Goal: Information Seeking & Learning: Learn about a topic

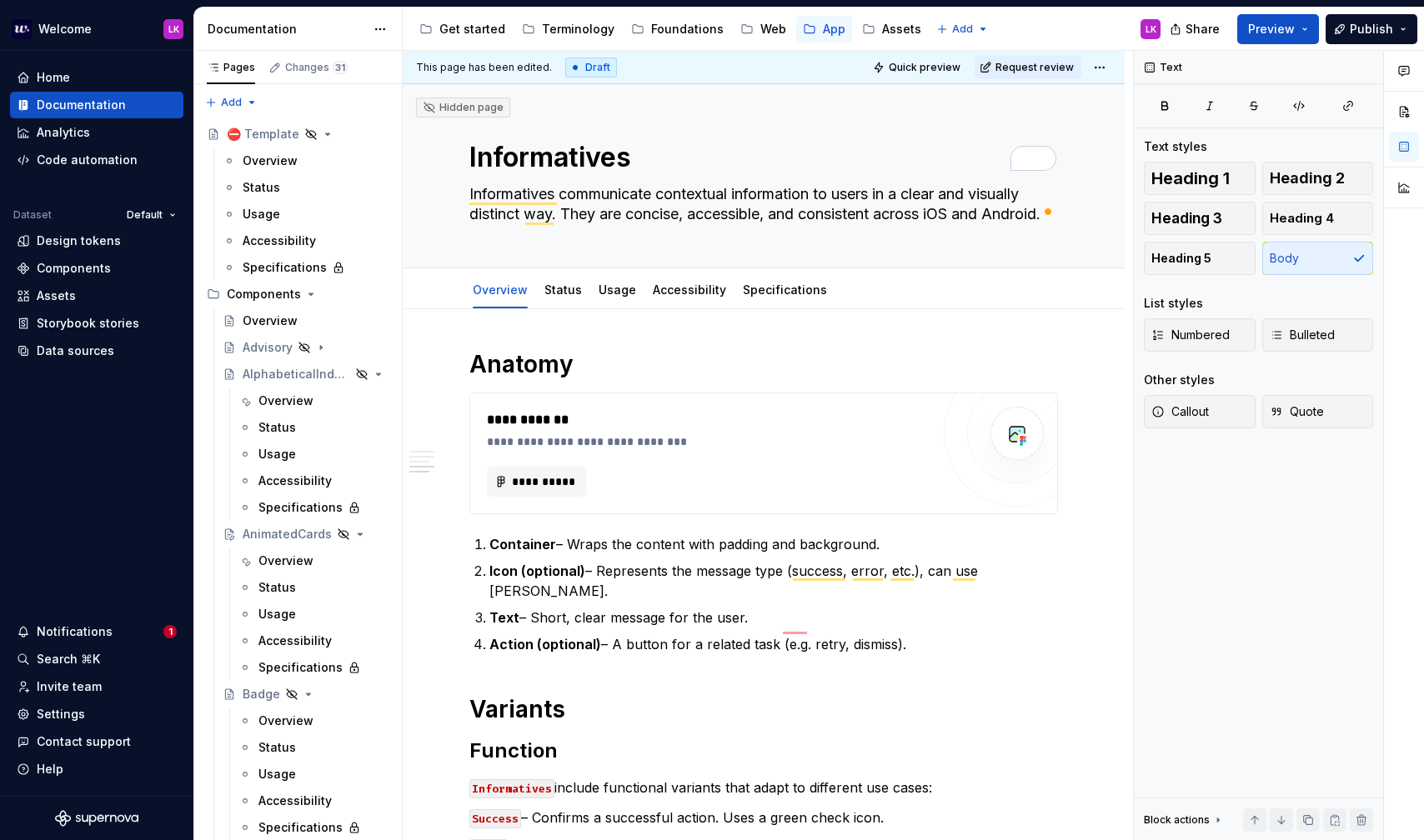
scroll to position [892, 0]
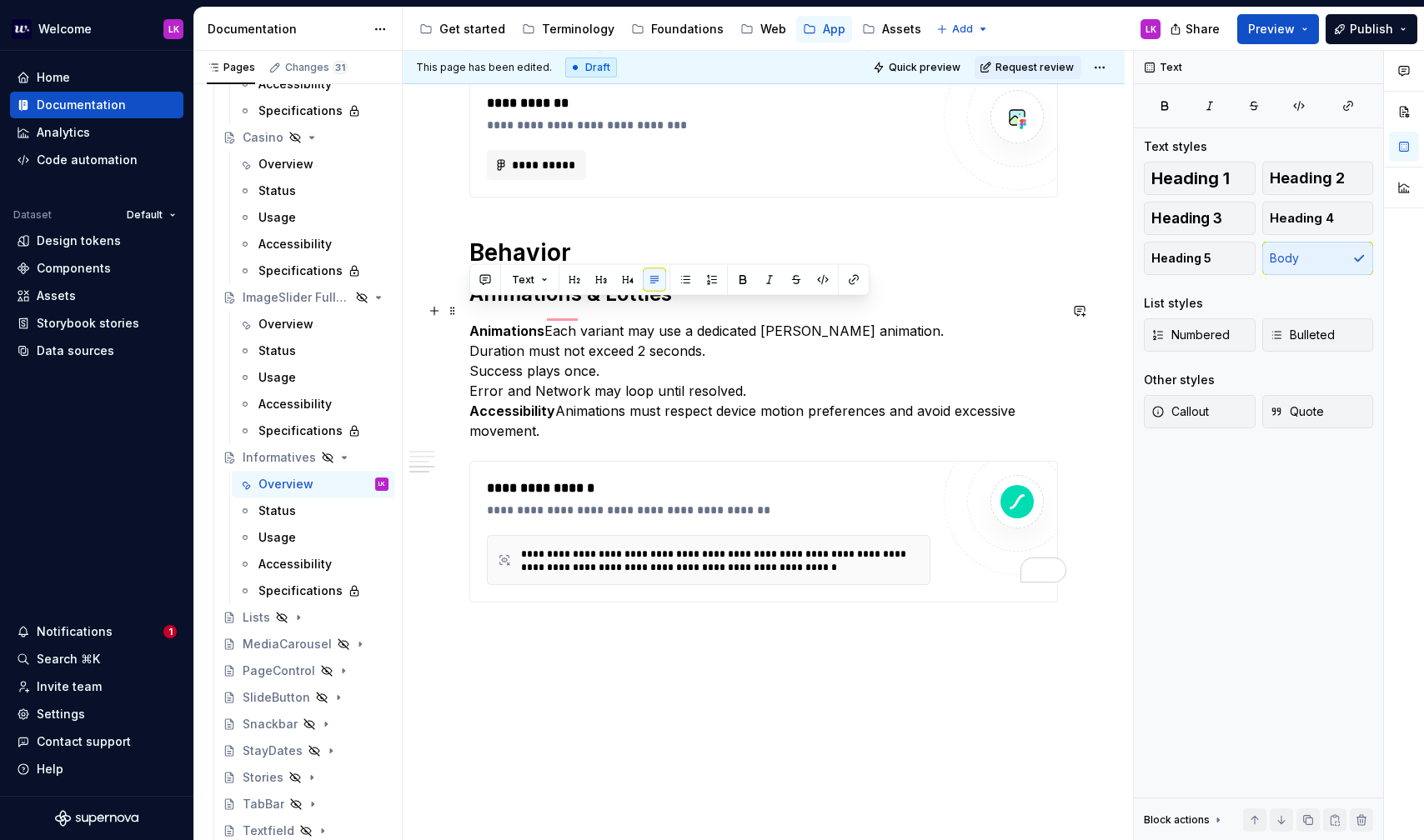
drag, startPoint x: 564, startPoint y: 411, endPoint x: 460, endPoint y: 315, distance: 141.5
click at [460, 315] on html "Welcome LK Home Documentation Analytics Code automation Dataset Default Design …" at bounding box center [712, 420] width 1424 height 840
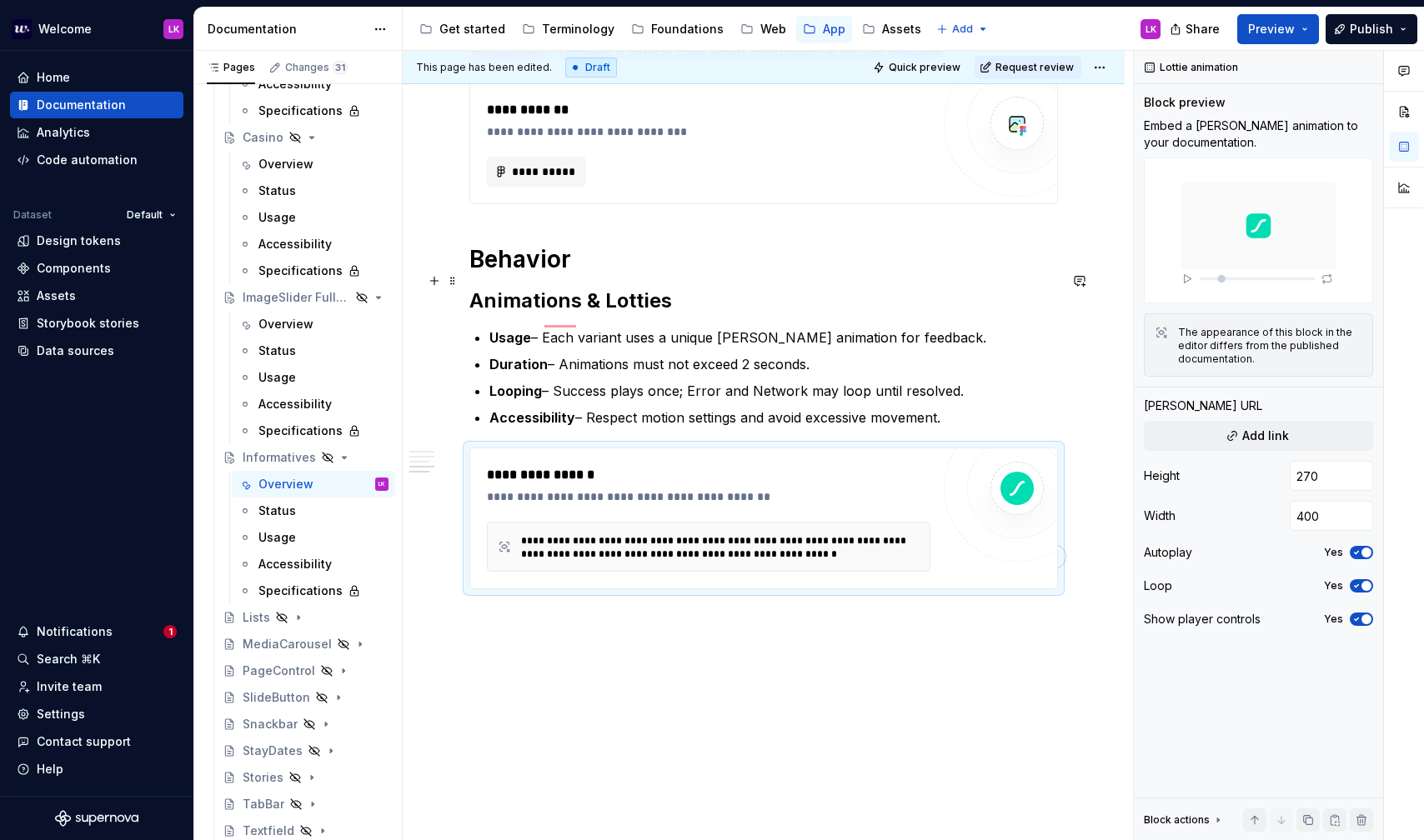
click at [696, 287] on h2 "Animations & Lotties" at bounding box center [764, 300] width 589 height 26
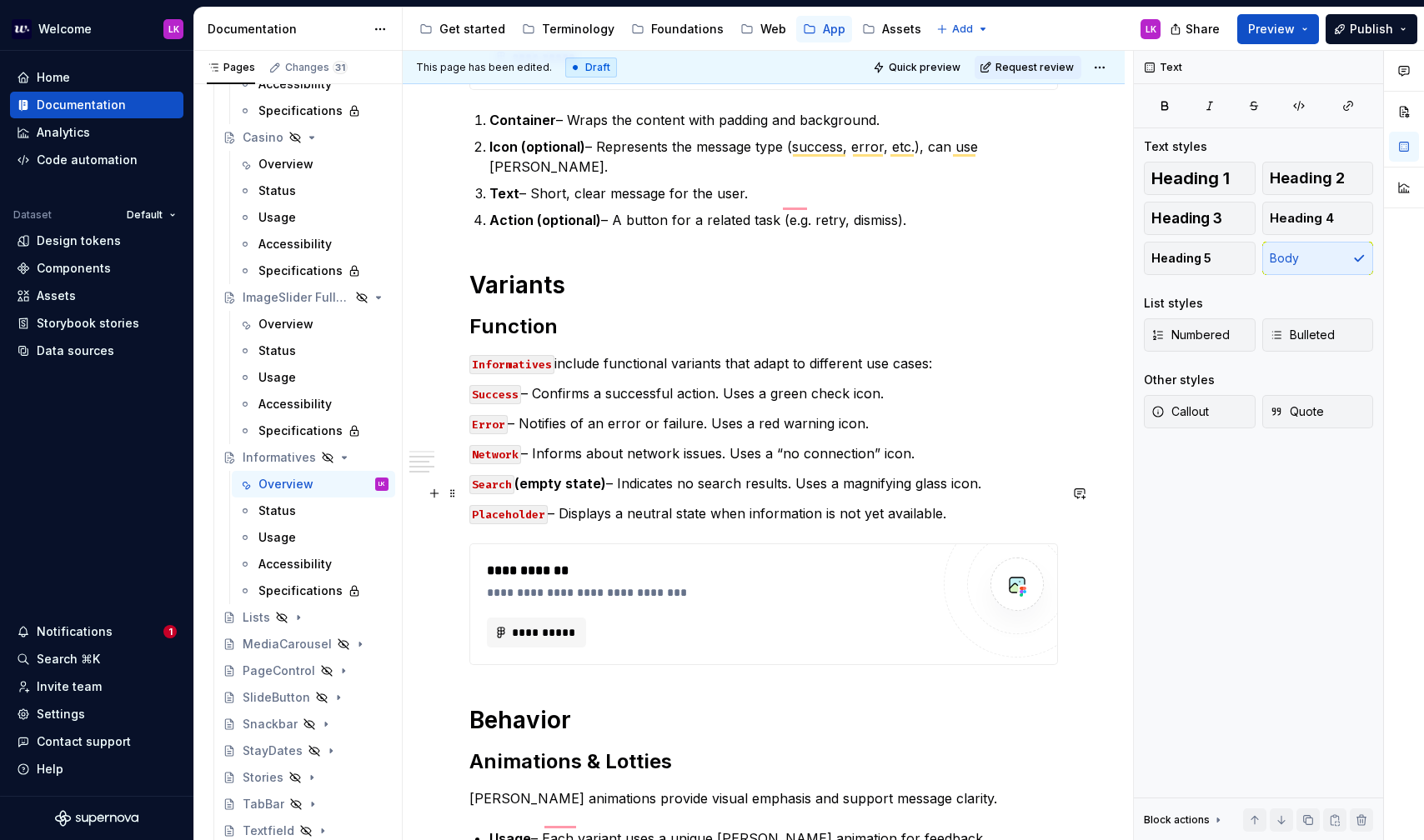
scroll to position [0, 0]
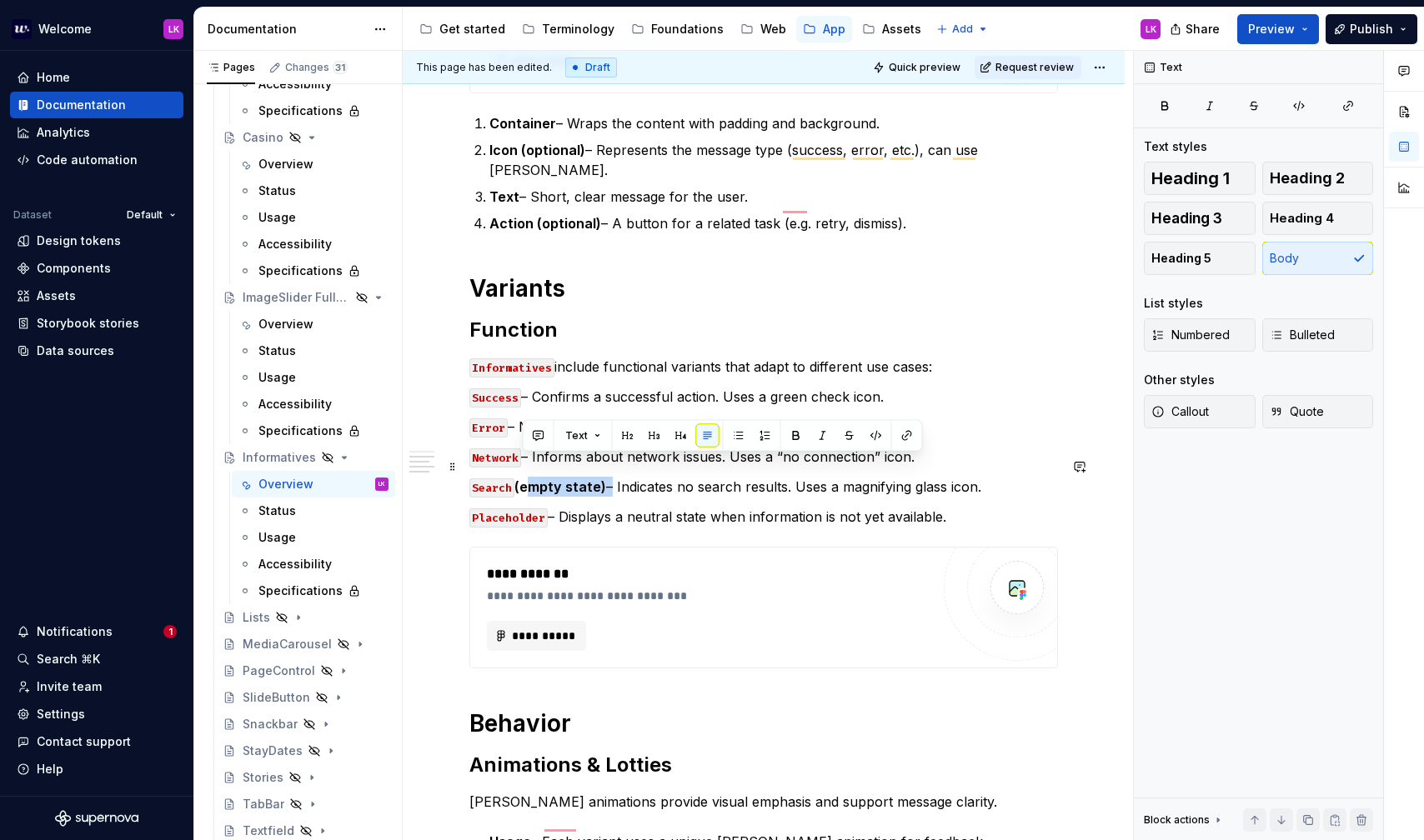
drag, startPoint x: 607, startPoint y: 464, endPoint x: 520, endPoint y: 465, distance: 87.0
click at [520, 477] on p "Search (empty state) – Indicates no search results. Uses a magnifying glass ico…" at bounding box center [764, 487] width 589 height 20
click at [616, 509] on div "**********" at bounding box center [764, 511] width 589 height 1165
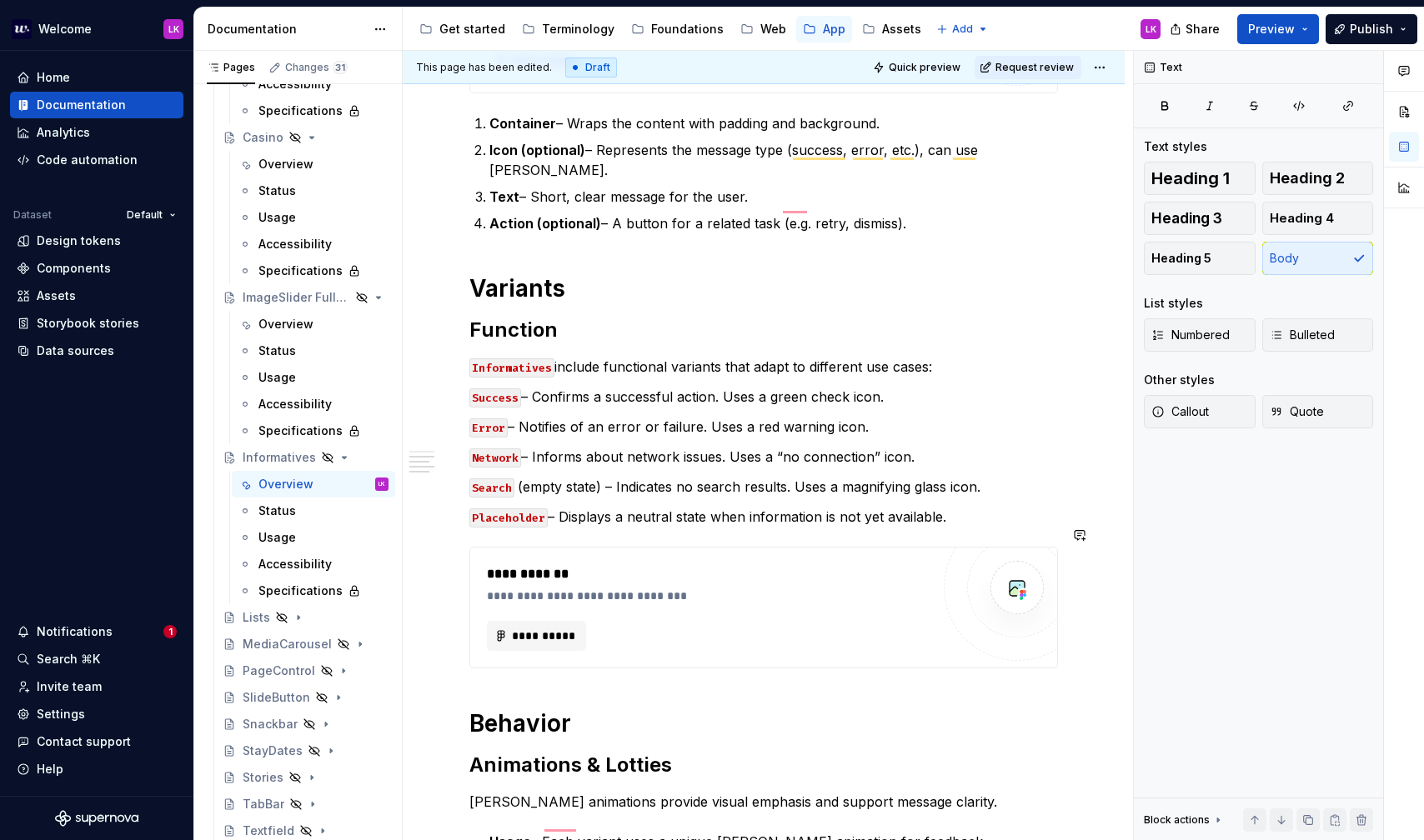
scroll to position [377, 0]
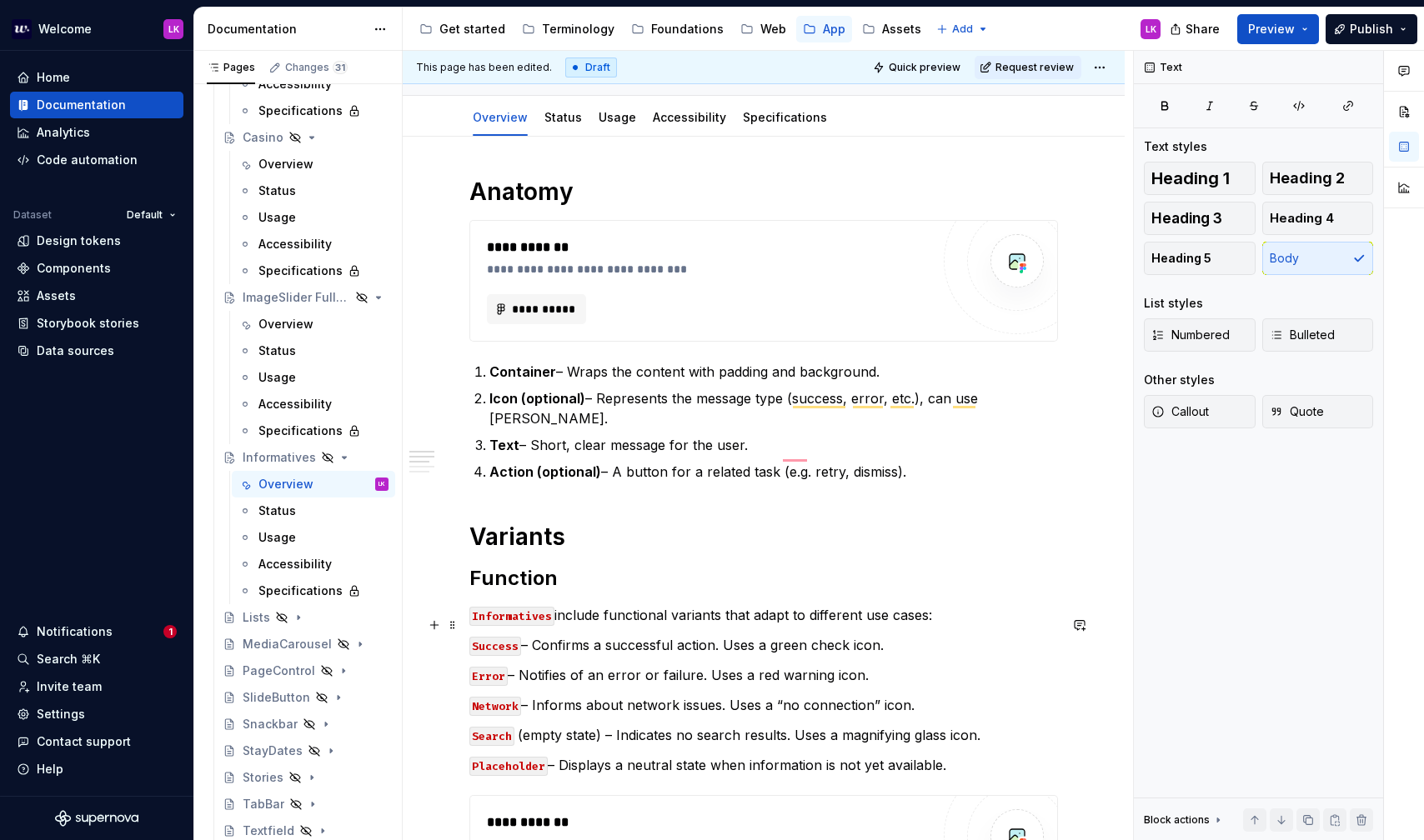
click at [530, 635] on p "Success – Confirms a successful action. Uses a green check icon." at bounding box center [764, 645] width 589 height 20
click at [525, 665] on p "Error – Notifies of an error or failure. Uses a red warning icon." at bounding box center [764, 675] width 589 height 20
click at [527, 635] on p "Success Confirms a successful action. Uses a green check icon." at bounding box center [764, 645] width 589 height 20
click at [536, 695] on p "Network – Informs about network issues. Uses a “no connection” icon." at bounding box center [764, 705] width 589 height 20
click at [610, 725] on p "Search (empty state) – Indicates no search results. Uses a magnifying glass ico…" at bounding box center [764, 735] width 589 height 20
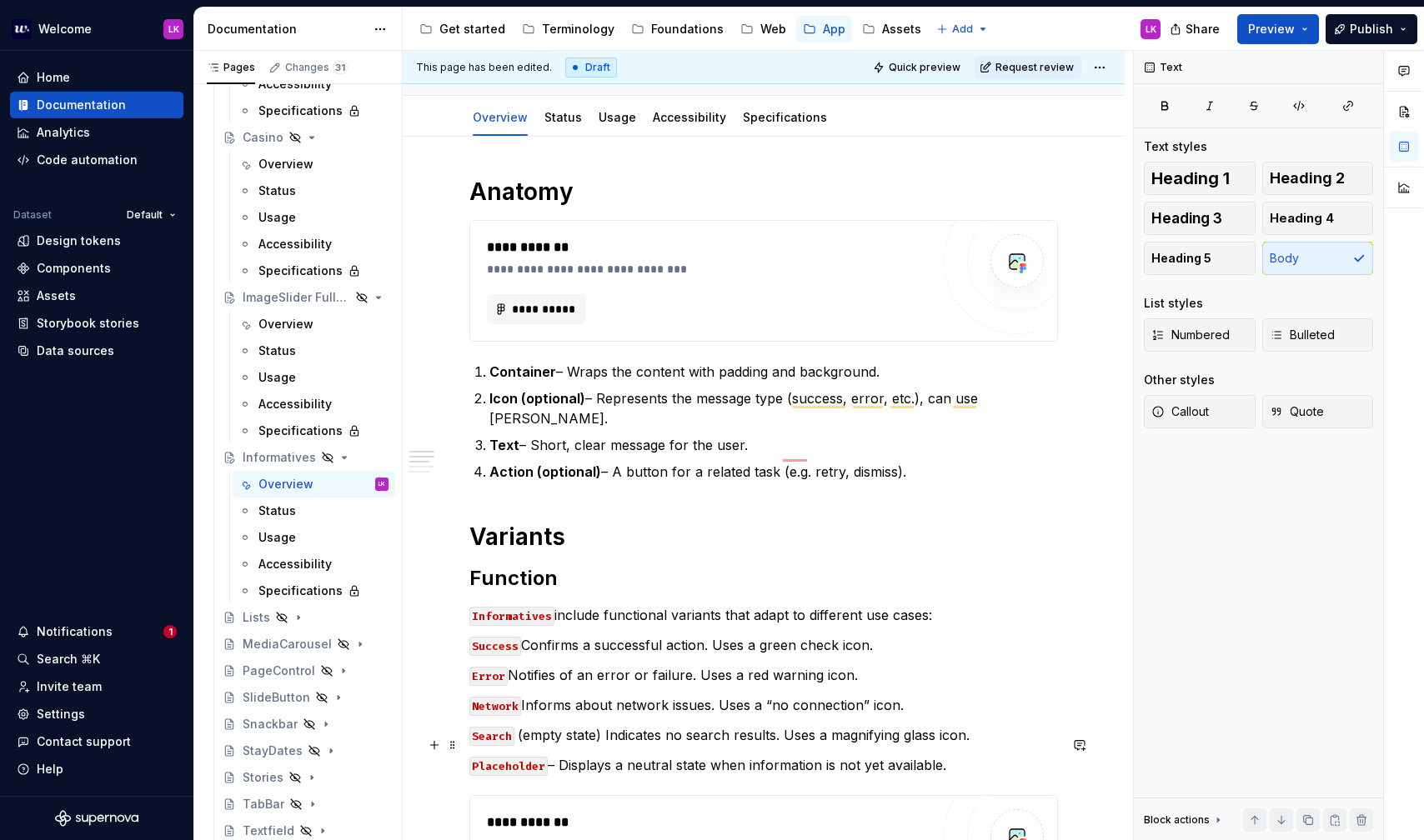
click at [559, 755] on p "Placeholder – Displays a neutral state when information is not yet available." at bounding box center [764, 765] width 589 height 20
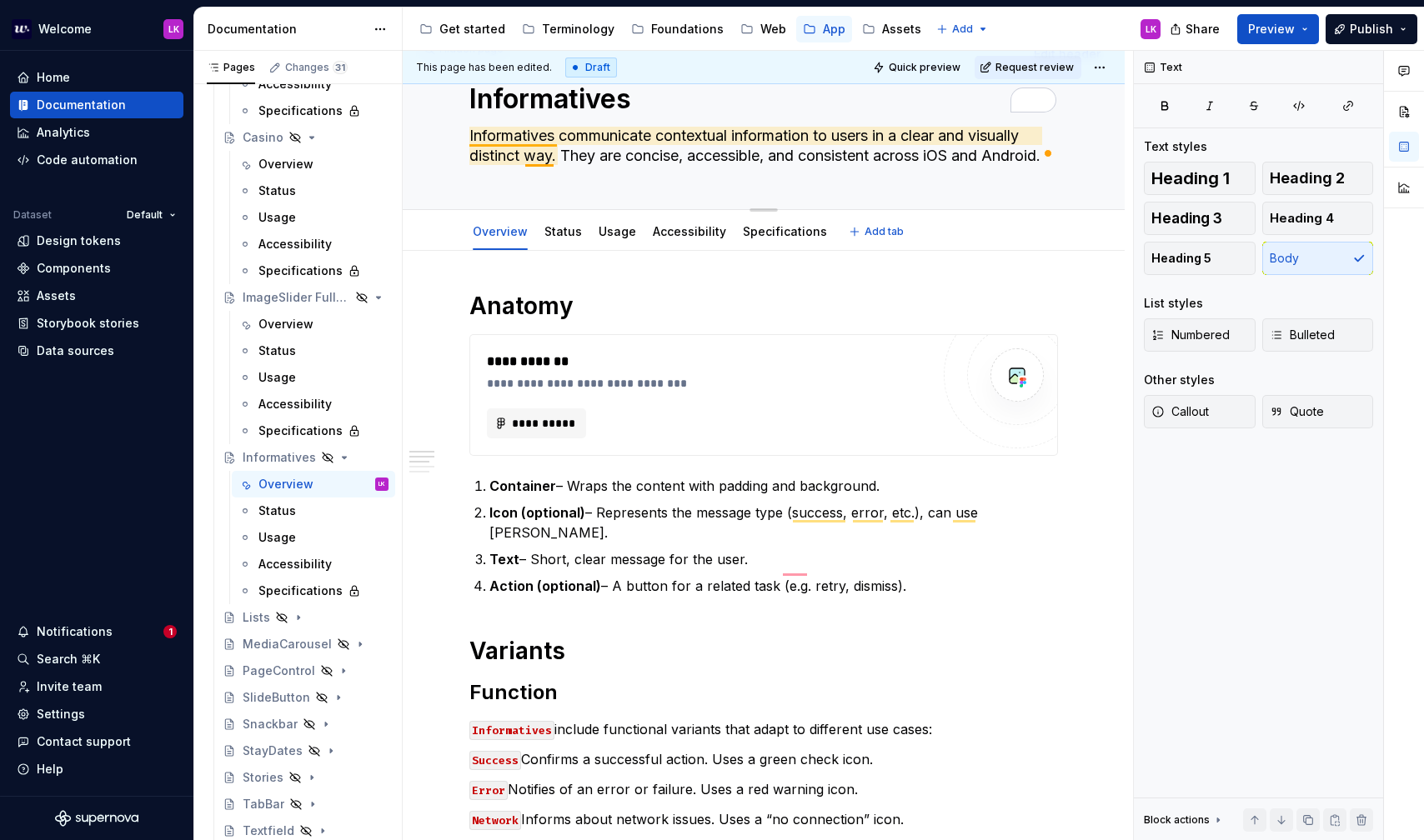
click at [500, 133] on textarea "Informatives communicate contextual information to users in a clear and visuall…" at bounding box center [760, 145] width 589 height 47
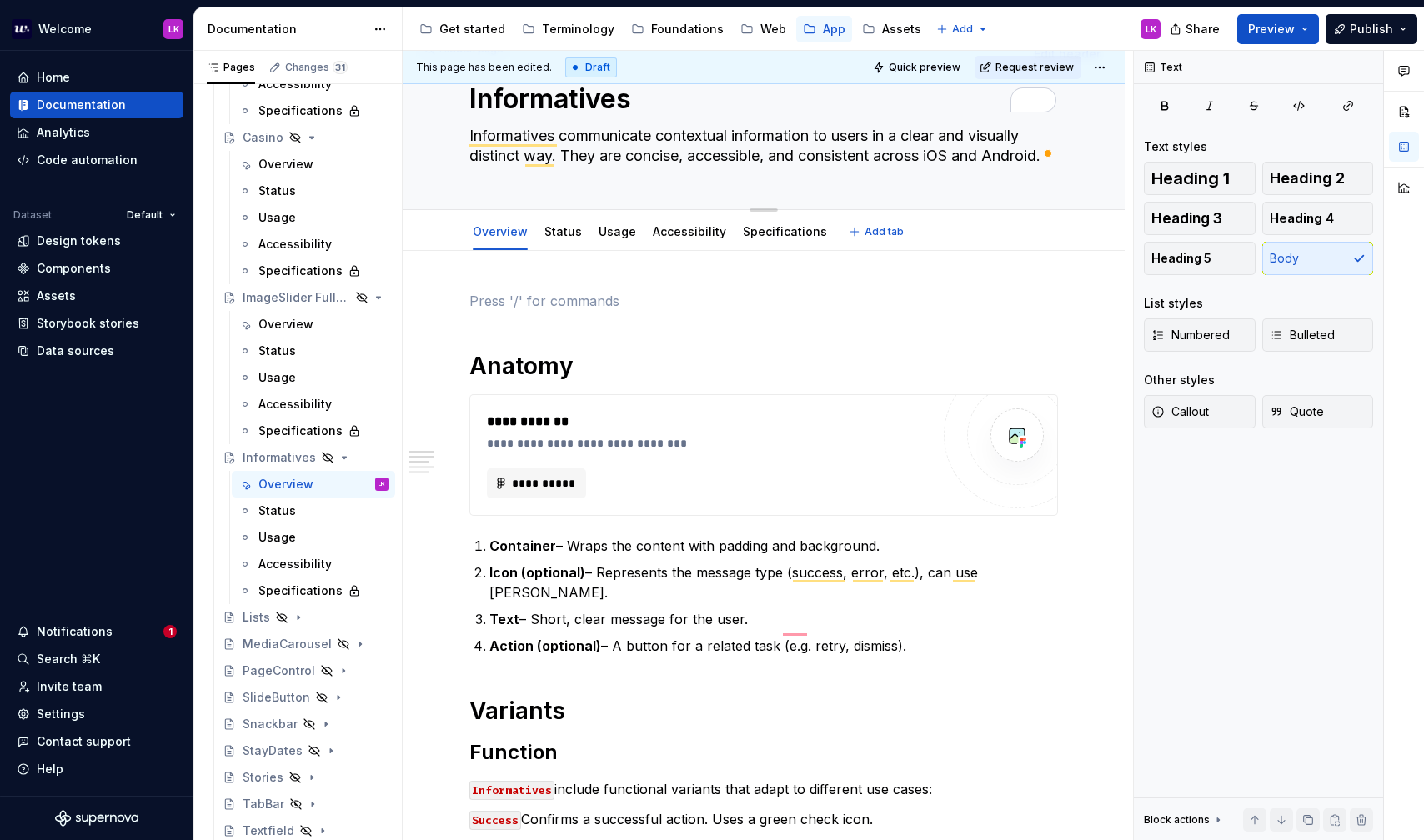
click at [502, 122] on textarea "Informatives communicate contextual information to users in a clear and visuall…" at bounding box center [760, 145] width 589 height 47
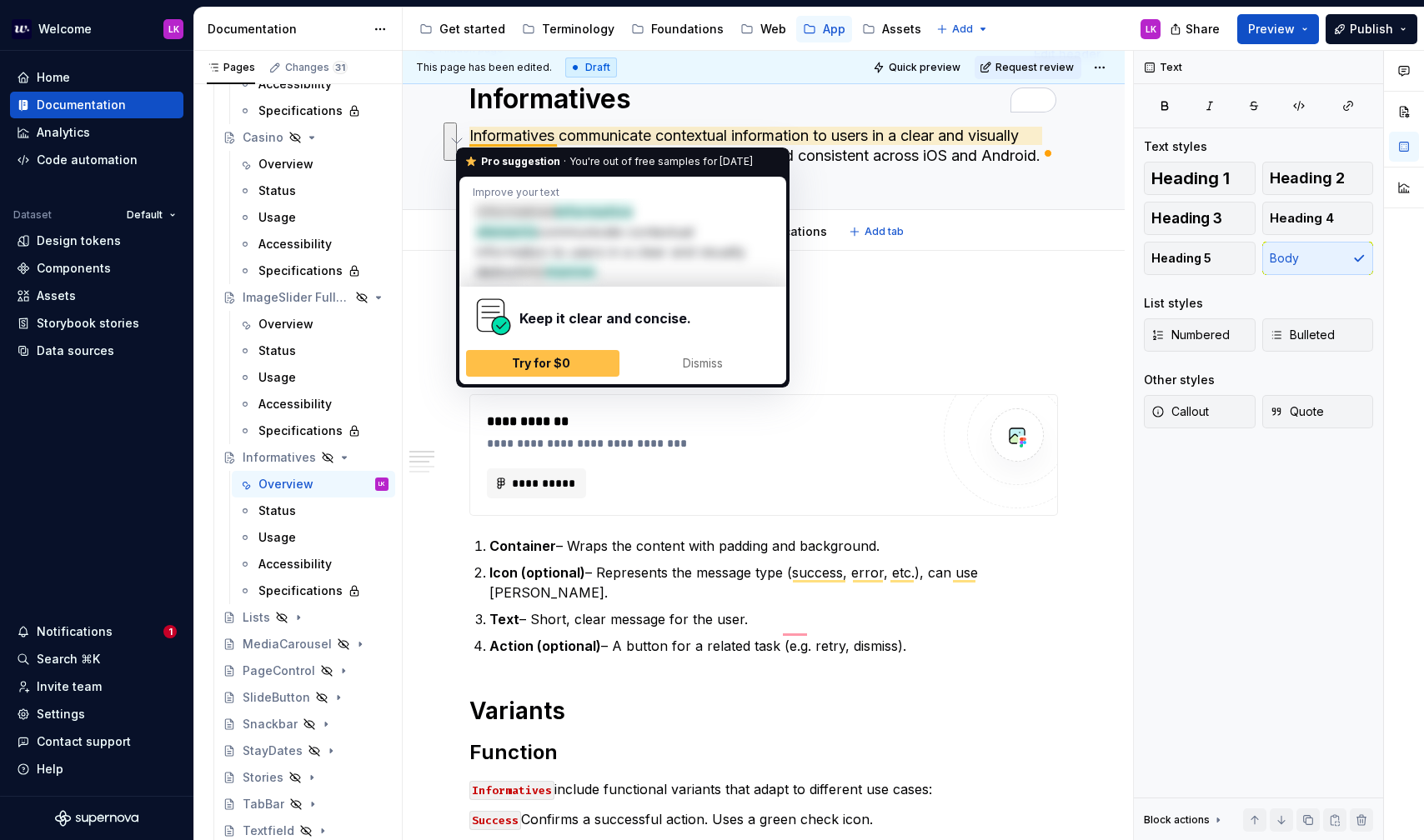
click at [493, 131] on textarea "Informatives communicate contextual information to users in a clear and visuall…" at bounding box center [760, 145] width 589 height 47
click at [805, 139] on textarea "Informatives communicate contextual information to users in a clear and visuall…" at bounding box center [760, 145] width 589 height 47
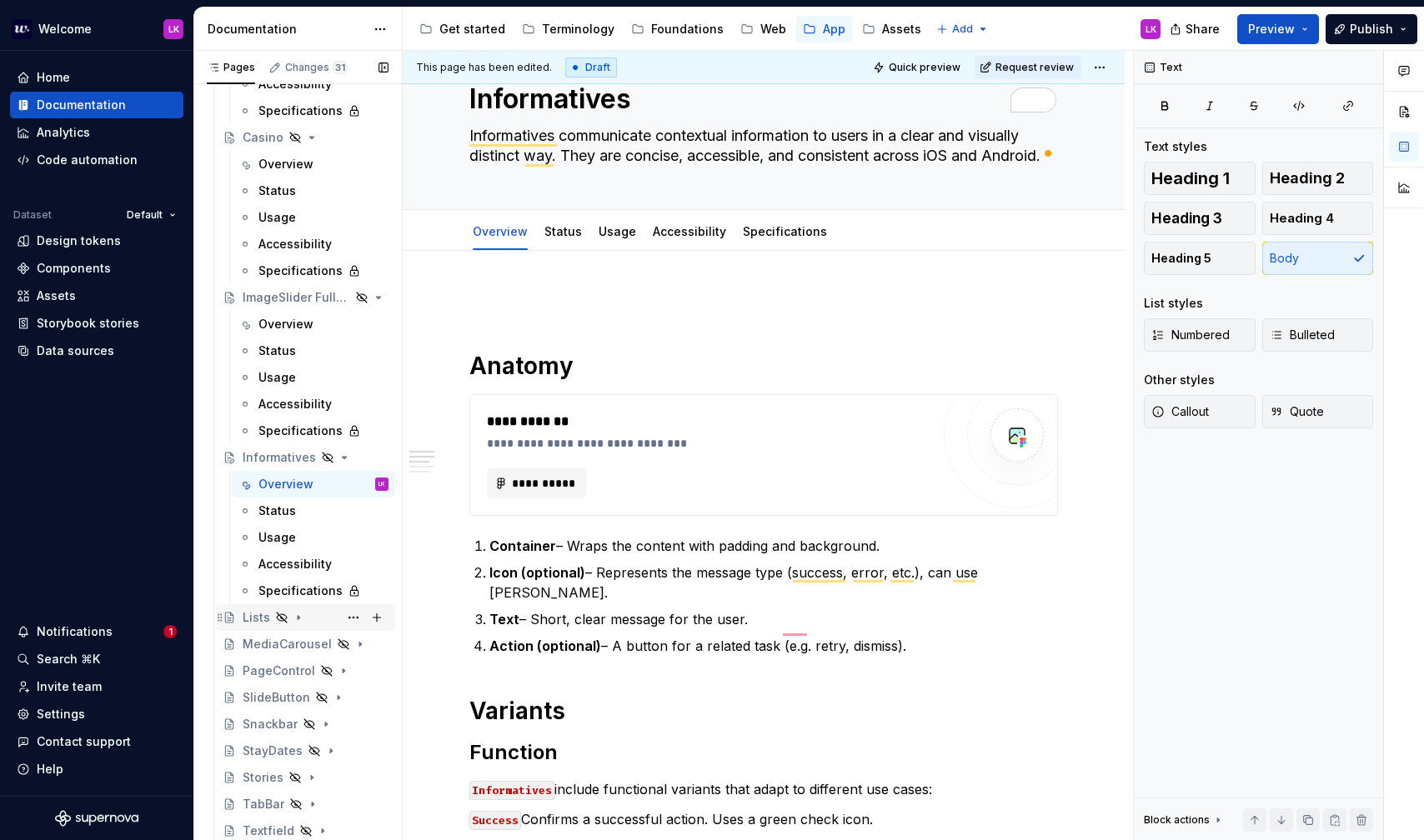
click at [257, 618] on div "Lists" at bounding box center [256, 618] width 27 height 17
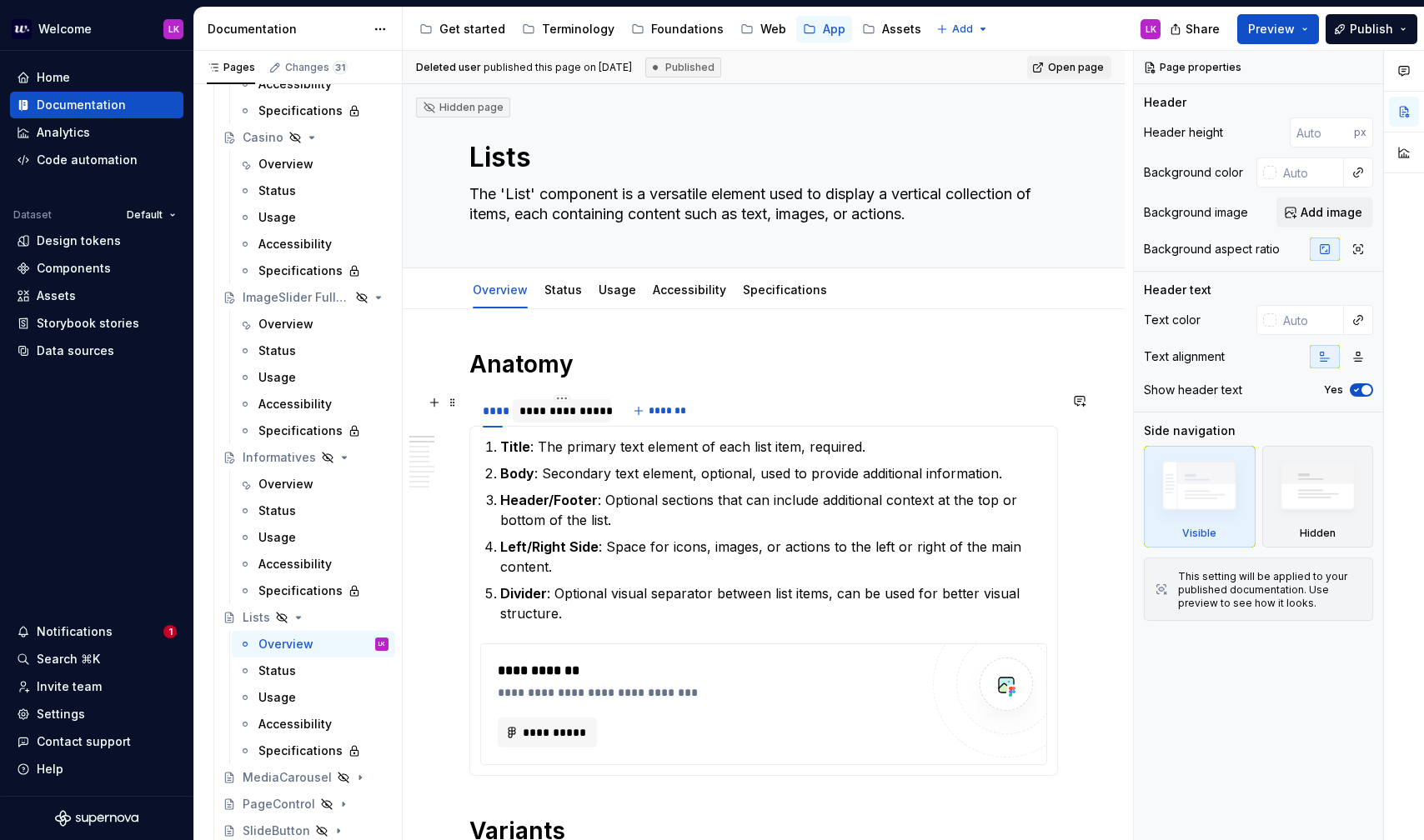
click at [556, 418] on div "**********" at bounding box center [562, 411] width 85 height 17
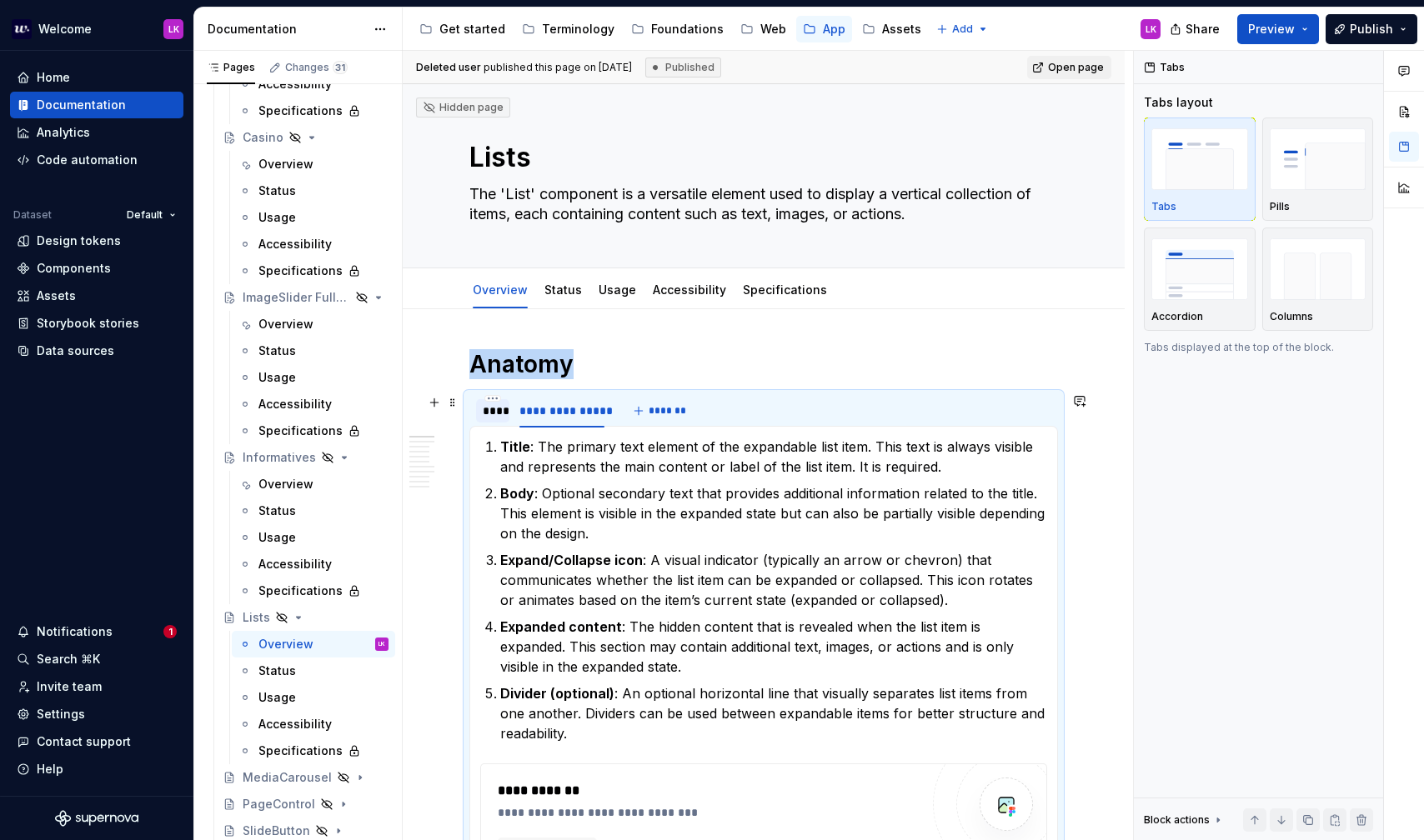
click at [496, 410] on div "****" at bounding box center [493, 411] width 20 height 17
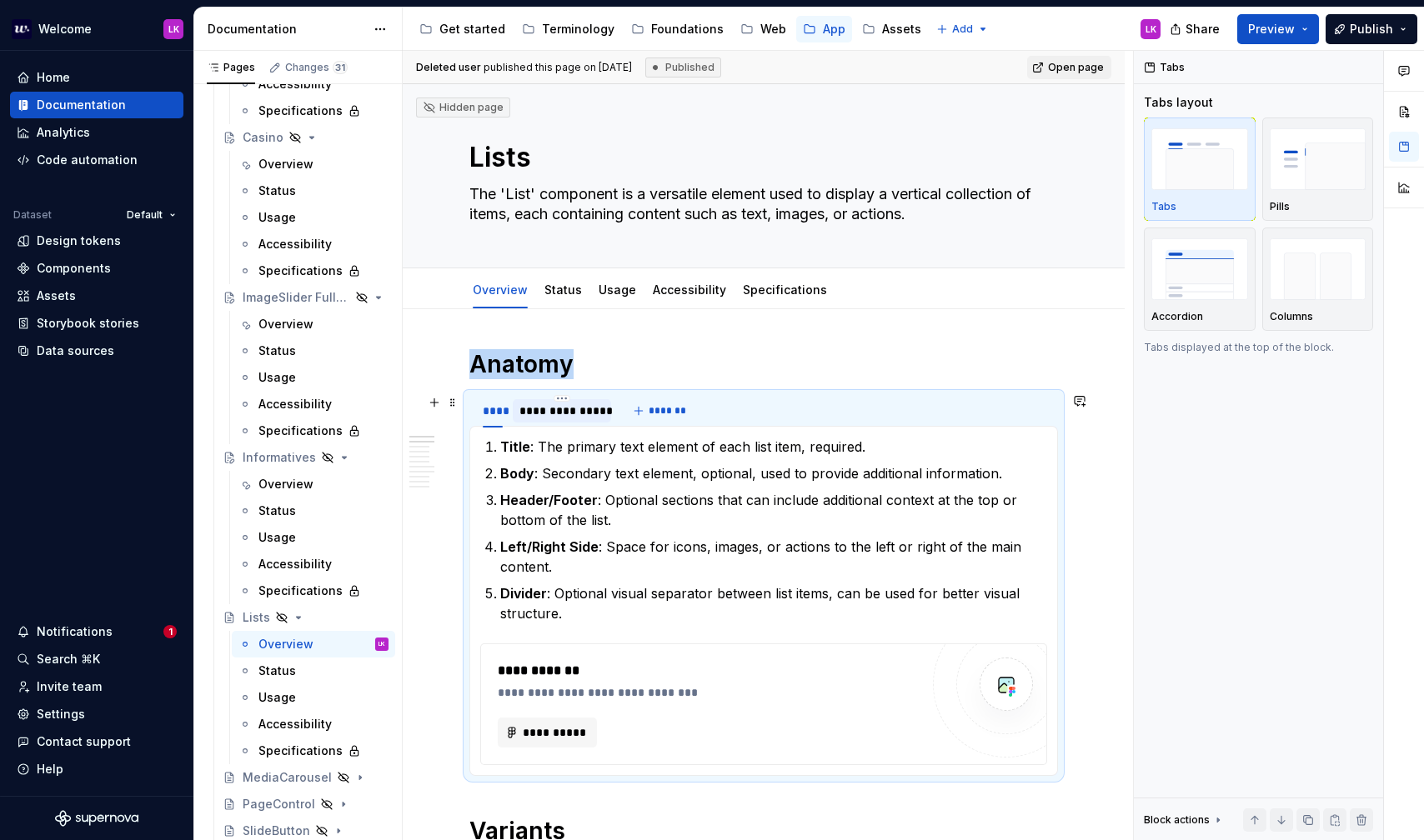
click at [548, 416] on div "**********" at bounding box center [562, 411] width 85 height 17
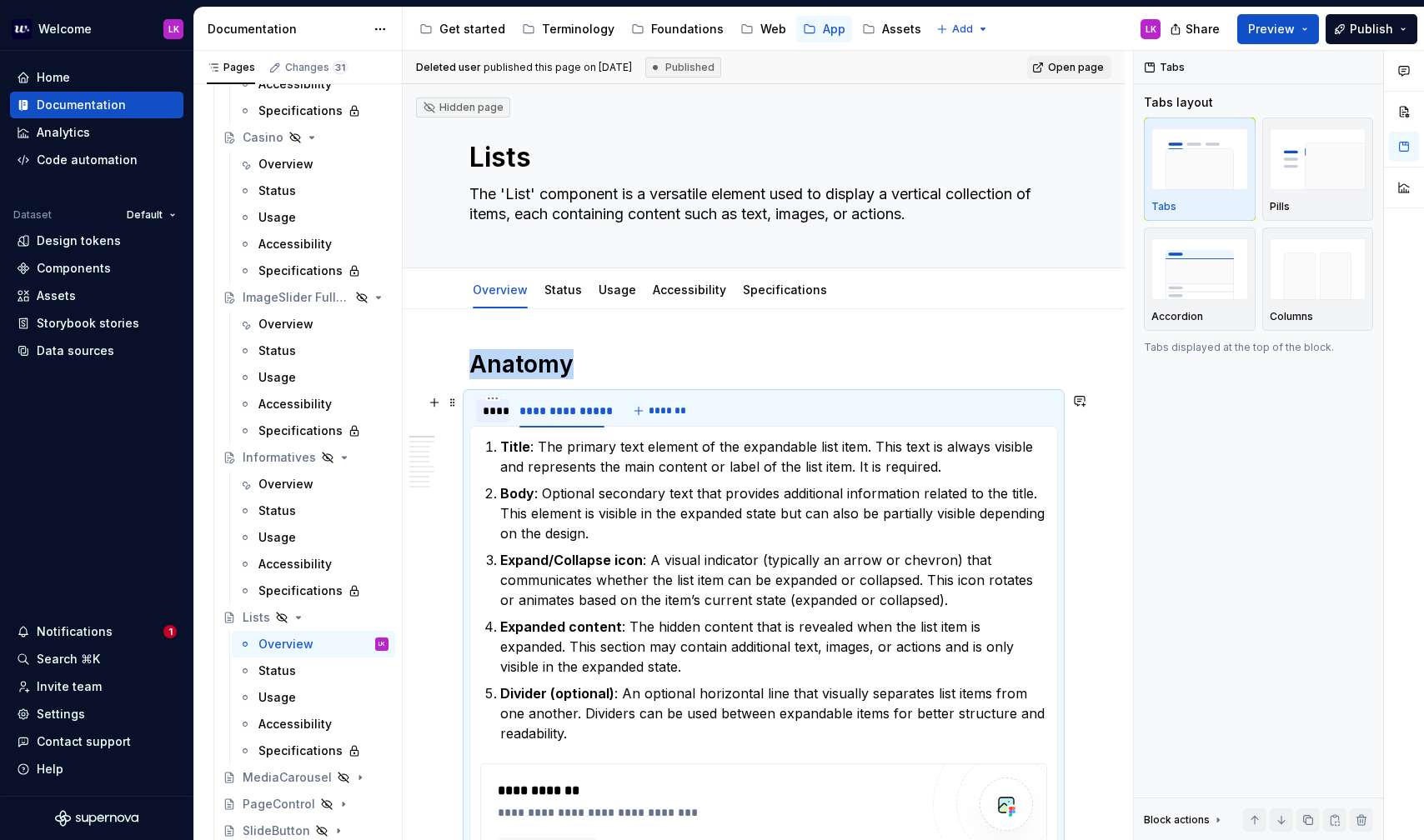
click at [498, 417] on div "****" at bounding box center [493, 411] width 20 height 17
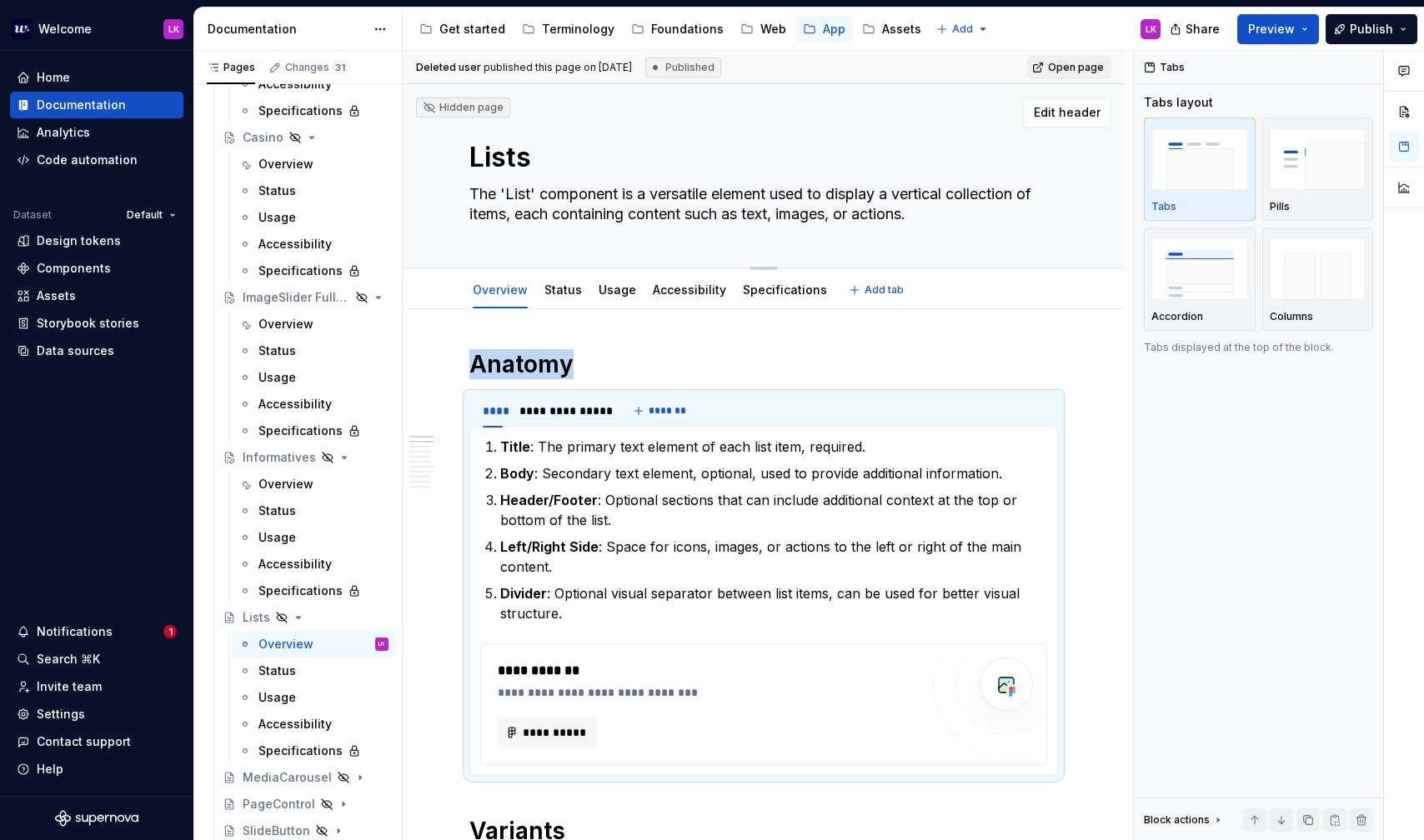
click at [487, 155] on textarea "Lists" at bounding box center [760, 157] width 589 height 40
click at [507, 196] on textarea "The 'List' component is a versatile element used to display a vertical collecti…" at bounding box center [760, 204] width 589 height 47
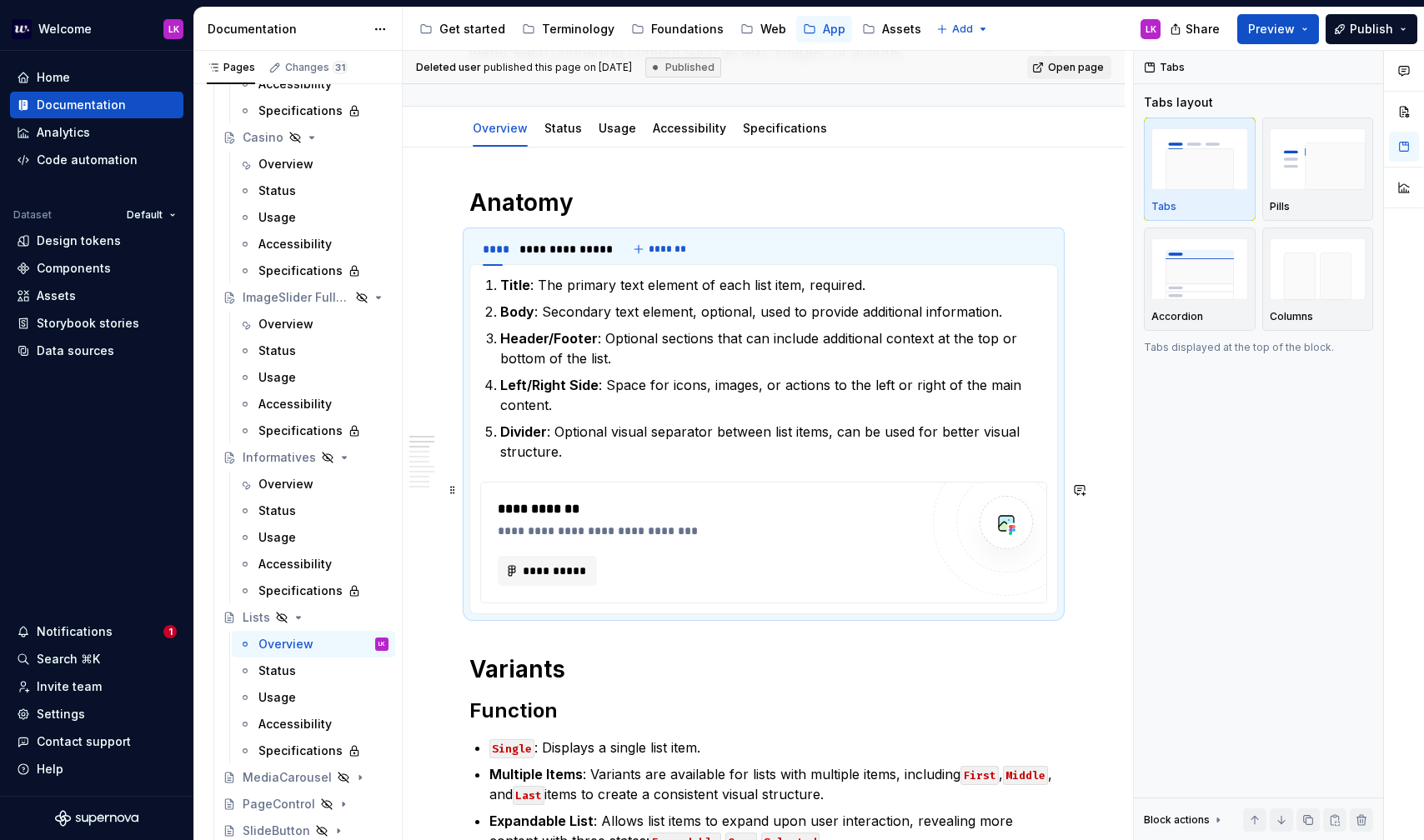
scroll to position [163, 0]
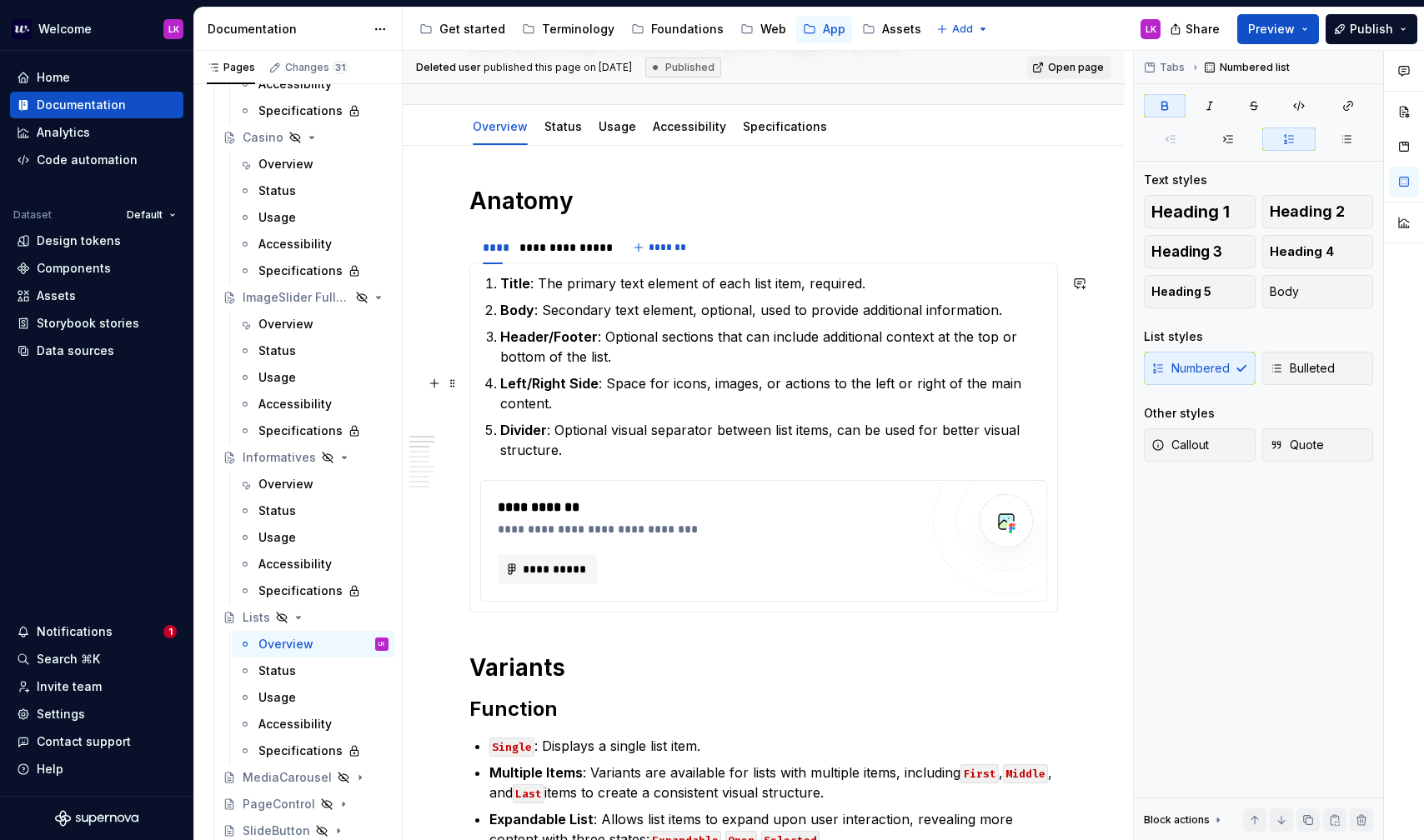
click at [572, 383] on strong "Left/Right Side" at bounding box center [550, 383] width 99 height 17
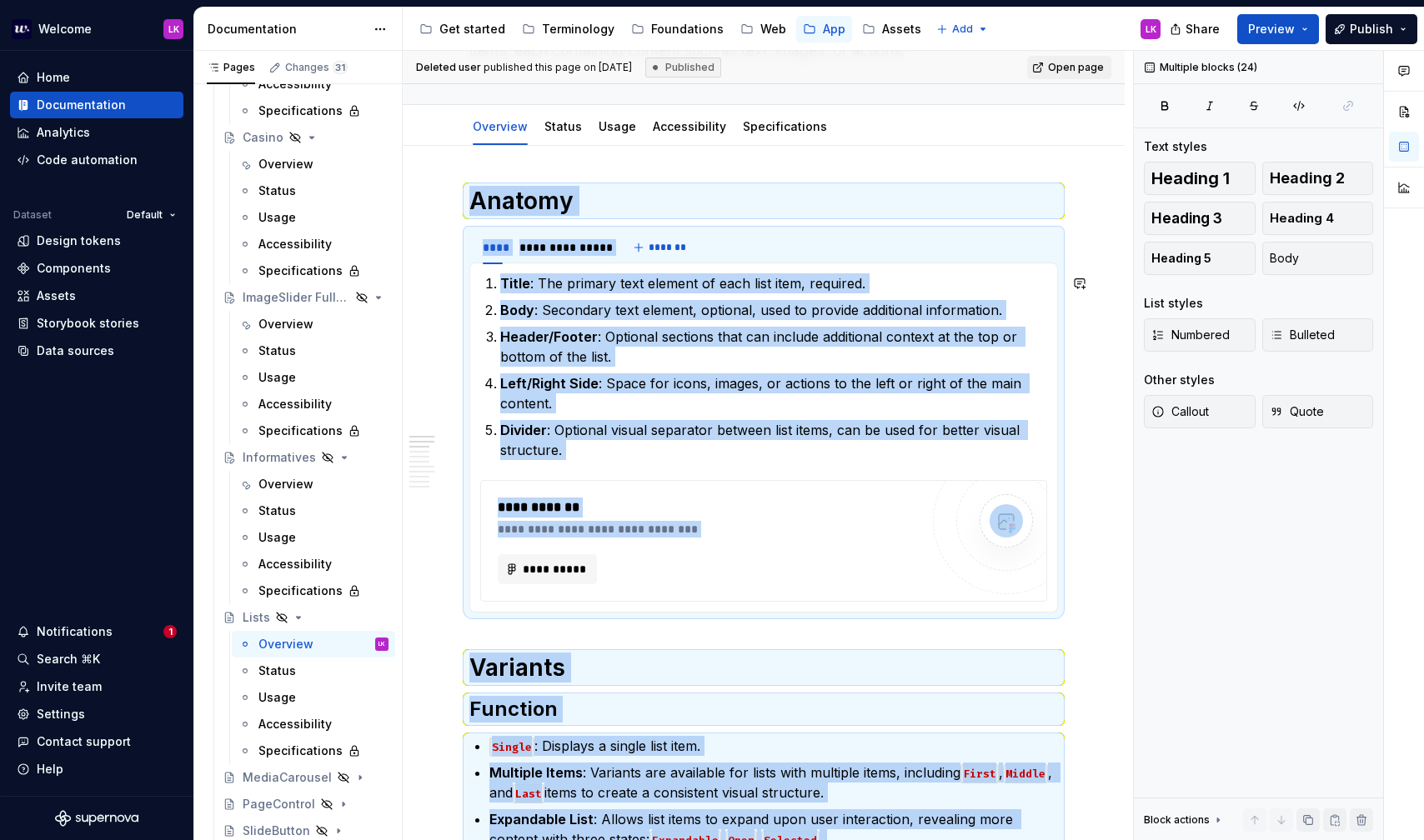
copy div "**********"
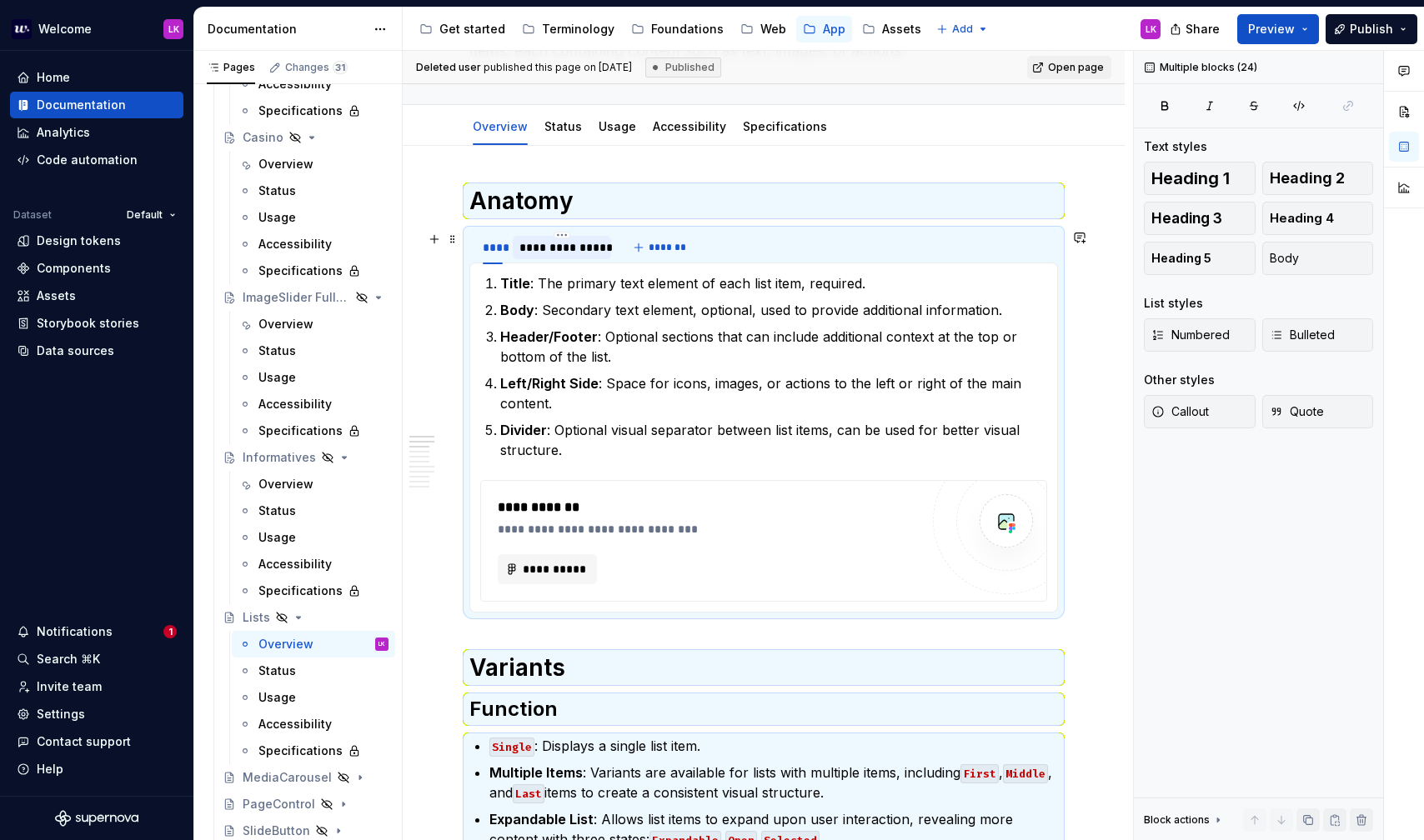
click at [555, 246] on div "**********" at bounding box center [562, 247] width 85 height 17
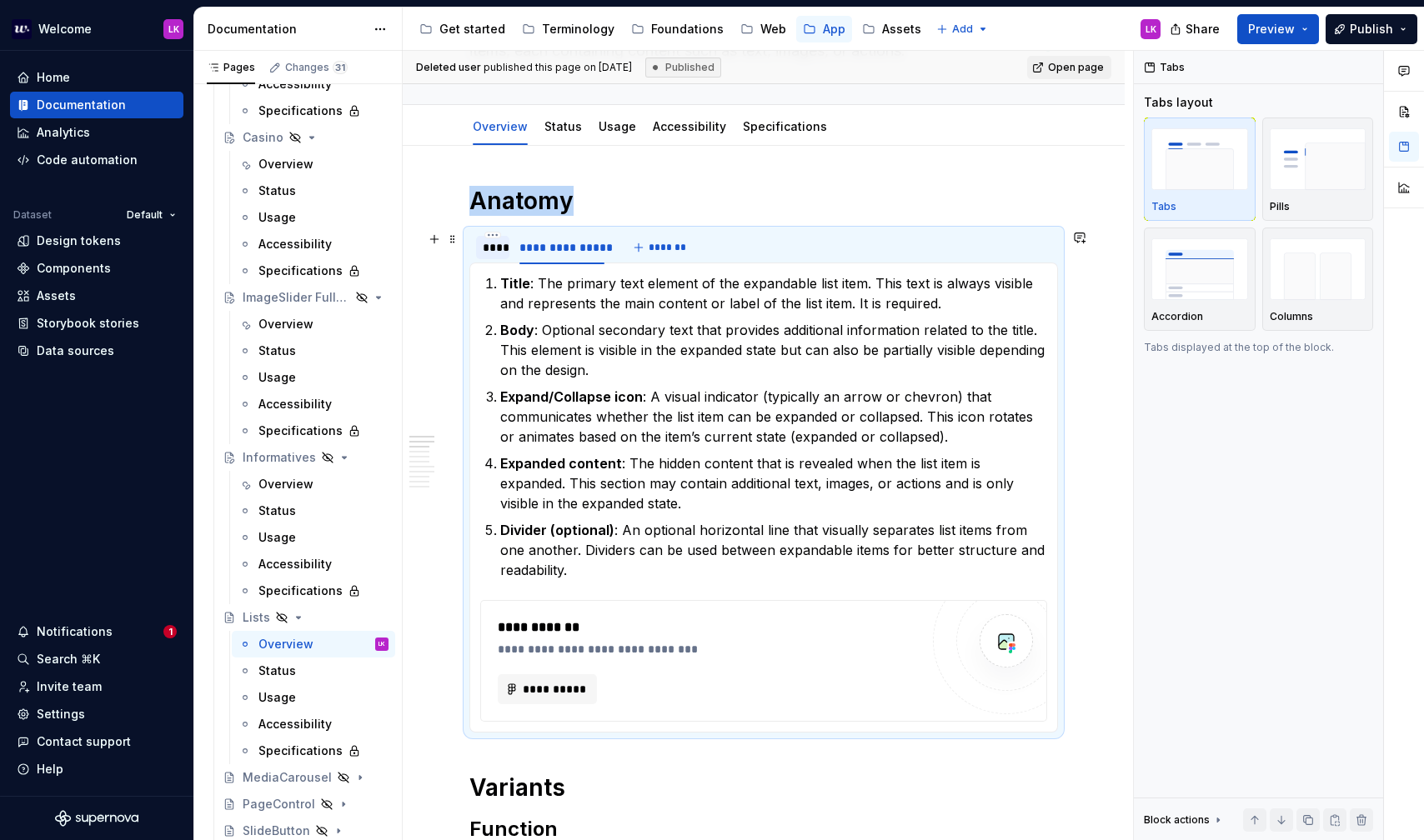
click at [488, 251] on div "****" at bounding box center [493, 247] width 20 height 17
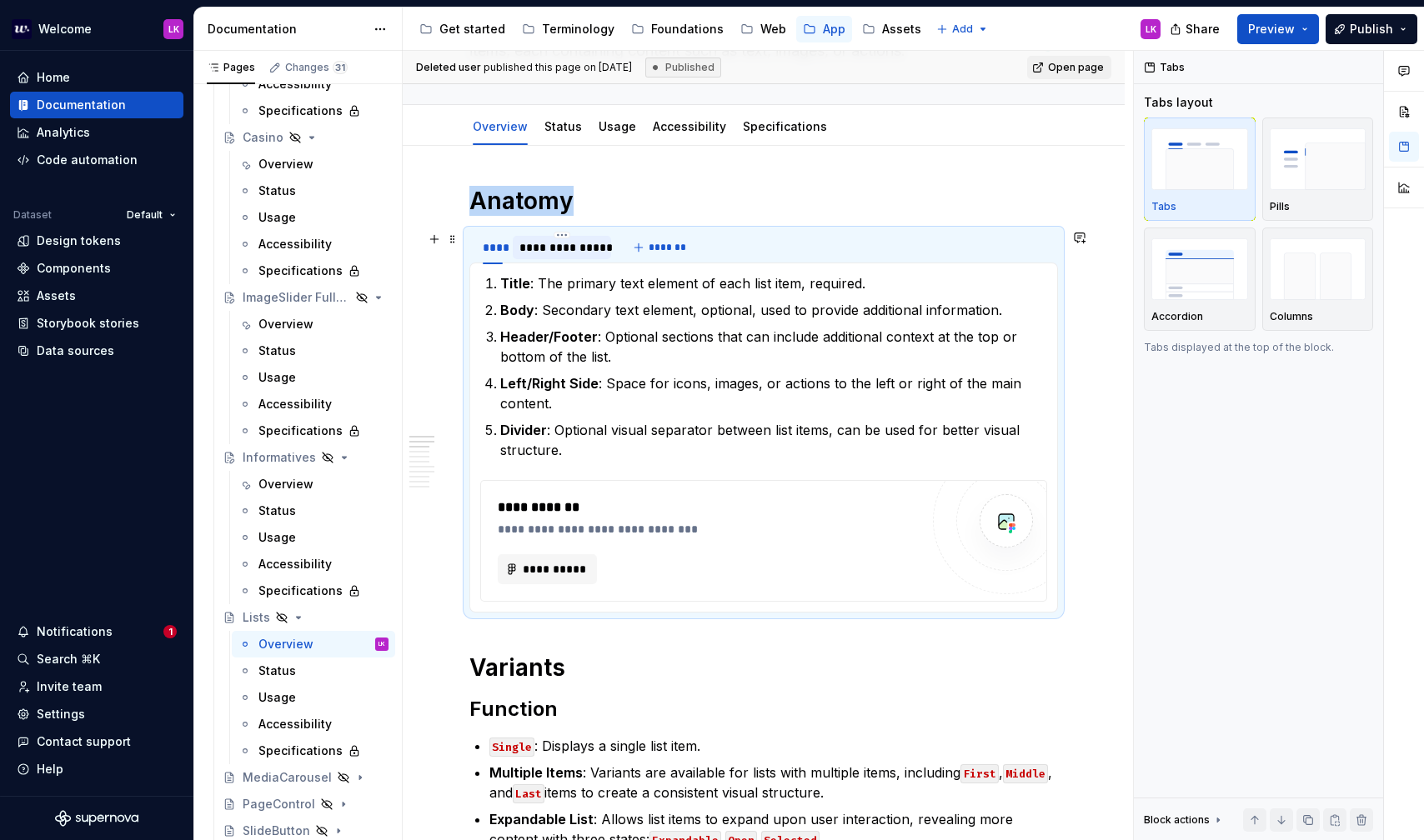
click at [552, 250] on div "**********" at bounding box center [562, 247] width 85 height 17
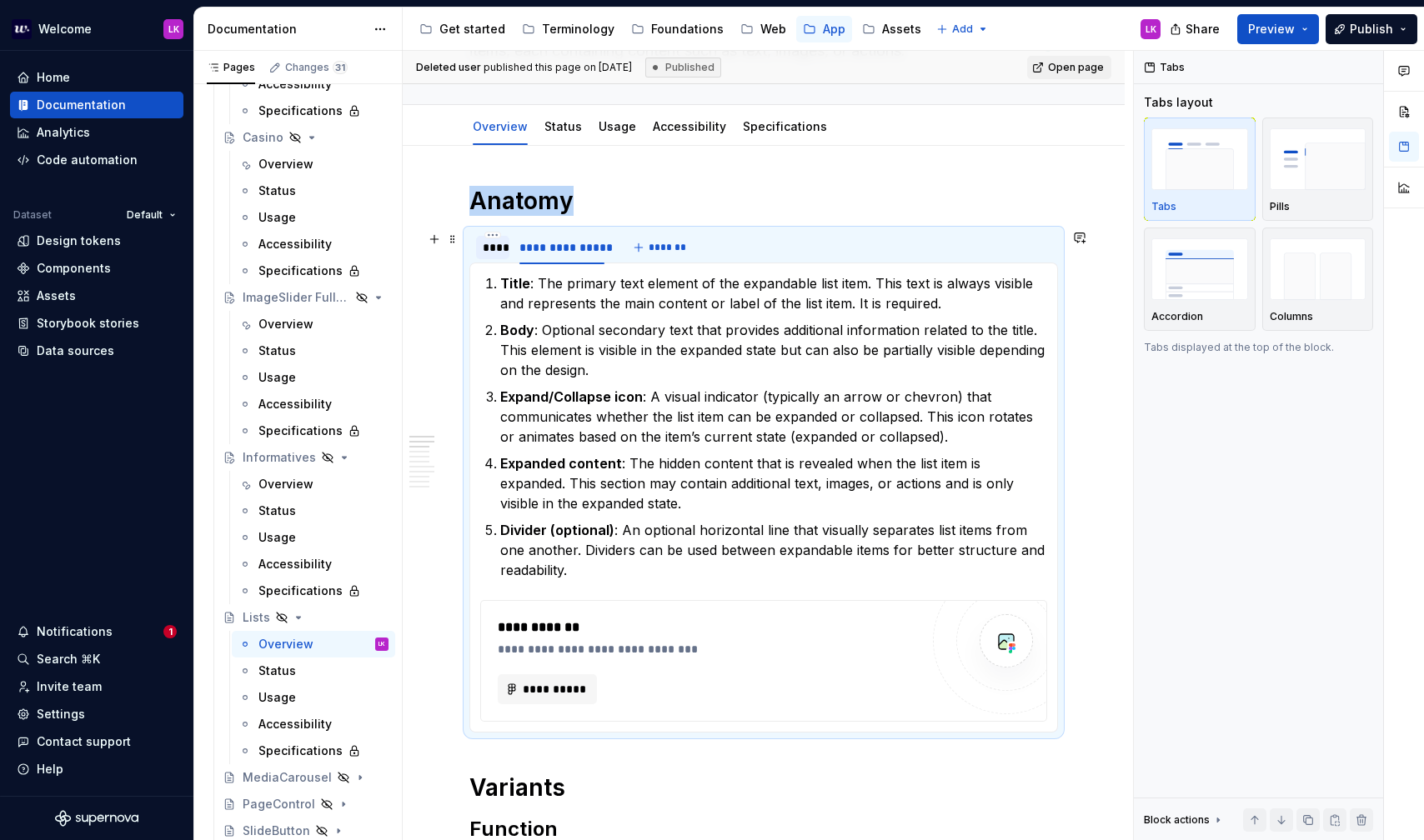
click at [492, 247] on div "****" at bounding box center [493, 247] width 20 height 17
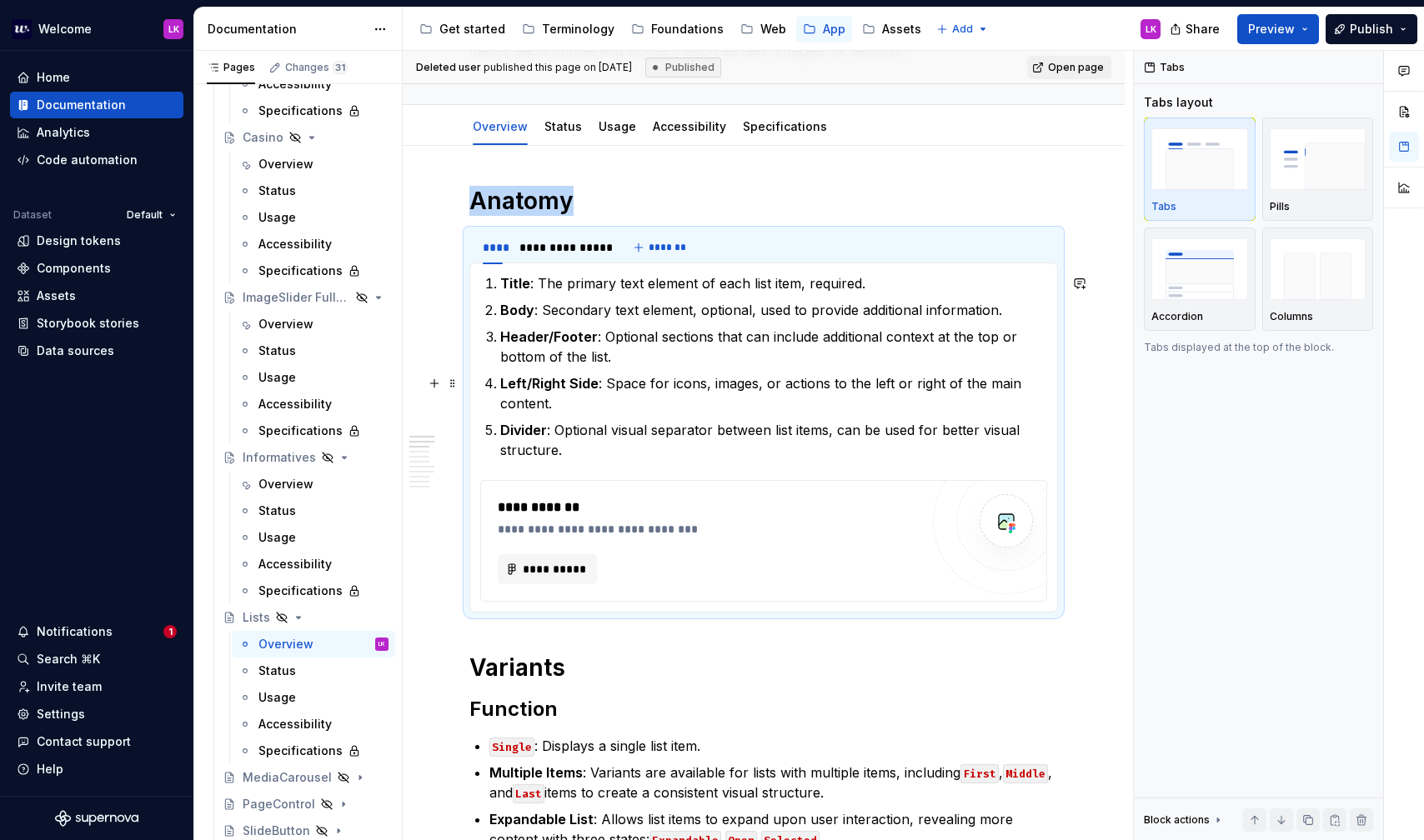
click at [569, 404] on p "Left/Right Side : Space for icons, images, or actions to the left or right of t…" at bounding box center [773, 393] width 547 height 40
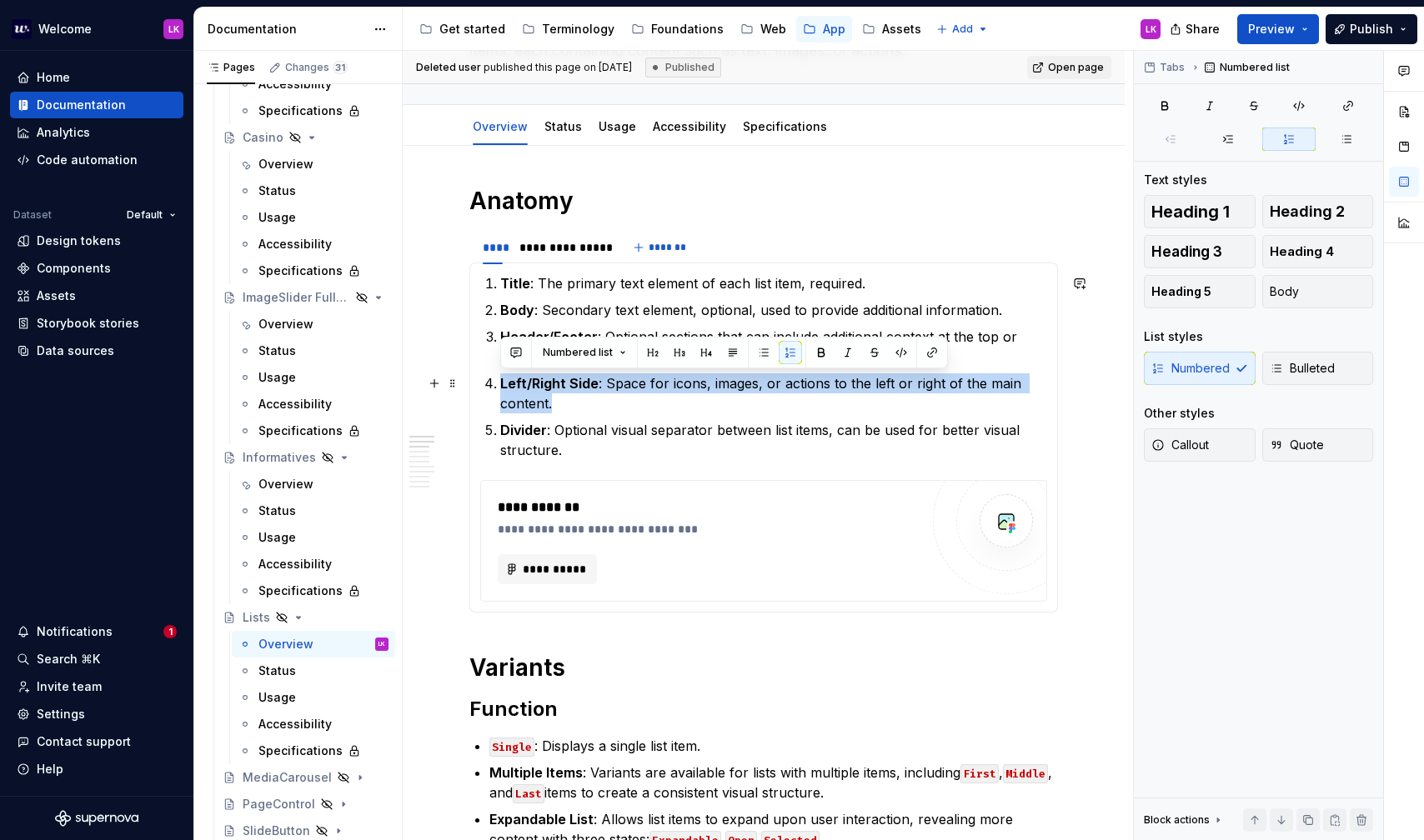
click at [569, 404] on p "Left/Right Side : Space for icons, images, or actions to the left or right of t…" at bounding box center [773, 393] width 547 height 40
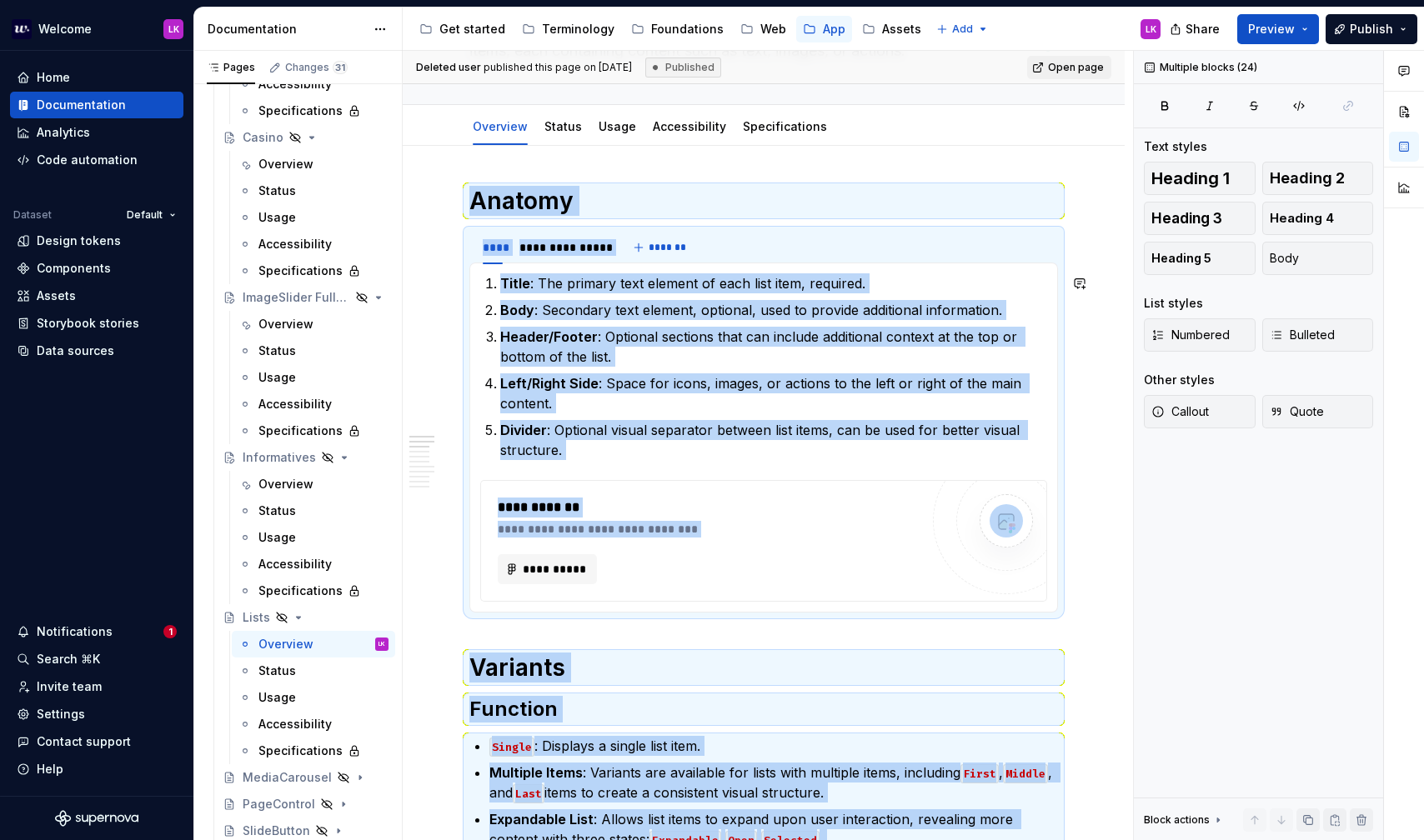
copy div "**********"
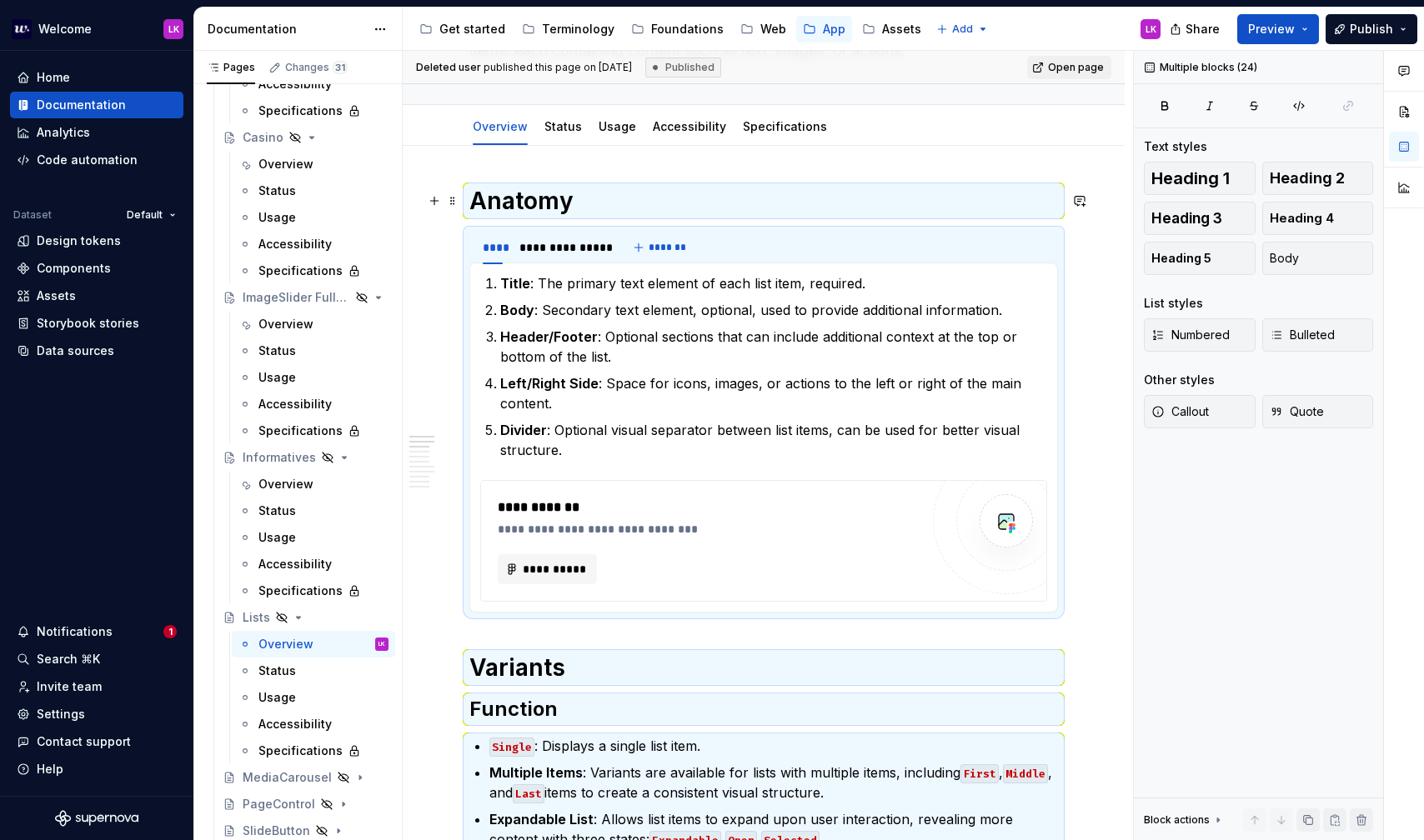
click at [631, 203] on h1 "Anatomy" at bounding box center [764, 201] width 589 height 30
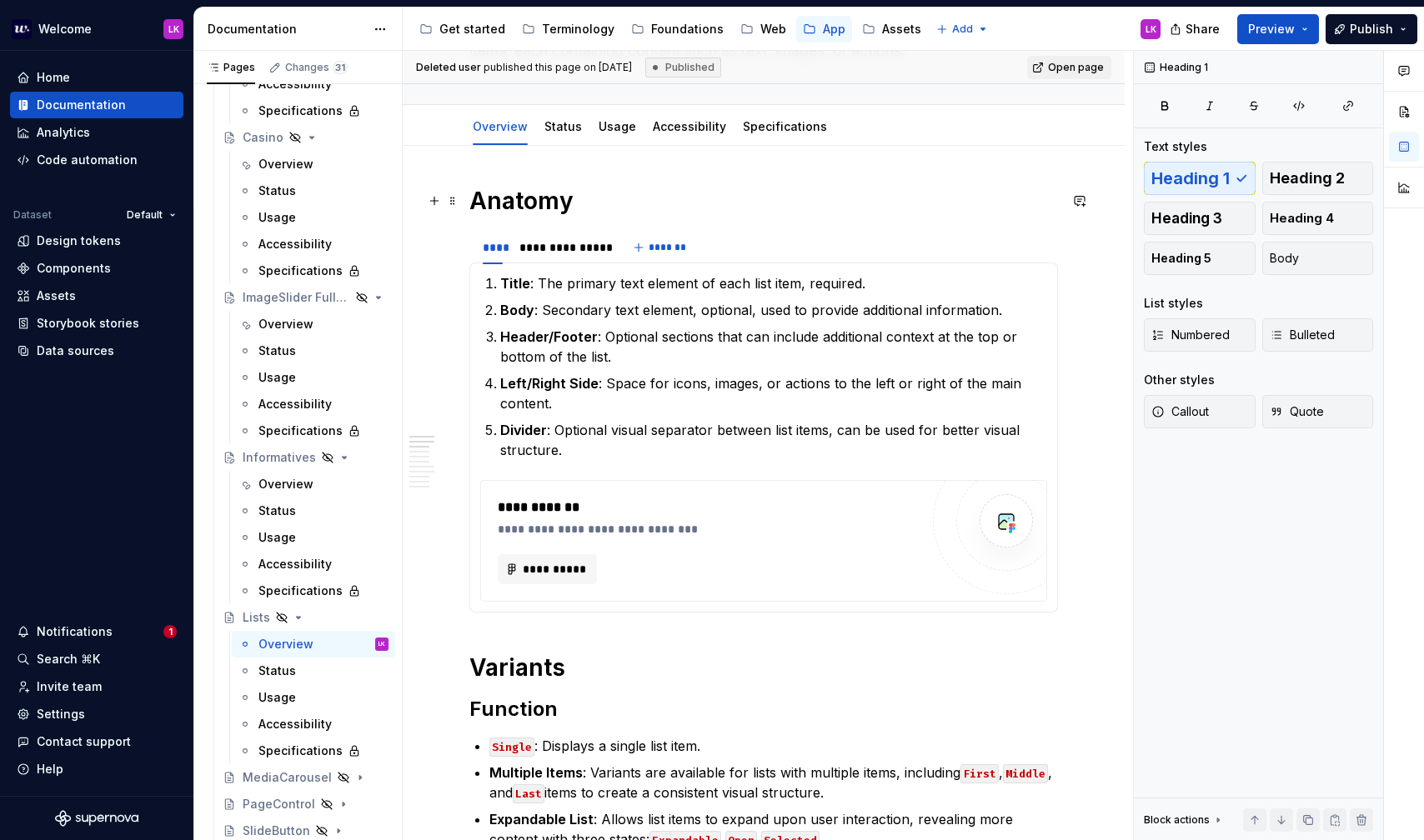
click at [623, 199] on h1 "Anatomy" at bounding box center [764, 201] width 589 height 30
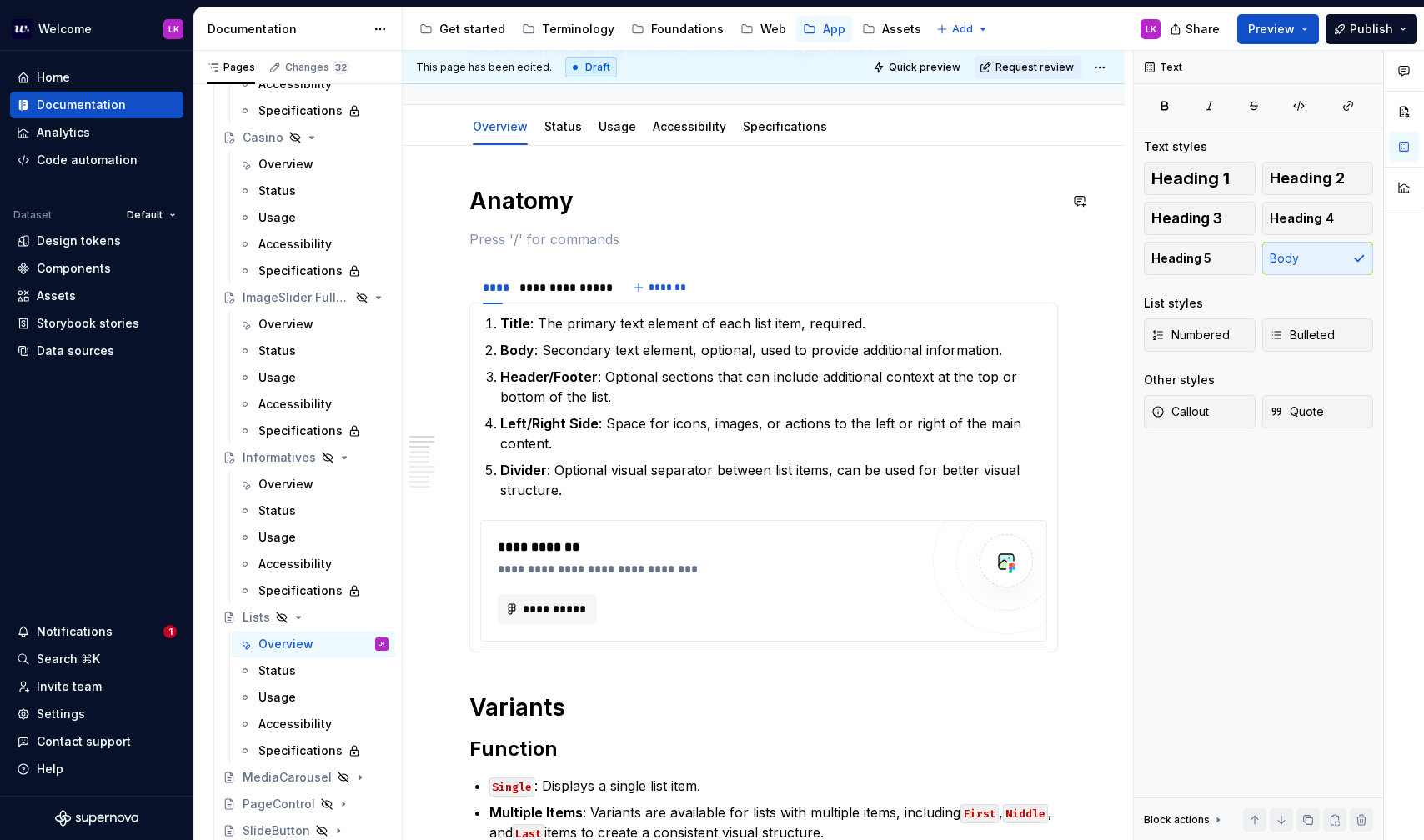
paste div "To enrich screen reader interactions, please activate Accessibility in Grammarl…"
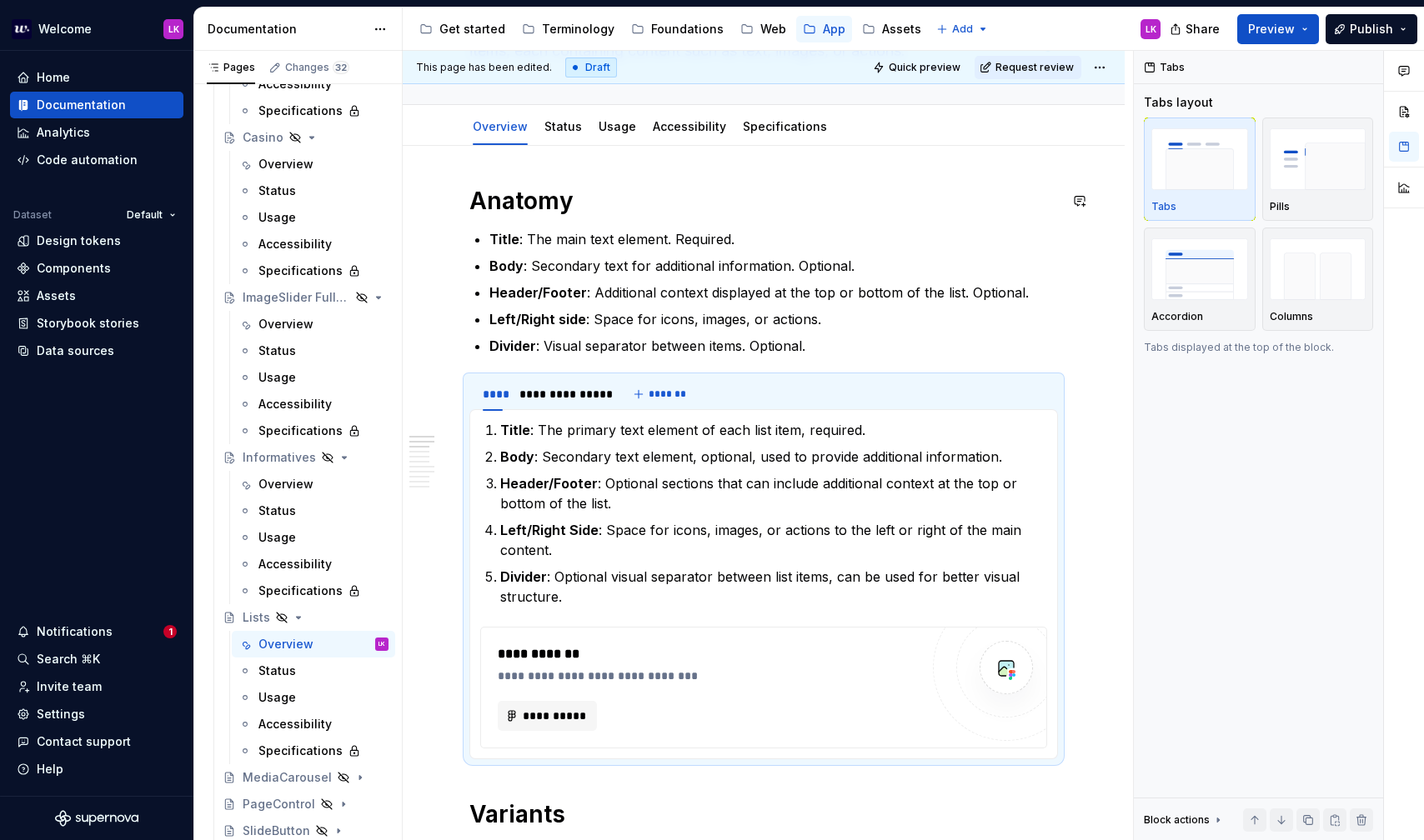
type textarea "*"
click at [607, 201] on h1 "Anatomy" at bounding box center [764, 201] width 589 height 30
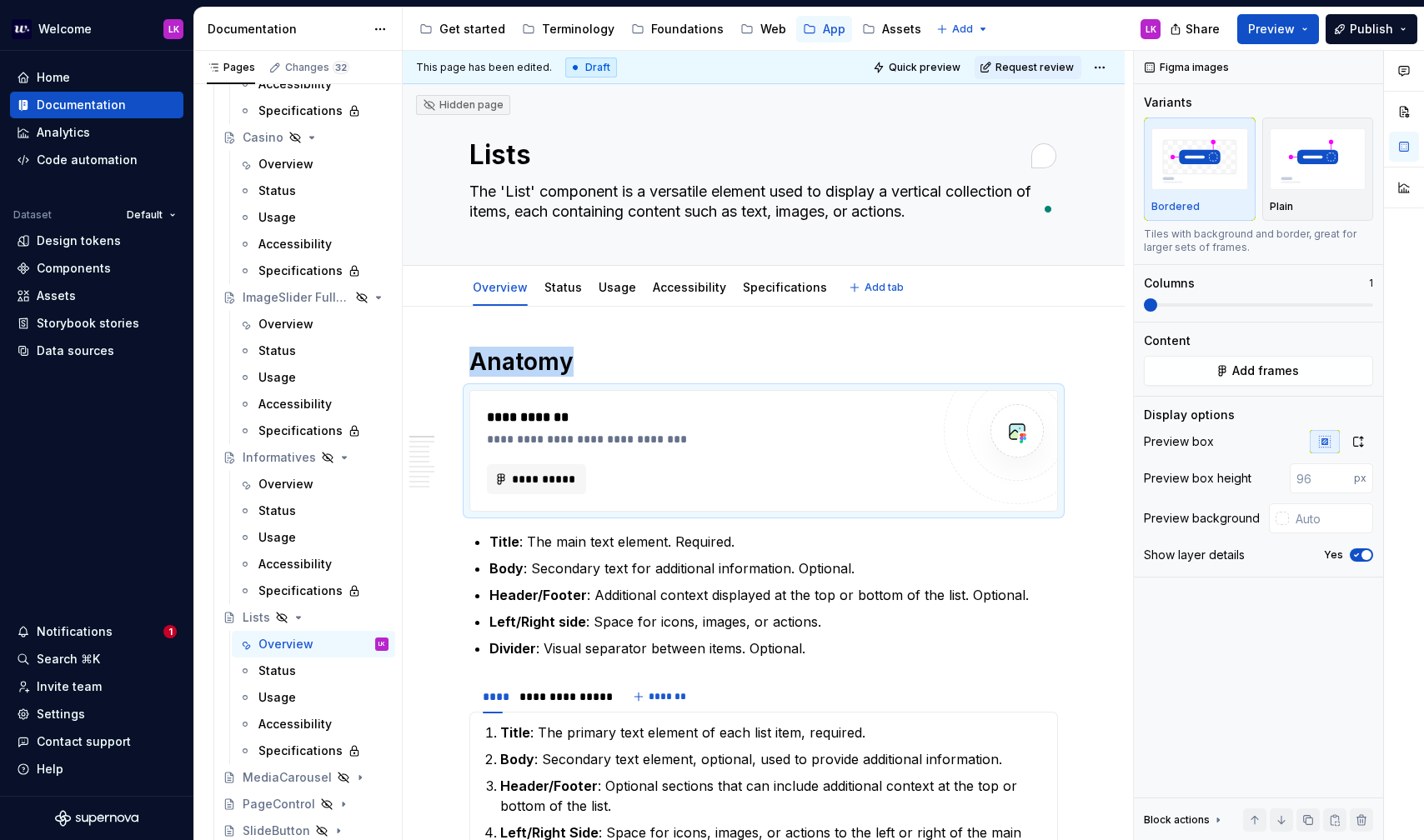
scroll to position [0, 0]
click at [536, 196] on textarea "The 'List' component is a versatile element used to display a vertical collecti…" at bounding box center [760, 204] width 589 height 47
paste textarea "List displays a vertical collection of items. Each item can contain text, image…"
type textarea "*"
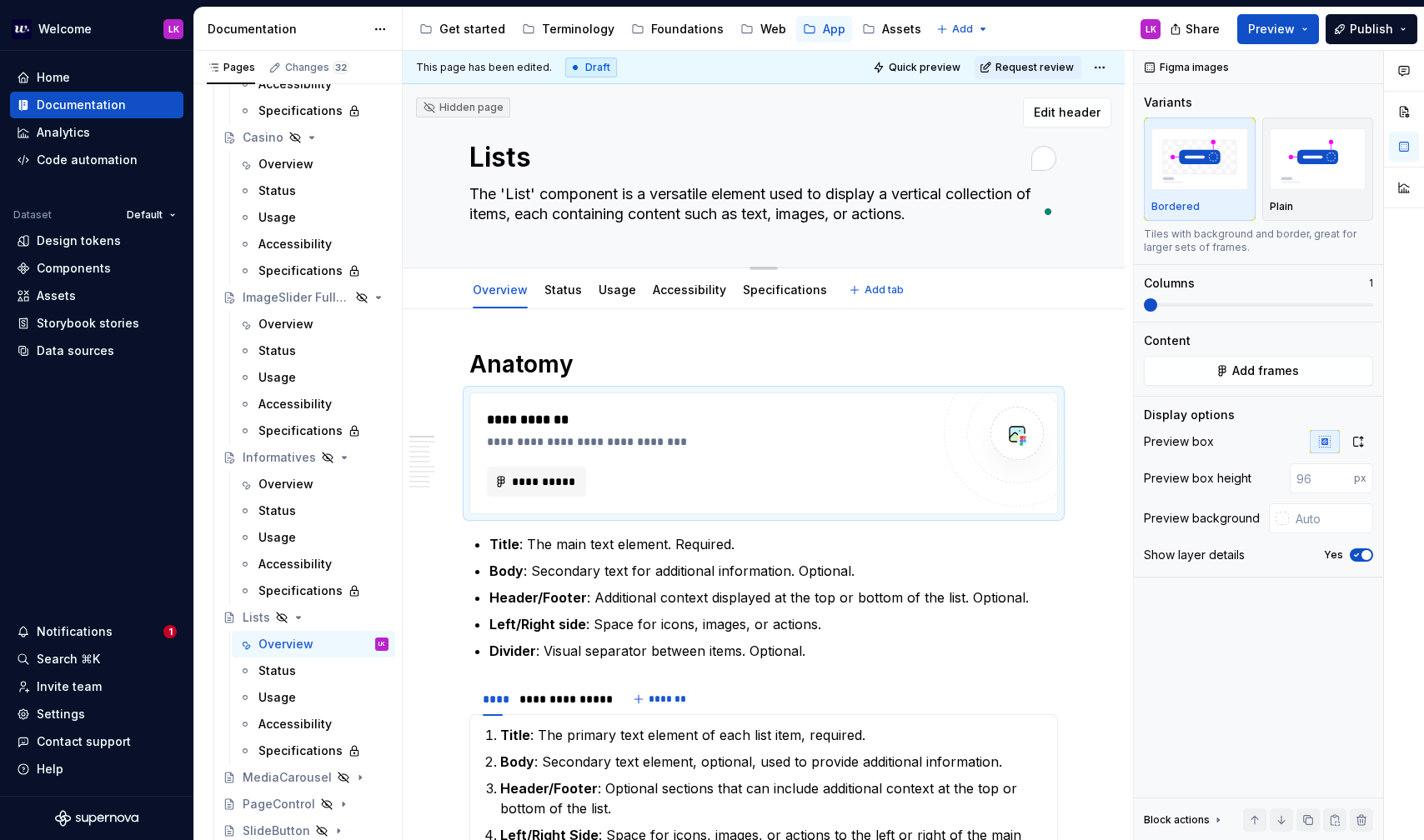
type textarea "List displays a vertical collection of items. Each item can contain text, image…"
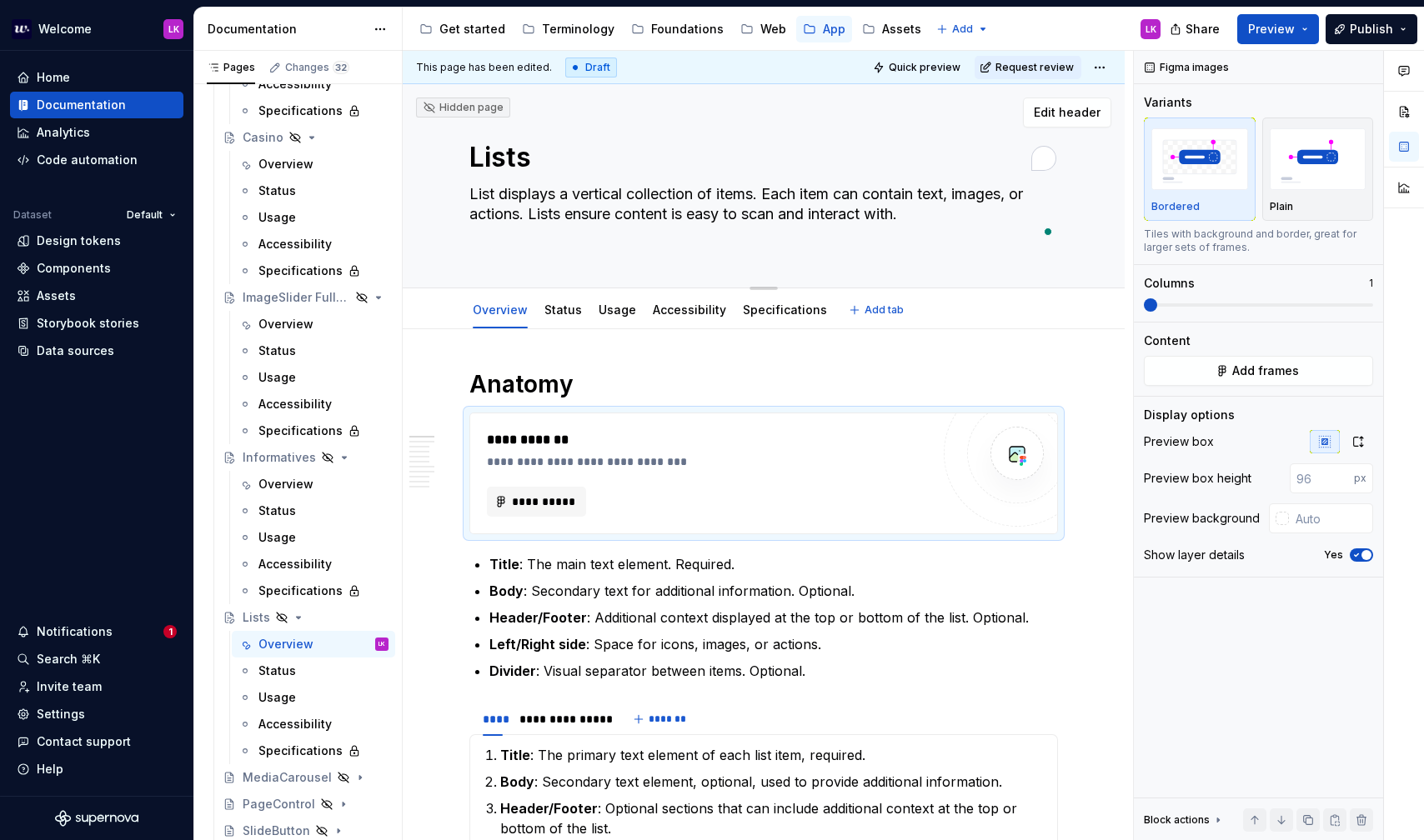
type textarea "*"
type textarea "List displays a vertical collection of items. Each item can contain text, image…"
type textarea "*"
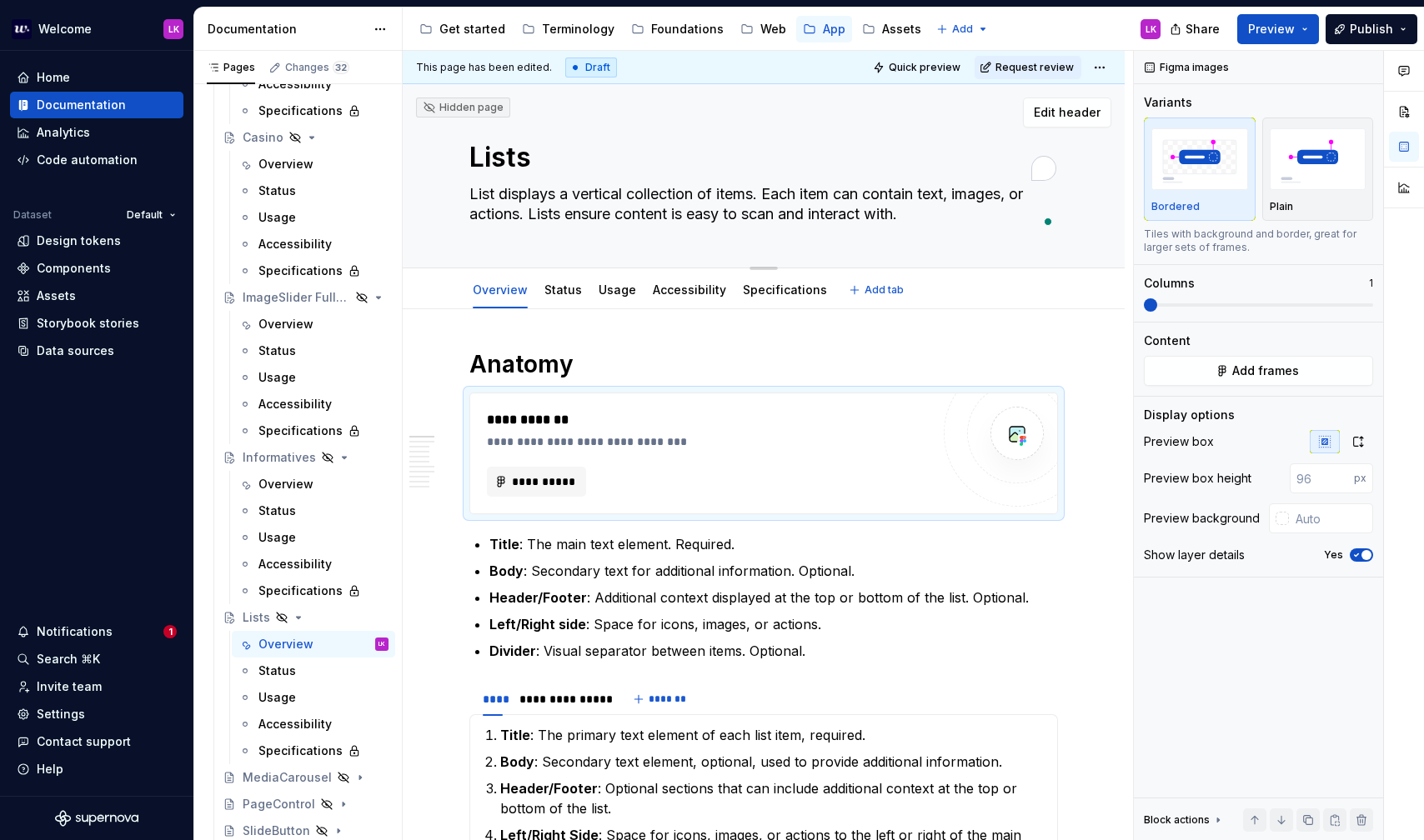
type textarea "List displays a vertical collection of items. Each item can contain text, image…"
click at [550, 195] on textarea "List displays a vertical collection of items. Each item can contain text, image…" at bounding box center [760, 204] width 589 height 47
paste textarea "include text, images, or actions. Lists help organize information and support i…"
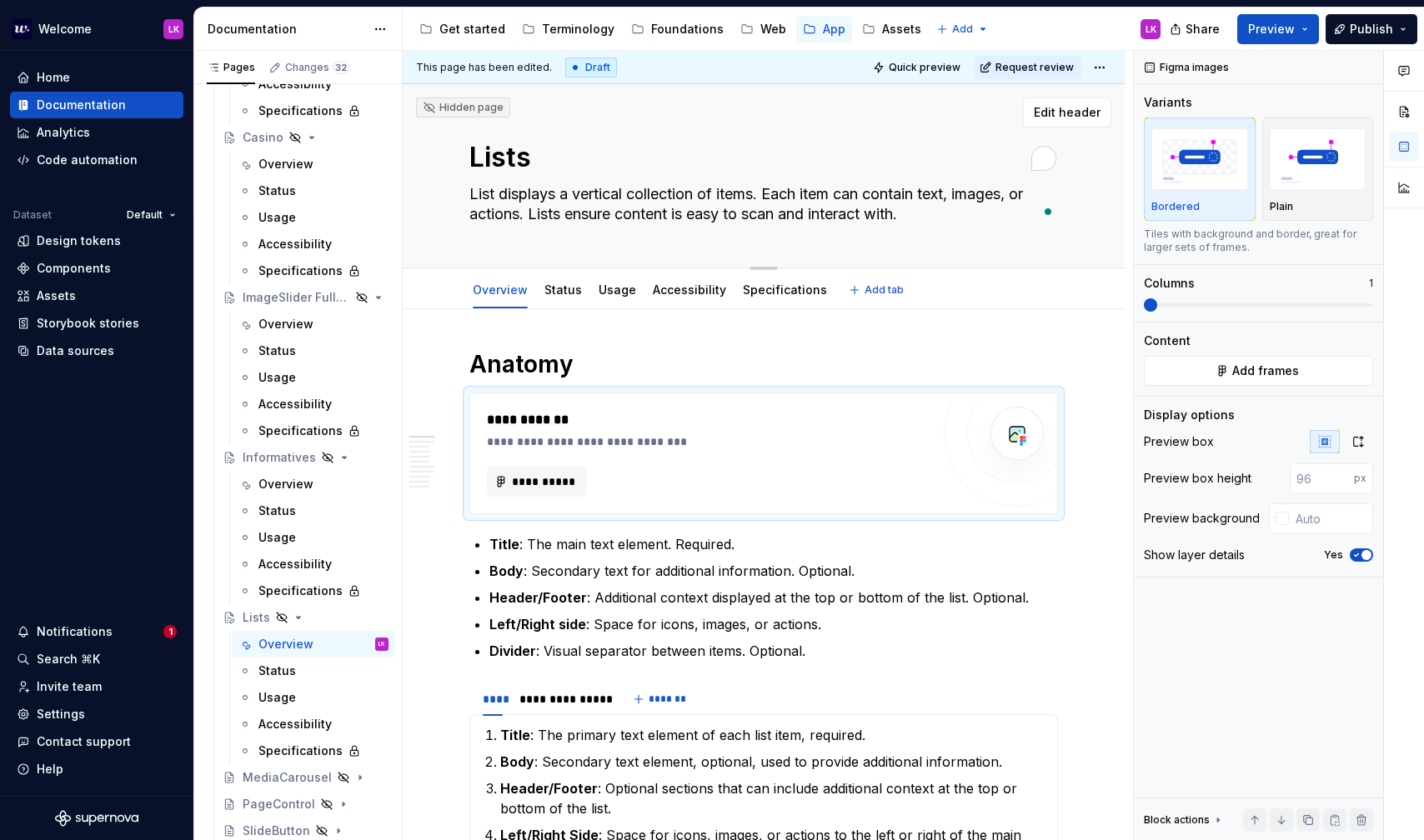
type textarea "*"
type textarea "List displays a vertical collection of items. Each item can include text, image…"
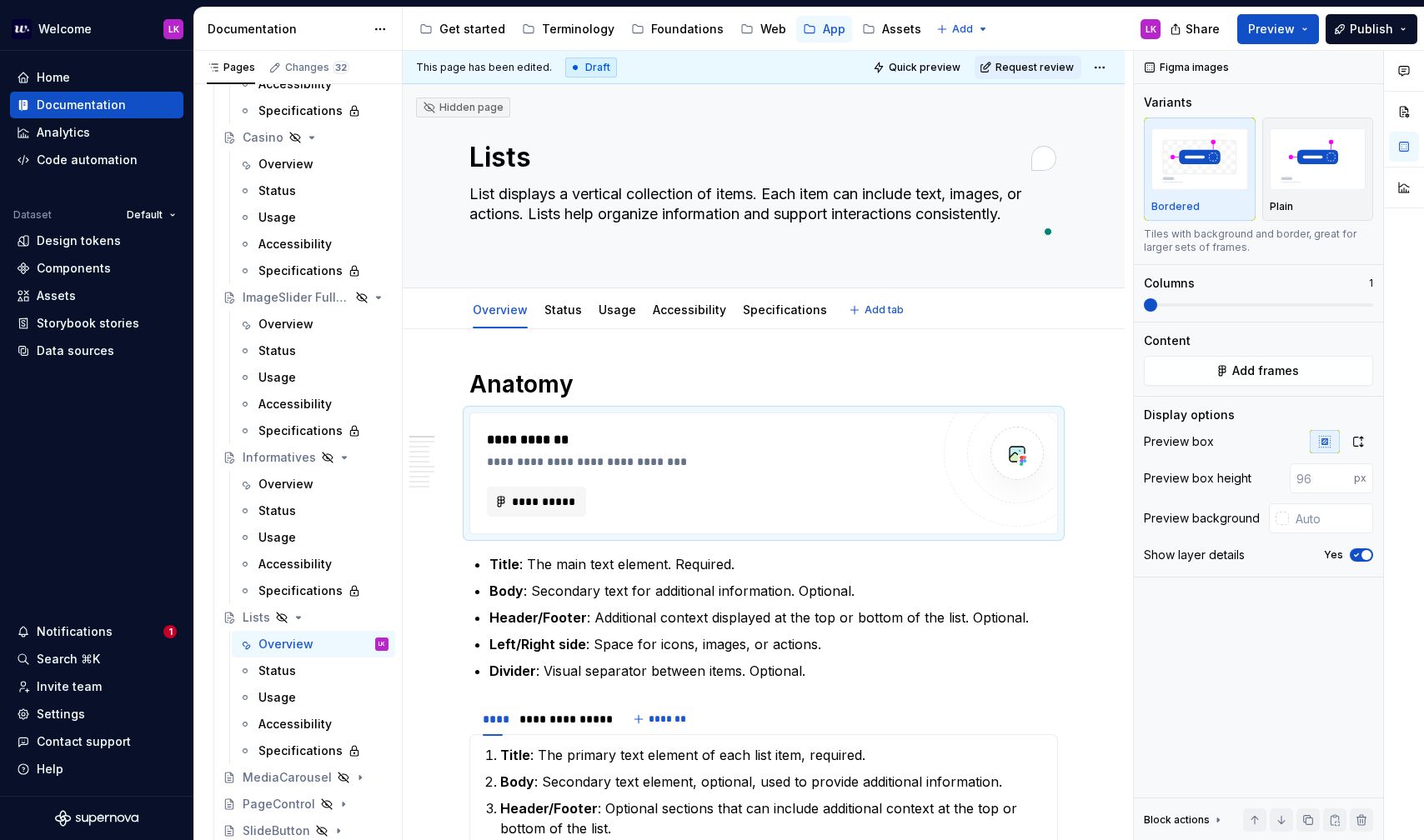
type textarea "*"
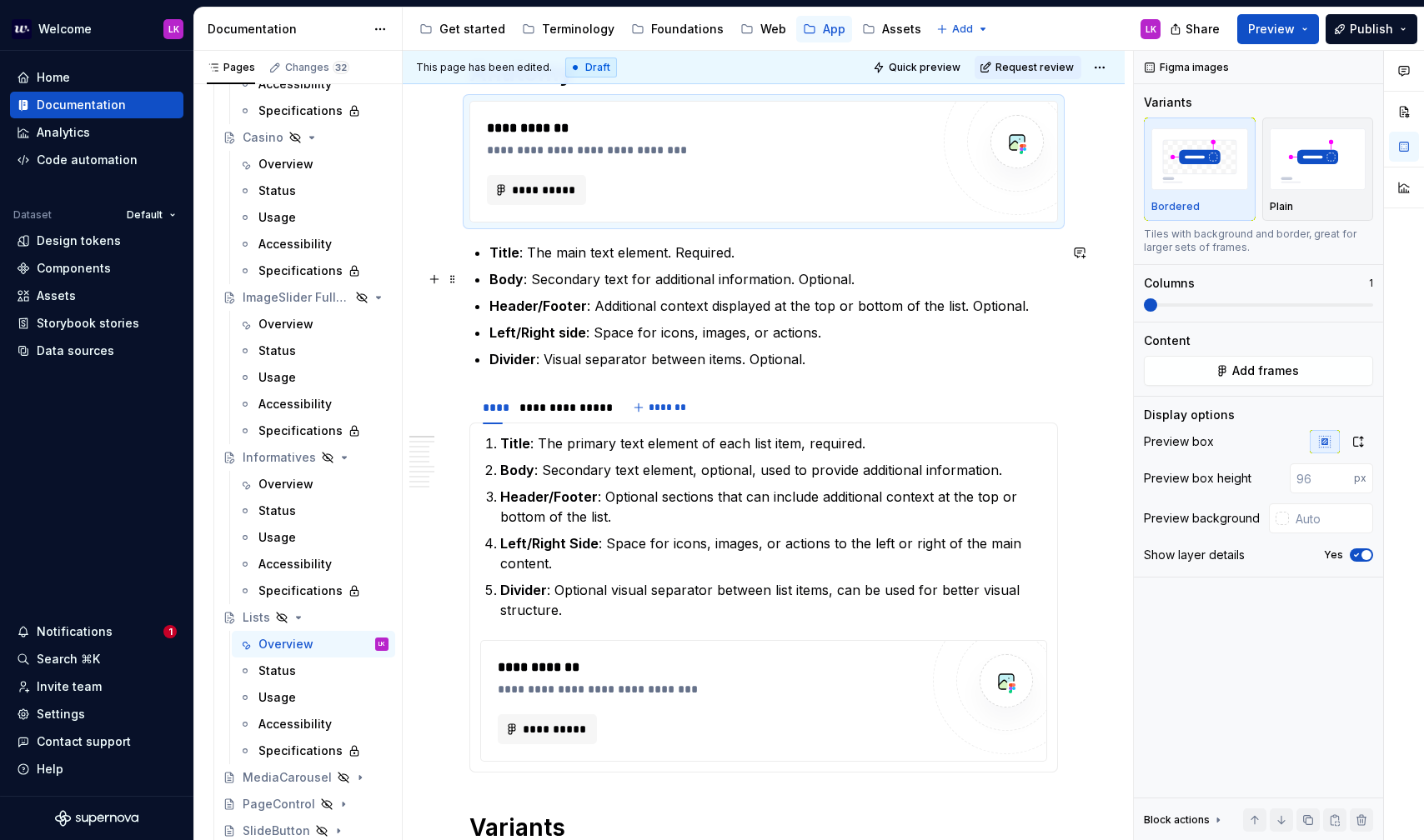
type textarea "List displays a vertical collection of items. Each item can include text, image…"
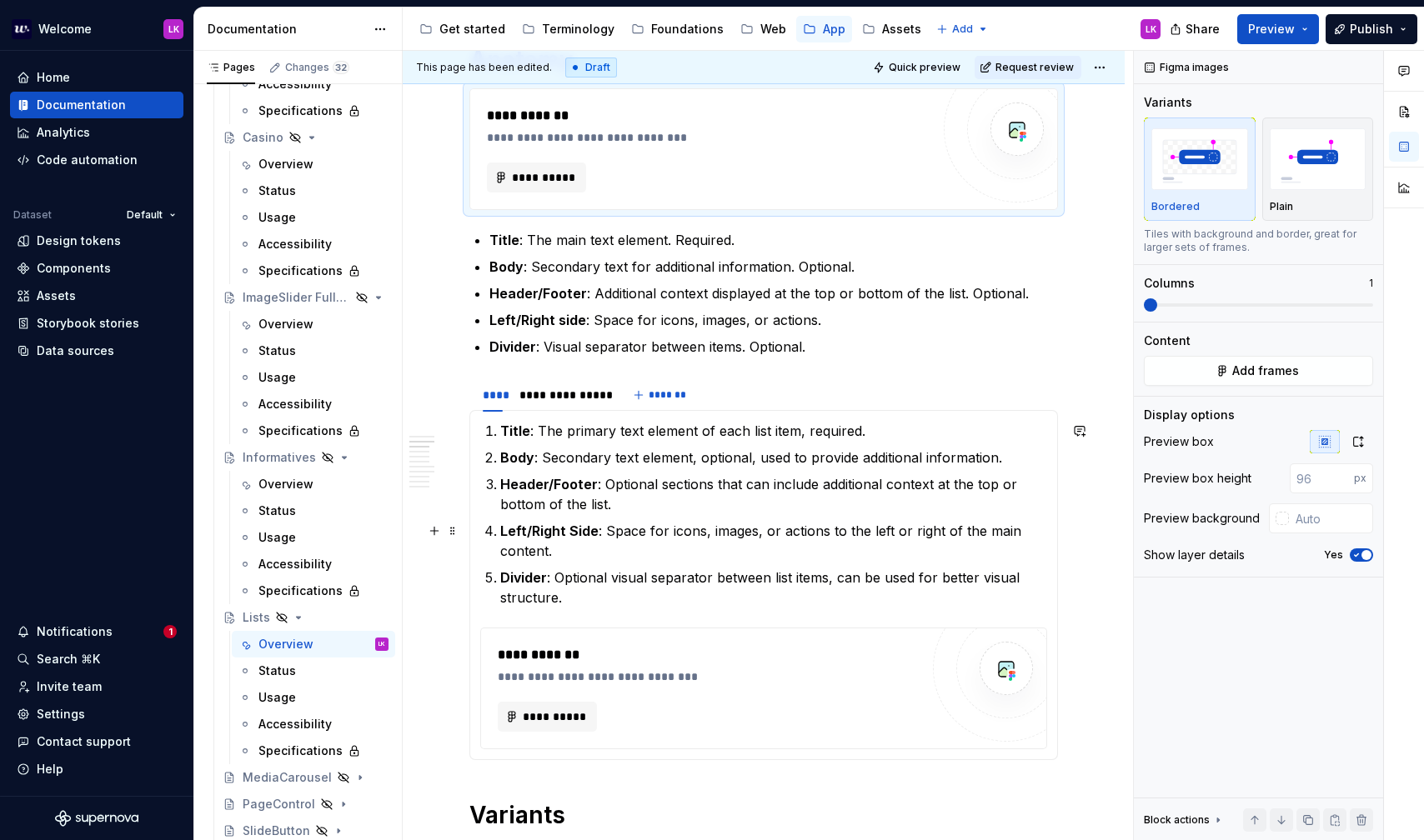
scroll to position [400, 0]
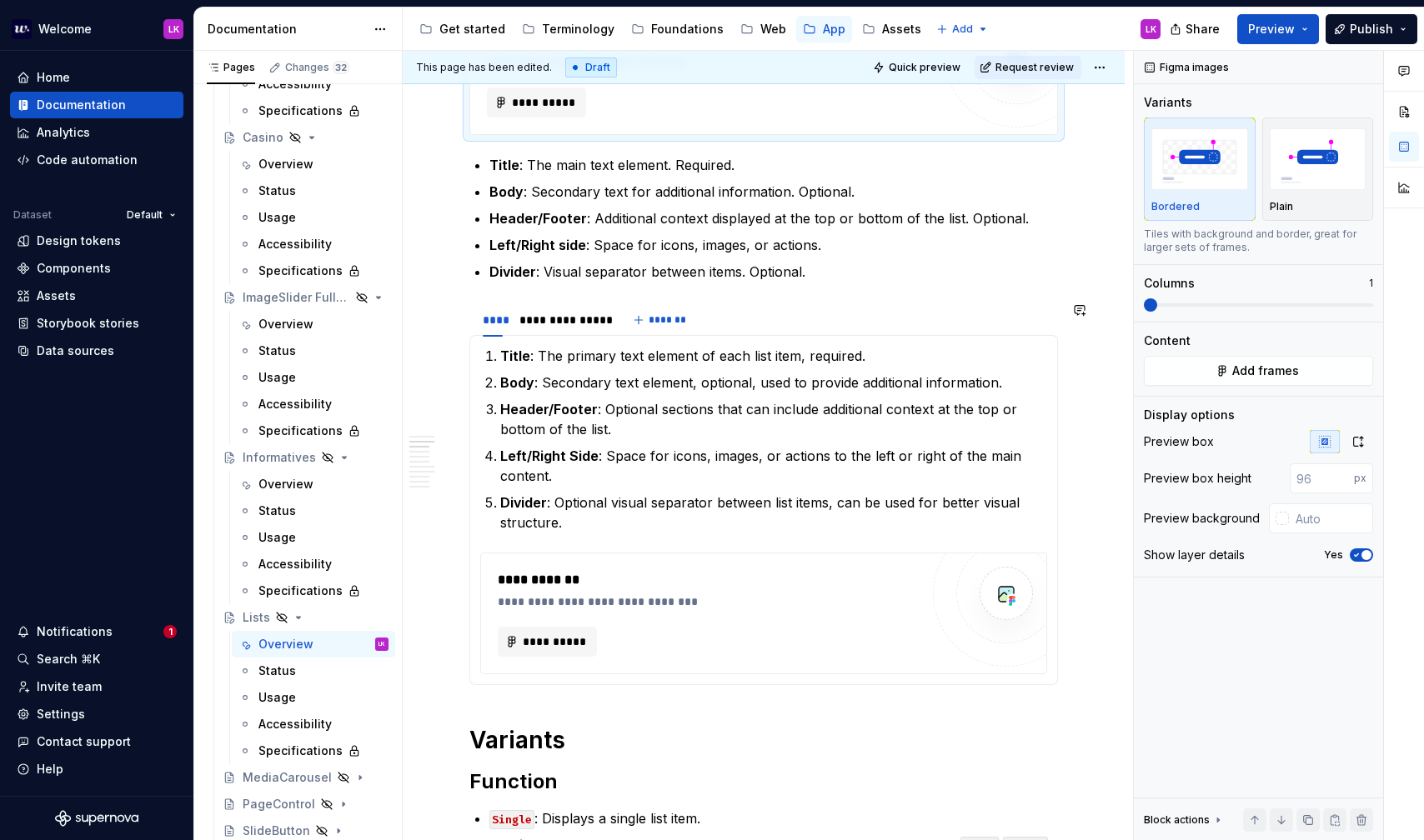
click at [579, 533] on section-item-column "**********" at bounding box center [764, 510] width 567 height 328
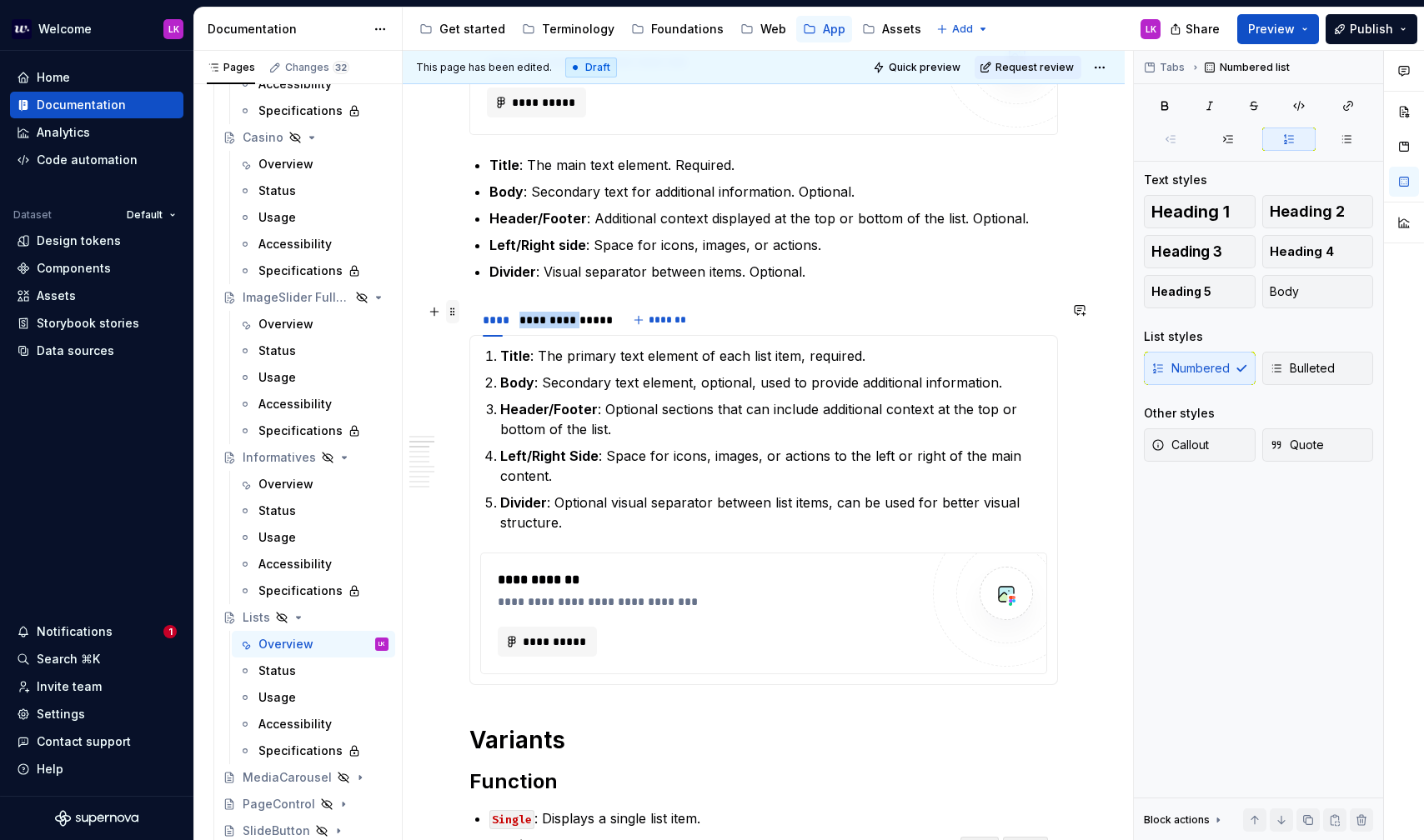
click at [448, 315] on span at bounding box center [453, 311] width 14 height 23
click at [662, 346] on p "Title : The primary text element of each list item, required." at bounding box center [773, 356] width 547 height 20
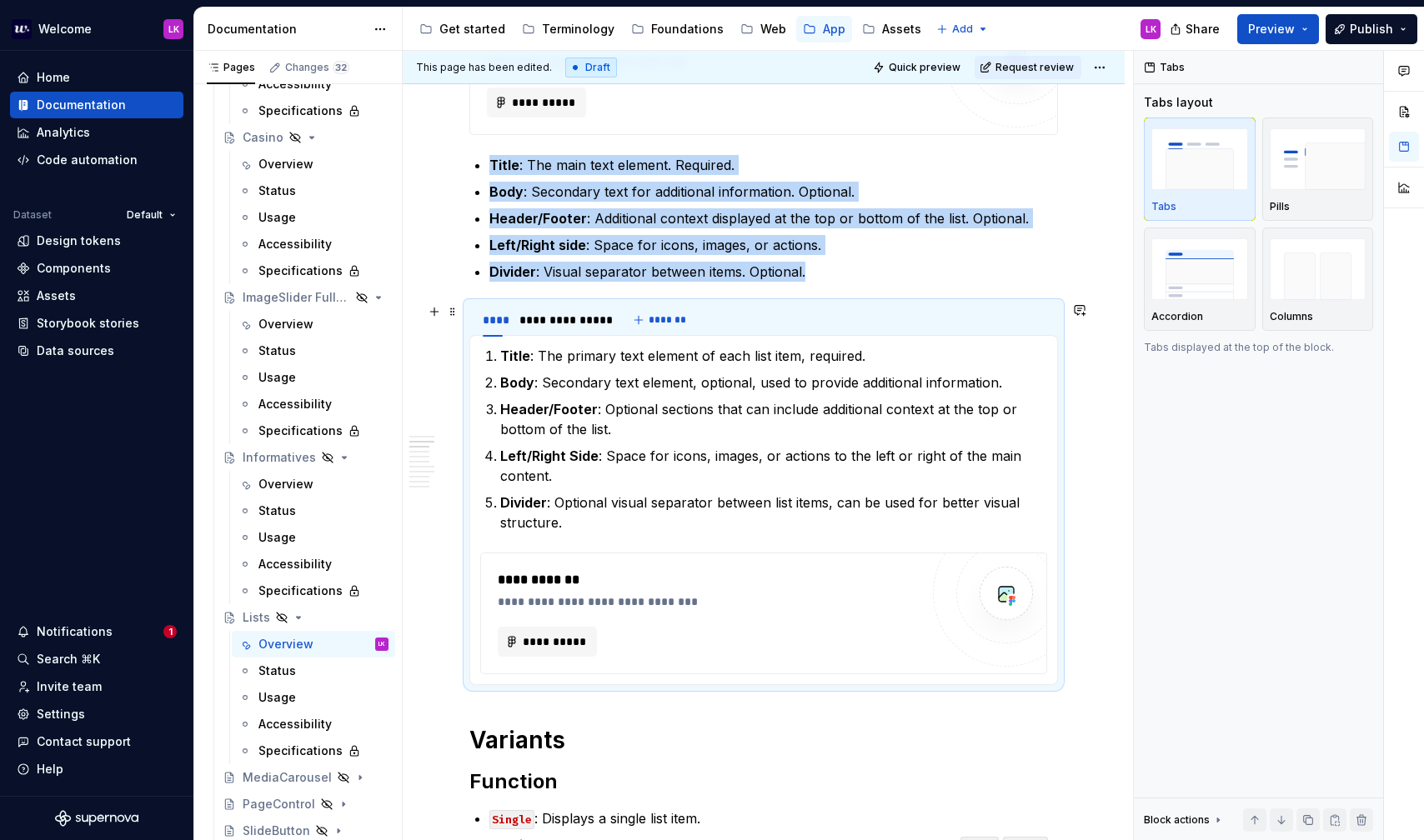
click at [717, 317] on div "**********" at bounding box center [764, 320] width 589 height 33
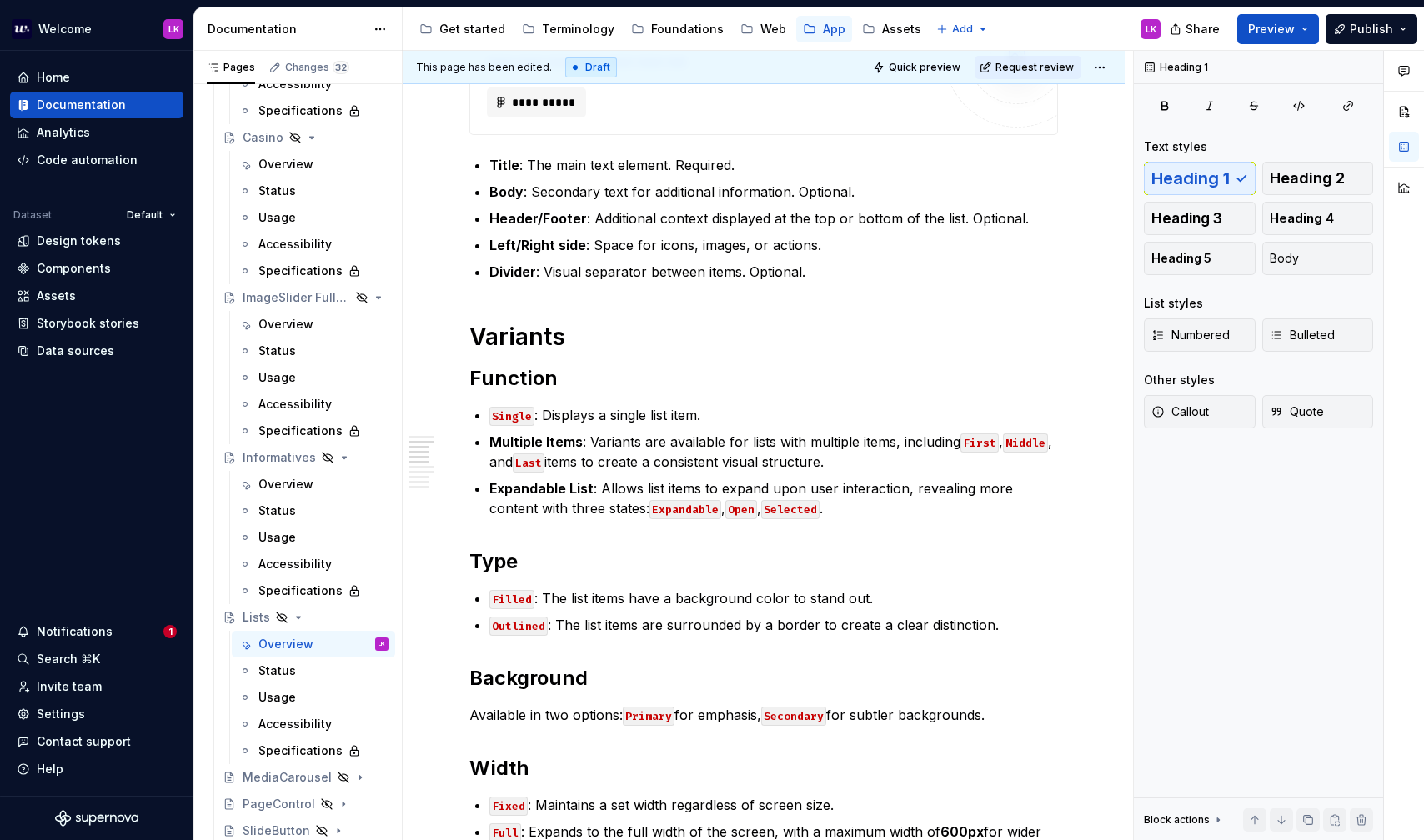
click at [874, 274] on p "Divider : Visual separator between items. Optional." at bounding box center [773, 272] width 568 height 20
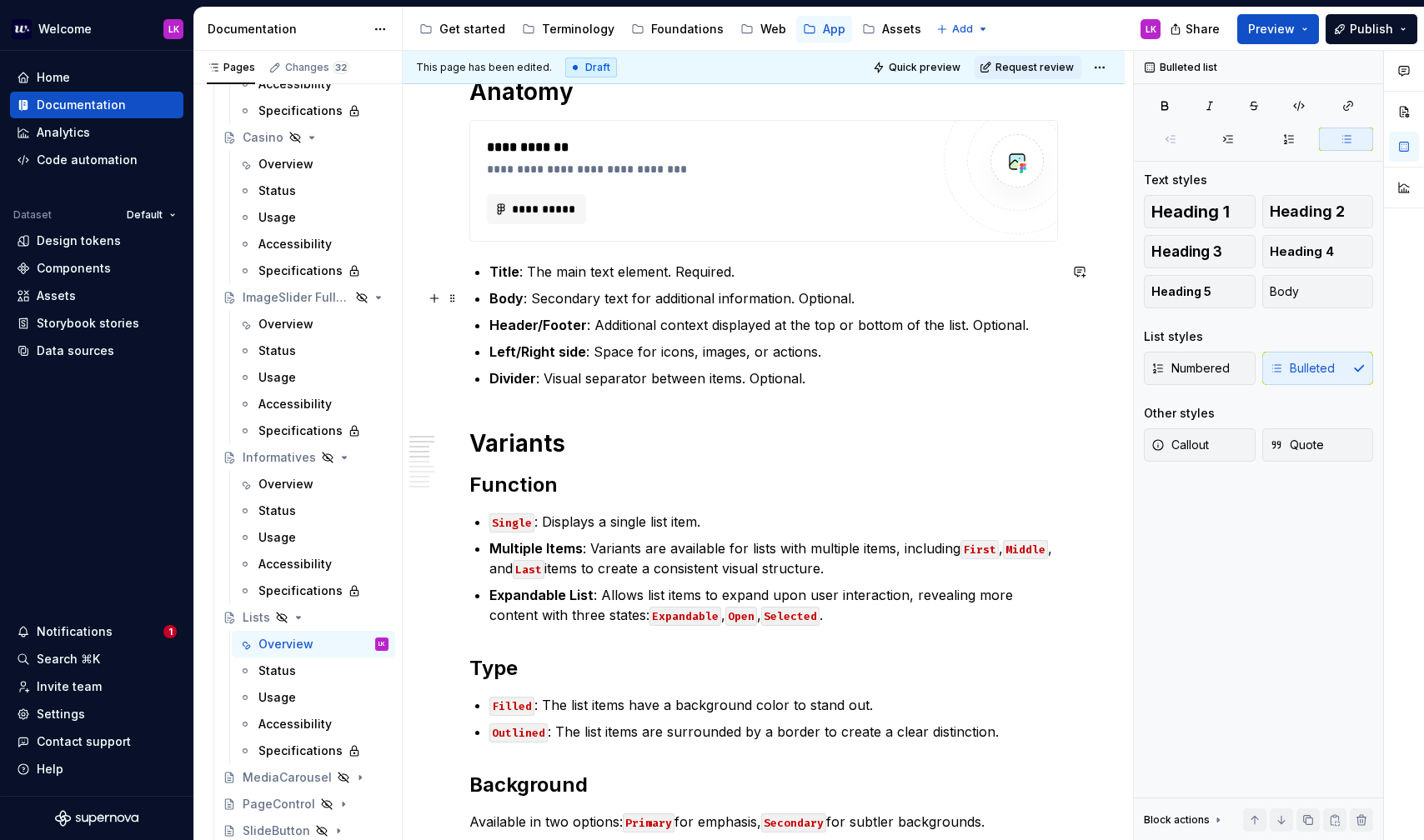
scroll to position [324, 0]
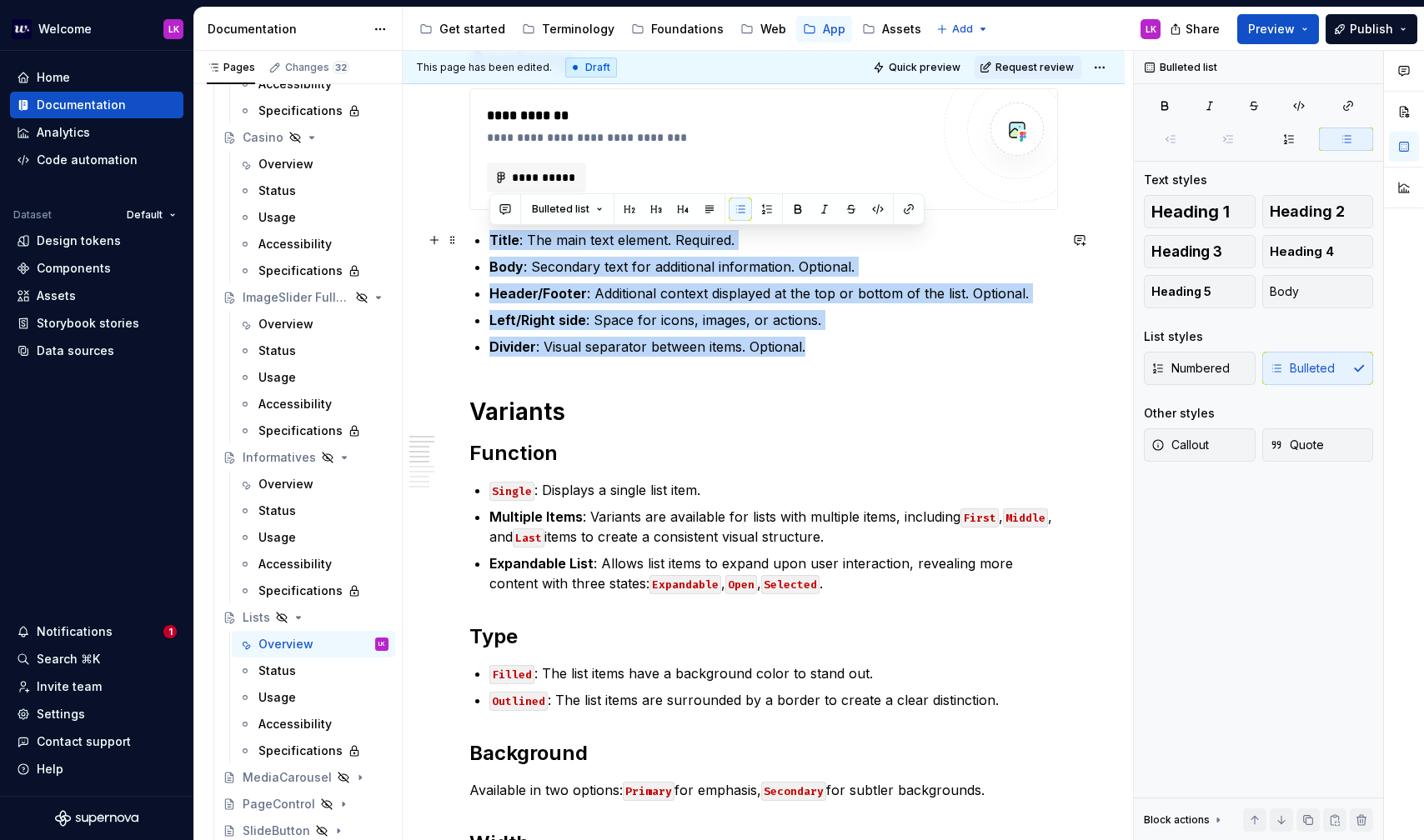
drag, startPoint x: 843, startPoint y: 343, endPoint x: 471, endPoint y: 234, distance: 387.6
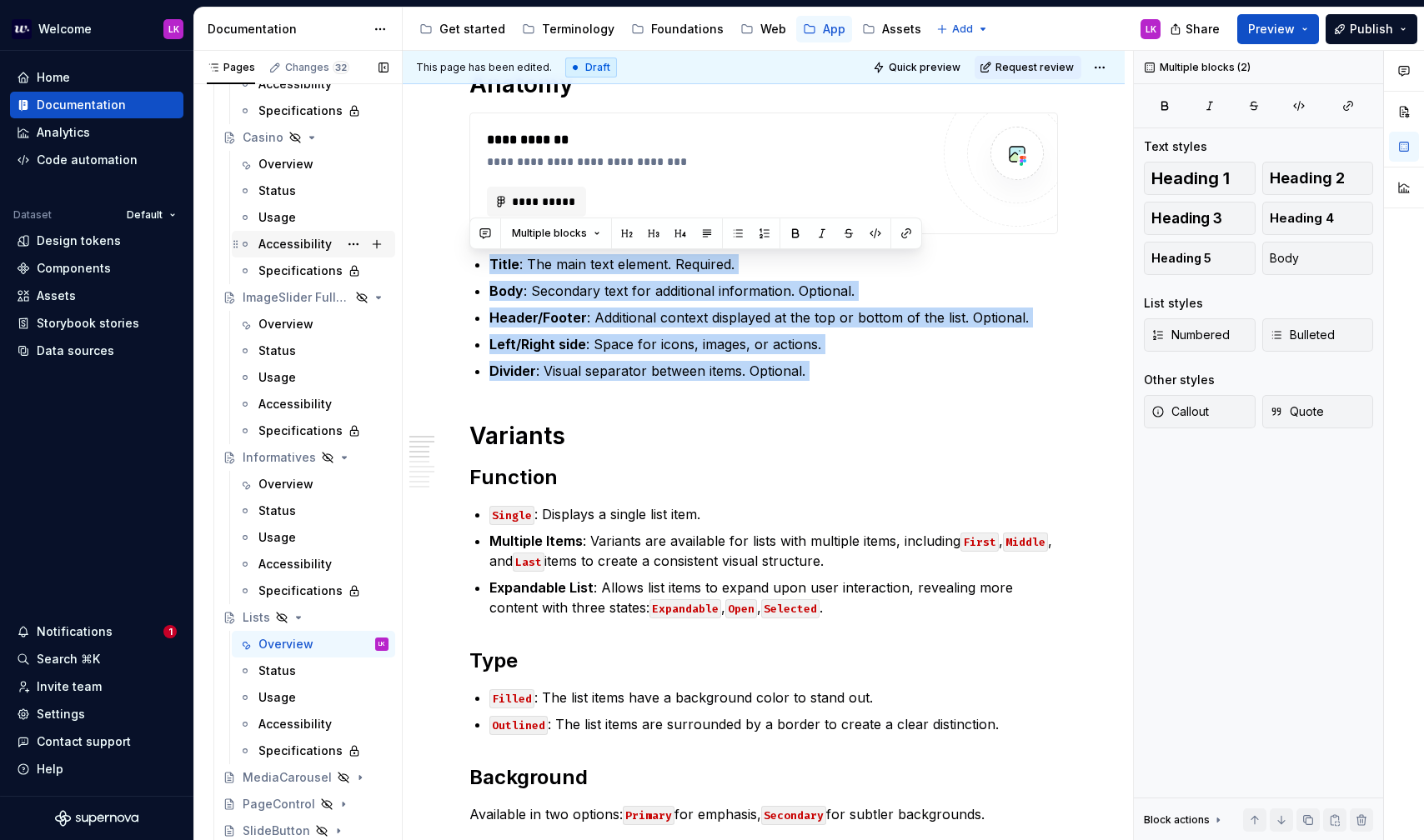
drag, startPoint x: 860, startPoint y: 381, endPoint x: 394, endPoint y: 245, distance: 485.4
click at [394, 245] on div "Pages Changes 32 Add Accessibility guide for tree Page tree. Navigate the tree …" at bounding box center [809, 449] width 1230 height 797
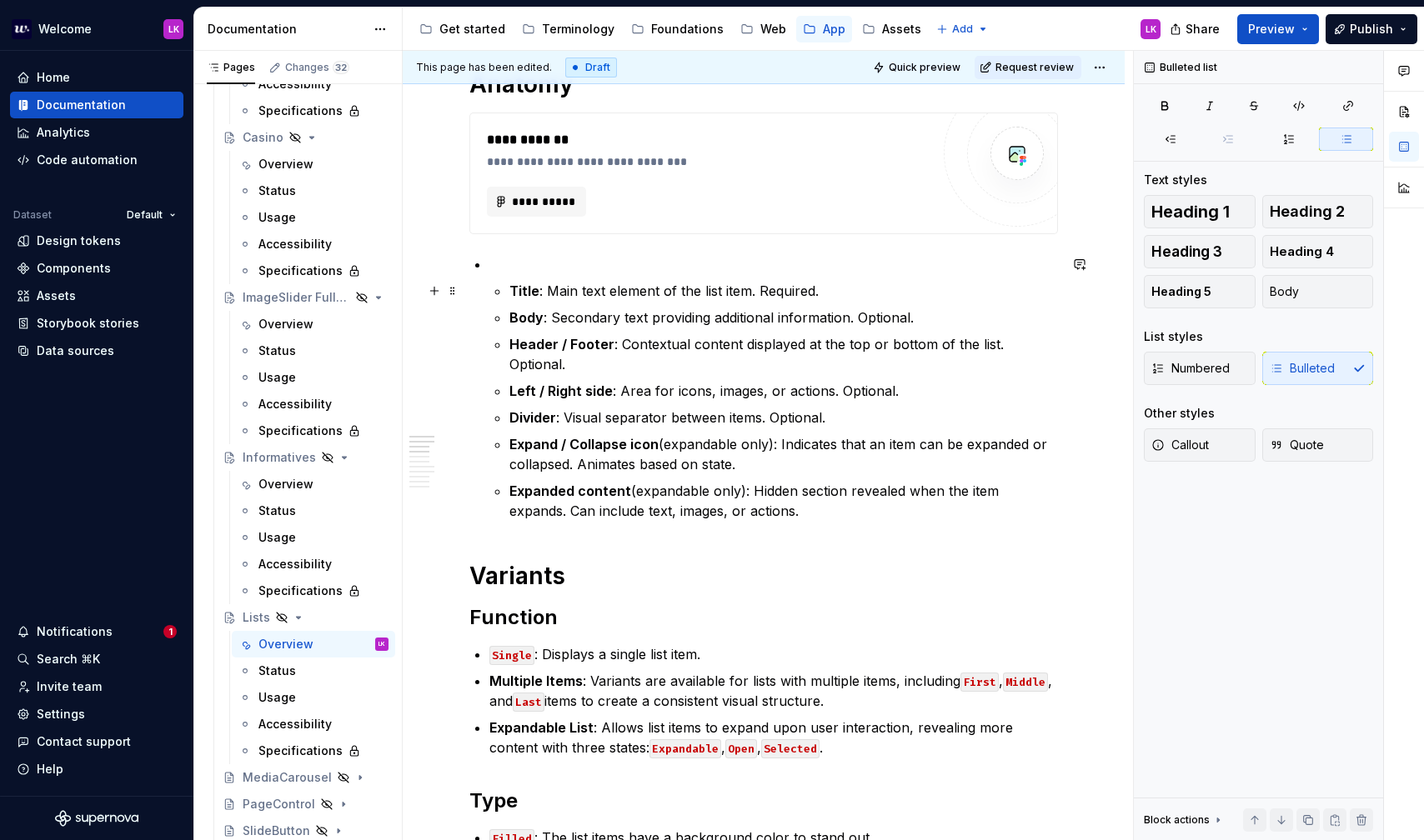
click at [560, 281] on p "Title : Main text element of the list item. Required." at bounding box center [783, 291] width 549 height 20
click at [524, 254] on p "To enrich screen reader interactions, please activate Accessibility in Grammarl…" at bounding box center [773, 264] width 568 height 20
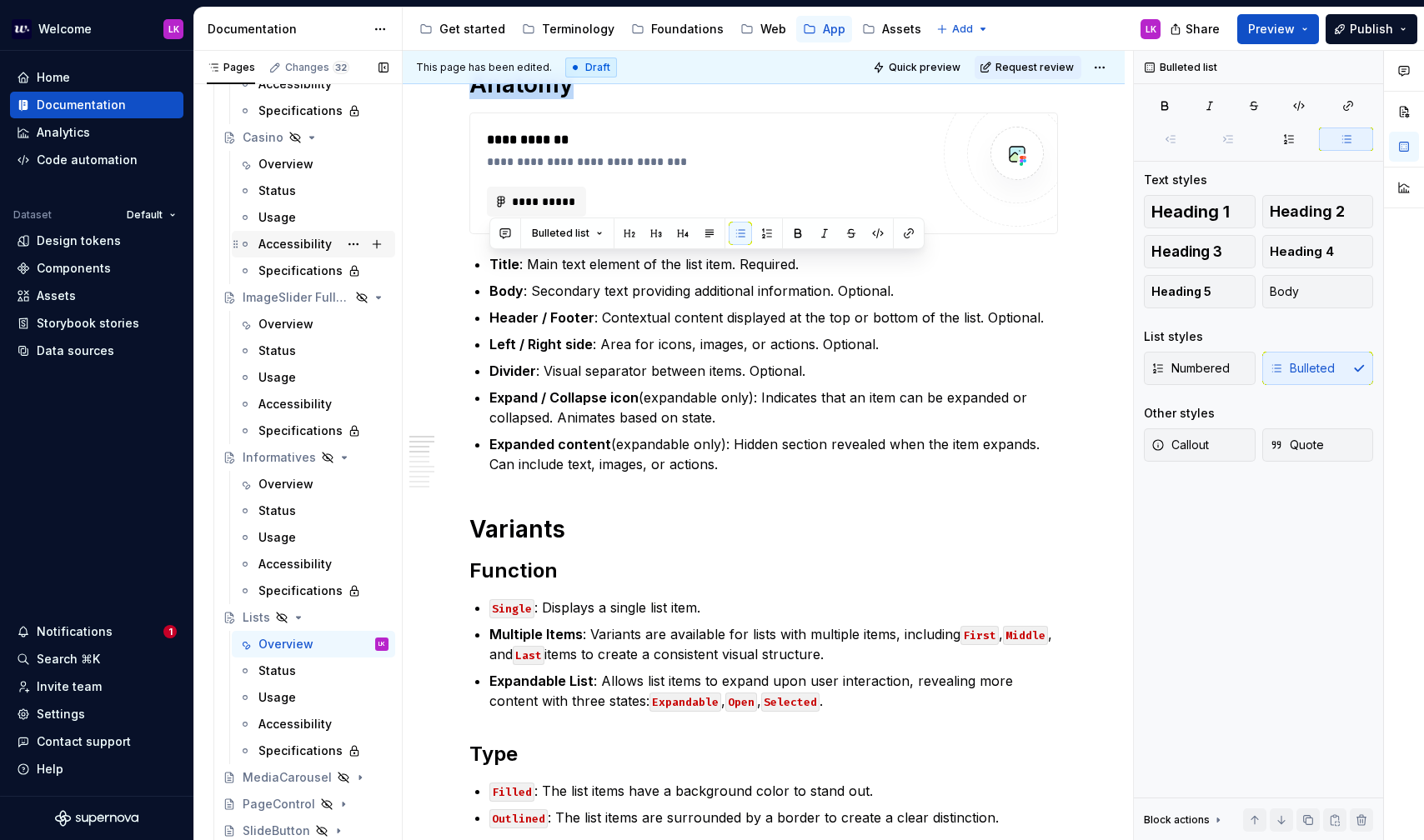
drag, startPoint x: 754, startPoint y: 466, endPoint x: 390, endPoint y: 245, distance: 425.8
click at [390, 245] on div "Pages Changes 32 Add Accessibility guide for tree Page tree. Navigate the tree …" at bounding box center [809, 449] width 1230 height 797
click at [766, 226] on button "button" at bounding box center [766, 233] width 23 height 23
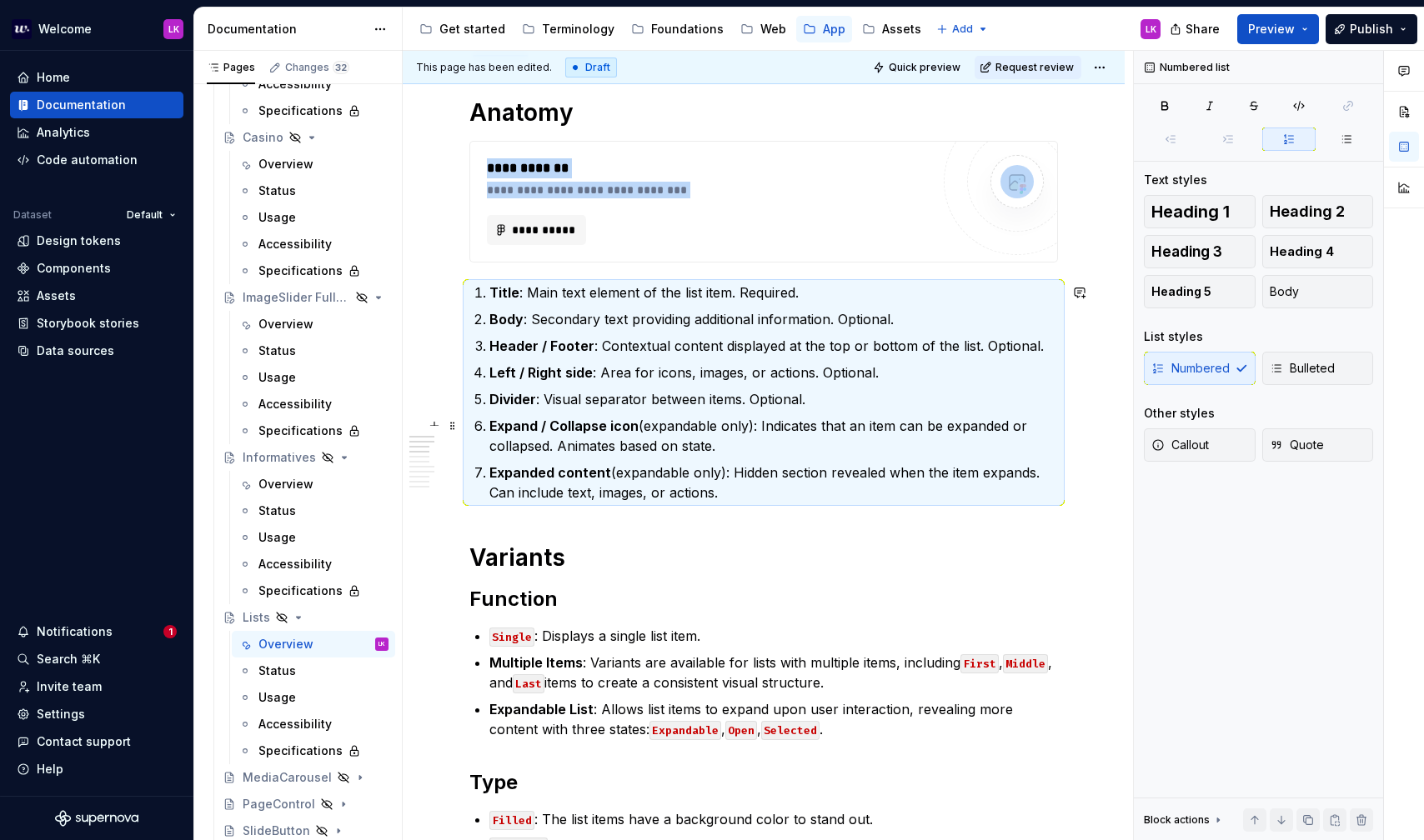
scroll to position [267, 0]
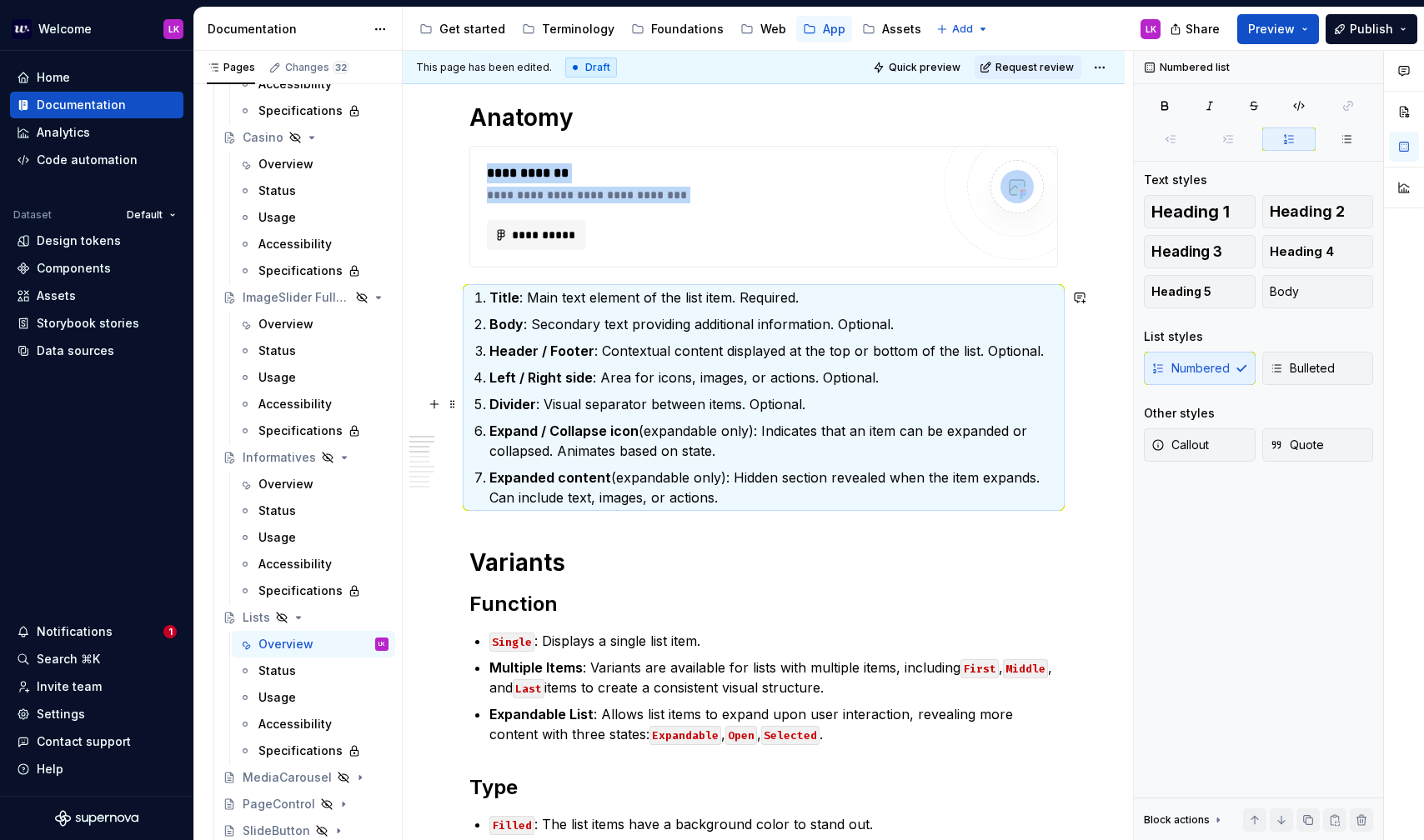
click at [776, 405] on p "Divider : Visual separator between items. Optional." at bounding box center [773, 405] width 568 height 20
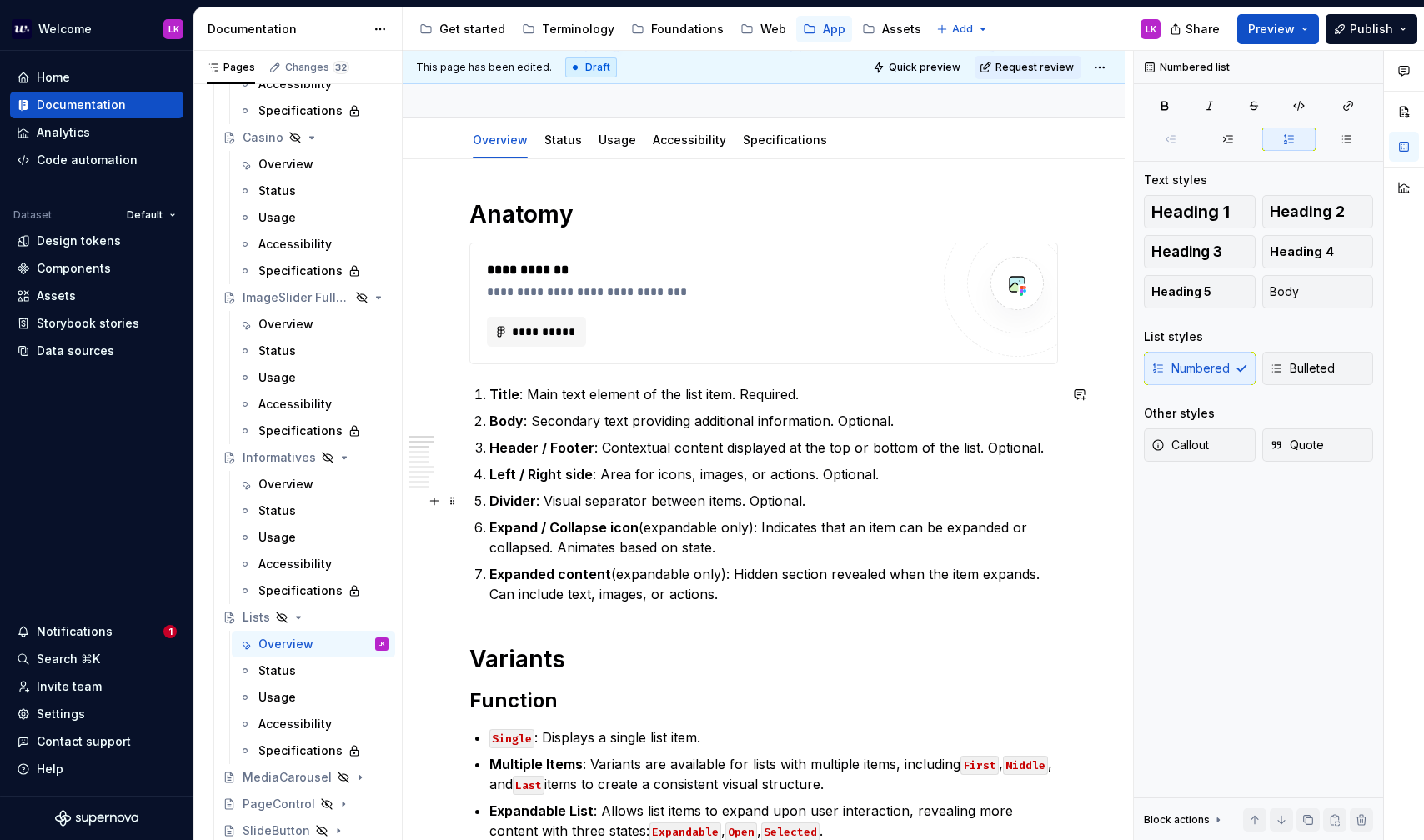
scroll to position [168, 0]
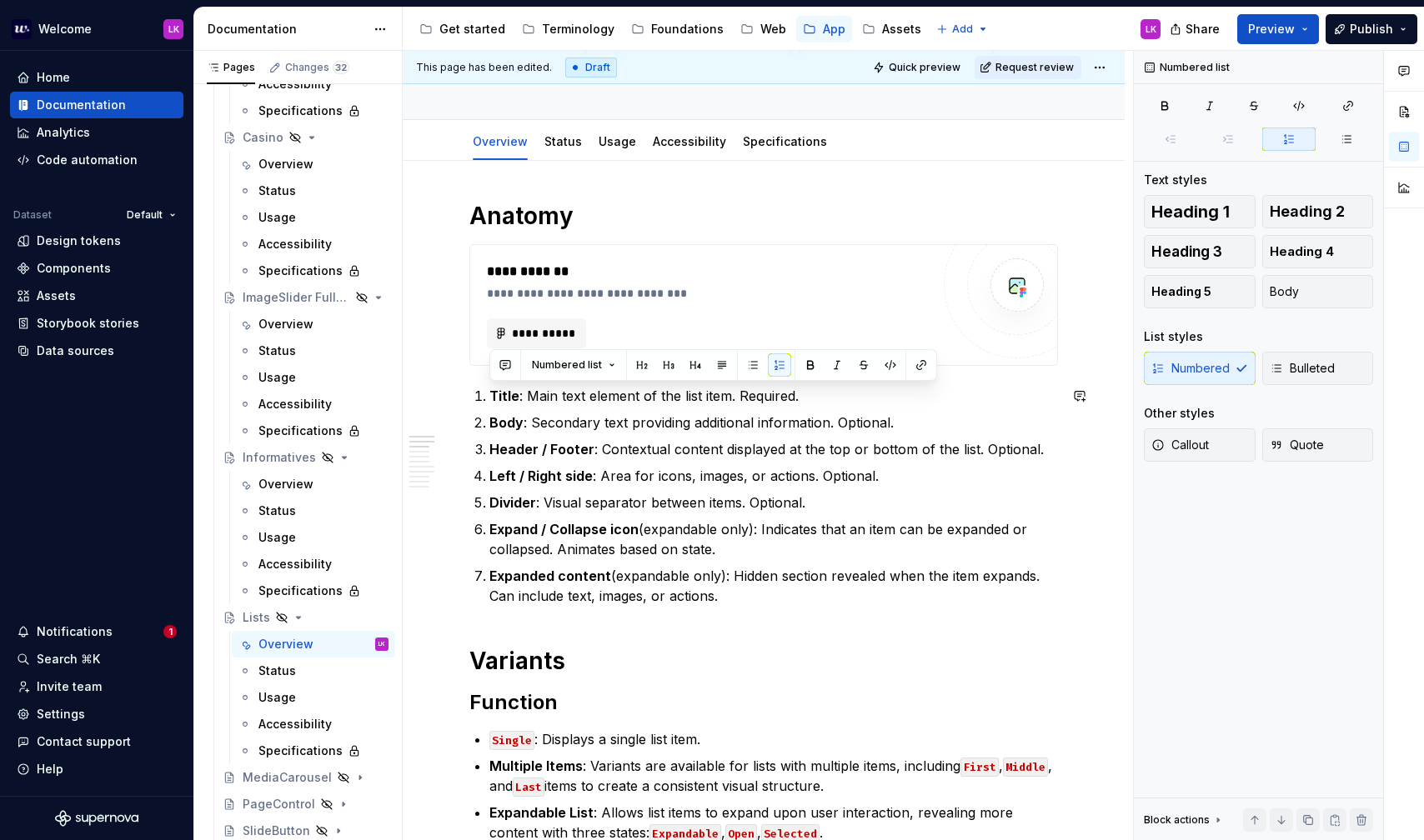
drag, startPoint x: 730, startPoint y: 599, endPoint x: 434, endPoint y: 383, distance: 366.4
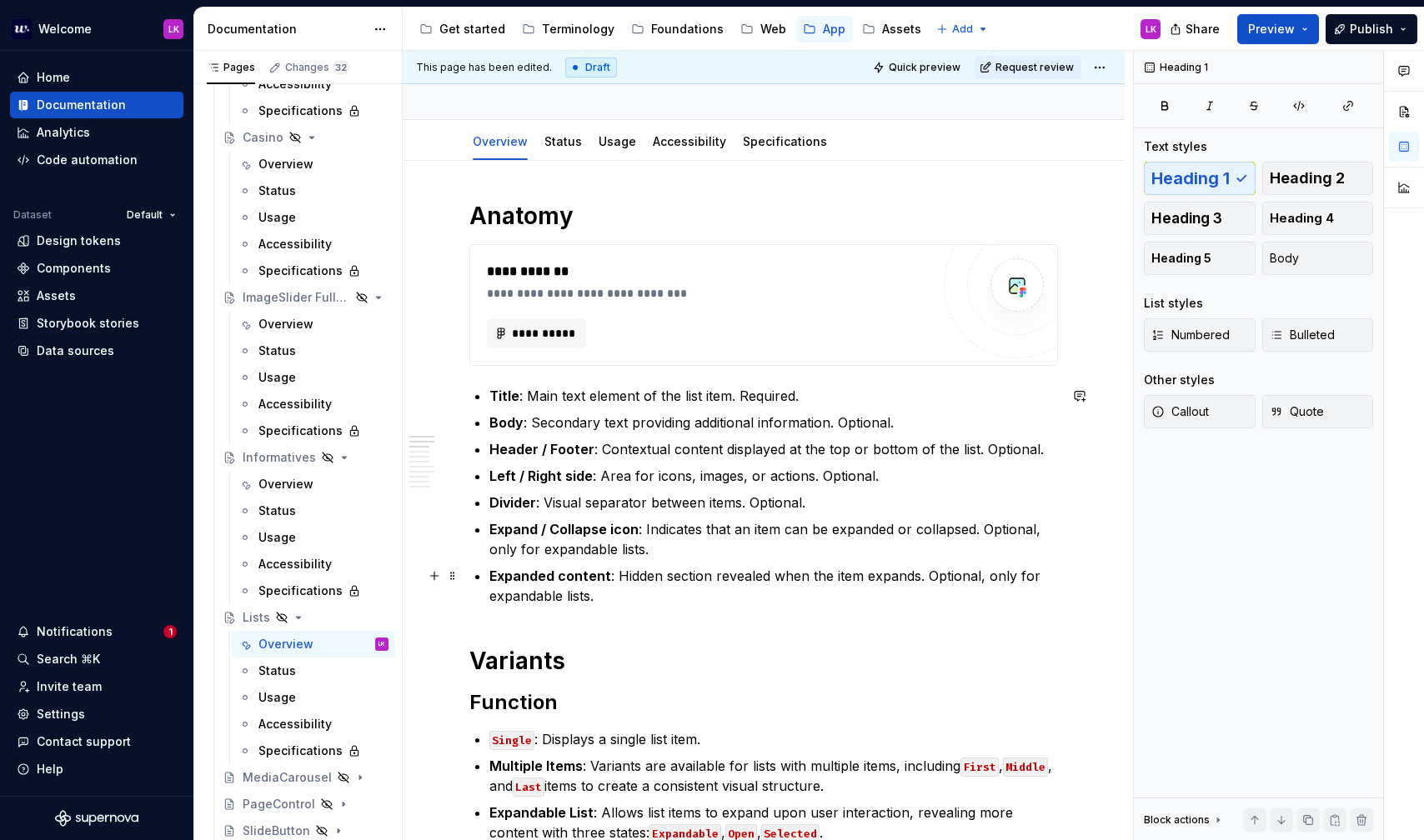
click at [654, 597] on p "Expanded content : Hidden section revealed when the item expands. Optional, onl…" at bounding box center [773, 586] width 568 height 40
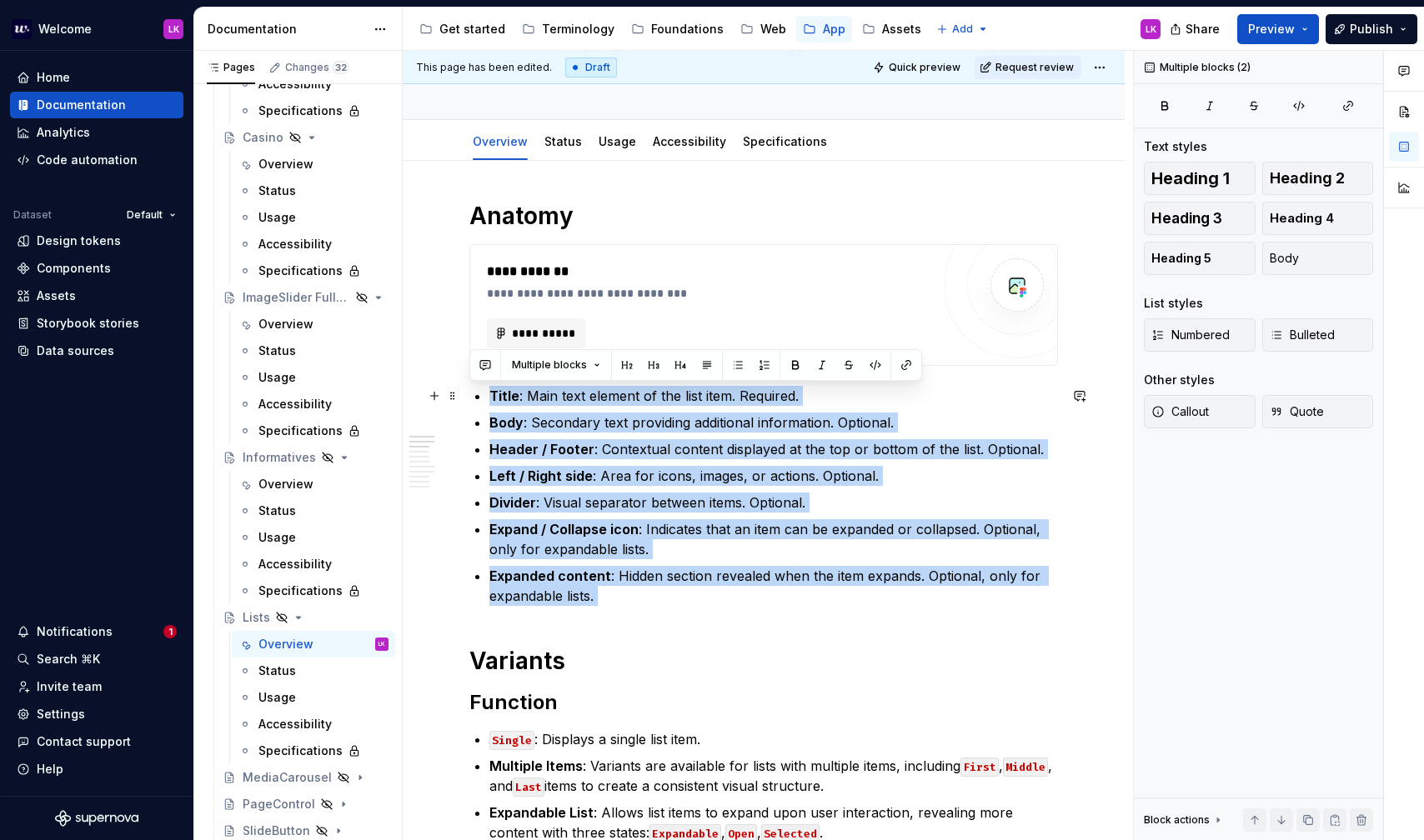
drag, startPoint x: 654, startPoint y: 597, endPoint x: 481, endPoint y: 394, distance: 266.7
click at [489, 394] on ul "Title : Main text element of the list item. Required. Body : Secondary text pro…" at bounding box center [773, 496] width 568 height 220
click at [762, 365] on button "button" at bounding box center [764, 365] width 23 height 23
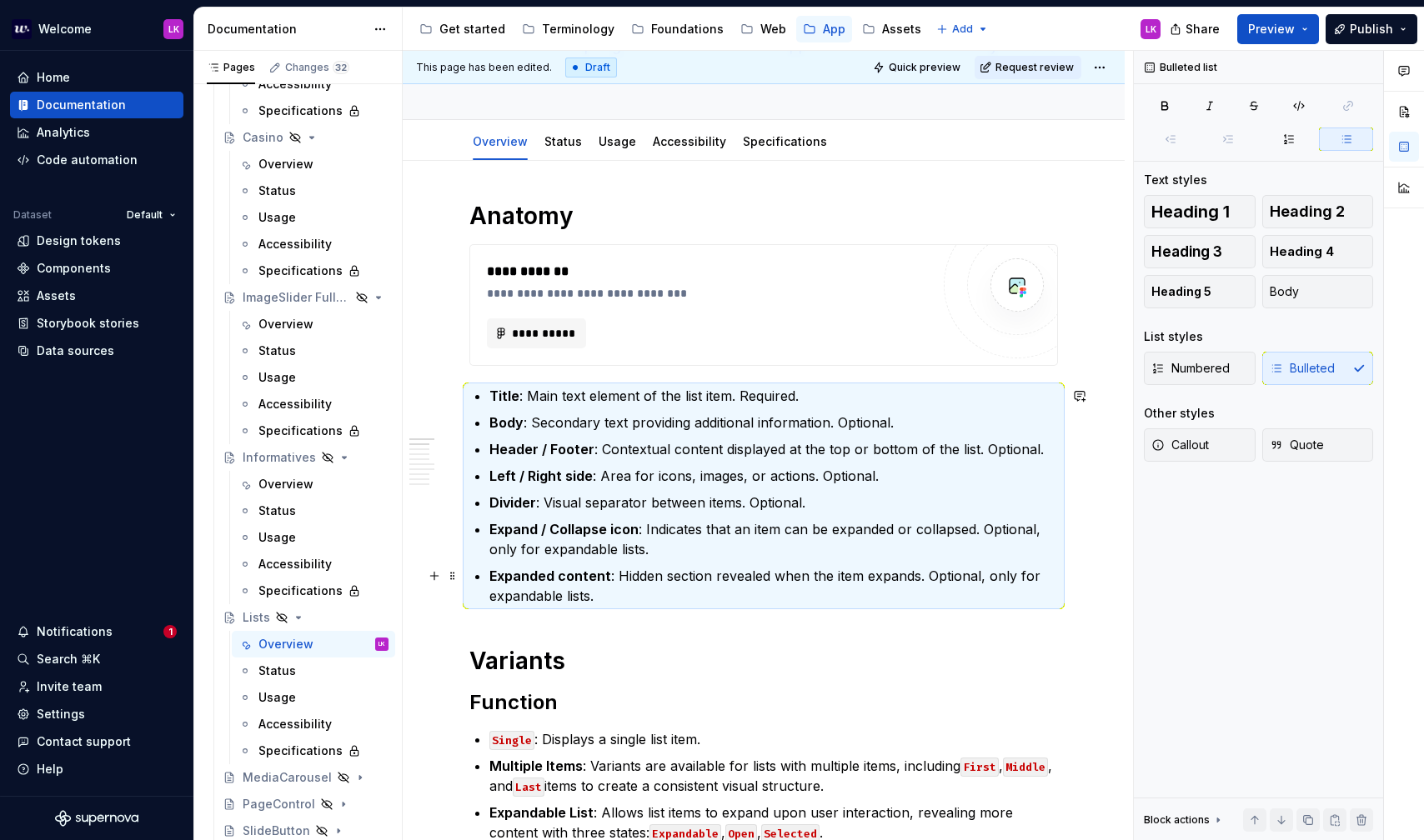
click at [617, 591] on p "Expanded content : Hidden section revealed when the item expands. Optional, onl…" at bounding box center [773, 586] width 568 height 40
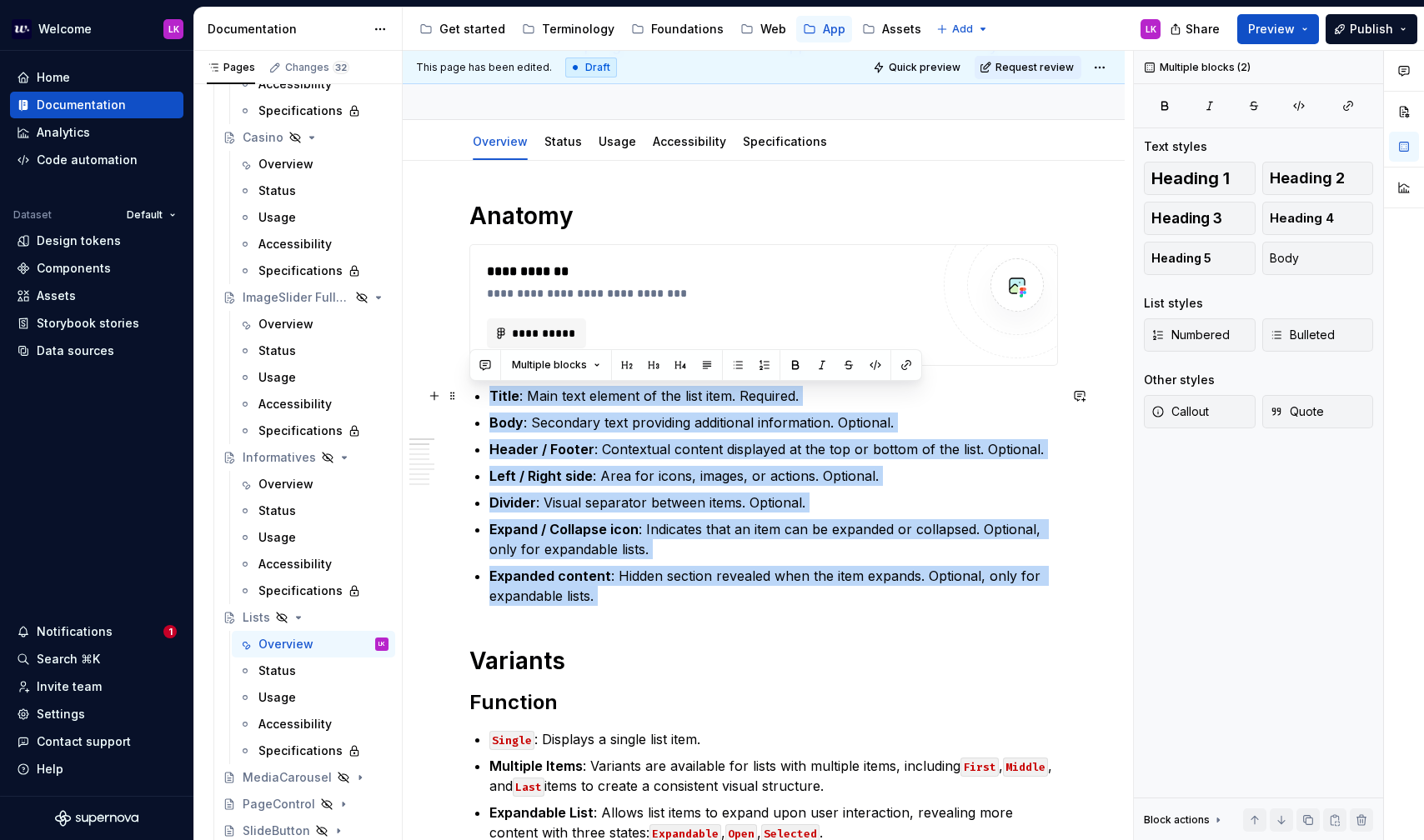
drag, startPoint x: 617, startPoint y: 591, endPoint x: 470, endPoint y: 400, distance: 241.0
click at [763, 363] on button "button" at bounding box center [764, 365] width 23 height 23
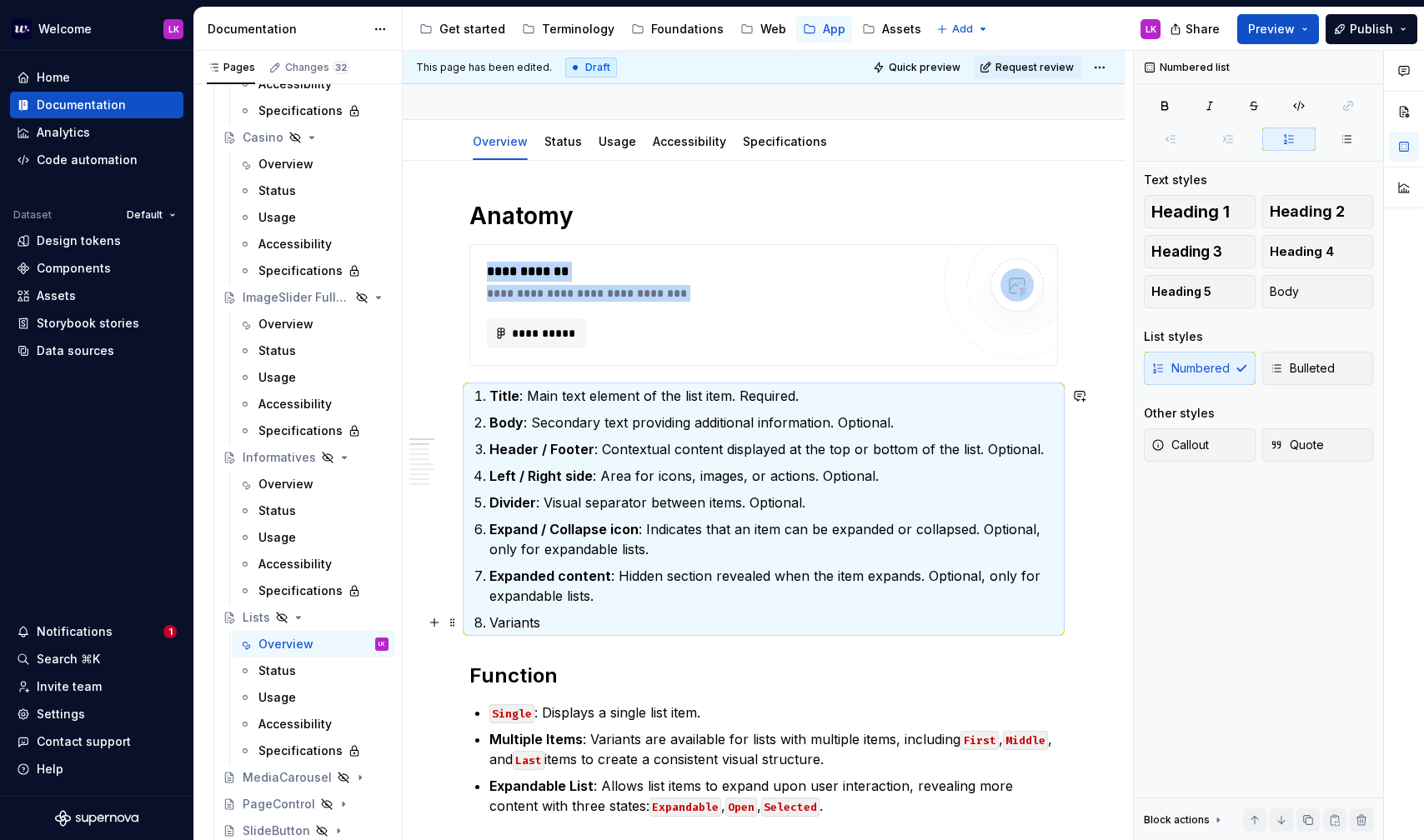
click at [542, 627] on p "Variants" at bounding box center [773, 622] width 568 height 20
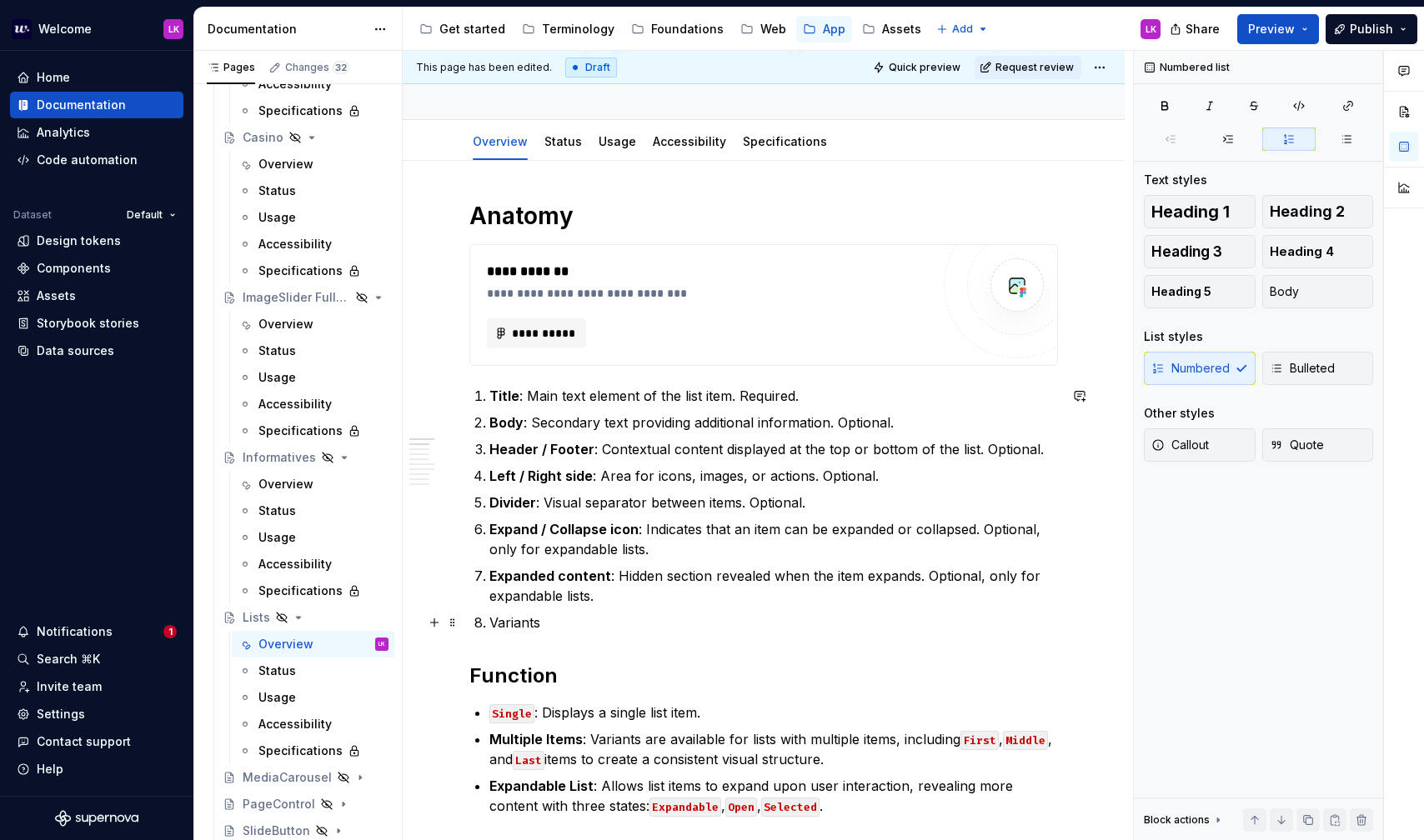
click at [542, 627] on p "Variants" at bounding box center [773, 622] width 568 height 20
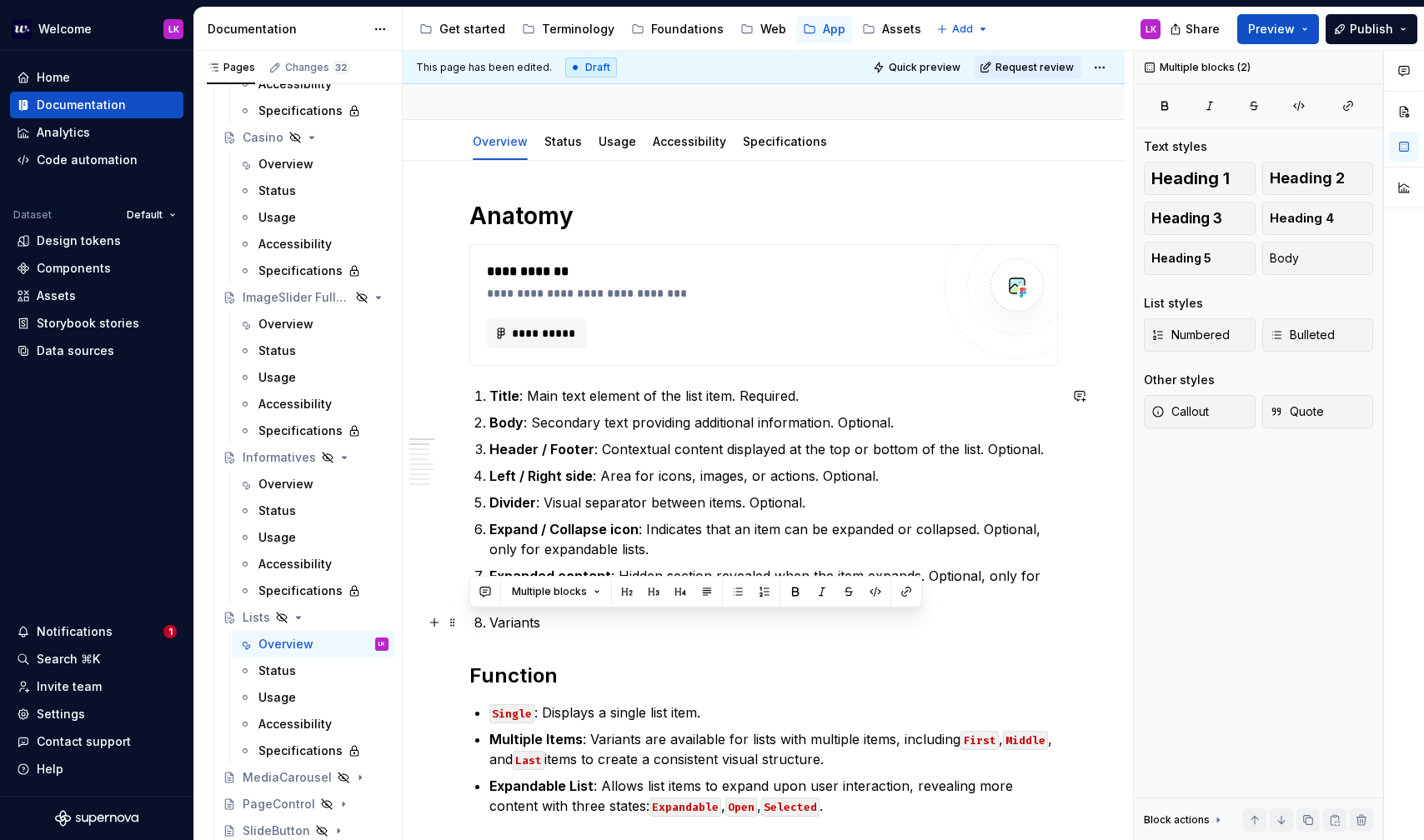
click at [524, 622] on p "Variants" at bounding box center [773, 622] width 568 height 20
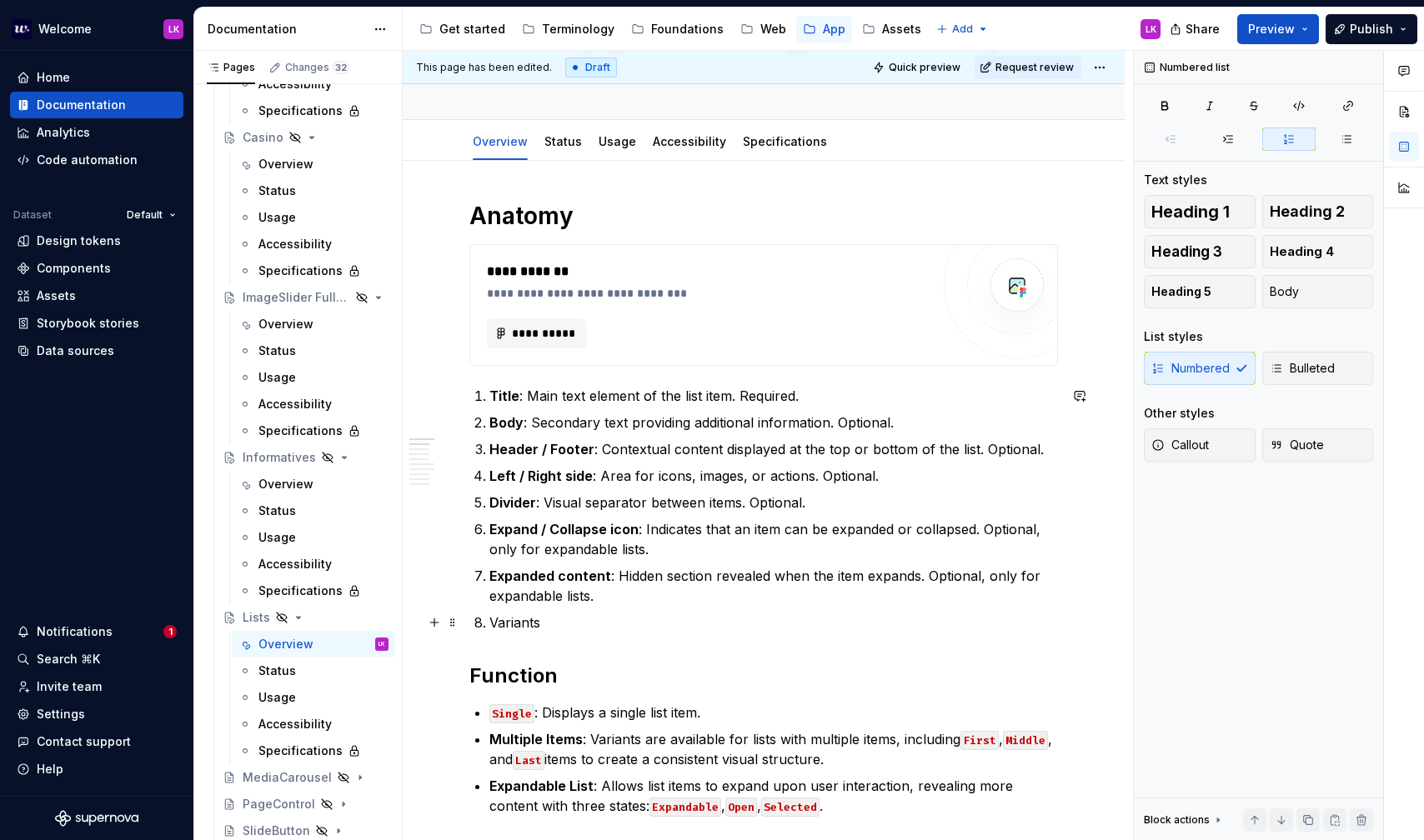
click at [524, 620] on p "Variants" at bounding box center [773, 622] width 568 height 20
click at [561, 628] on p "Variants" at bounding box center [773, 622] width 568 height 20
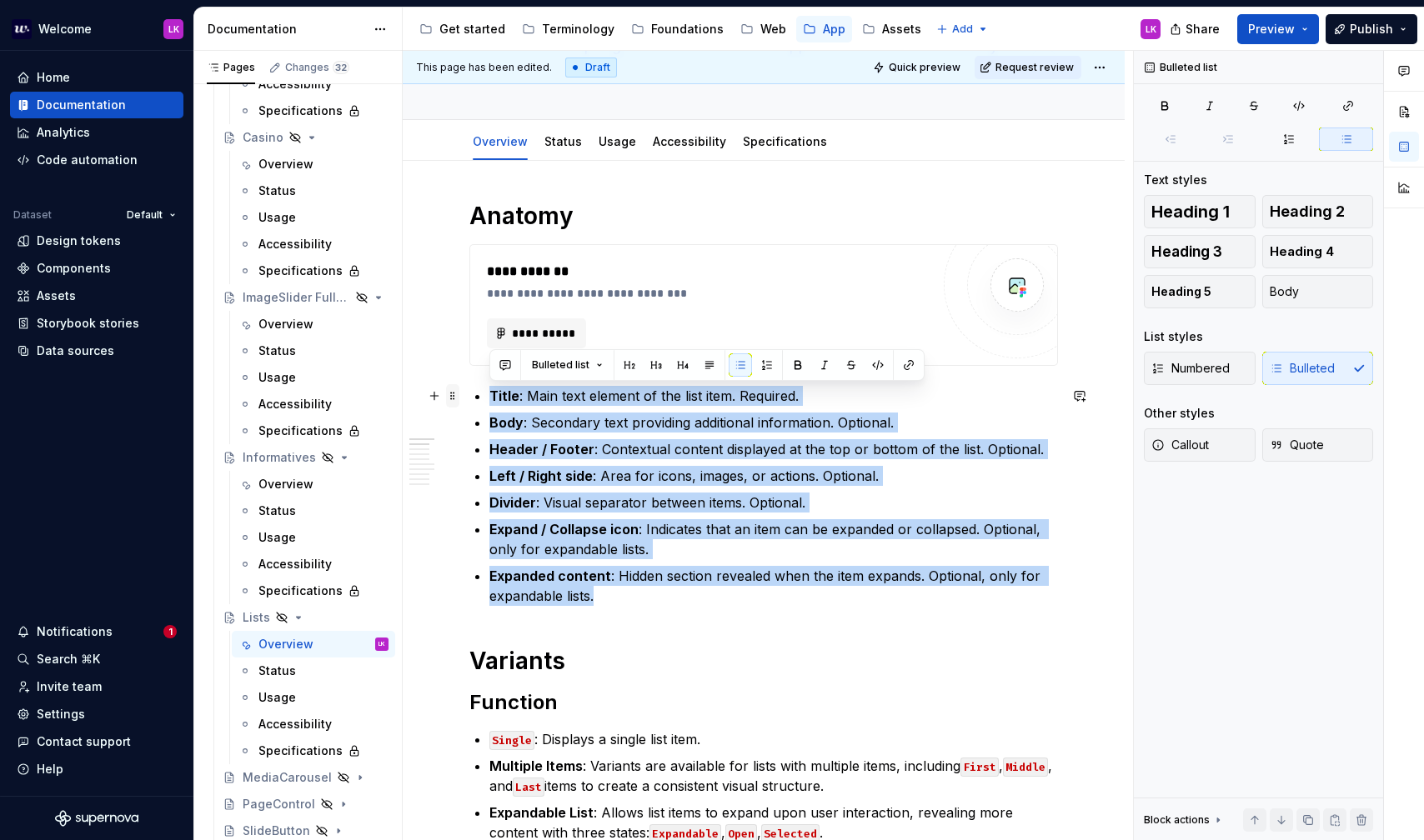
drag, startPoint x: 602, startPoint y: 594, endPoint x: 457, endPoint y: 399, distance: 243.0
click at [755, 361] on button "button" at bounding box center [766, 365] width 23 height 23
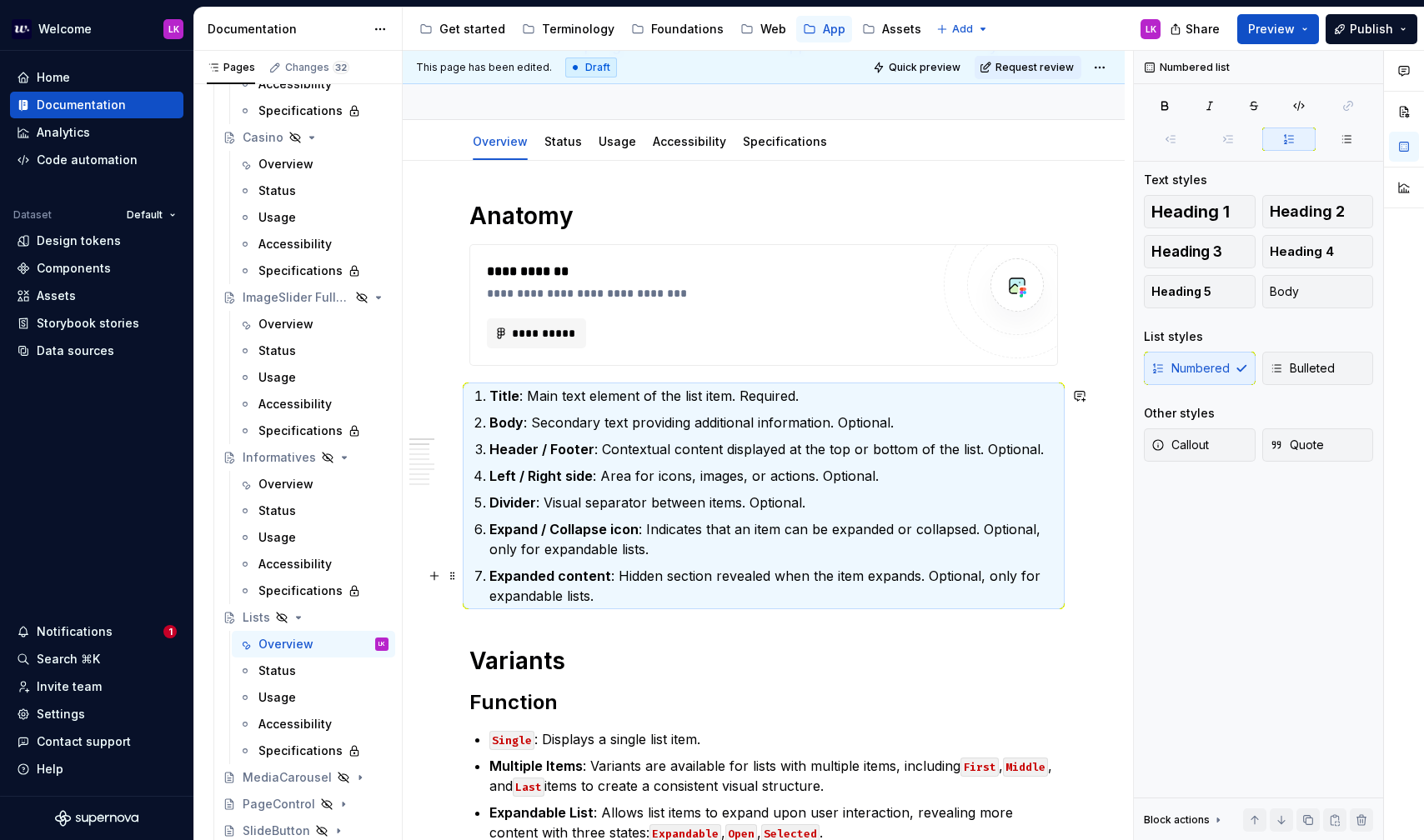
click at [638, 586] on p "Expanded content : Hidden section revealed when the item expands. Optional, onl…" at bounding box center [773, 586] width 568 height 40
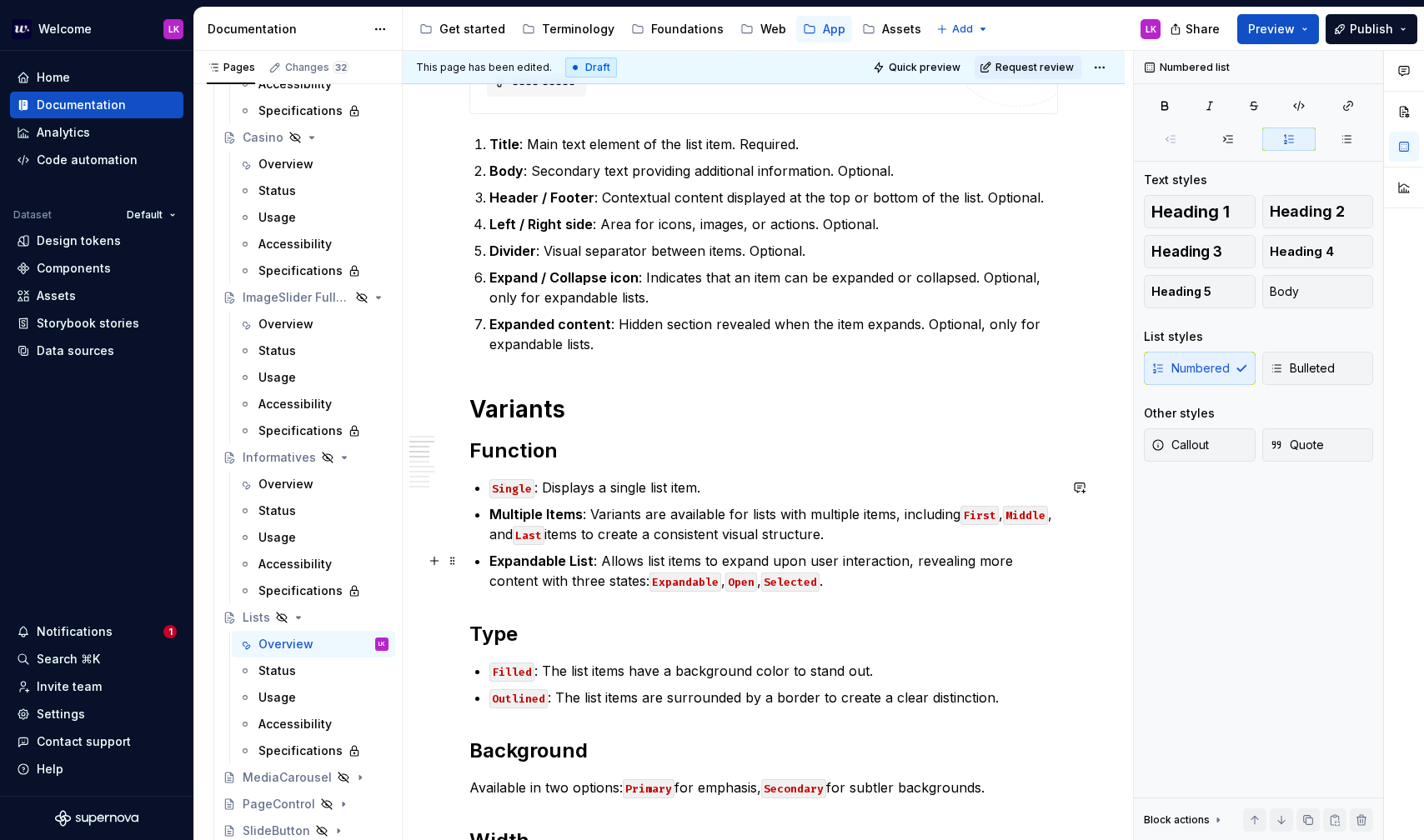
scroll to position [442, 0]
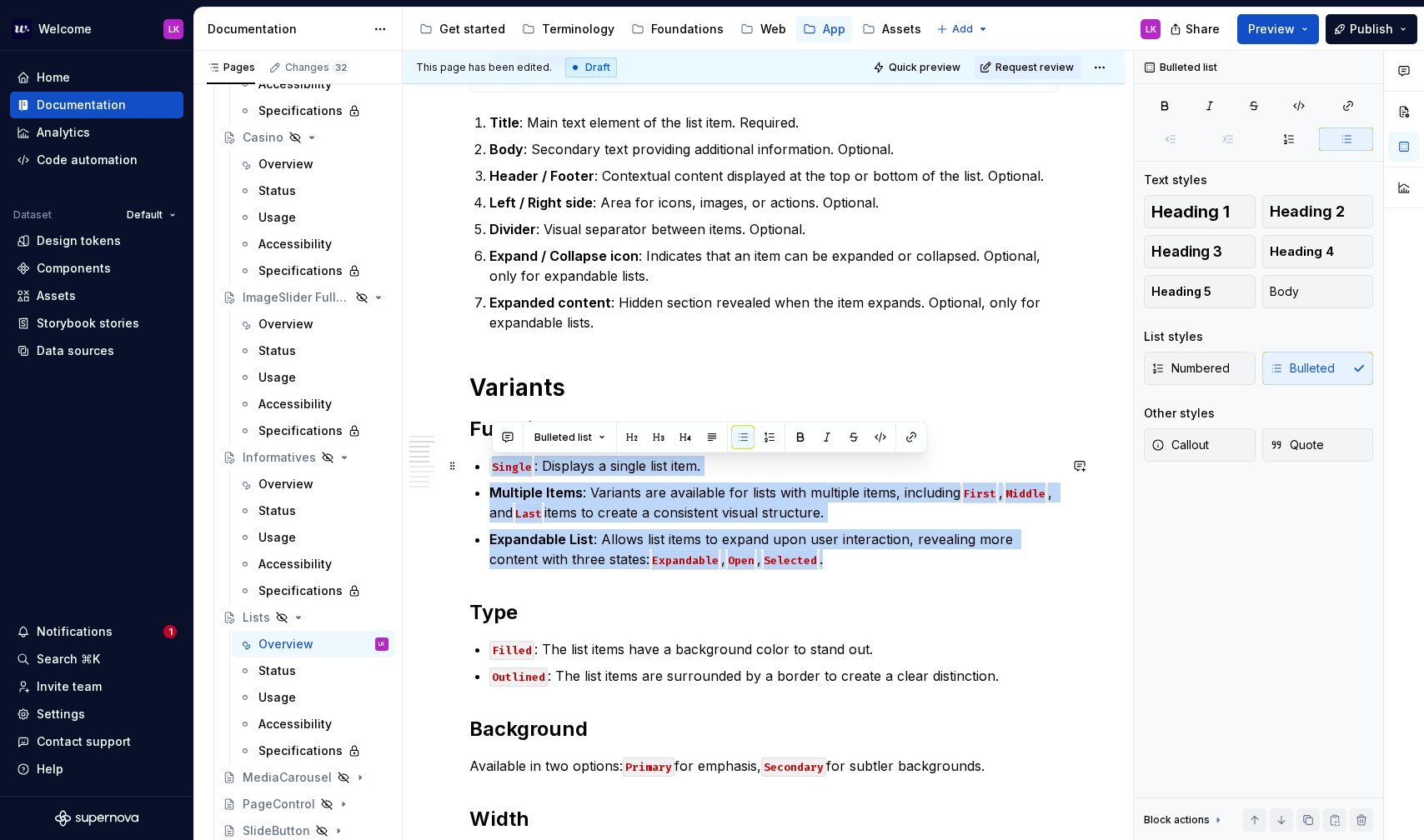
drag, startPoint x: 806, startPoint y: 565, endPoint x: 470, endPoint y: 457, distance: 352.9
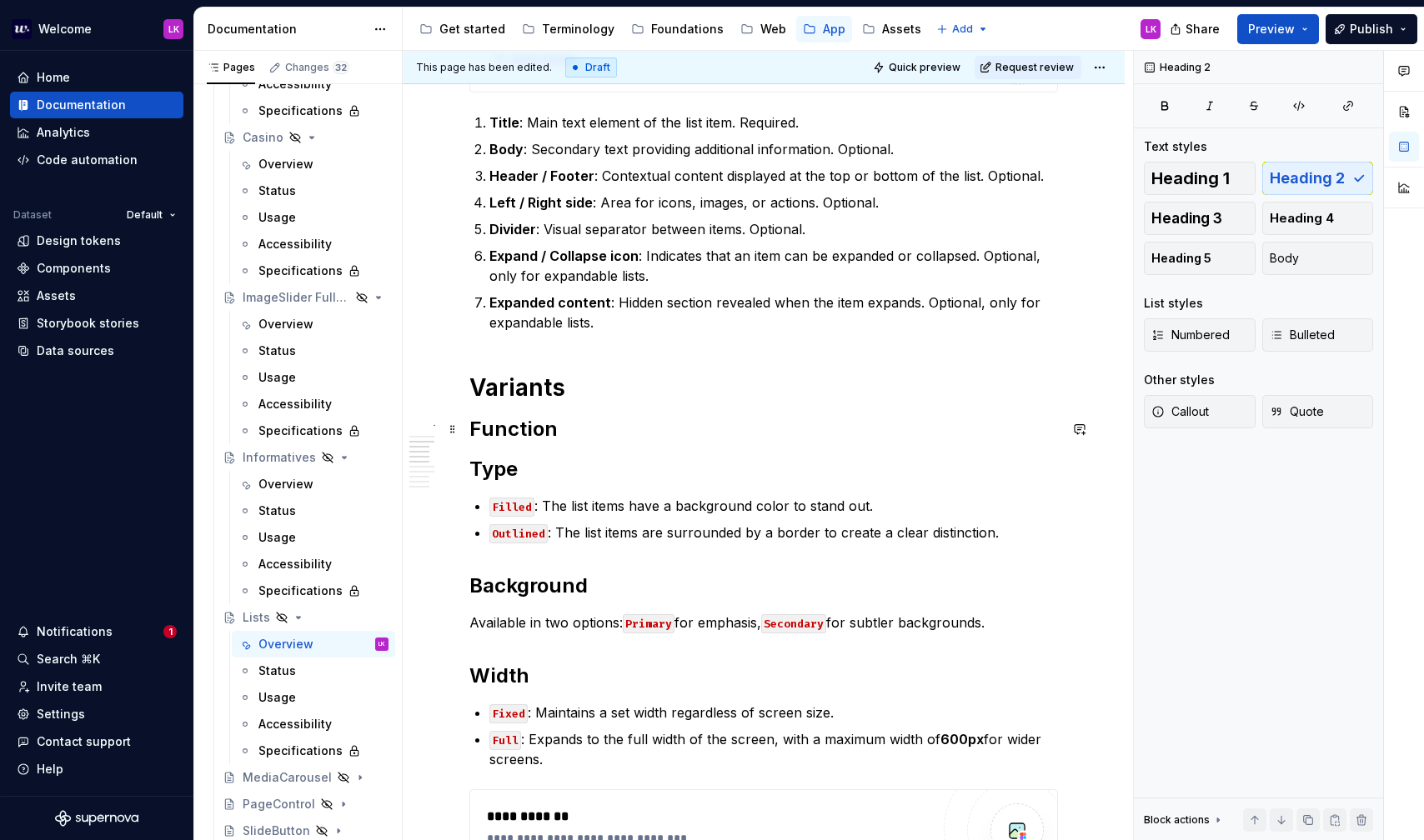
click at [580, 434] on h2 "Function" at bounding box center [764, 429] width 589 height 26
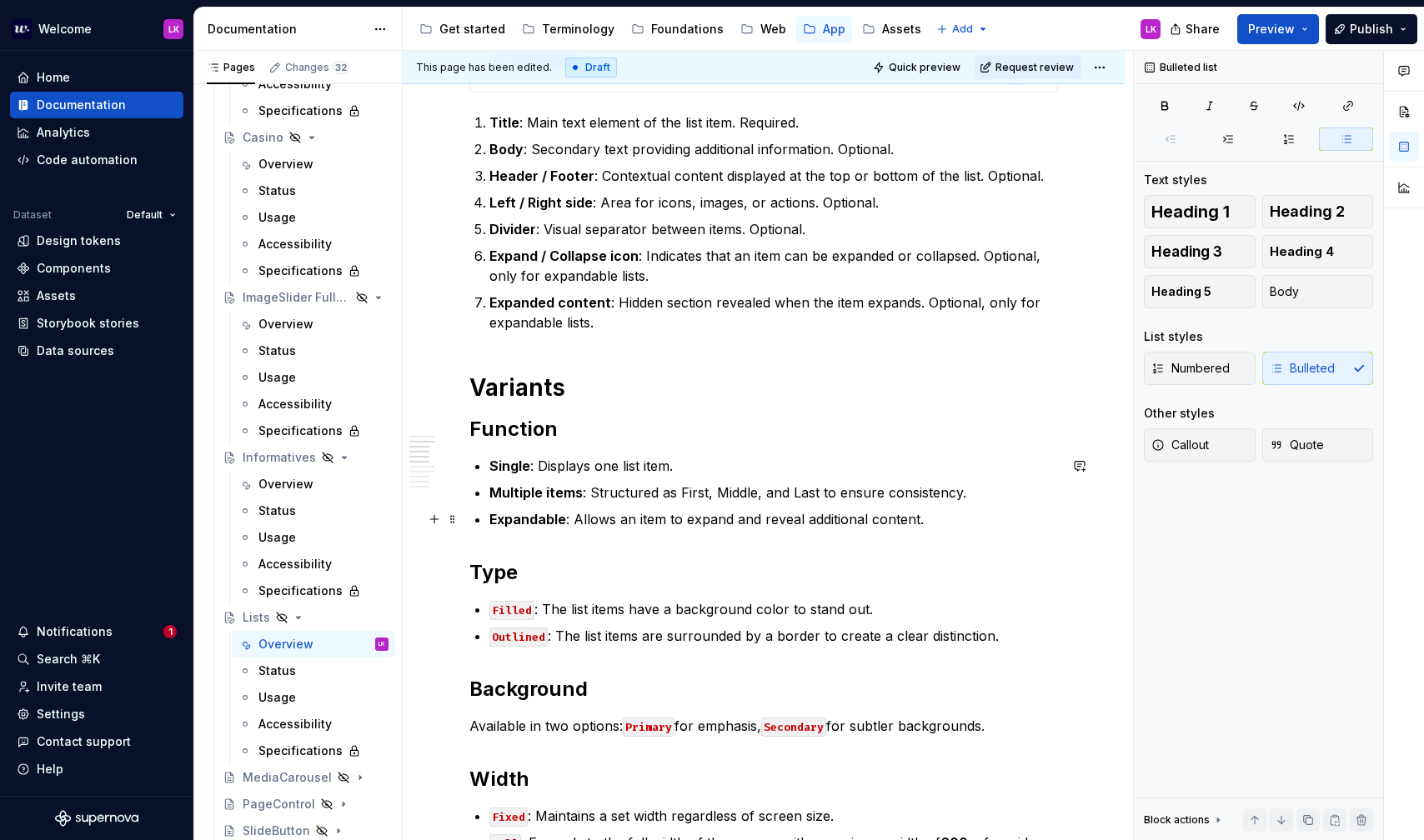
click at [937, 525] on p "Expandable : Allows an item to expand and reveal additional content." at bounding box center [773, 519] width 568 height 20
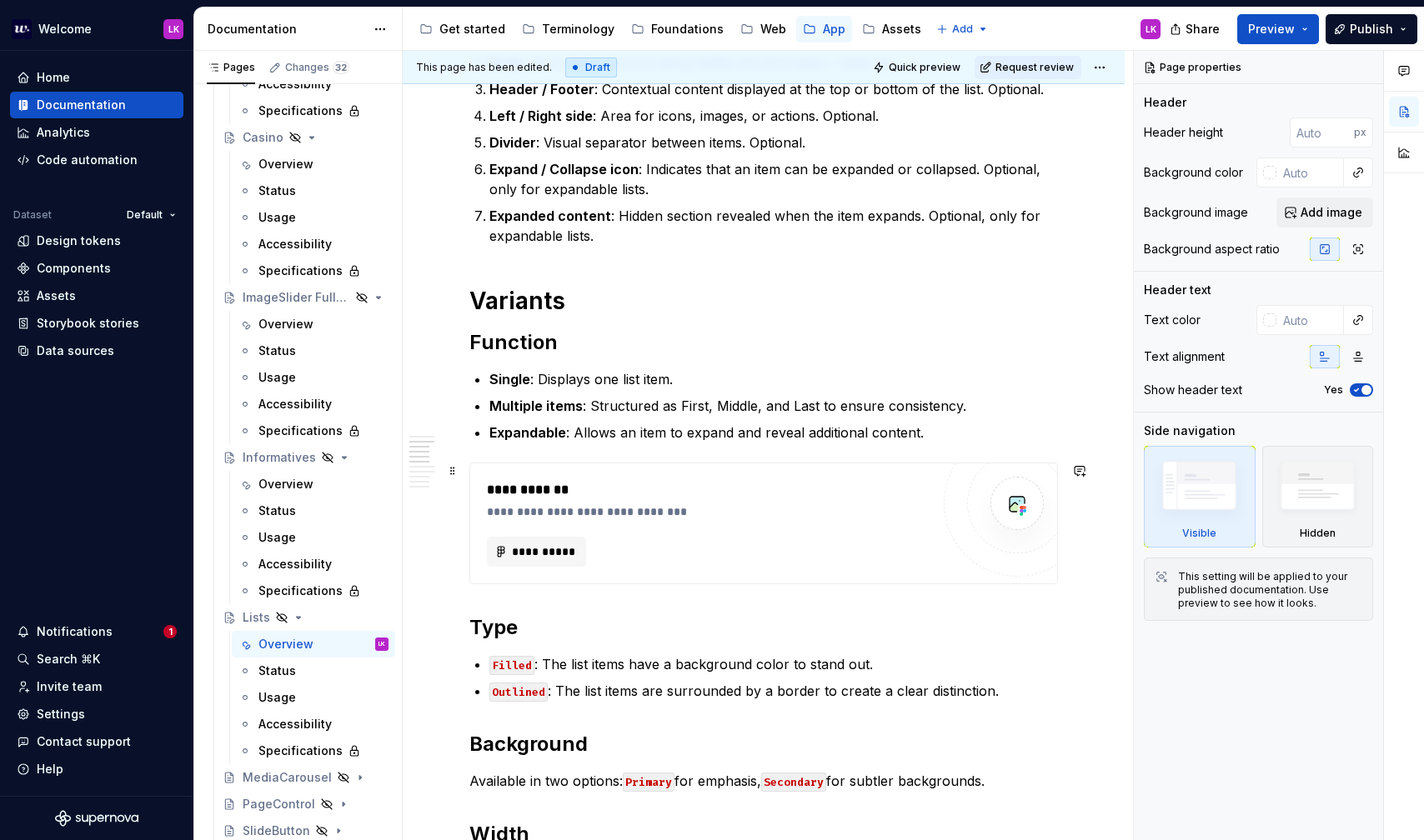
scroll to position [548, 0]
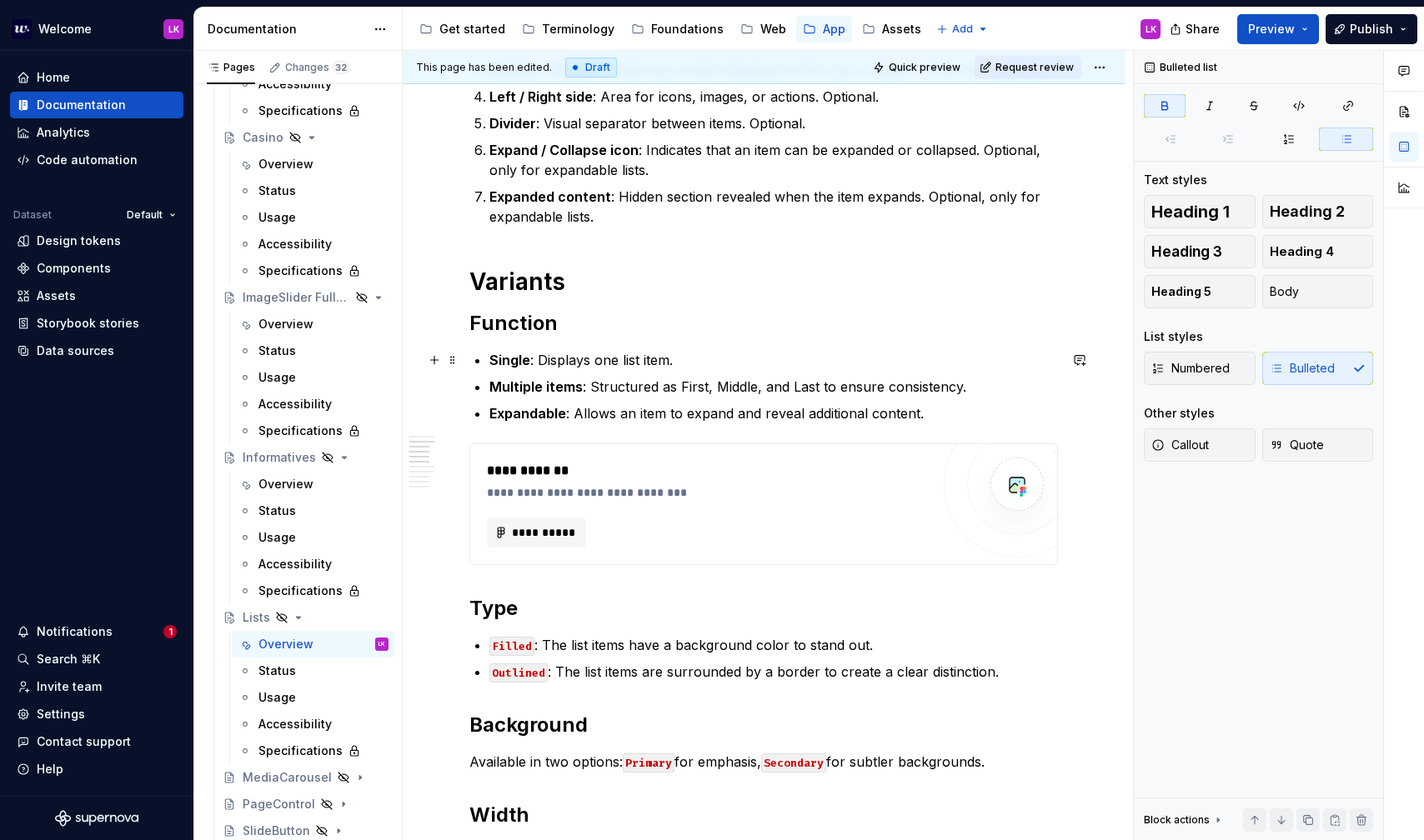
click at [490, 355] on strong "Single" at bounding box center [510, 360] width 41 height 17
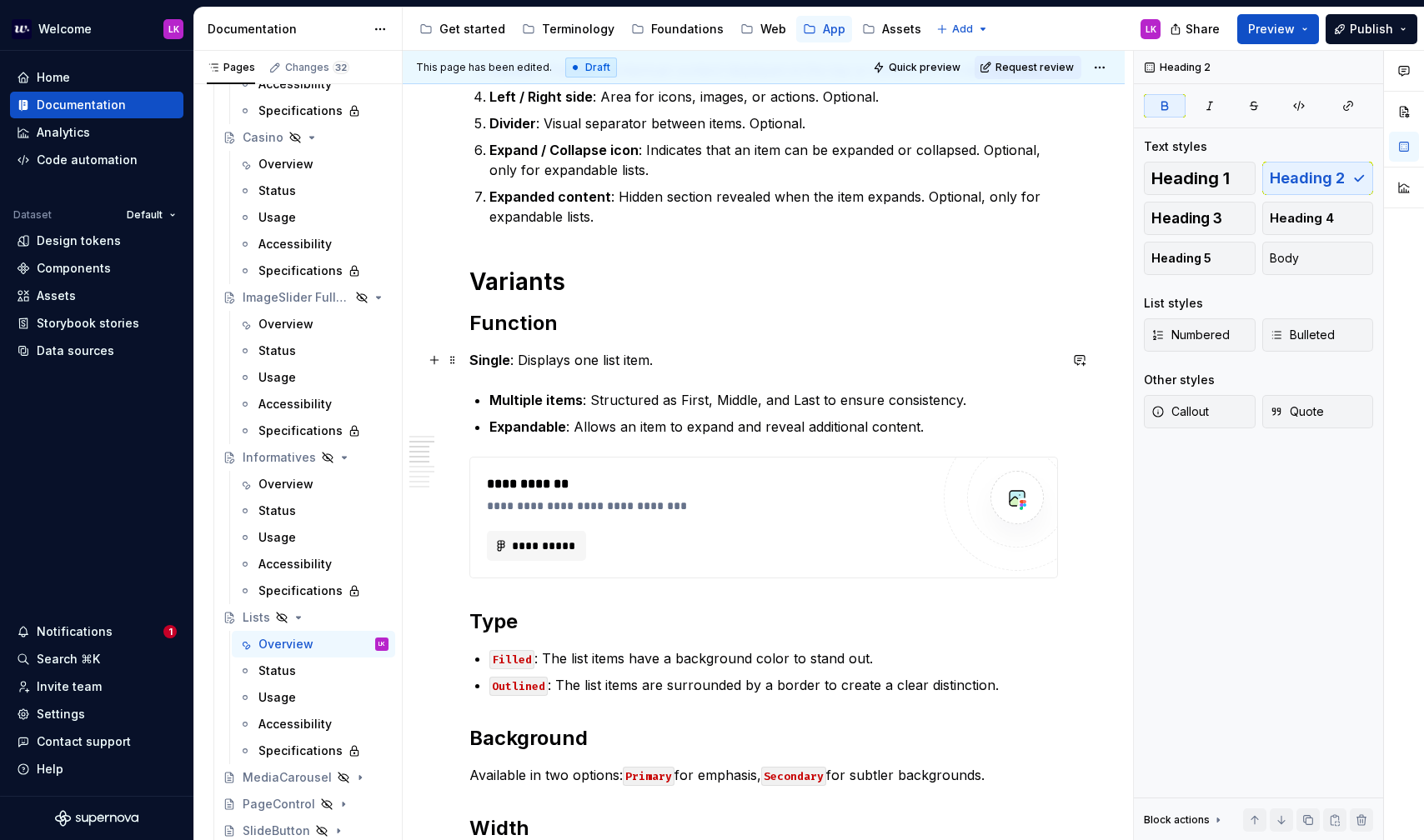
click at [484, 356] on strong "Single" at bounding box center [490, 360] width 41 height 17
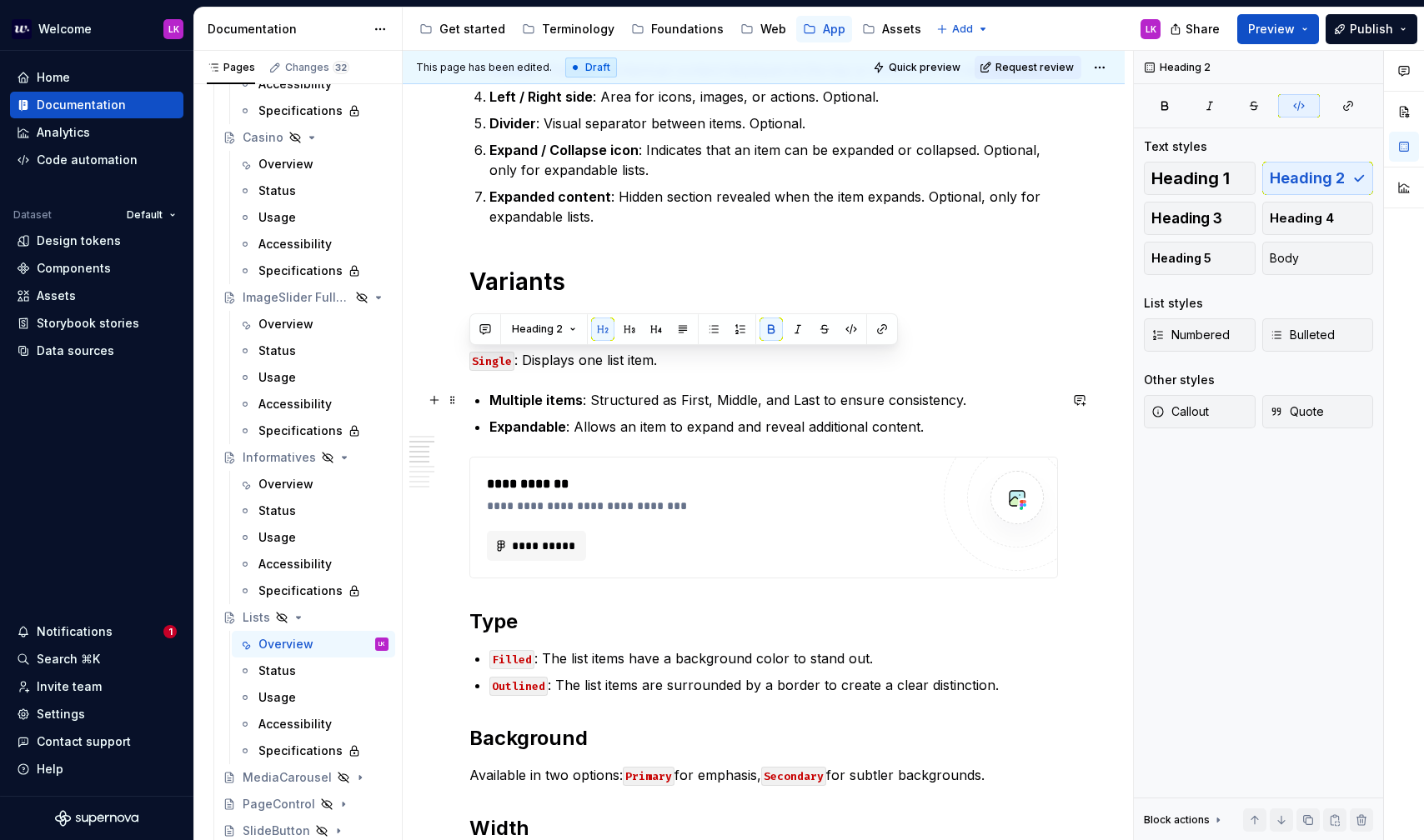
click at [489, 400] on strong "Multiple items" at bounding box center [536, 400] width 94 height 17
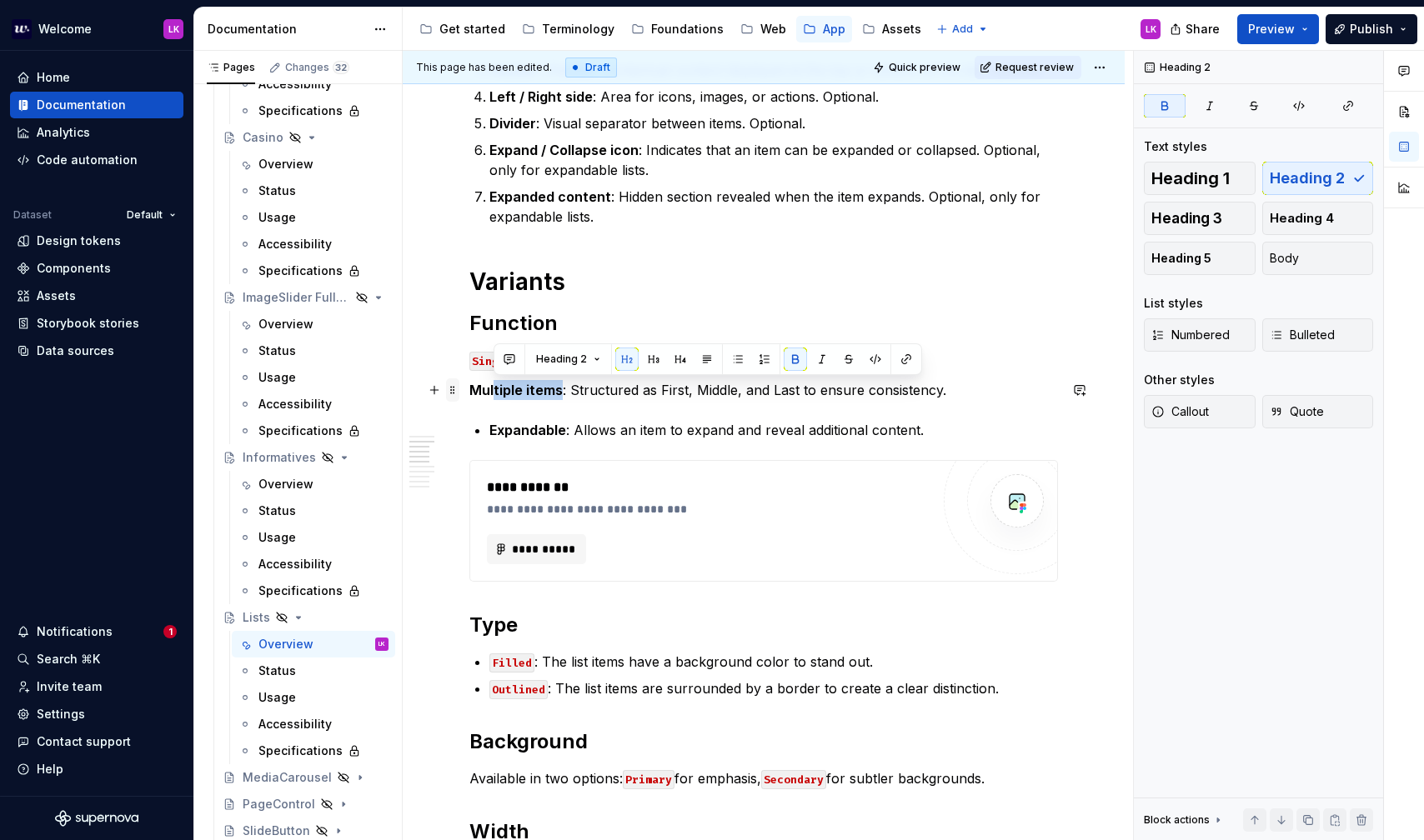
drag, startPoint x: 559, startPoint y: 391, endPoint x: 457, endPoint y: 386, distance: 102.1
click at [493, 432] on strong "Expandable" at bounding box center [527, 430] width 77 height 17
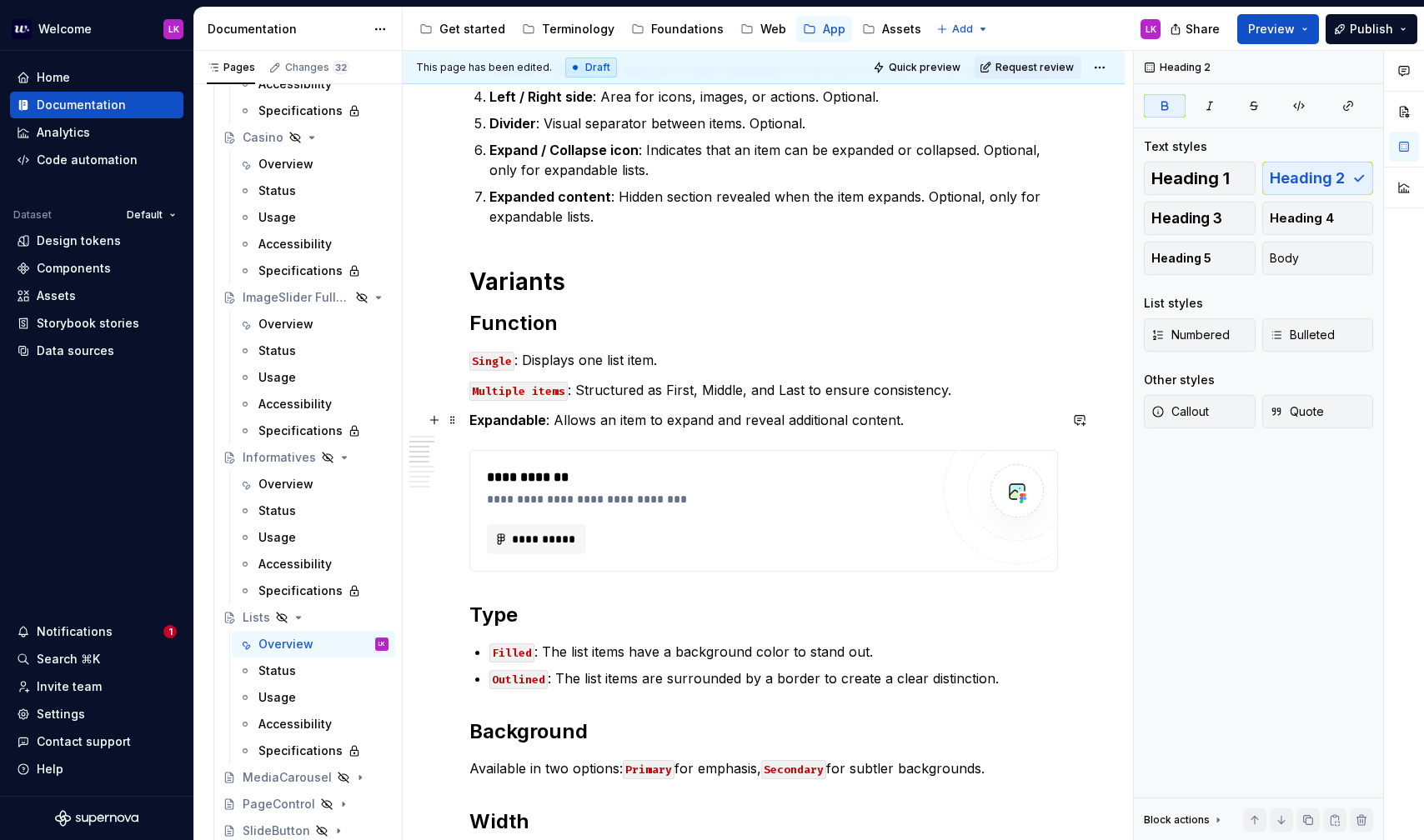
click at [500, 414] on strong "Expandable" at bounding box center [508, 420] width 77 height 17
click at [595, 426] on p "Expandable : Allows an item to expand and reveal additional content." at bounding box center [764, 420] width 589 height 20
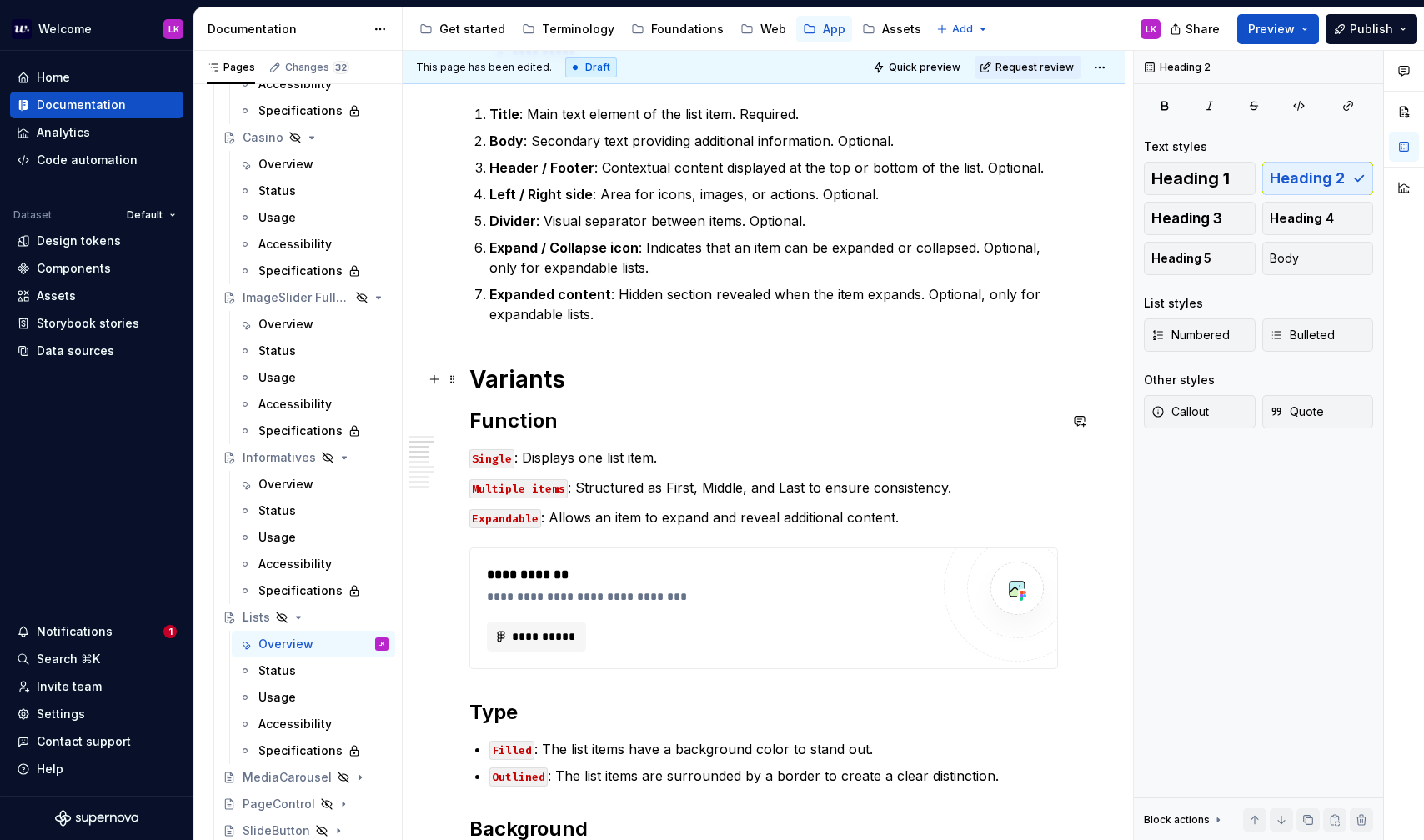
scroll to position [398, 0]
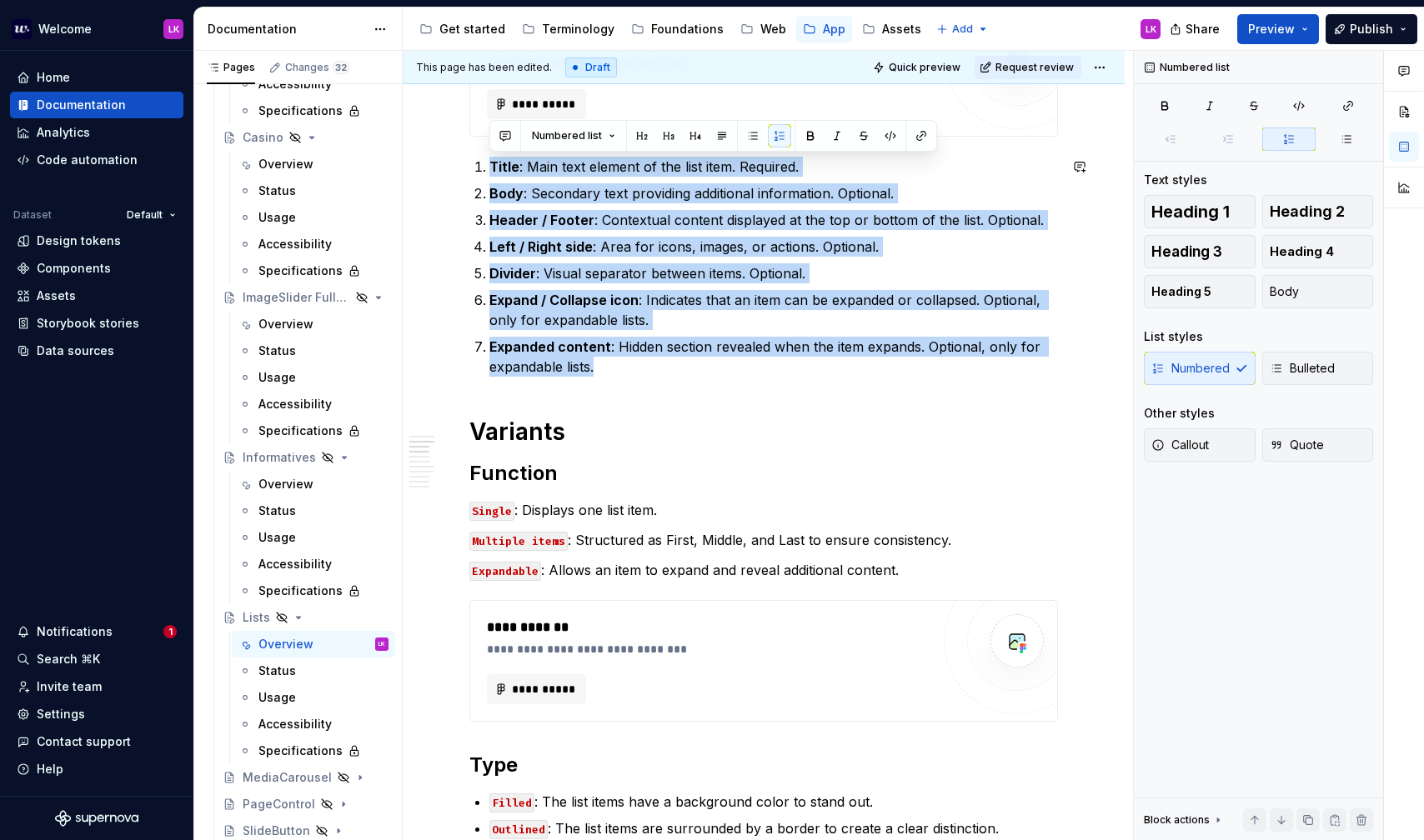
drag, startPoint x: 614, startPoint y: 368, endPoint x: 449, endPoint y: 152, distance: 271.8
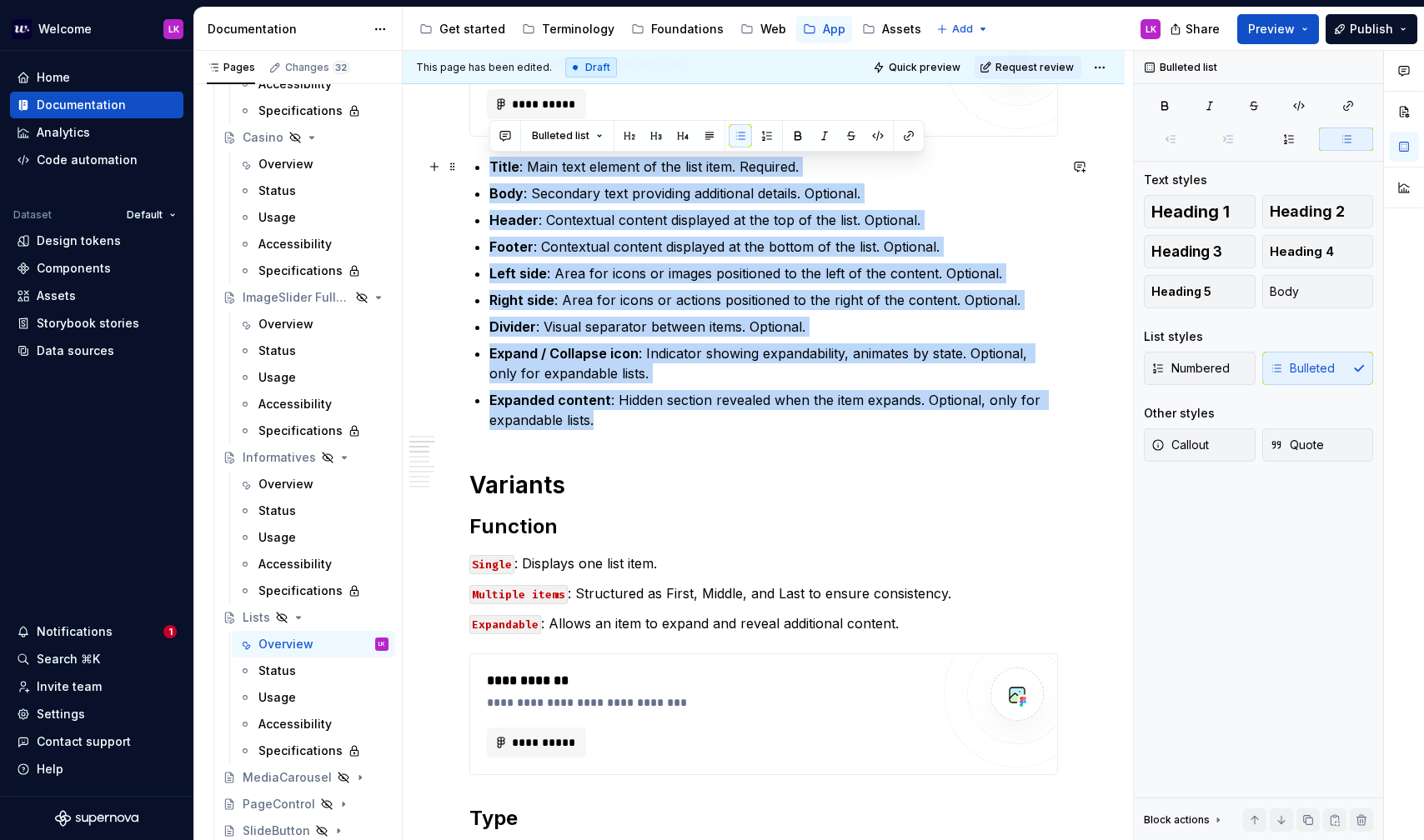
drag, startPoint x: 615, startPoint y: 424, endPoint x: 460, endPoint y: 168, distance: 299.3
click at [769, 133] on button "button" at bounding box center [766, 135] width 23 height 23
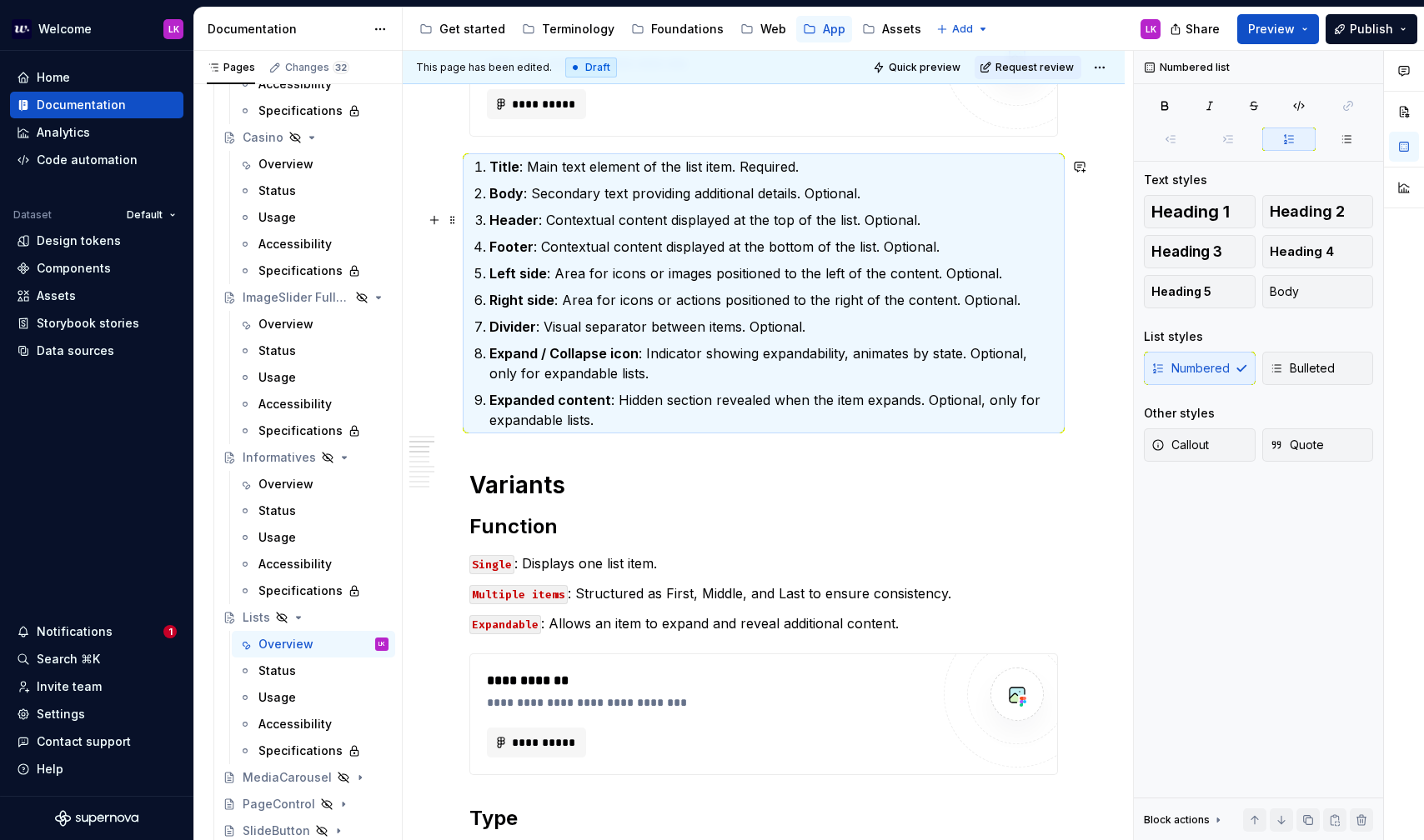
click at [599, 207] on ol "Title : Main text element of the list item. Required. Body : Secondary text pro…" at bounding box center [773, 293] width 568 height 274
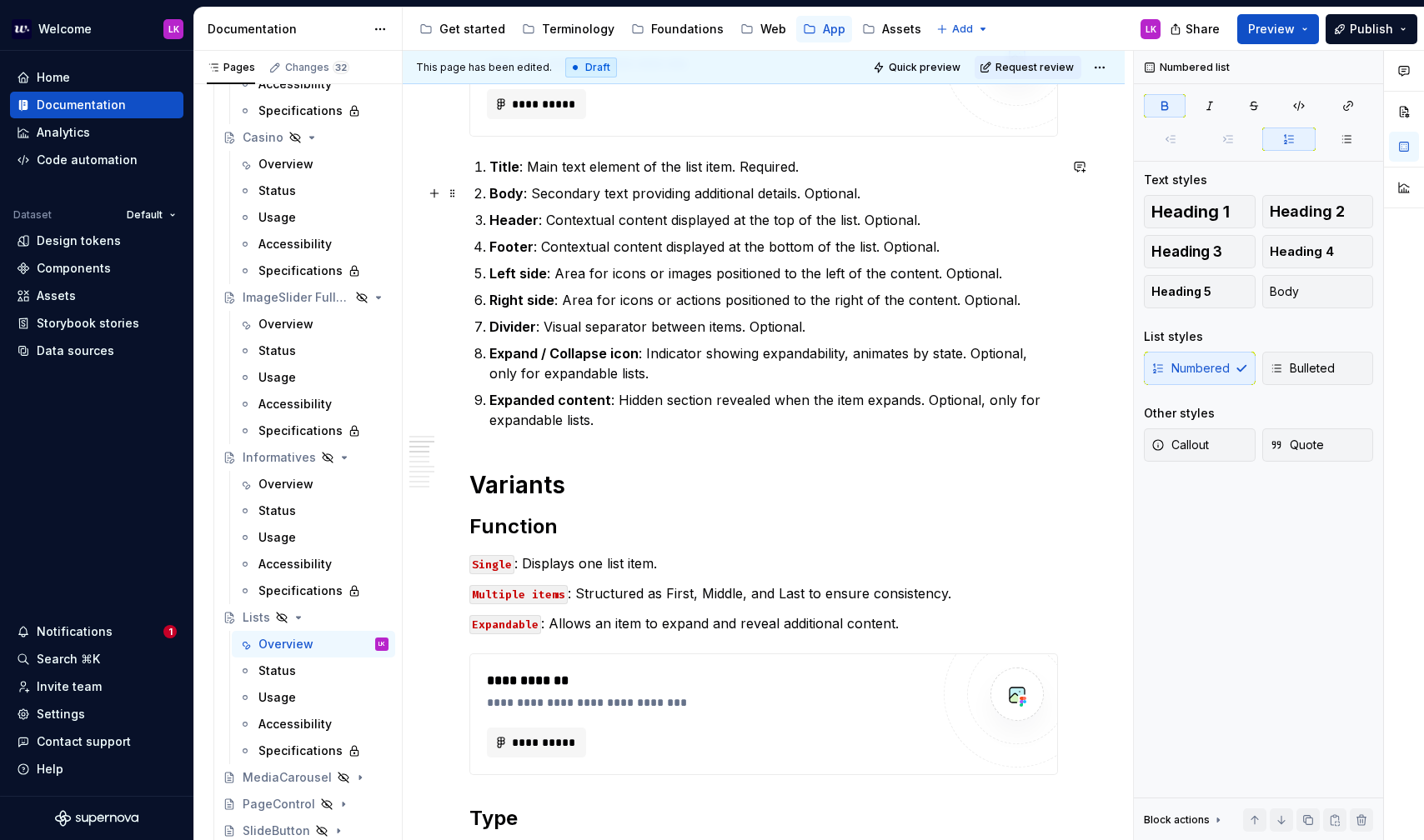
click at [888, 190] on p "Body : Secondary text providing additional details. Optional." at bounding box center [773, 194] width 568 height 20
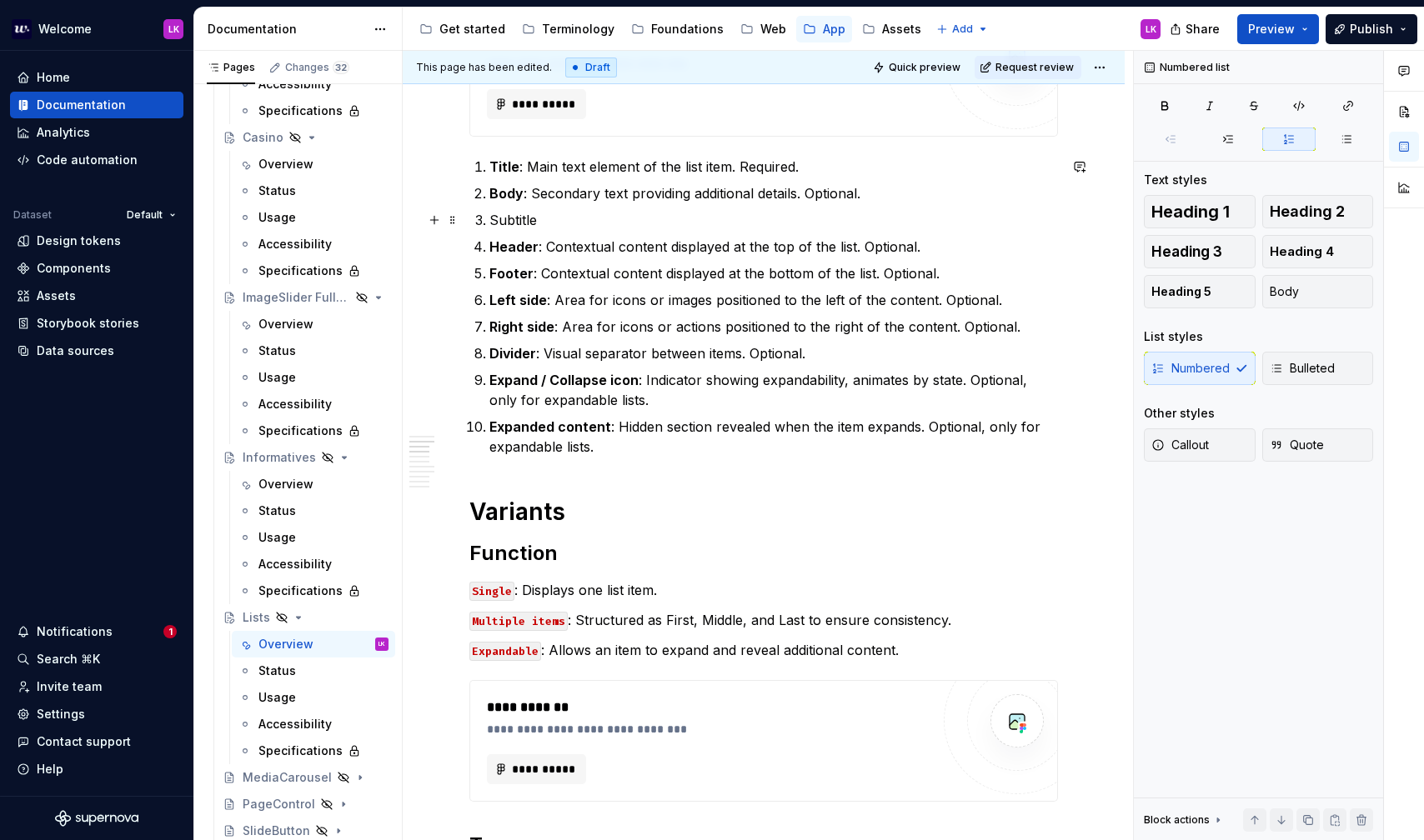
click at [510, 218] on p "Subtitle" at bounding box center [773, 220] width 568 height 20
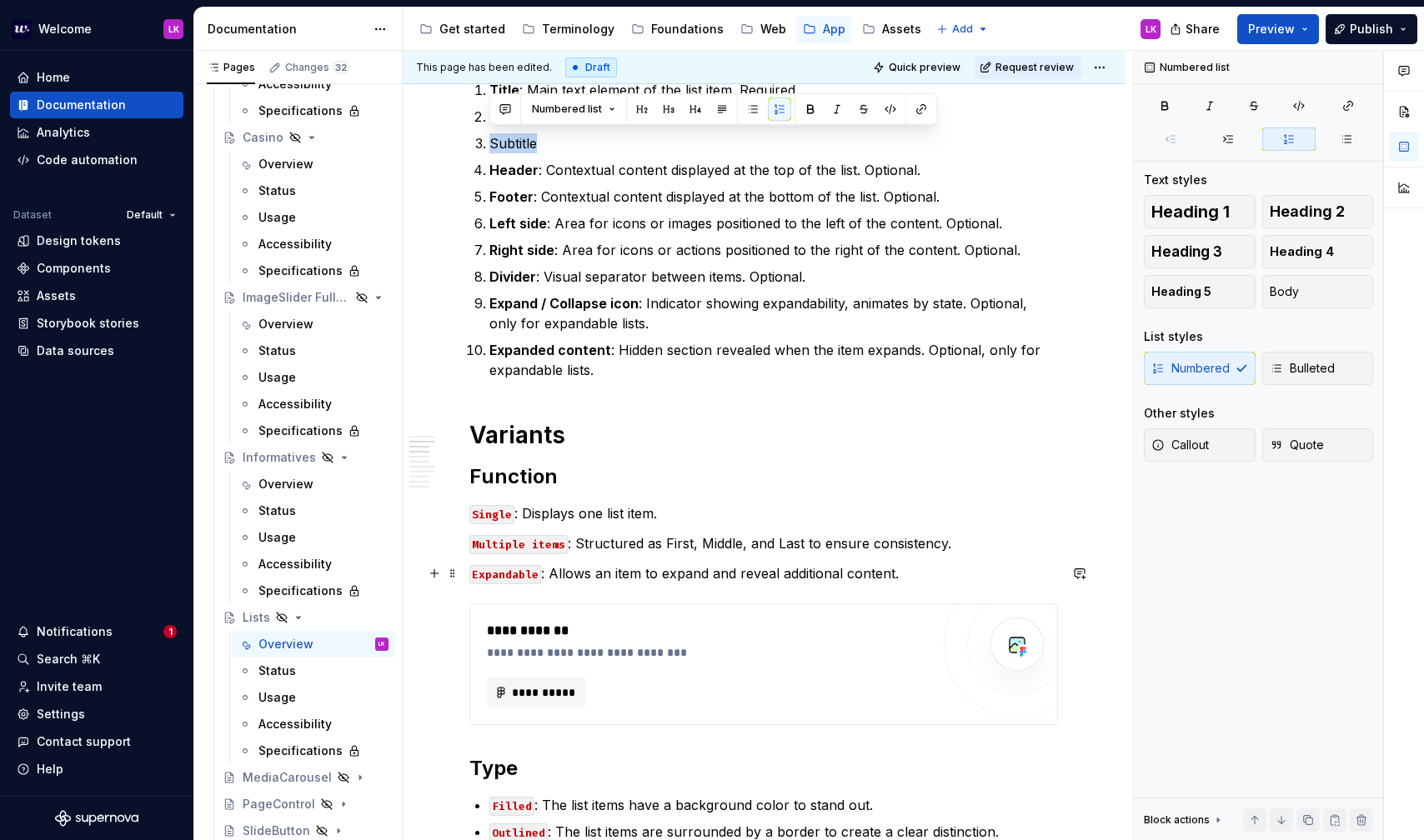
scroll to position [514, 0]
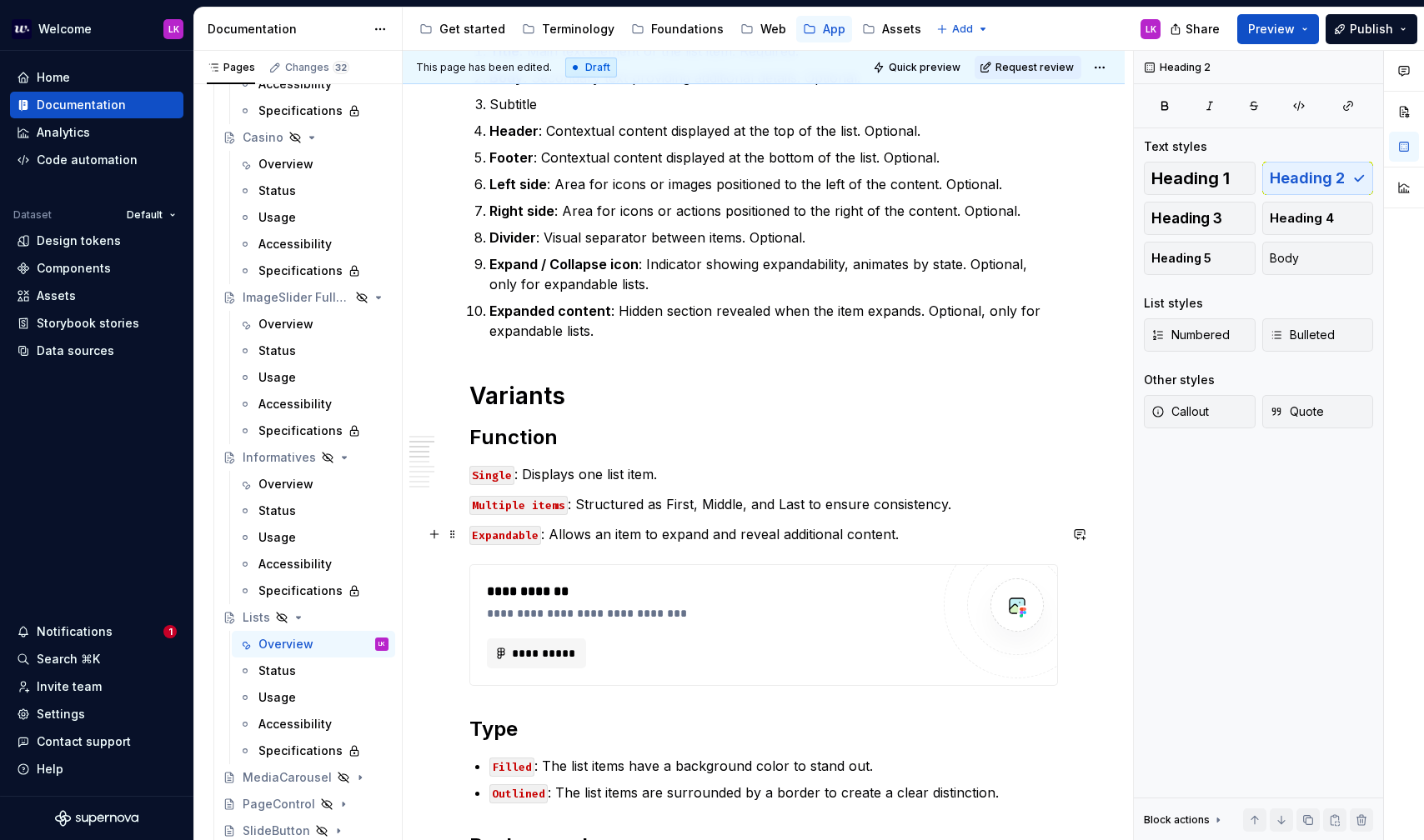
click at [906, 530] on p "Expandable : Allows an item to expand and reveal additional content." at bounding box center [764, 535] width 589 height 20
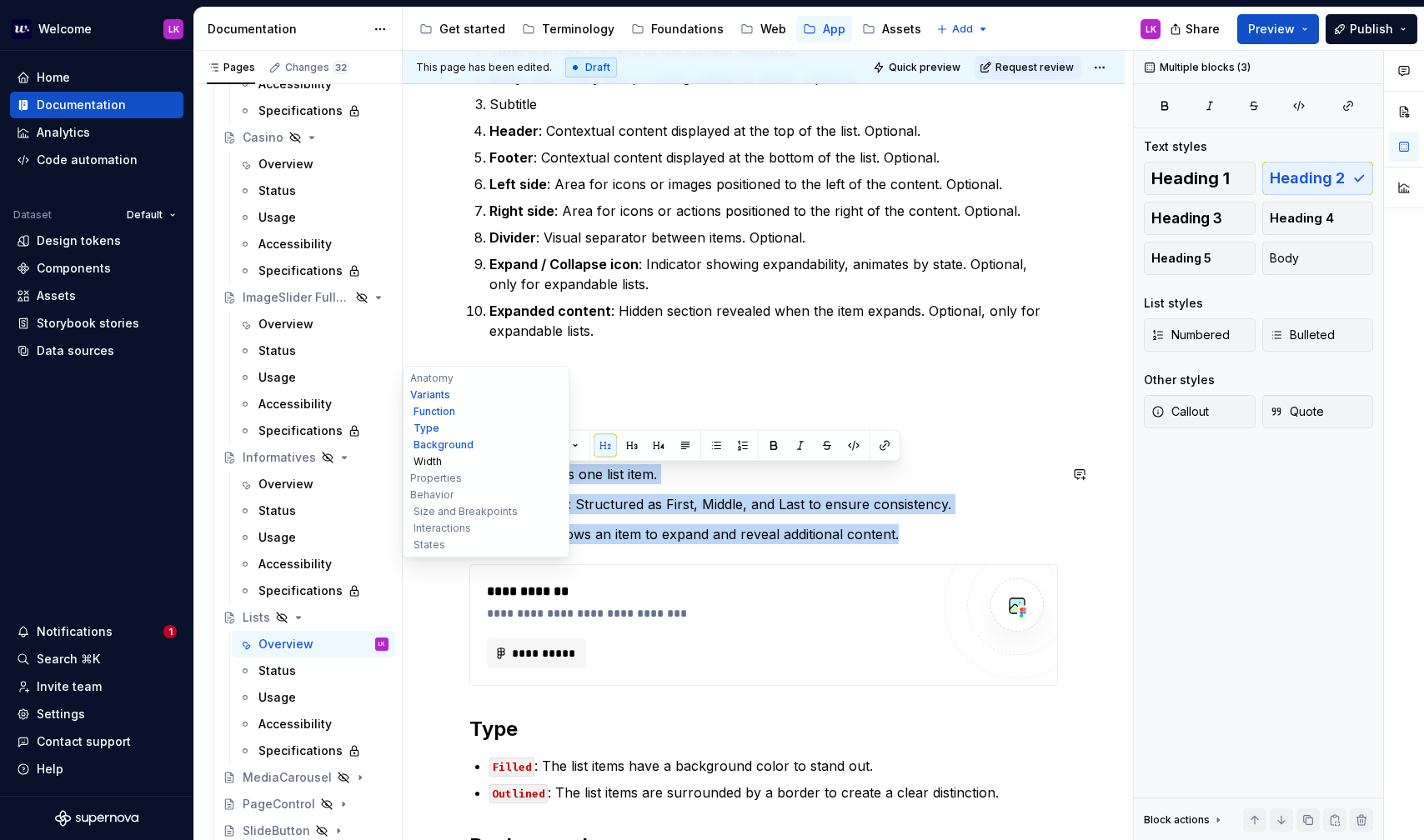
drag, startPoint x: 914, startPoint y: 535, endPoint x: 437, endPoint y: 465, distance: 482.1
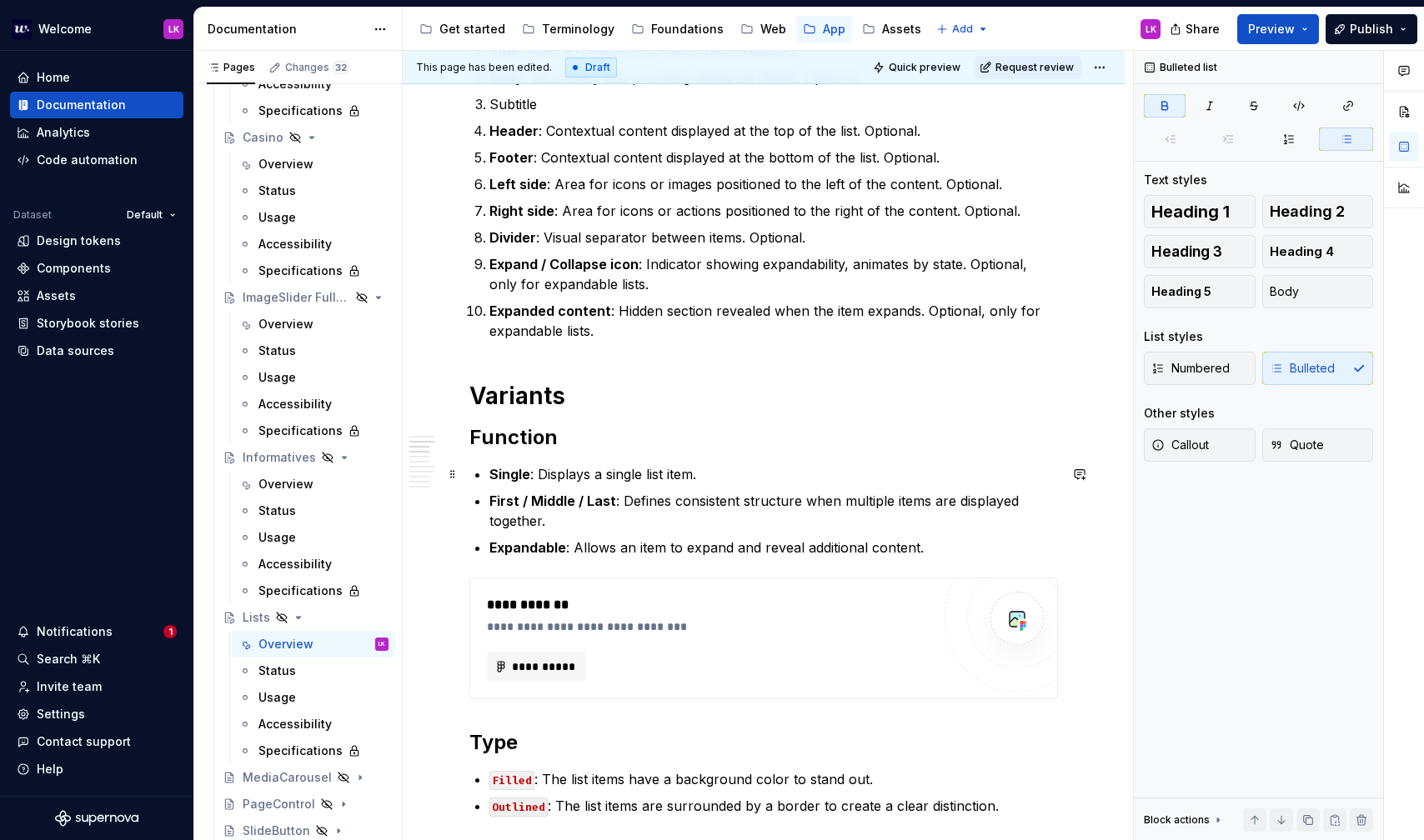
click at [492, 470] on strong "Single" at bounding box center [510, 474] width 41 height 17
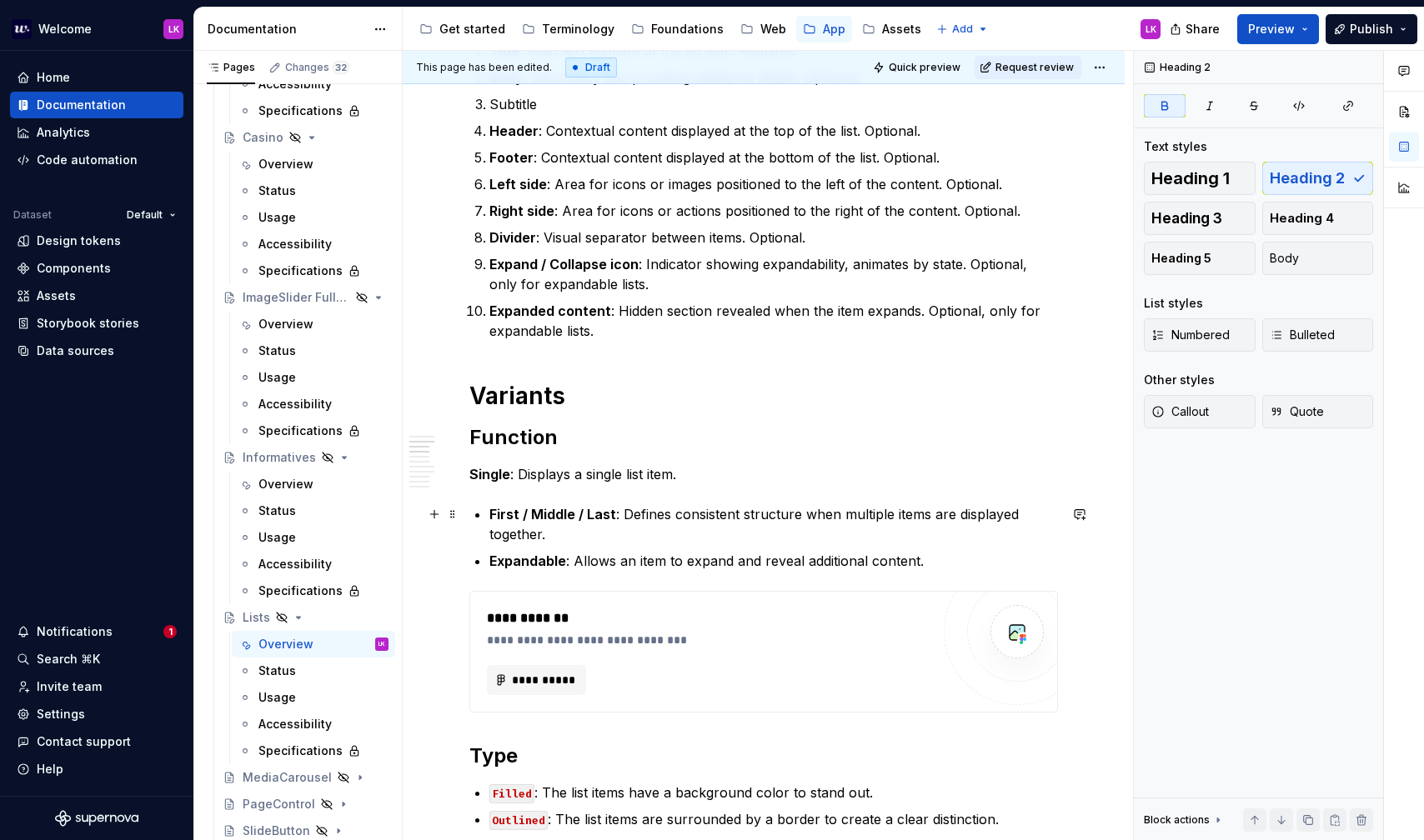
click at [491, 511] on strong "First / Middle / Last" at bounding box center [552, 514] width 127 height 17
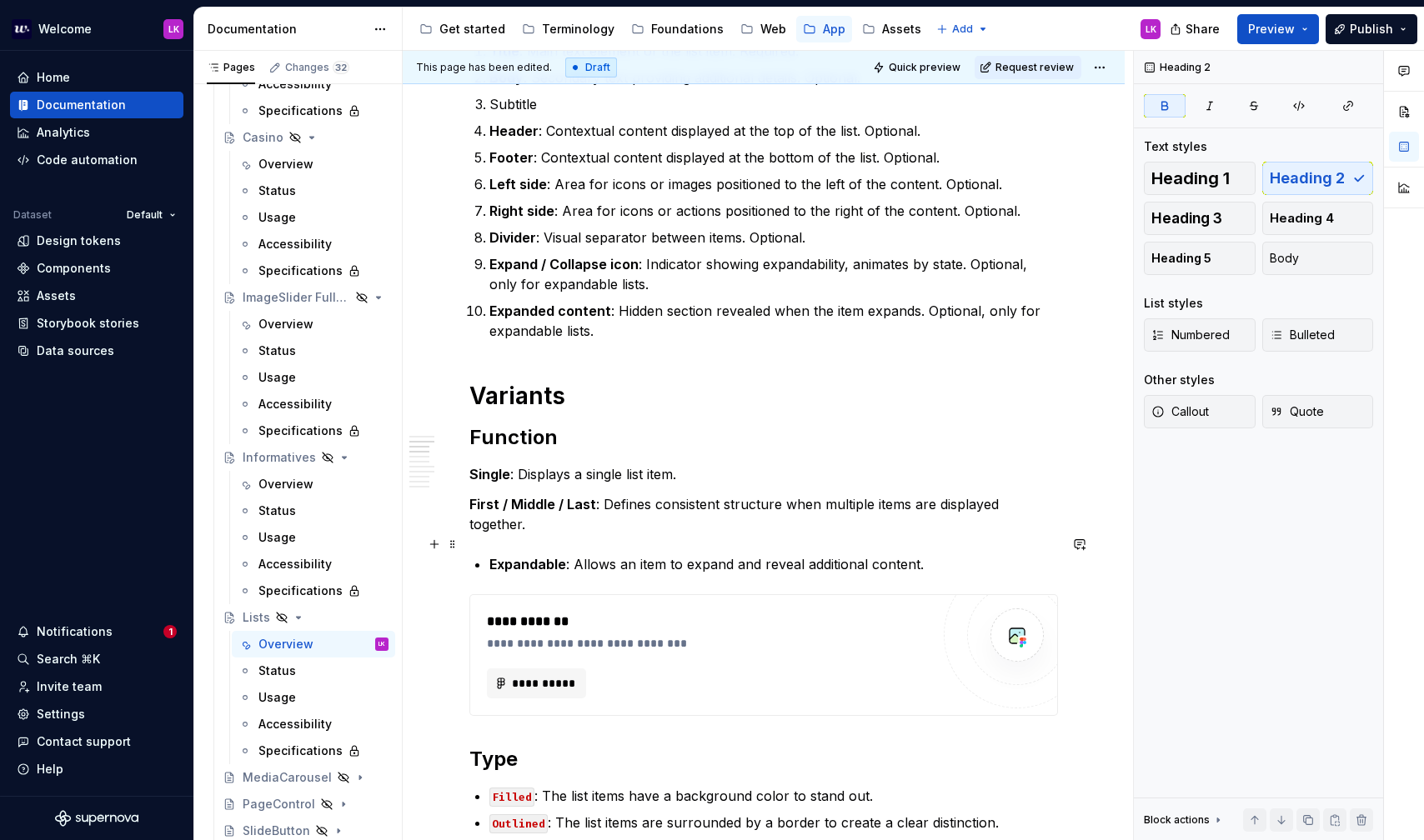
click at [489, 556] on strong "Expandable" at bounding box center [527, 565] width 77 height 17
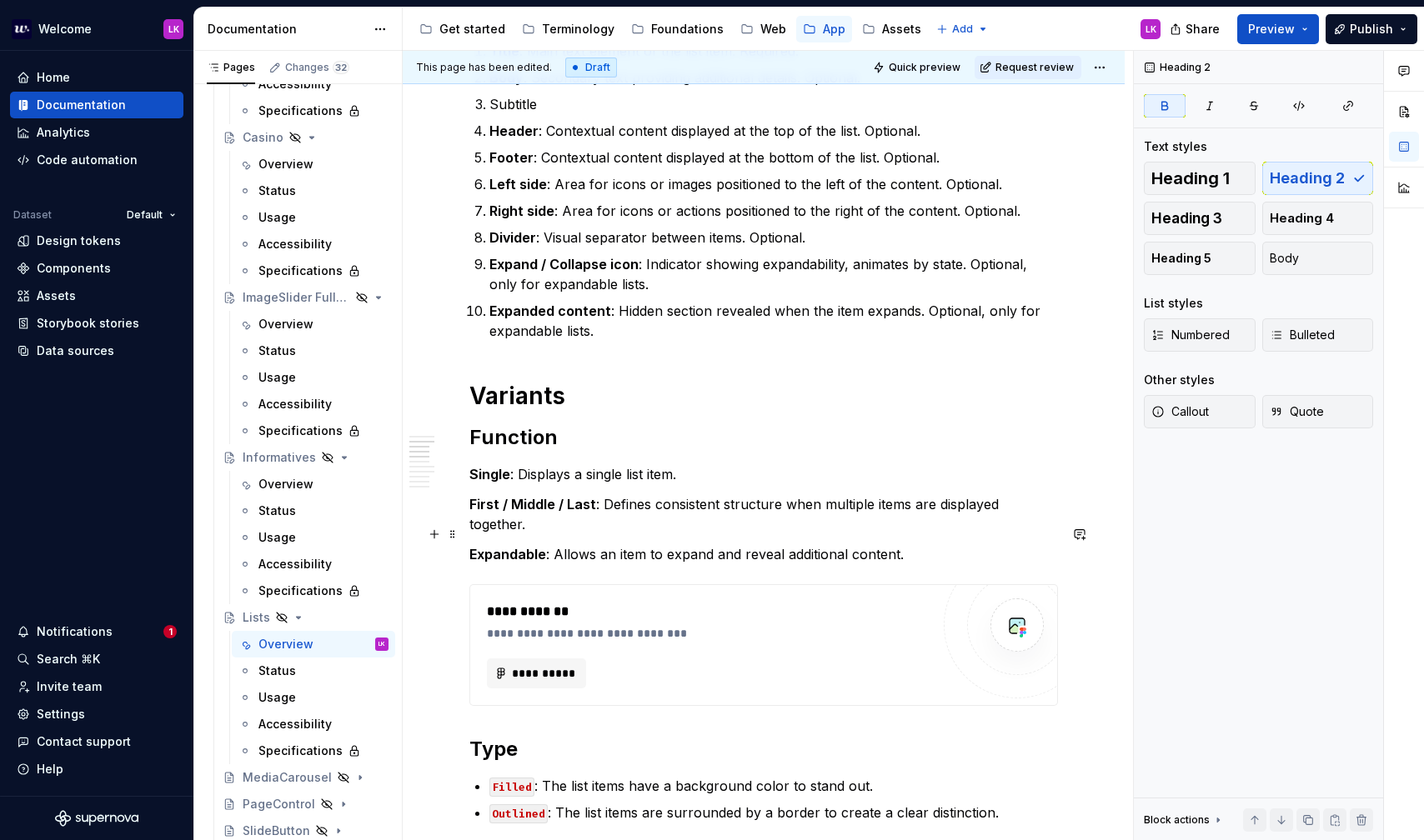
click at [791, 544] on p "Expandable : Allows an item to expand and reveal additional content." at bounding box center [764, 554] width 589 height 20
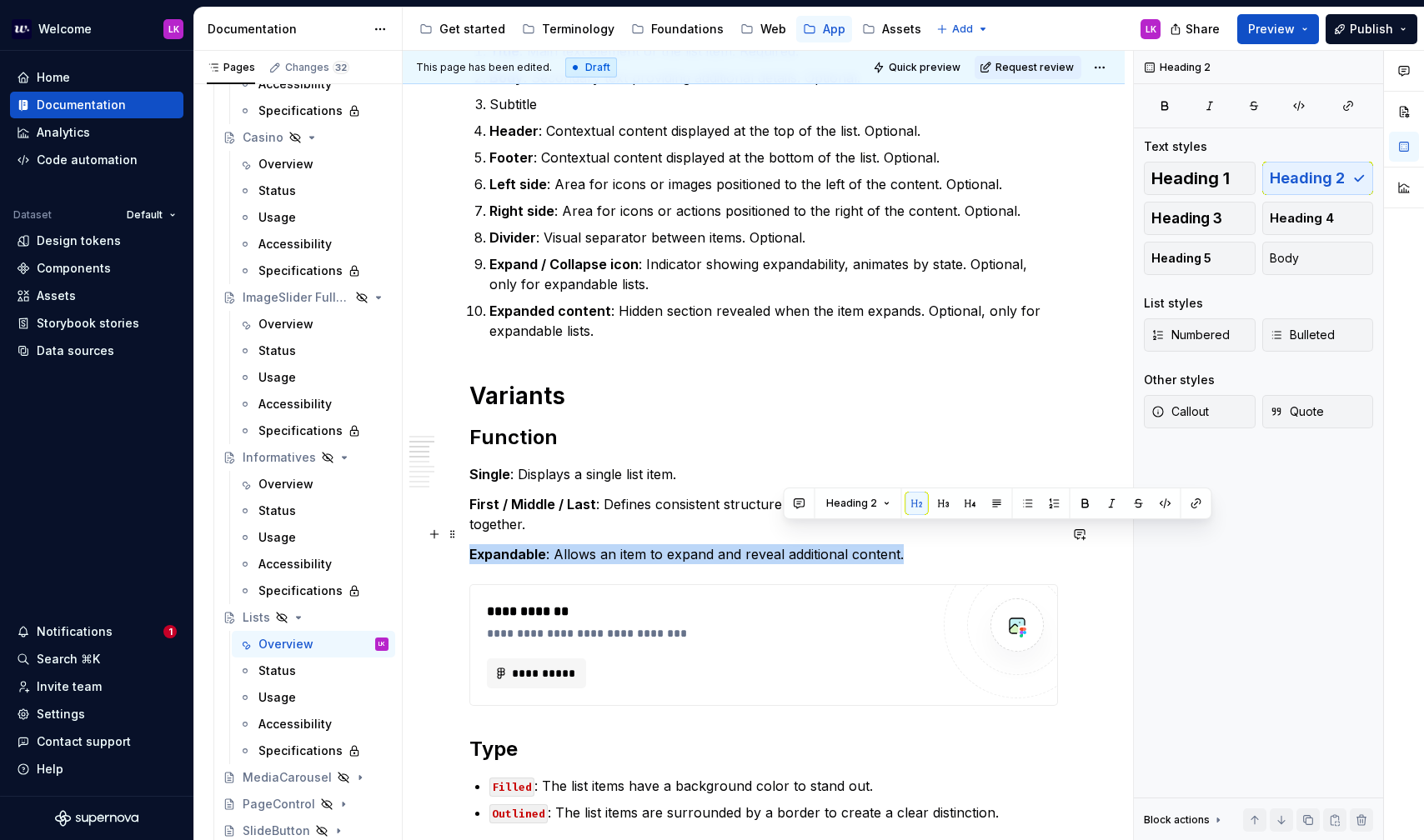
click at [791, 544] on p "Expandable : Allows an item to expand and reveal additional content." at bounding box center [764, 554] width 589 height 20
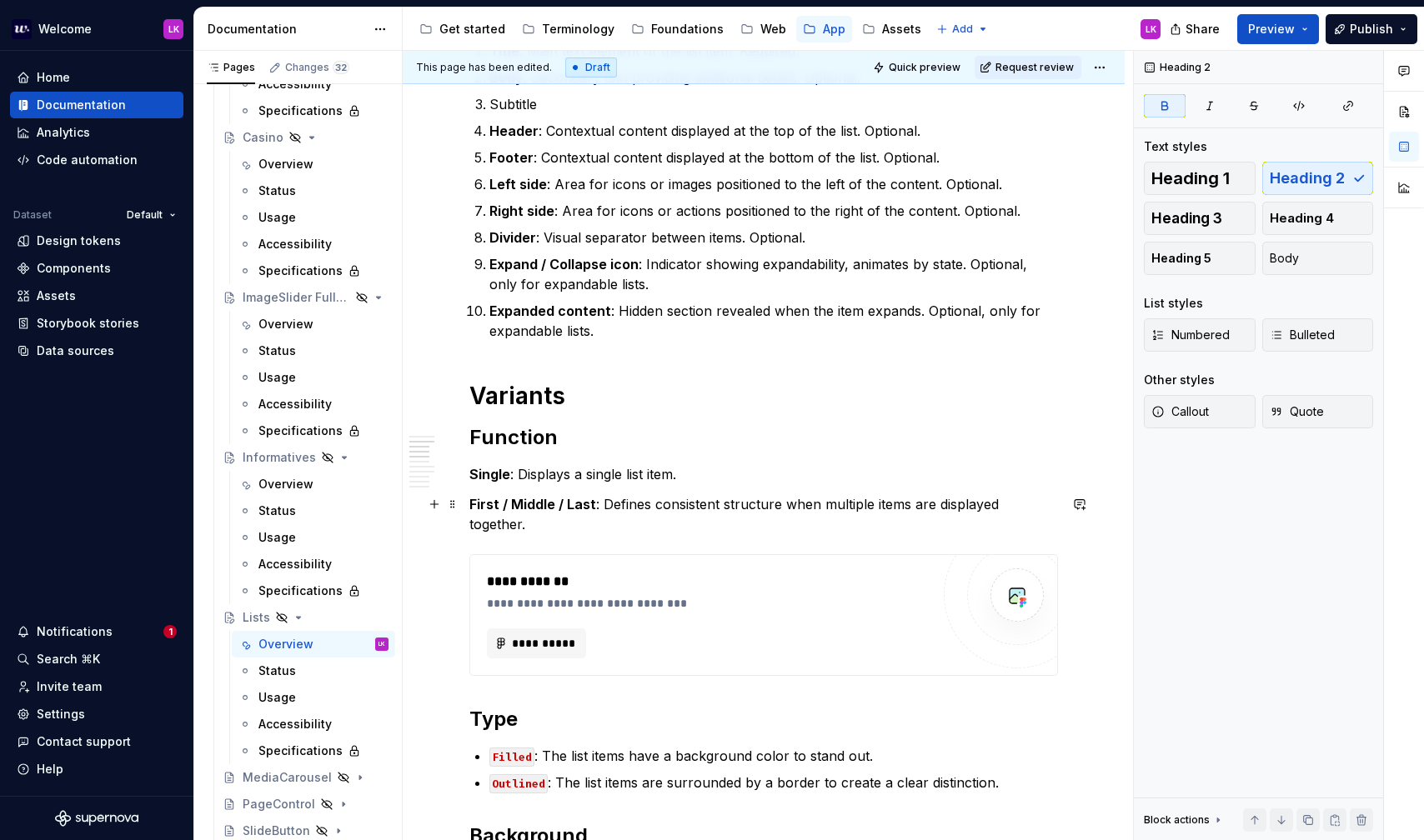
click at [580, 499] on strong "First / Middle / Last" at bounding box center [533, 504] width 127 height 17
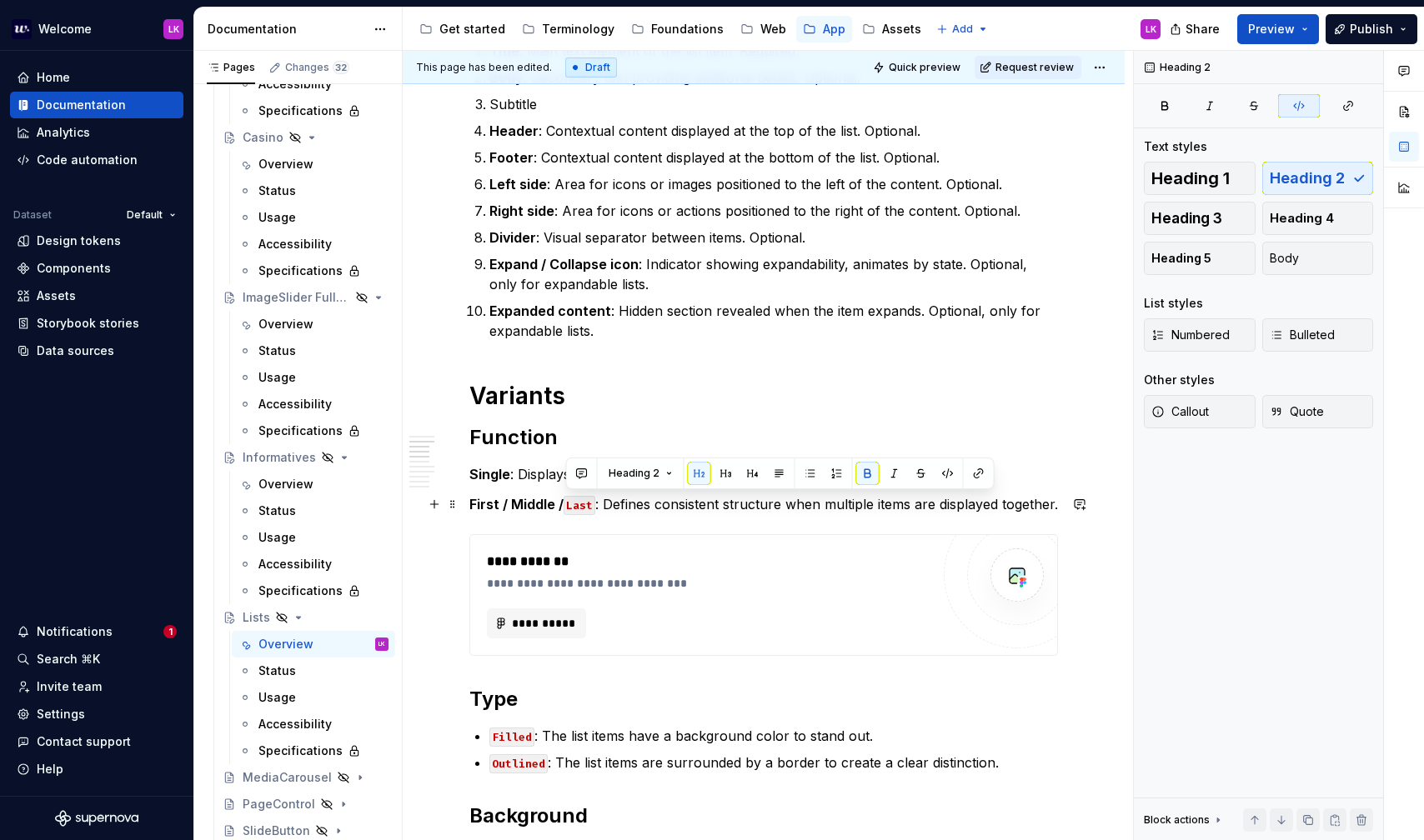
click at [523, 502] on strong "First / Middle /" at bounding box center [516, 504] width 94 height 17
click at [481, 505] on strong "First /" at bounding box center [488, 504] width 38 height 17
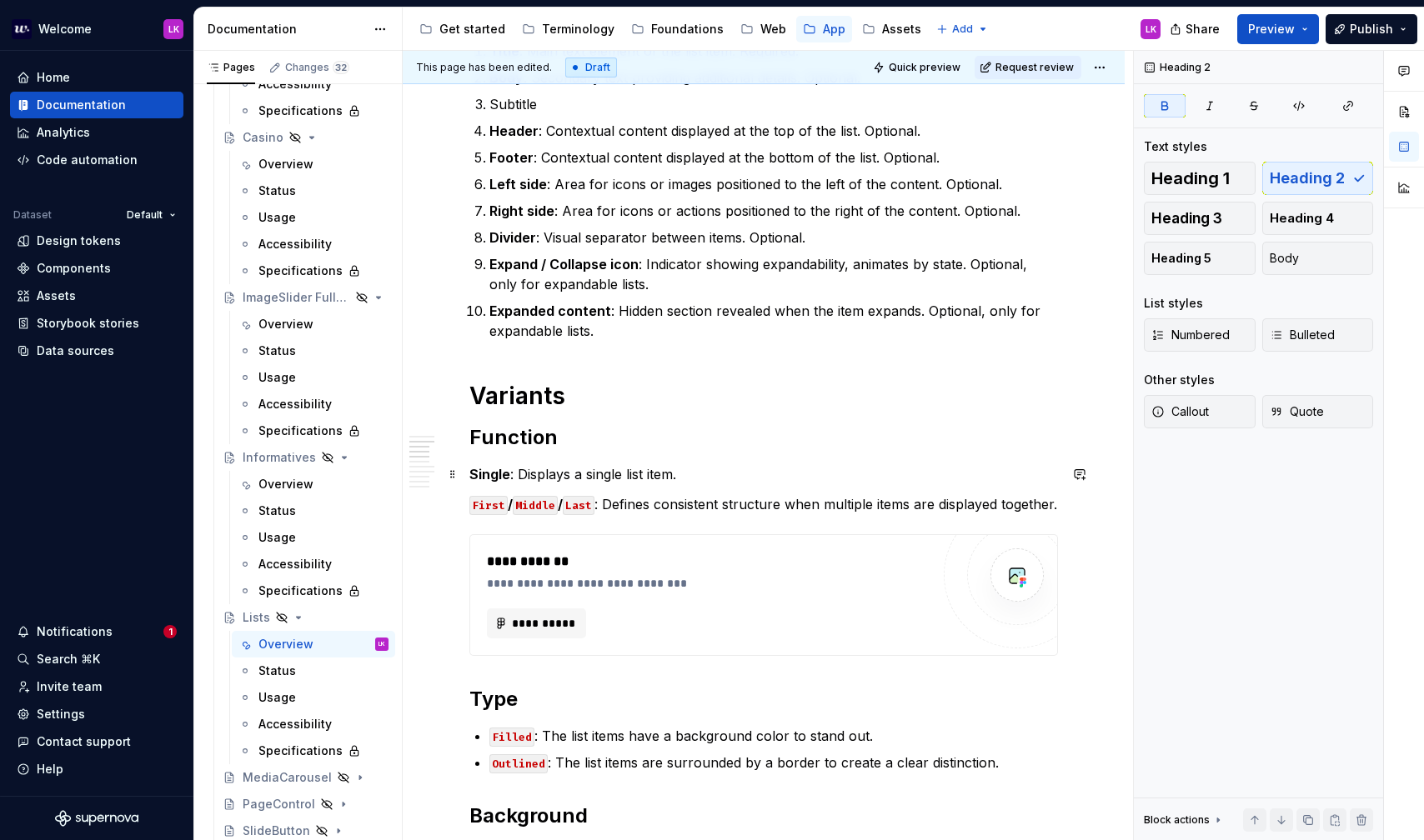
click at [500, 480] on strong "Single" at bounding box center [490, 474] width 41 height 17
drag, startPoint x: 515, startPoint y: 505, endPoint x: 515, endPoint y: 544, distance: 39.0
click at [513, 506] on strong "/" at bounding box center [510, 504] width 5 height 17
click at [562, 506] on strong "/" at bounding box center [560, 504] width 5 height 17
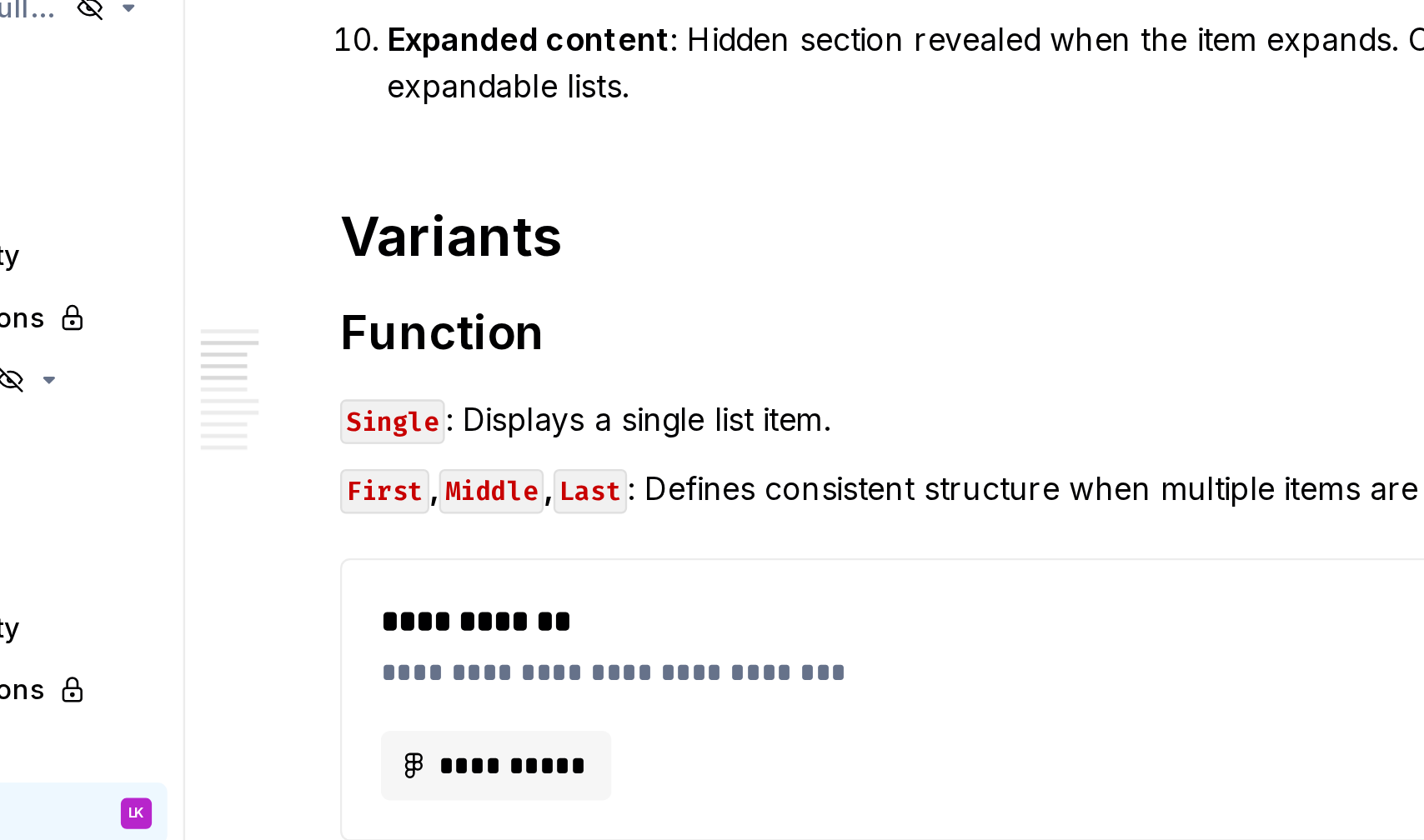
click at [561, 508] on strong "," at bounding box center [559, 504] width 4 height 17
click at [515, 510] on code "Middle" at bounding box center [534, 505] width 45 height 20
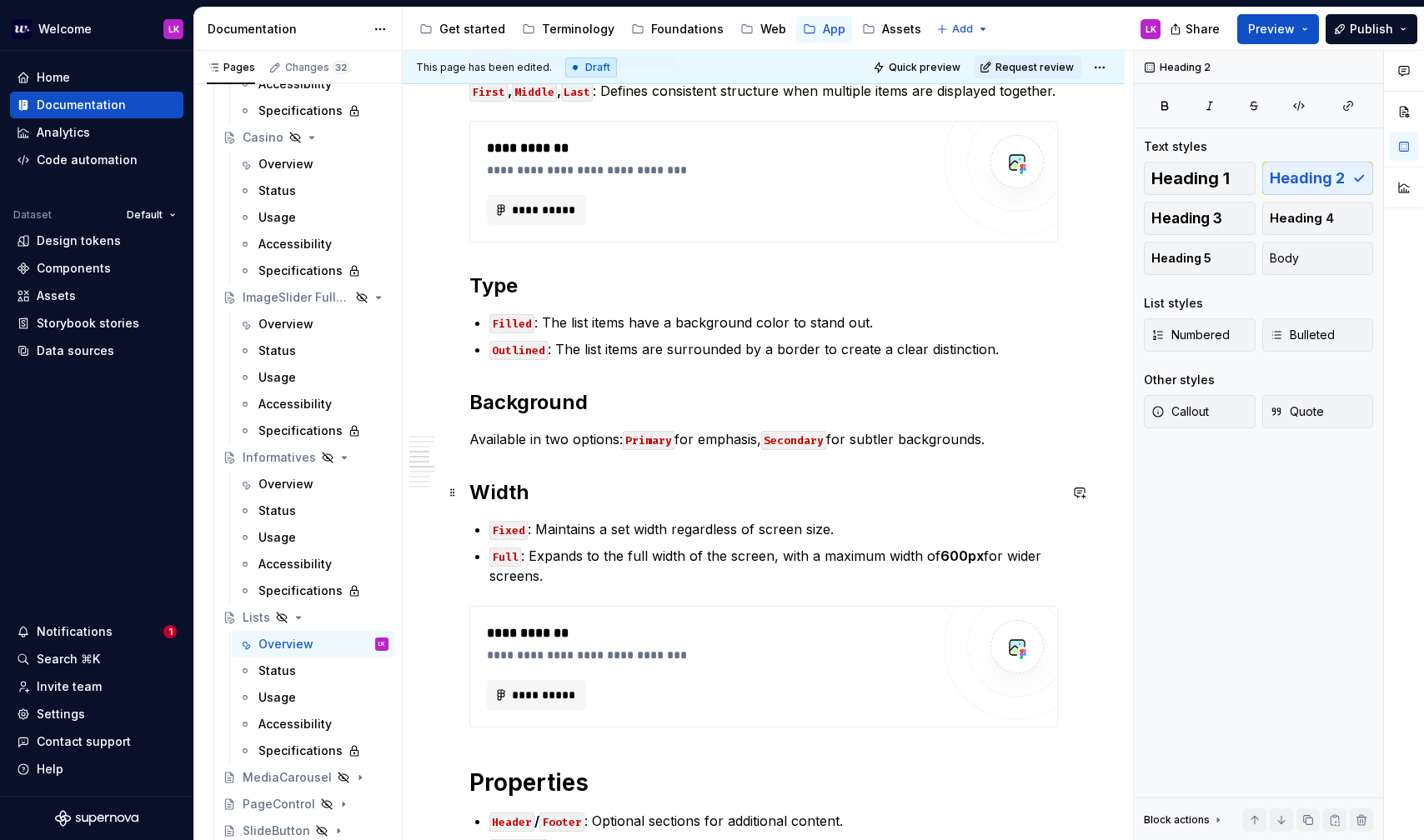
scroll to position [976, 0]
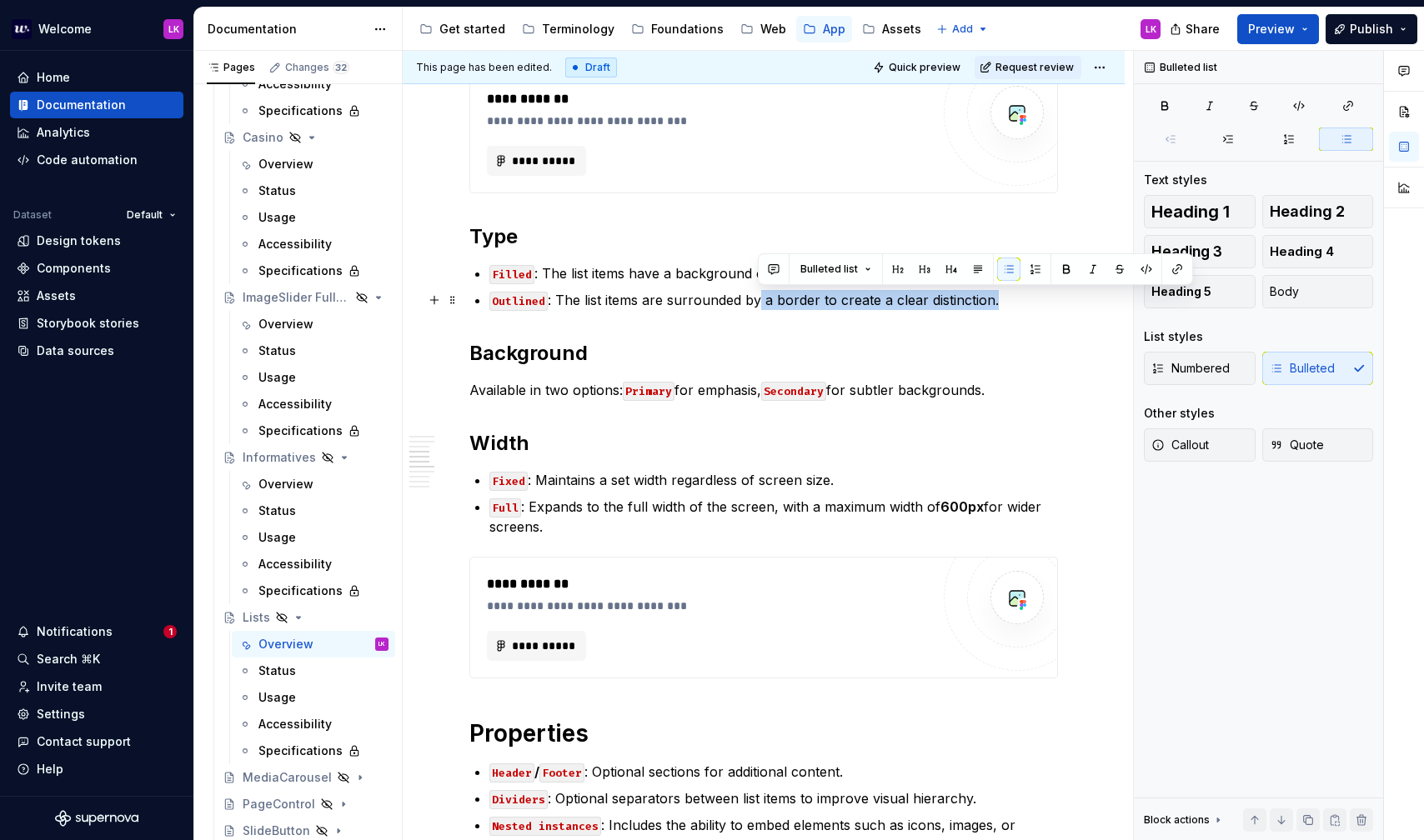
drag, startPoint x: 1014, startPoint y: 294, endPoint x: 755, endPoint y: 307, distance: 259.3
click at [755, 307] on p "Outlined : The list items are surrounded by a border to create a clear distinct…" at bounding box center [773, 300] width 568 height 20
click at [701, 304] on p "Outlined : The list items are surrounded by a border to create a clear distinct…" at bounding box center [773, 300] width 568 height 20
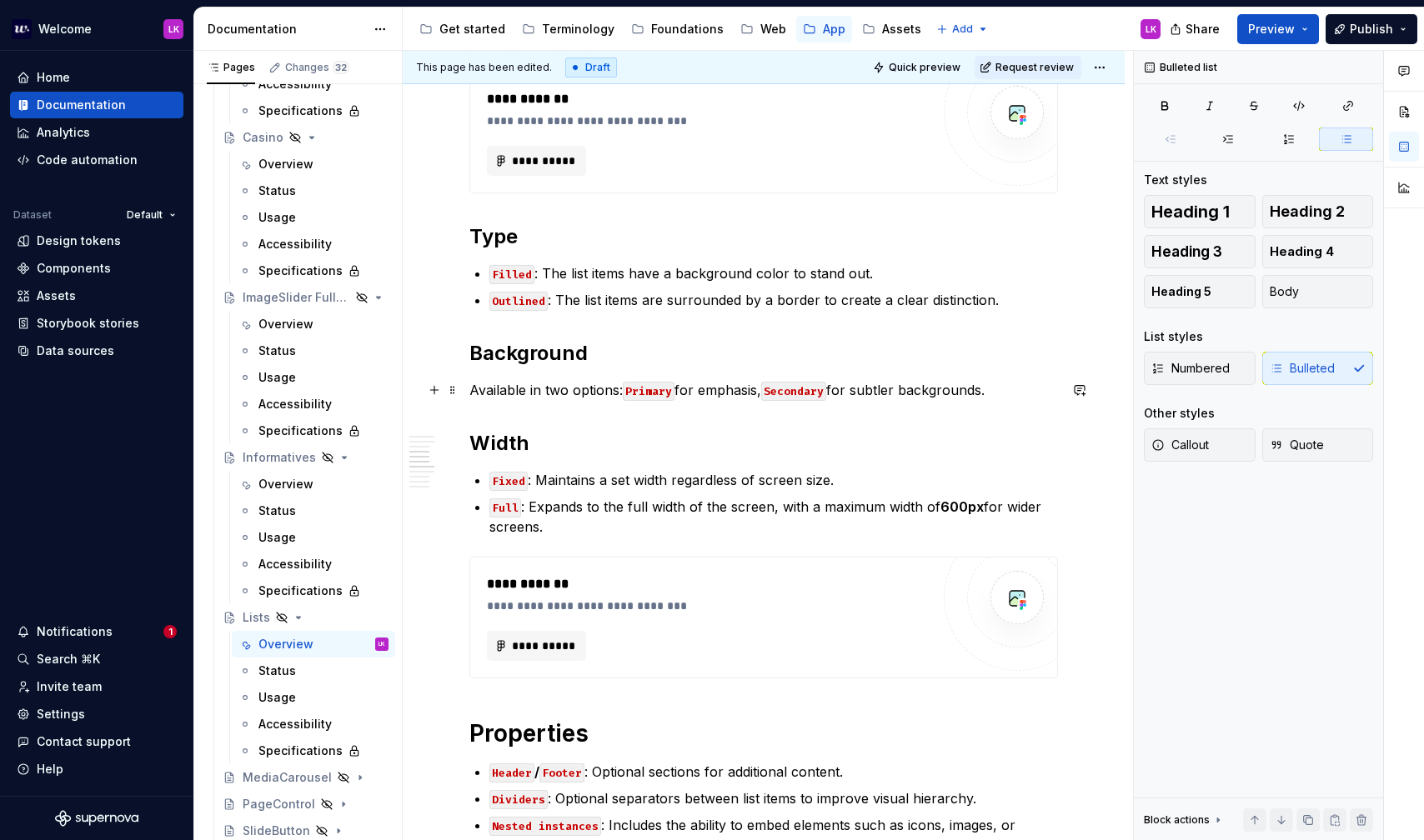
scroll to position [952, 0]
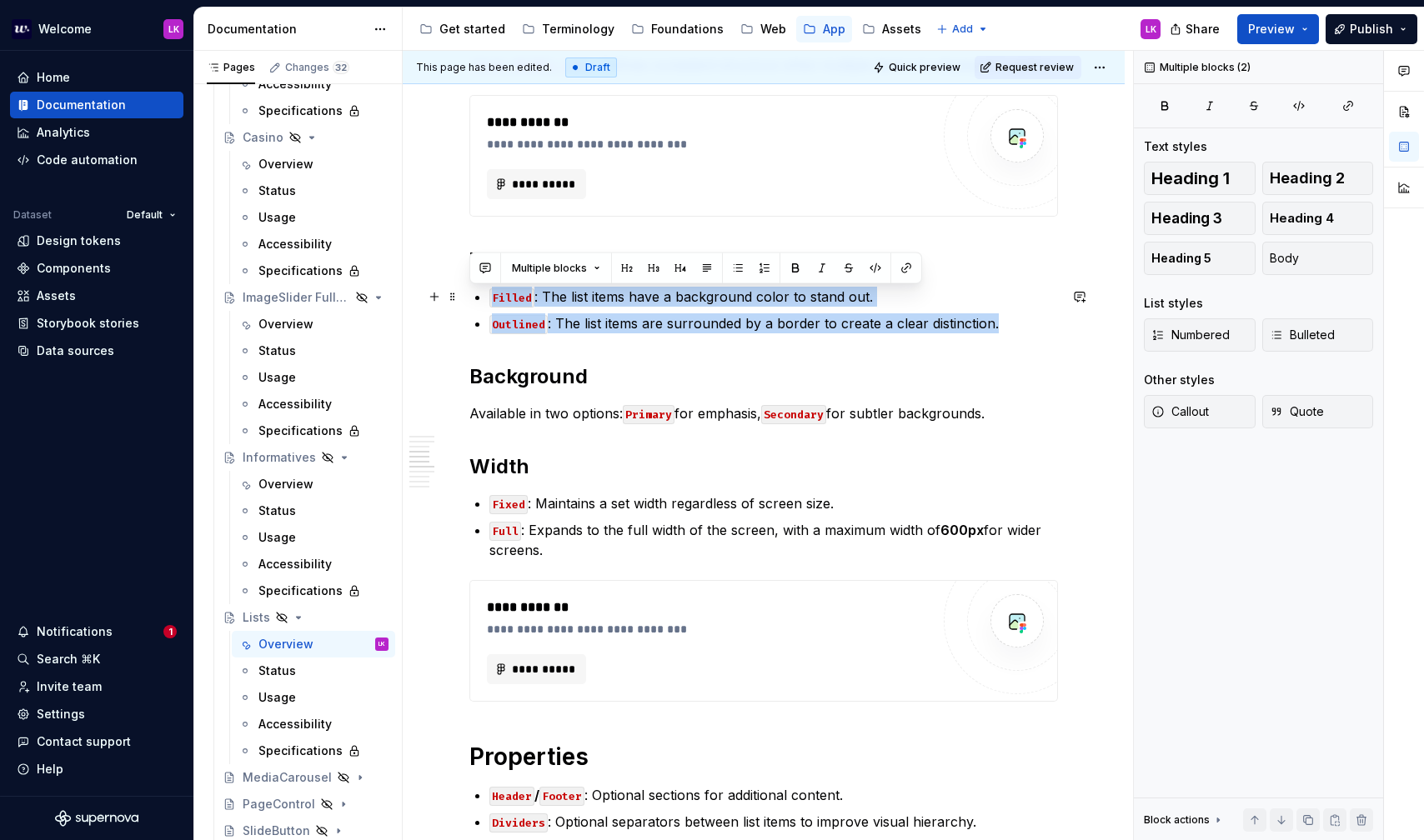
drag, startPoint x: 1020, startPoint y: 333, endPoint x: 466, endPoint y: 292, distance: 555.5
click at [466, 292] on div "**********" at bounding box center [763, 837] width 722 height 2922
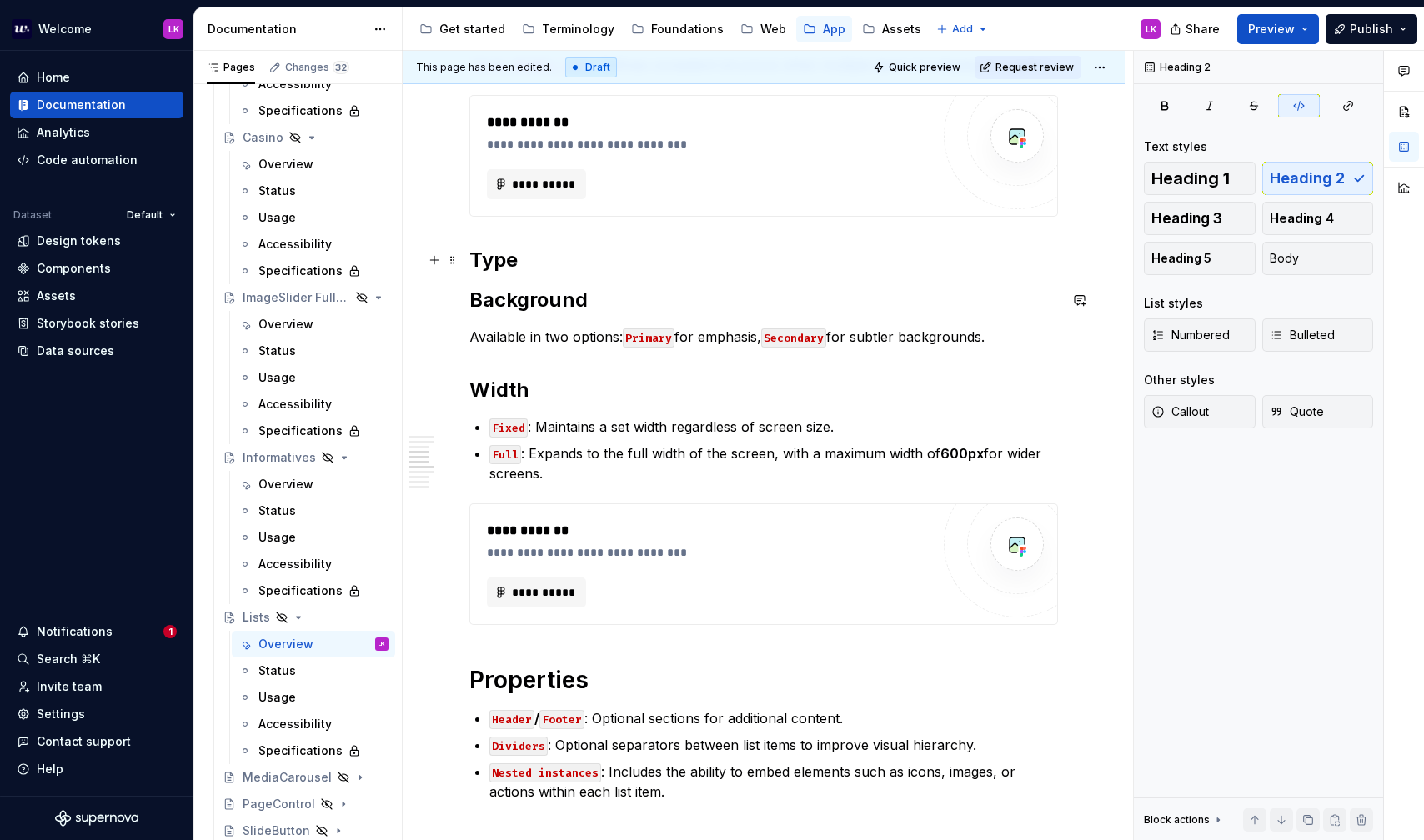
click at [531, 264] on h2 "Type" at bounding box center [764, 259] width 589 height 26
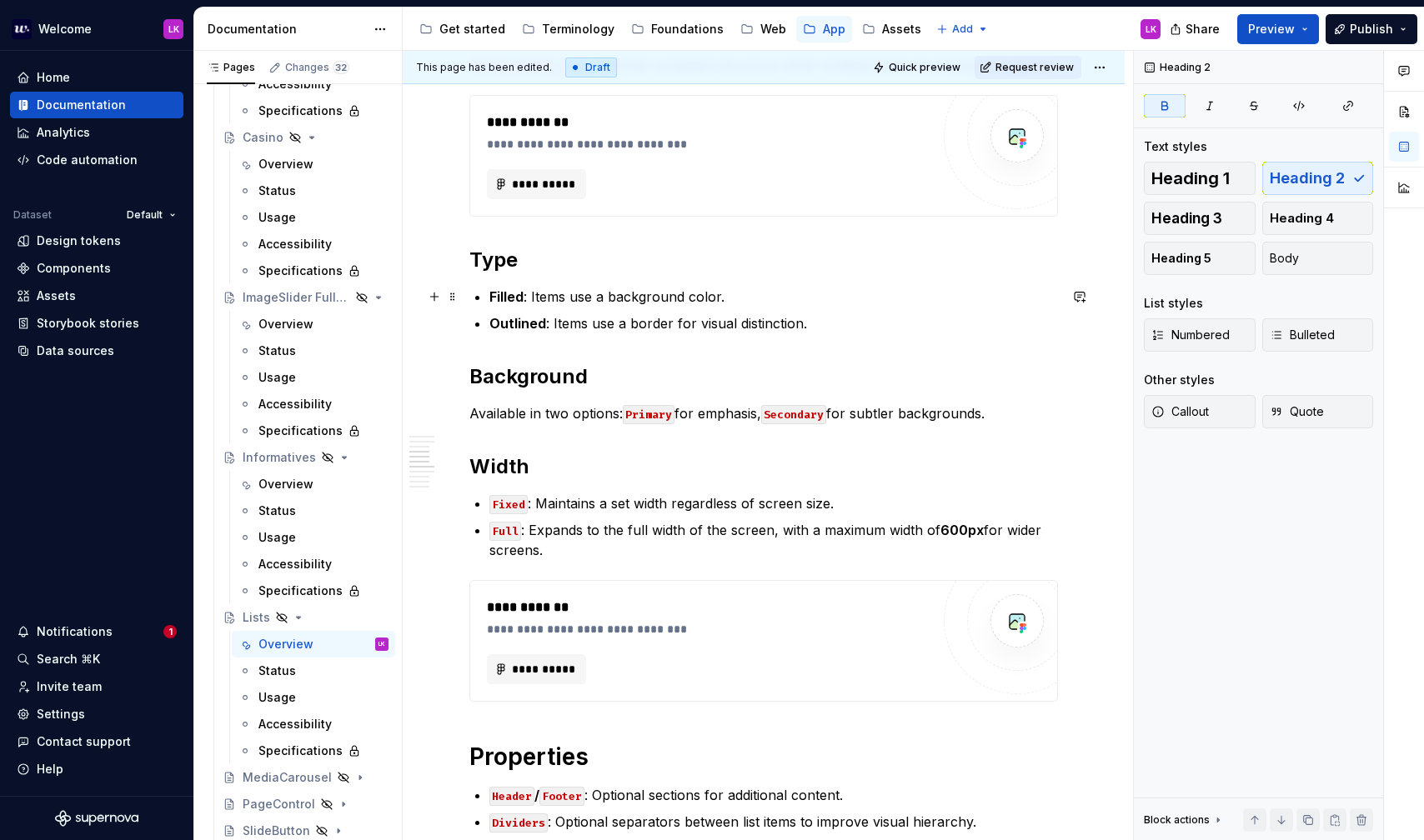
click at [485, 293] on div "**********" at bounding box center [764, 722] width 589 height 2610
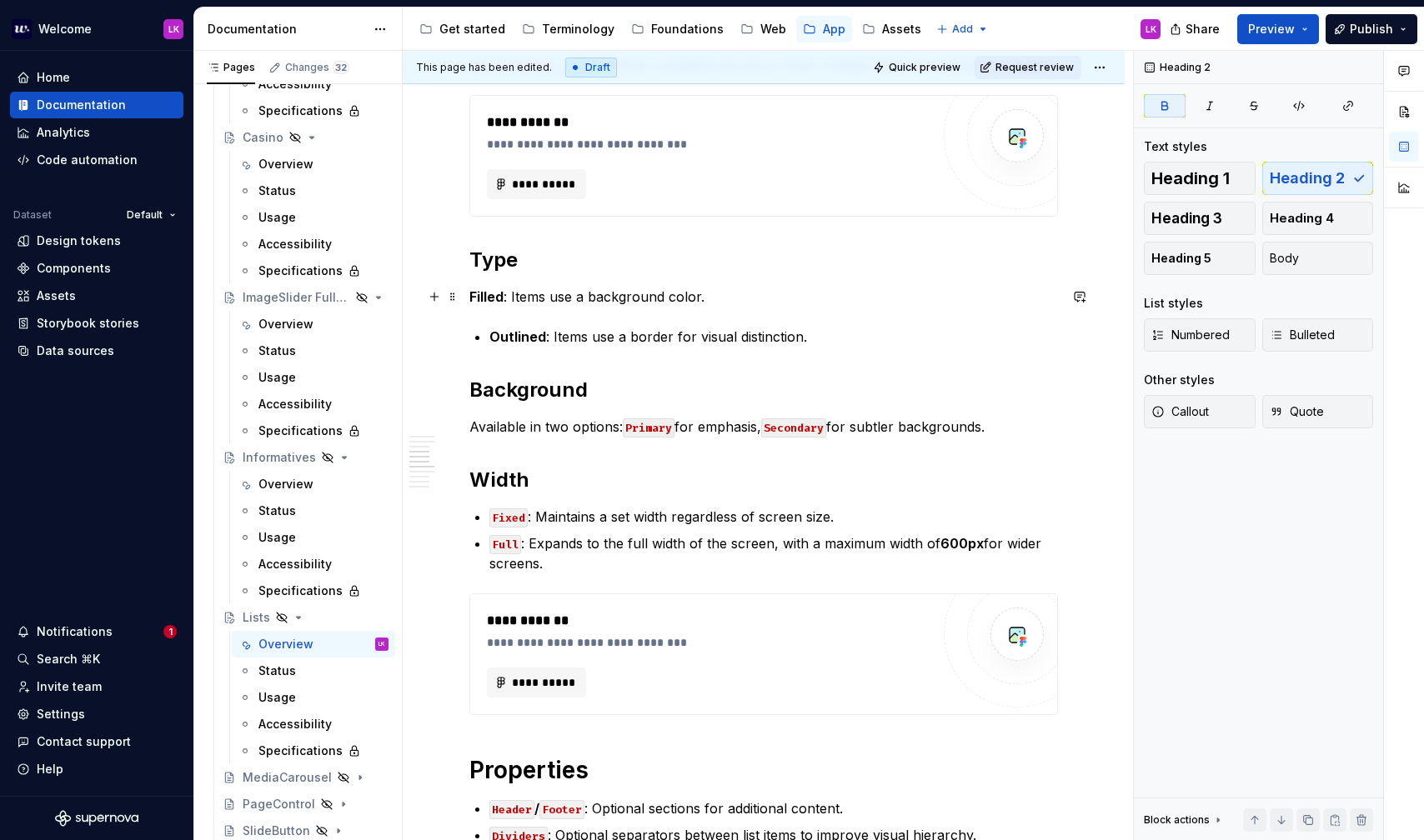
click at [475, 292] on strong "Filled" at bounding box center [487, 297] width 34 height 17
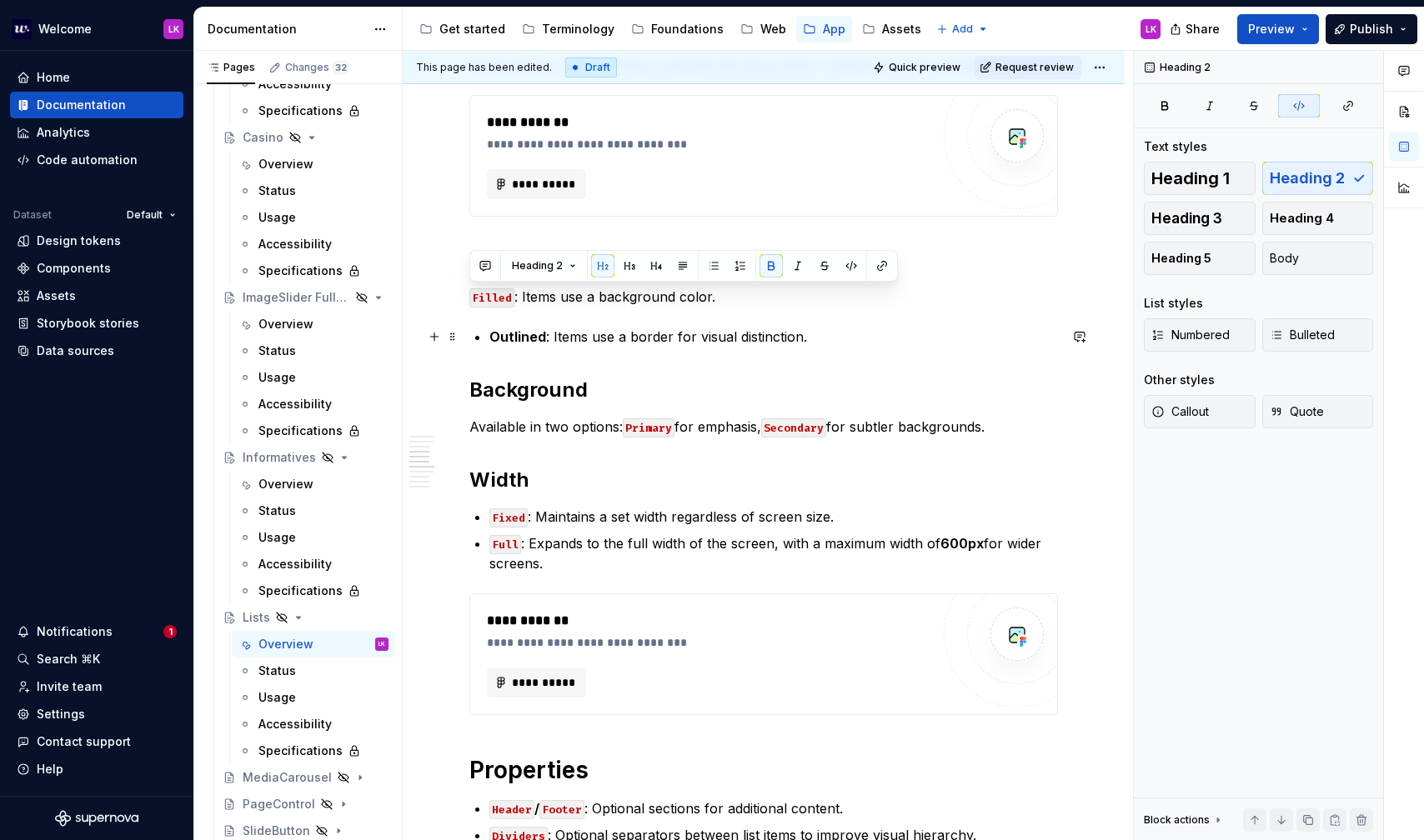
click at [486, 327] on div "**********" at bounding box center [764, 729] width 589 height 2624
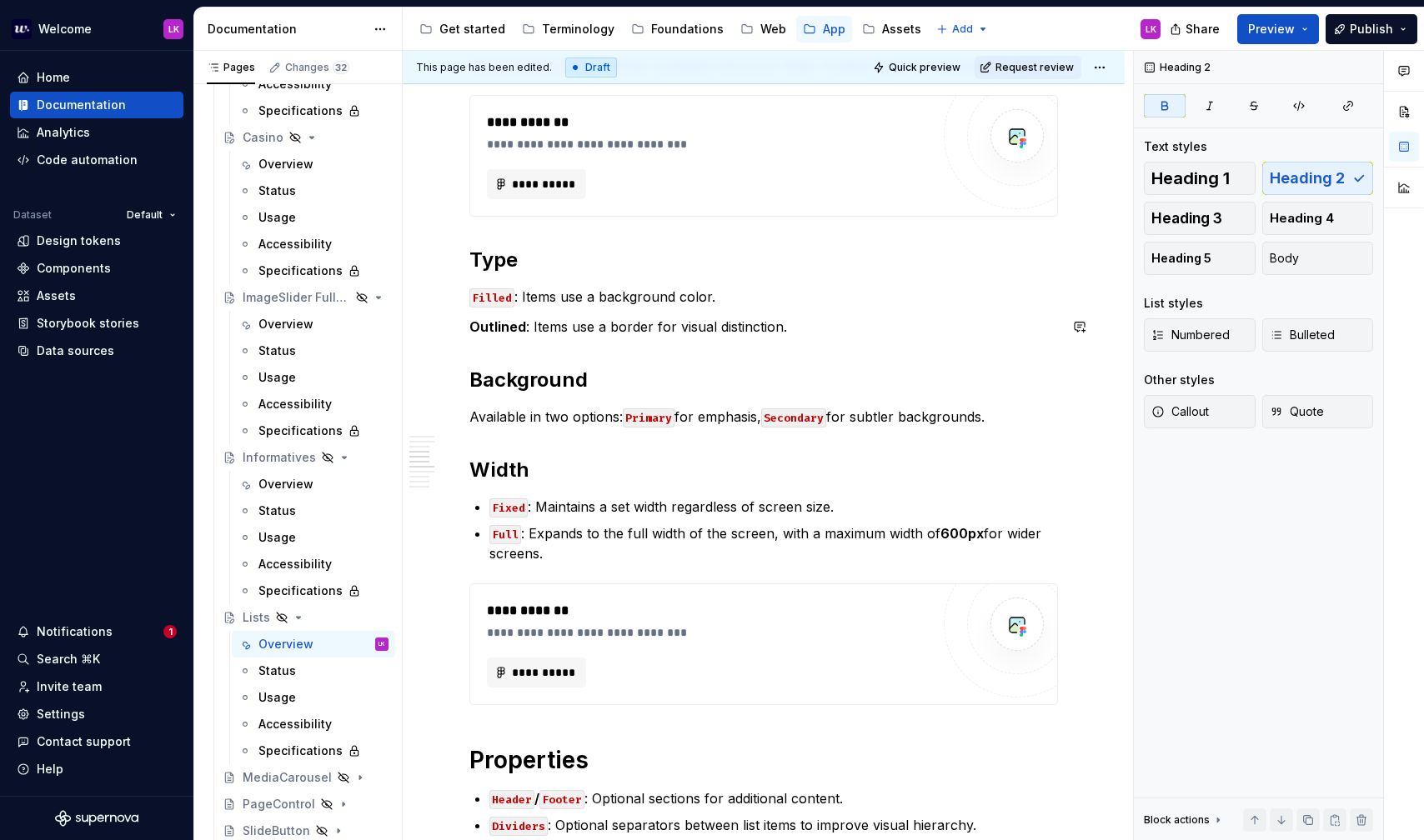
click at [492, 326] on strong "Outlined" at bounding box center [498, 326] width 57 height 17
click at [611, 379] on h2 "Background" at bounding box center [764, 379] width 589 height 26
click at [520, 302] on p "Filled : Items use a background color." at bounding box center [764, 297] width 589 height 20
click at [531, 327] on p "Outlined : Items use a border for visual distinction." at bounding box center [764, 326] width 589 height 20
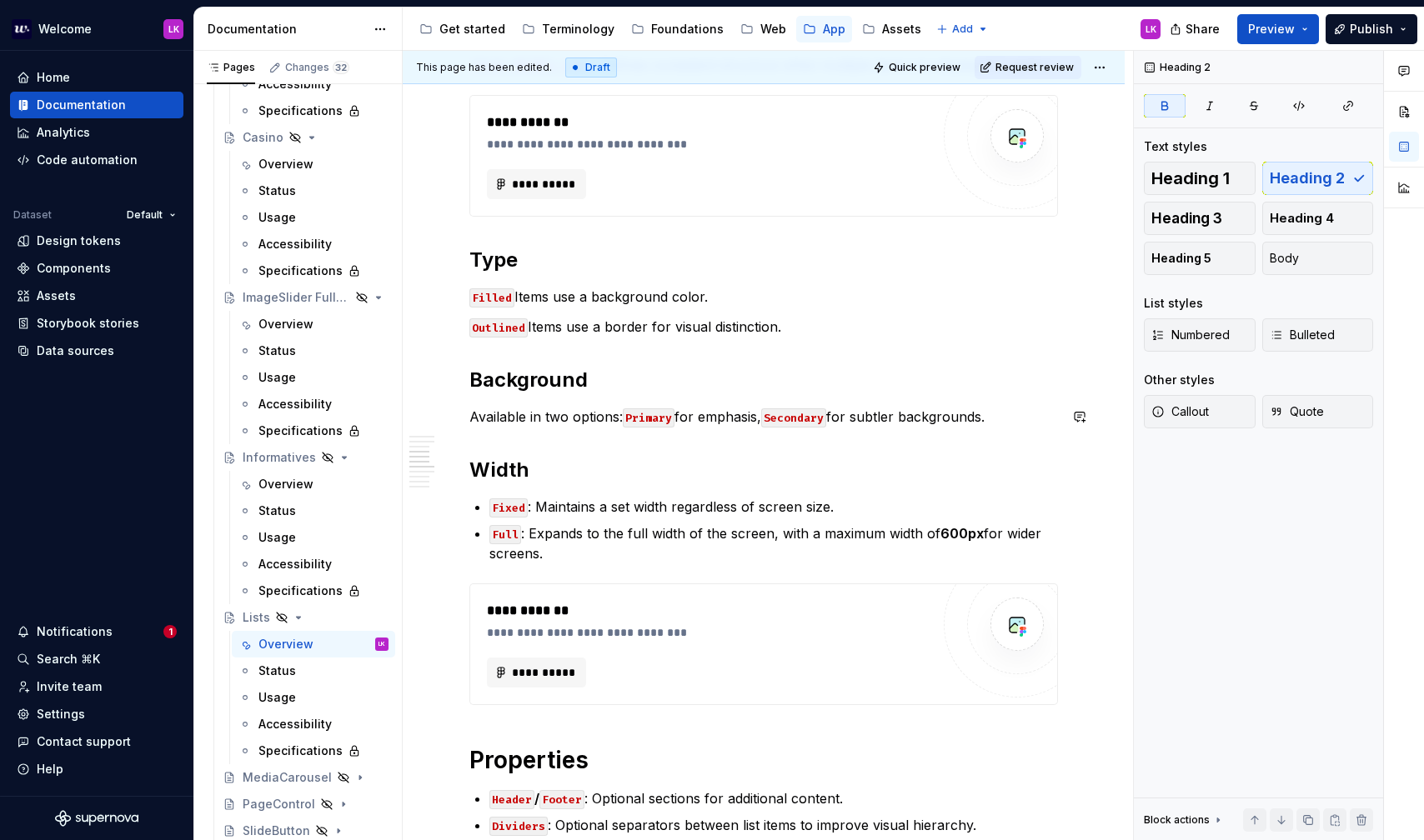
click at [536, 427] on div "**********" at bounding box center [764, 724] width 589 height 2614
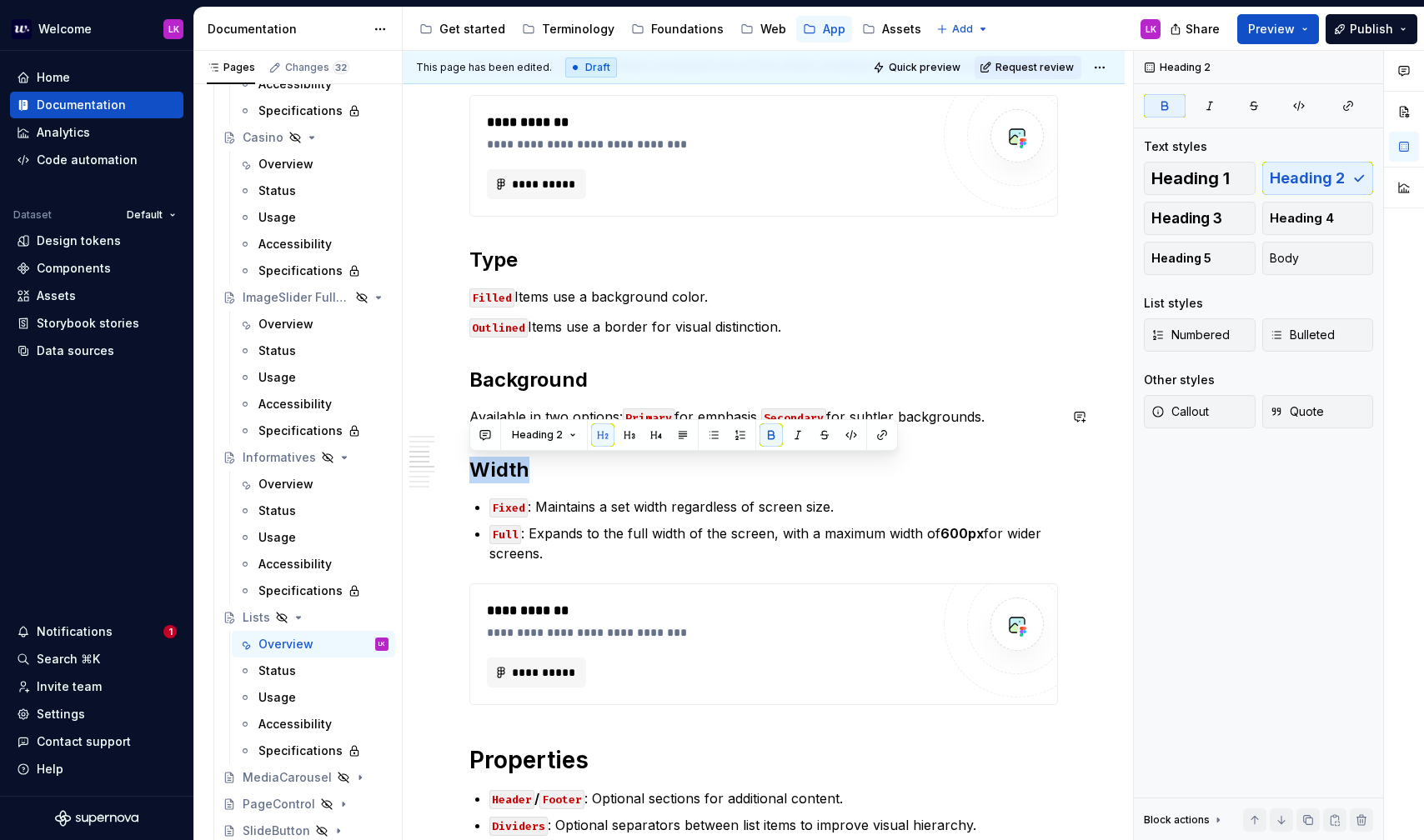
click at [536, 427] on button "Heading 2" at bounding box center [544, 434] width 79 height 23
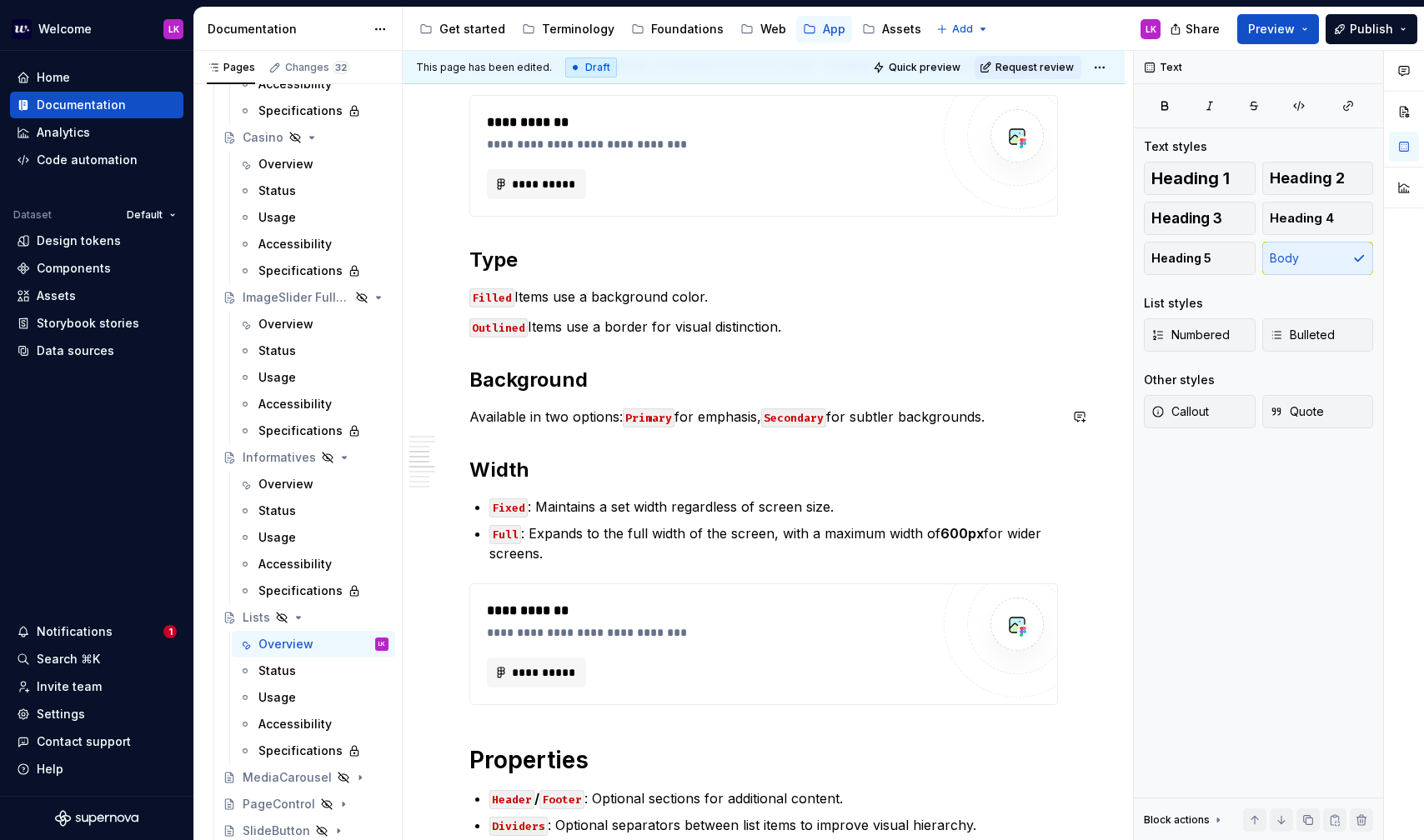
click at [498, 402] on div "**********" at bounding box center [764, 724] width 589 height 2614
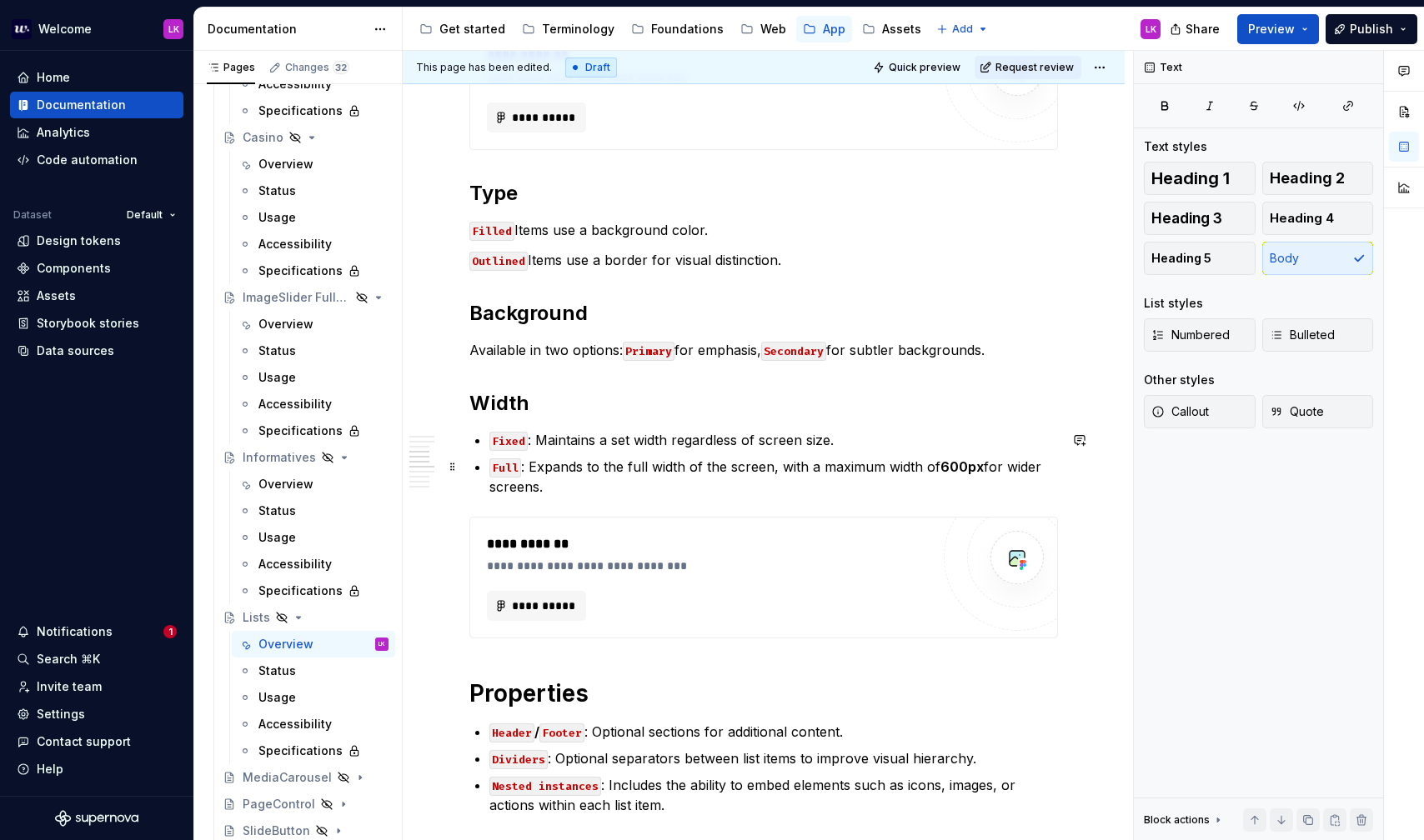
scroll to position [1022, 0]
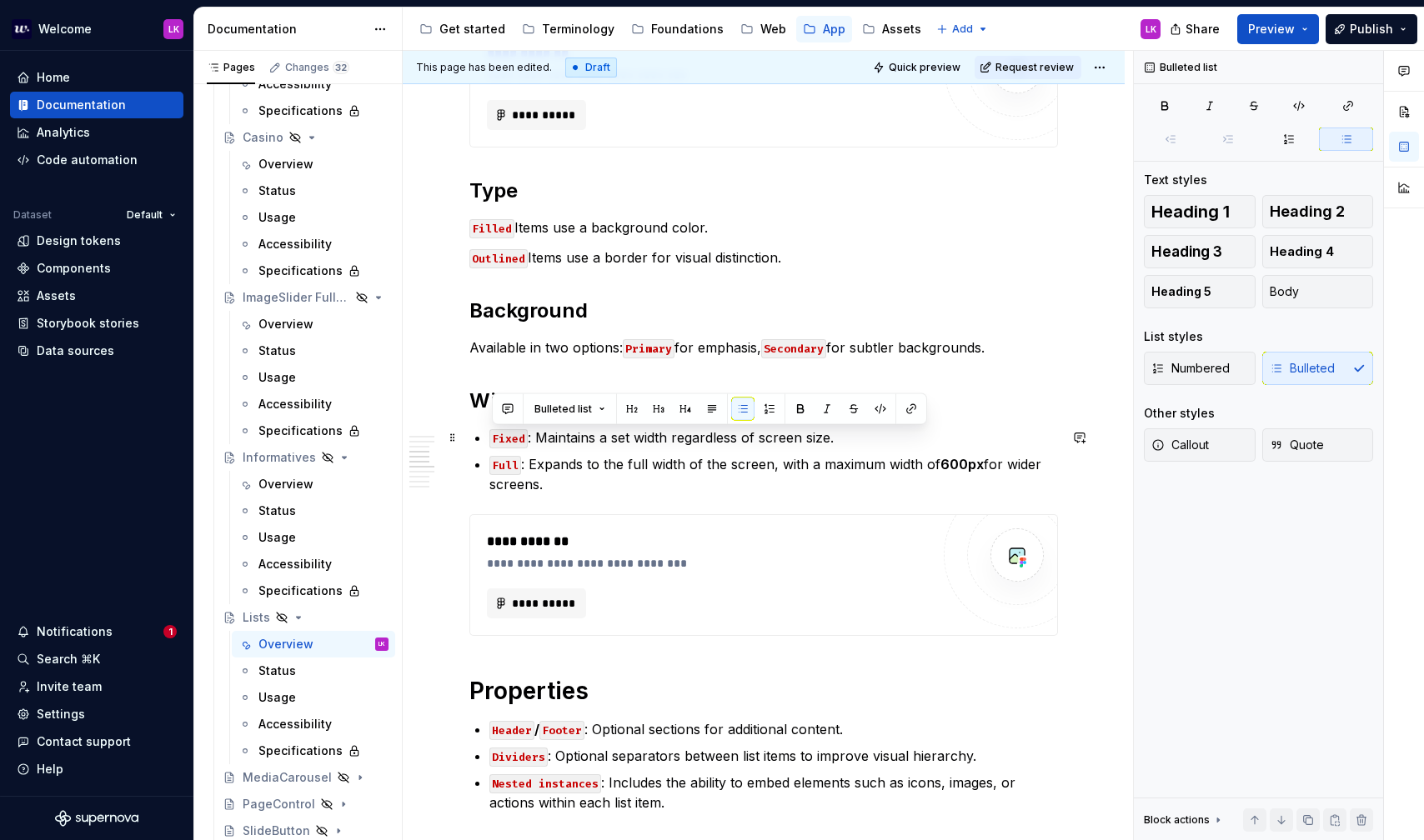
drag, startPoint x: 557, startPoint y: 485, endPoint x: 472, endPoint y: 434, distance: 99.1
click at [472, 435] on div "**********" at bounding box center [764, 655] width 589 height 2614
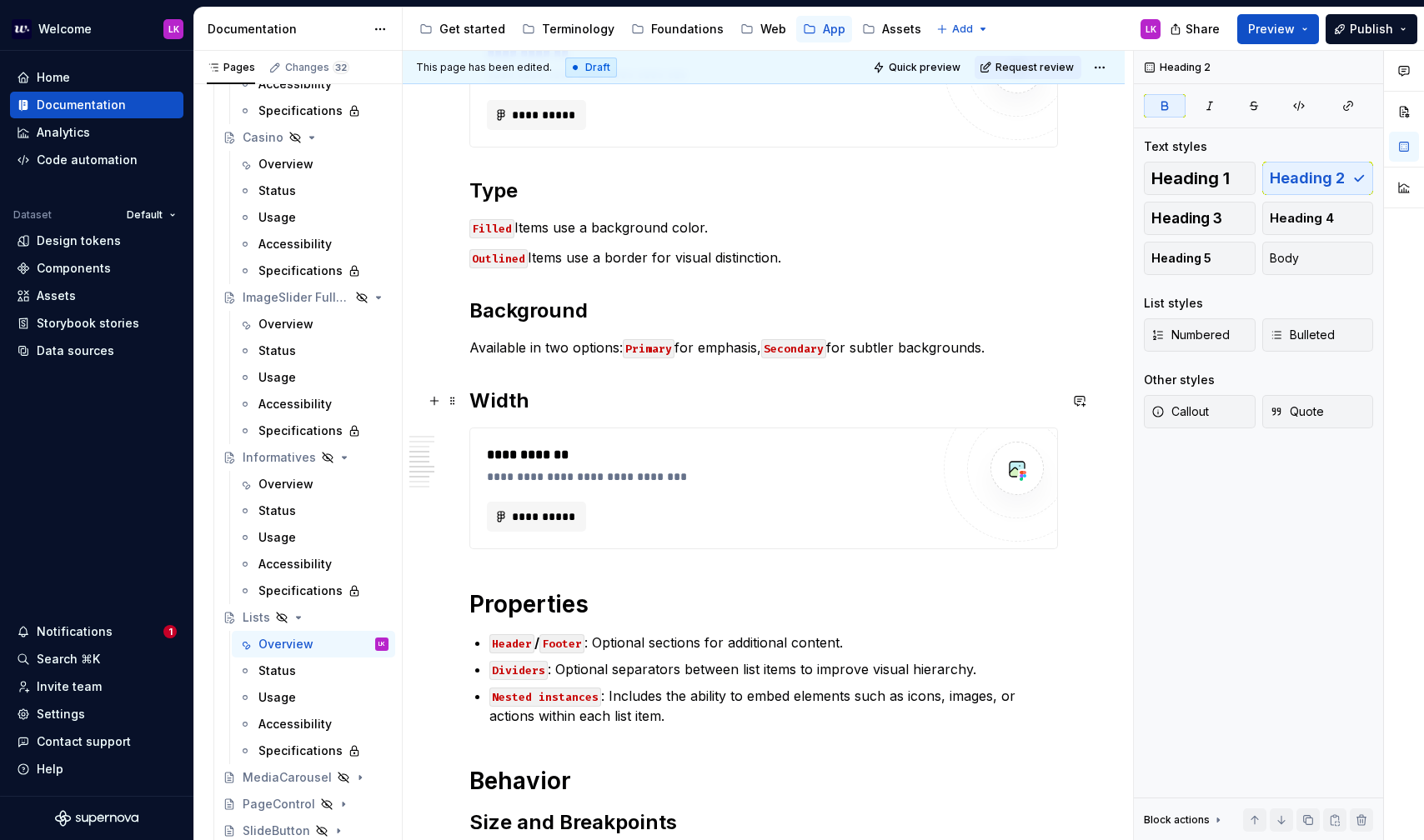
click at [572, 397] on h2 "Width" at bounding box center [764, 400] width 589 height 26
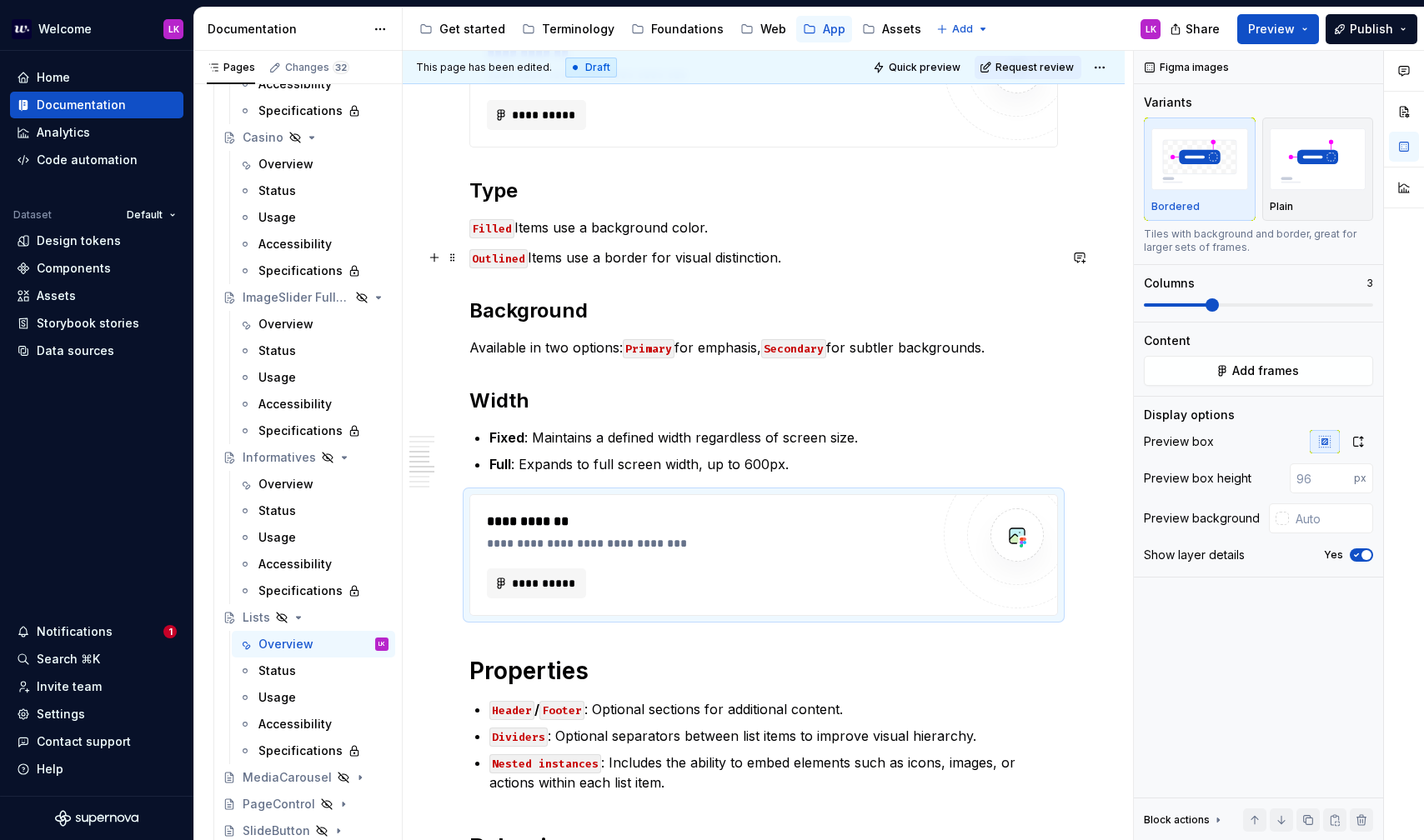
click at [820, 254] on p "Outlined Items use a border for visual distinction." at bounding box center [764, 258] width 589 height 20
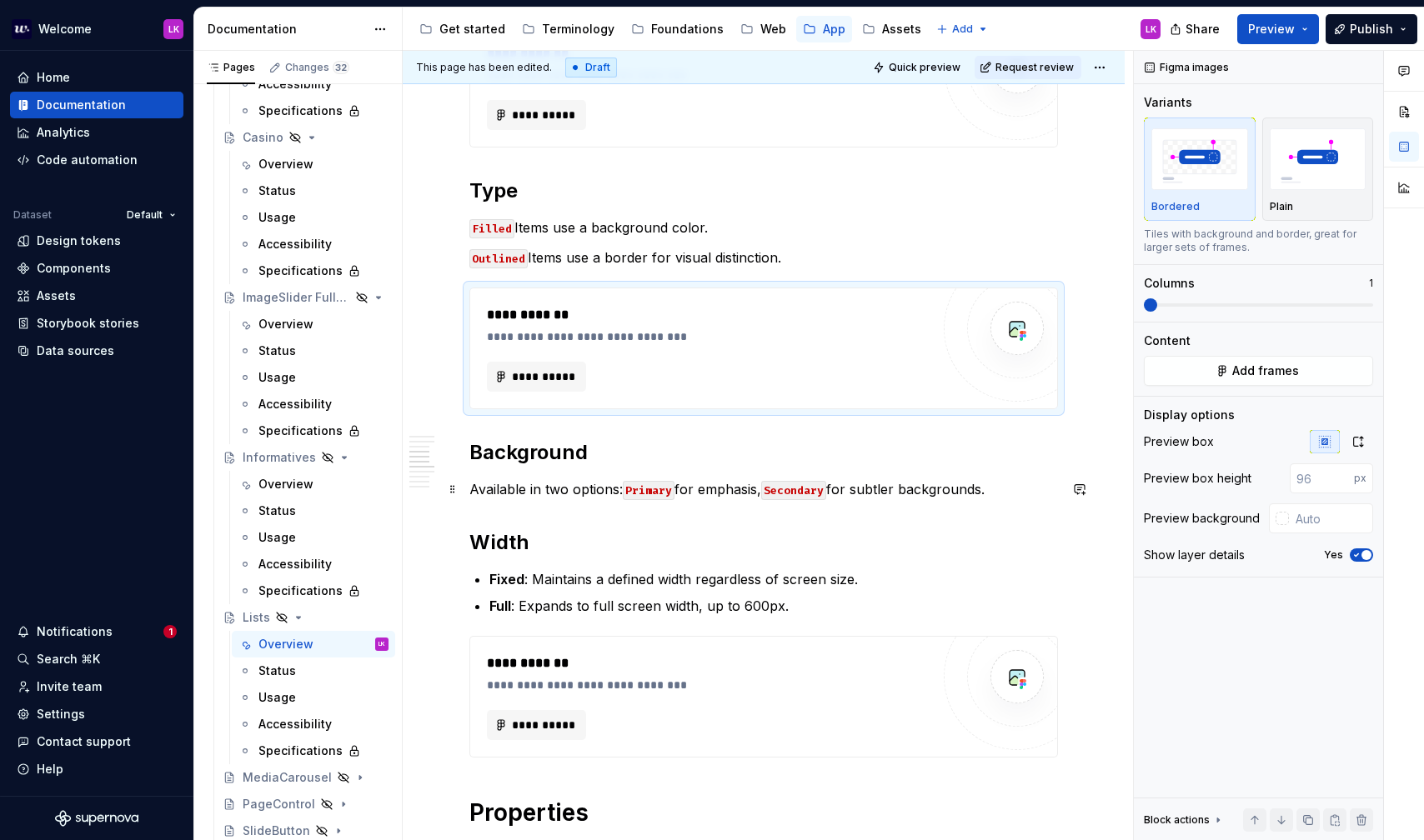
click at [1015, 490] on p "Available in two options: Primary for emphasis, Secondary for subtler backgroun…" at bounding box center [764, 490] width 589 height 20
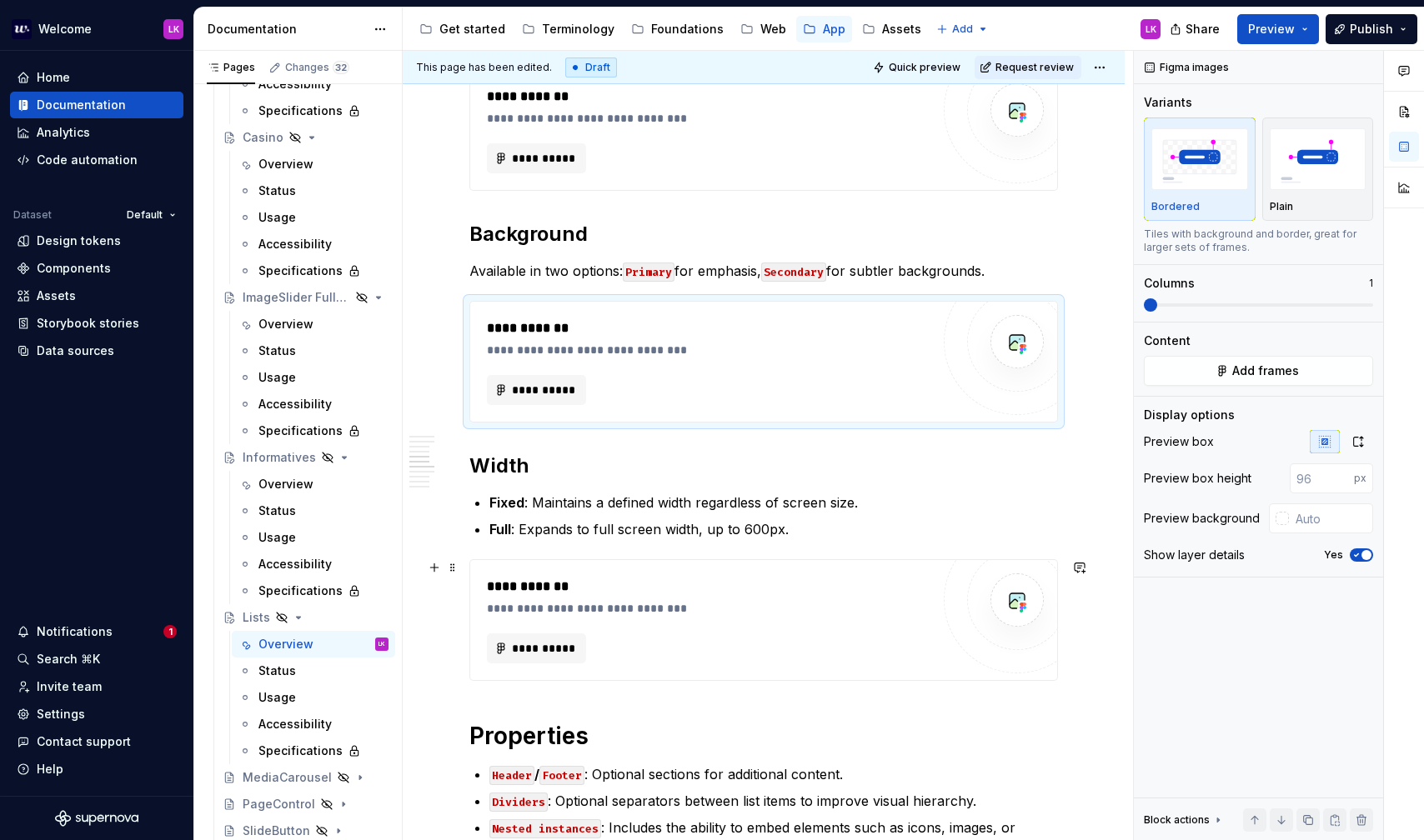
scroll to position [1246, 0]
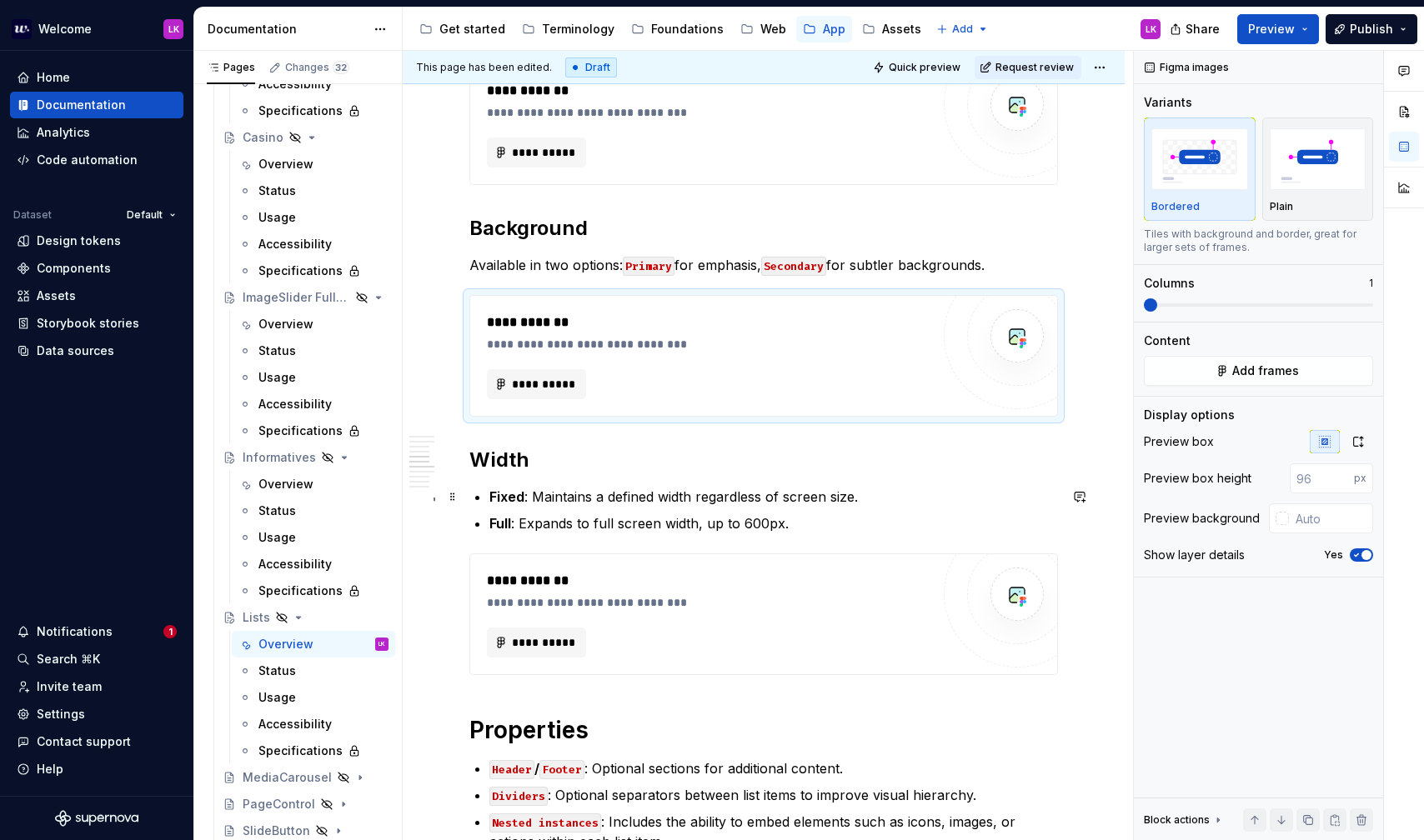
click at [498, 490] on strong "Fixed" at bounding box center [506, 497] width 35 height 17
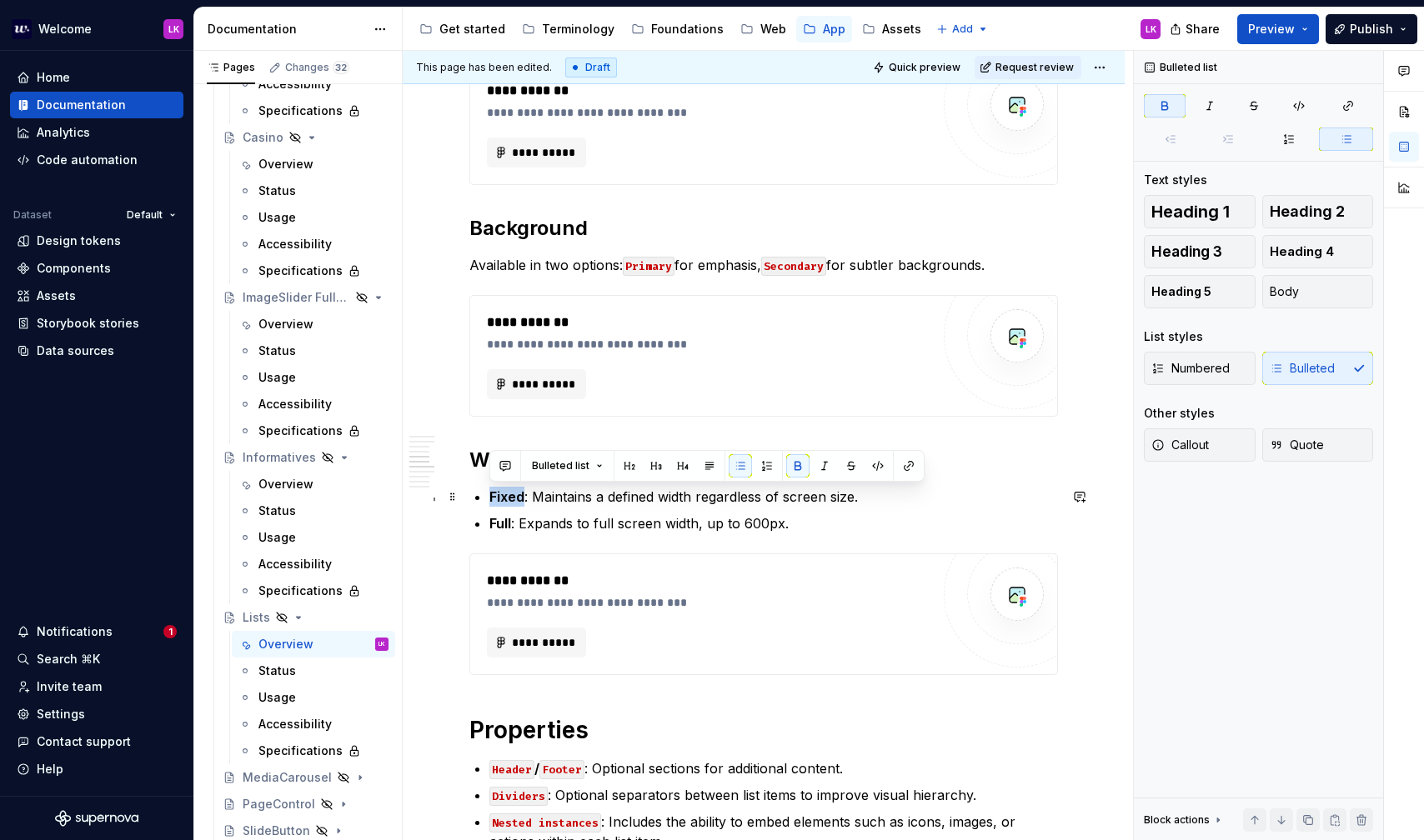
click at [498, 490] on strong "Fixed" at bounding box center [506, 497] width 35 height 17
click at [498, 525] on strong "Full" at bounding box center [499, 524] width 21 height 17
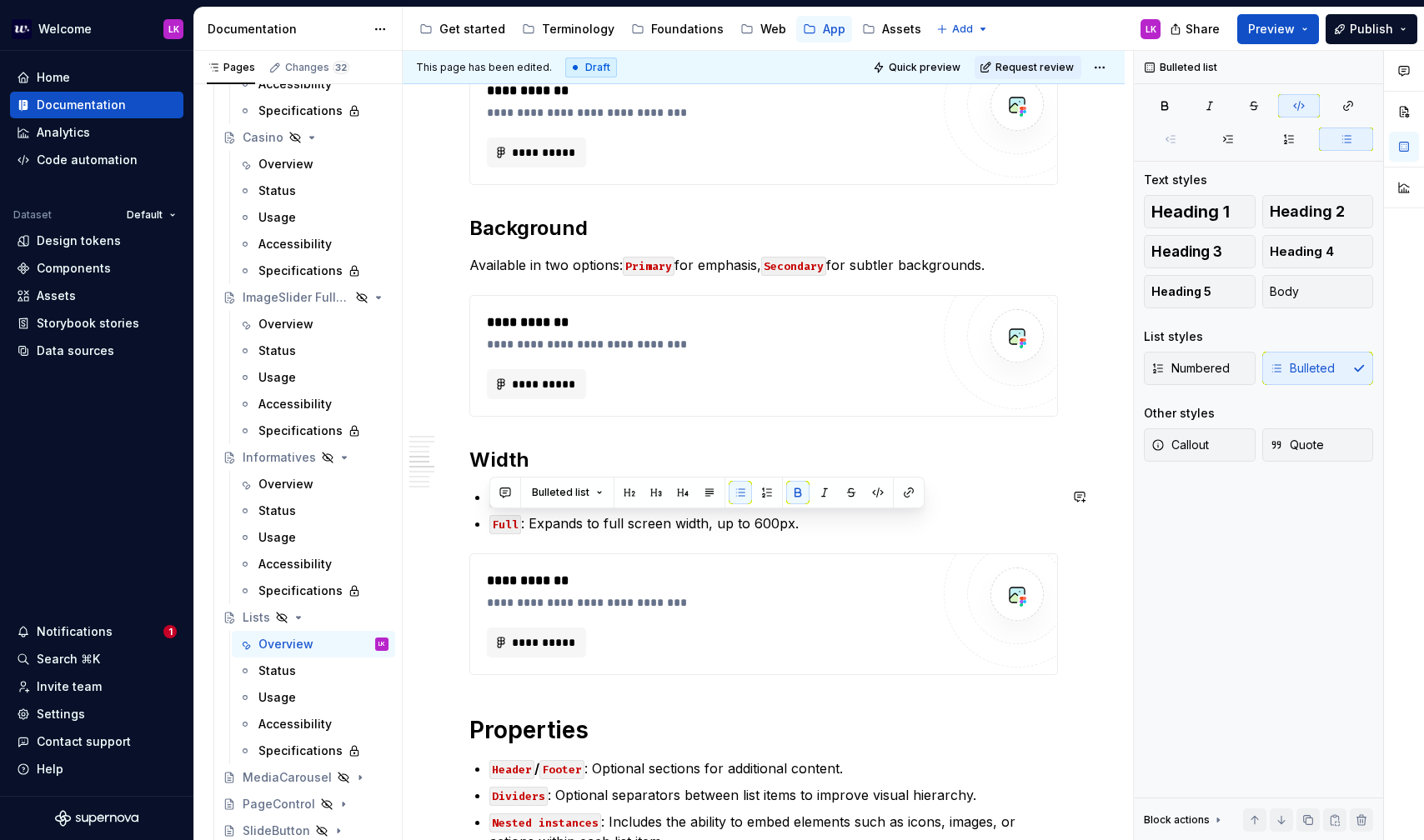
click at [486, 501] on div "**********" at bounding box center [764, 562] width 589 height 2877
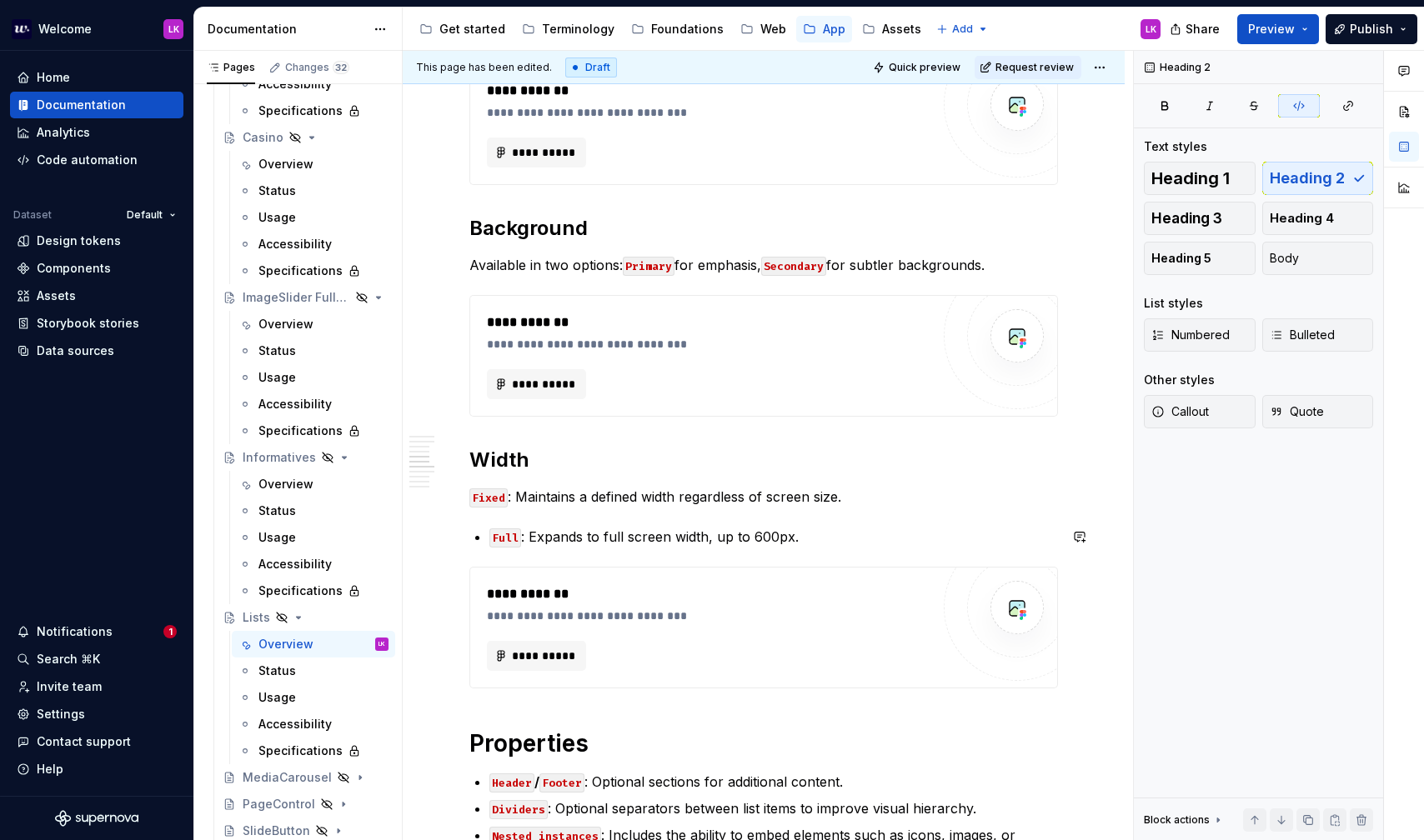
click at [494, 540] on code "Full" at bounding box center [504, 537] width 31 height 20
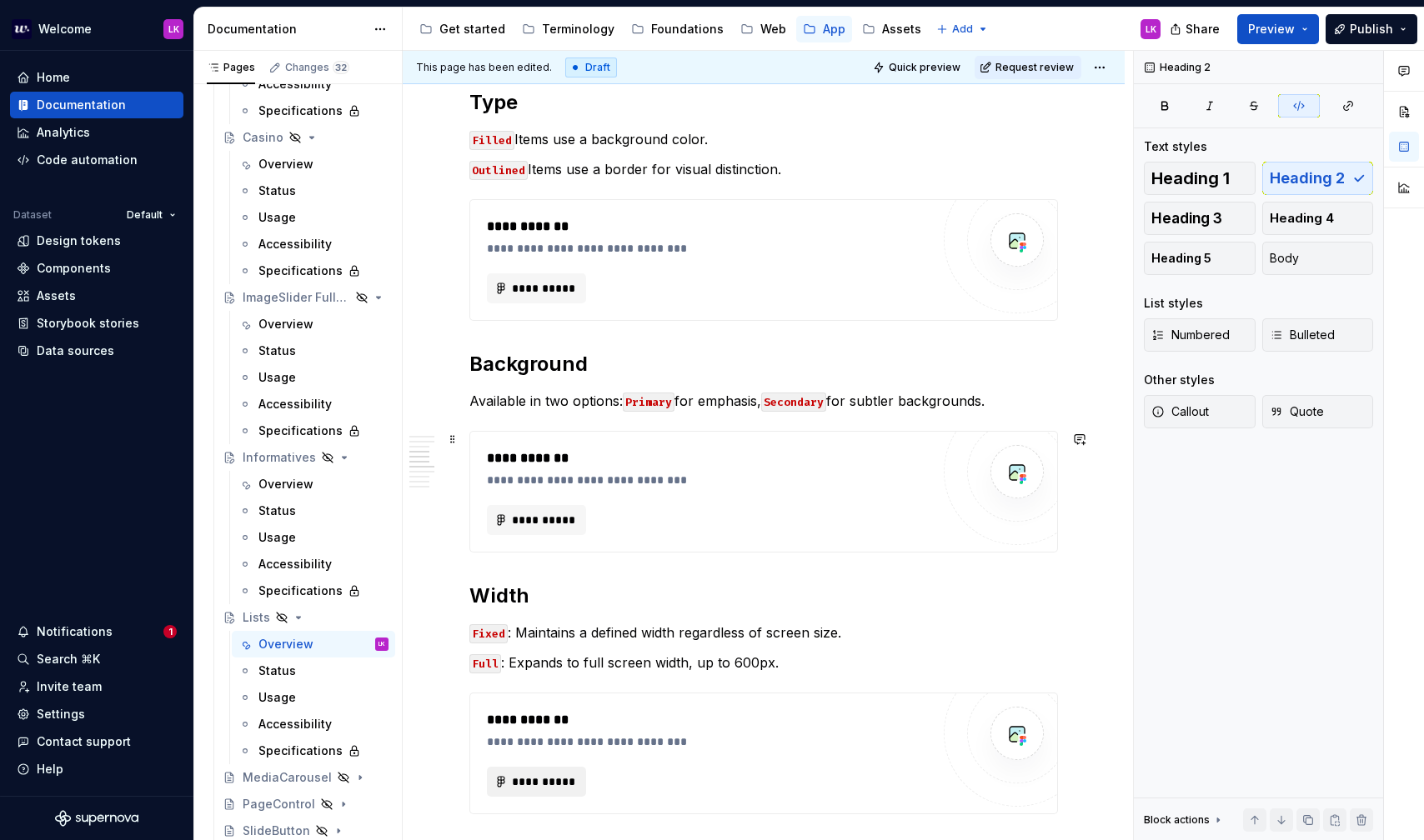
scroll to position [1079, 0]
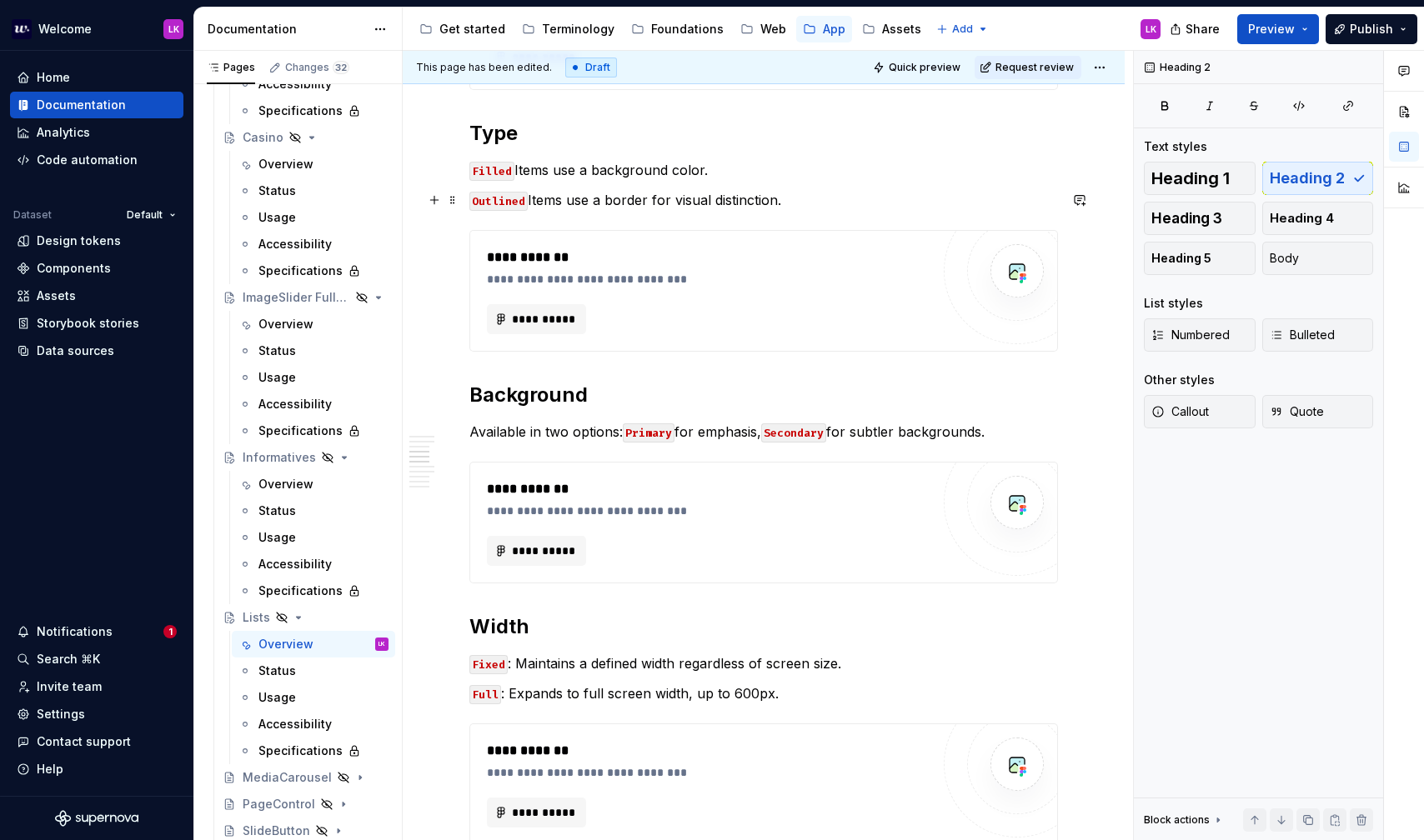
click at [529, 191] on p "Outlined Items use a border for visual distinction." at bounding box center [764, 200] width 589 height 20
click at [513, 170] on code "Filled" at bounding box center [492, 171] width 45 height 20
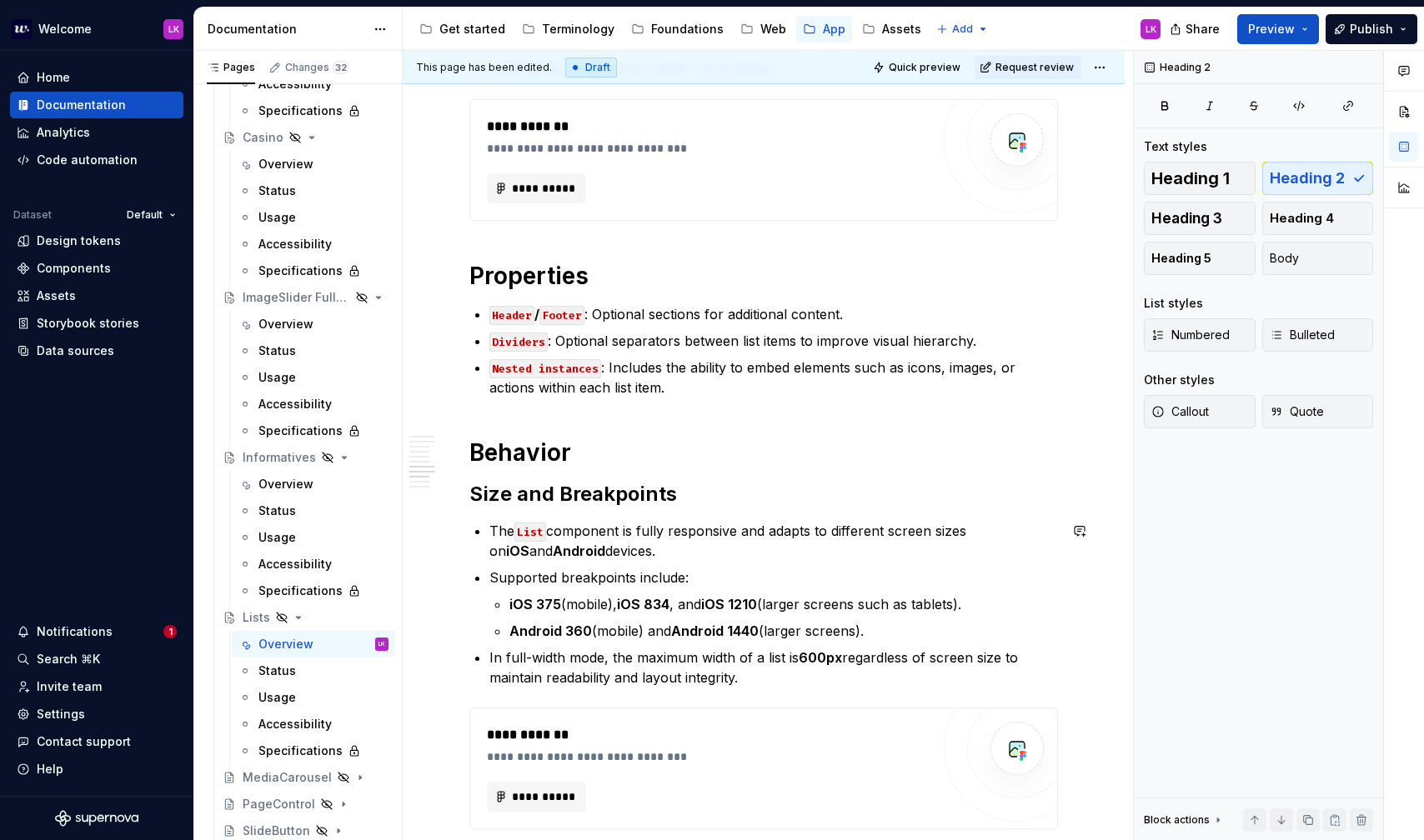
scroll to position [1705, 0]
click at [692, 389] on p "Nested instances : Includes the ability to embed elements such as icons, images…" at bounding box center [773, 376] width 568 height 40
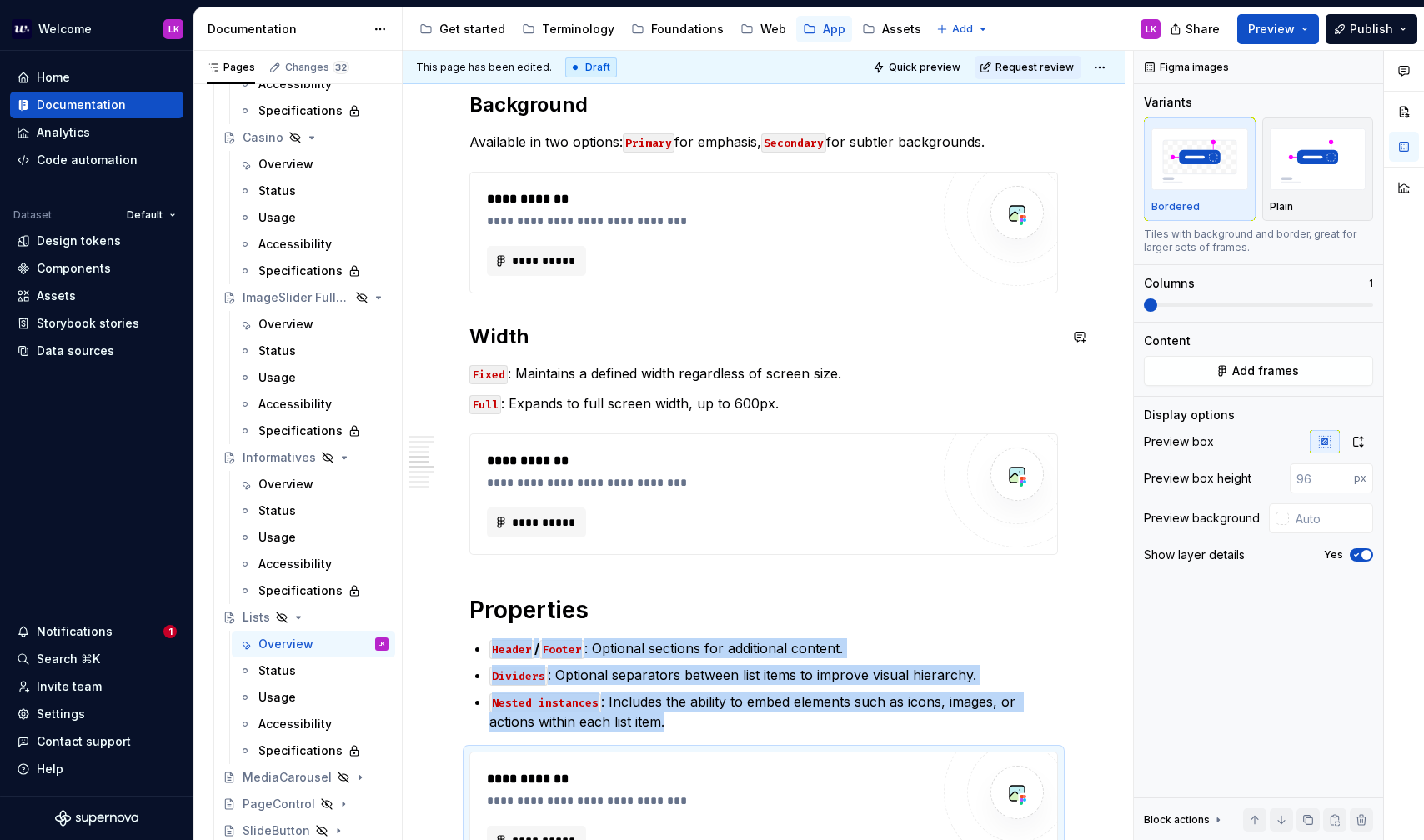
scroll to position [1368, 0]
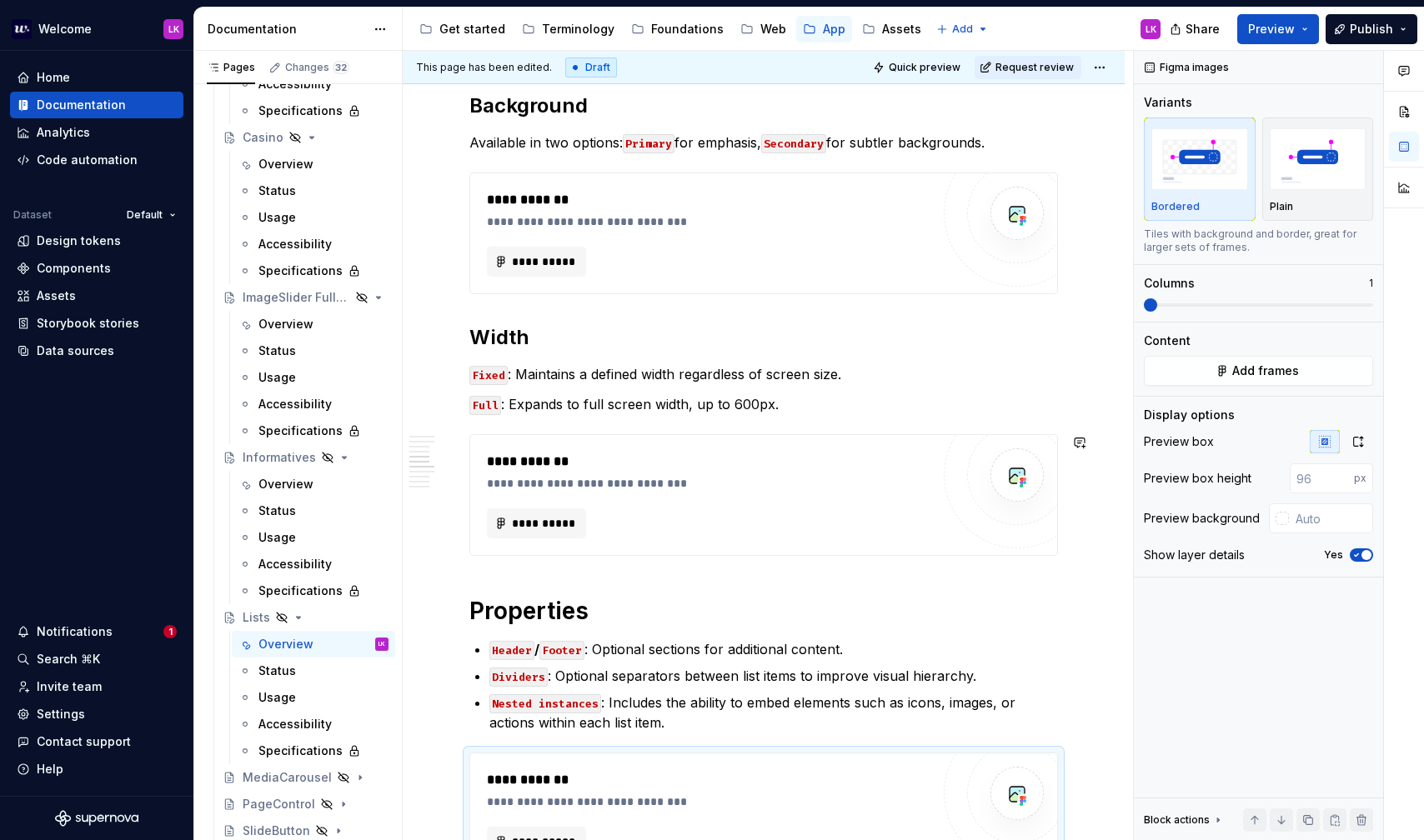
click at [594, 570] on div "**********" at bounding box center [764, 512] width 589 height 3022
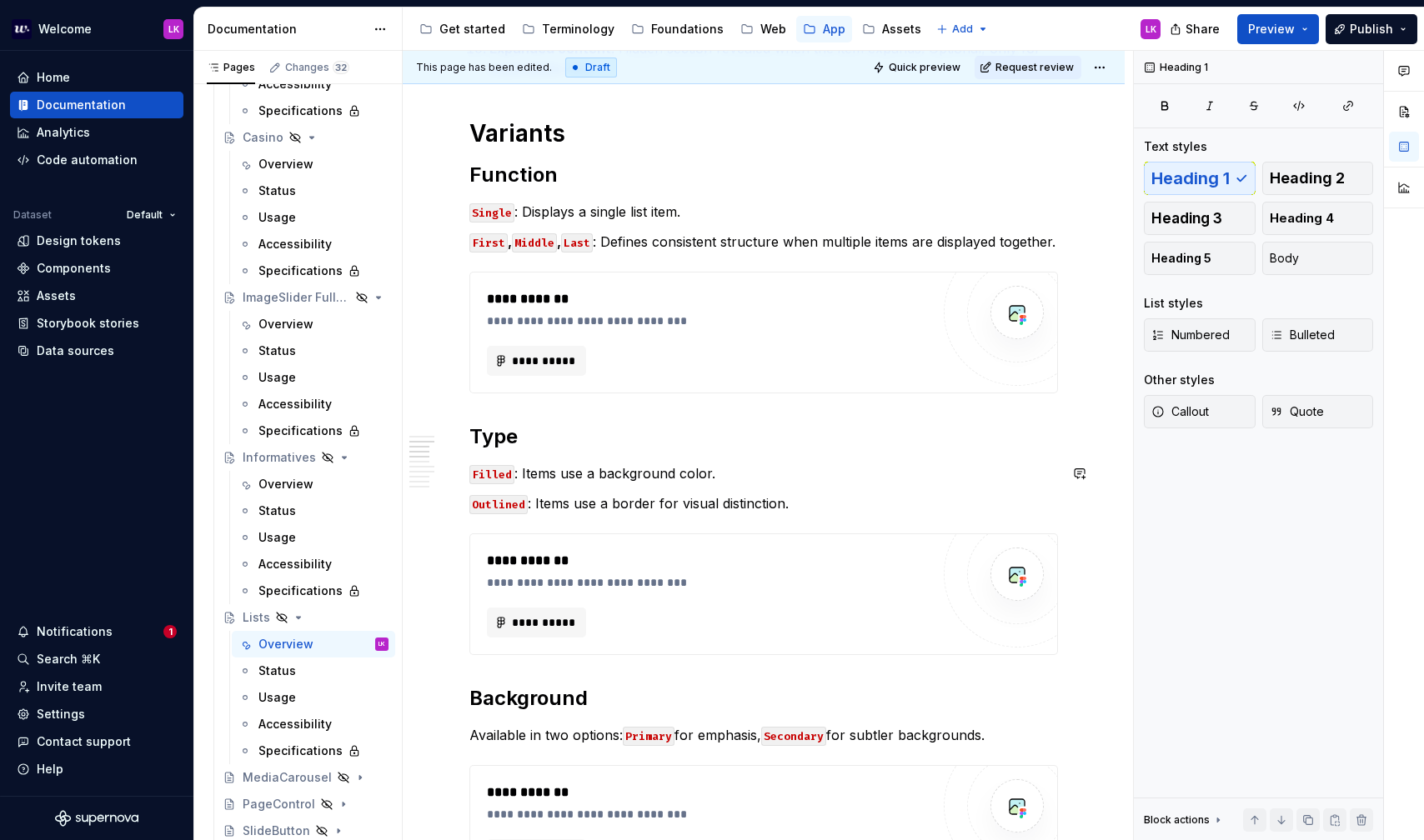
scroll to position [773, 0]
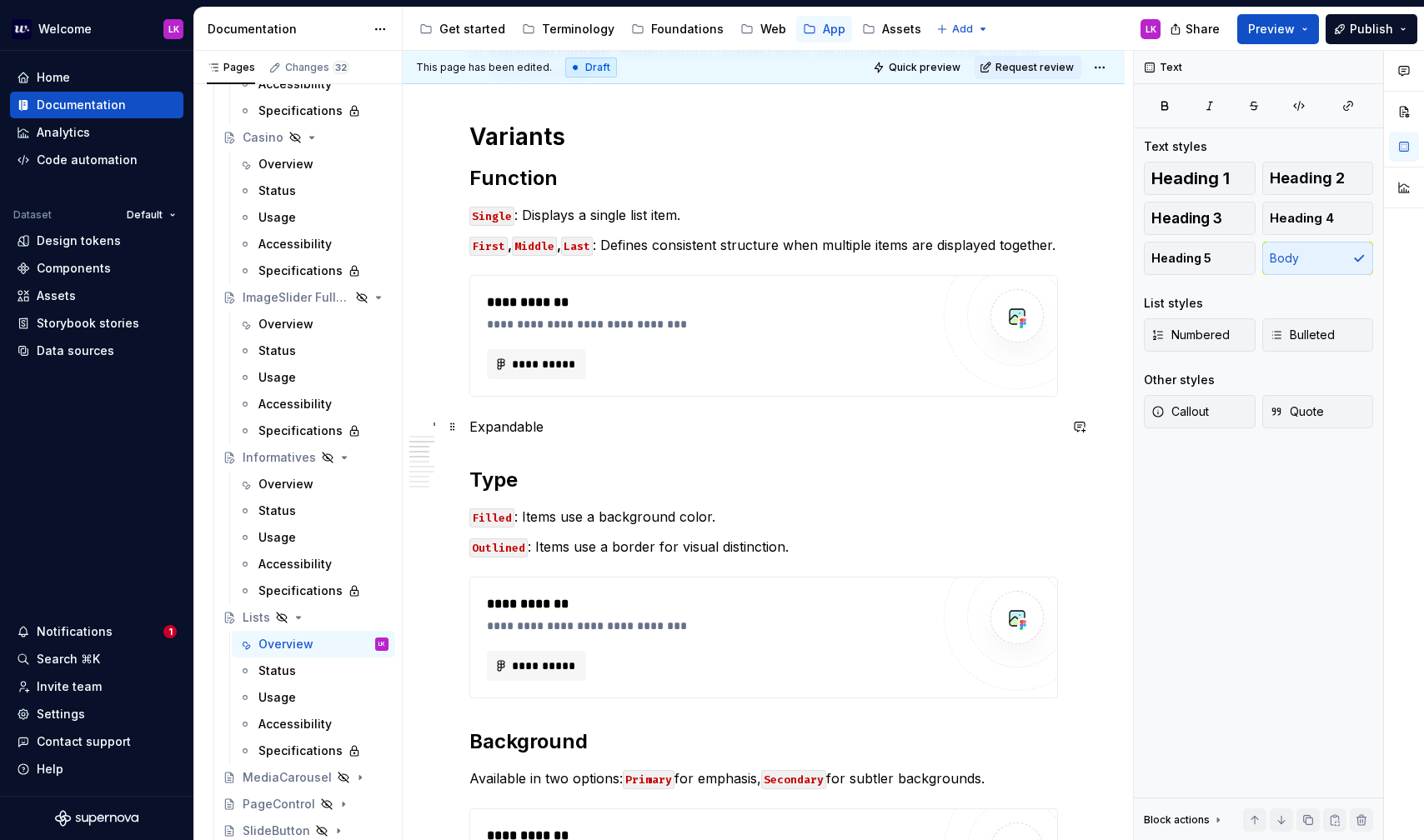
click at [503, 435] on p "Expandable" at bounding box center [764, 427] width 589 height 20
click at [574, 391] on button "button" at bounding box center [574, 395] width 23 height 23
click at [605, 441] on h2 "Expandable" at bounding box center [764, 440] width 589 height 26
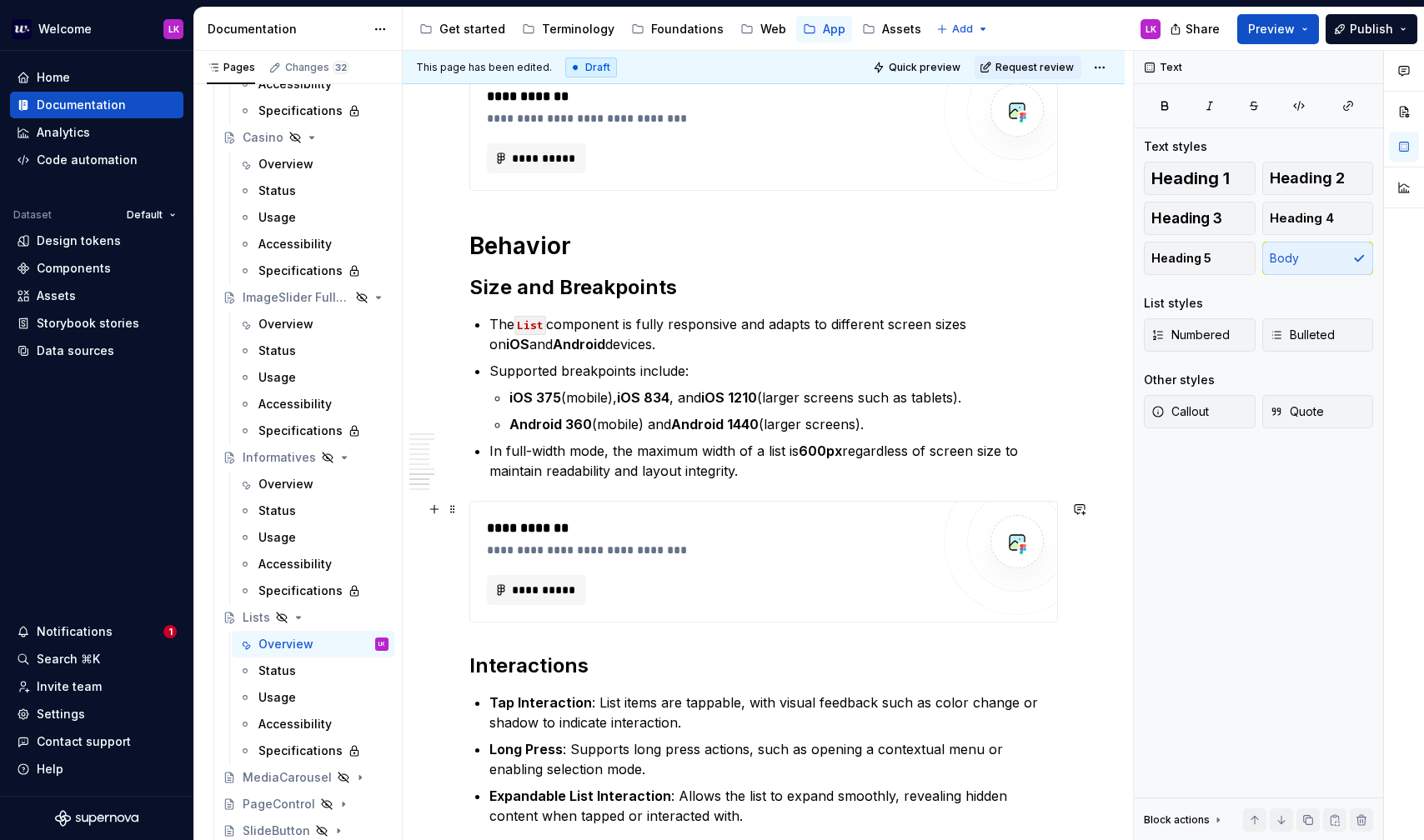
scroll to position [2185, 0]
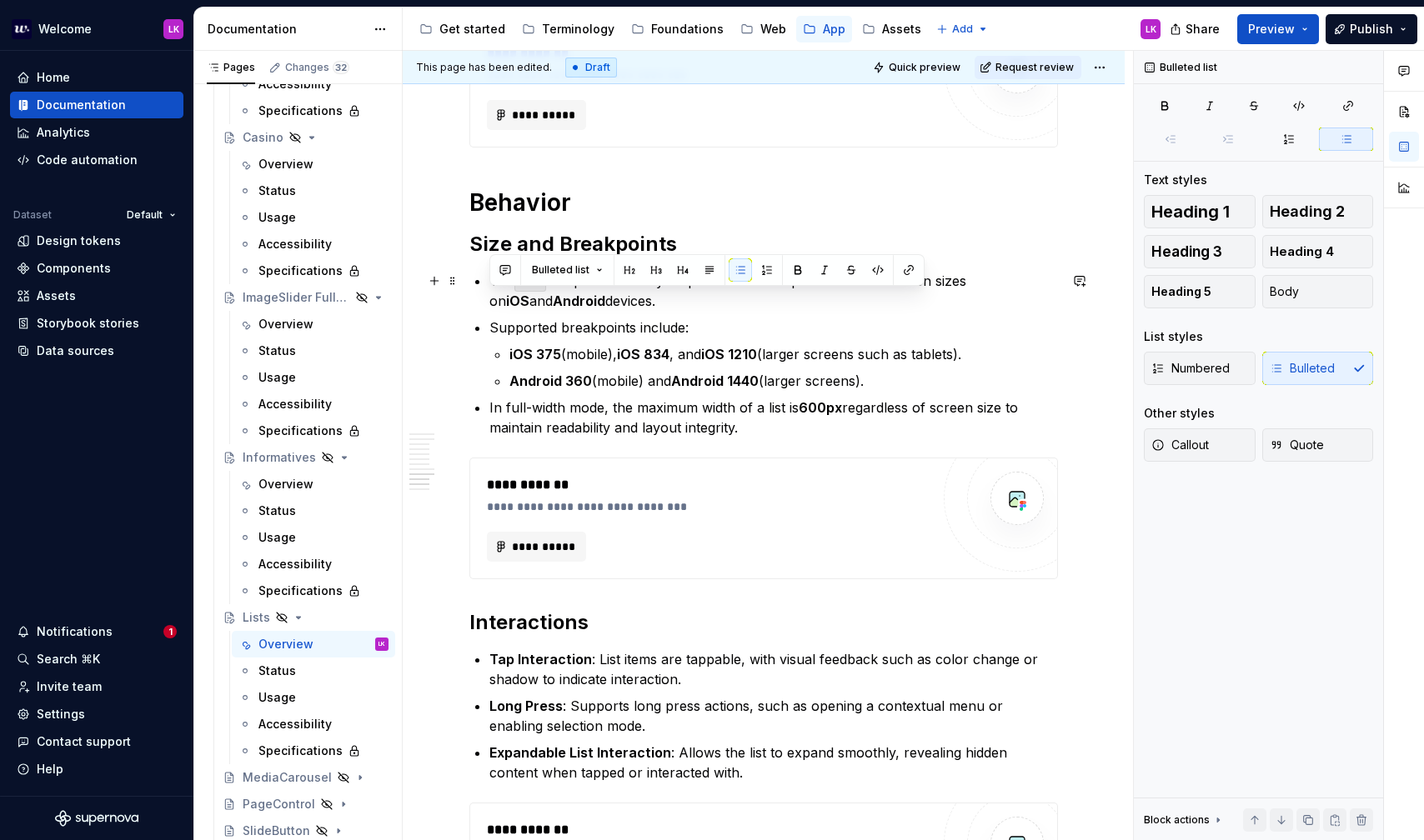
drag, startPoint x: 760, startPoint y: 430, endPoint x: 468, endPoint y: 295, distance: 321.7
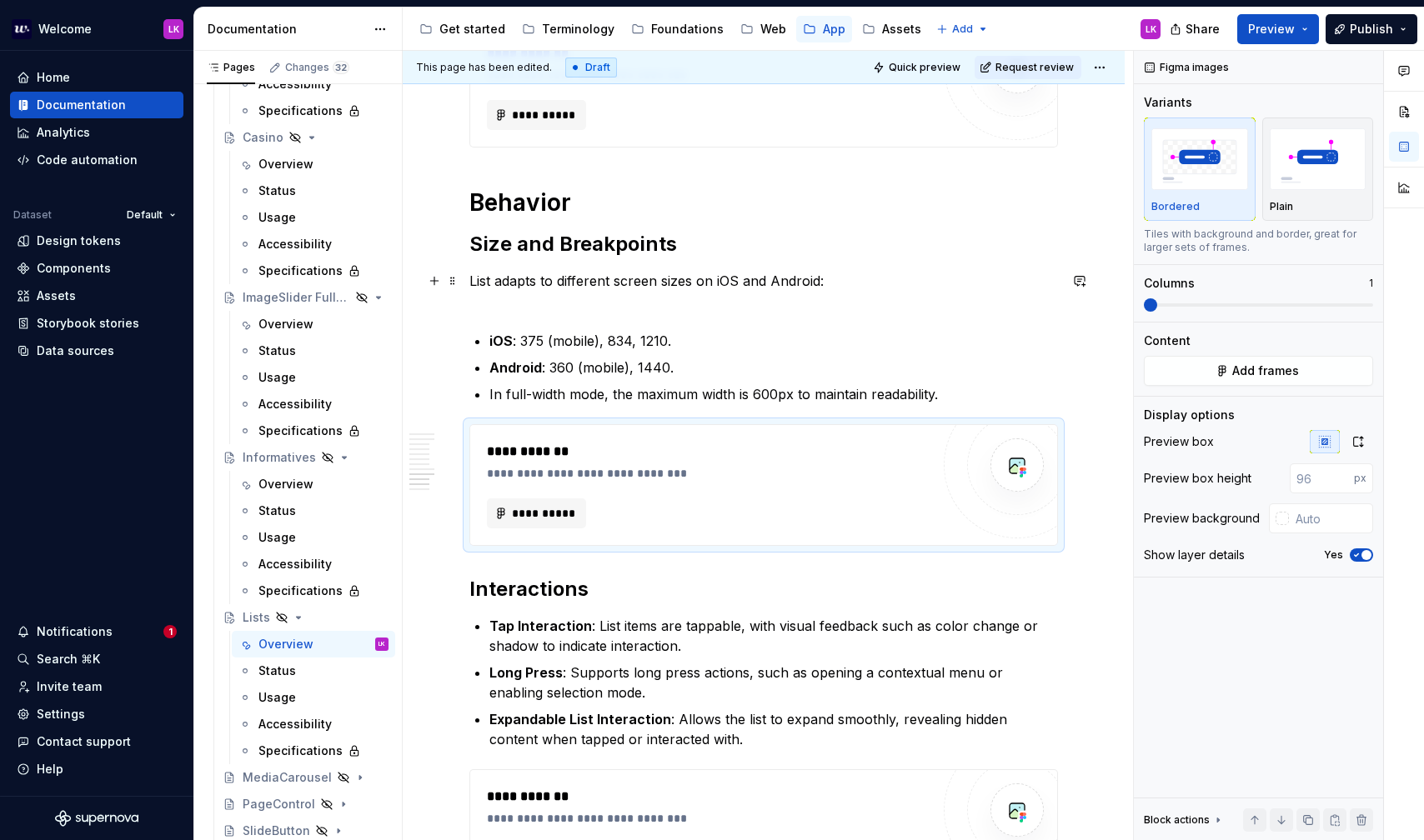
click at [549, 307] on p "List adapts to different screen sizes on iOS and Android:" at bounding box center [764, 291] width 589 height 40
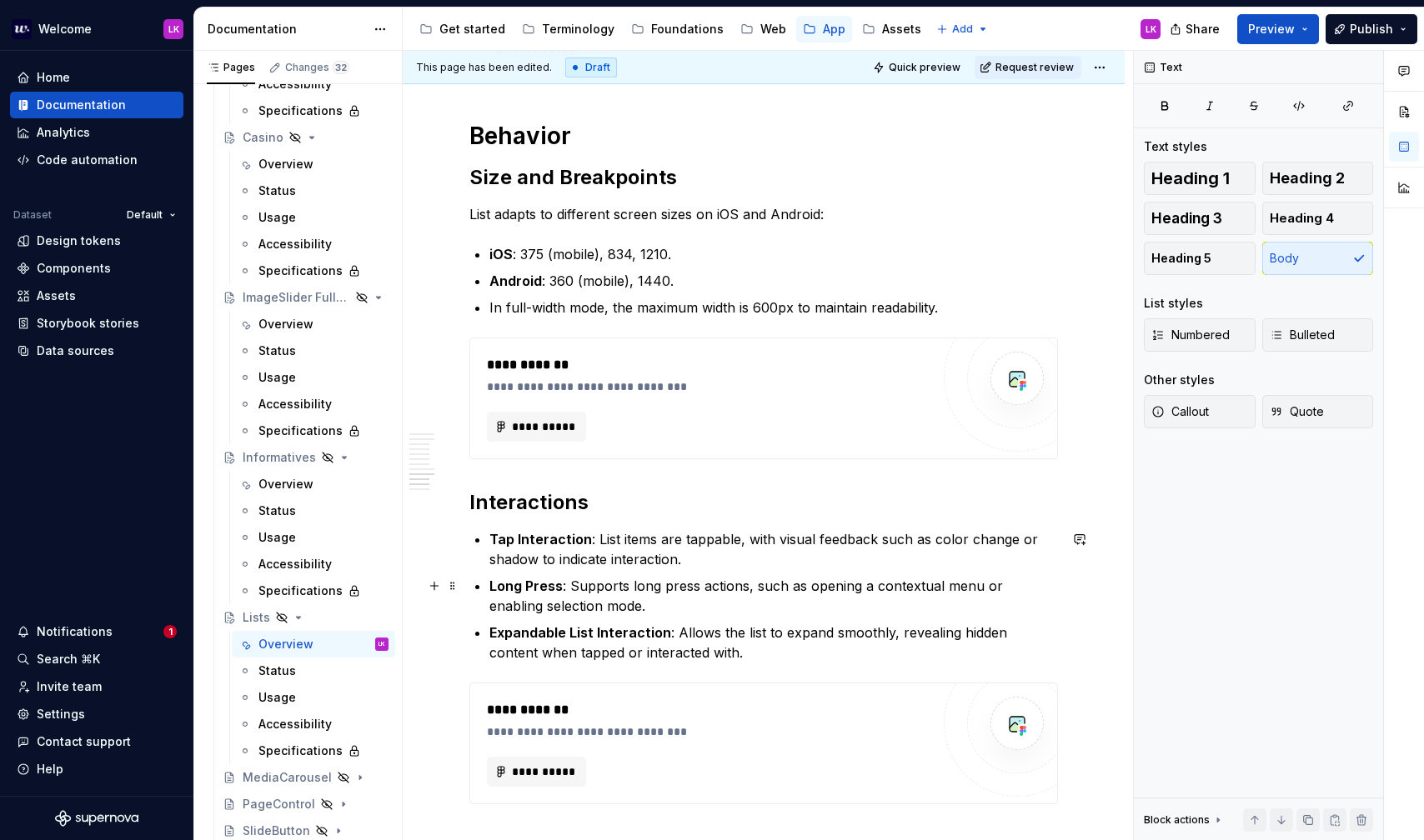
scroll to position [2256, 0]
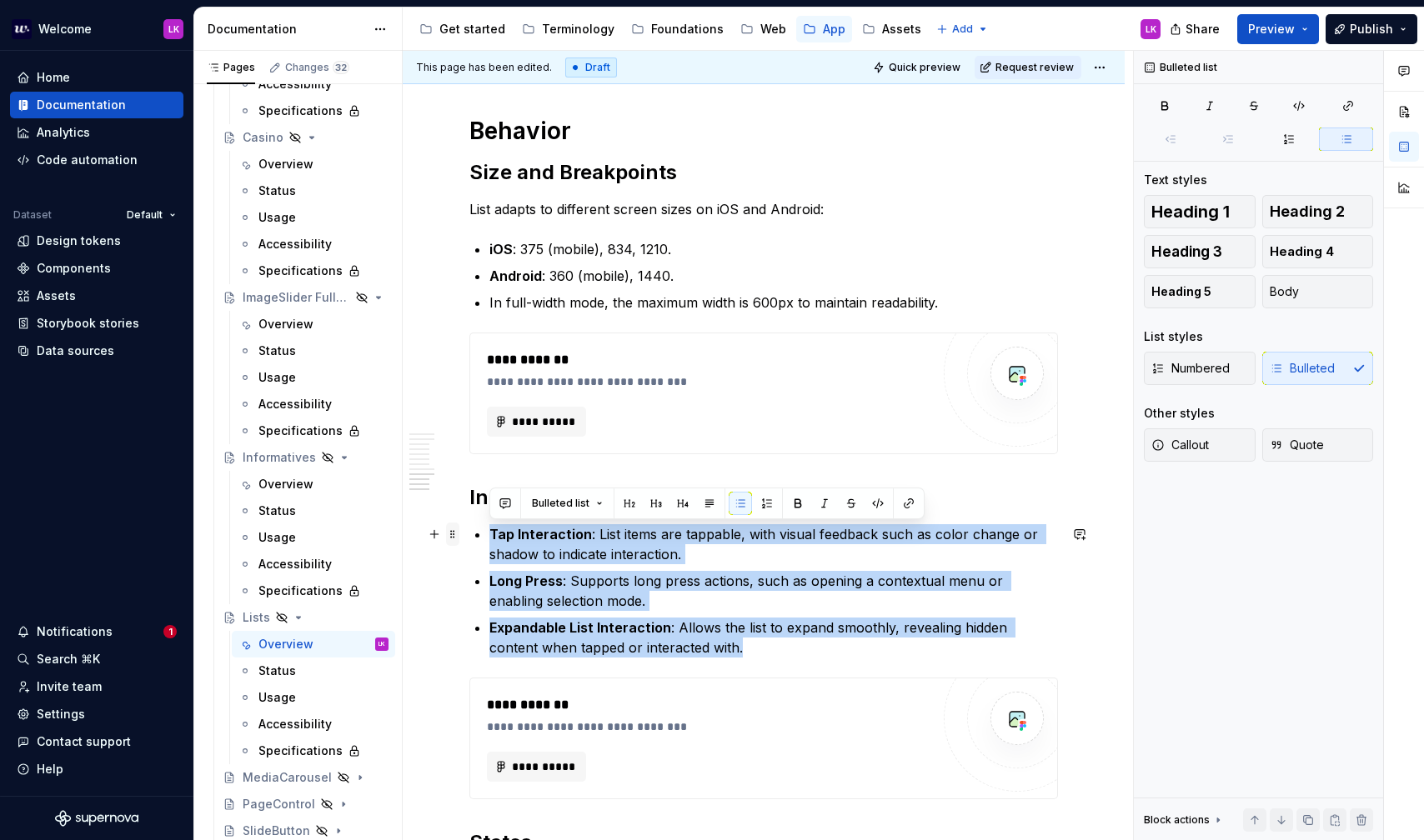
drag, startPoint x: 704, startPoint y: 650, endPoint x: 451, endPoint y: 532, distance: 279.2
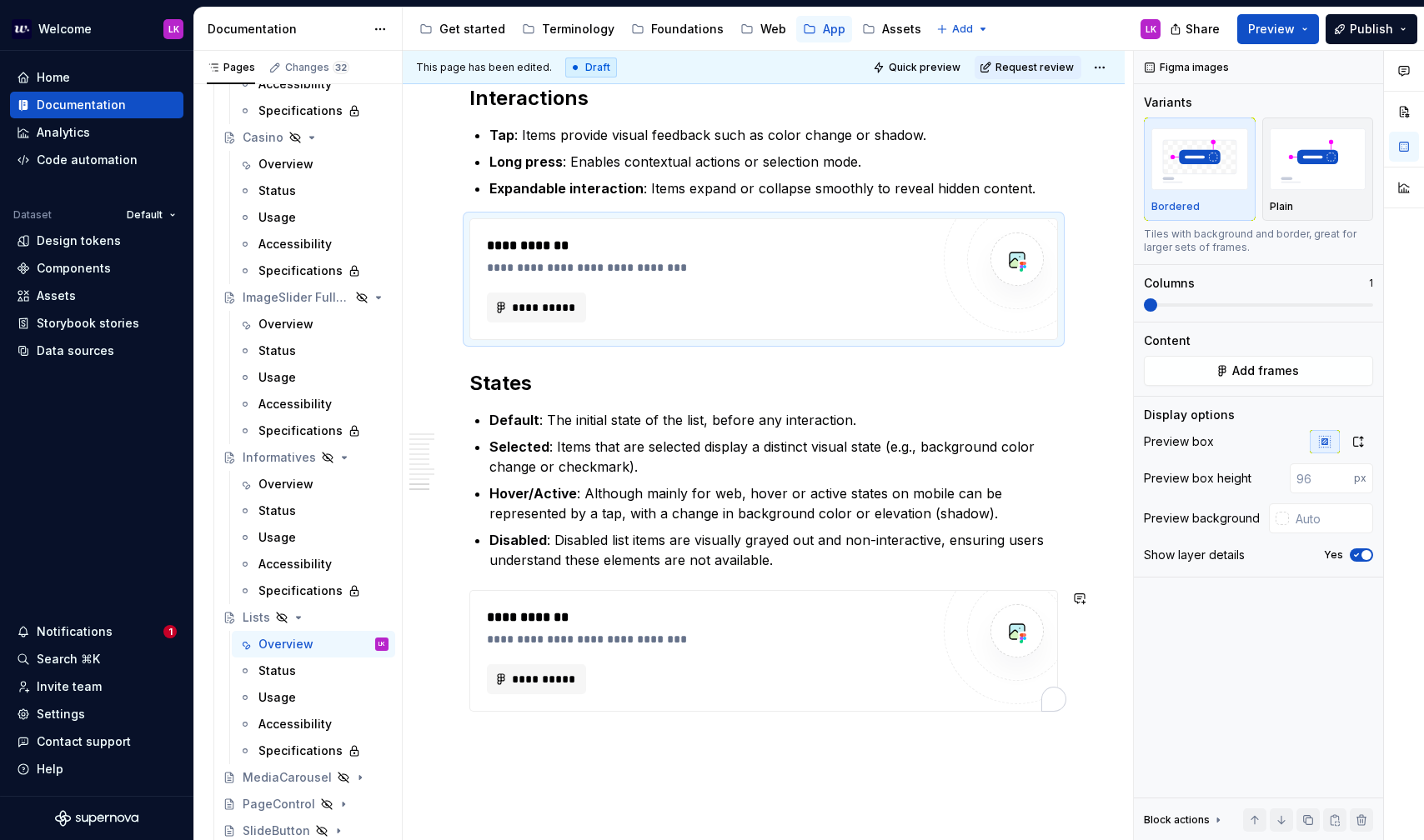
scroll to position [2682, 0]
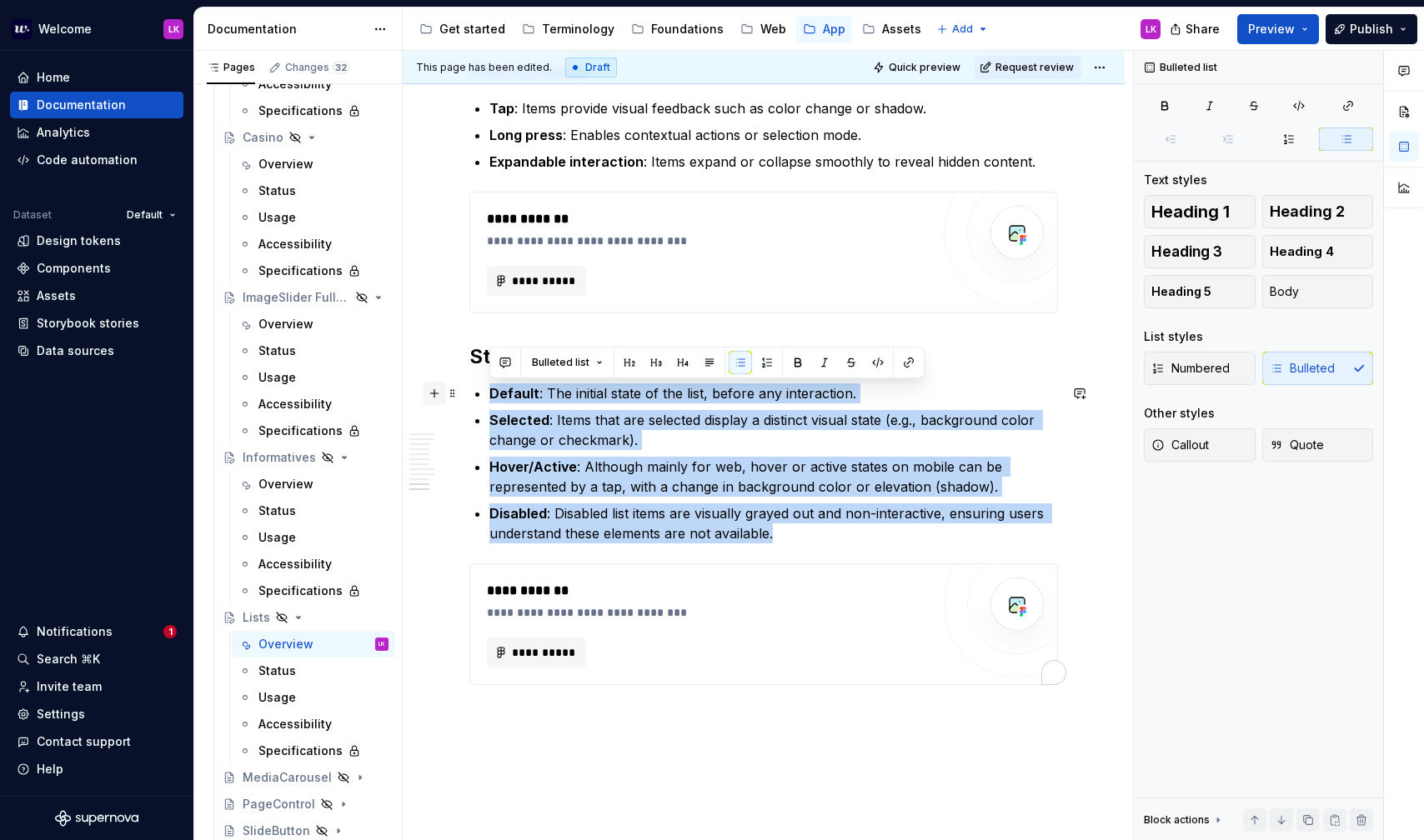
drag, startPoint x: 802, startPoint y: 536, endPoint x: 430, endPoint y: 400, distance: 396.1
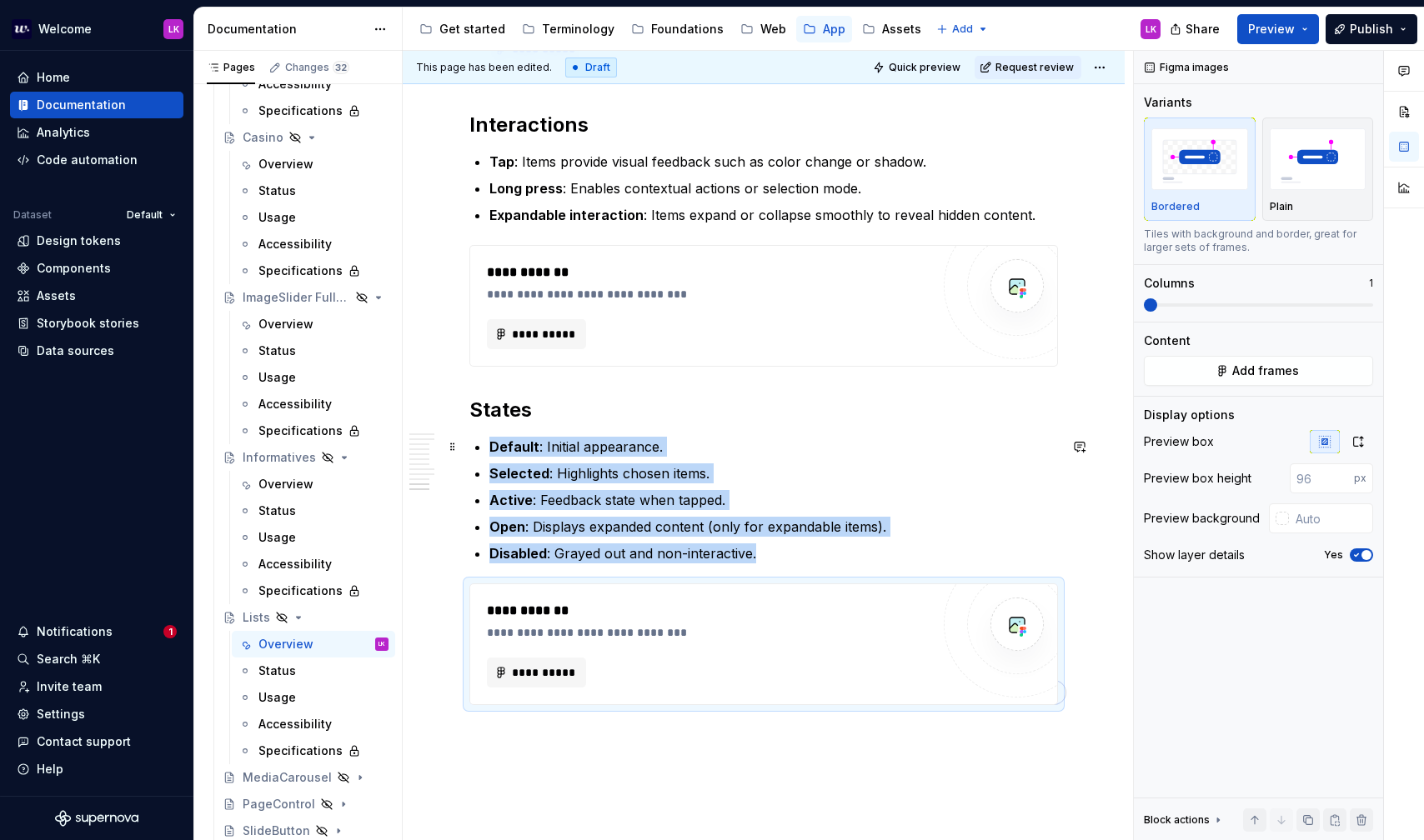
scroll to position [2623, 0]
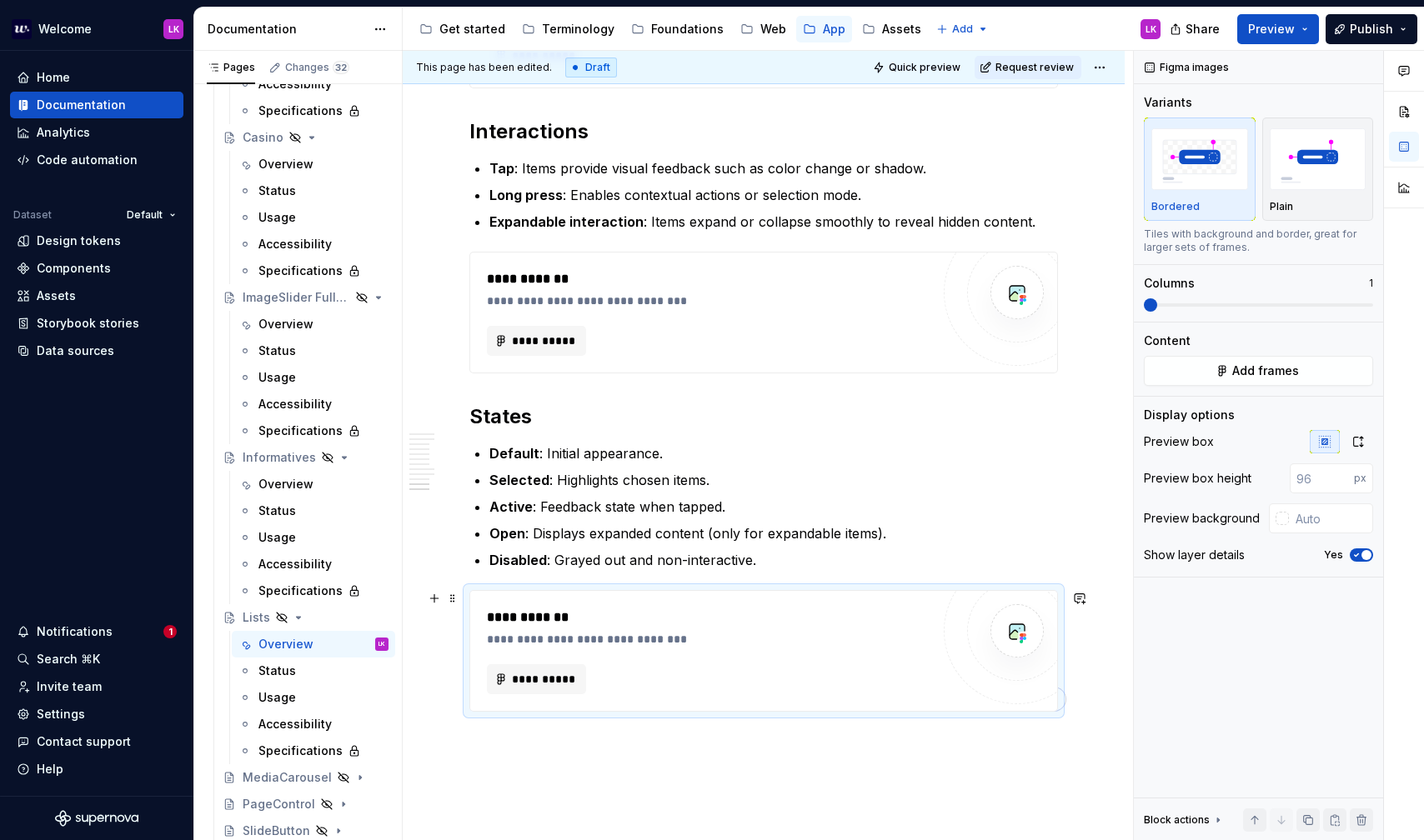
click at [727, 659] on div "**********" at bounding box center [708, 651] width 443 height 87
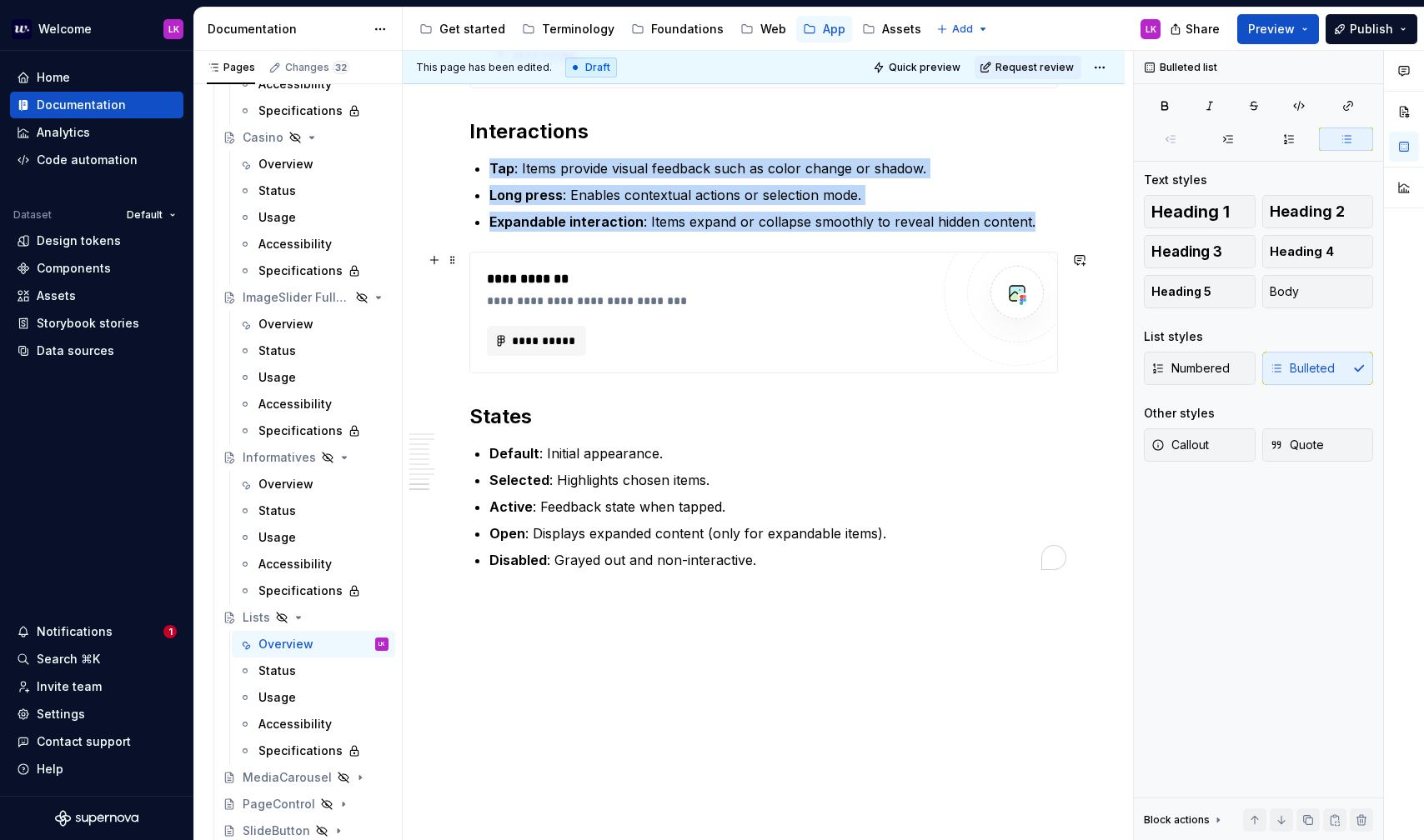
click at [732, 313] on div "**********" at bounding box center [708, 313] width 443 height 87
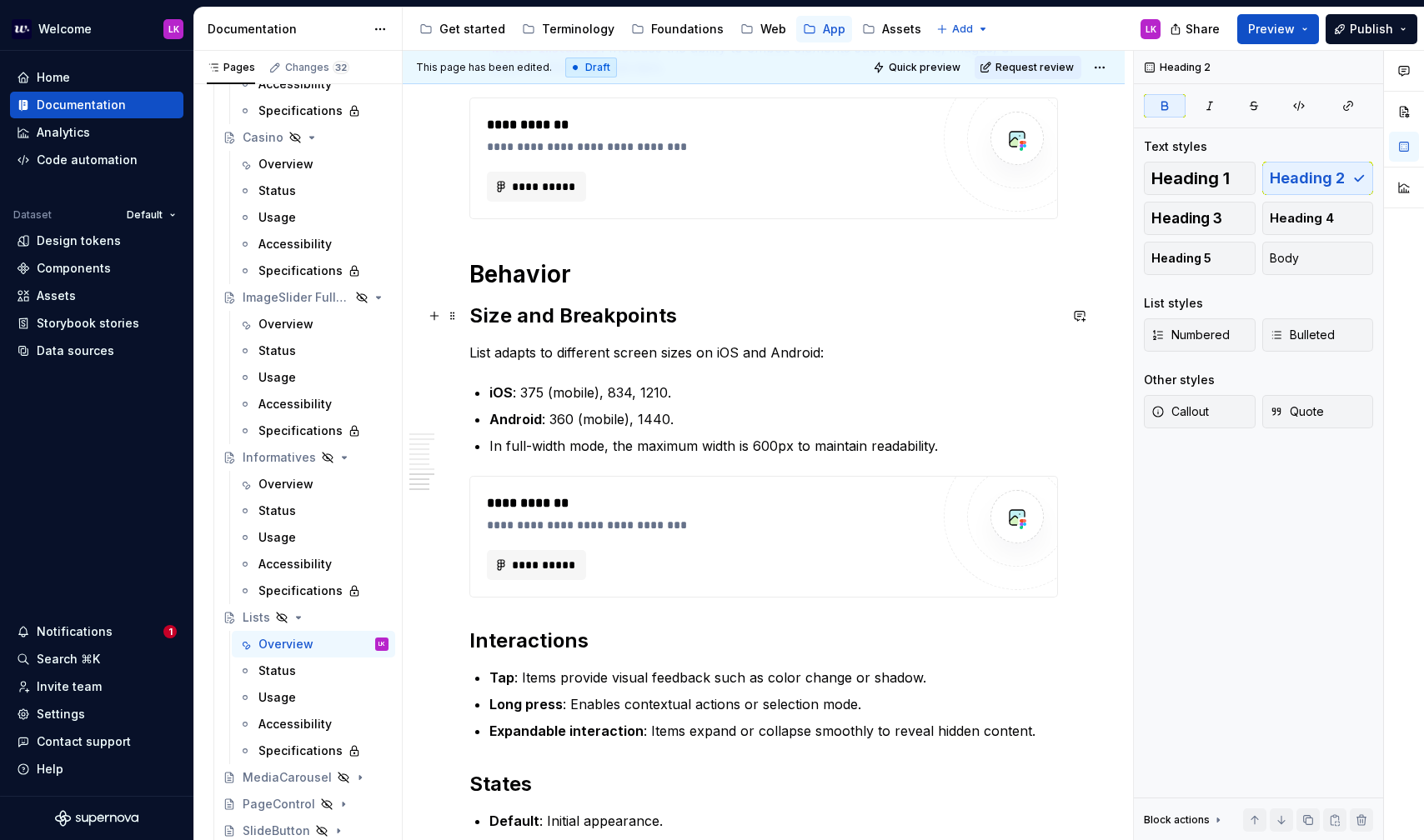
scroll to position [2113, 0]
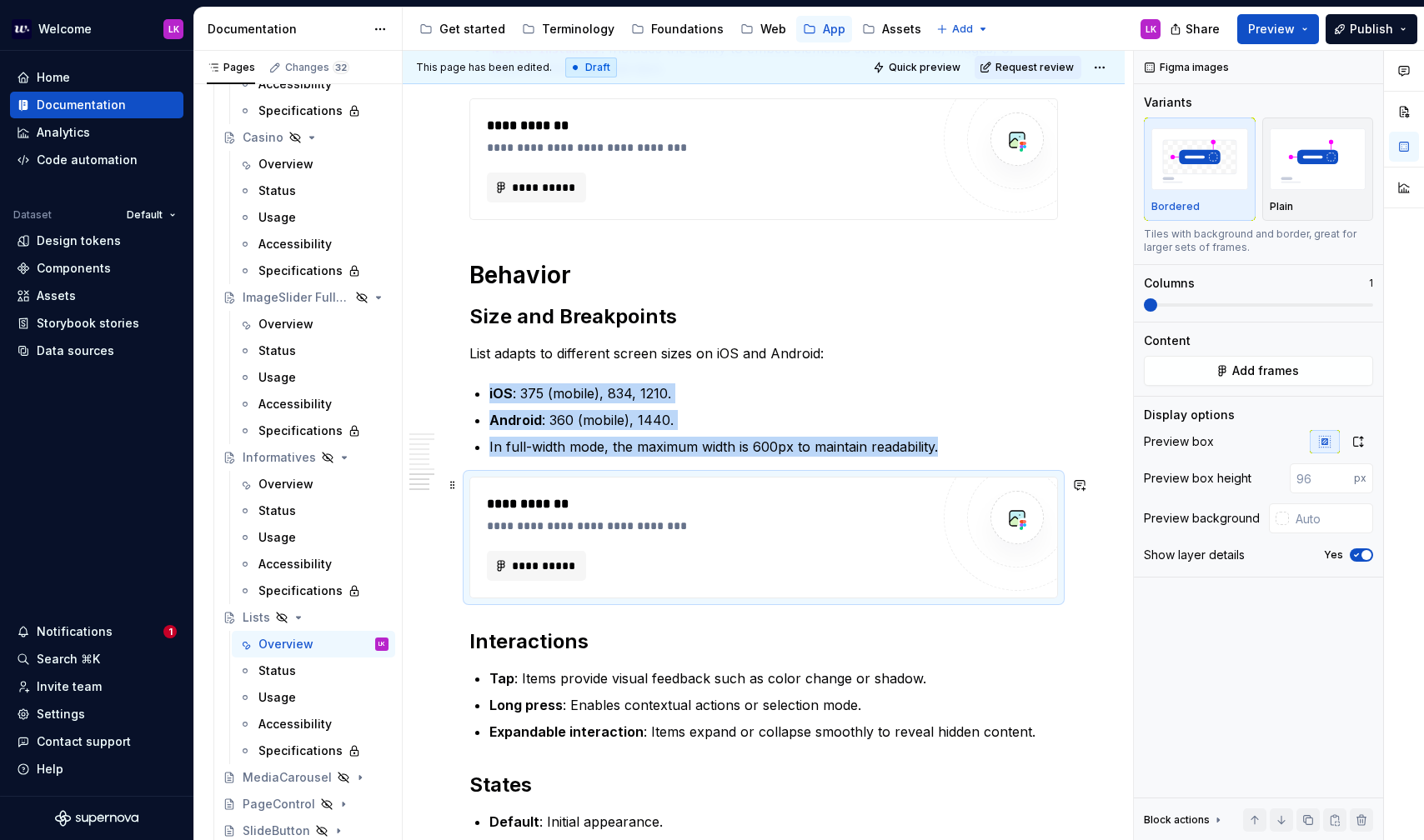
click at [707, 494] on div "**********" at bounding box center [712, 504] width 452 height 20
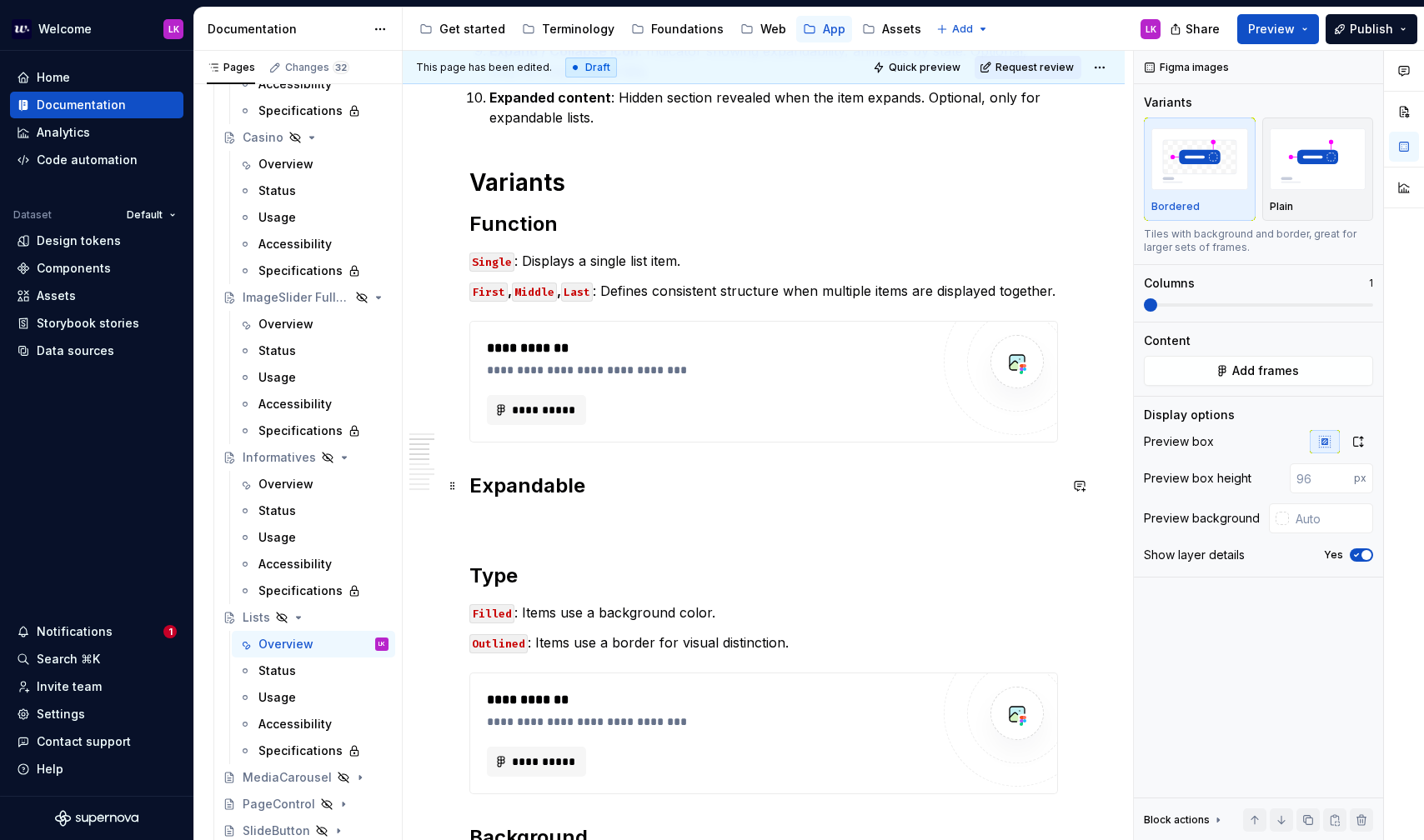
scroll to position [747, 0]
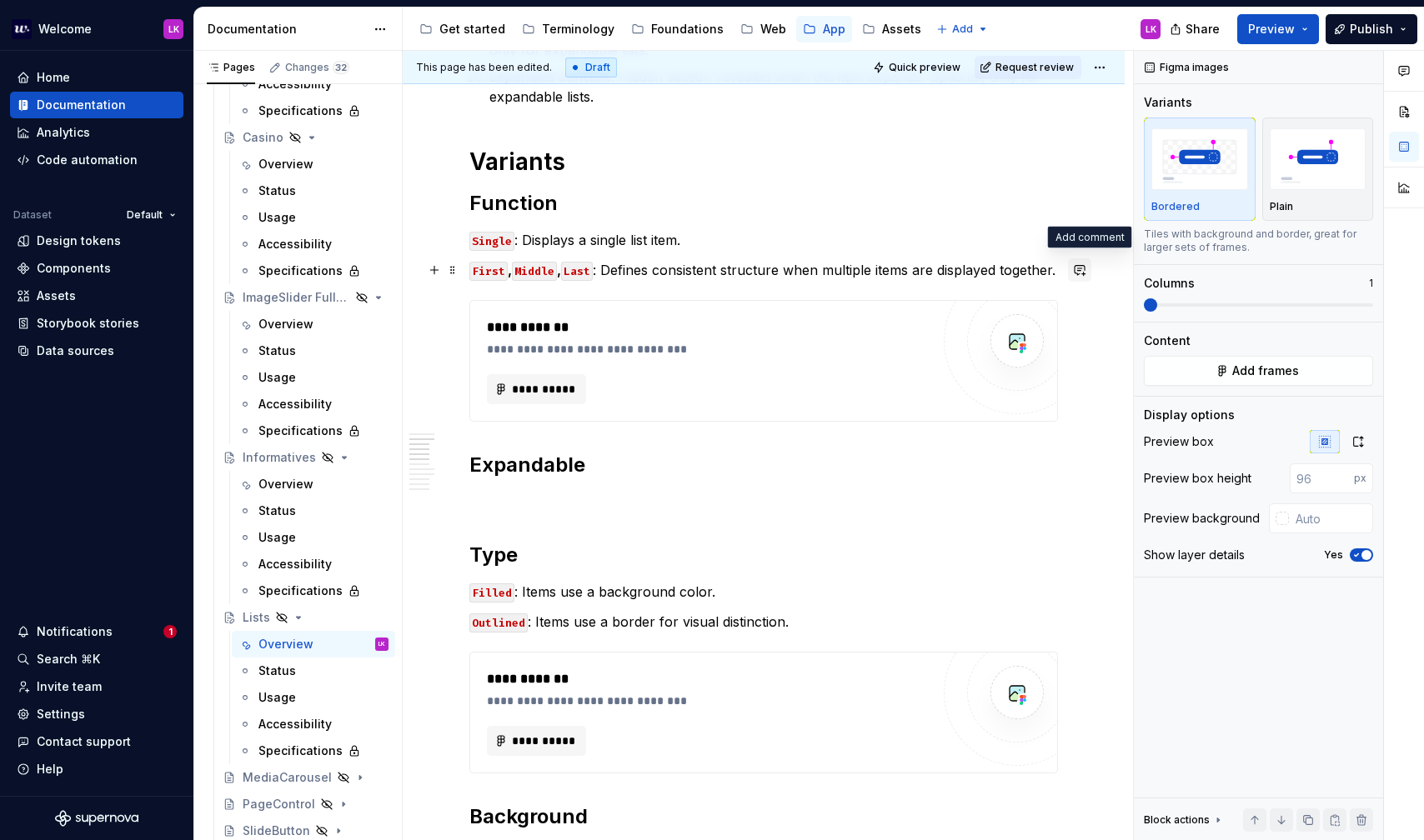
click at [1079, 274] on button "button" at bounding box center [1079, 270] width 23 height 23
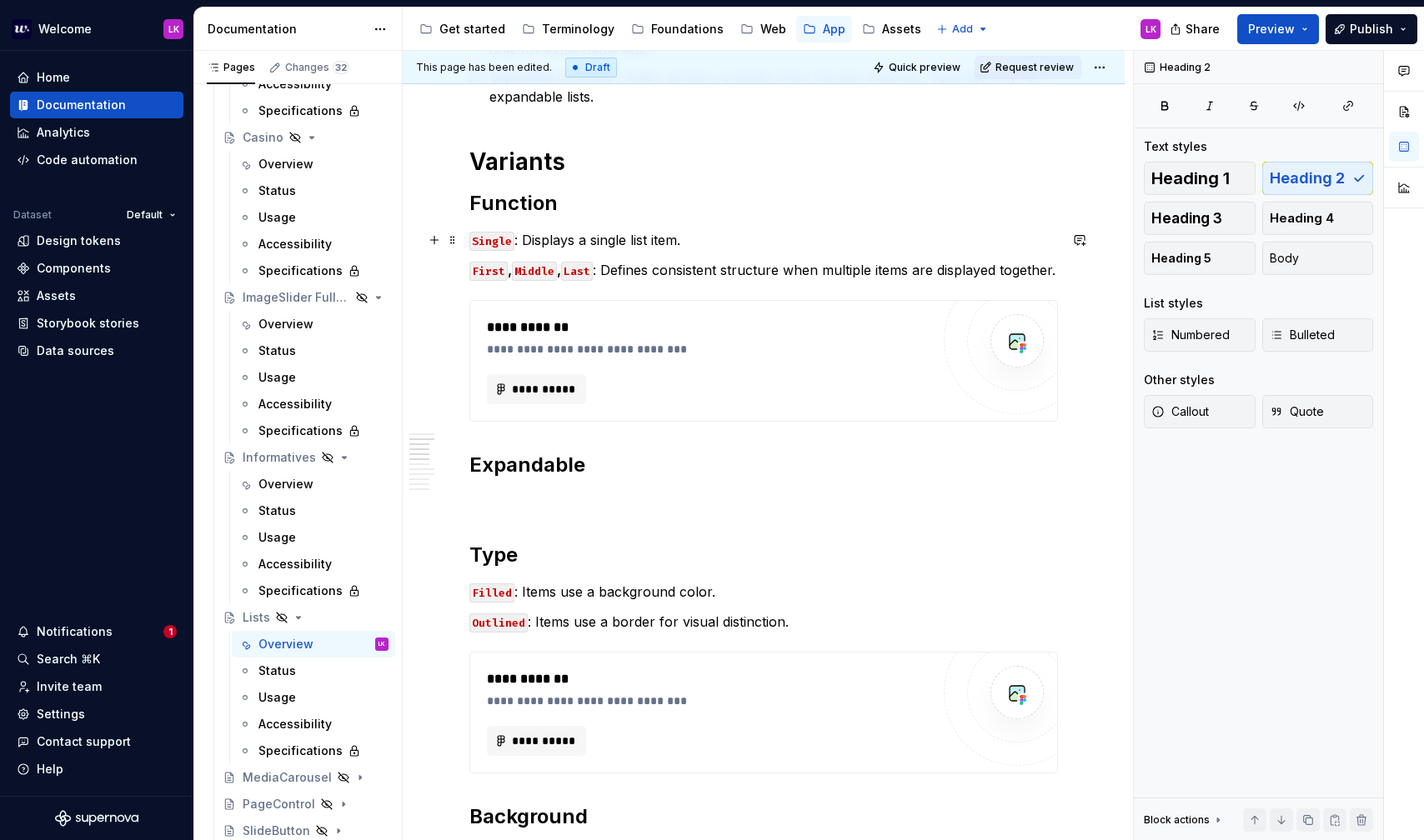
click at [1011, 243] on p "Single : Displays a single list item." at bounding box center [764, 241] width 589 height 20
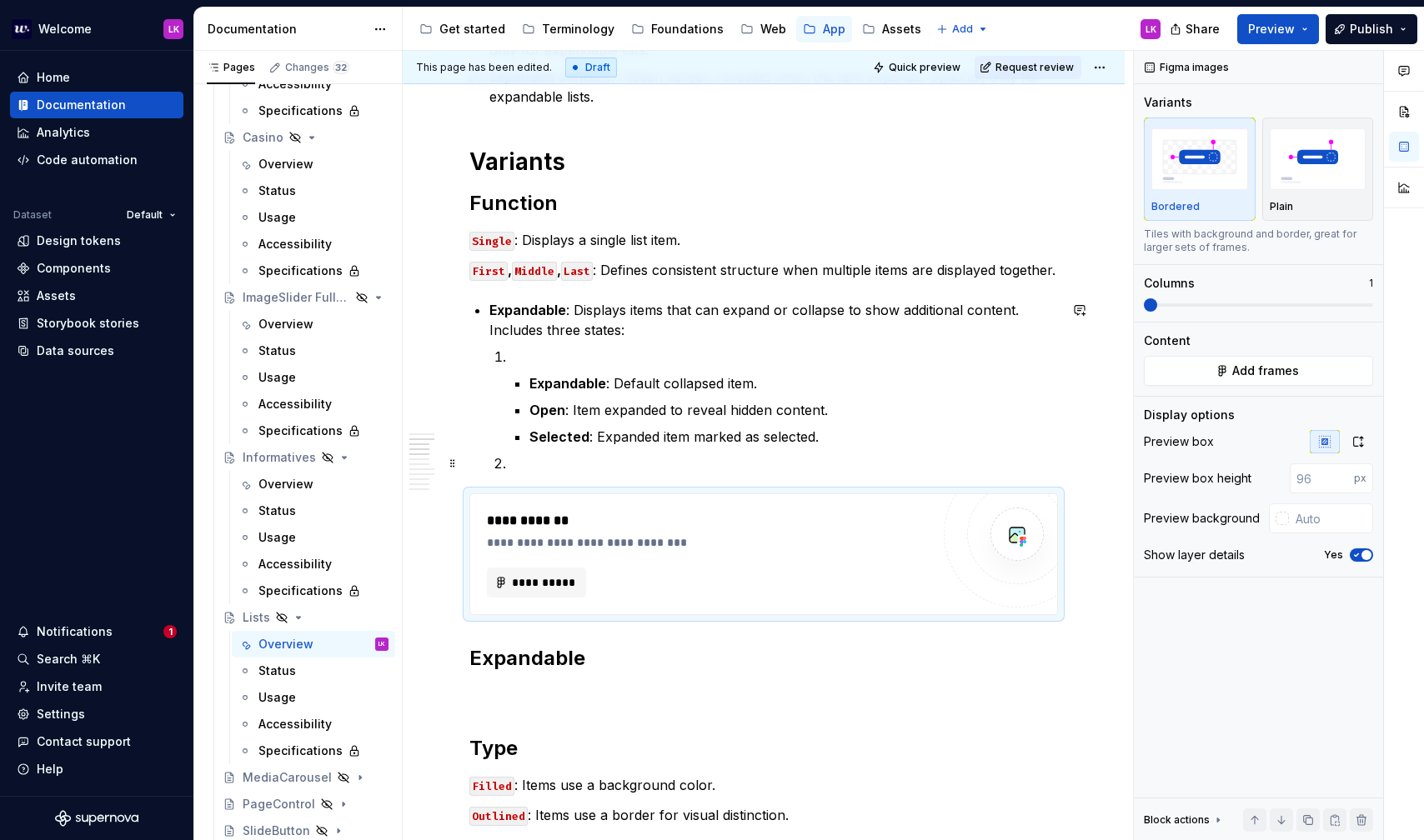
click at [535, 464] on p "To enrich screen reader interactions, please activate Accessibility in Grammarl…" at bounding box center [783, 463] width 549 height 20
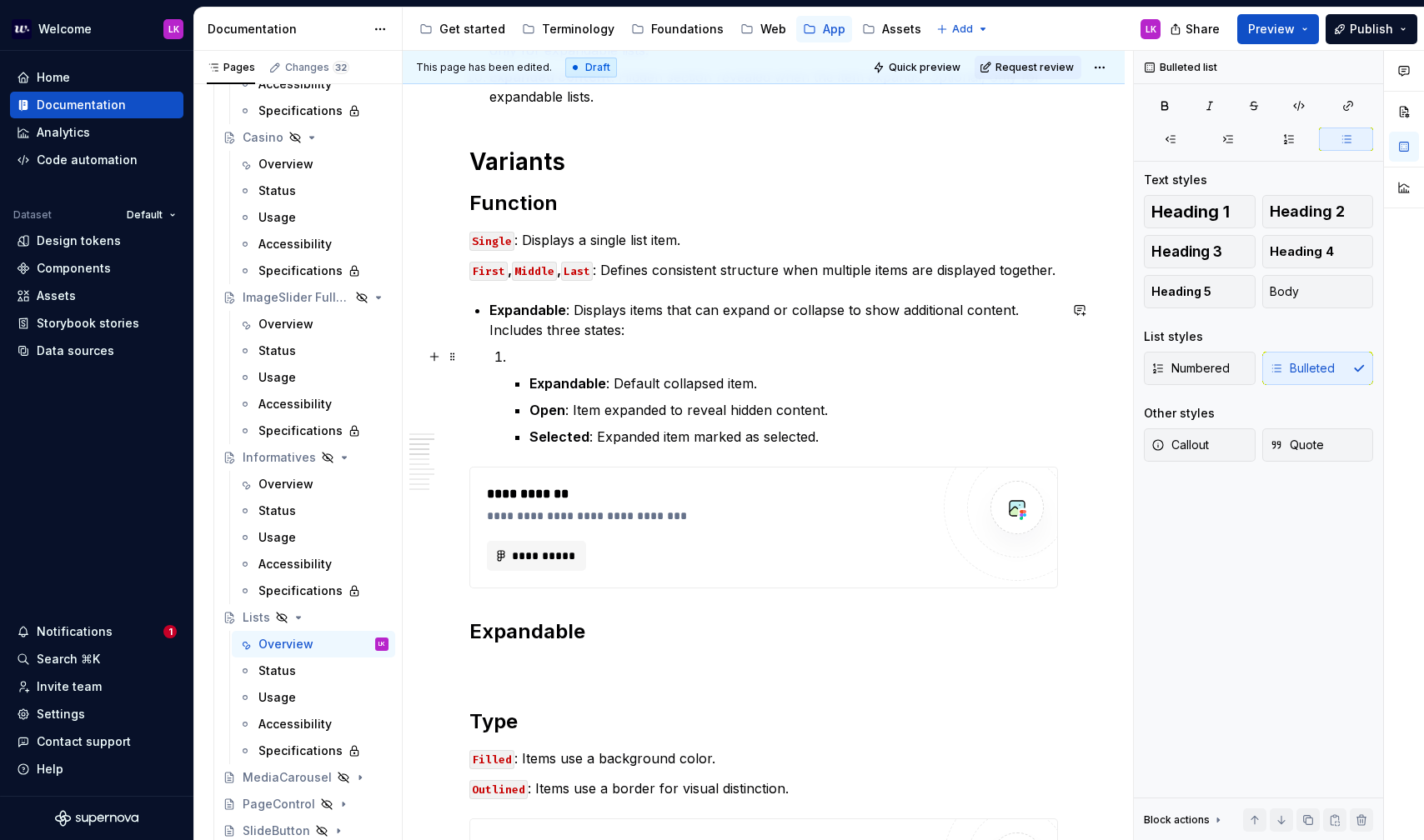
click at [529, 358] on p "To enrich screen reader interactions, please activate Accessibility in Grammarl…" at bounding box center [783, 357] width 549 height 20
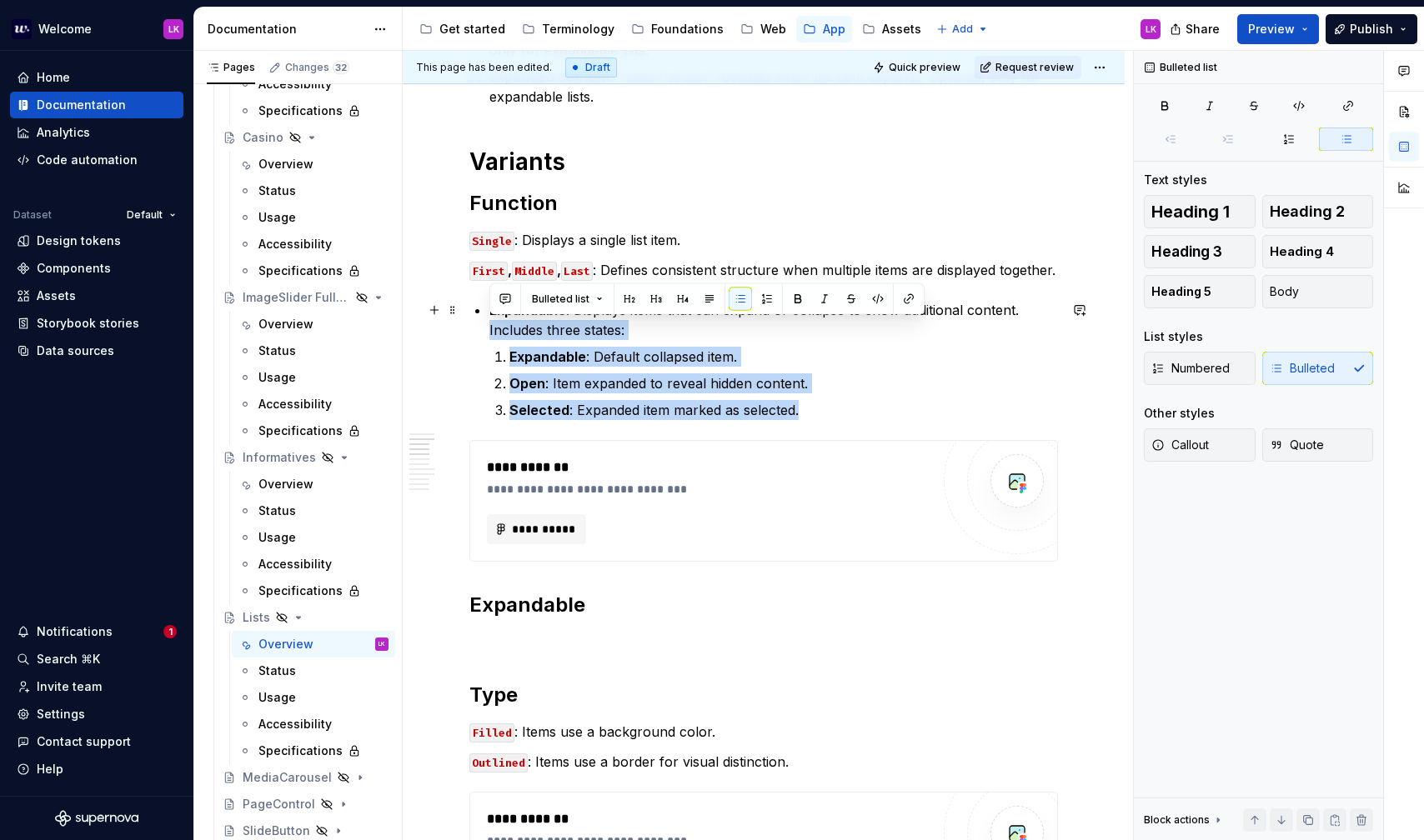
drag, startPoint x: 806, startPoint y: 409, endPoint x: 469, endPoint y: 324, distance: 347.6
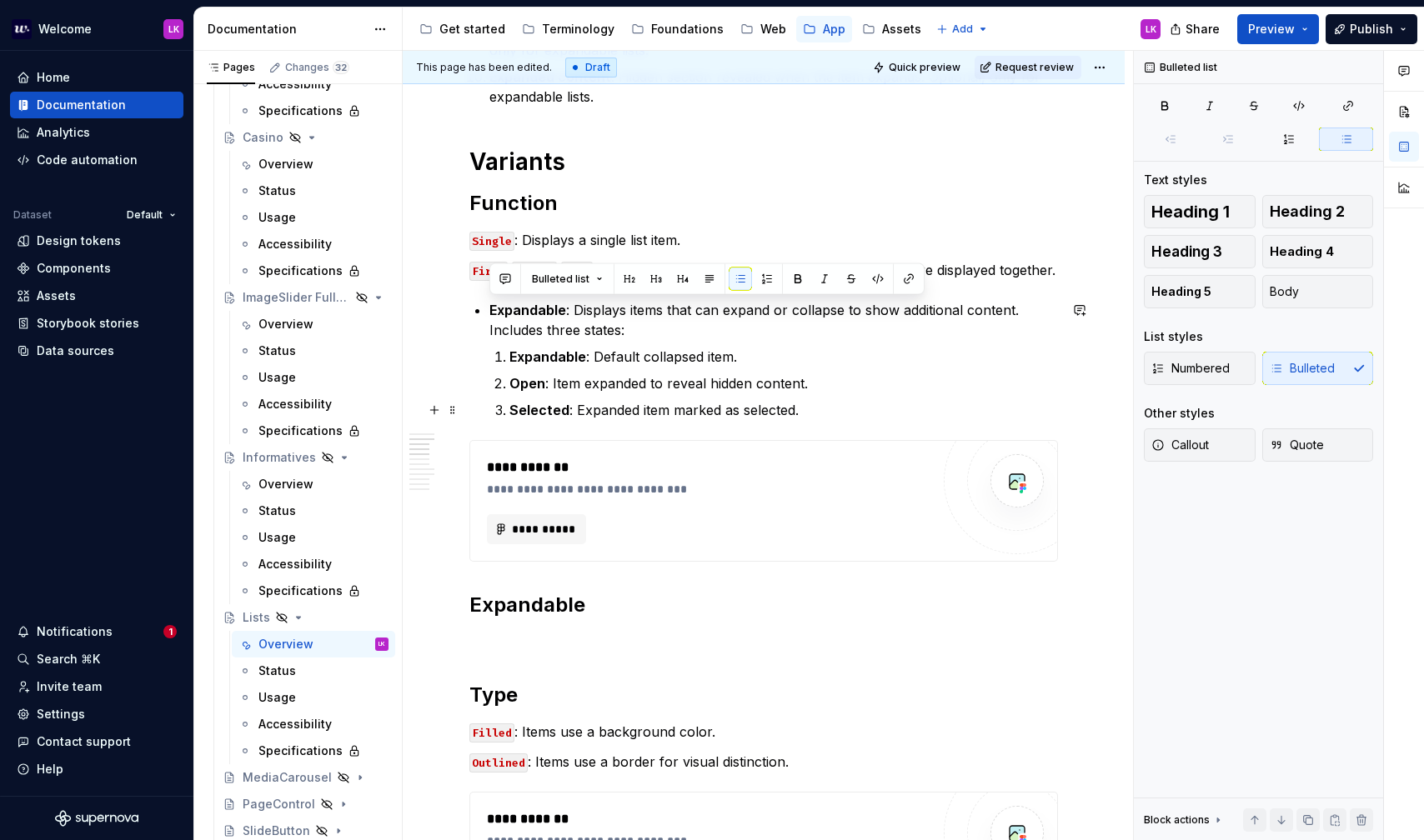
click at [787, 400] on p "Selected : Expanded item marked as selected." at bounding box center [783, 410] width 549 height 20
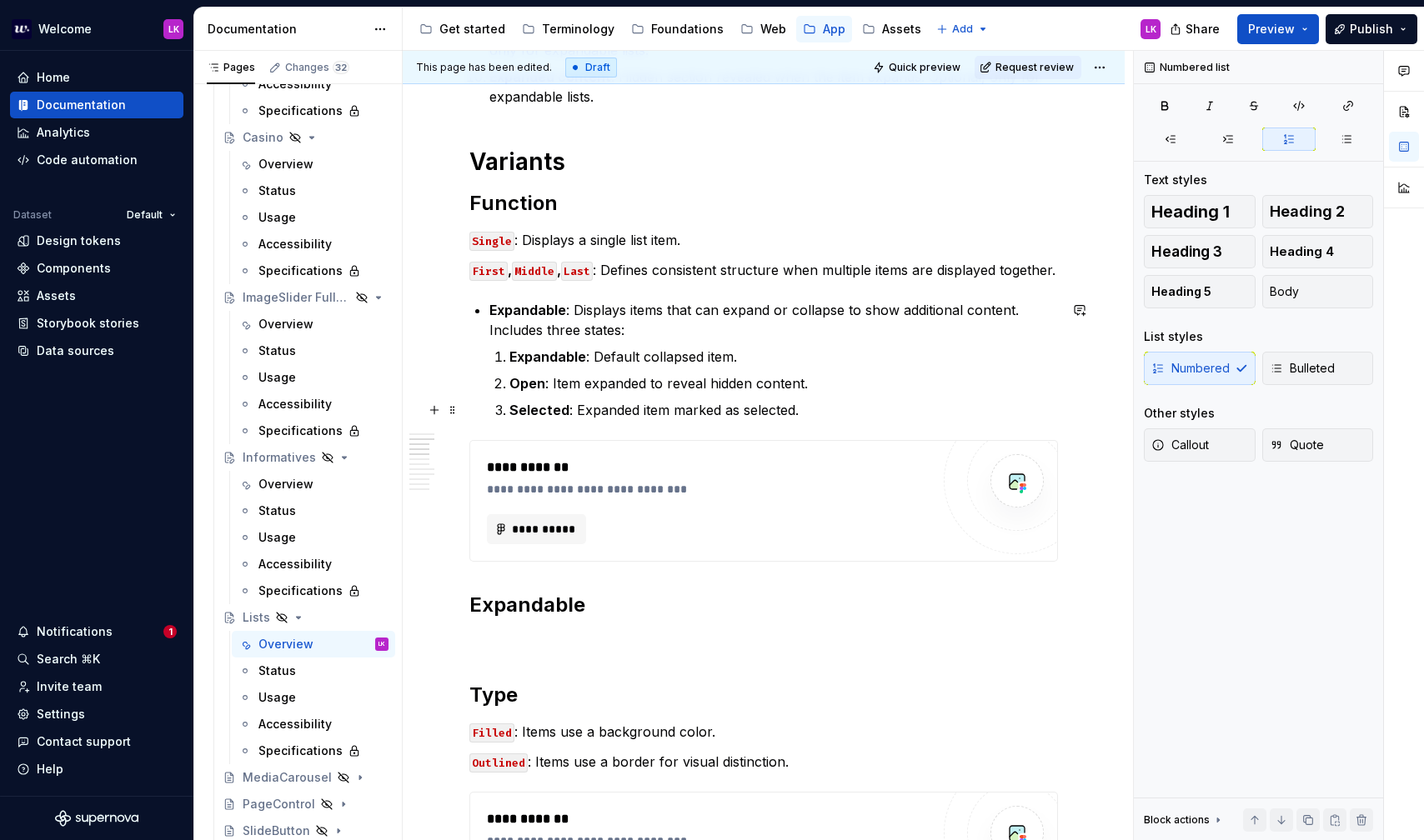
click at [797, 400] on p "Selected : Expanded item marked as selected." at bounding box center [783, 410] width 549 height 20
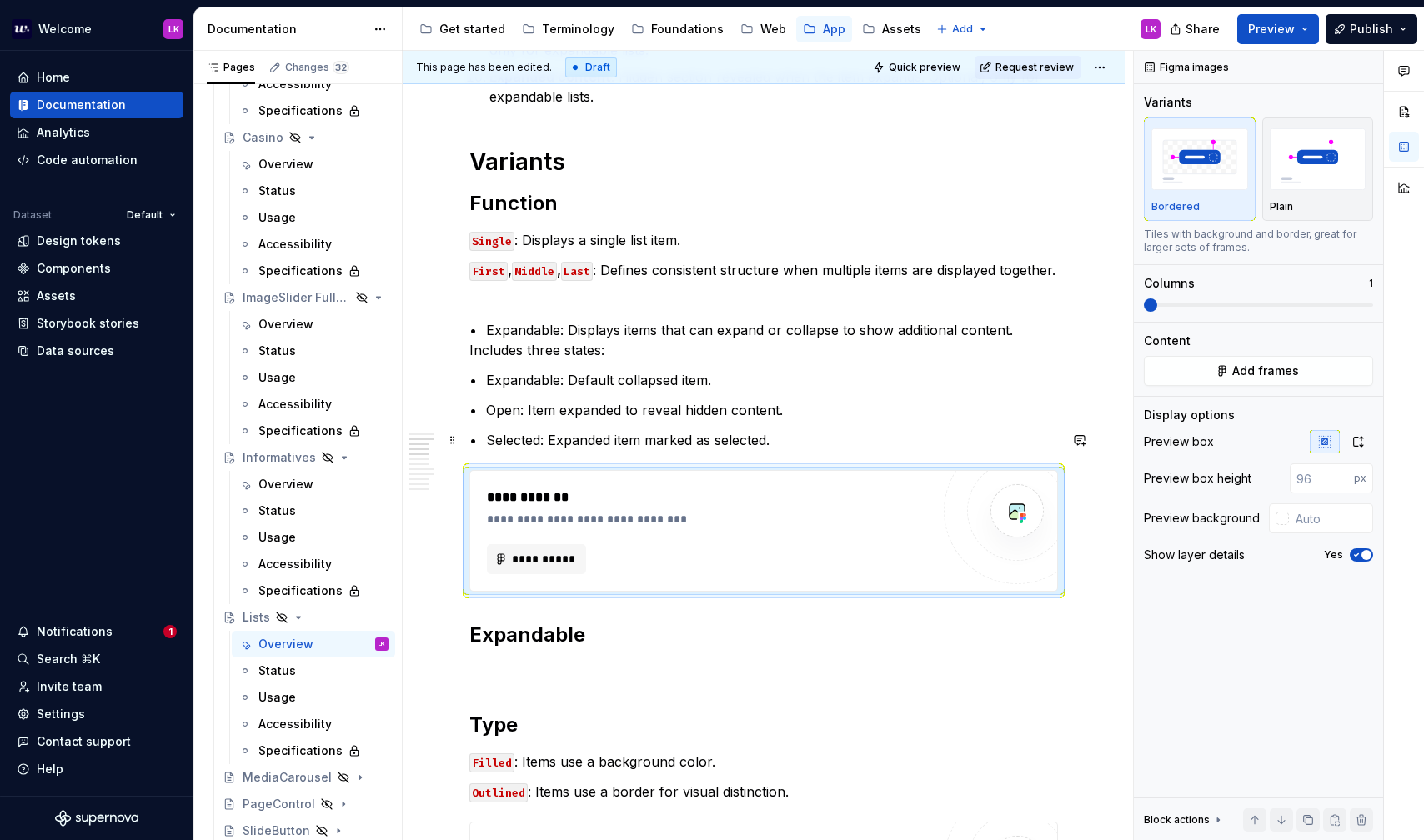
click at [827, 439] on p "• Selected: Expanded item marked as selected." at bounding box center [764, 440] width 589 height 20
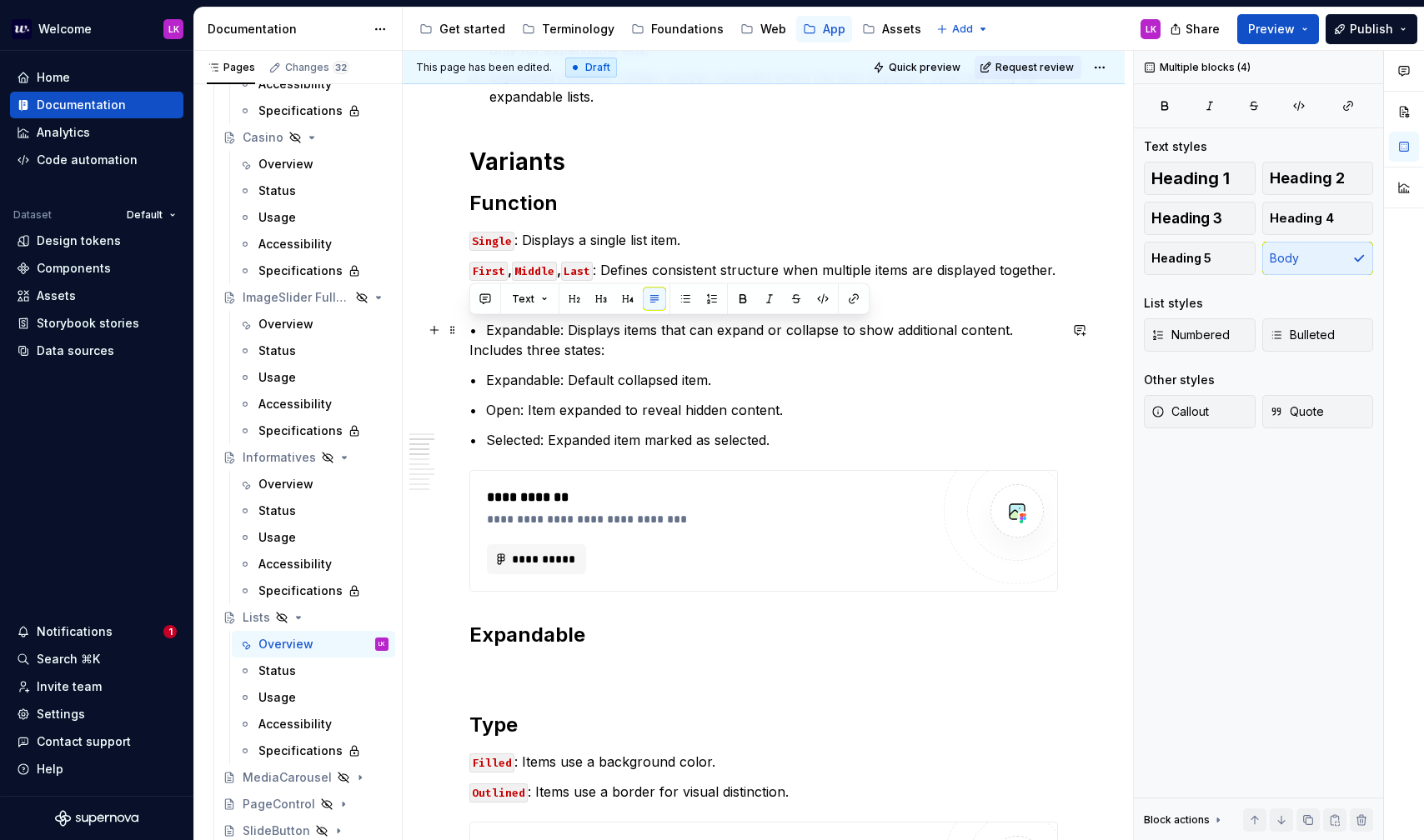
drag, startPoint x: 800, startPoint y: 440, endPoint x: 475, endPoint y: 326, distance: 344.4
click at [652, 300] on button "button" at bounding box center [654, 298] width 23 height 23
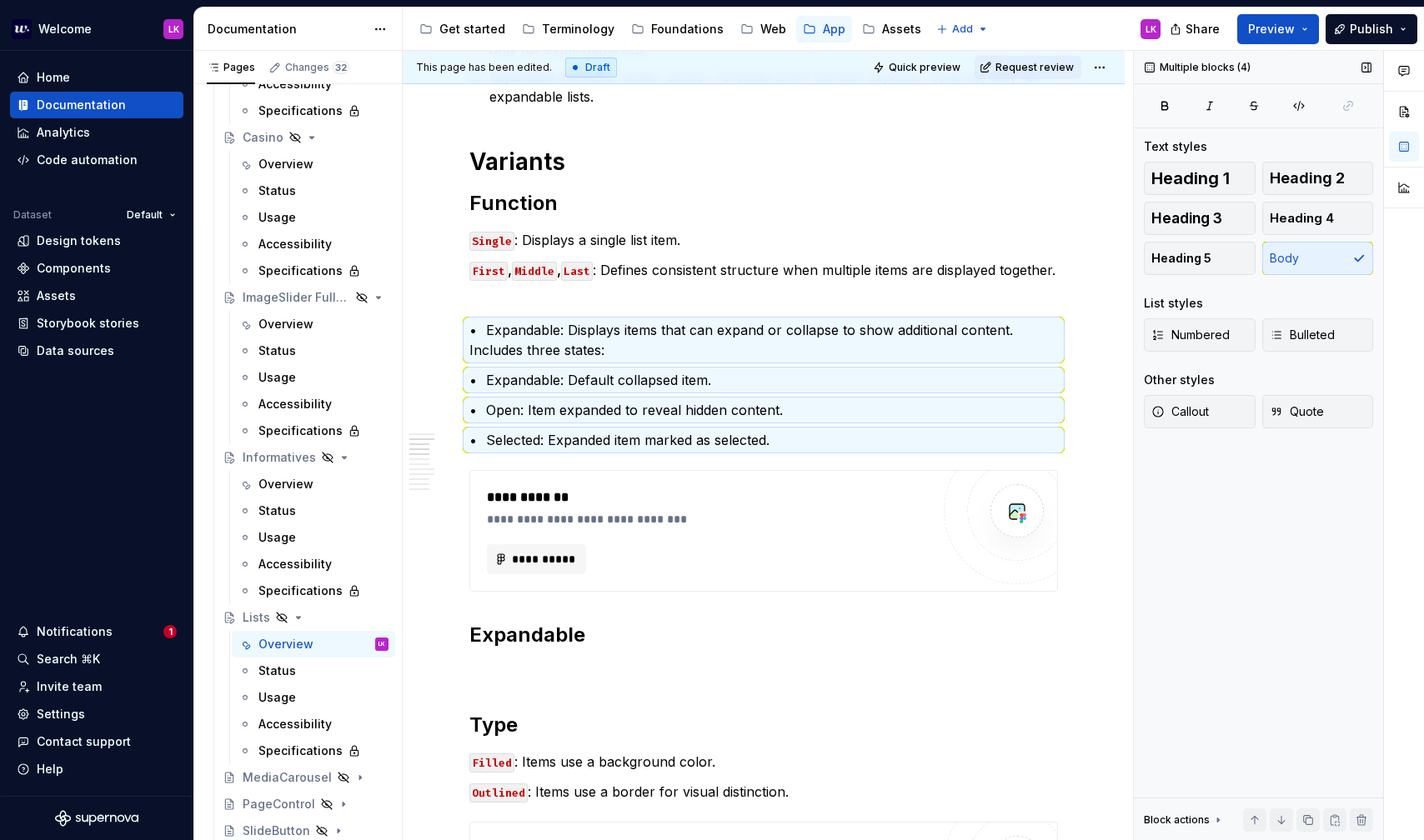
click at [1285, 261] on div "Heading 1 Heading 2 Heading 3 Heading 4 Heading 5 Body" at bounding box center [1259, 218] width 230 height 113
click at [1287, 342] on span "Bulleted" at bounding box center [1302, 335] width 65 height 17
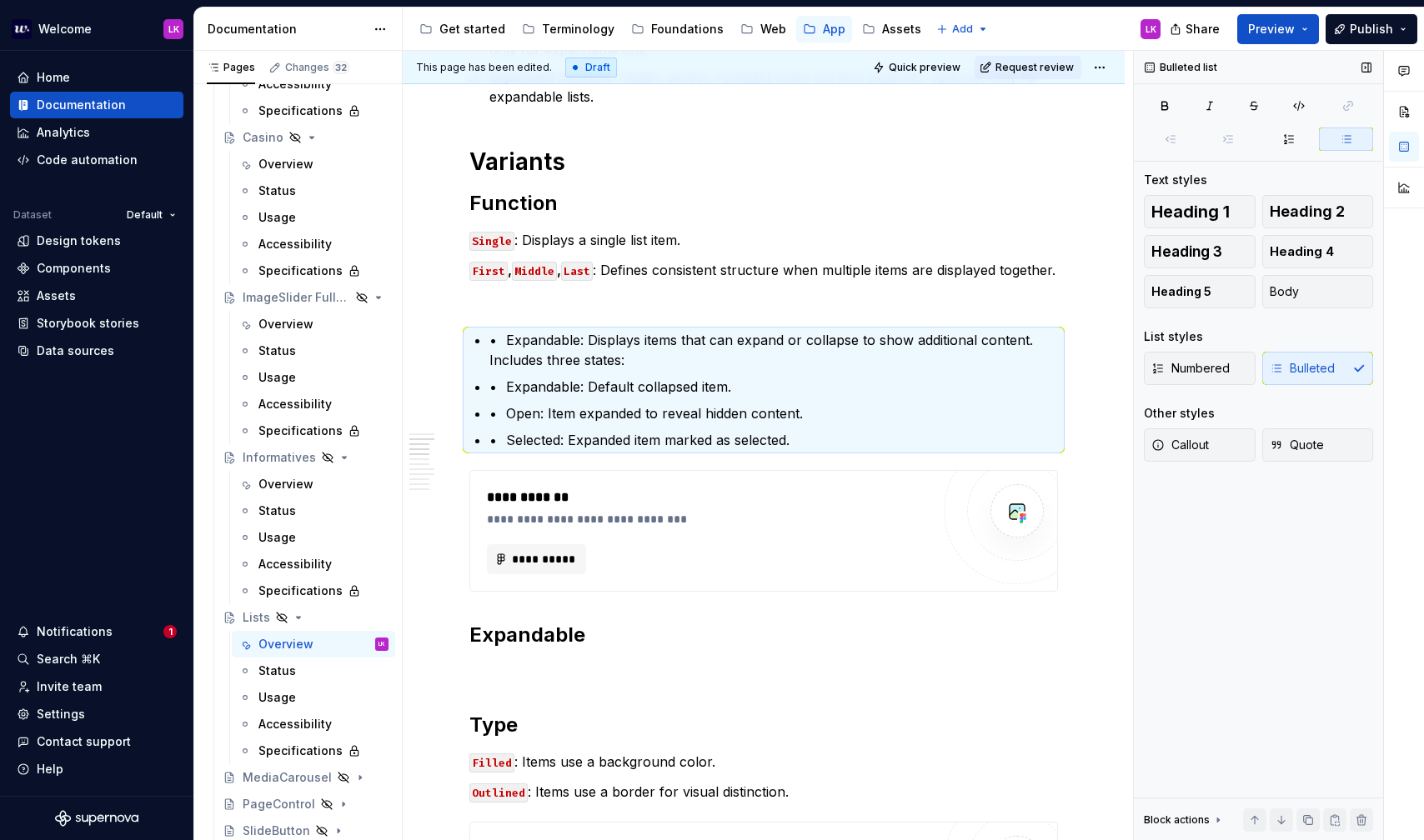
click at [1294, 340] on div "List styles" at bounding box center [1259, 337] width 230 height 17
click at [1283, 360] on div "Numbered Bulleted" at bounding box center [1259, 368] width 230 height 33
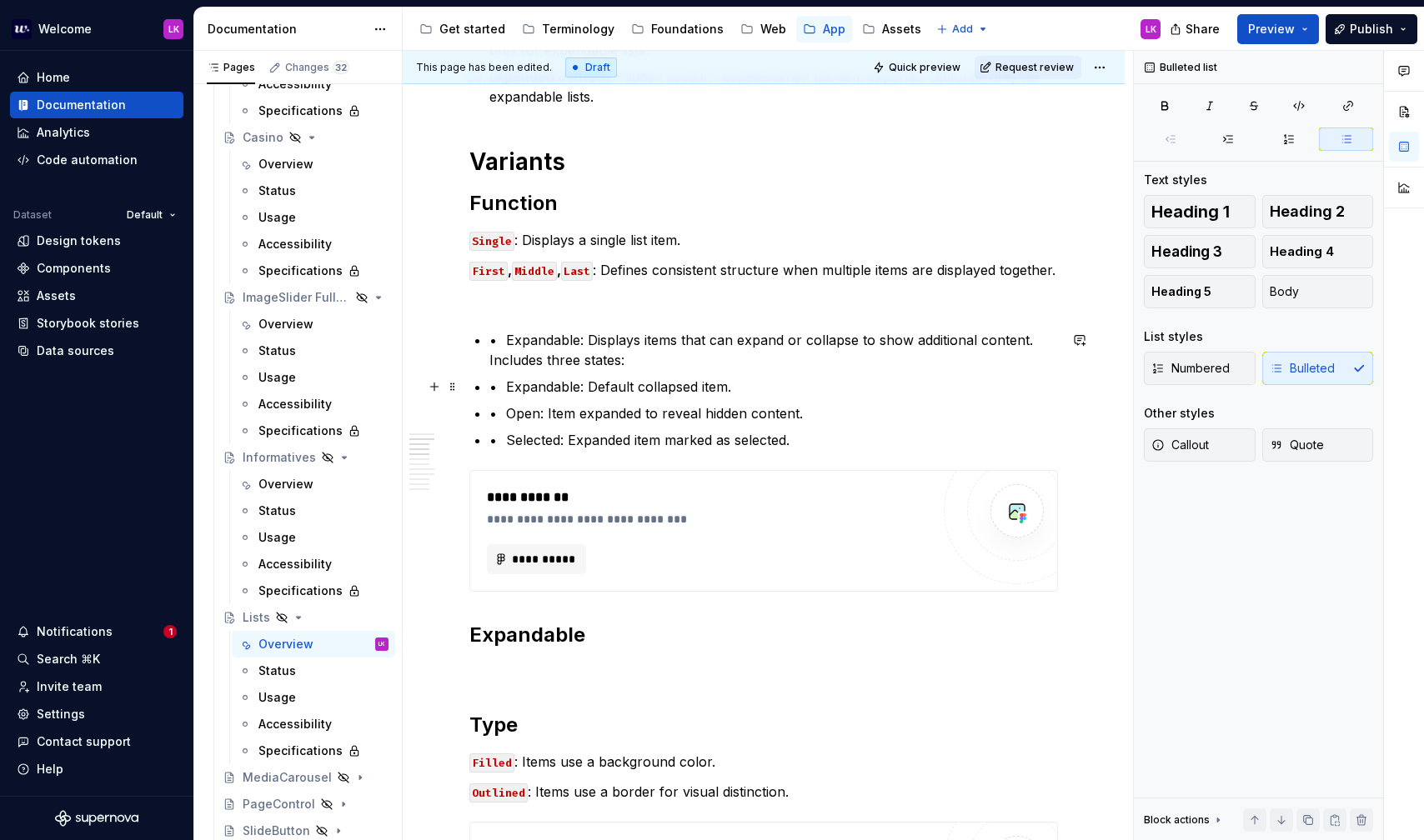
click at [801, 390] on p "• Expandable: Default collapsed item." at bounding box center [773, 387] width 568 height 20
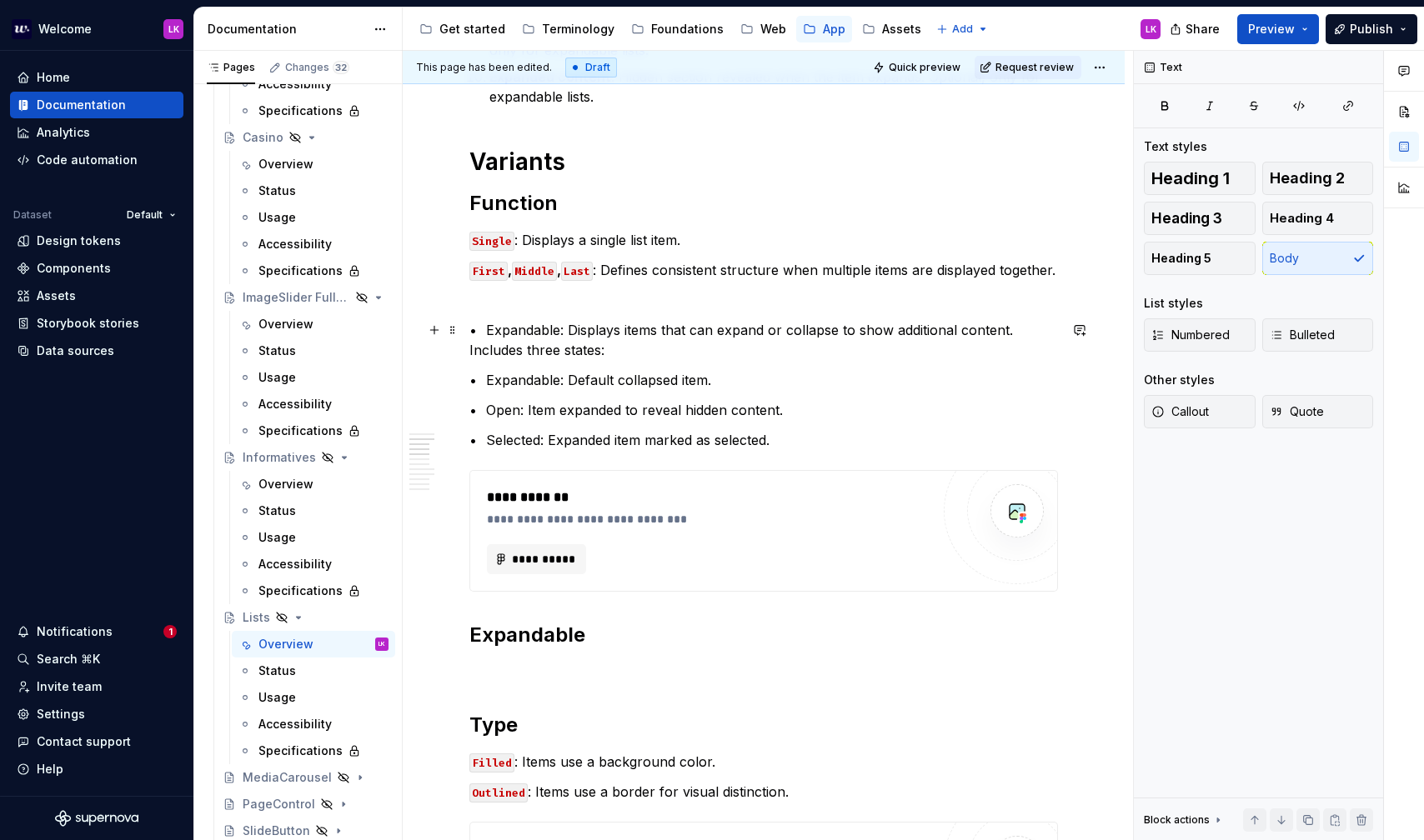
click at [496, 329] on p "• Expandable: Displays items that can expand or collapse to show additional con…" at bounding box center [764, 339] width 589 height 40
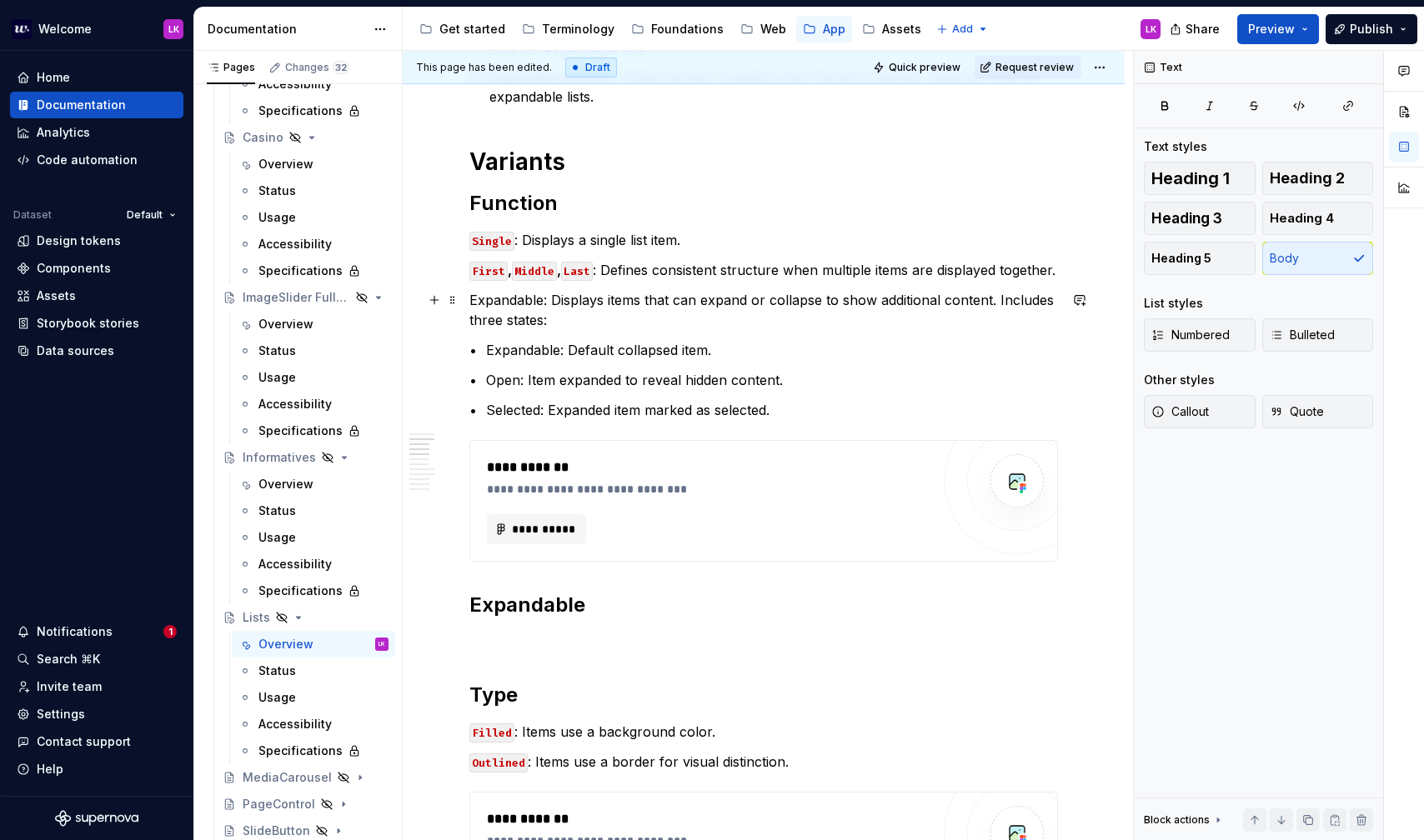
click at [504, 299] on p "Expandable: Displays items that can expand or collapse to show additional conte…" at bounding box center [764, 309] width 589 height 40
click at [501, 348] on p "• Expandable: Default collapsed item." at bounding box center [764, 350] width 589 height 20
click at [523, 349] on p "• Expandable: Default collapsed item." at bounding box center [764, 350] width 589 height 20
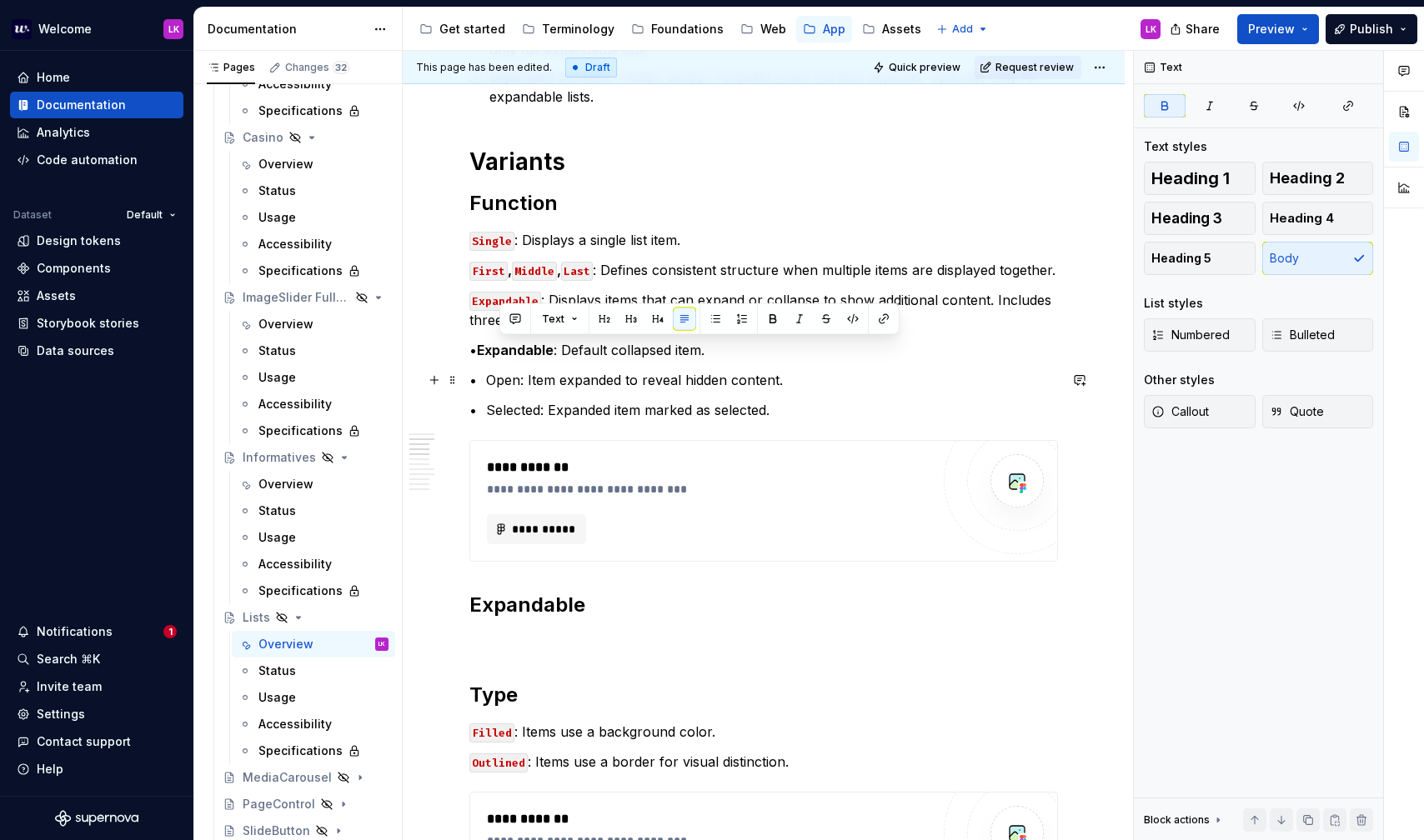
click at [512, 385] on p "• Open: Item expanded to reveal hidden content." at bounding box center [764, 380] width 589 height 20
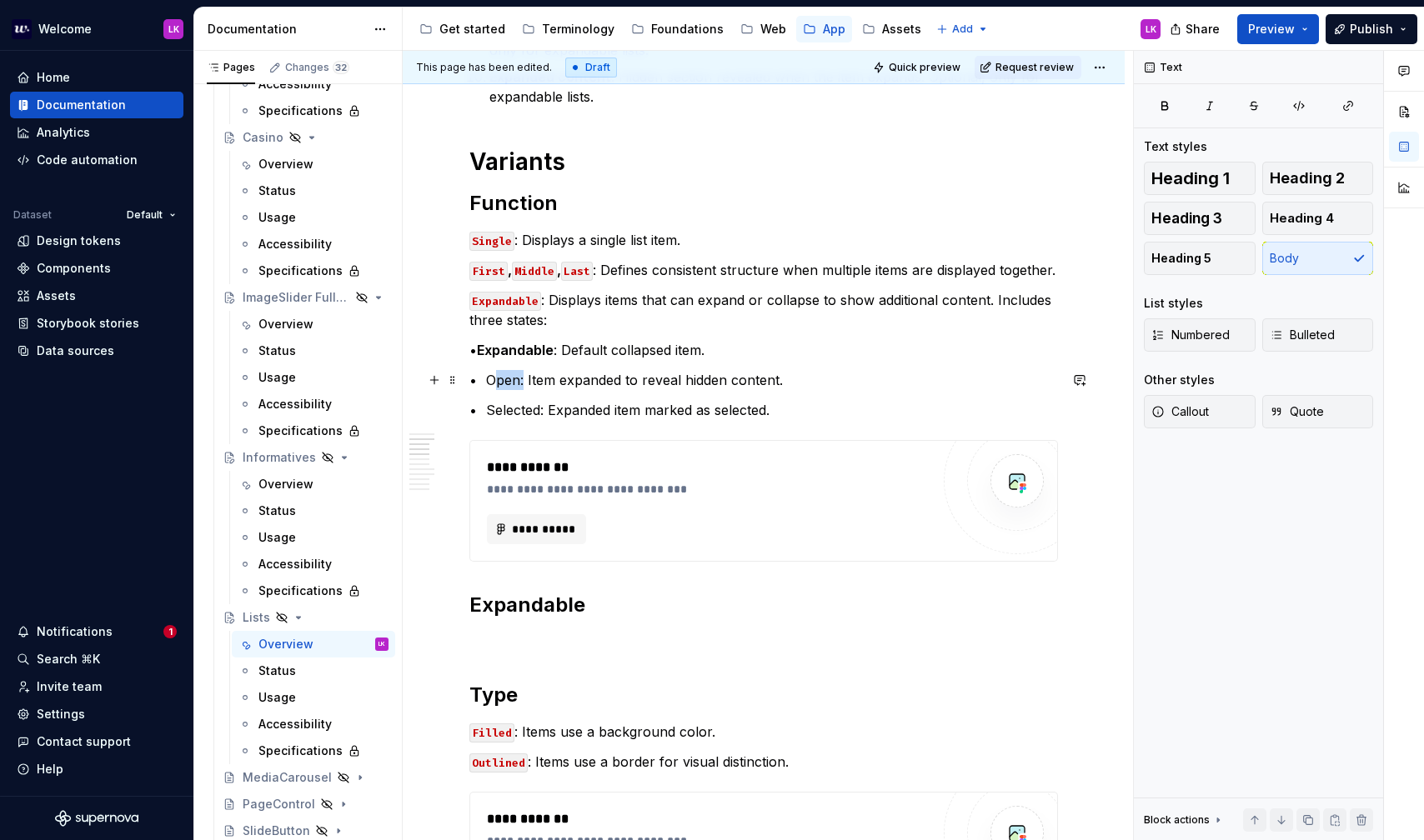
click at [512, 385] on p "• Open: Item expanded to reveal hidden content." at bounding box center [764, 380] width 589 height 20
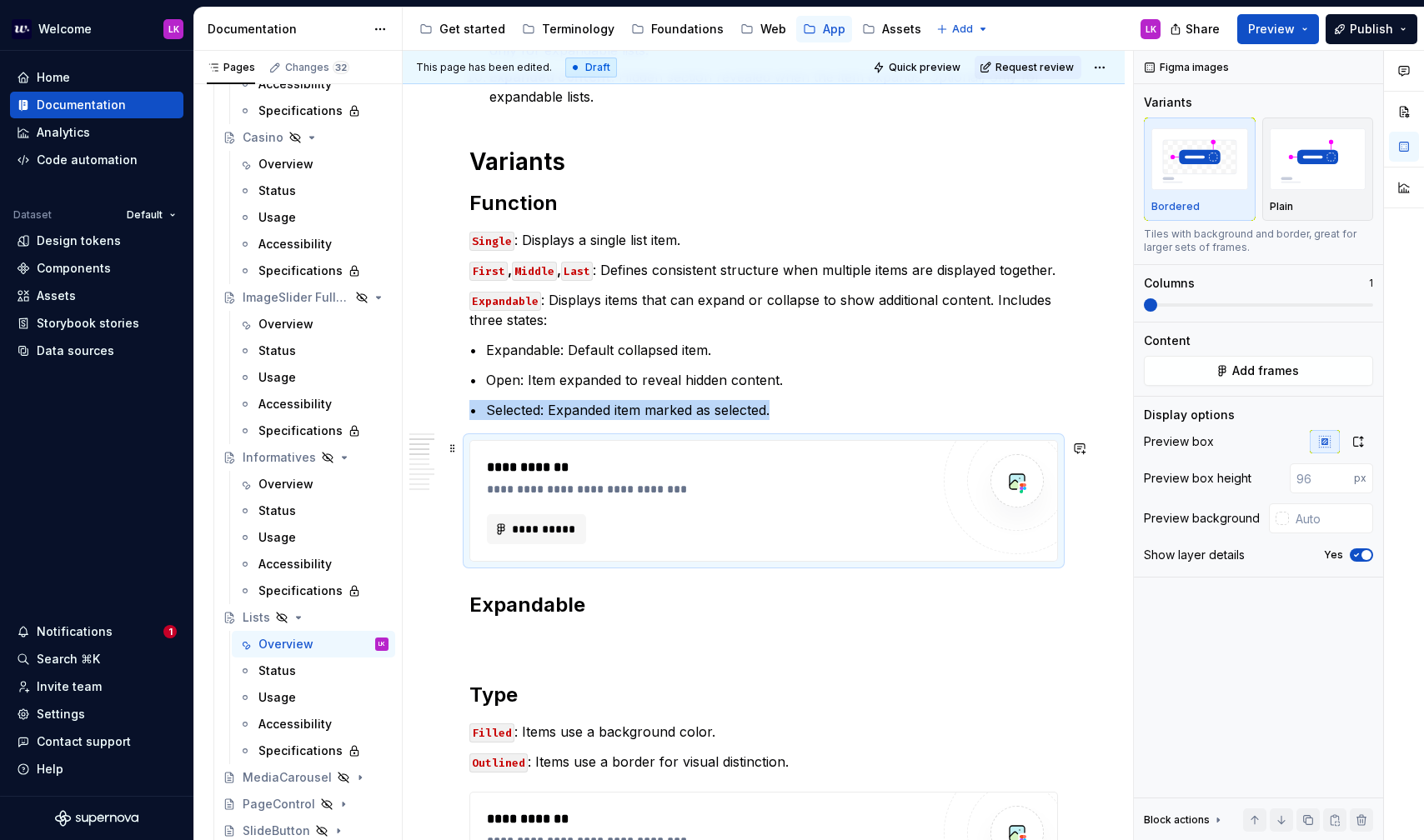
click at [675, 483] on div "**********" at bounding box center [712, 490] width 452 height 17
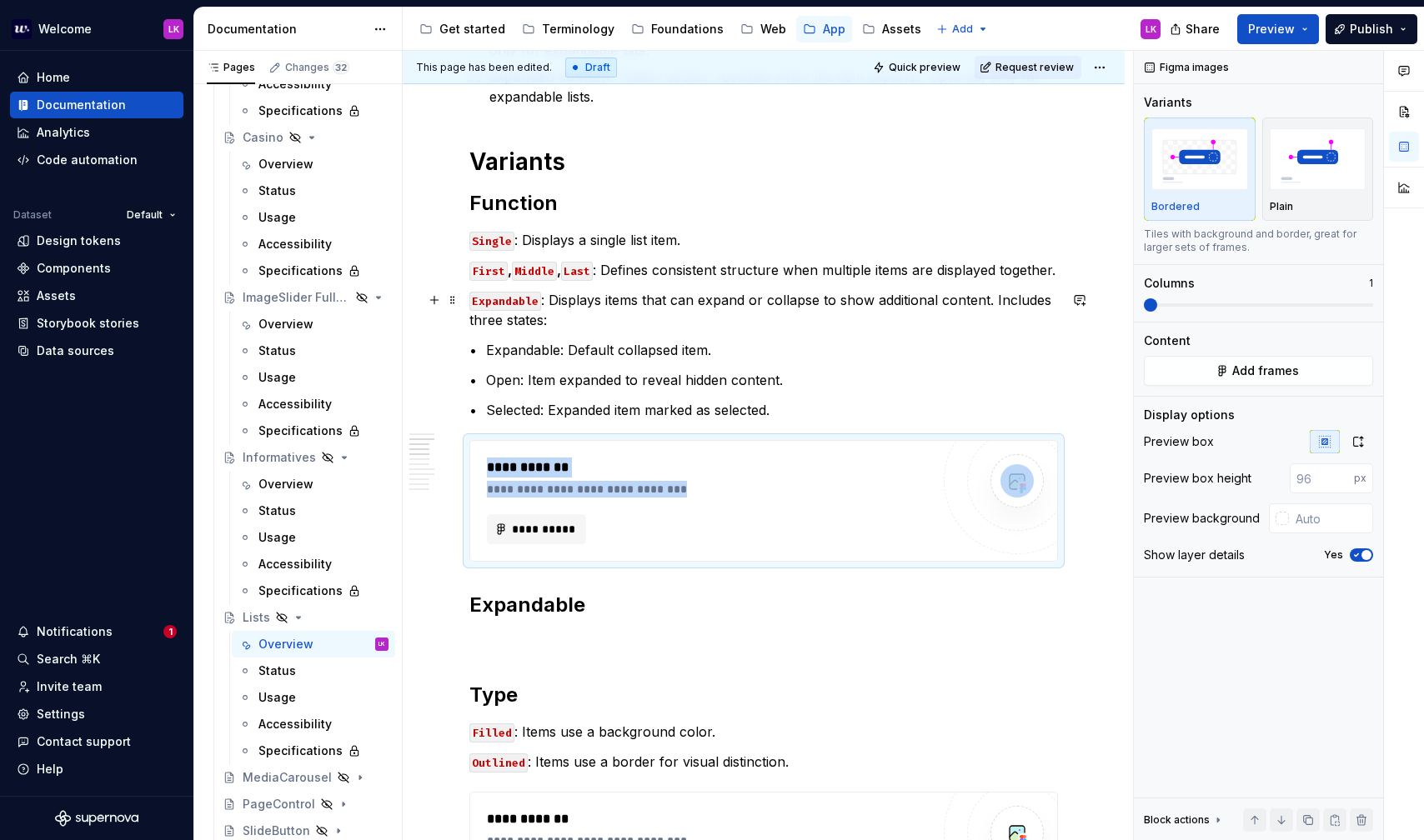
drag, startPoint x: 710, startPoint y: 489, endPoint x: 664, endPoint y: 296, distance: 198.4
click at [650, 544] on div "**********" at bounding box center [764, 501] width 587 height 120
drag, startPoint x: 584, startPoint y: 489, endPoint x: 576, endPoint y: 296, distance: 193.2
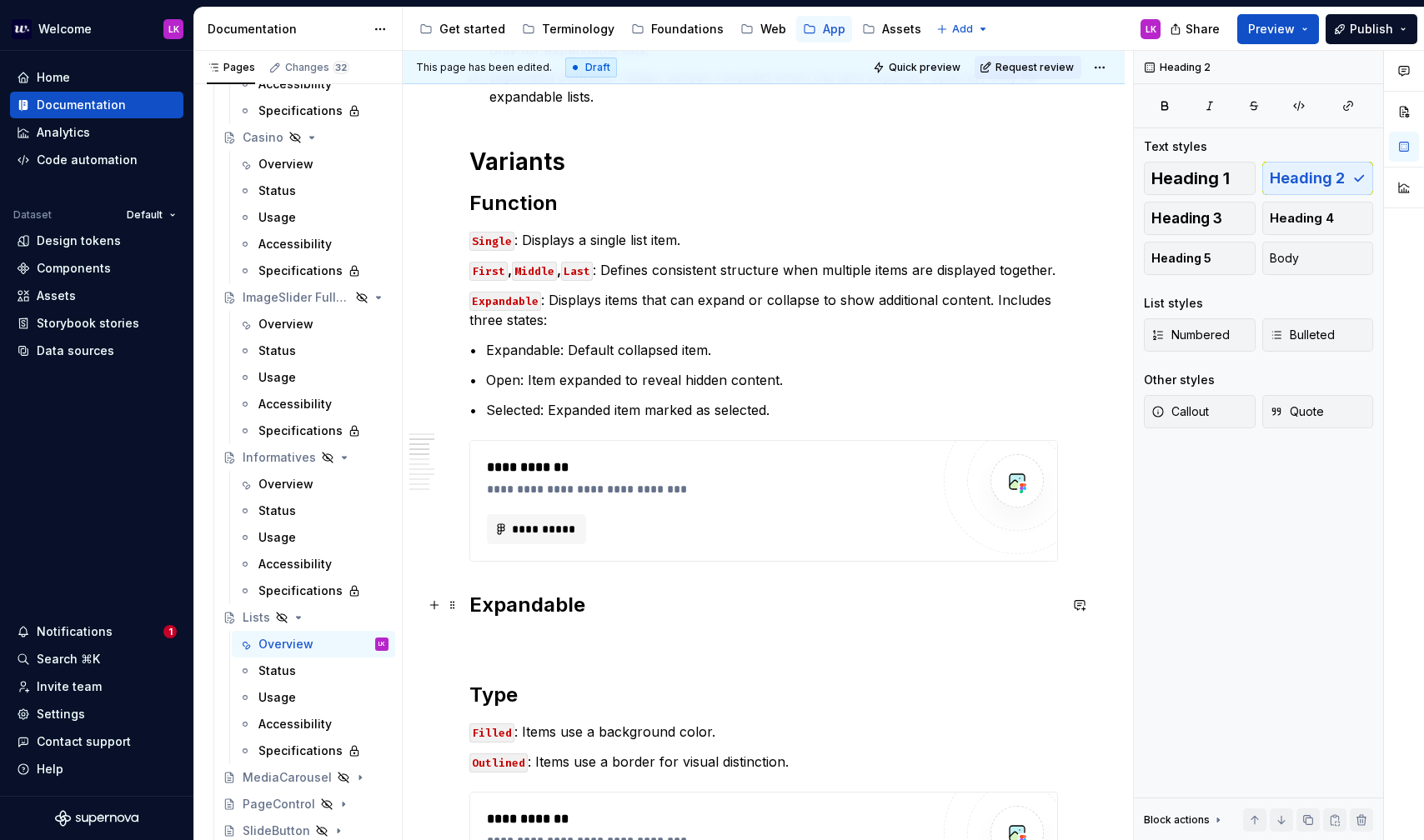
click at [746, 606] on h2 "Expandable" at bounding box center [764, 604] width 589 height 26
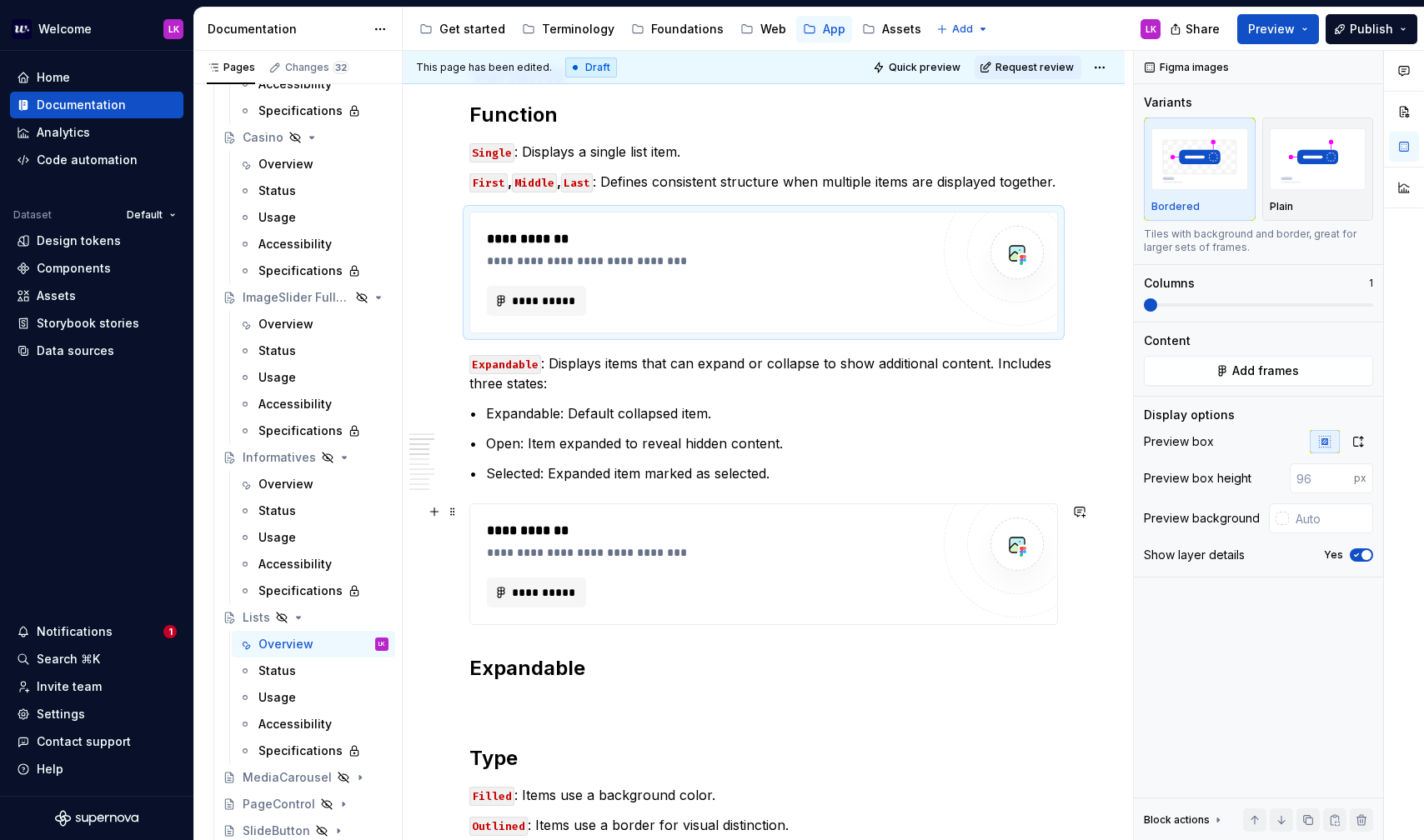
scroll to position [847, 0]
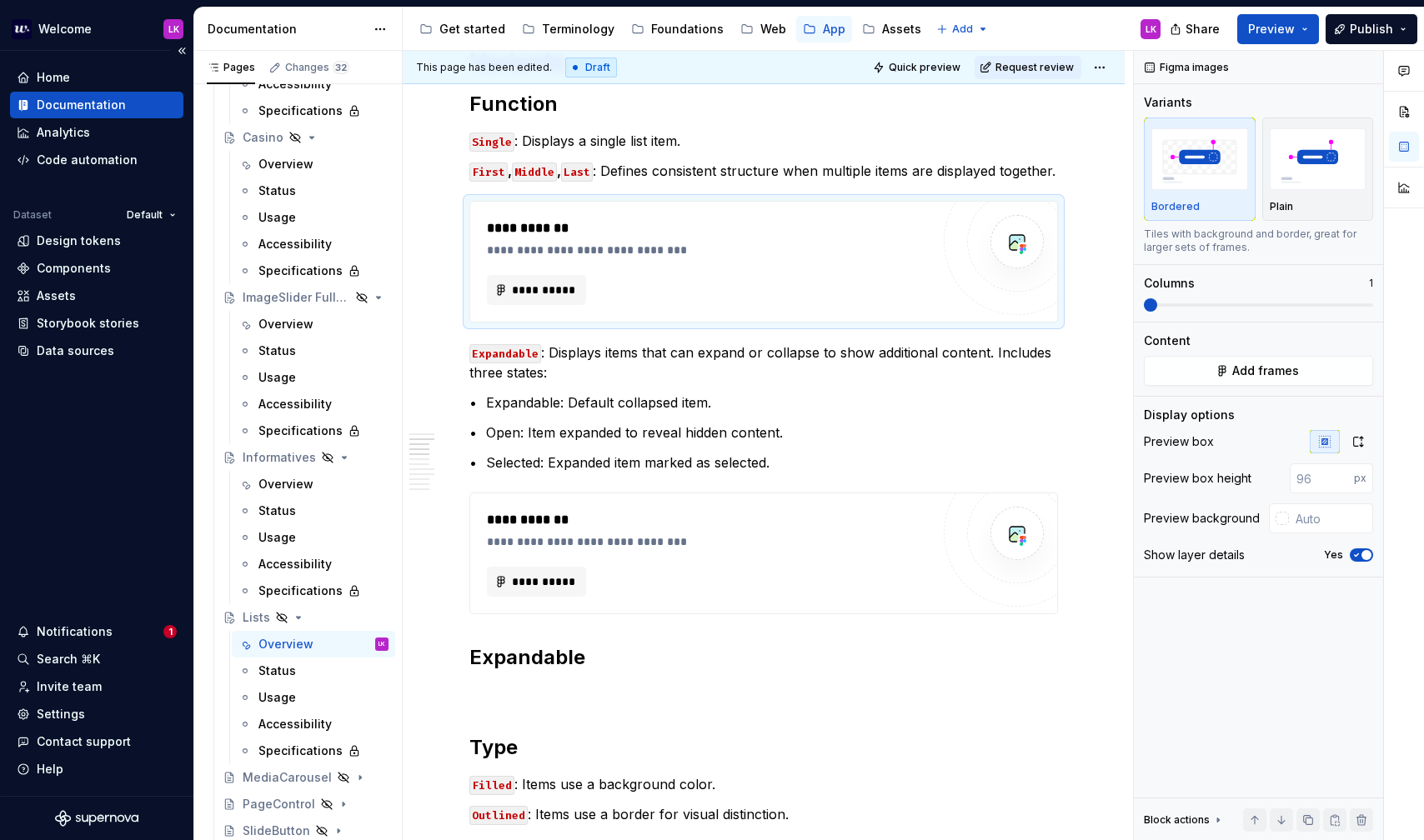
type textarea "*"
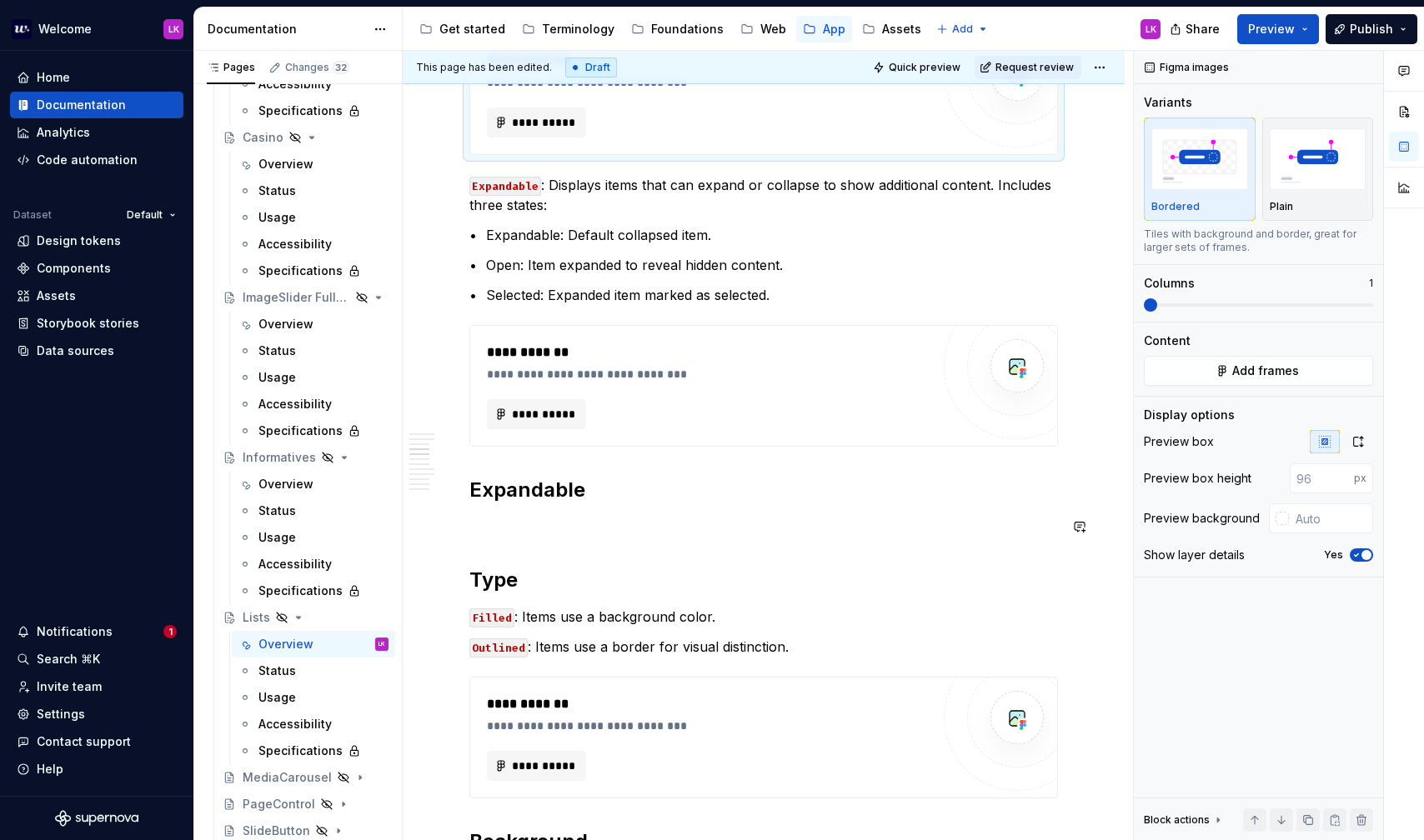
scroll to position [1115, 0]
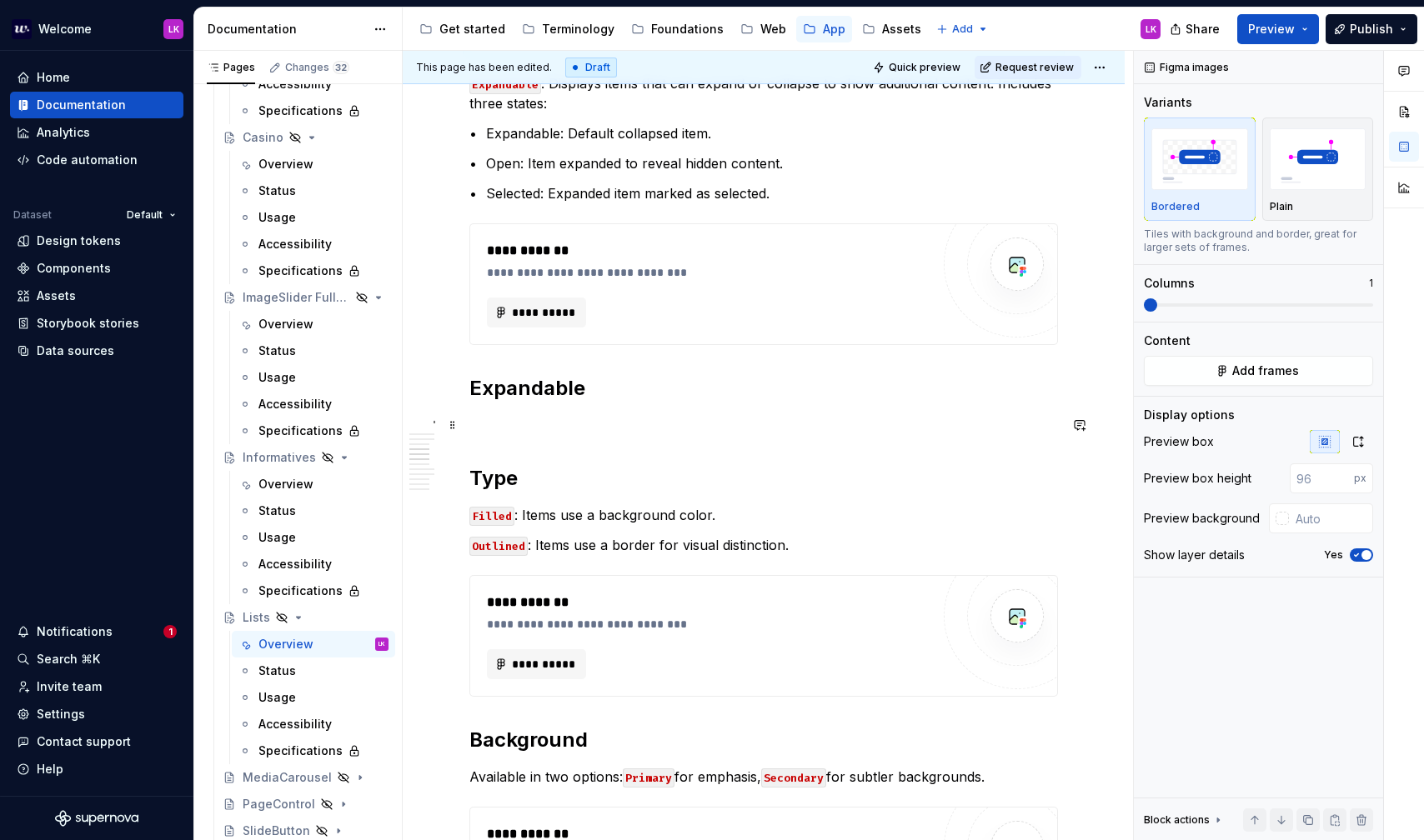
click at [540, 420] on p "To enrich screen reader interactions, please activate Accessibility in Grammarl…" at bounding box center [764, 425] width 589 height 20
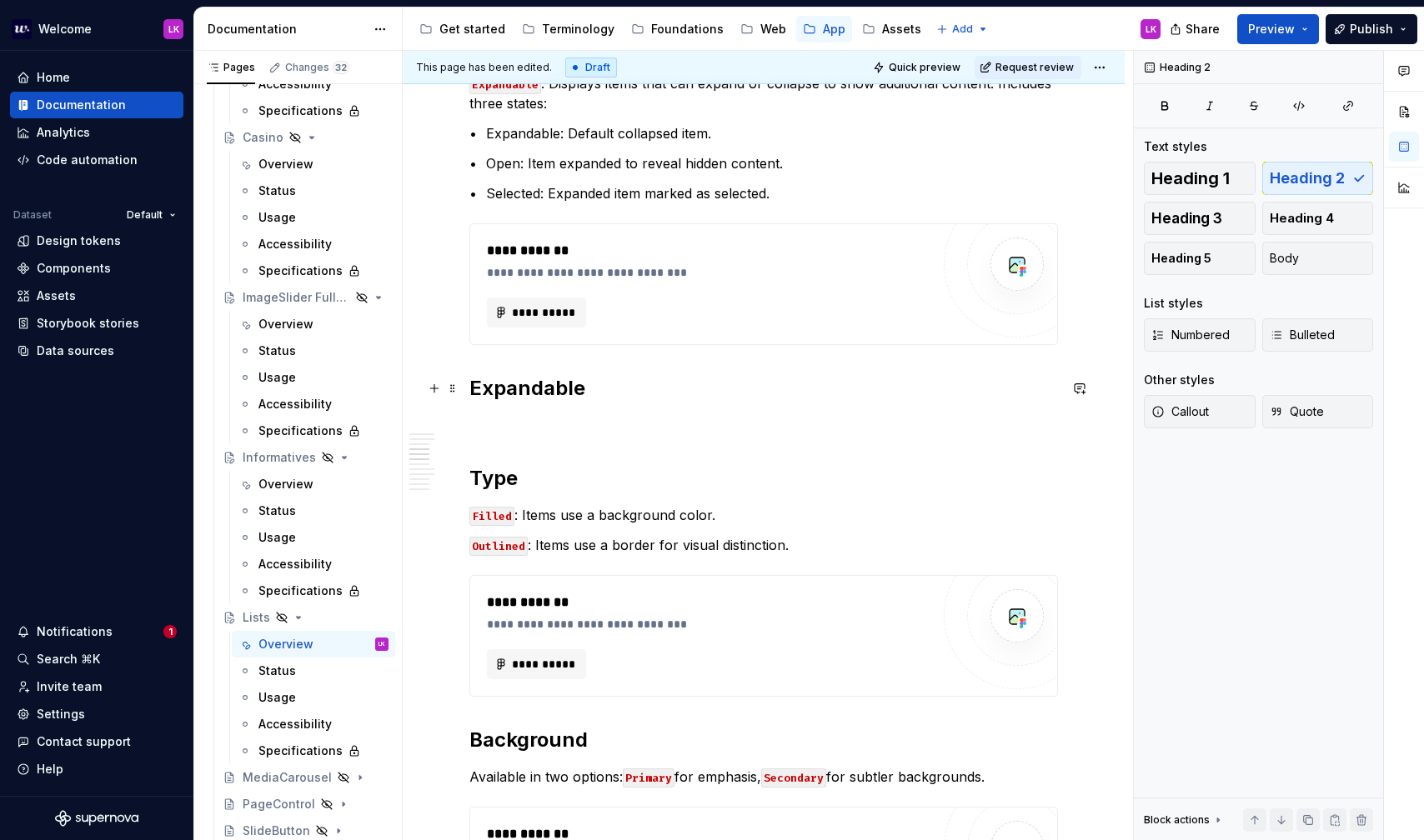
click at [535, 386] on h2 "Expandable" at bounding box center [764, 388] width 589 height 26
click at [499, 438] on div "**********" at bounding box center [764, 740] width 589 height 2973
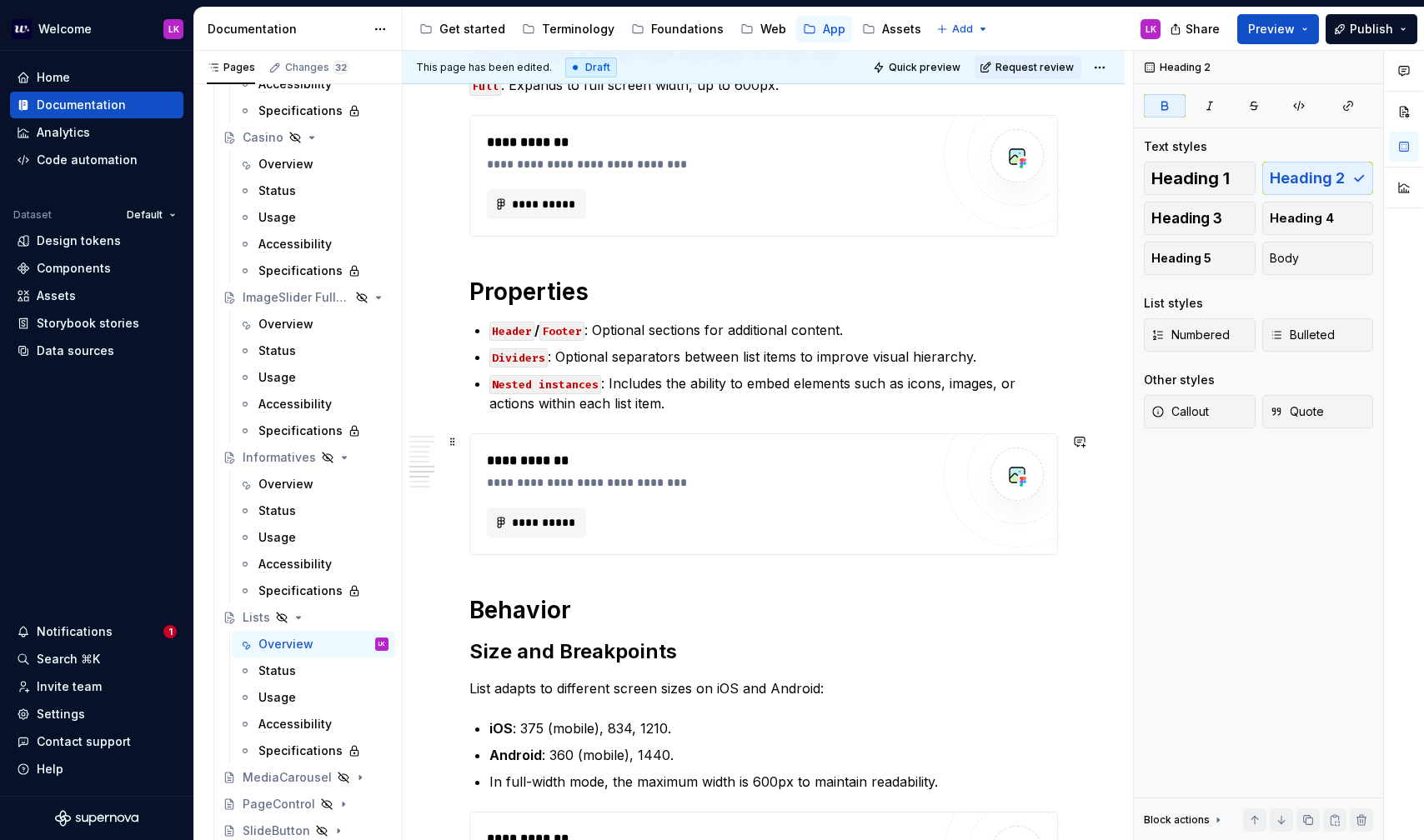
scroll to position [2005, 0]
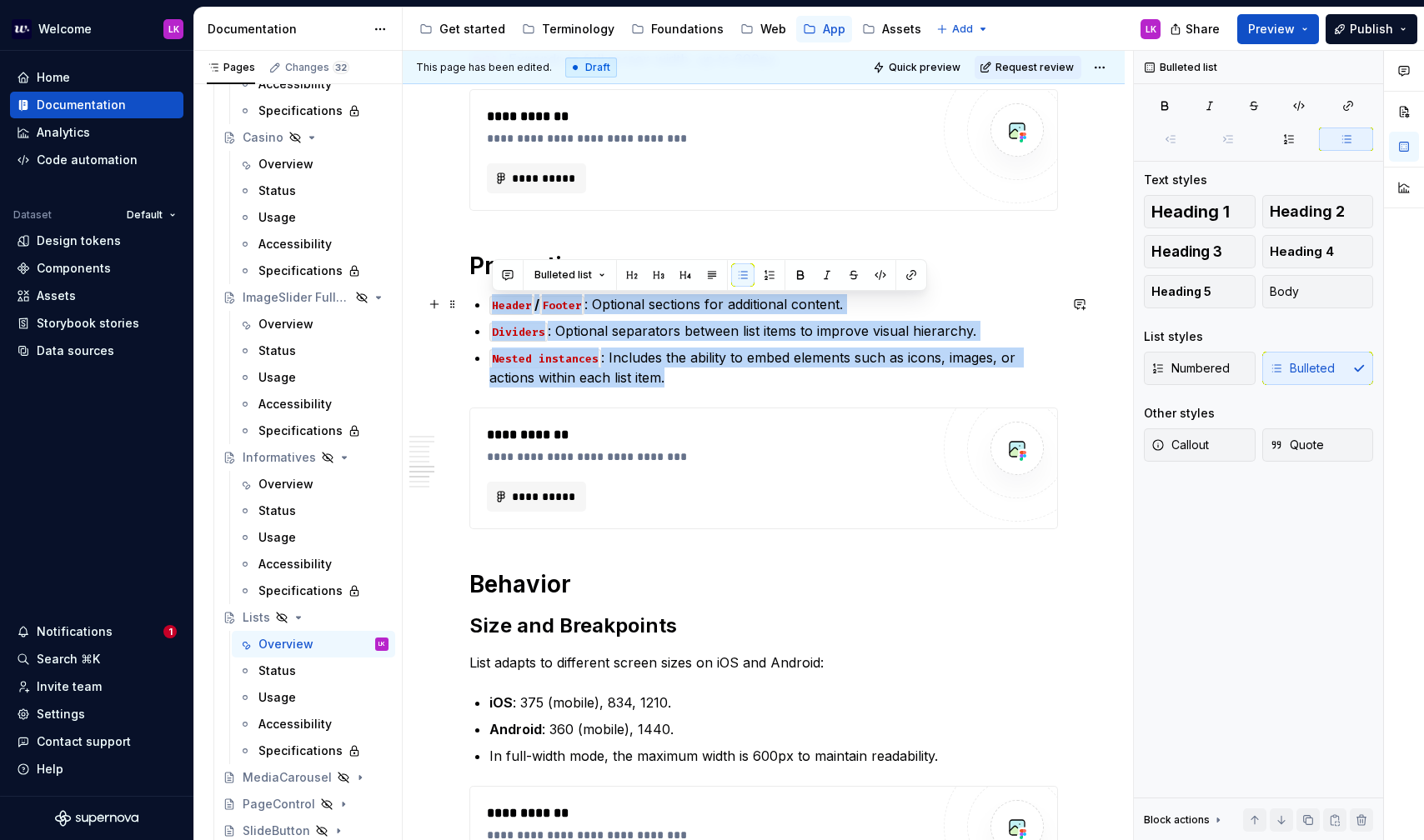
drag, startPoint x: 684, startPoint y: 381, endPoint x: 465, endPoint y: 304, distance: 232.1
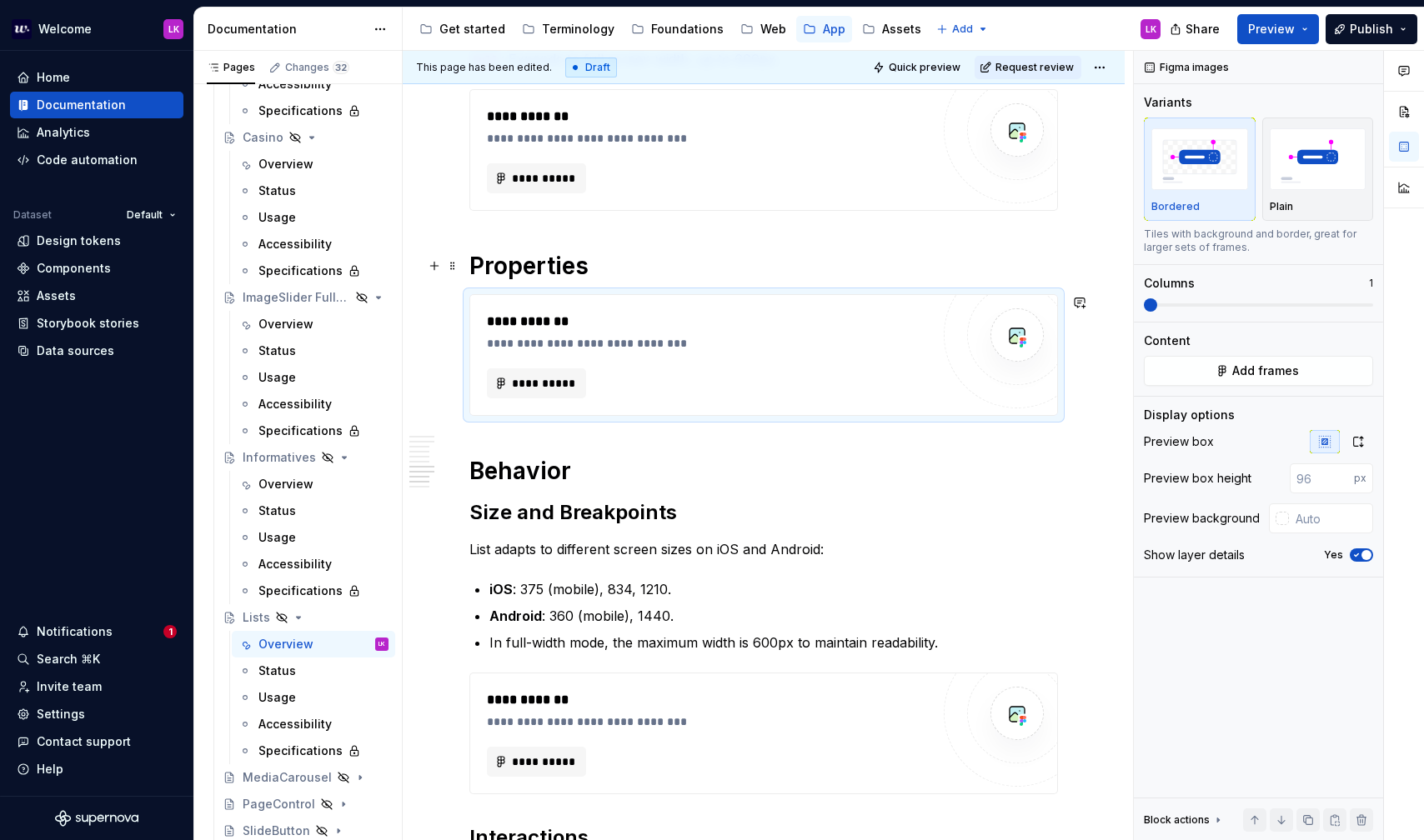
click at [635, 272] on h1 "Properties" at bounding box center [764, 265] width 589 height 30
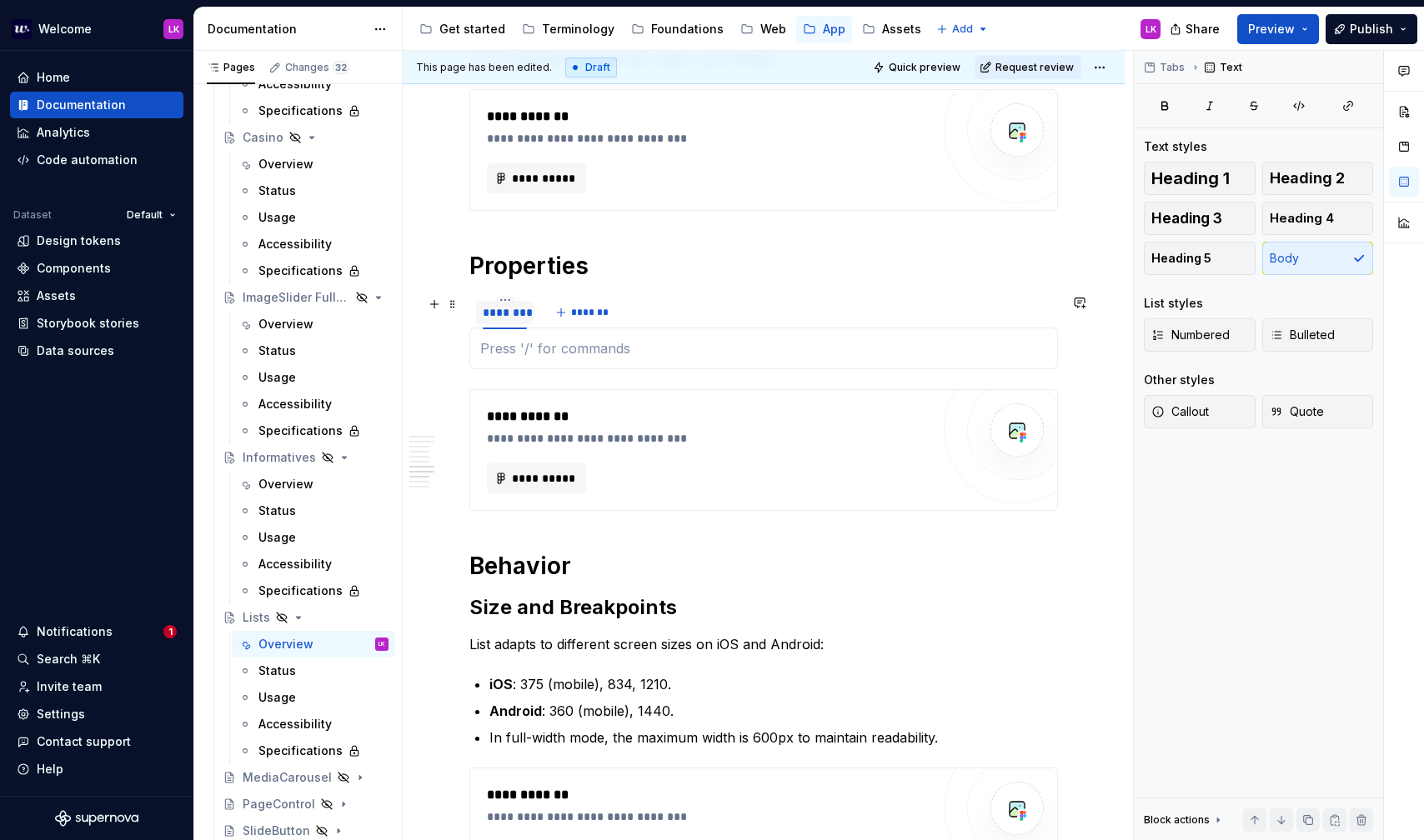
click at [507, 310] on div "********" at bounding box center [505, 313] width 44 height 17
click at [523, 362] on div "To enrich screen reader interactions, please activate Accessibility in Grammarl…" at bounding box center [764, 348] width 589 height 42
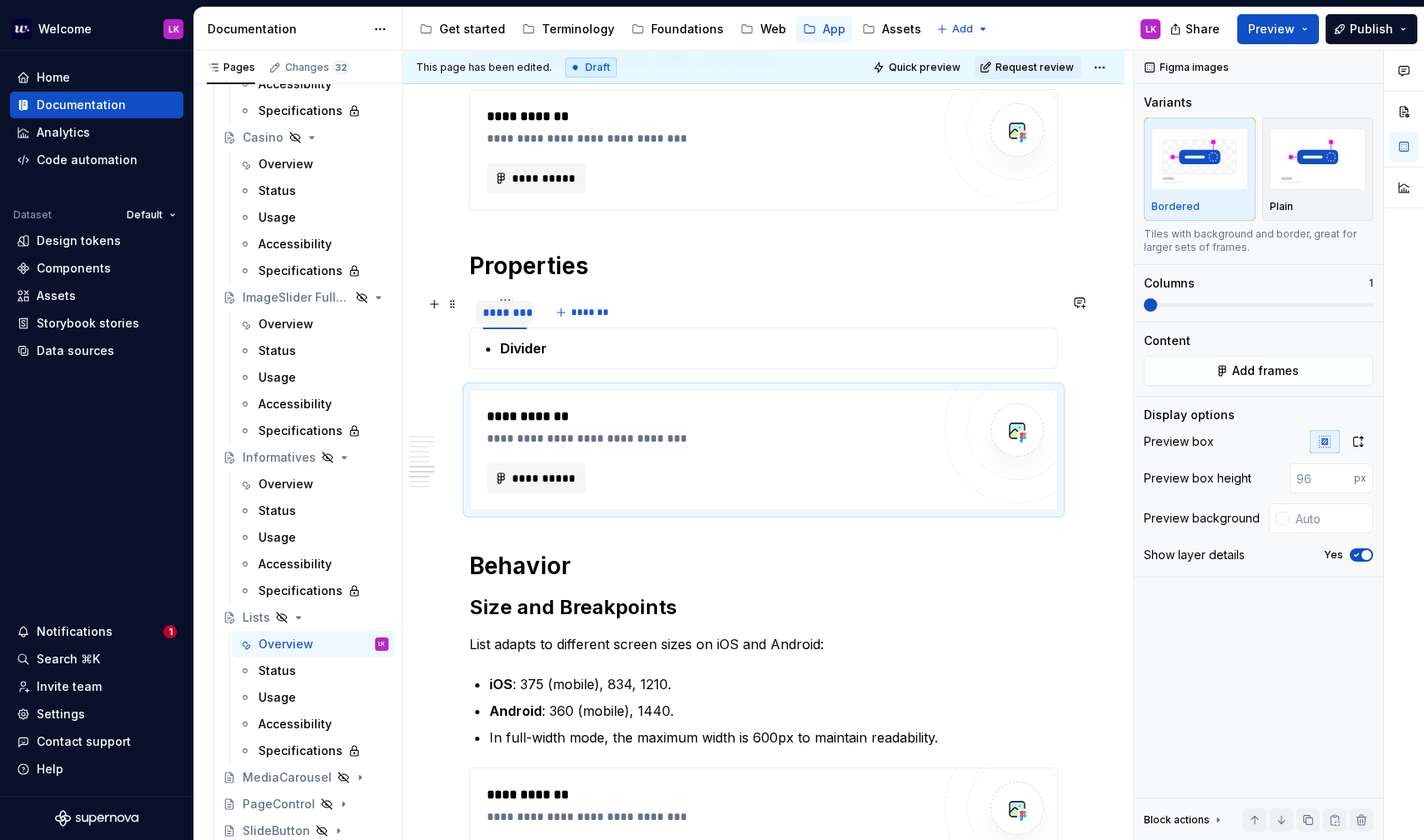
click at [507, 317] on div "********" at bounding box center [505, 313] width 44 height 17
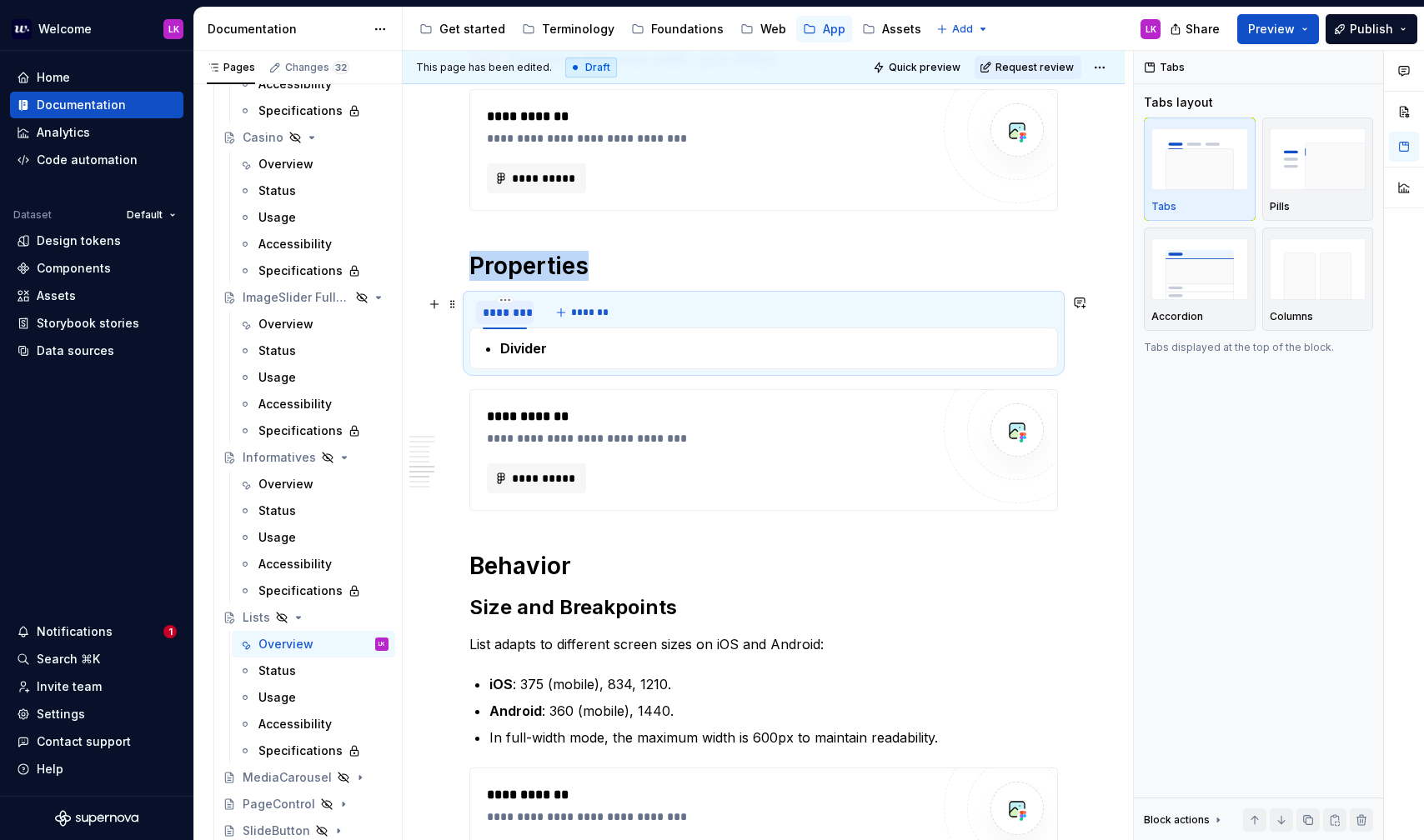
click at [507, 317] on div "********" at bounding box center [505, 313] width 44 height 17
type input "*******"
click at [489, 312] on div "*******" at bounding box center [503, 313] width 39 height 17
type input "**********"
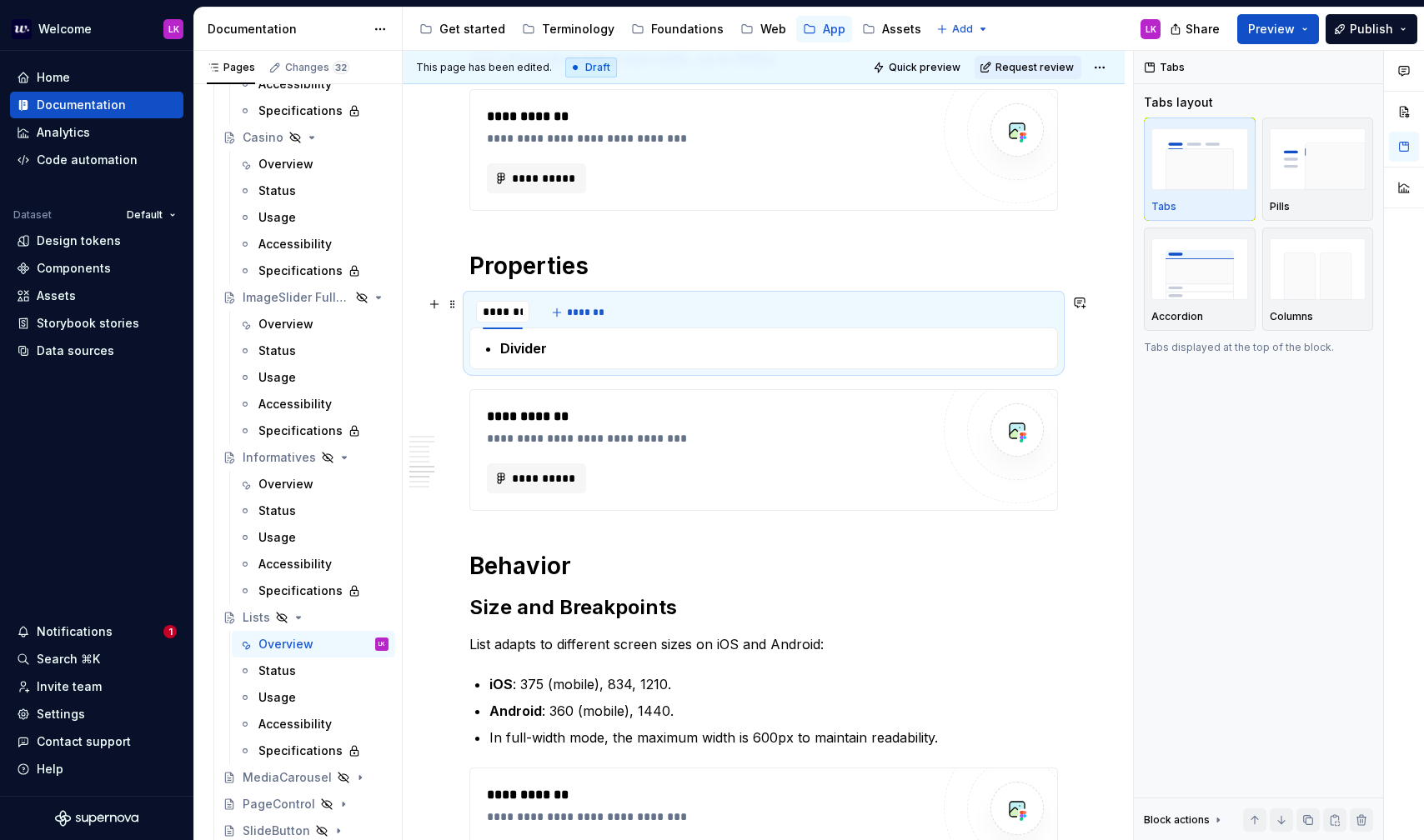
scroll to position [0, 1]
click at [540, 334] on div "Divider" at bounding box center [764, 348] width 589 height 42
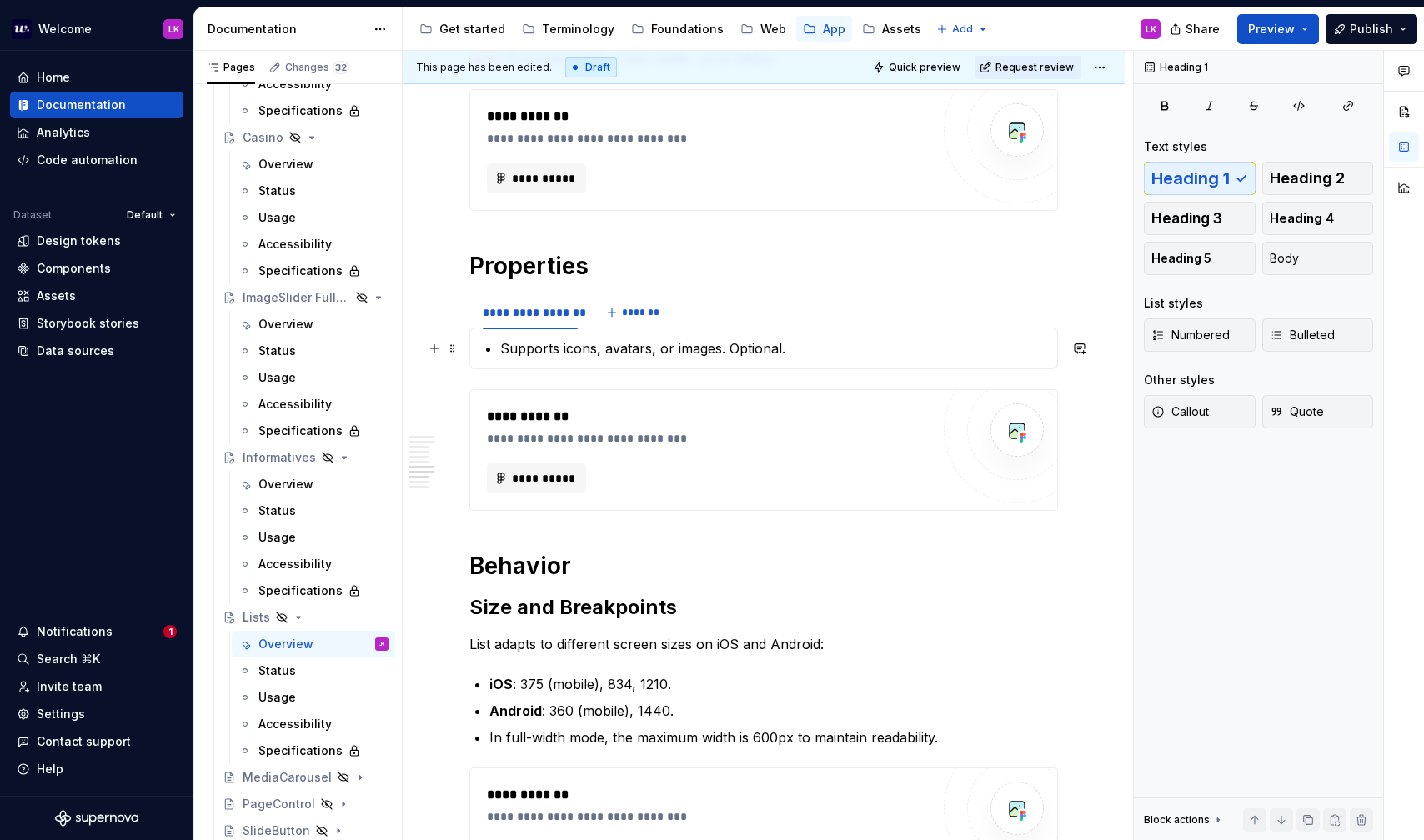
click at [540, 338] on p "Supports icons, avatars, or images. Optional." at bounding box center [773, 349] width 547 height 20
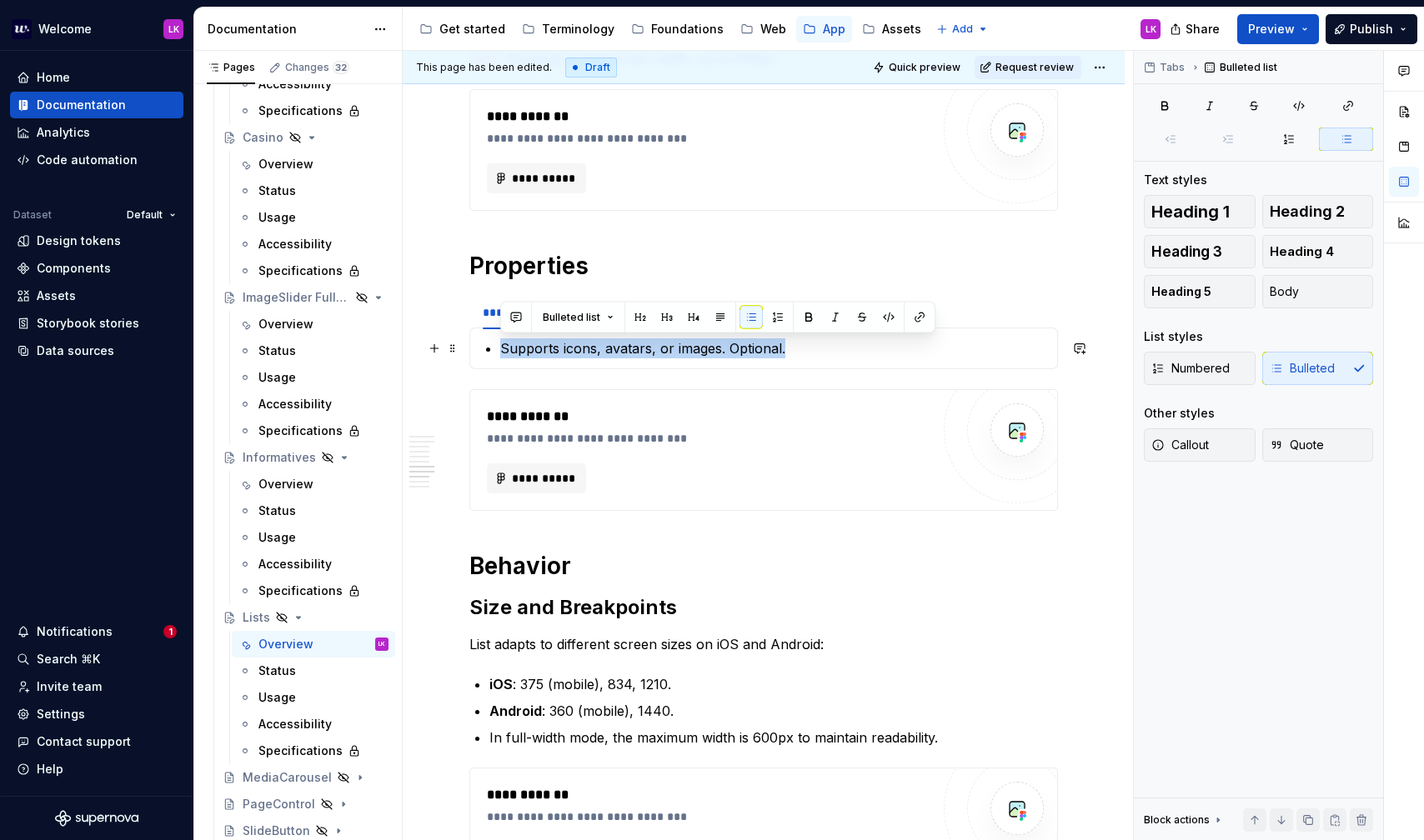
click at [540, 338] on p "Supports icons, avatars, or images. Optional." at bounding box center [773, 349] width 547 height 20
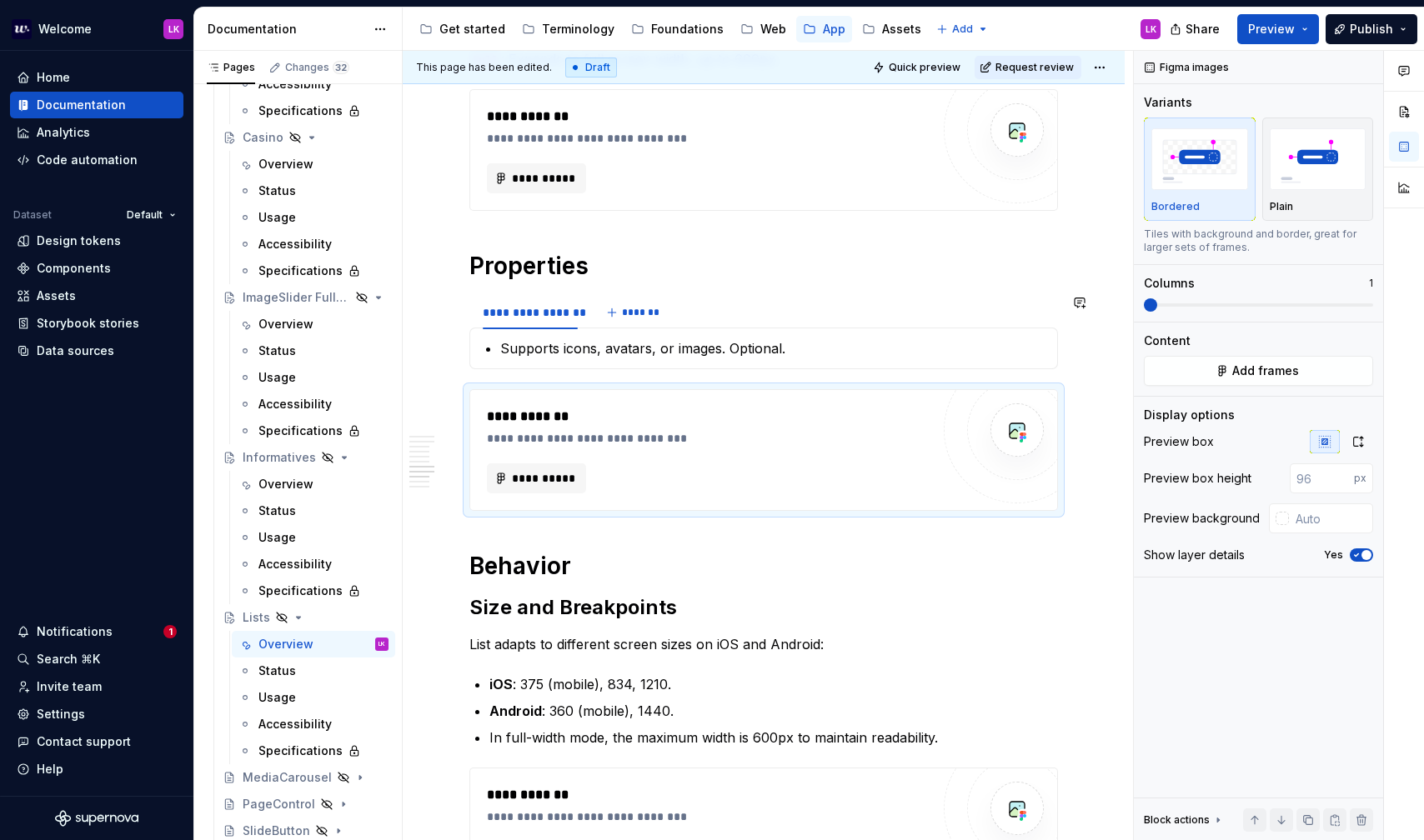
click at [498, 337] on div "Supports icons, avatars, or images. Optional." at bounding box center [764, 348] width 589 height 42
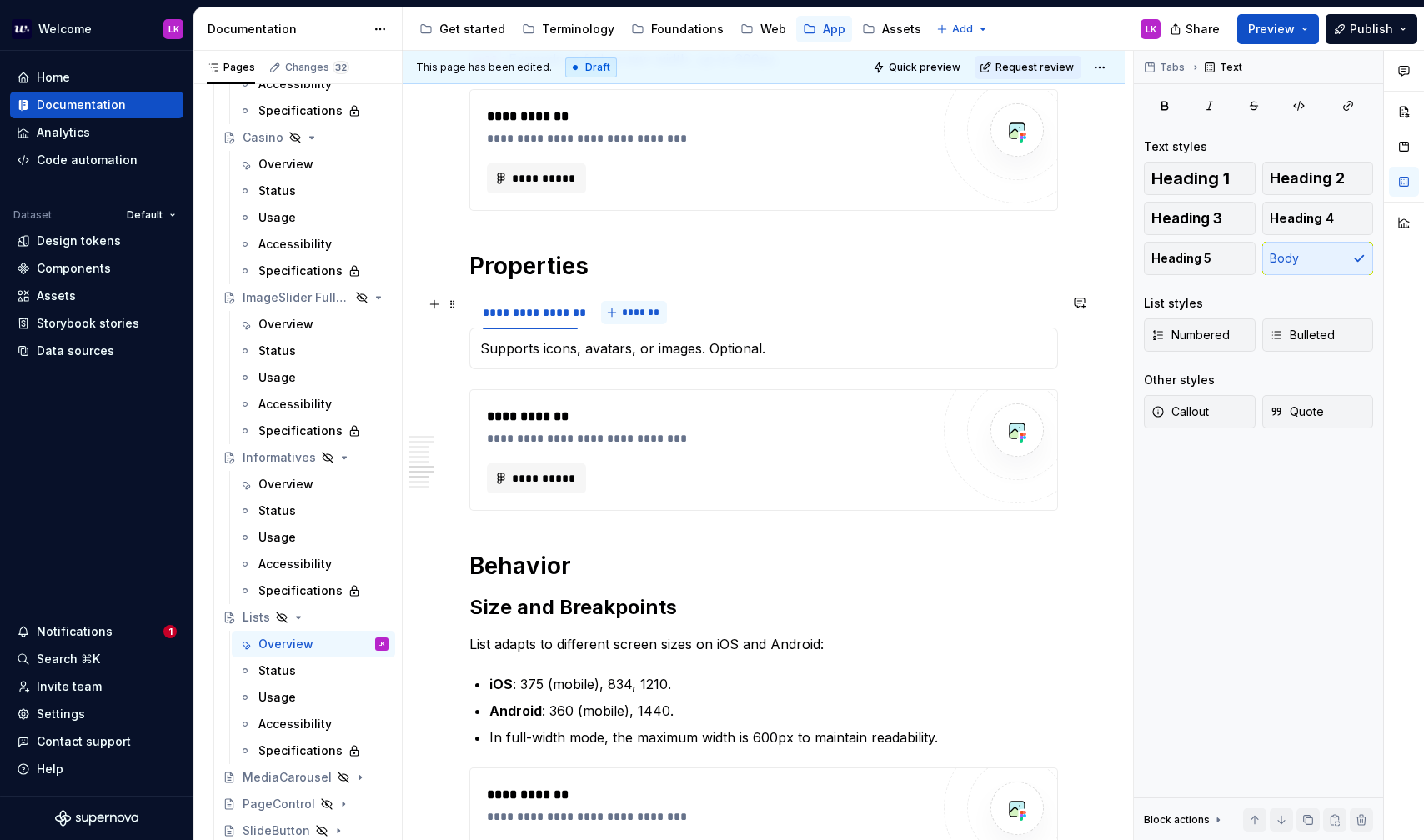
click at [628, 309] on span "*******" at bounding box center [641, 313] width 37 height 14
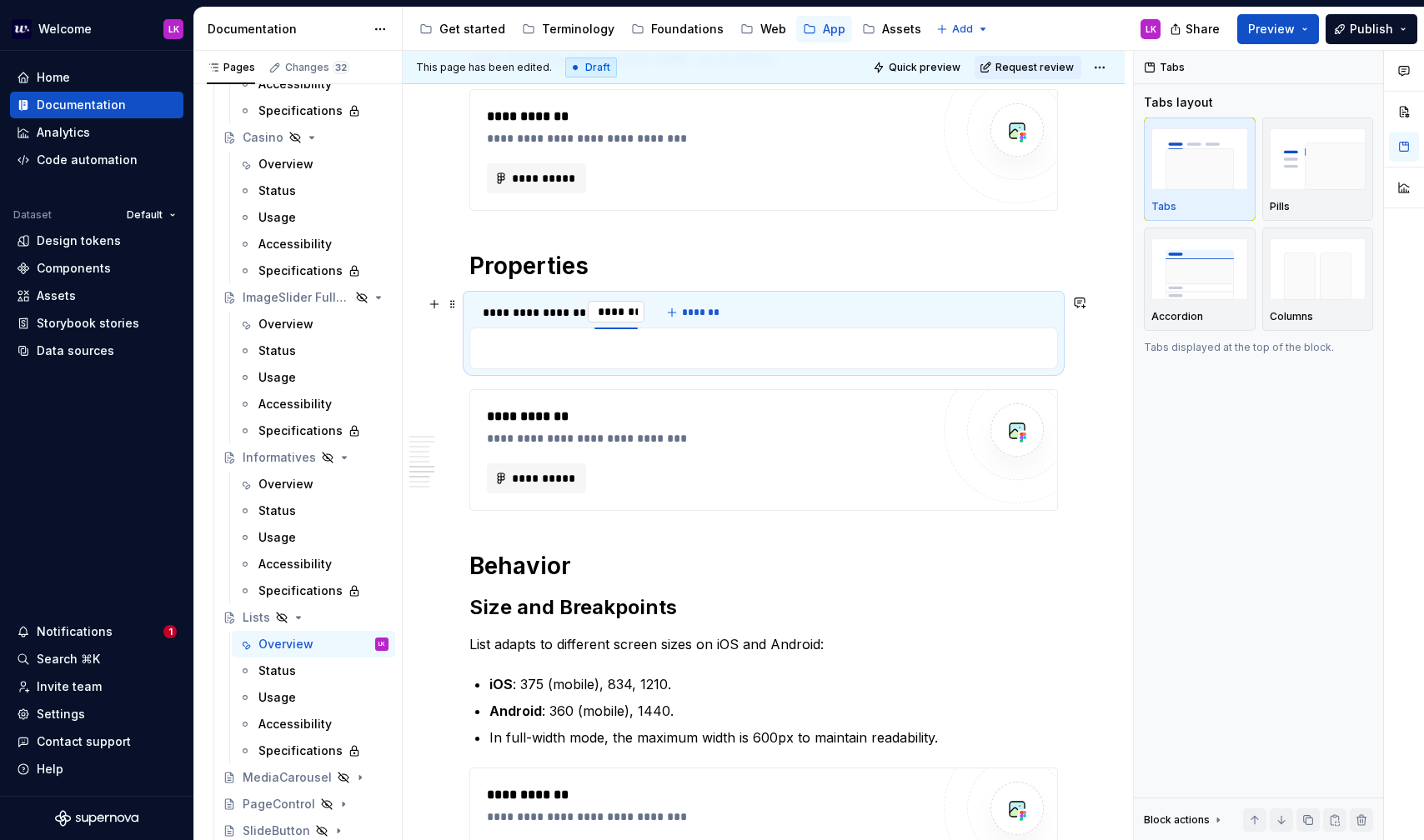
scroll to position [0, 0]
click at [607, 313] on input "**********" at bounding box center [652, 311] width 130 height 30
type input "**********"
click at [724, 352] on p "To enrich screen reader interactions, please activate Accessibility in Grammarl…" at bounding box center [764, 349] width 567 height 20
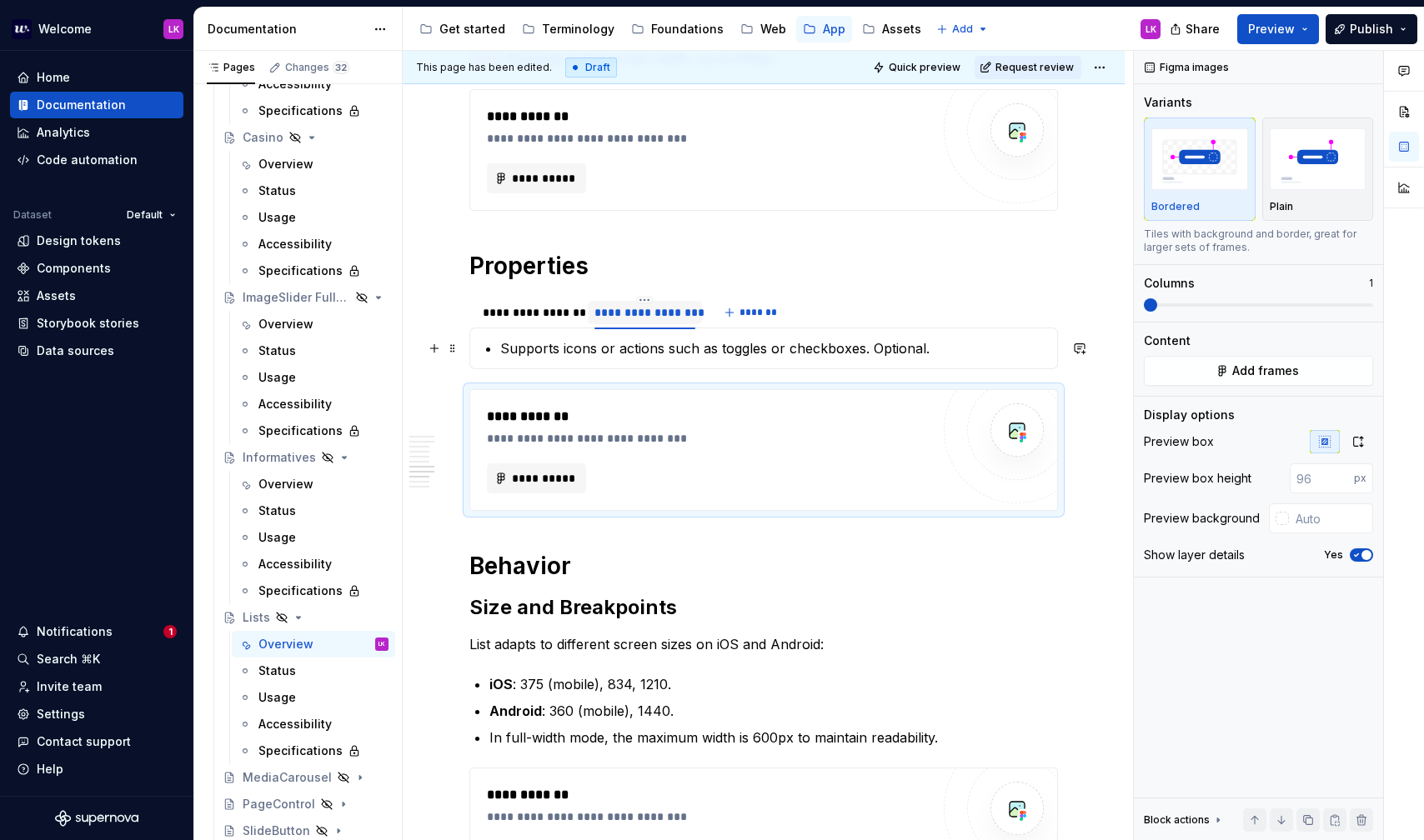
click at [497, 346] on section-item-column "Supports icons or actions such as toggles or checkboxes. Optional." at bounding box center [764, 349] width 567 height 20
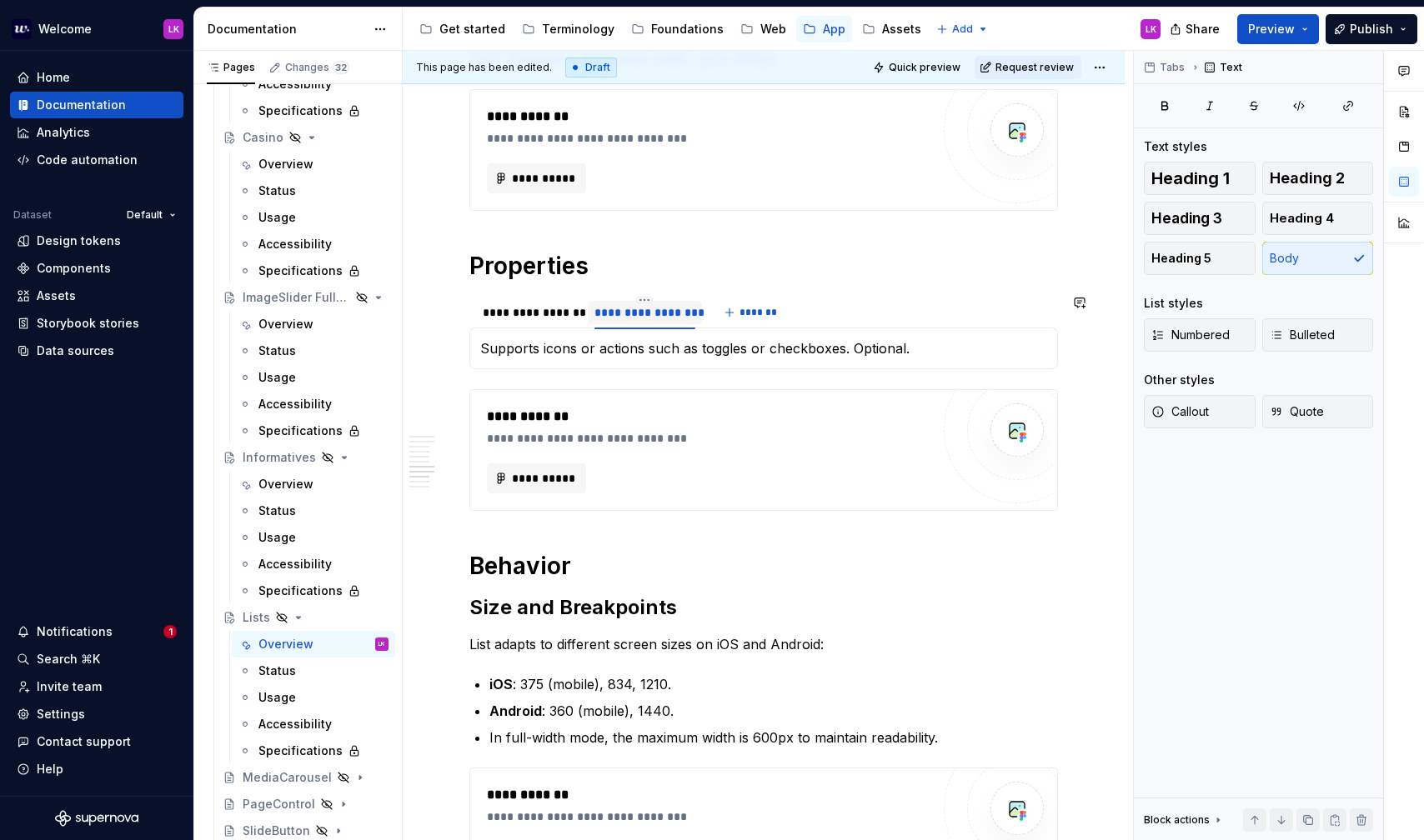
click at [581, 294] on section "**********" at bounding box center [764, 332] width 589 height 75
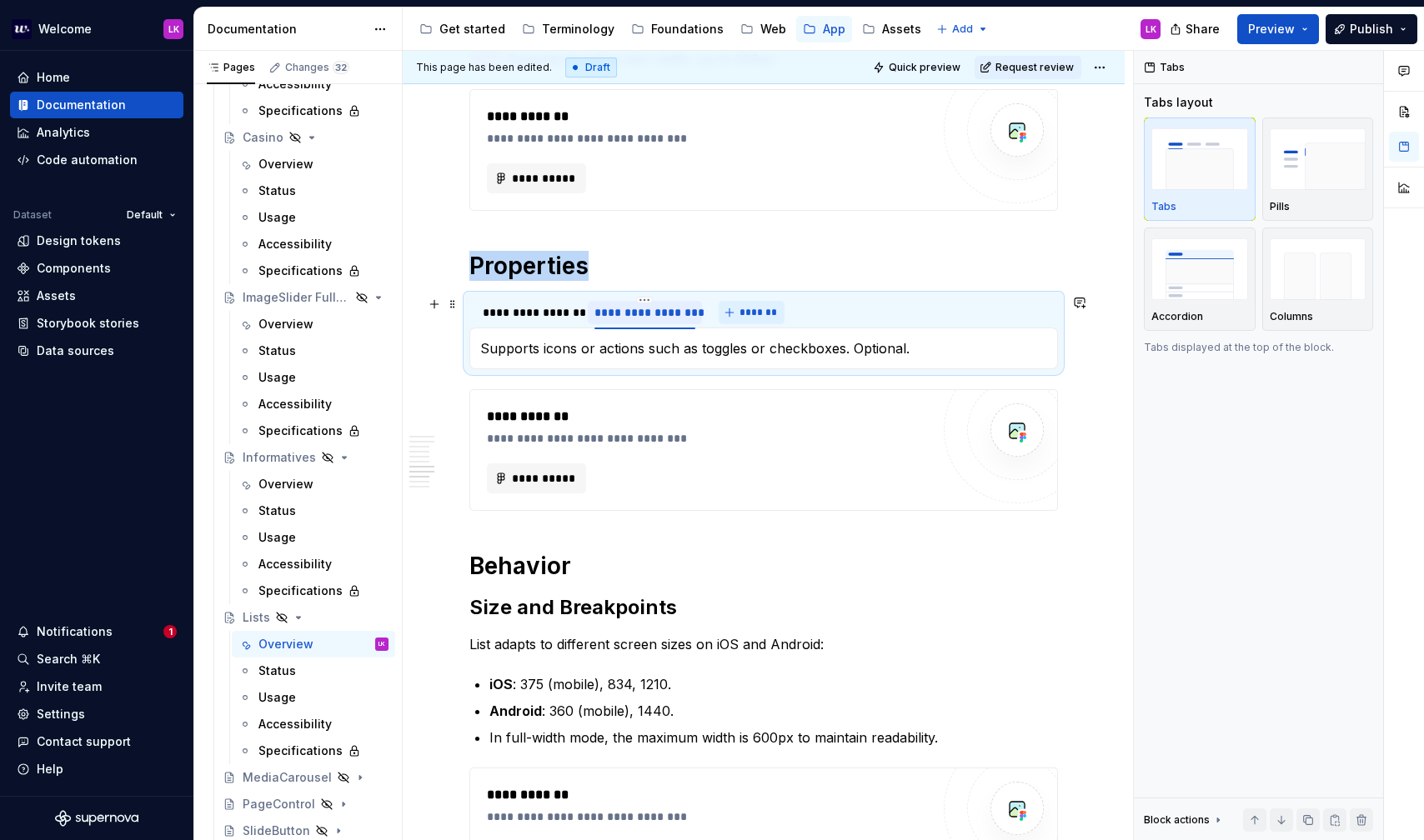
click at [734, 315] on button "*******" at bounding box center [751, 312] width 66 height 23
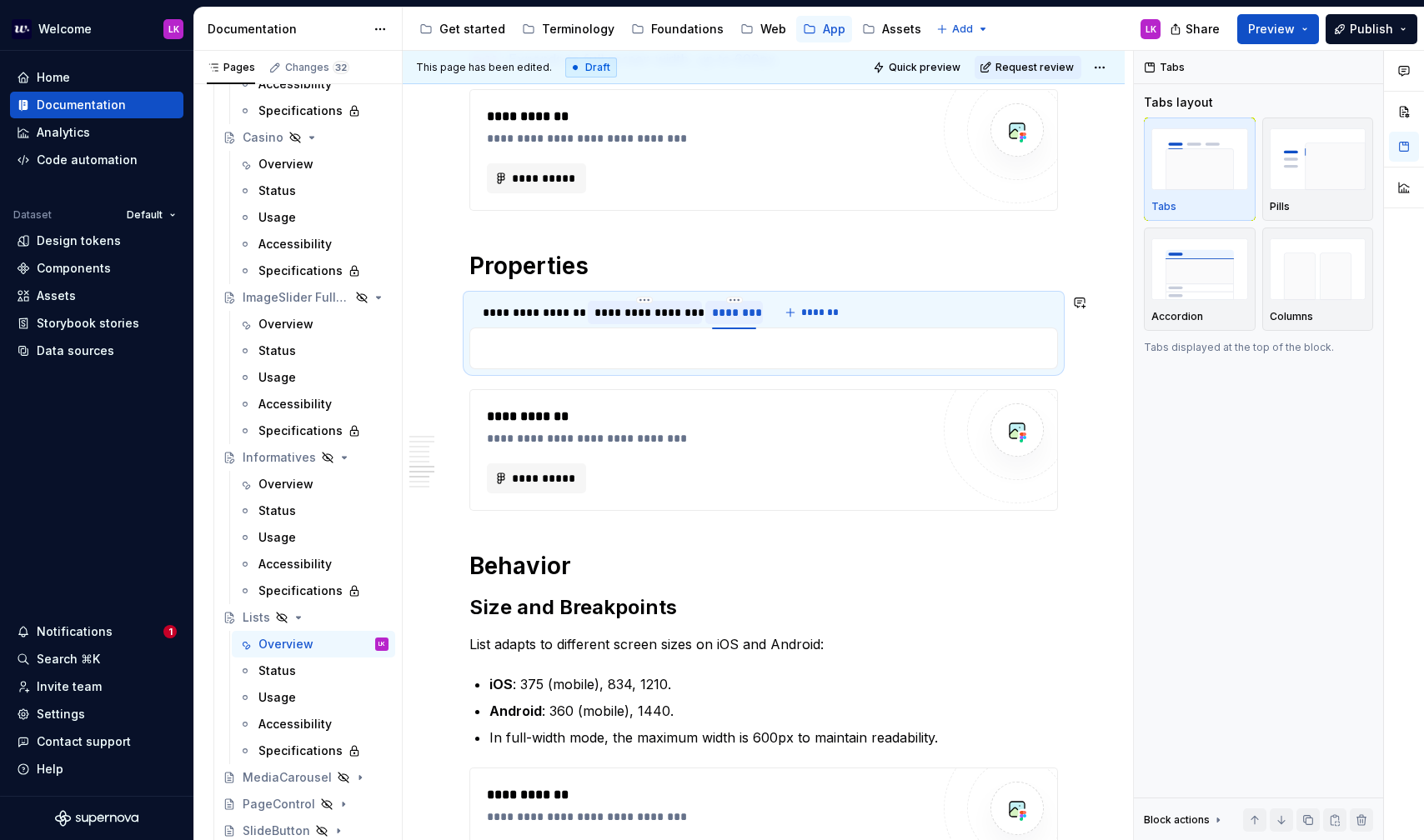
click at [734, 310] on div "********" at bounding box center [734, 313] width 44 height 17
type input "**********"
click at [655, 347] on p "To enrich screen reader interactions, please activate Accessibility in Grammarl…" at bounding box center [764, 349] width 567 height 20
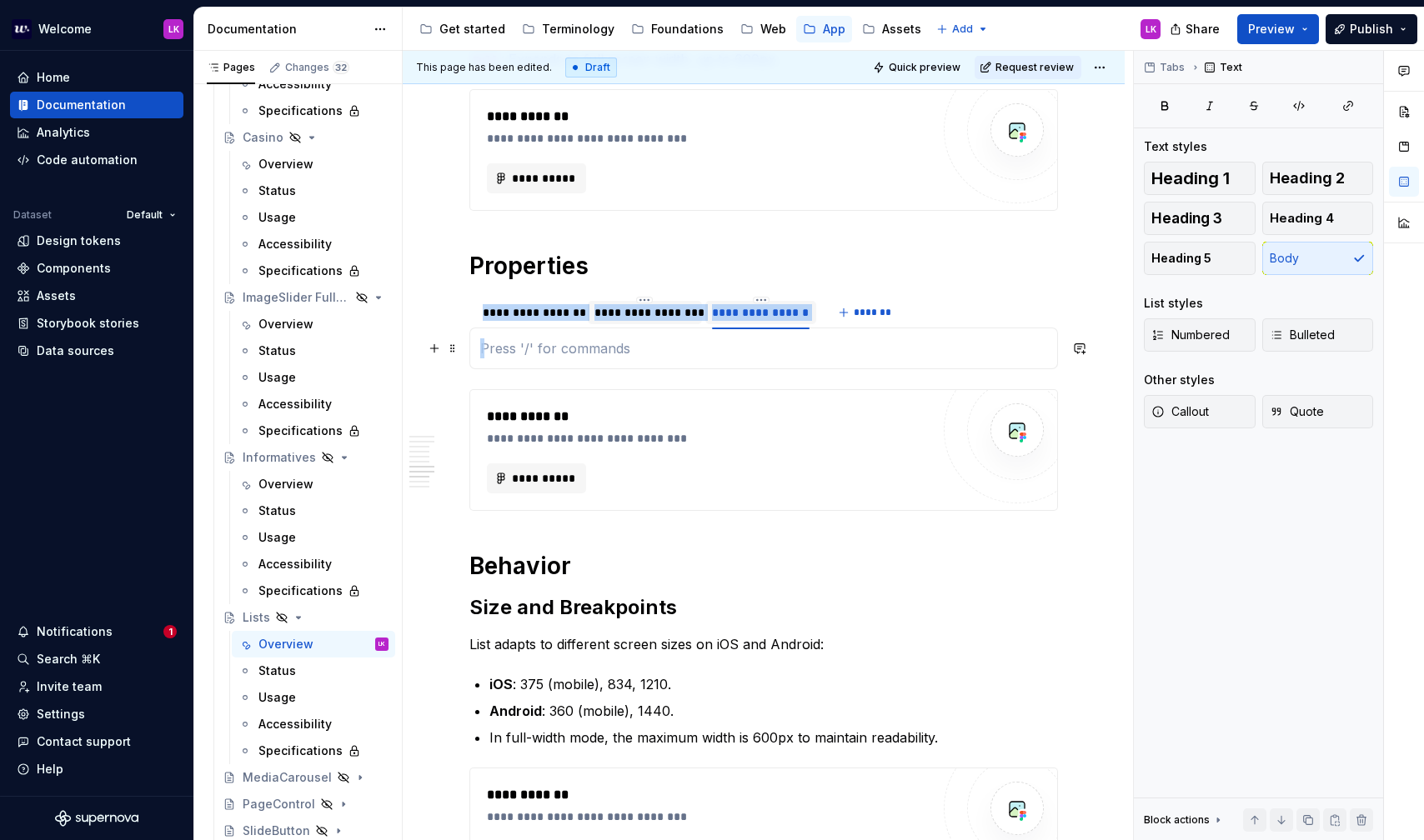
click at [655, 347] on p "To enrich screen reader interactions, please activate Accessibility in Grammarl…" at bounding box center [764, 349] width 567 height 20
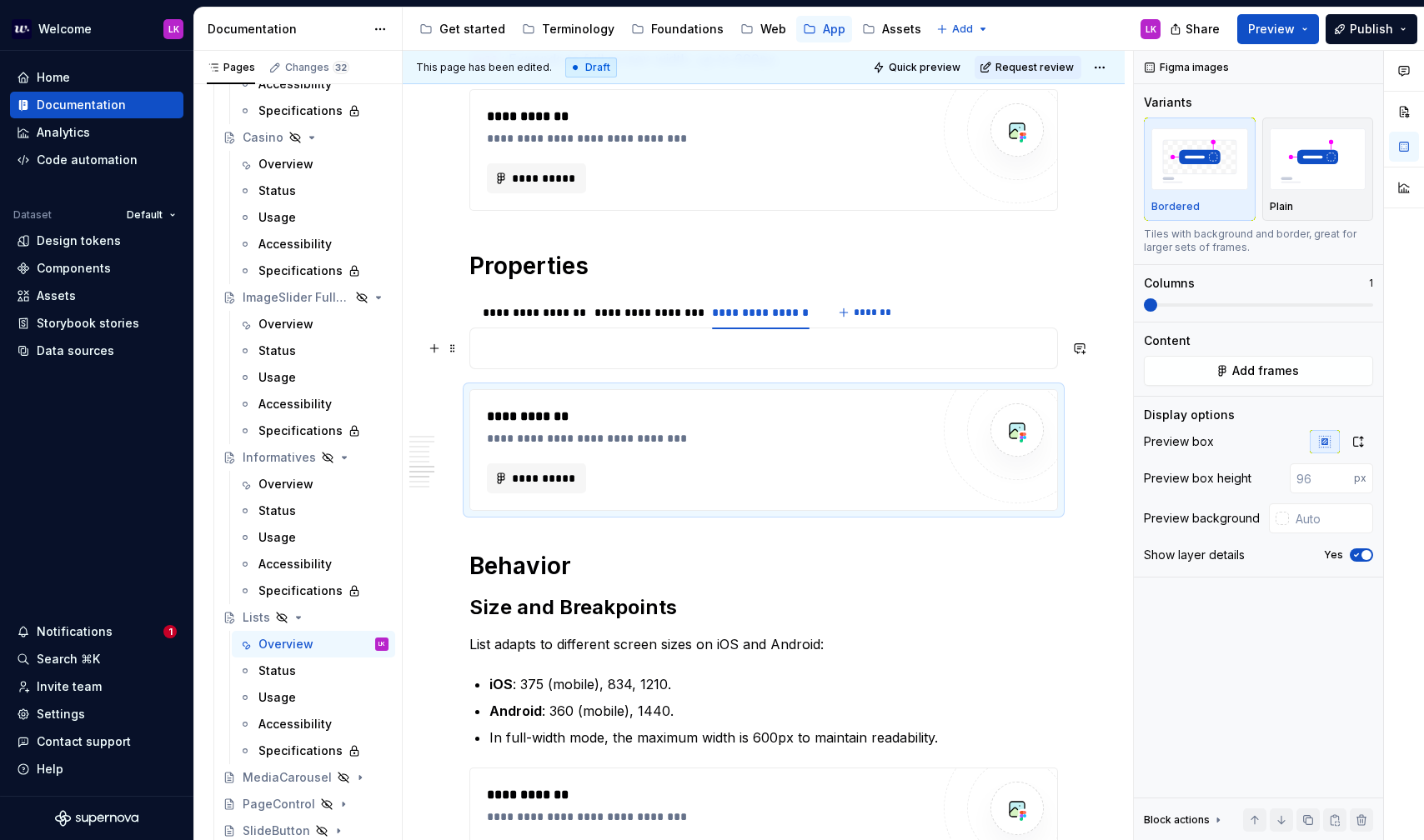
click at [558, 344] on p "To enrich screen reader interactions, please activate Accessibility in Grammarl…" at bounding box center [764, 349] width 567 height 20
click at [498, 346] on section-item-column "Allows embedded elements such as content header or title + subtitle." at bounding box center [764, 349] width 567 height 20
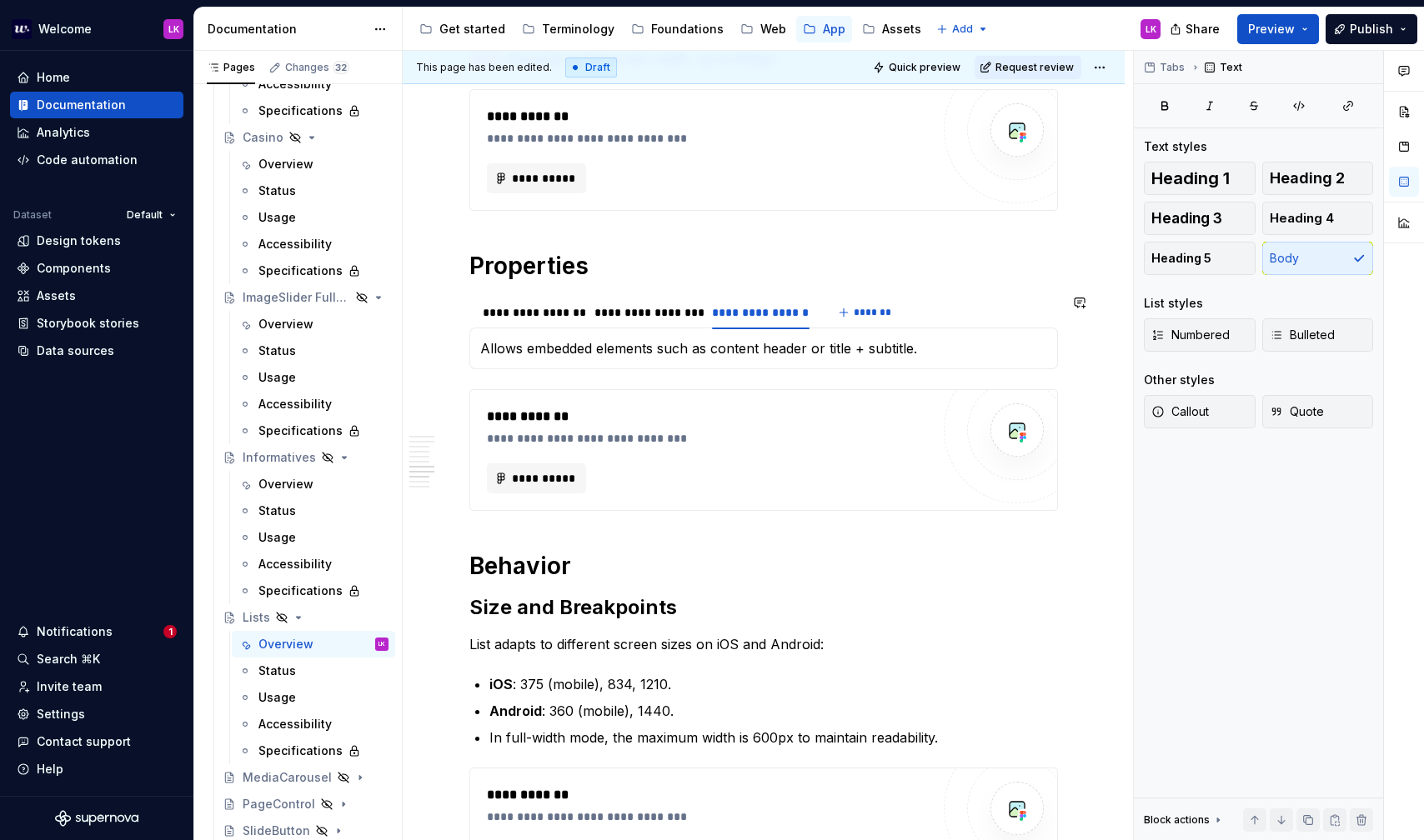
click at [481, 294] on section "**********" at bounding box center [764, 332] width 589 height 75
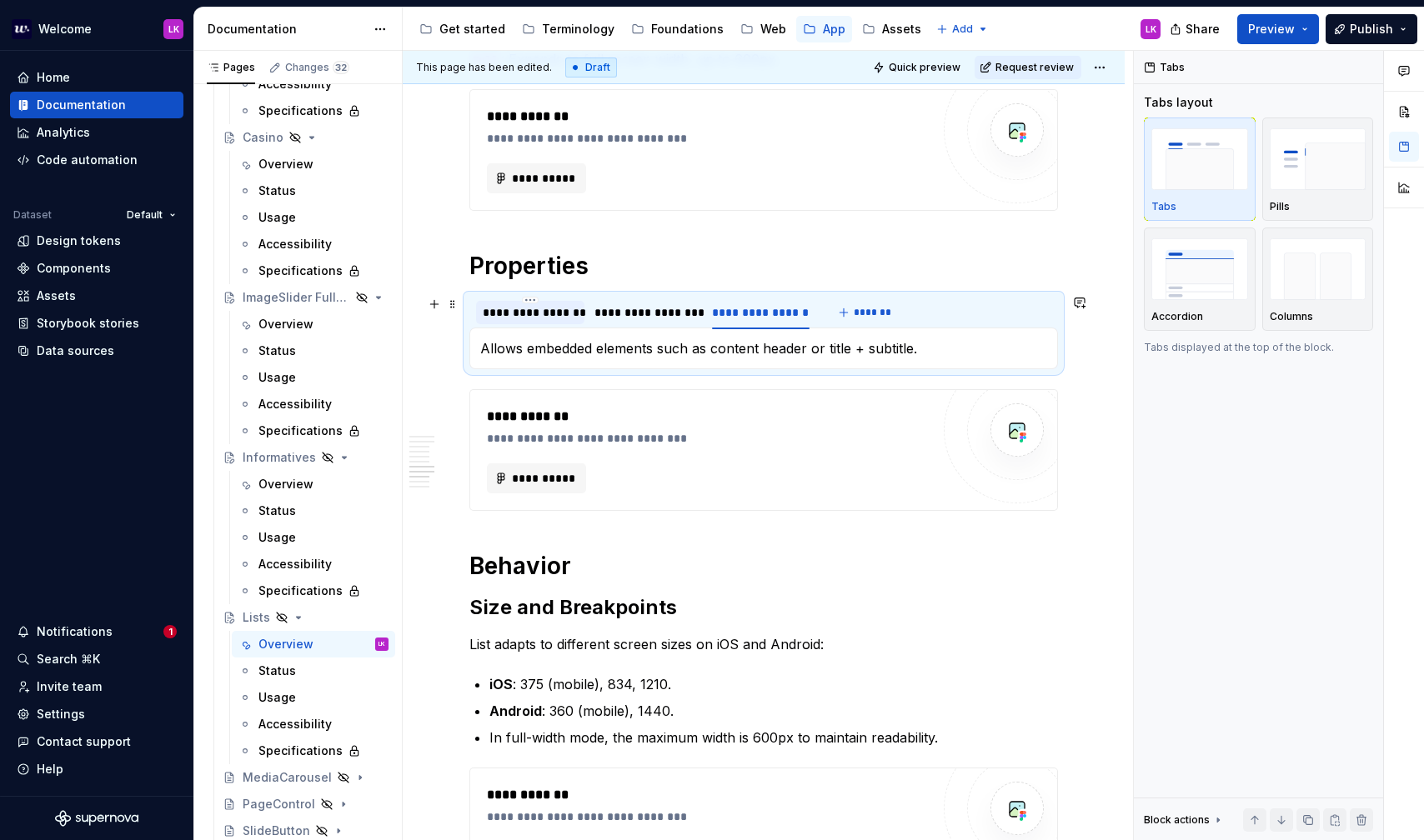
click at [515, 313] on div "**********" at bounding box center [531, 313] width 95 height 17
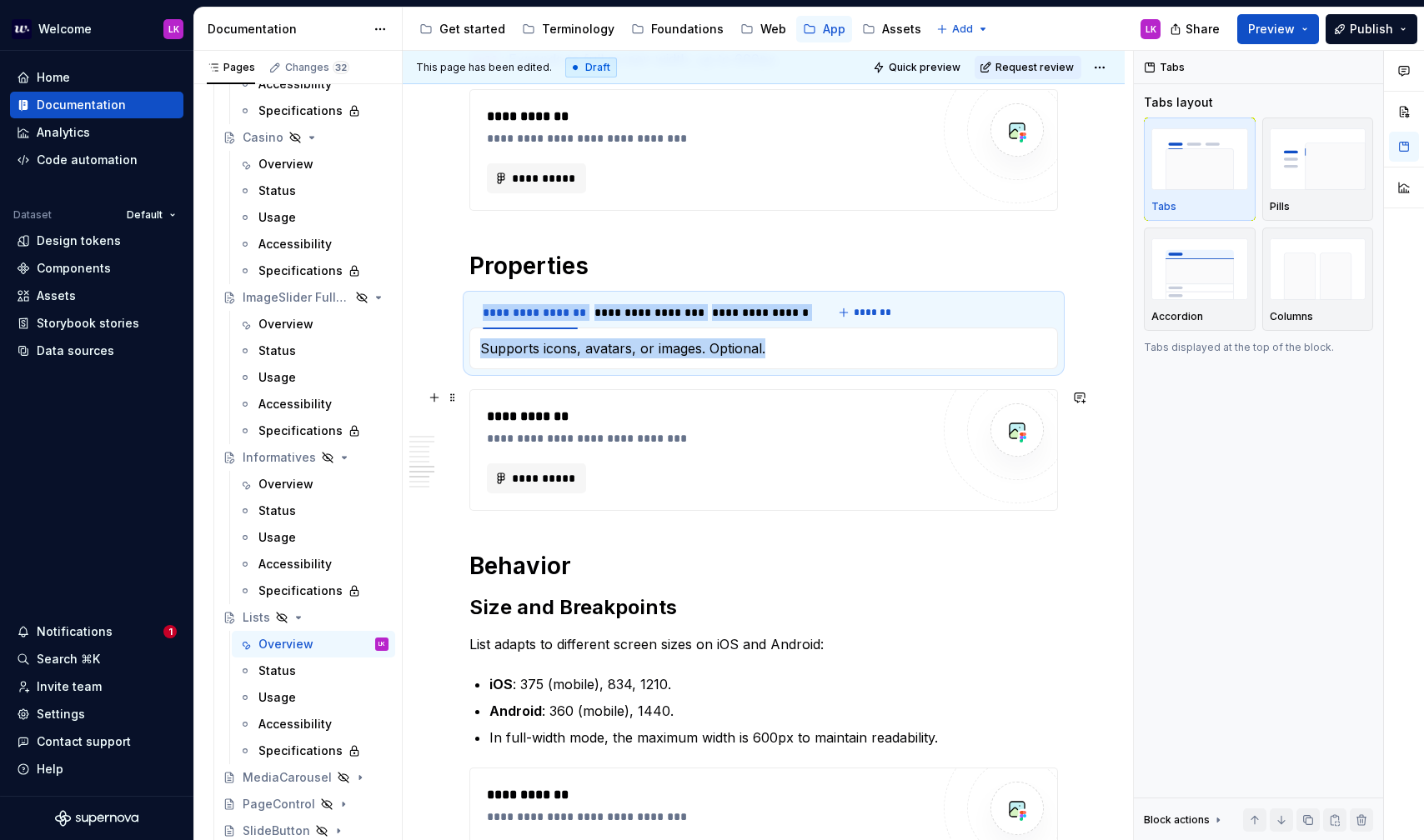
click at [743, 421] on div "**********" at bounding box center [712, 417] width 452 height 20
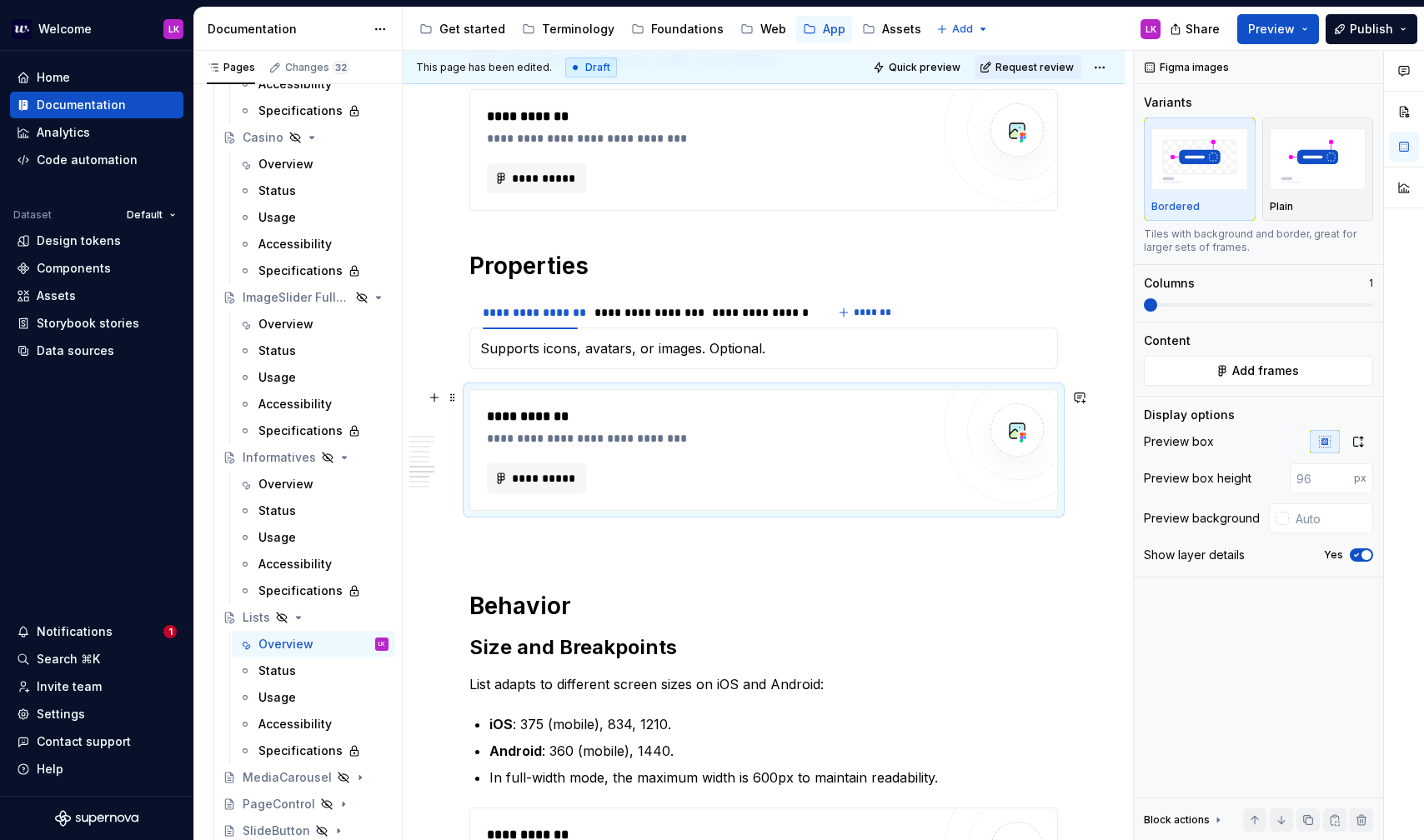
click at [939, 435] on div "**********" at bounding box center [764, 450] width 587 height 120
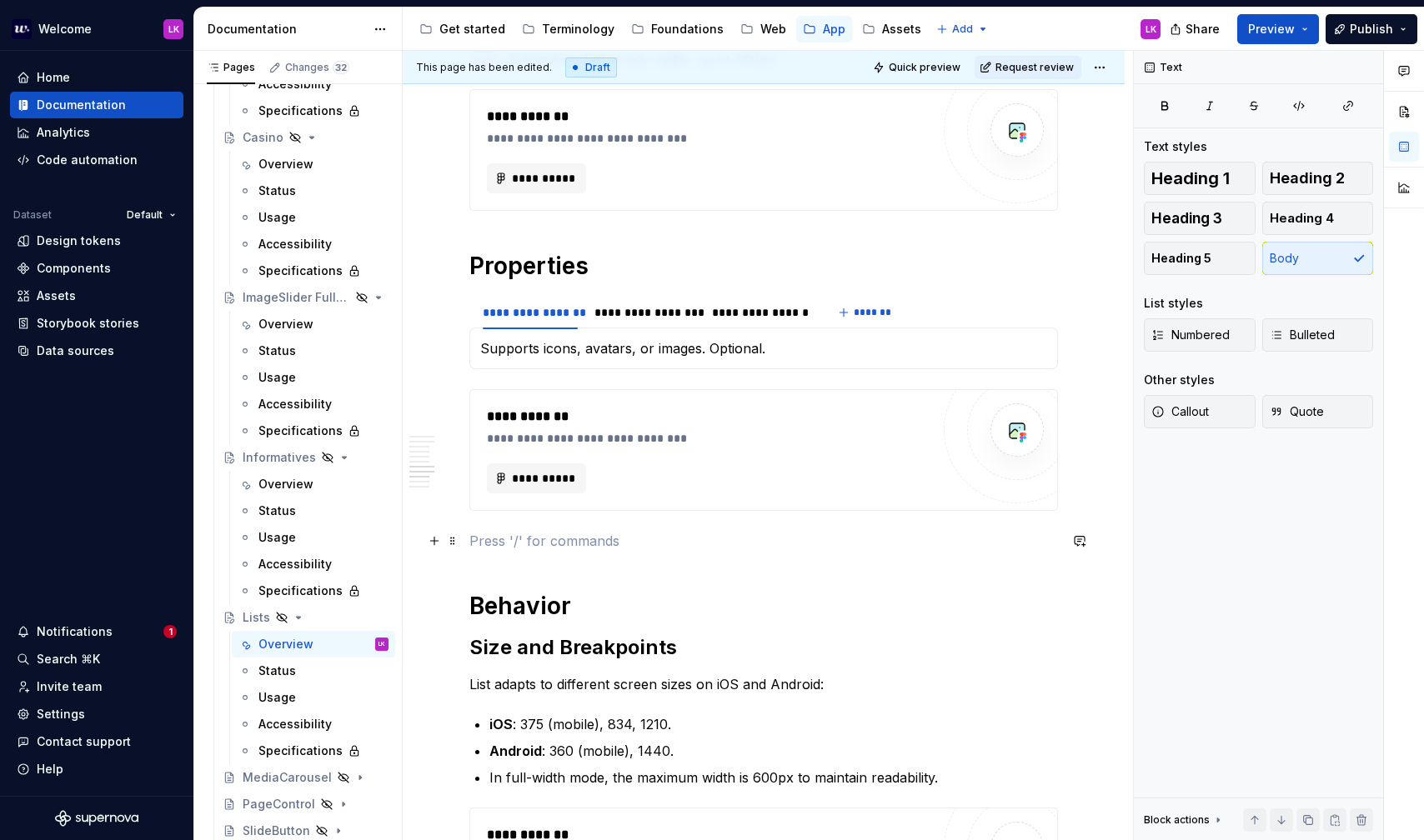
click at [675, 538] on p "To enrich screen reader interactions, please activate Accessibility in Grammarl…" at bounding box center [764, 541] width 589 height 20
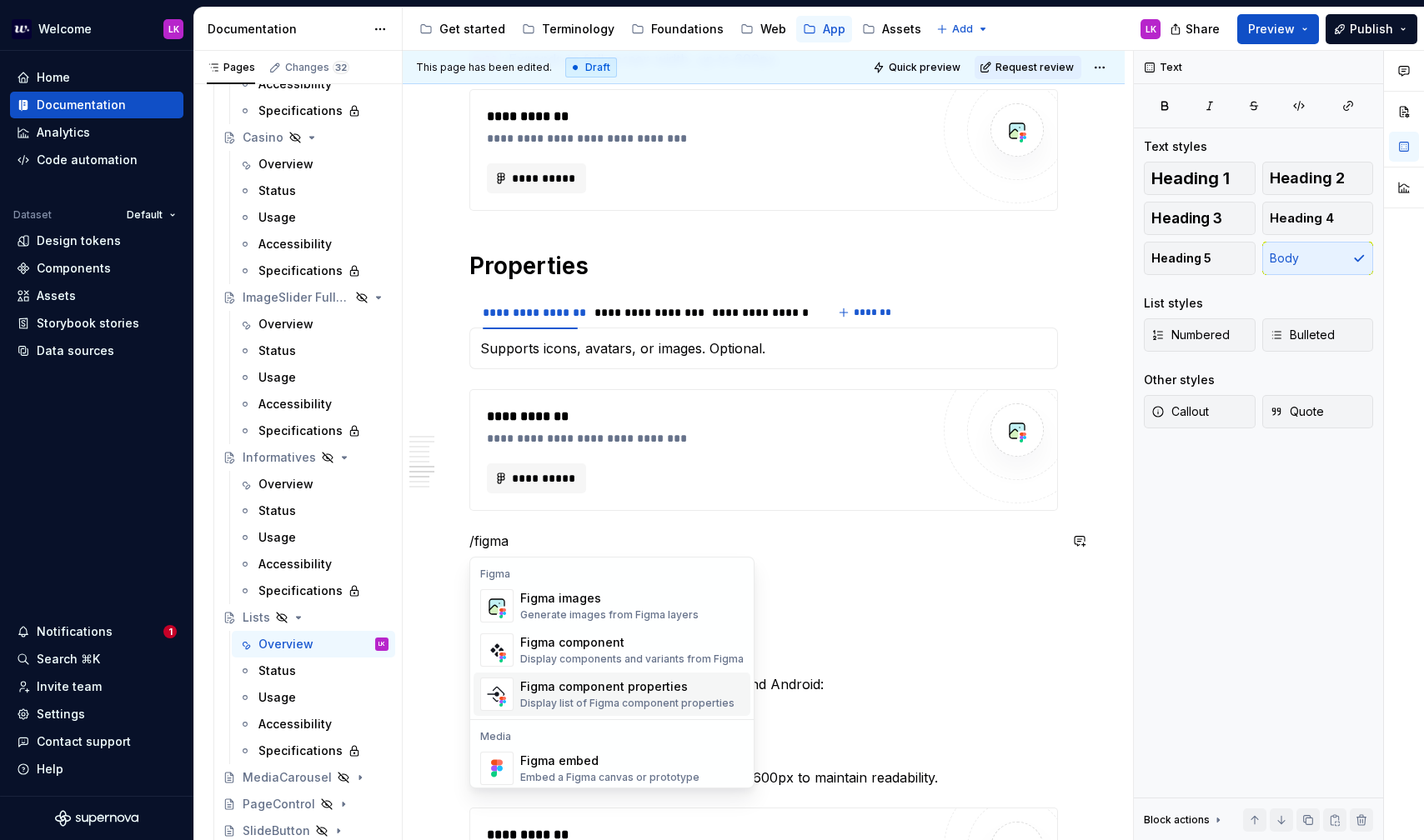
click at [578, 688] on div "Figma component properties" at bounding box center [628, 687] width 214 height 17
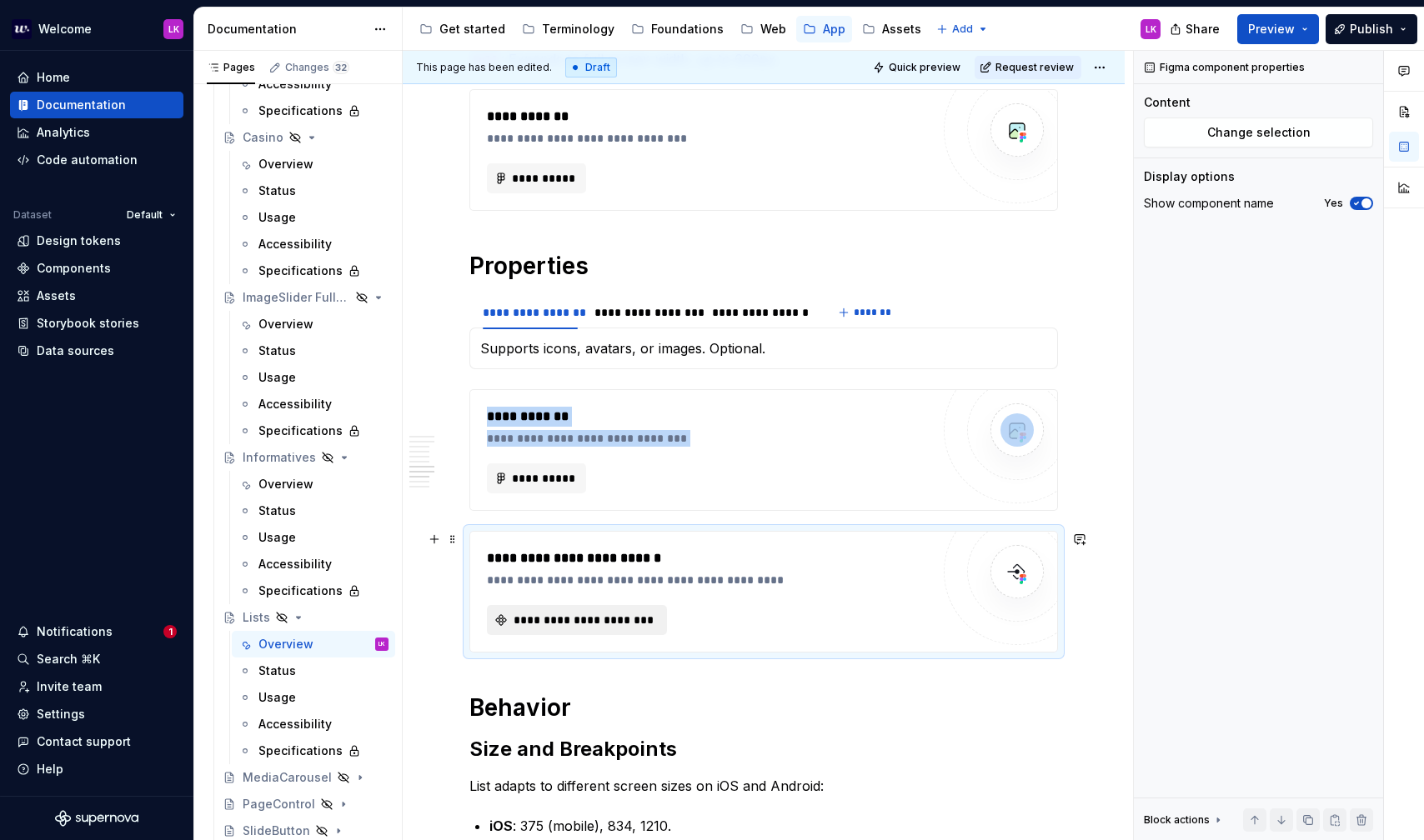
click at [584, 610] on button "**********" at bounding box center [577, 620] width 180 height 30
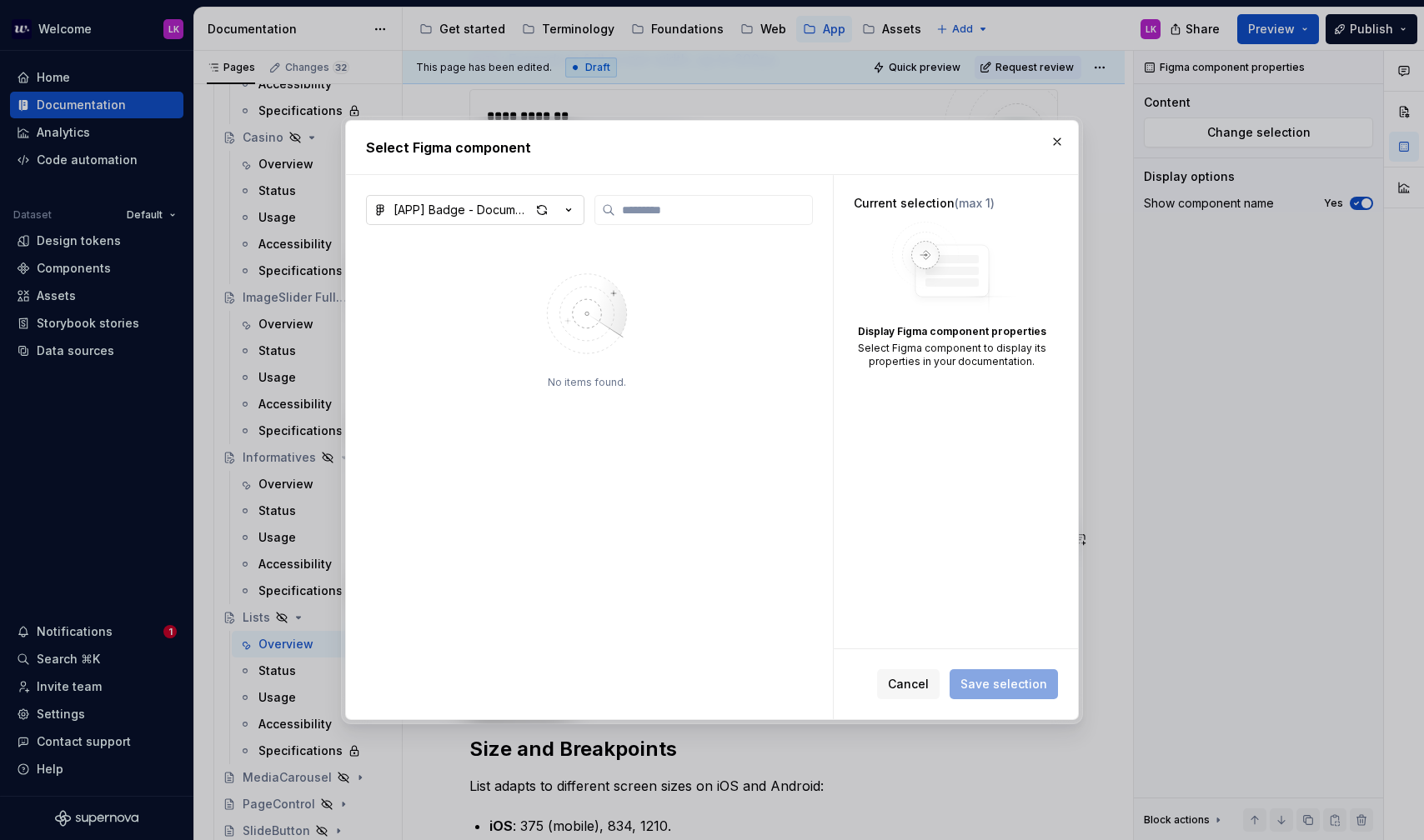
click at [476, 215] on div "[APP] Badge - Documentation" at bounding box center [462, 210] width 137 height 17
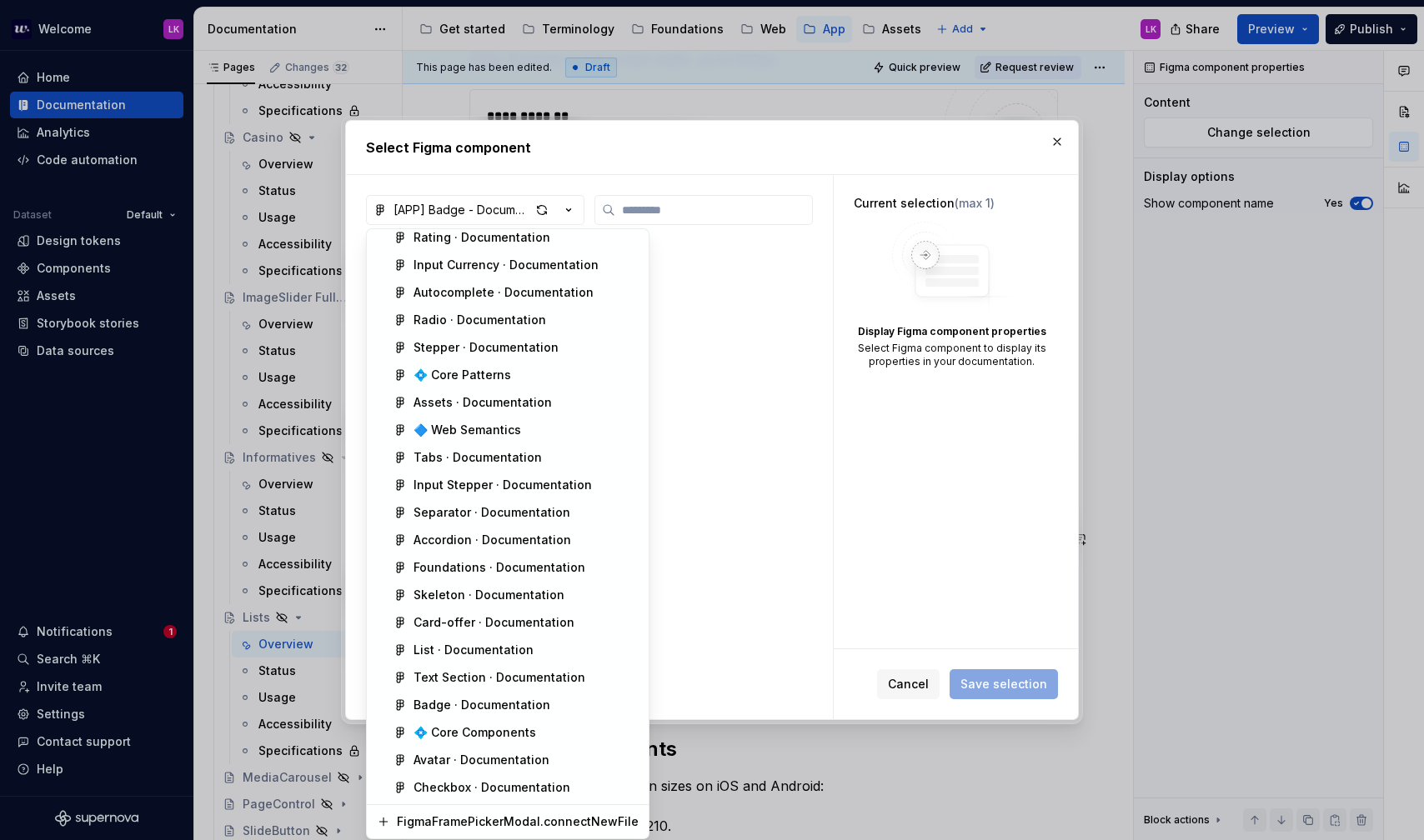
scroll to position [419, 0]
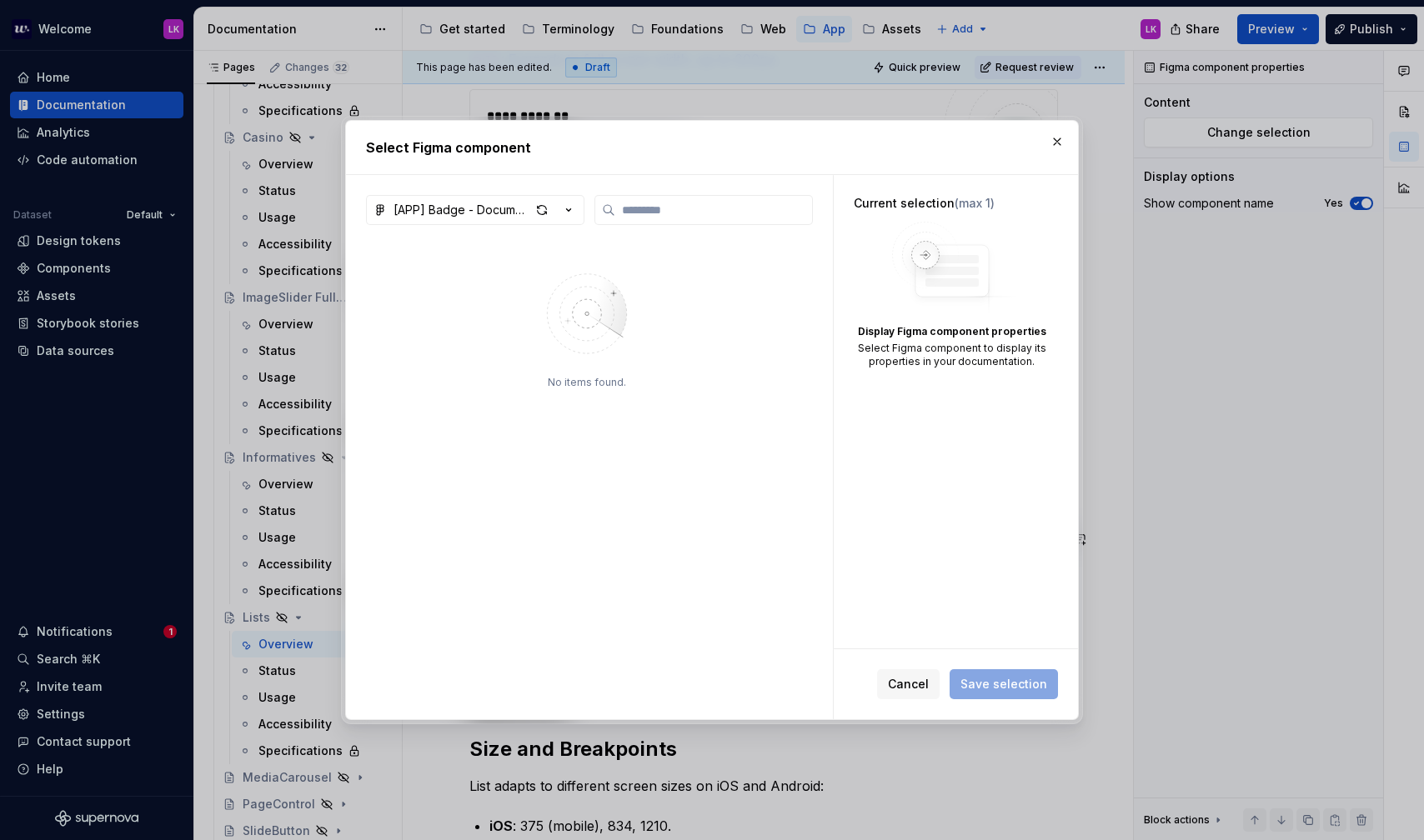
click at [1057, 147] on div "Select Figma component [APP] Badge - Documentation No items found. Current sele…" at bounding box center [712, 420] width 1424 height 840
click at [1057, 147] on button "button" at bounding box center [1057, 141] width 23 height 23
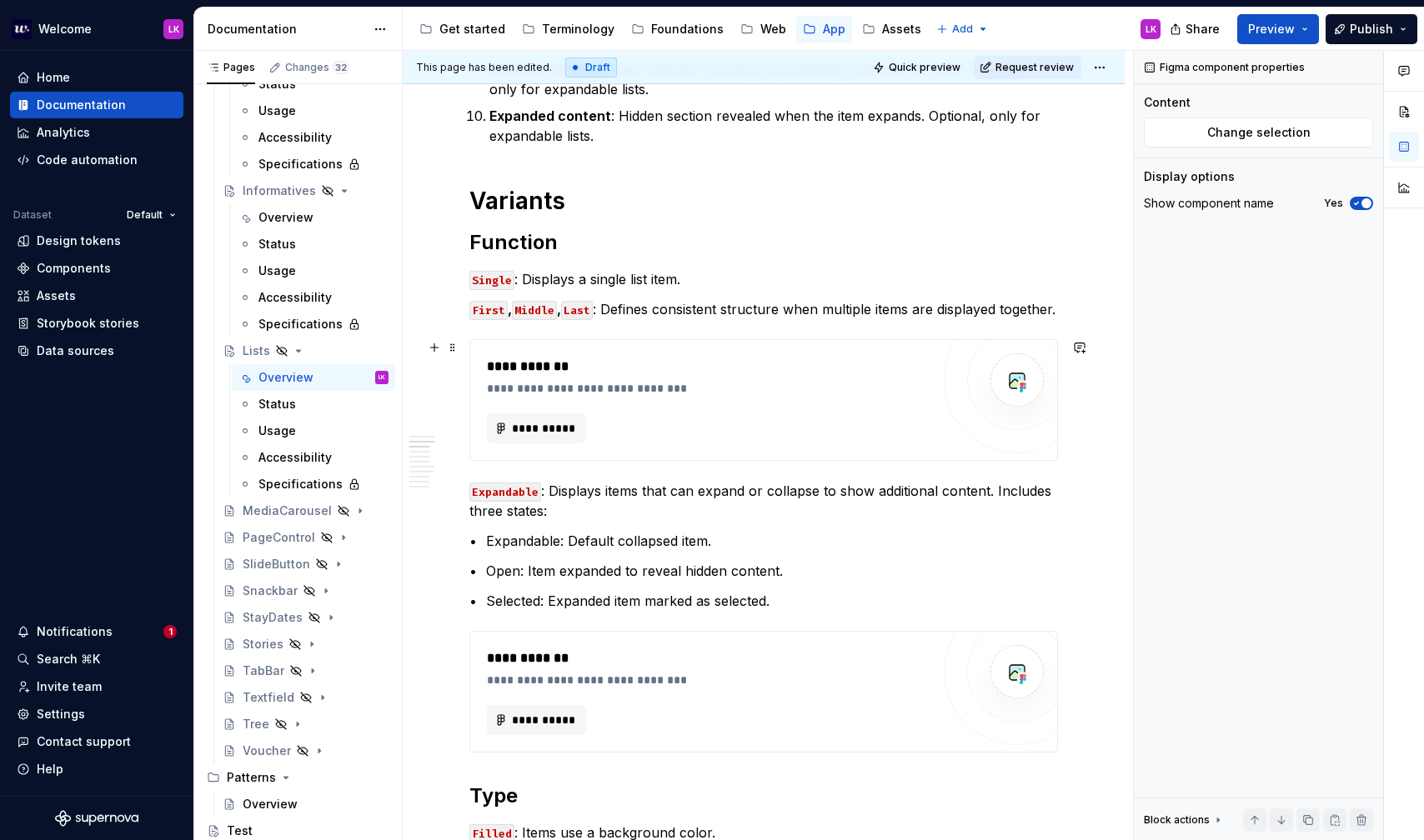
scroll to position [0, 0]
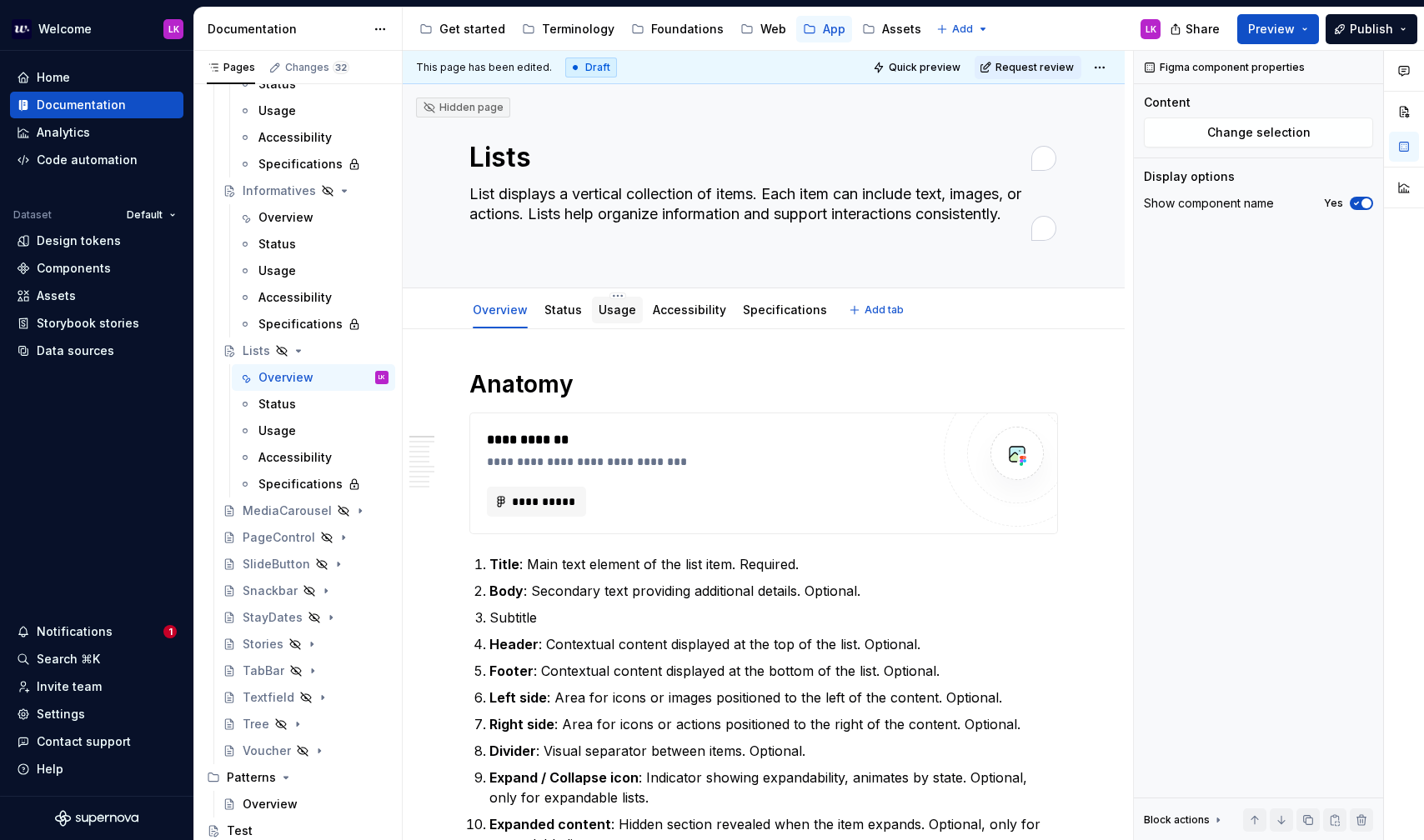
click at [619, 315] on link "Usage" at bounding box center [618, 309] width 37 height 14
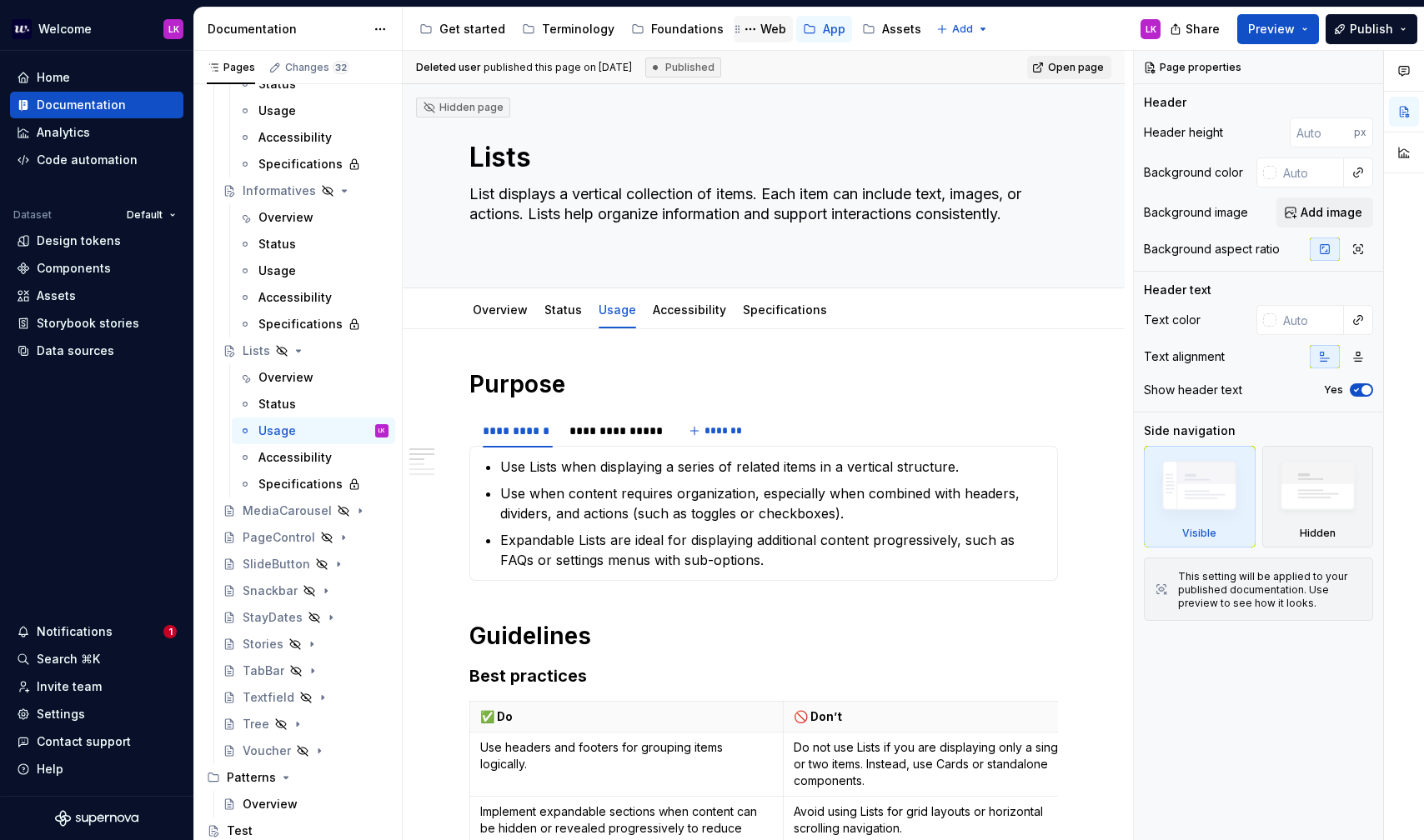
click at [762, 41] on div "Web" at bounding box center [764, 29] width 60 height 26
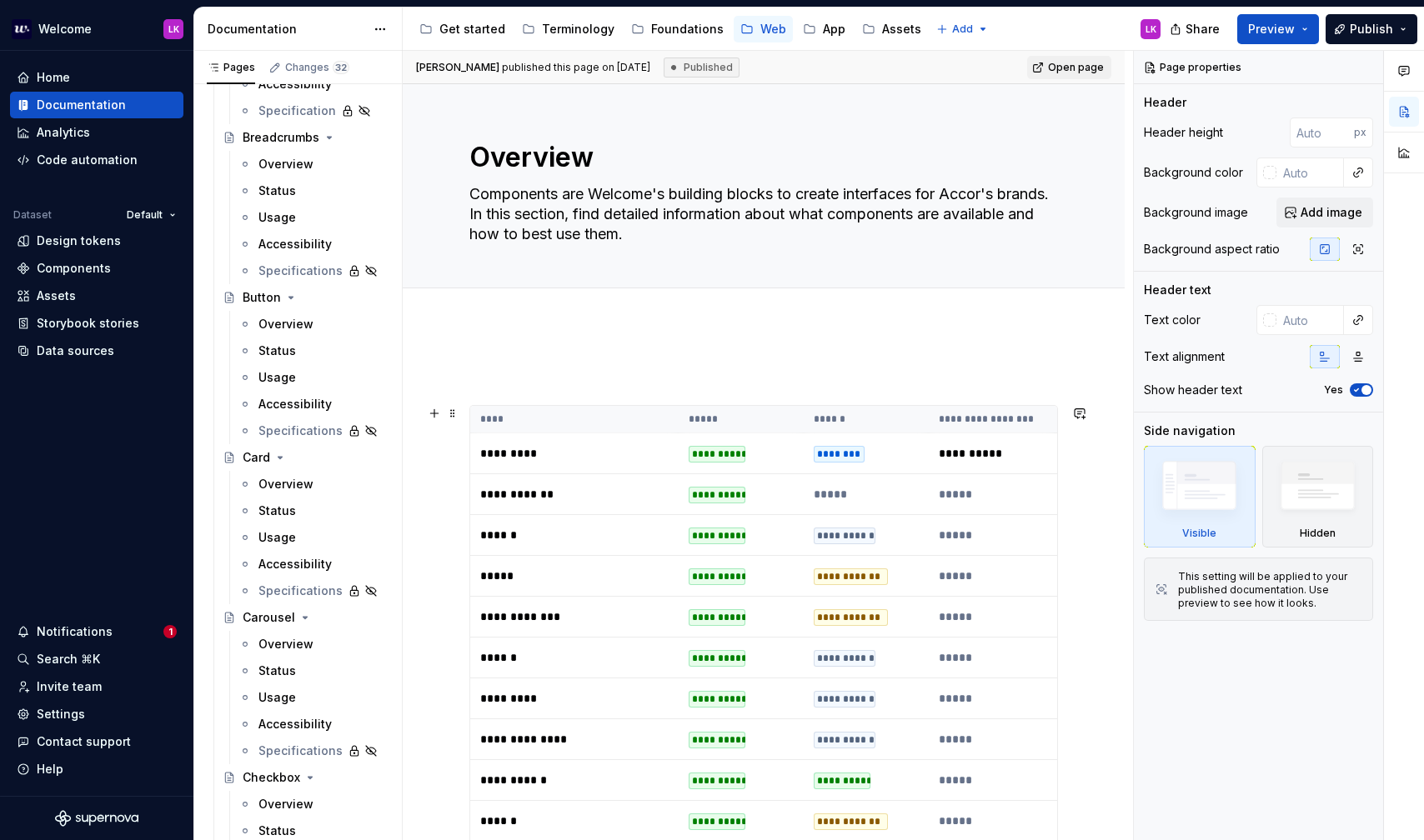
click at [510, 490] on p "**********" at bounding box center [575, 494] width 189 height 17
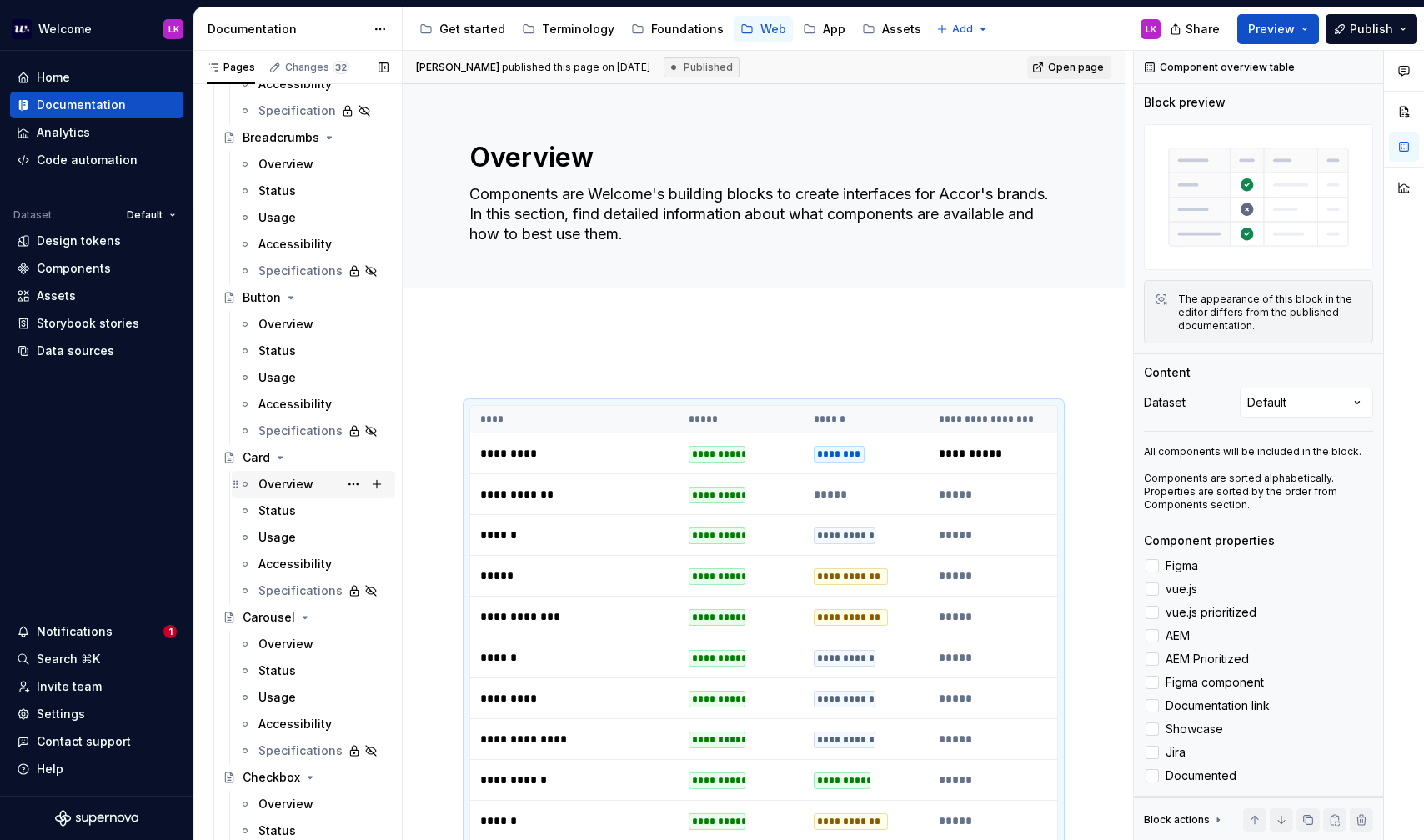
click at [308, 478] on div "Overview" at bounding box center [286, 485] width 55 height 17
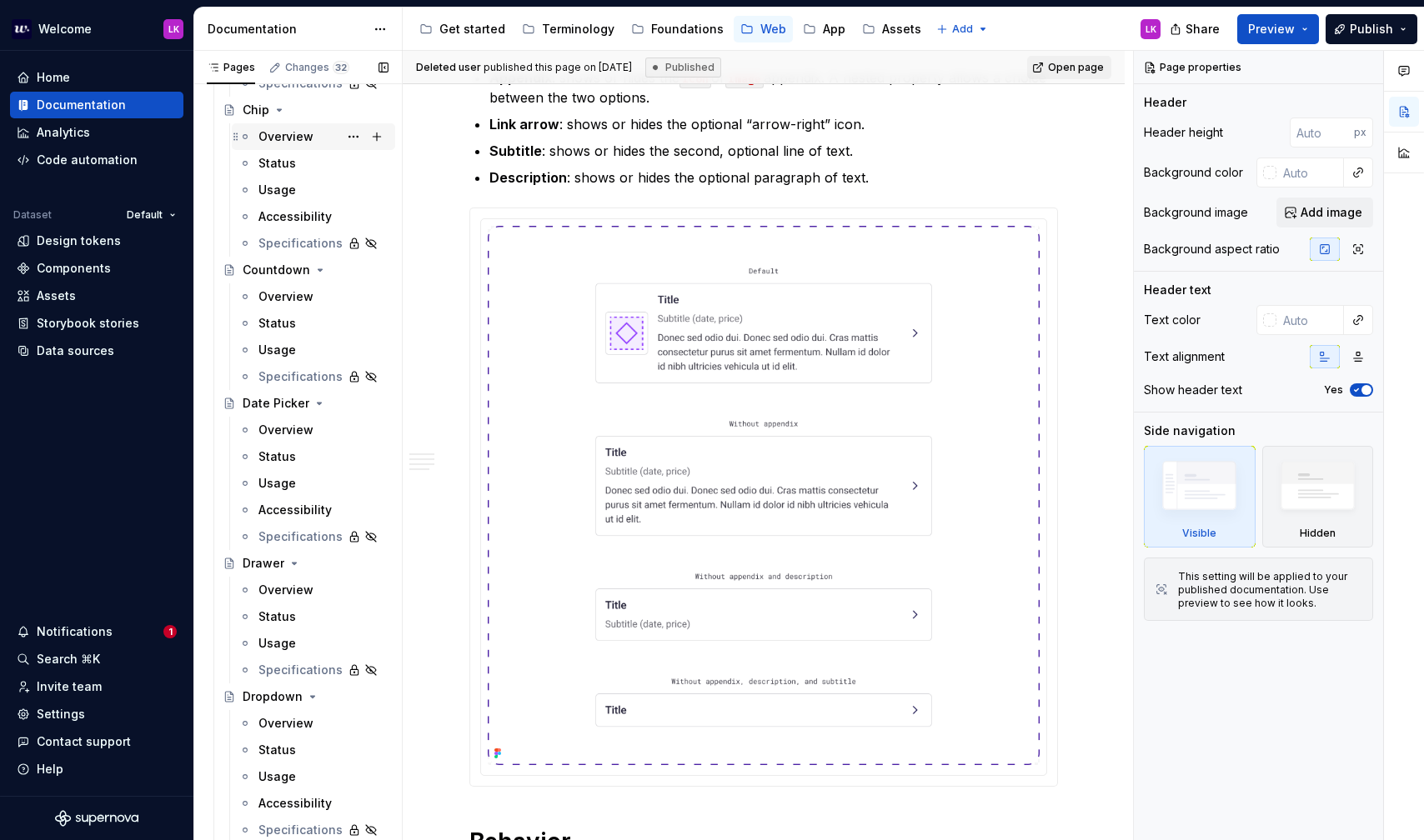
scroll to position [2426, 0]
click at [313, 587] on div "Overview" at bounding box center [323, 587] width 130 height 23
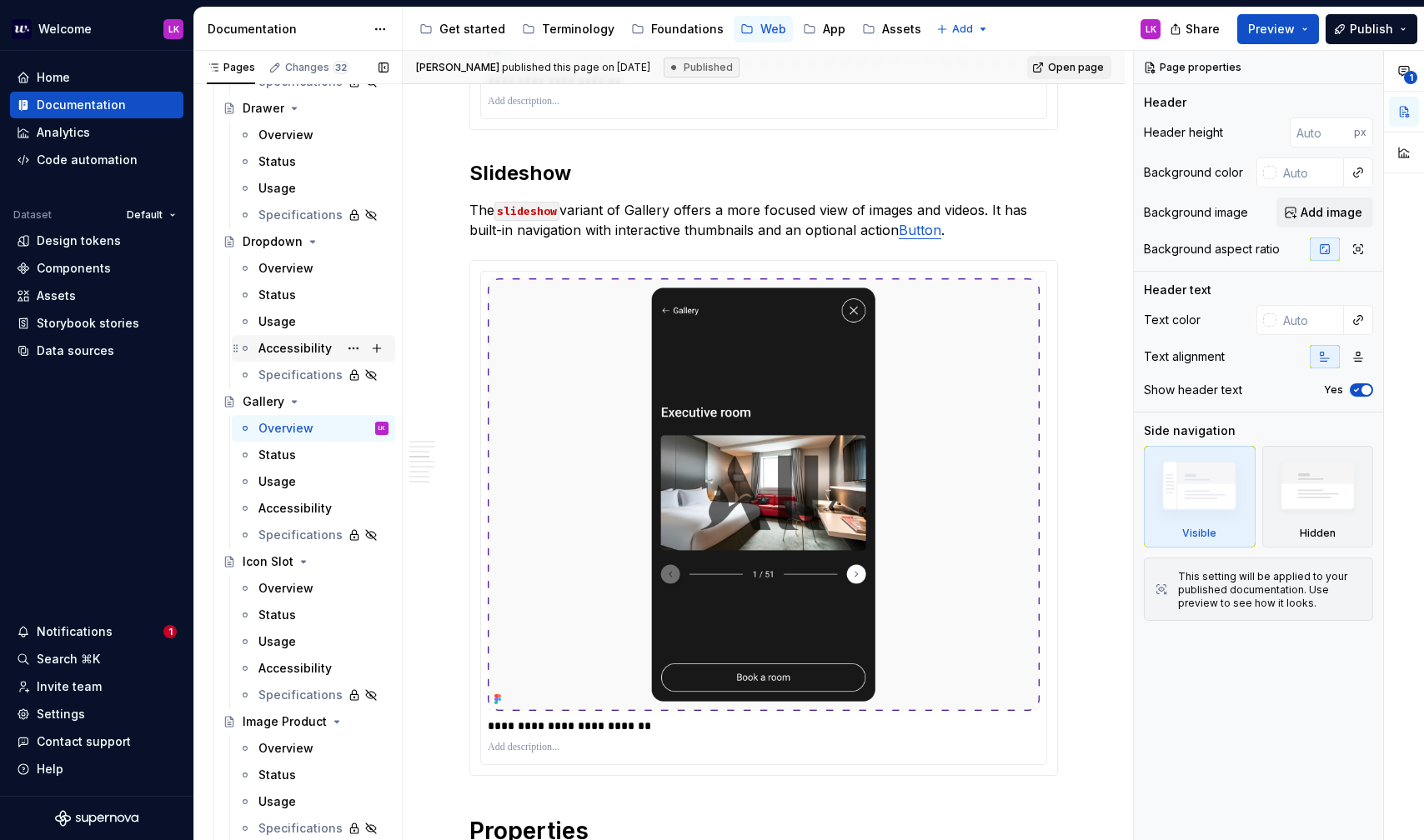
scroll to position [2733, 0]
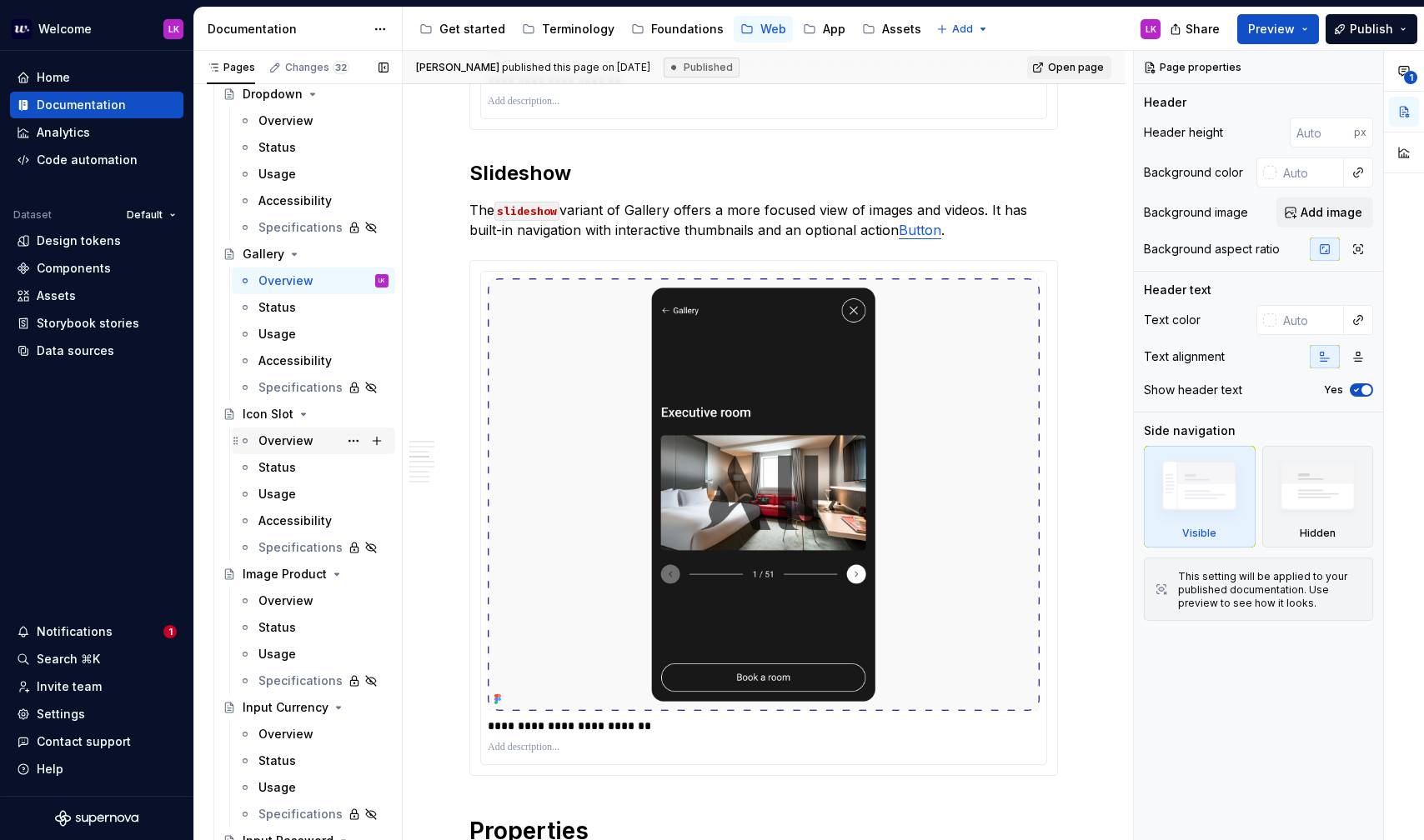
click at [294, 445] on div "Overview" at bounding box center [286, 441] width 55 height 17
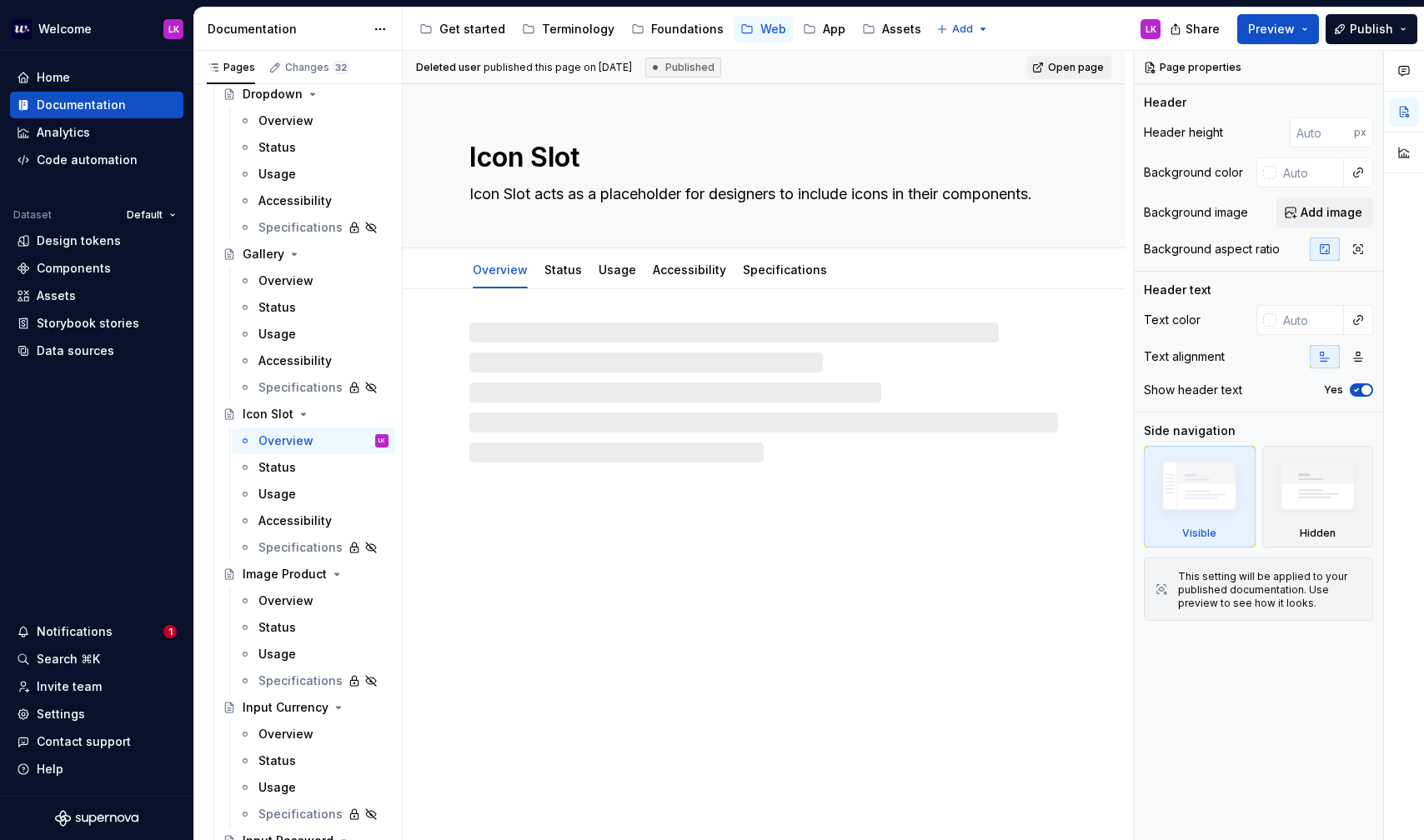
type textarea "*"
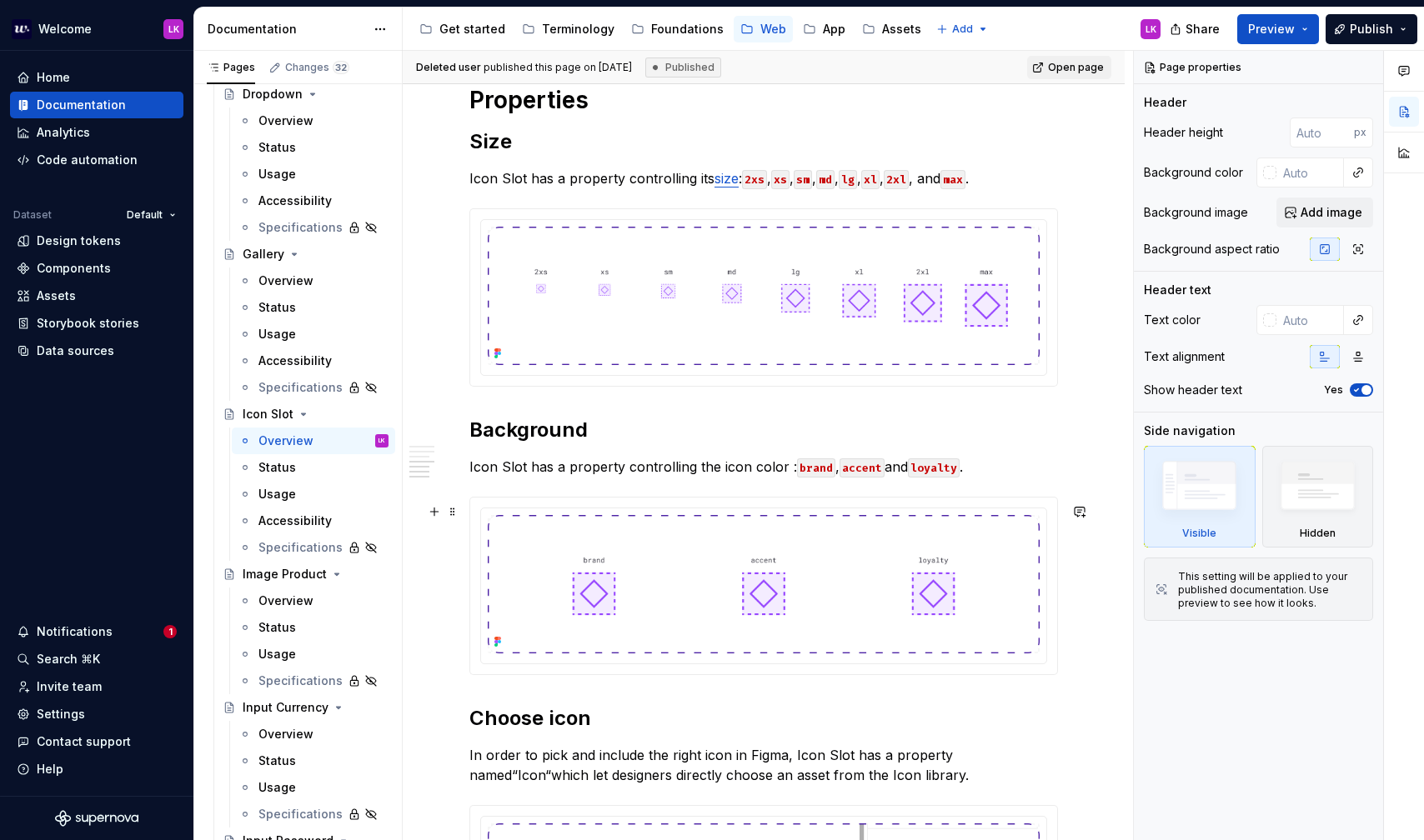
scroll to position [860, 0]
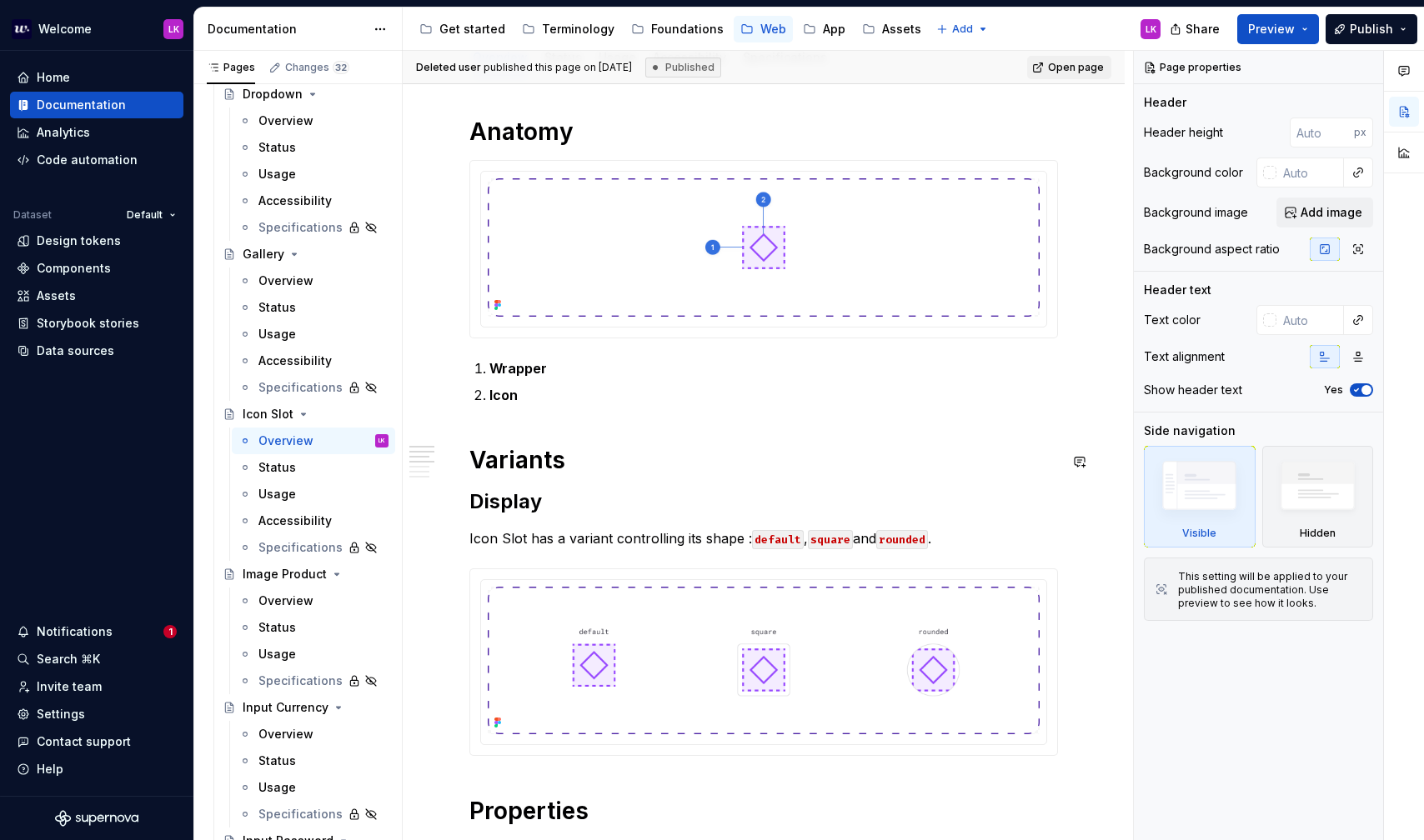
scroll to position [213, 0]
click at [316, 597] on div "Overview" at bounding box center [323, 600] width 130 height 23
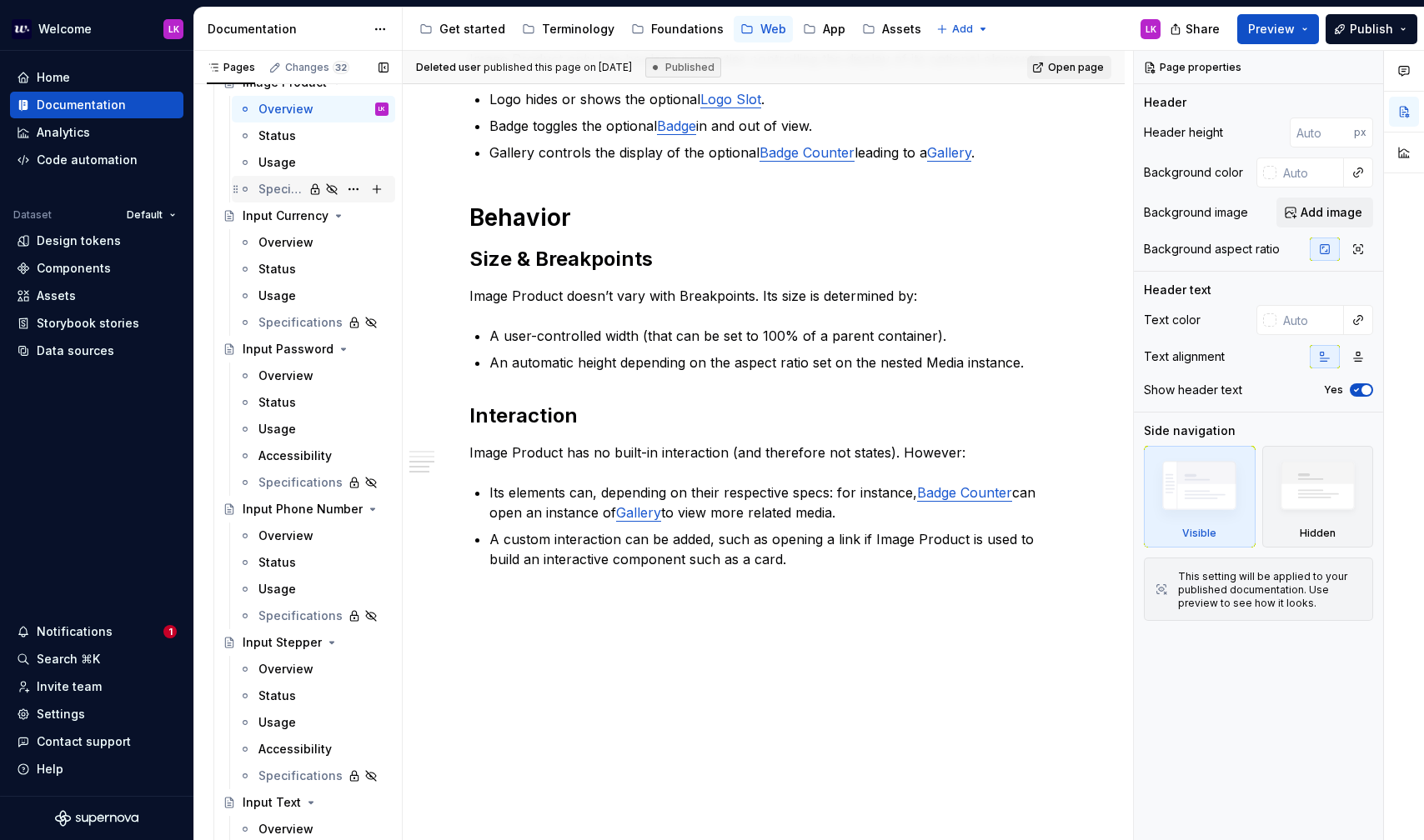
scroll to position [3285, 0]
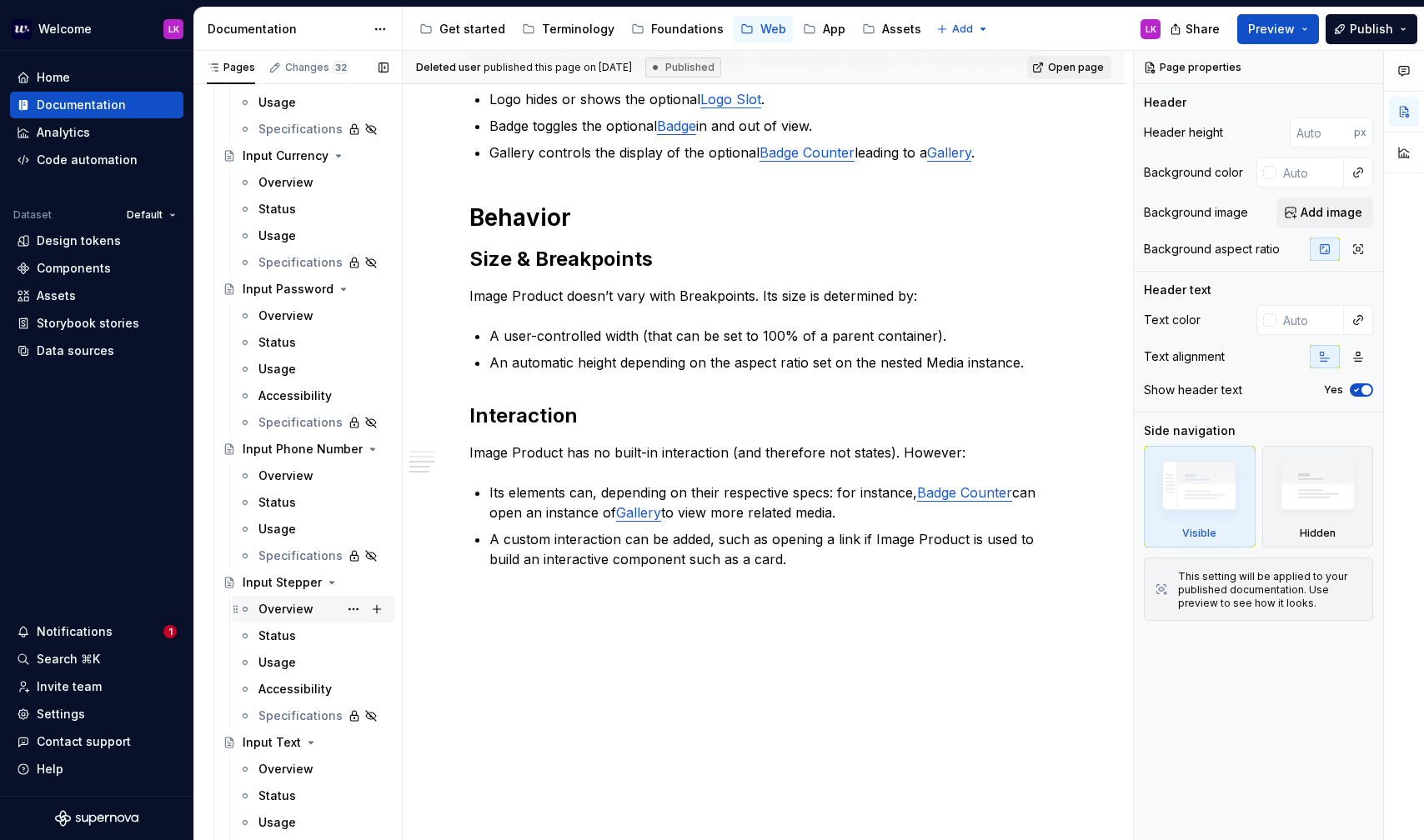
click at [297, 613] on div "Overview" at bounding box center [286, 610] width 55 height 17
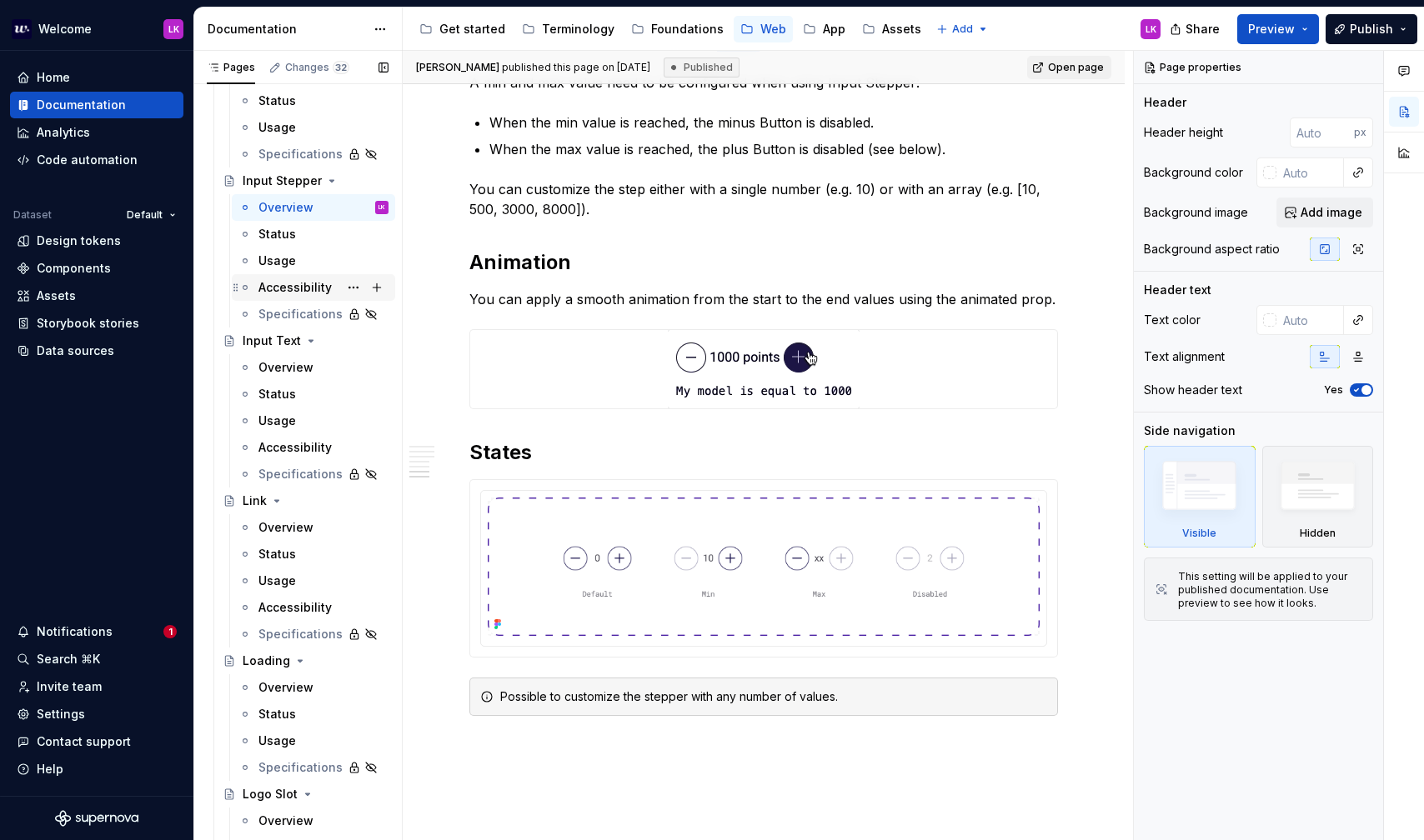
scroll to position [3714, 0]
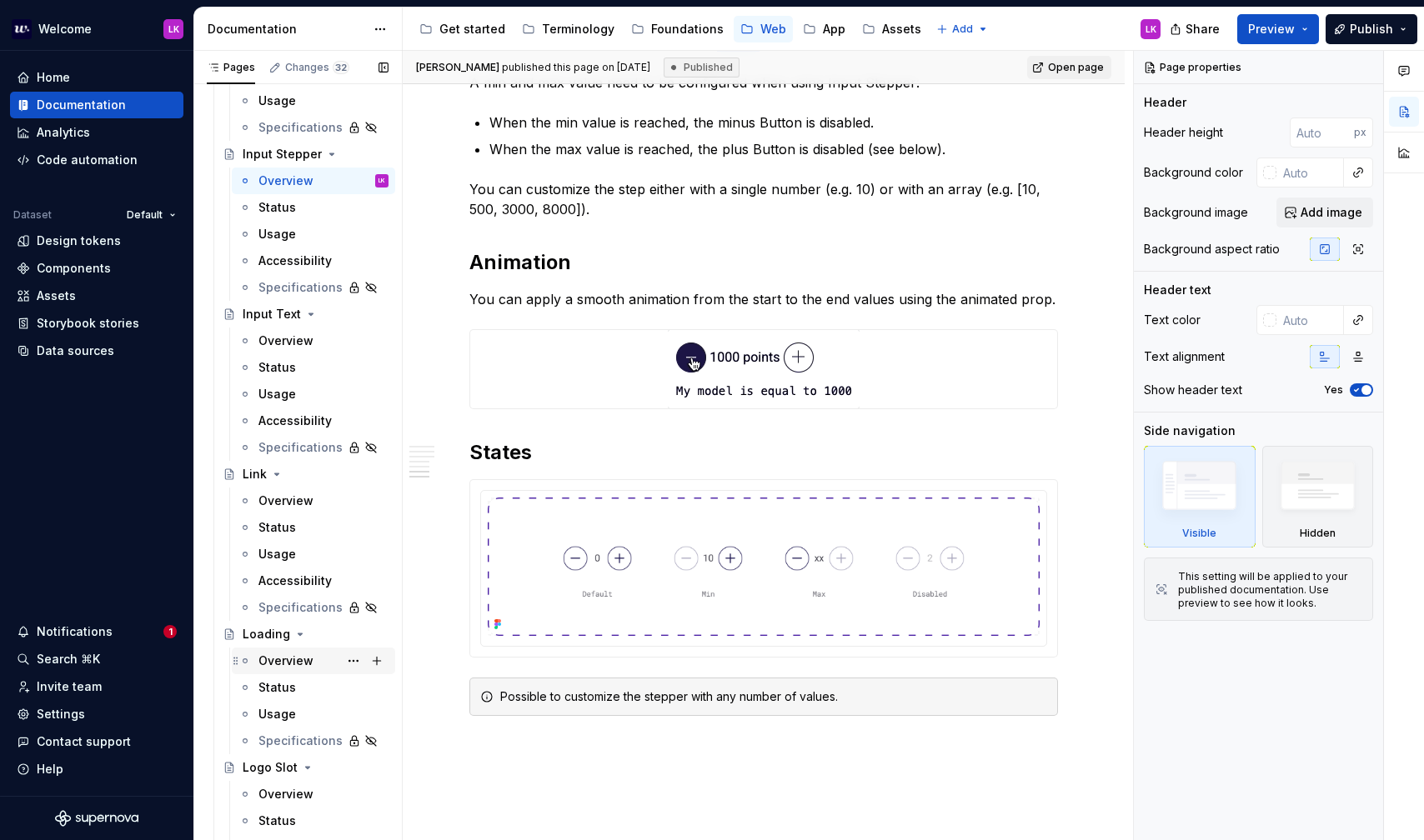
click at [304, 661] on div "Overview" at bounding box center [286, 661] width 55 height 17
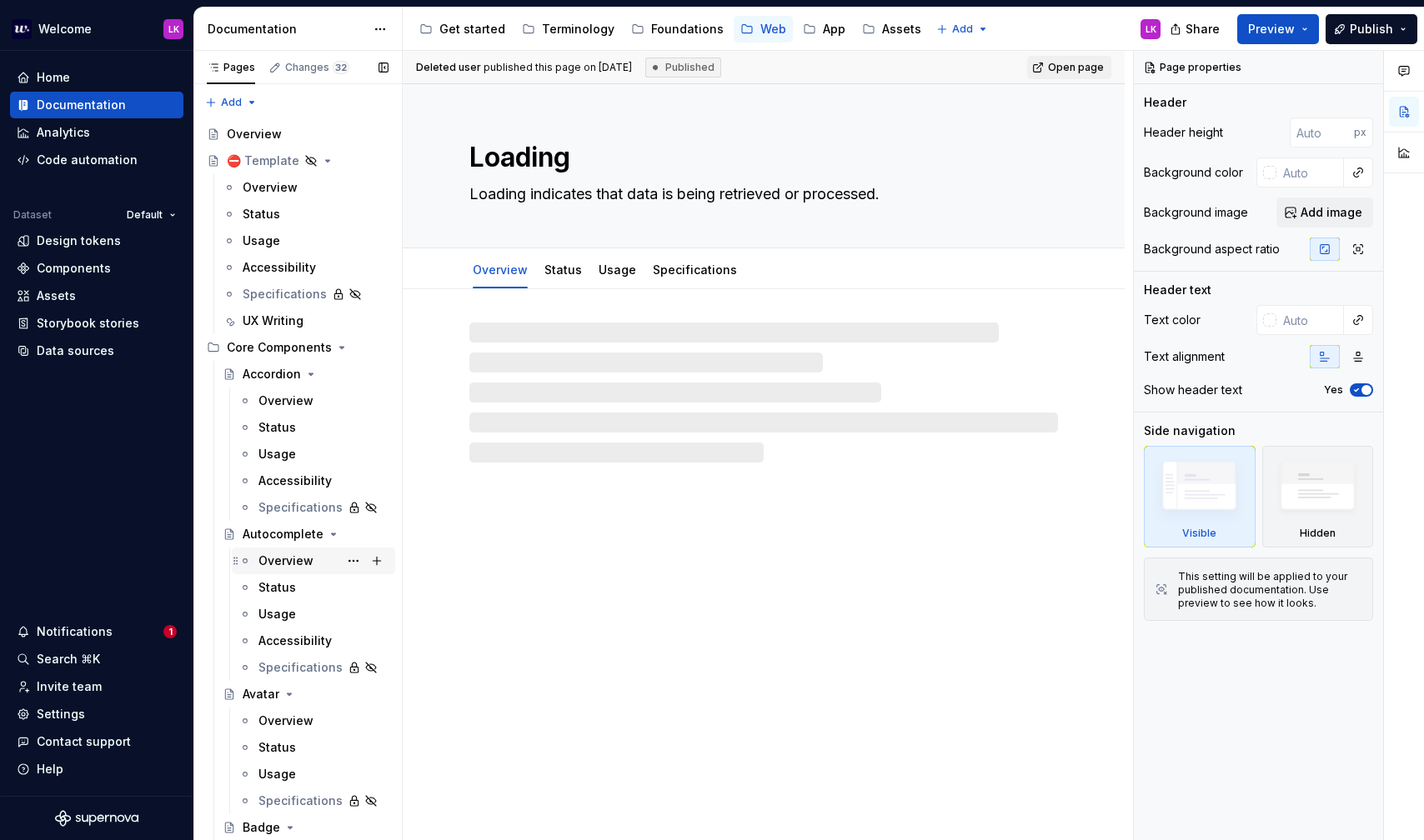
click at [298, 562] on div "Overview" at bounding box center [286, 561] width 55 height 17
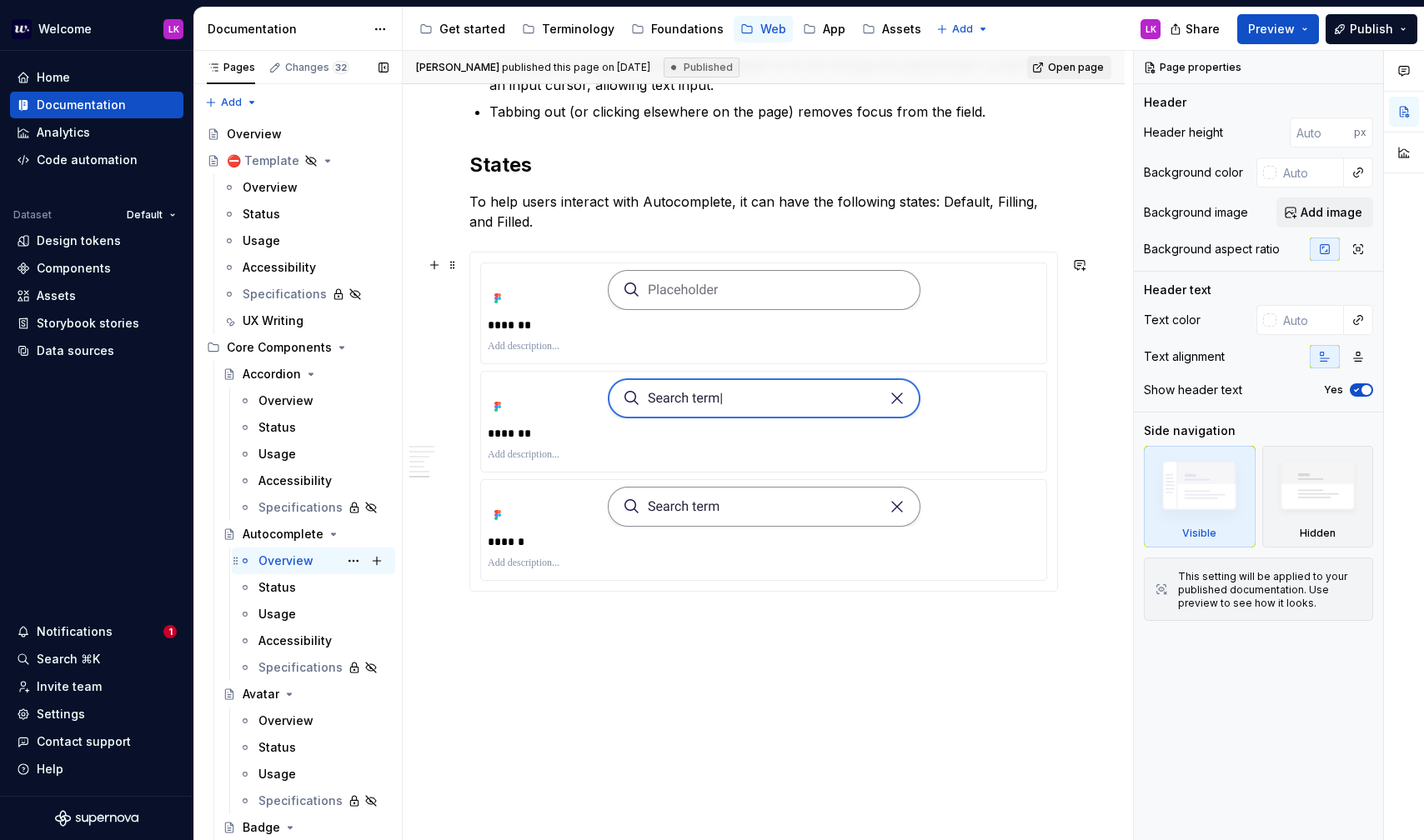
scroll to position [1399, 0]
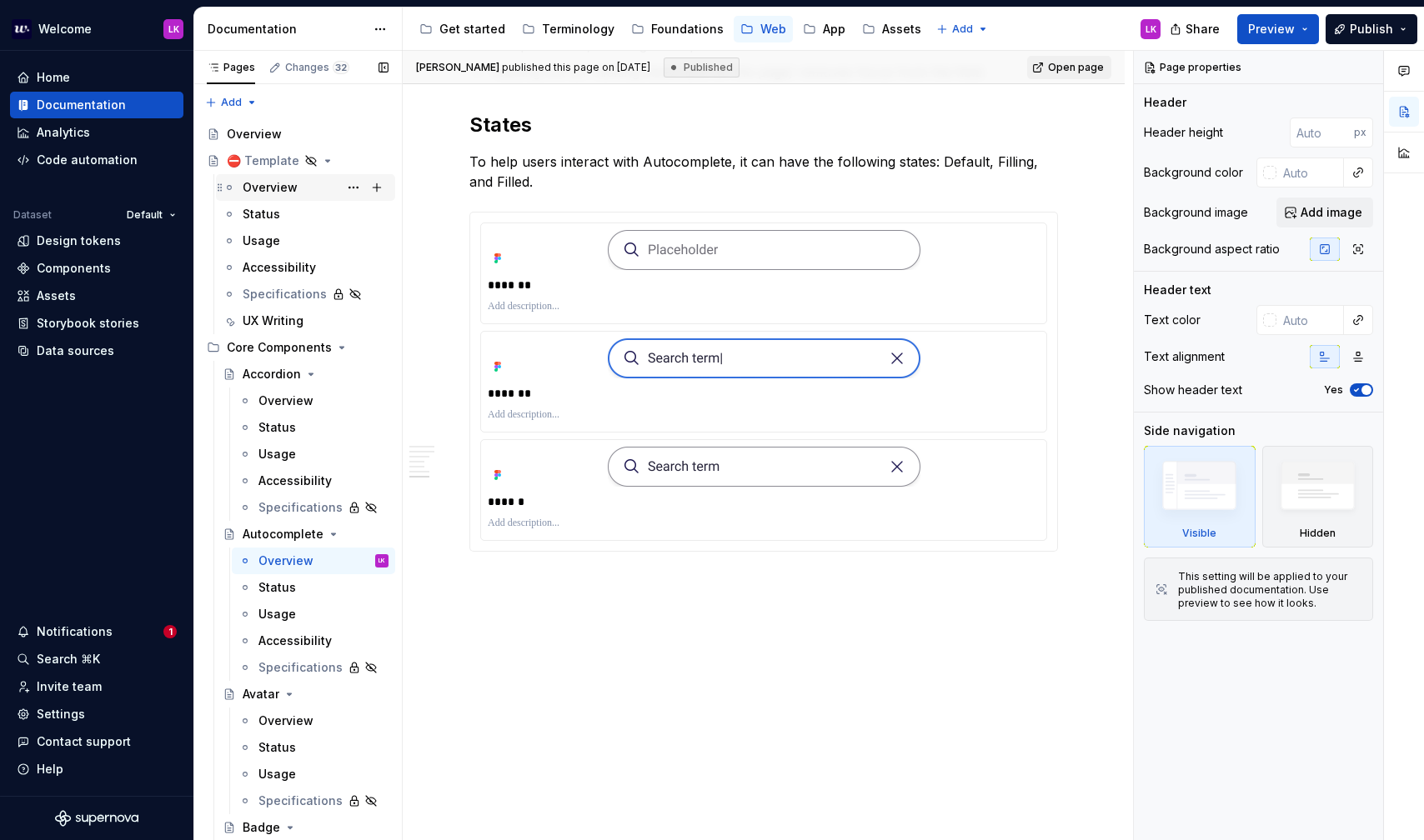
click at [294, 191] on div "Overview" at bounding box center [270, 188] width 55 height 17
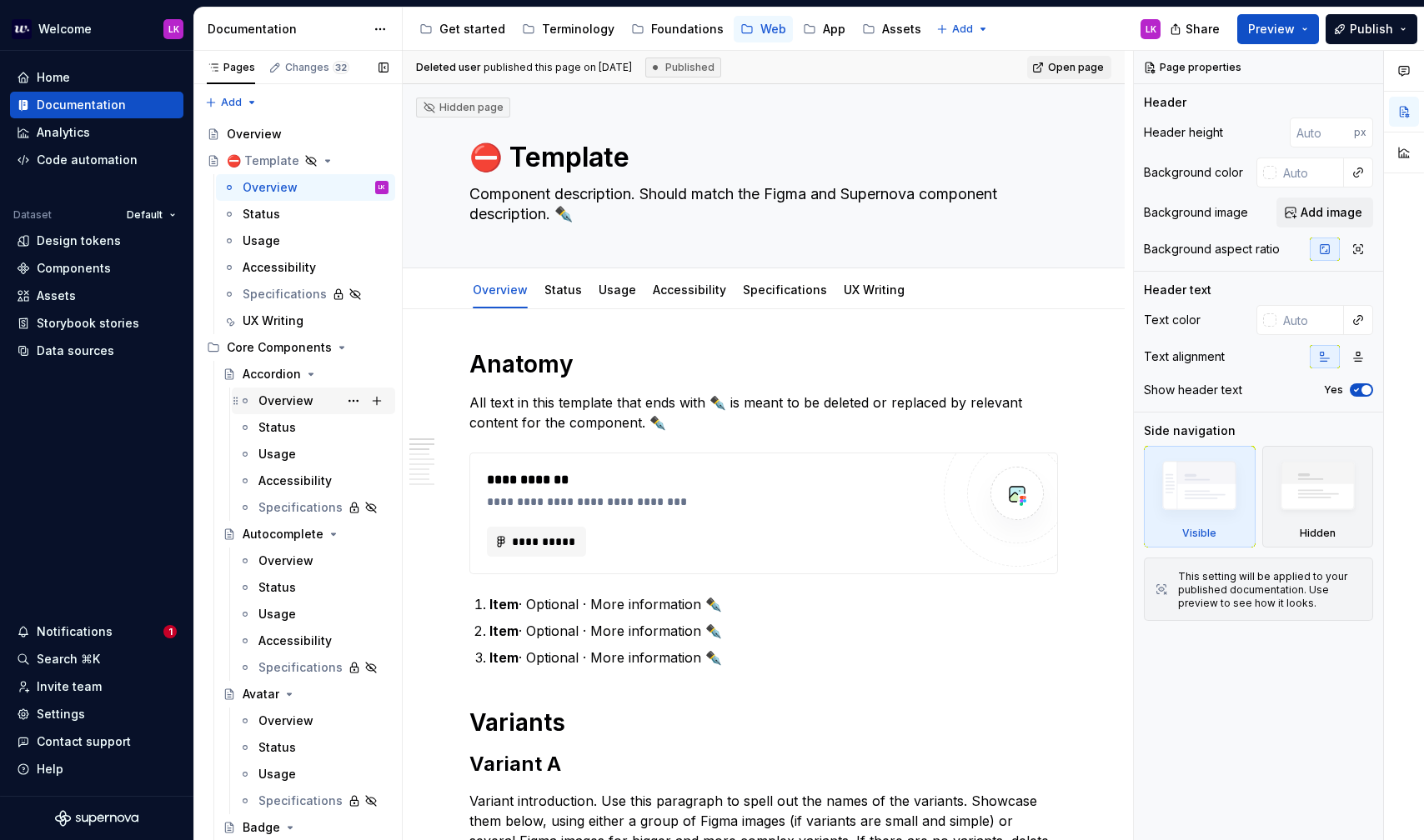
click at [324, 399] on div "Overview" at bounding box center [323, 400] width 130 height 23
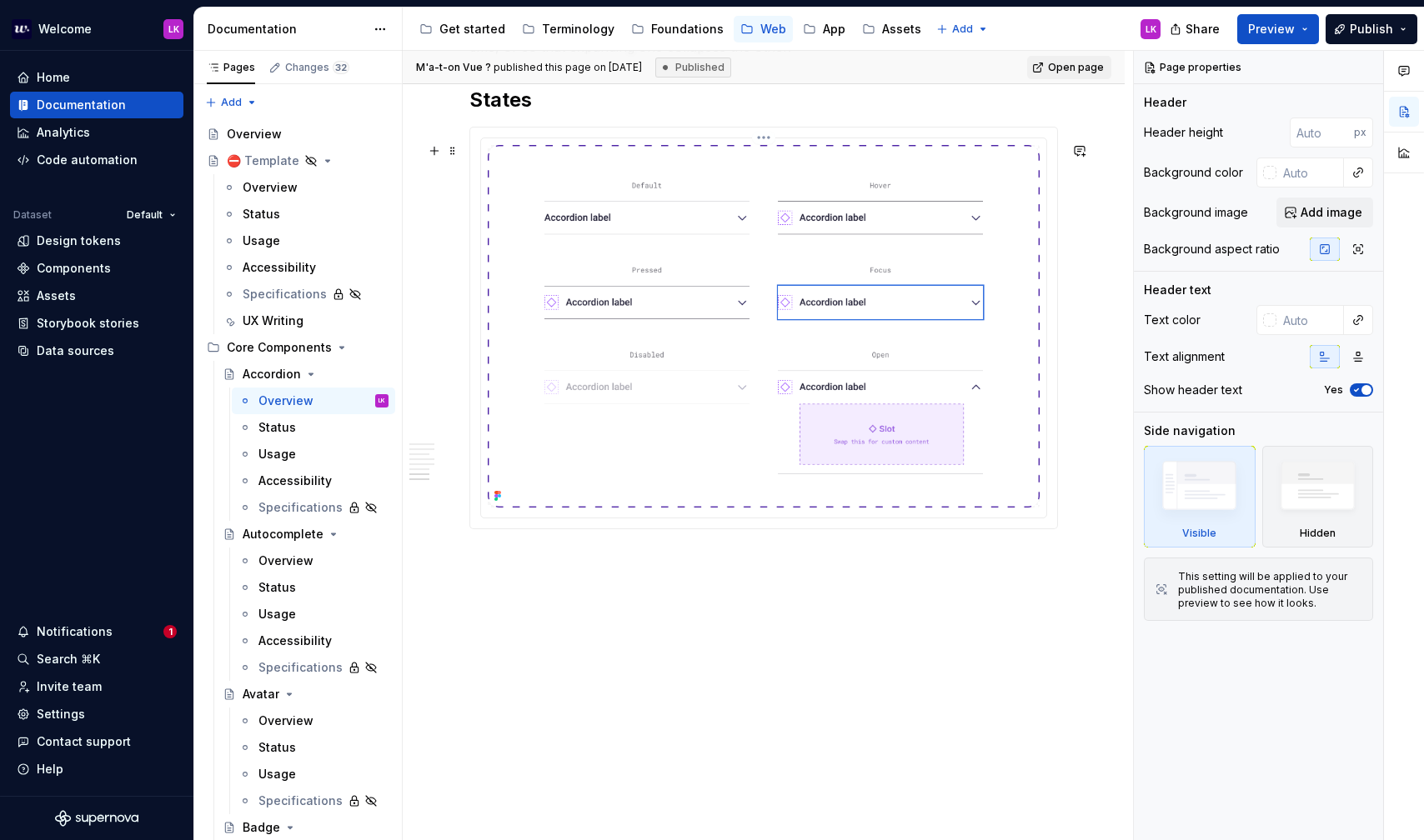
scroll to position [2774, 0]
click at [292, 558] on div "Overview" at bounding box center [286, 561] width 55 height 17
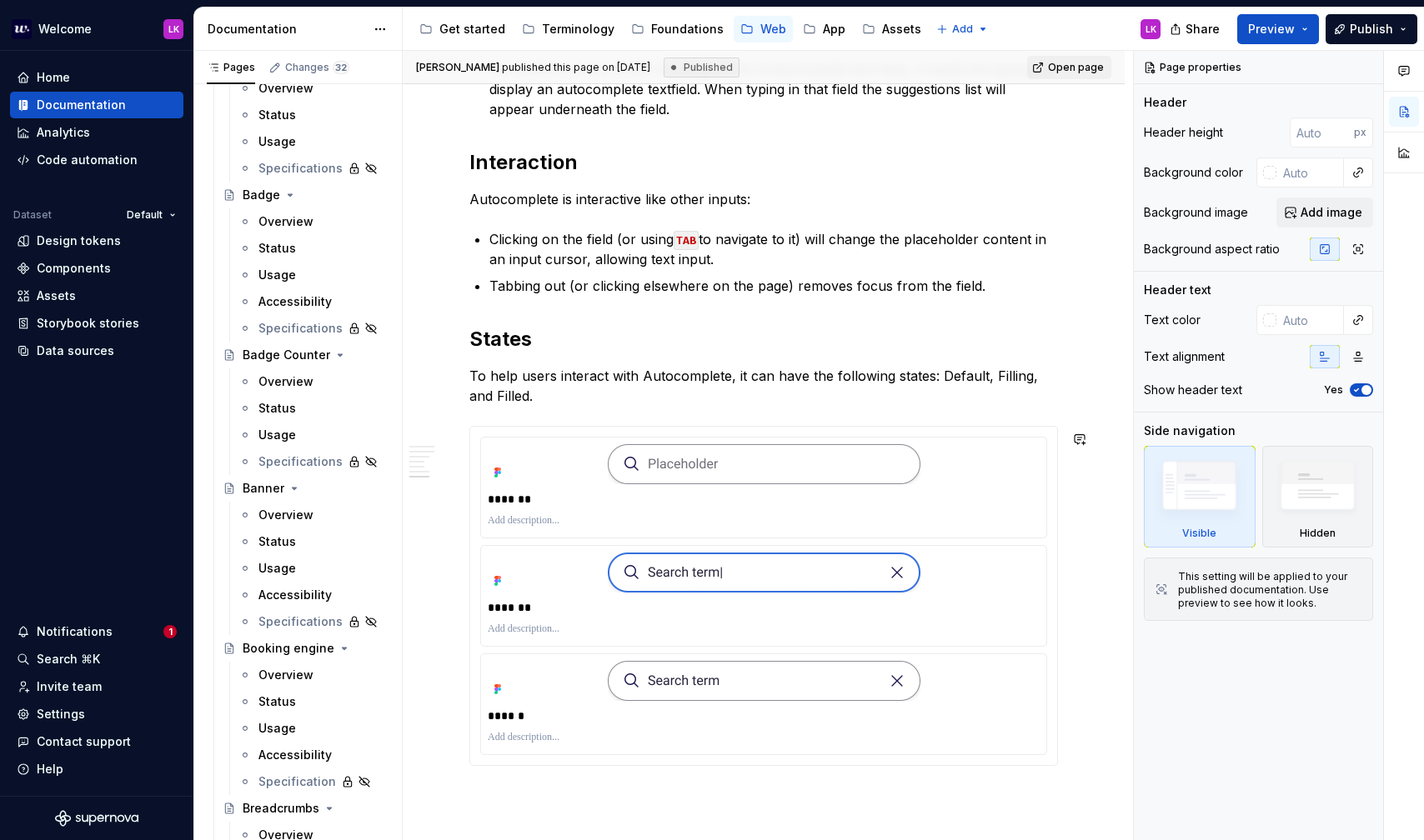
scroll to position [1426, 0]
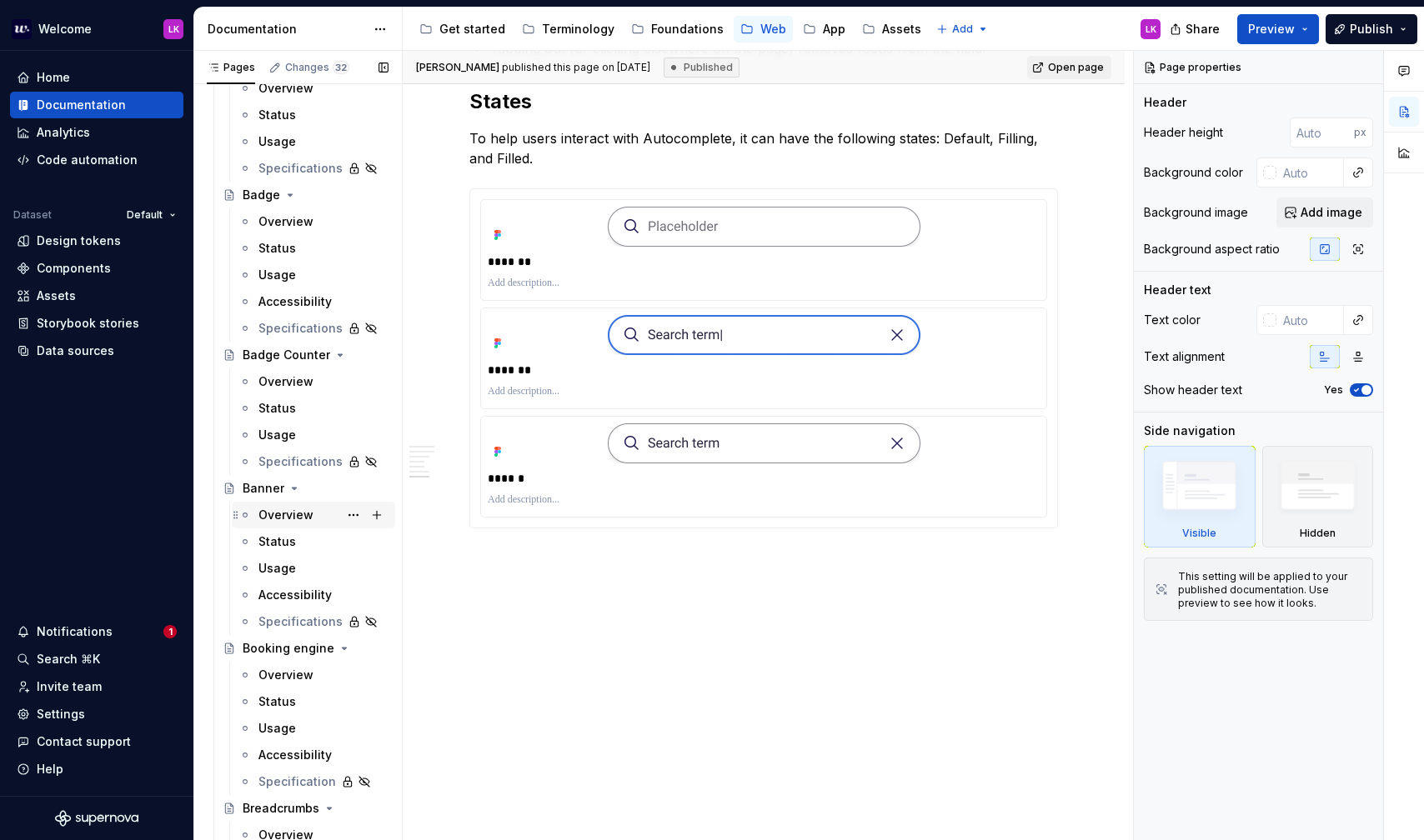
click at [298, 518] on div "Overview" at bounding box center [286, 515] width 55 height 17
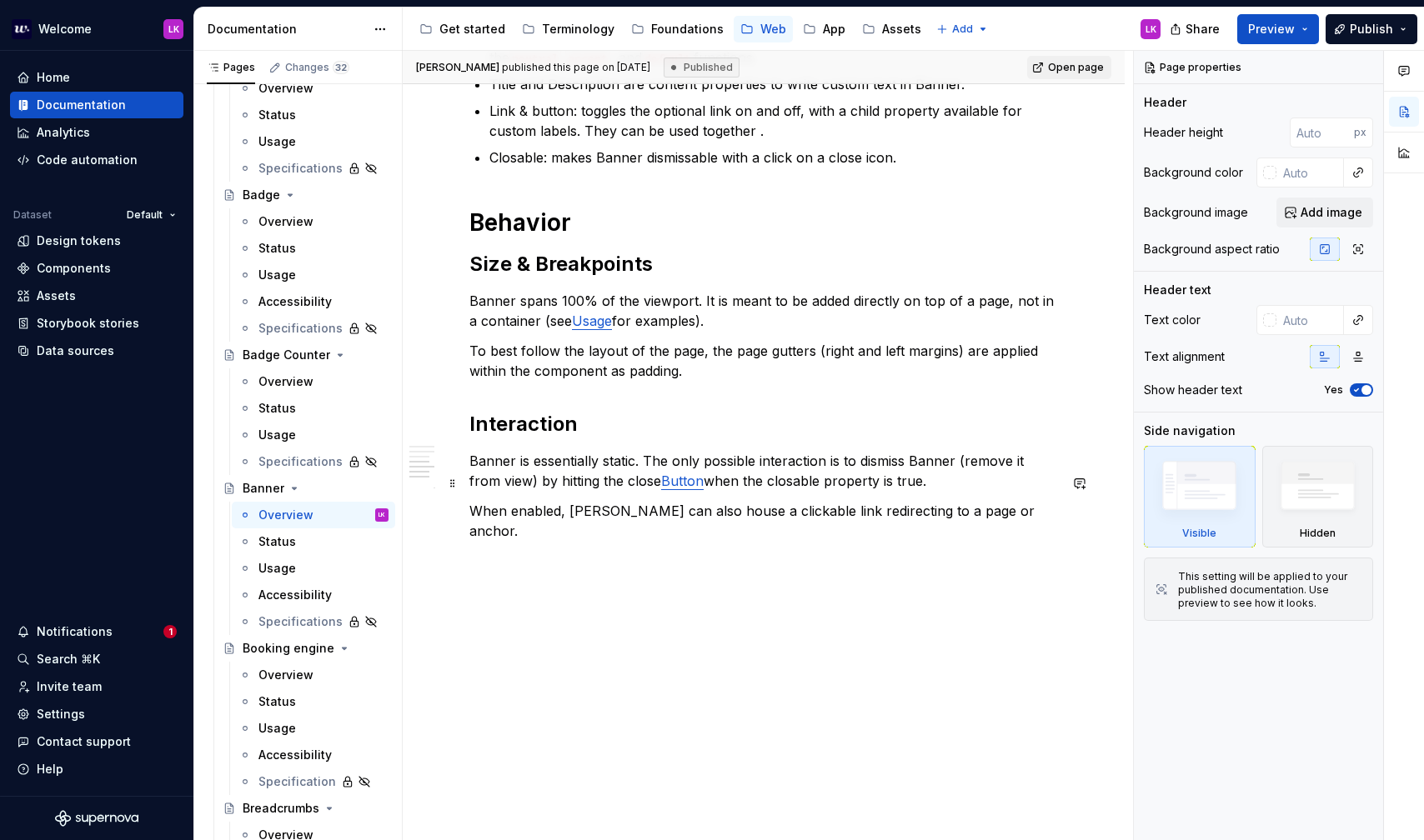
scroll to position [2511, 0]
click at [297, 675] on div "Overview" at bounding box center [286, 675] width 55 height 17
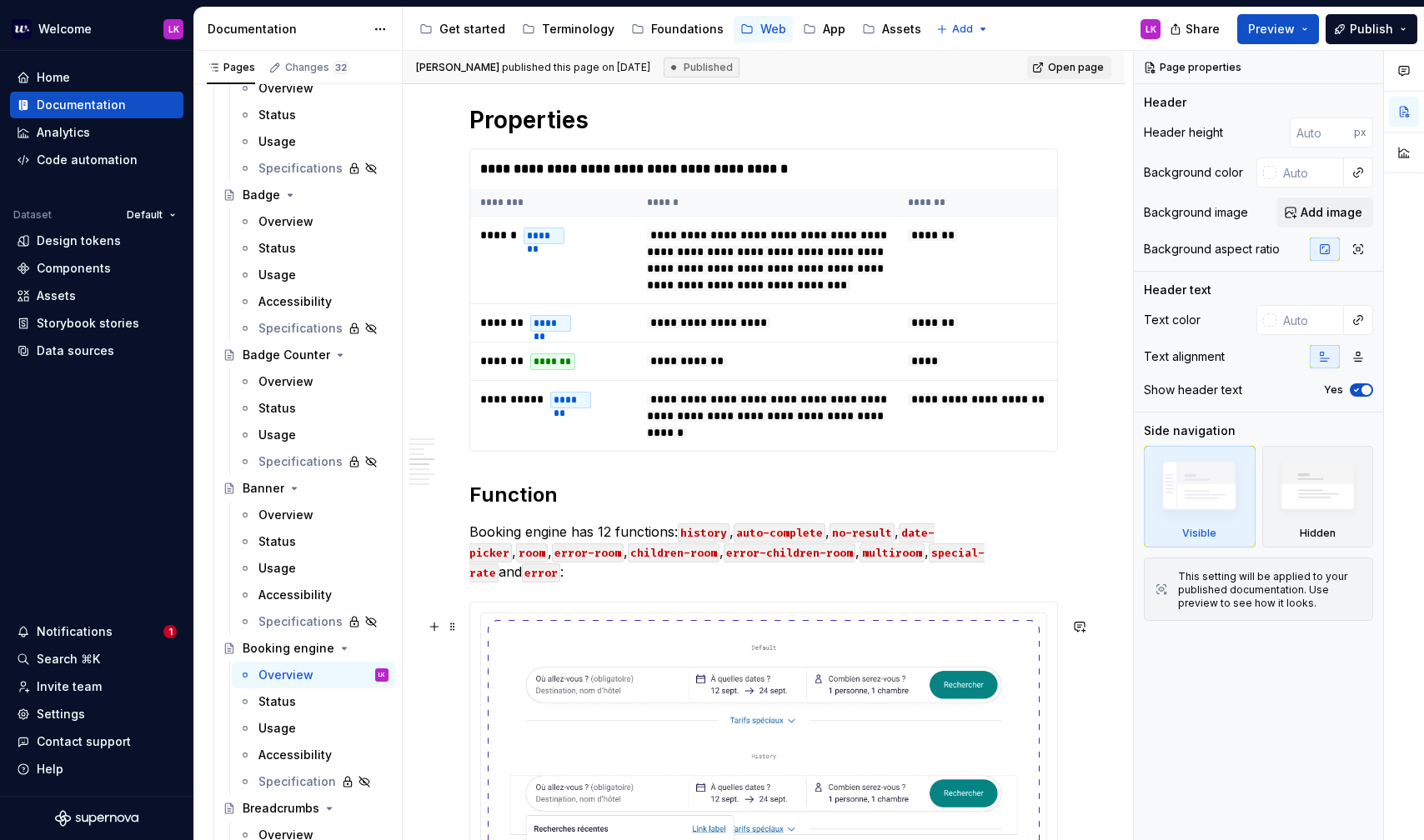
scroll to position [2121, 0]
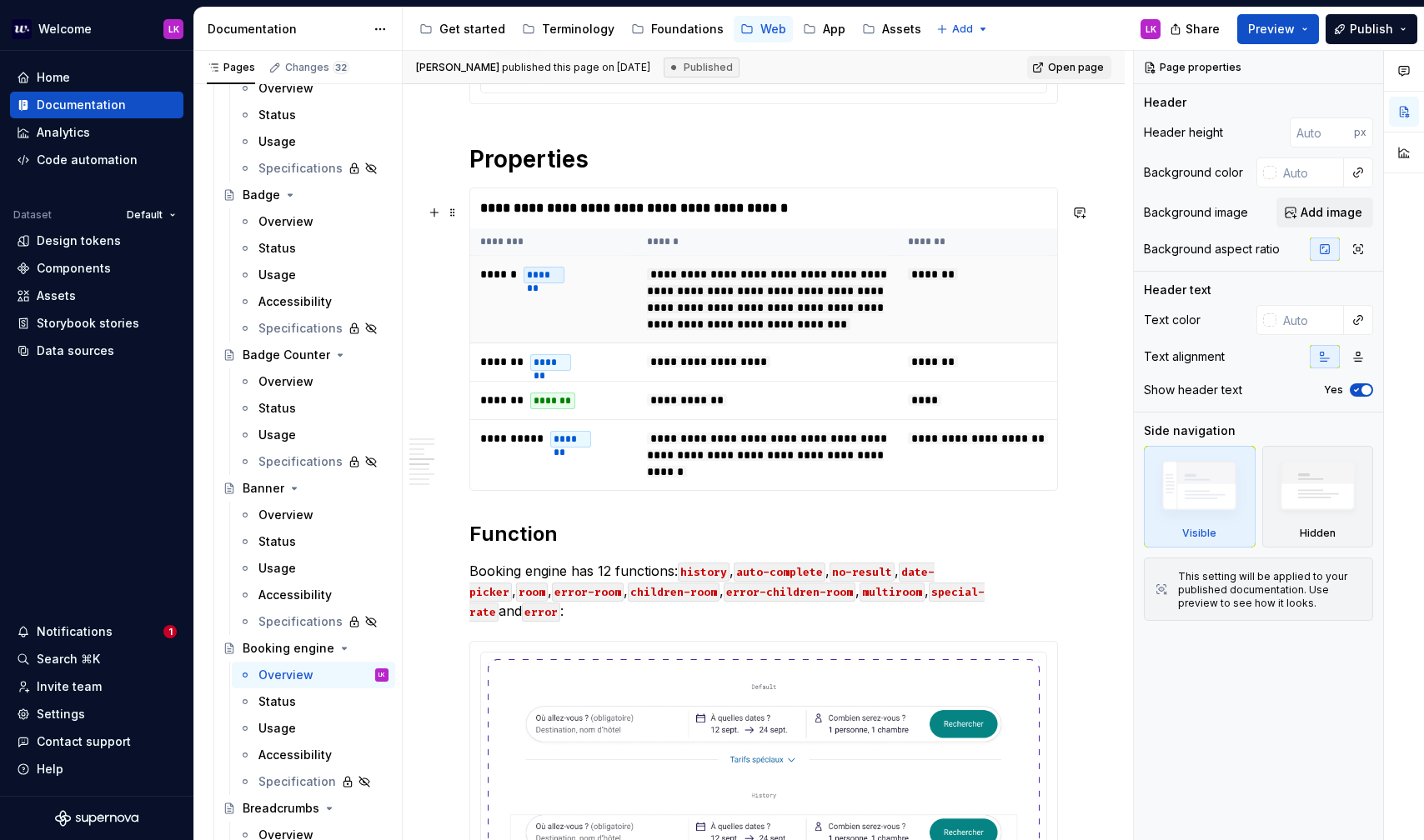
click at [562, 343] on td "****** *******" at bounding box center [554, 299] width 167 height 88
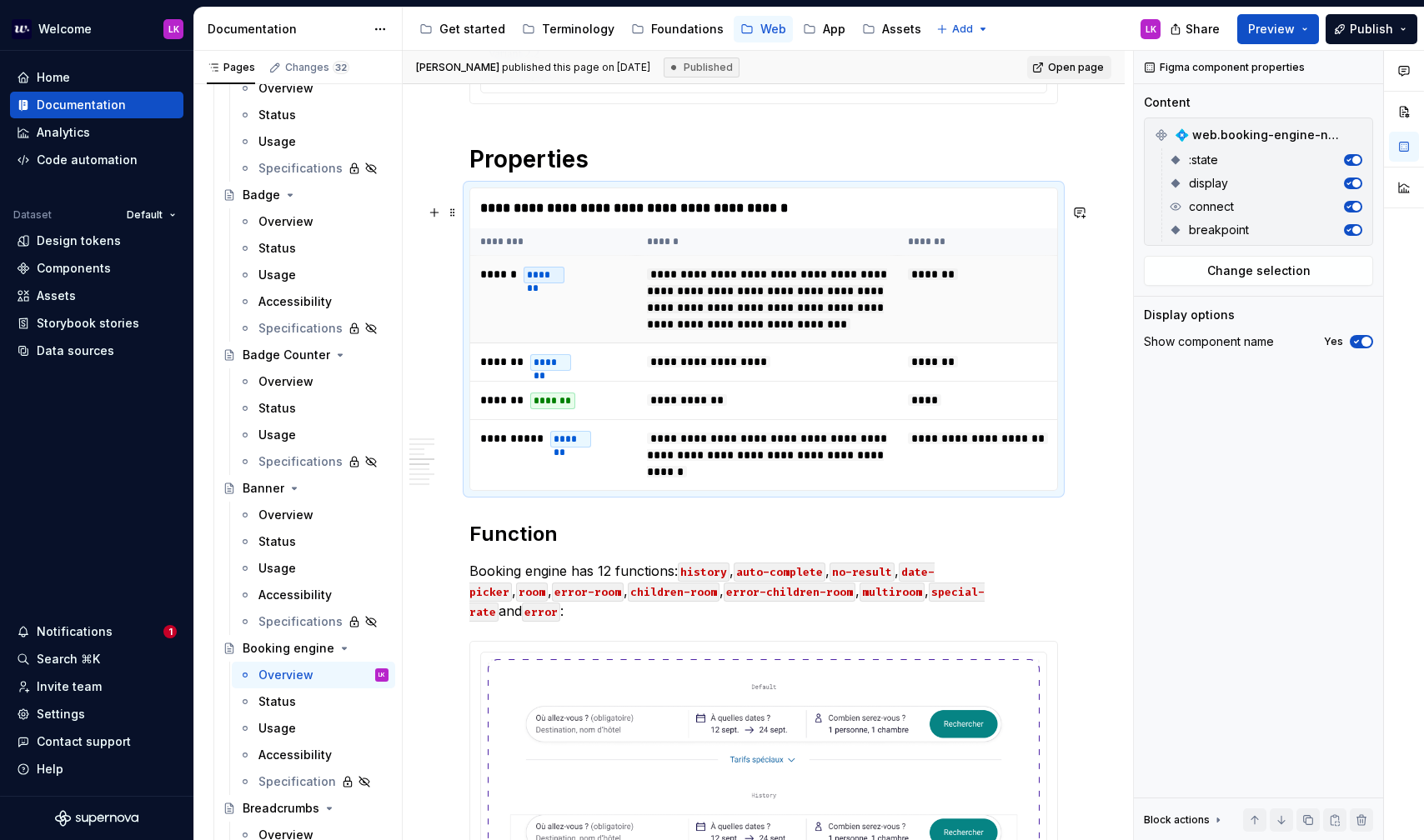
click at [580, 305] on td "****** *******" at bounding box center [554, 299] width 167 height 88
click at [1251, 283] on button "Change selection" at bounding box center [1259, 270] width 230 height 30
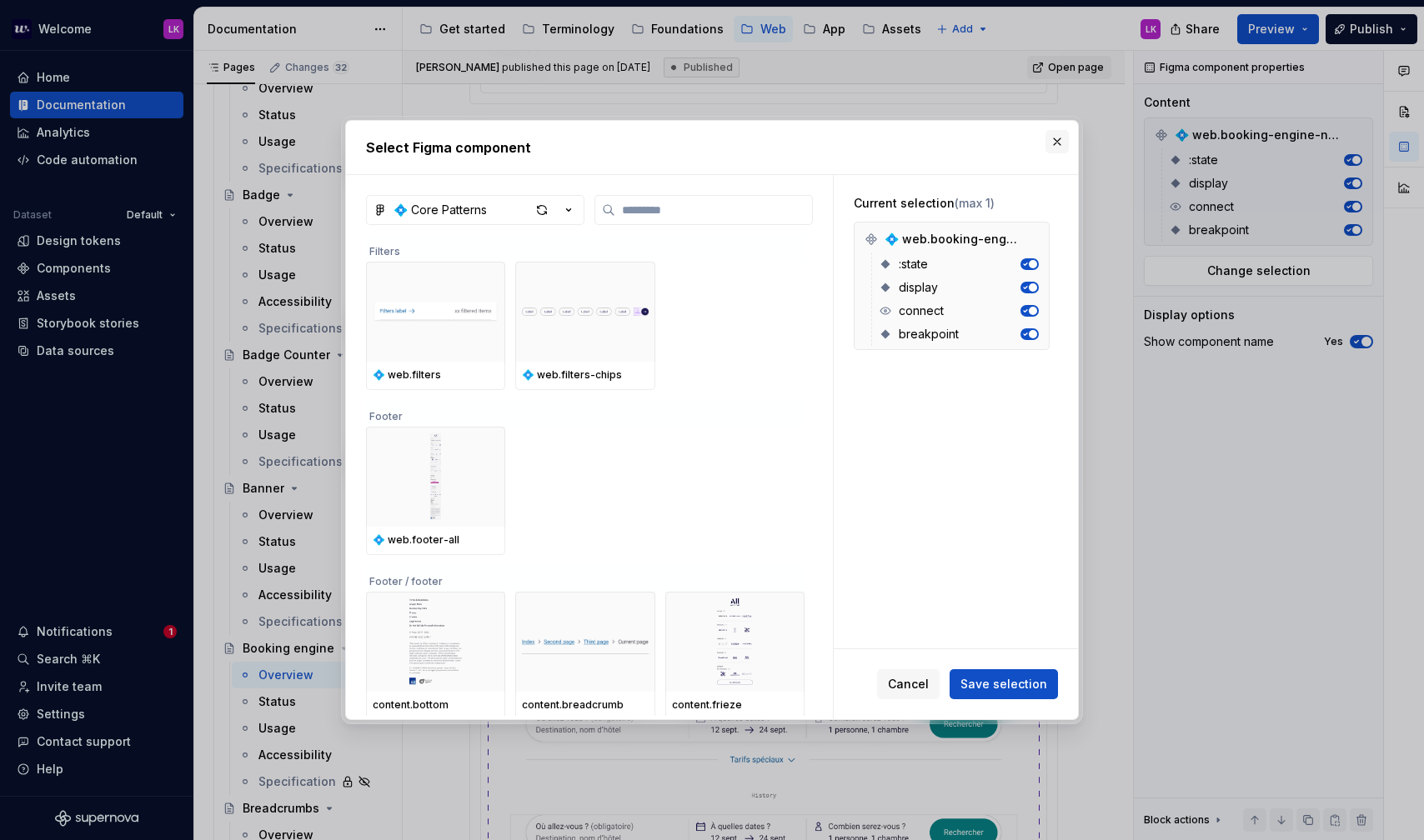
click at [1056, 146] on button "button" at bounding box center [1057, 141] width 23 height 23
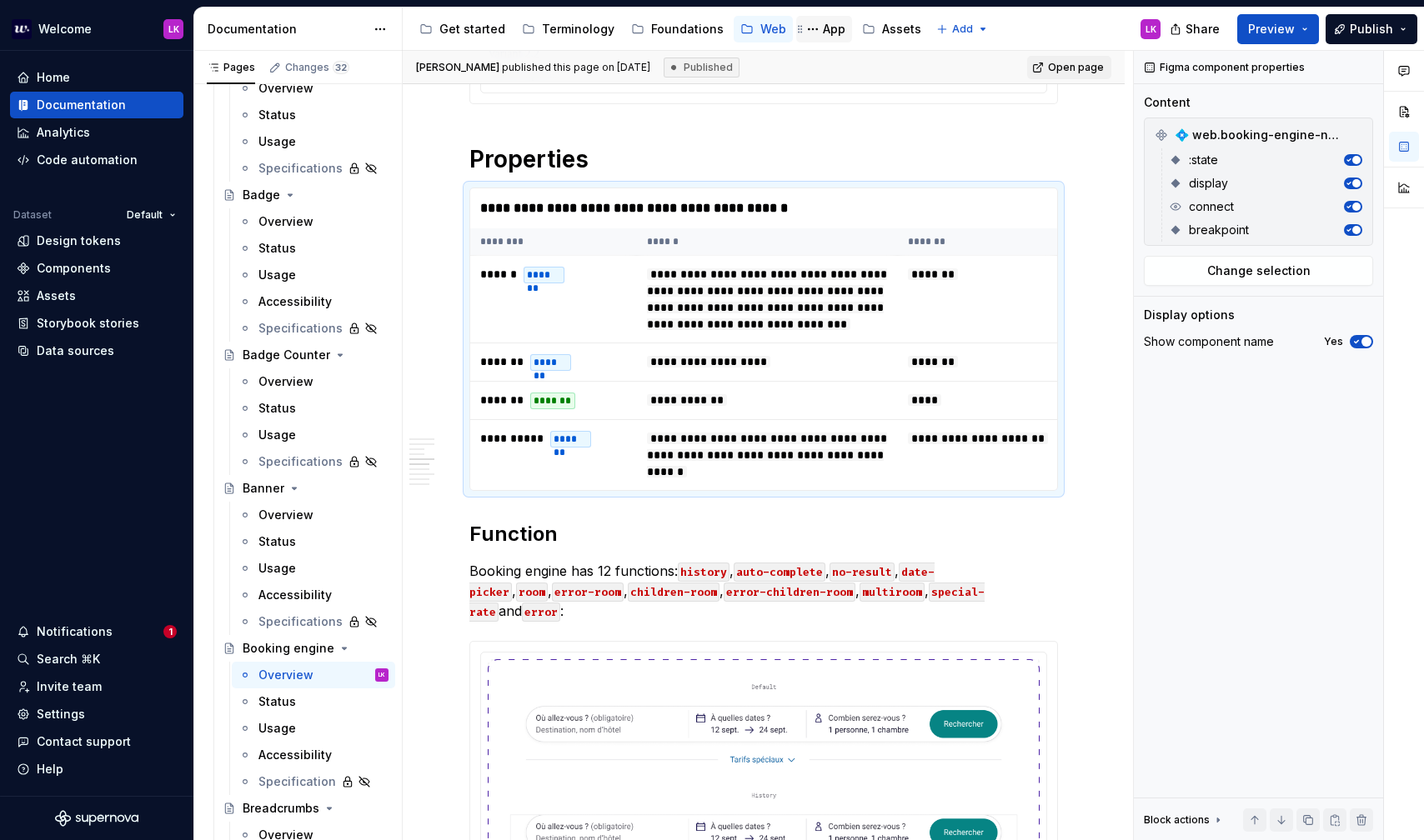
click at [823, 28] on div "App" at bounding box center [834, 30] width 22 height 17
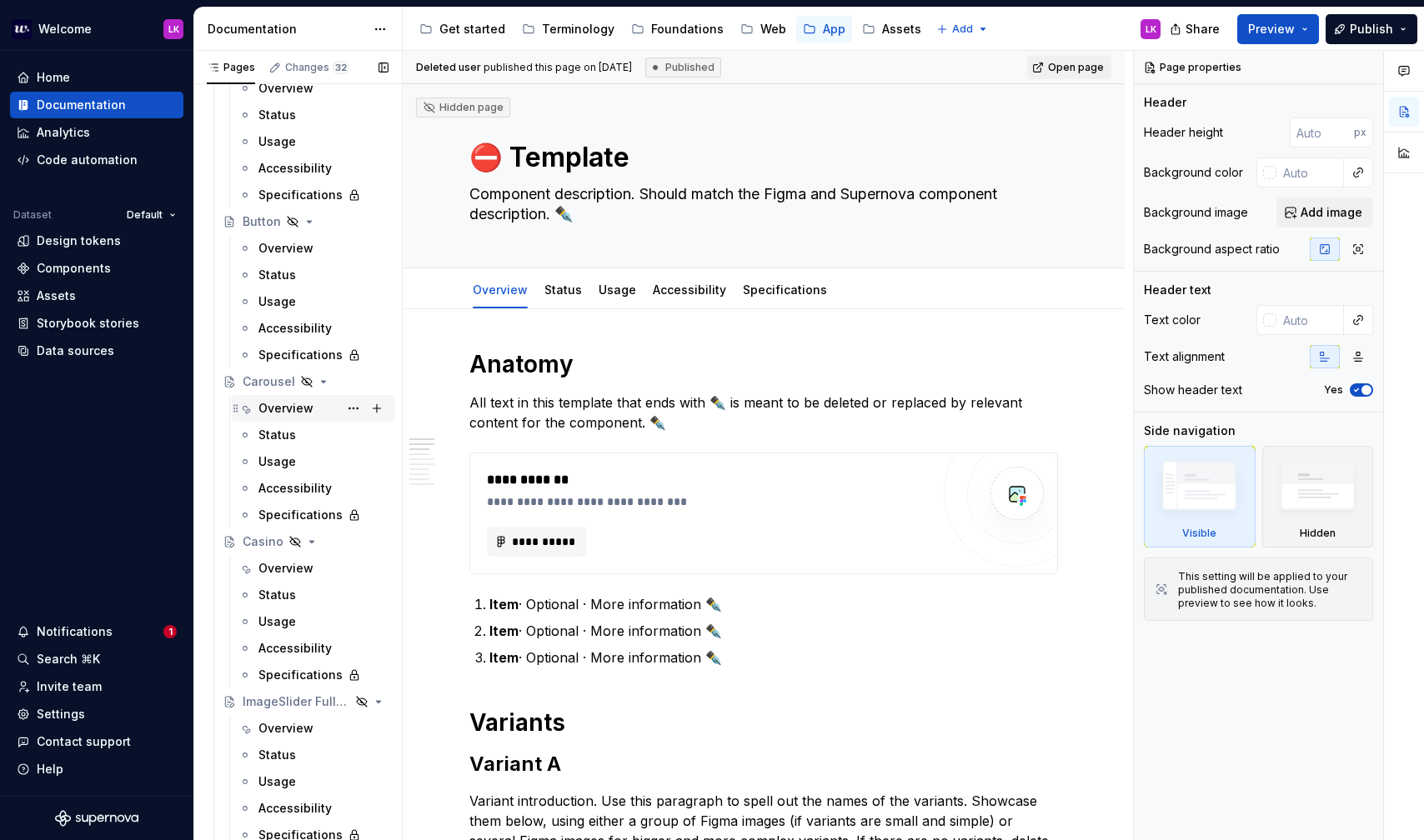
scroll to position [1303, 0]
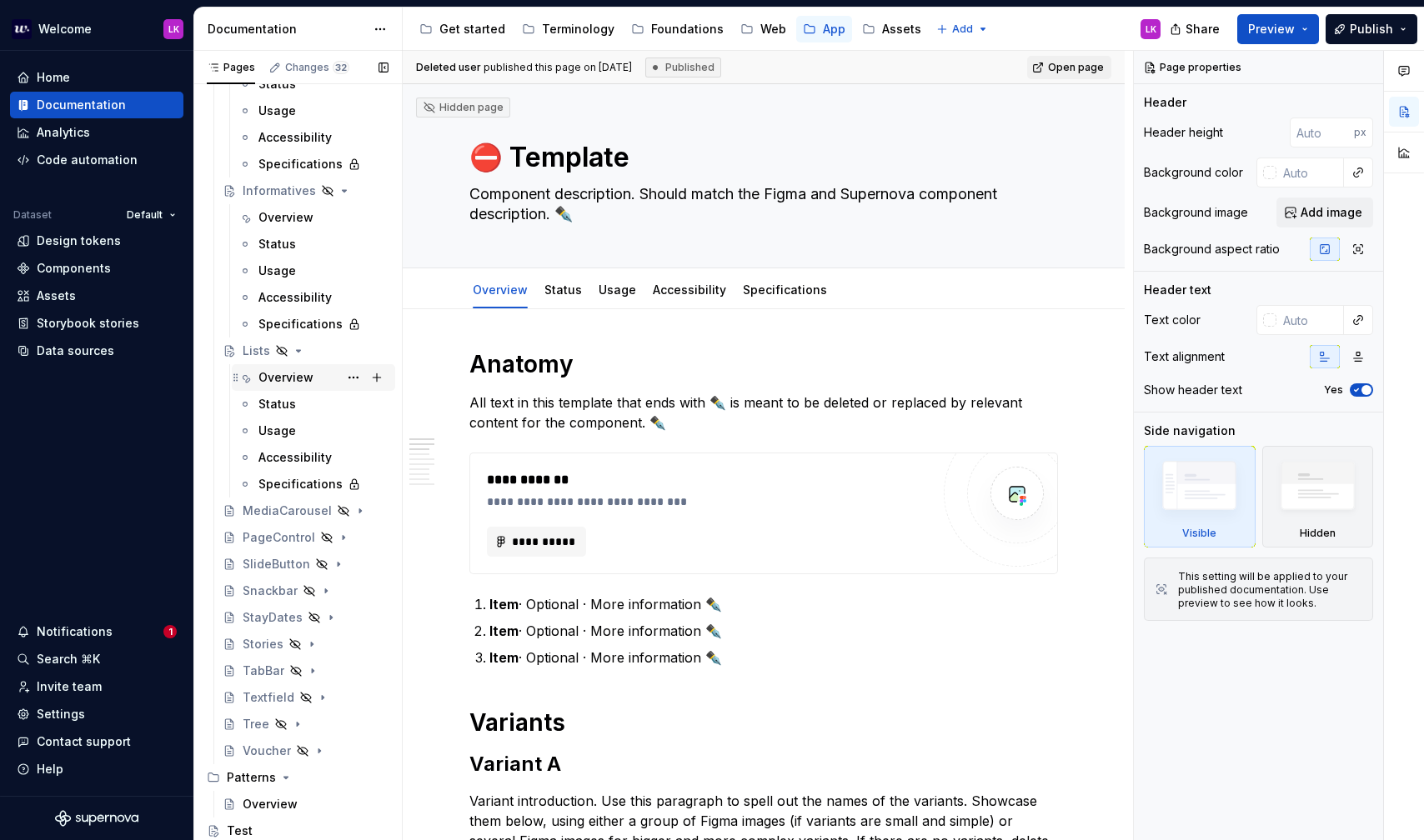
click at [322, 384] on div "Overview" at bounding box center [323, 377] width 130 height 23
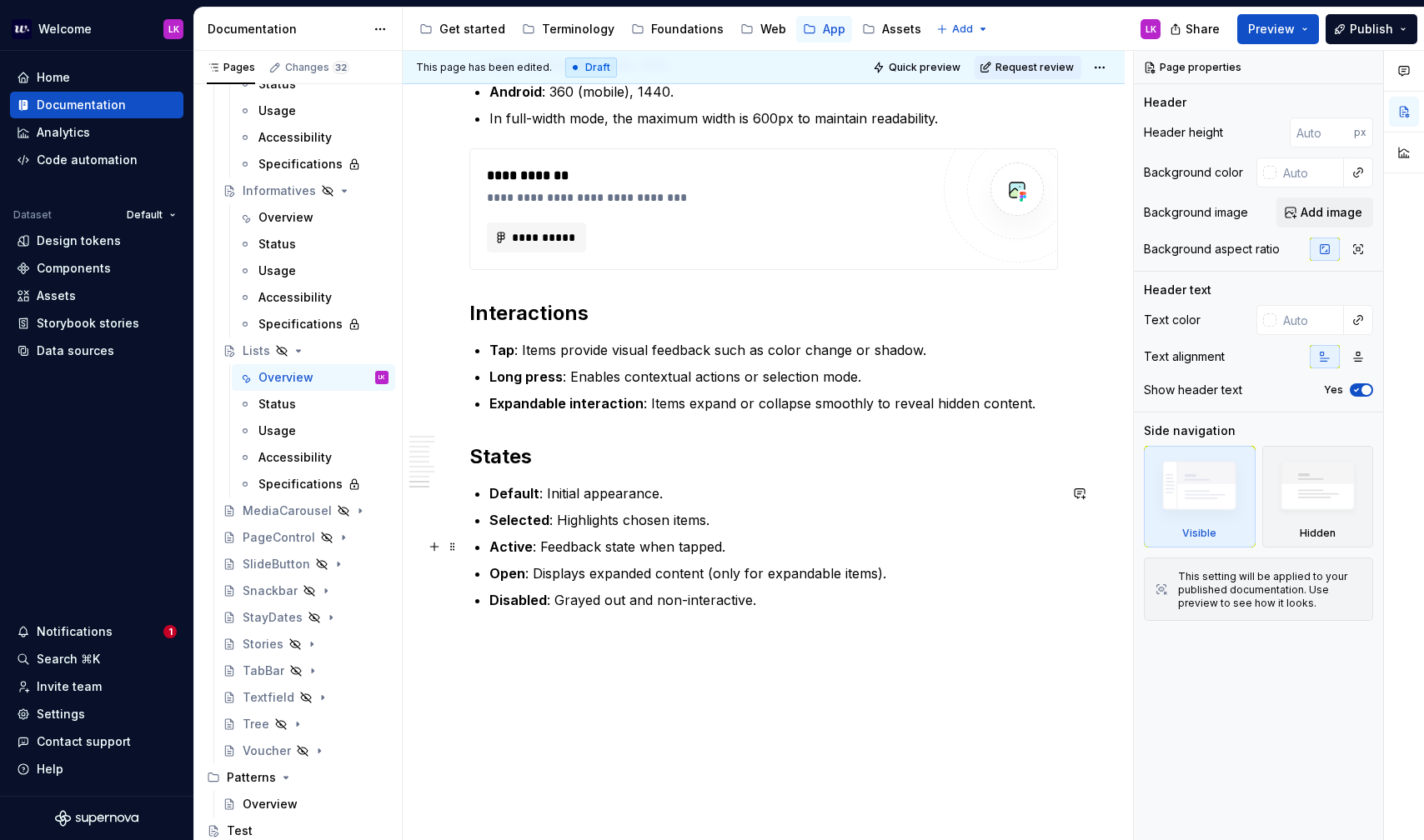
scroll to position [2807, 0]
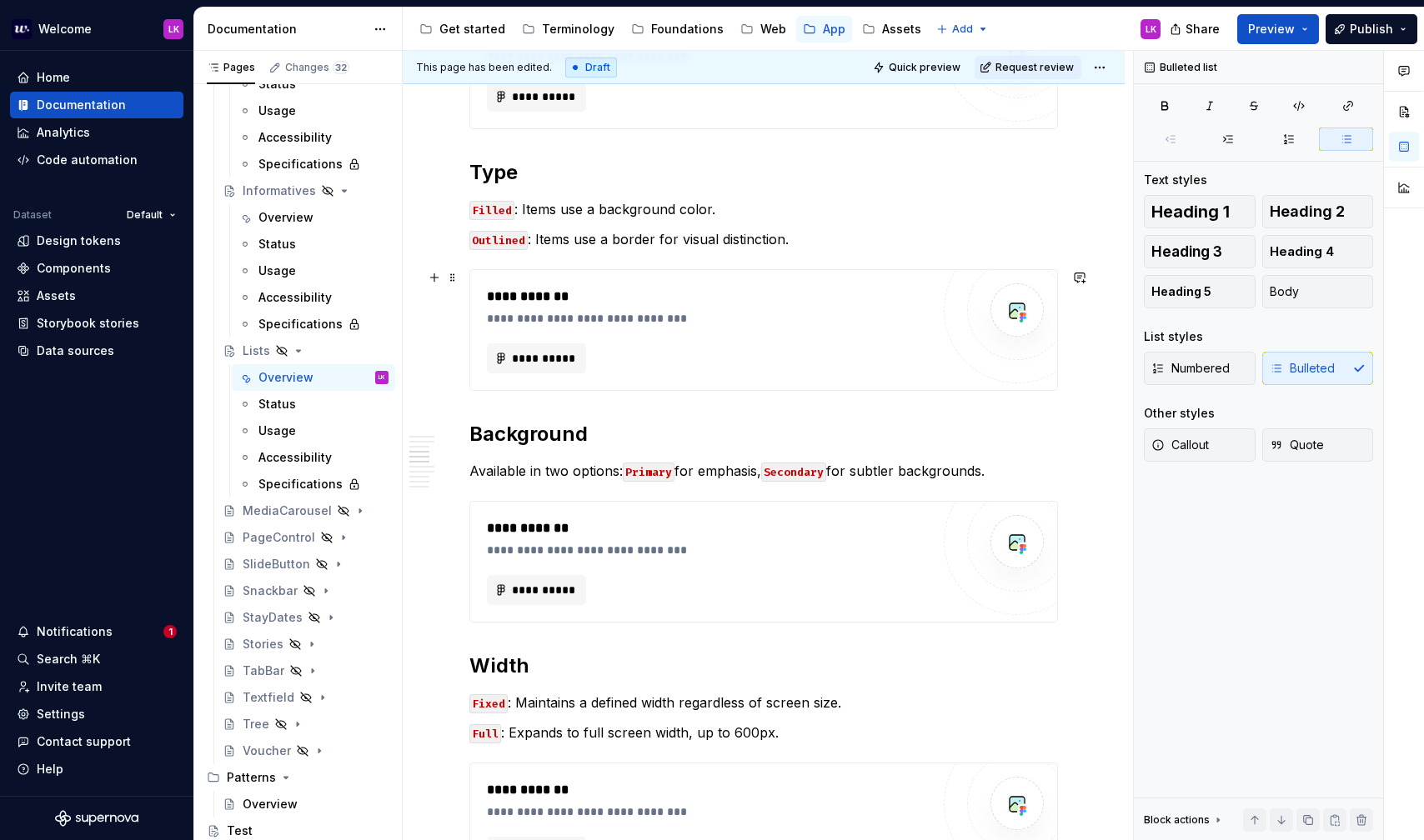
scroll to position [1444, 0]
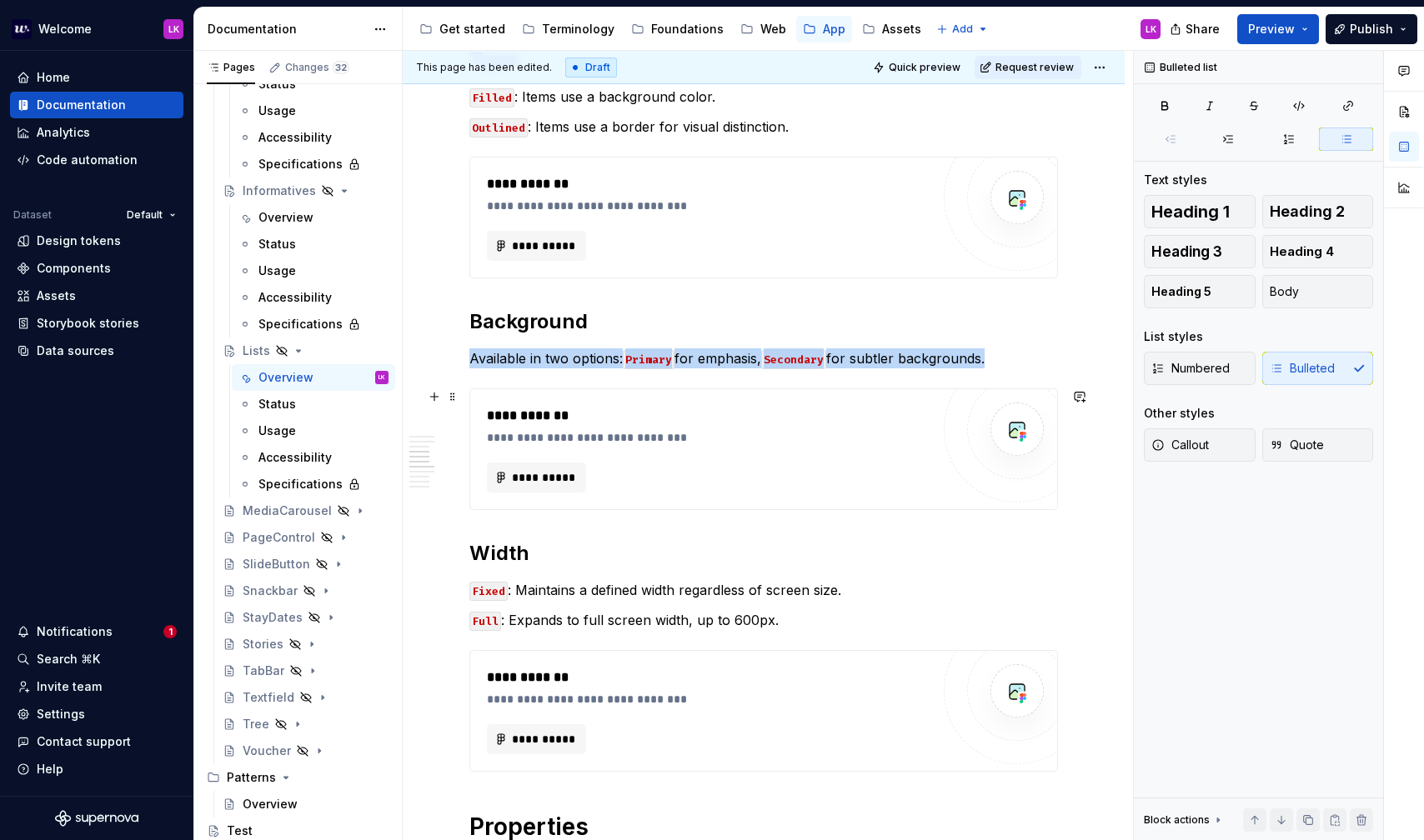
click at [645, 466] on div "**********" at bounding box center [708, 477] width 443 height 30
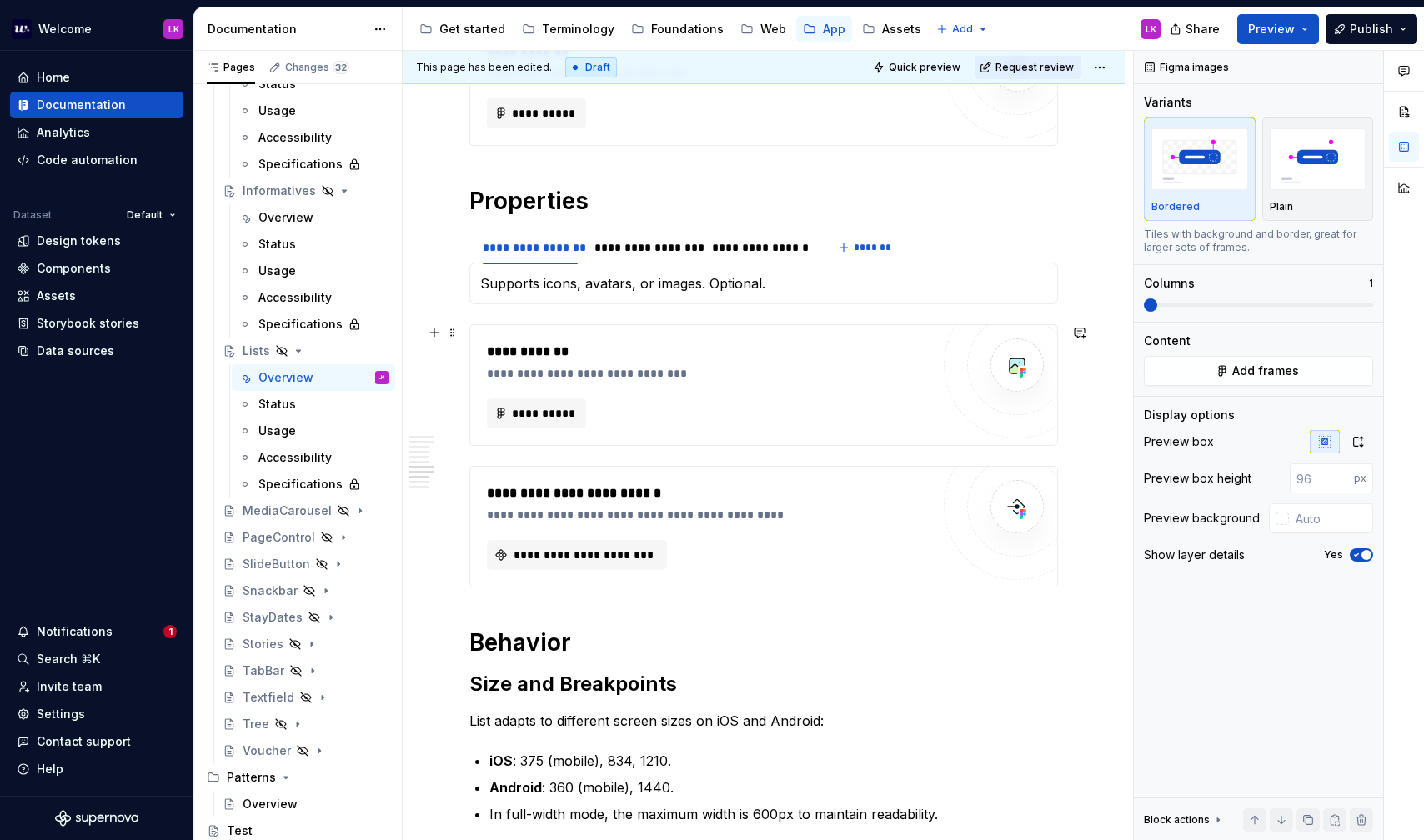
scroll to position [2078, 0]
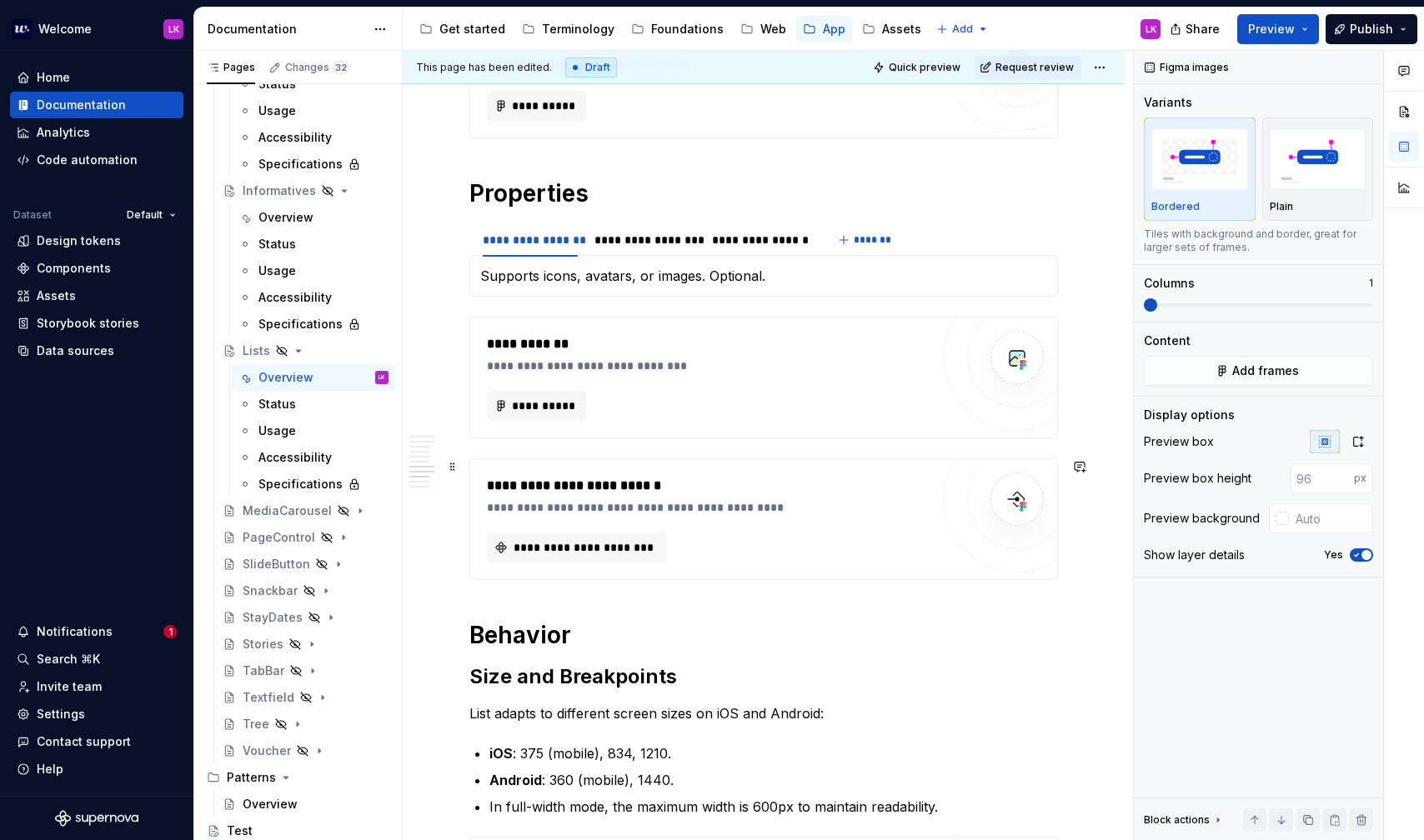
click at [675, 521] on div "**********" at bounding box center [708, 519] width 443 height 87
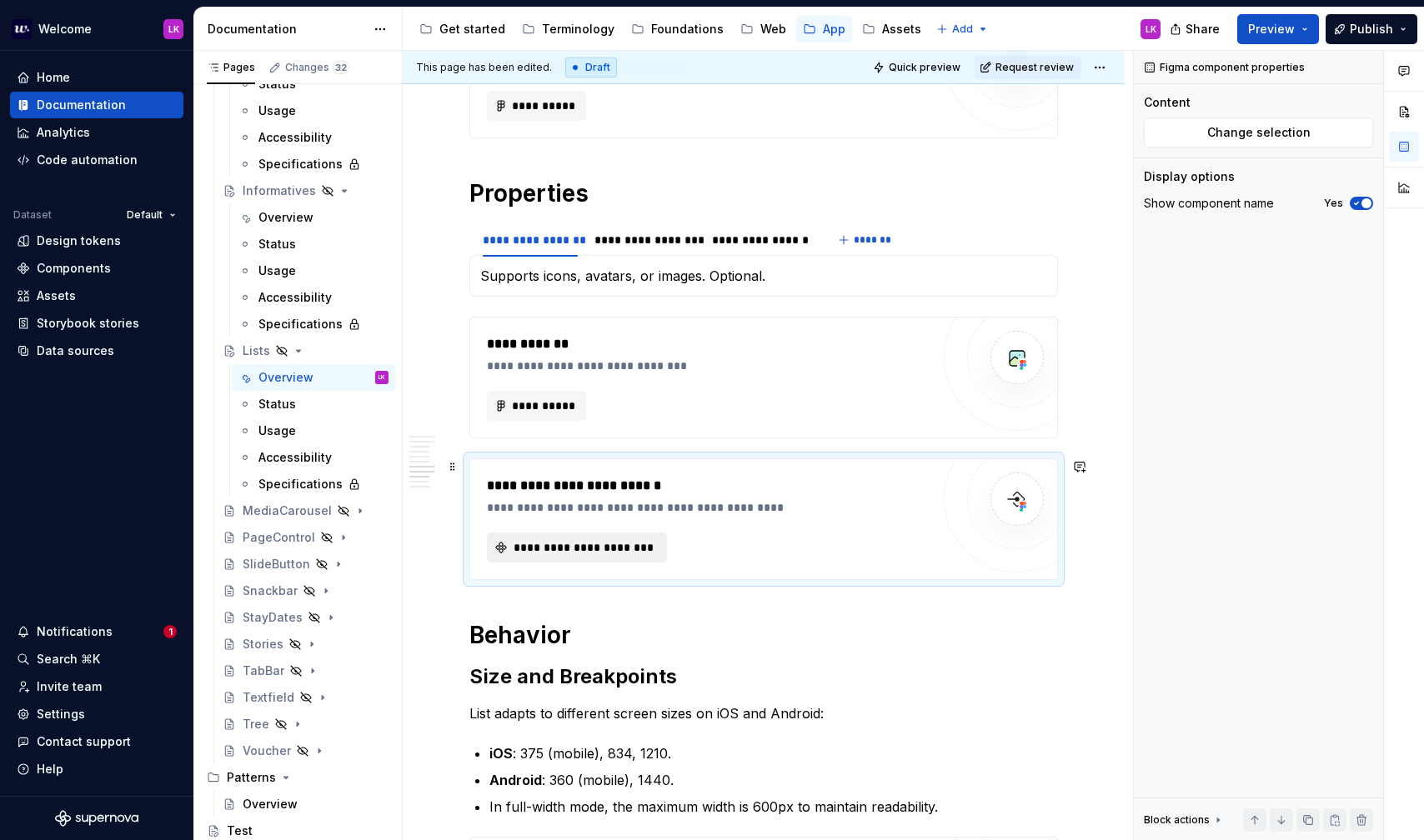
click at [635, 535] on button "**********" at bounding box center [577, 547] width 180 height 30
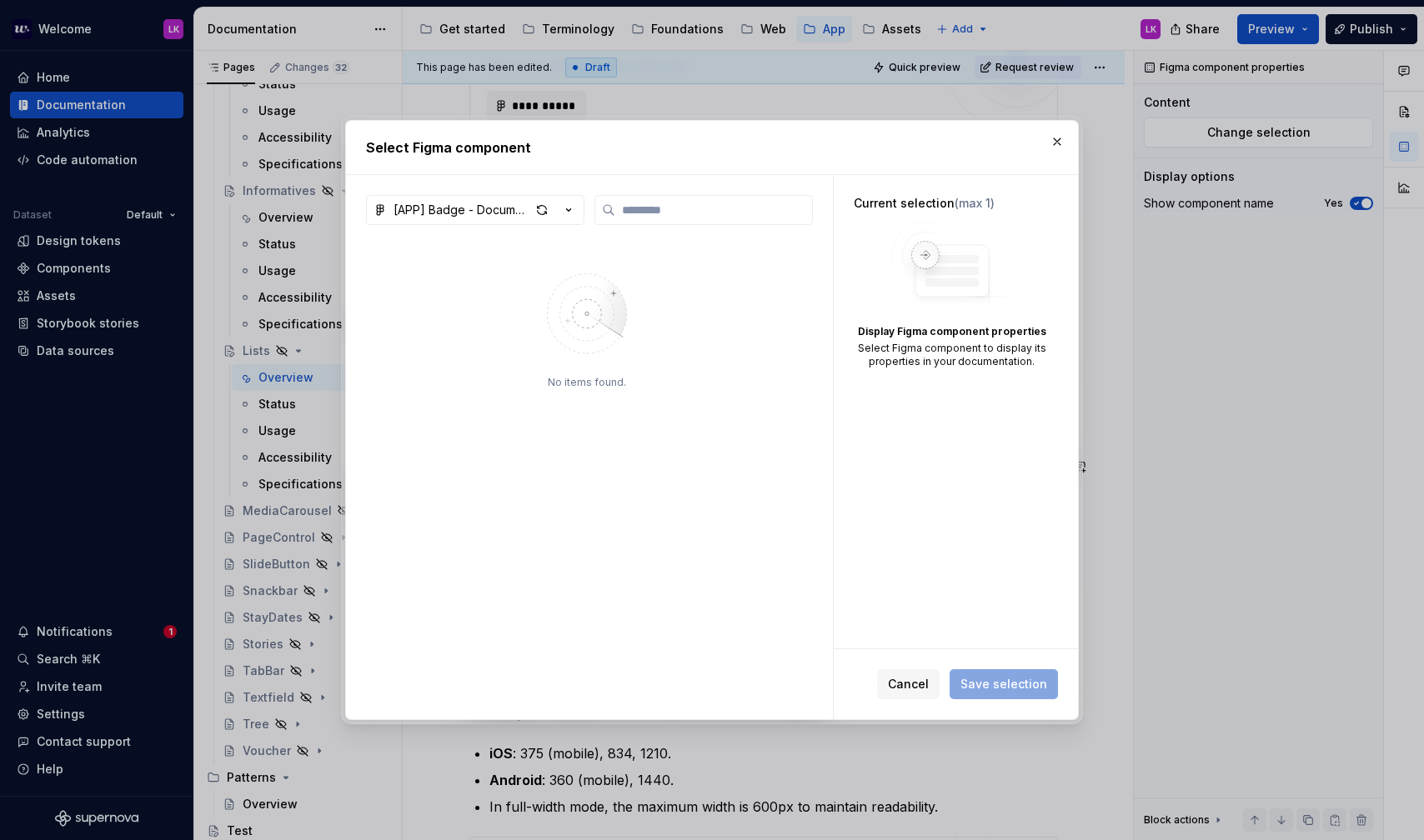
type textarea "*"
click at [504, 185] on div "[APP] Badge - Documentation No items found." at bounding box center [590, 447] width 487 height 544
click at [503, 206] on div "[APP] Badge - Documentation" at bounding box center [462, 210] width 137 height 17
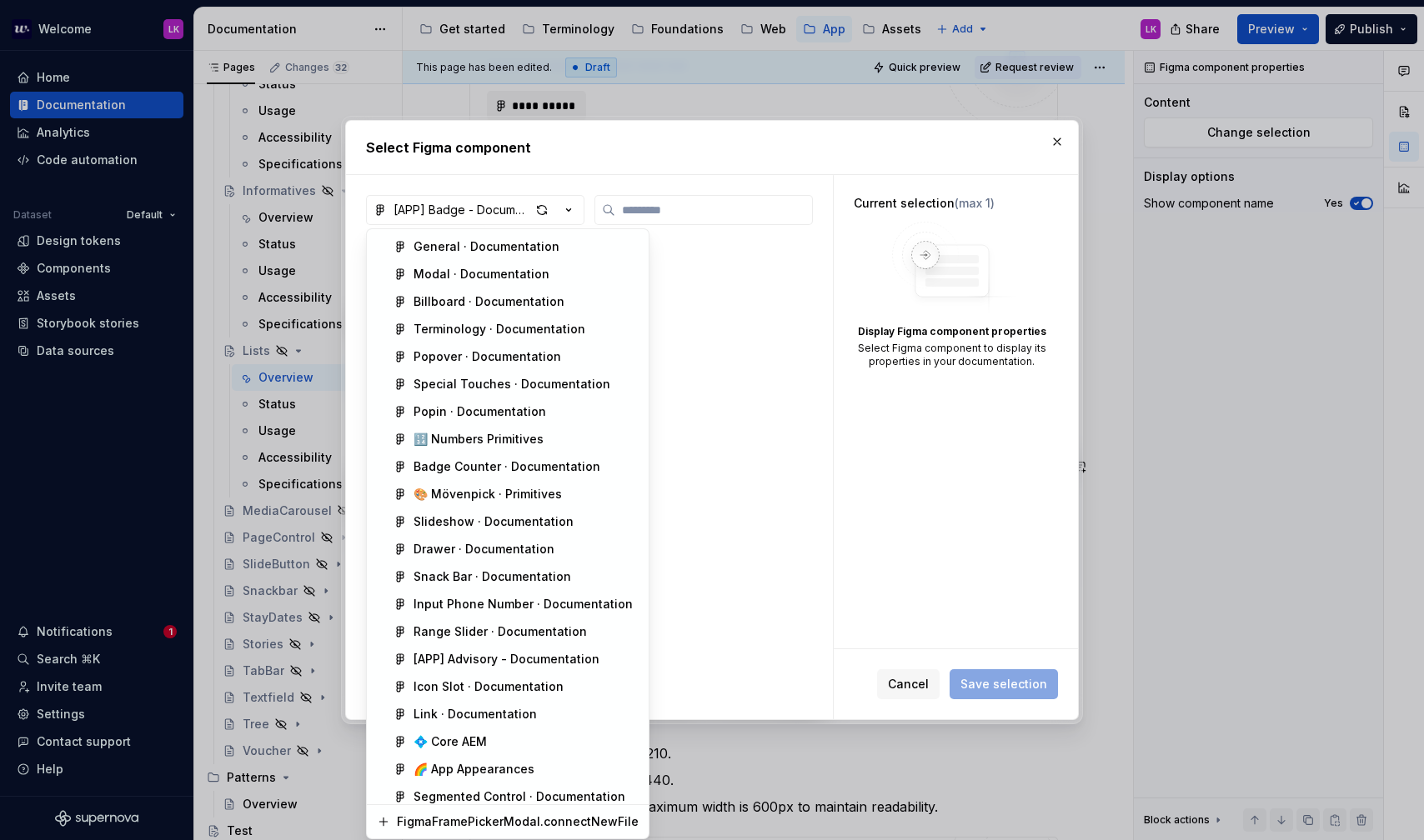
scroll to position [1308, 0]
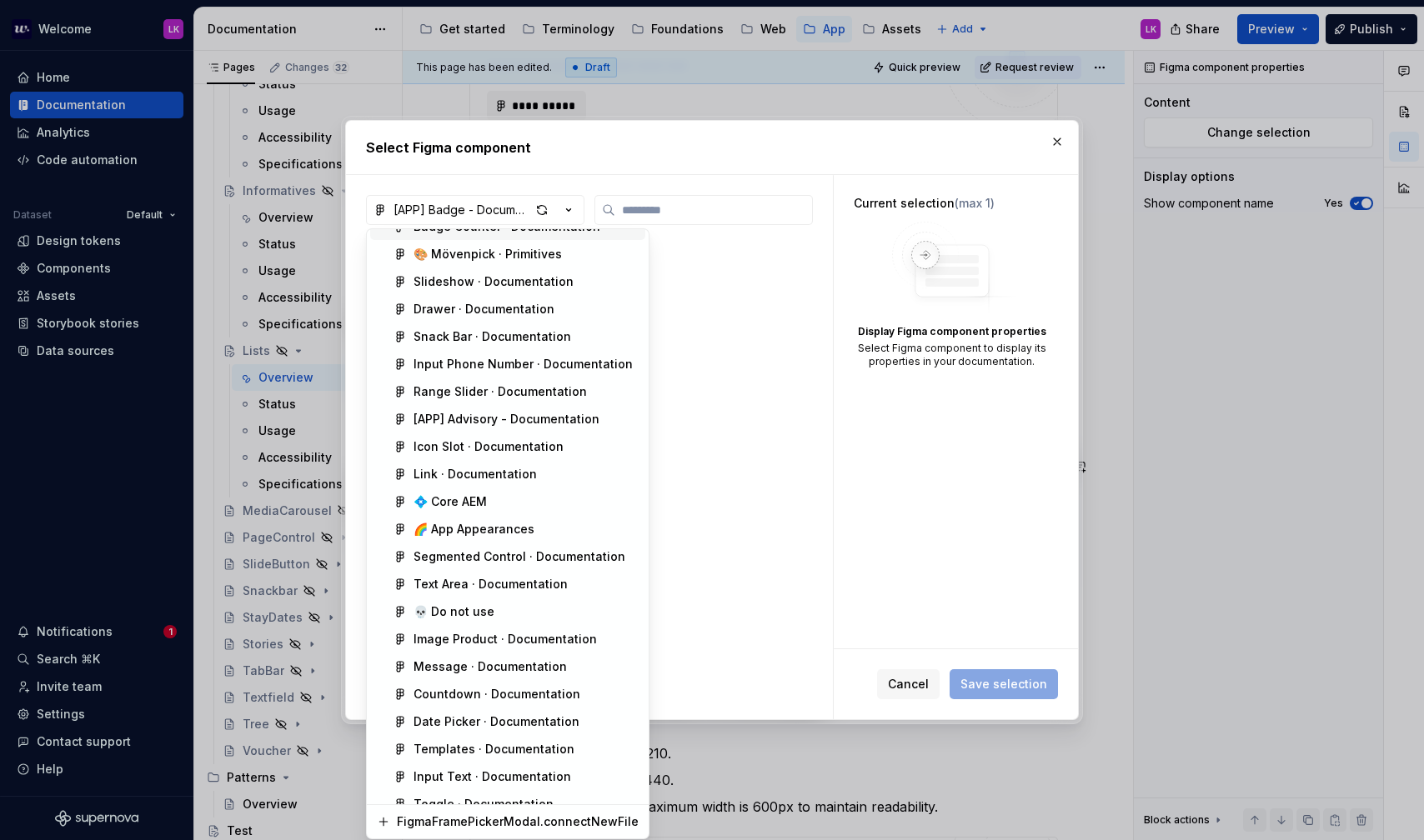
click at [658, 213] on div "Select Figma component [APP] Badge - Documentation No items found. Current sele…" at bounding box center [712, 420] width 1424 height 840
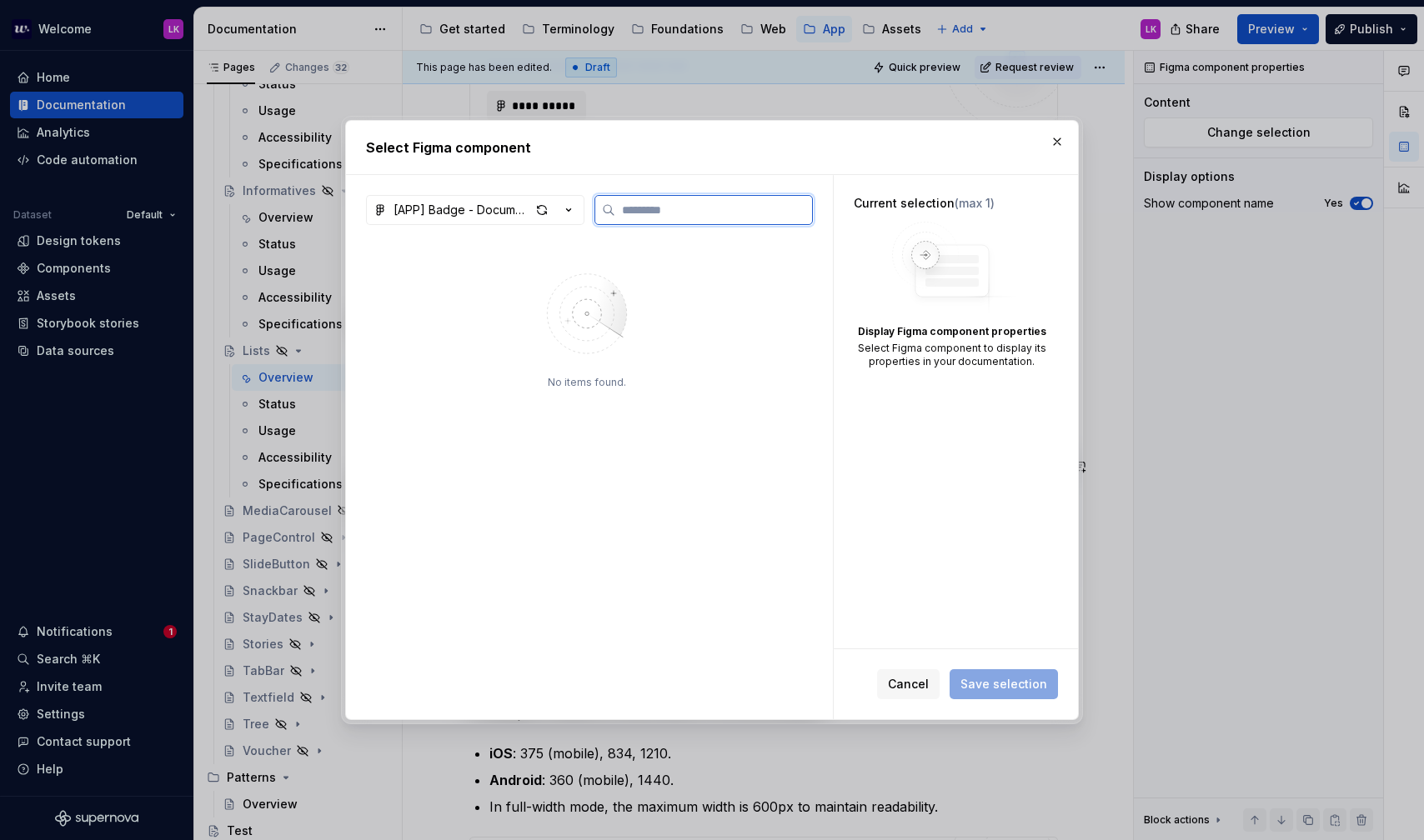
click at [658, 212] on input "search" at bounding box center [713, 210] width 197 height 17
type input "***"
click at [556, 203] on div "button" at bounding box center [553, 209] width 47 height 23
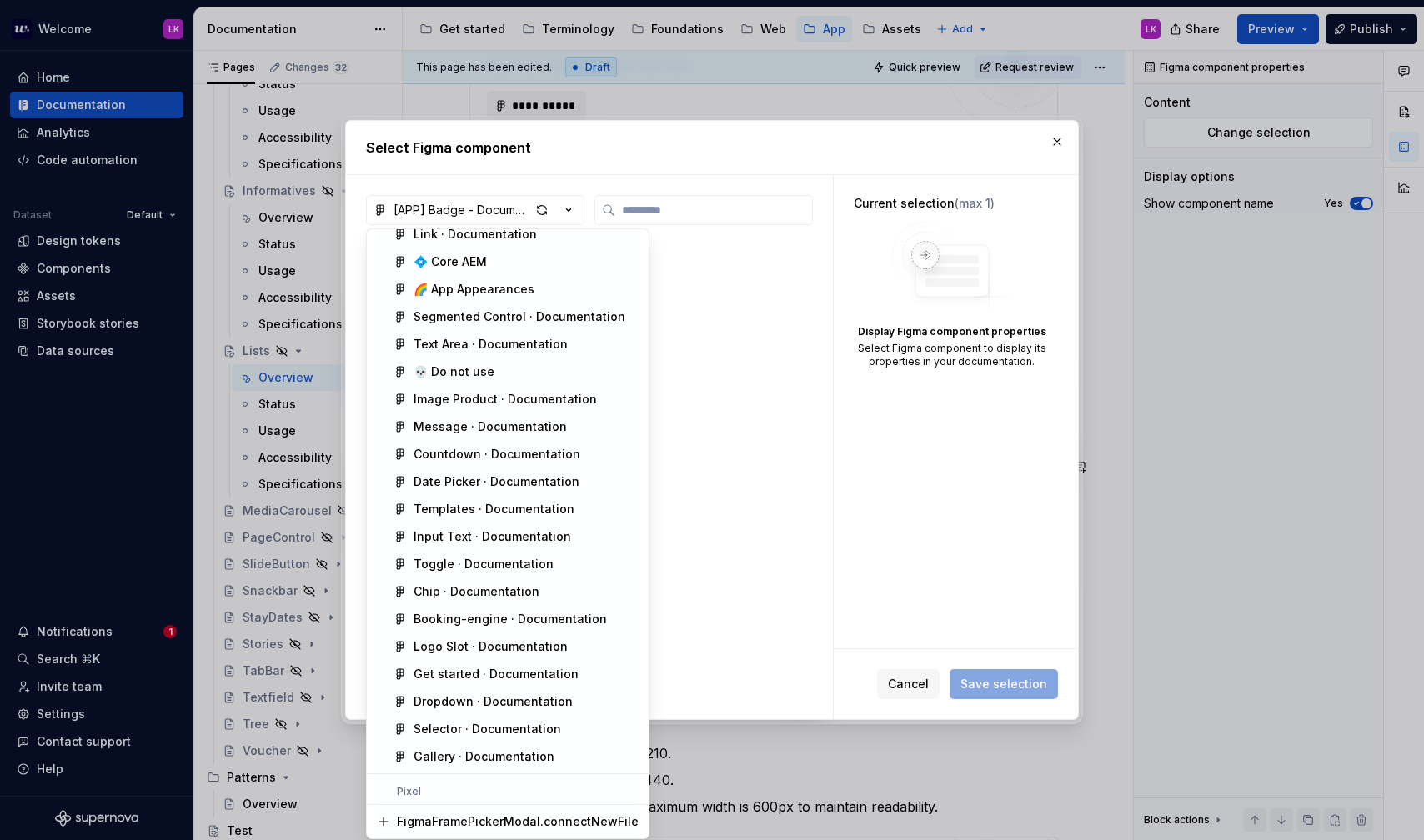
scroll to position [1630, 0]
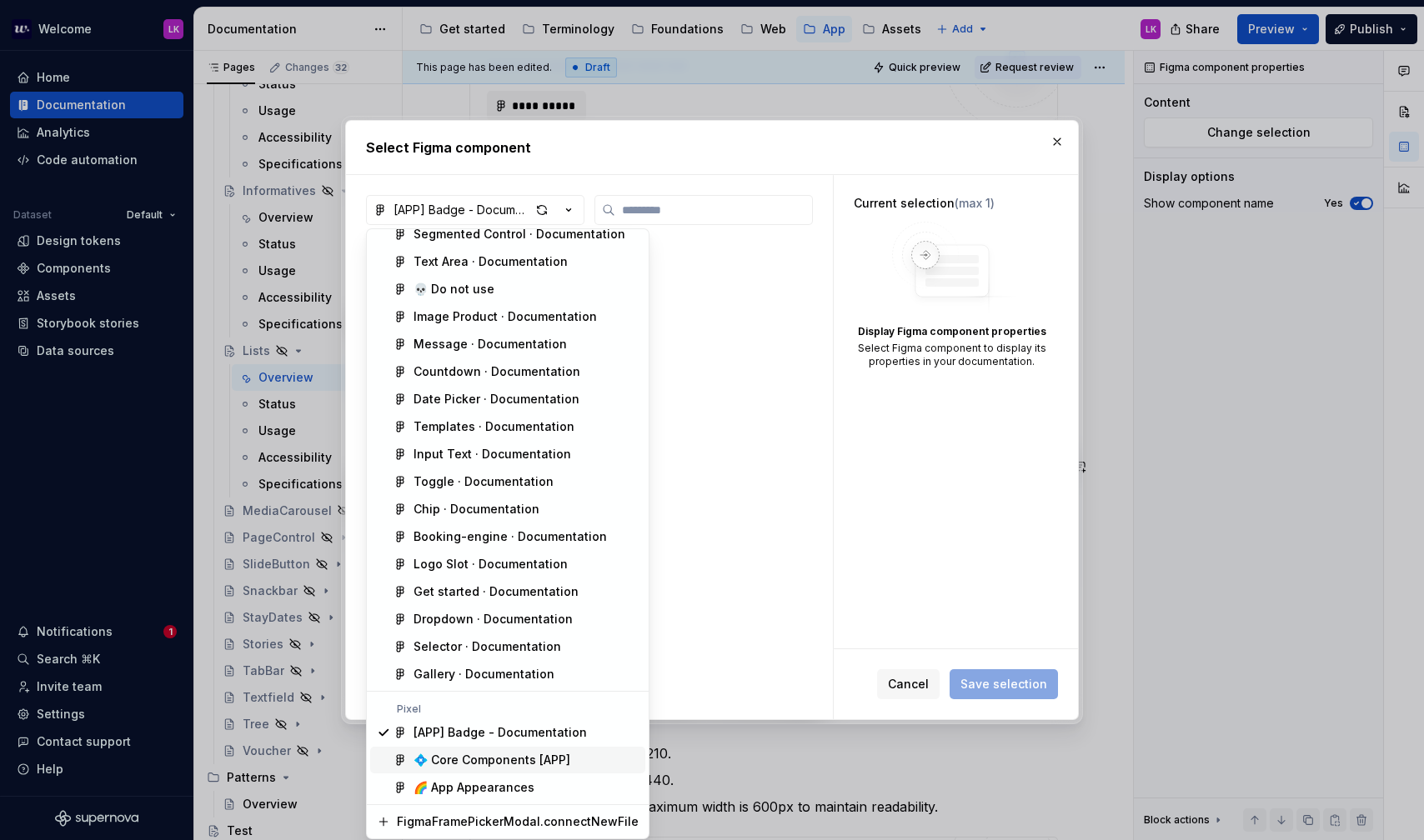
click at [499, 761] on div "💠 Core Components [APP]" at bounding box center [492, 760] width 157 height 17
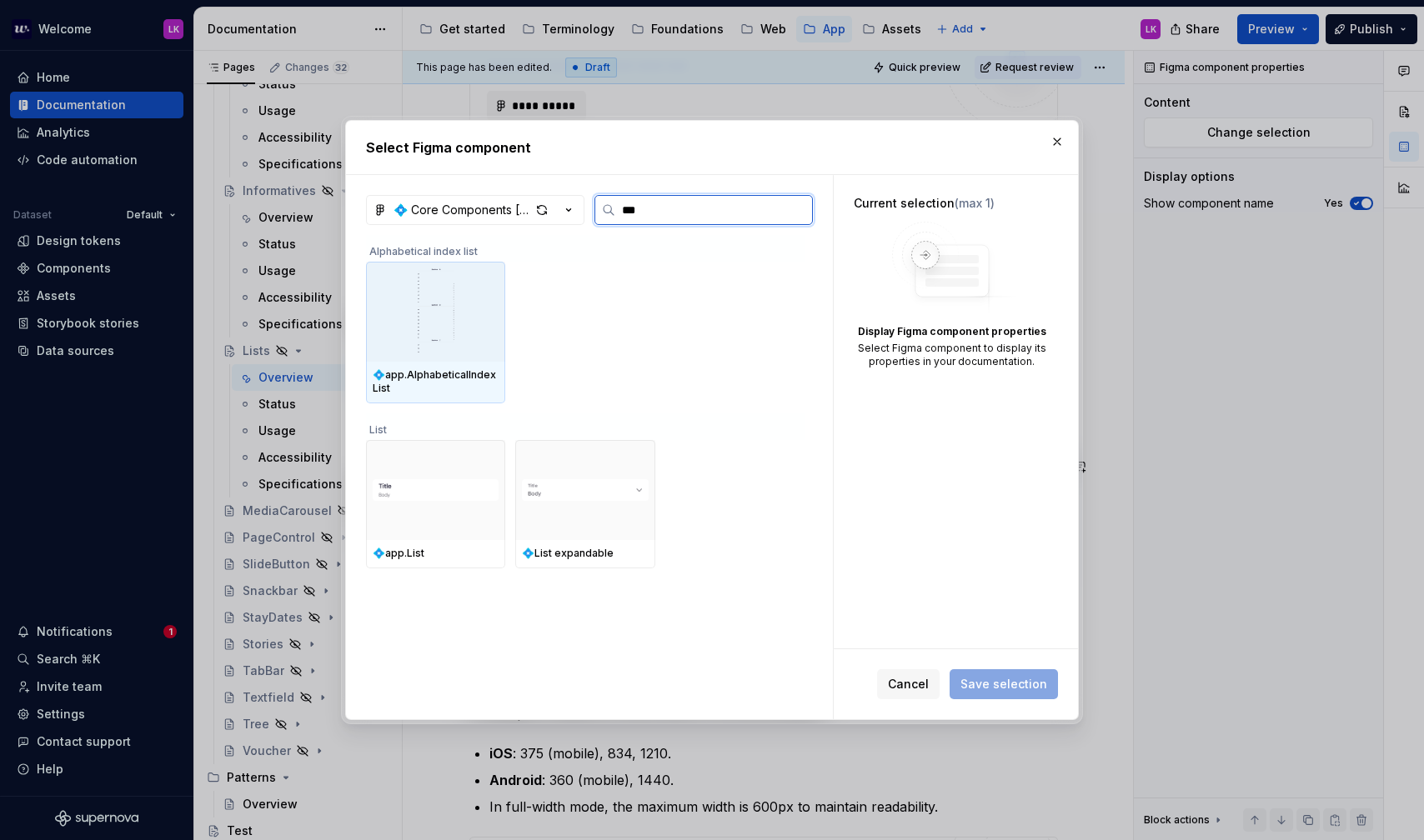
type input "****"
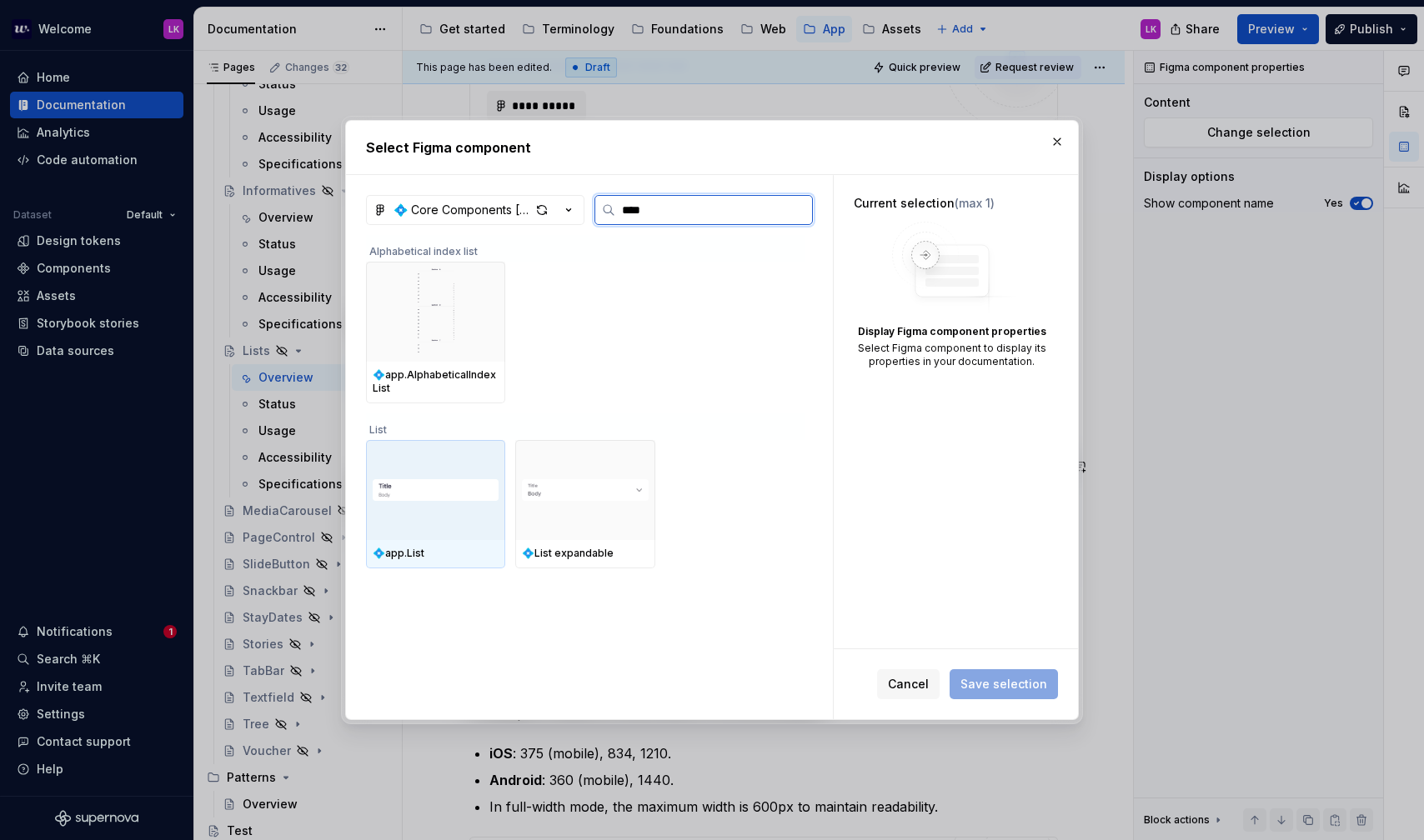
click at [457, 497] on img at bounding box center [436, 490] width 126 height 50
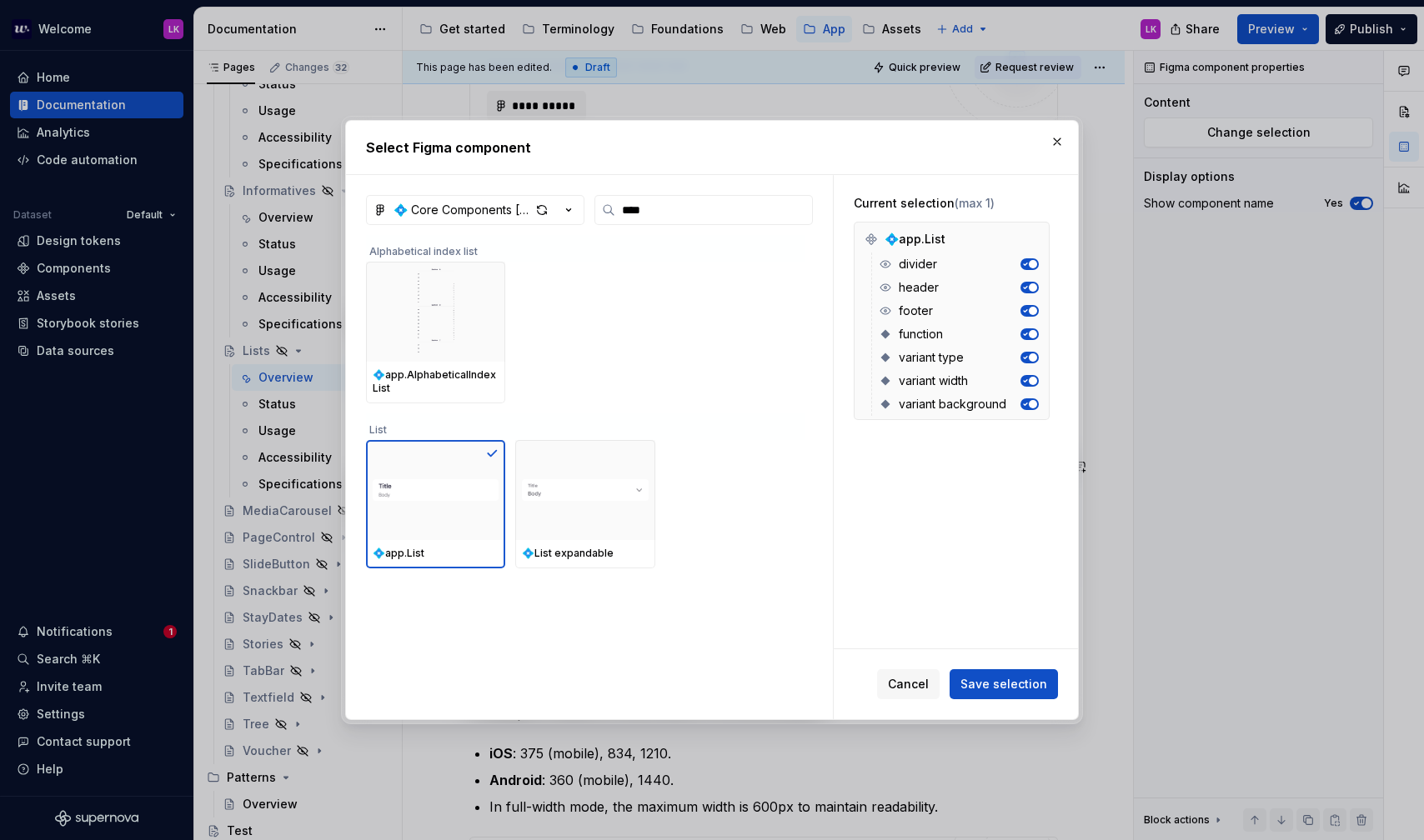
click at [995, 701] on div "Cancel Save selection" at bounding box center [955, 684] width 244 height 70
click at [995, 682] on span "Save selection" at bounding box center [1004, 684] width 87 height 17
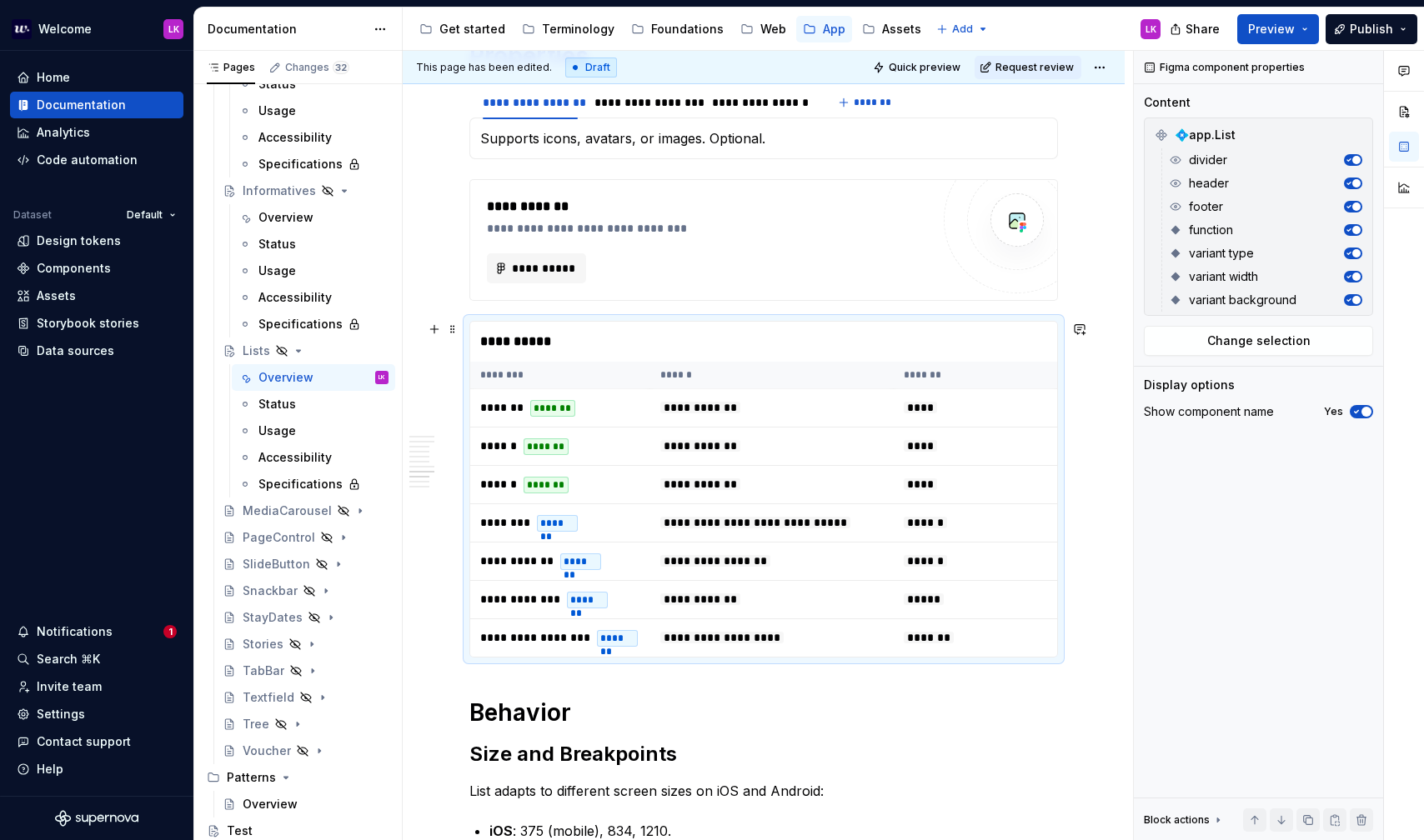
scroll to position [2184, 0]
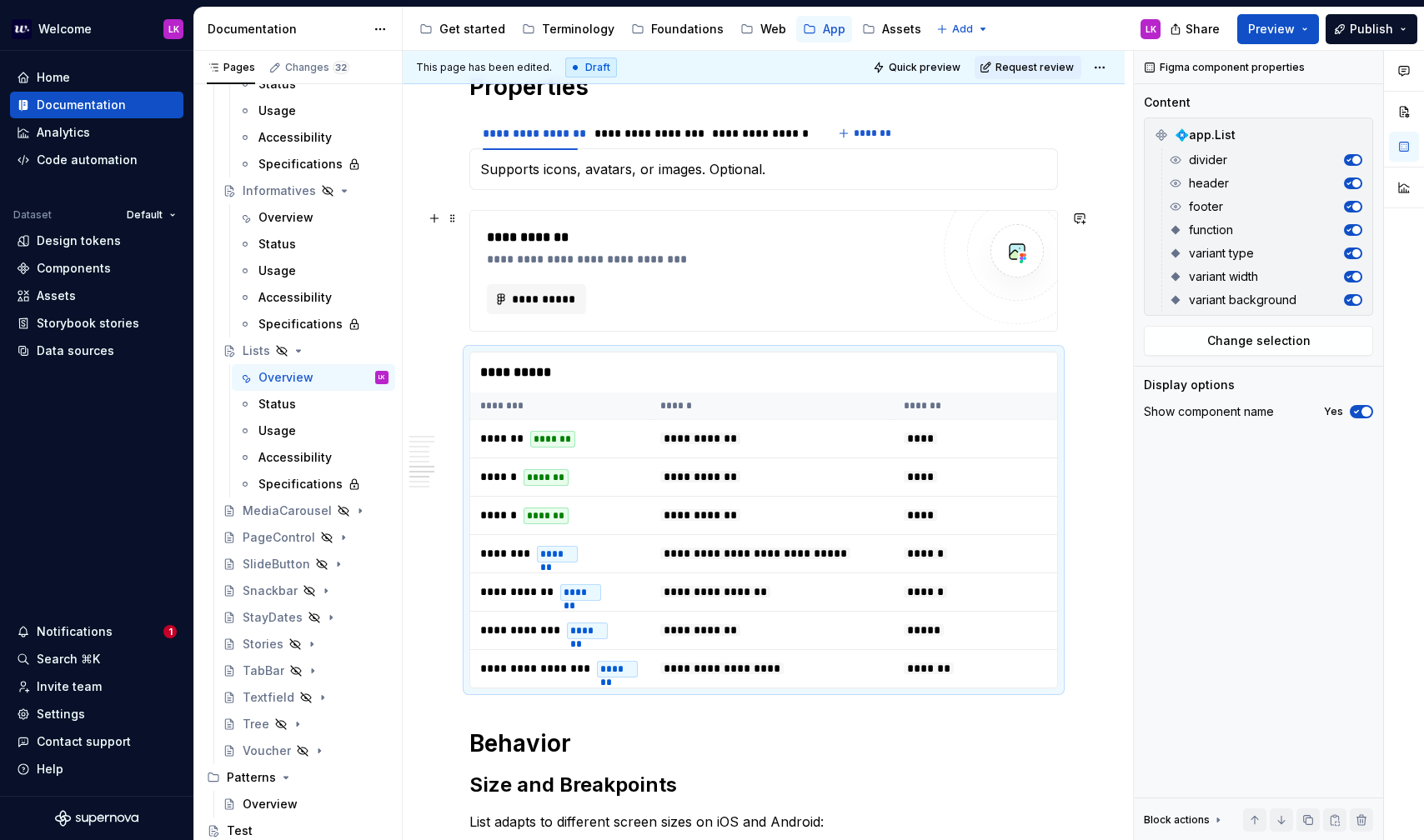
click at [818, 246] on div "**********" at bounding box center [712, 238] width 452 height 20
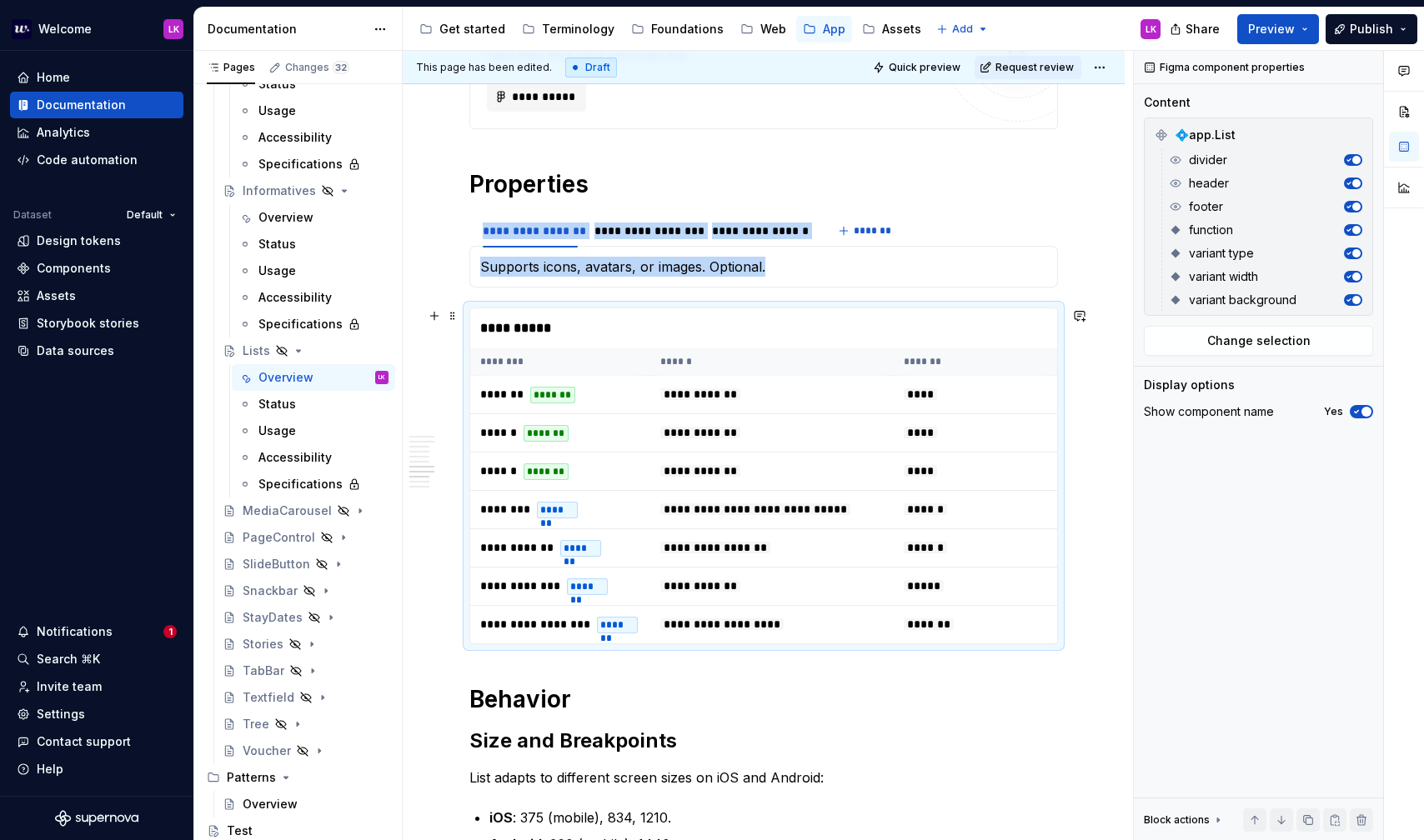
scroll to position [2082, 0]
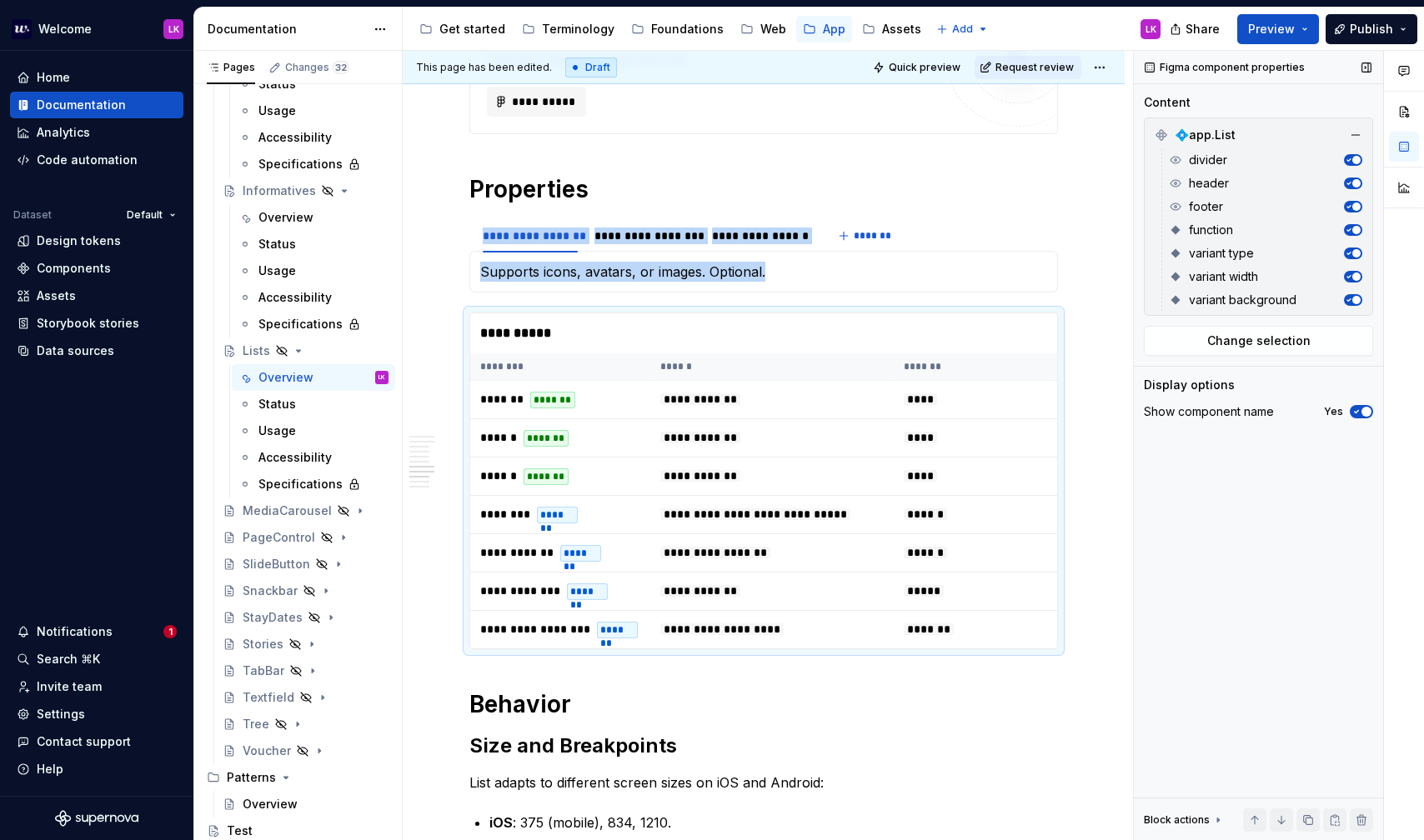
click at [1356, 297] on span "button" at bounding box center [1357, 300] width 9 height 9
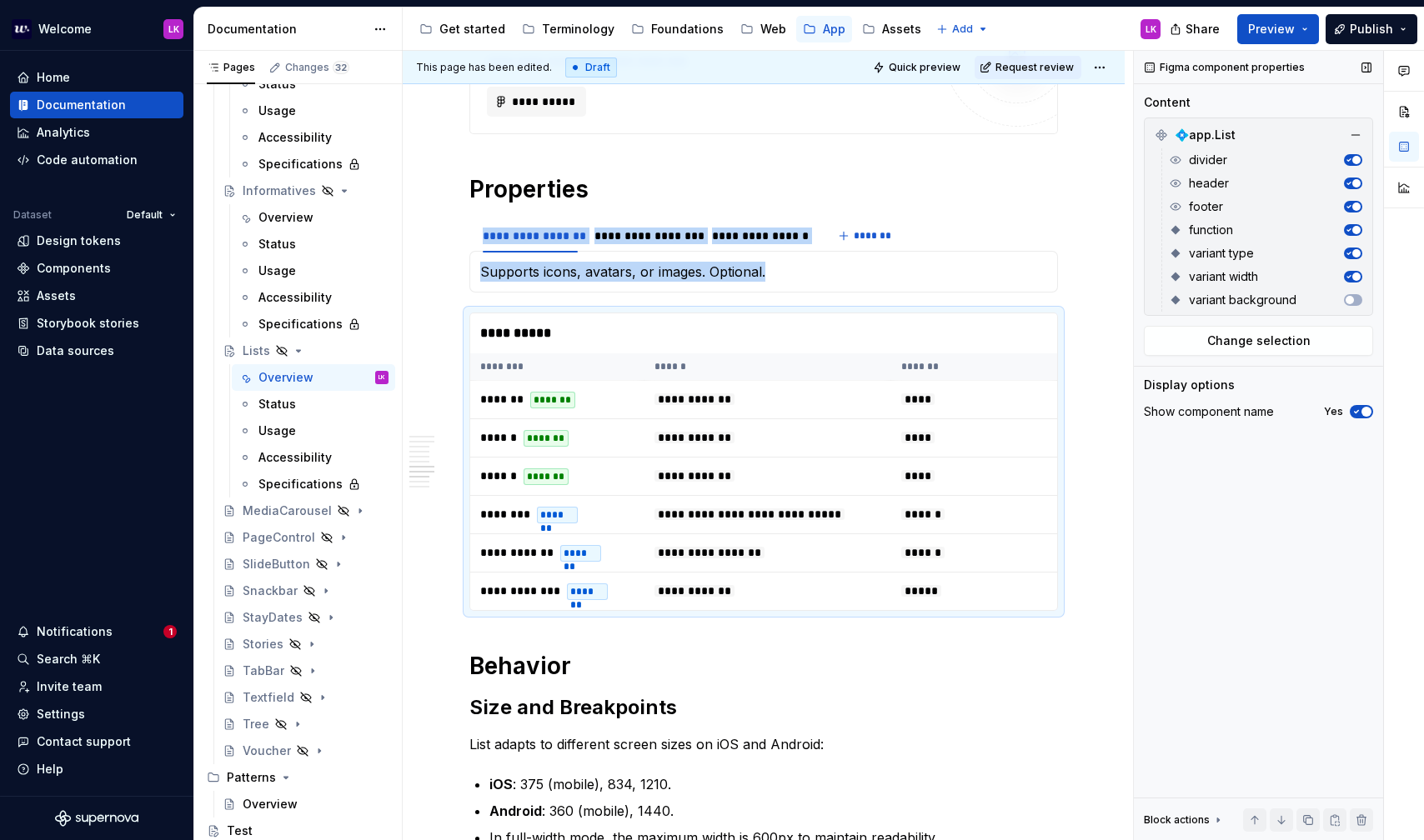
click at [1352, 274] on icon "button" at bounding box center [1348, 277] width 9 height 9
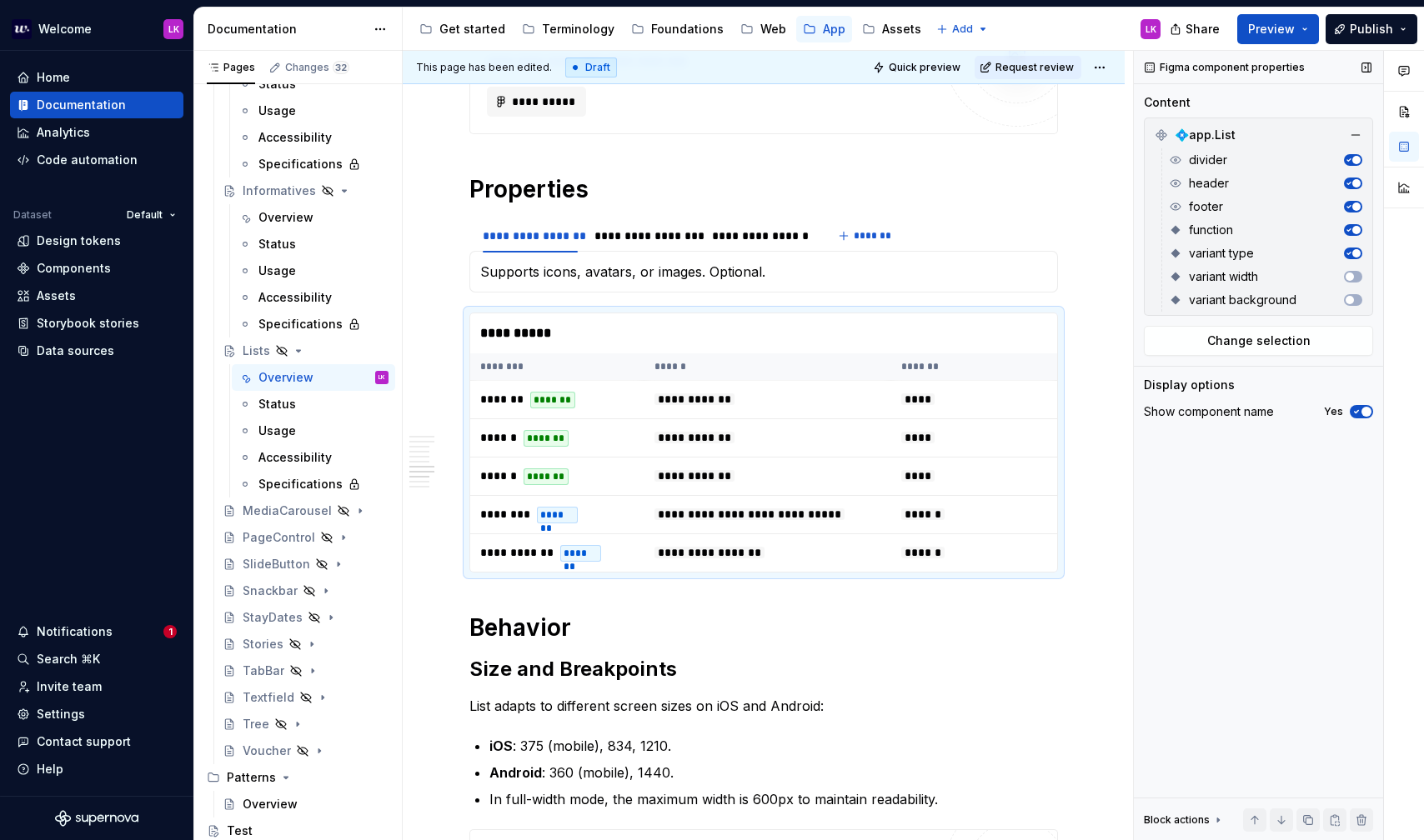
click at [1352, 260] on div "variant type" at bounding box center [1265, 253] width 193 height 23
click at [1351, 248] on type-switch "button" at bounding box center [1353, 253] width 19 height 12
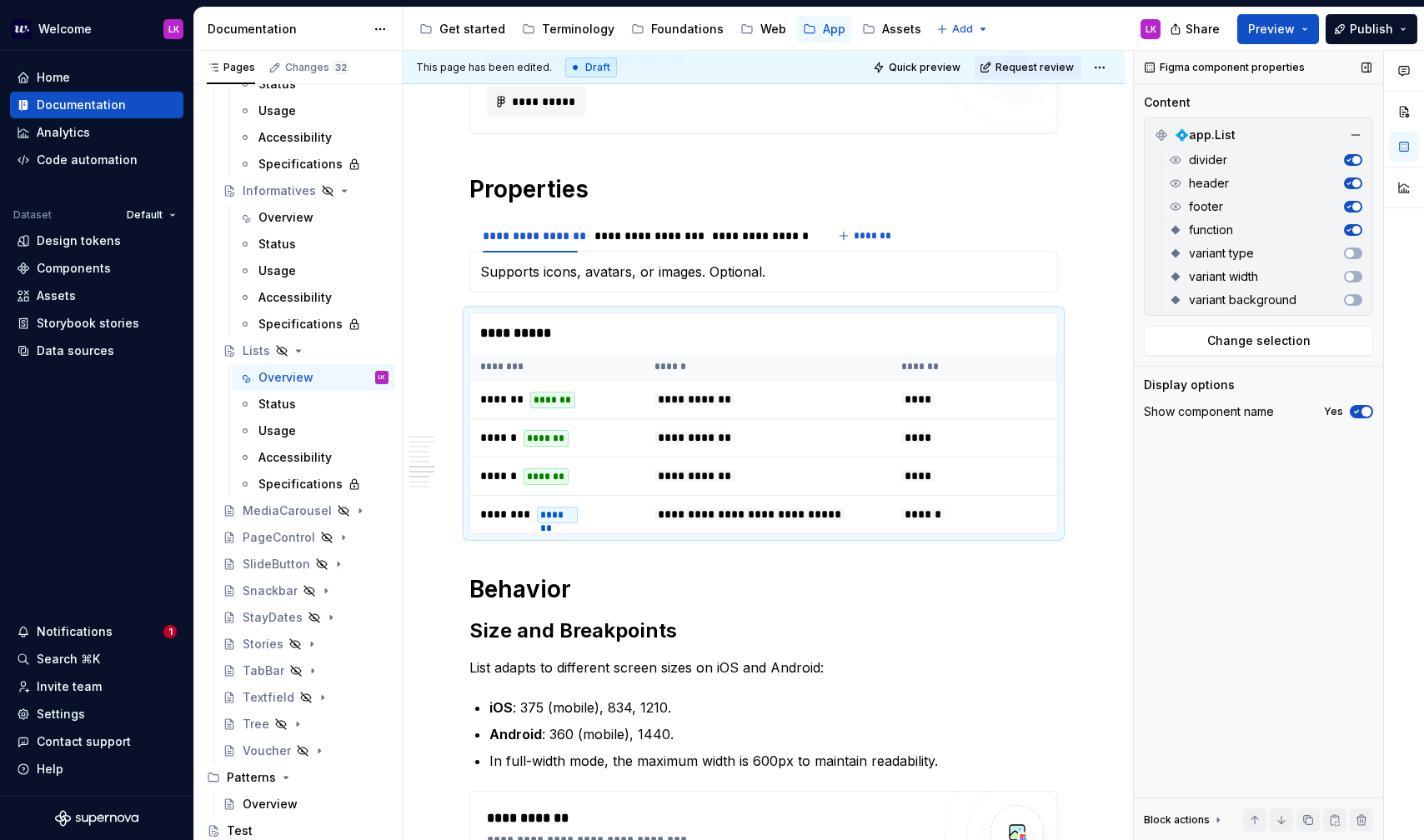
click at [1348, 224] on div "function" at bounding box center [1265, 230] width 193 height 23
click at [1354, 230] on span "button" at bounding box center [1357, 230] width 9 height 9
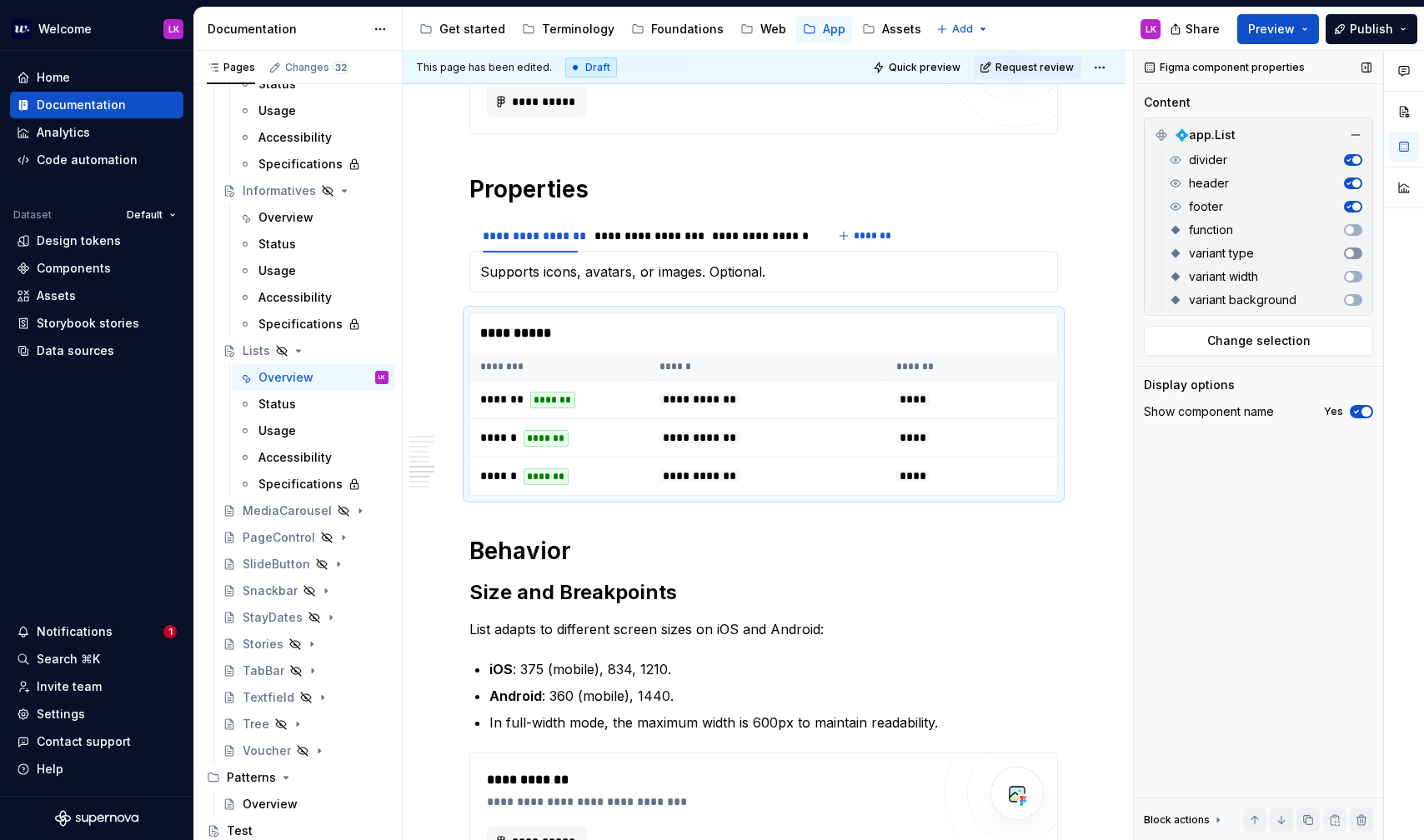
click at [1357, 248] on type-switch "button" at bounding box center [1353, 253] width 19 height 12
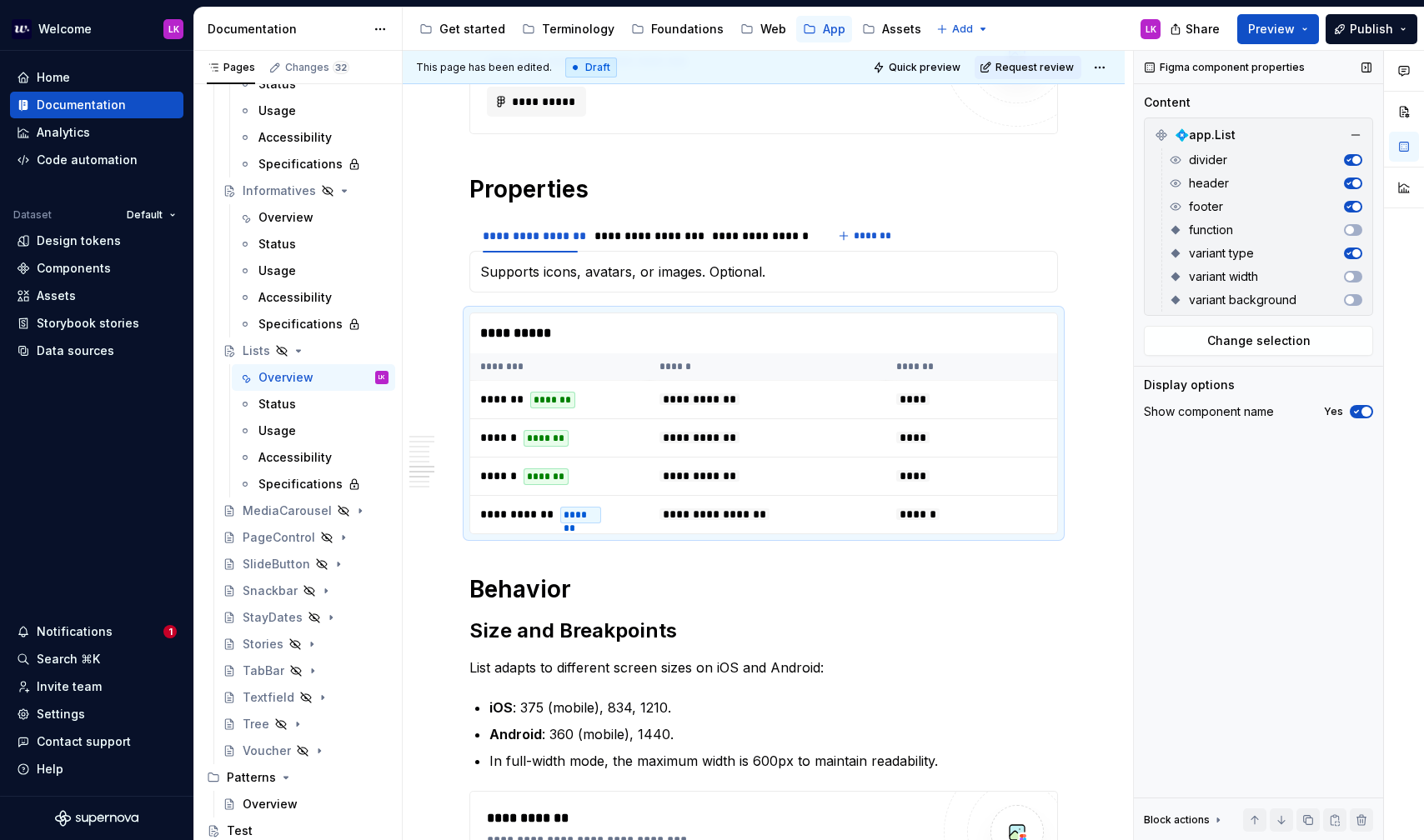
click at [1358, 411] on icon "button" at bounding box center [1357, 411] width 14 height 10
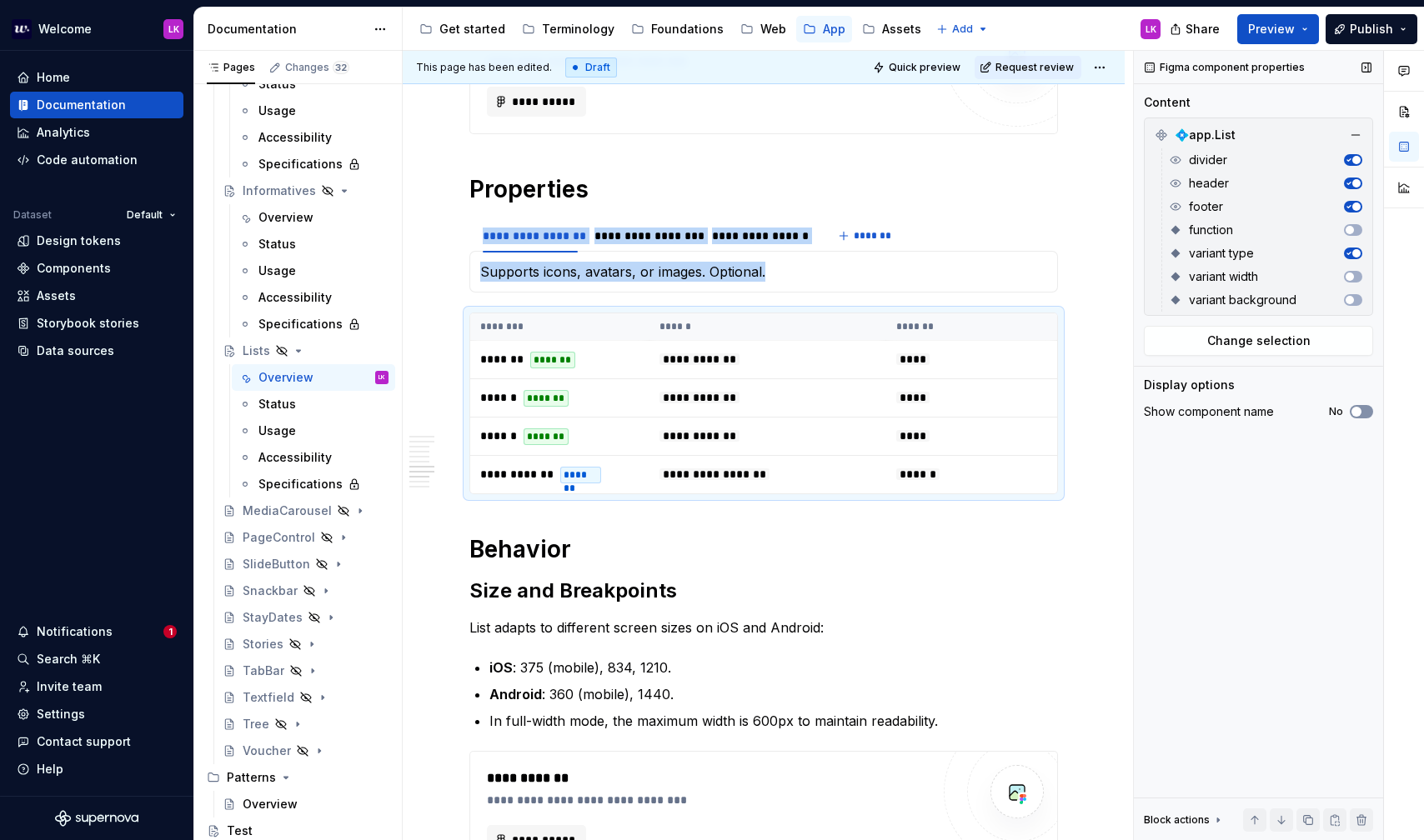
click at [1358, 411] on span "button" at bounding box center [1357, 411] width 10 height 10
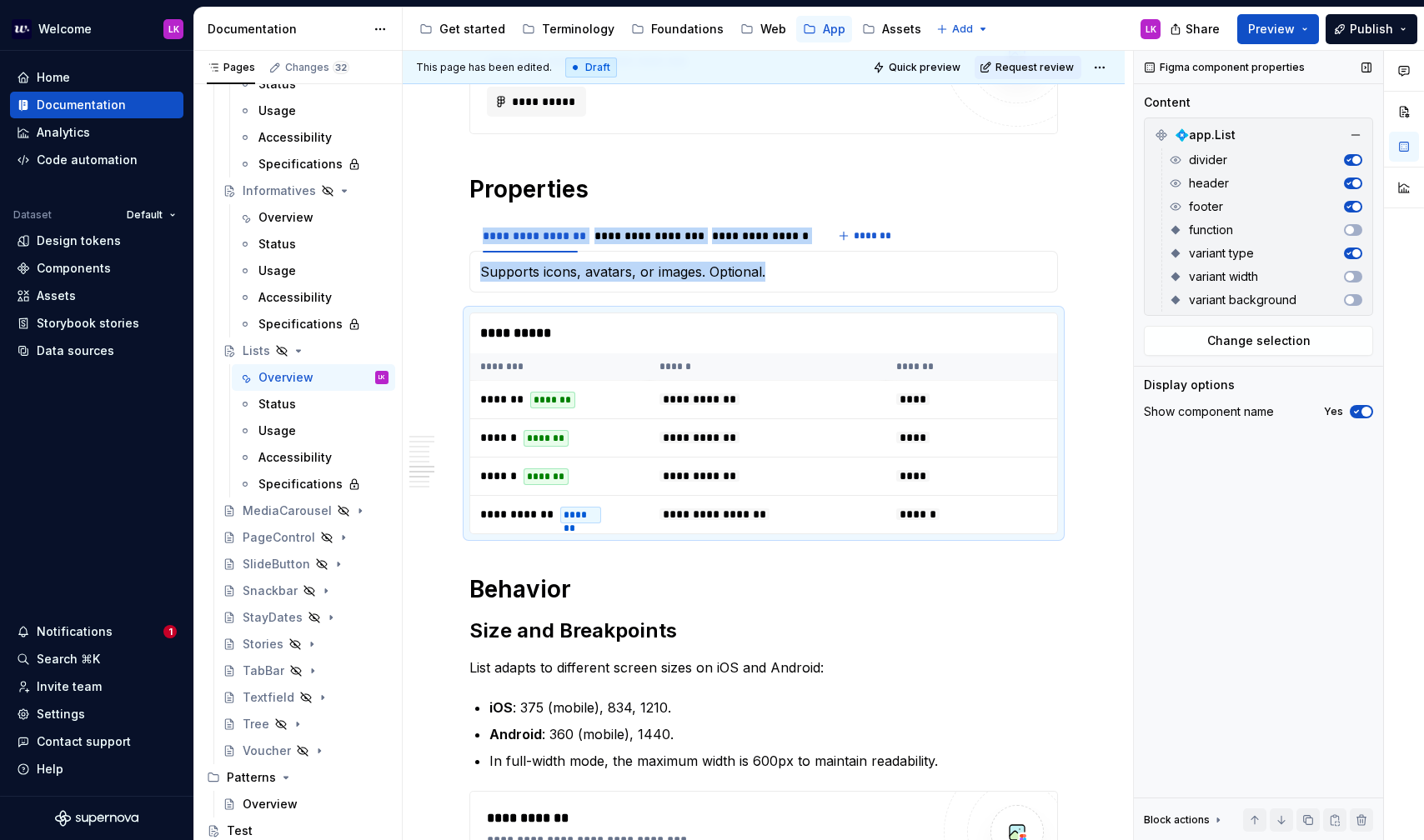
click at [1358, 411] on icon "button" at bounding box center [1357, 411] width 14 height 10
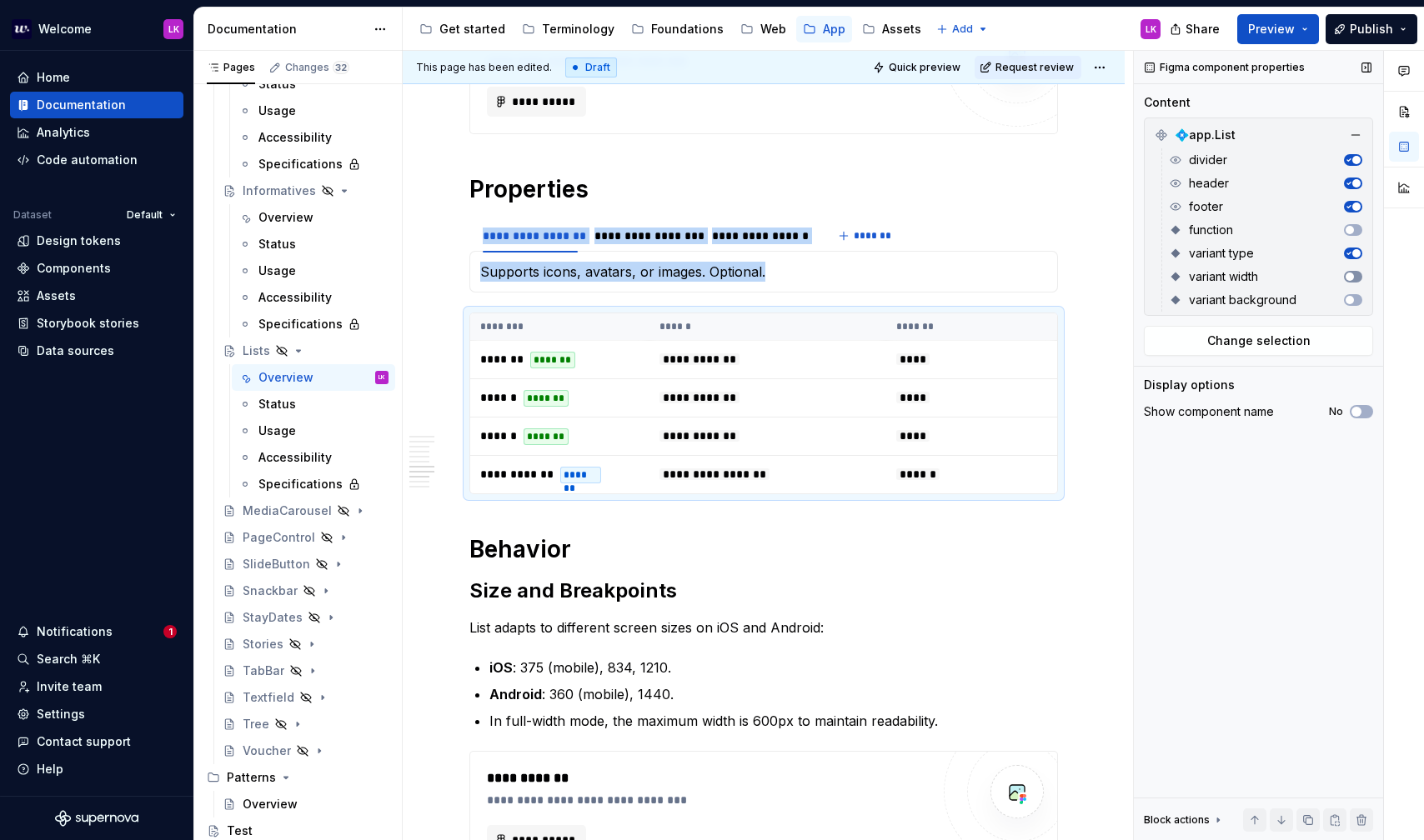
click at [1356, 276] on width-switch "button" at bounding box center [1353, 277] width 19 height 12
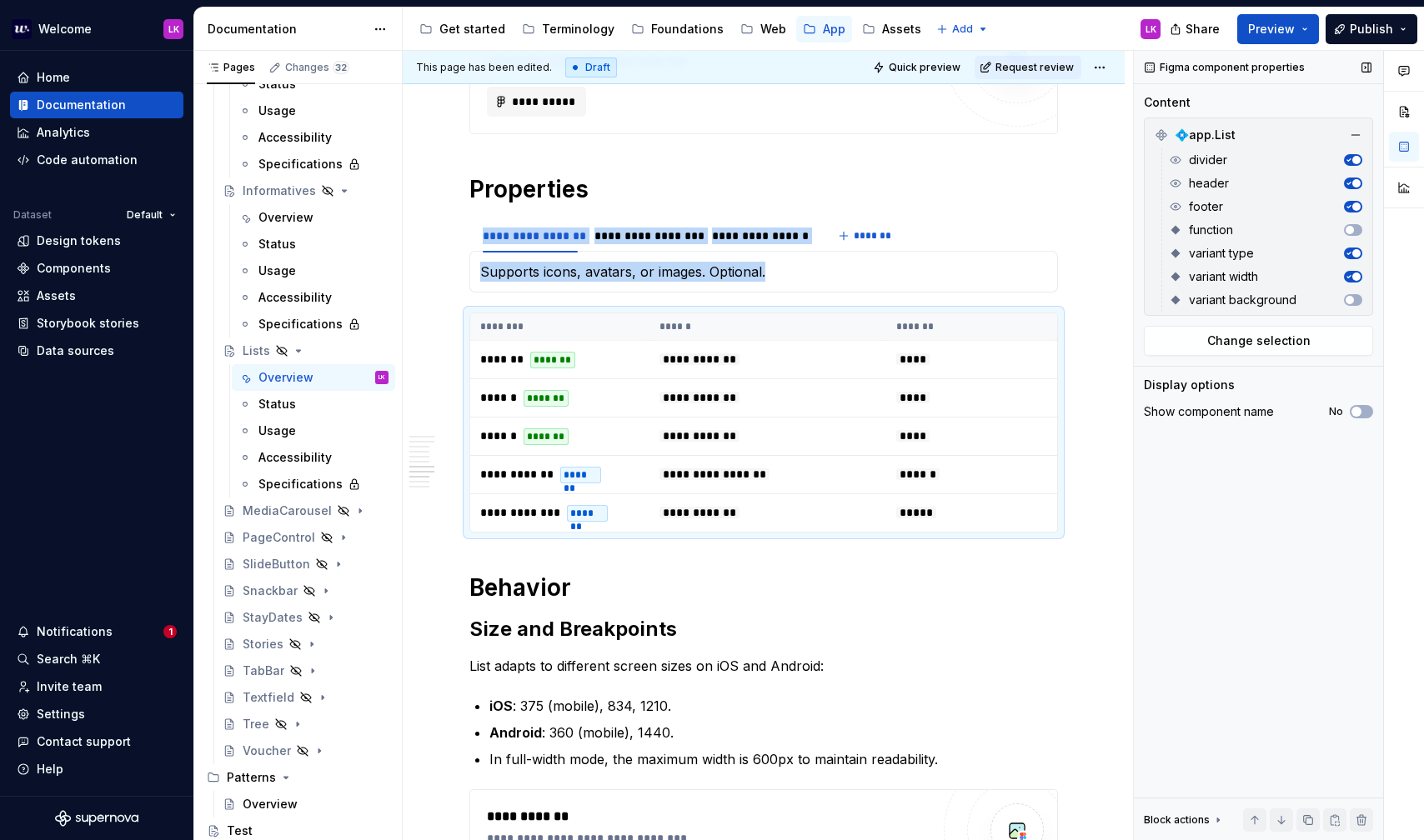
click at [1356, 276] on span "button" at bounding box center [1357, 277] width 9 height 9
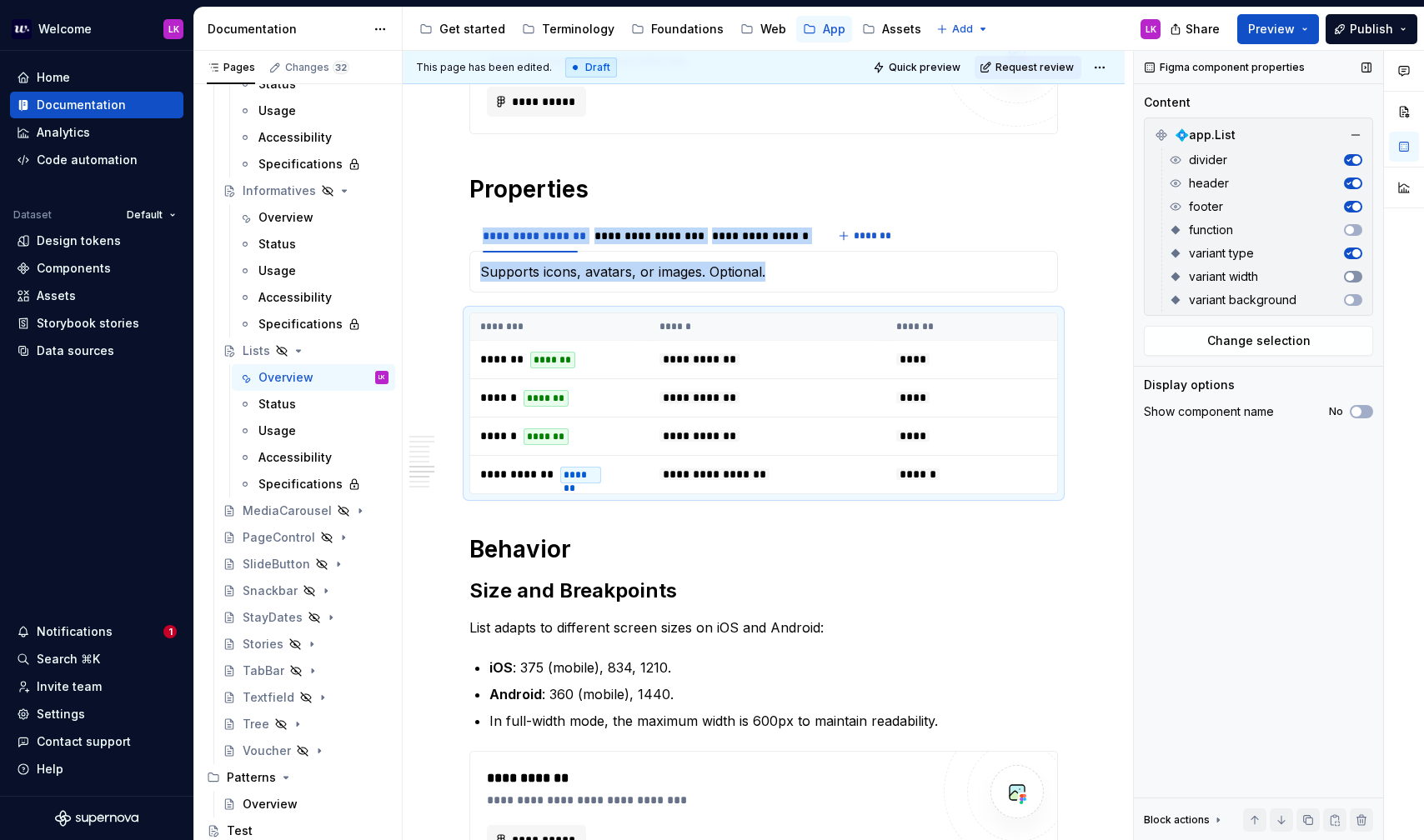
click at [1353, 280] on width-switch "button" at bounding box center [1353, 277] width 19 height 12
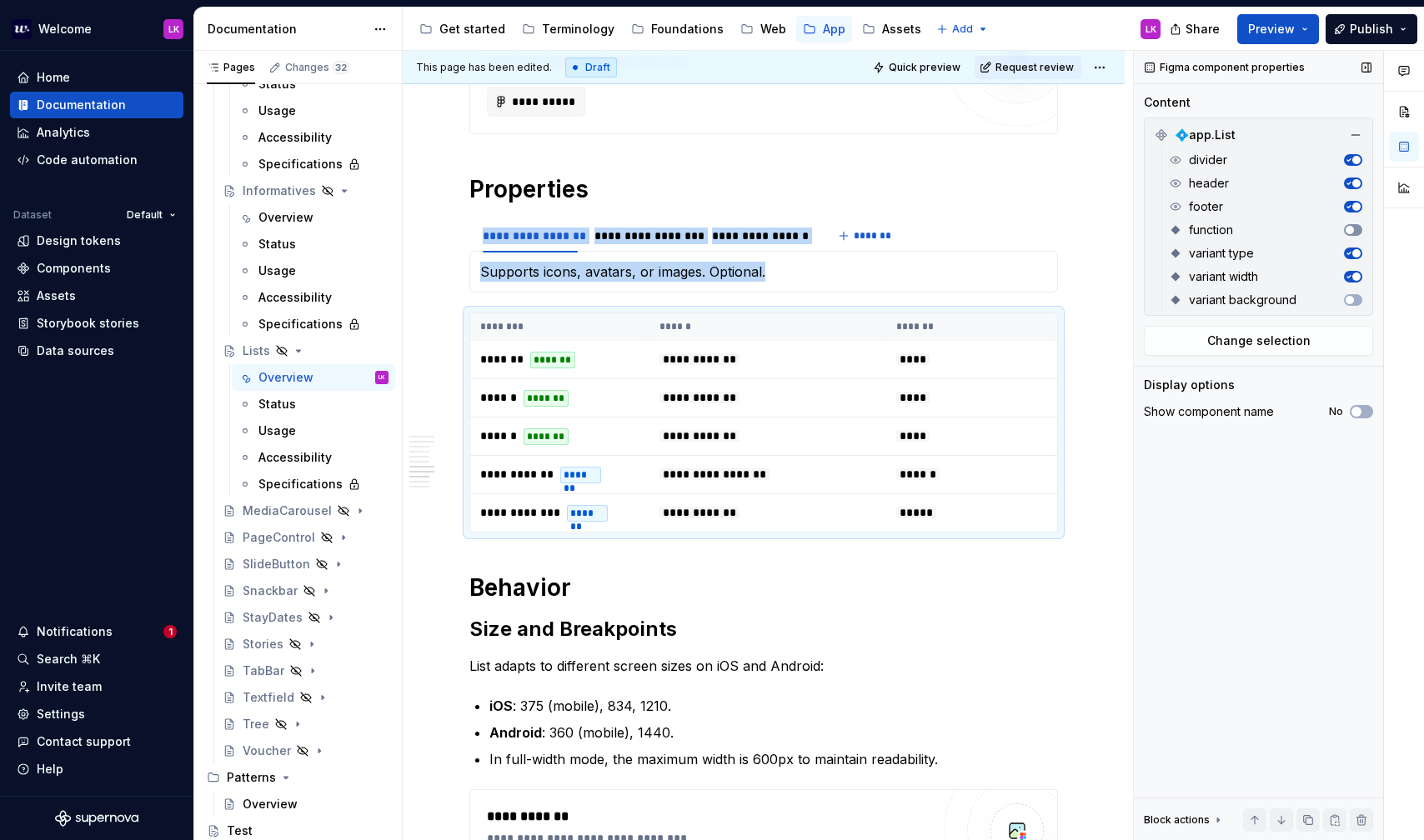
click at [1352, 231] on span "button" at bounding box center [1350, 230] width 9 height 9
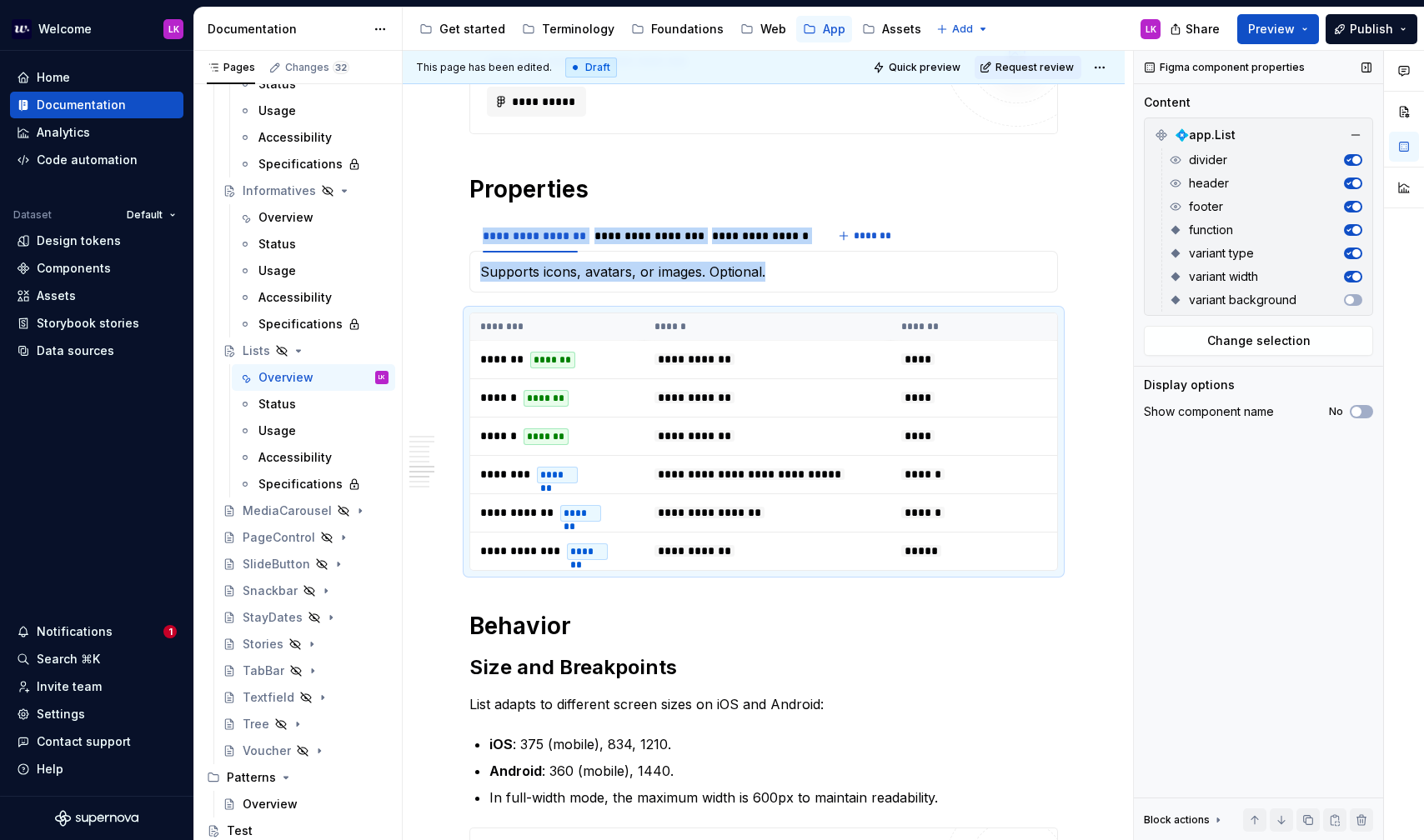
type textarea "*"
type button "on"
click at [1352, 231] on icon "button" at bounding box center [1348, 230] width 9 height 9
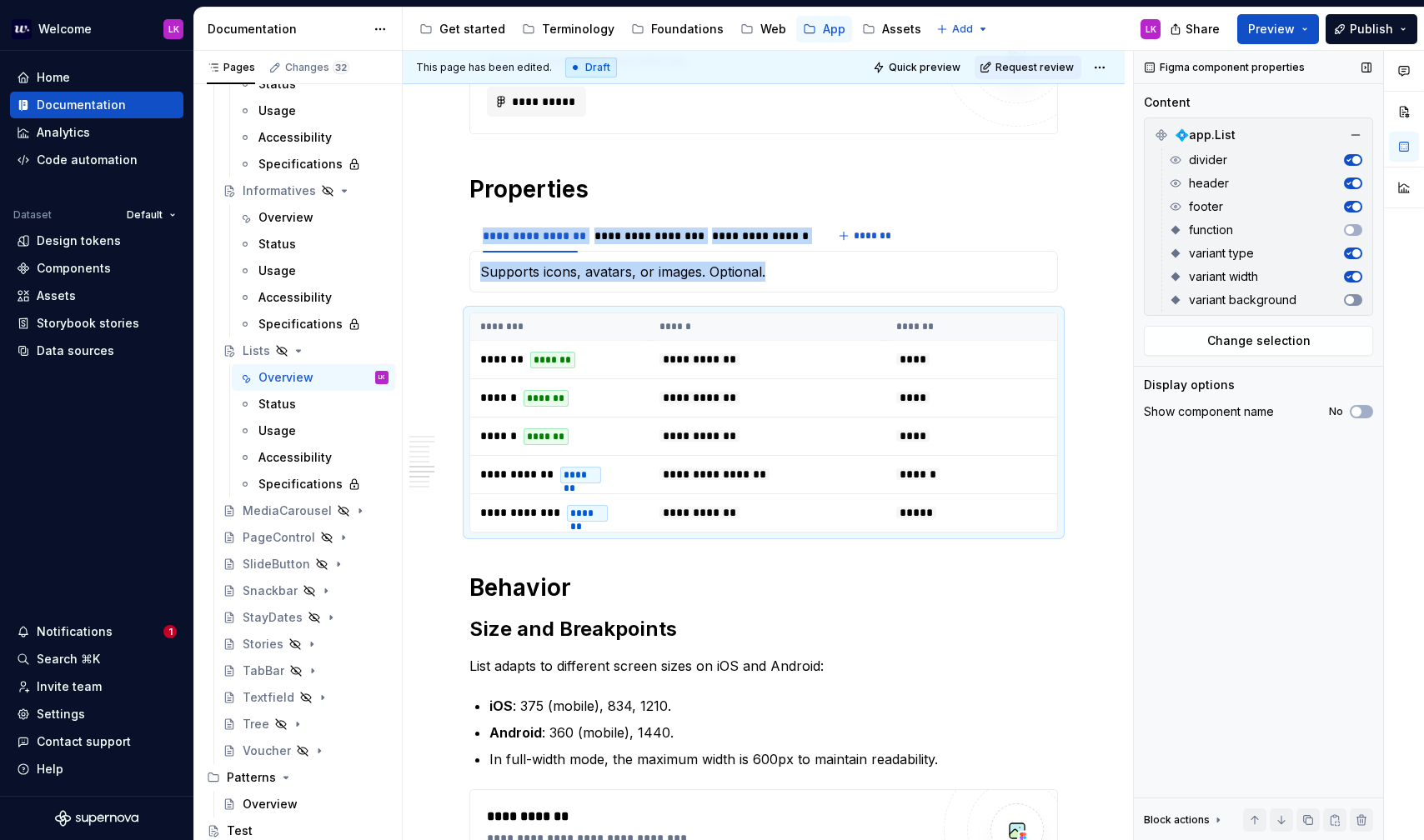
click at [1358, 295] on background-switch "button" at bounding box center [1353, 300] width 19 height 12
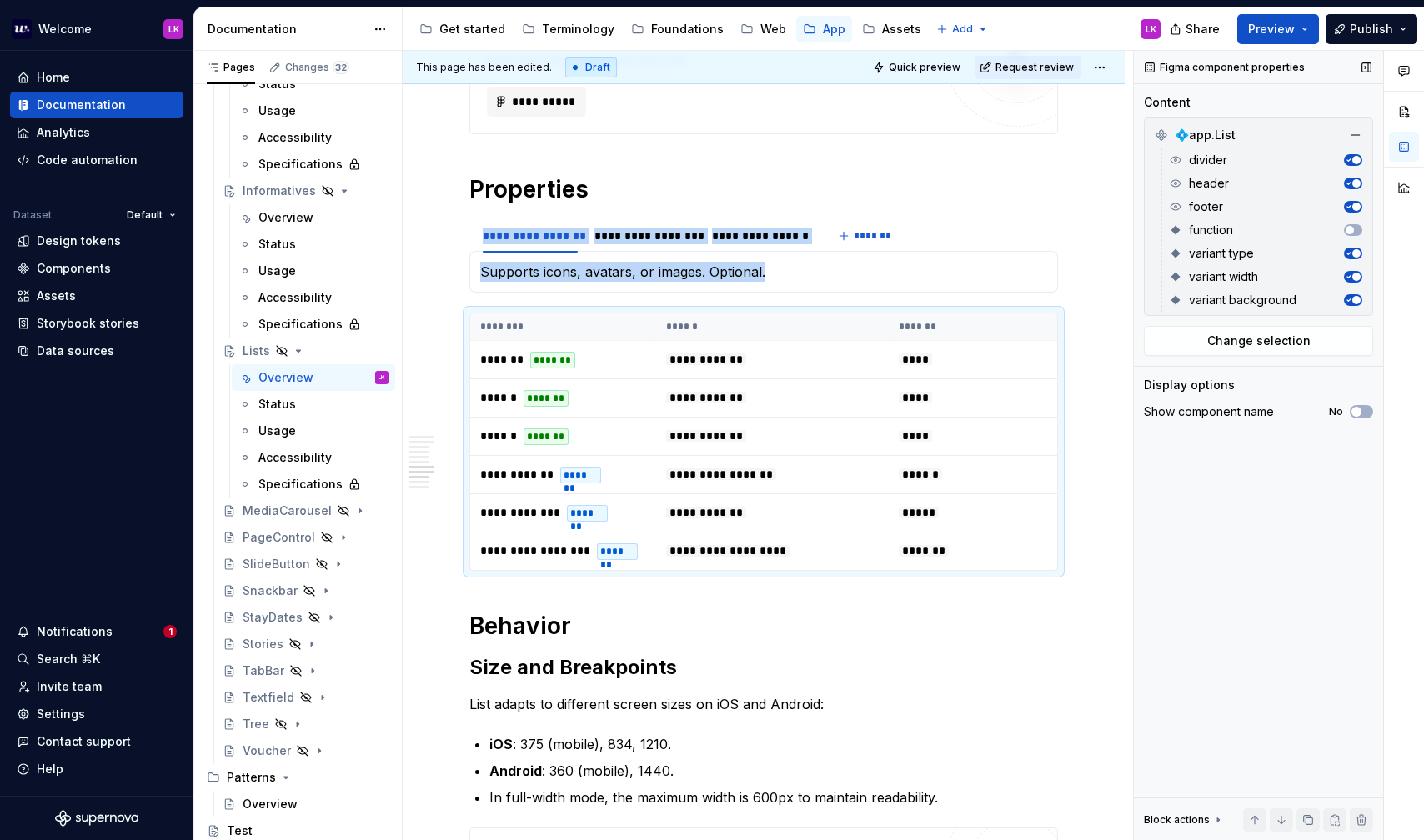
click at [1358, 295] on background-switch "button" at bounding box center [1353, 300] width 19 height 12
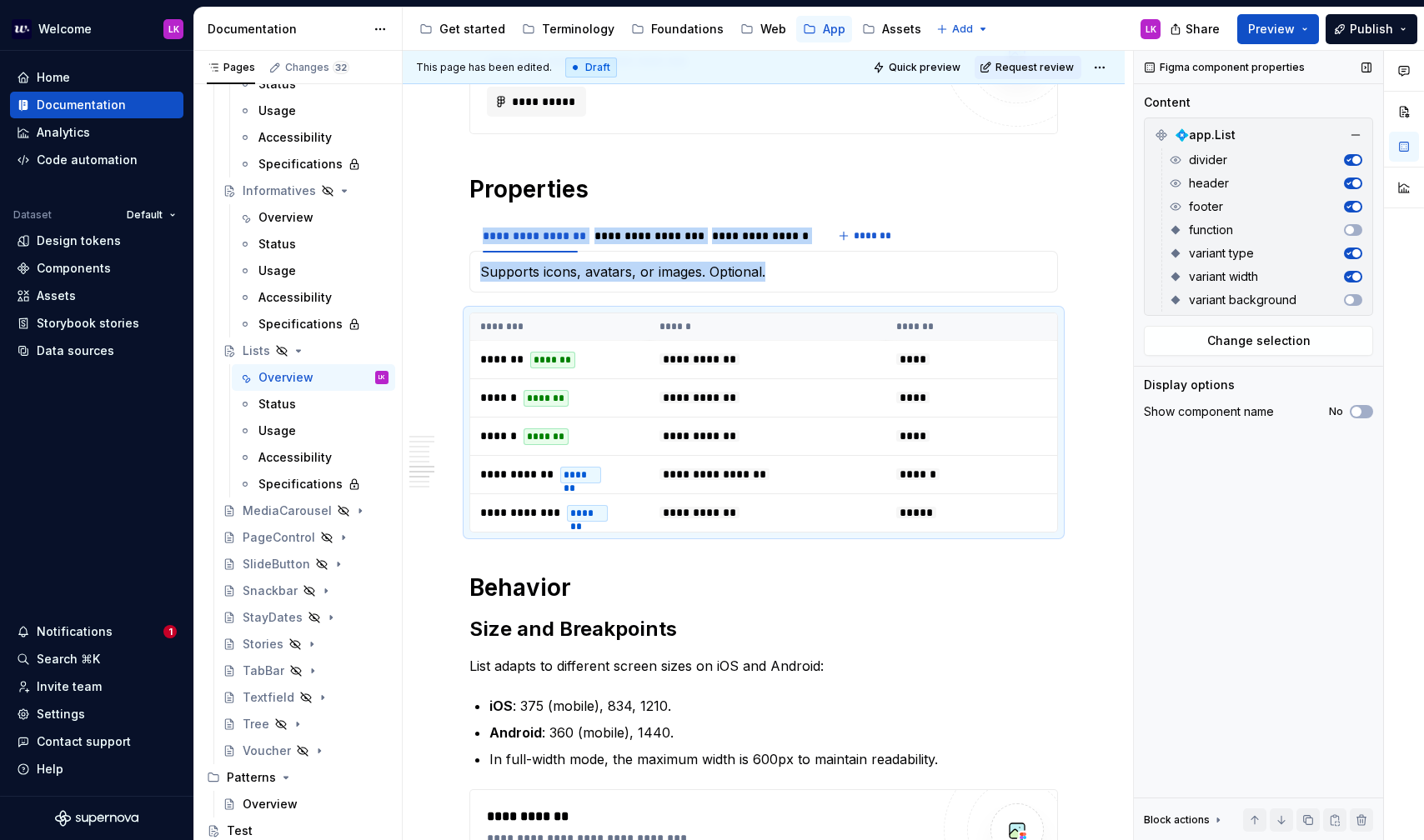
click at [1358, 271] on width-switch "button" at bounding box center [1353, 277] width 19 height 12
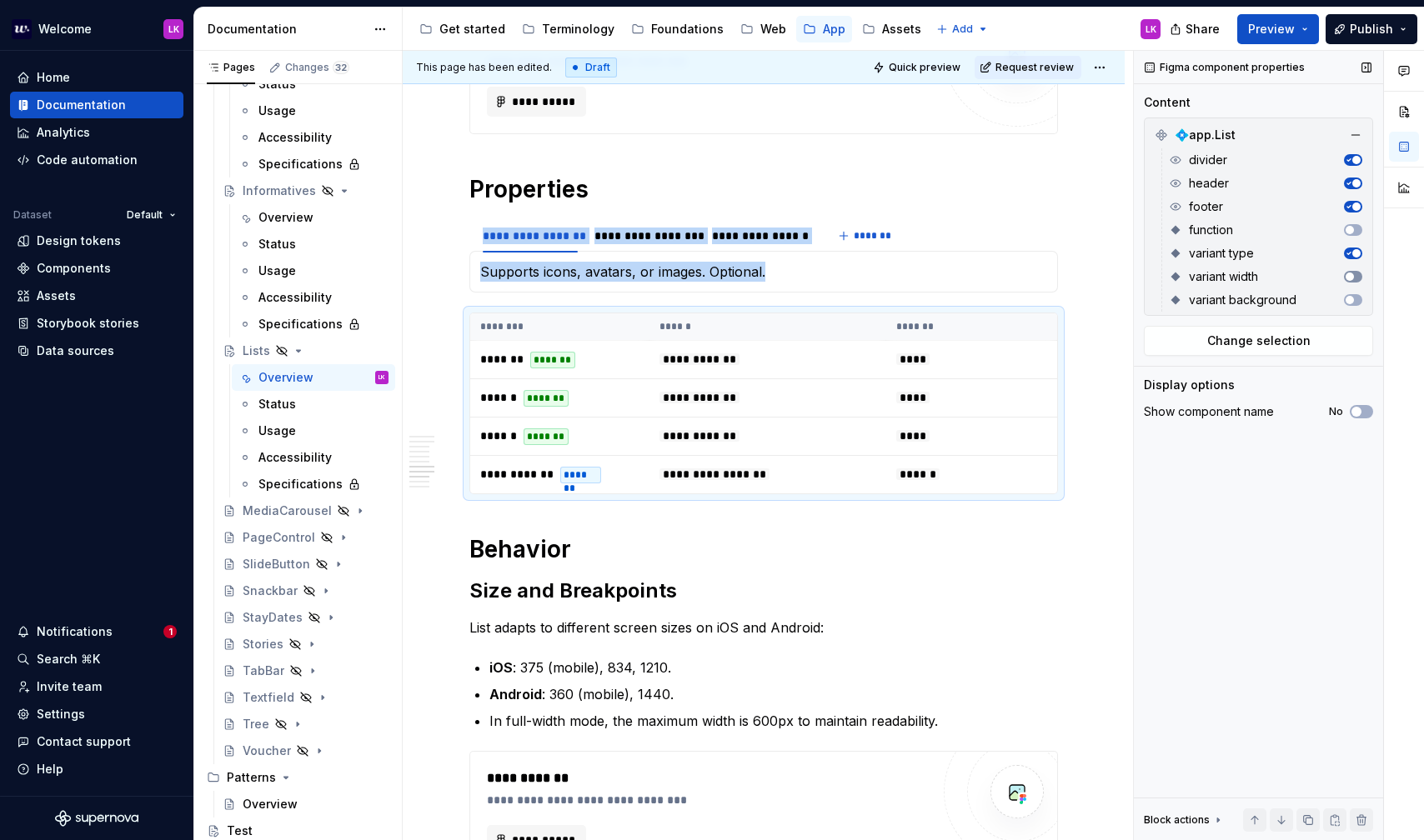
click at [1358, 271] on width-switch "button" at bounding box center [1353, 277] width 19 height 12
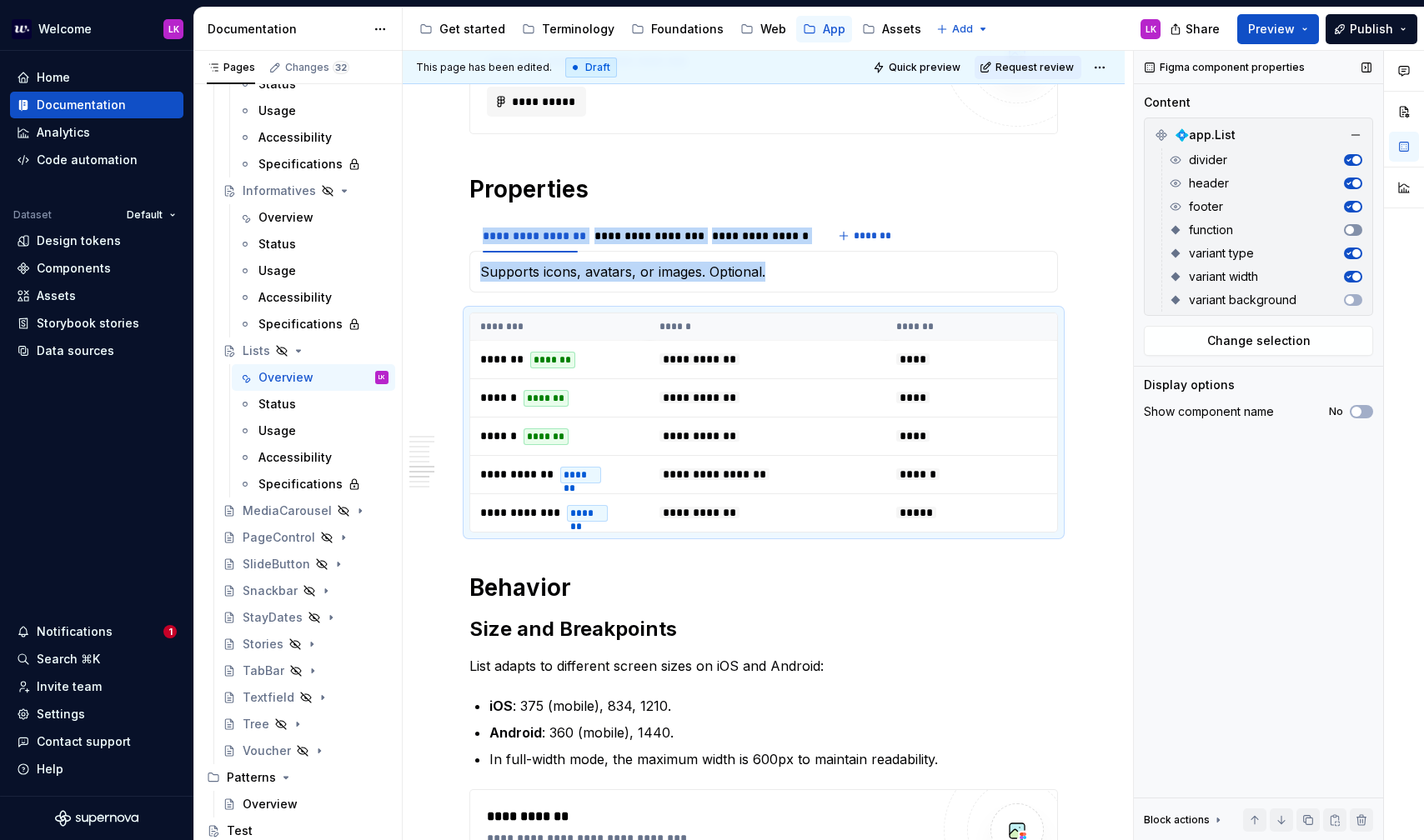
click at [1353, 234] on button "button" at bounding box center [1353, 230] width 19 height 12
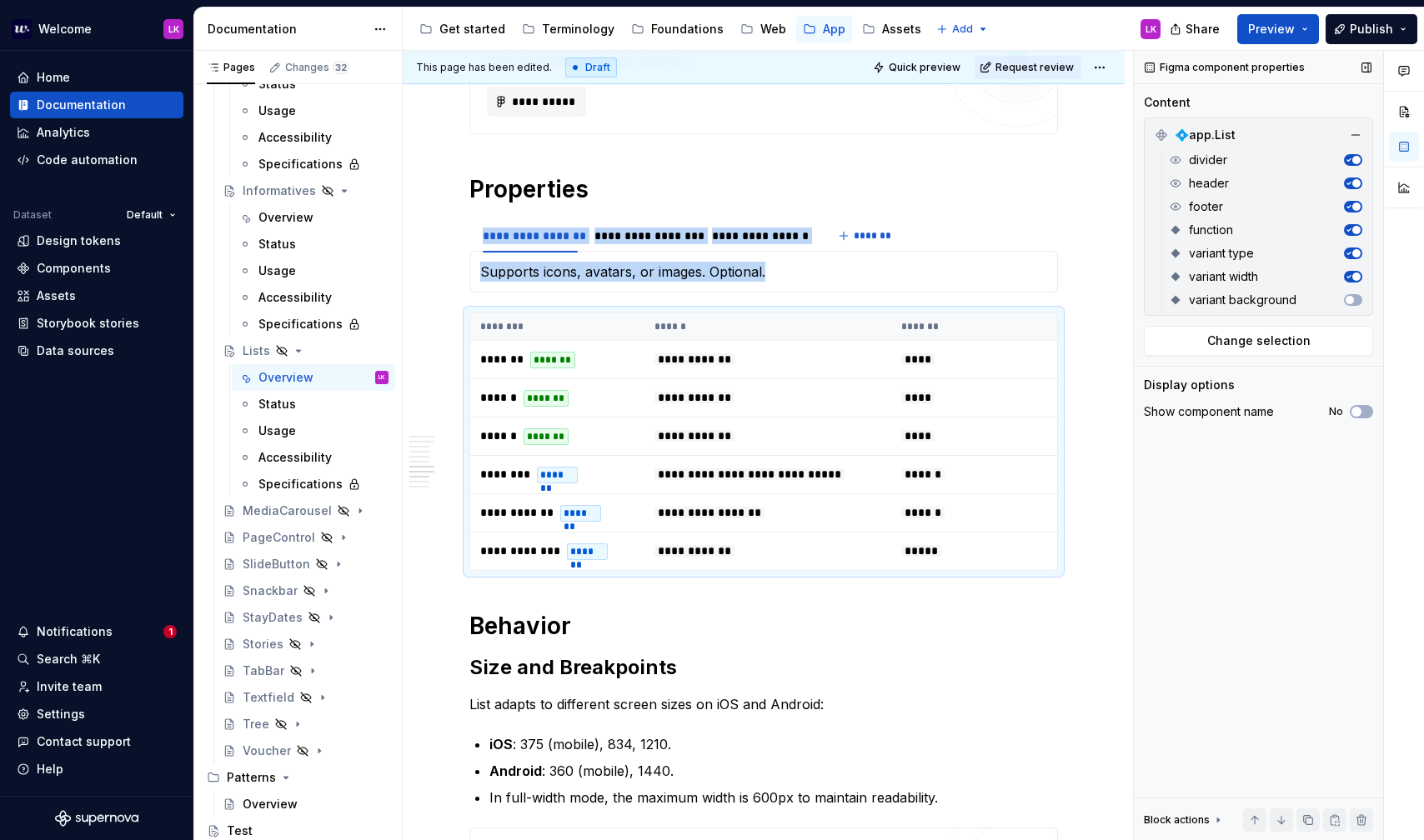
click at [1353, 234] on button "button" at bounding box center [1353, 230] width 19 height 12
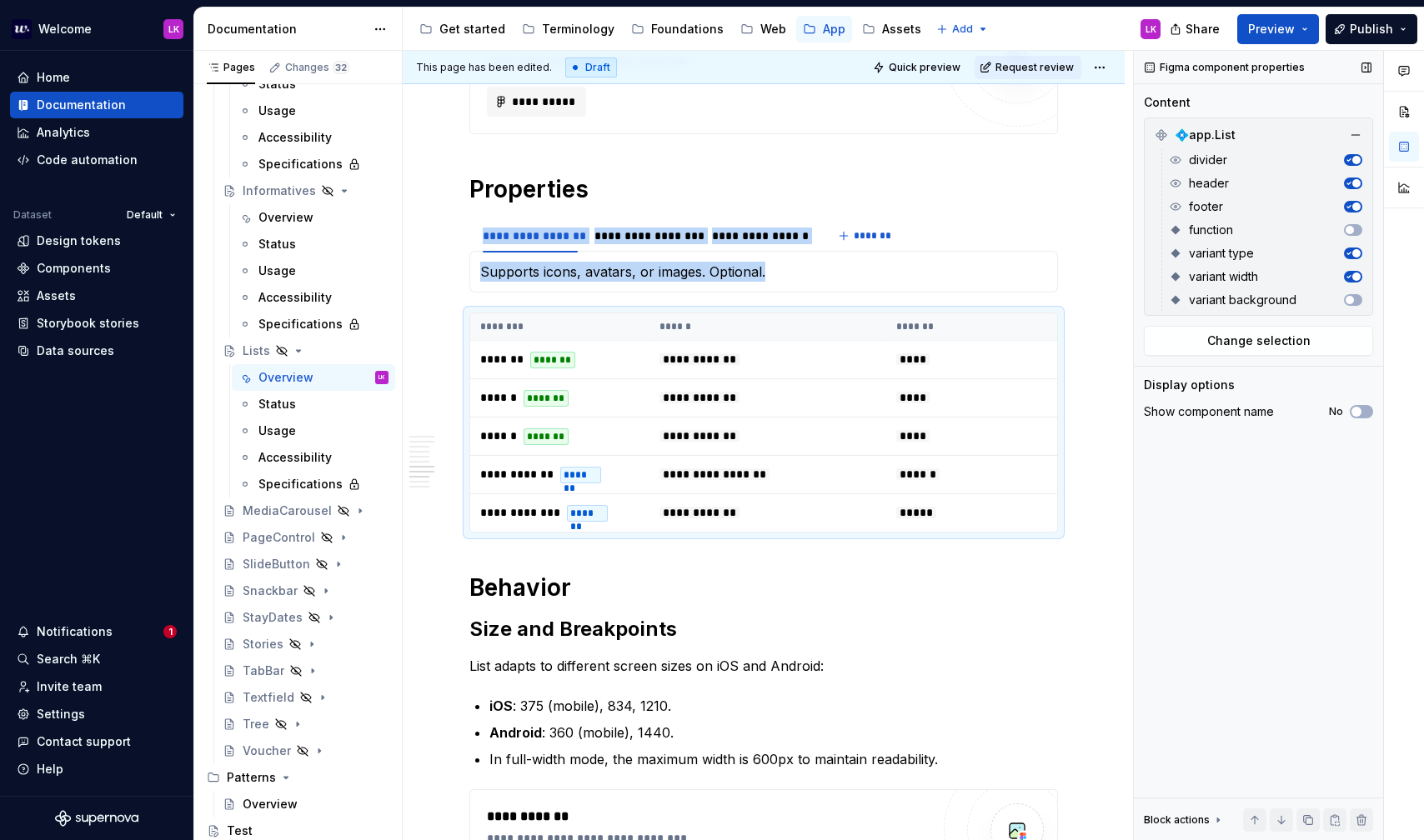
click at [1353, 271] on width-switch "button" at bounding box center [1353, 277] width 19 height 12
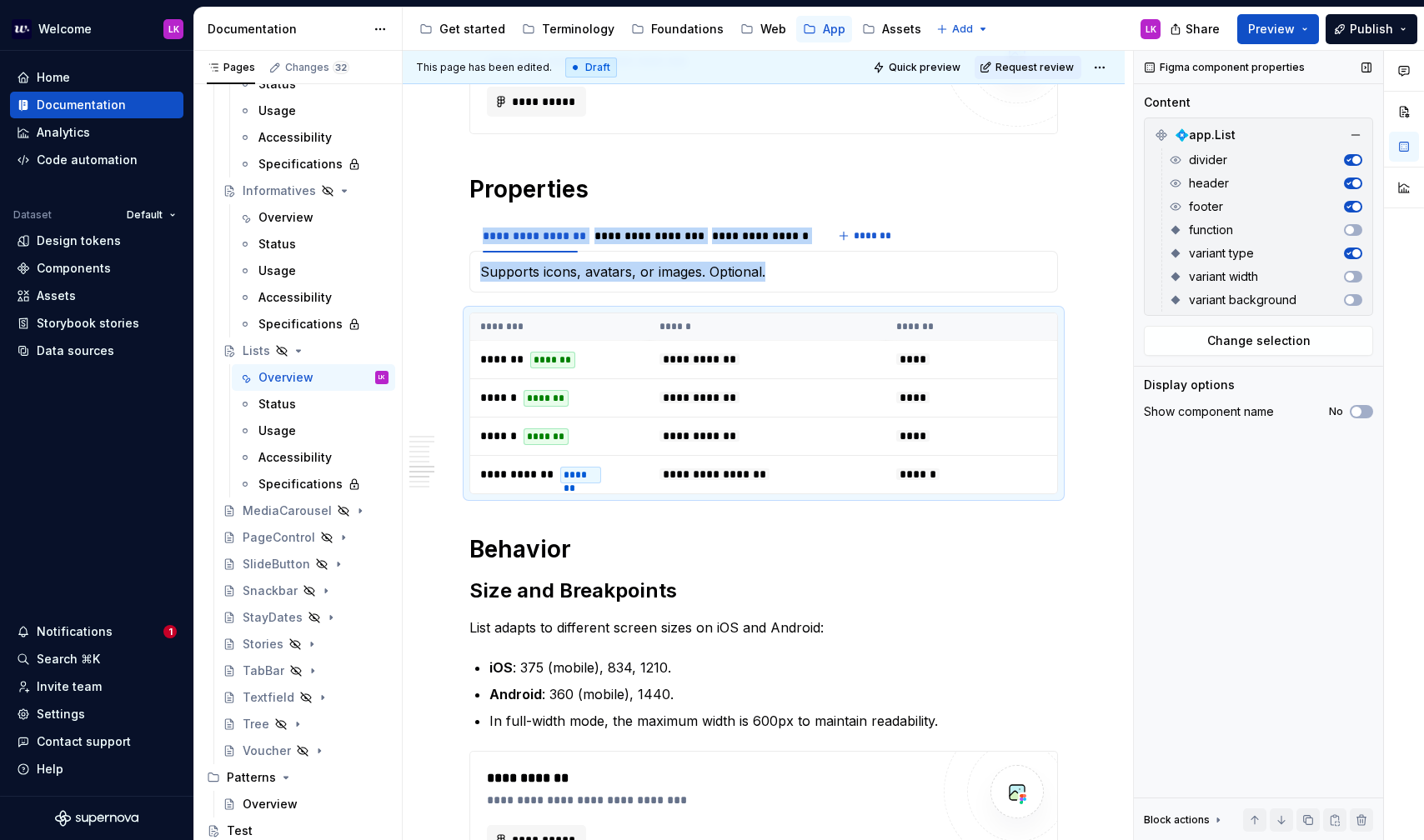
click at [1352, 247] on type-switch "button" at bounding box center [1353, 253] width 19 height 12
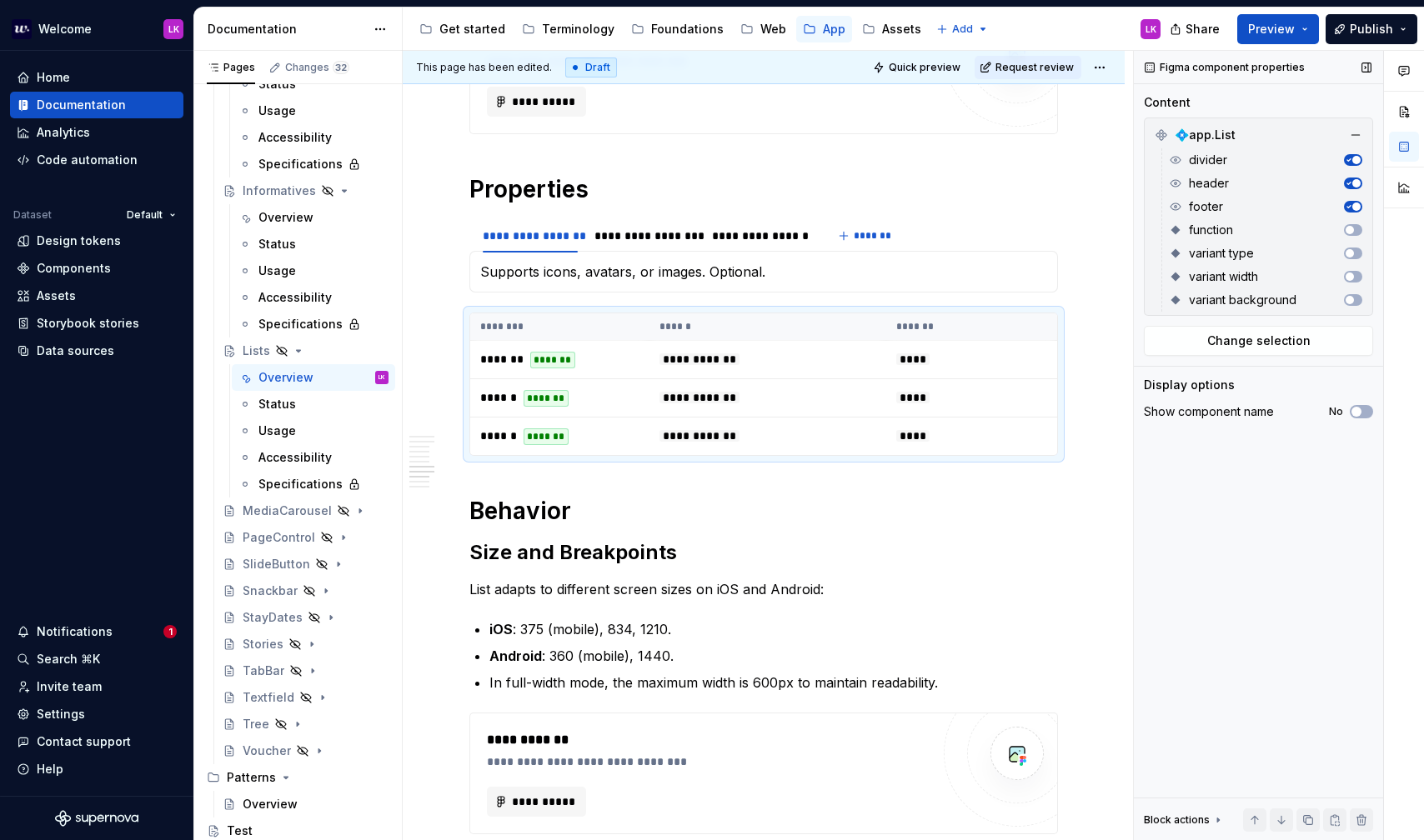
click at [1210, 129] on span "💠app.List" at bounding box center [1205, 135] width 61 height 17
click at [569, 326] on th "********" at bounding box center [560, 327] width 179 height 27
click at [1233, 347] on span "Change selection" at bounding box center [1259, 341] width 104 height 17
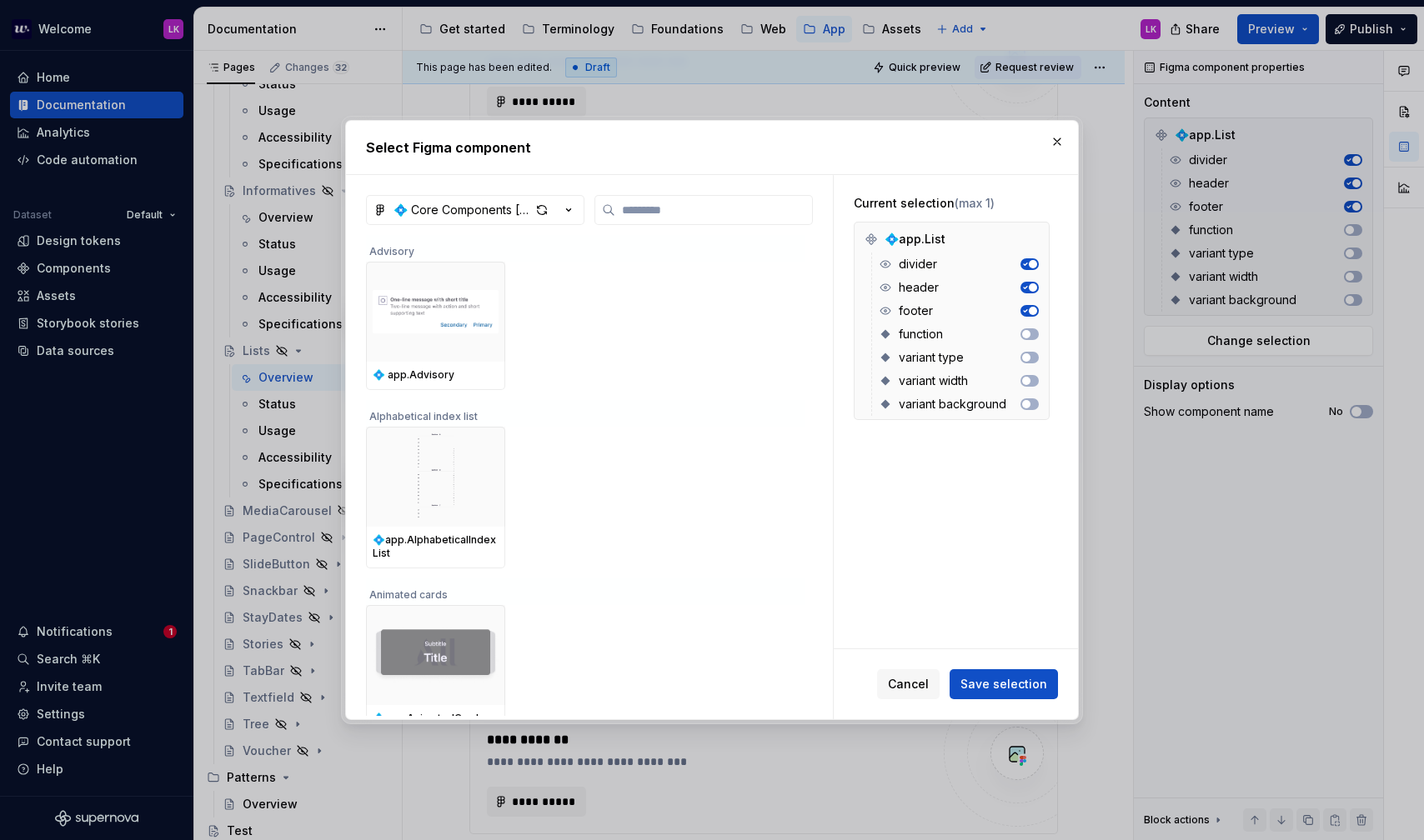
type textarea "*"
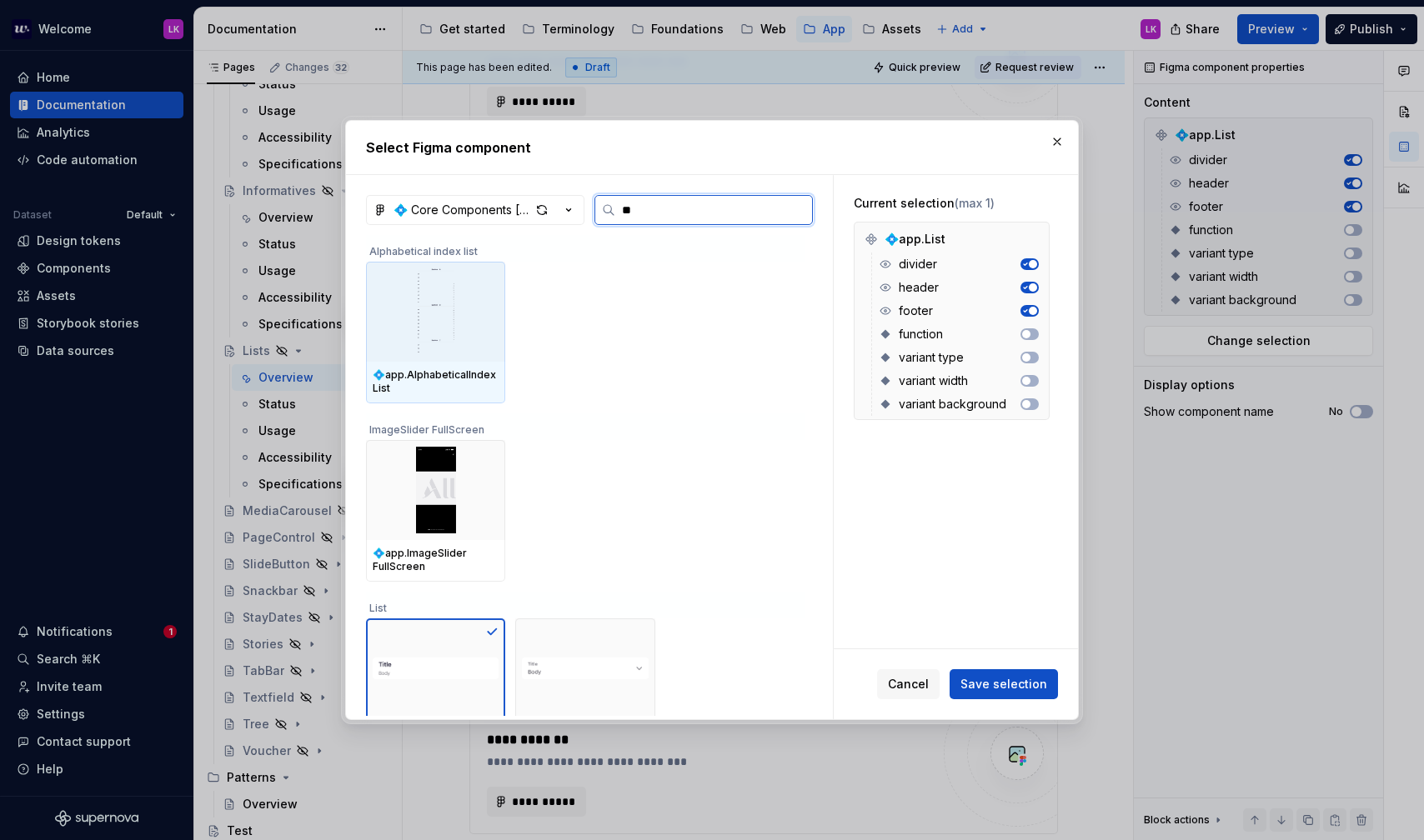
type input "***"
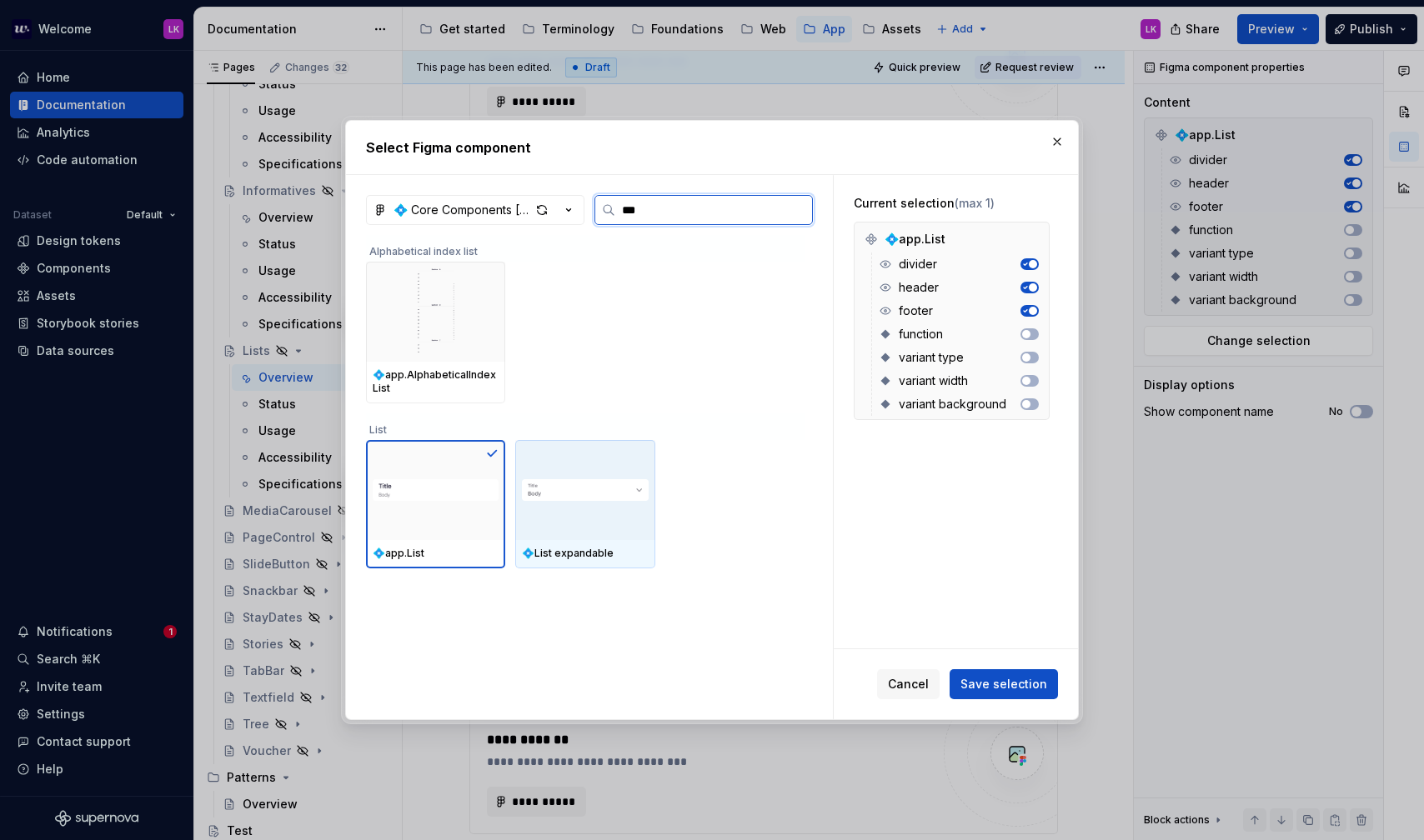
click at [640, 542] on div "💠List expandable" at bounding box center [585, 553] width 140 height 28
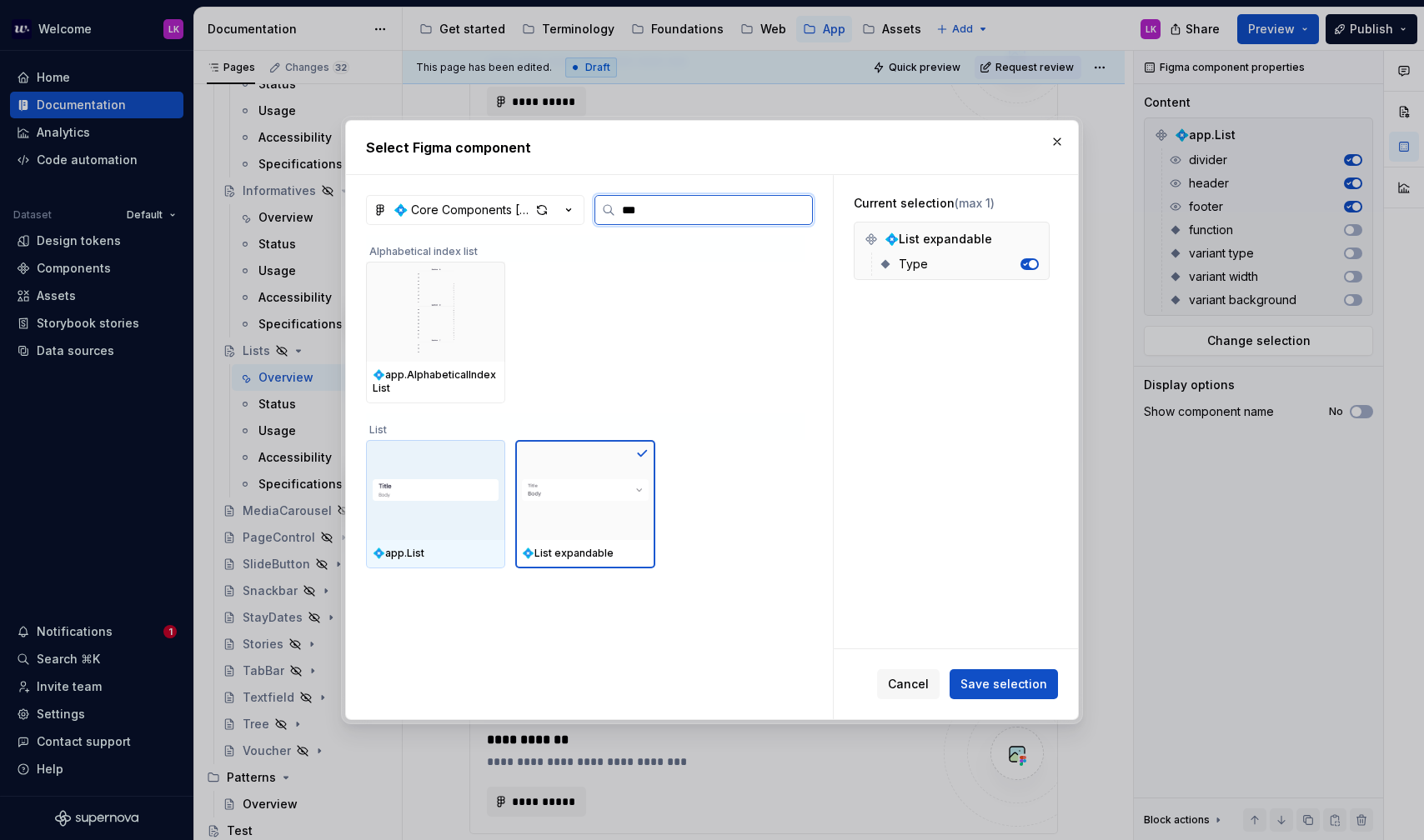
click at [400, 483] on img at bounding box center [436, 490] width 126 height 50
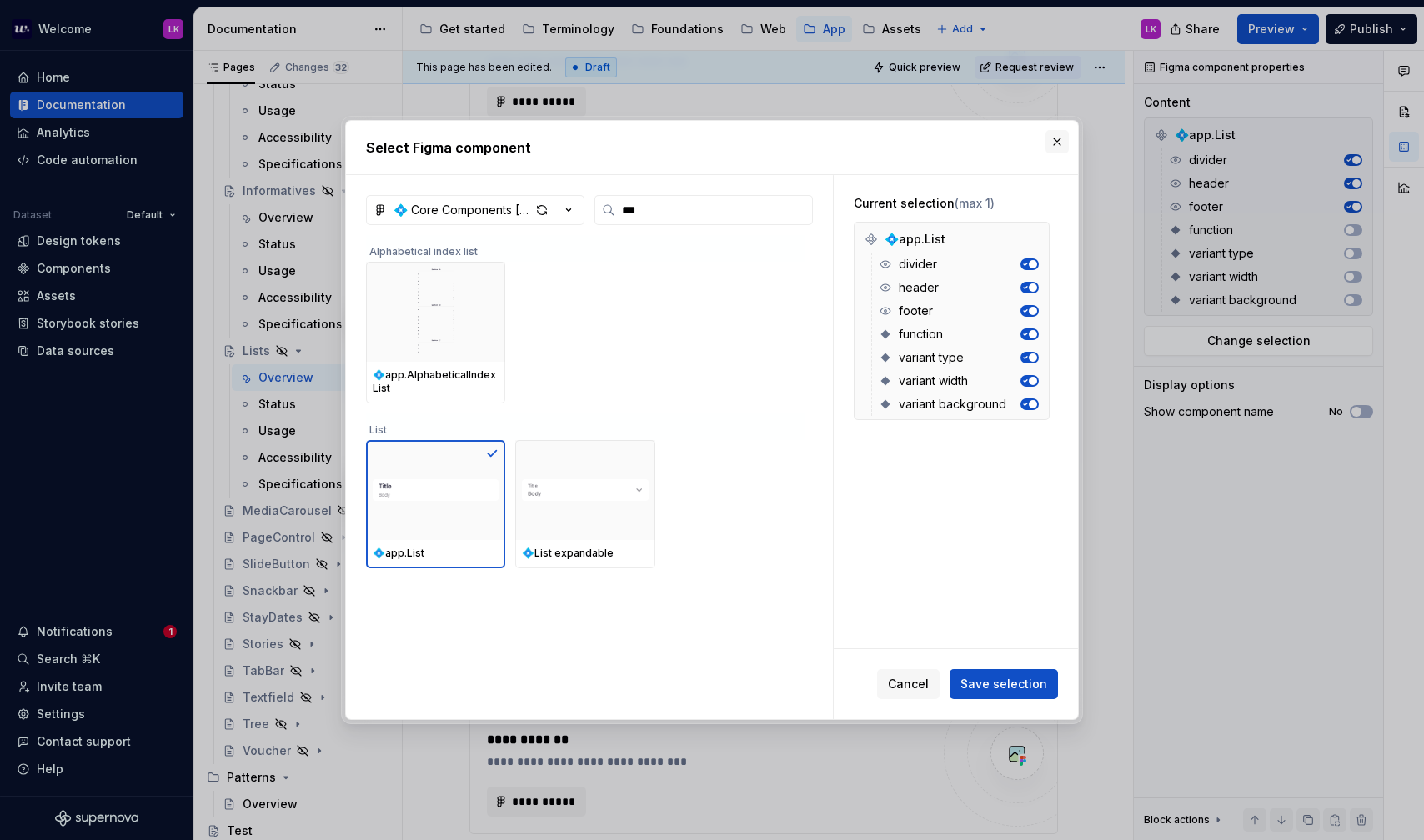
click at [1057, 151] on button "button" at bounding box center [1057, 141] width 23 height 23
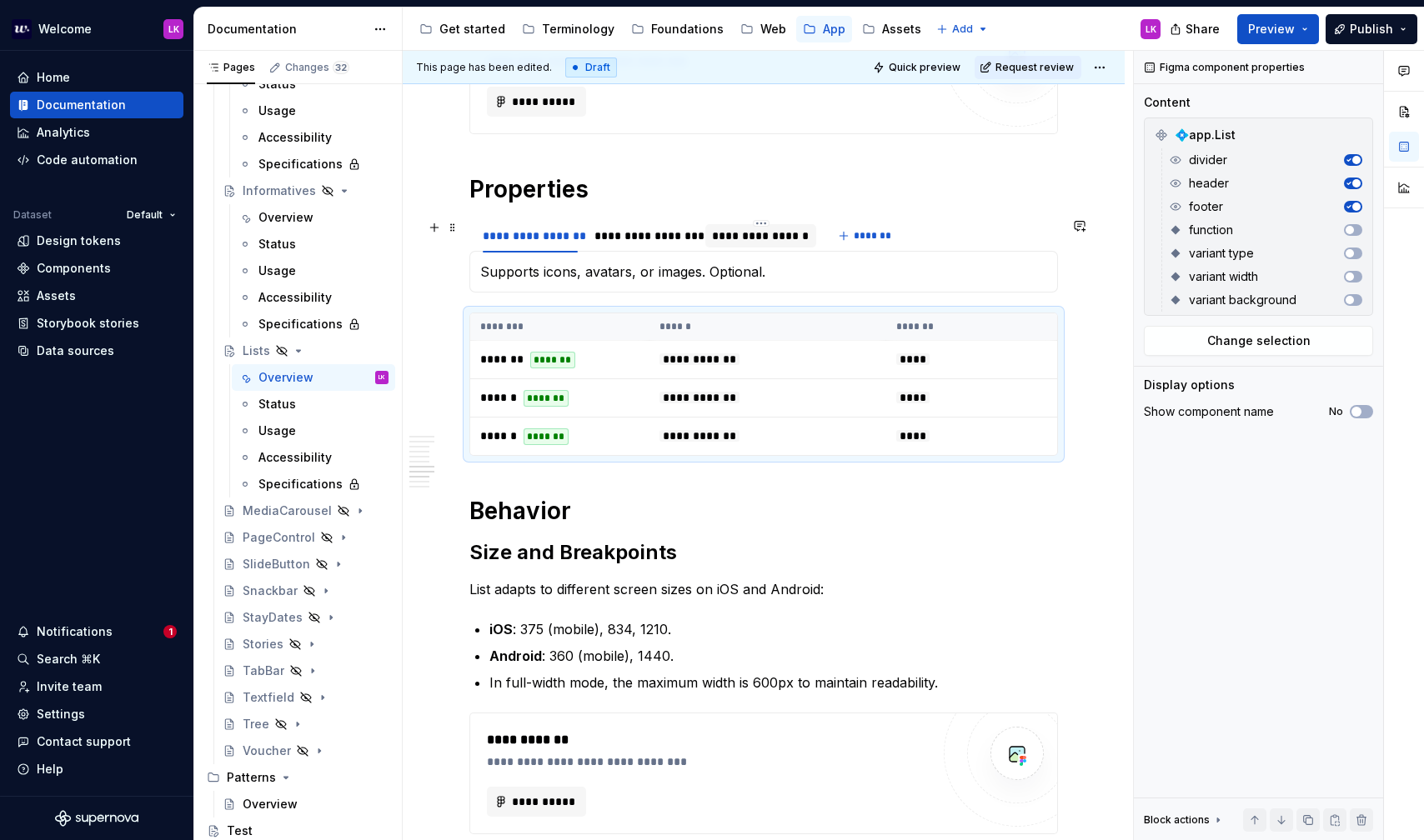
click at [759, 235] on div "**********" at bounding box center [760, 236] width 98 height 17
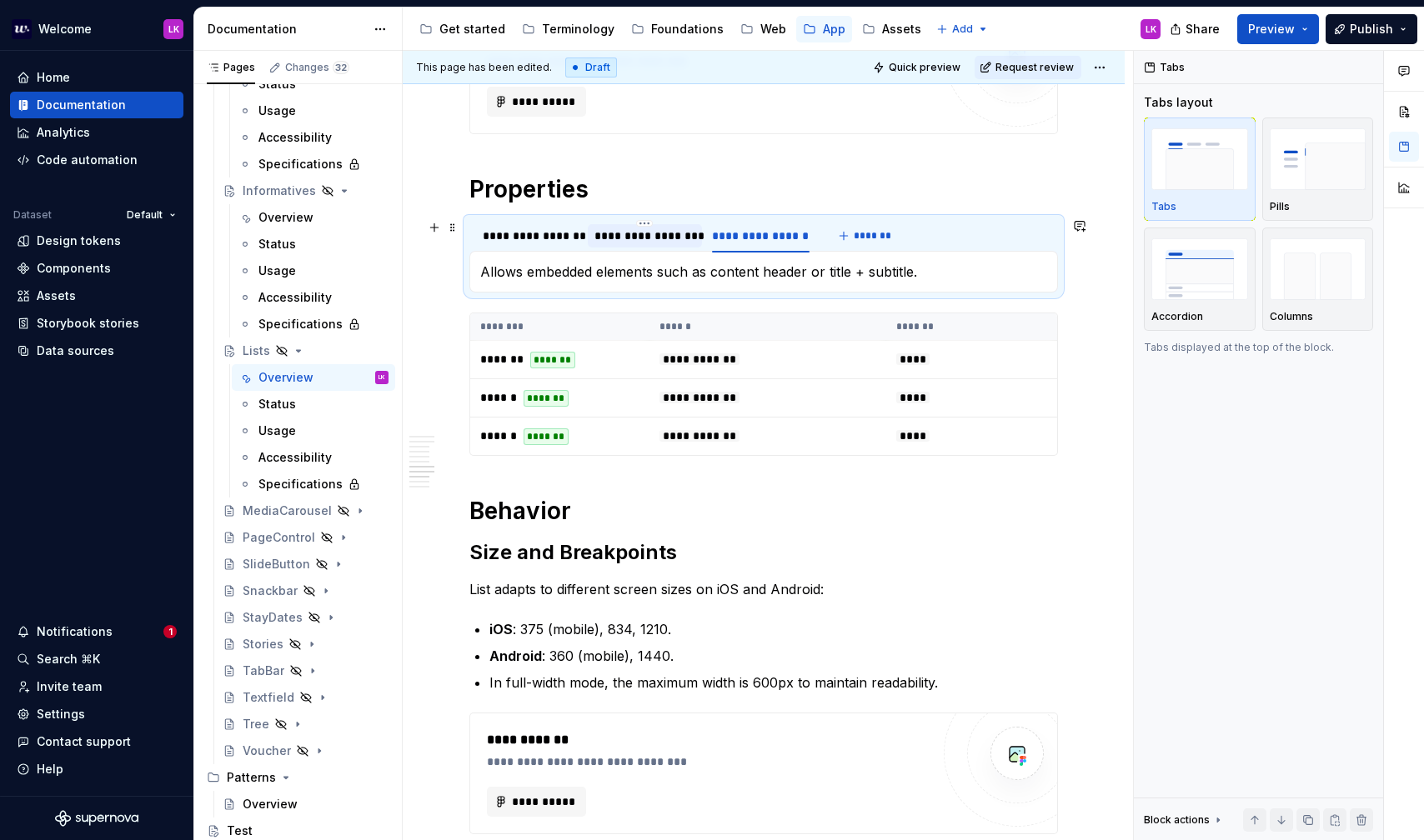
click at [674, 231] on div "**********" at bounding box center [646, 236] width 102 height 17
click at [533, 231] on div "**********" at bounding box center [531, 236] width 95 height 17
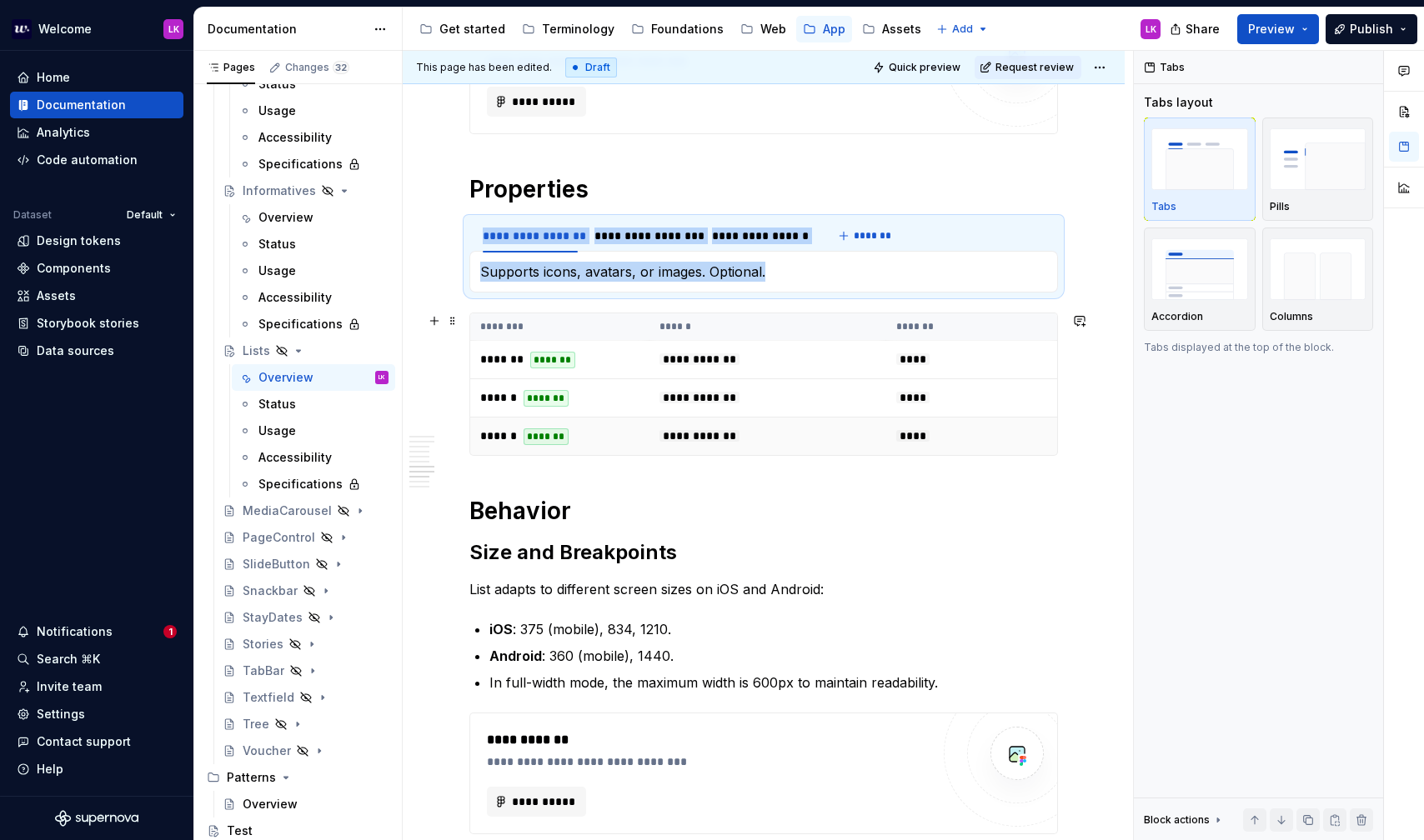
click at [709, 418] on td "**********" at bounding box center [768, 436] width 236 height 38
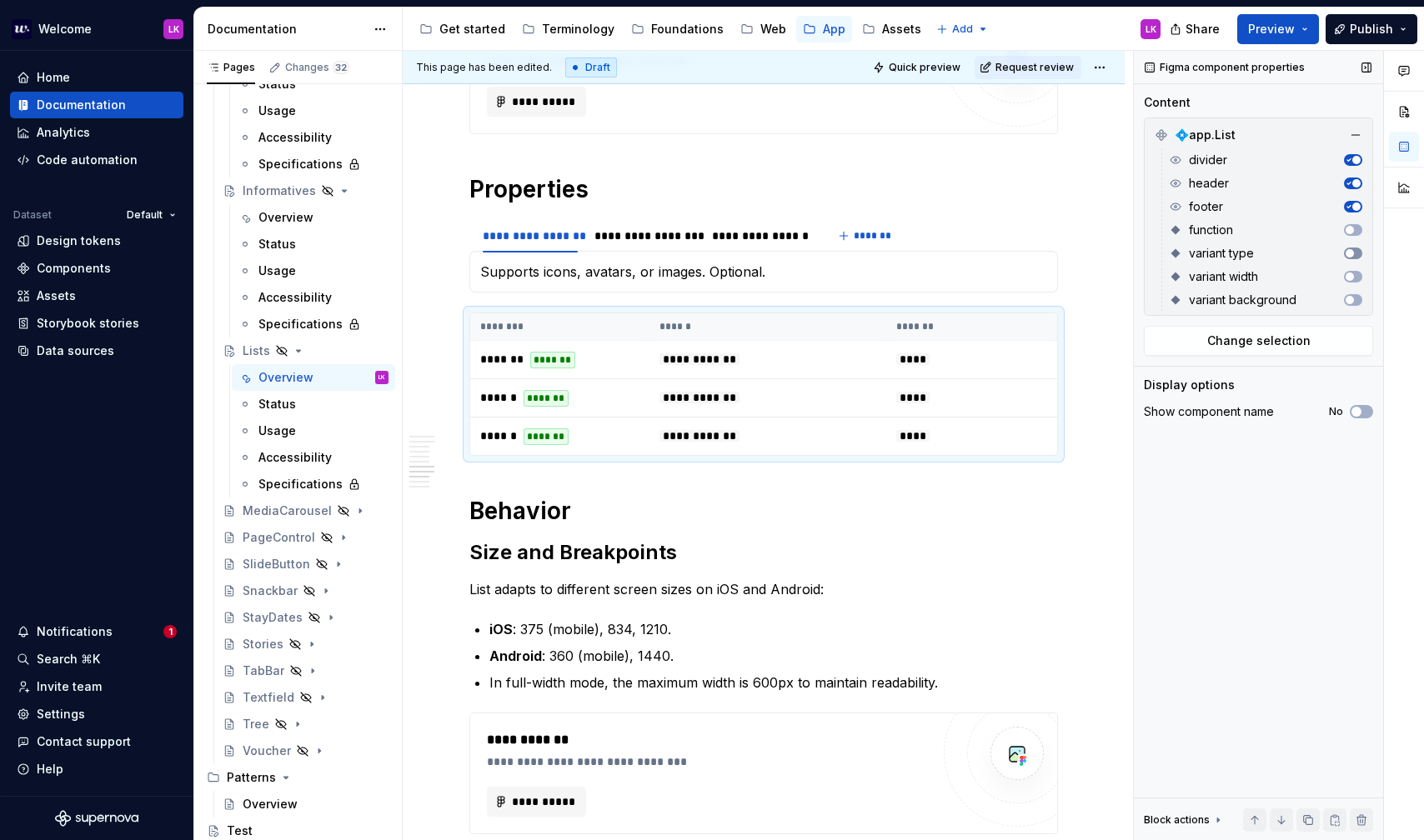
click at [1353, 251] on span "button" at bounding box center [1350, 253] width 9 height 9
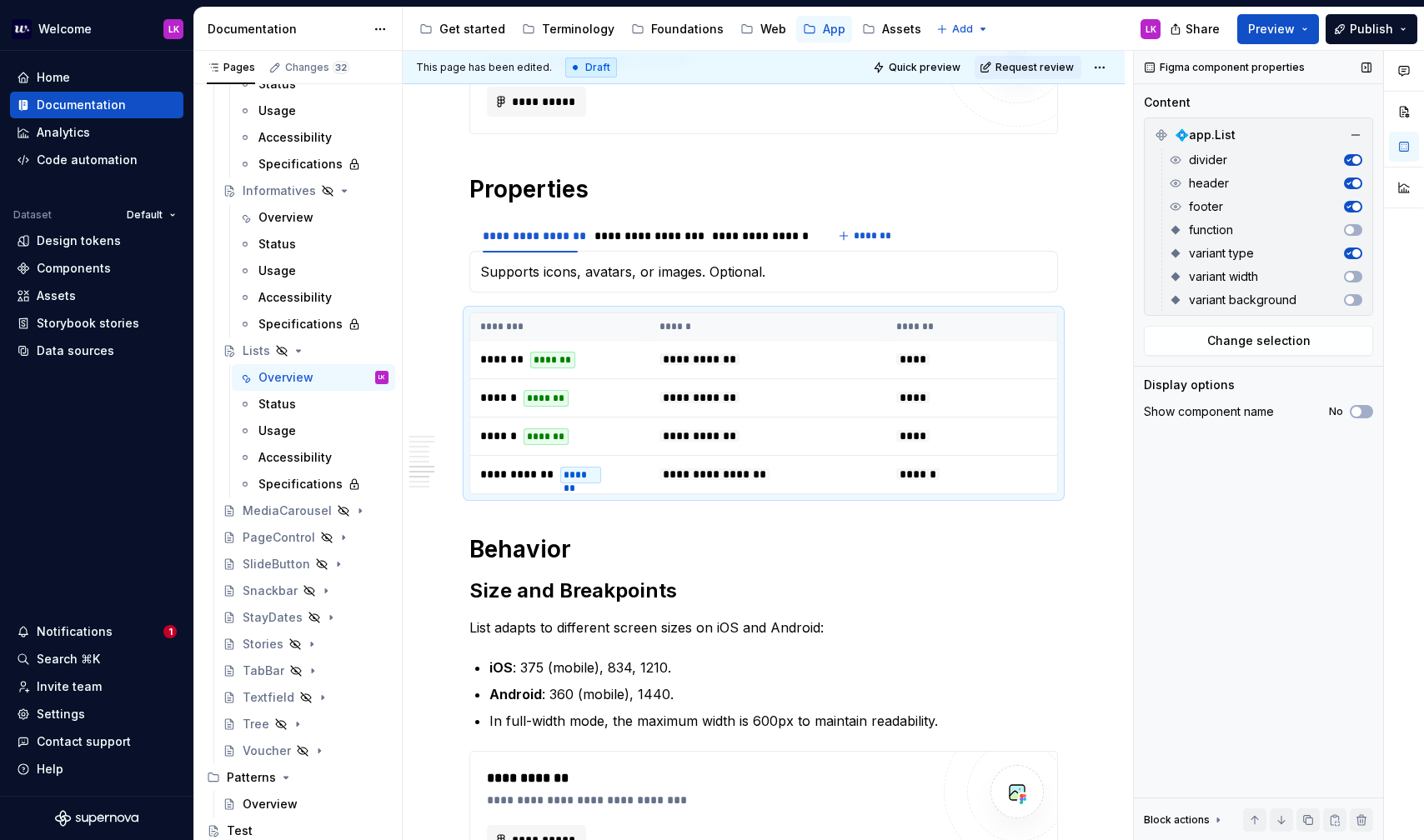
click at [1353, 252] on span "button" at bounding box center [1357, 253] width 9 height 9
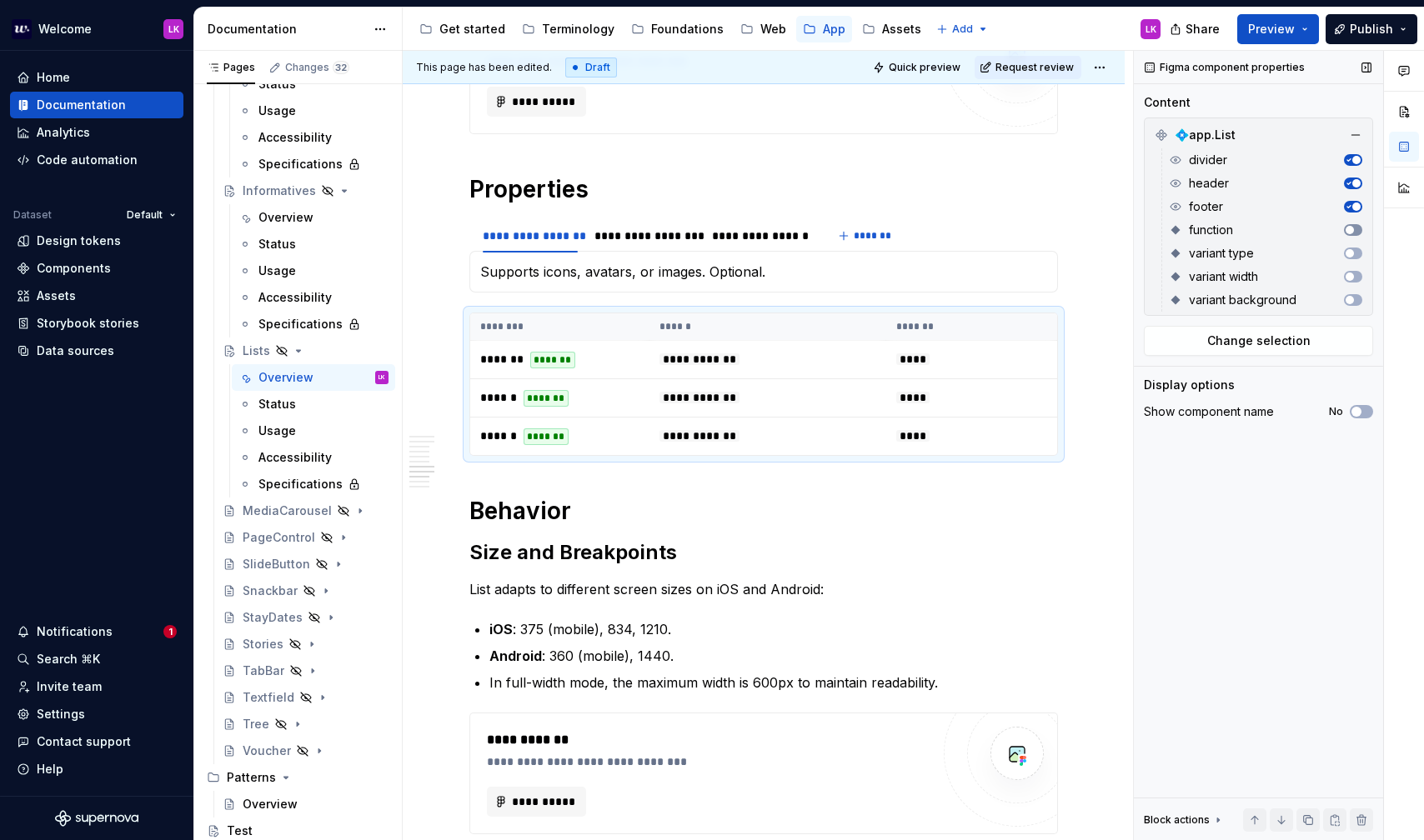
click at [1356, 229] on button "button" at bounding box center [1353, 230] width 19 height 12
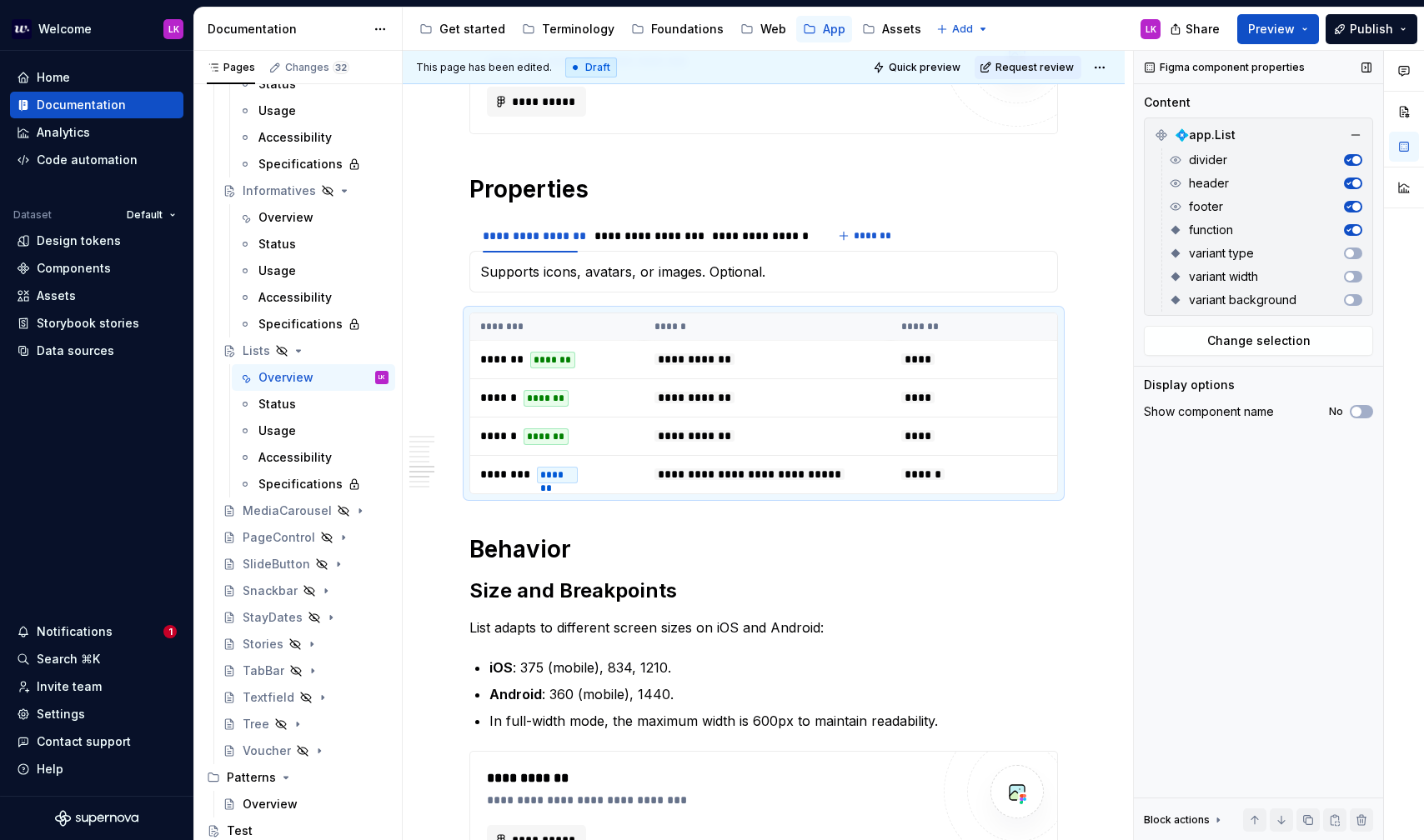
click at [1356, 229] on span "button" at bounding box center [1357, 230] width 9 height 9
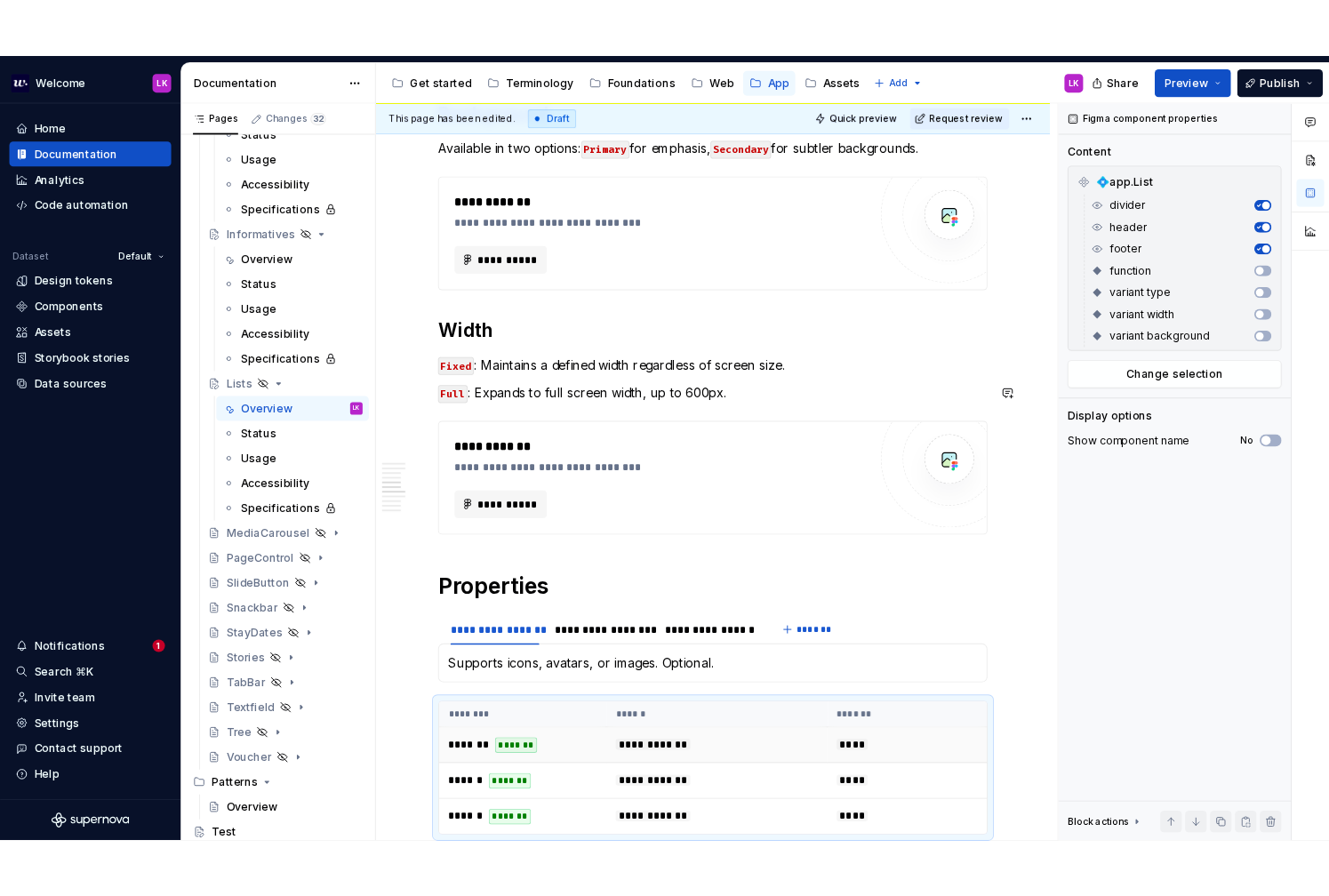
scroll to position [1790, 0]
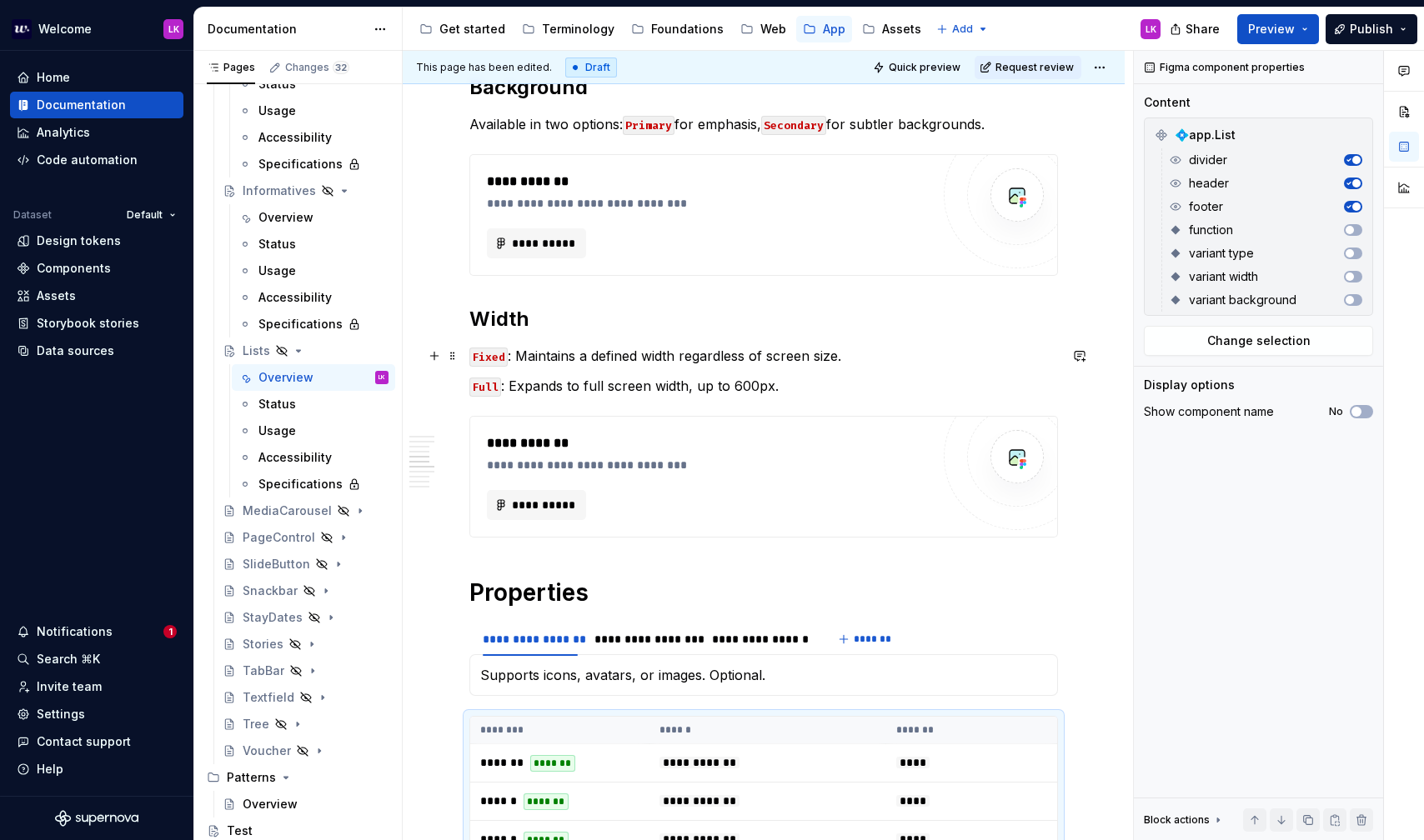
click at [572, 355] on p "Fixed : Maintains a defined width regardless of screen size." at bounding box center [764, 356] width 589 height 20
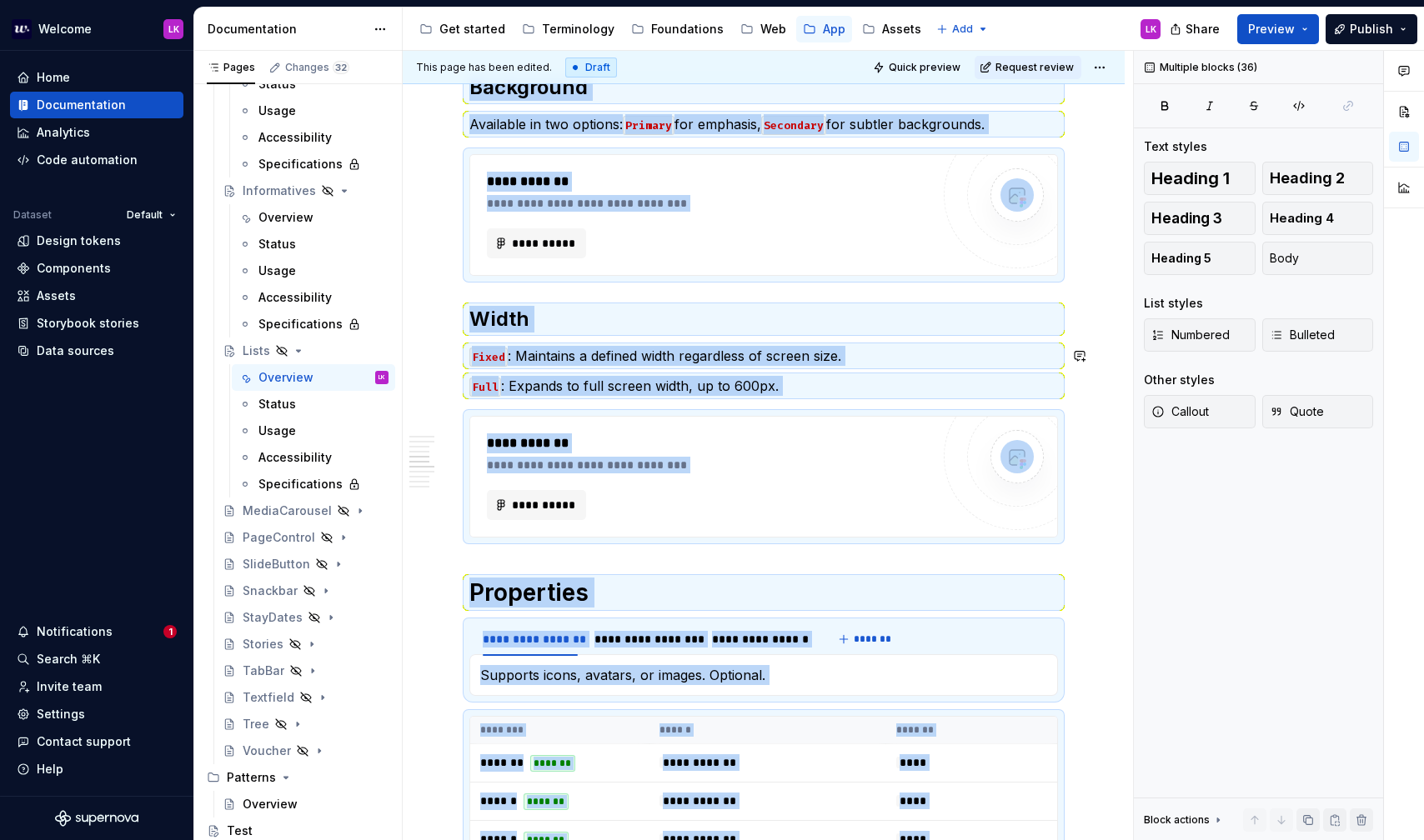
copy div "**********"
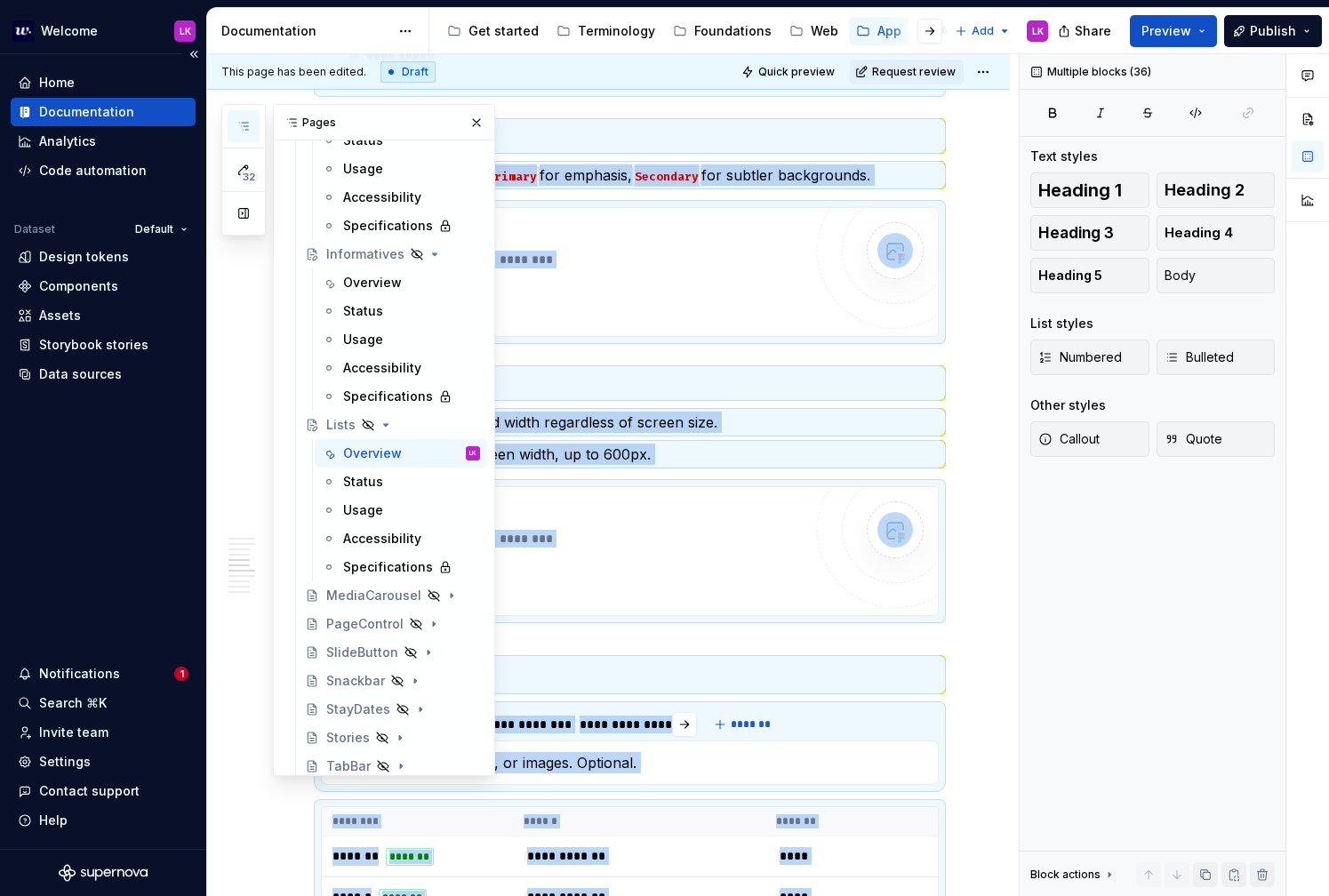
scroll to position [1812, 0]
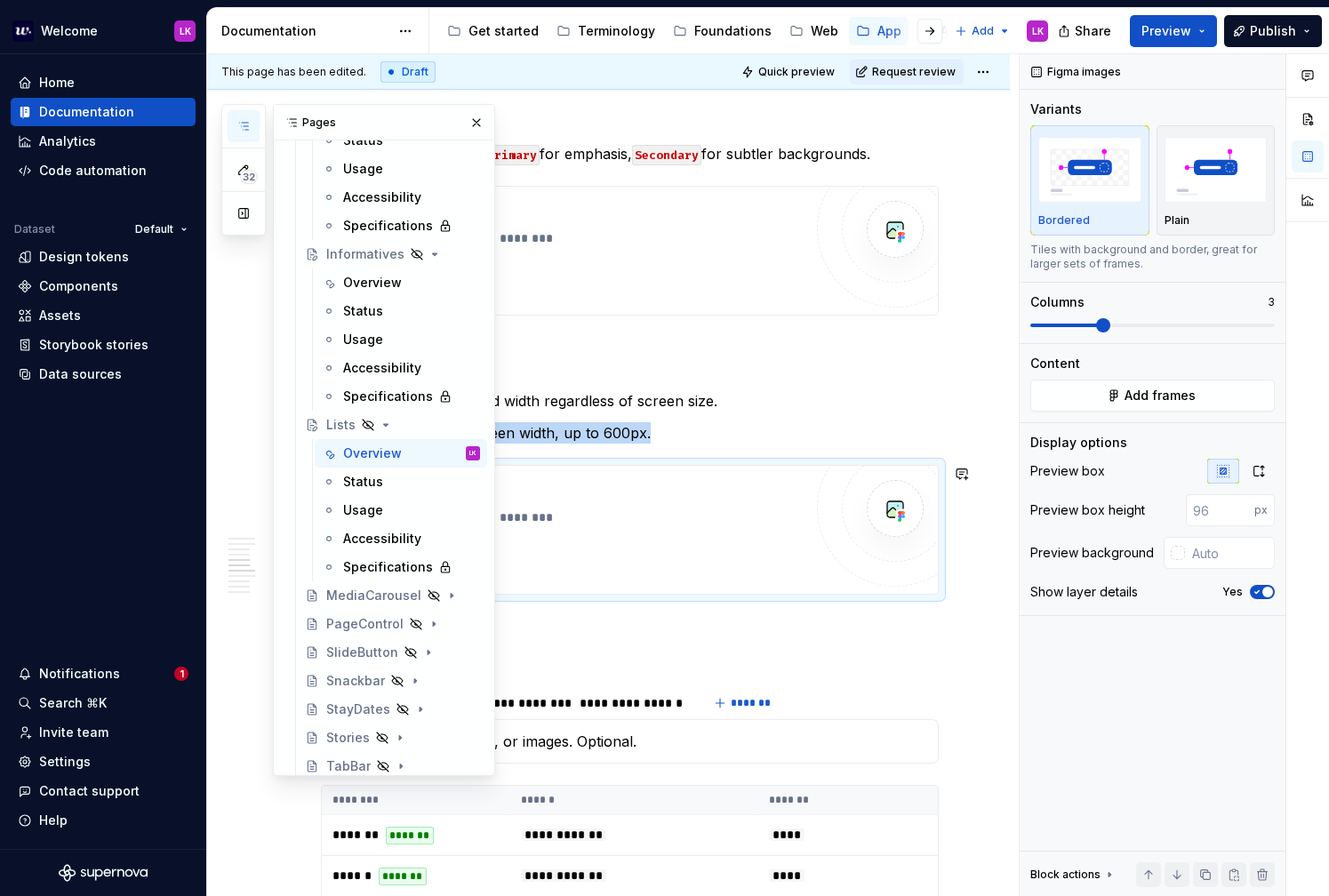
click at [673, 500] on div "**********" at bounding box center [575, 494] width 472 height 22
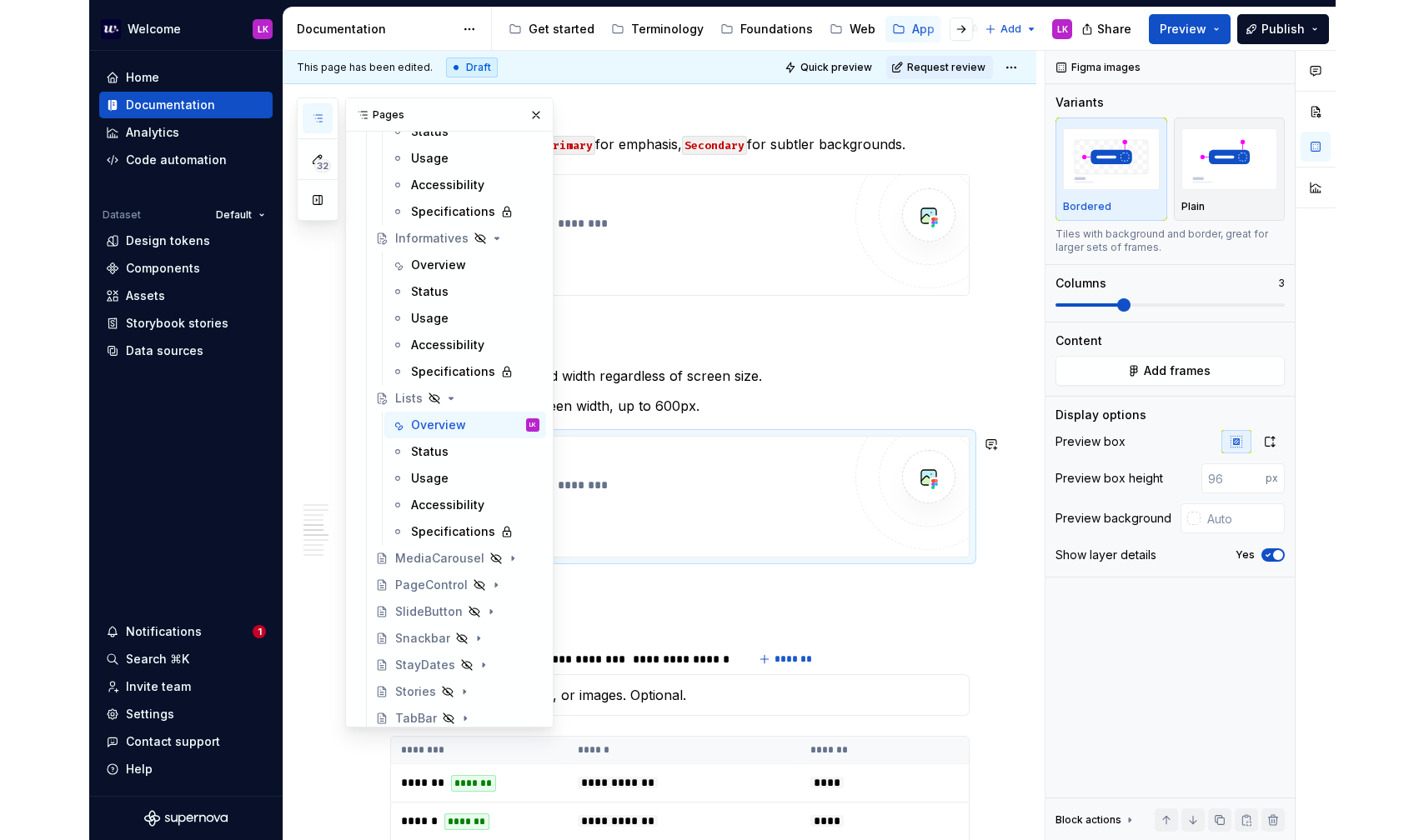
scroll to position [1723, 0]
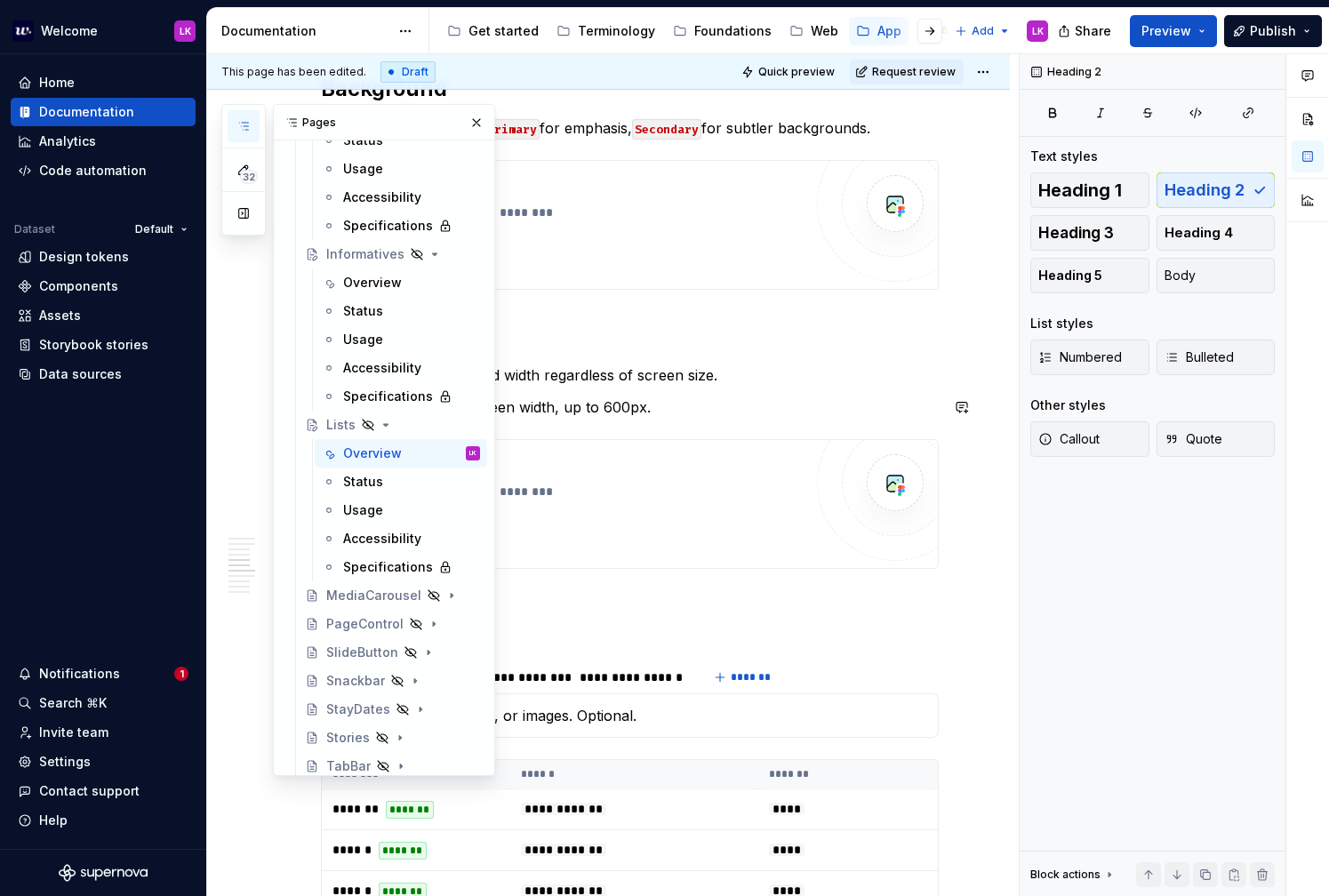
click at [685, 400] on p "Full : Expands to full screen width, up to 600px." at bounding box center [630, 407] width 618 height 22
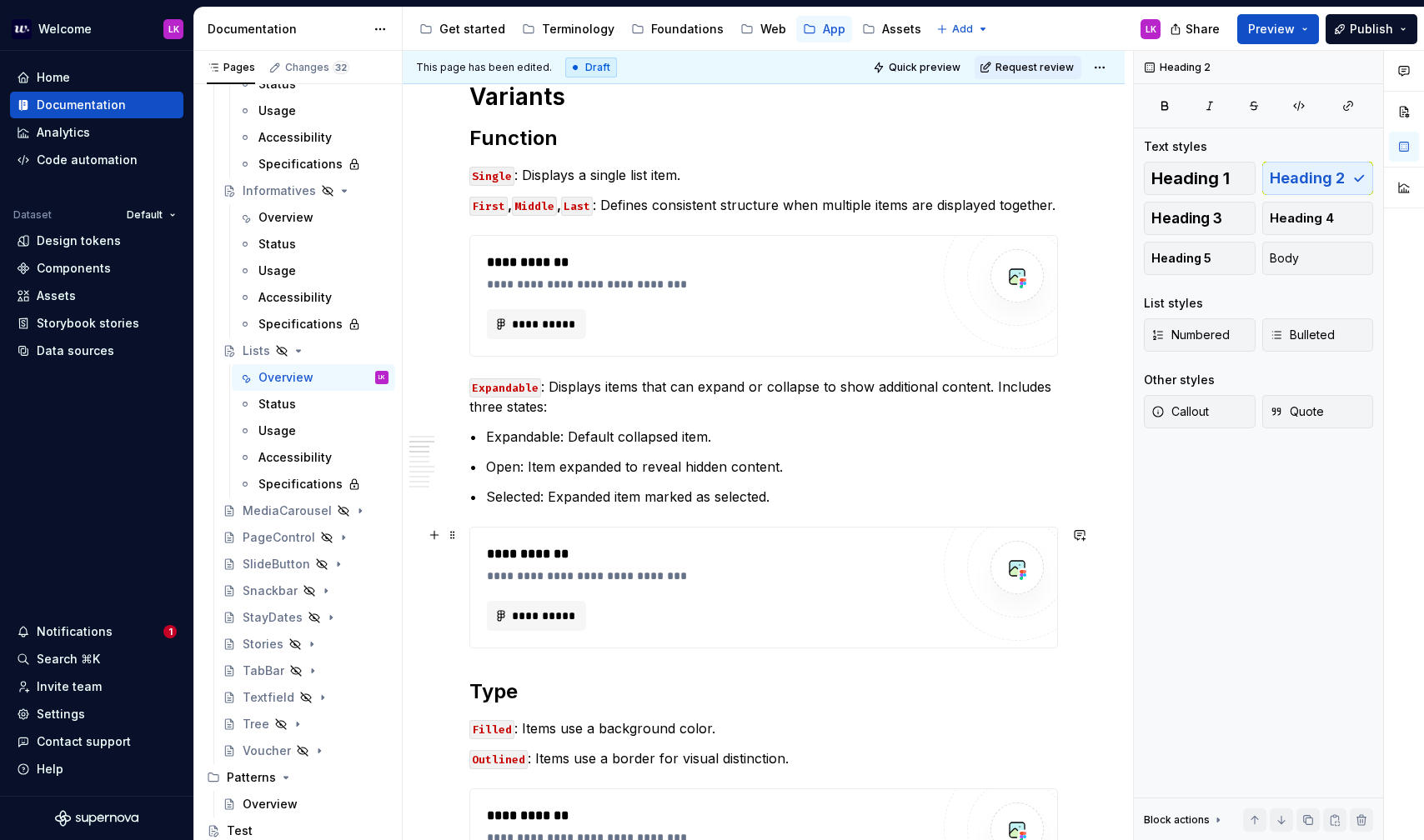
scroll to position [797, 0]
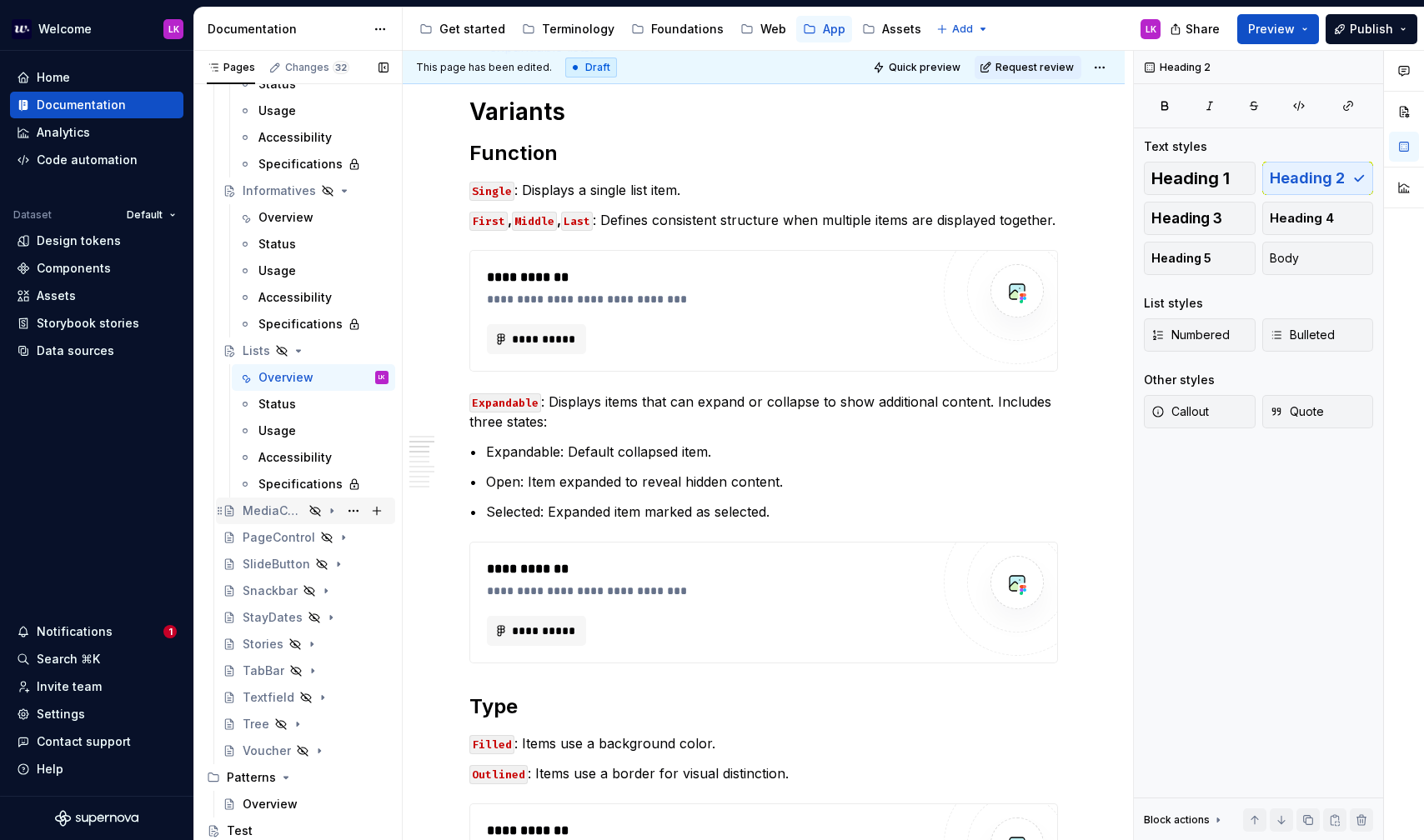
click at [331, 512] on icon "Page tree" at bounding box center [332, 511] width 2 height 4
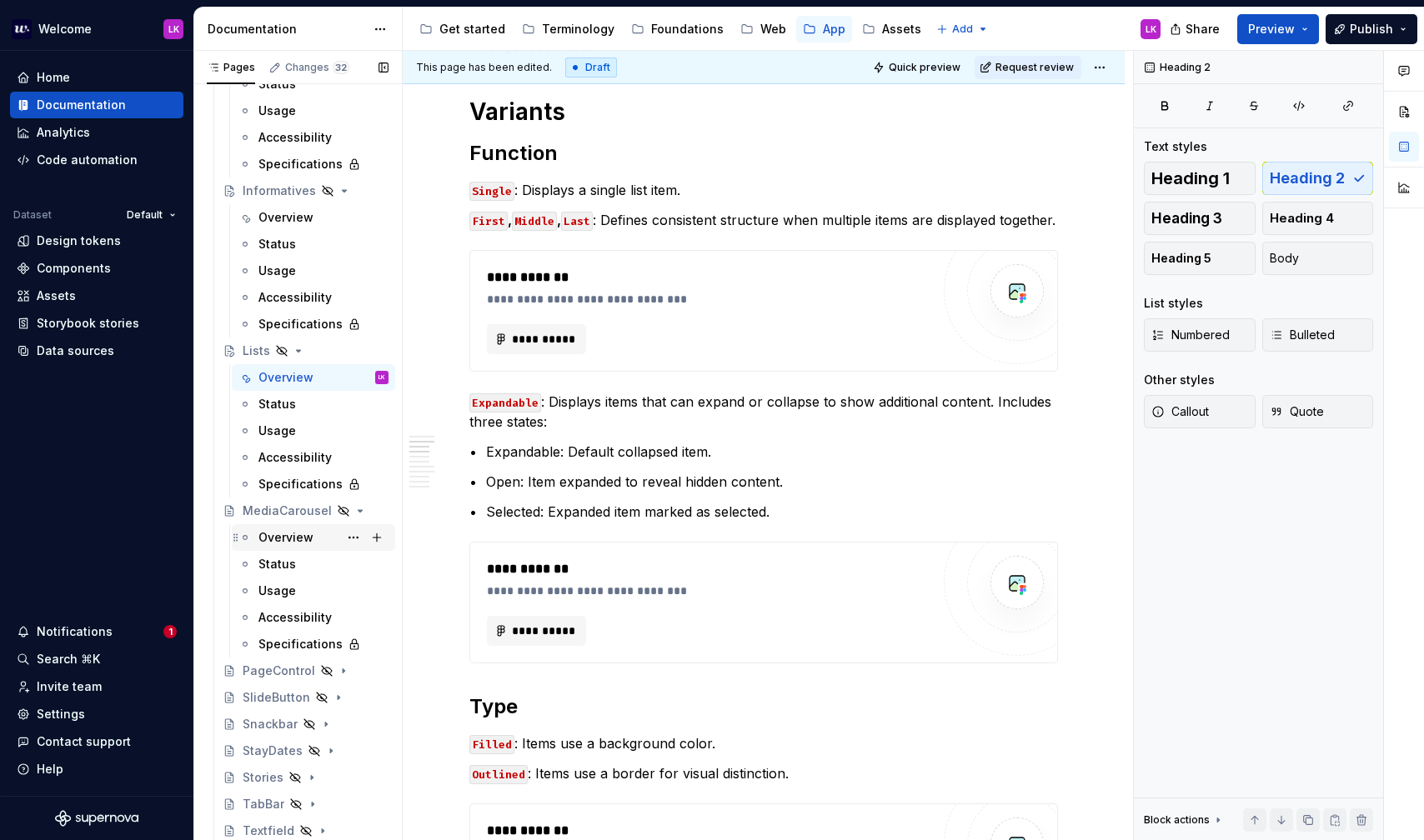
click at [298, 544] on div "Overview" at bounding box center [286, 537] width 55 height 17
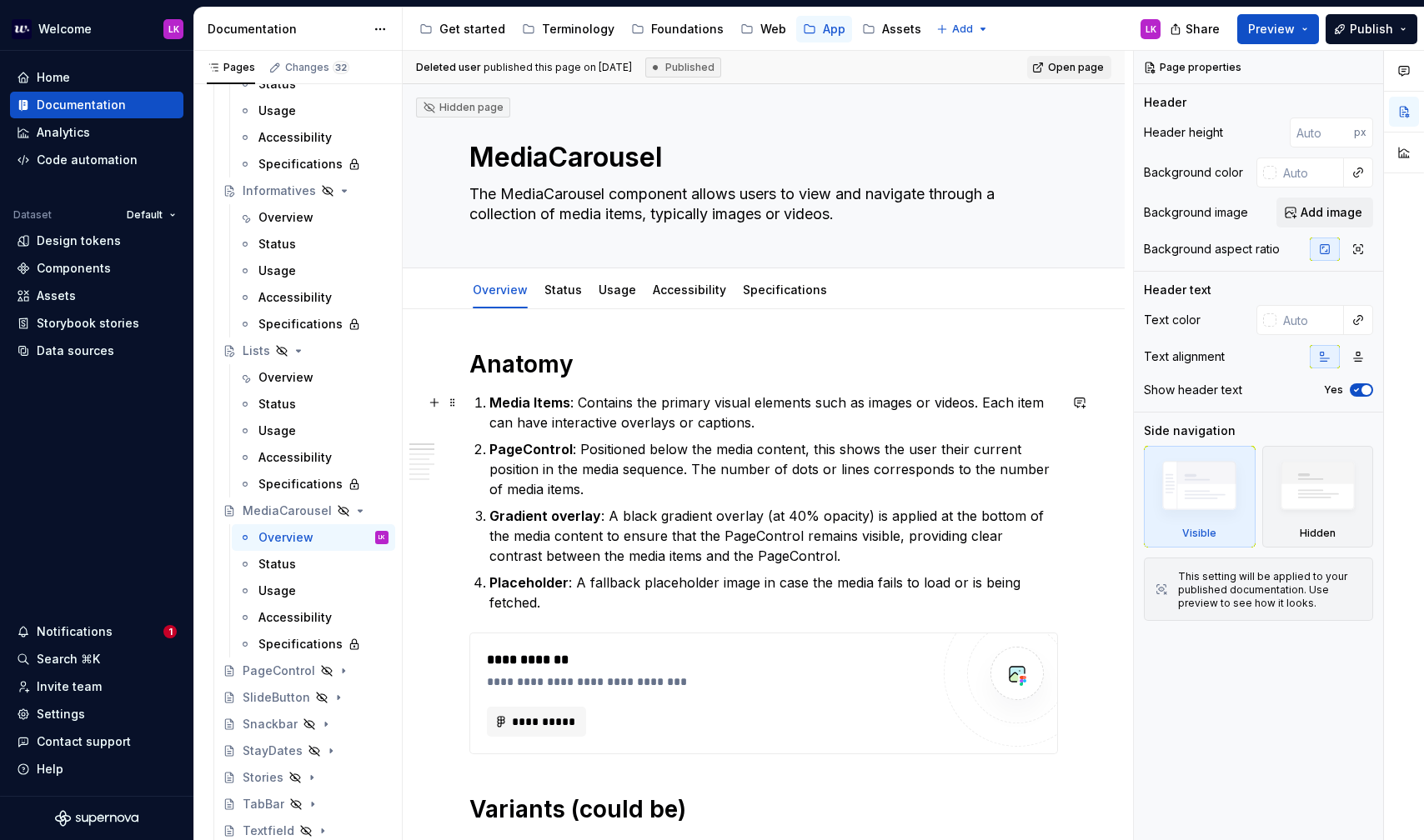
click at [686, 399] on p "Media Items : Contains the primary visual elements such as images or videos. Ea…" at bounding box center [773, 412] width 568 height 40
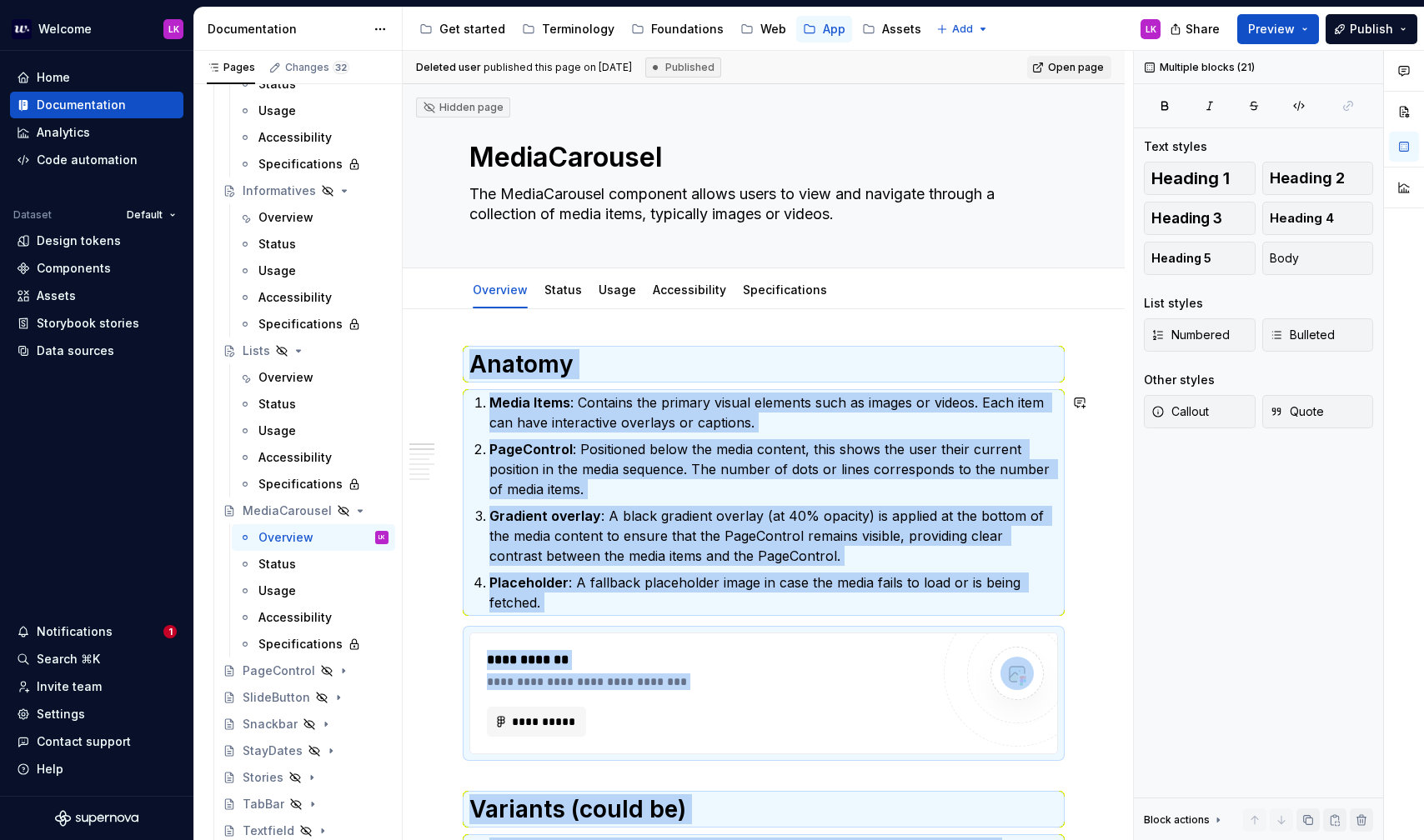
copy div "**********"
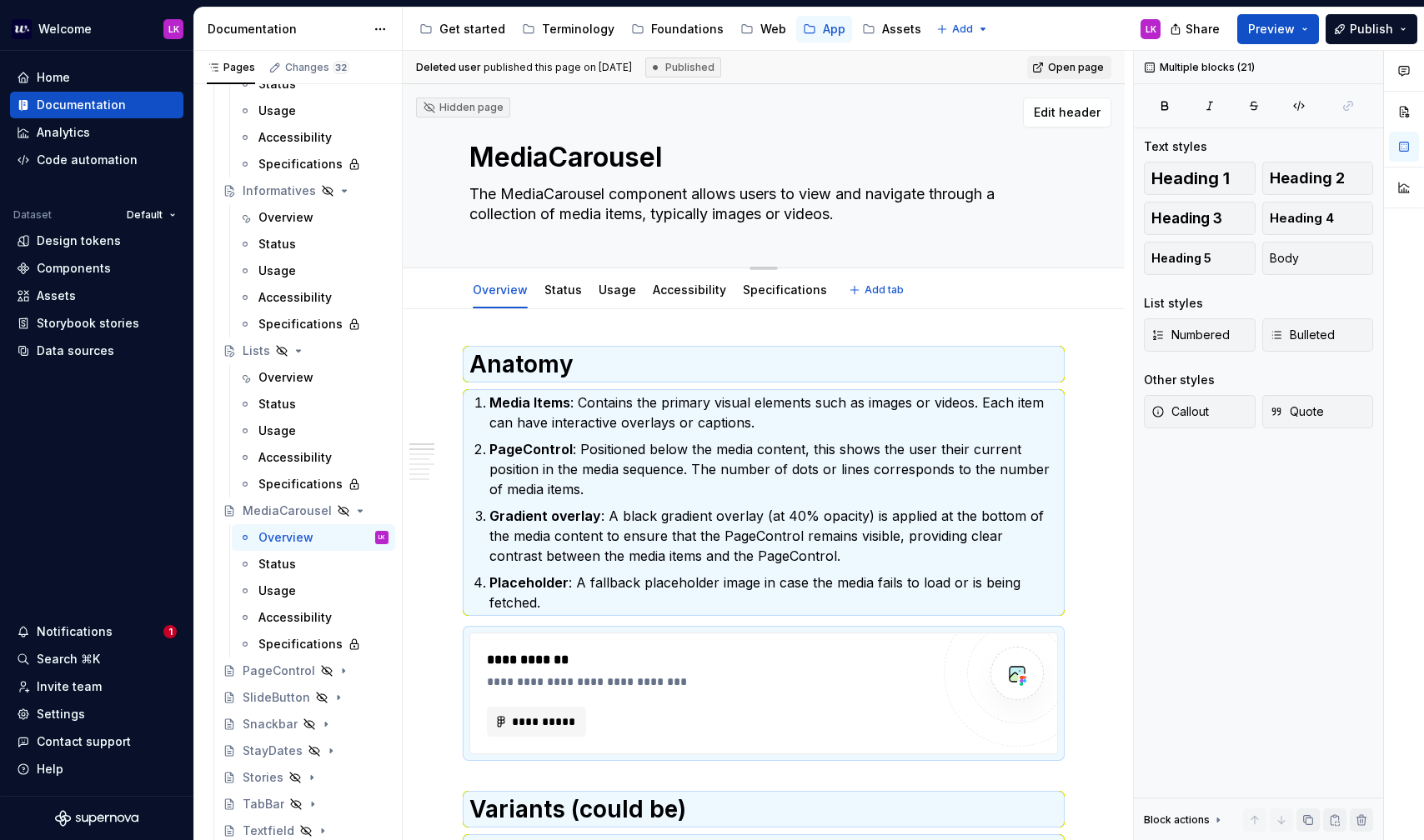
click at [541, 145] on textarea "MediaCarousel" at bounding box center [760, 157] width 589 height 40
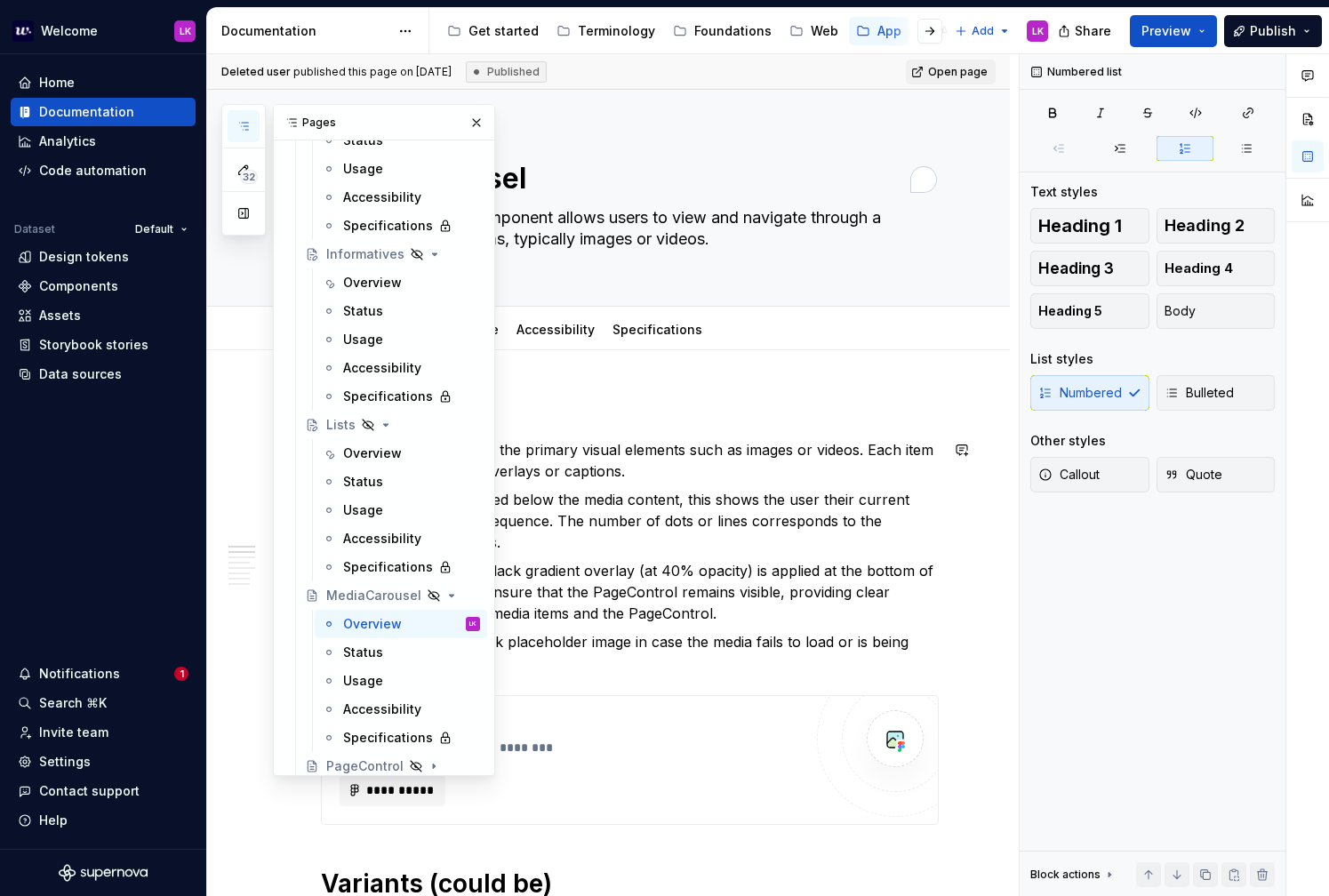
click at [673, 510] on p "PageControl : Positioned below the media content, this shows the user their cur…" at bounding box center [640, 521] width 597 height 64
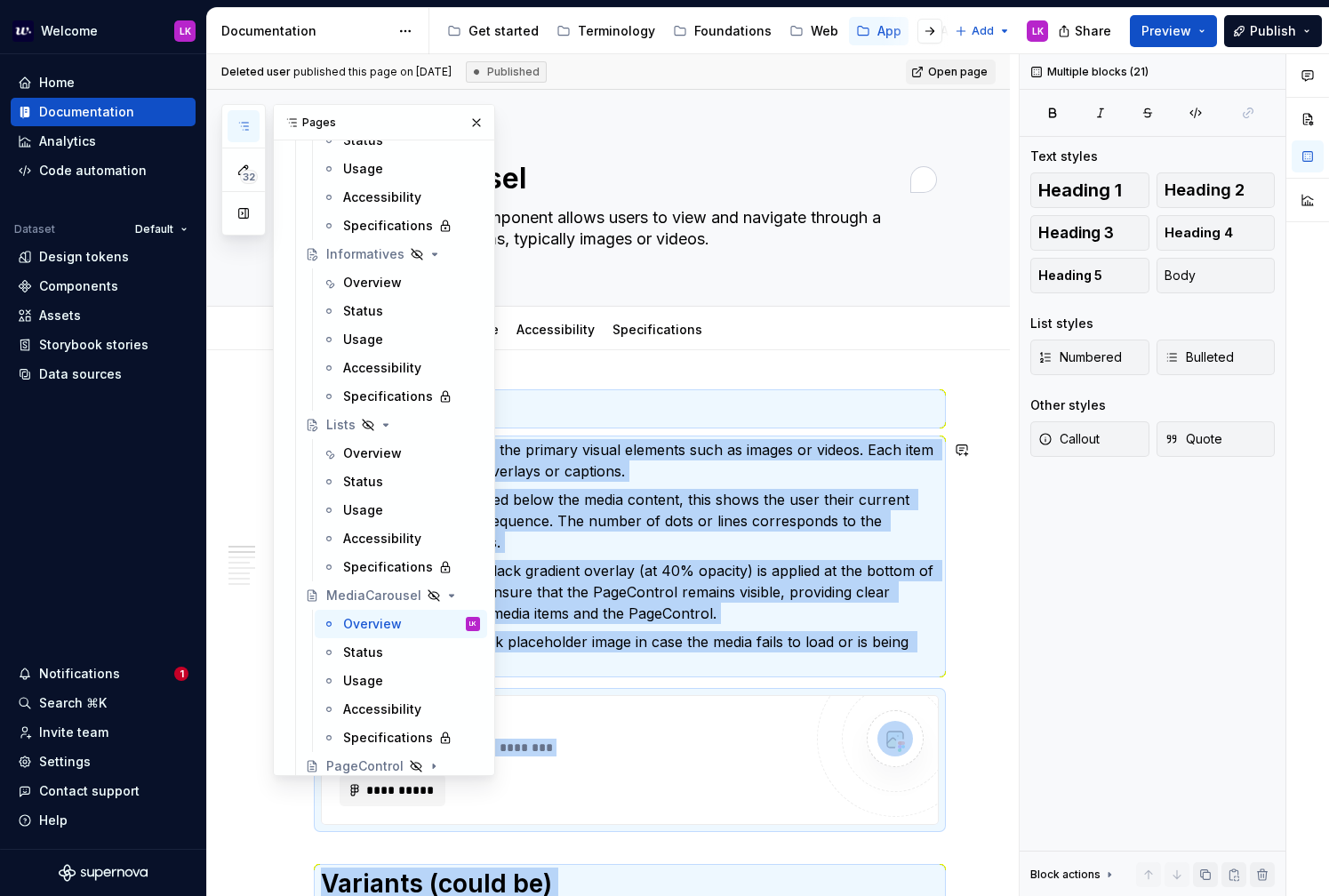
copy div "**********"
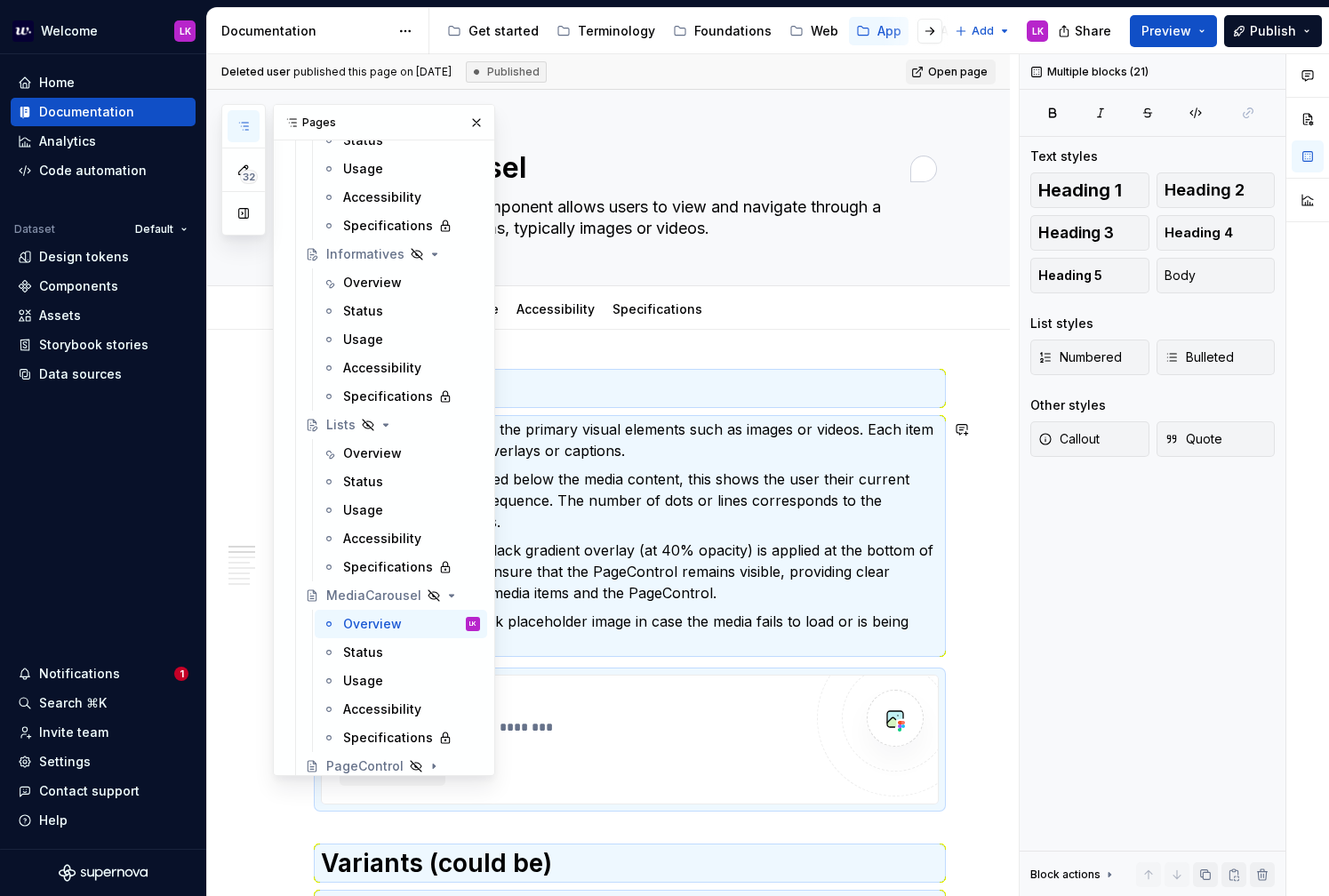
click at [630, 459] on p "Media Items : Contains the primary visual elements such as images or videos. Ea…" at bounding box center [640, 440] width 597 height 43
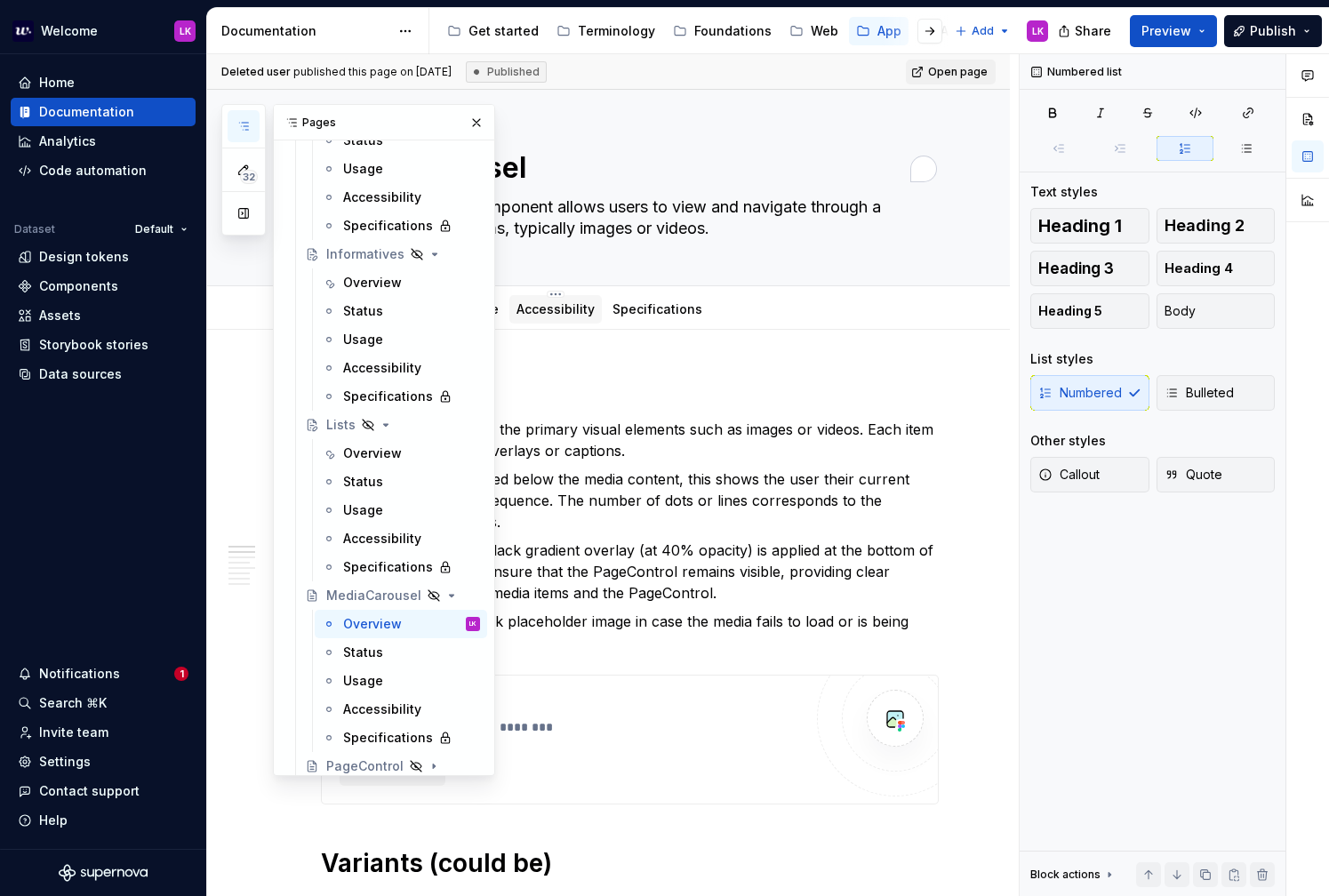
click at [523, 292] on div "Accessibility" at bounding box center [556, 308] width 93 height 37
click at [487, 120] on button "button" at bounding box center [476, 122] width 24 height 24
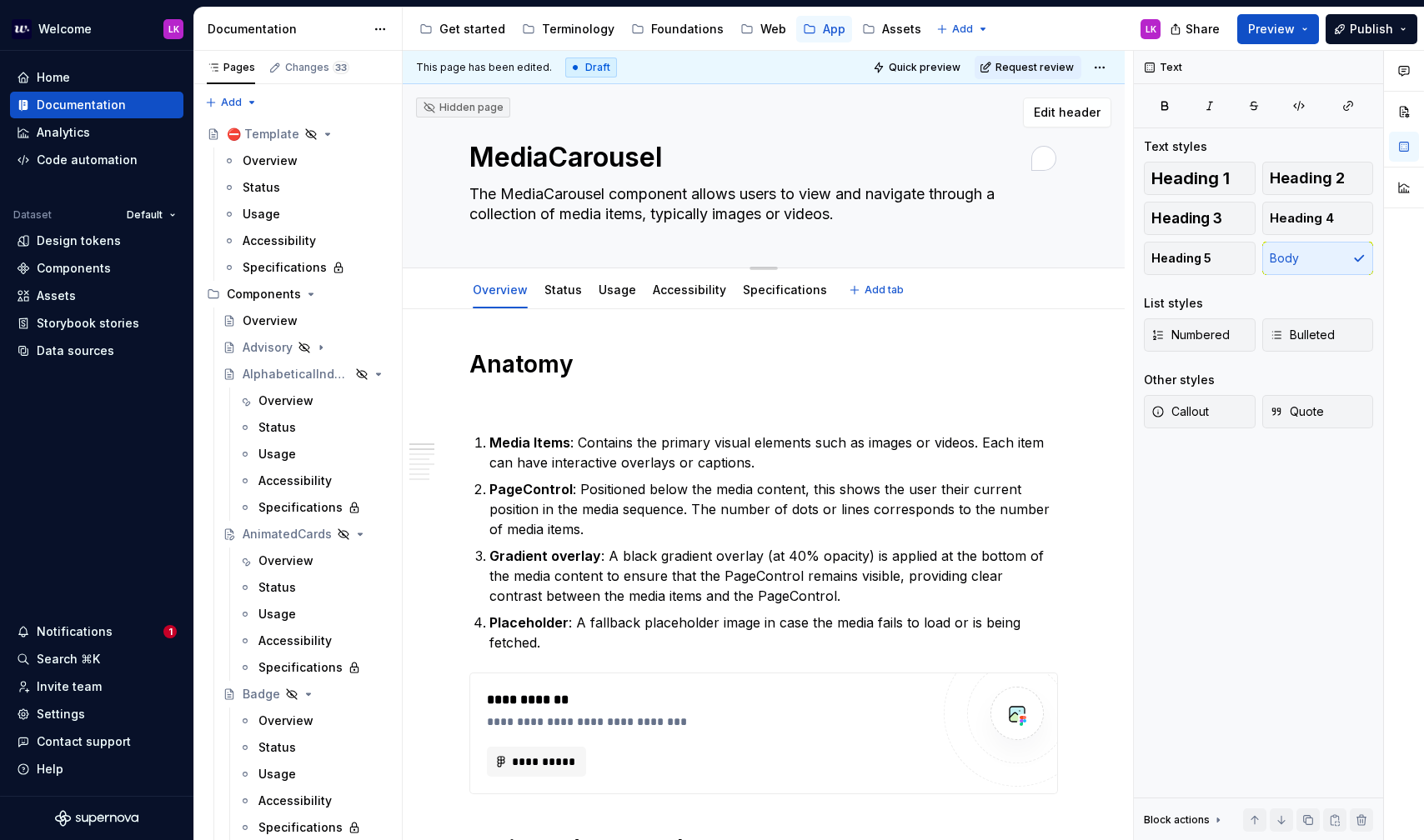
click at [500, 193] on textarea "The MediaCarousel component allows users to view and navigate through a collect…" at bounding box center [760, 204] width 589 height 47
click at [487, 193] on textarea "The MediaCarousel component allows users to view and navigate through a collect…" at bounding box center [760, 204] width 589 height 47
type textarea "*"
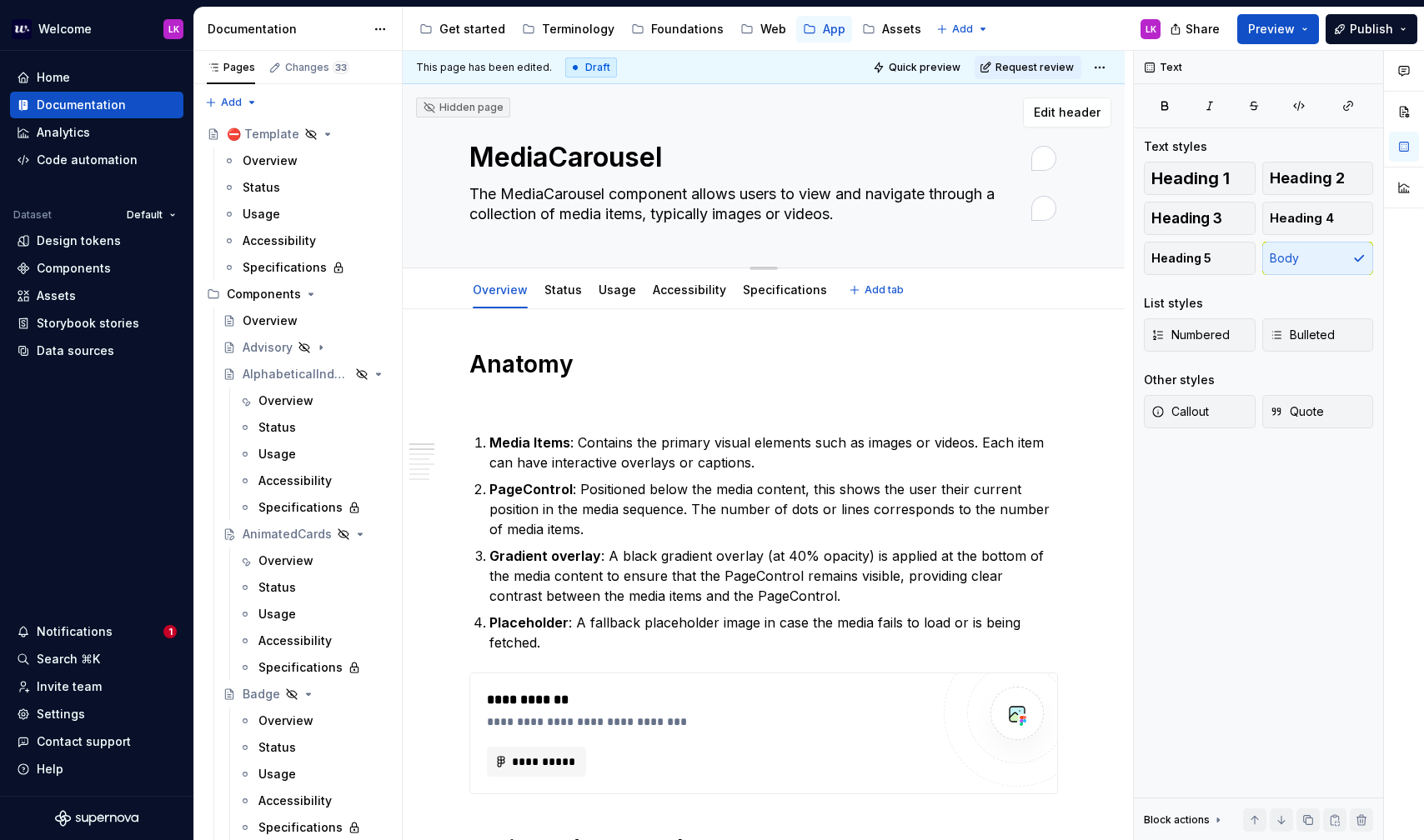
type textarea "MediaCarousel component allows users to view and navigate through a collection …"
type textarea "*"
type textarea "ediaCarousel component allows users to view and navigate through a collection o…"
type textarea "*"
type textarea "MediaCarousel component allows users to view and navigate through a collection …"
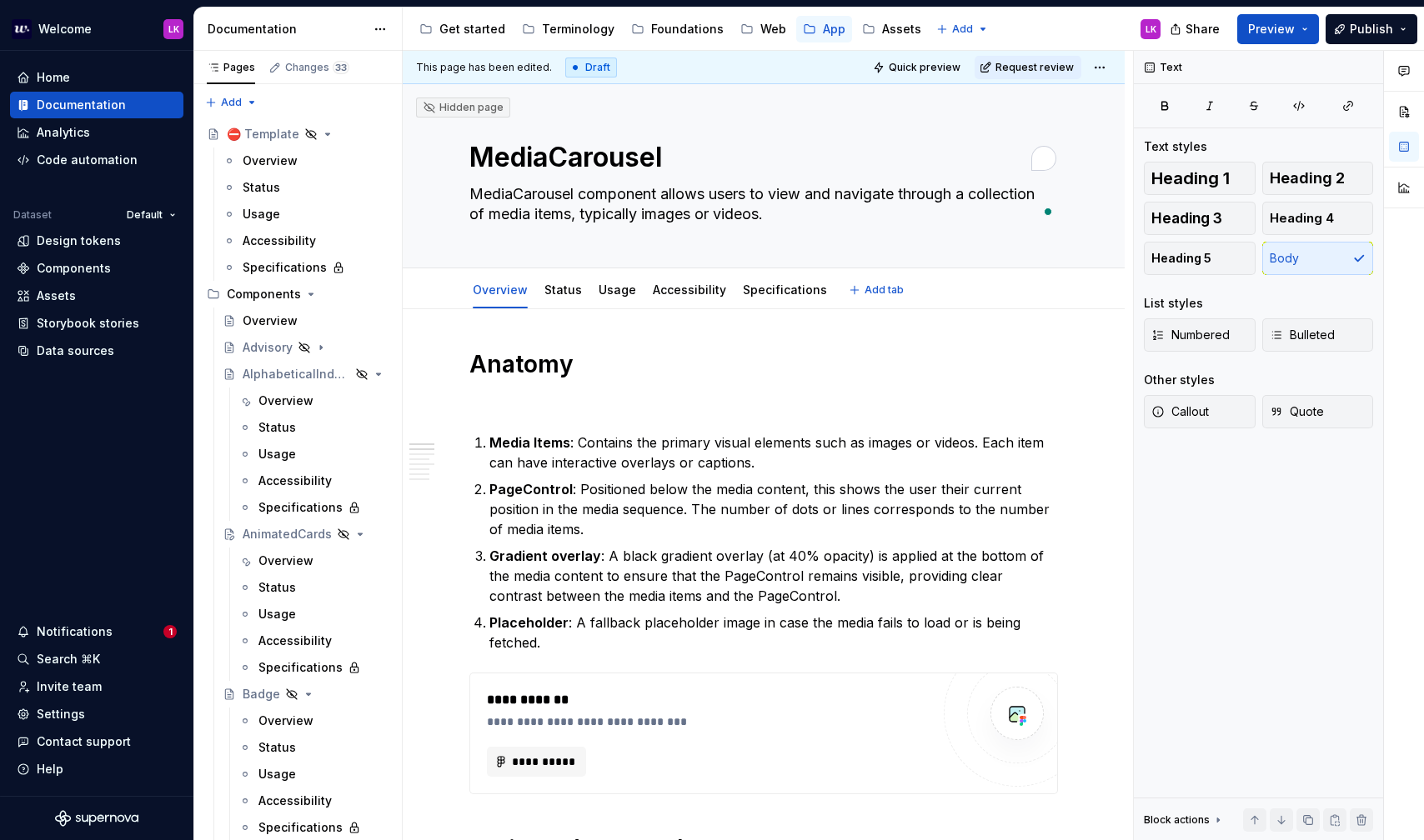
type textarea "*"
type textarea "MediaCarousel component allows users to view and navigate through a collection …"
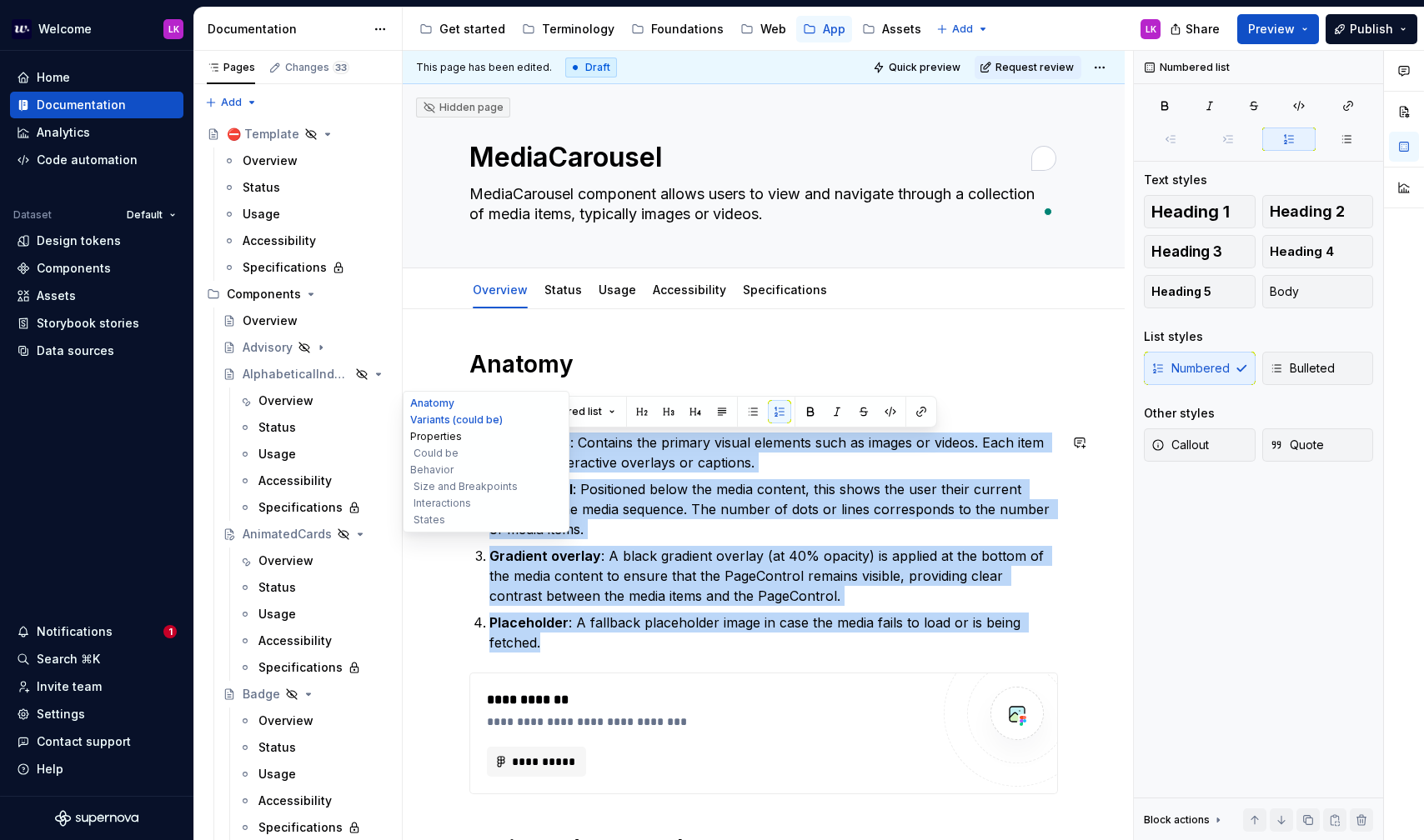
drag, startPoint x: 564, startPoint y: 650, endPoint x: 436, endPoint y: 434, distance: 251.1
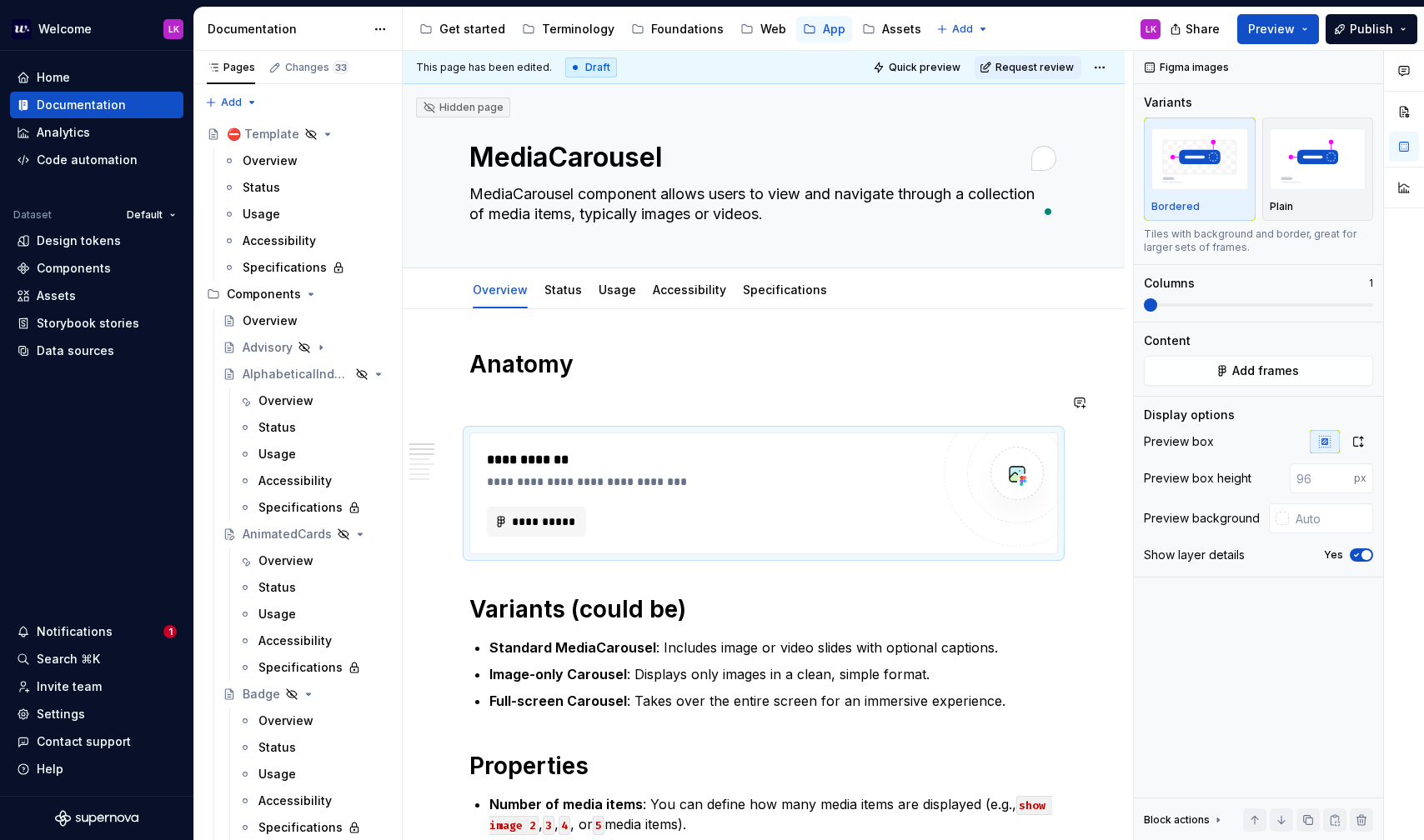
click at [629, 394] on p "To enrich screen reader interactions, please activate Accessibility in Grammarl…" at bounding box center [764, 403] width 589 height 20
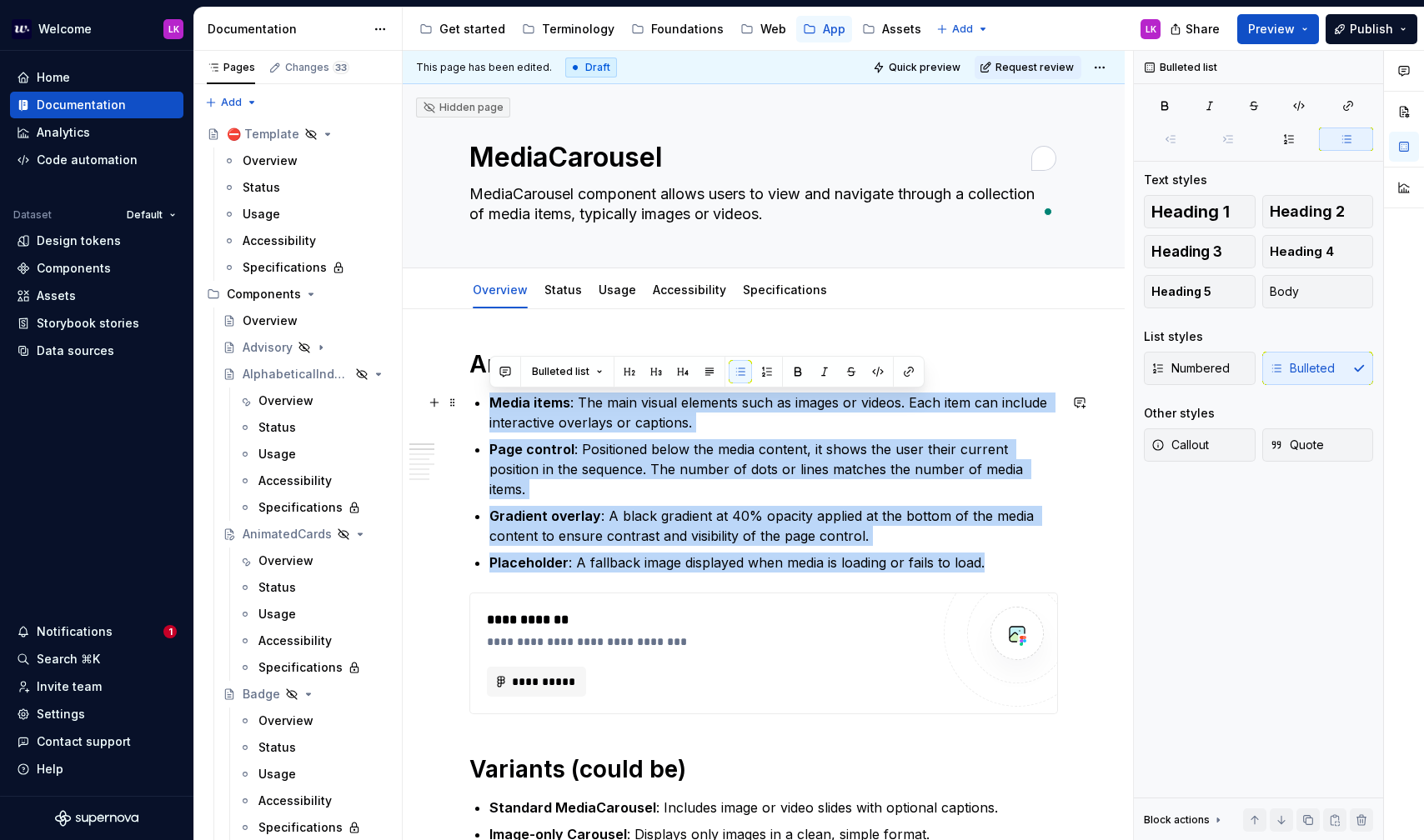
drag, startPoint x: 1004, startPoint y: 541, endPoint x: 473, endPoint y: 397, distance: 550.2
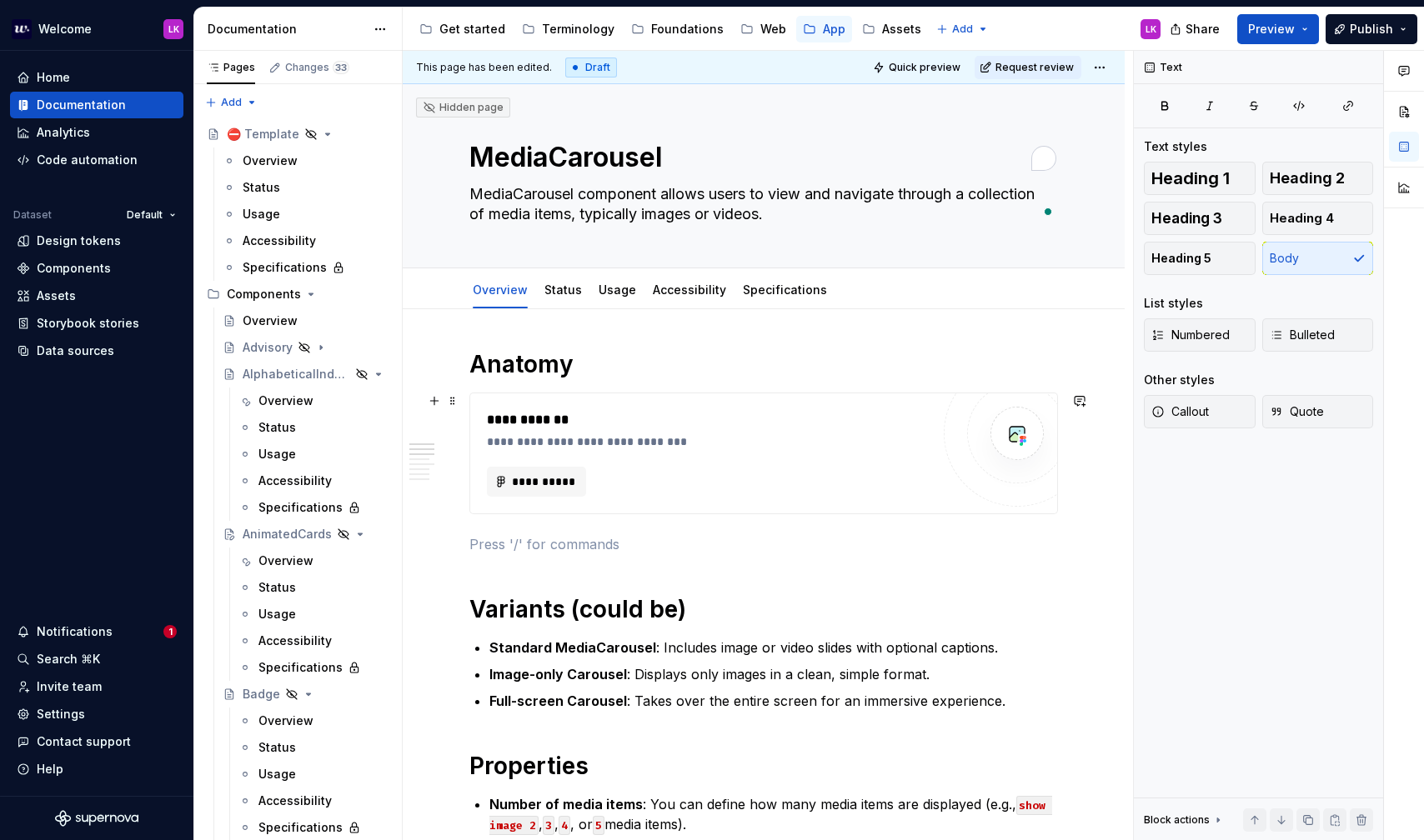
click at [635, 393] on div "**********" at bounding box center [764, 453] width 589 height 122
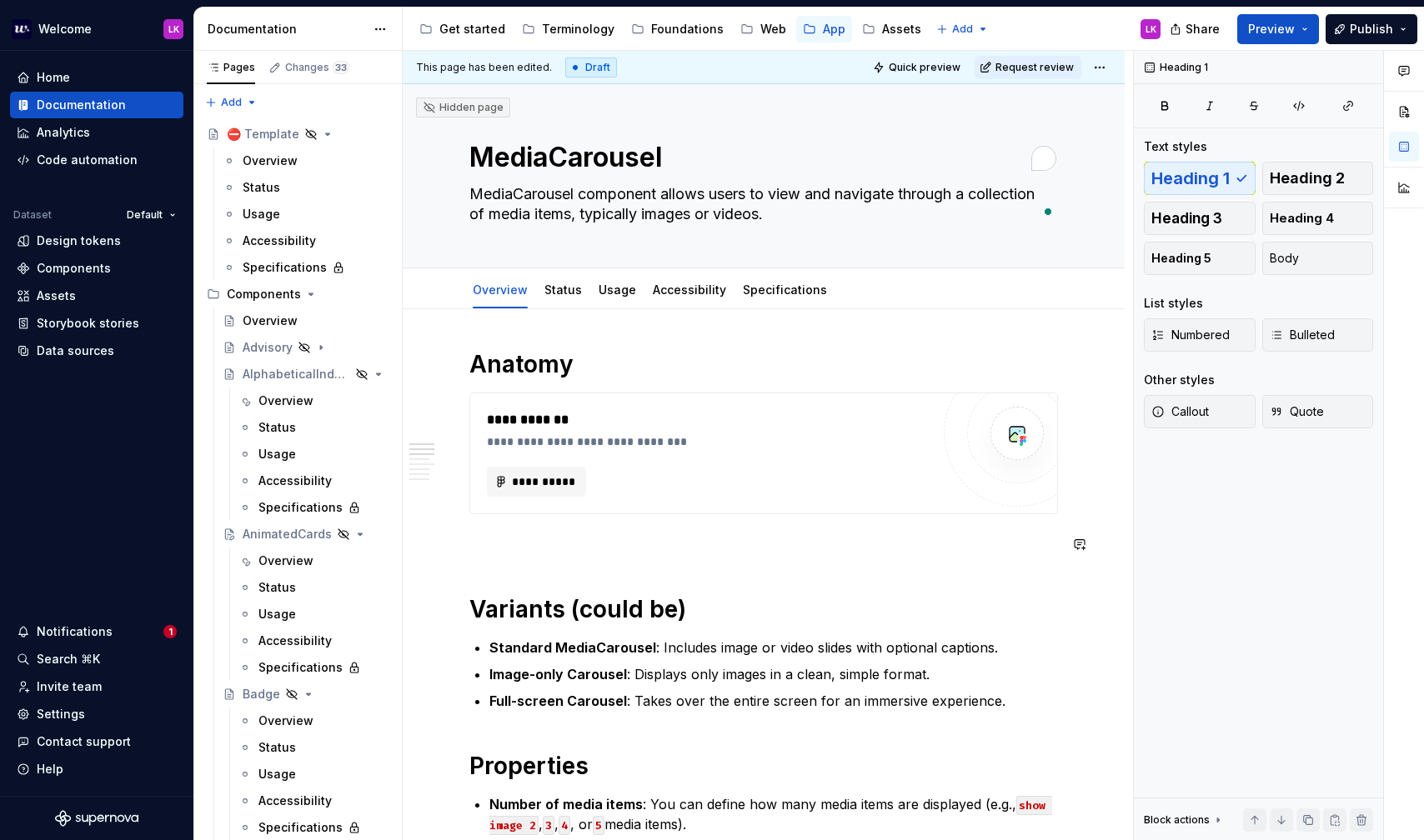
click at [550, 542] on p "To enrich screen reader interactions, please activate Accessibility in Grammarl…" at bounding box center [764, 544] width 589 height 20
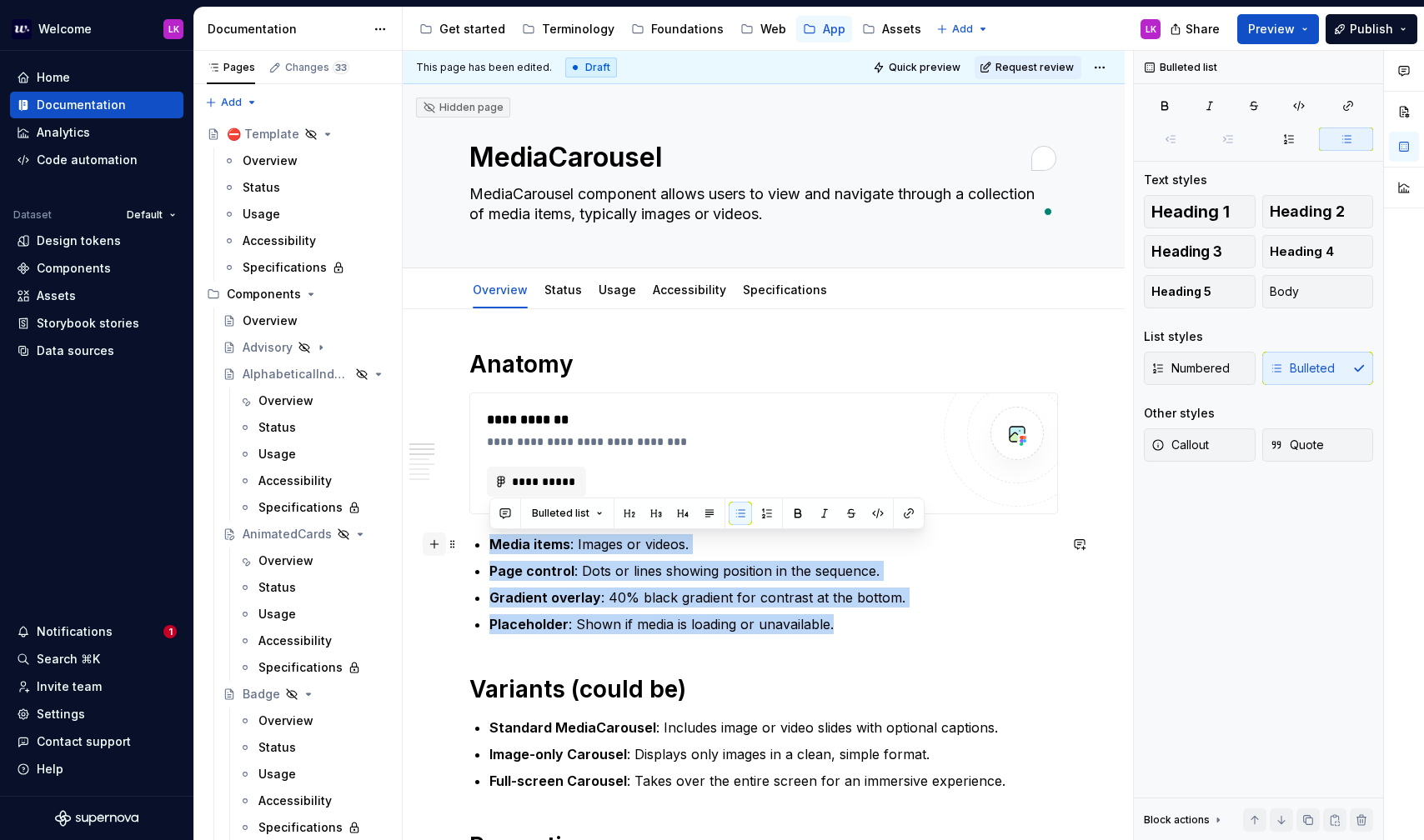
drag, startPoint x: 854, startPoint y: 626, endPoint x: 444, endPoint y: 551, distance: 416.8
click at [767, 510] on button "button" at bounding box center [766, 513] width 23 height 23
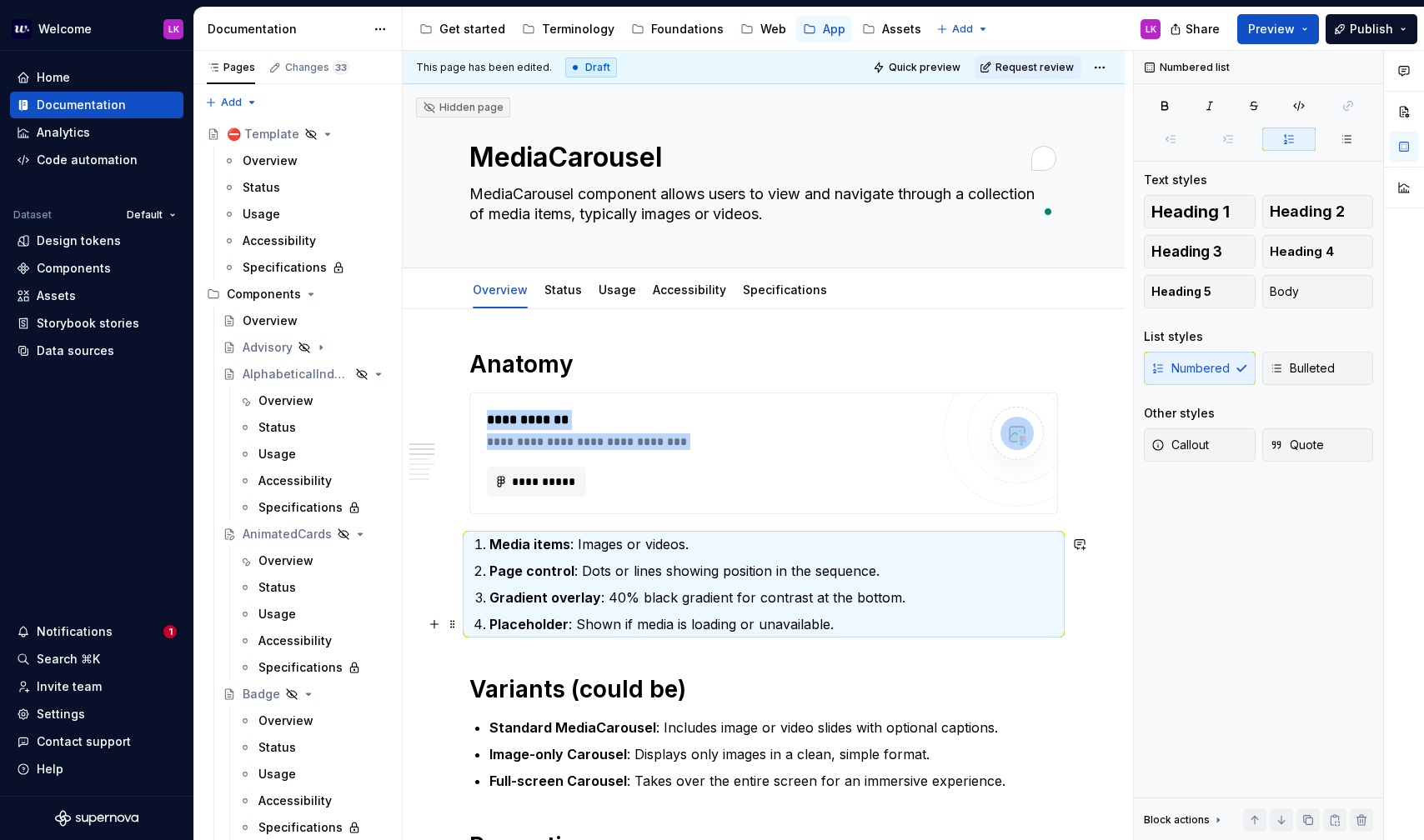
click at [853, 621] on p "Placeholder : Shown if media is loading or unavailable." at bounding box center [773, 624] width 568 height 20
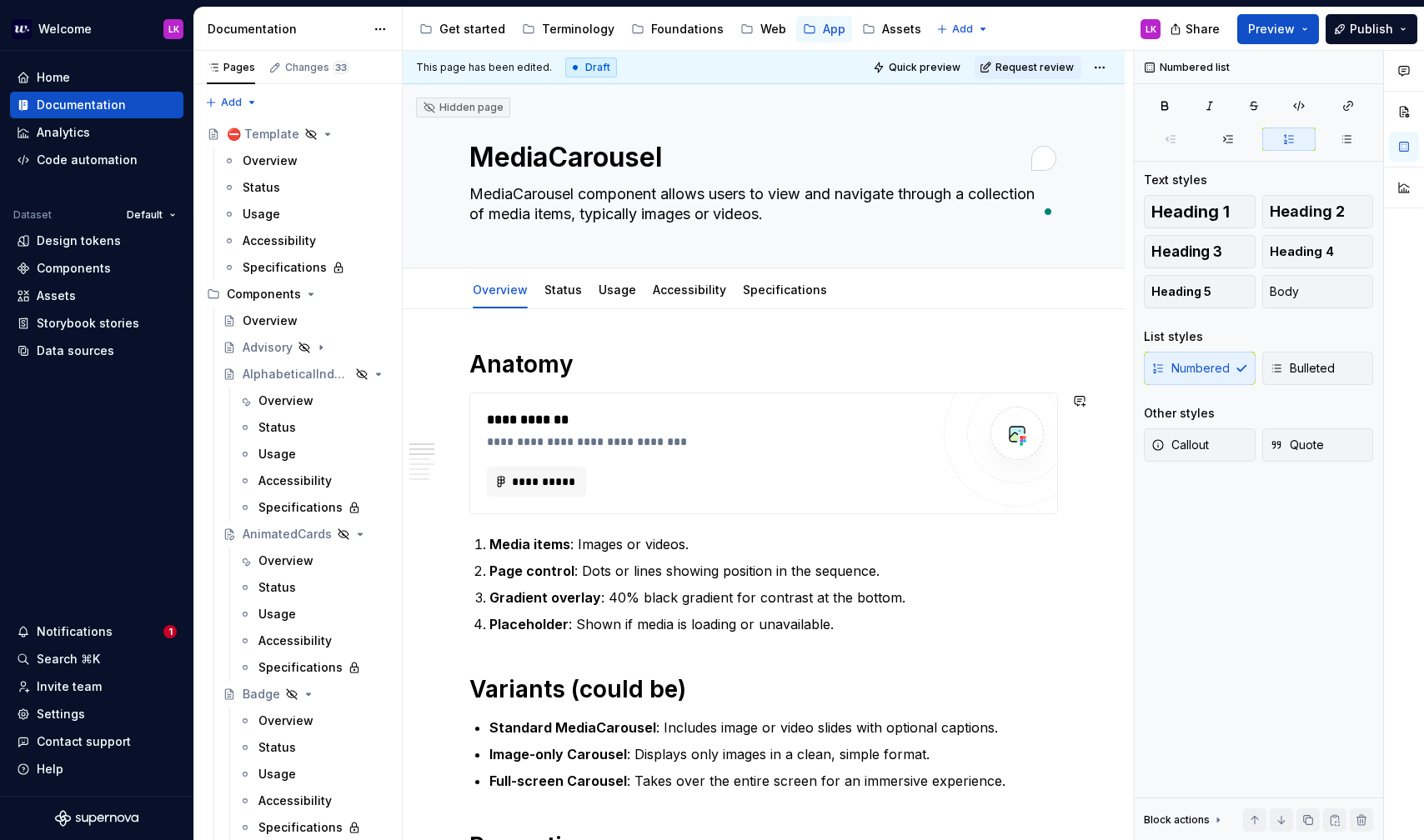
type textarea "*"
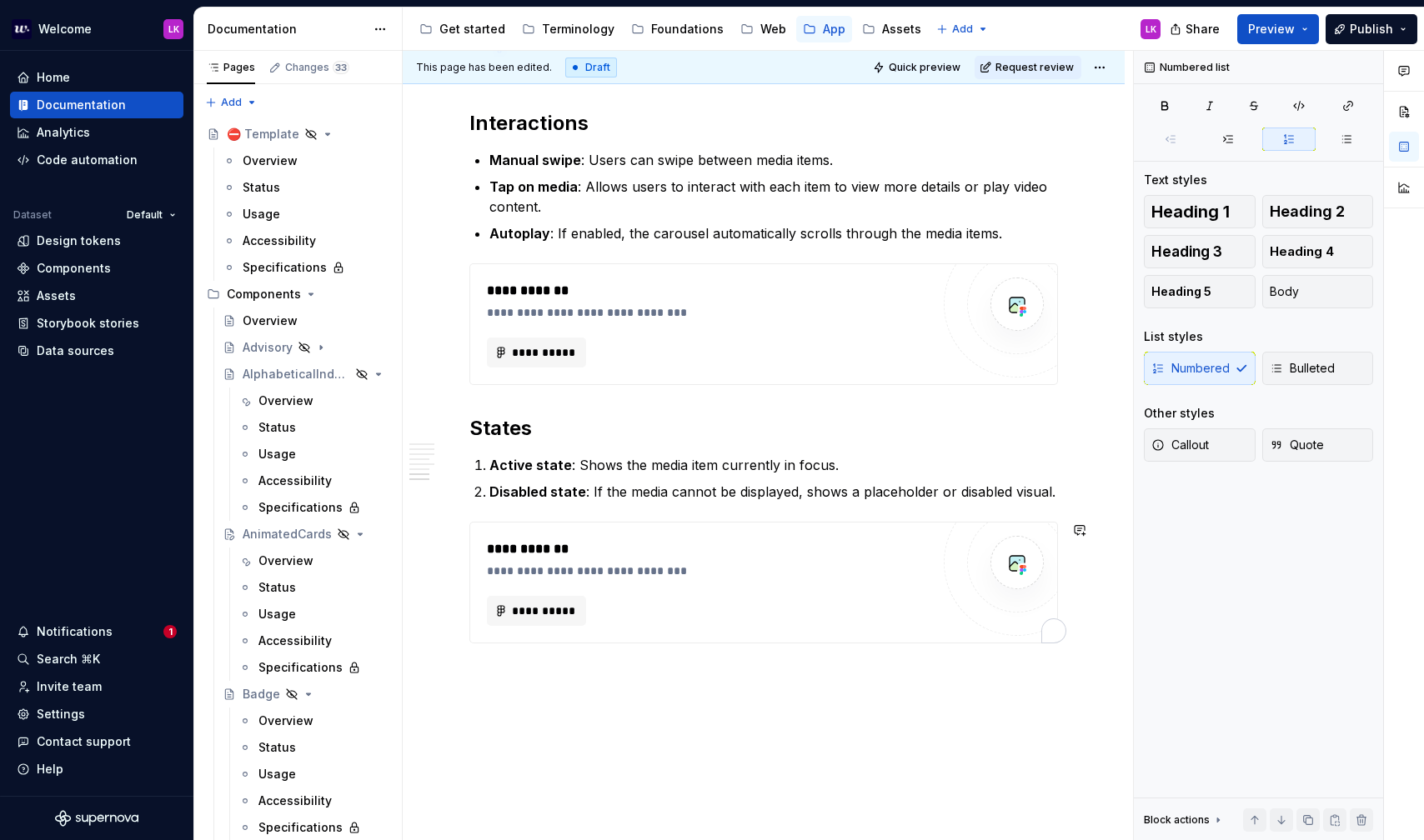
scroll to position [1538, 0]
click at [640, 183] on p "Tap on media : Allows users to interact with each item to view more details or …" at bounding box center [773, 196] width 568 height 40
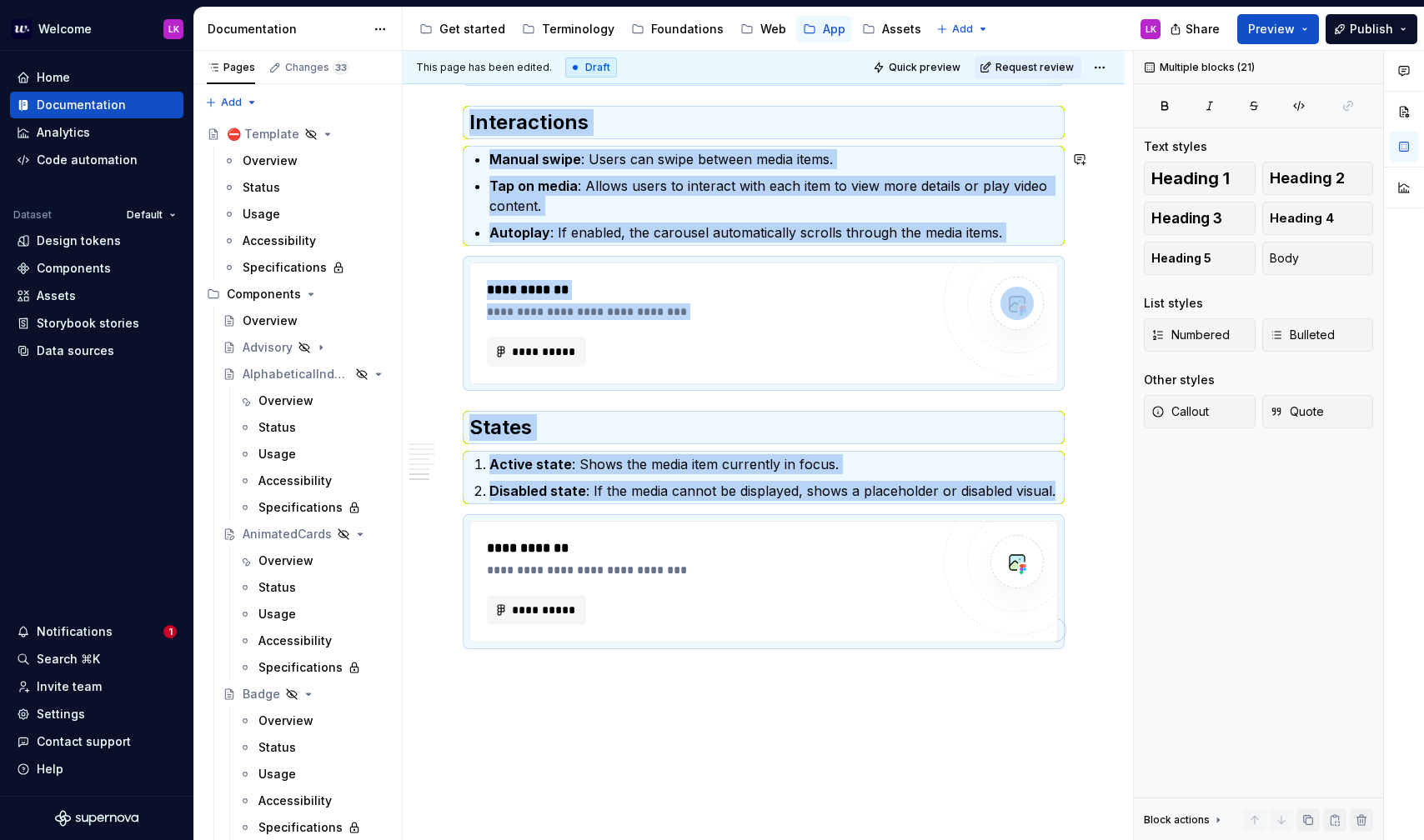
copy div "**********"
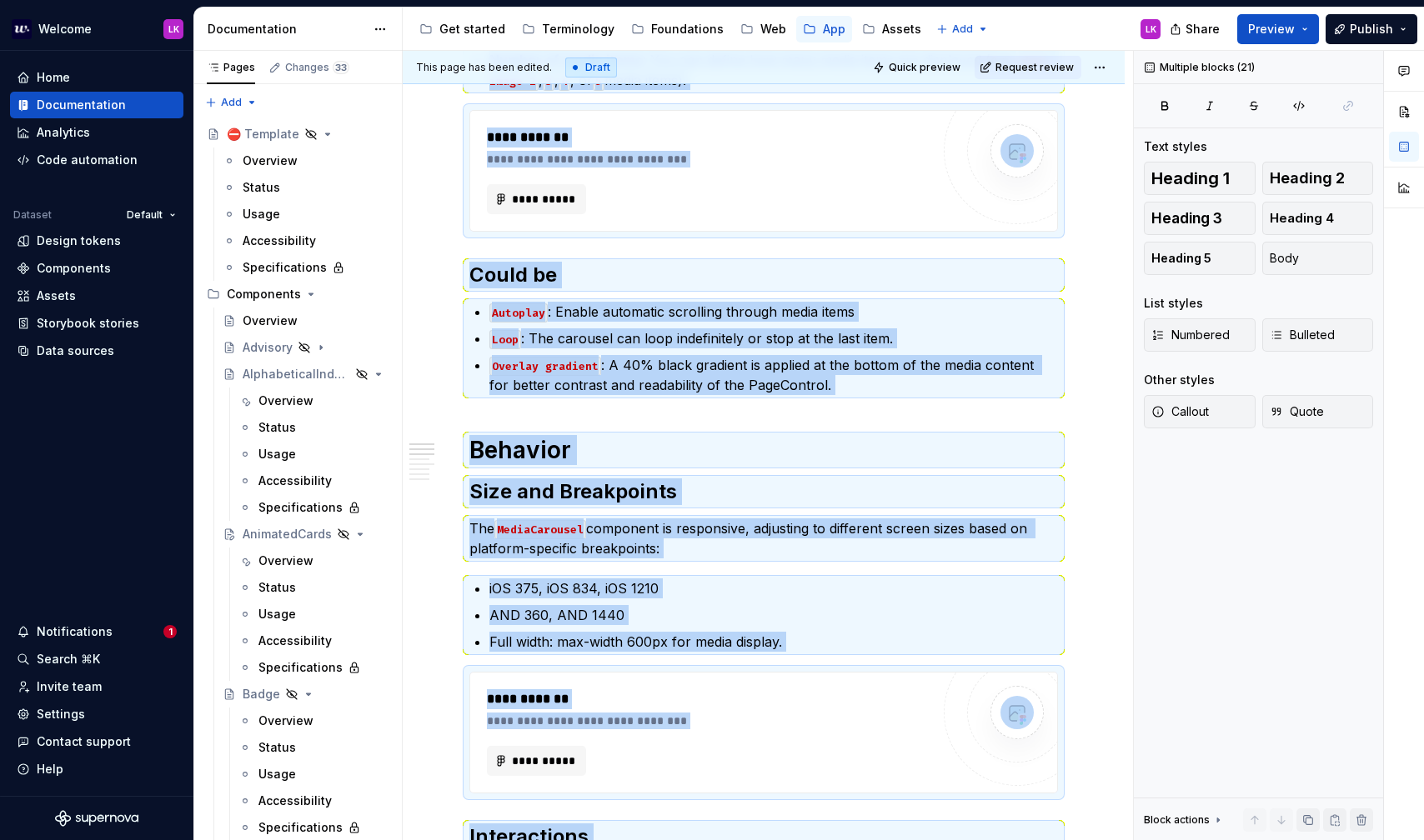
scroll to position [0, 0]
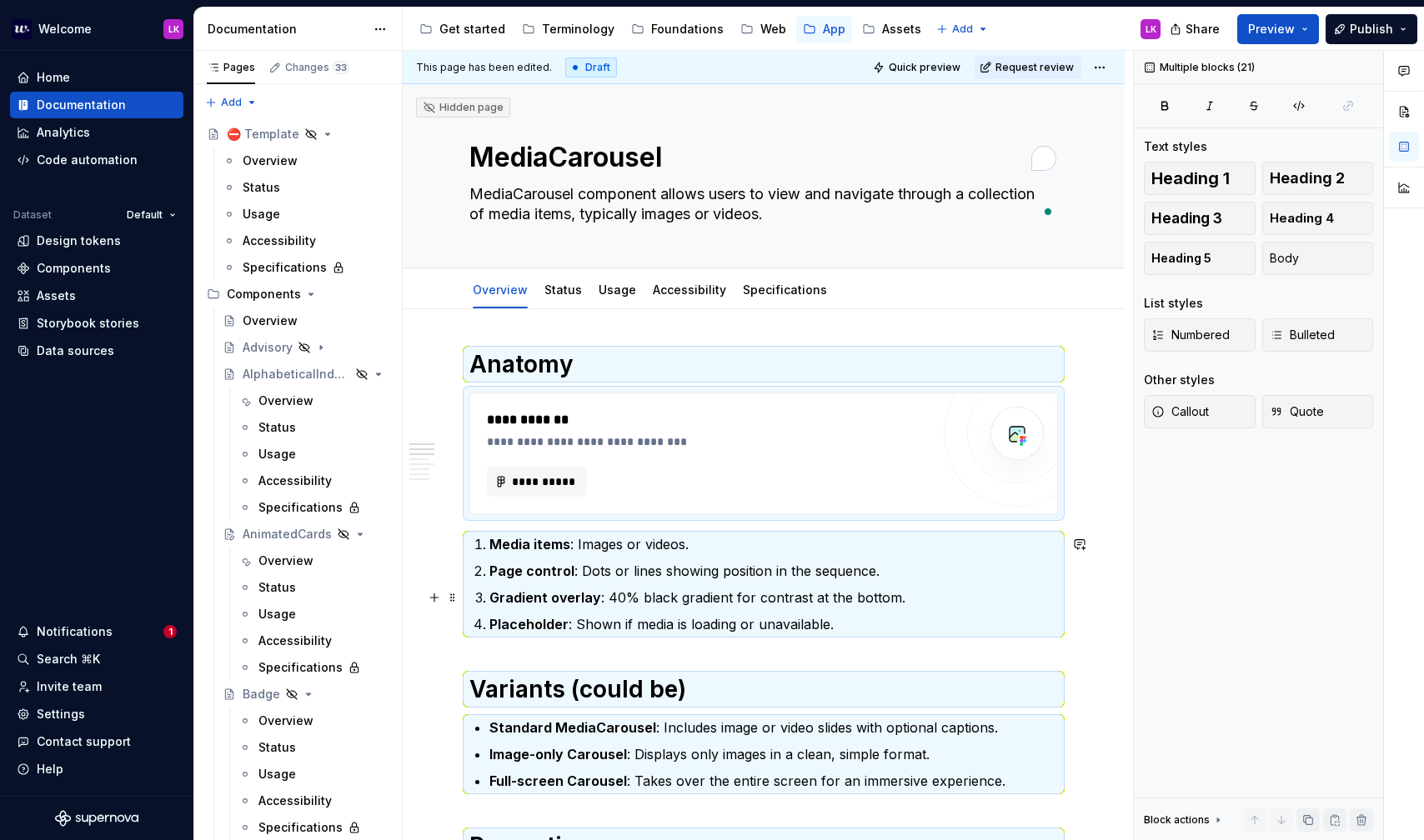
click at [651, 582] on ol "Media items : Images or videos. Page control : Dots or lines showing position i…" at bounding box center [773, 584] width 568 height 100
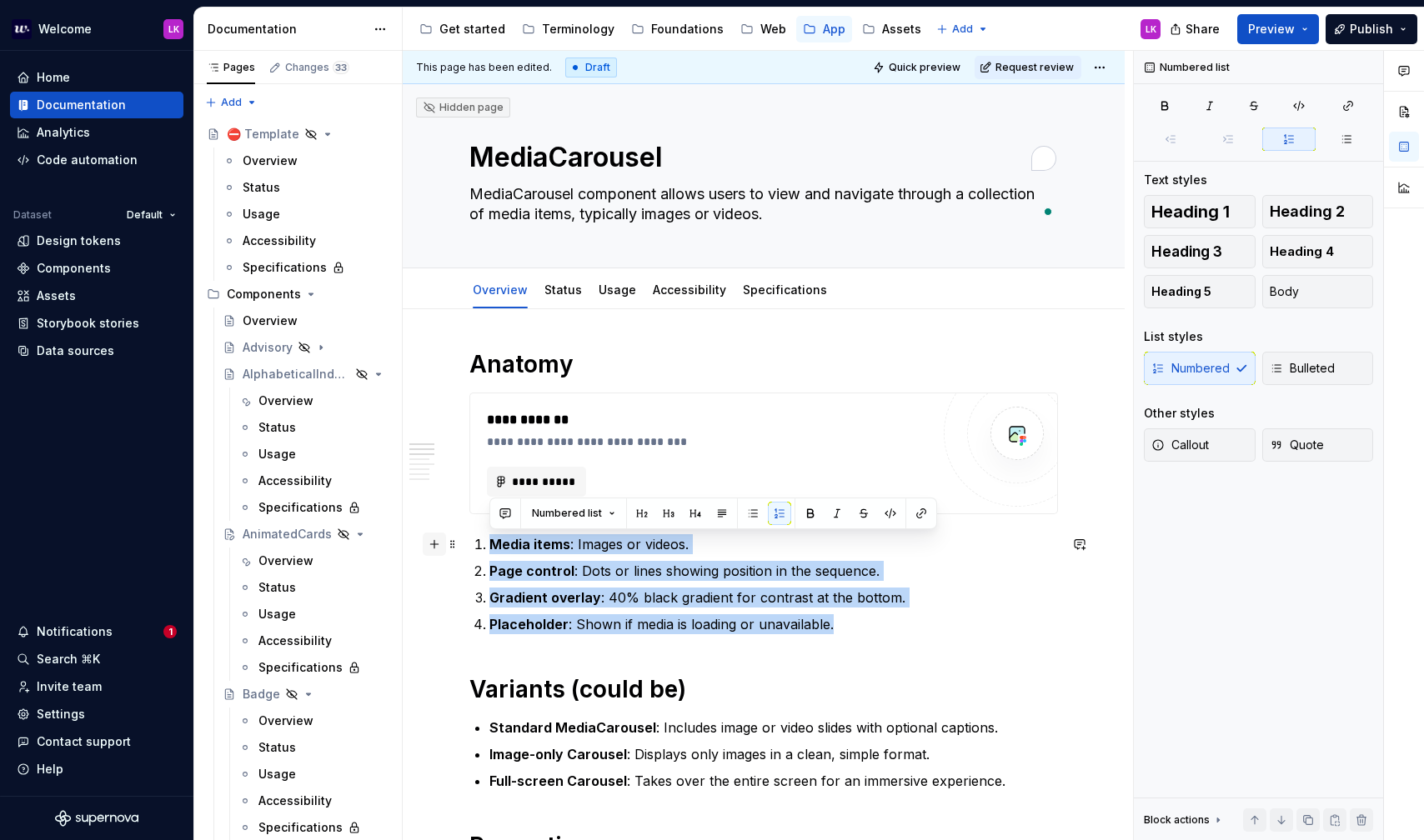
drag, startPoint x: 886, startPoint y: 614, endPoint x: 423, endPoint y: 546, distance: 468.0
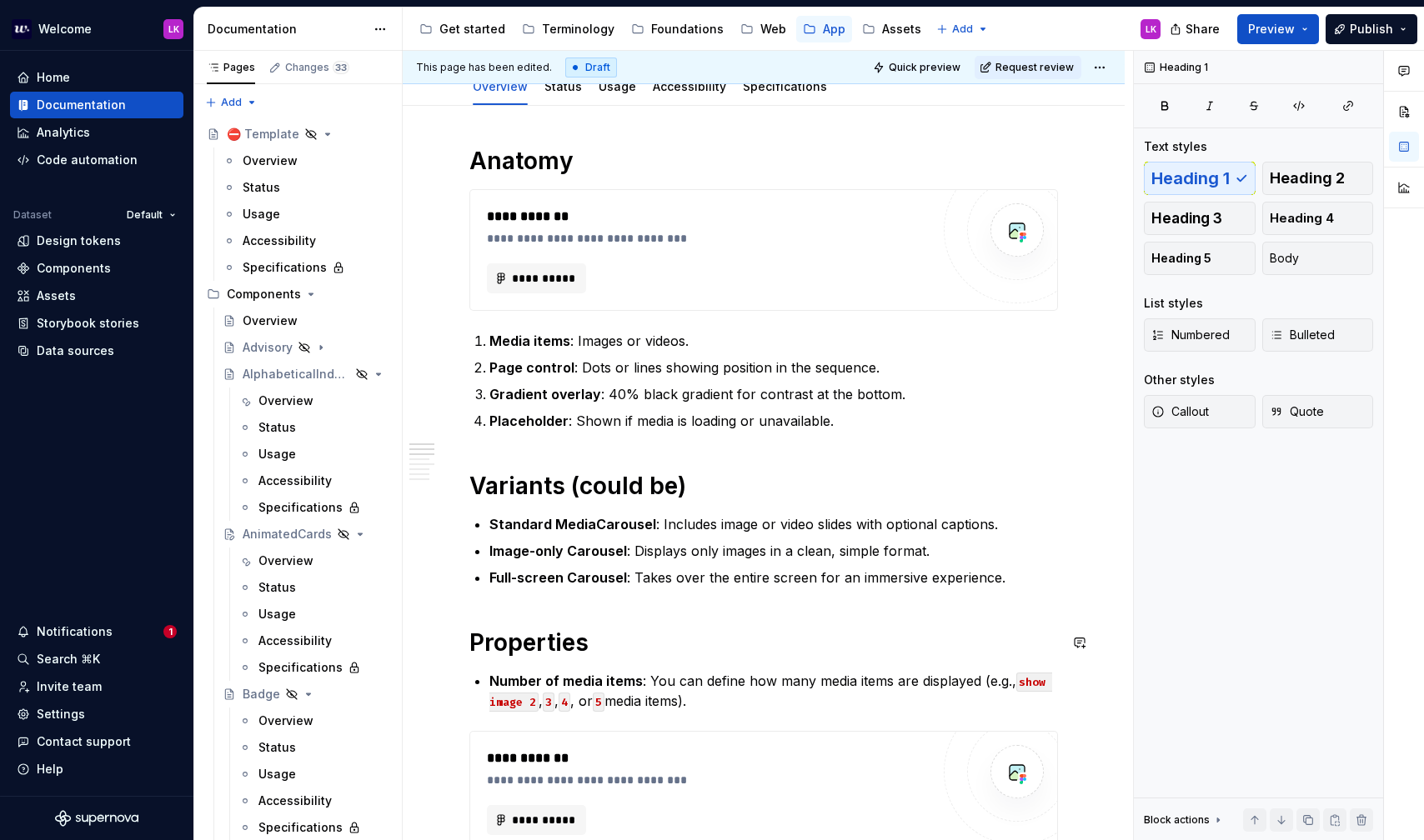
scroll to position [216, 0]
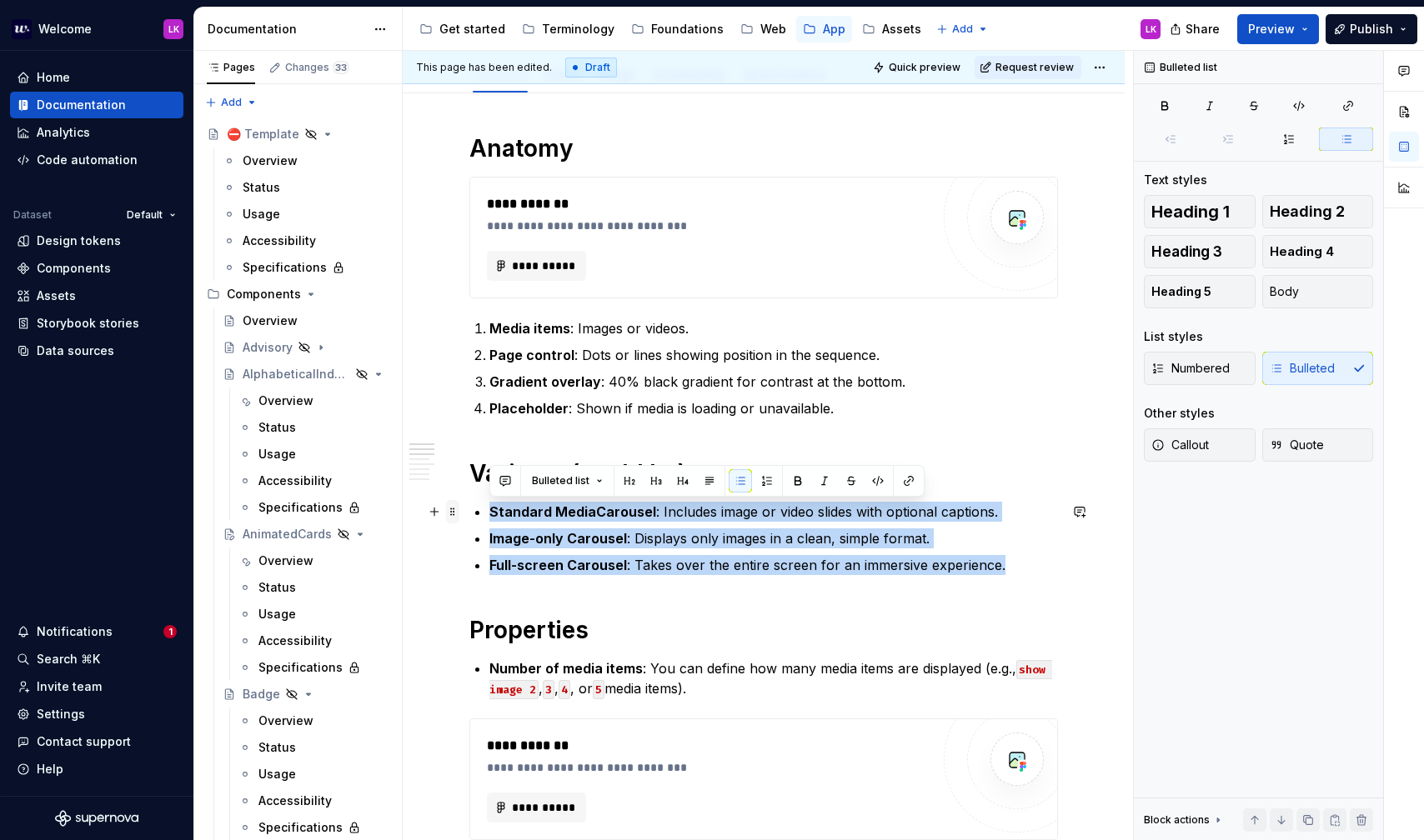
drag, startPoint x: 1000, startPoint y: 565, endPoint x: 453, endPoint y: 503, distance: 550.5
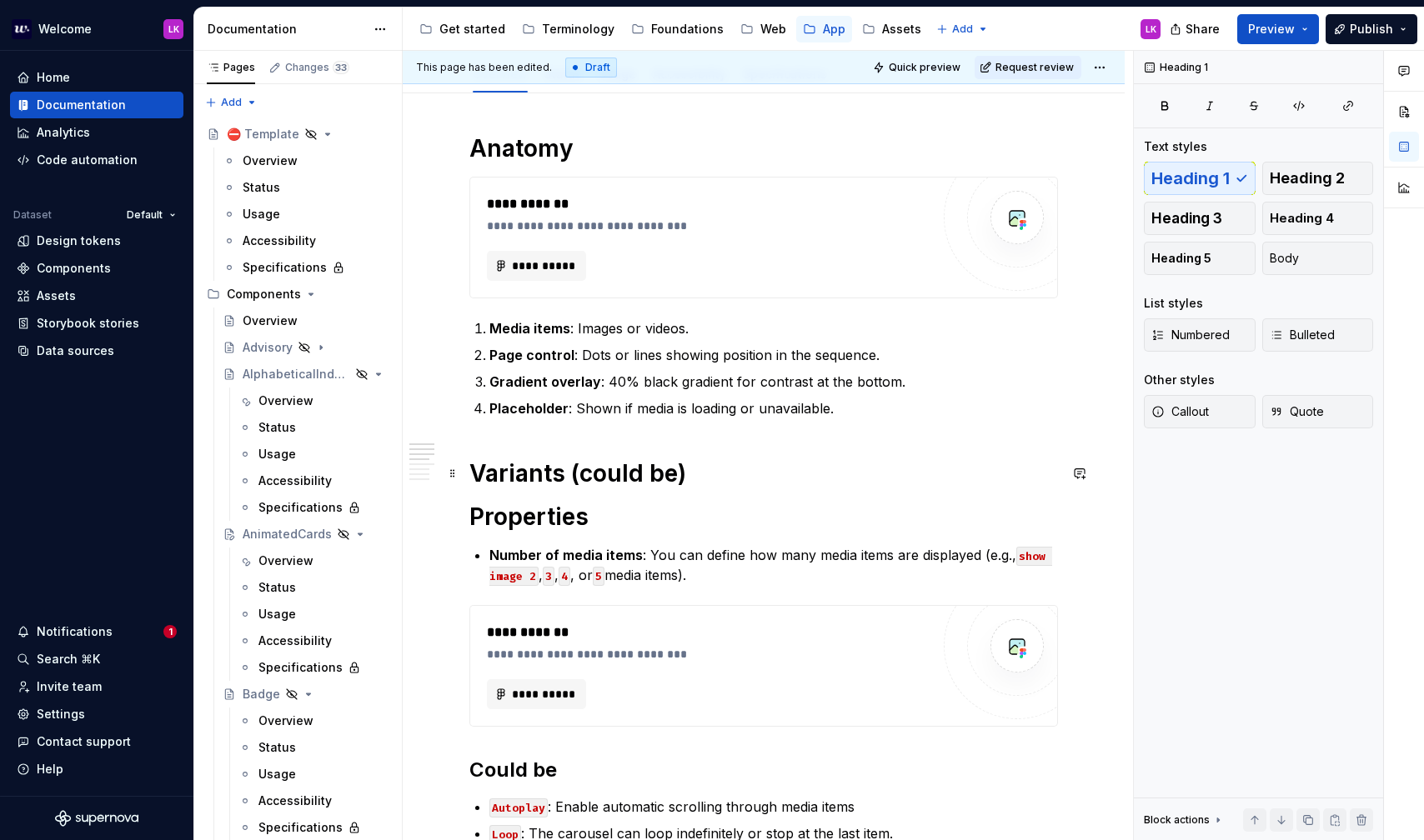
click at [711, 462] on h1 "Variants (could be)" at bounding box center [764, 473] width 589 height 30
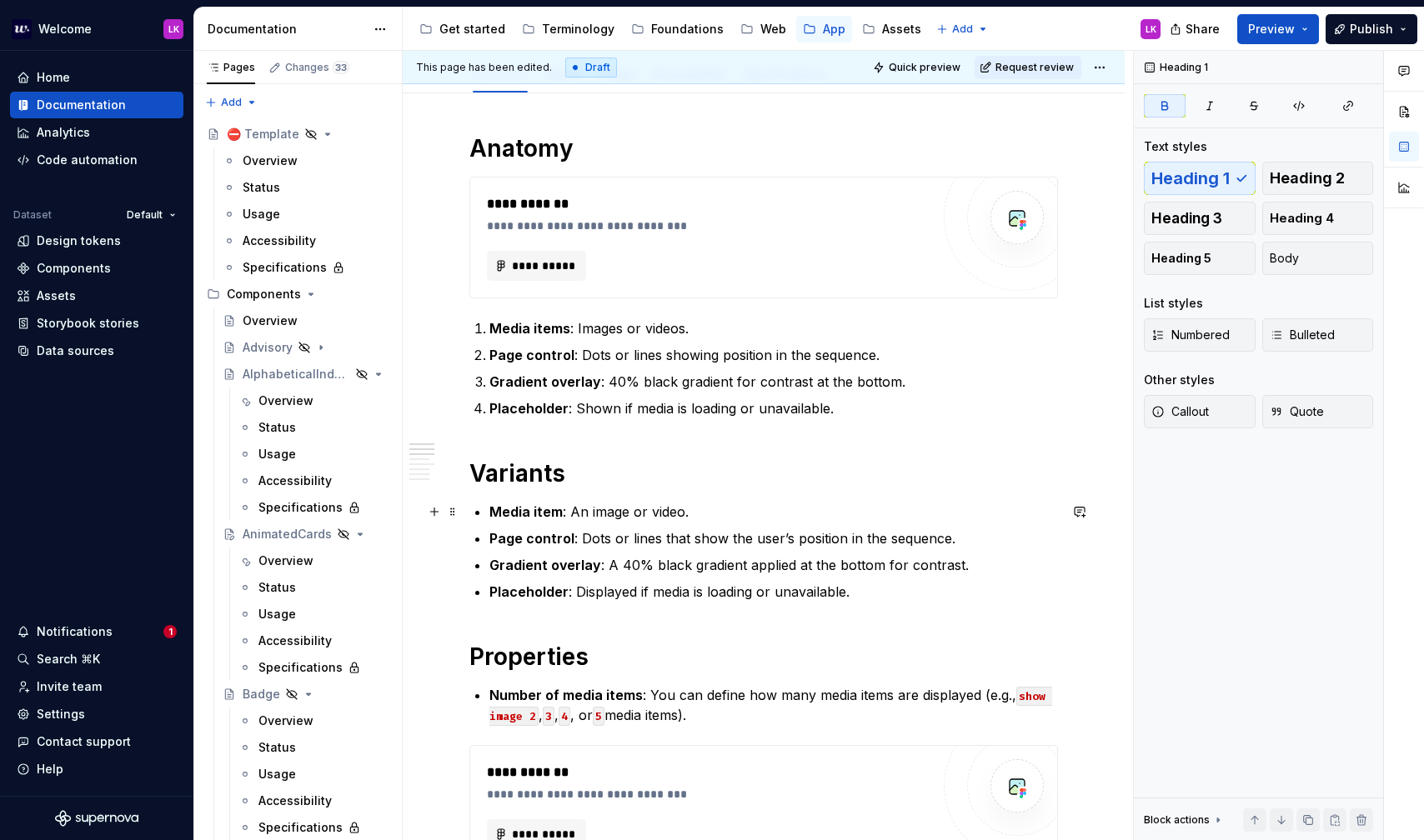
click at [492, 511] on strong "Media item" at bounding box center [526, 512] width 73 height 17
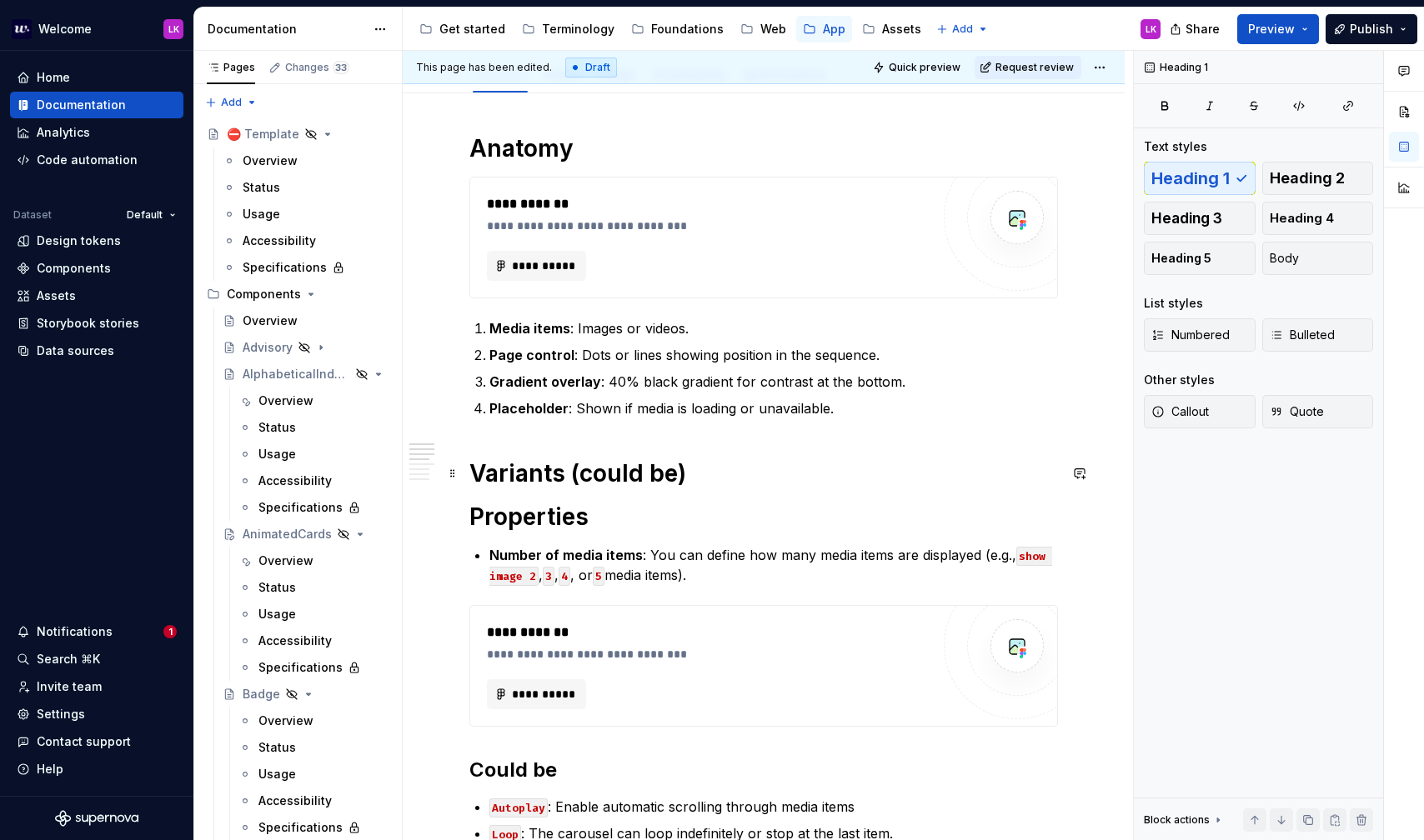
click at [703, 471] on h1 "Variants (could be)" at bounding box center [764, 473] width 589 height 30
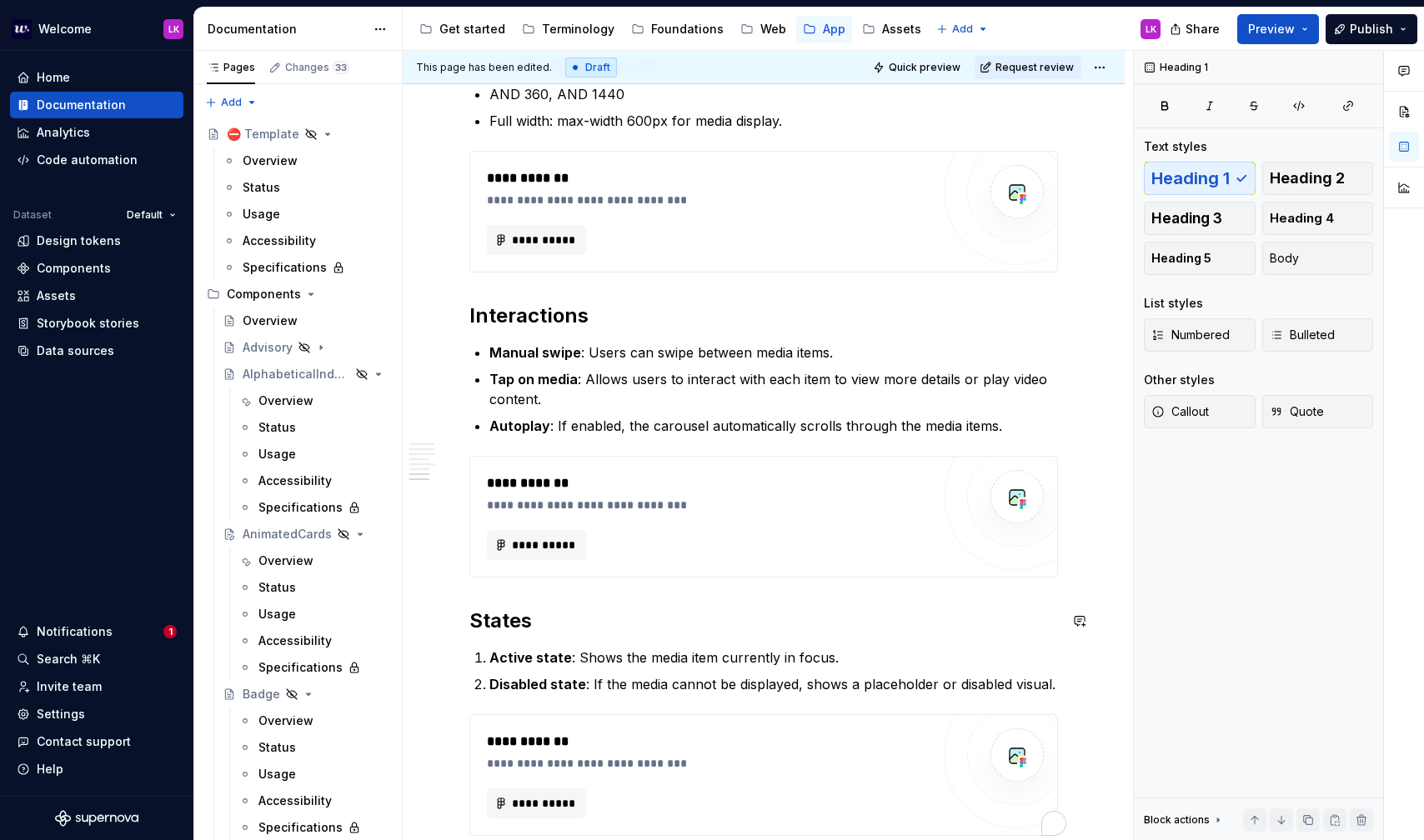
scroll to position [1223, 0]
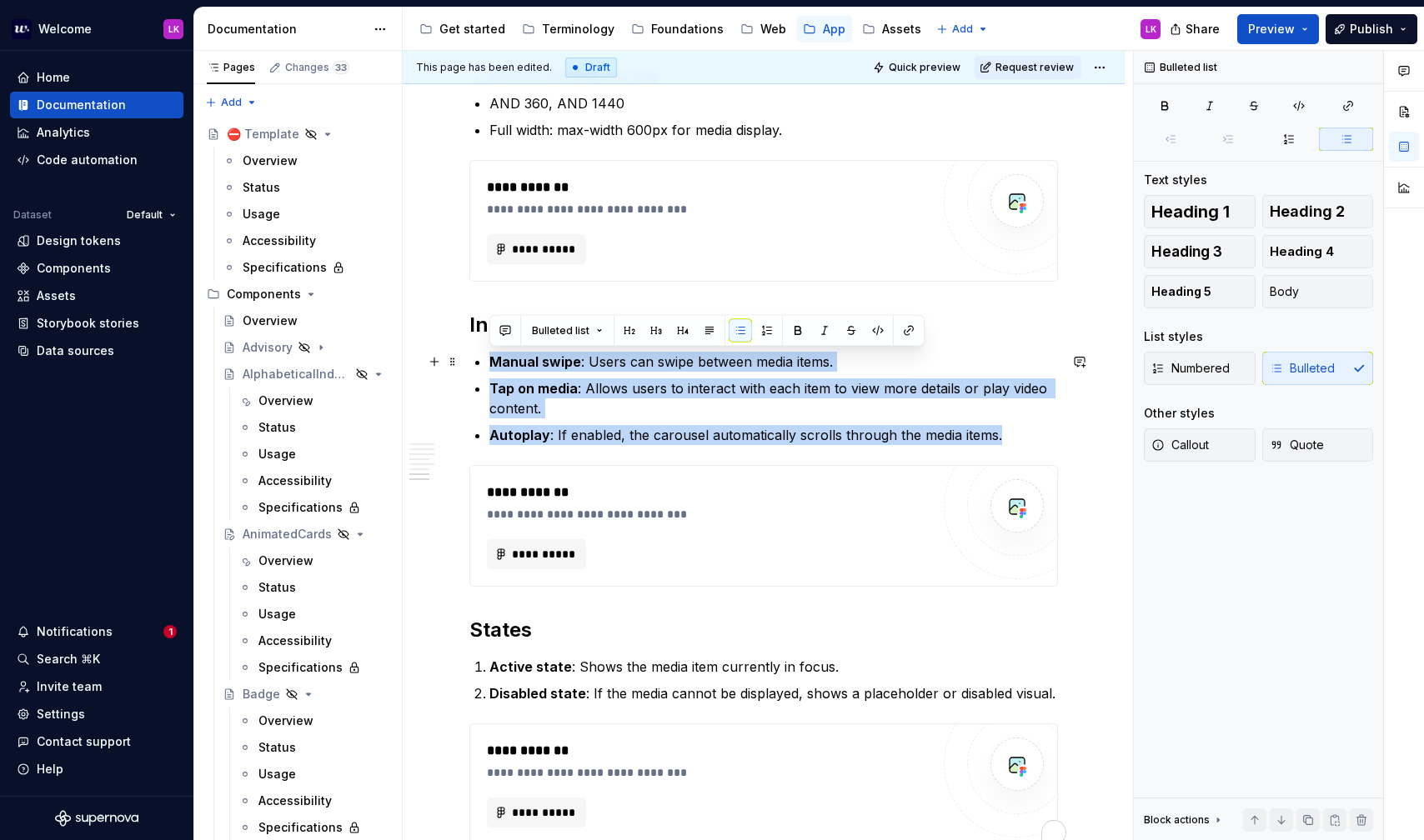
drag, startPoint x: 1017, startPoint y: 432, endPoint x: 436, endPoint y: 349, distance: 586.9
click at [436, 349] on div "**********" at bounding box center [763, 102] width 722 height 2030
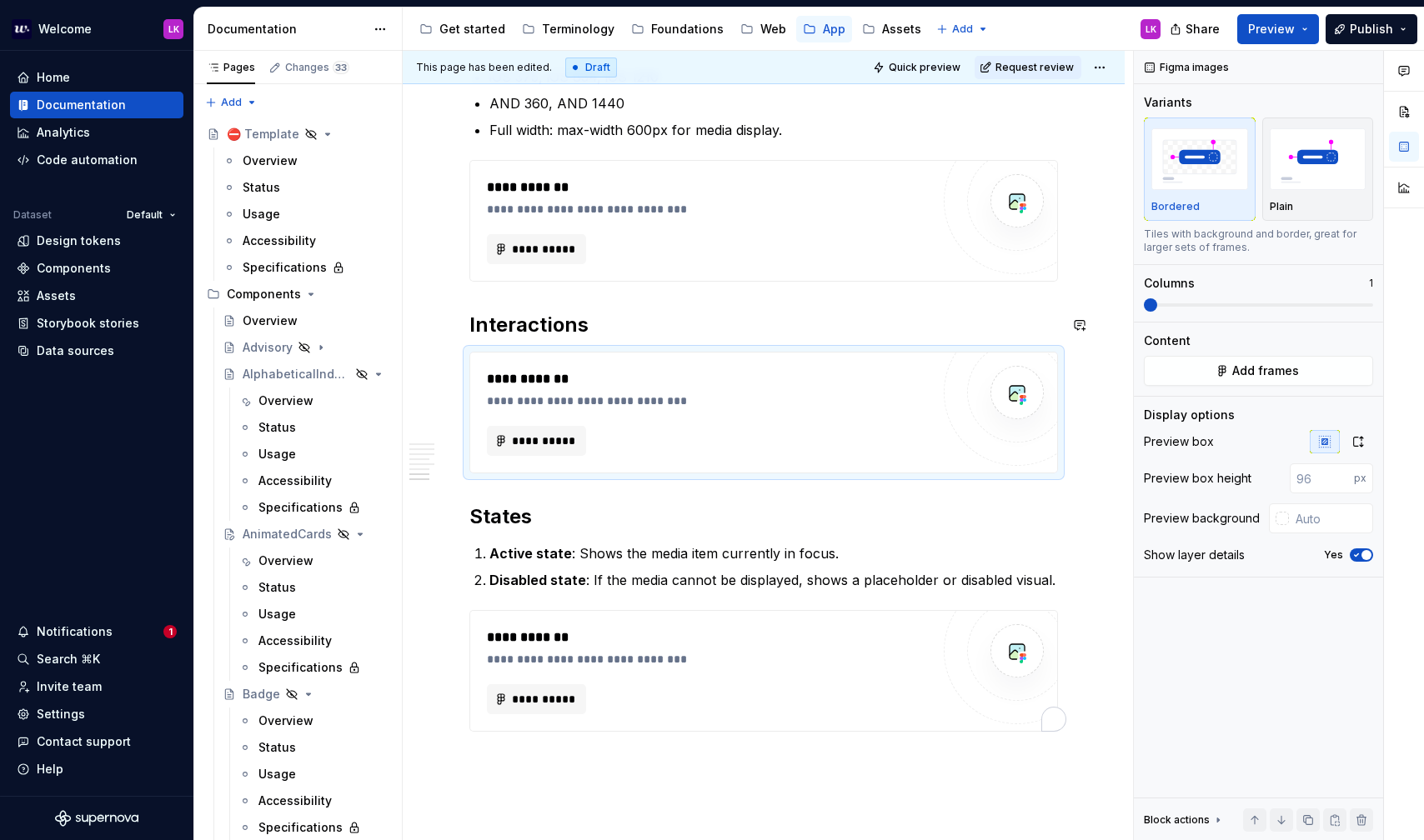
click at [652, 335] on h2 "Interactions" at bounding box center [764, 325] width 589 height 26
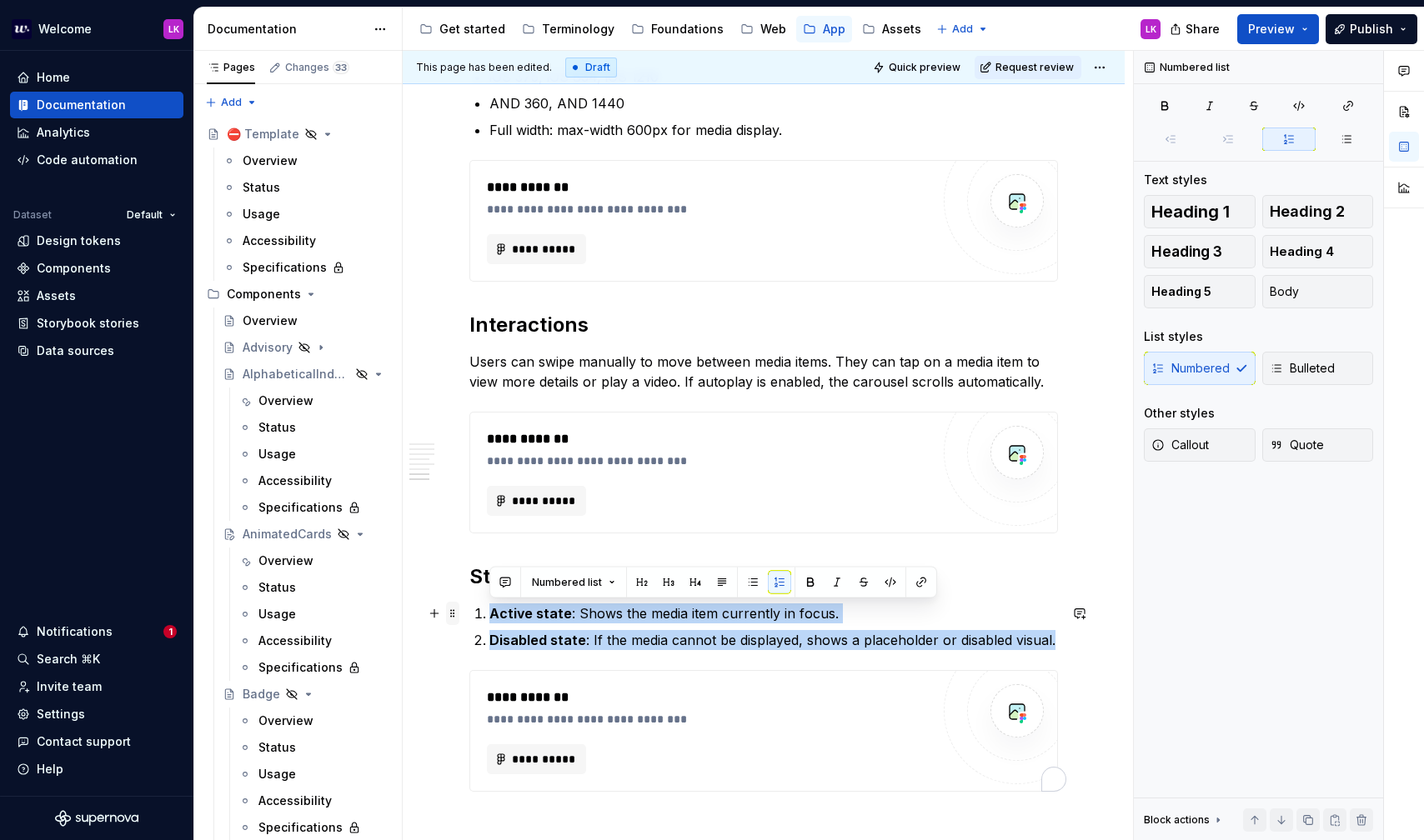
drag, startPoint x: 1051, startPoint y: 643, endPoint x: 454, endPoint y: 610, distance: 597.9
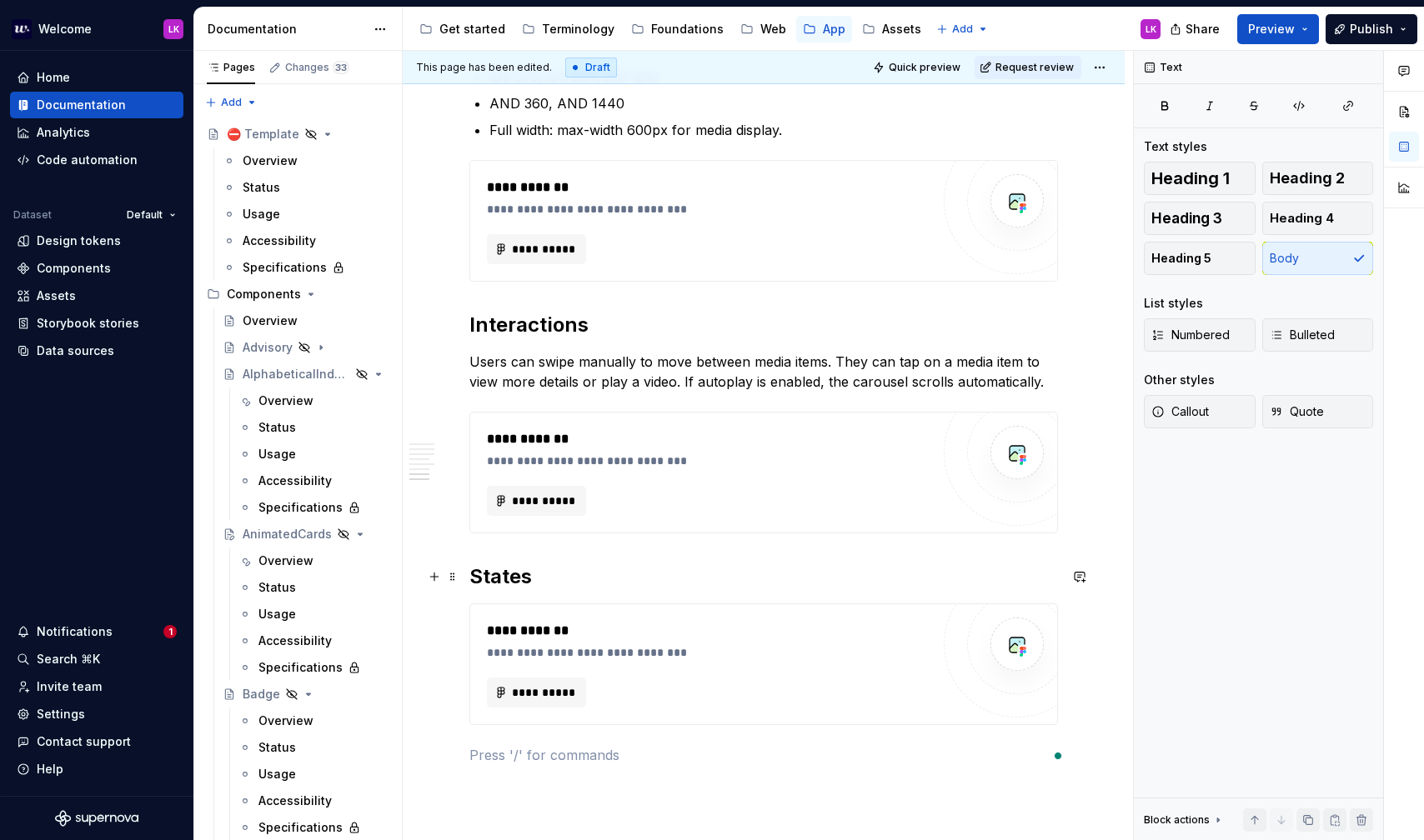
click at [556, 582] on h2 "States" at bounding box center [764, 576] width 589 height 26
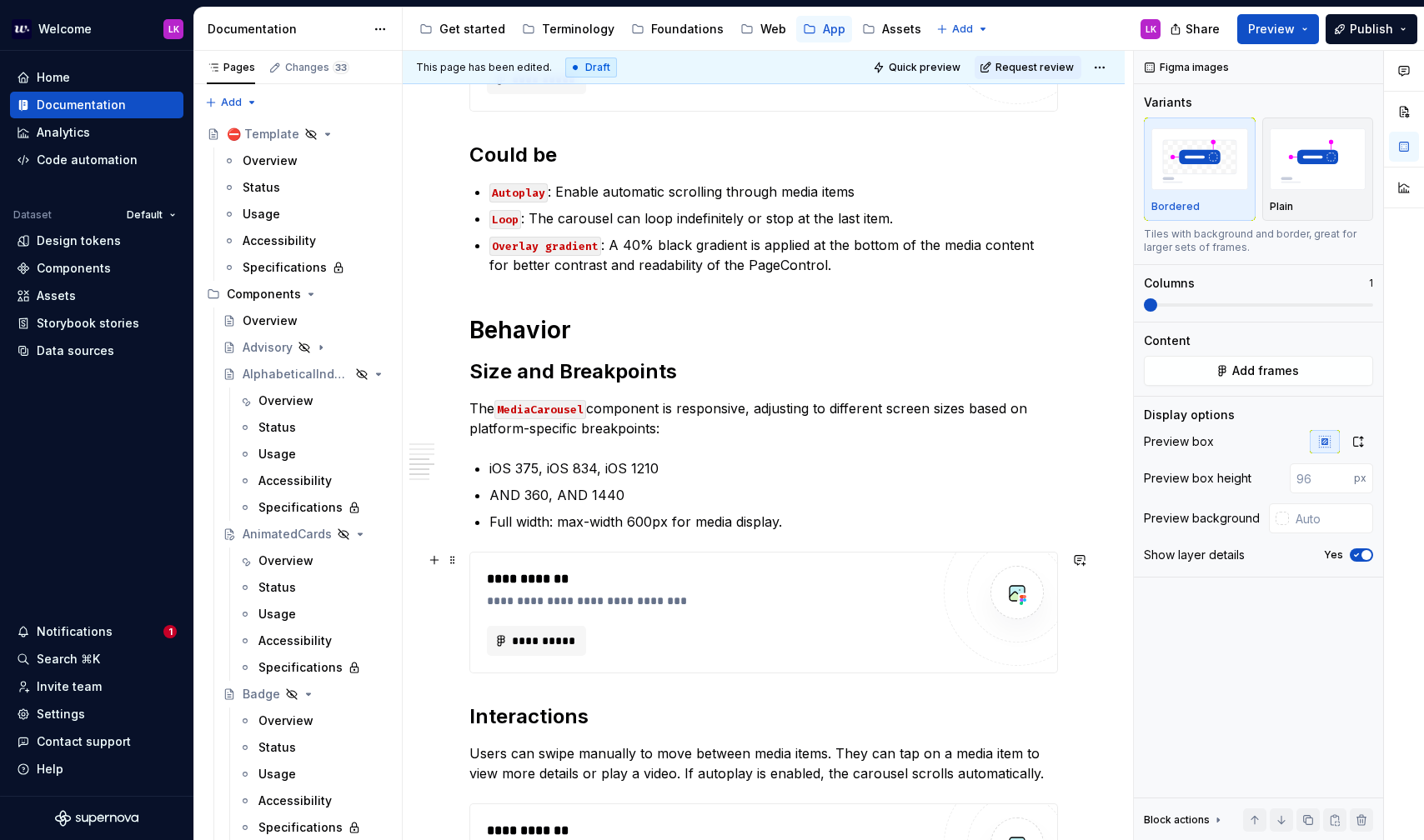
scroll to position [809, 0]
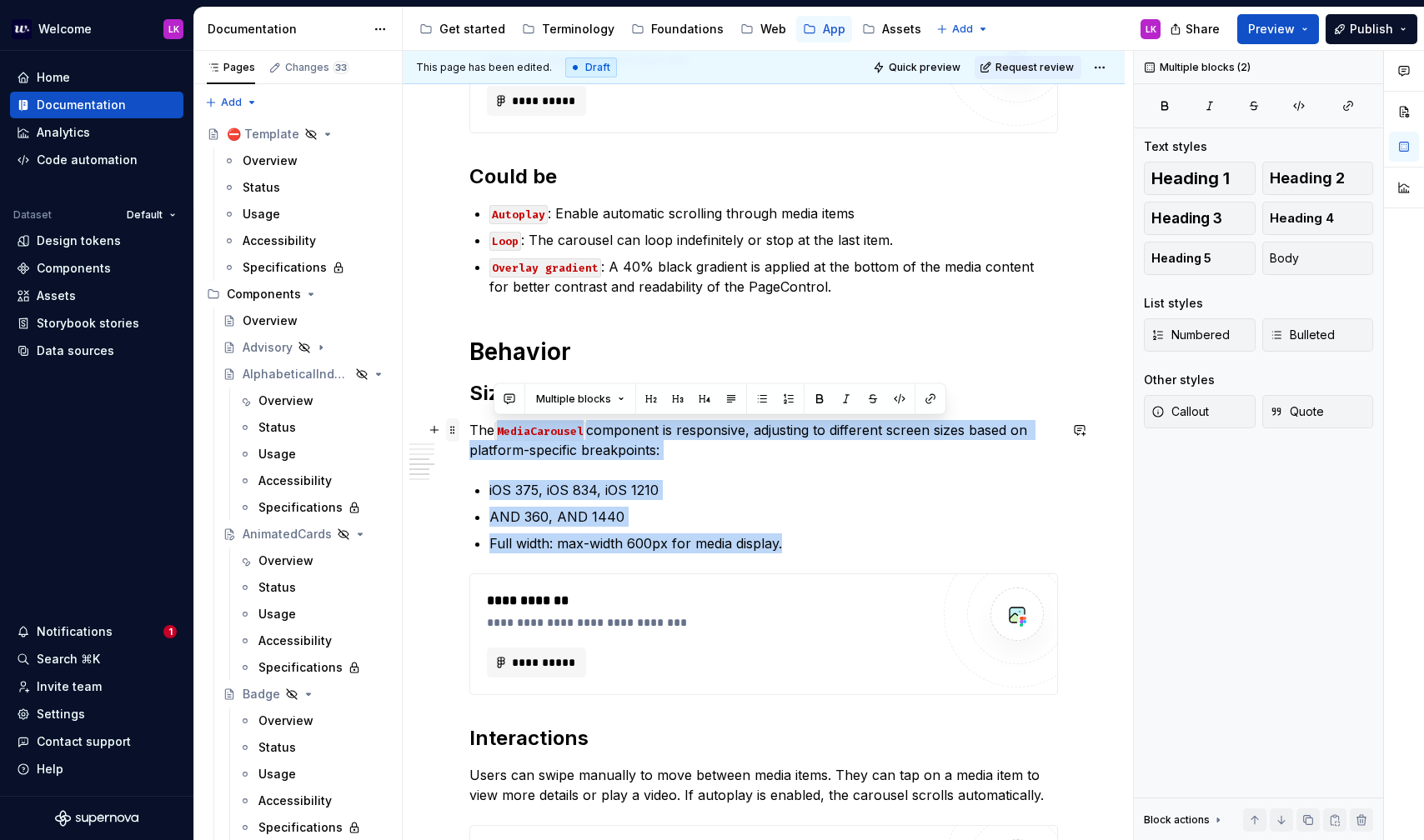
drag, startPoint x: 823, startPoint y: 549, endPoint x: 455, endPoint y: 430, distance: 386.8
click at [470, 430] on div "**********" at bounding box center [764, 402] width 589 height 1725
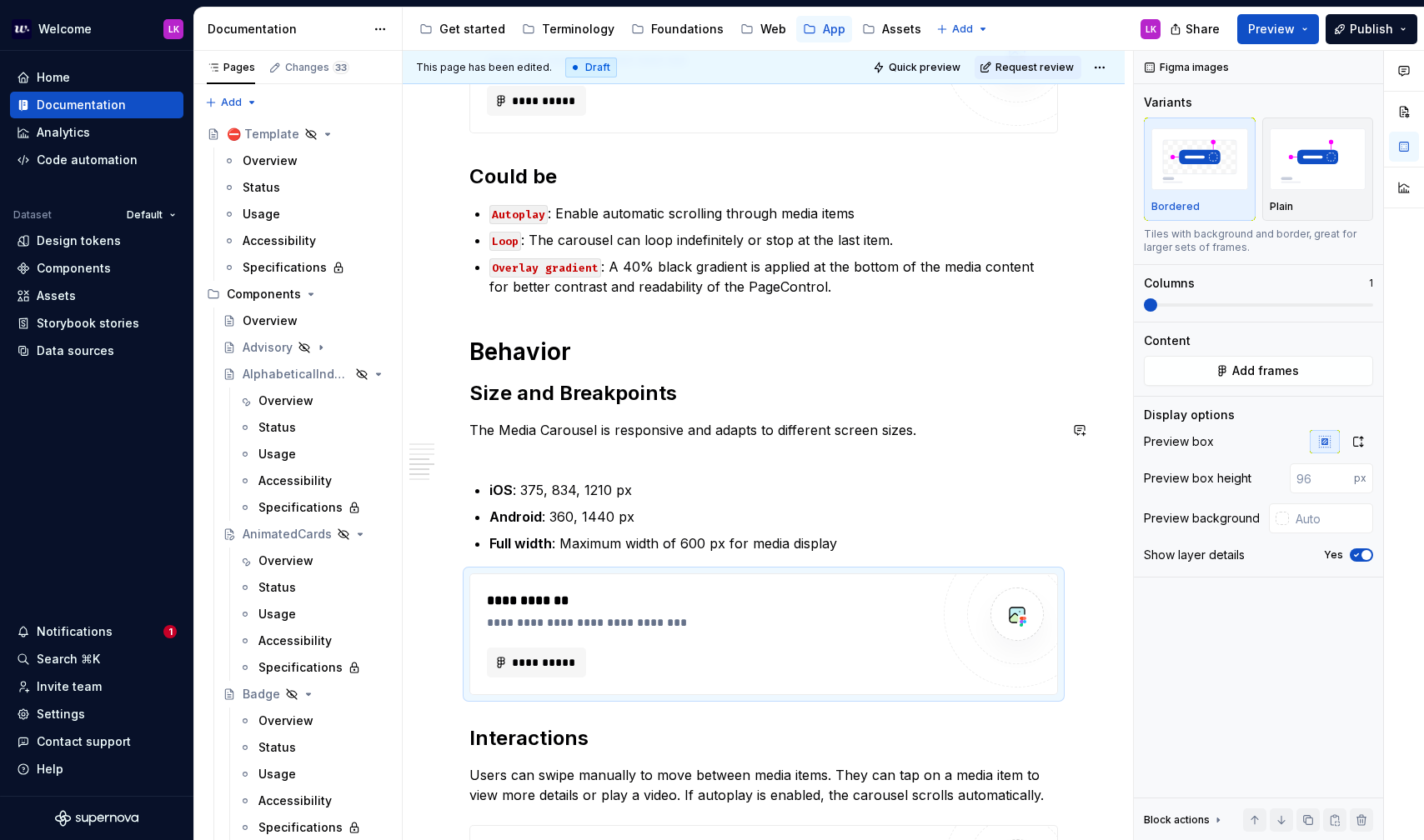
click at [561, 463] on div "**********" at bounding box center [764, 392] width 589 height 1705
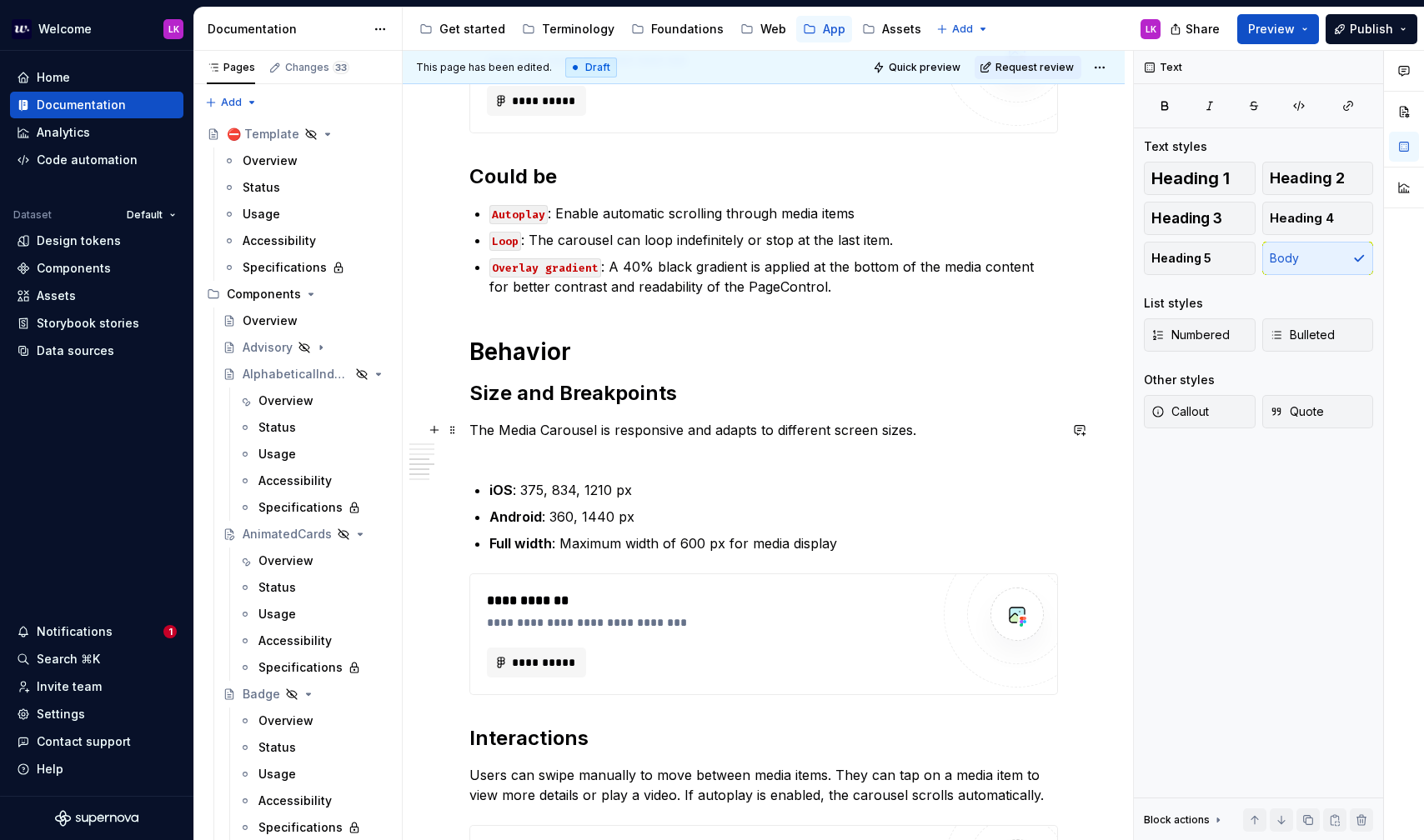
click at [510, 439] on p "The Media Carousel is responsive and adapts to different screen sizes." at bounding box center [764, 440] width 589 height 40
click at [521, 468] on div "**********" at bounding box center [764, 392] width 589 height 1705
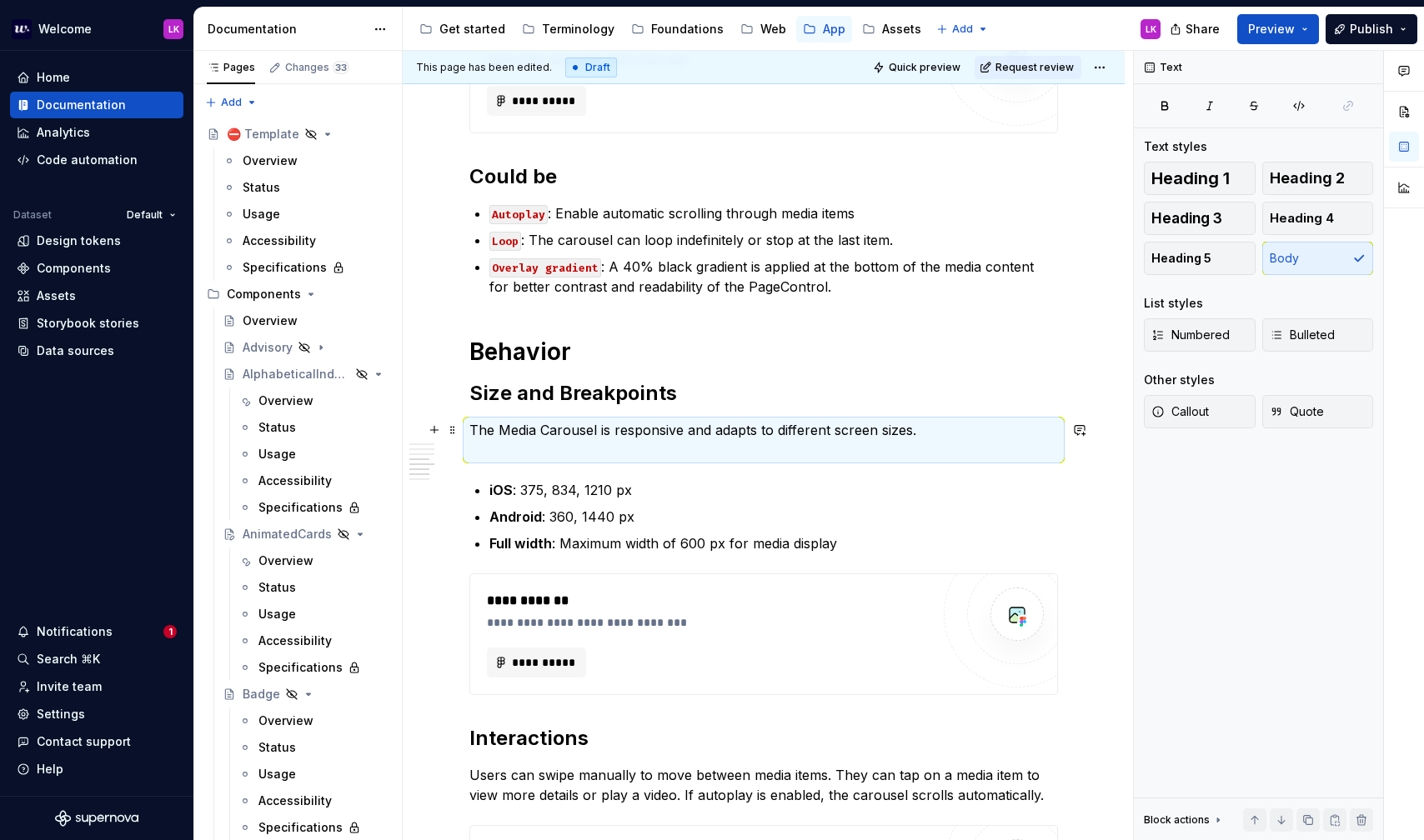
click at [506, 447] on p "The Media Carousel is responsive and adapts to different screen sizes." at bounding box center [764, 440] width 589 height 40
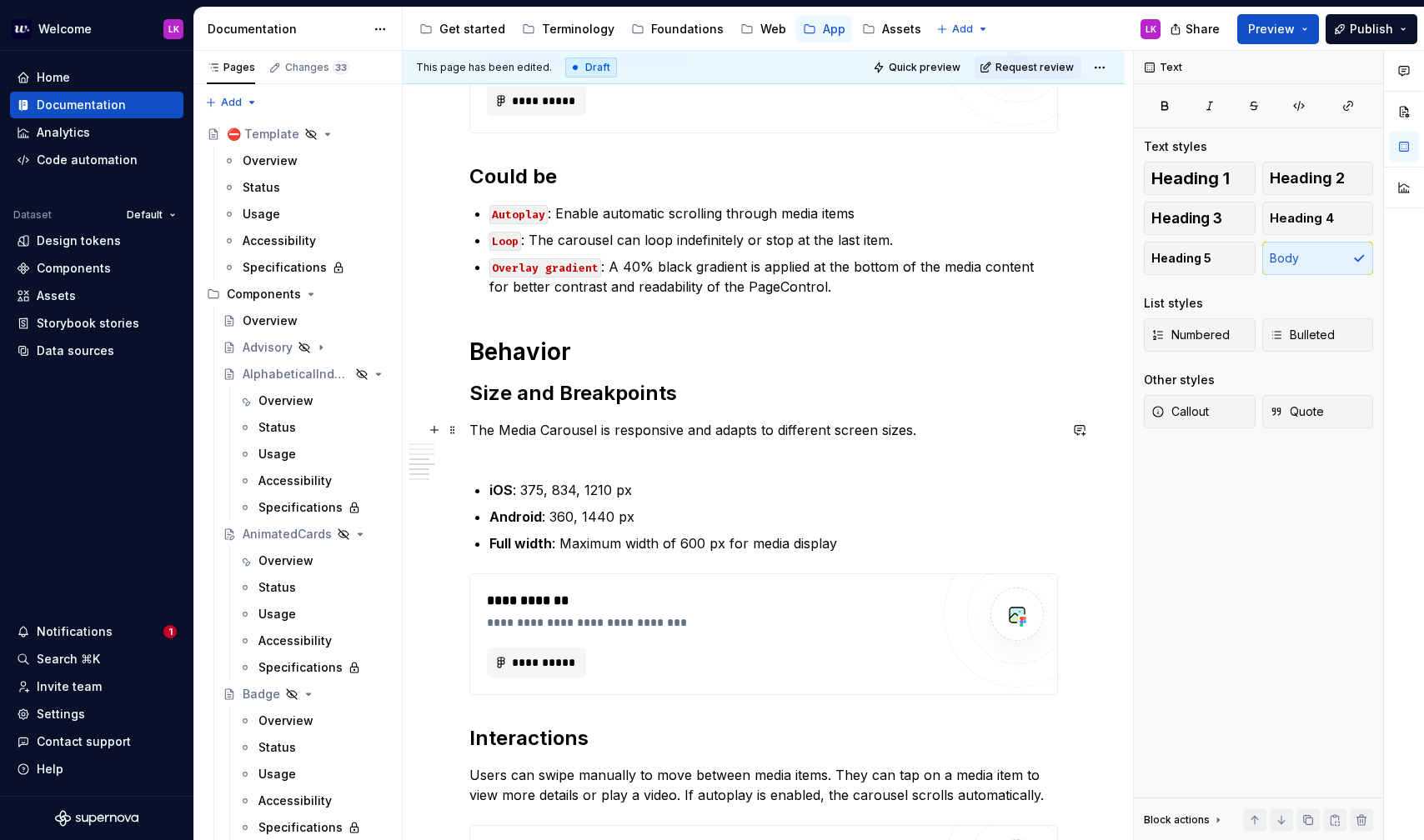
click at [490, 422] on p "The Media Carousel is responsive and adapts to different screen sizes." at bounding box center [764, 440] width 589 height 40
click at [505, 425] on p "The Media Carousel is responsive and adapts to different screen sizes." at bounding box center [764, 440] width 589 height 40
click at [503, 425] on p "The Media Carousel is responsive and adapts to different screen sizes." at bounding box center [764, 440] width 589 height 40
click at [601, 459] on div "**********" at bounding box center [764, 392] width 589 height 1705
click at [935, 420] on p "Media Carousel is responsive and adapts to different screen sizes." at bounding box center [764, 440] width 589 height 40
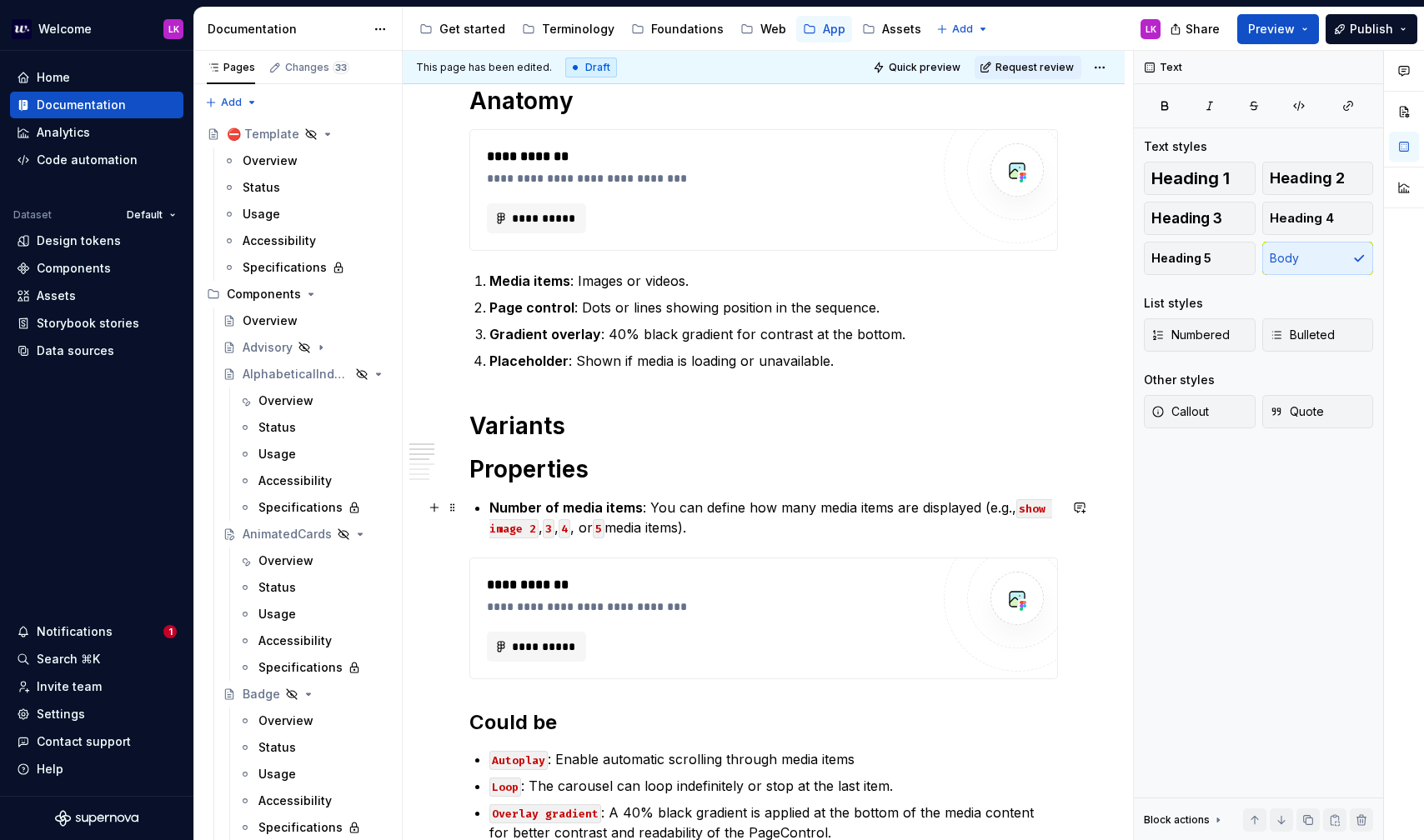
scroll to position [263, 0]
click at [515, 426] on h1 "Variants" at bounding box center [764, 426] width 589 height 30
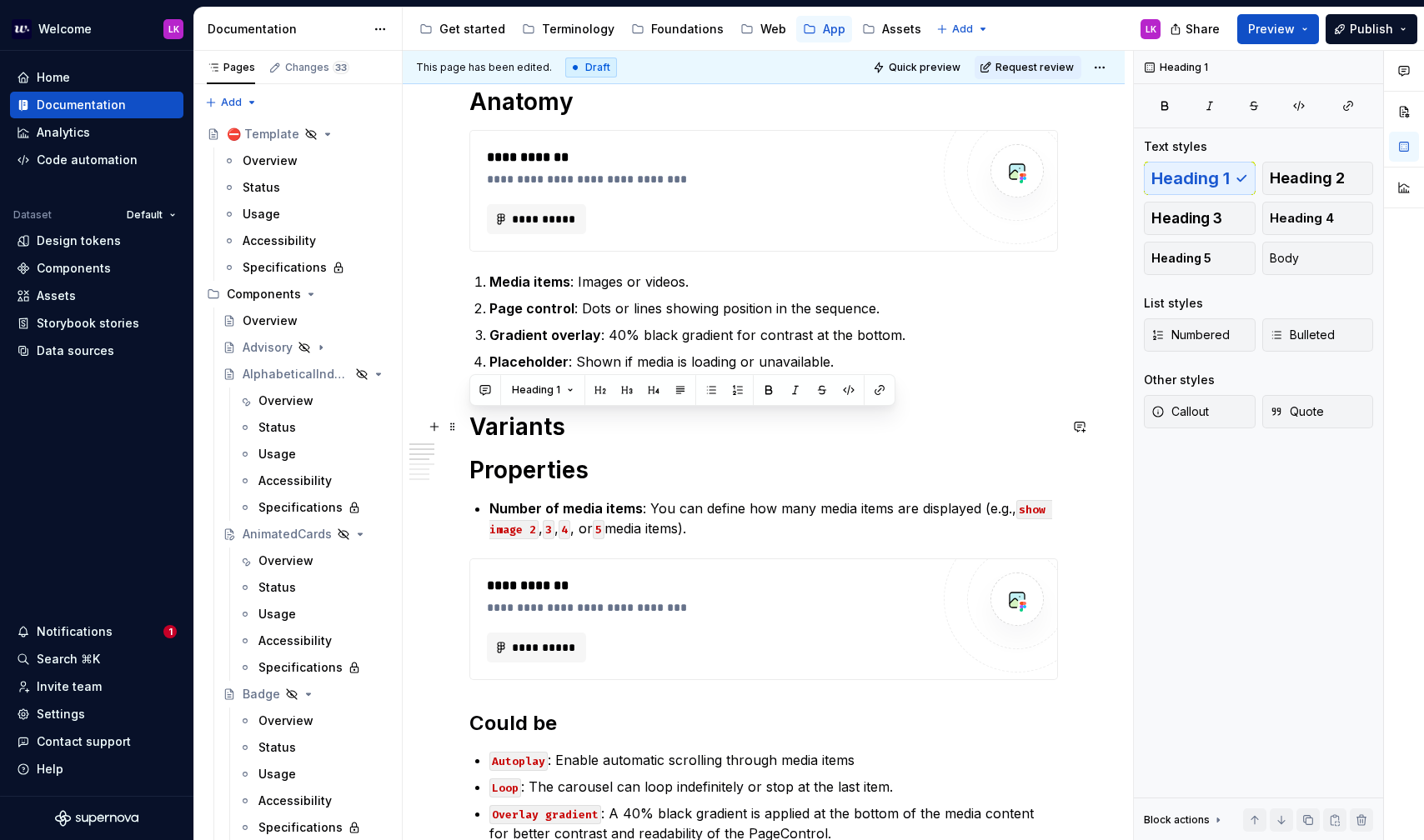
click at [527, 466] on strong "Properties" at bounding box center [529, 469] width 119 height 28
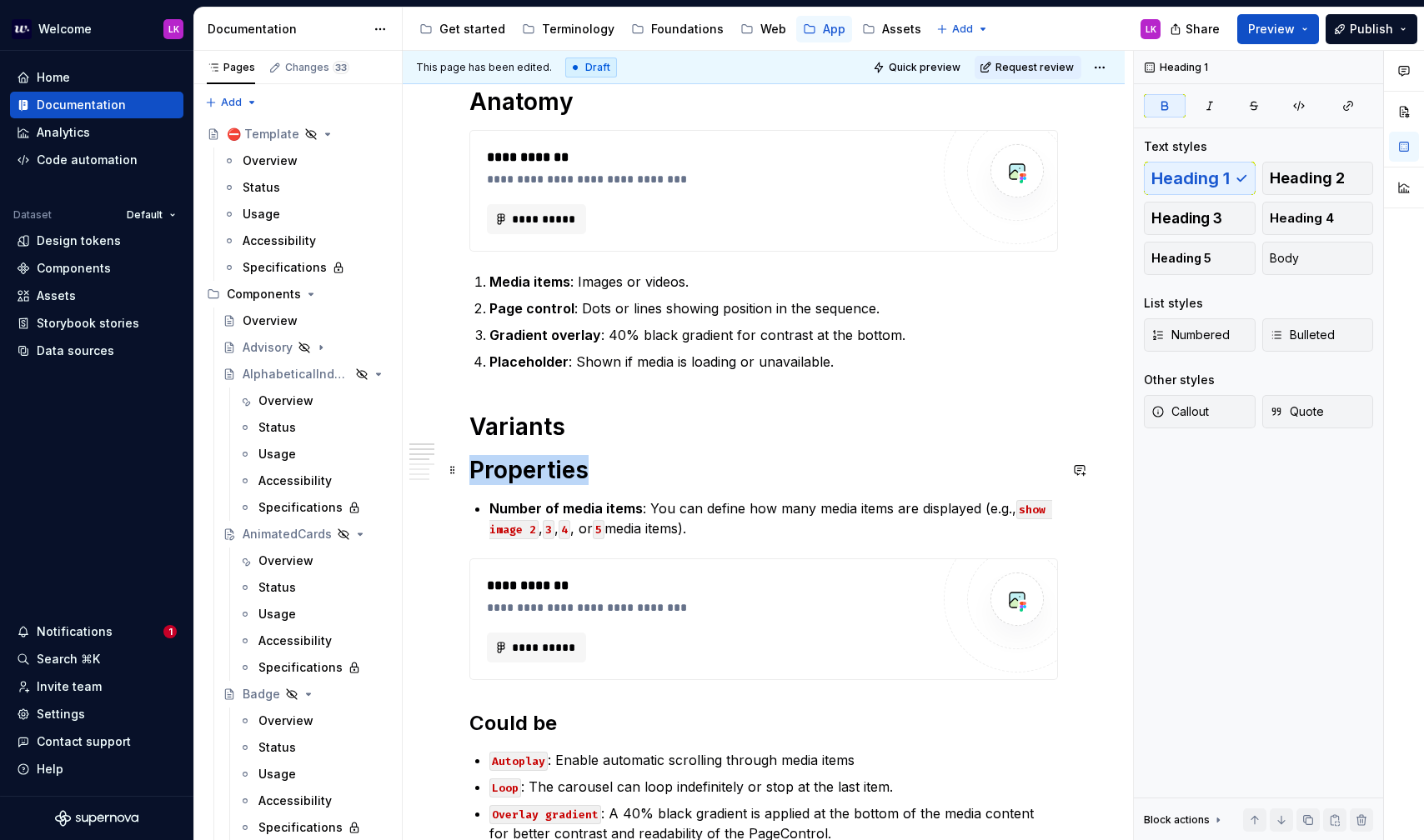
click at [527, 466] on strong "Properties" at bounding box center [529, 469] width 119 height 28
click at [604, 438] on button "button" at bounding box center [600, 433] width 23 height 23
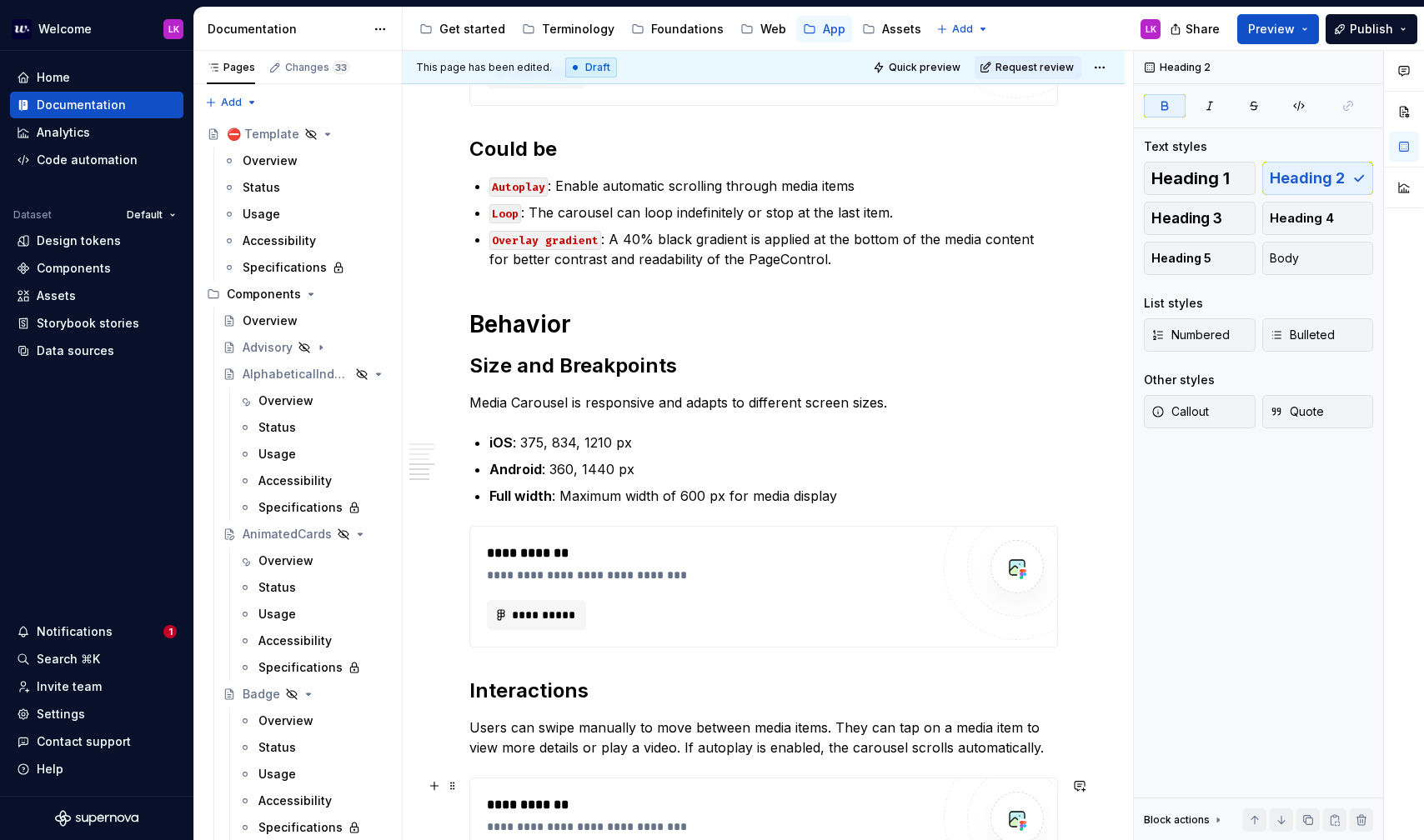
scroll to position [1213, 0]
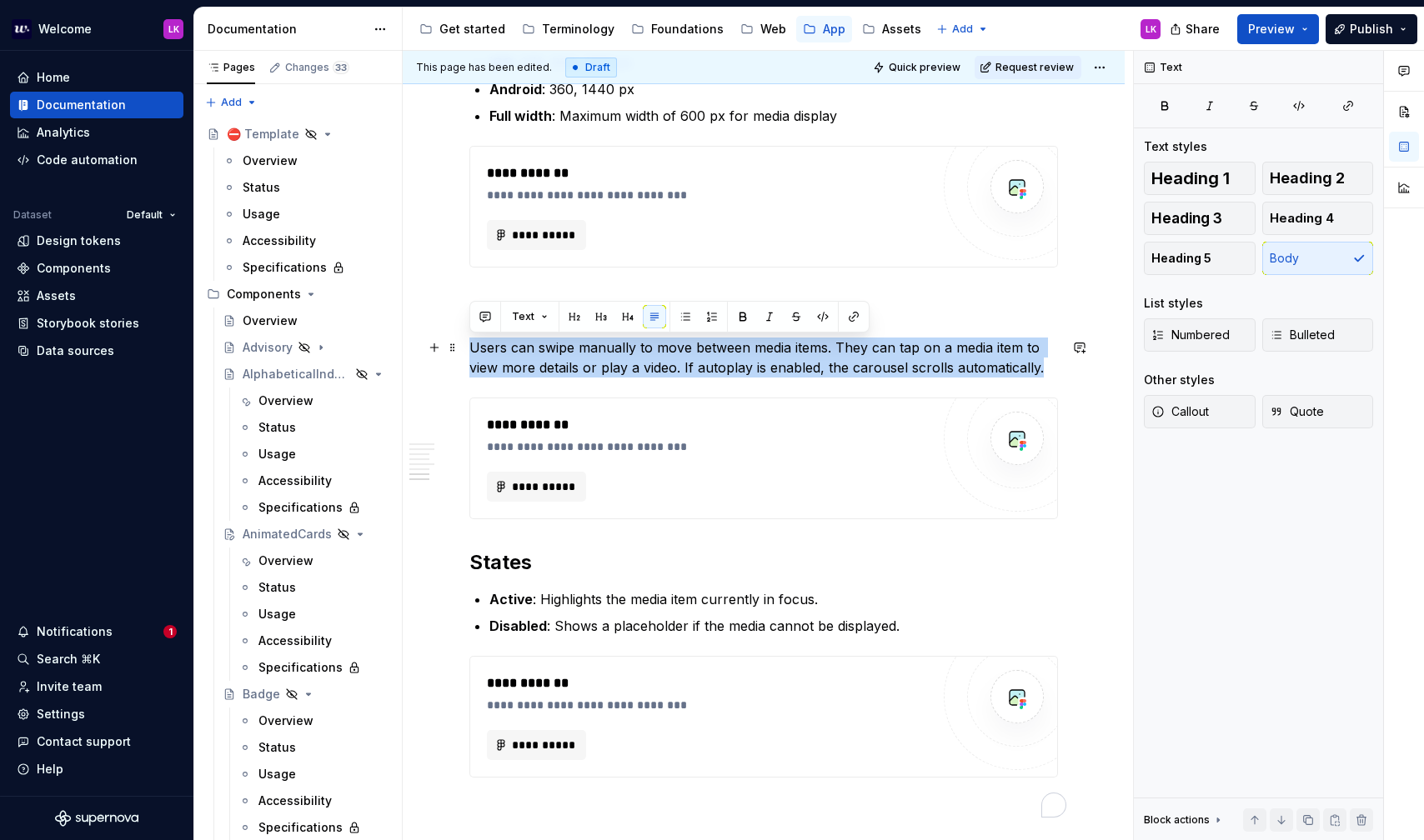
drag, startPoint x: 1042, startPoint y: 366, endPoint x: 463, endPoint y: 350, distance: 579.2
click at [463, 350] on div "**********" at bounding box center [763, 92] width 722 height 1994
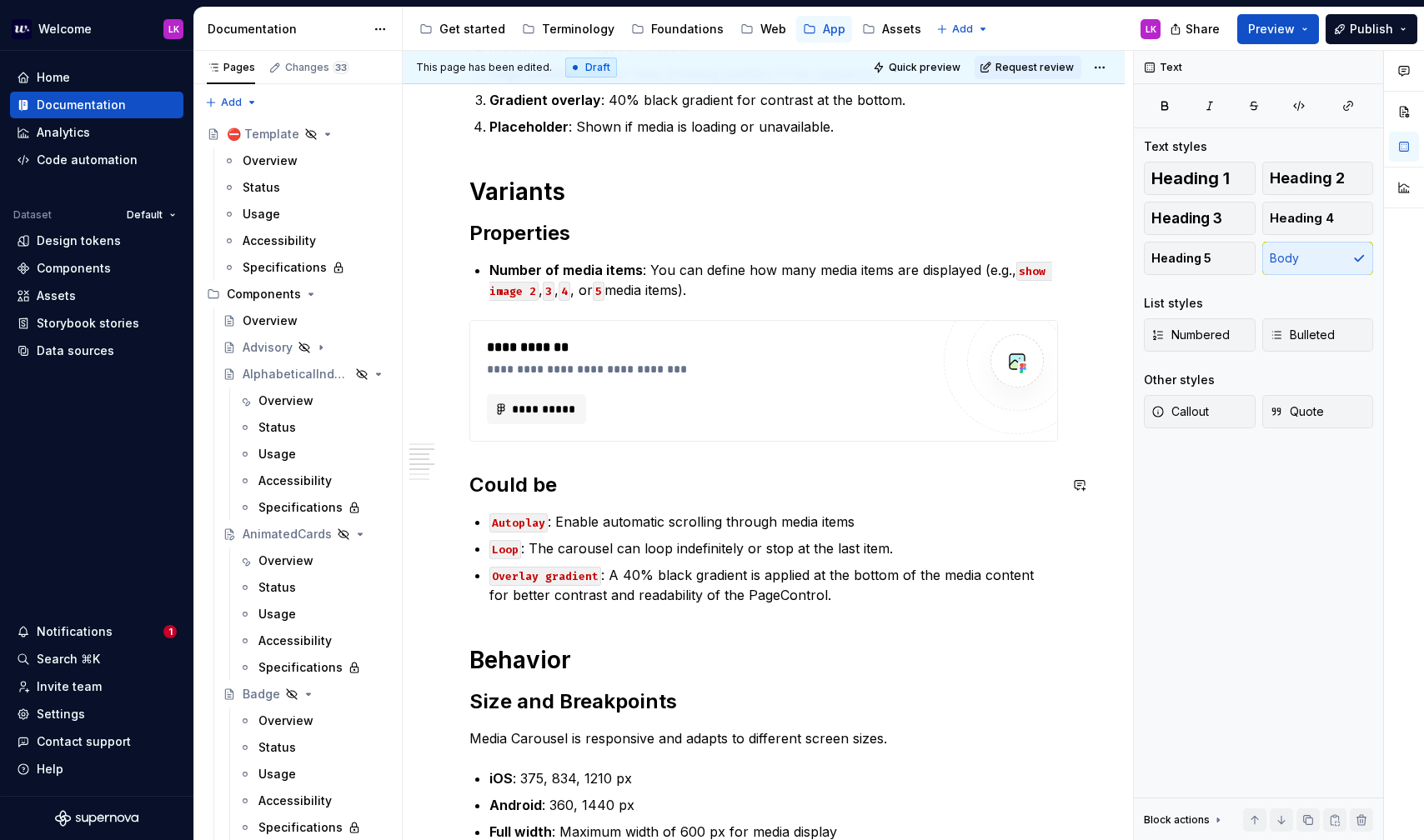
scroll to position [494, 0]
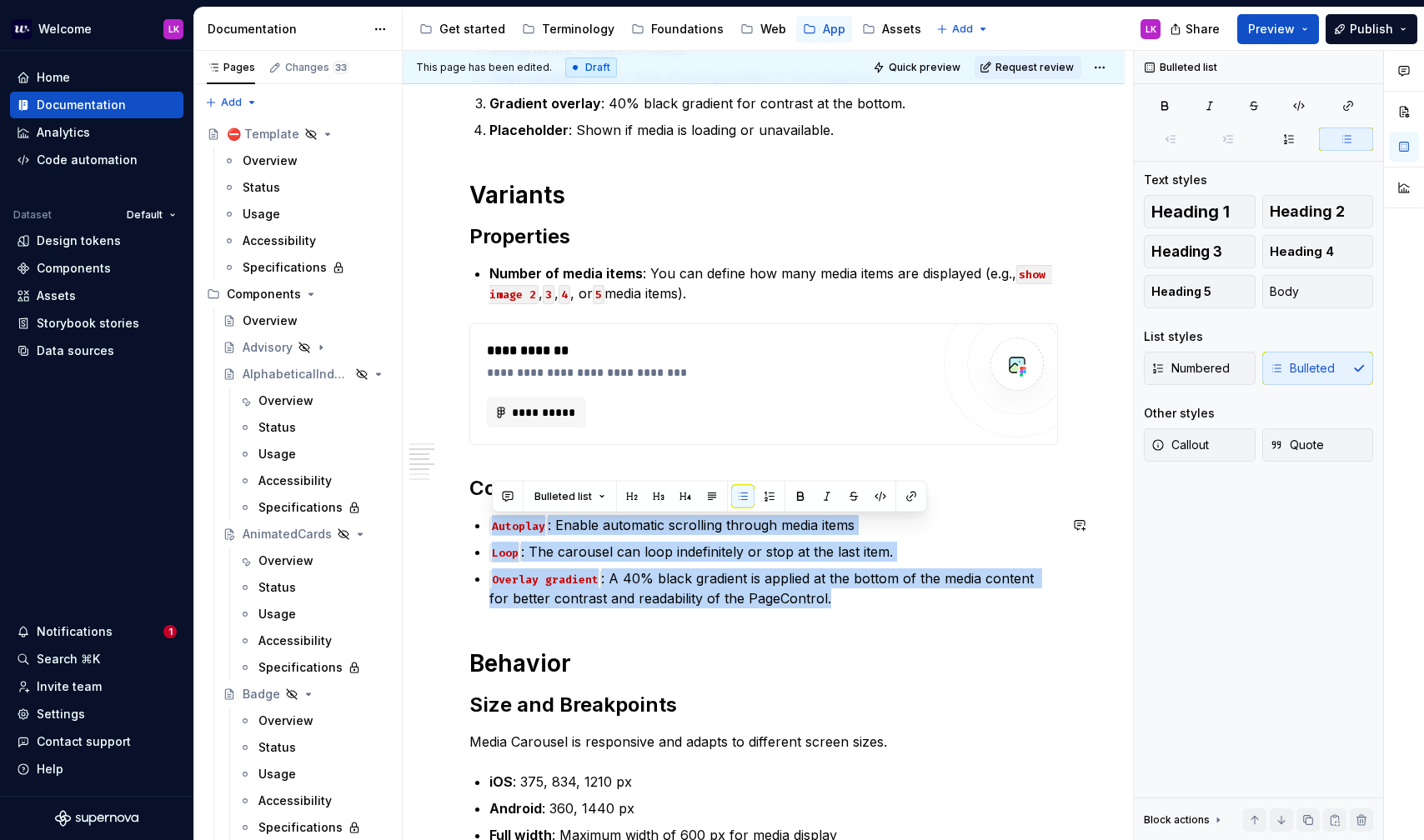
drag, startPoint x: 830, startPoint y: 604, endPoint x: 432, endPoint y: 514, distance: 408.0
click at [432, 514] on div "**********" at bounding box center [763, 811] width 722 height 1994
click at [832, 607] on p "Overlay gradient : A 40% black gradient is applied at the bottom of the media c…" at bounding box center [773, 587] width 568 height 40
drag, startPoint x: 832, startPoint y: 607, endPoint x: 455, endPoint y: 508, distance: 389.8
click at [455, 508] on div "**********" at bounding box center [763, 811] width 722 height 1994
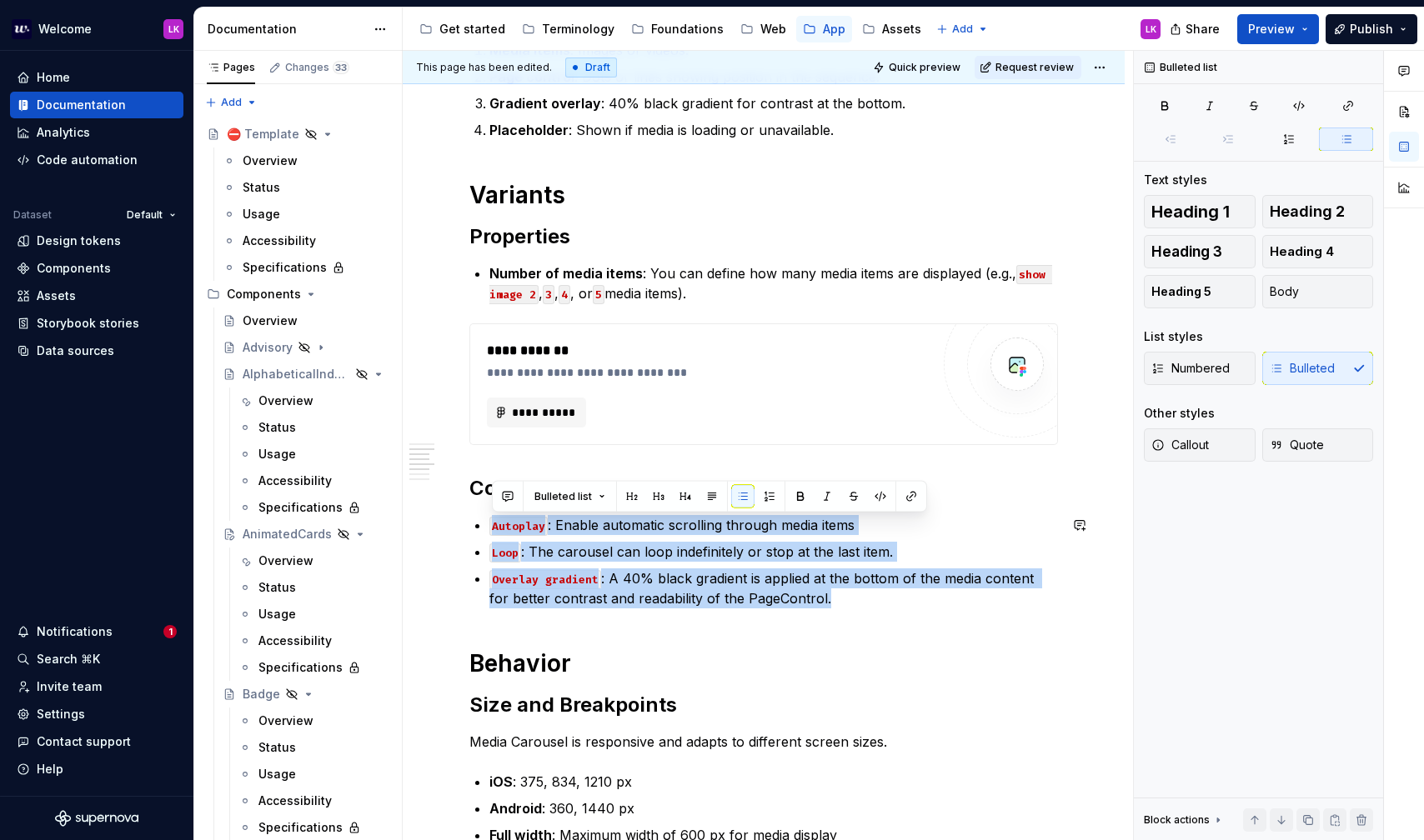
copy ul "Autoplay : Enable automatic scrolling through media items Loop : The carousel c…"
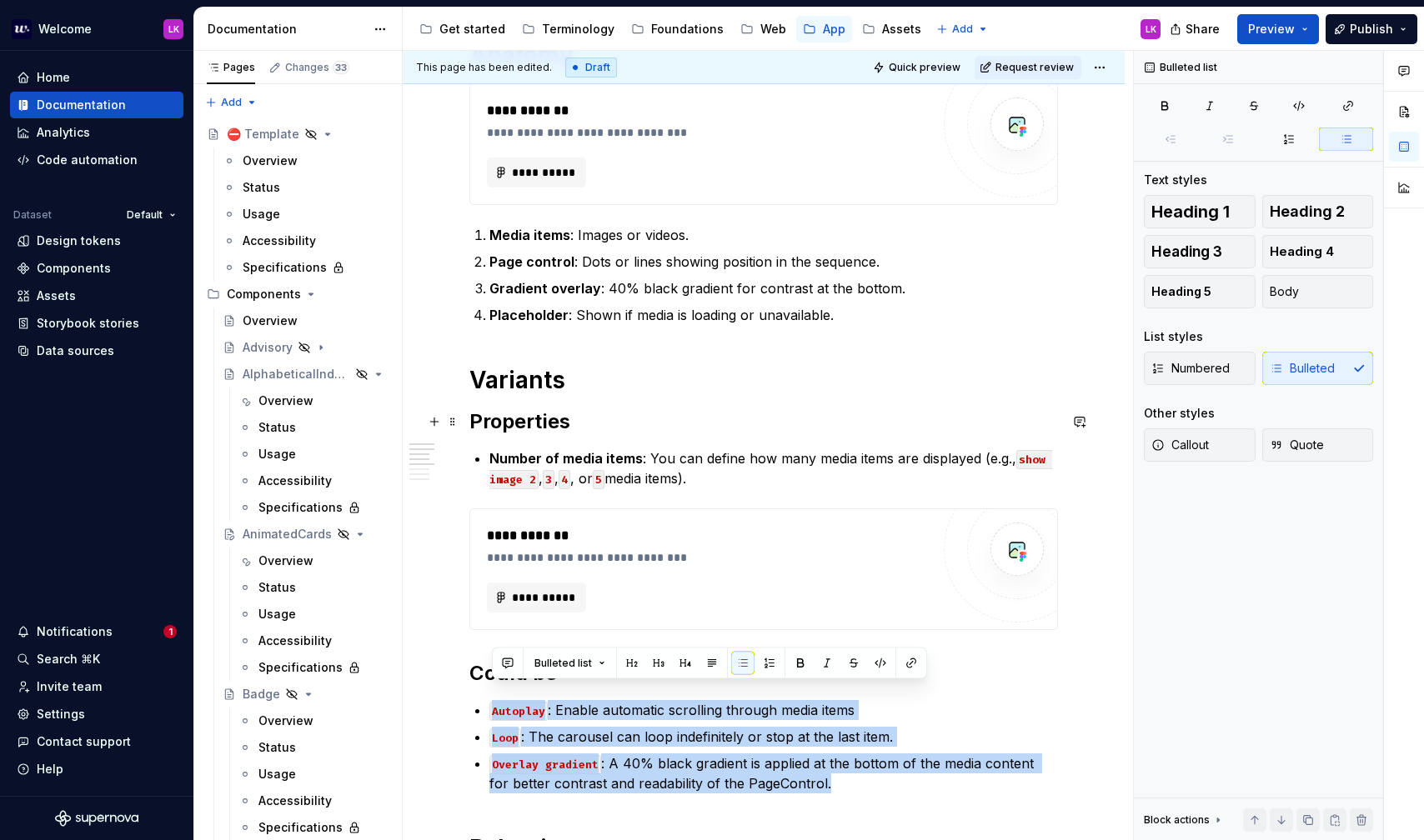
scroll to position [338, 0]
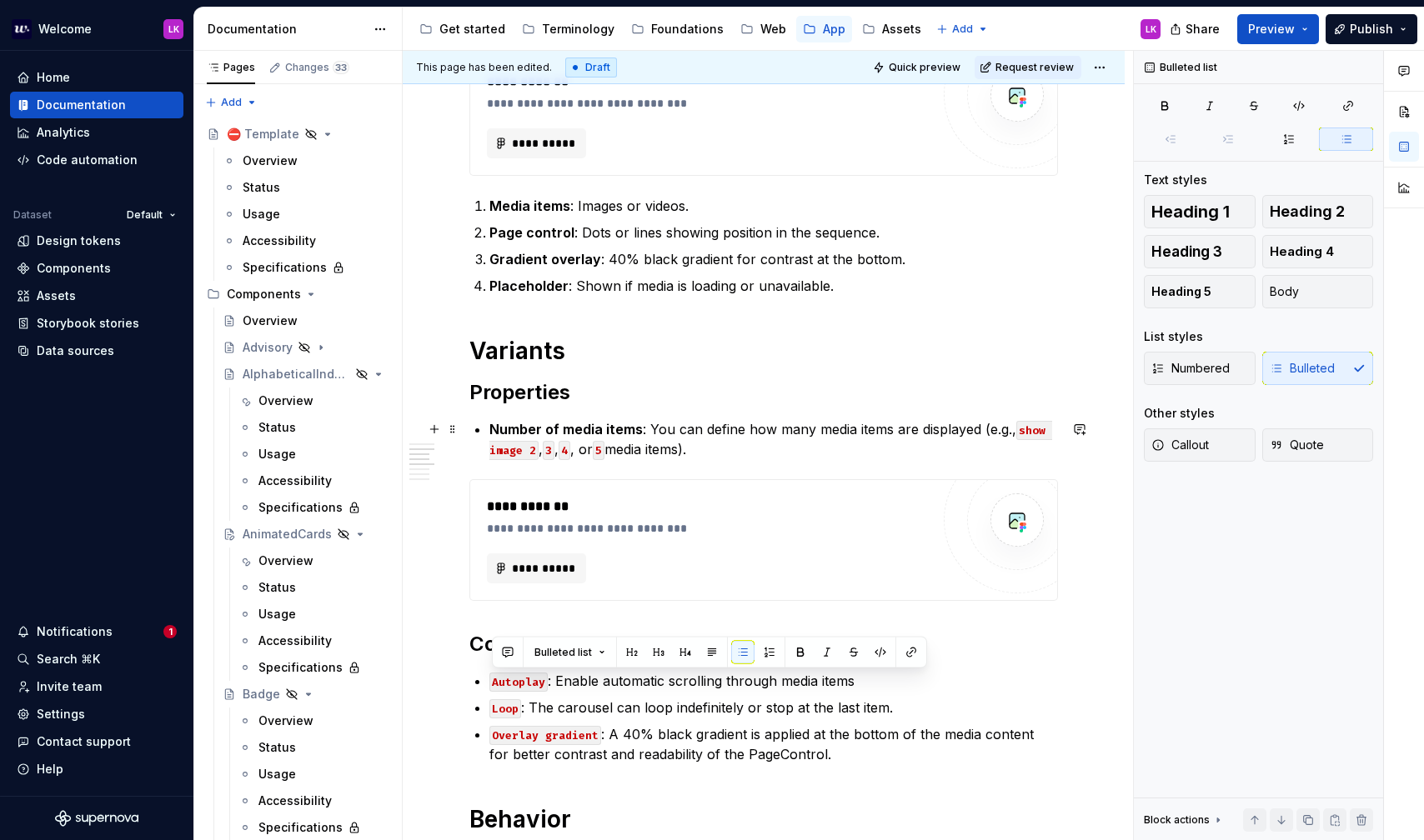
click at [648, 425] on p "Number of media items : You can define how many media items are displayed (e.g.…" at bounding box center [773, 439] width 568 height 40
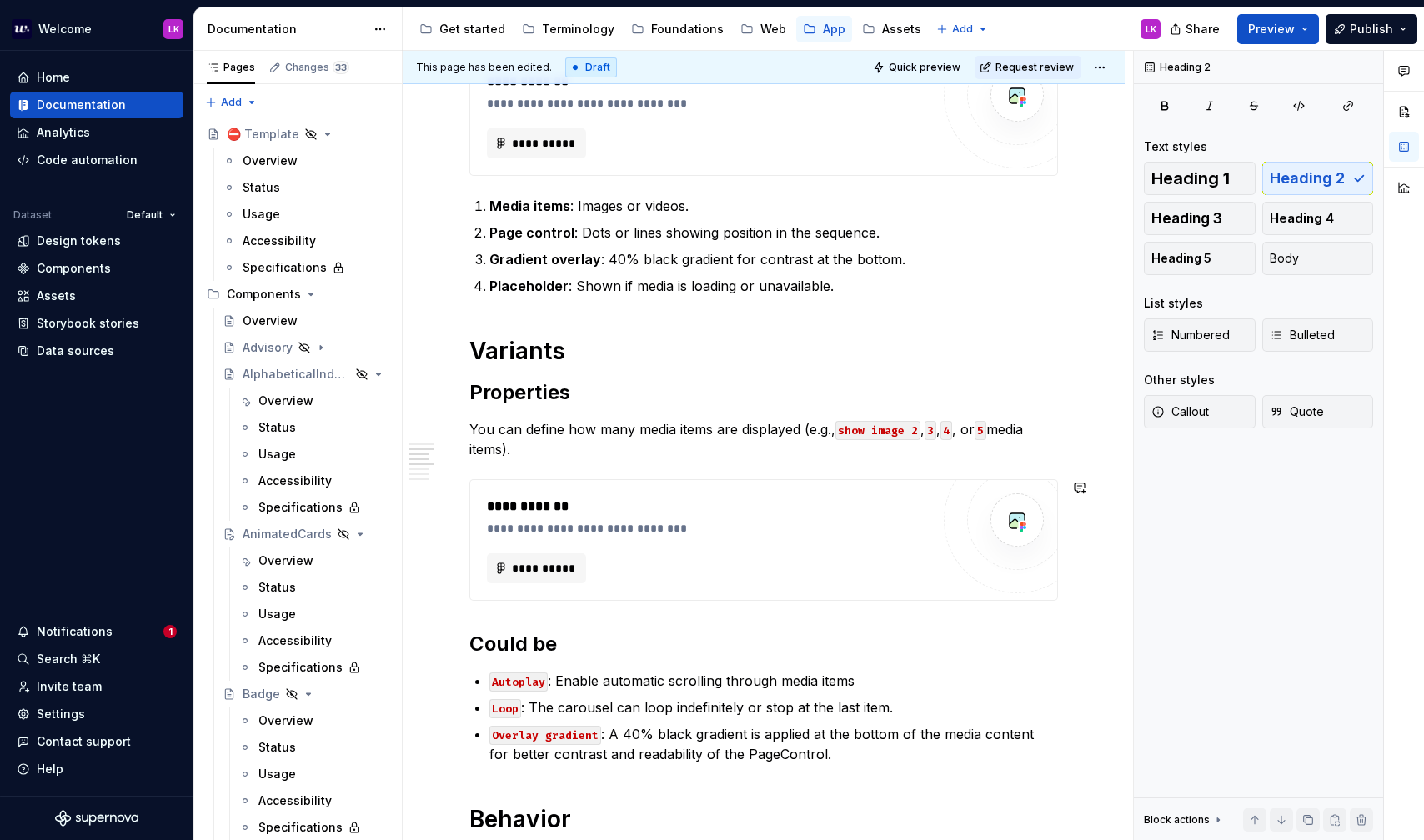
click at [602, 621] on div "**********" at bounding box center [764, 852] width 589 height 1682
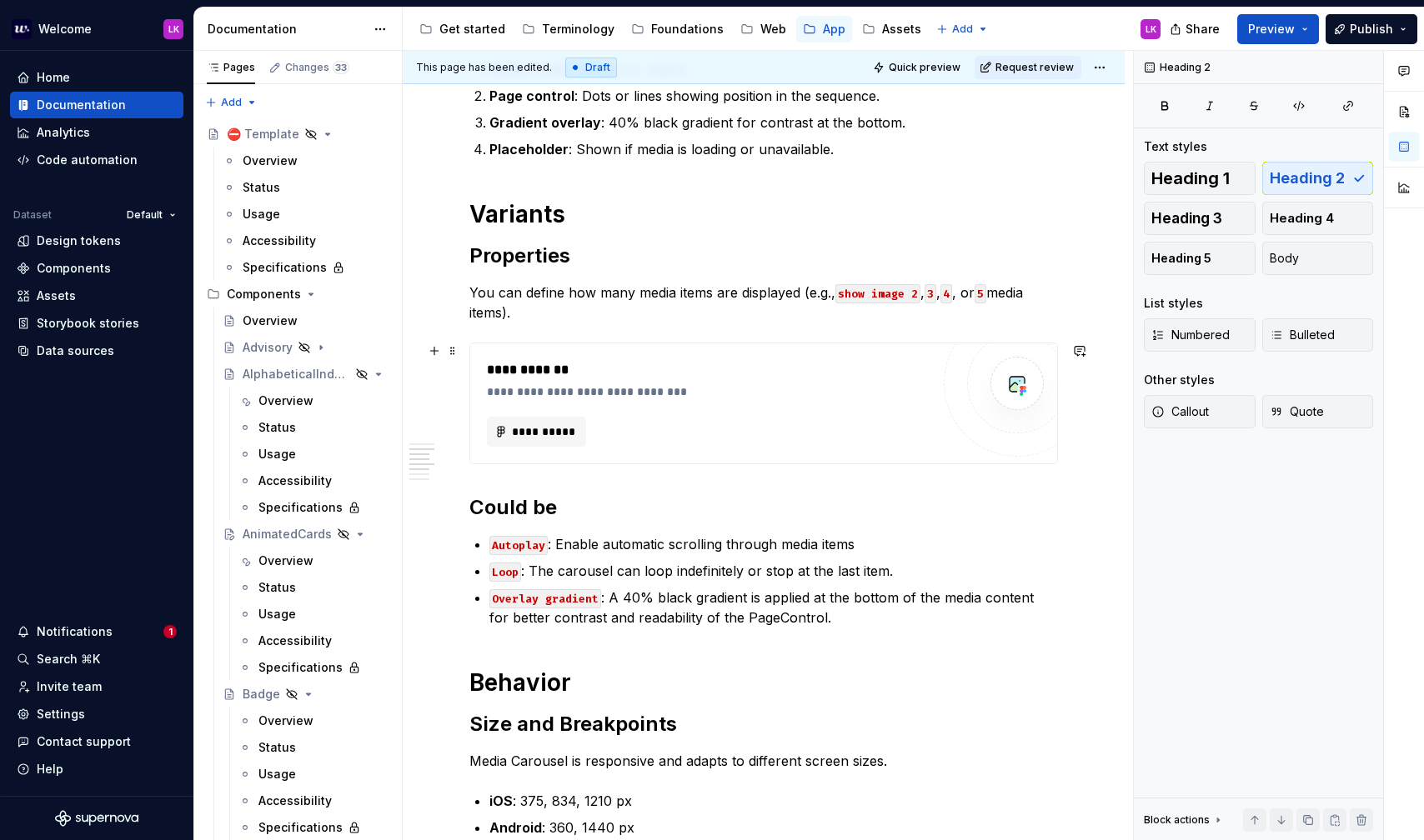
scroll to position [487, 0]
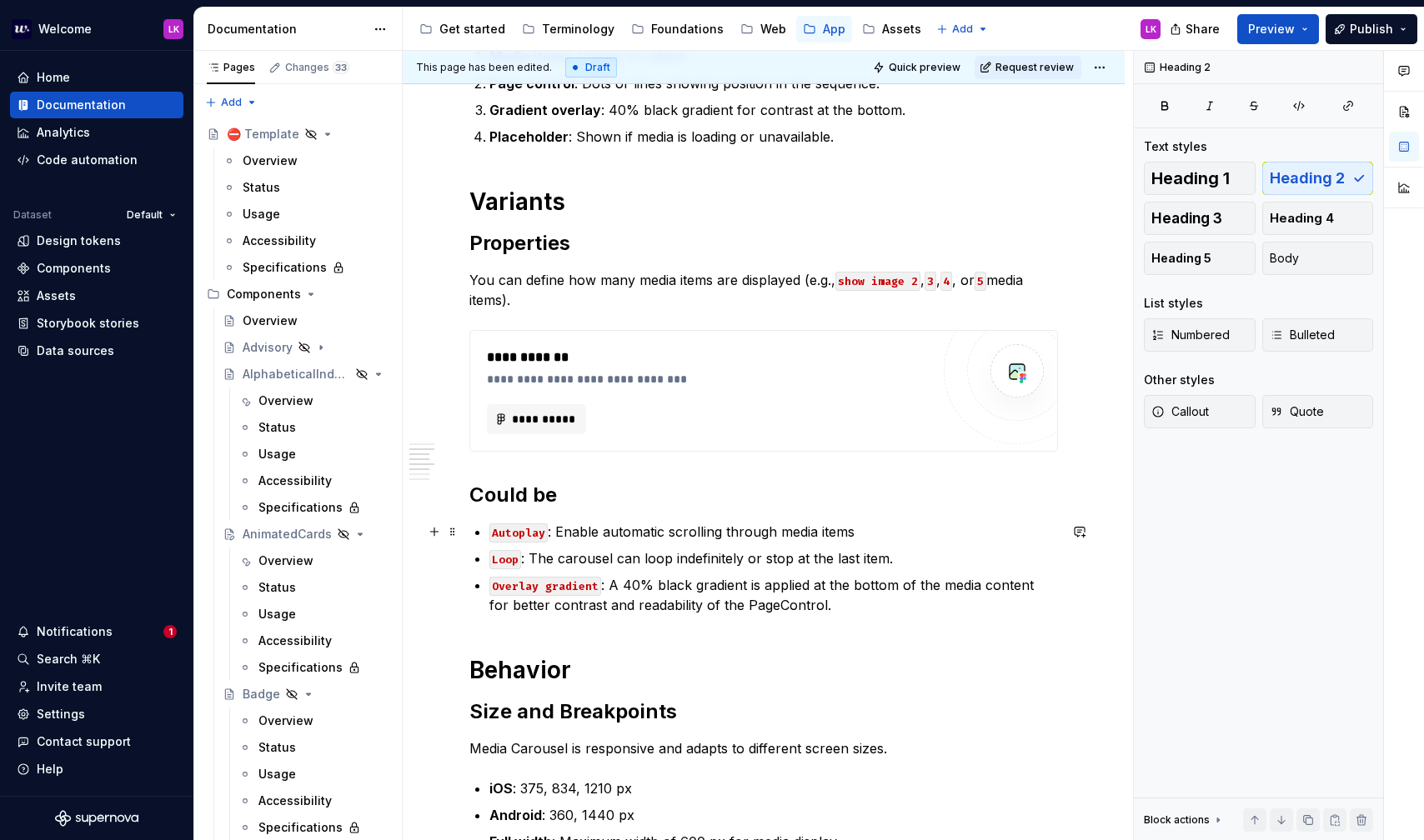
click at [489, 529] on code "Autoplay" at bounding box center [518, 533] width 59 height 20
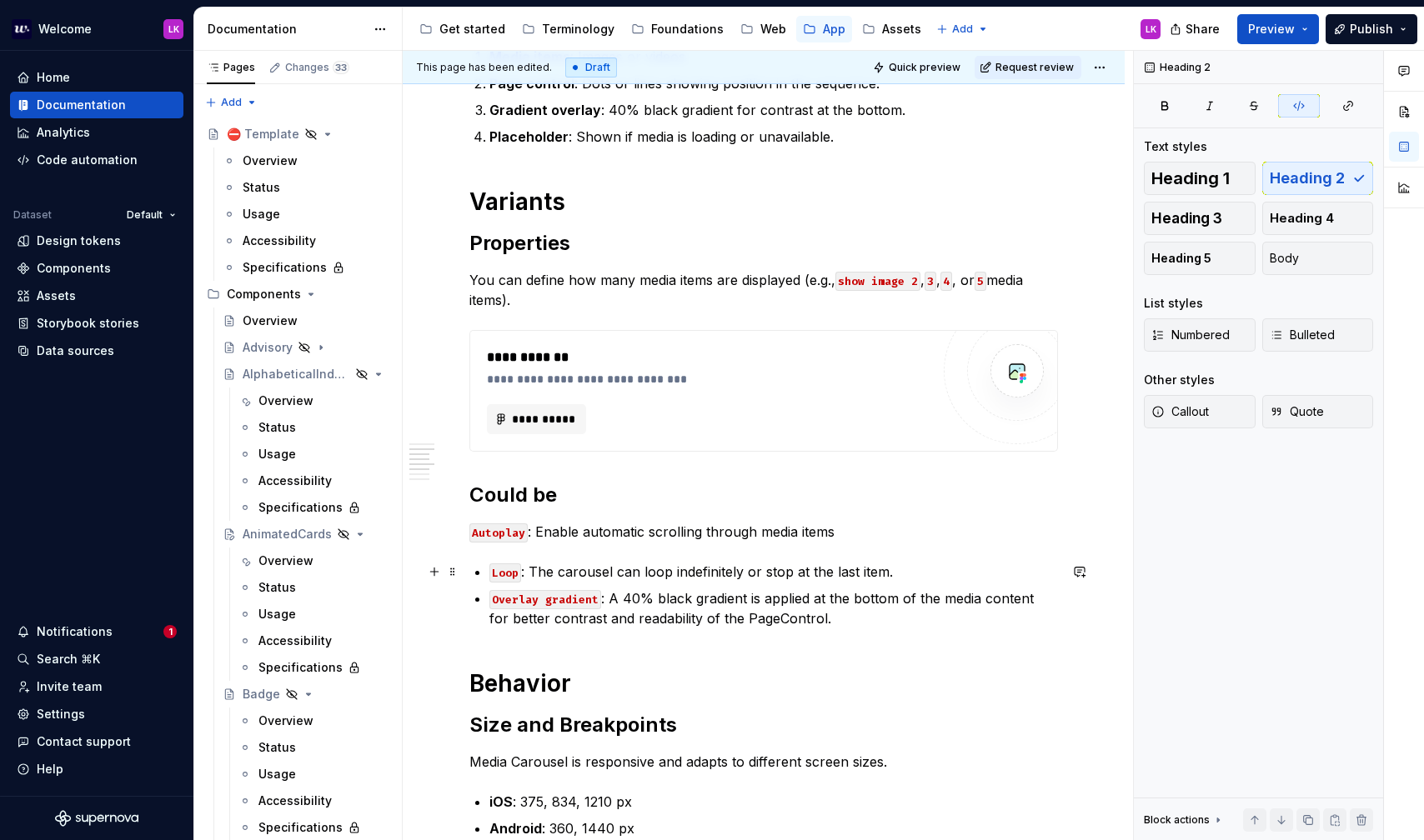
click at [488, 565] on div "**********" at bounding box center [764, 709] width 589 height 1695
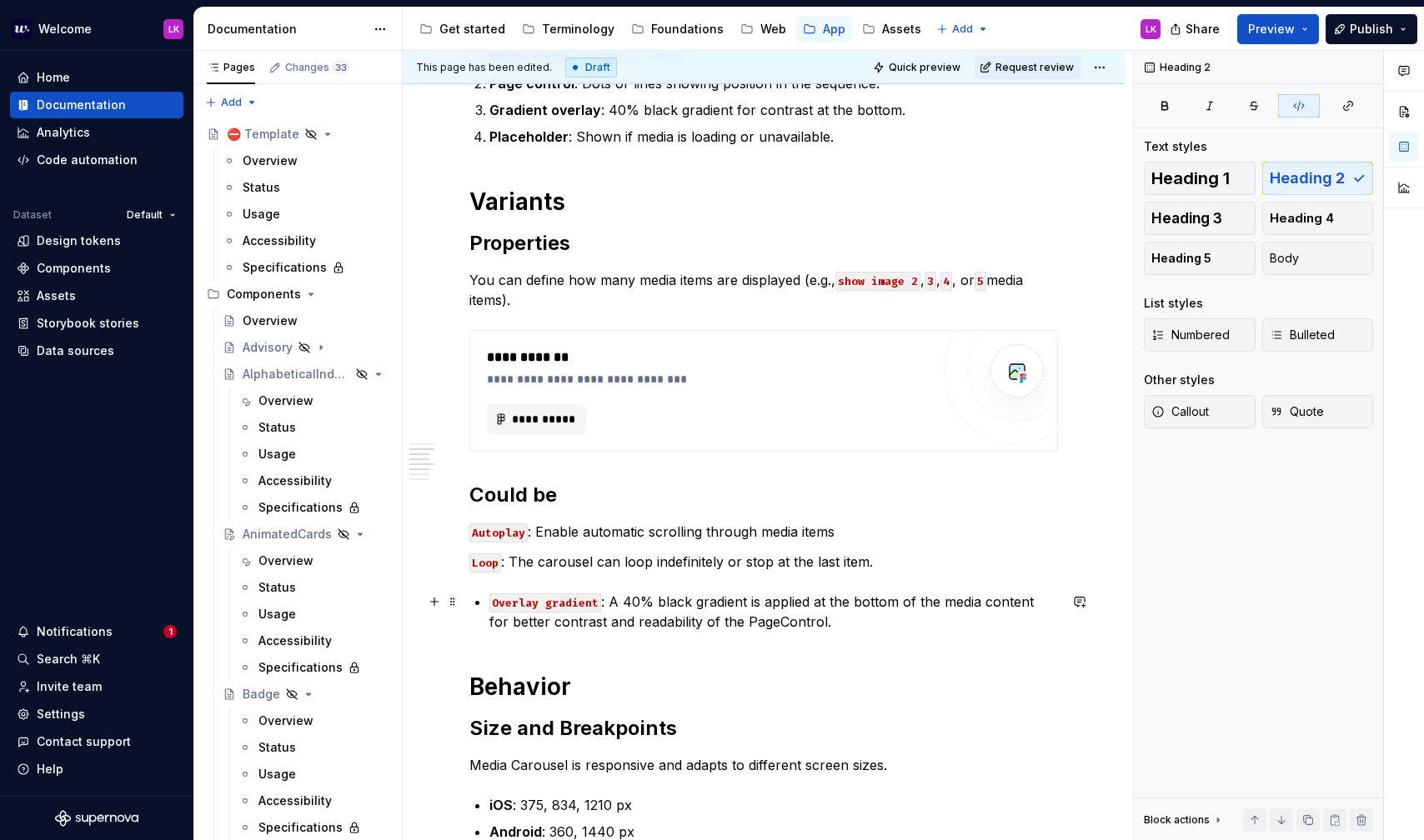
click at [486, 593] on div "**********" at bounding box center [764, 711] width 589 height 1699
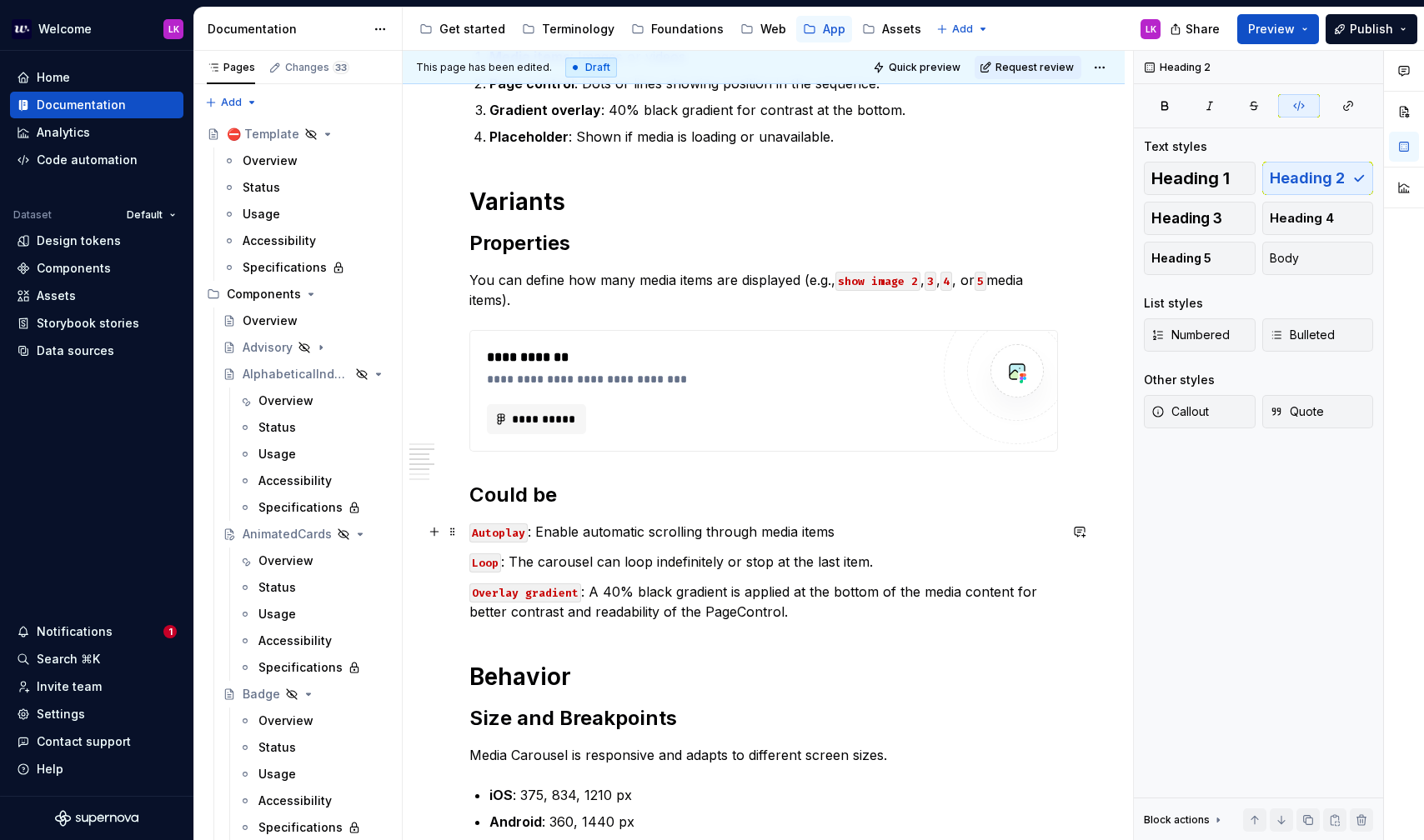
click at [494, 531] on code "Autoplay" at bounding box center [498, 533] width 59 height 20
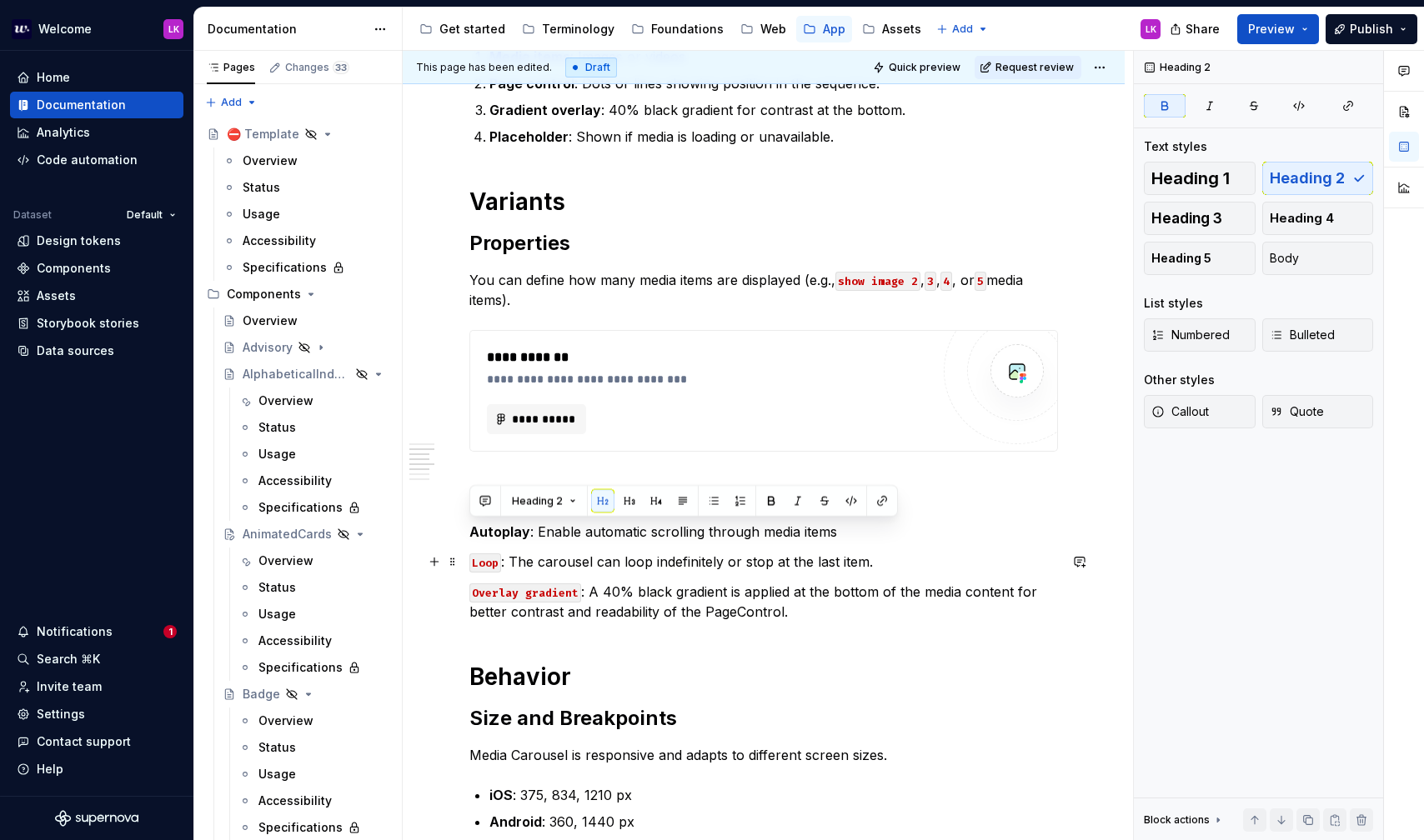
click at [490, 559] on code "Loop" at bounding box center [485, 563] width 31 height 20
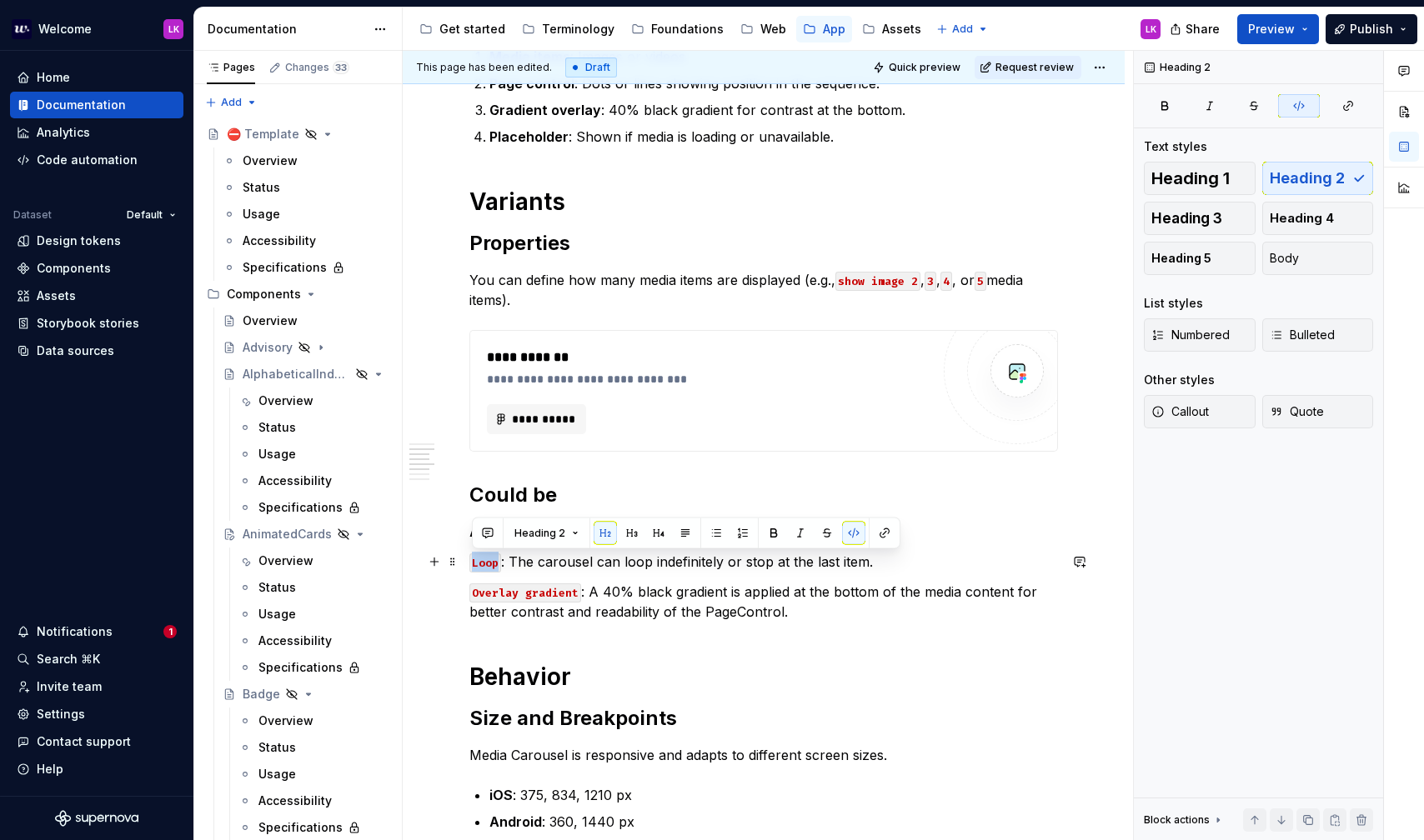
click at [490, 559] on code "Loop" at bounding box center [485, 563] width 31 height 20
click at [505, 596] on code "Overlay gradient" at bounding box center [525, 593] width 111 height 20
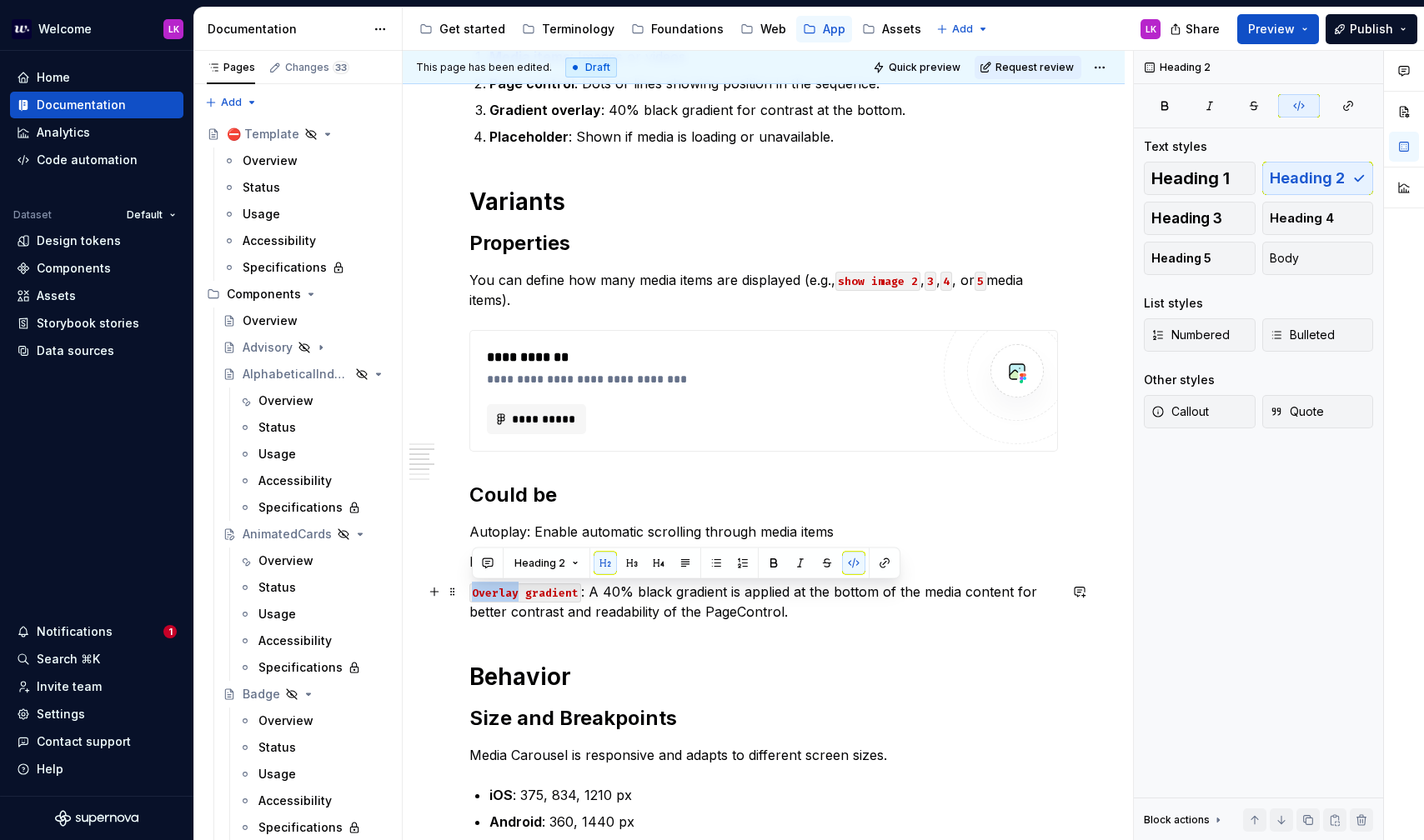
click at [505, 596] on code "Overlay gradient" at bounding box center [525, 593] width 111 height 20
click at [506, 597] on code "Overlay gradient" at bounding box center [525, 593] width 111 height 20
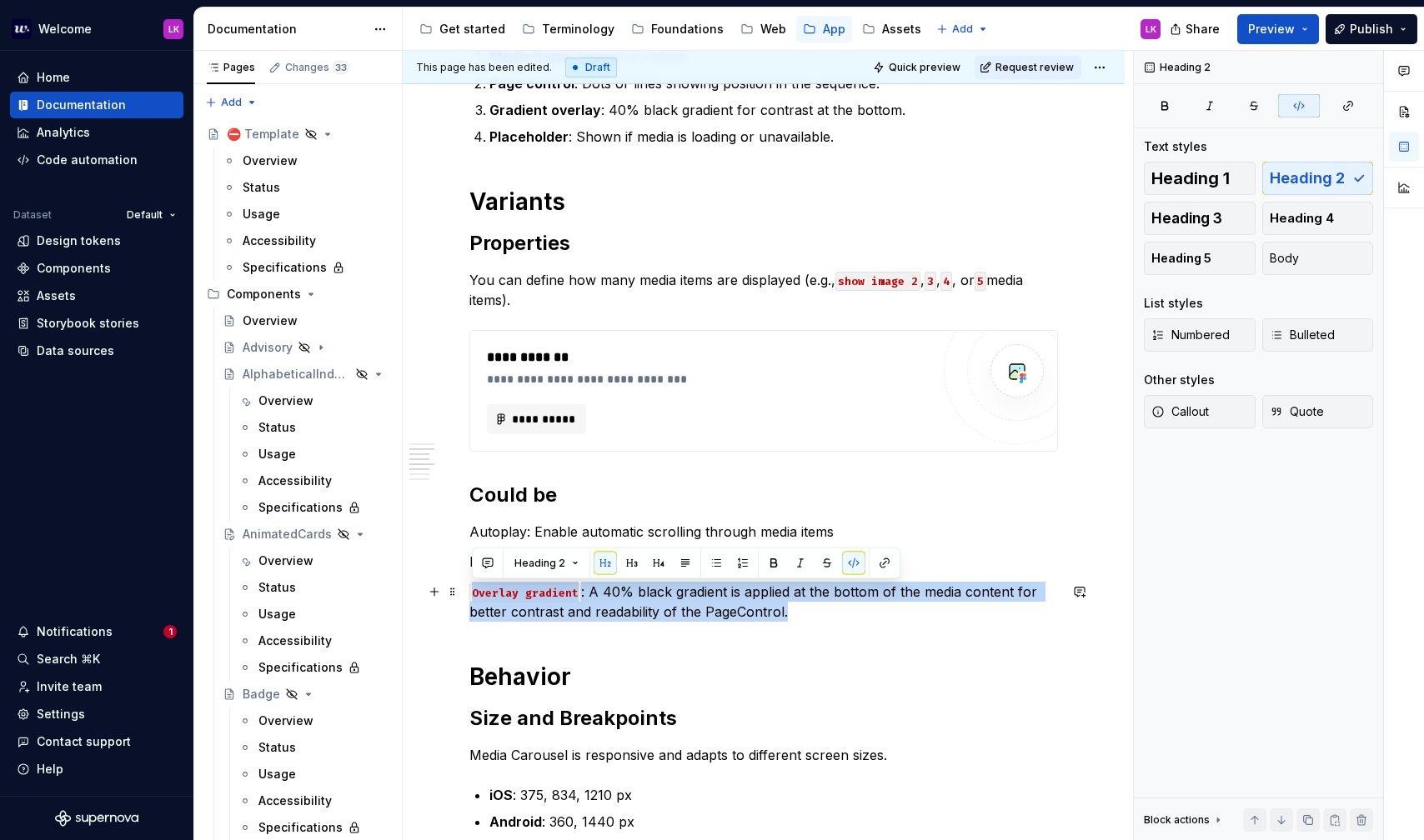
click at [506, 597] on code "Overlay gradient" at bounding box center [525, 593] width 111 height 20
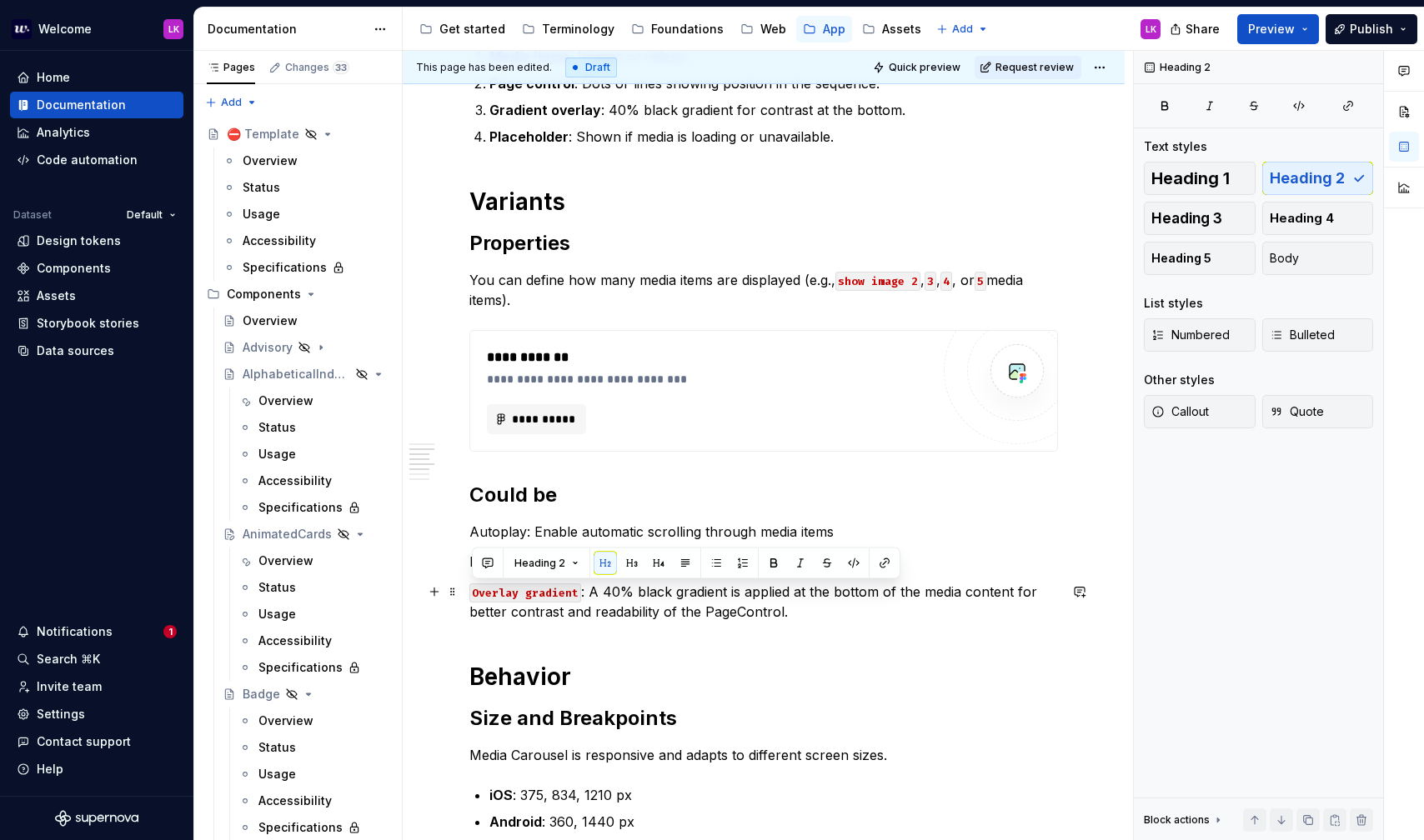
click at [576, 596] on code "Overlay gradient" at bounding box center [525, 593] width 111 height 20
drag, startPoint x: 576, startPoint y: 593, endPoint x: 453, endPoint y: 582, distance: 123.5
click at [470, 582] on div "**********" at bounding box center [764, 715] width 589 height 1708
click at [546, 512] on div "**********" at bounding box center [764, 706] width 589 height 1689
click at [484, 565] on p "Loop: The carousel can loop indefinitely or stop at the last item." at bounding box center [764, 562] width 589 height 20
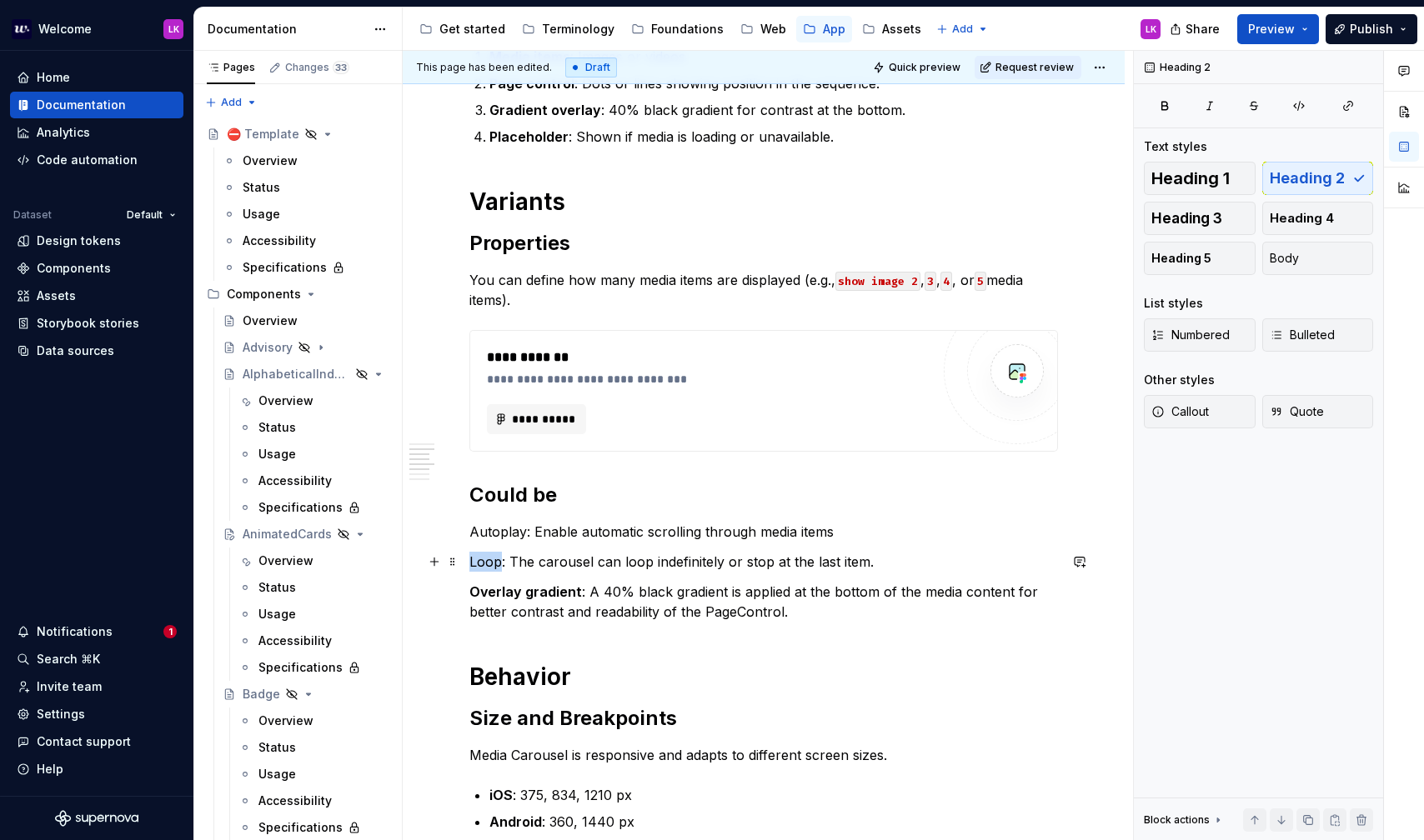
click at [484, 565] on p "Loop: The carousel can loop indefinitely or stop at the last item." at bounding box center [764, 562] width 589 height 20
click at [454, 564] on span at bounding box center [453, 561] width 14 height 23
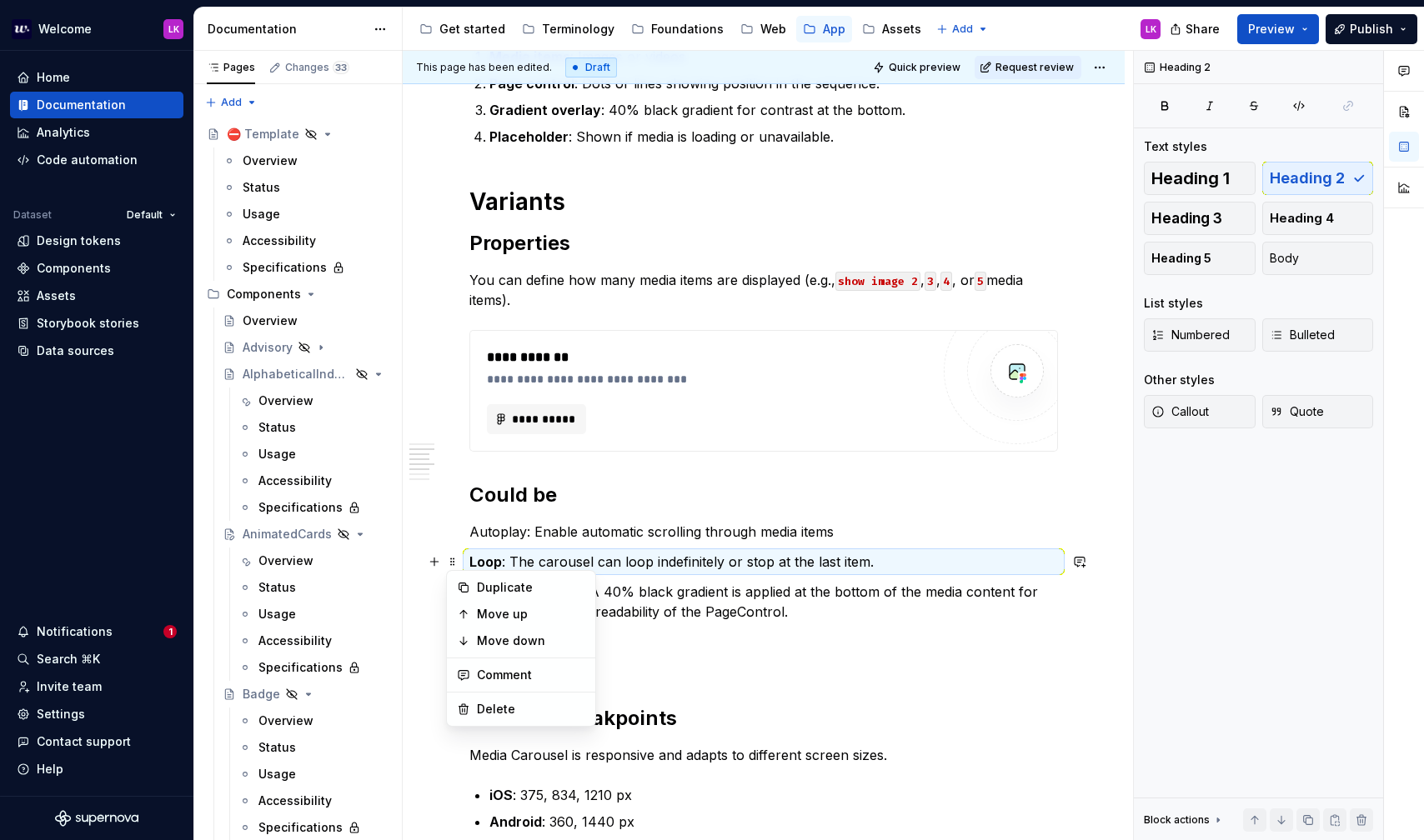
click at [484, 538] on p "Autoplay: Enable automatic scrolling through media items" at bounding box center [764, 532] width 589 height 20
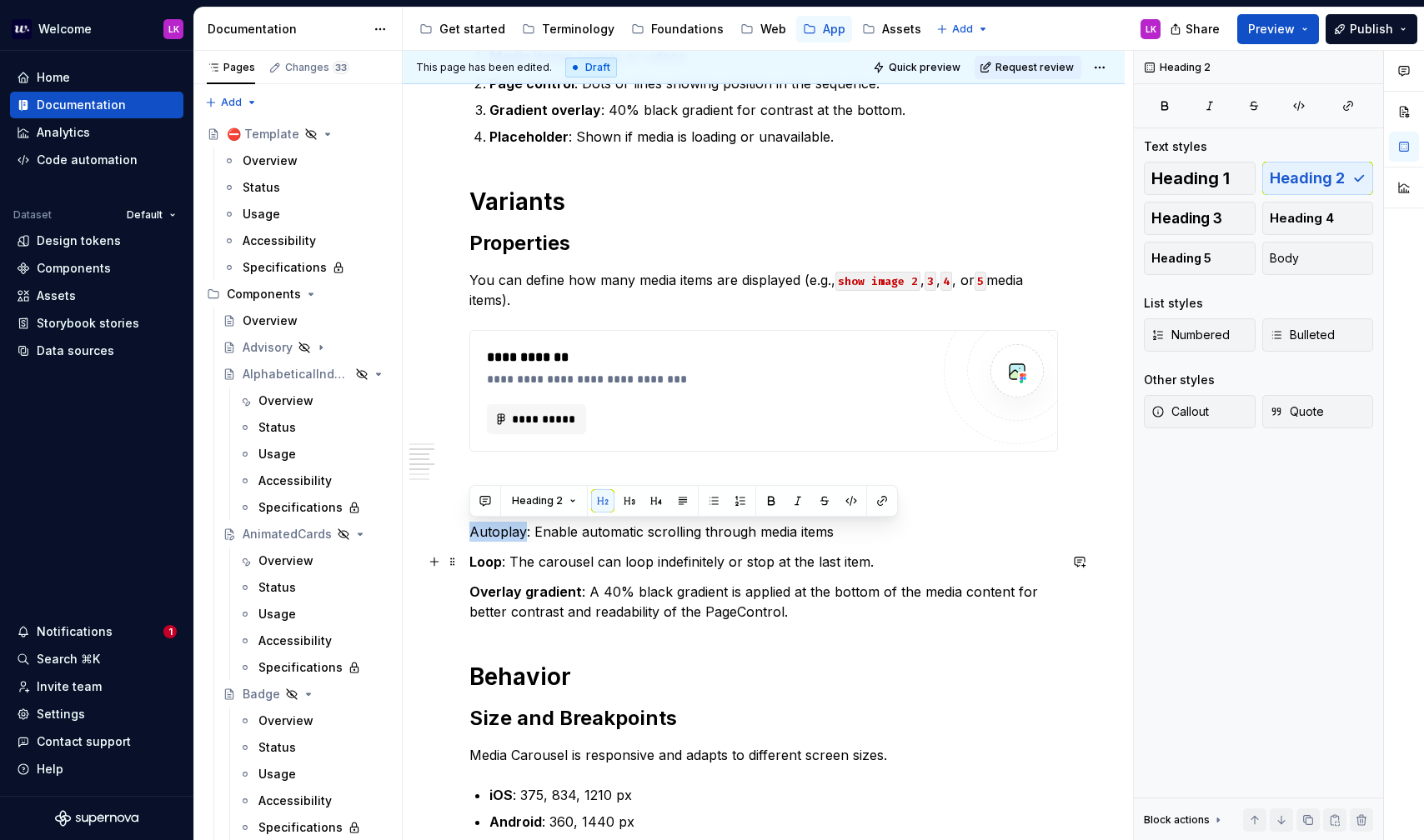
click at [484, 538] on p "Autoplay: Enable automatic scrolling through media items" at bounding box center [764, 532] width 589 height 20
click at [821, 619] on p "Overlay gradient : A 40% black gradient is applied at the bottom of the media c…" at bounding box center [764, 601] width 589 height 40
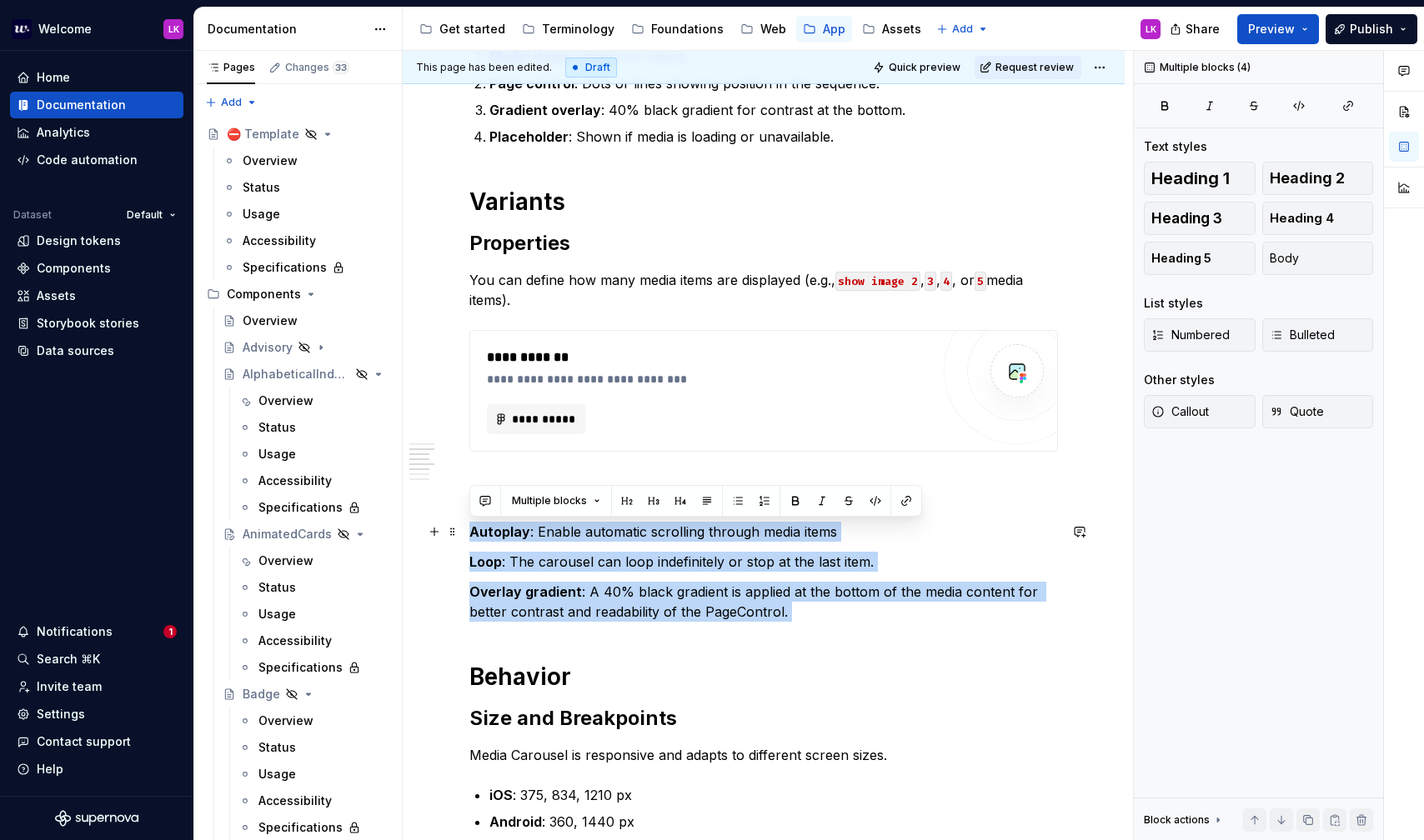
drag, startPoint x: 821, startPoint y: 619, endPoint x: 476, endPoint y: 530, distance: 356.3
click at [476, 530] on div "**********" at bounding box center [764, 706] width 589 height 1689
click at [736, 506] on button "button" at bounding box center [738, 500] width 23 height 23
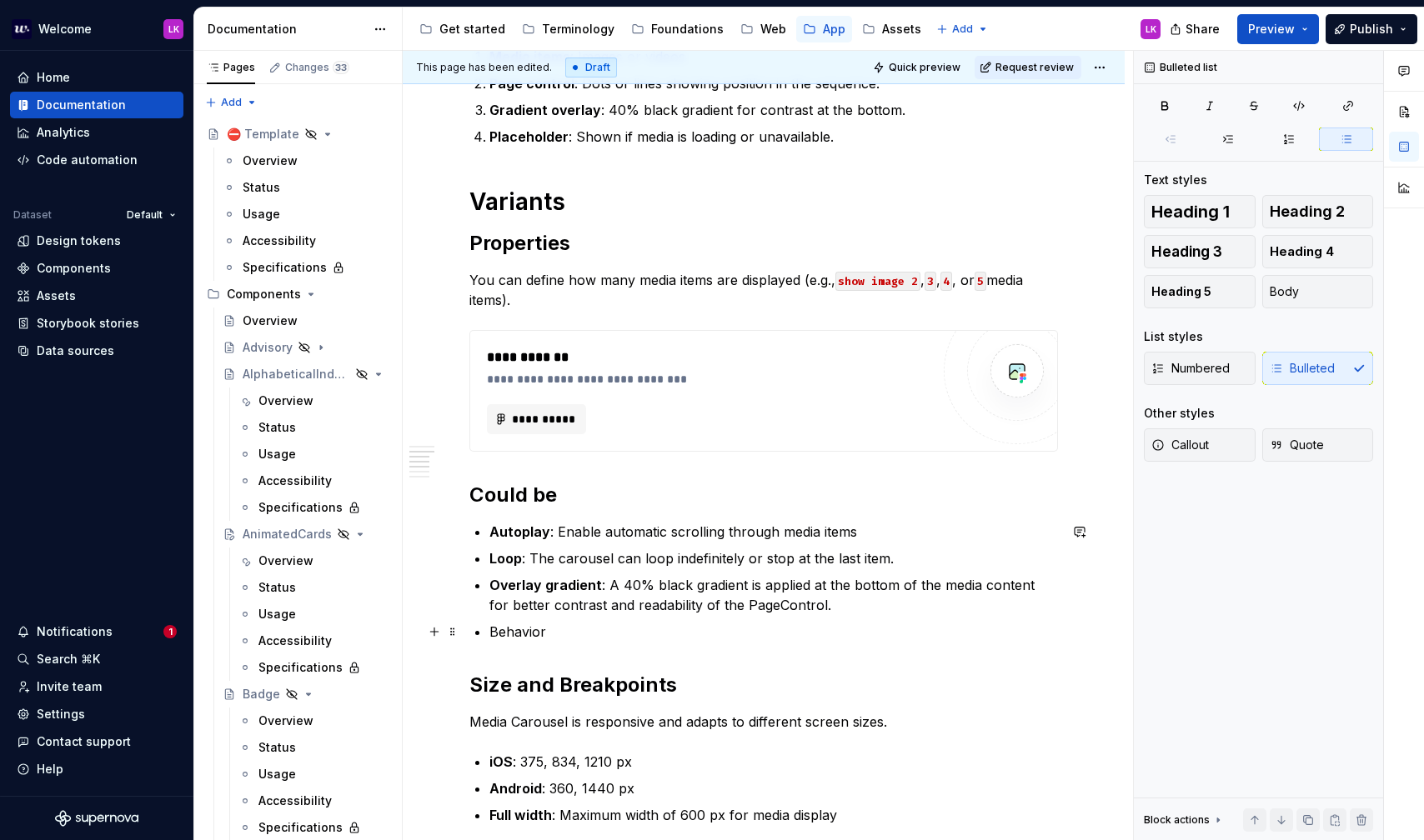
click at [546, 631] on p "Behavior" at bounding box center [773, 632] width 568 height 20
click at [528, 631] on p "Behavior" at bounding box center [773, 632] width 568 height 20
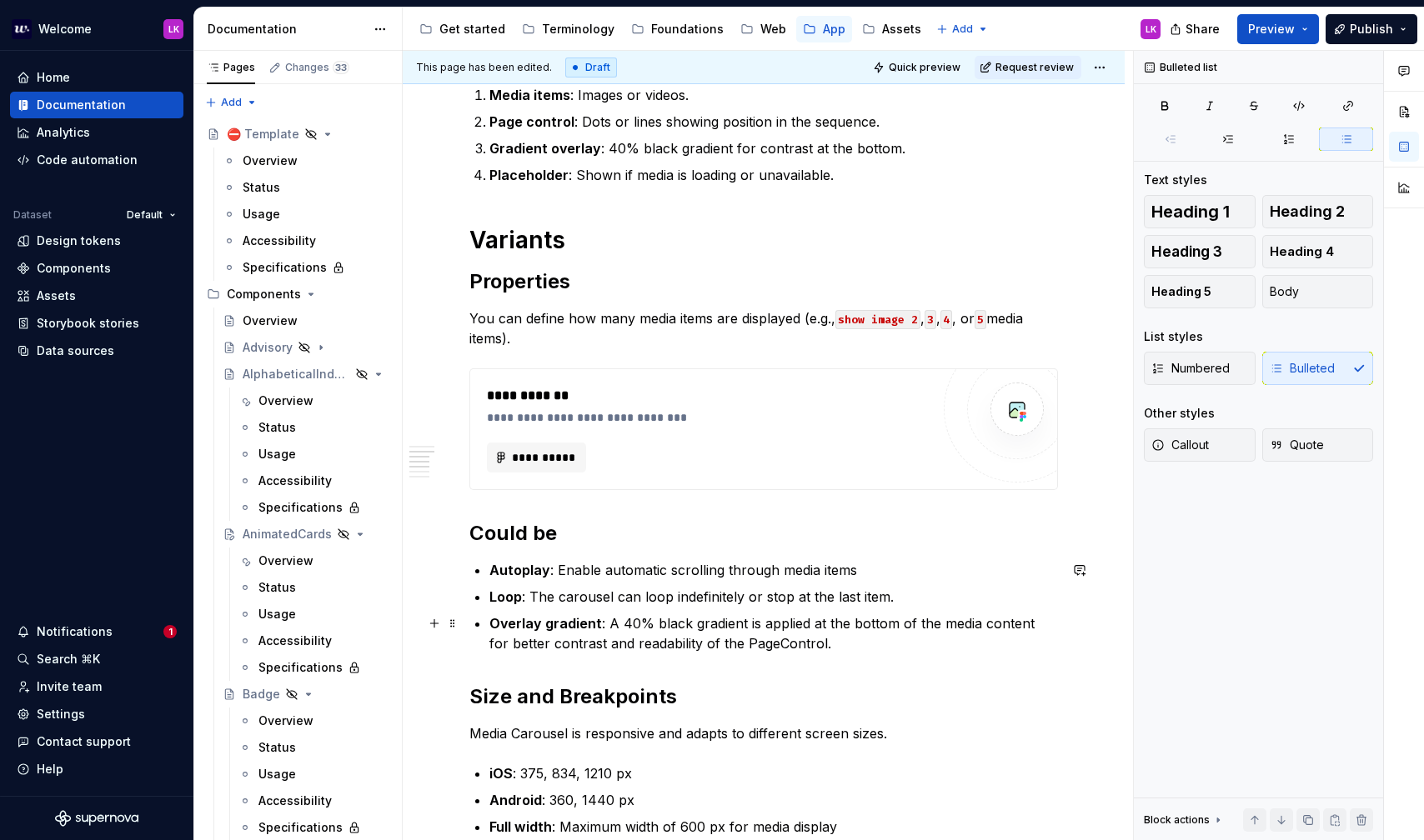
scroll to position [456, 0]
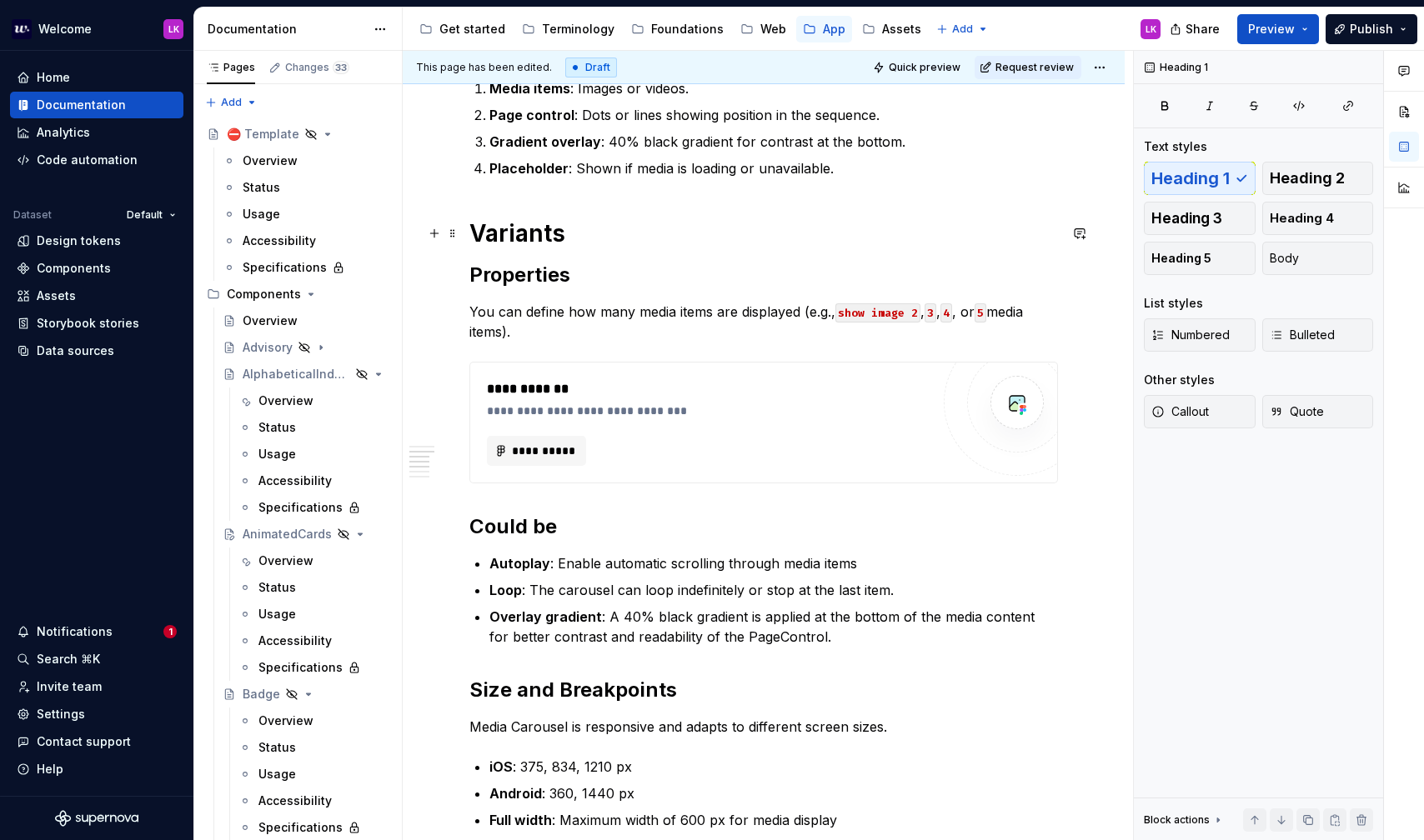
click at [532, 231] on h1 "Variants" at bounding box center [764, 233] width 589 height 30
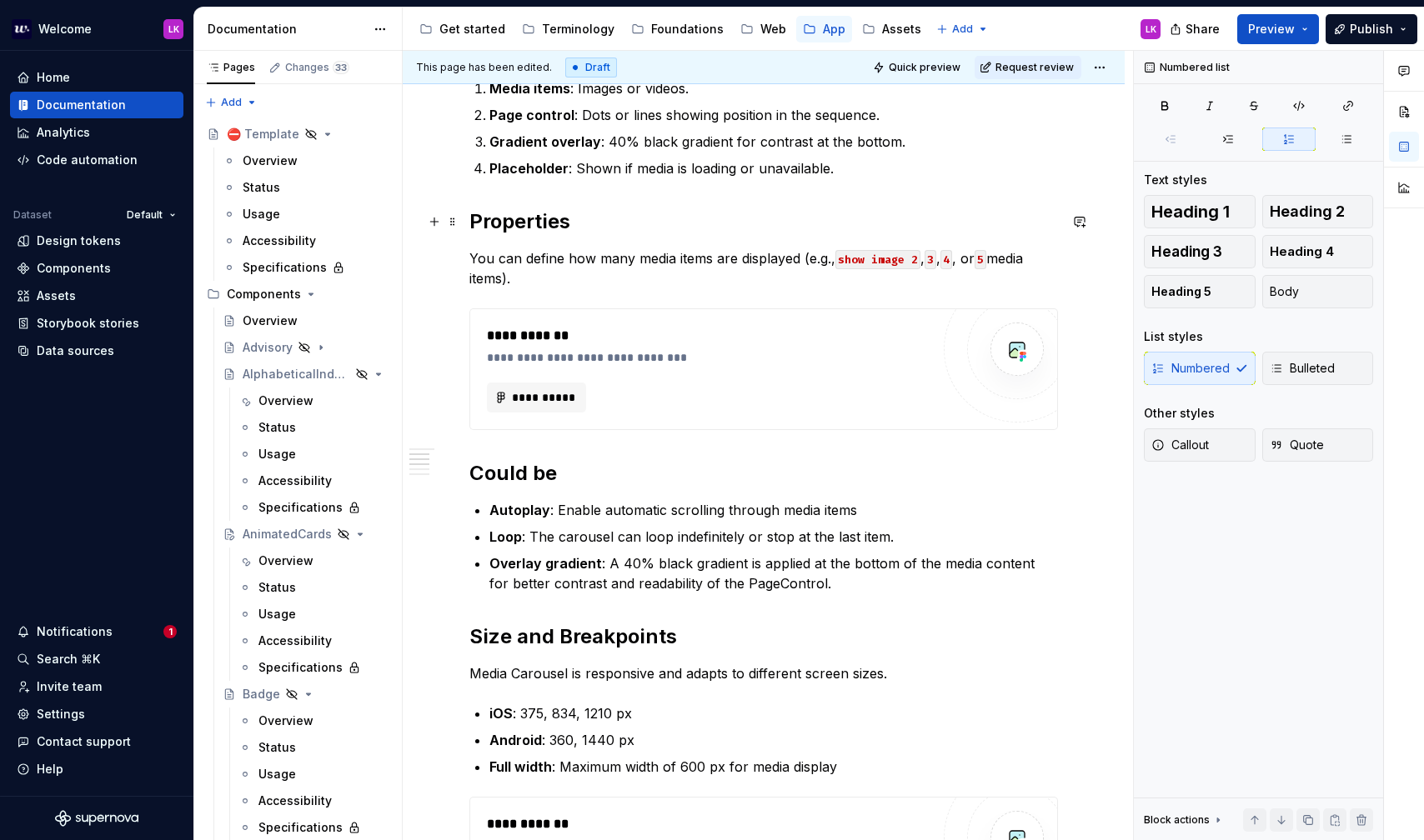
click at [515, 226] on strong "Properties" at bounding box center [520, 221] width 101 height 24
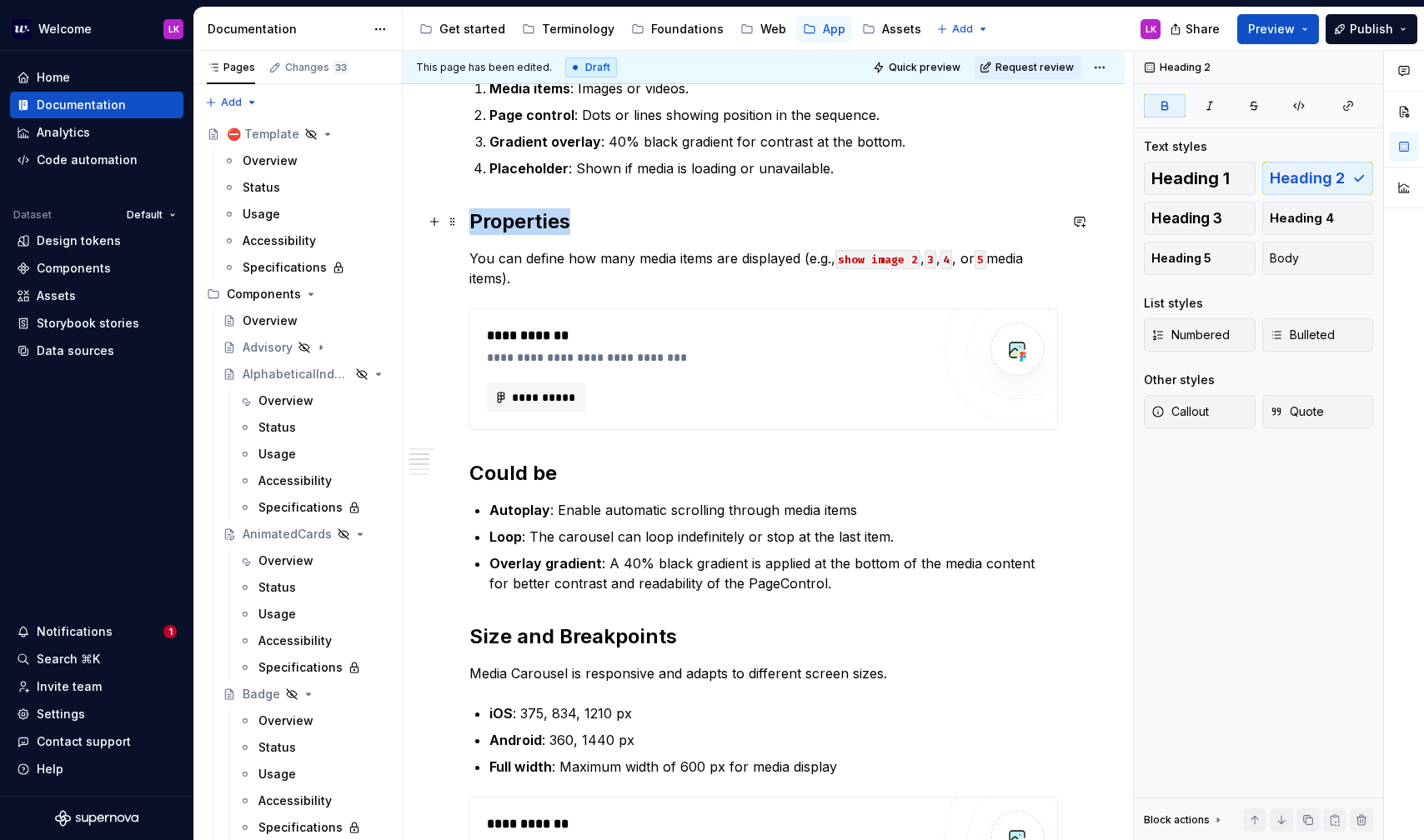
click at [515, 226] on strong "Properties" at bounding box center [520, 221] width 101 height 24
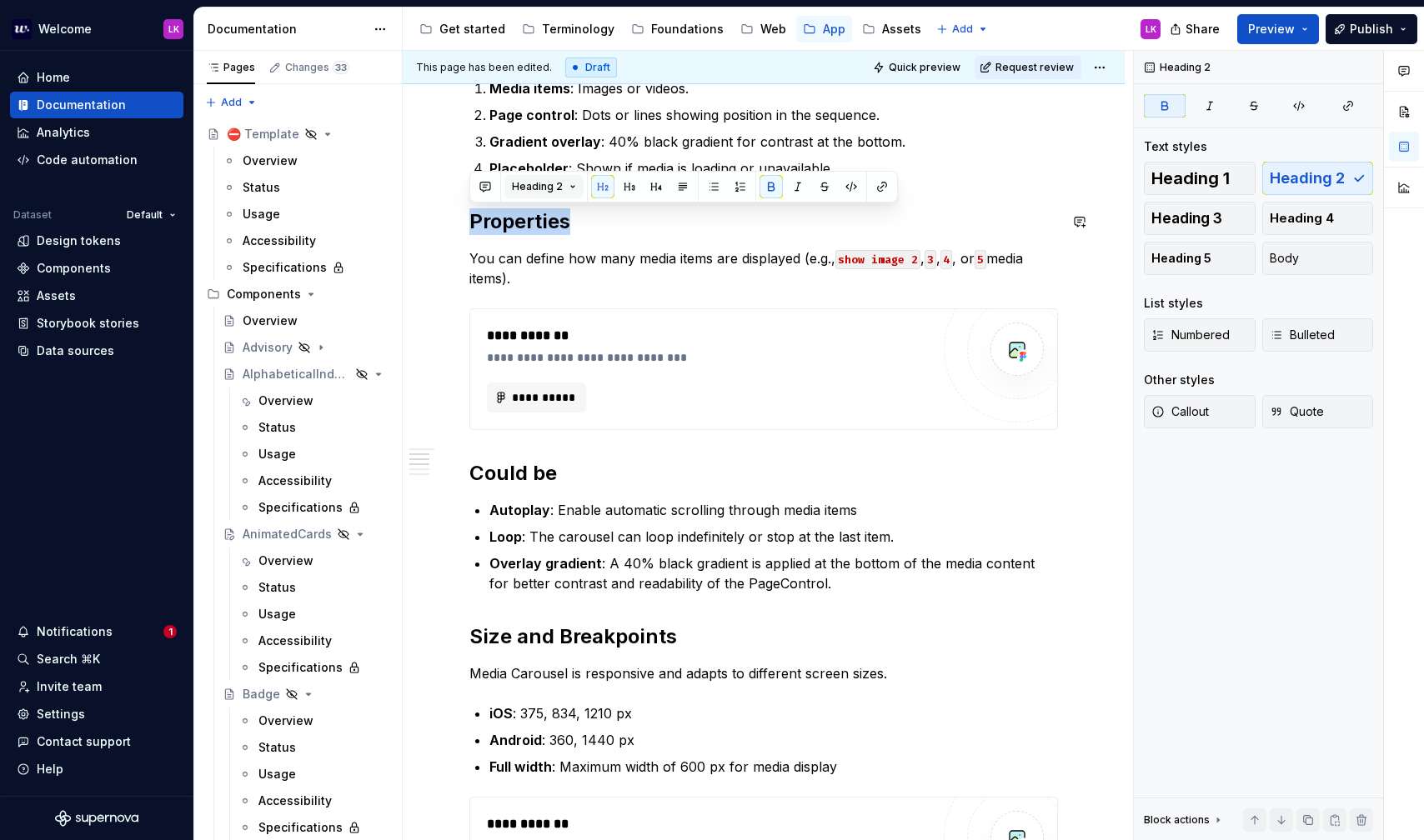
click at [567, 181] on button "Heading 2" at bounding box center [544, 186] width 79 height 23
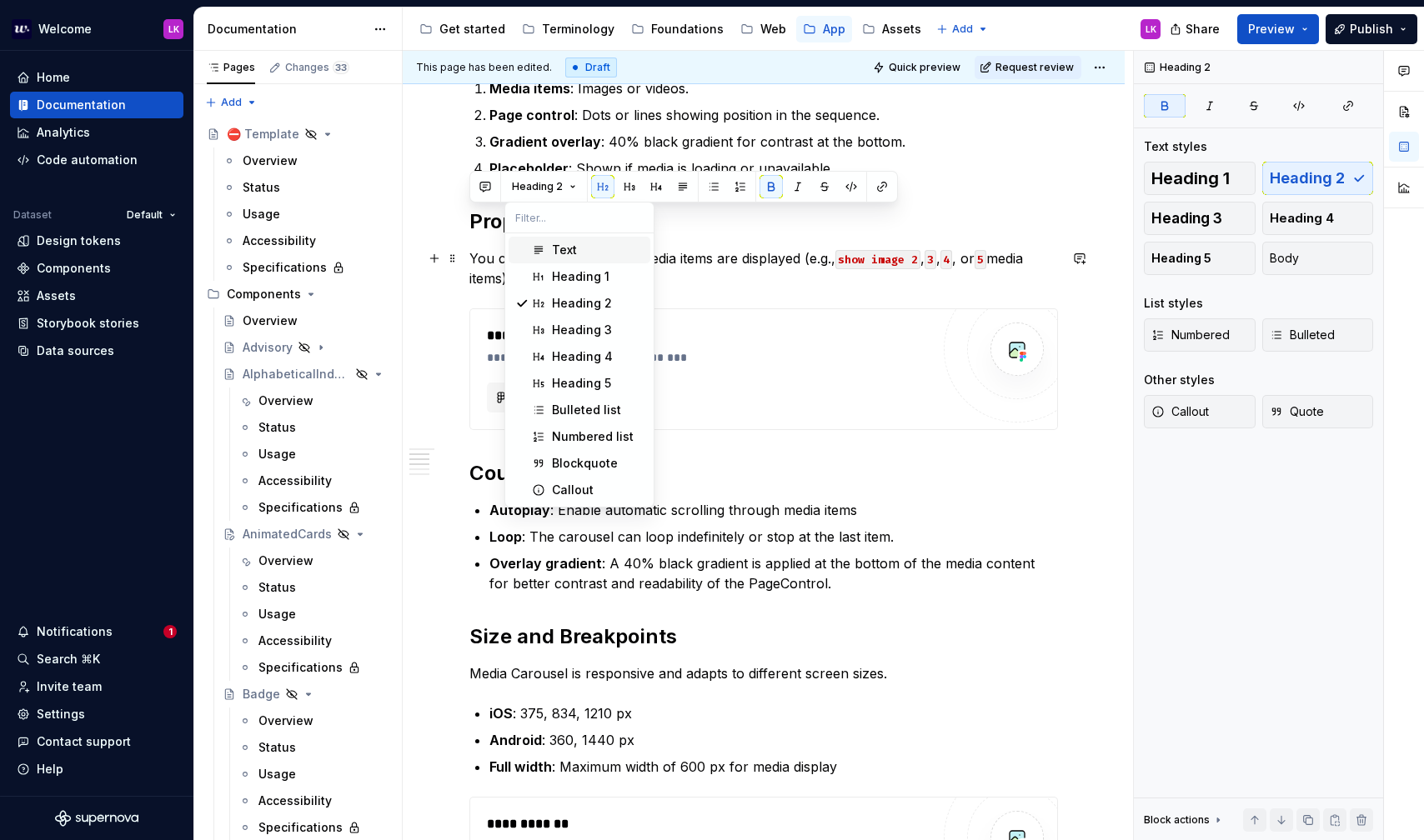
click at [562, 255] on div "Text" at bounding box center [564, 250] width 25 height 17
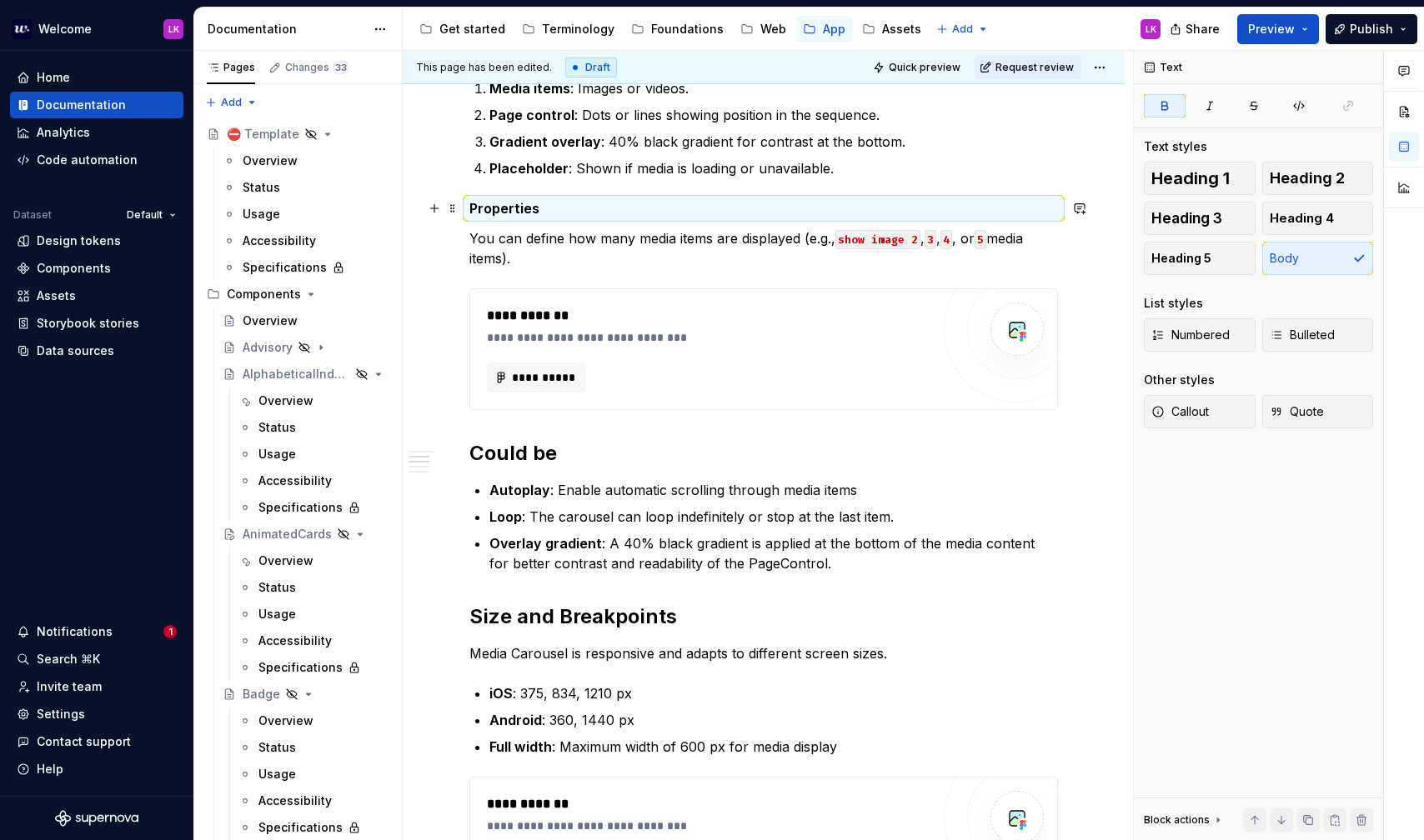
click at [524, 207] on strong "Properties" at bounding box center [504, 208] width 70 height 17
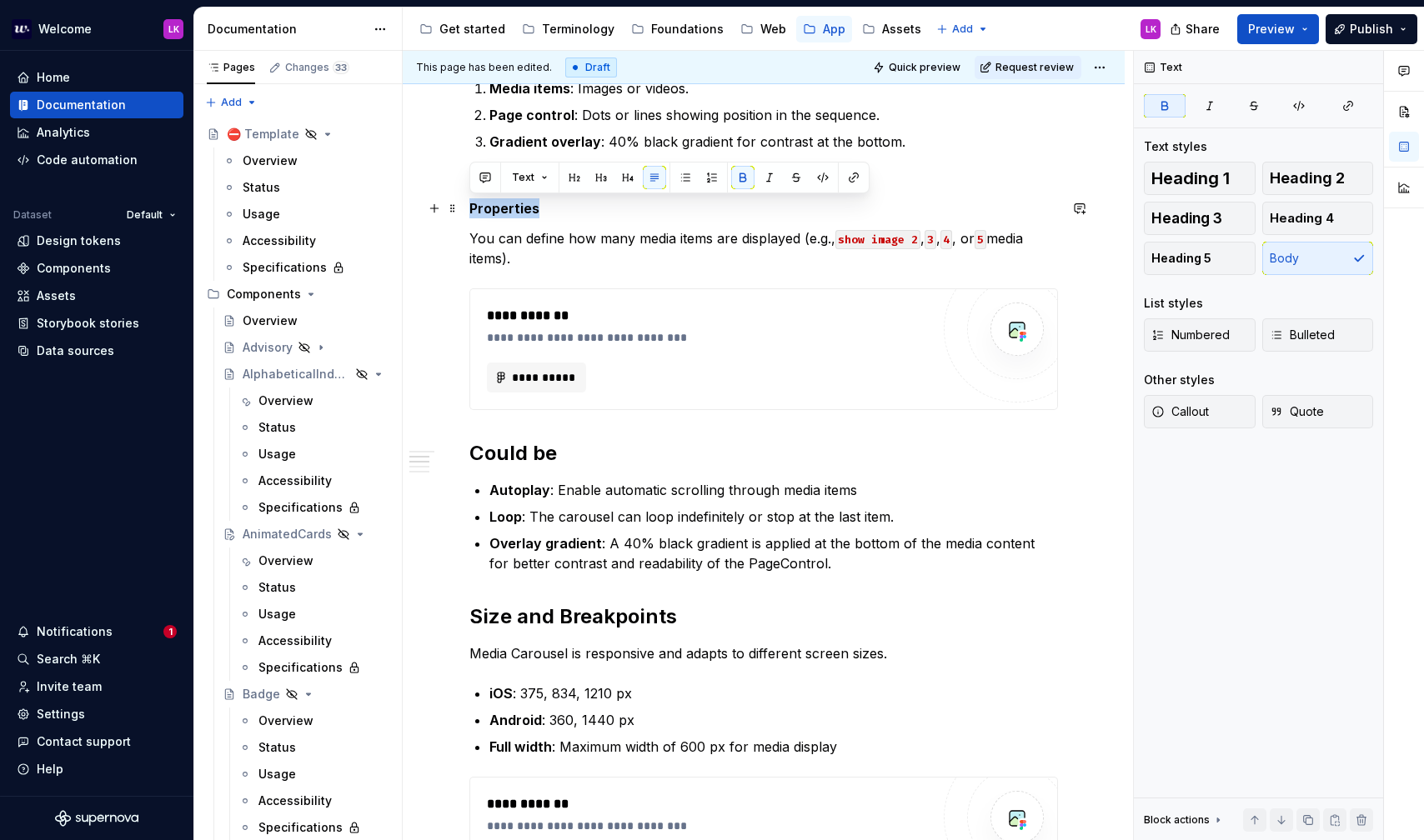
click at [524, 207] on strong "Properties" at bounding box center [504, 208] width 70 height 17
click at [547, 188] on button "Text" at bounding box center [530, 177] width 51 height 23
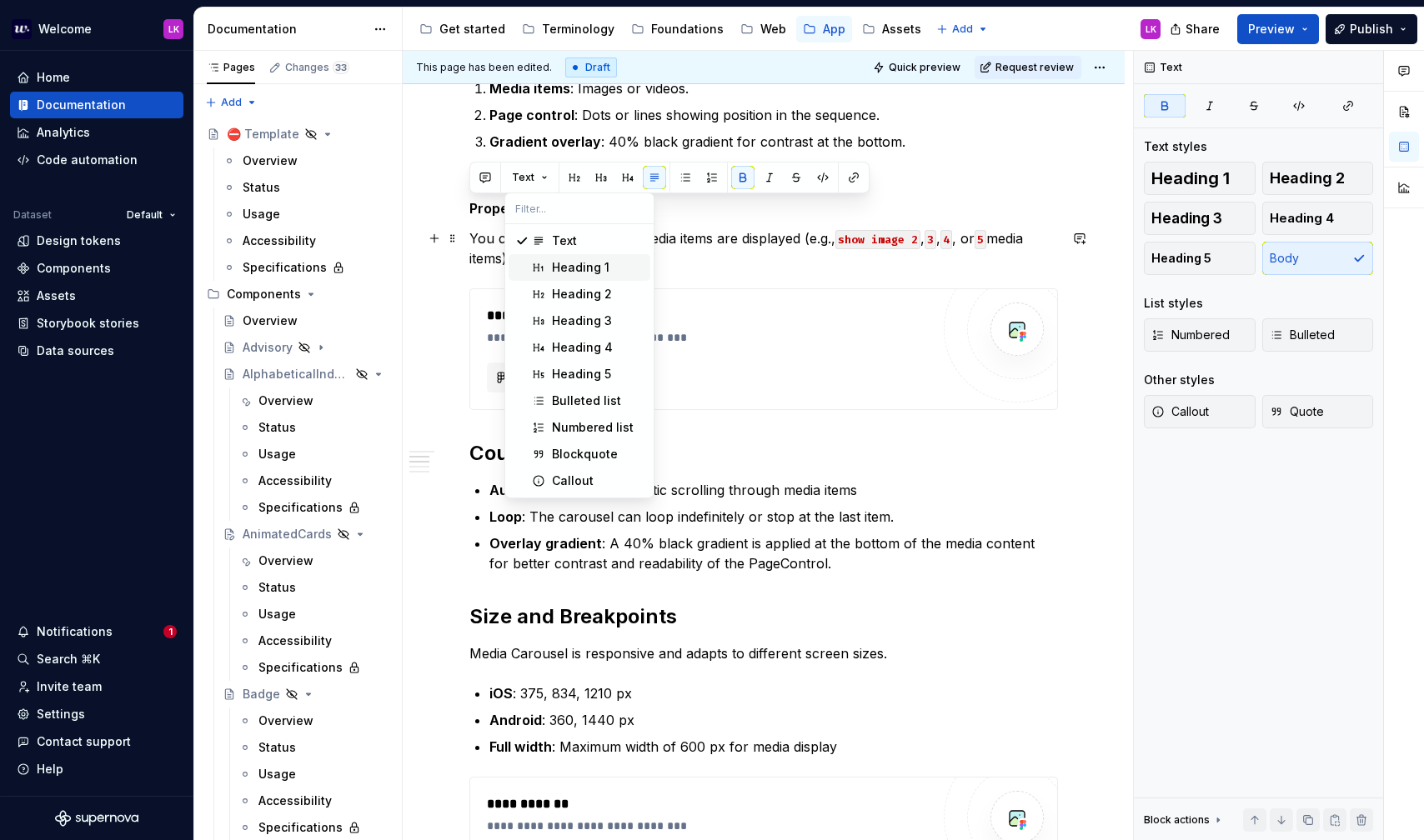
click at [561, 264] on div "Heading 1" at bounding box center [581, 268] width 58 height 17
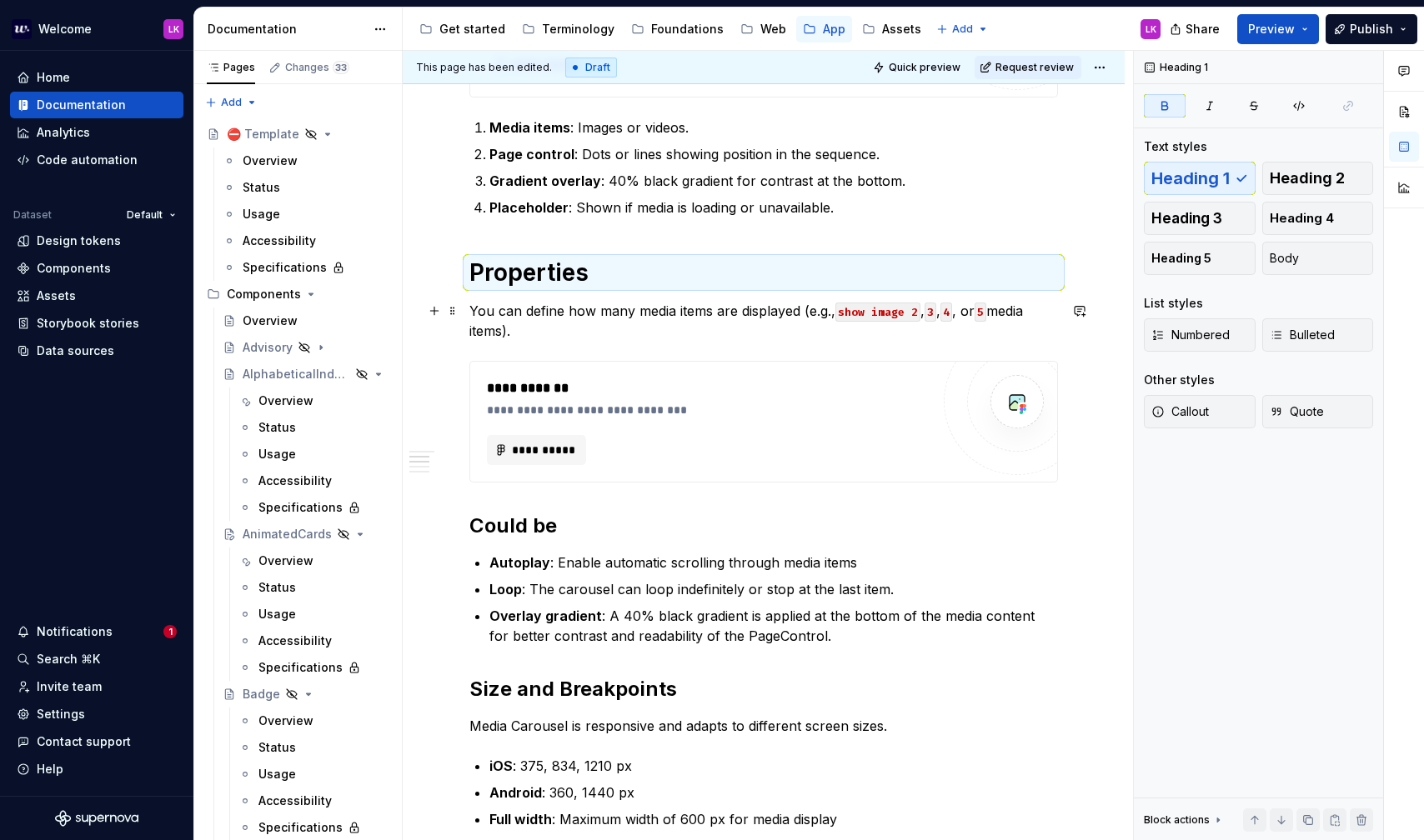
click at [581, 309] on p "You can define how many media items are displayed (e.g., show image 2 , 3 , 4 ,…" at bounding box center [764, 321] width 589 height 40
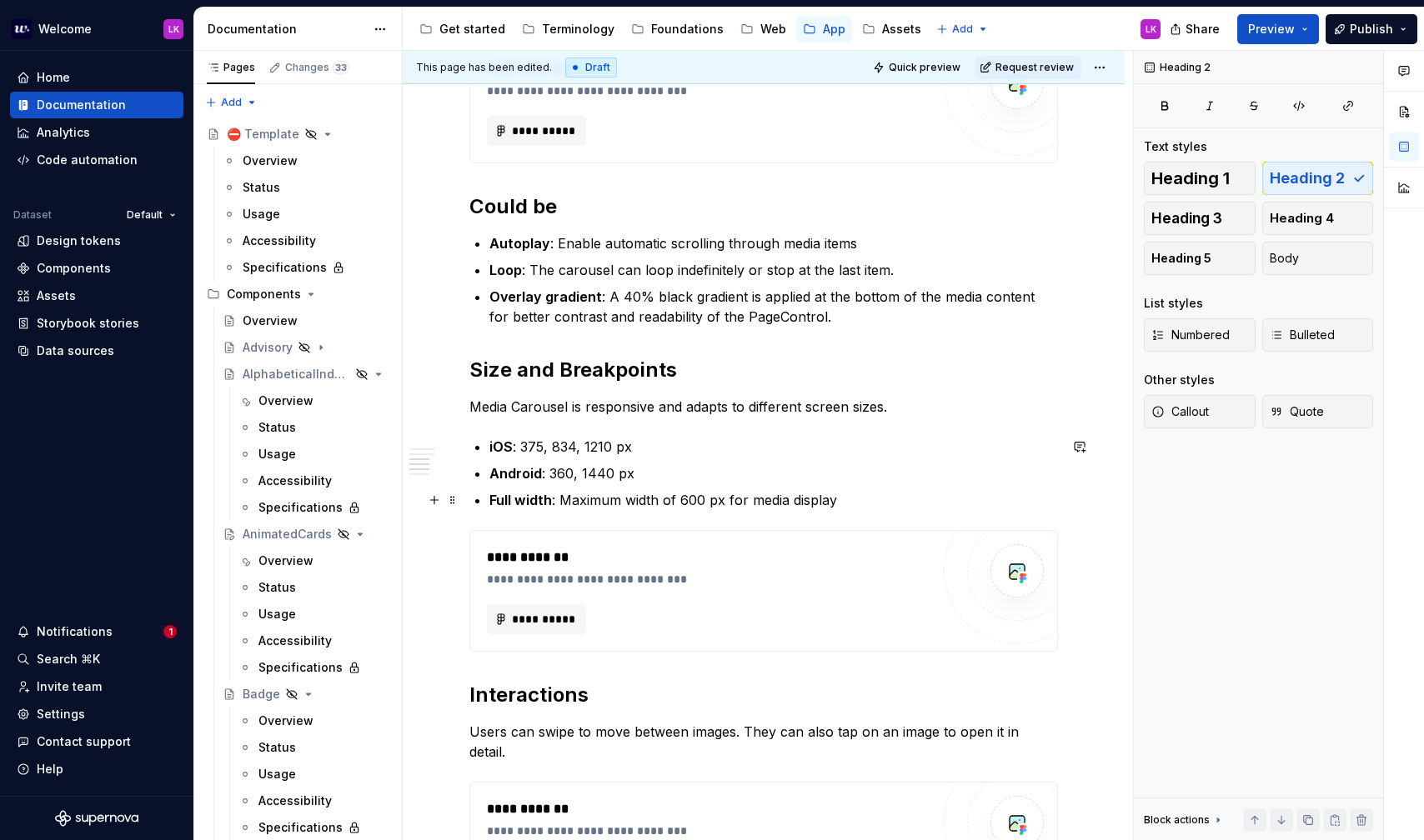
scroll to position [746, 0]
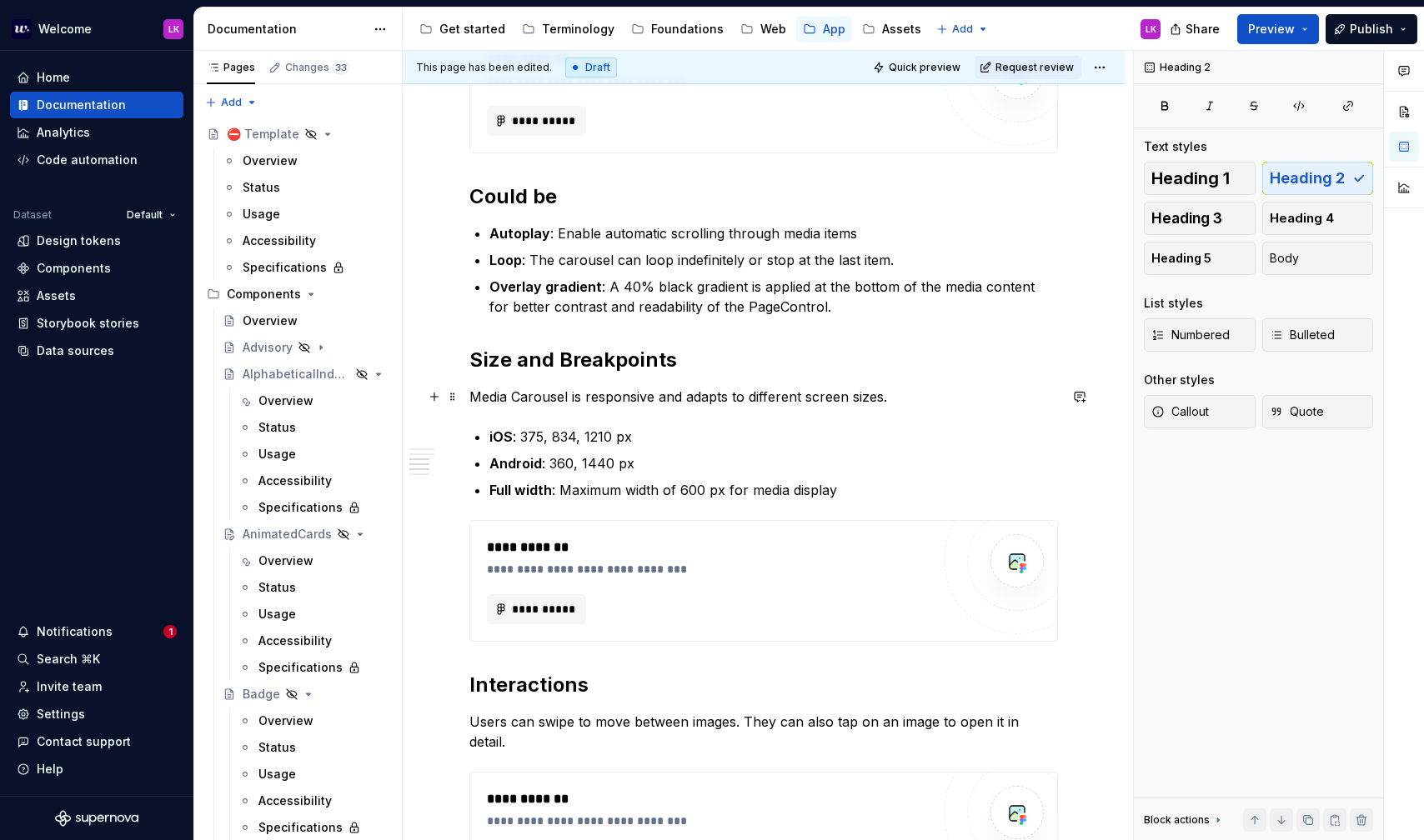
click at [917, 400] on p "Media Carousel is responsive and adapts to different screen sizes." at bounding box center [764, 397] width 589 height 20
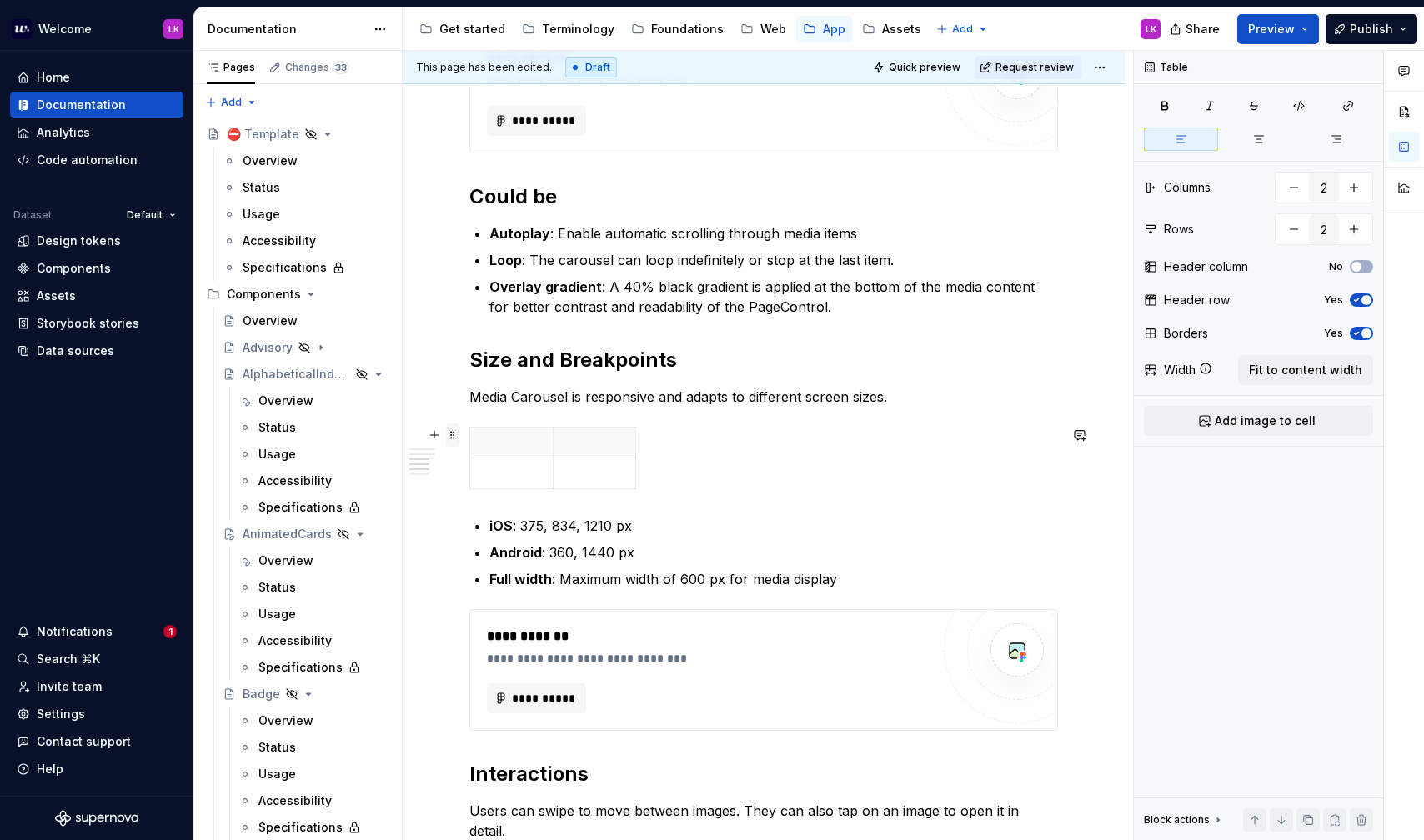
click at [457, 436] on span at bounding box center [453, 434] width 14 height 23
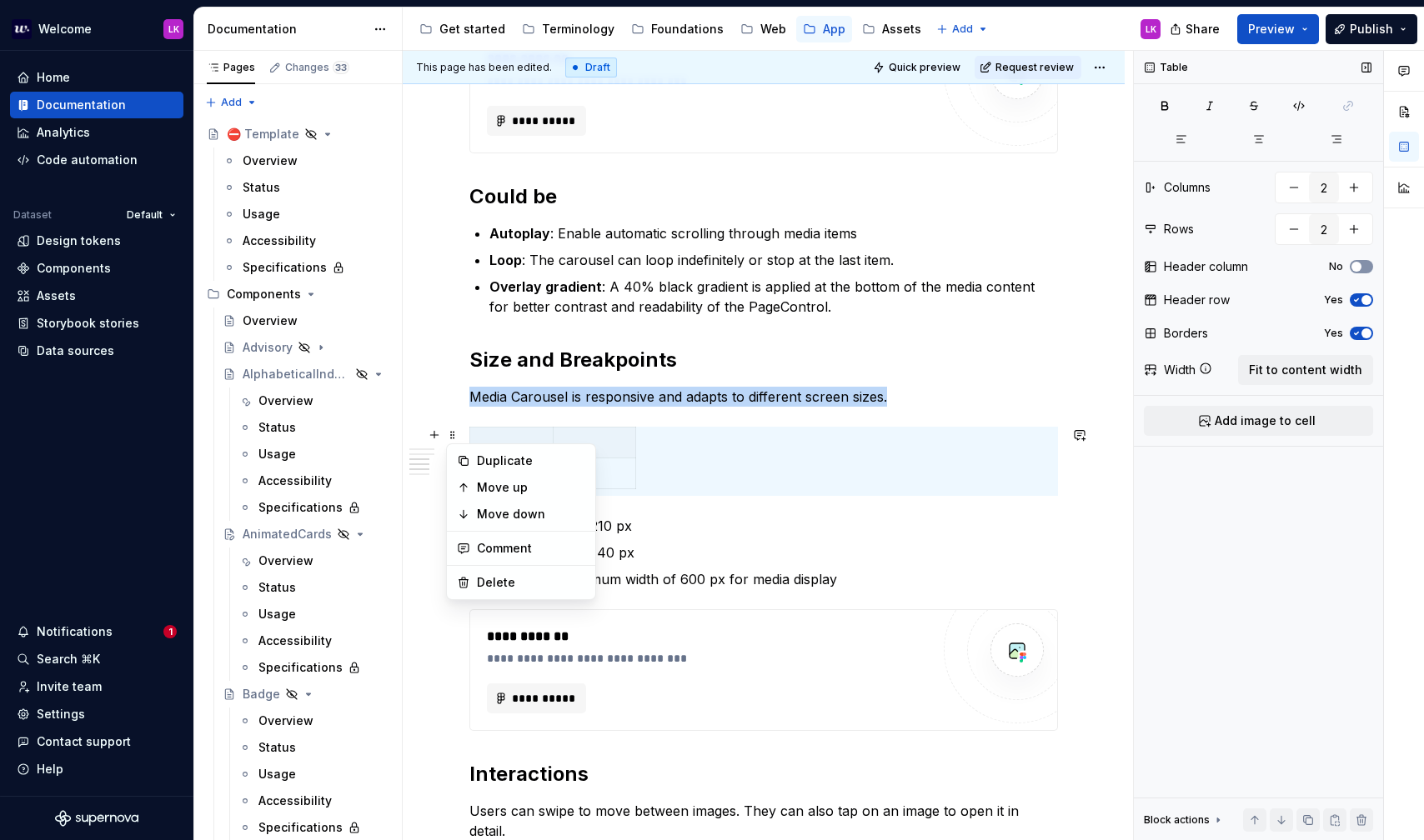
click at [1363, 266] on icon "button" at bounding box center [1357, 267] width 14 height 10
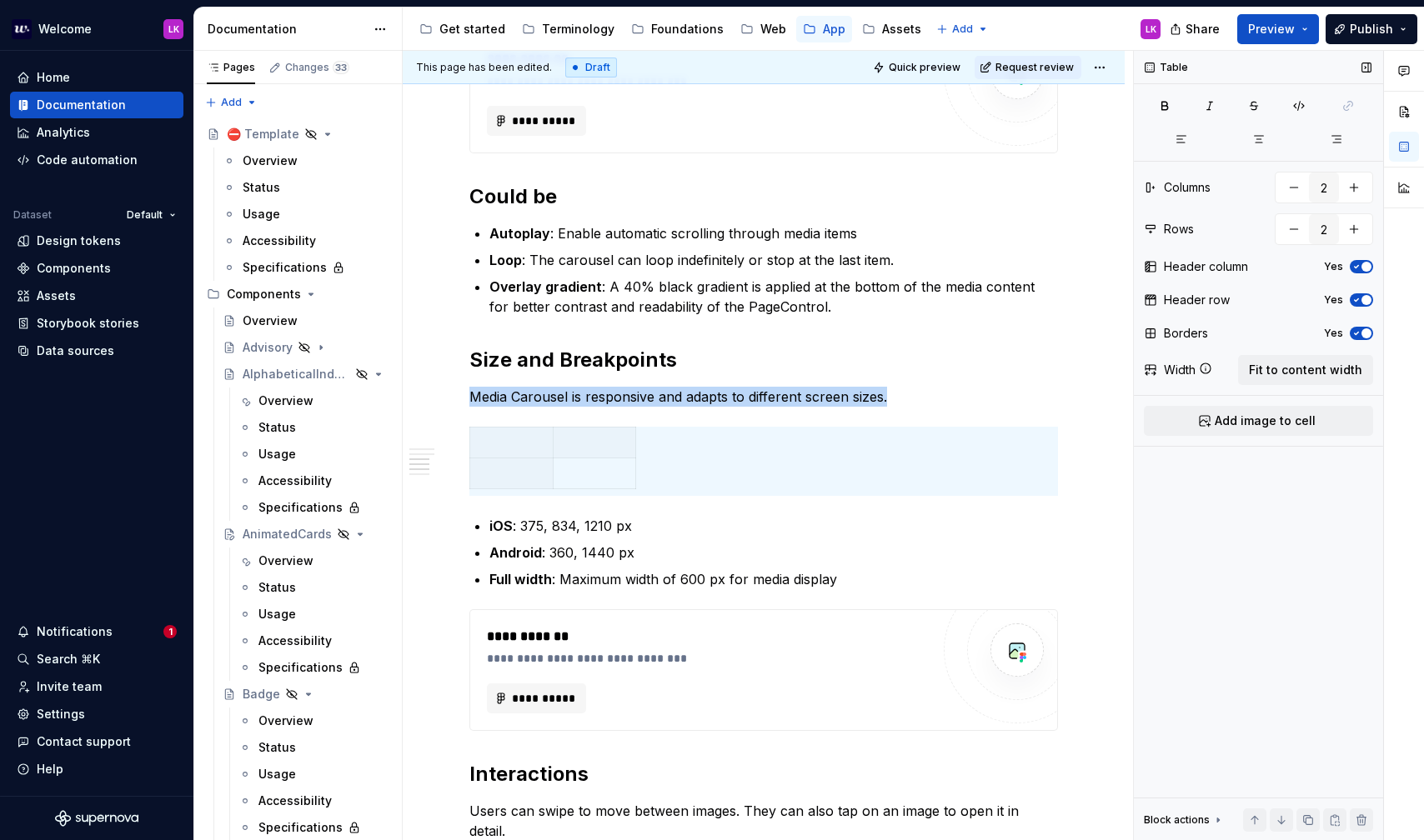
click at [1363, 266] on span "button" at bounding box center [1367, 267] width 10 height 10
click at [1338, 364] on span "Fit to content width" at bounding box center [1305, 370] width 113 height 17
type textarea "*"
click at [1357, 187] on button "button" at bounding box center [1353, 187] width 30 height 30
type input "3"
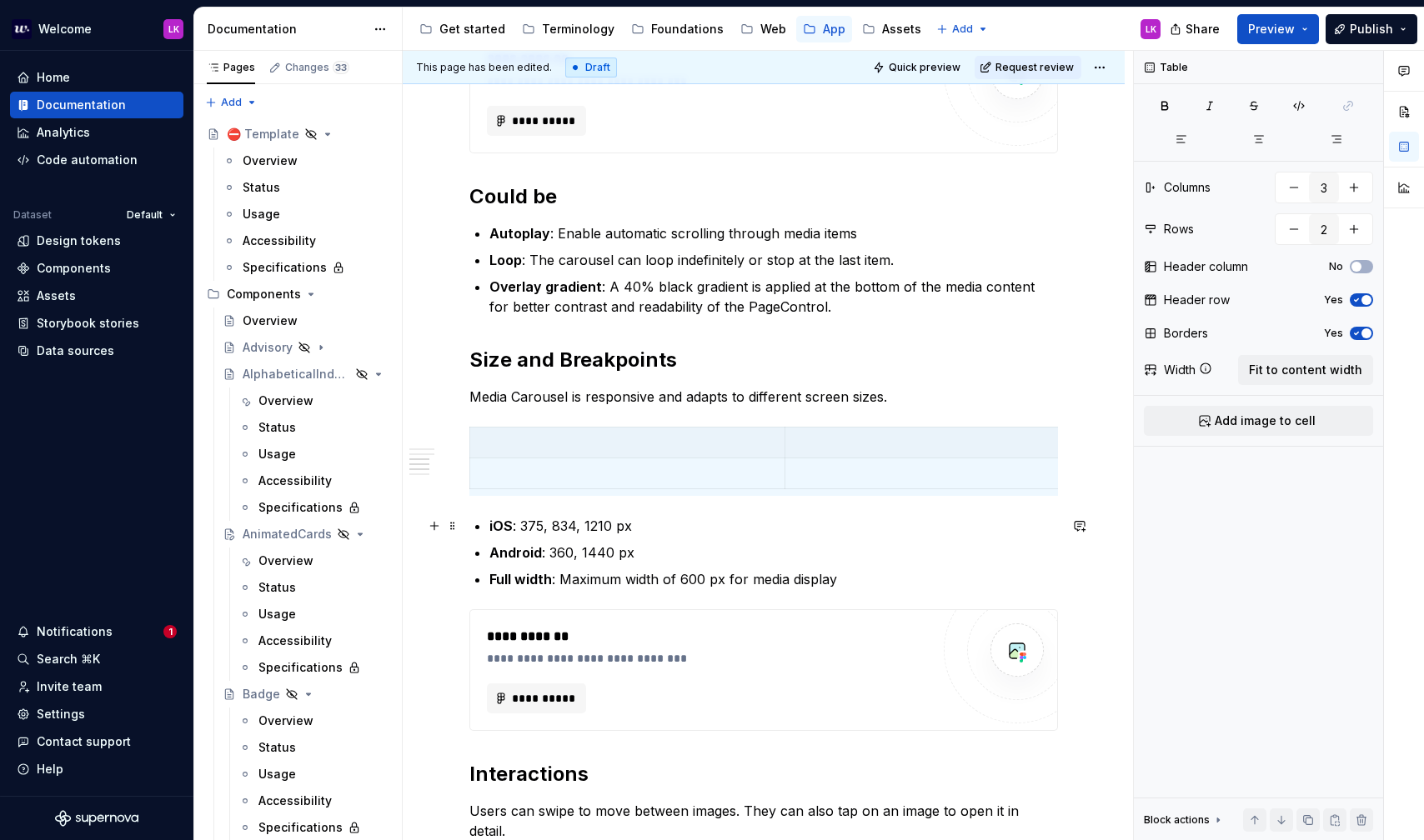
click at [508, 526] on strong "iOS" at bounding box center [500, 526] width 23 height 17
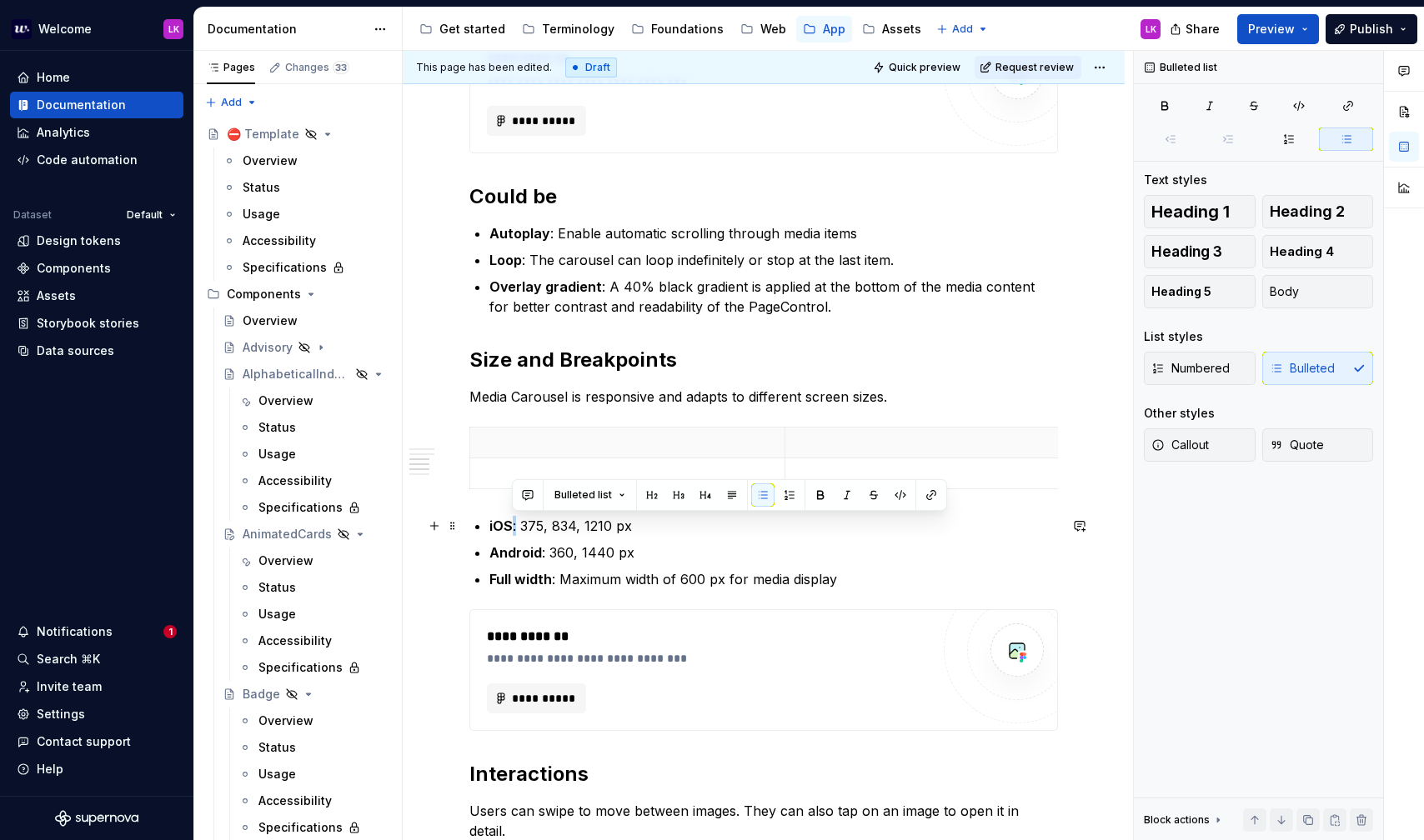
click at [508, 526] on strong "iOS" at bounding box center [500, 526] width 23 height 17
click at [493, 524] on strong "iOS" at bounding box center [500, 526] width 23 height 17
copy strong "iOS"
click at [530, 440] on p "To enrich screen reader interactions, please activate Accessibility in Grammarl…" at bounding box center [628, 443] width 294 height 17
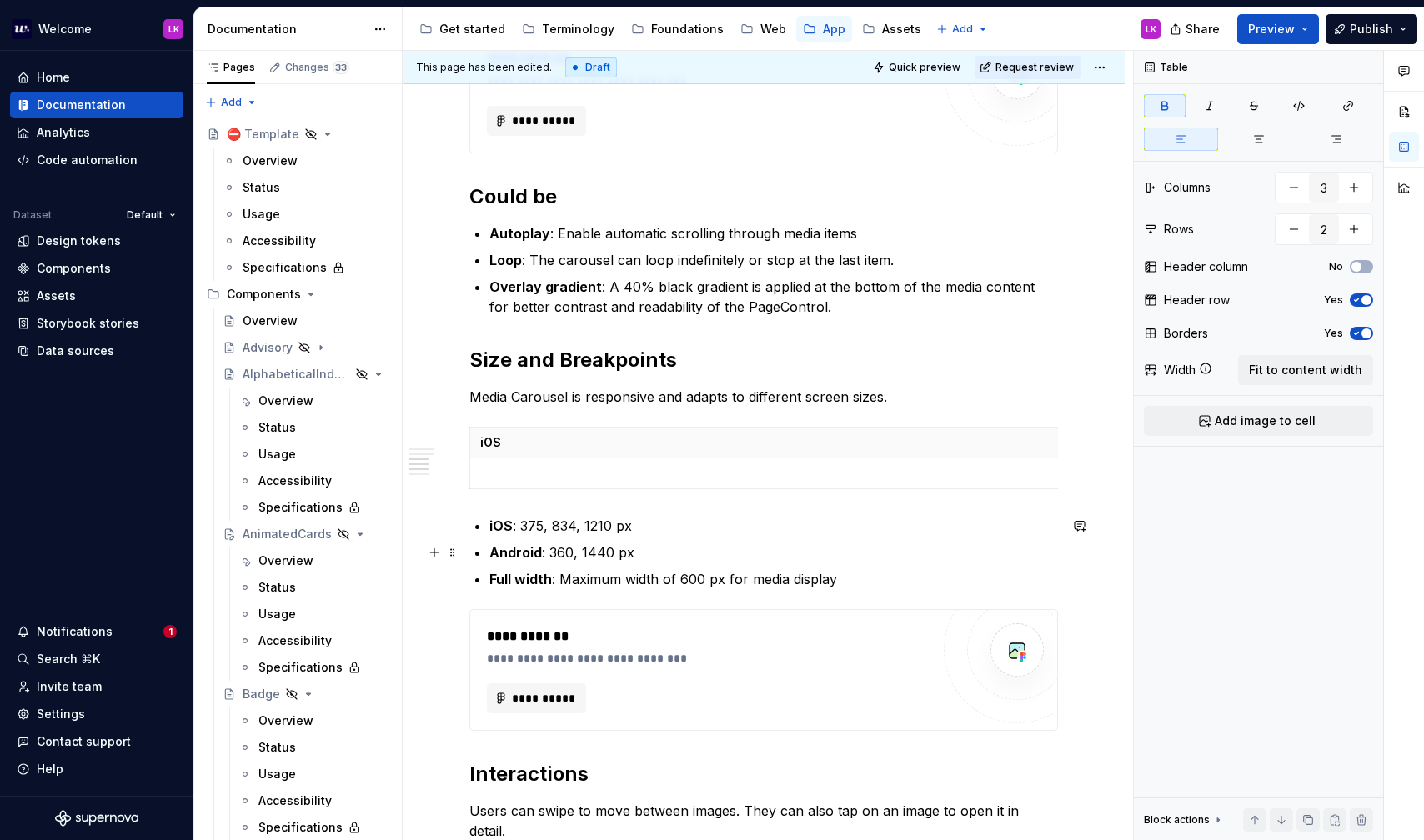
click at [518, 546] on strong "Android" at bounding box center [515, 553] width 53 height 17
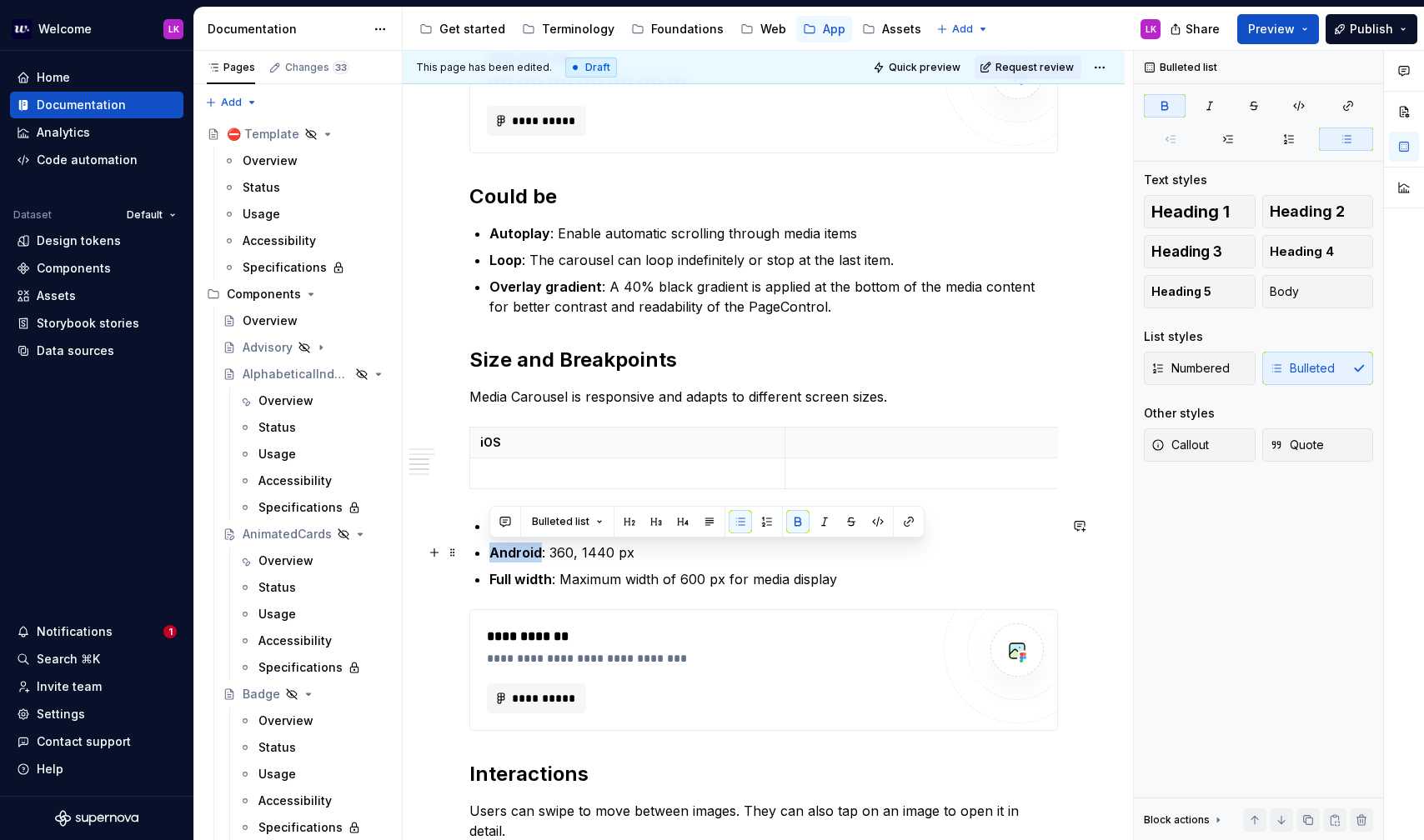
copy strong "Android"
click at [834, 446] on p "To enrich screen reader interactions, please activate Accessibility in Grammarl…" at bounding box center [943, 443] width 294 height 17
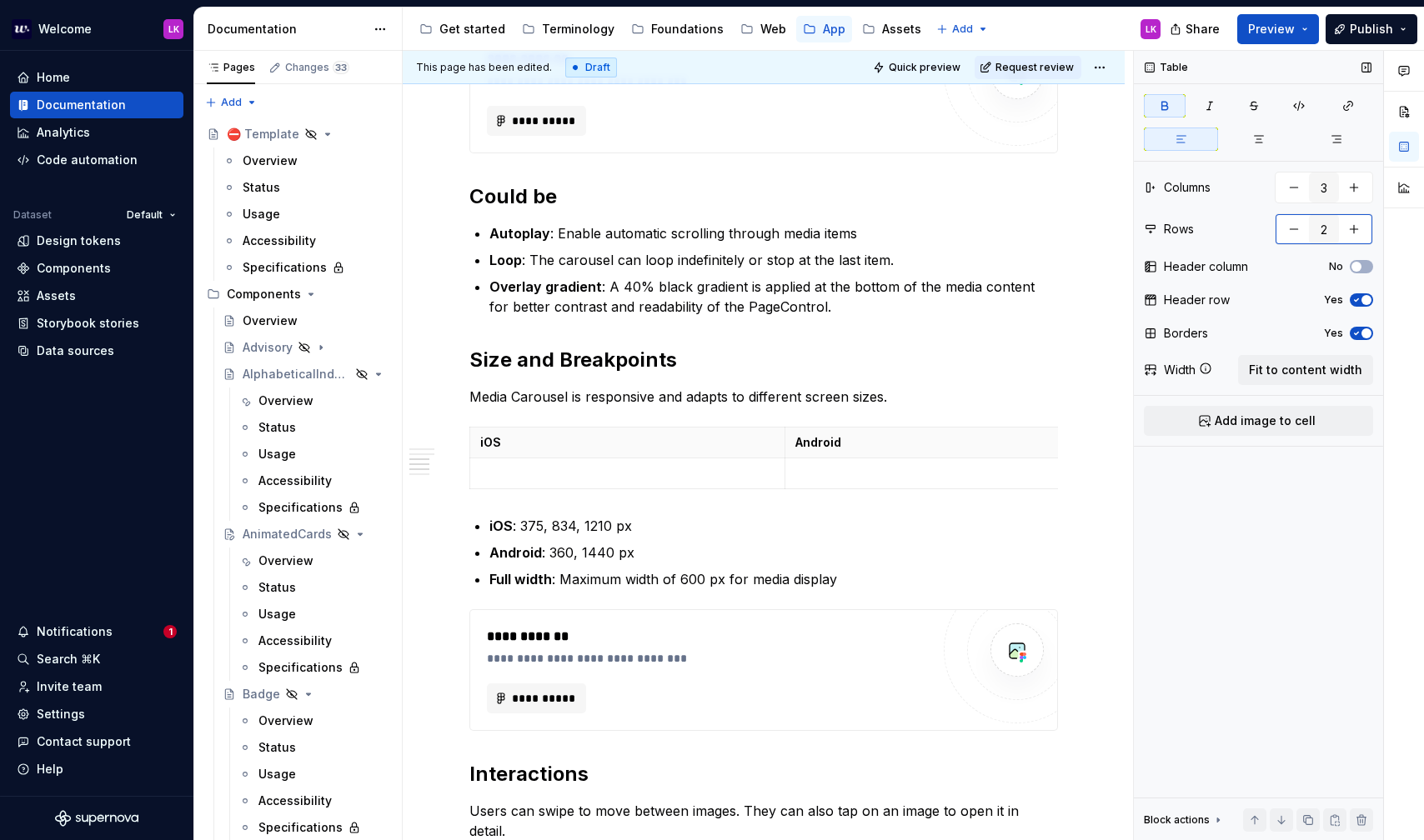
click at [1356, 225] on button "button" at bounding box center [1353, 229] width 30 height 30
type input "3"
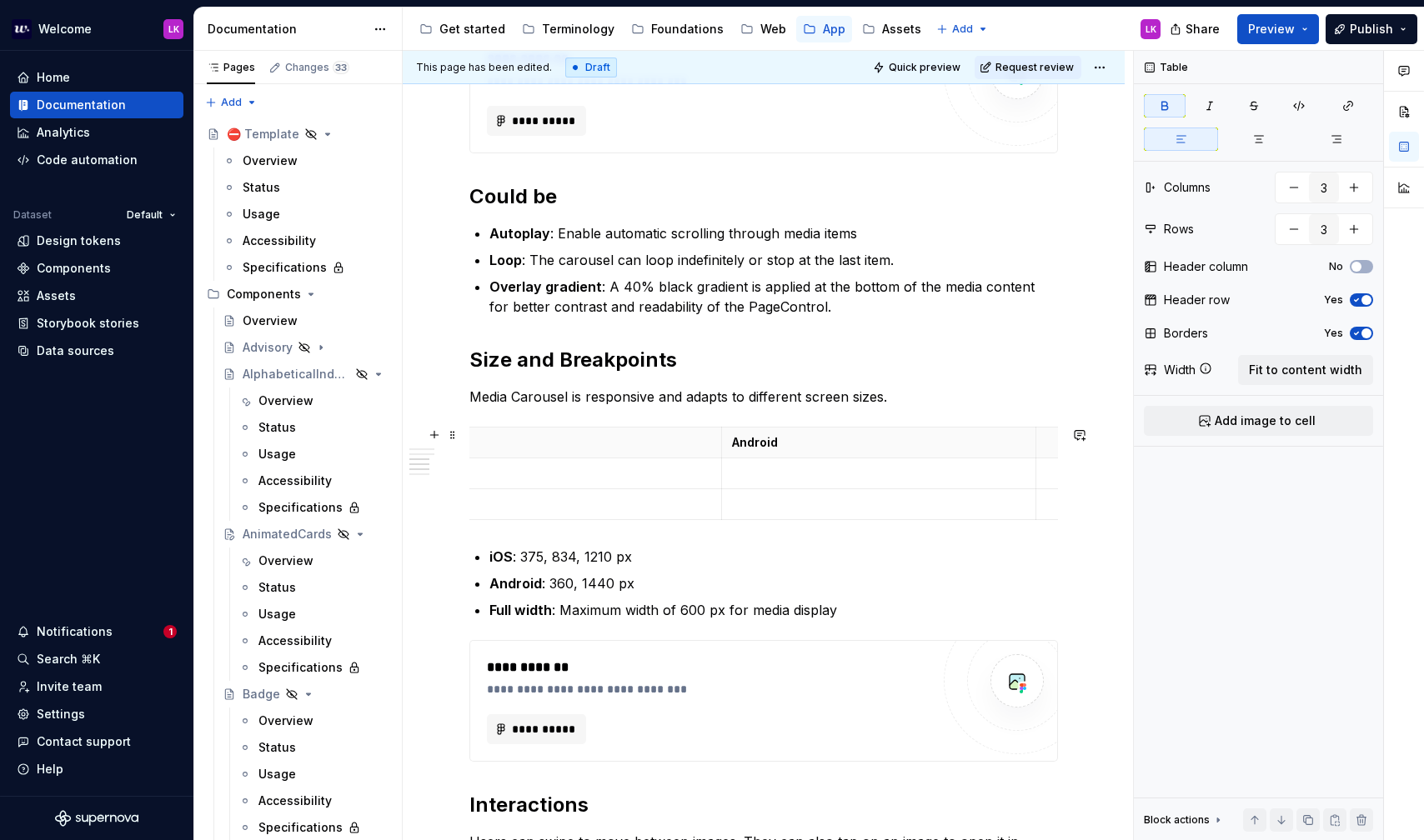
scroll to position [0, 0]
click at [1298, 181] on button "button" at bounding box center [1294, 187] width 30 height 30
type input "2"
click at [1297, 215] on button "button" at bounding box center [1294, 229] width 30 height 30
type input "2"
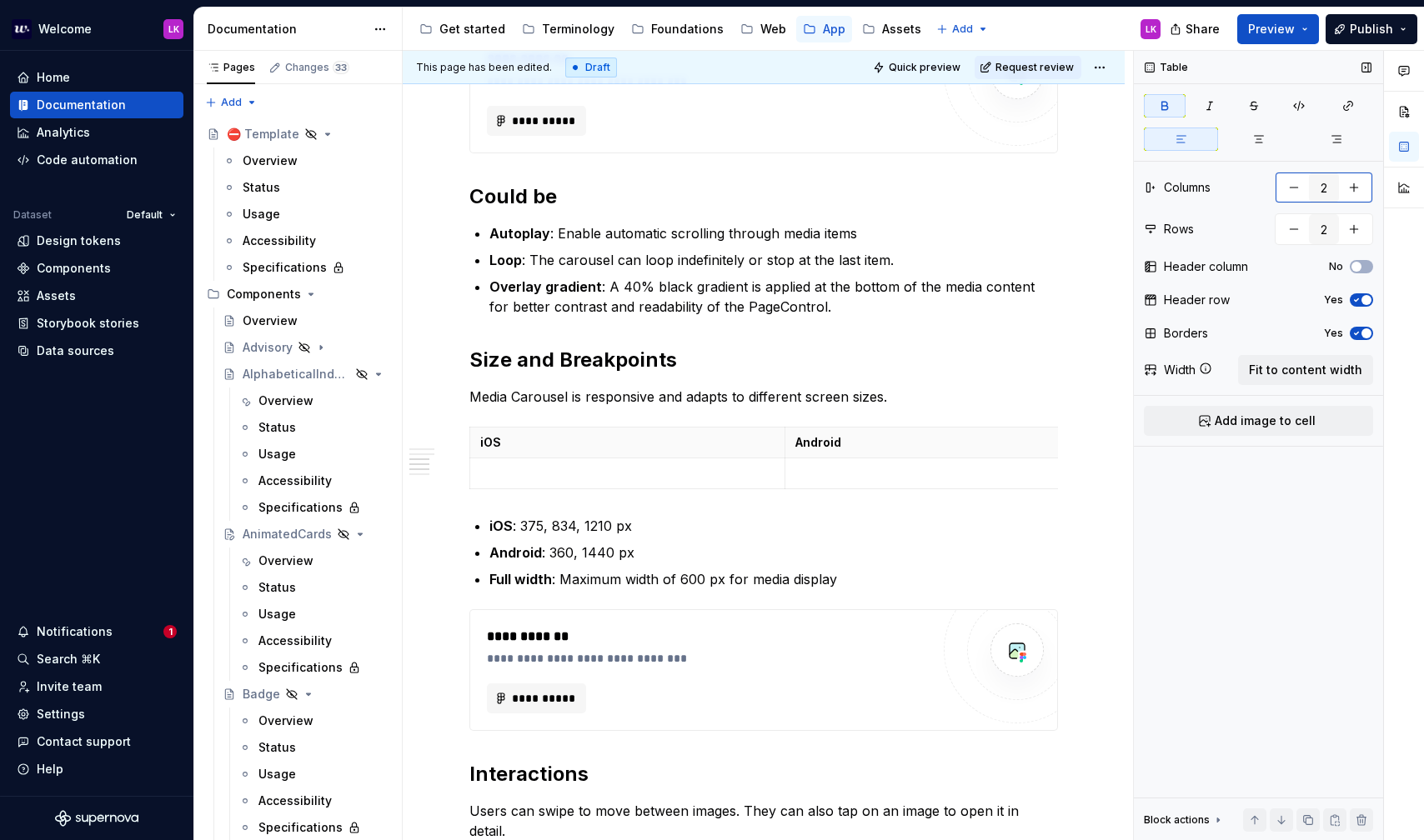
click at [1299, 189] on button "button" at bounding box center [1294, 187] width 30 height 30
click at [1361, 182] on button "button" at bounding box center [1353, 187] width 30 height 30
type input "3"
click at [1366, 326] on button "Yes" at bounding box center [1361, 333] width 23 height 14
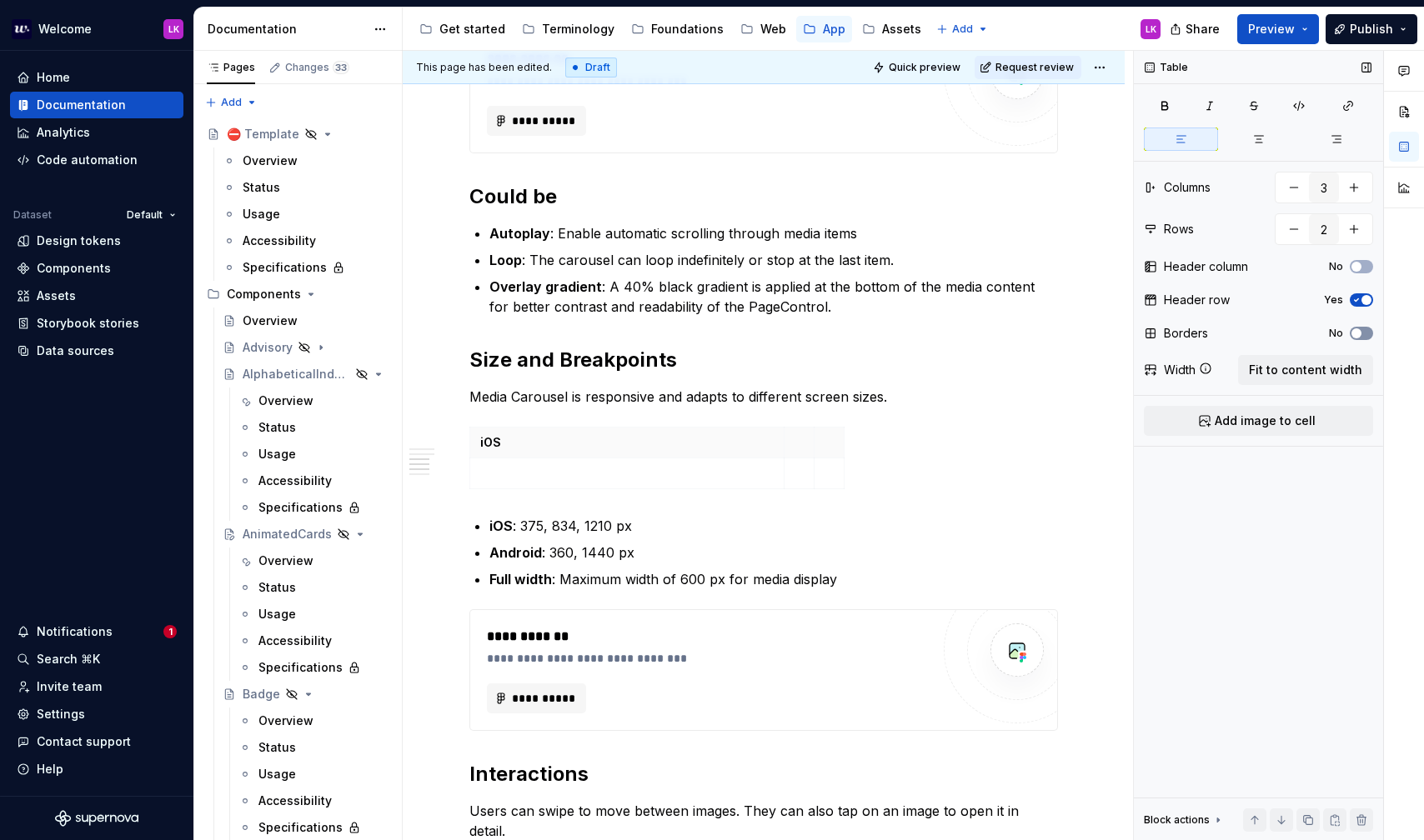
click at [1366, 326] on button "No" at bounding box center [1361, 333] width 23 height 14
click at [1362, 268] on icon "button" at bounding box center [1357, 267] width 14 height 10
click at [1362, 268] on span "button" at bounding box center [1367, 267] width 10 height 10
click at [1343, 380] on button "Fit to content width" at bounding box center [1306, 370] width 135 height 30
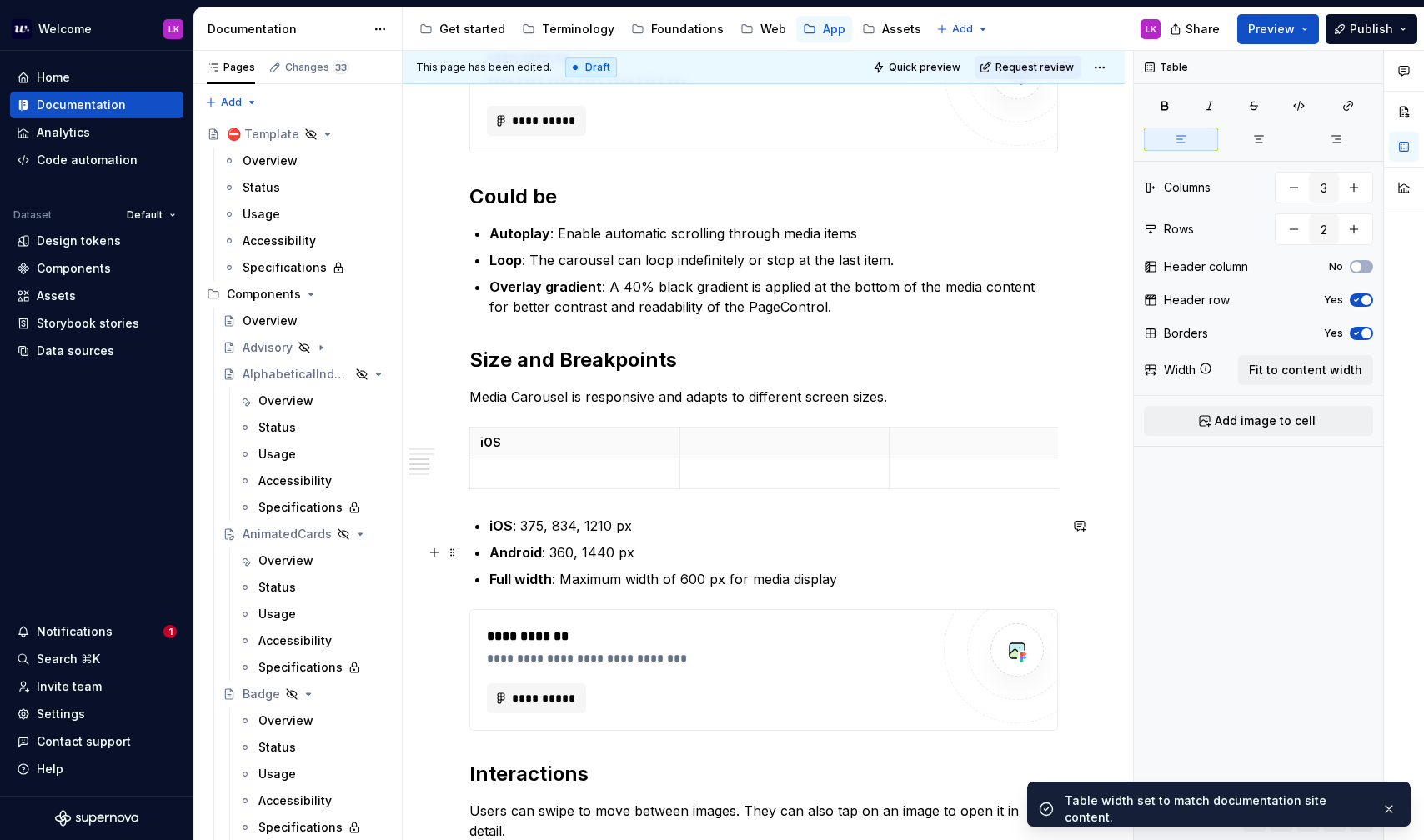
click at [511, 548] on strong "Android" at bounding box center [515, 553] width 53 height 17
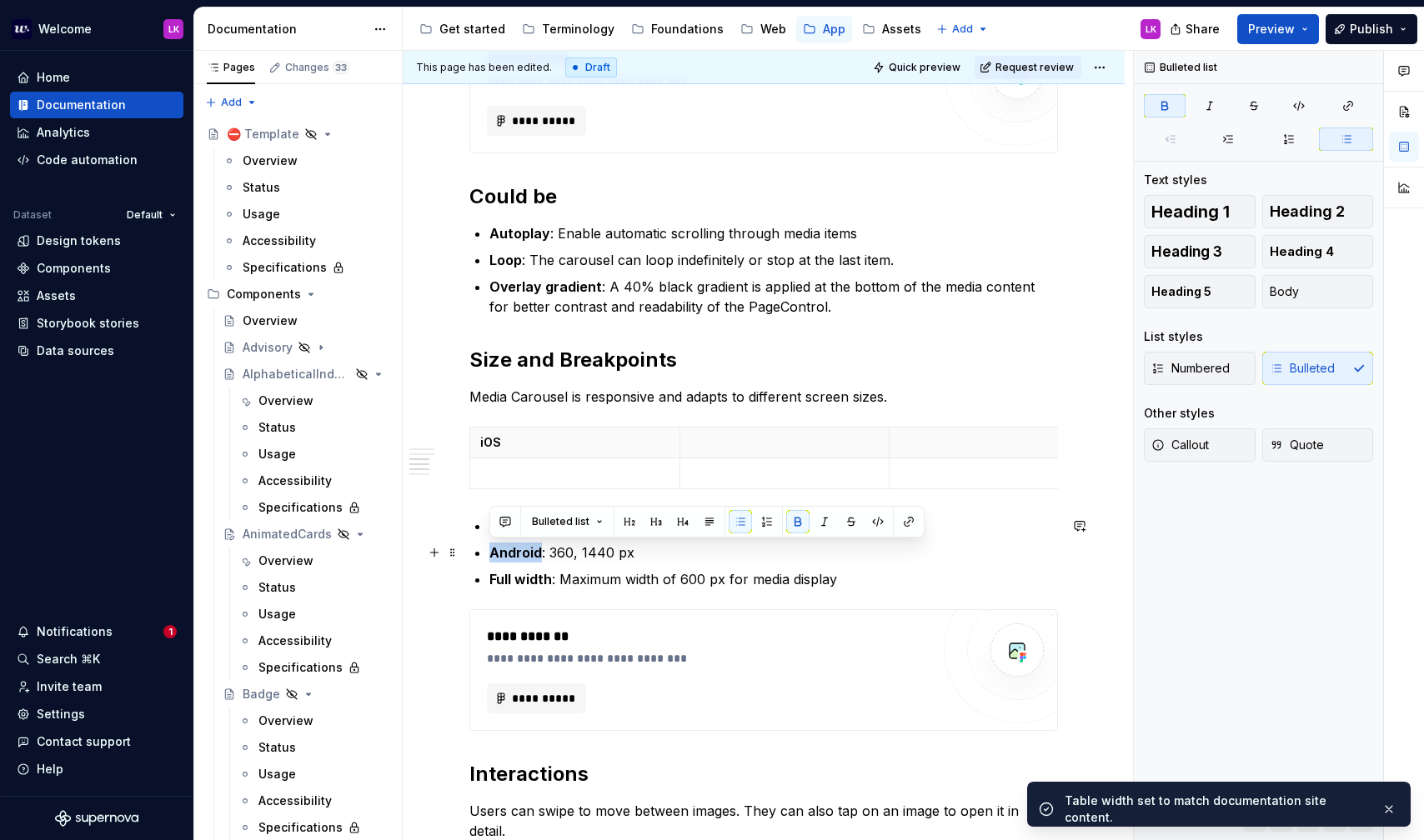
click at [511, 548] on strong "Android" at bounding box center [515, 553] width 53 height 17
copy strong "Android"
click at [710, 456] on th "To enrich screen reader interactions, please activate Accessibility in Grammarl…" at bounding box center [784, 443] width 210 height 31
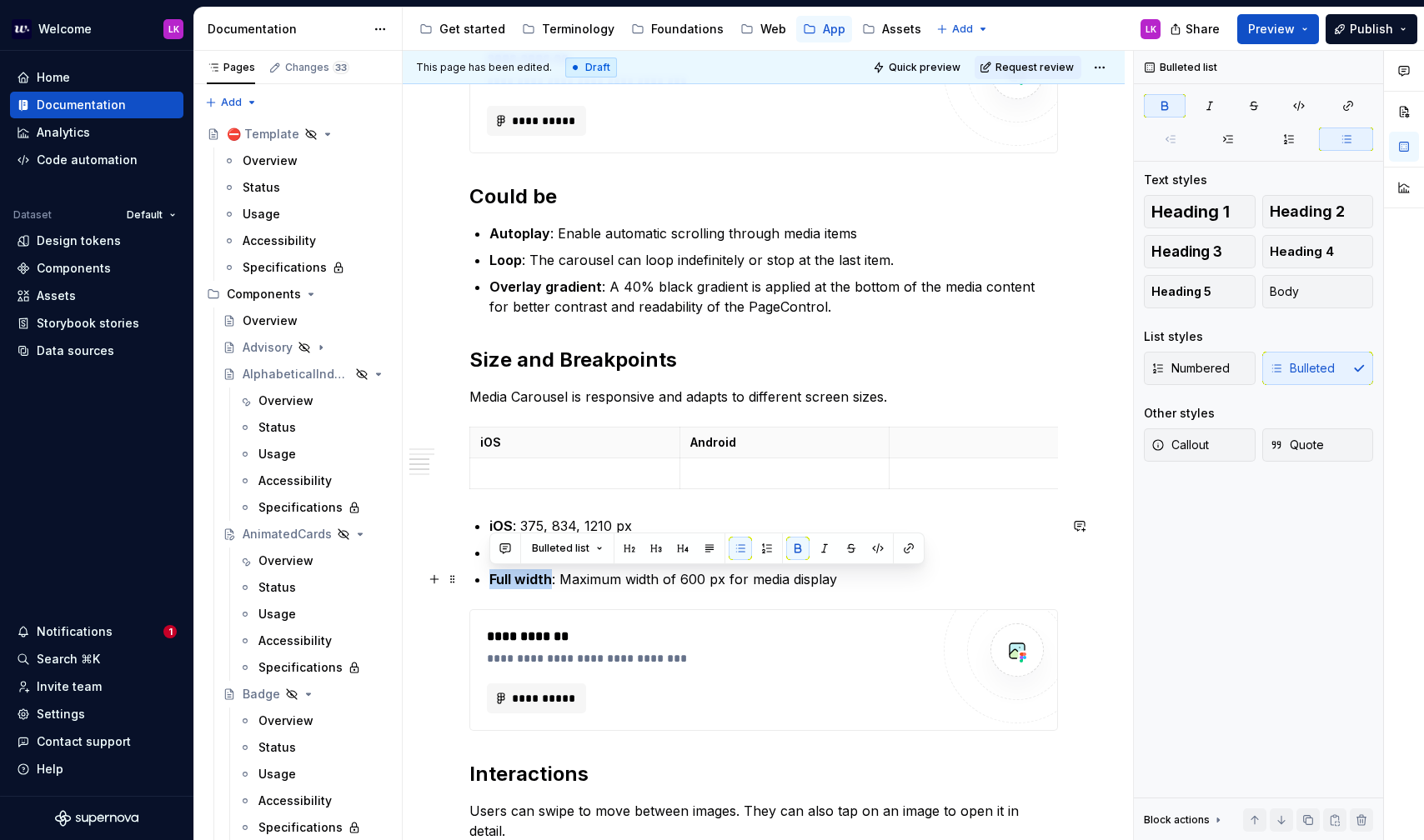
drag, startPoint x: 552, startPoint y: 578, endPoint x: 491, endPoint y: 577, distance: 61.0
click at [491, 577] on p "Full width : Maximum width of 600 px for media display" at bounding box center [773, 579] width 568 height 20
copy strong "Full width"
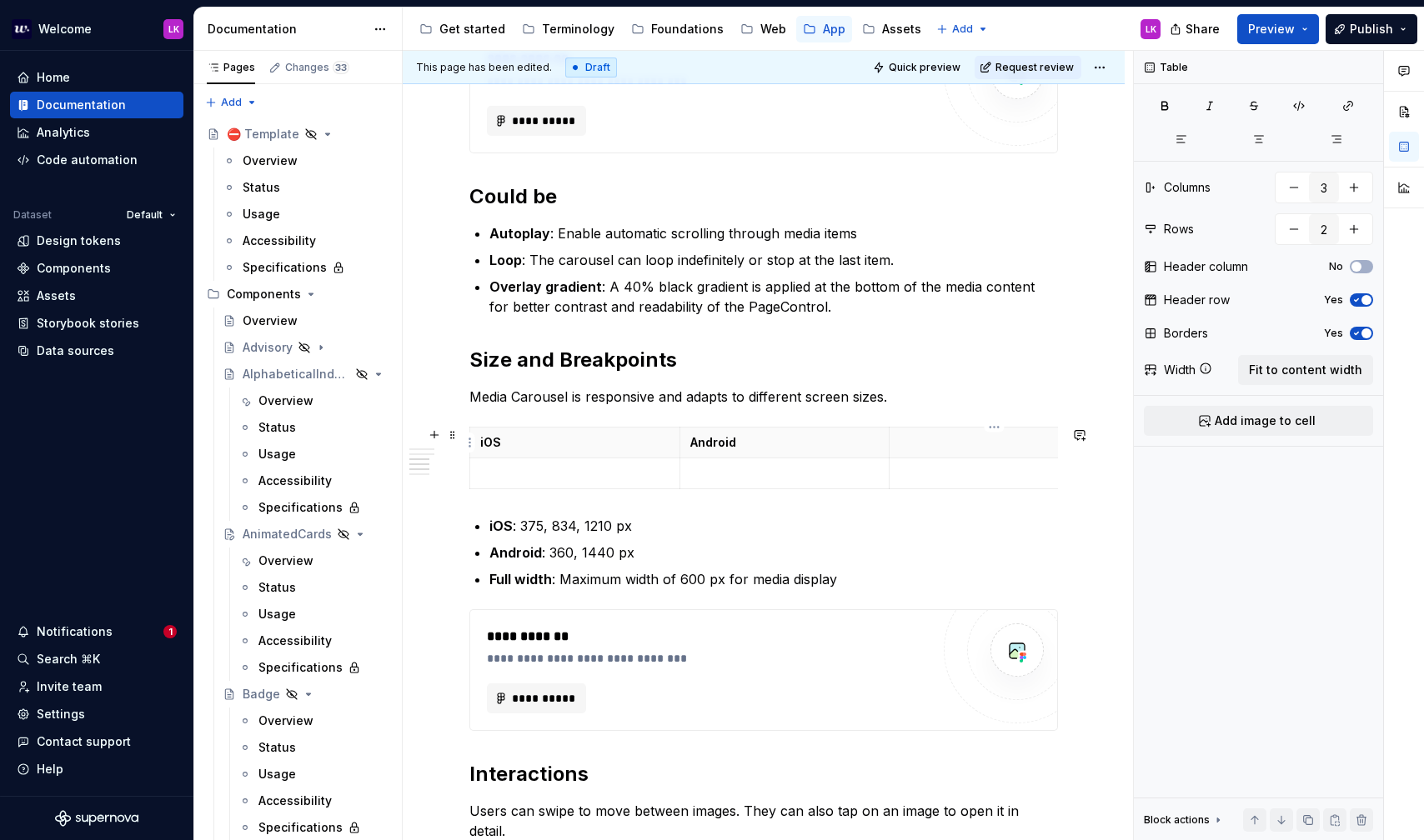
click at [951, 447] on p "To enrich screen reader interactions, please activate Accessibility in Grammarl…" at bounding box center [994, 443] width 190 height 17
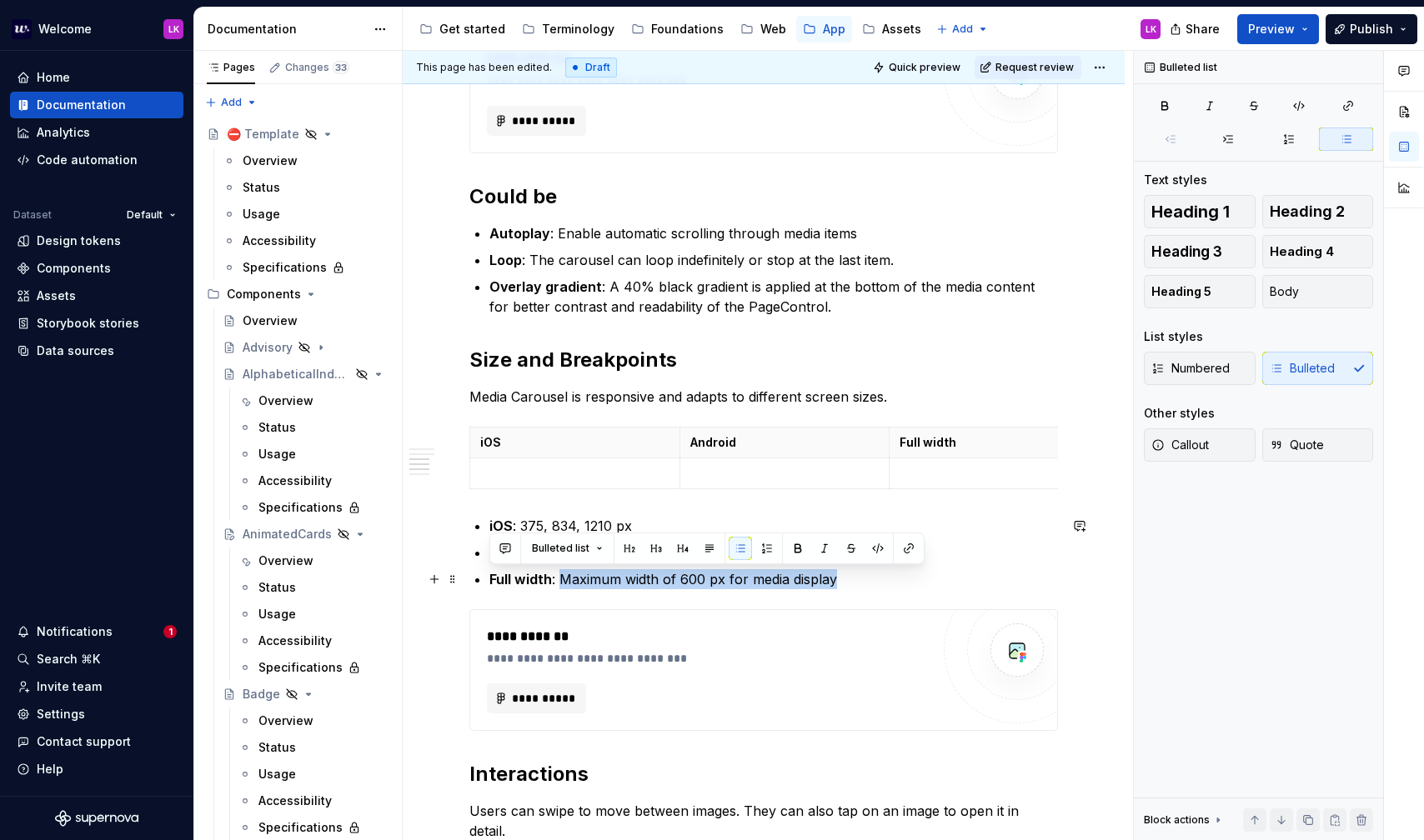
drag, startPoint x: 560, startPoint y: 579, endPoint x: 876, endPoint y: 569, distance: 316.2
click at [876, 569] on p "Full width : Maximum width of 600 px for media display" at bounding box center [773, 579] width 568 height 20
copy p "Maximum width of 600 px for media display"
click at [919, 472] on p "To enrich screen reader interactions, please activate Accessibility in Grammarl…" at bounding box center [994, 474] width 190 height 17
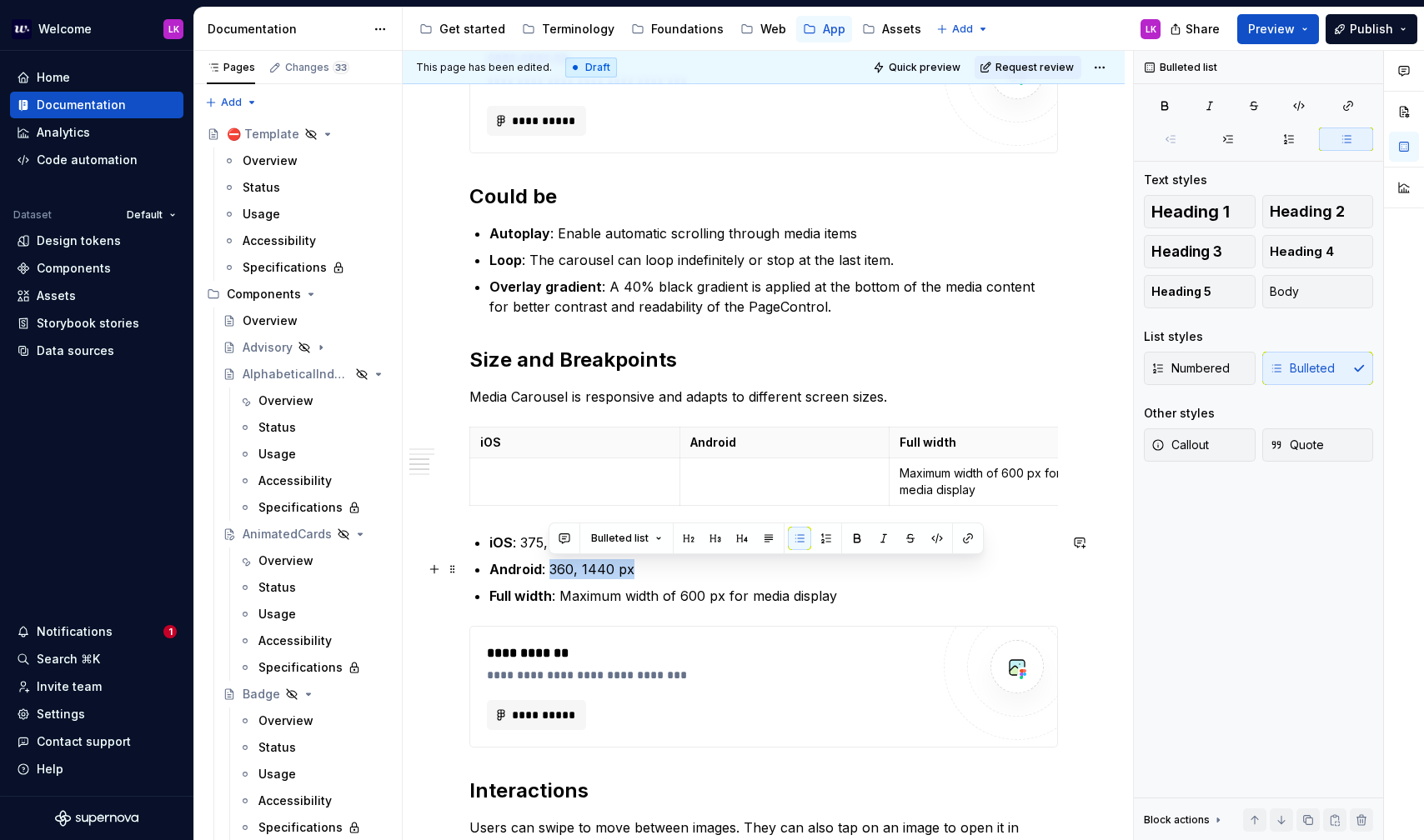
drag, startPoint x: 550, startPoint y: 565, endPoint x: 681, endPoint y: 570, distance: 131.1
click at [681, 570] on p "Android : 360, 1440 px" at bounding box center [773, 570] width 568 height 20
click at [722, 494] on td "To enrich screen reader interactions, please activate Accessibility in Grammarl…" at bounding box center [784, 482] width 210 height 48
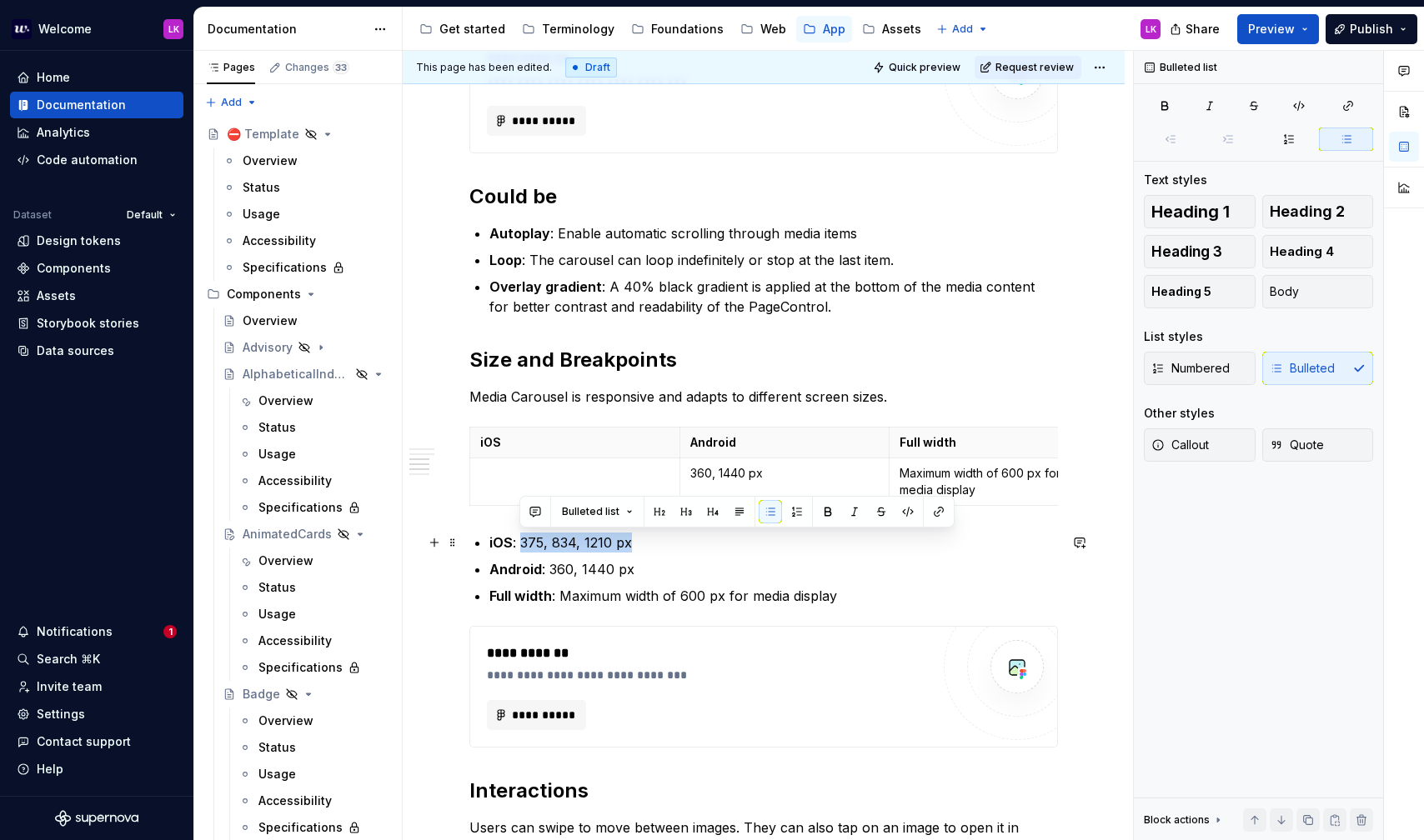
drag, startPoint x: 520, startPoint y: 535, endPoint x: 646, endPoint y: 535, distance: 126.0
click at [646, 535] on p "iOS : 375, 834, 1210 px" at bounding box center [773, 542] width 568 height 20
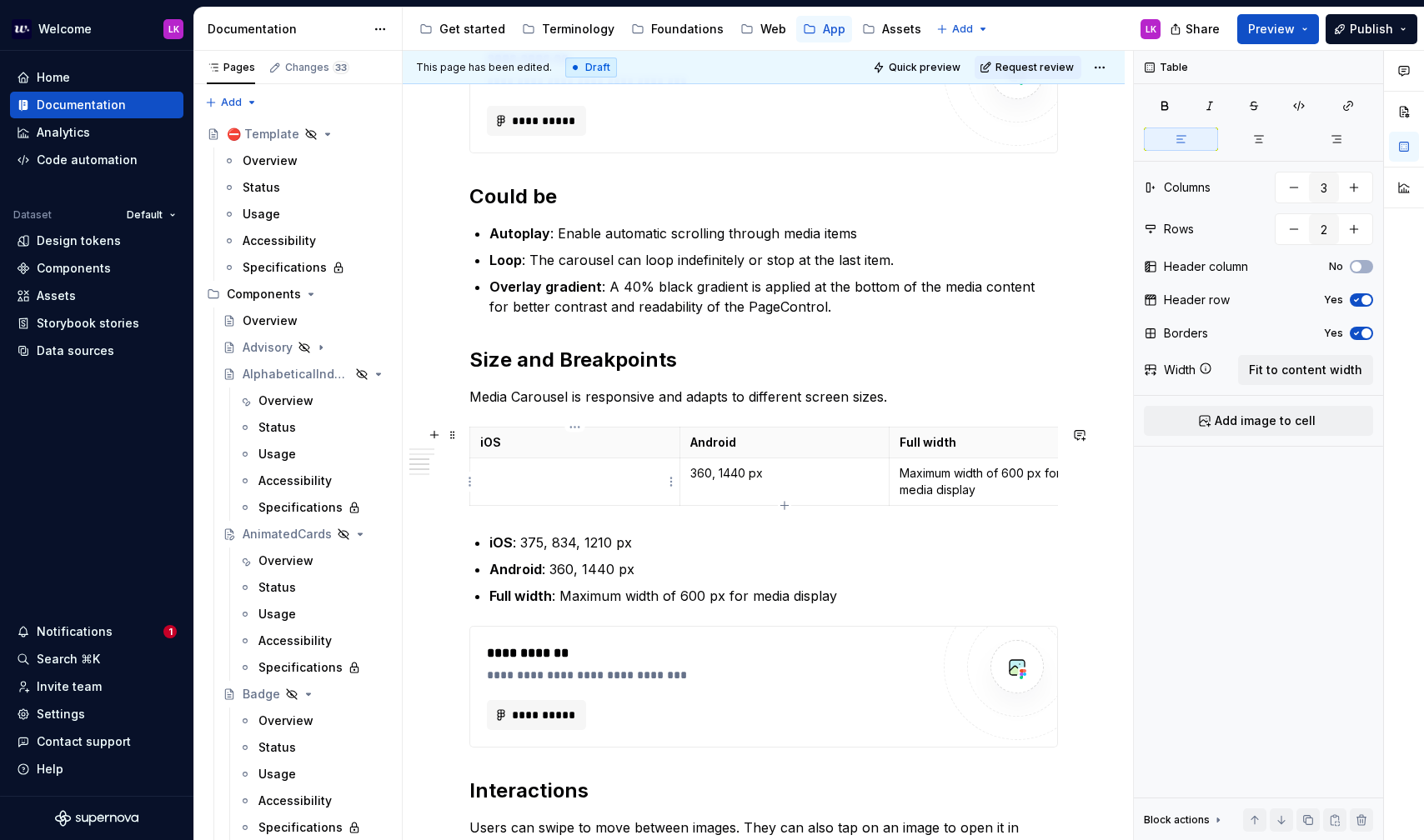
click at [572, 477] on p "To enrich screen reader interactions, please activate Accessibility in Grammarl…" at bounding box center [575, 474] width 190 height 17
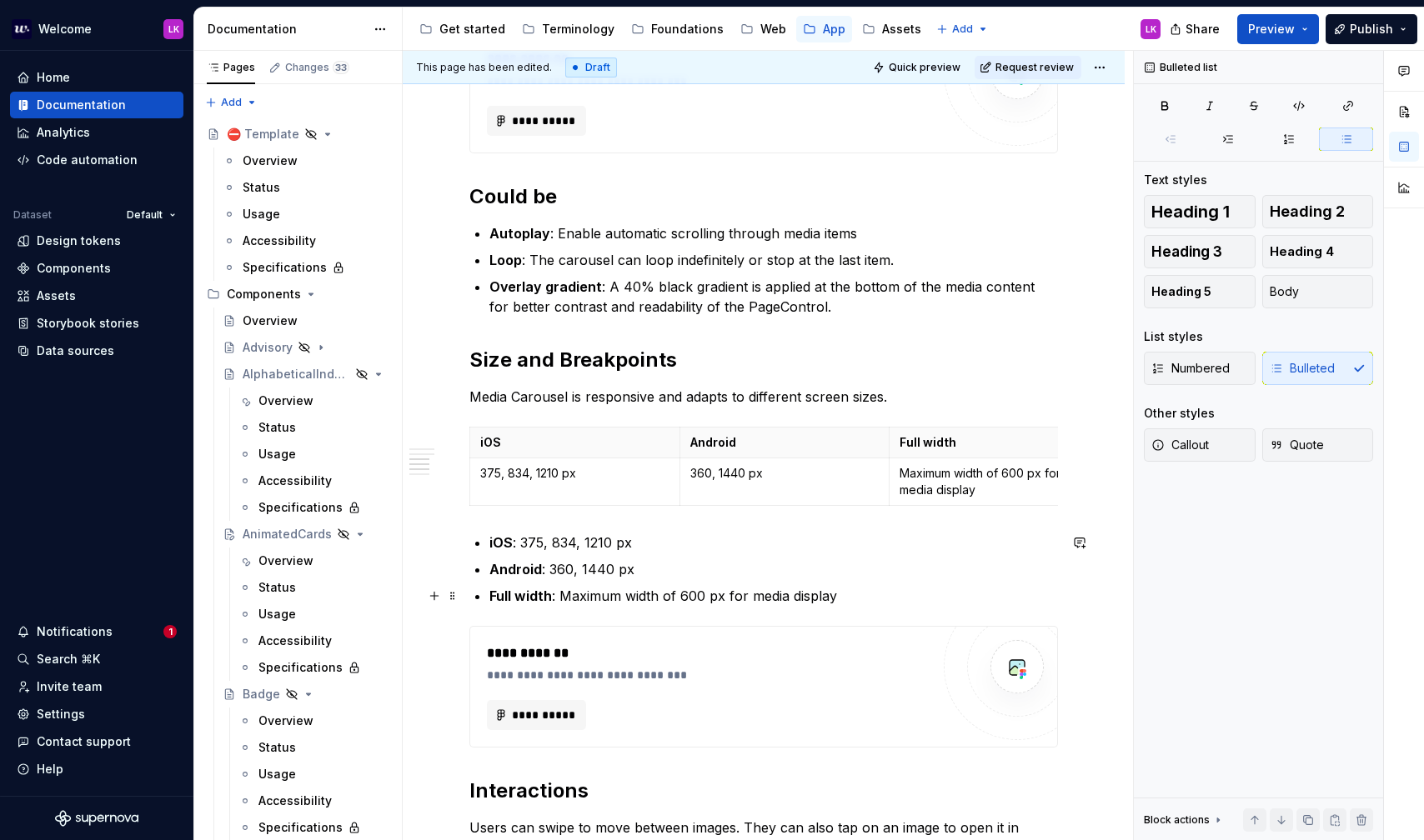
click at [847, 590] on p "Full width : Maximum width of 600 px for media display" at bounding box center [773, 596] width 568 height 20
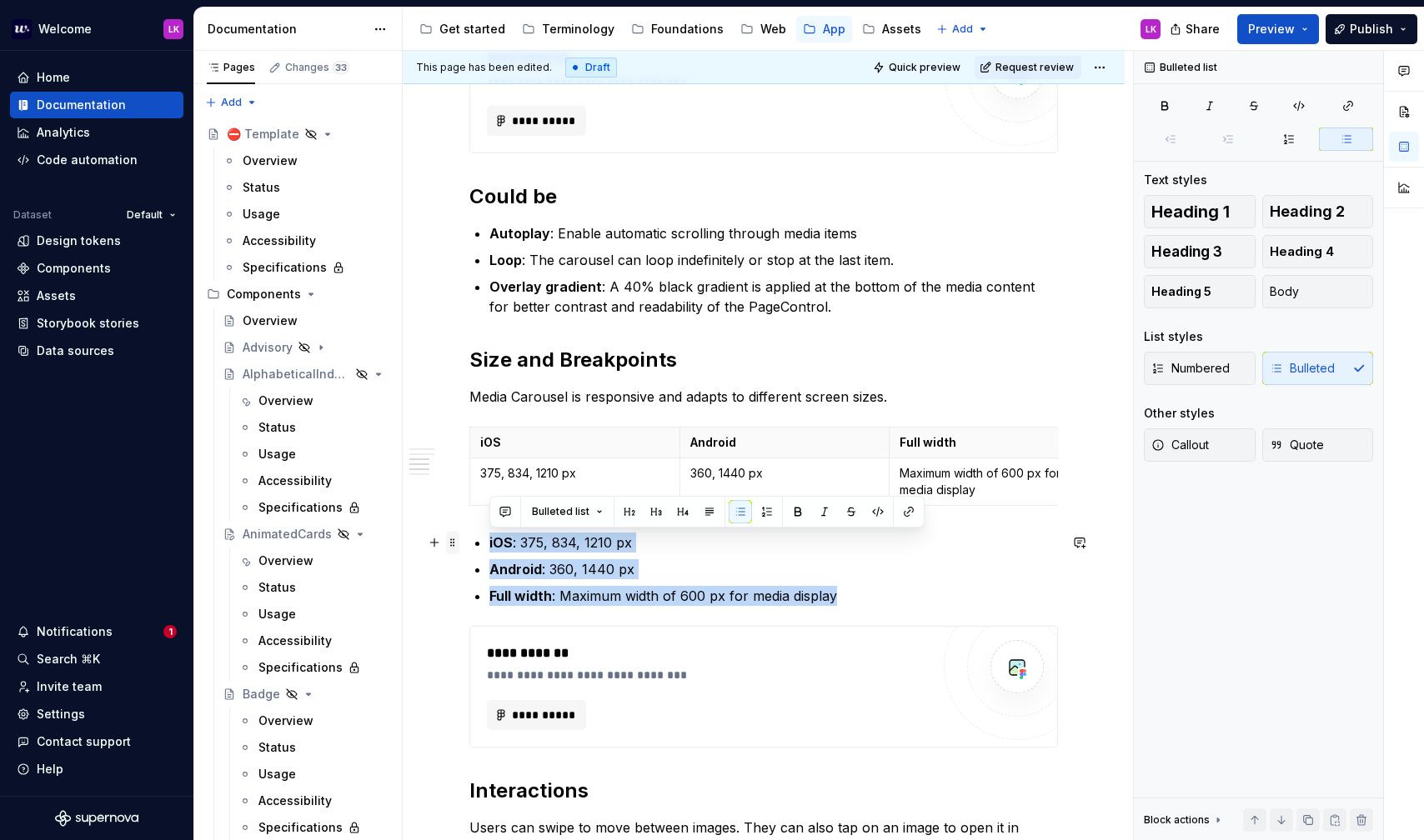
drag, startPoint x: 874, startPoint y: 604, endPoint x: 458, endPoint y: 542, distance: 420.6
click at [470, 542] on div "**********" at bounding box center [764, 460] width 589 height 1714
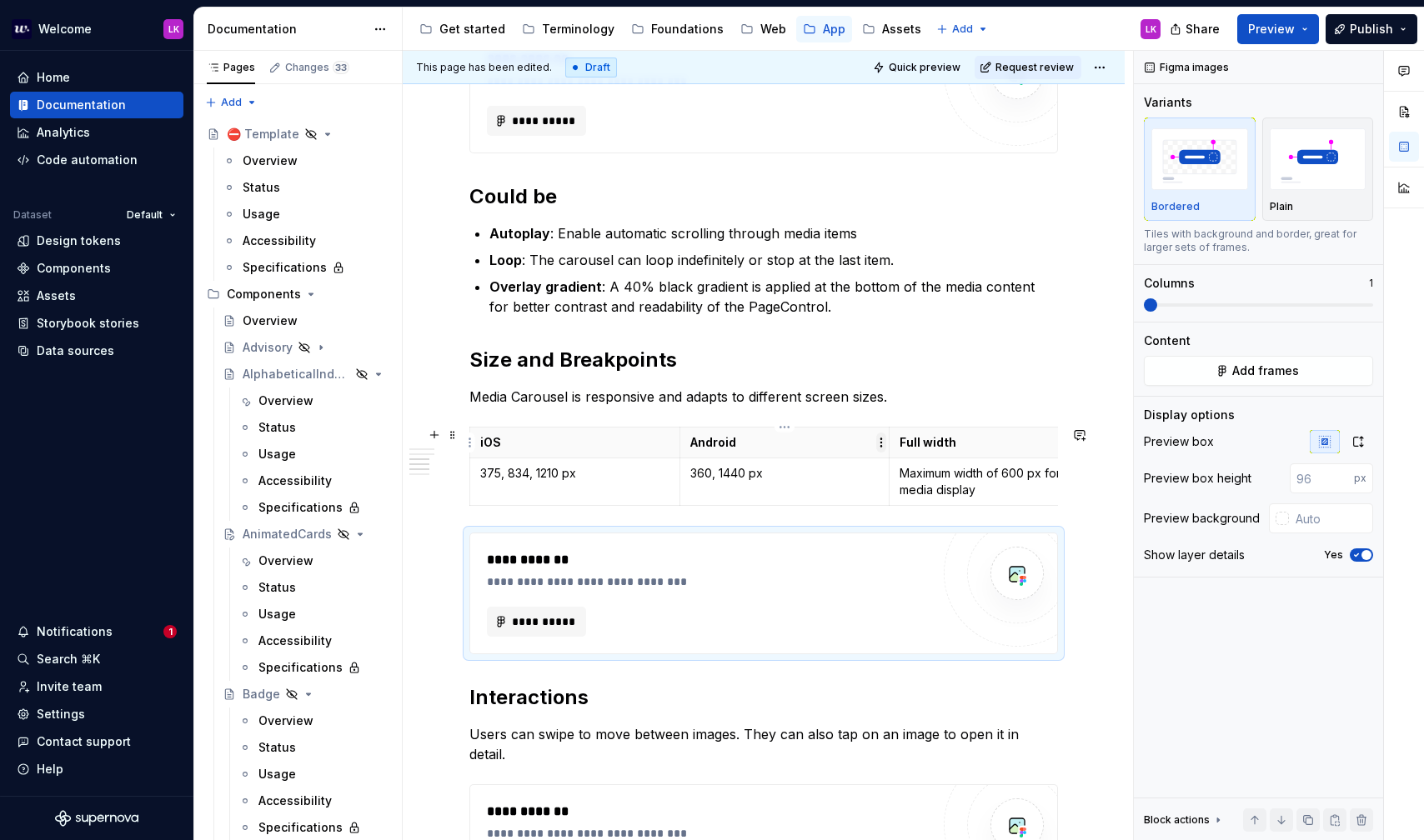
click at [878, 443] on html "Welcome LK Home Documentation Analytics Code automation Dataset Default Design …" at bounding box center [712, 420] width 1424 height 840
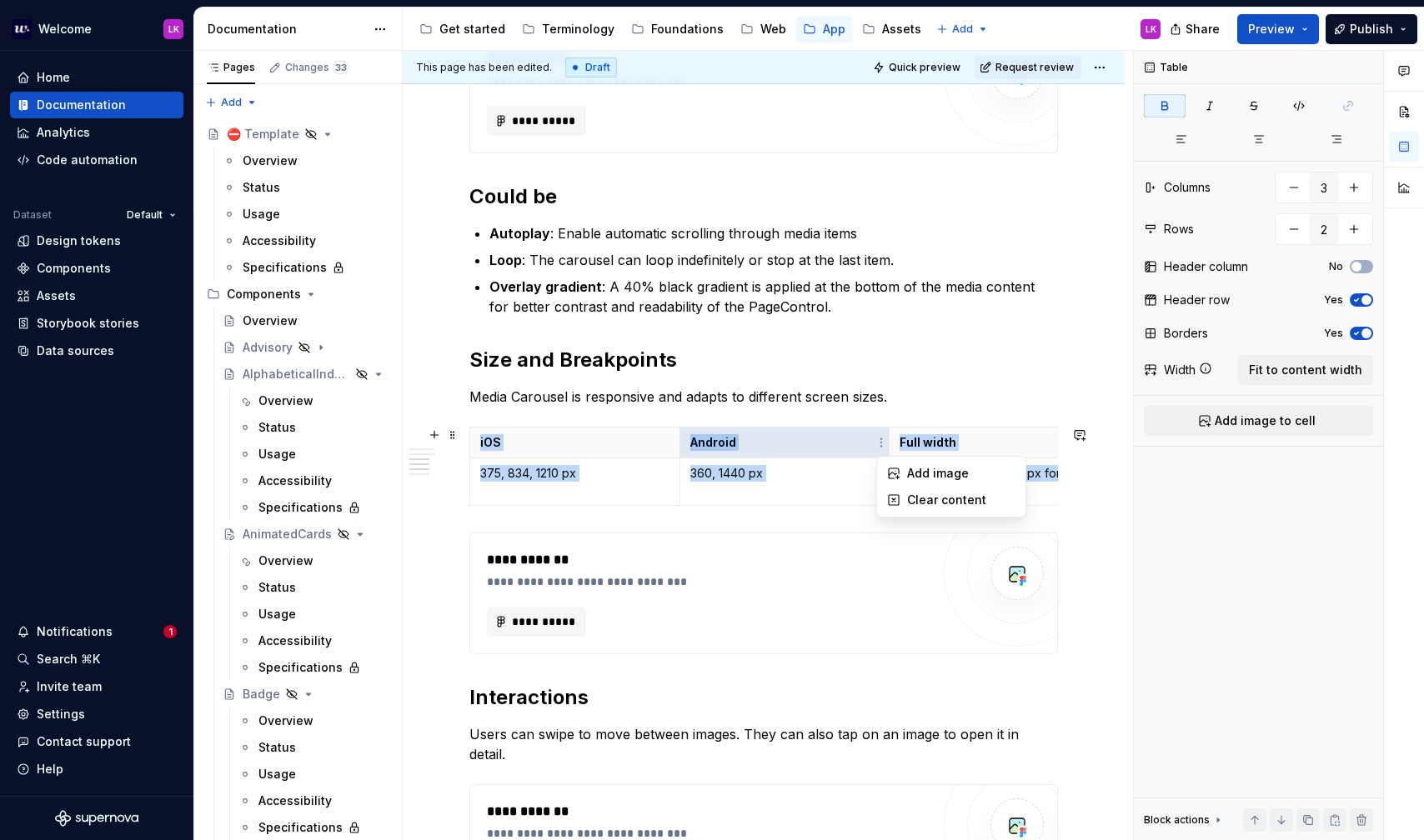
click at [526, 443] on html "Welcome LK Home Documentation Analytics Code automation Dataset Default Design …" at bounding box center [712, 420] width 1424 height 840
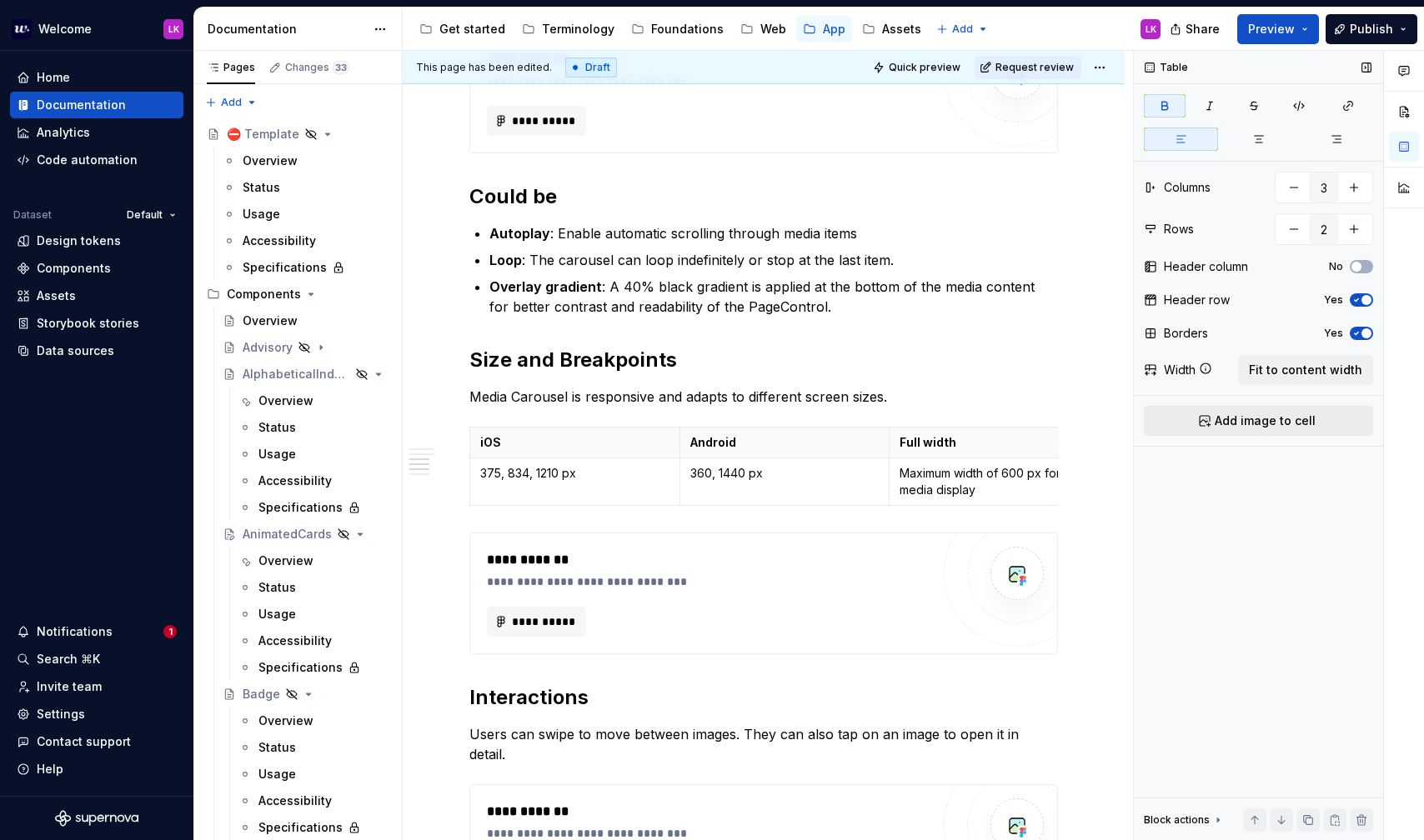
click at [1311, 422] on span "Add image to cell" at bounding box center [1265, 421] width 101 height 17
click at [1279, 355] on div "Fit to content width" at bounding box center [1306, 370] width 135 height 30
click at [1284, 365] on span "Fit to content width" at bounding box center [1305, 370] width 113 height 17
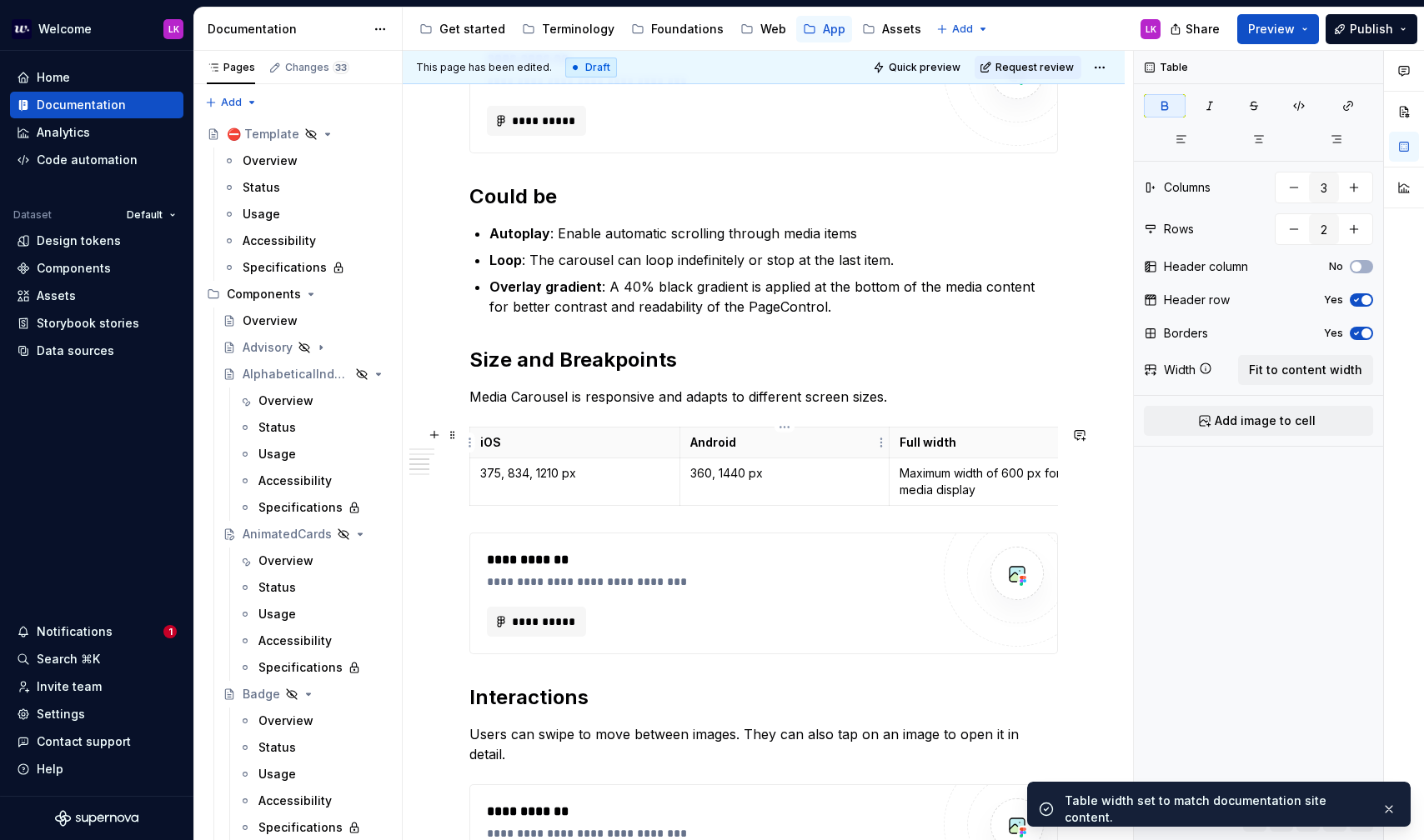
click at [808, 437] on p "Android" at bounding box center [785, 443] width 190 height 17
click at [1364, 298] on span "button" at bounding box center [1367, 300] width 10 height 10
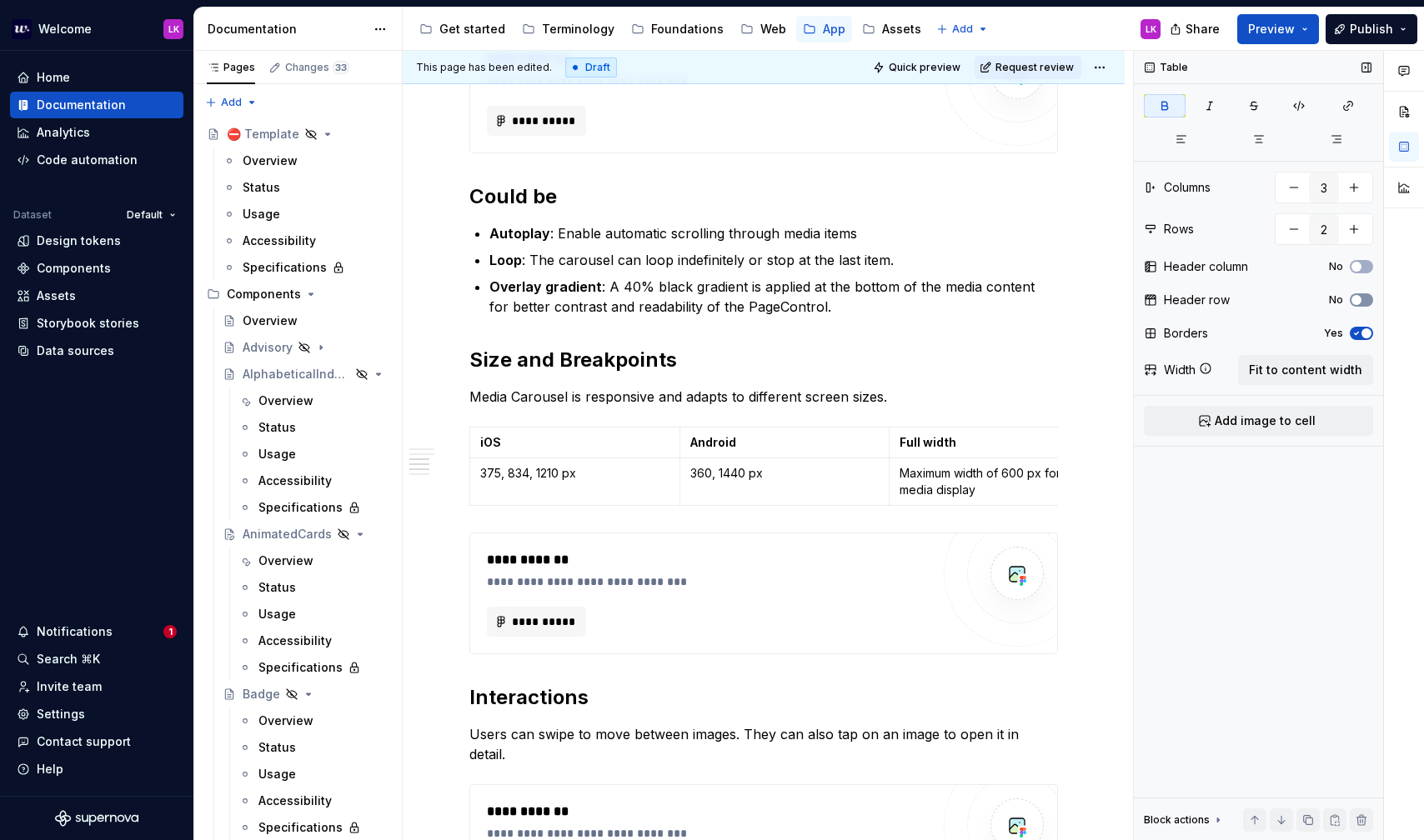
type textarea "*"
type button "on"
click at [1364, 298] on button "No" at bounding box center [1361, 300] width 23 height 14
click at [1364, 298] on span "button" at bounding box center [1367, 300] width 10 height 10
click at [1364, 298] on button "No" at bounding box center [1361, 300] width 23 height 14
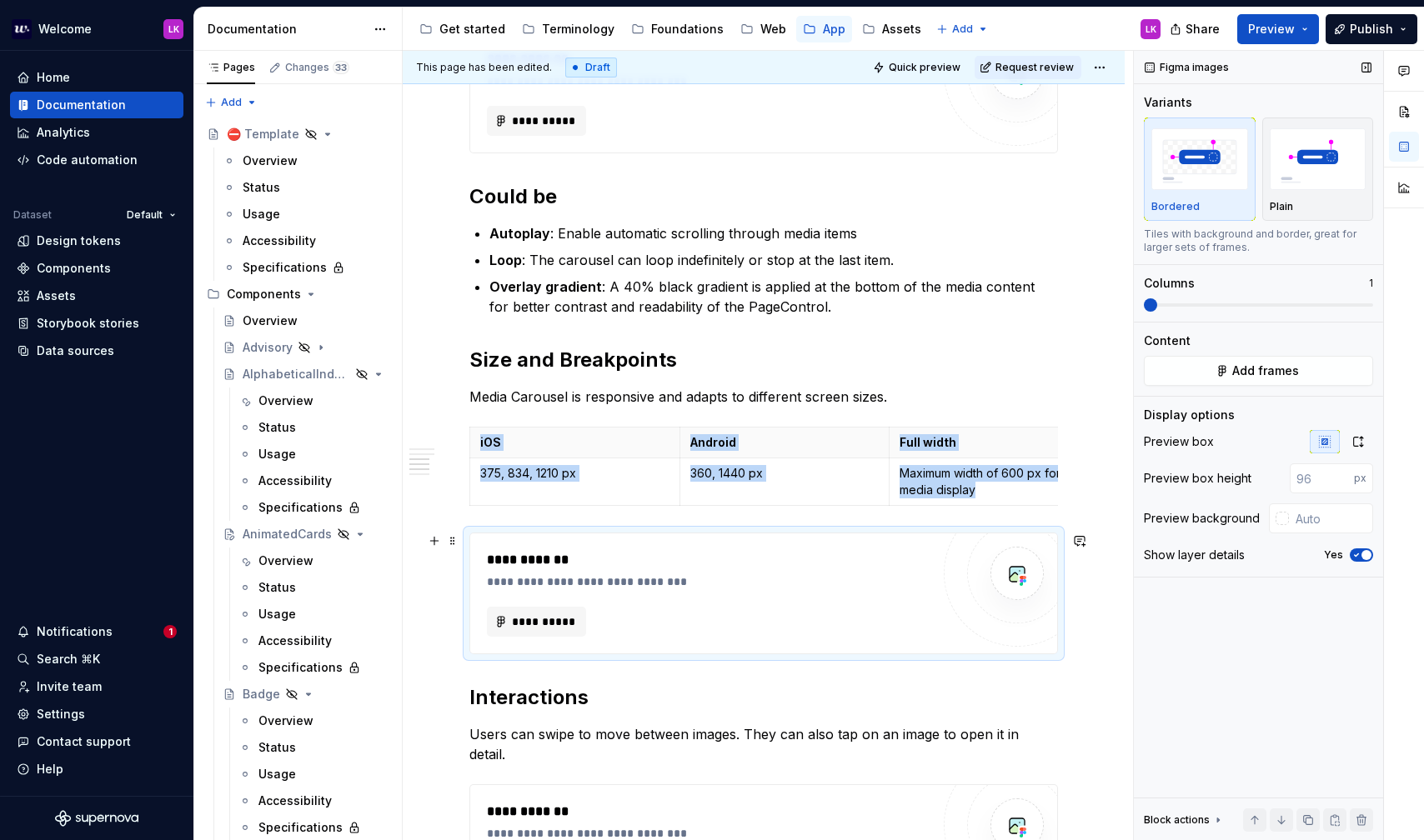
click at [780, 574] on div "**********" at bounding box center [712, 582] width 452 height 17
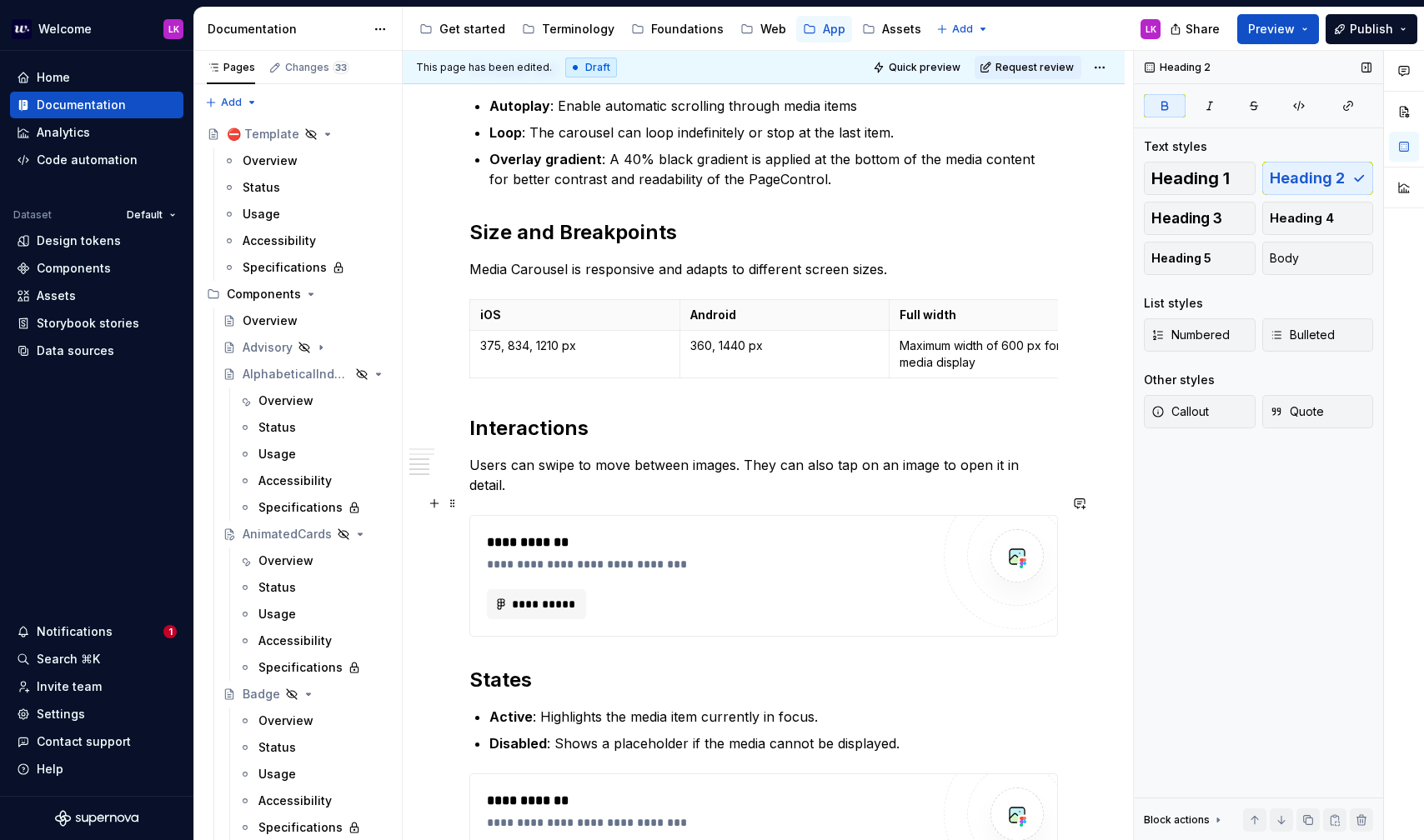
scroll to position [876, 0]
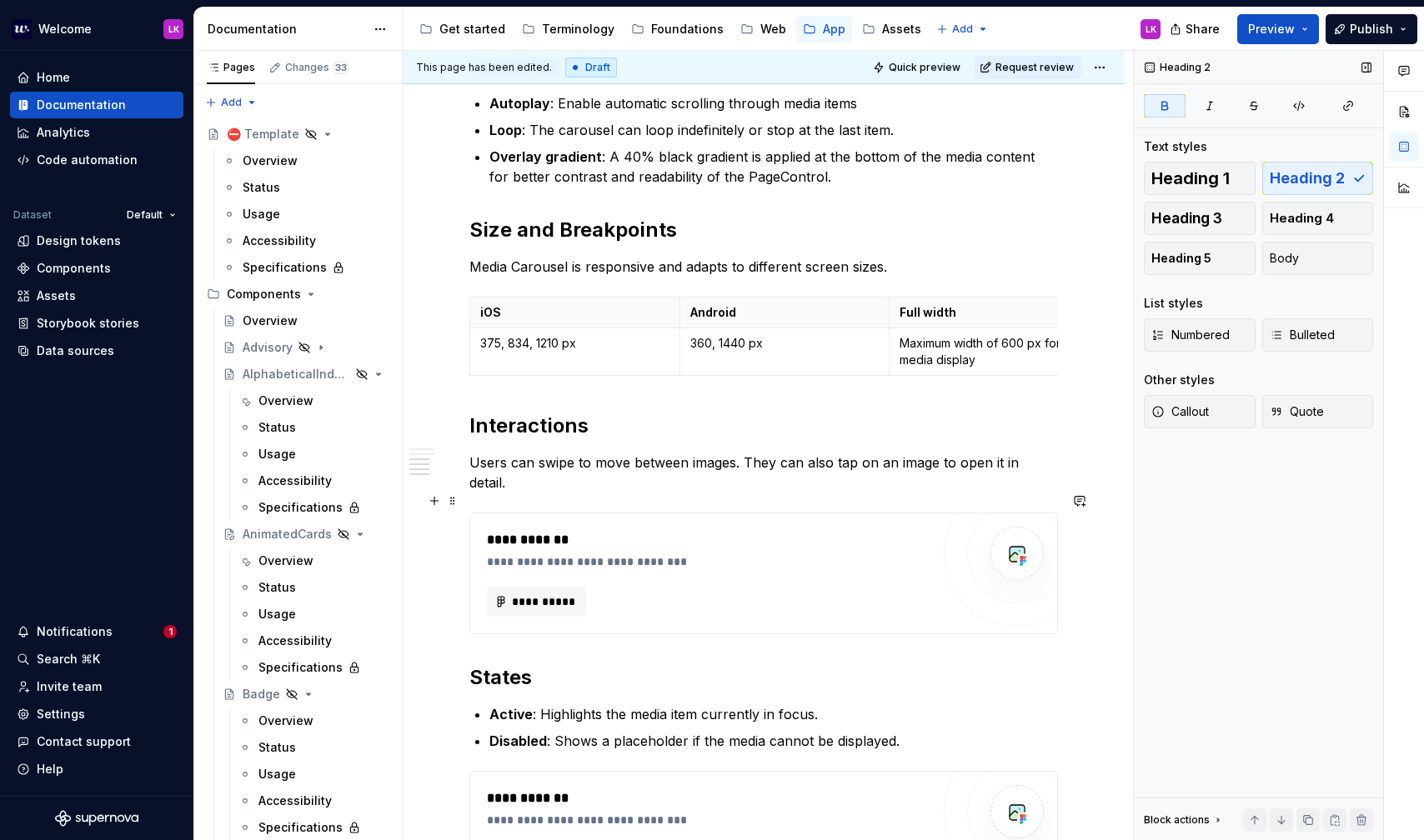
click at [728, 551] on div "**********" at bounding box center [708, 573] width 443 height 87
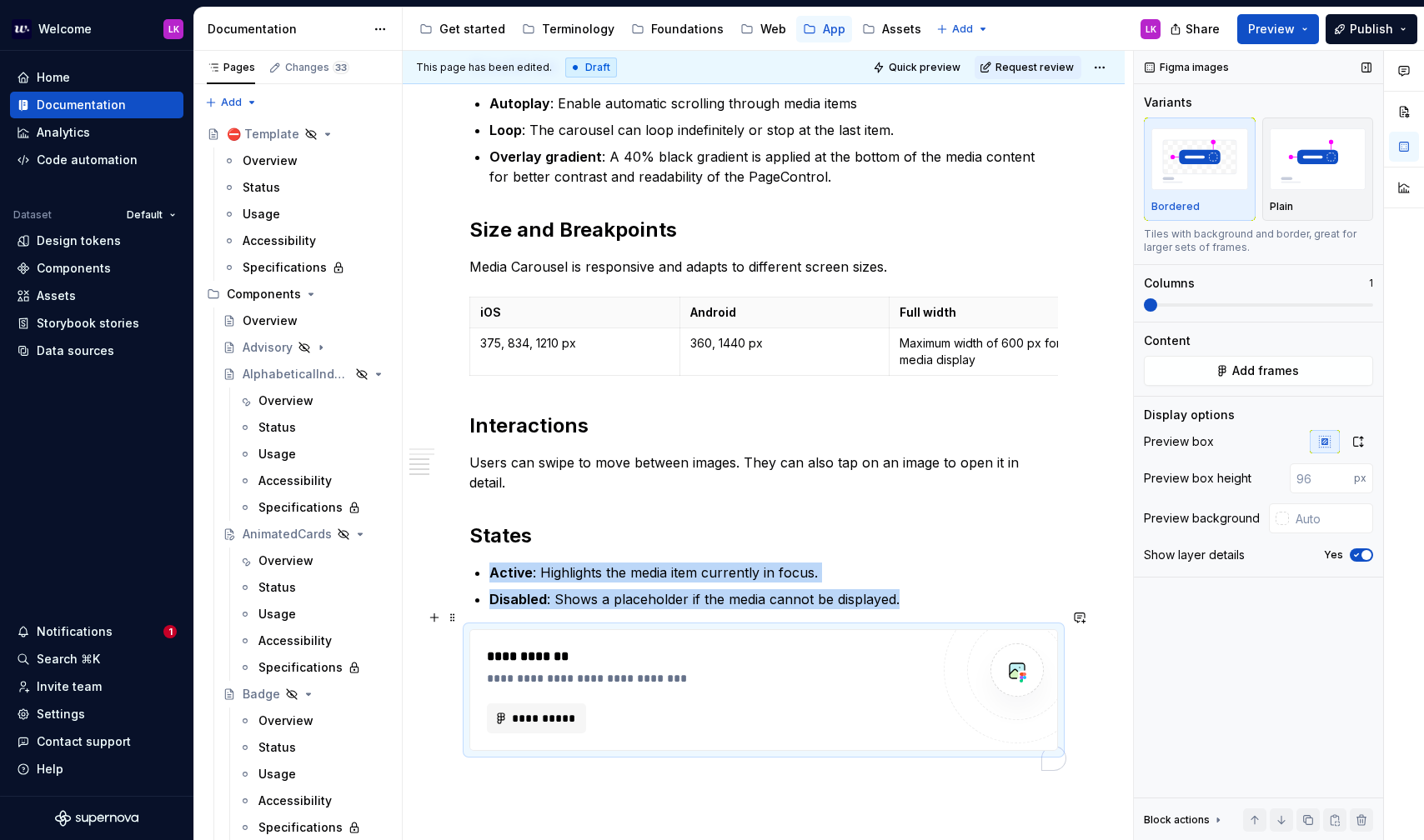
click at [652, 703] on div "**********" at bounding box center [708, 718] width 443 height 30
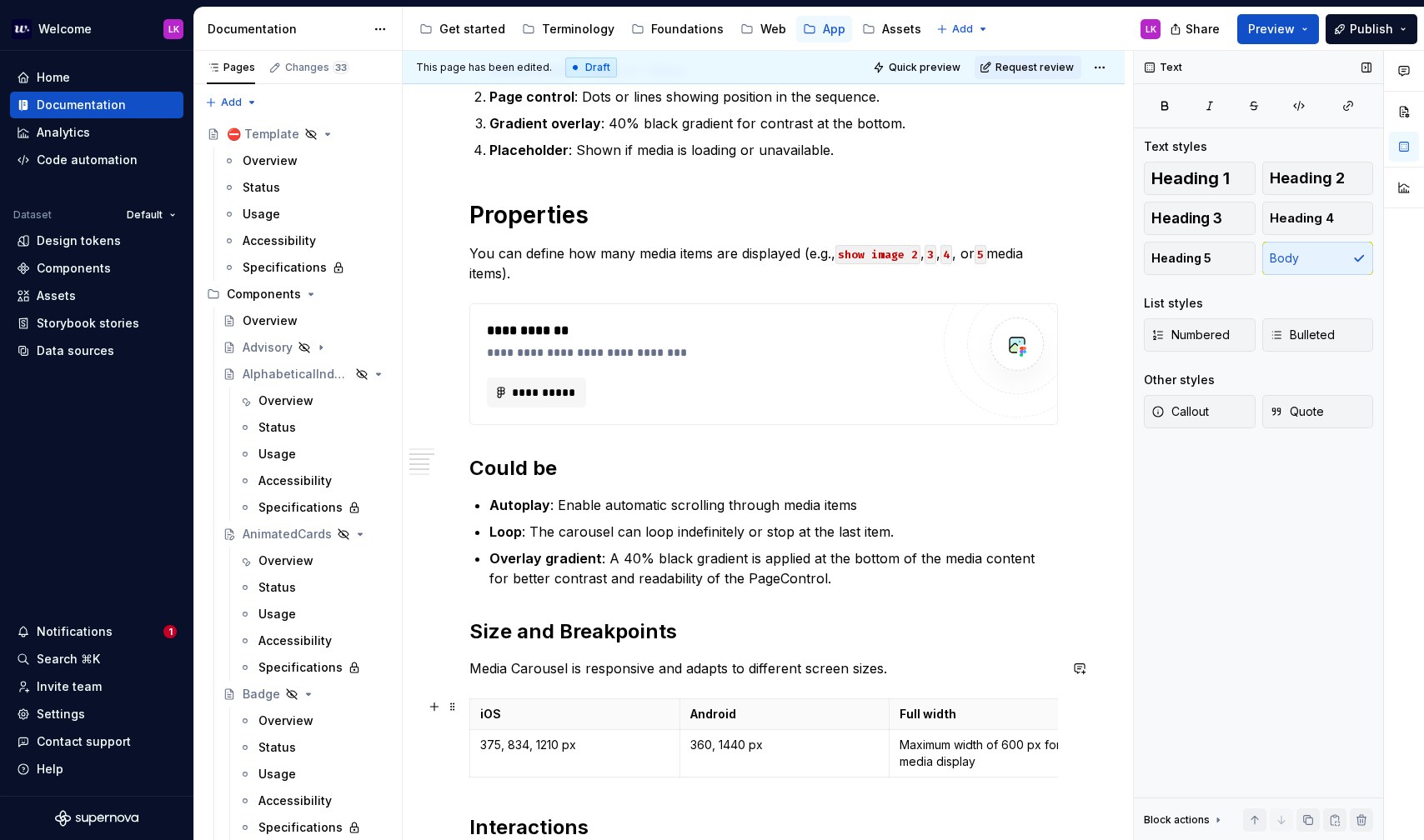
scroll to position [505, 0]
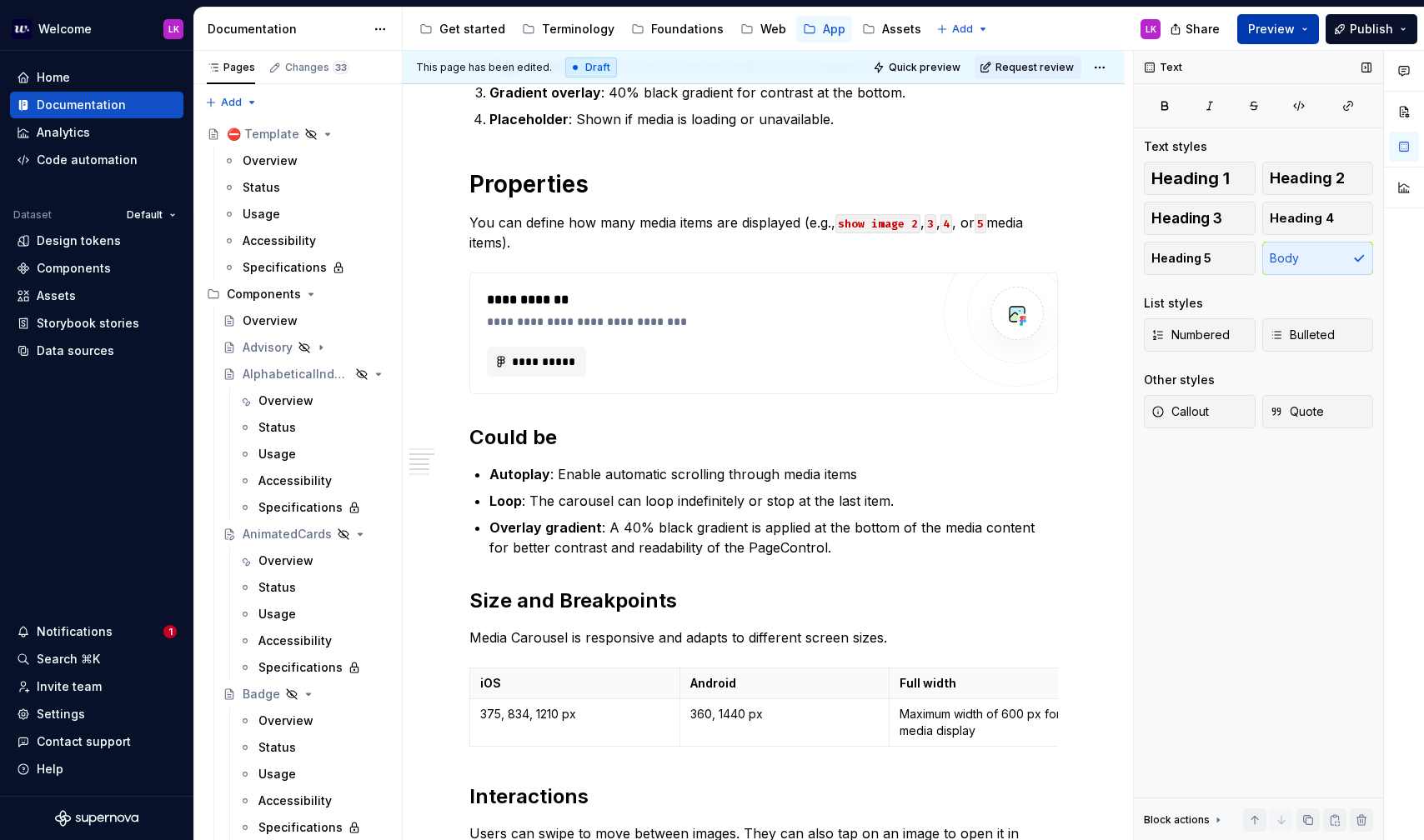
click at [1279, 26] on span "Preview" at bounding box center [1271, 30] width 47 height 17
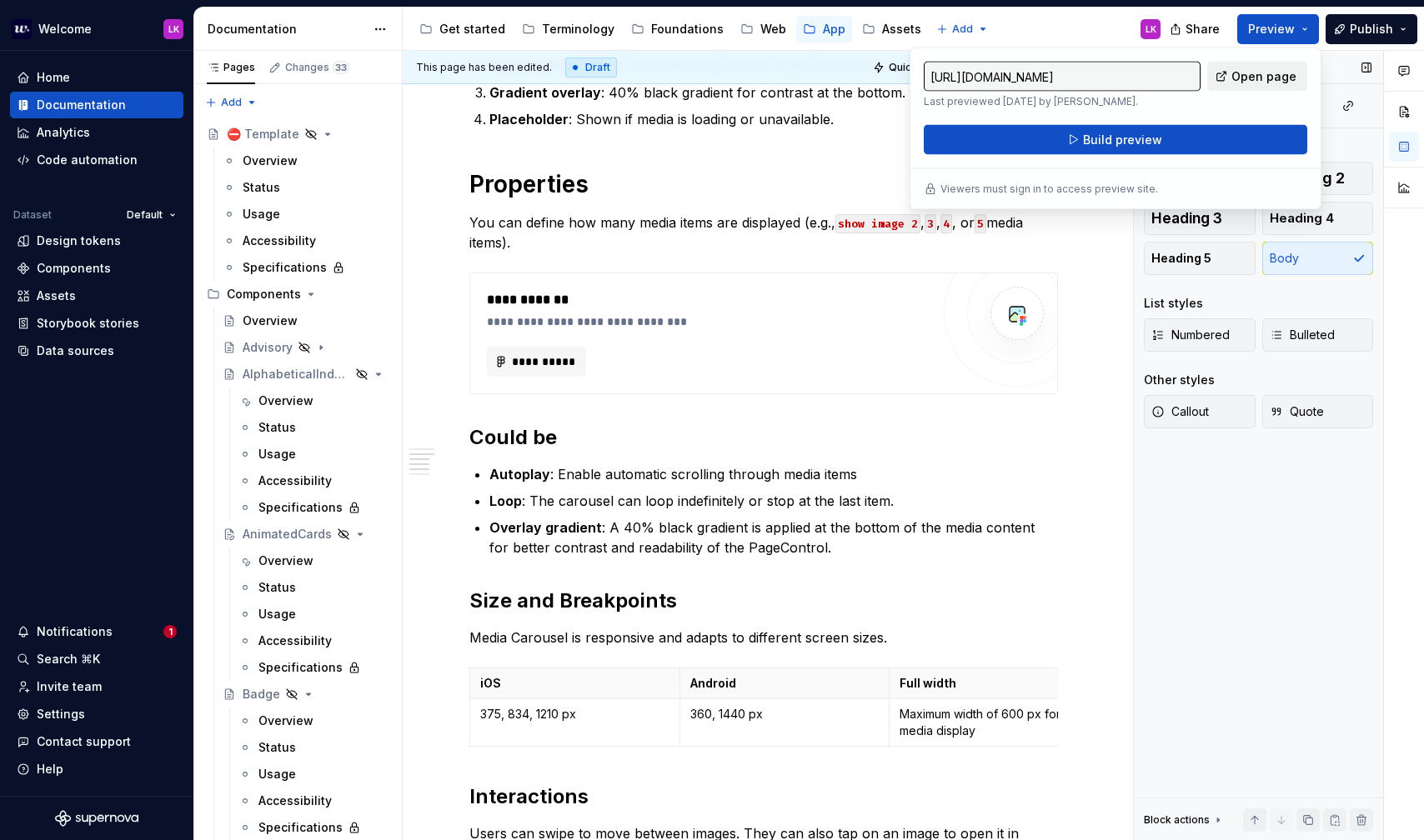
click at [1254, 77] on span "Open page" at bounding box center [1264, 77] width 65 height 17
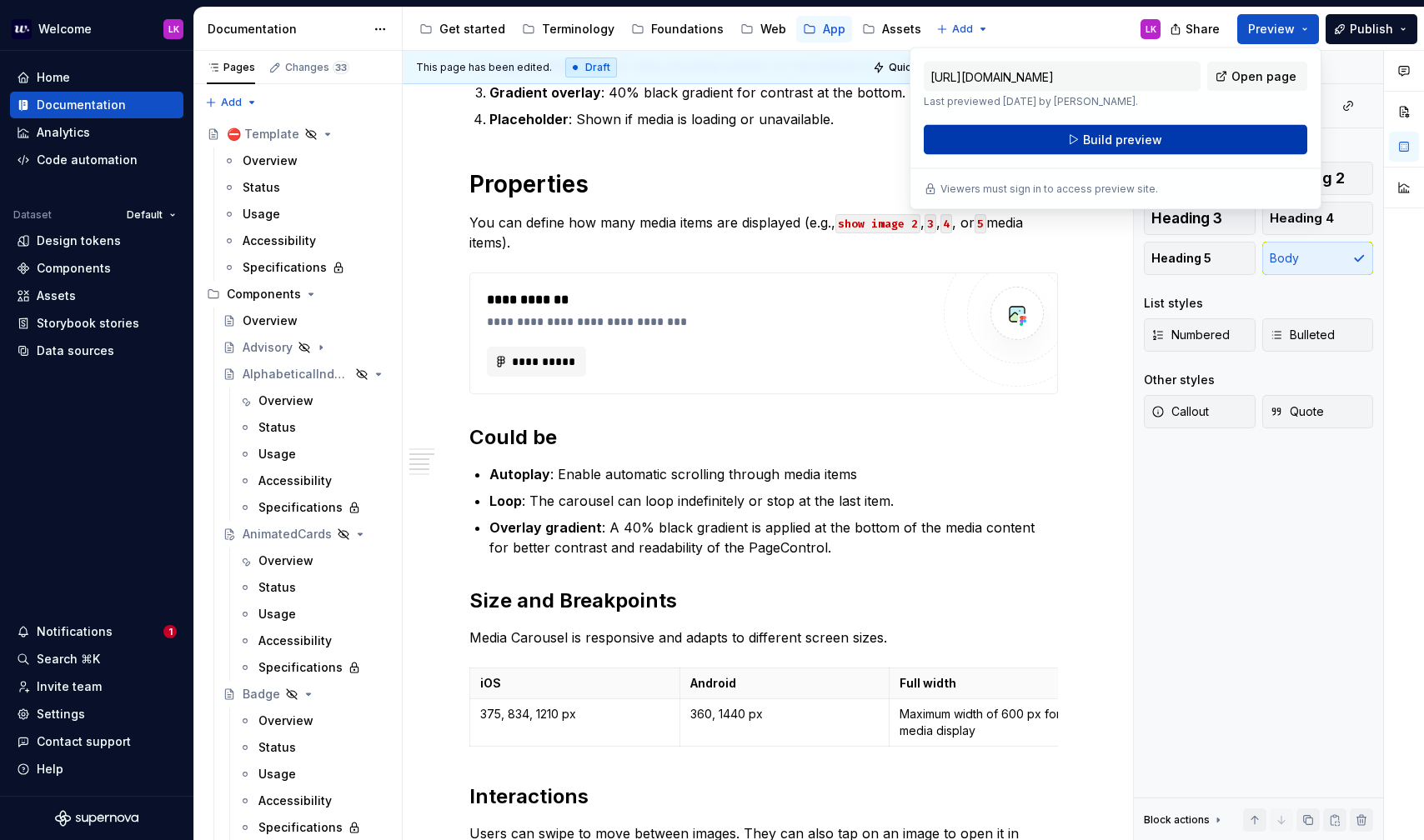
click at [1234, 139] on button "Build preview" at bounding box center [1115, 139] width 384 height 30
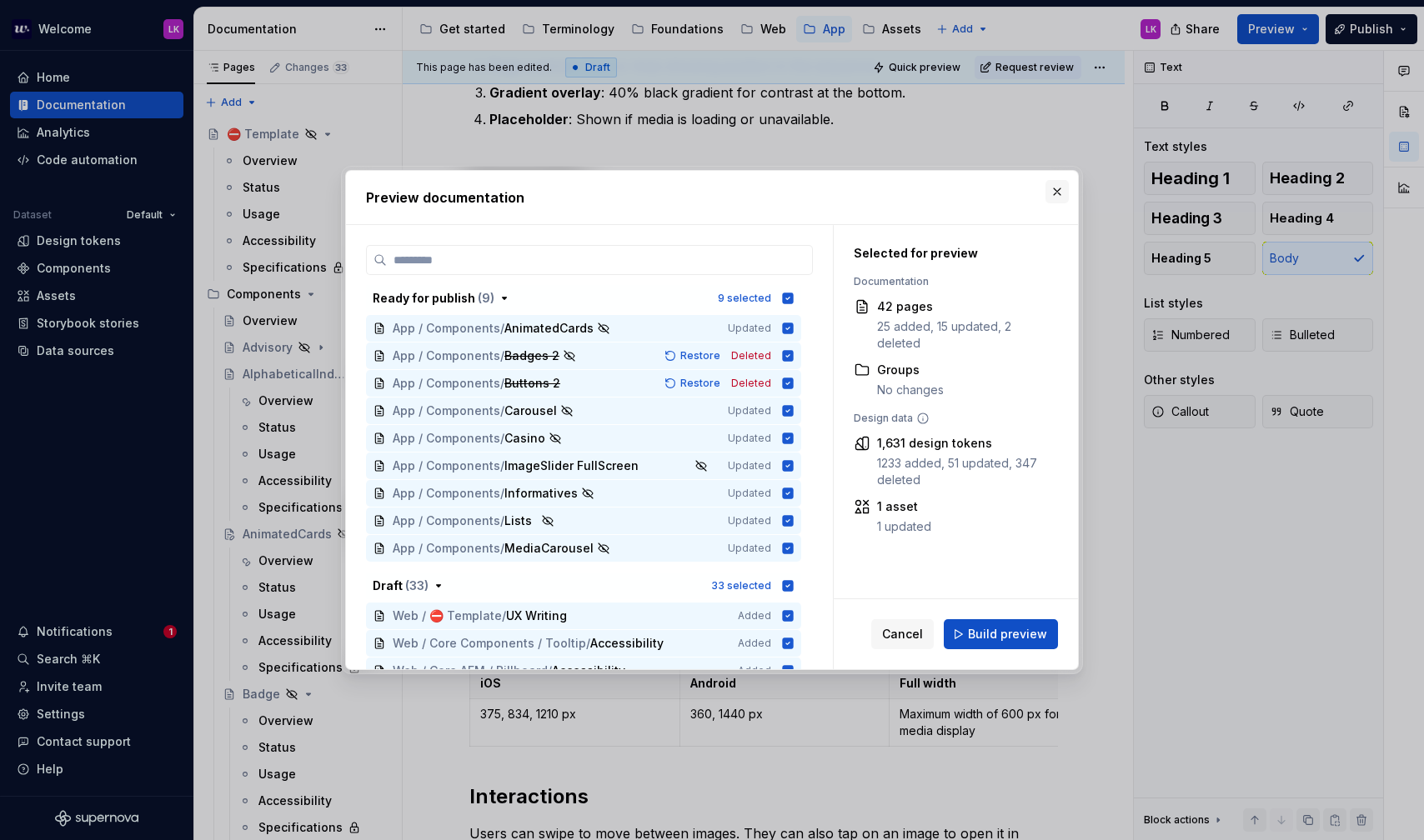
click at [1058, 196] on button "button" at bounding box center [1057, 191] width 23 height 23
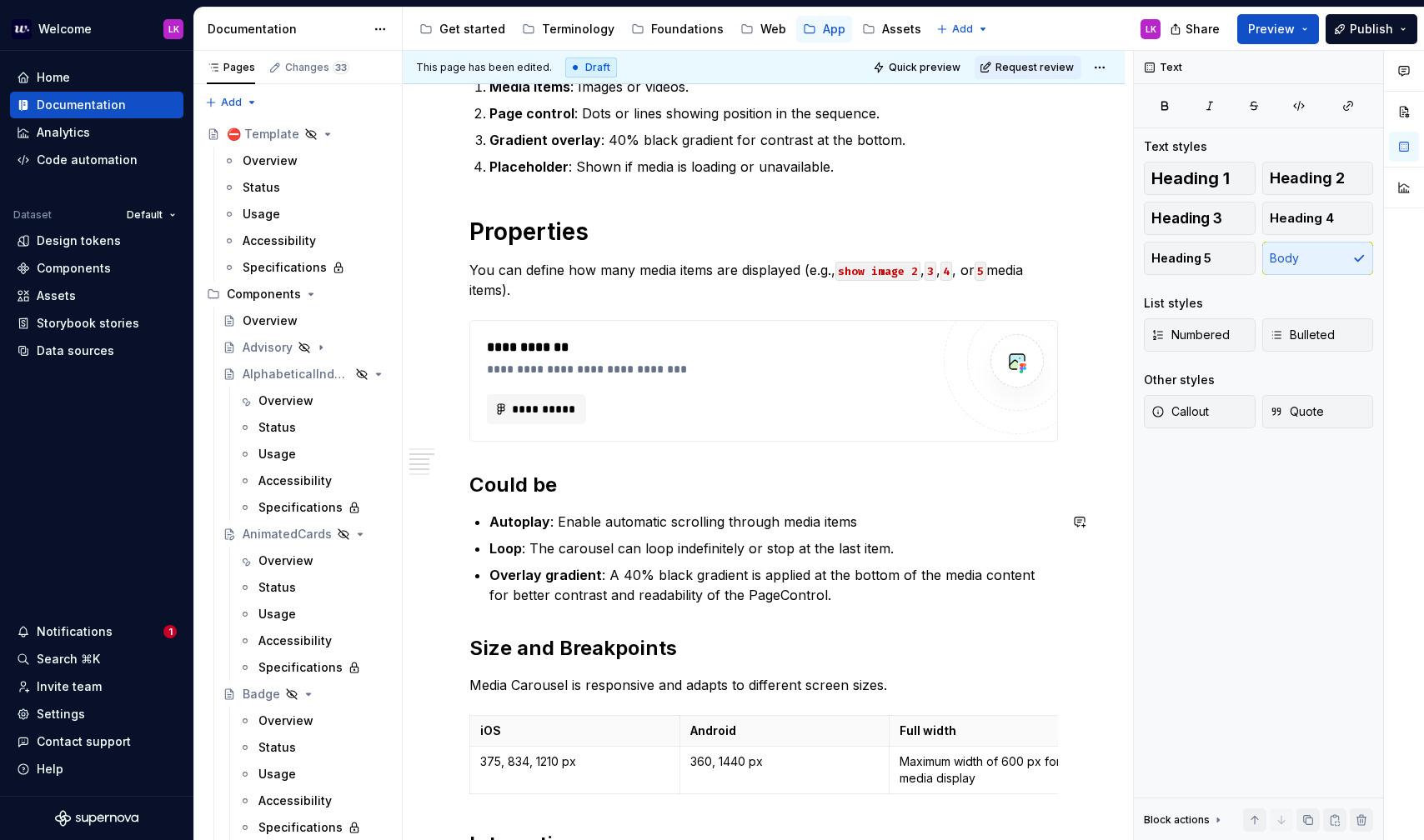
scroll to position [381, 0]
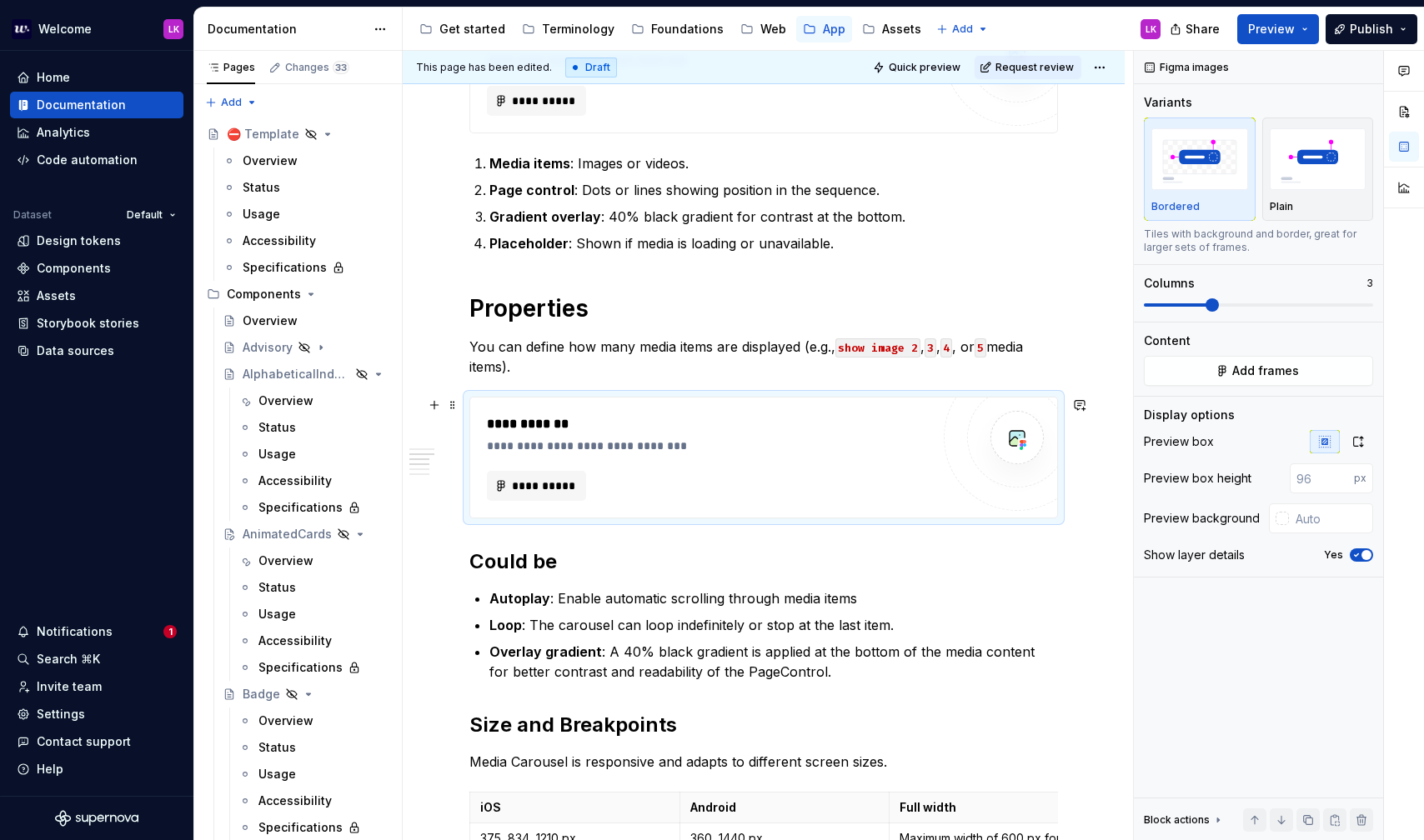
click at [729, 444] on div "**********" at bounding box center [712, 446] width 452 height 17
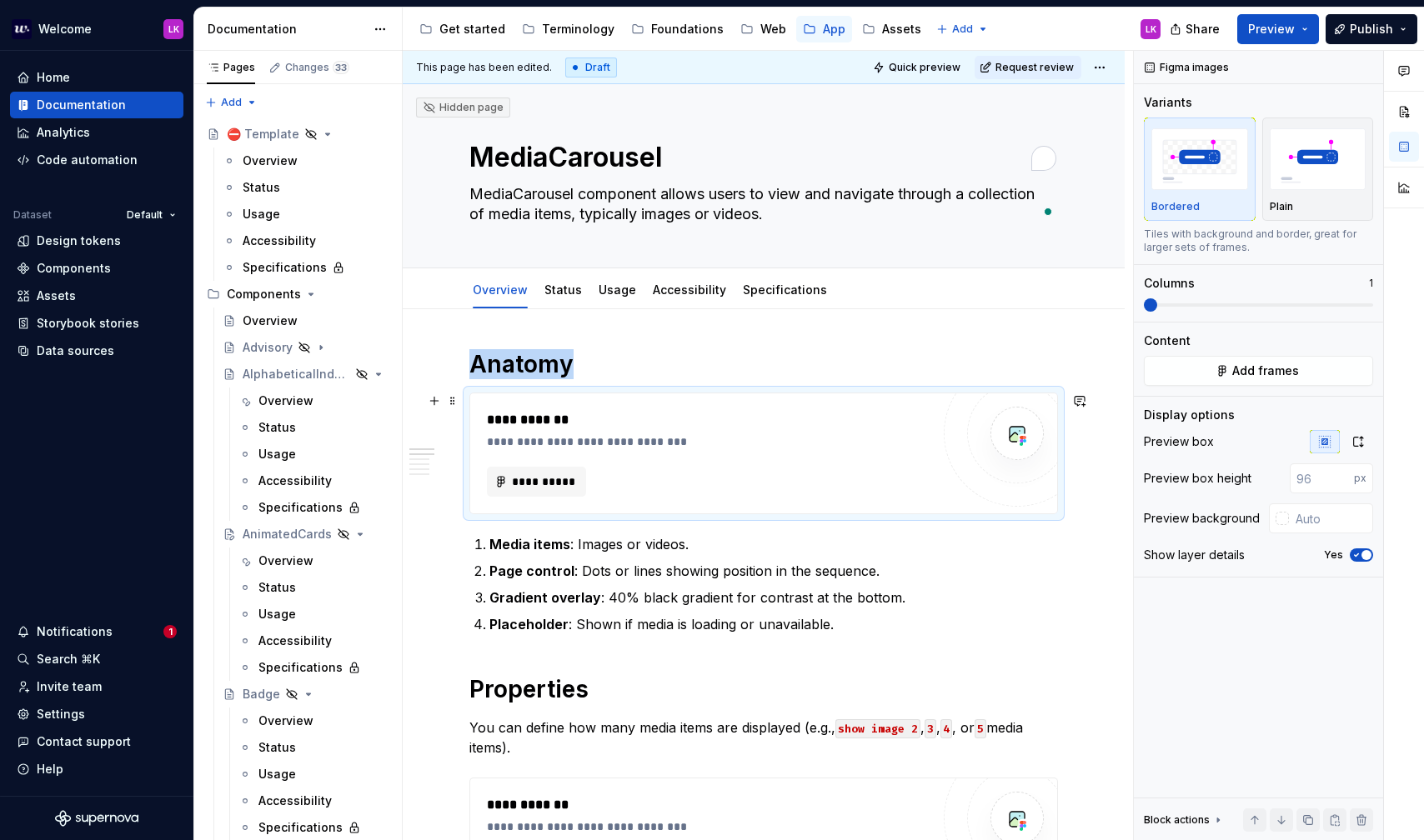
click at [673, 418] on div "**********" at bounding box center [712, 420] width 452 height 20
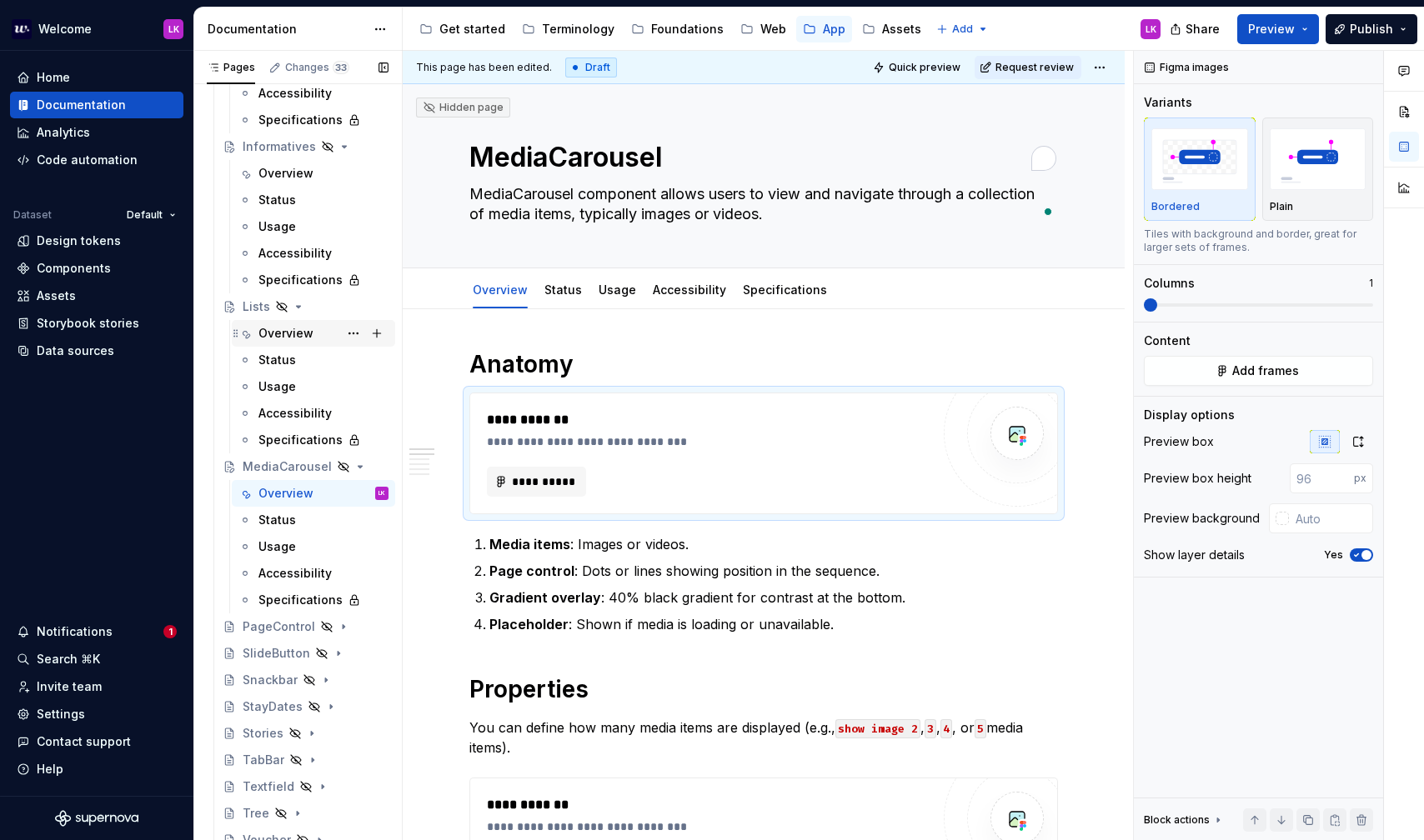
scroll to position [1370, 0]
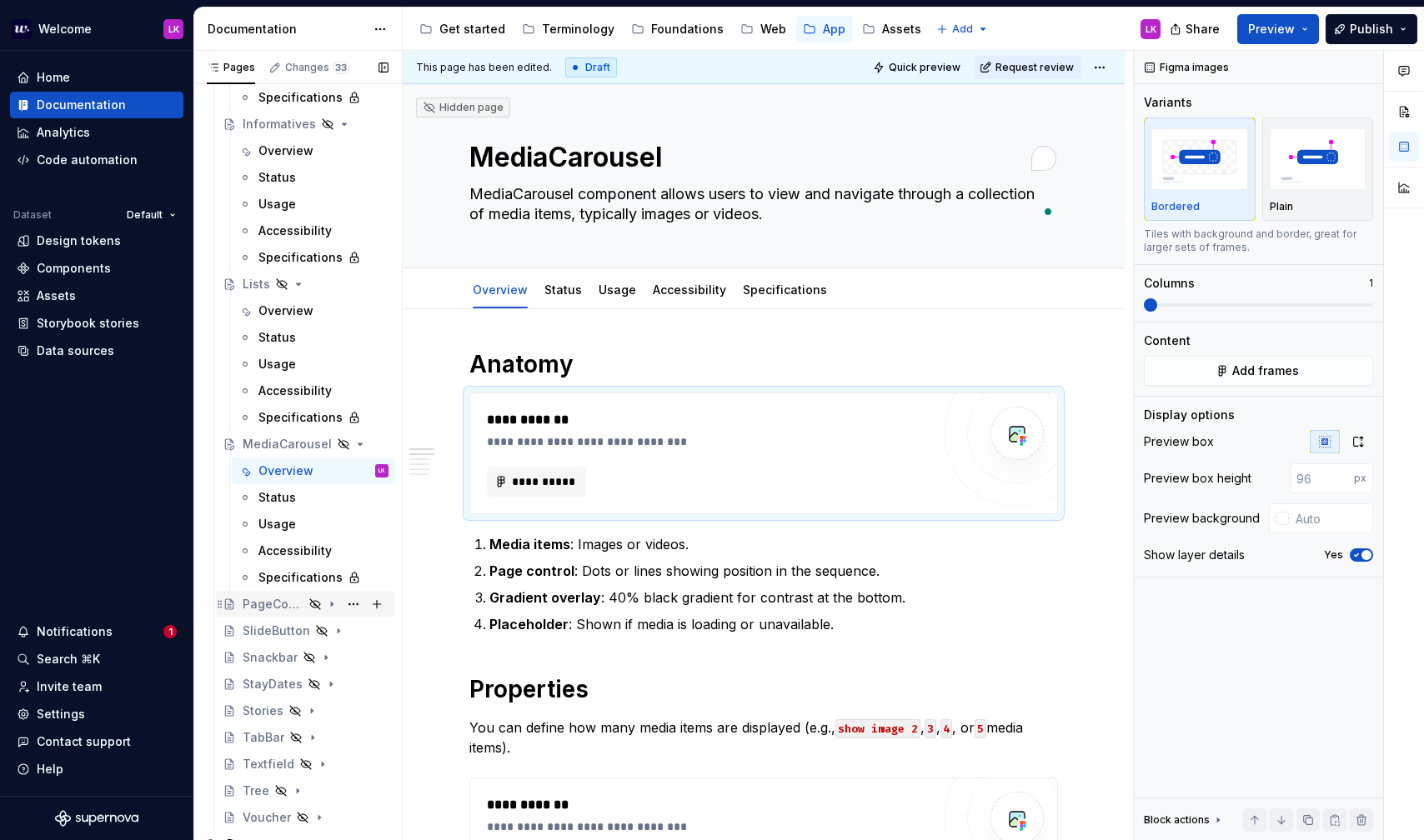
click at [291, 610] on div "PageControl" at bounding box center [273, 604] width 61 height 17
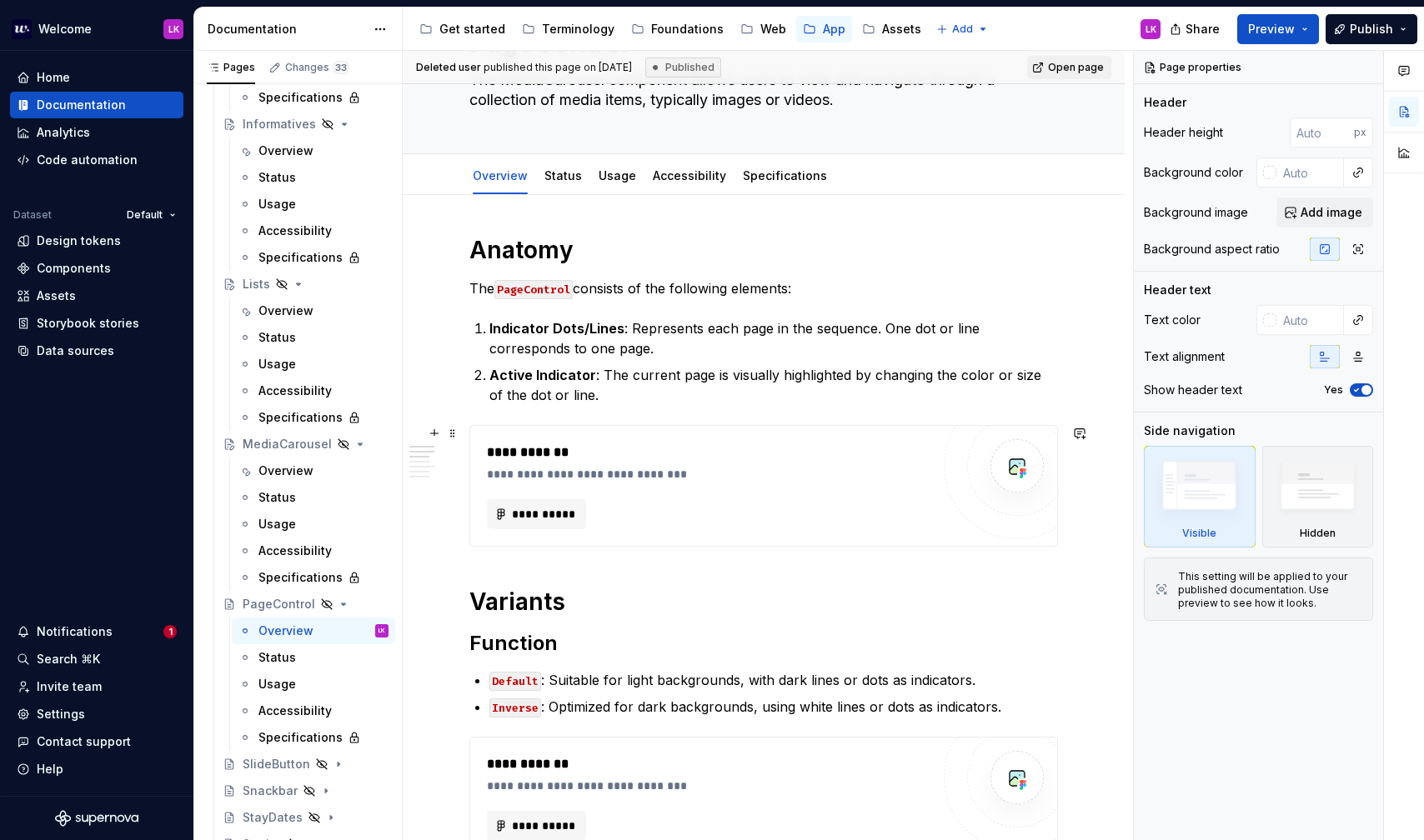
scroll to position [139, 0]
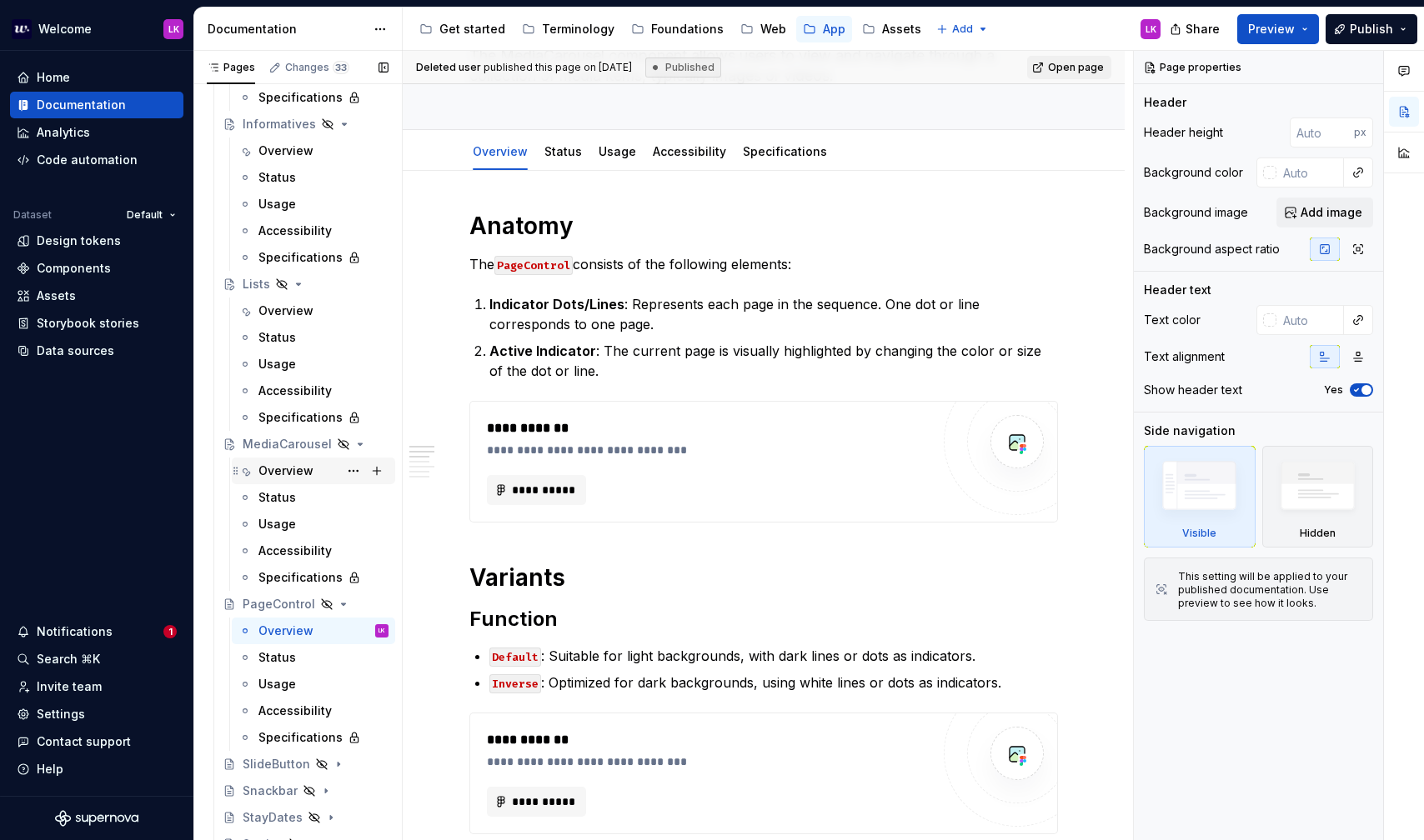
click at [317, 462] on div "Overview" at bounding box center [323, 470] width 130 height 23
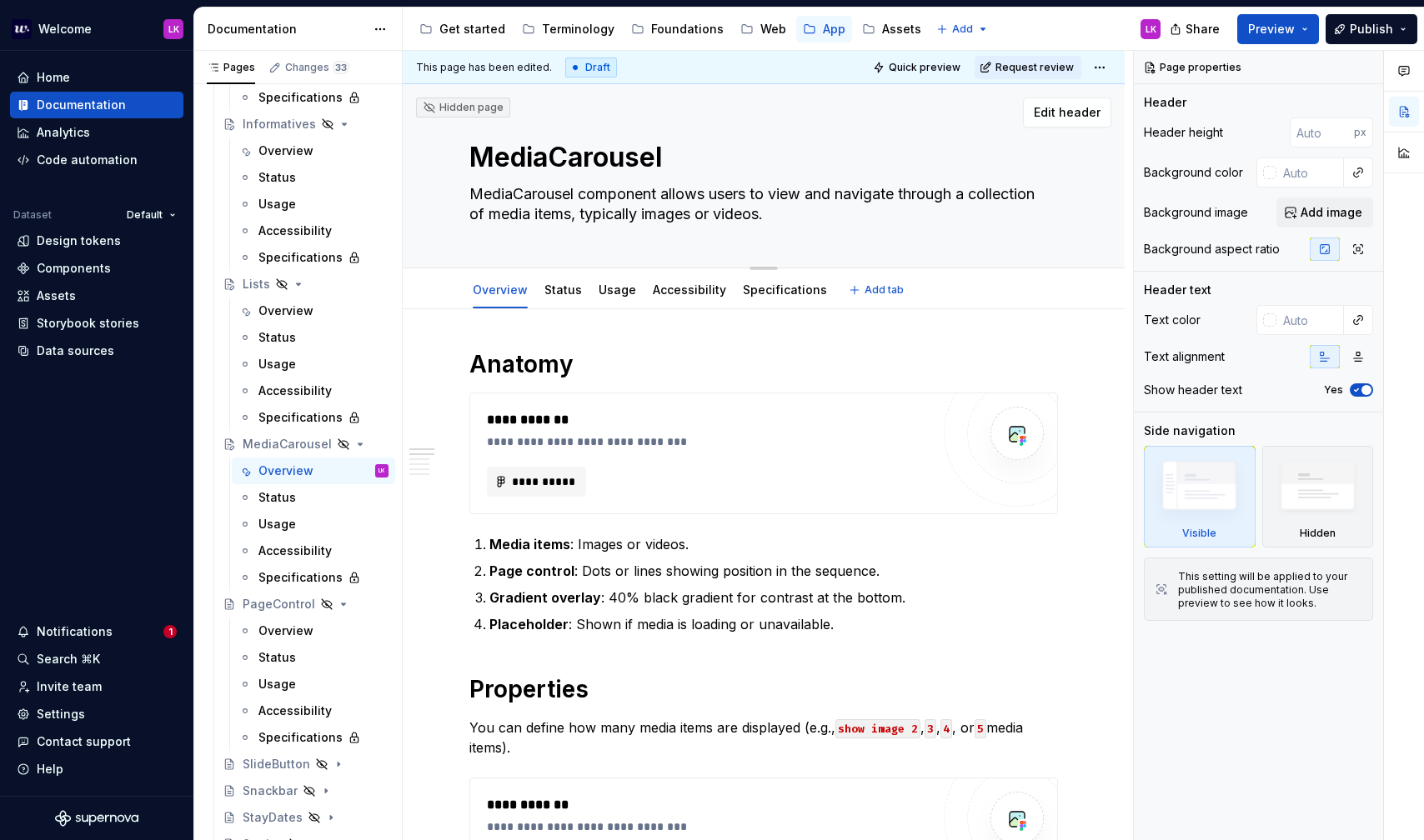
click at [612, 201] on textarea "MediaCarousel component allows users to view and navigate through a collection …" at bounding box center [760, 204] width 589 height 47
paste textarea "Carousel allows users to view and navigate through a sequence of media items, t…"
type textarea "*"
type textarea "Media Carousel allows users to view and navigate through a sequence of media it…"
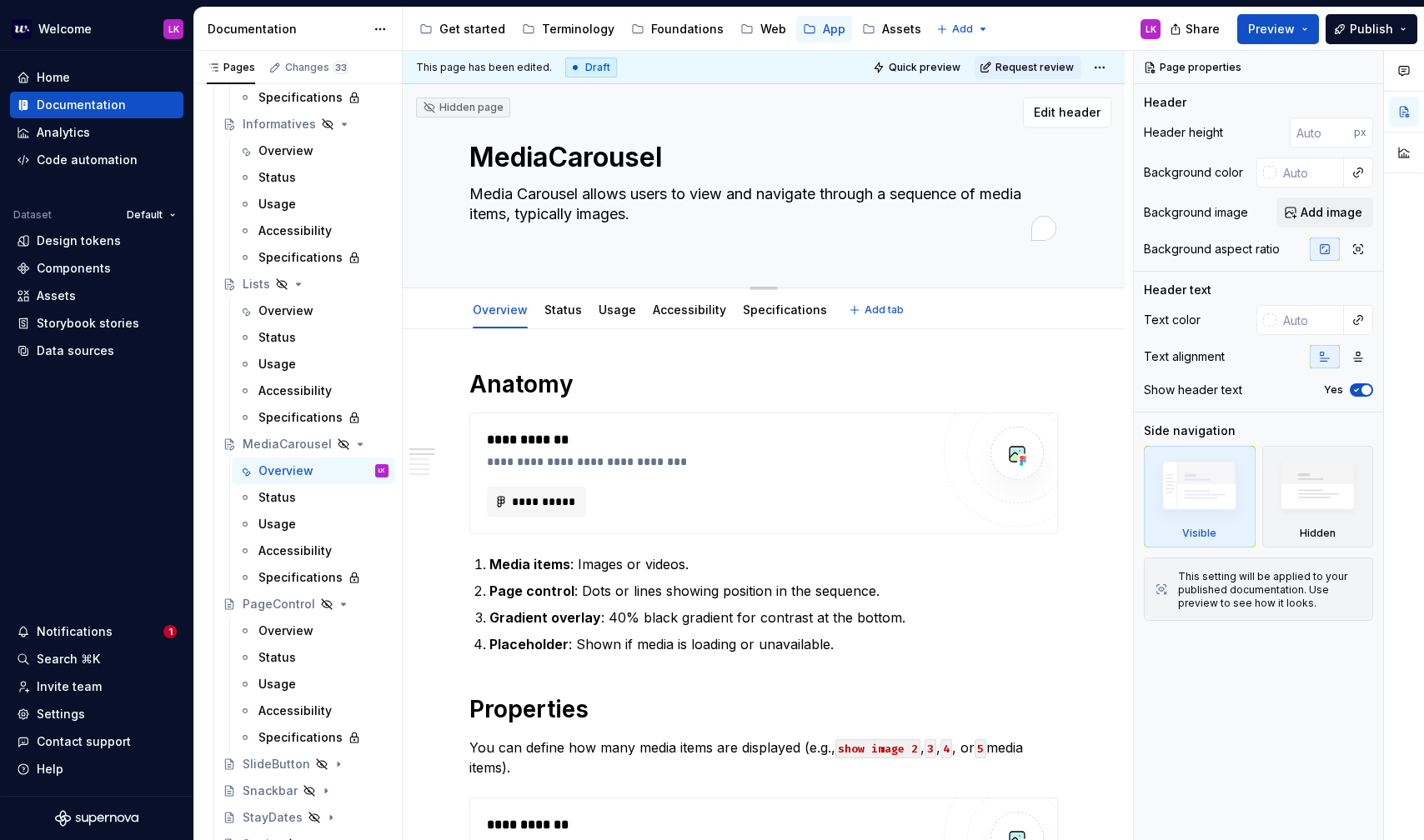
type textarea "*"
type textarea "Media Carousel allows users to view and navigate through a sequence of media it…"
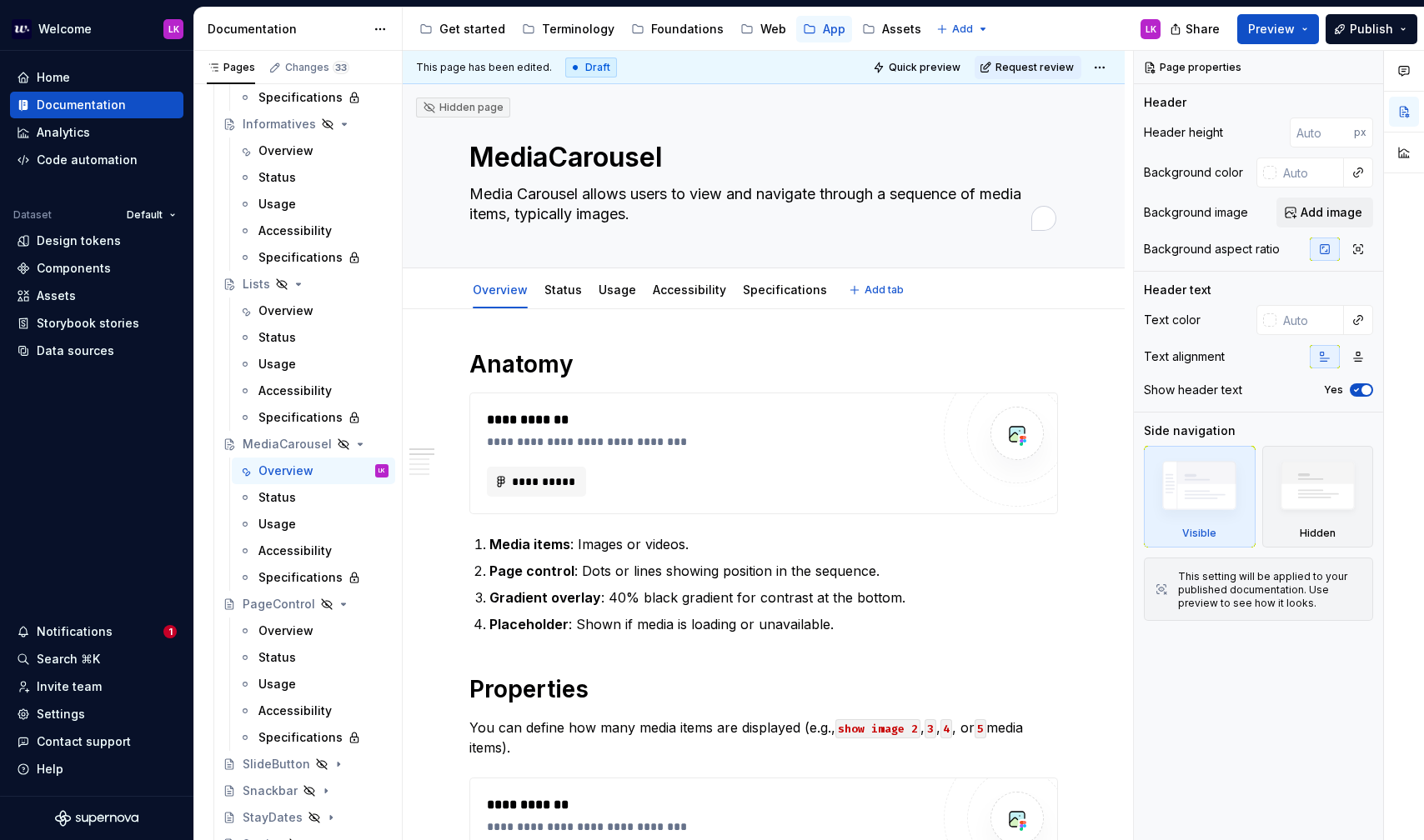
type textarea "*"
type textarea "Media Carousel allows users to view and navigate through a sequence of media it…"
click at [265, 599] on div "PageControl" at bounding box center [273, 604] width 61 height 17
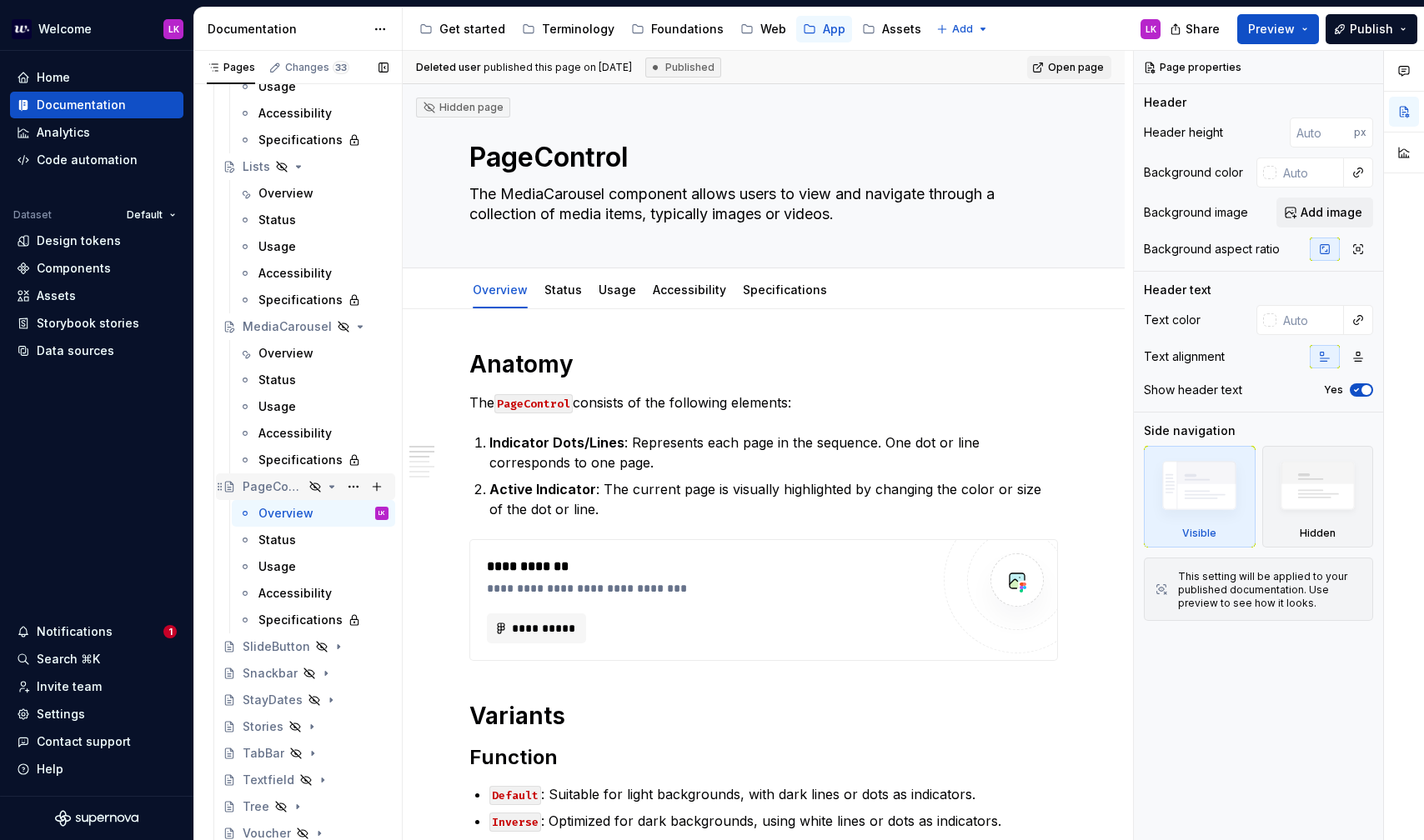
scroll to position [1538, 0]
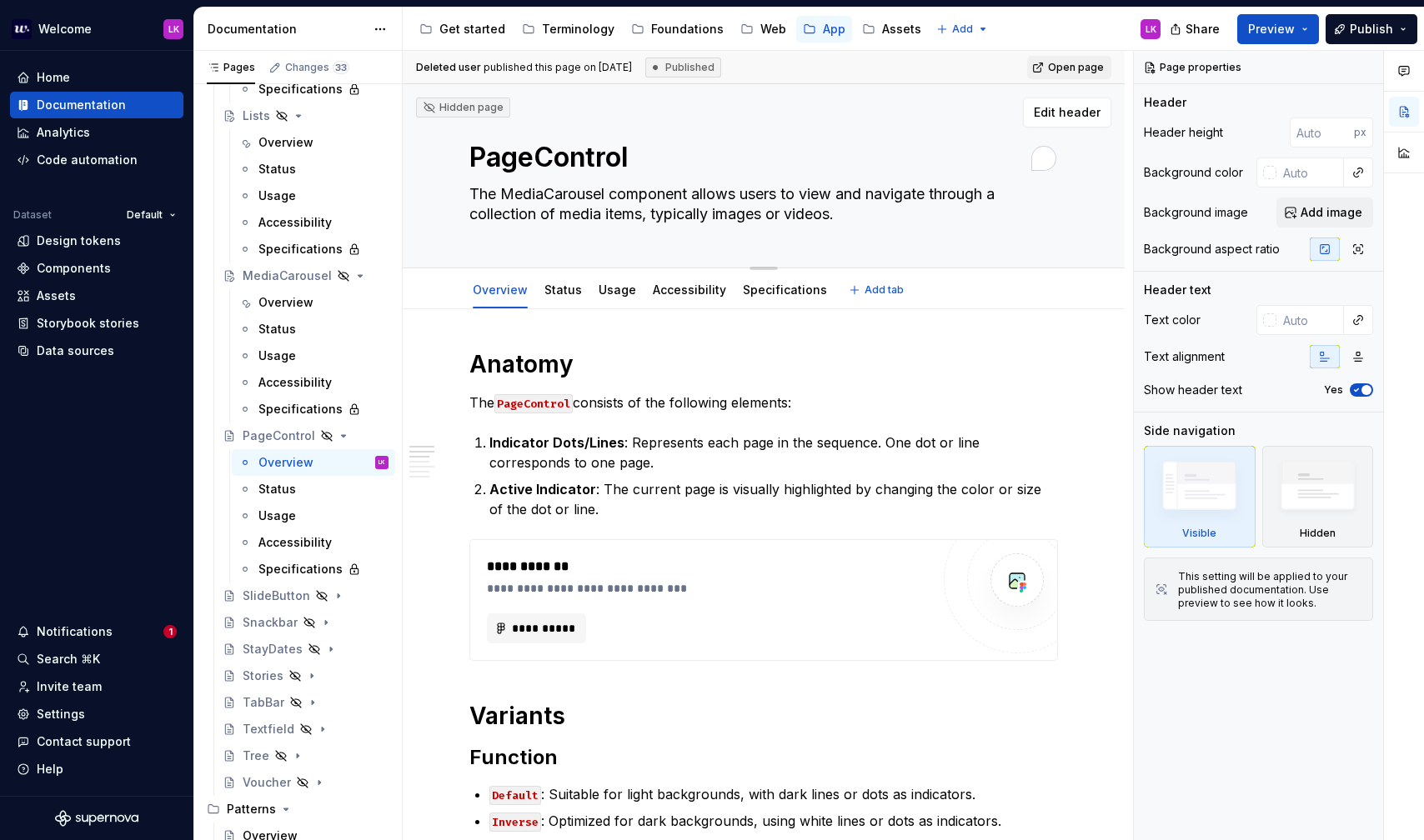
click at [464, 150] on div "Hidden page PageControl The MediaCarousel component allows users to view and na…" at bounding box center [763, 176] width 722 height 184
drag, startPoint x: 457, startPoint y: 150, endPoint x: 929, endPoint y: 250, distance: 482.5
click at [929, 250] on div "Hidden page PageControl The MediaCarousel component allows users to view and na…" at bounding box center [763, 176] width 722 height 184
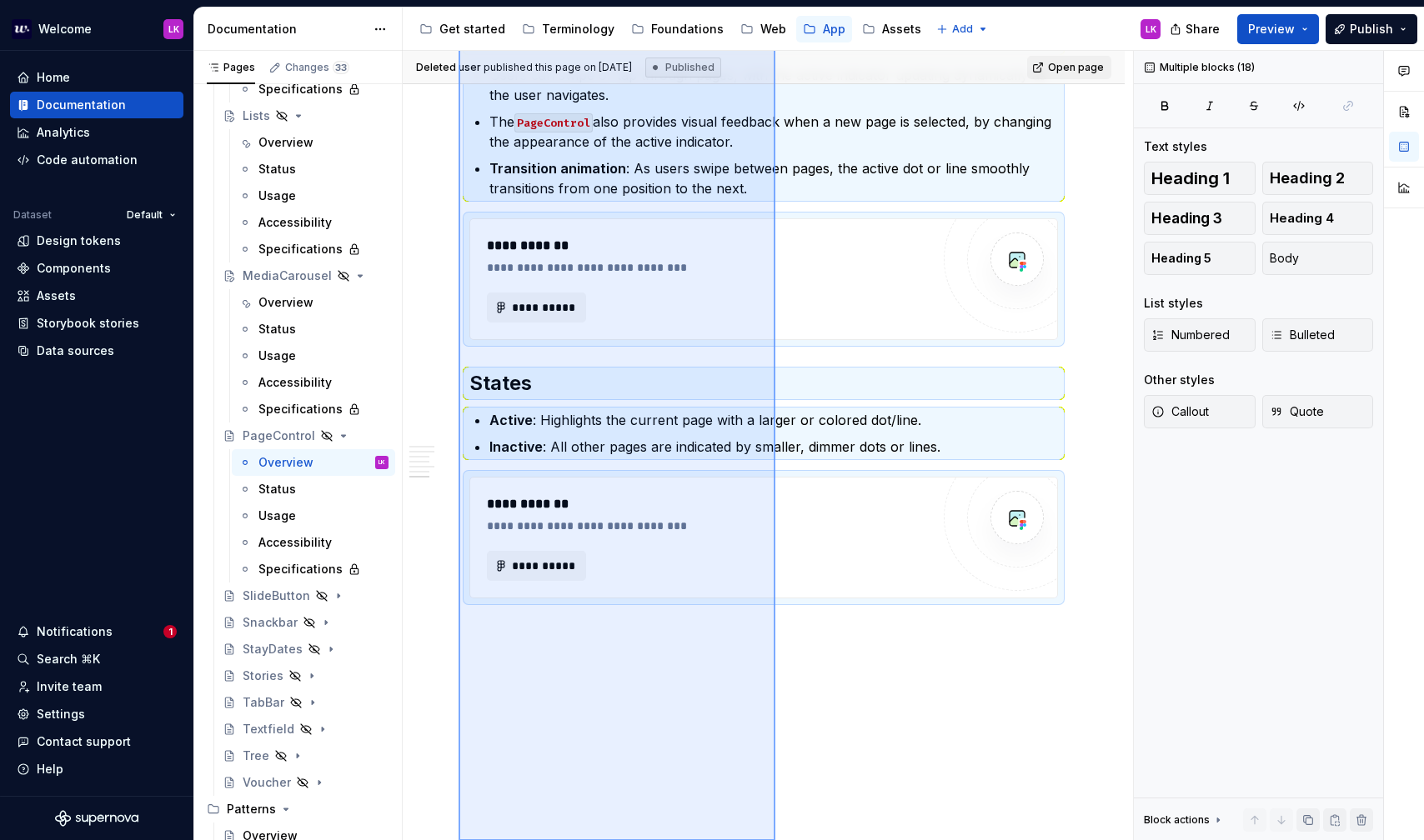
scroll to position [1319, 0]
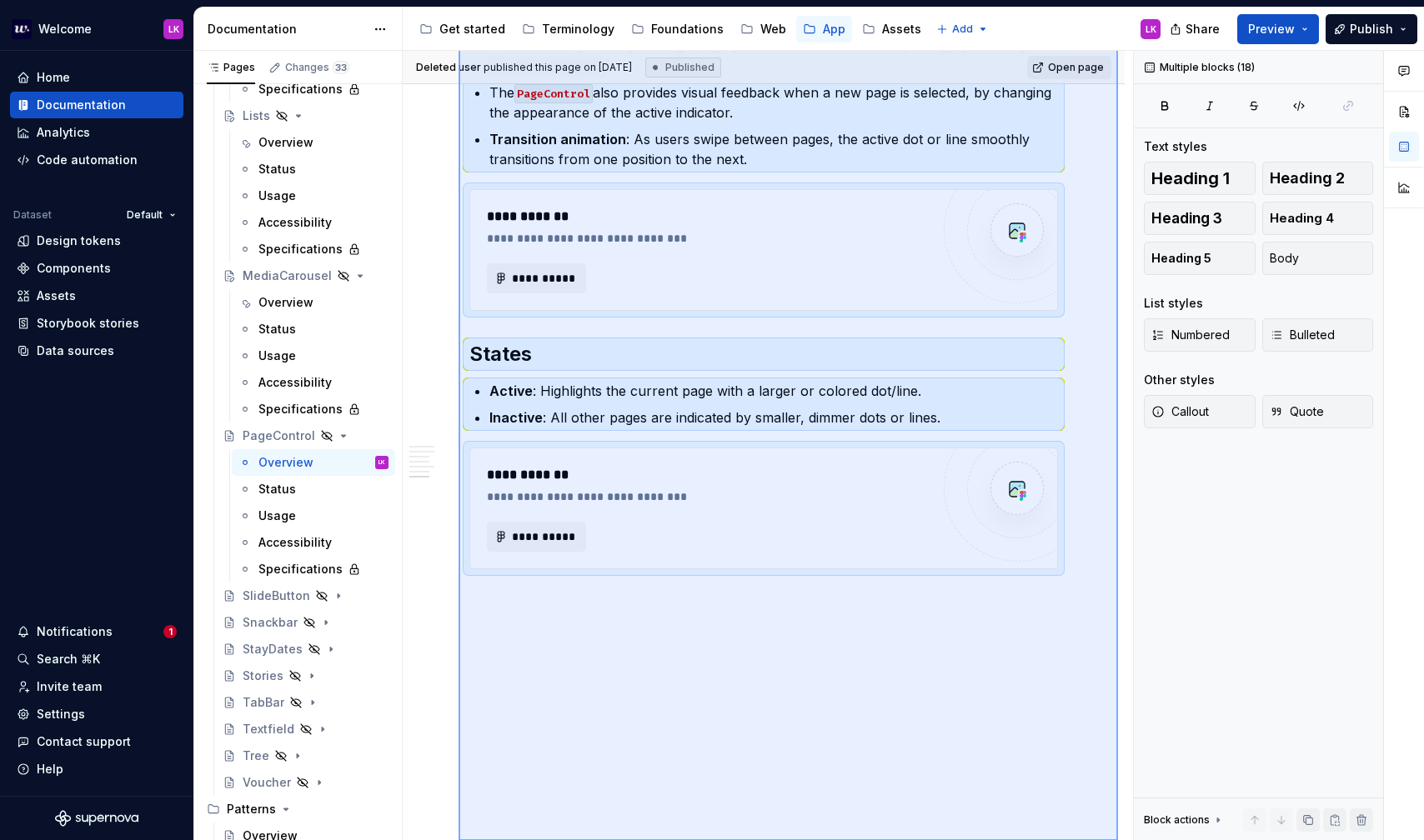
drag, startPoint x: 459, startPoint y: 350, endPoint x: 1118, endPoint y: 890, distance: 852.0
click at [1118, 839] on html "Welcome LK Home Documentation Analytics Code automation Dataset Default Design …" at bounding box center [712, 420] width 1424 height 840
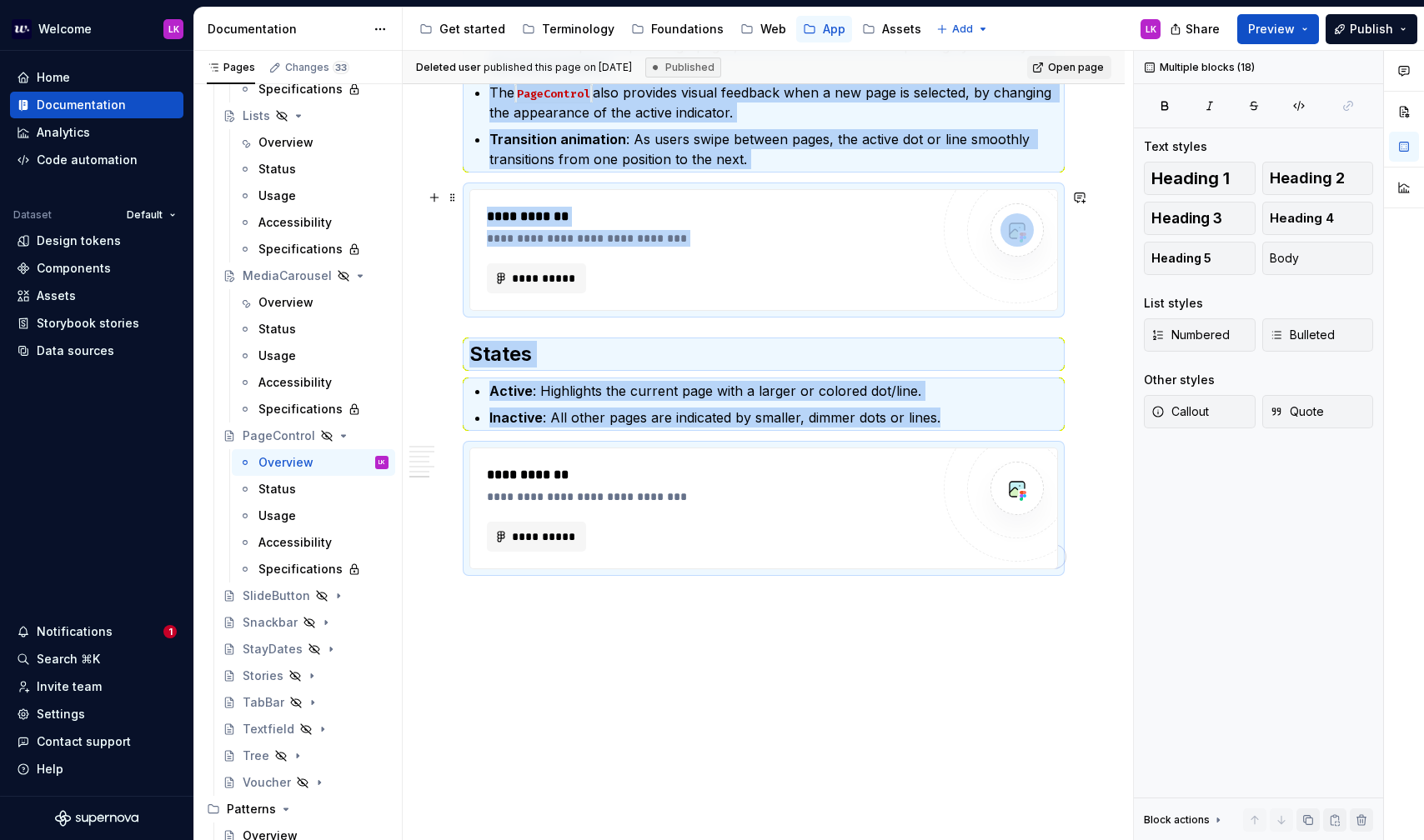
scroll to position [0, 0]
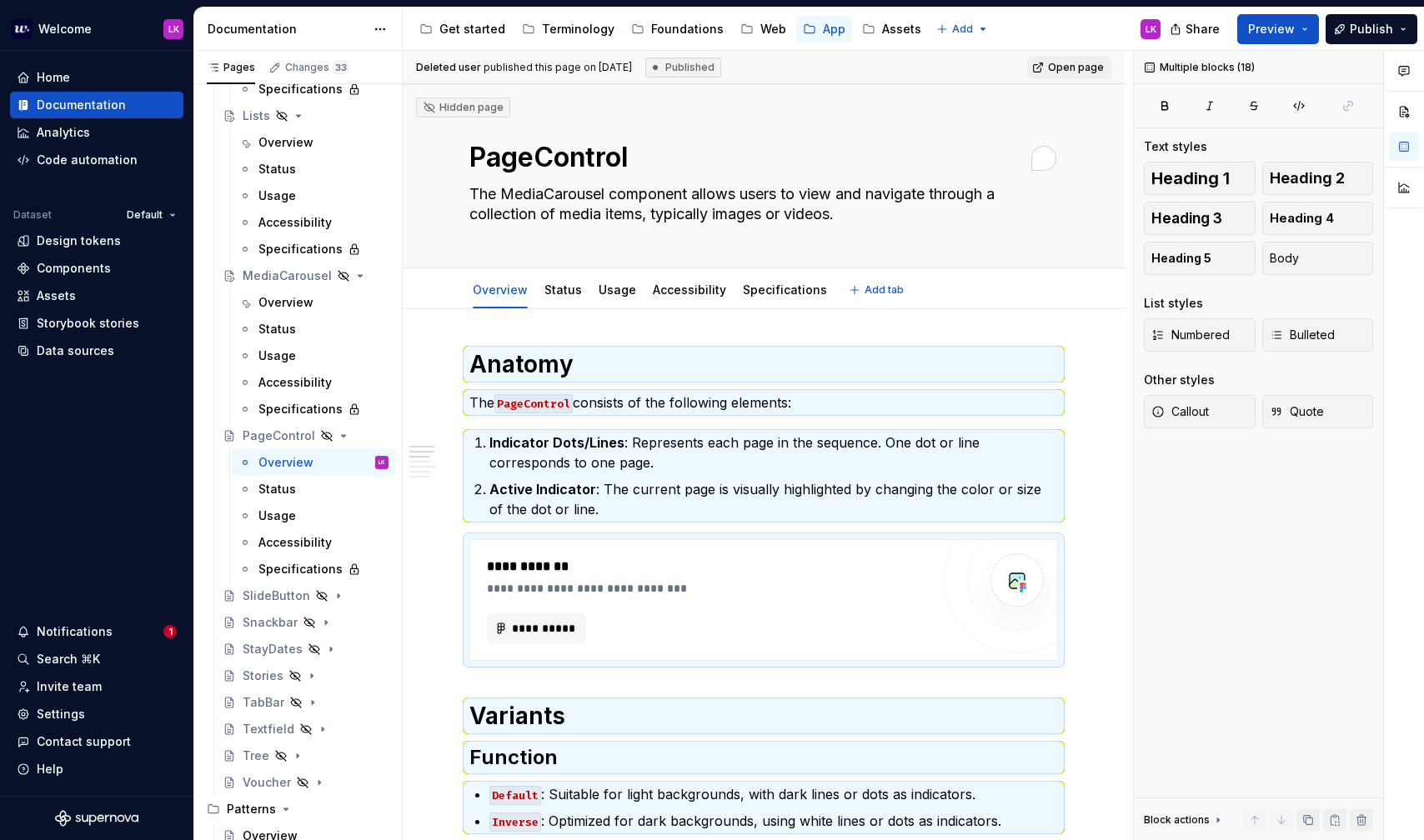
click at [550, 187] on textarea "The MediaCarousel component allows users to view and navigate through a collect…" at bounding box center [760, 204] width 589 height 47
paste textarea "PageControl allows users to navigate through a sequence of pages in a carousel.…"
type textarea "*"
type textarea "PageControl allows users to navigate through a sequence of pages in a carousel.…"
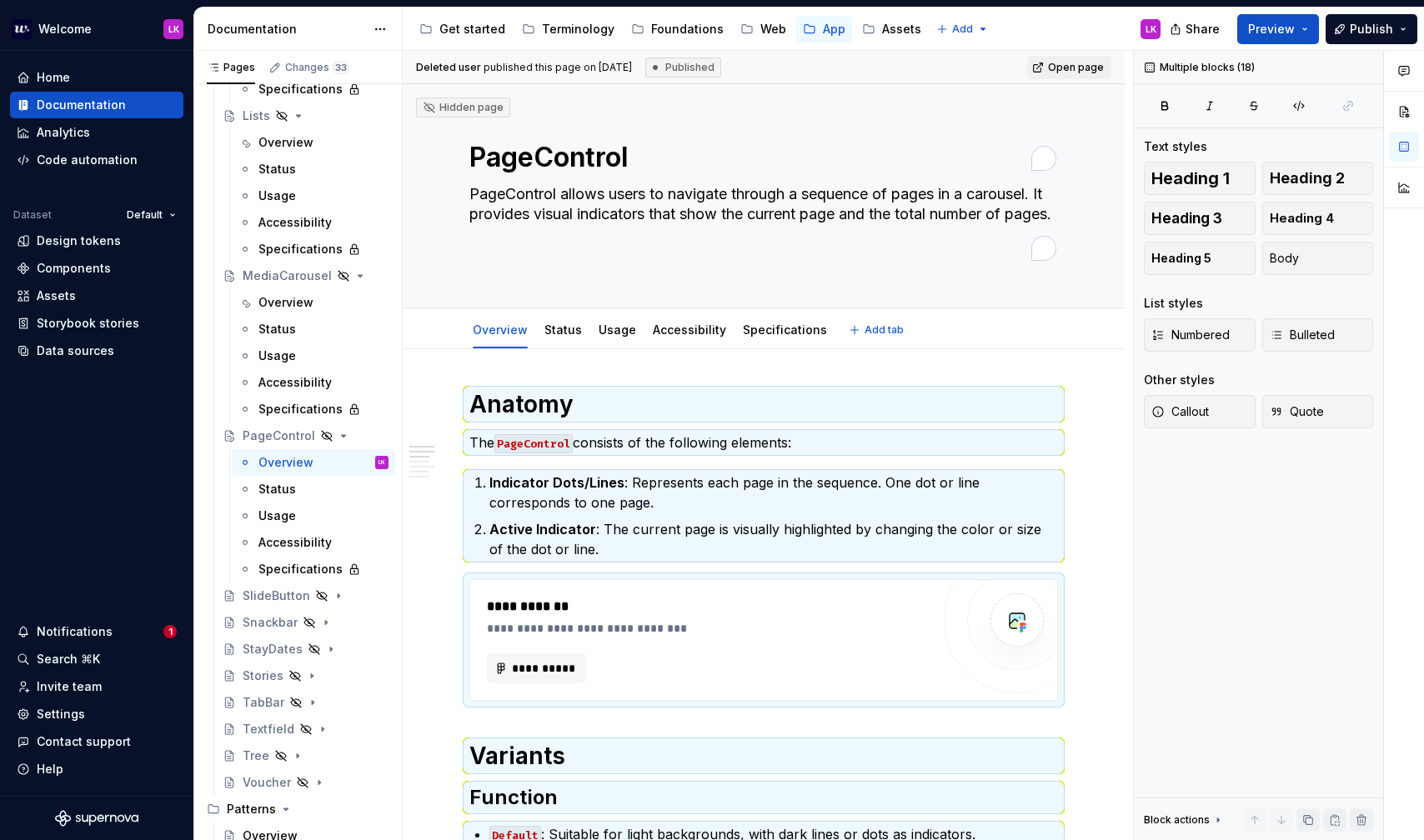
type textarea "*"
type textarea "PageControl allows users to navigate through a sequence of pages in a carousel.…"
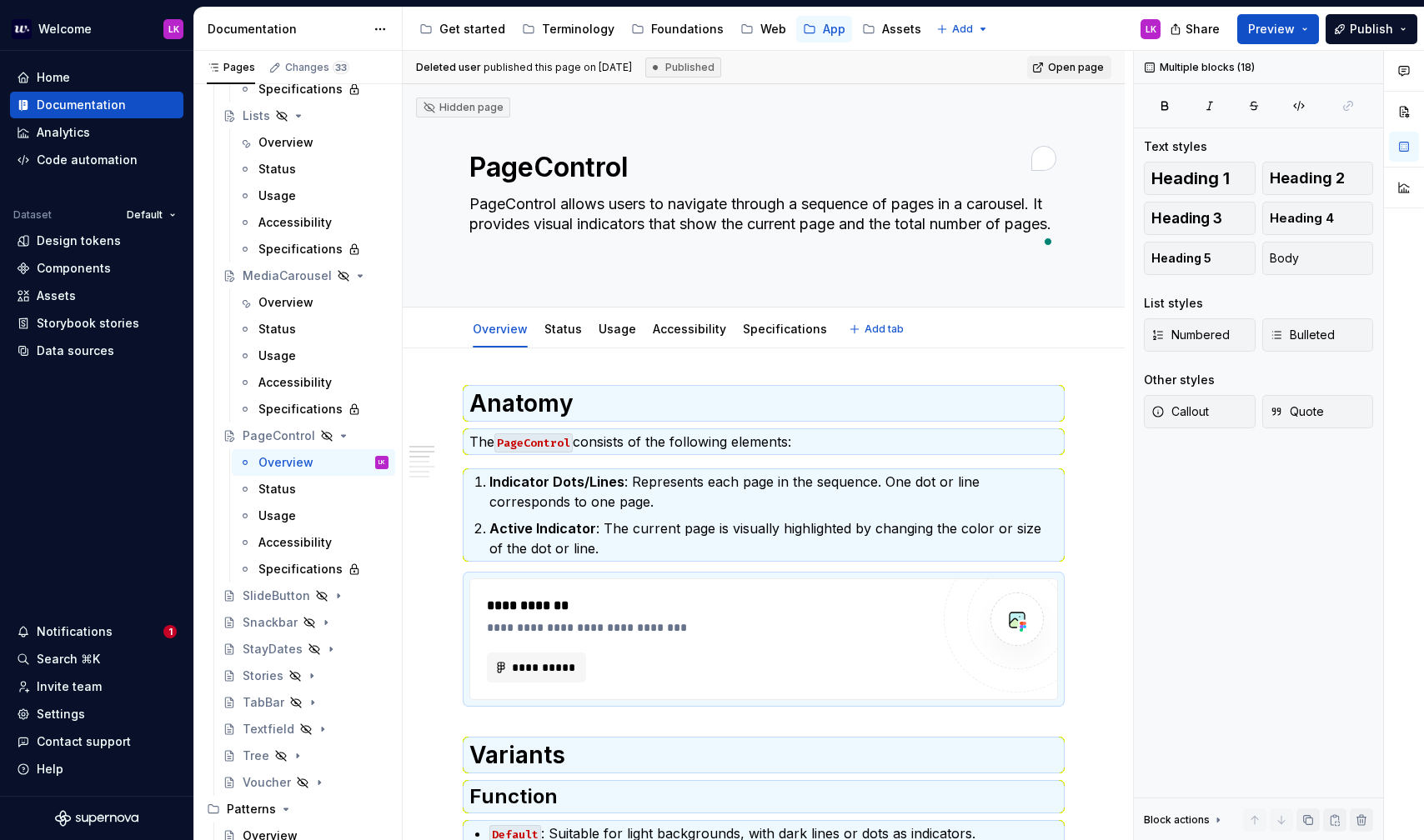
type textarea "*"
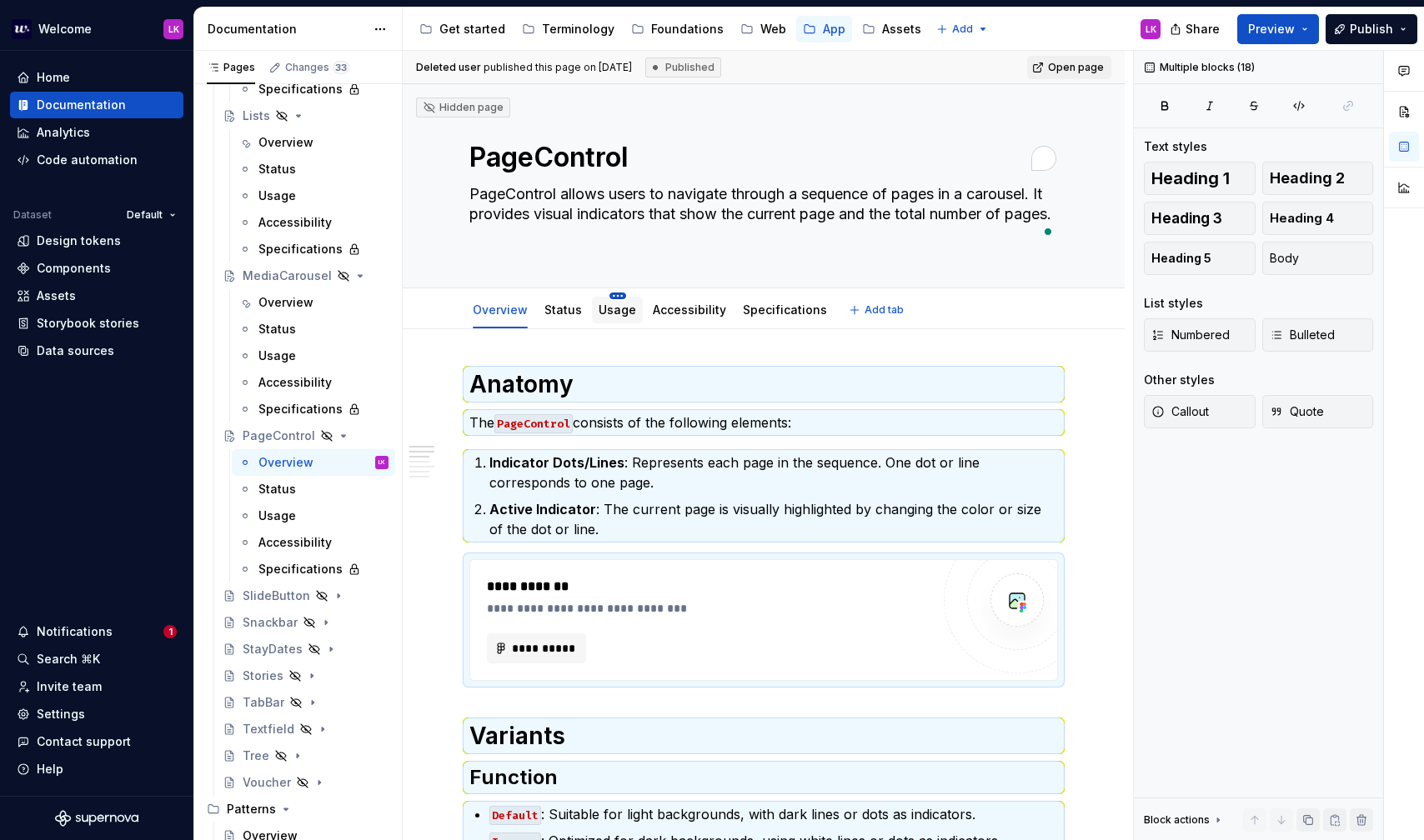
type textarea "PageControl allows users to navigate through a sequence of pages in a carousel.…"
type textarea "*"
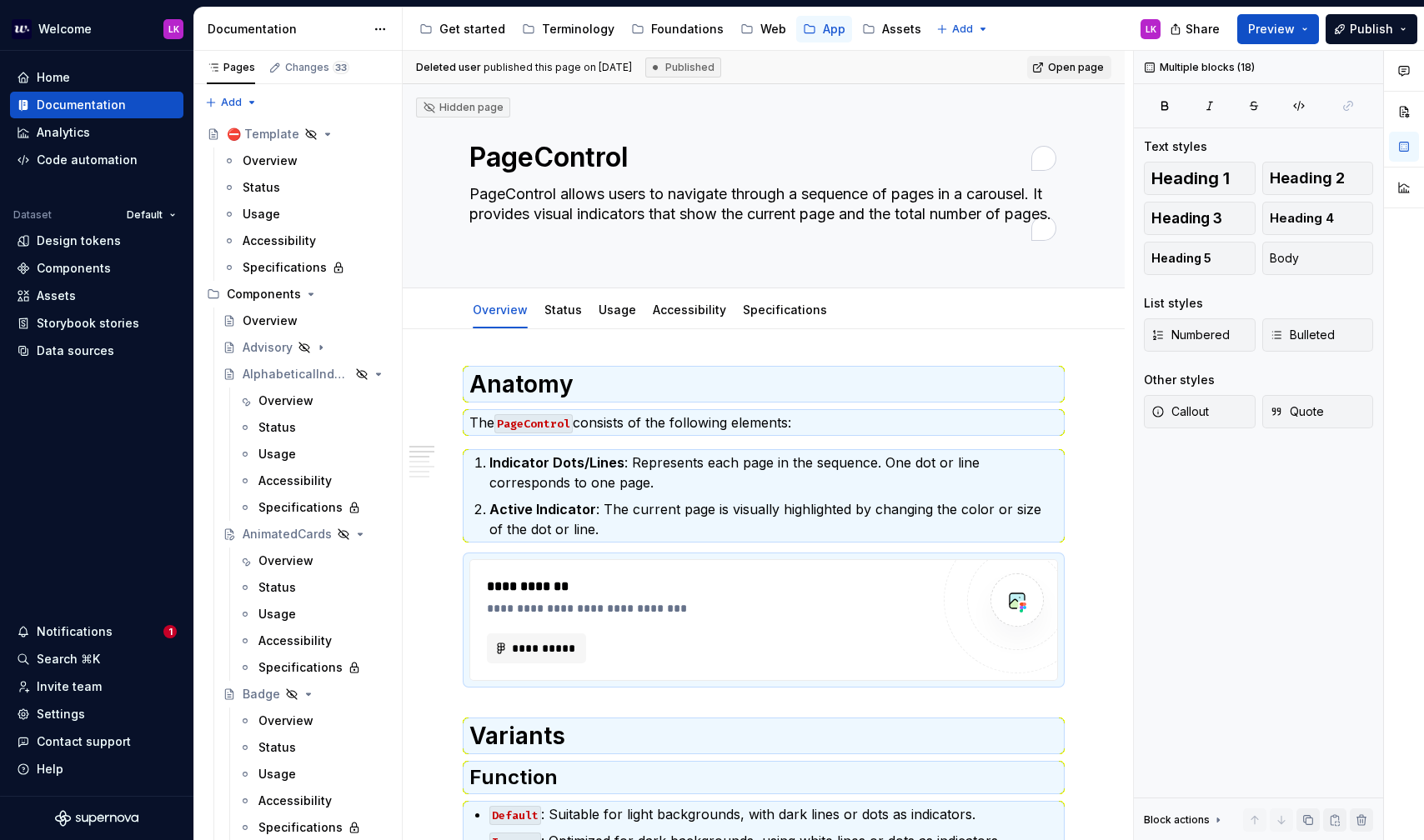
scroll to position [1538, 0]
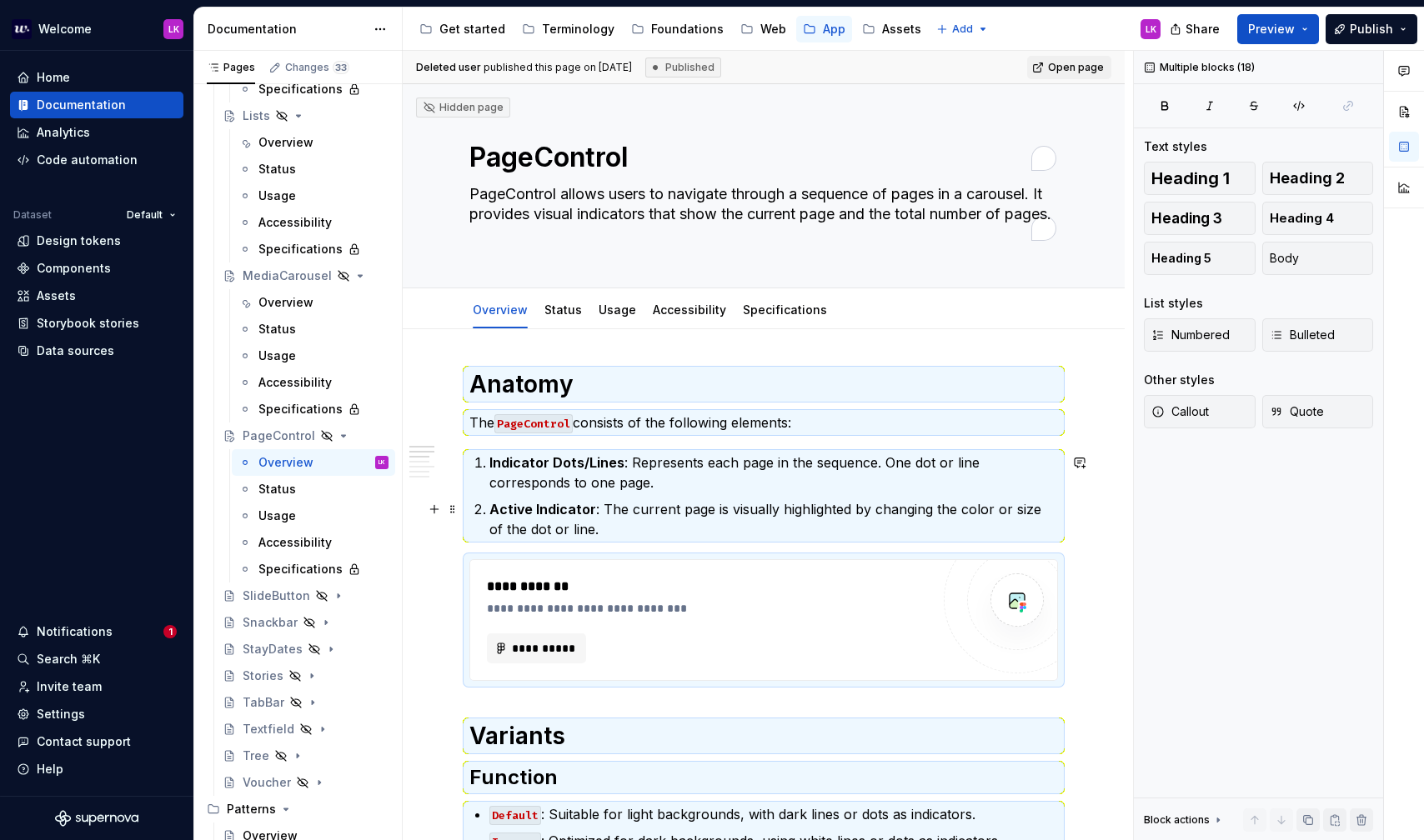
click at [603, 504] on p "Active Indicator : The current page is visually highlighted by changing the col…" at bounding box center [773, 519] width 568 height 40
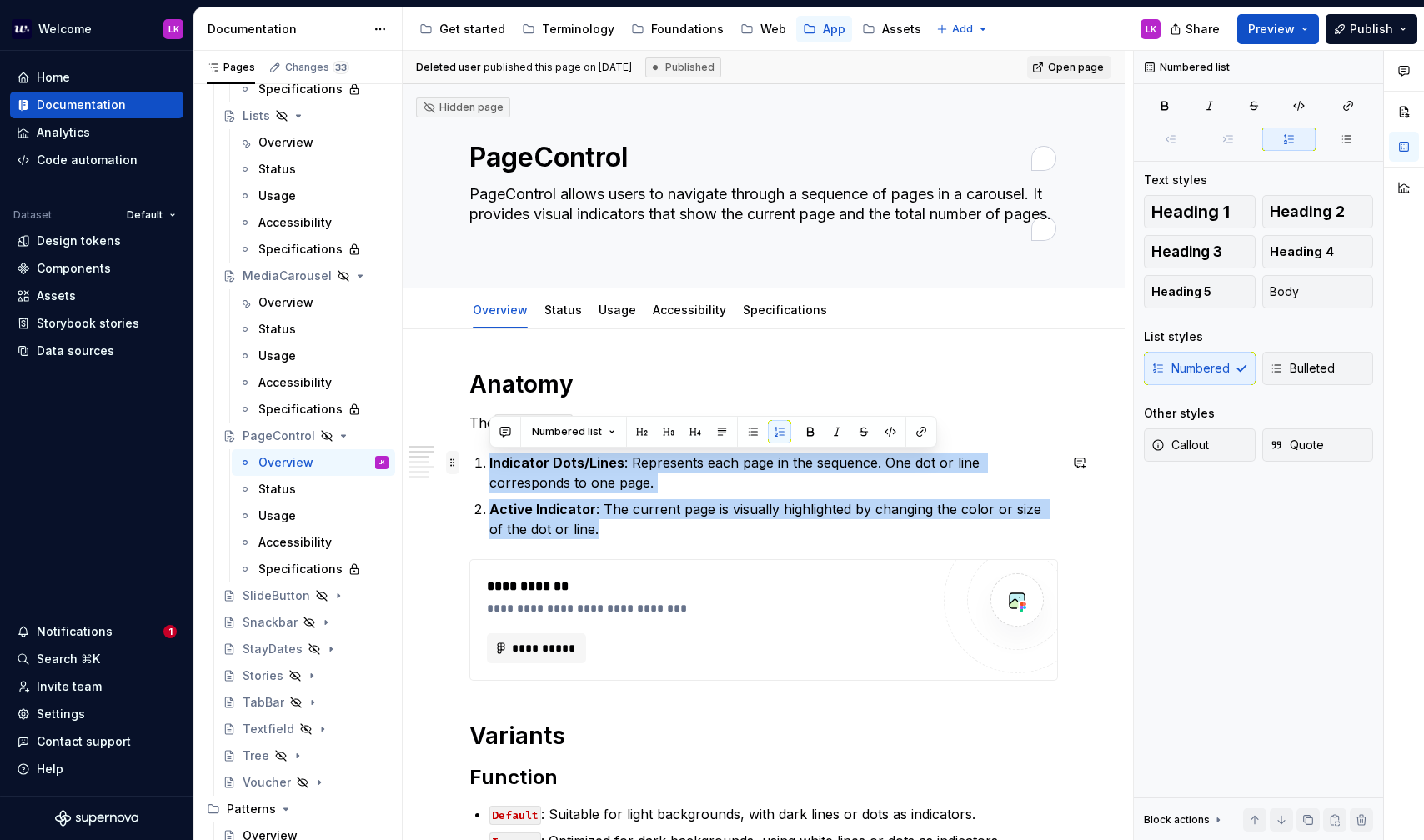
drag, startPoint x: 607, startPoint y: 529, endPoint x: 457, endPoint y: 462, distance: 164.3
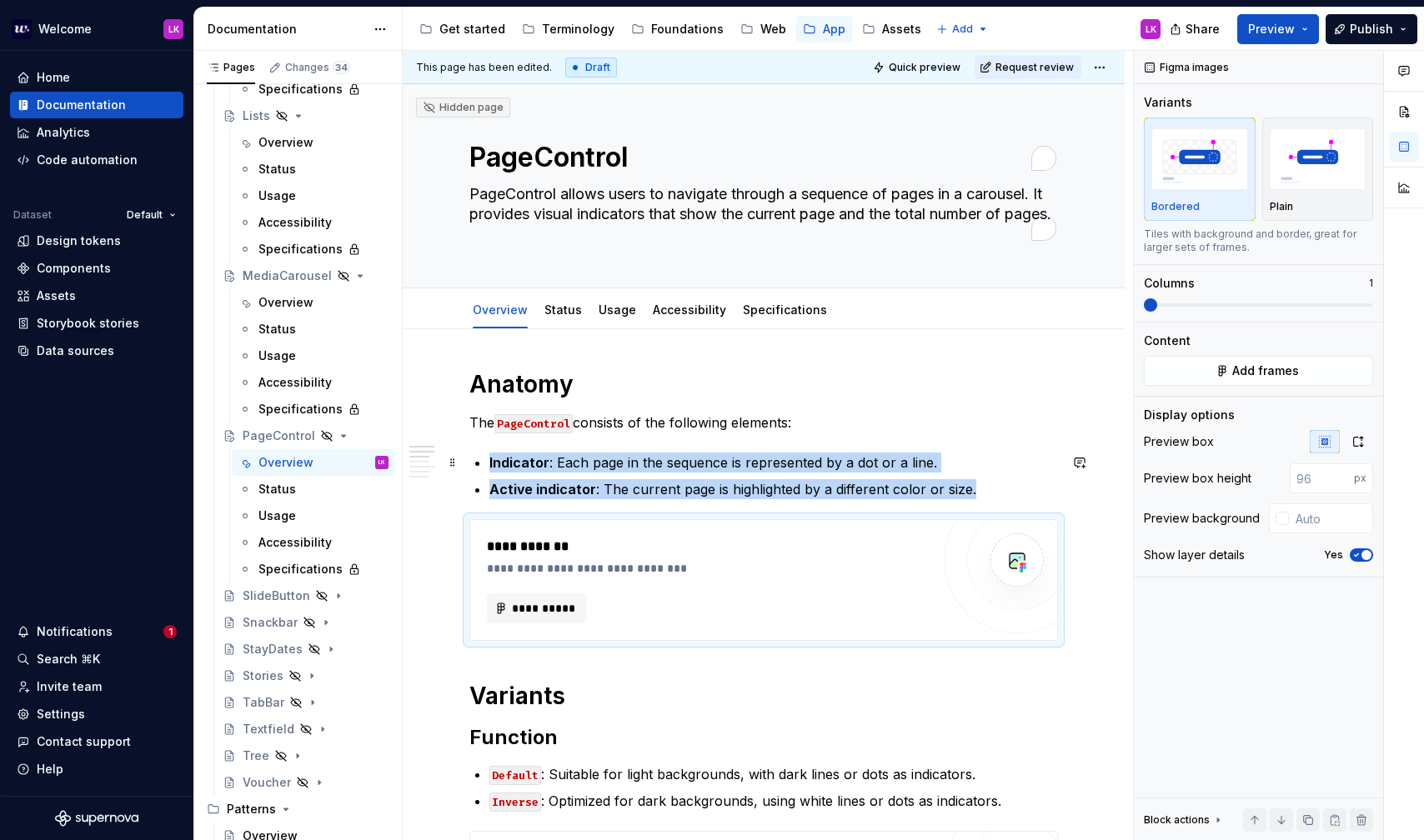
type textarea "*"
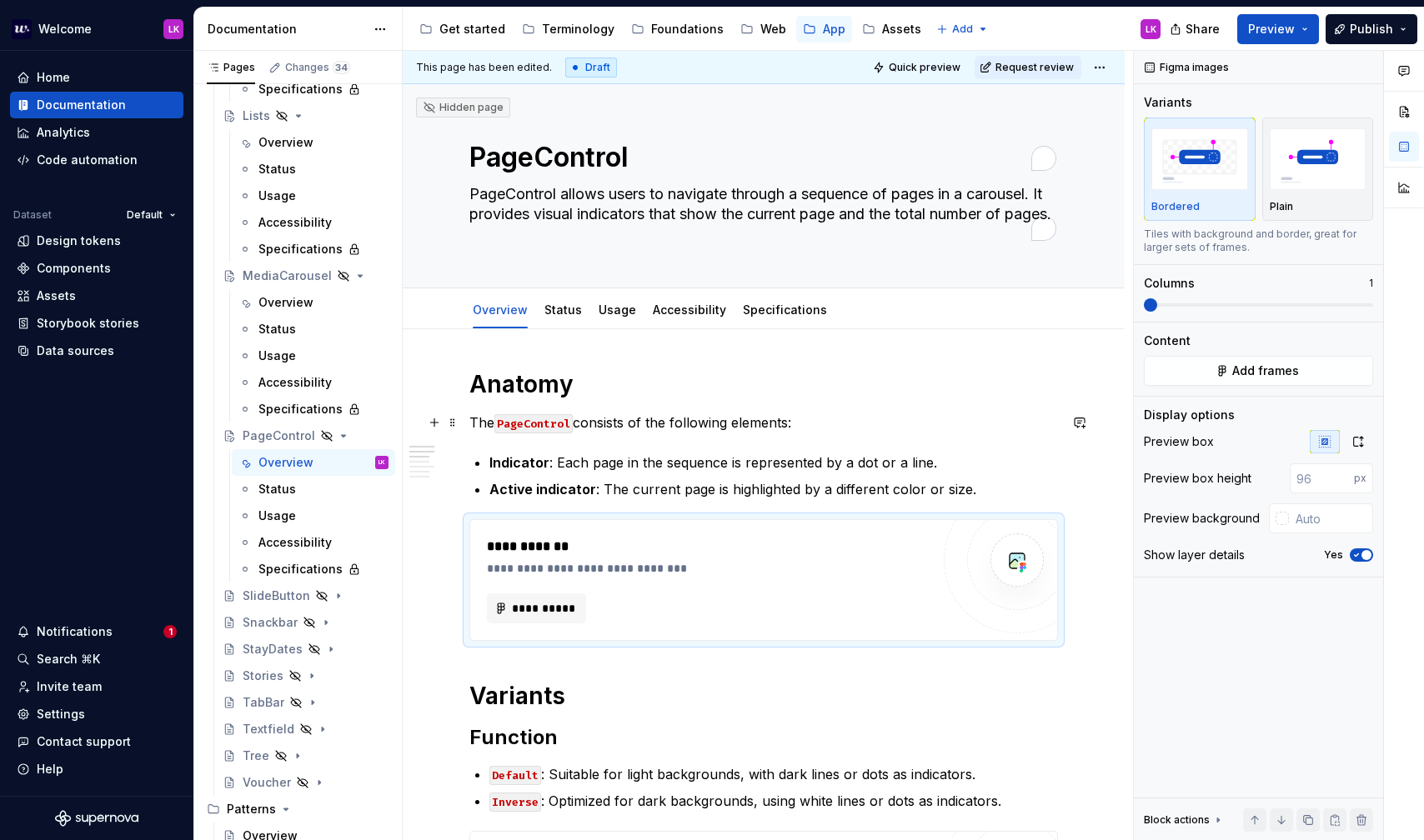
click at [676, 426] on p "The PageControl consists of the following elements:" at bounding box center [764, 423] width 589 height 20
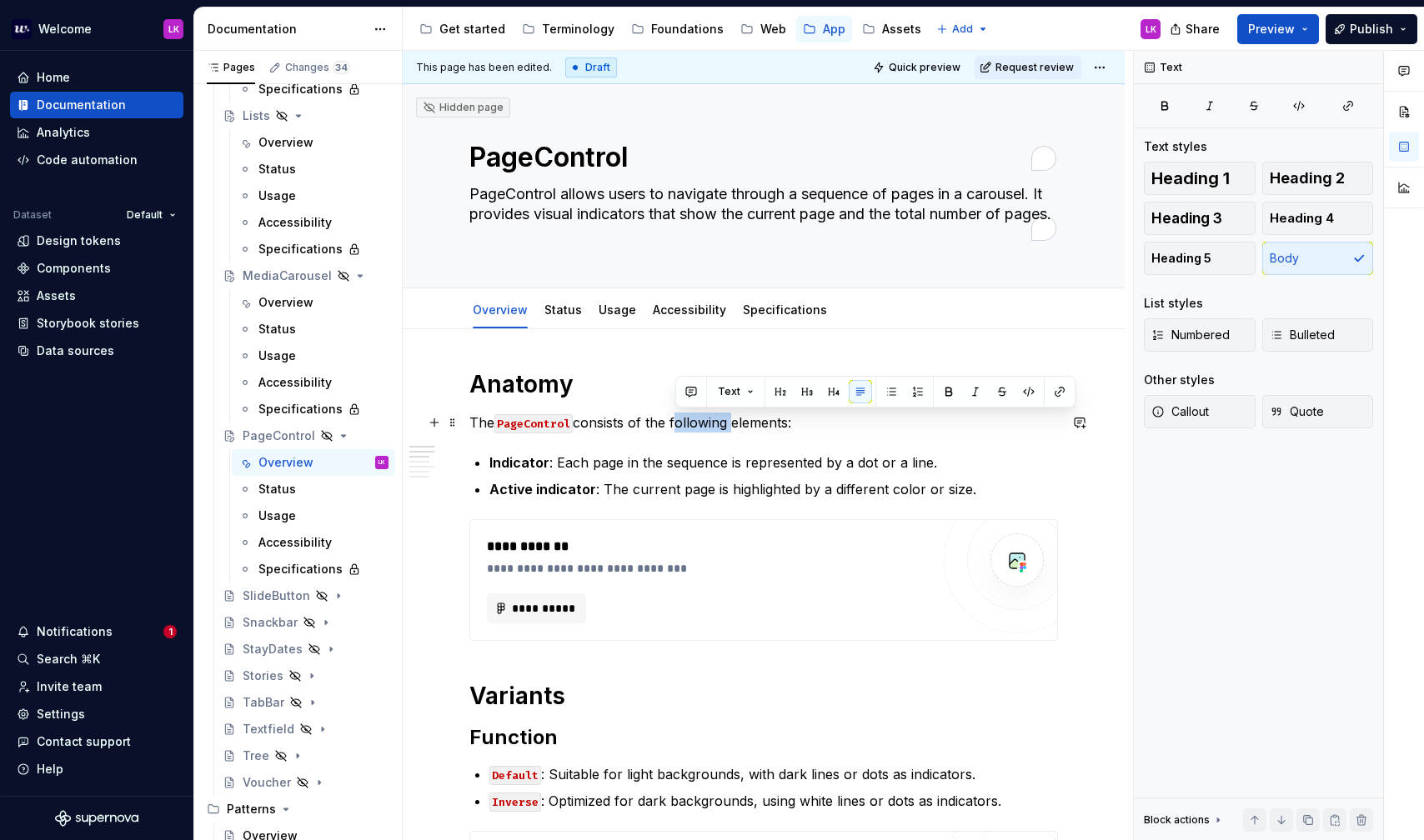
click at [676, 426] on p "The PageControl consists of the following elements:" at bounding box center [764, 423] width 589 height 20
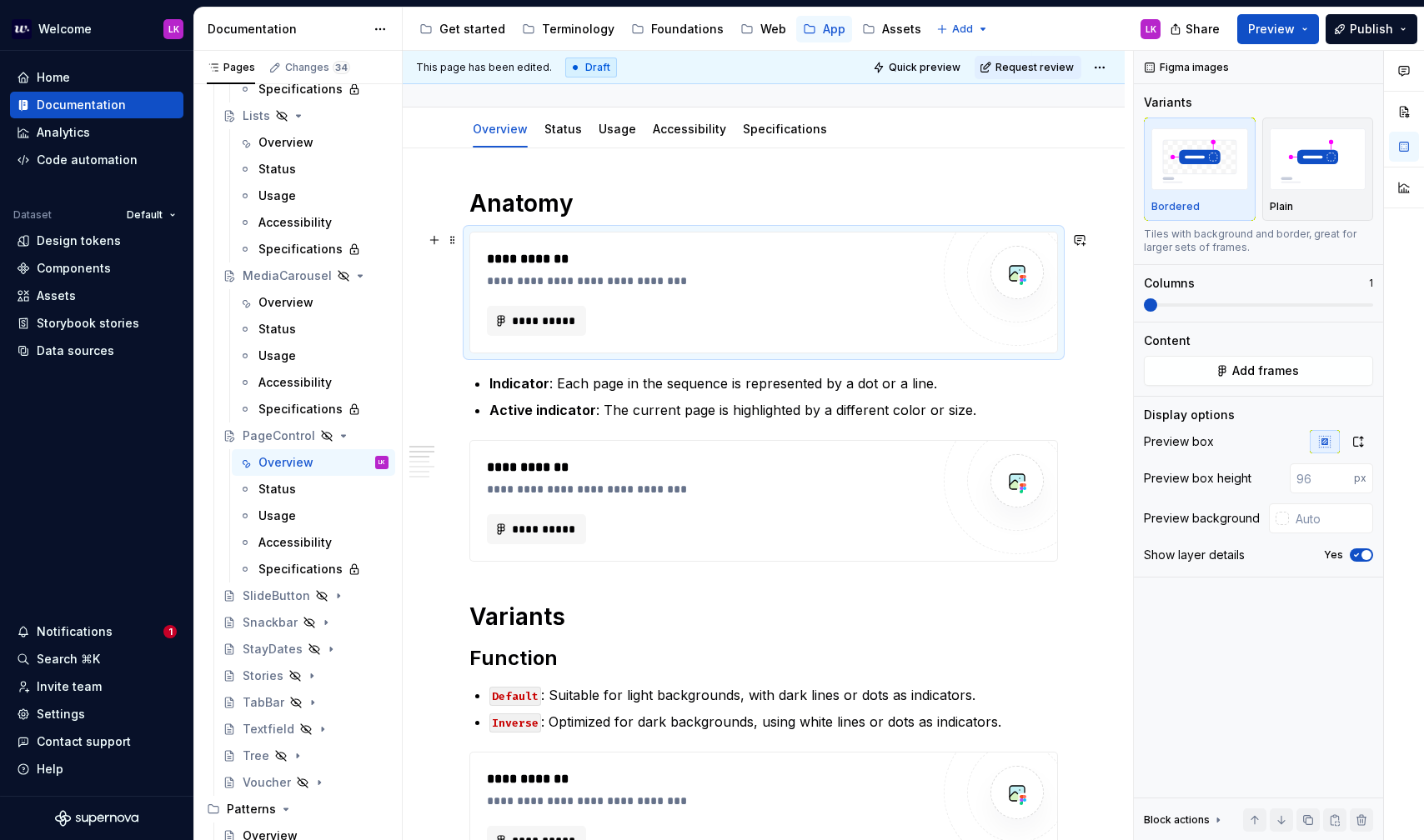
scroll to position [269, 0]
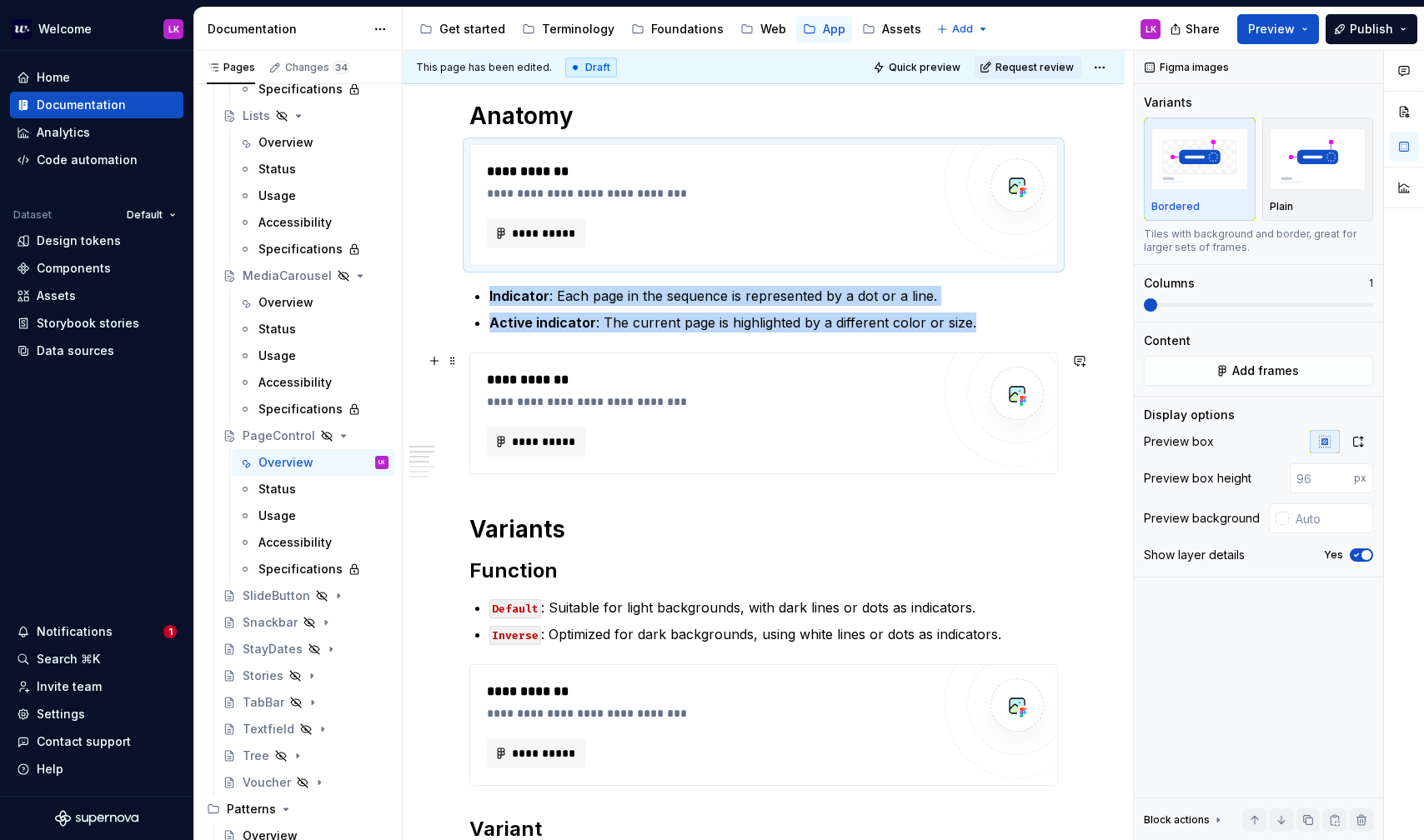
click at [711, 453] on div "**********" at bounding box center [708, 441] width 443 height 30
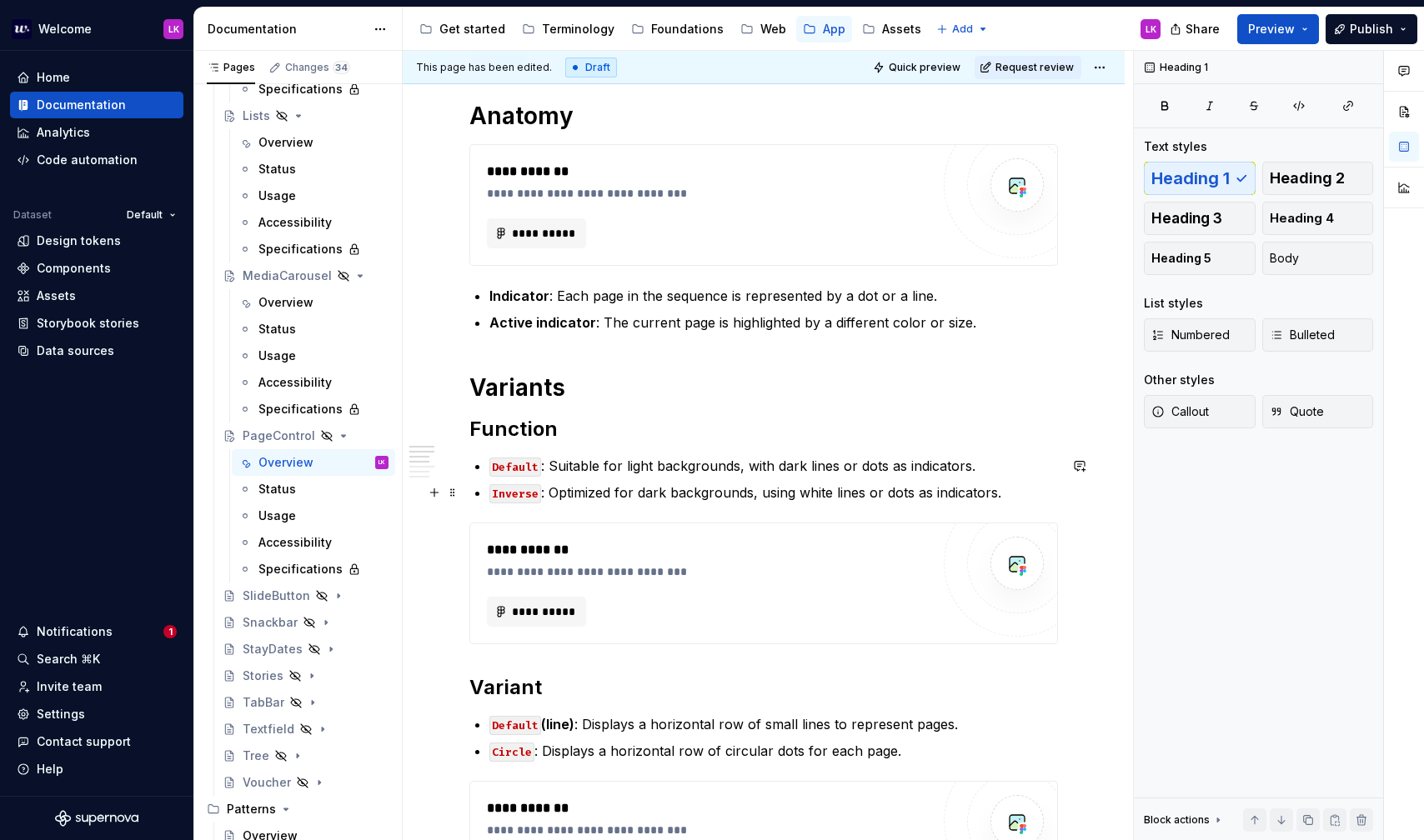
scroll to position [316, 0]
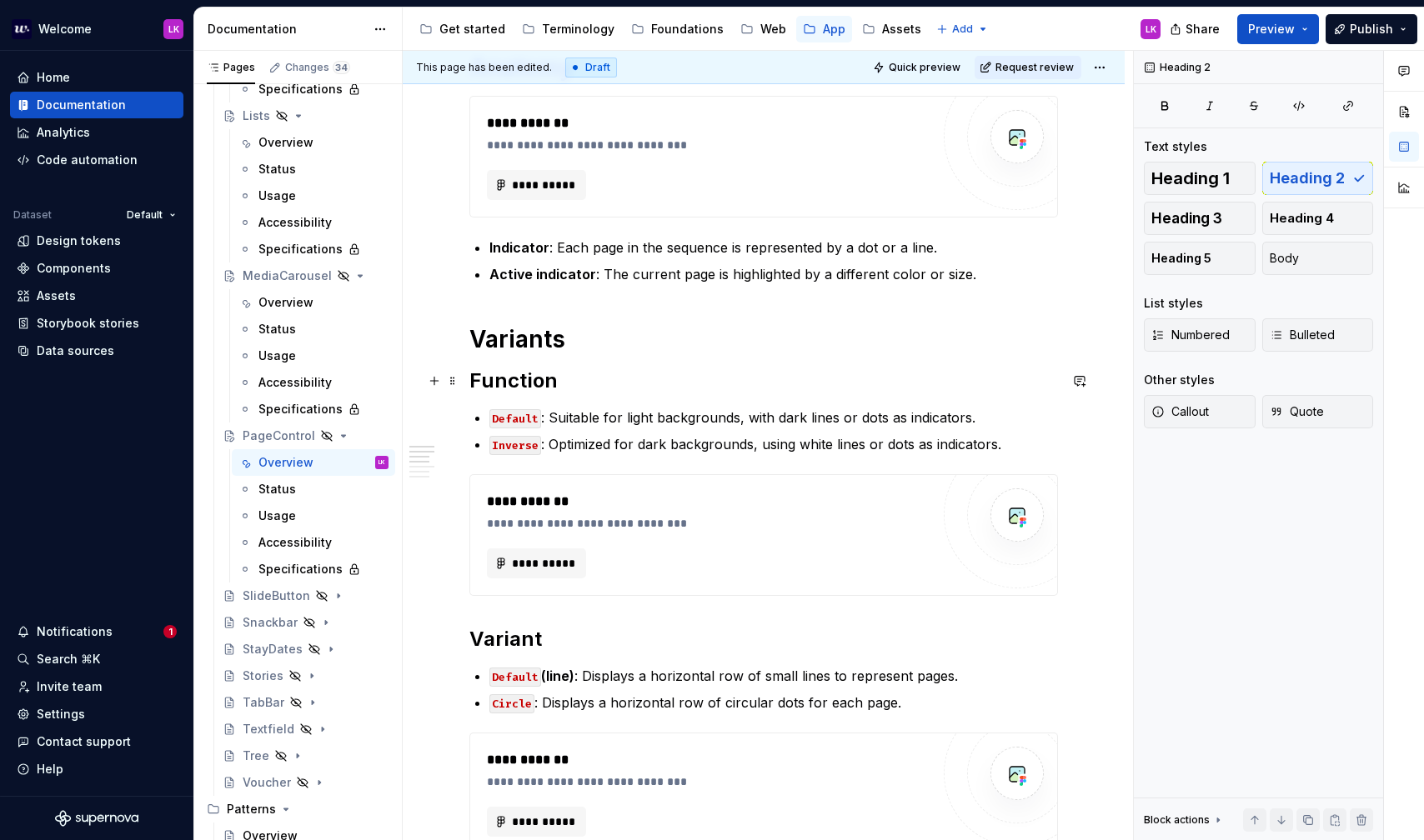
click at [576, 390] on h2 "Function" at bounding box center [764, 380] width 589 height 26
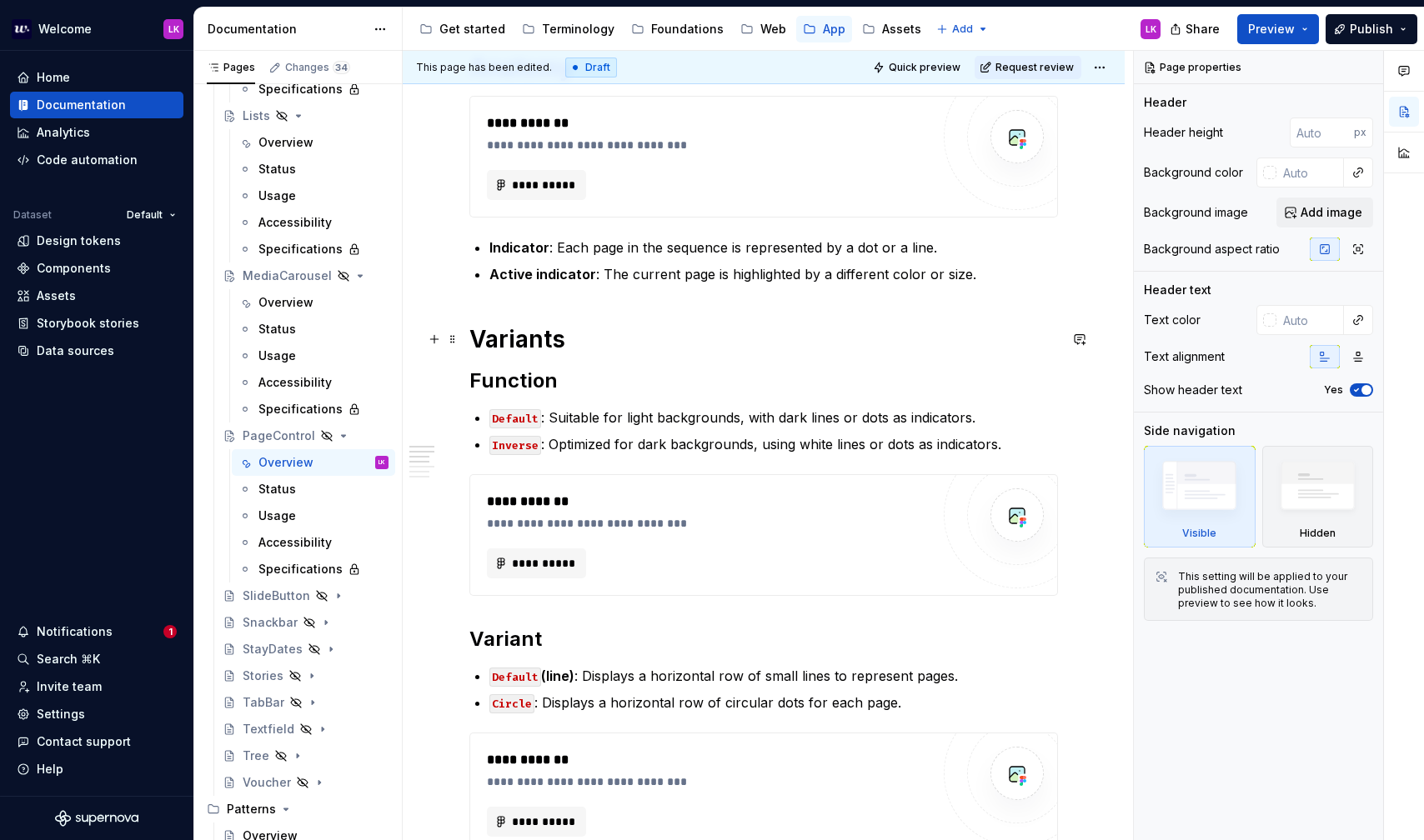
click at [595, 328] on h1 "Variants" at bounding box center [764, 338] width 589 height 30
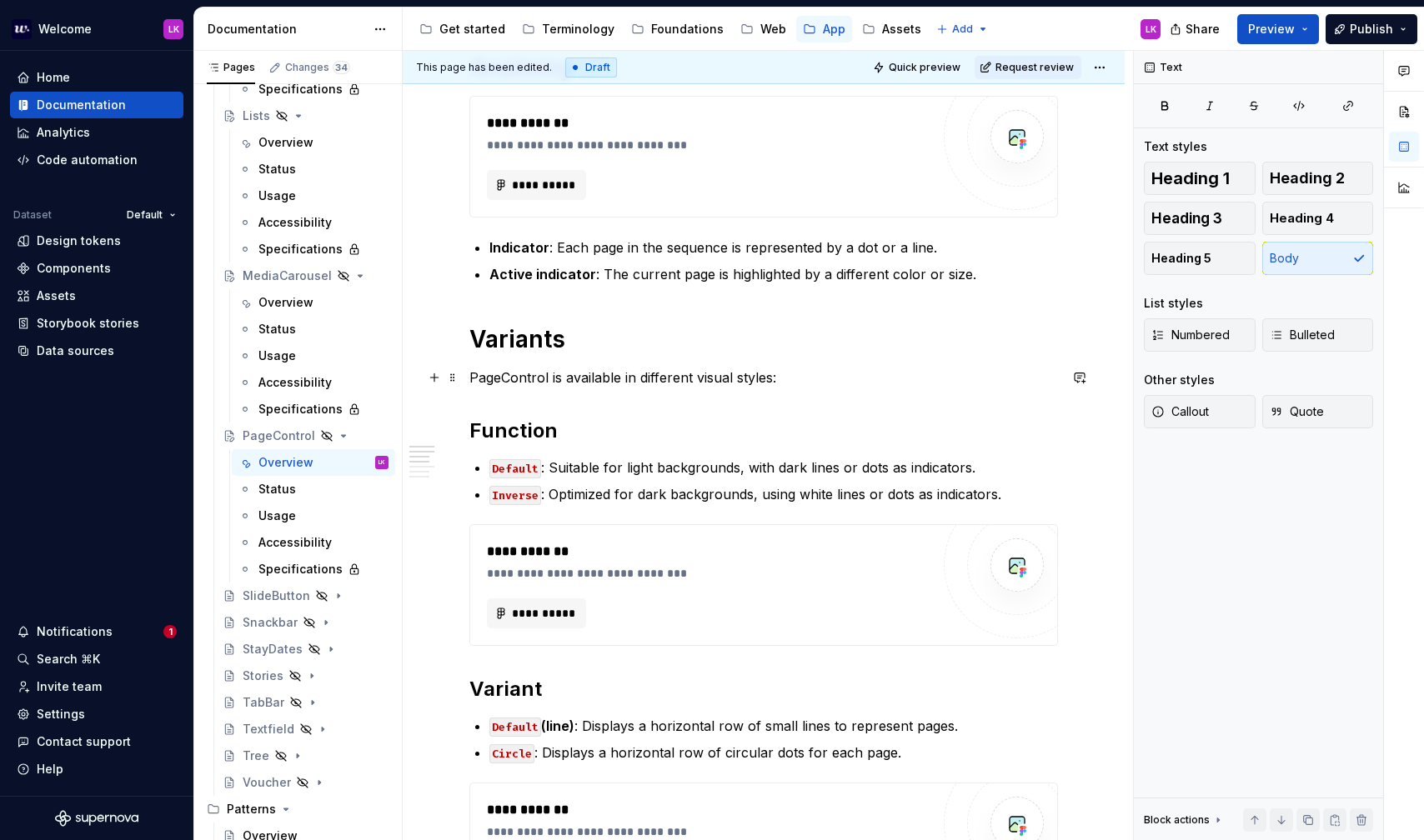
click at [514, 383] on p "PageControl is available in different visual styles:" at bounding box center [764, 377] width 589 height 20
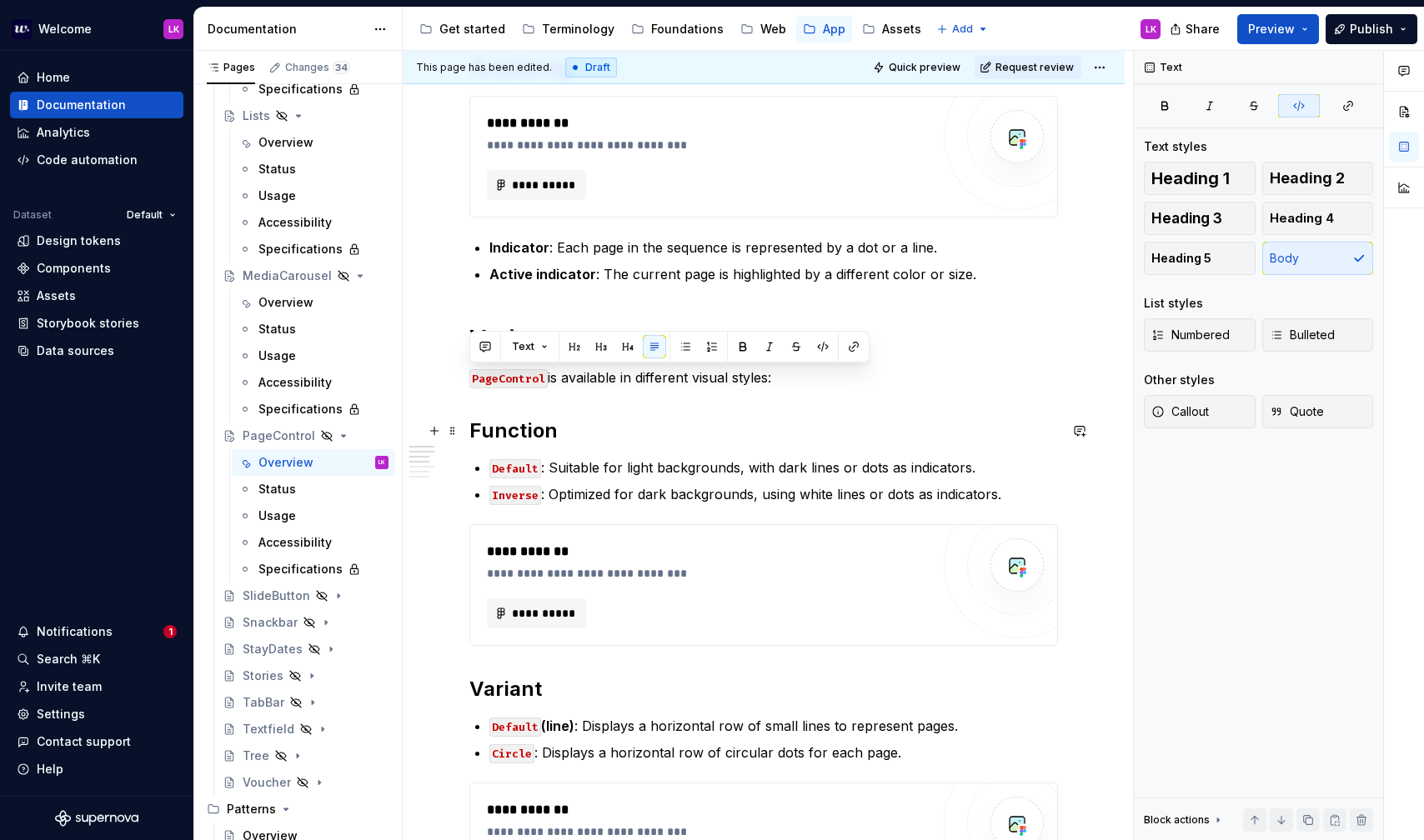
click at [555, 419] on h2 "Function" at bounding box center [764, 430] width 589 height 26
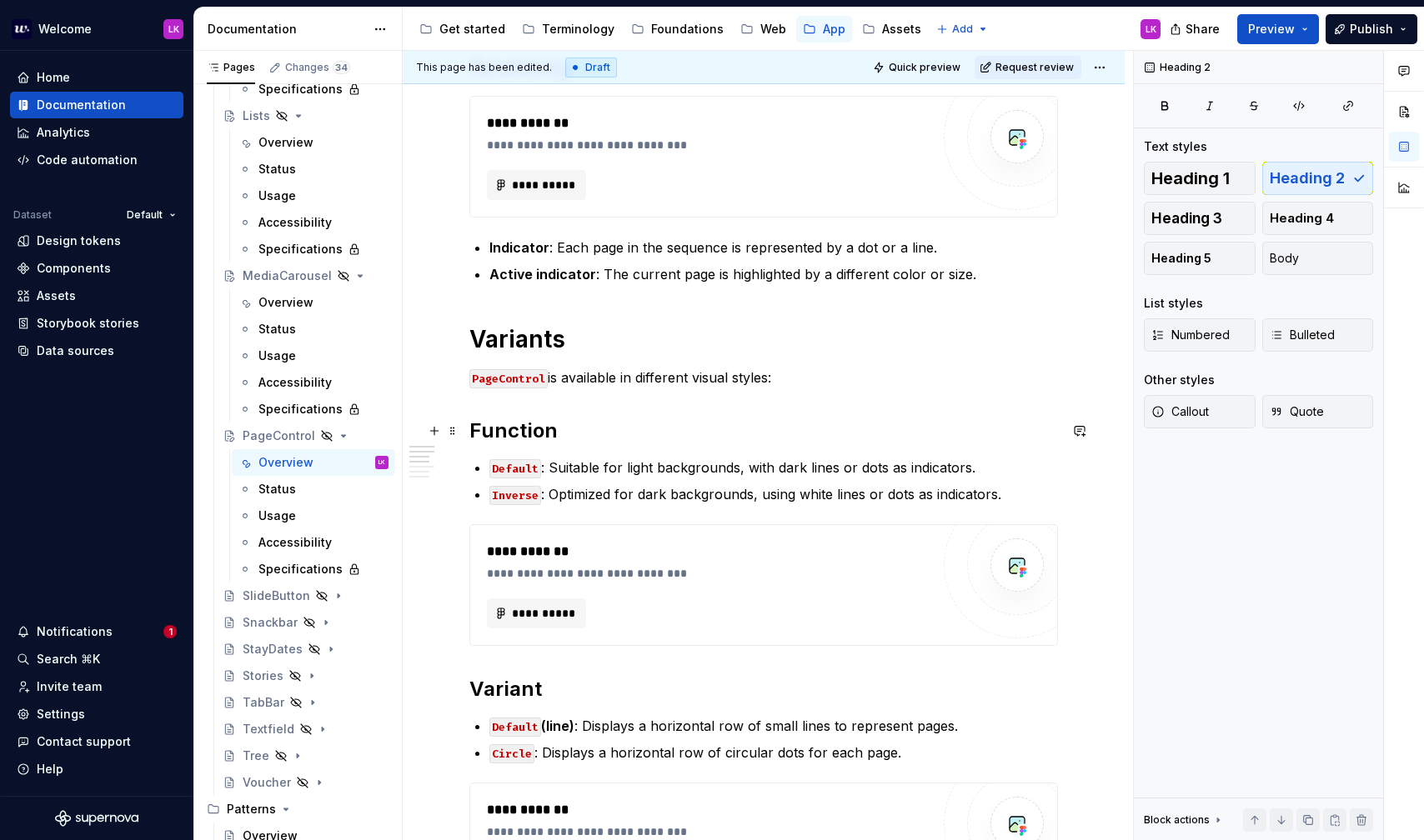
click at [533, 431] on h2 "Function" at bounding box center [764, 430] width 589 height 26
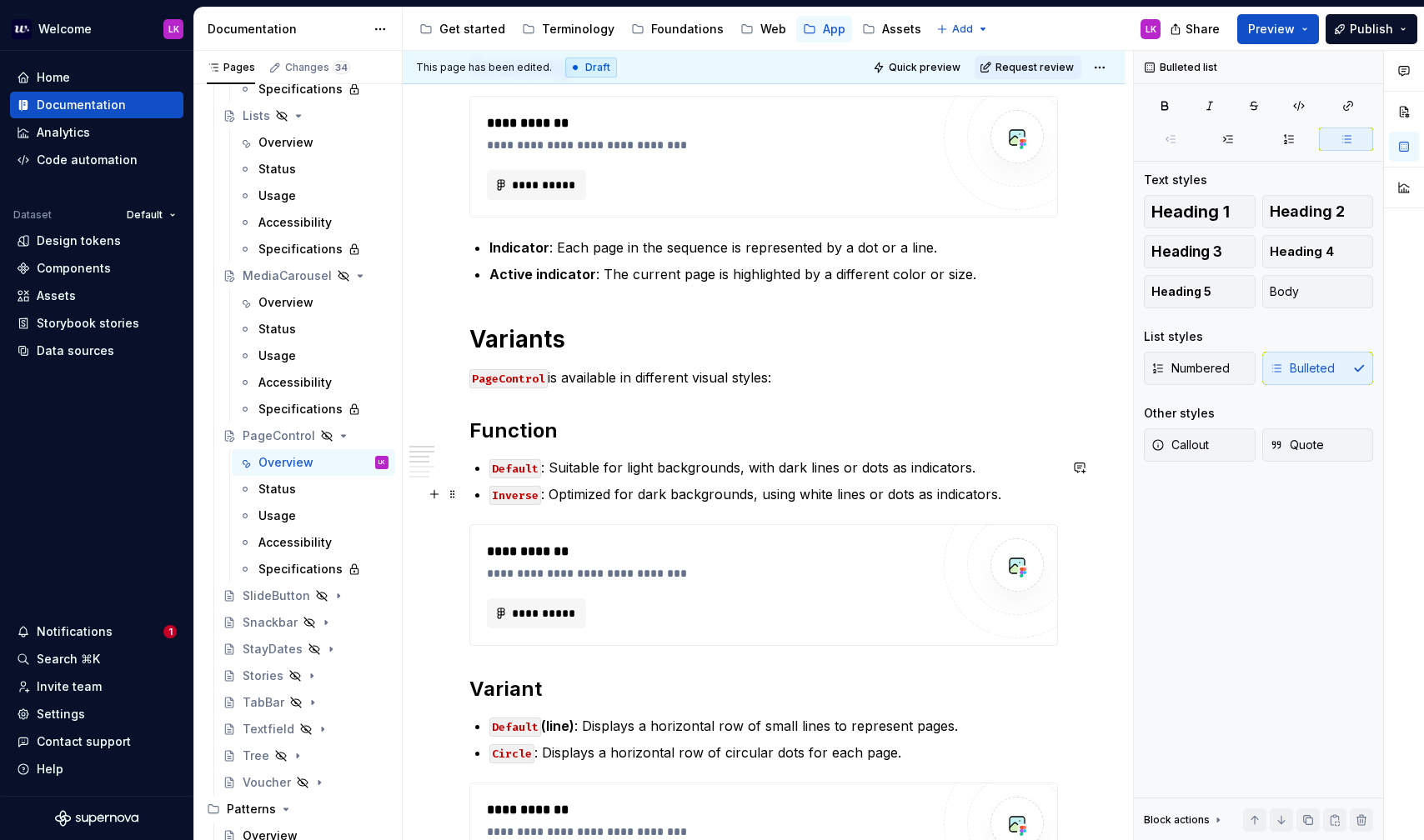
click at [647, 500] on p "Inverse : Optimized for dark backgrounds, using white lines or dots as indicato…" at bounding box center [773, 494] width 568 height 20
click at [529, 426] on h2 "Function" at bounding box center [764, 430] width 589 height 26
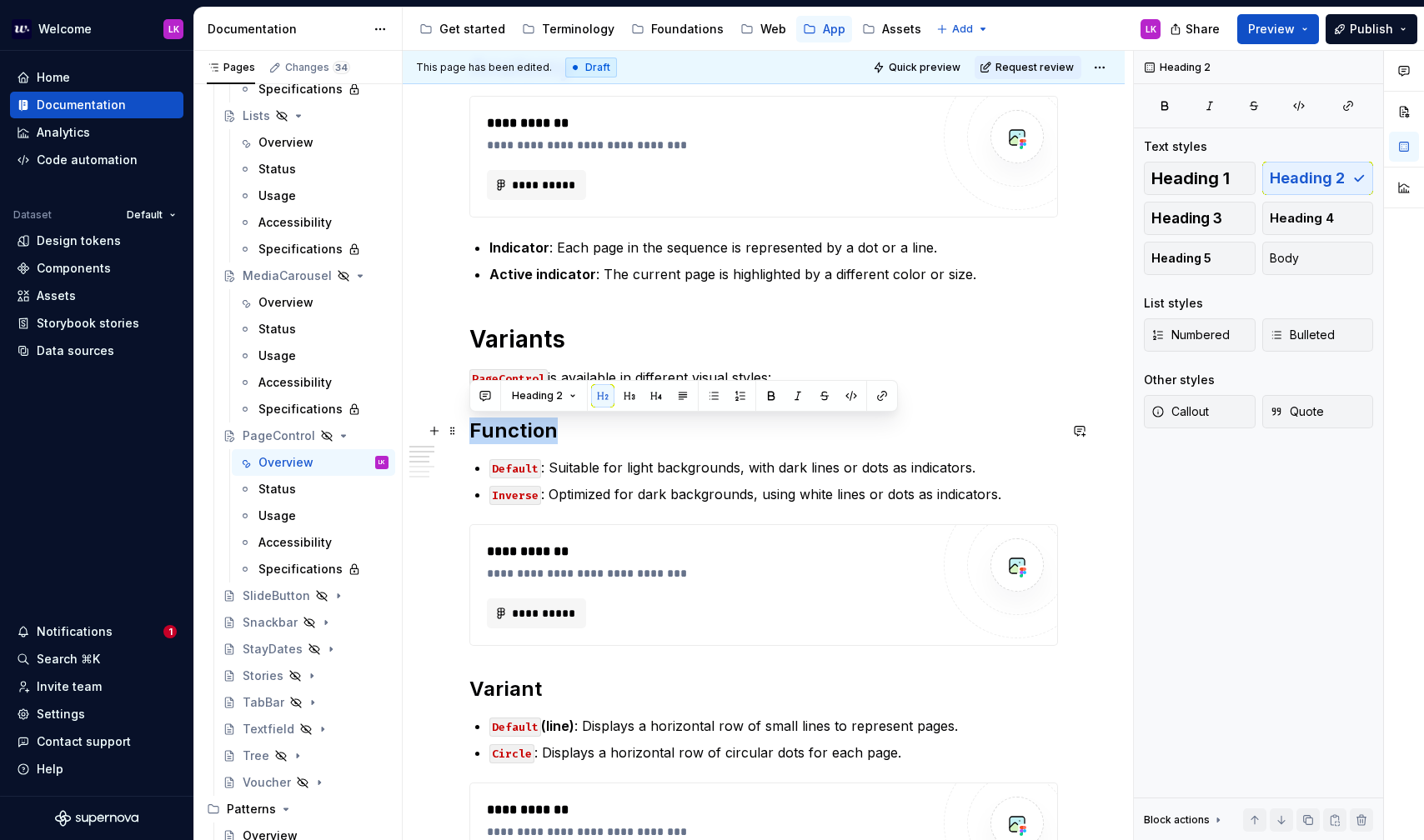
click at [529, 426] on h2 "Function" at bounding box center [764, 430] width 589 height 26
click at [635, 397] on button "button" at bounding box center [629, 395] width 23 height 23
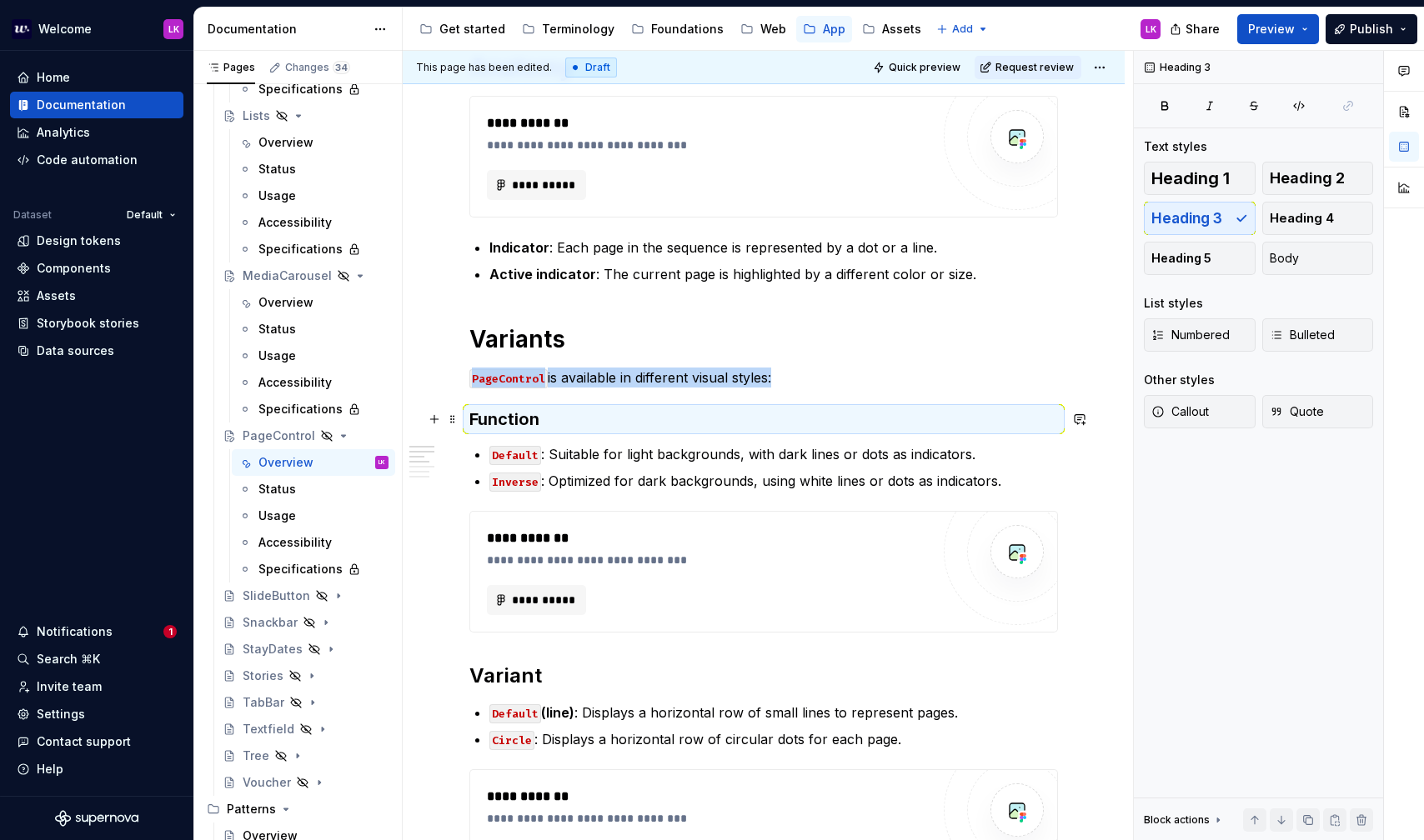
click at [523, 422] on h3 "Function" at bounding box center [764, 418] width 589 height 23
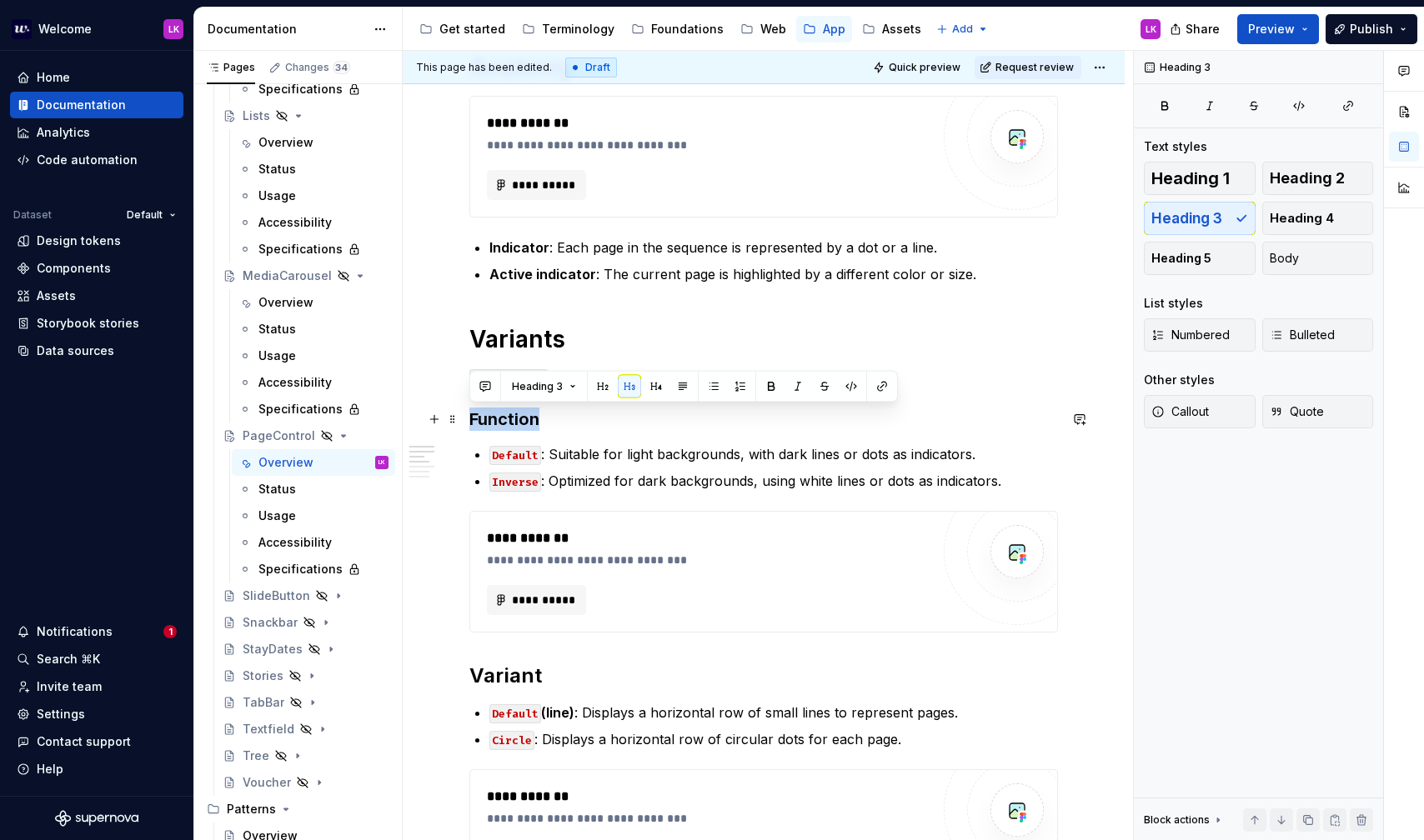
click at [745, 409] on h3 "Function" at bounding box center [764, 418] width 589 height 23
click at [669, 447] on p "Default : Suitable for light backgrounds, with dark lines or dots as indicators." at bounding box center [773, 454] width 568 height 20
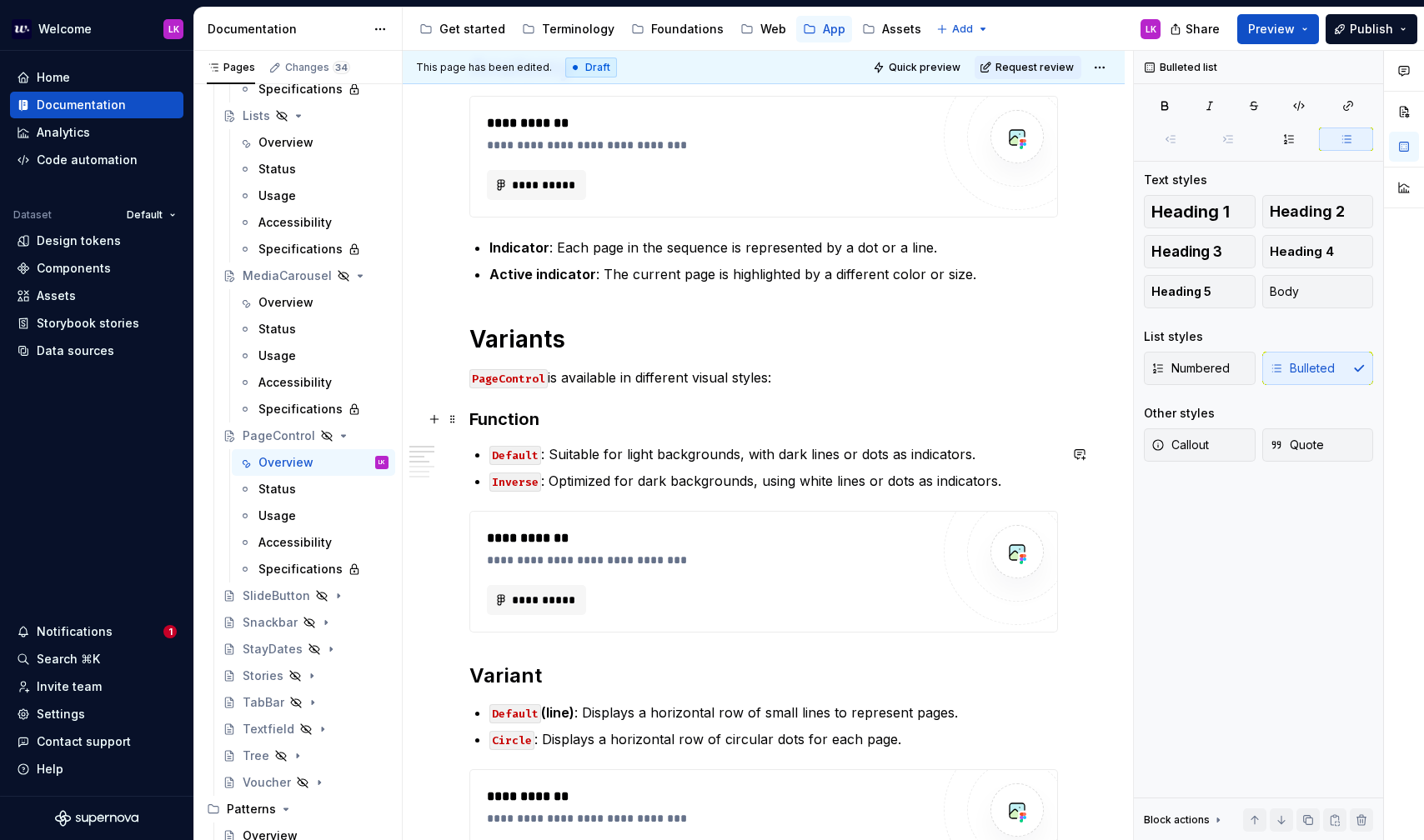
click at [519, 418] on h3 "Function" at bounding box center [764, 418] width 589 height 23
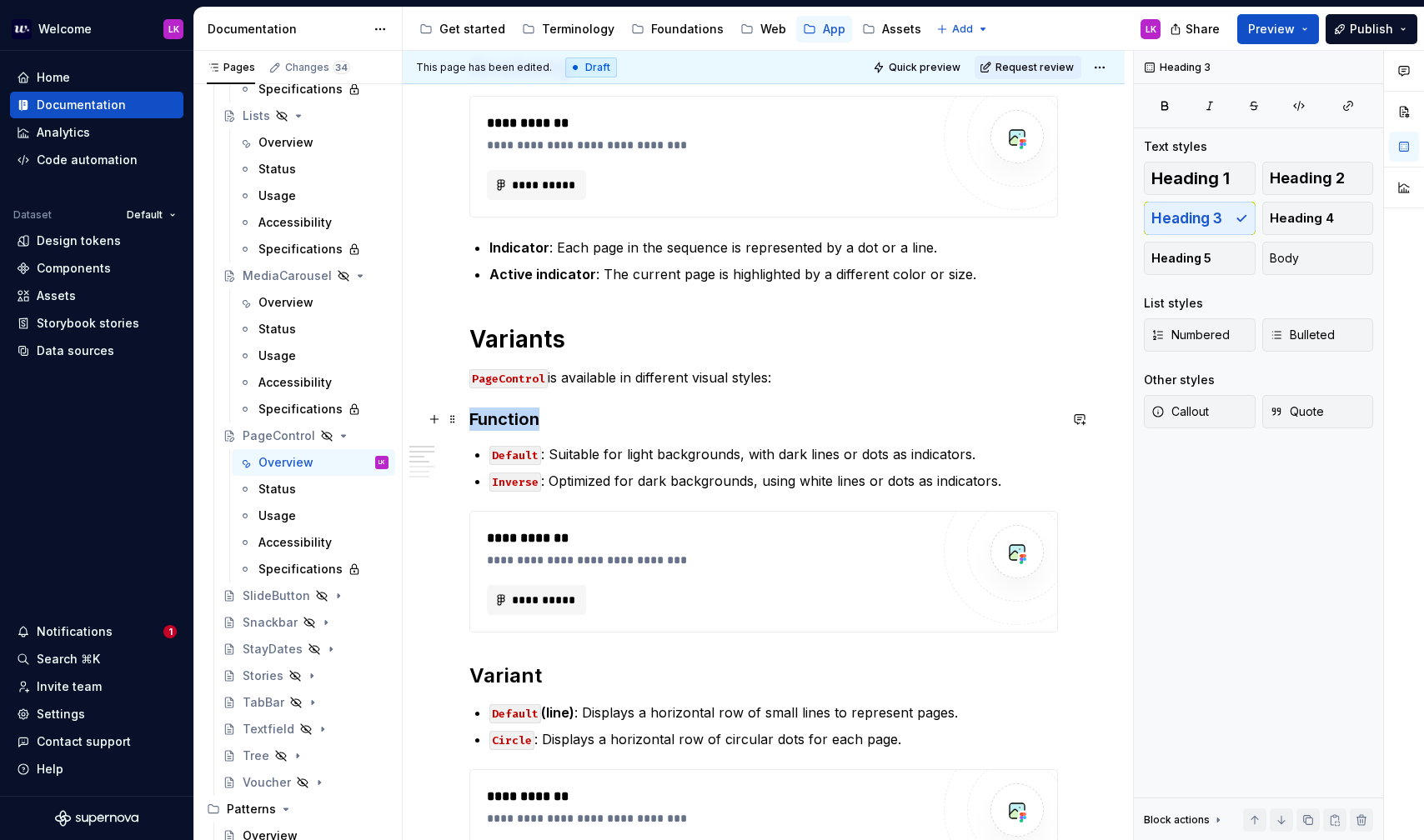
click at [519, 418] on h3 "Function" at bounding box center [764, 418] width 589 height 23
click at [597, 394] on button "button" at bounding box center [602, 386] width 23 height 23
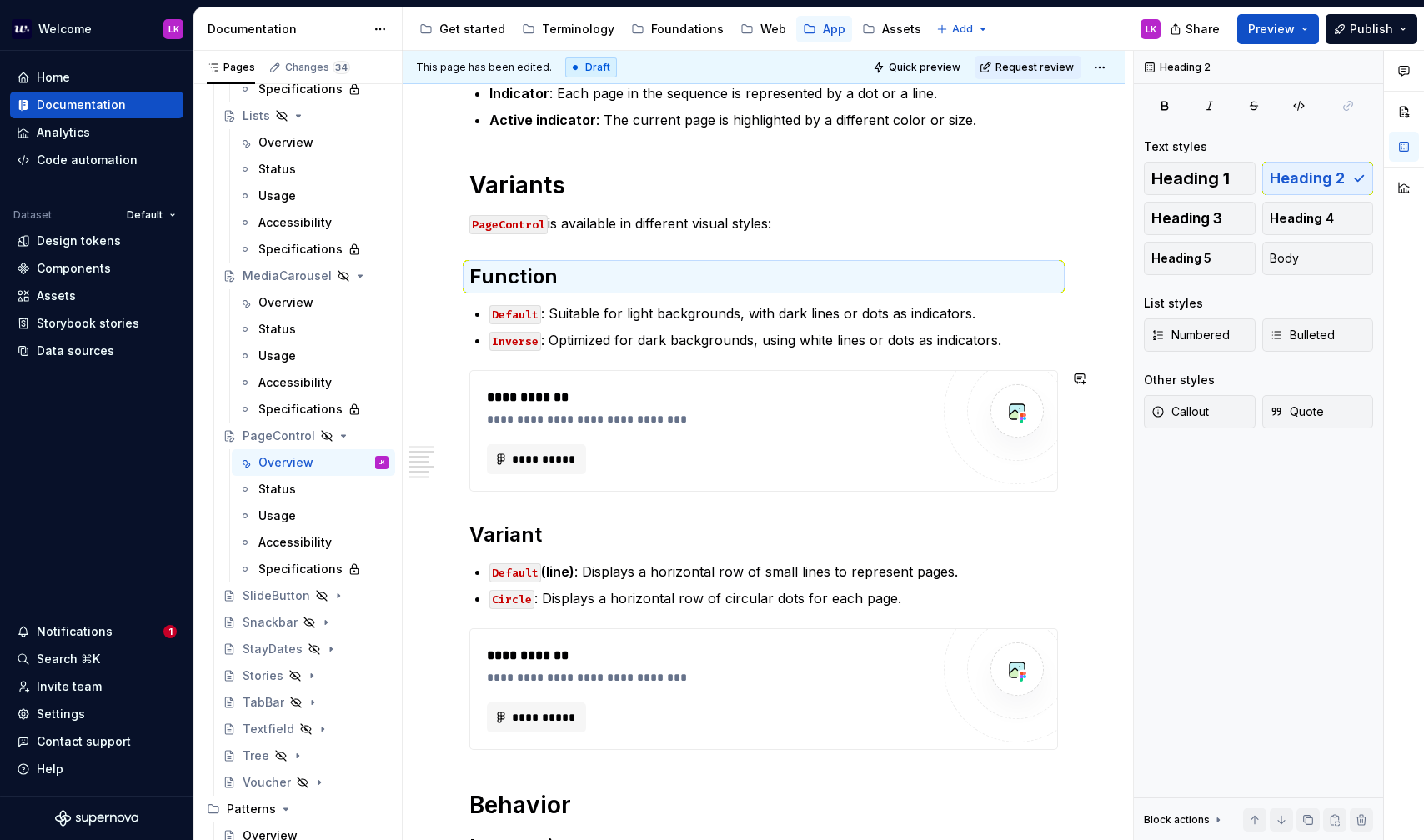
scroll to position [511, 0]
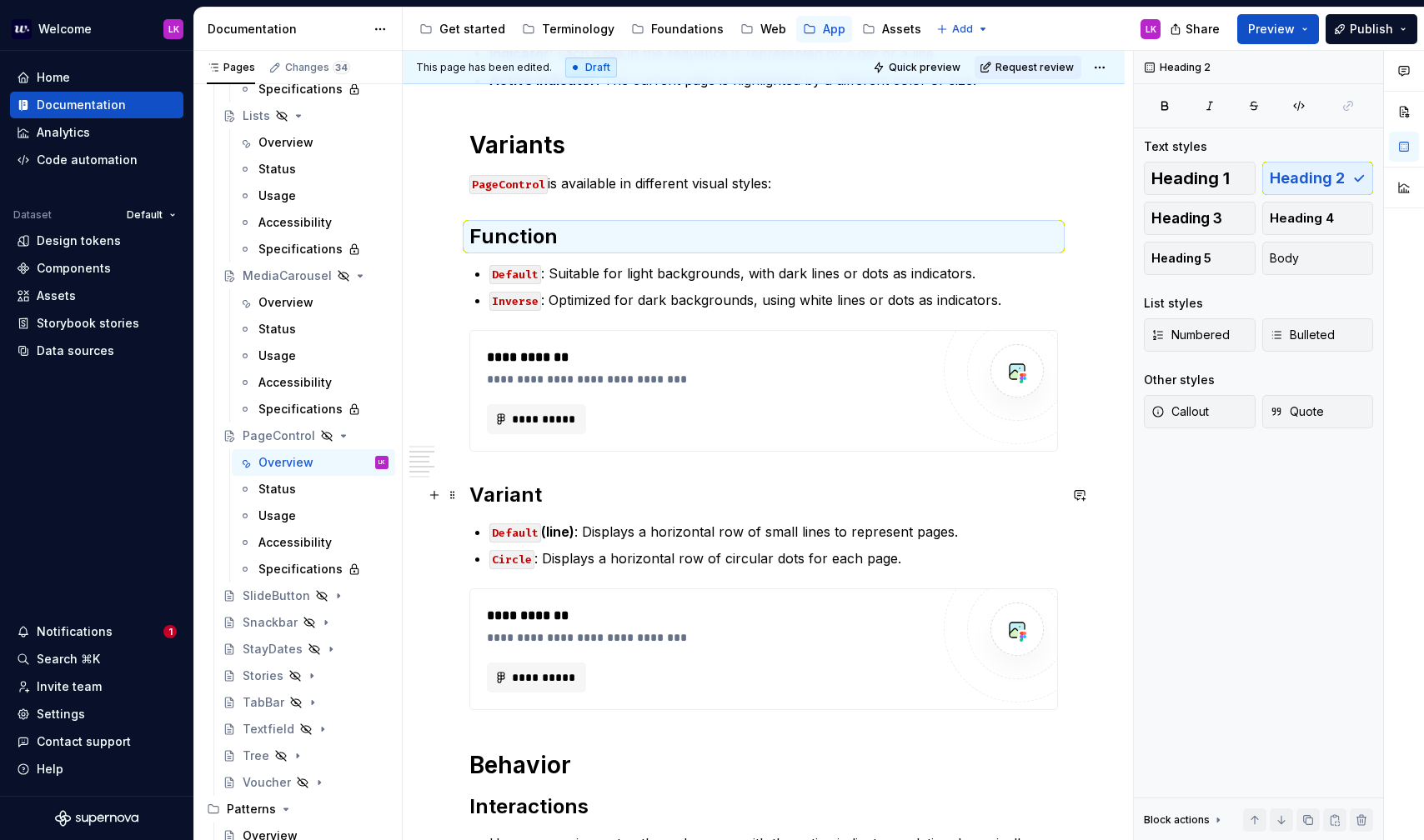
click at [482, 494] on h2 "Variant" at bounding box center [764, 495] width 589 height 26
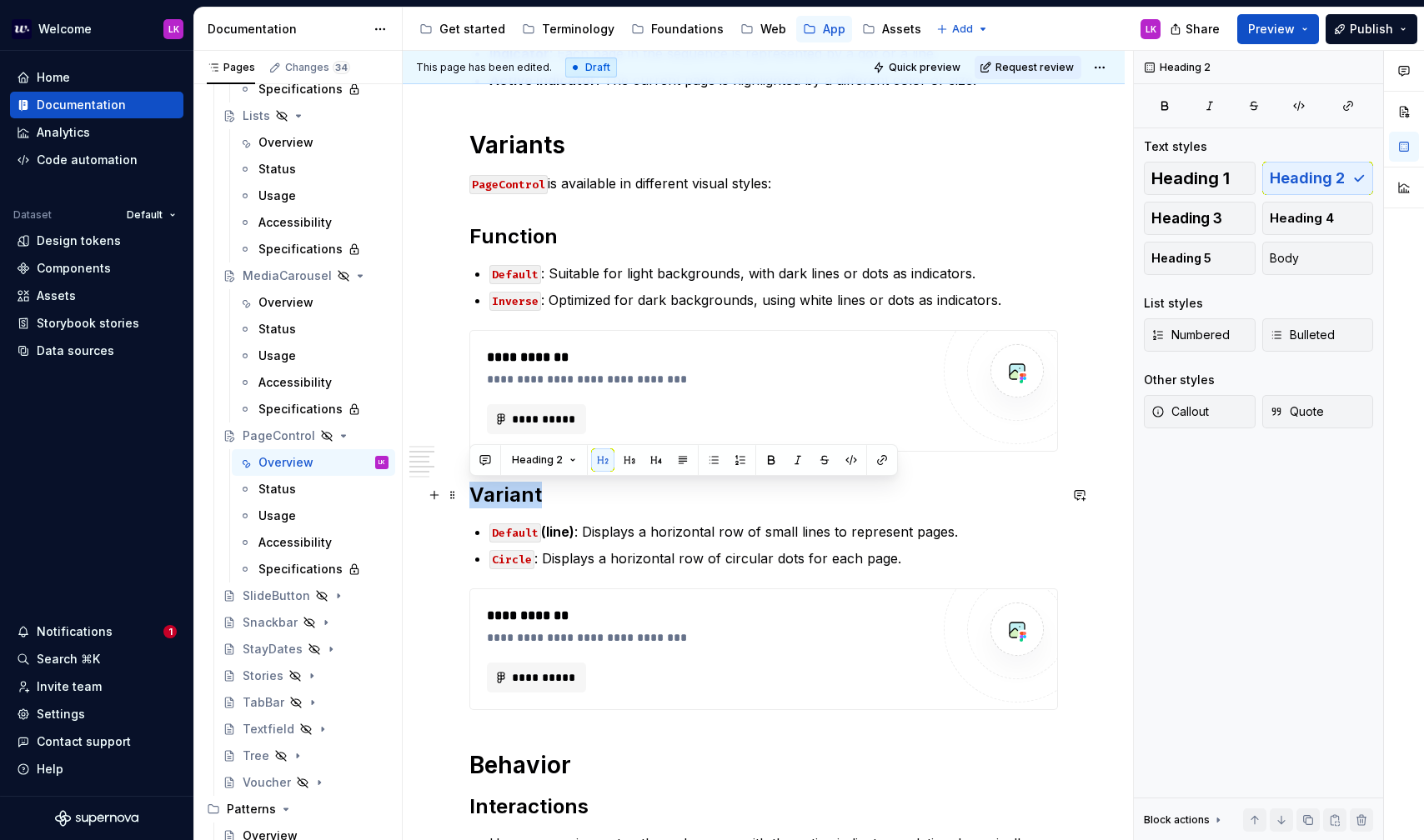
click at [482, 494] on h2 "Variant" at bounding box center [764, 495] width 589 height 26
click at [489, 534] on code "Default" at bounding box center [515, 533] width 52 height 20
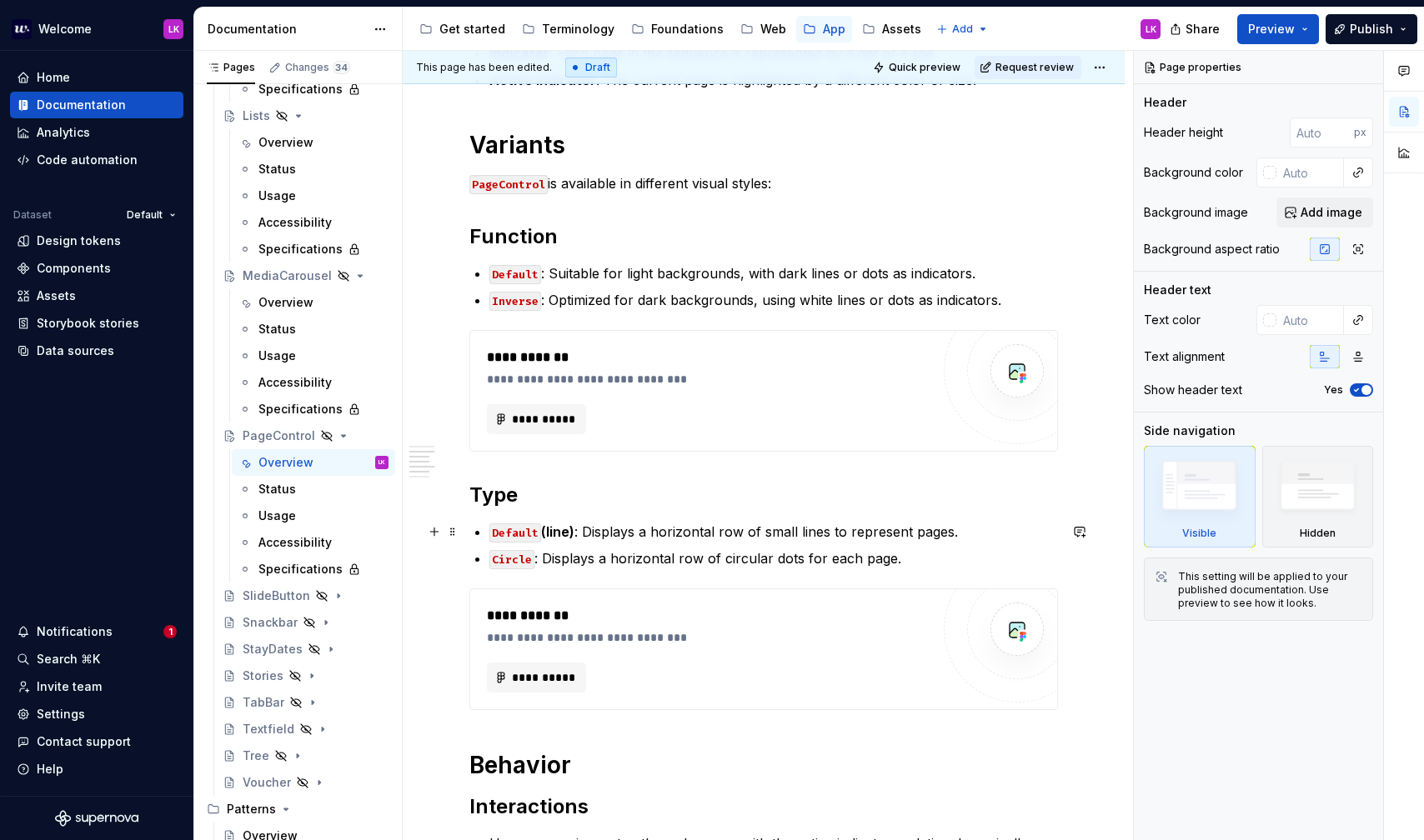
click at [577, 535] on p "Default (line) : Displays a horizontal row of small lines to represent pages." at bounding box center [773, 532] width 568 height 20
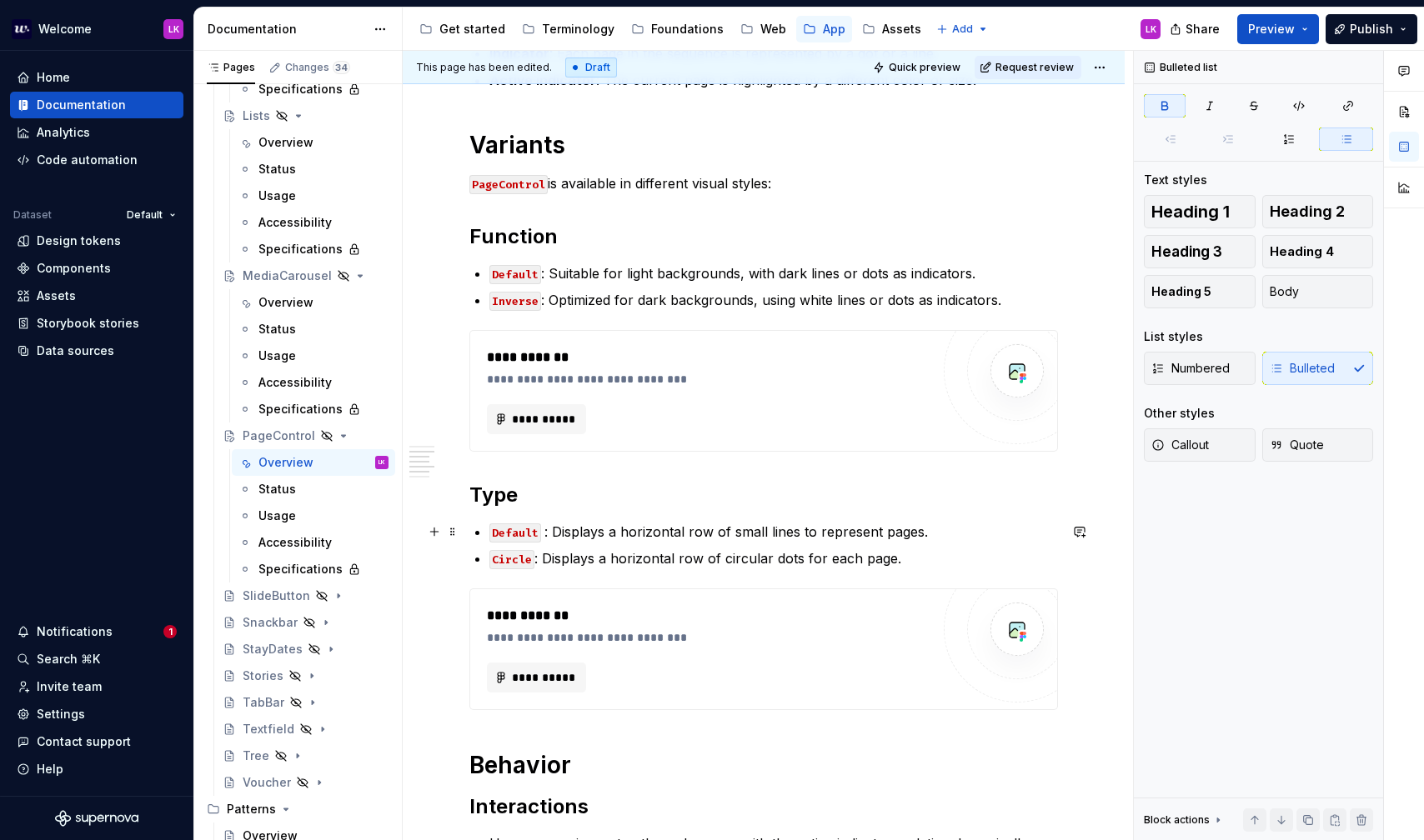
click at [489, 537] on code "Default" at bounding box center [515, 533] width 52 height 20
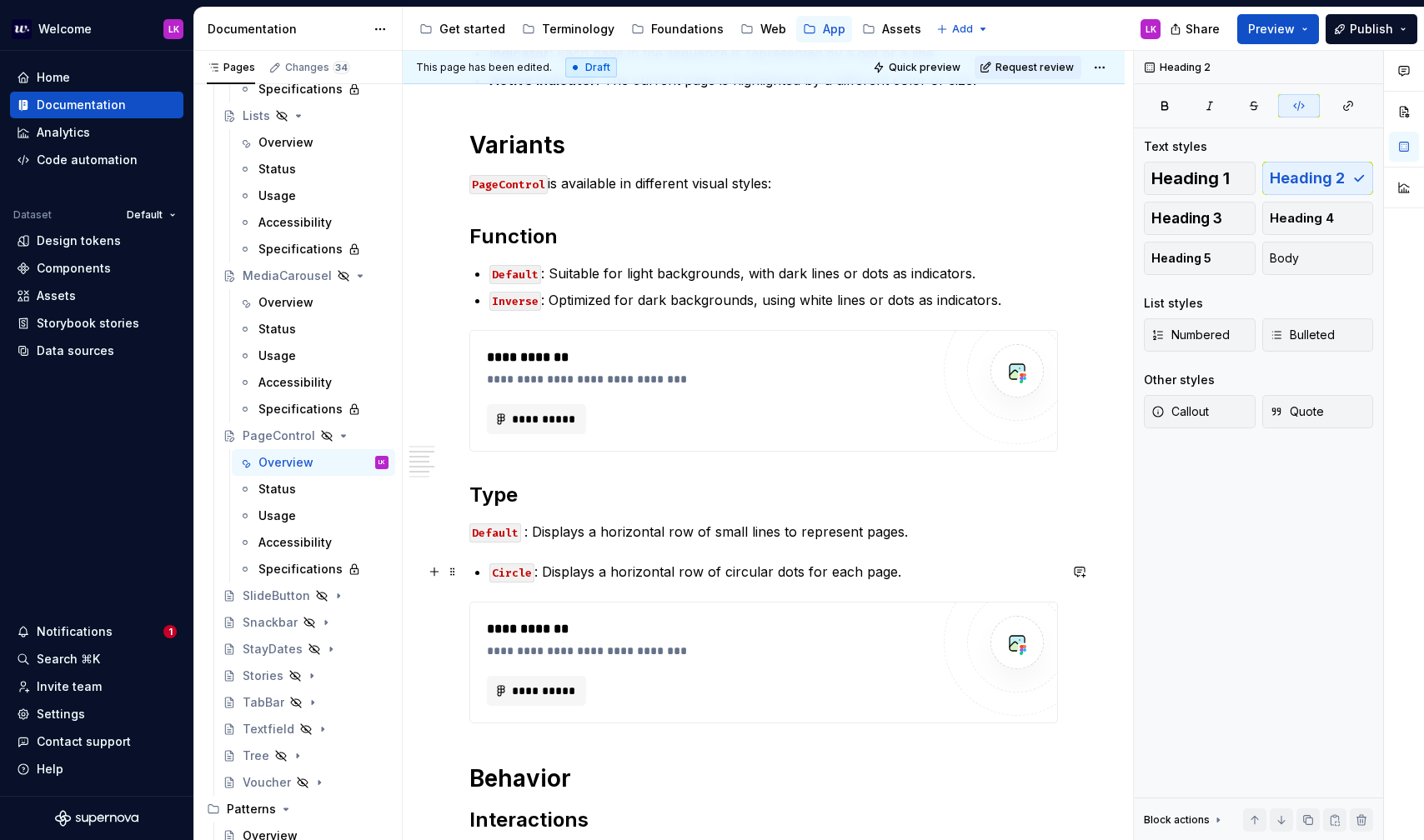
click at [493, 567] on code "Circle" at bounding box center [511, 573] width 45 height 20
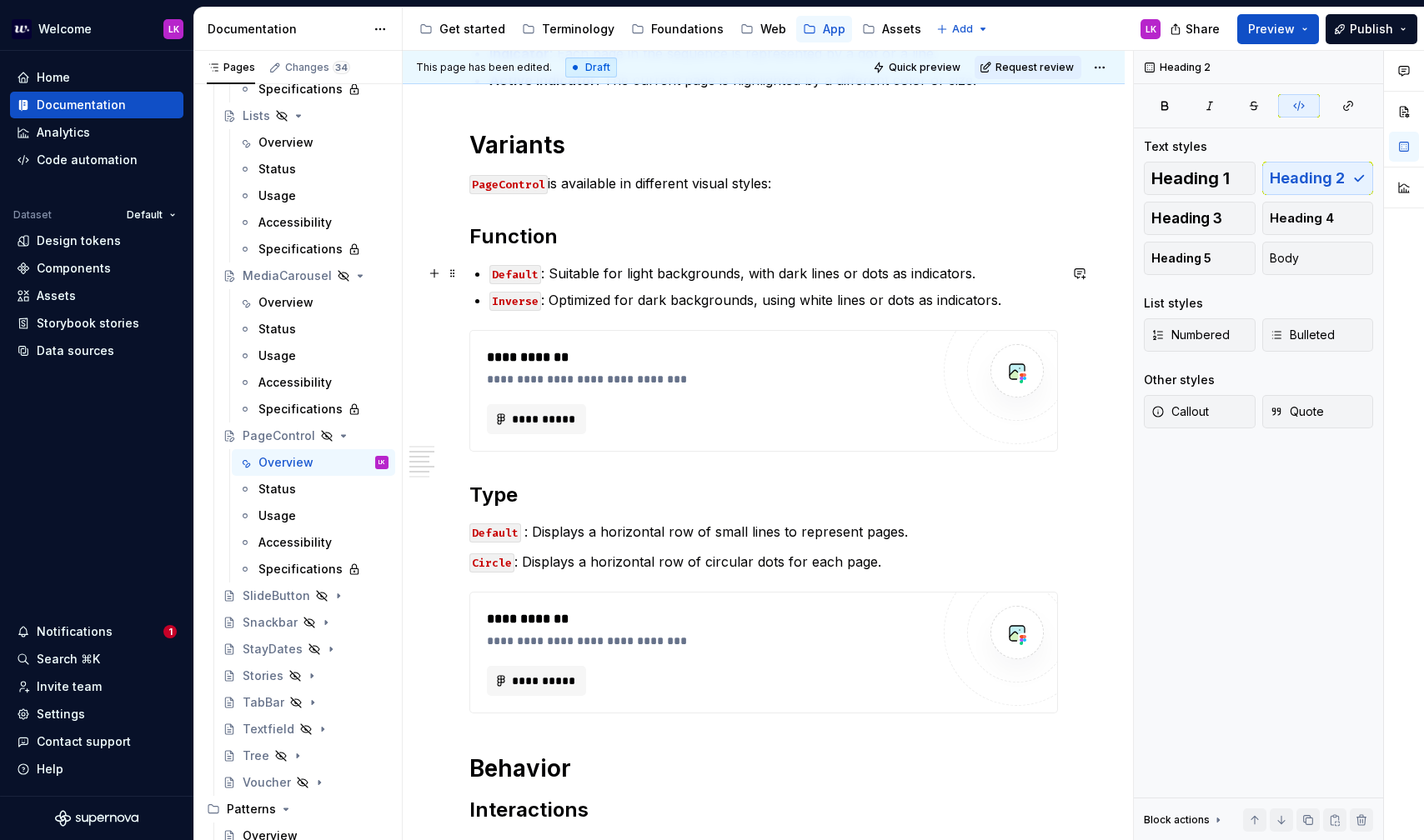
click at [487, 270] on div "**********" at bounding box center [764, 614] width 589 height 1512
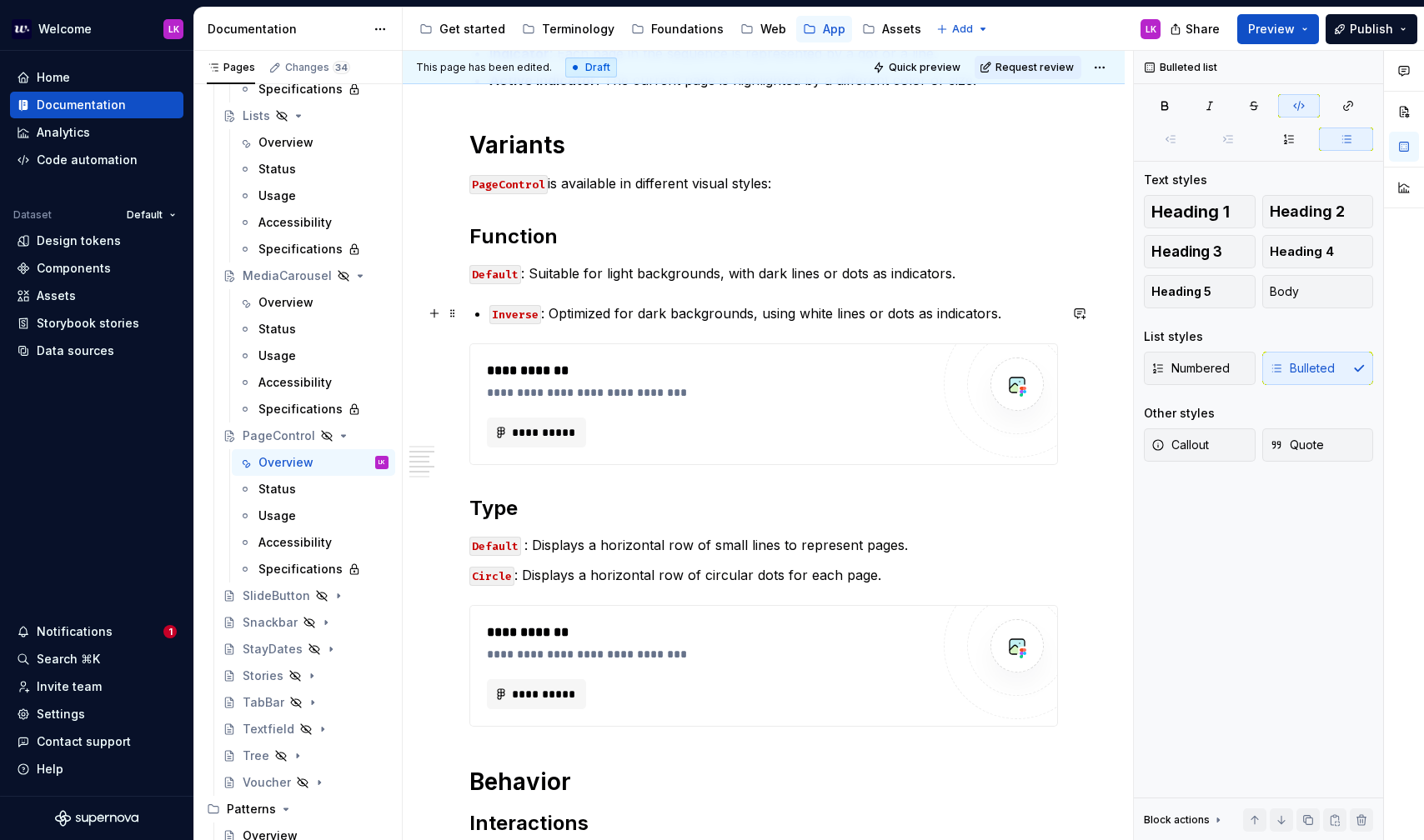
click at [491, 315] on code "Inverse" at bounding box center [515, 315] width 52 height 20
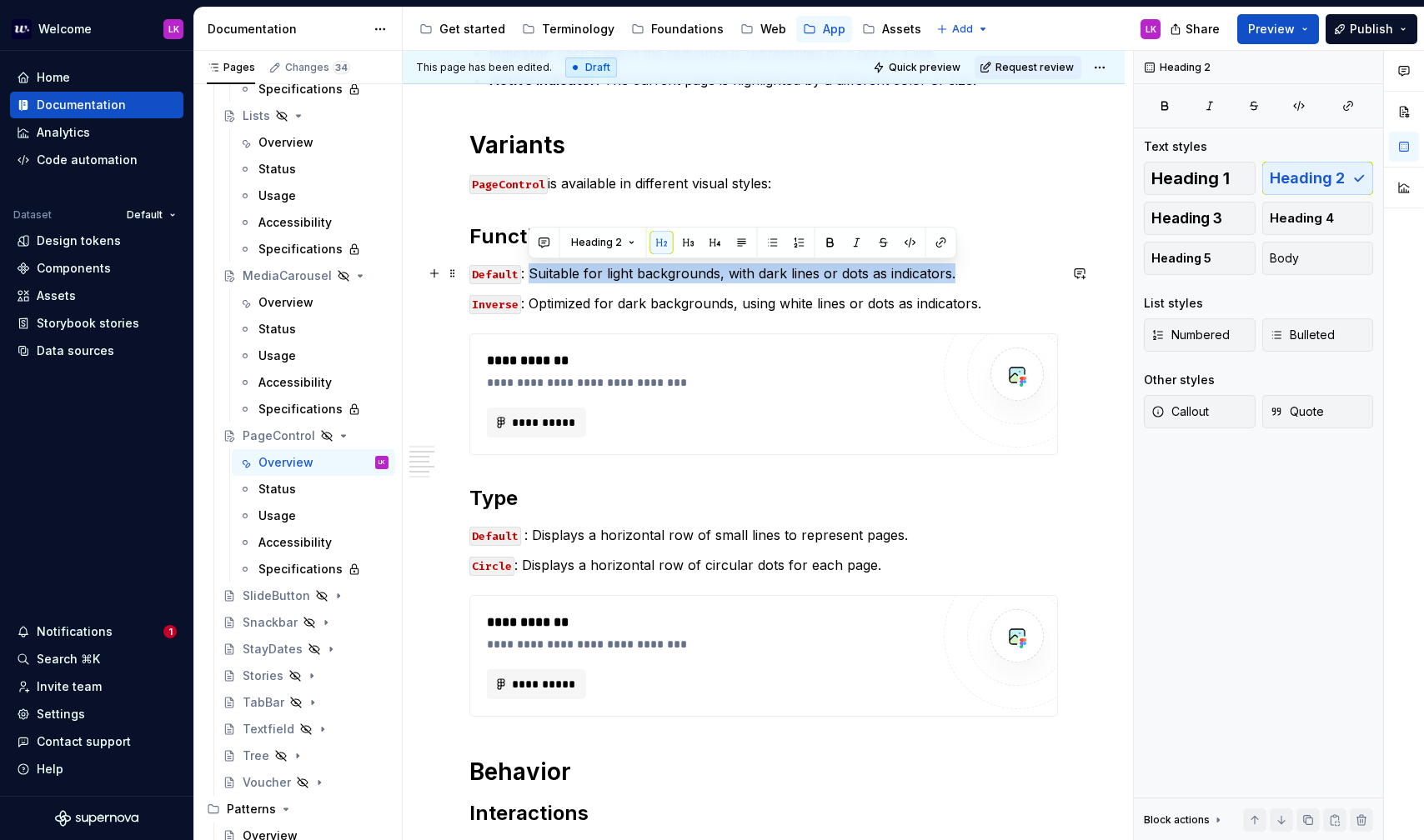
drag, startPoint x: 532, startPoint y: 274, endPoint x: 963, endPoint y: 270, distance: 431.0
click at [963, 270] on p "Default : Suitable for light backgrounds, with dark lines or dots as indicators." at bounding box center [764, 274] width 589 height 20
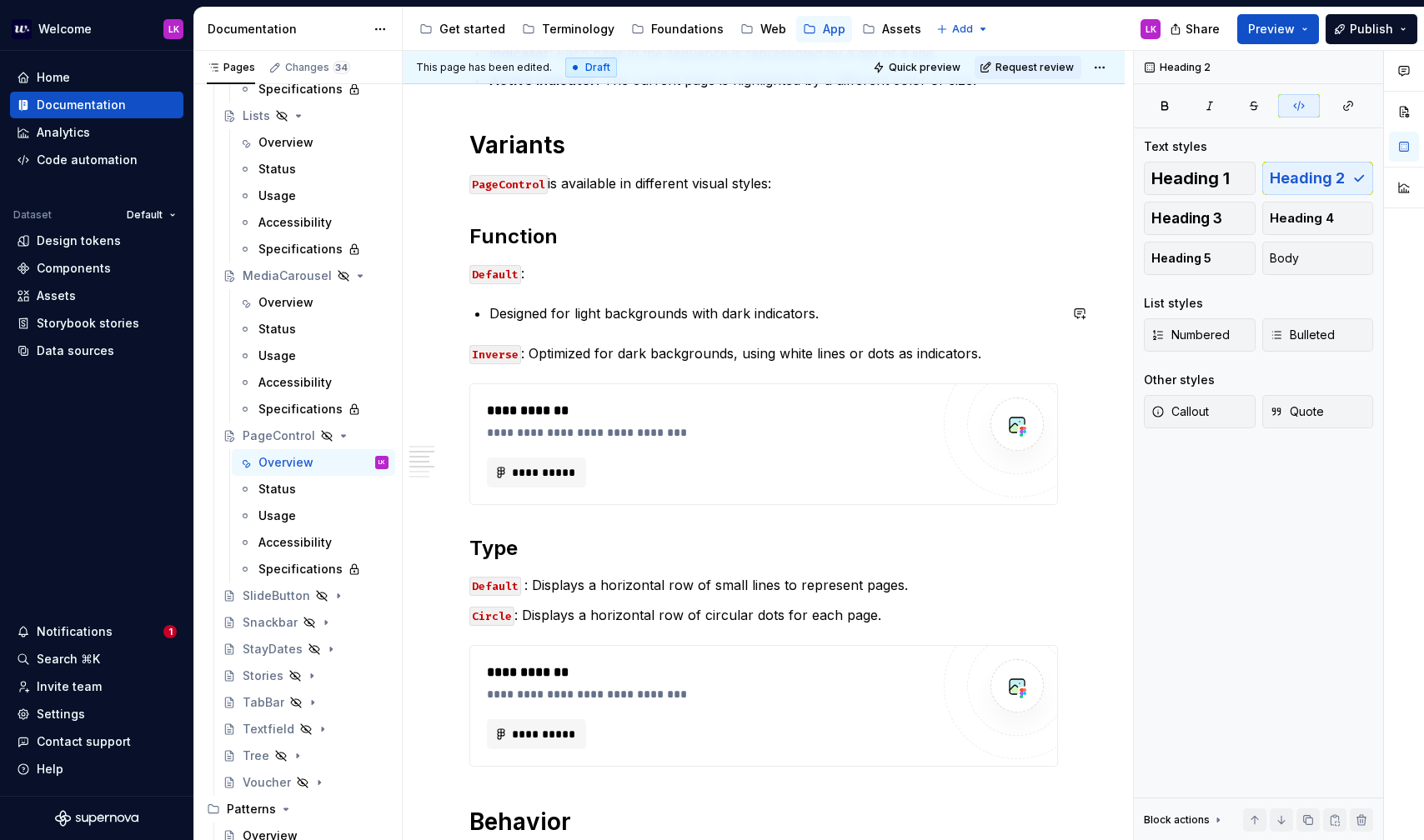
click at [491, 306] on p "Designed for light backgrounds with dark indicators." at bounding box center [773, 314] width 568 height 20
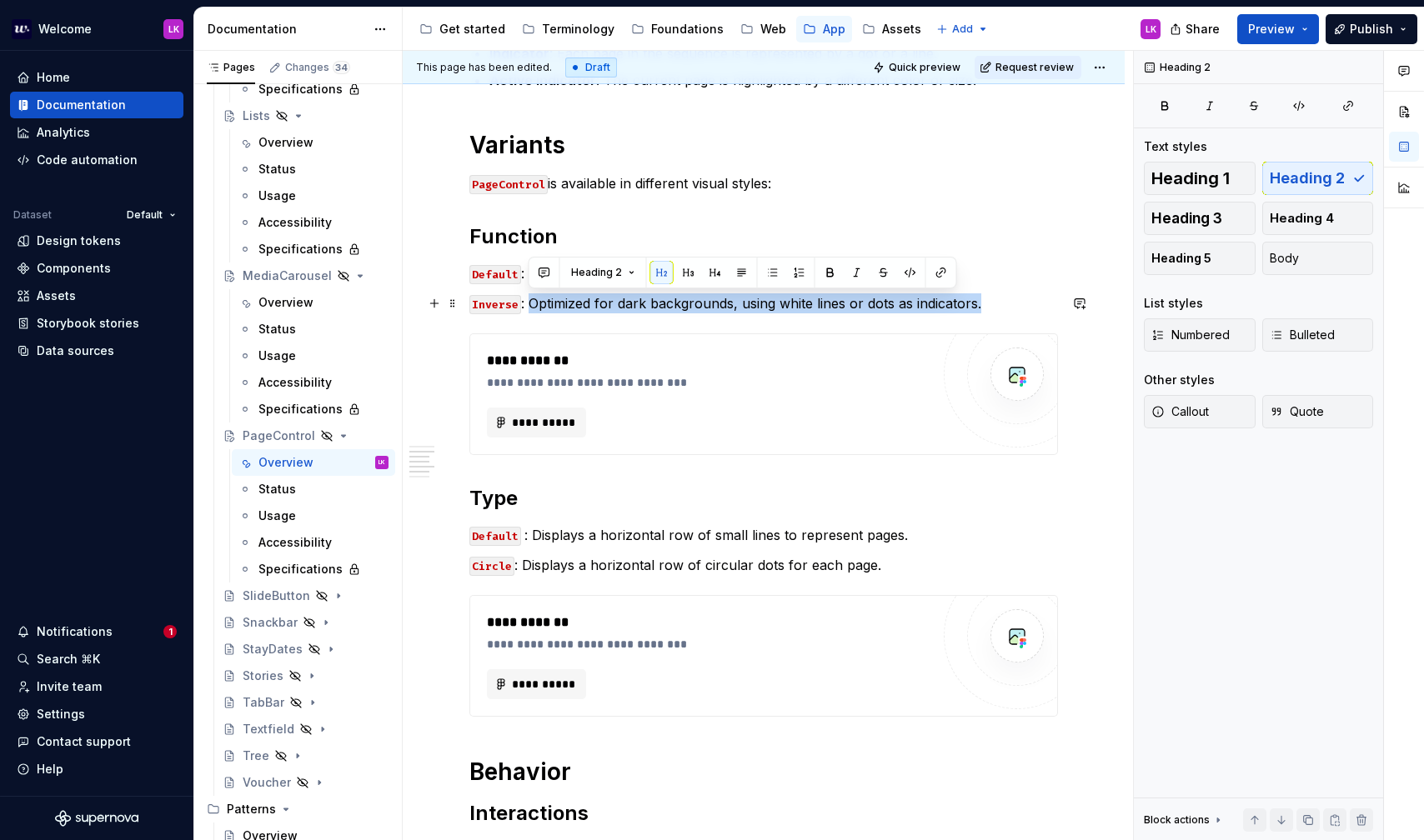
drag, startPoint x: 530, startPoint y: 304, endPoint x: 1011, endPoint y: 297, distance: 481.1
click at [1011, 297] on p "Inverse : Optimized for dark backgrounds, using white lines or dots as indicato…" at bounding box center [764, 304] width 589 height 20
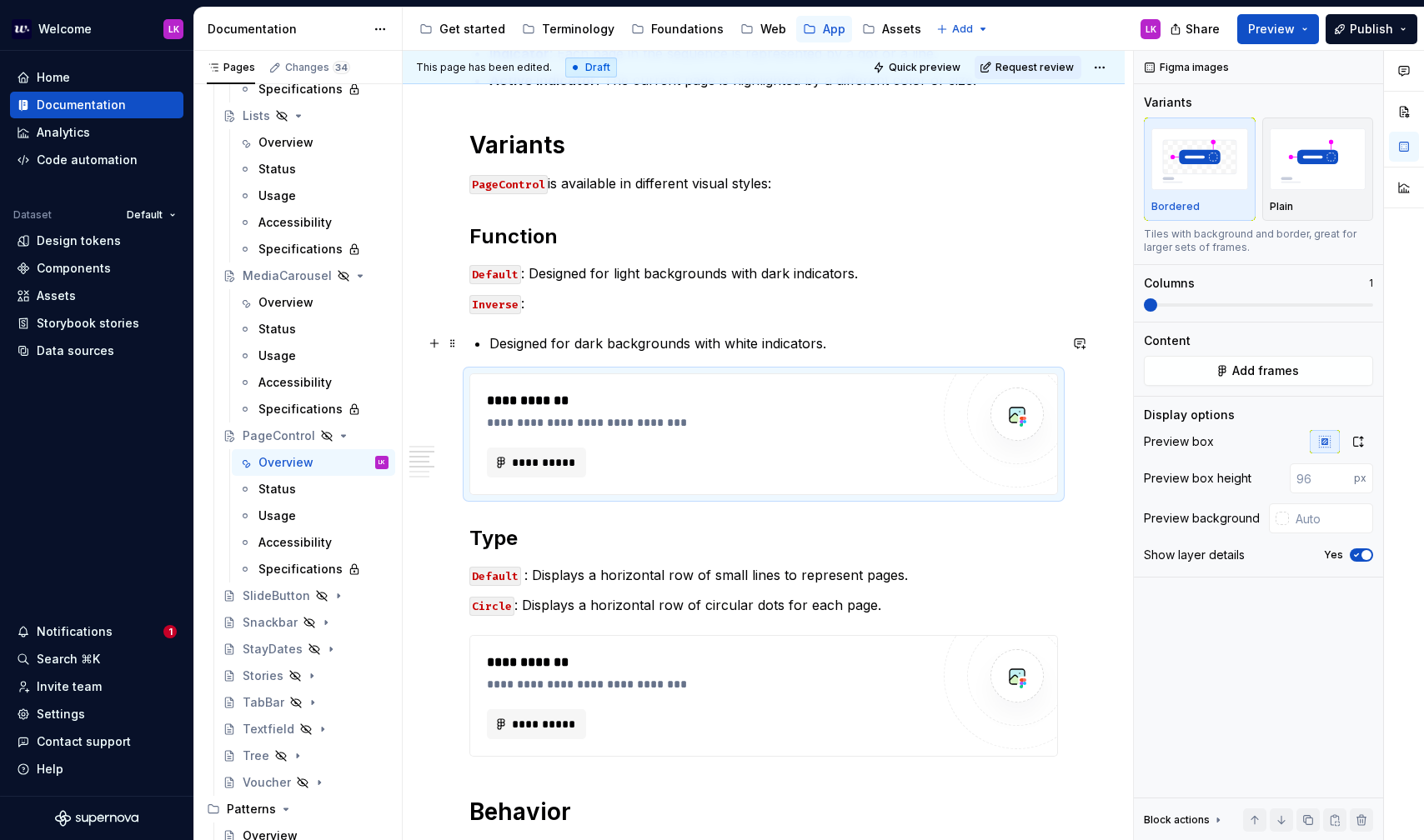
click at [496, 346] on p "Designed for dark backgrounds with white indicators." at bounding box center [773, 343] width 568 height 20
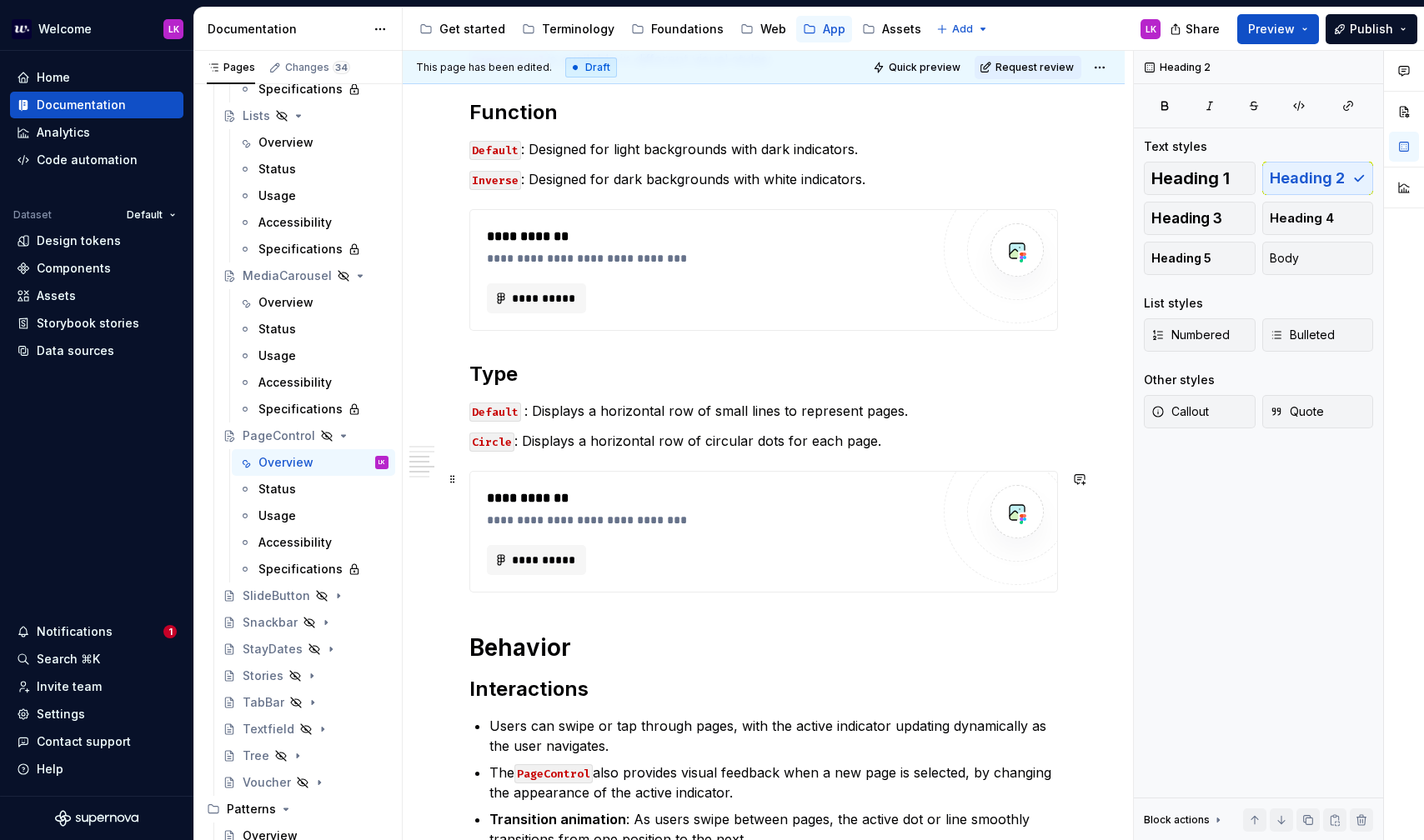
scroll to position [704, 0]
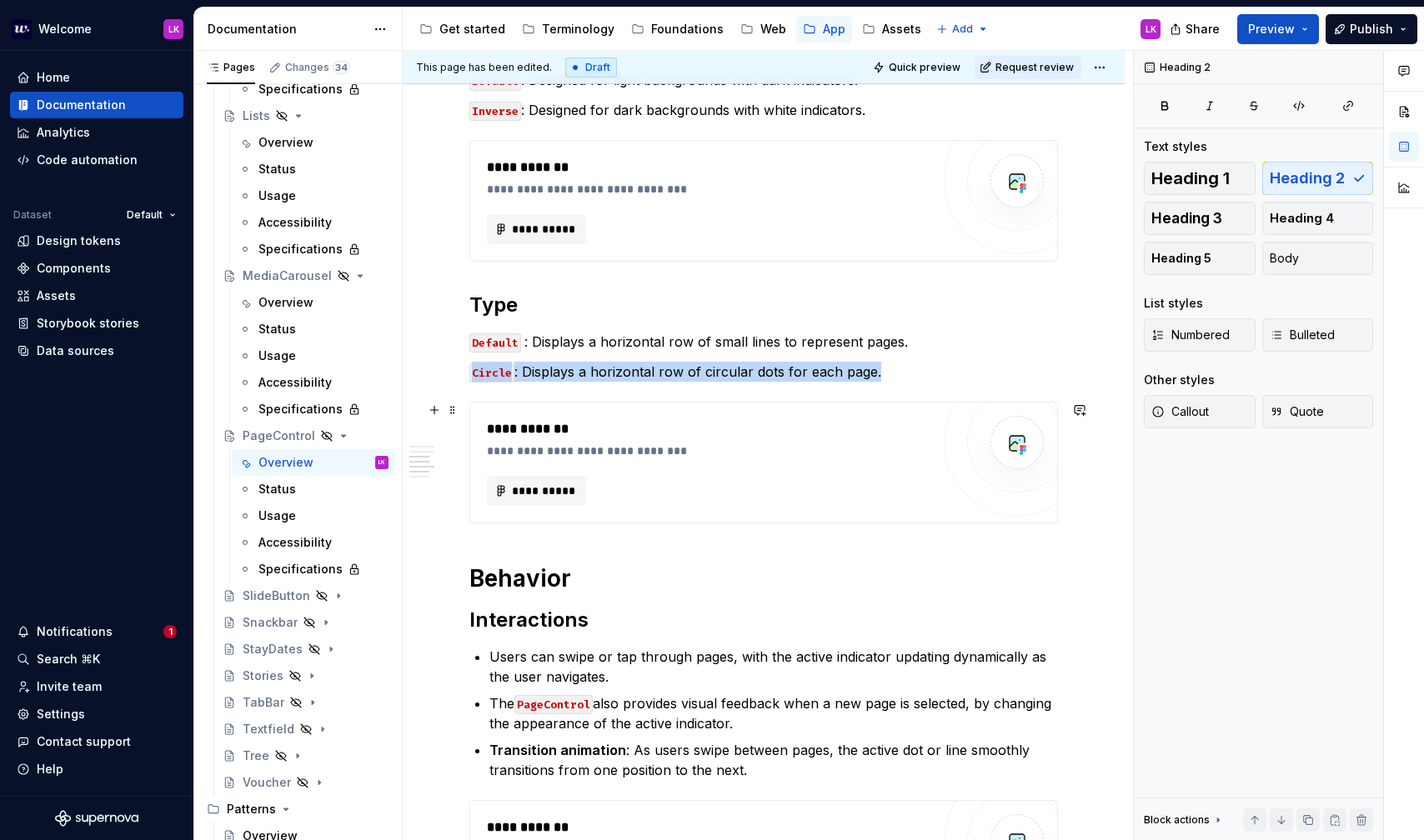
click at [733, 484] on div "**********" at bounding box center [708, 491] width 443 height 30
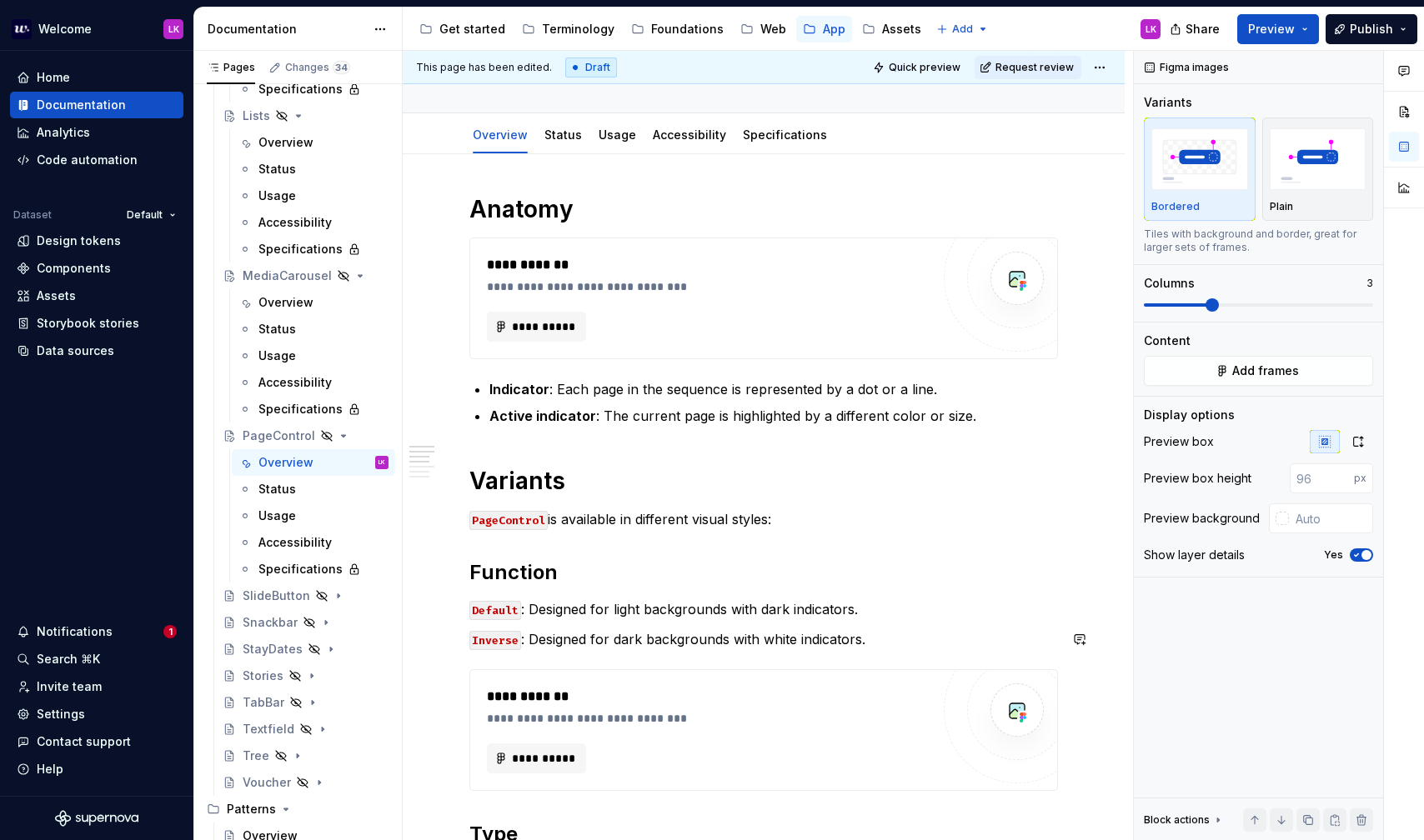
scroll to position [190, 0]
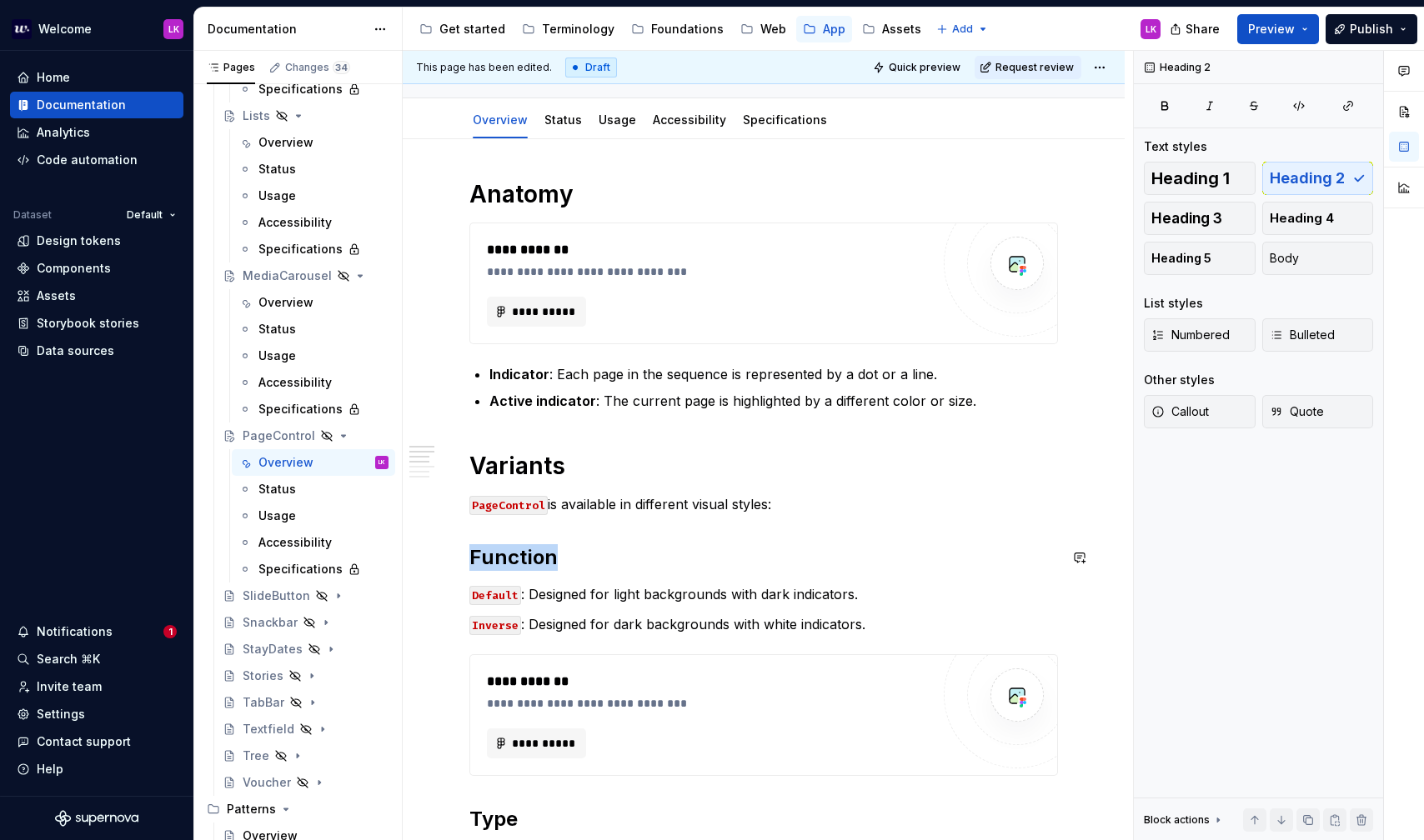
click at [561, 514] on button "Heading 2" at bounding box center [544, 522] width 79 height 23
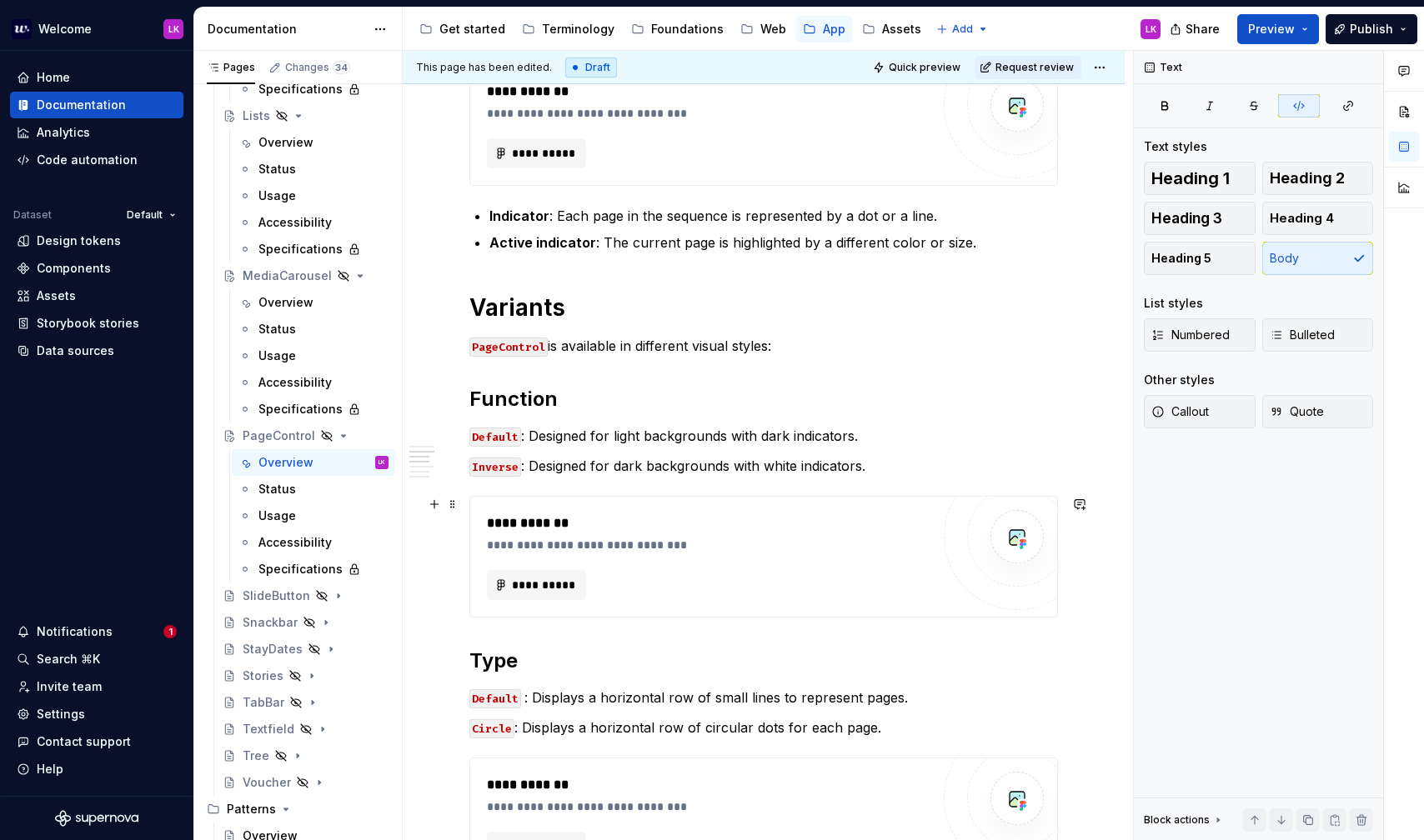
scroll to position [384, 0]
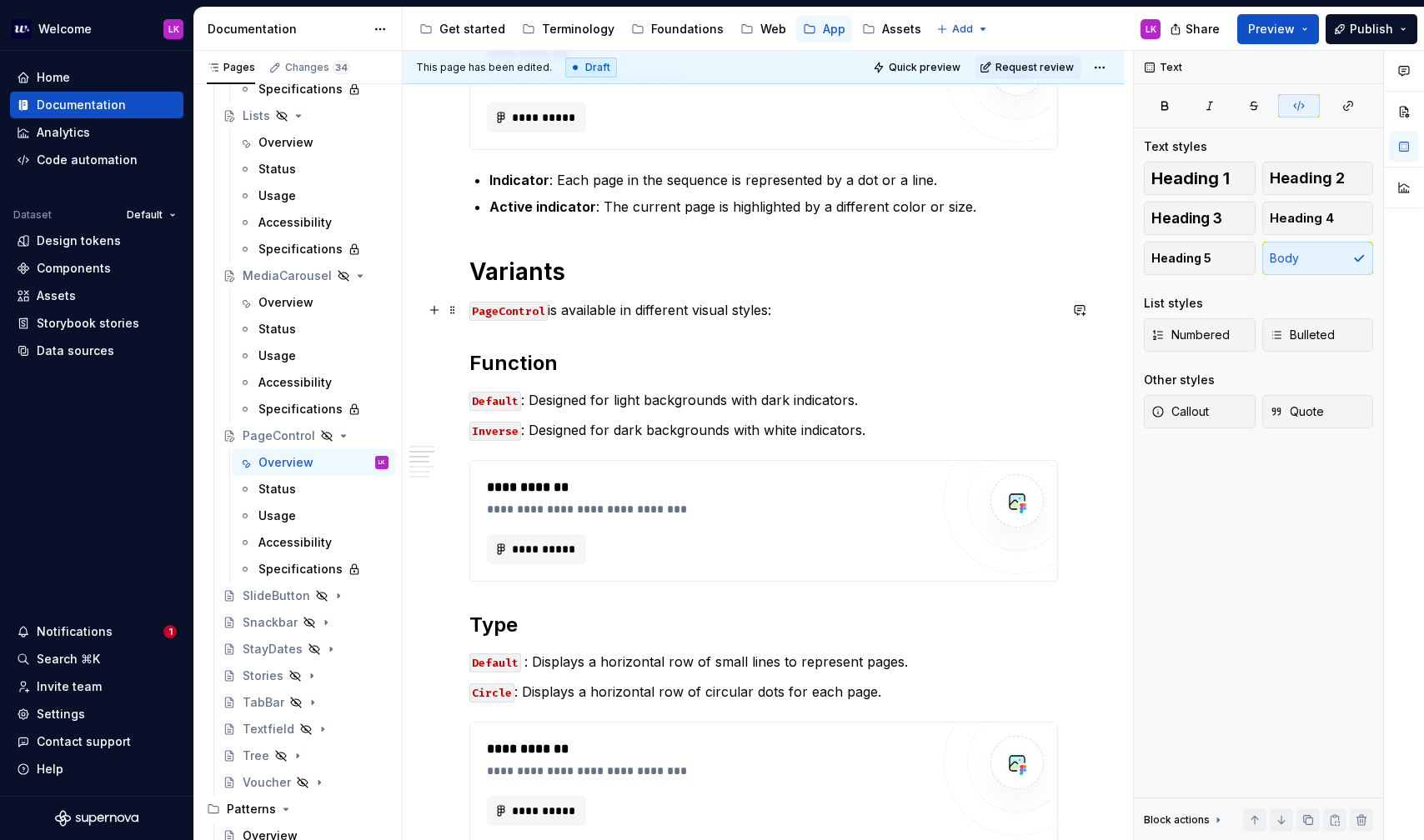
click at [616, 310] on p "PageControl is available in different visual styles:" at bounding box center [764, 310] width 589 height 20
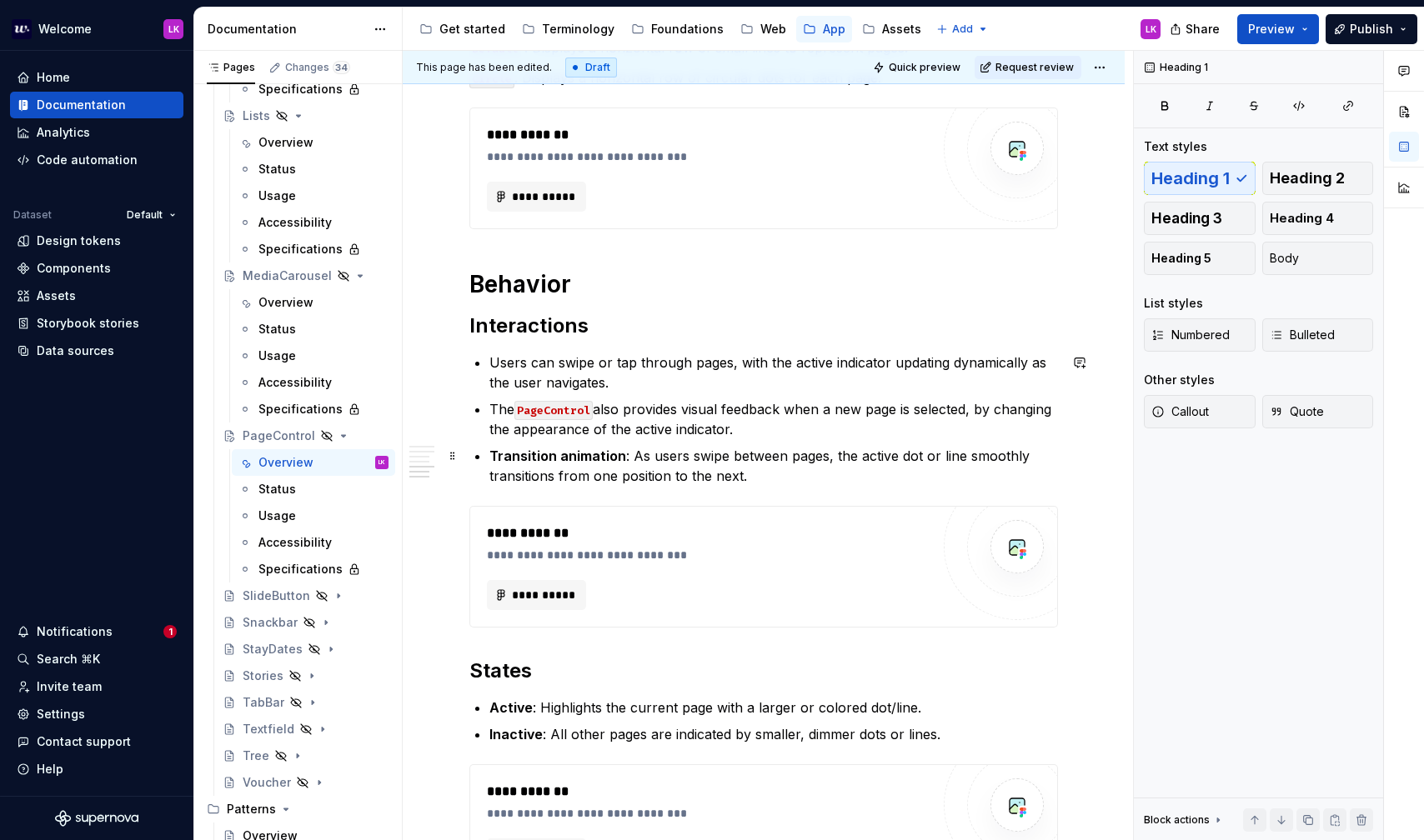
scroll to position [944, 0]
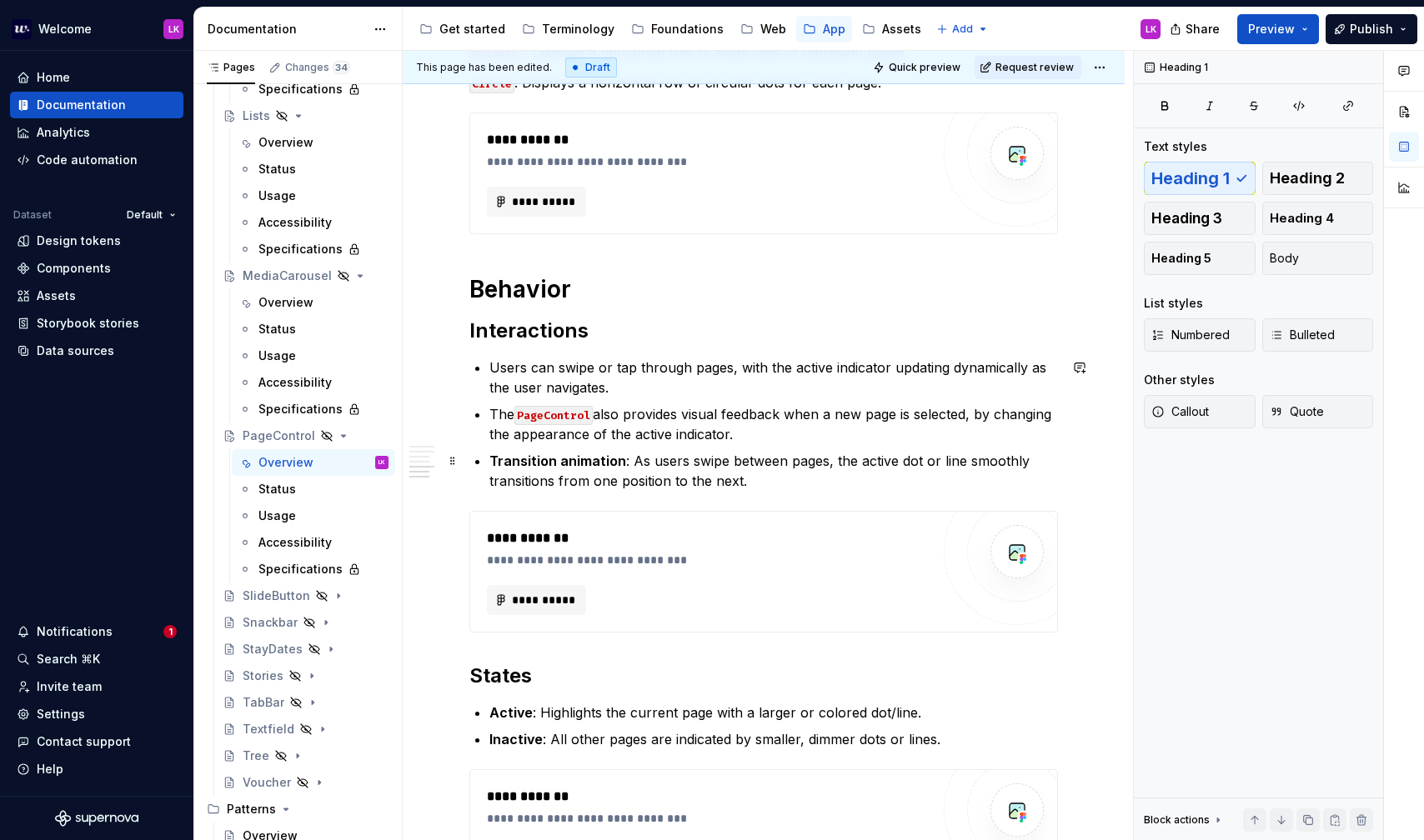
click at [770, 486] on p "Transition animation : As users swipe between pages, the active dot or line smo…" at bounding box center [773, 470] width 568 height 40
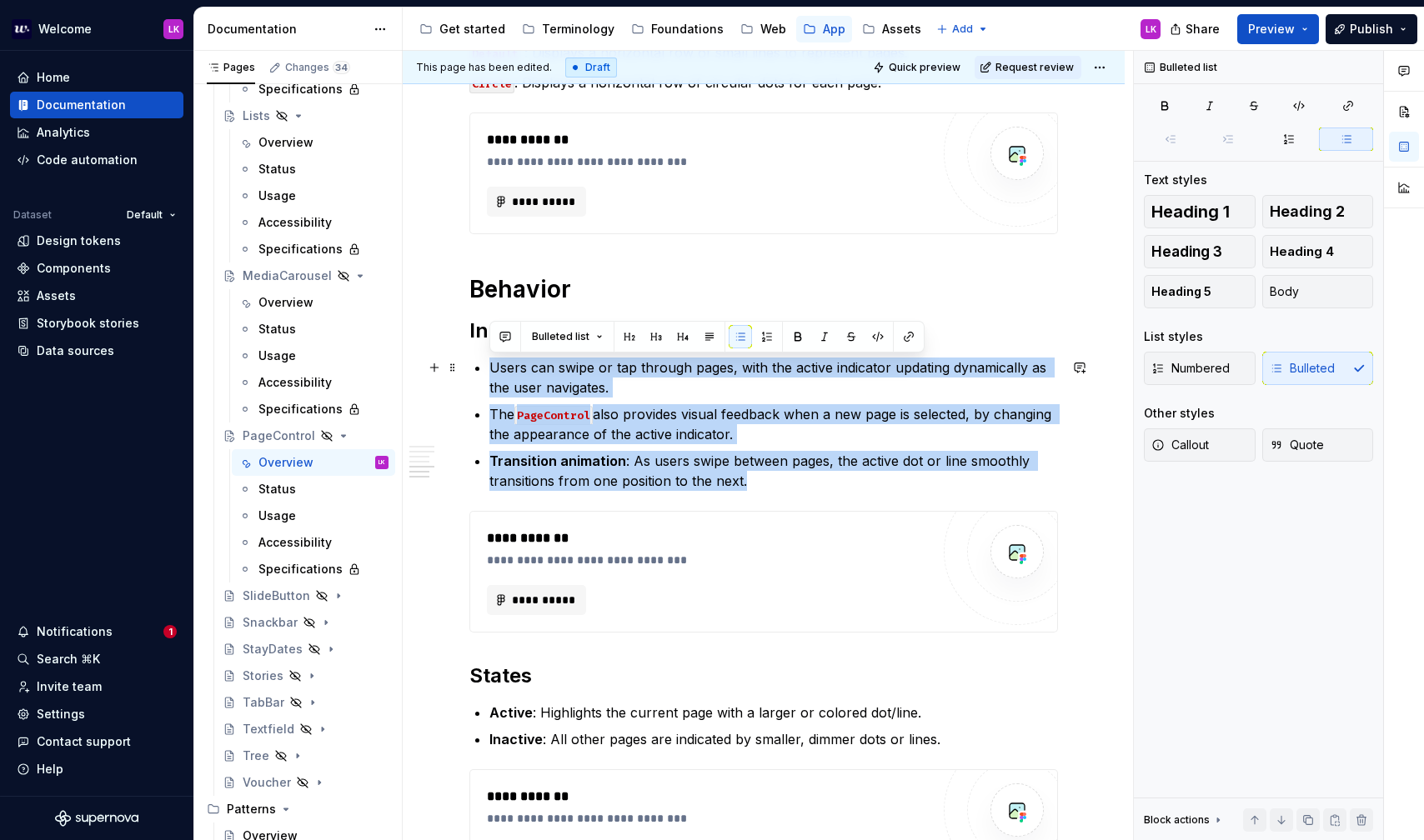
drag, startPoint x: 743, startPoint y: 486, endPoint x: 465, endPoint y: 369, distance: 301.6
click at [465, 369] on div "**********" at bounding box center [763, 275] width 722 height 1777
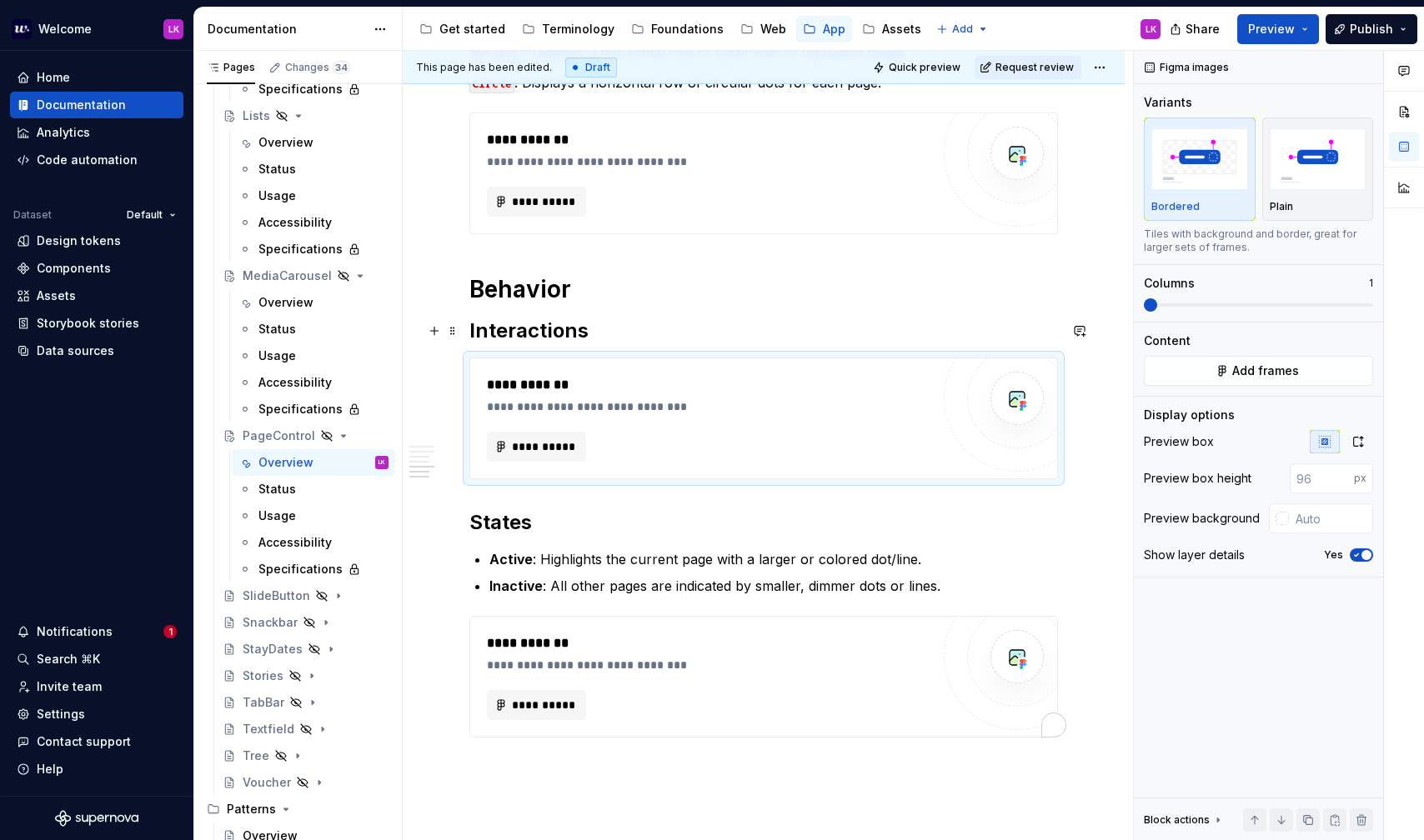
click at [639, 329] on h2 "Interactions" at bounding box center [764, 330] width 589 height 26
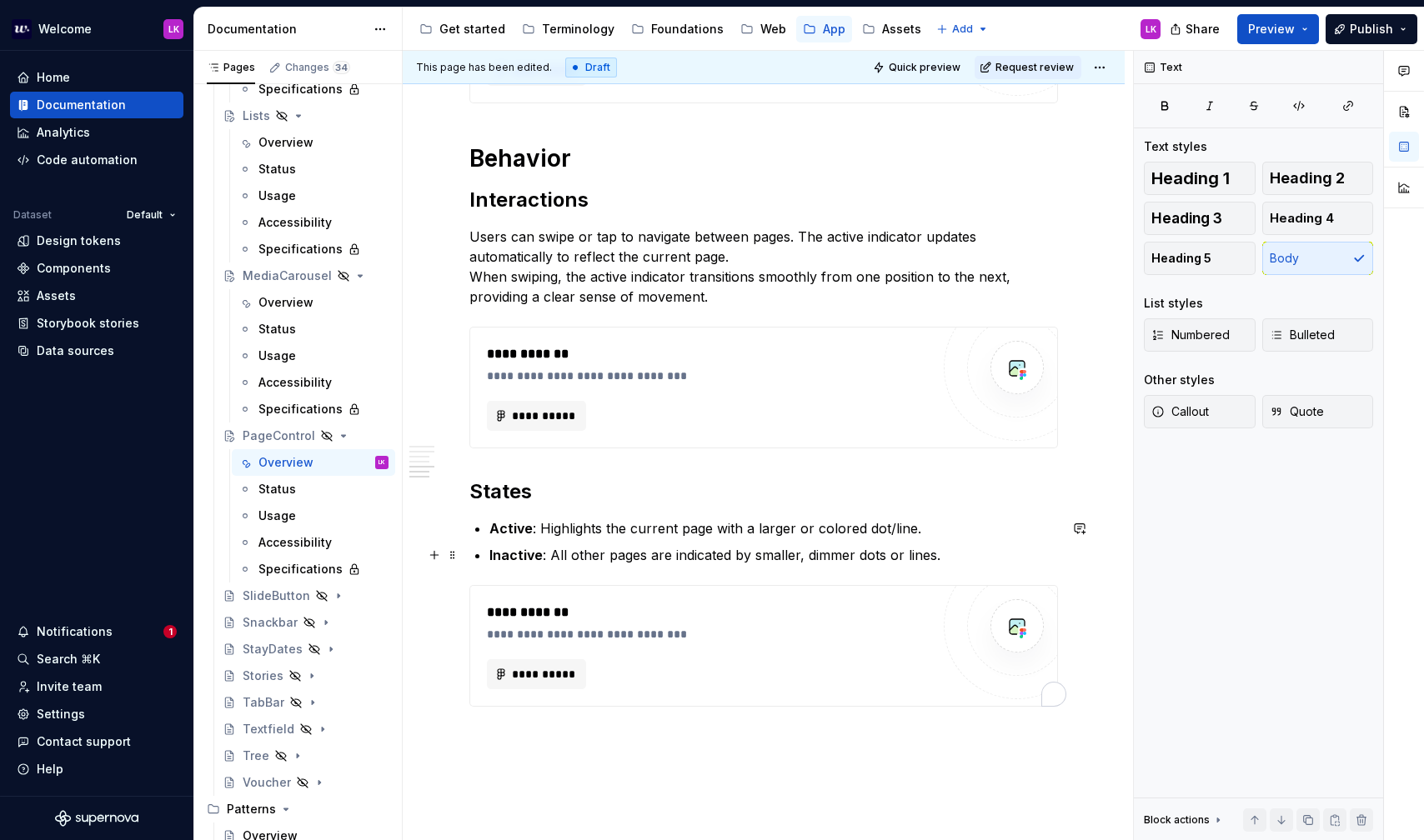
scroll to position [1135, 0]
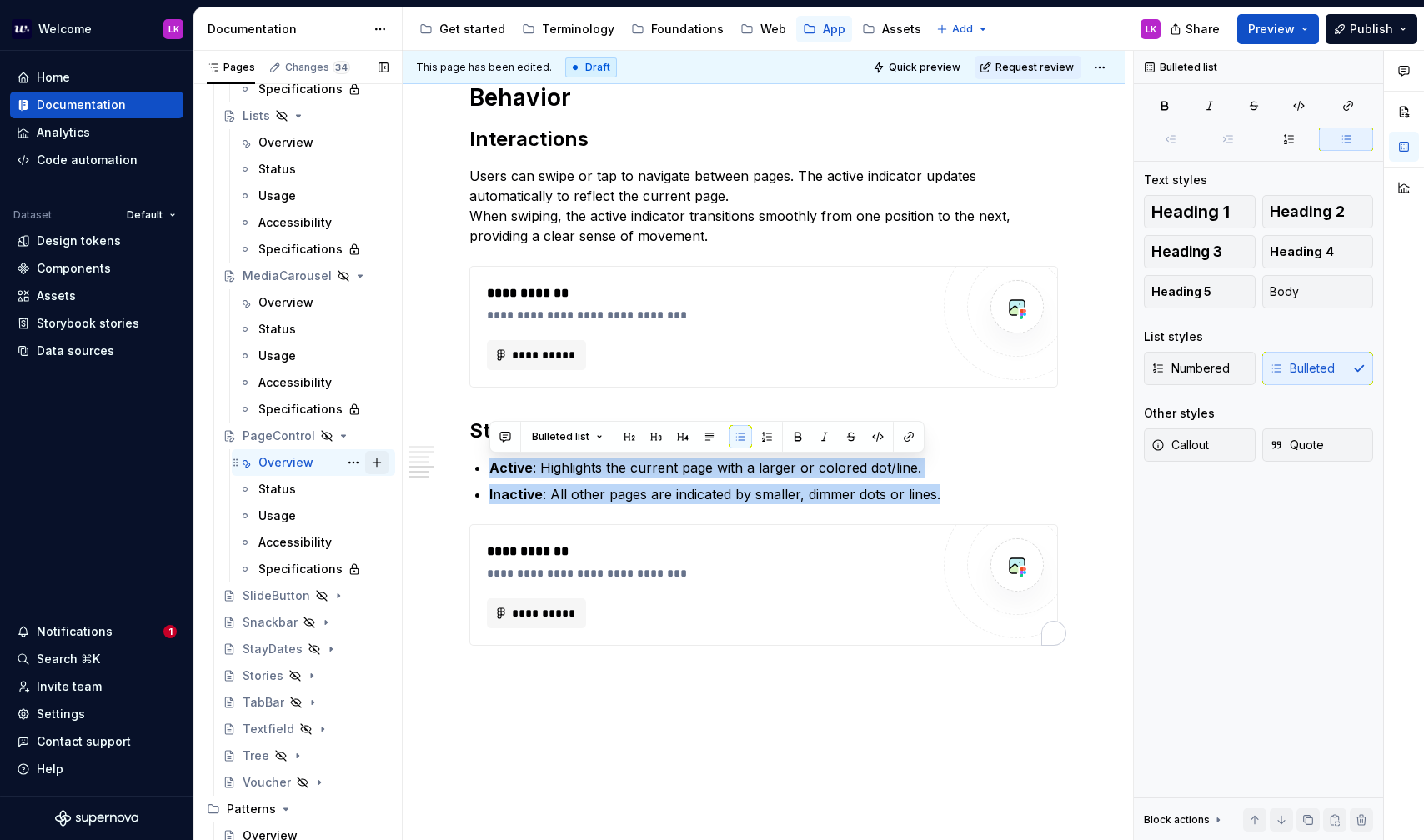
drag, startPoint x: 960, startPoint y: 499, endPoint x: 386, endPoint y: 471, distance: 574.7
click at [386, 471] on div "Pages Changes 34 Add Accessibility guide for tree Page tree. Navigate the tree …" at bounding box center [809, 449] width 1230 height 797
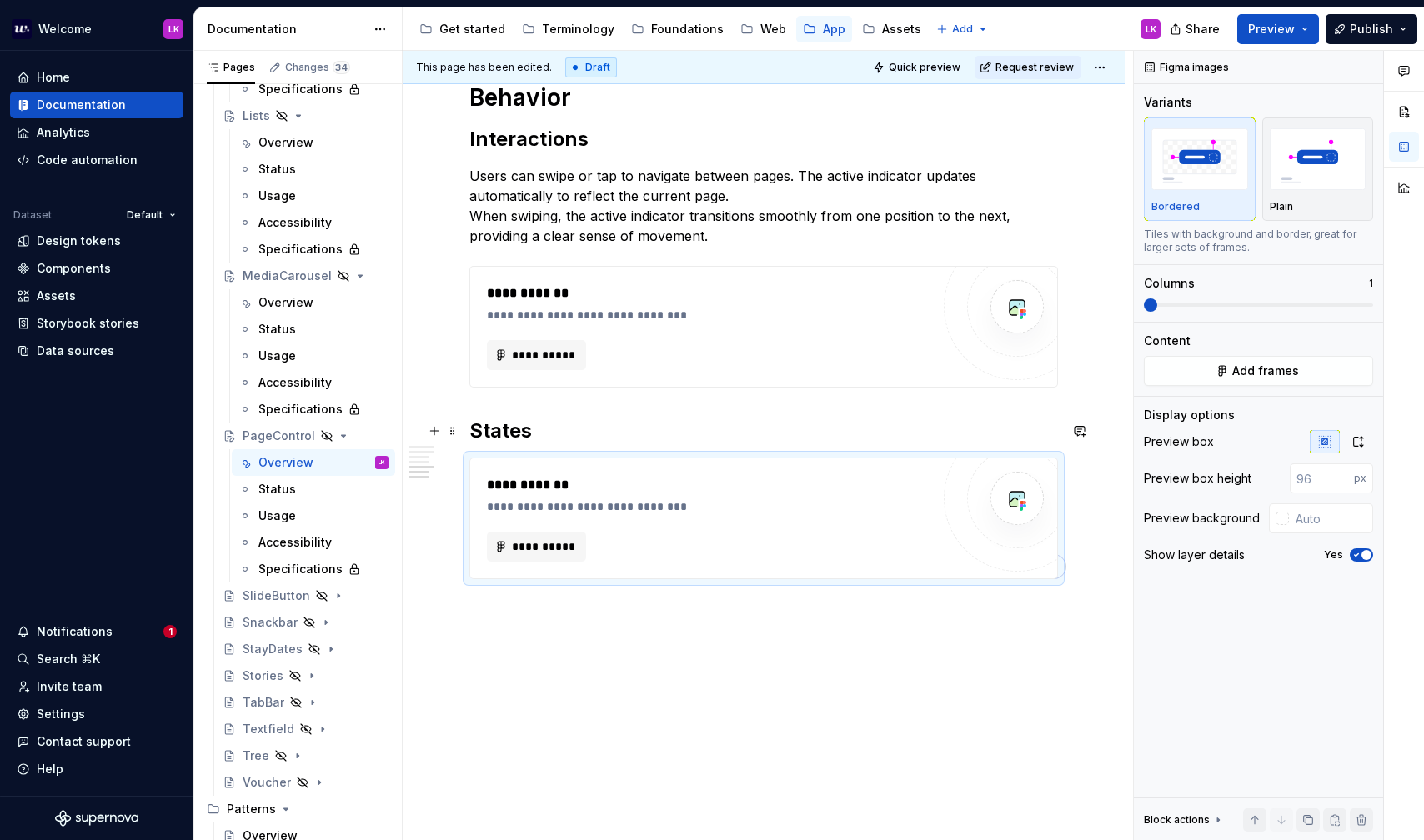
click at [575, 428] on h2 "States" at bounding box center [764, 430] width 589 height 26
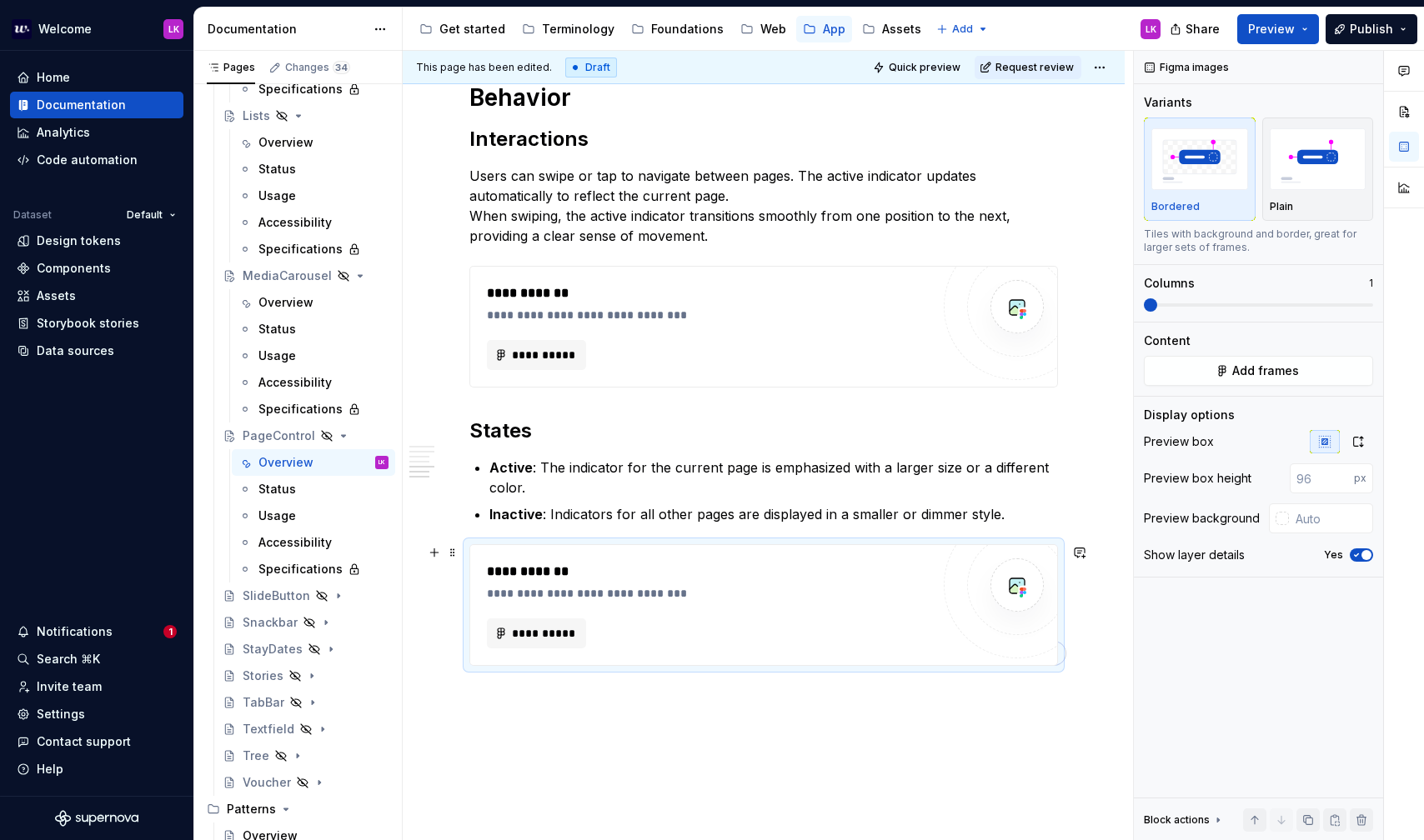
click at [665, 587] on div "**********" at bounding box center [712, 593] width 452 height 17
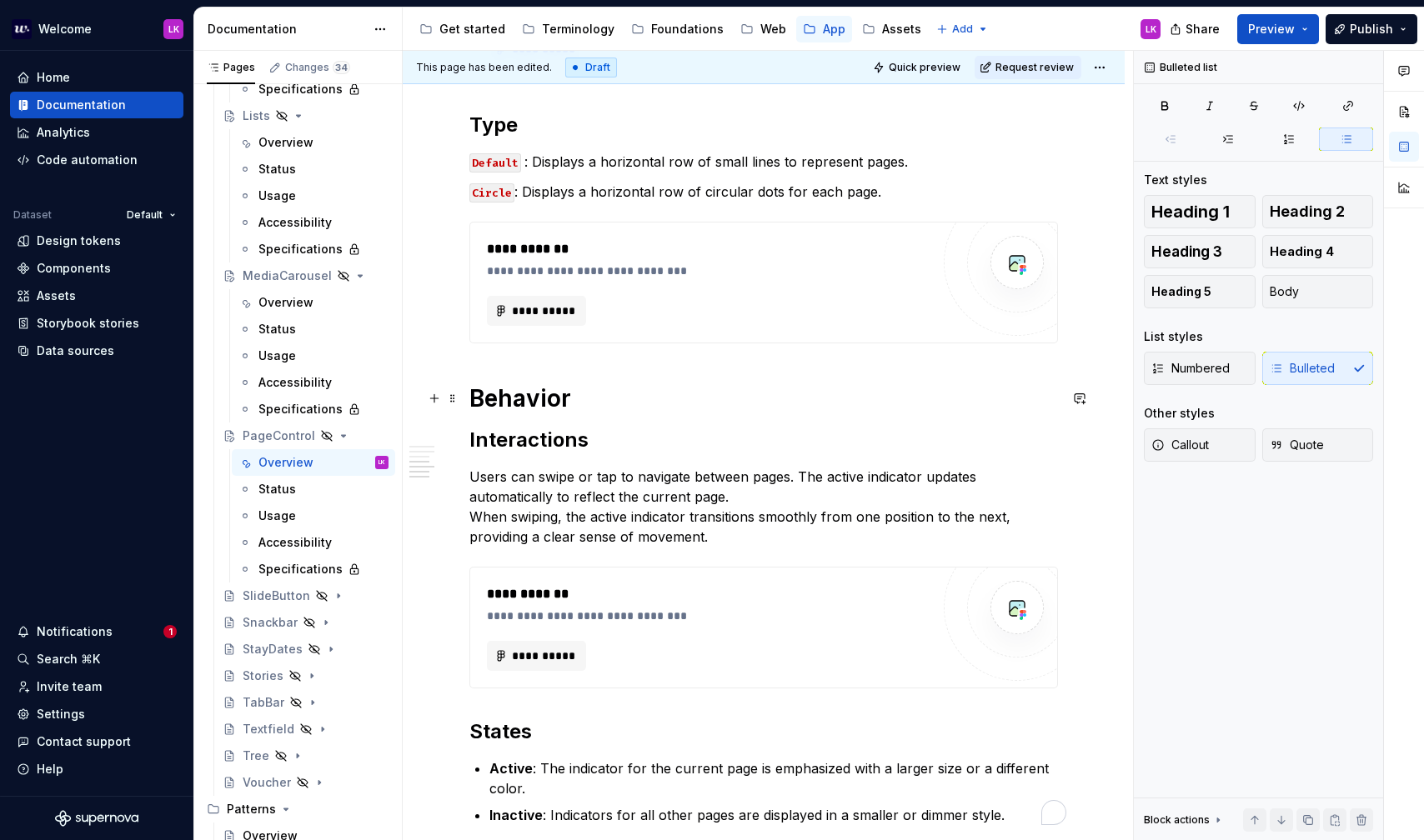
scroll to position [984, 0]
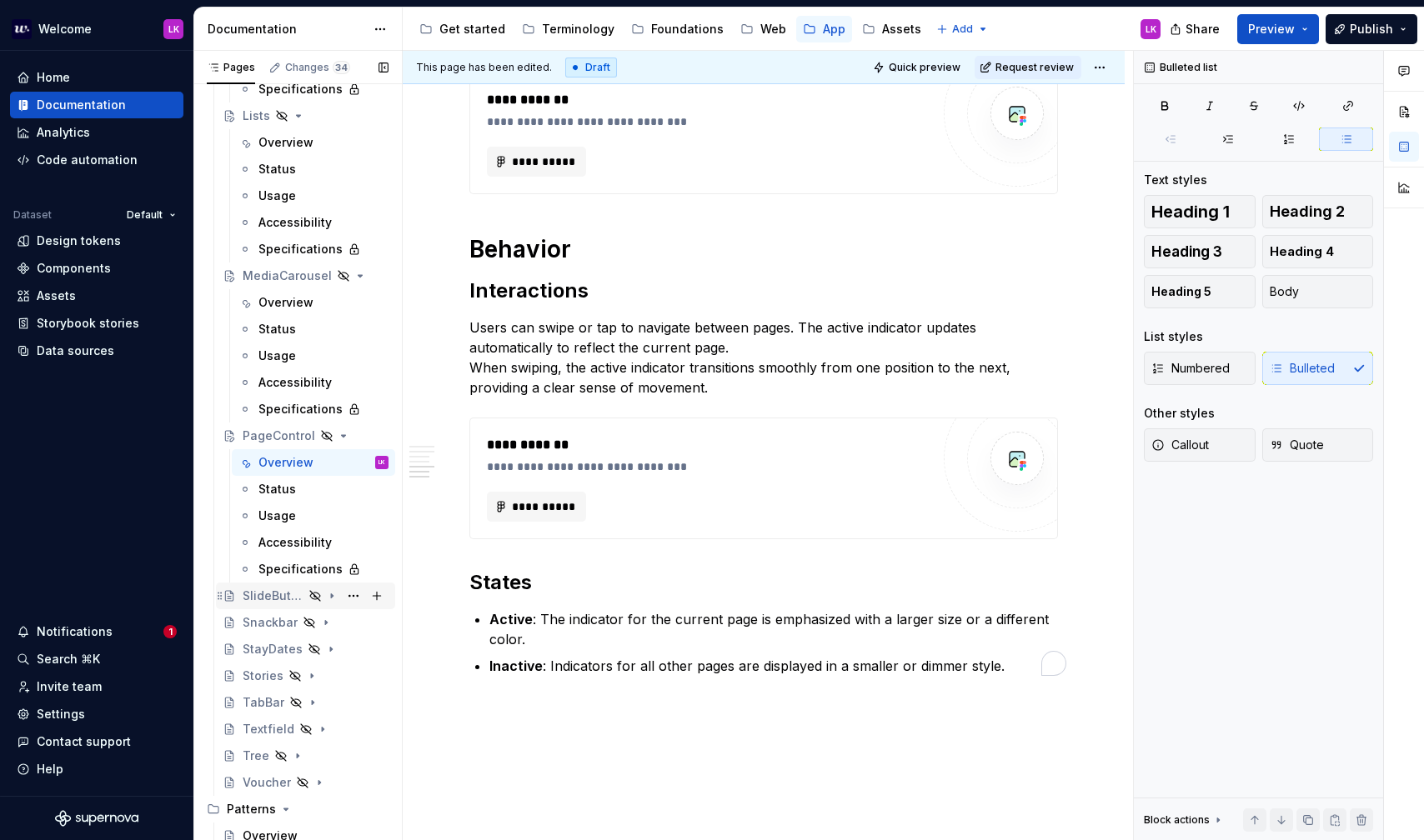
click at [261, 598] on div "SlideButton" at bounding box center [273, 596] width 61 height 17
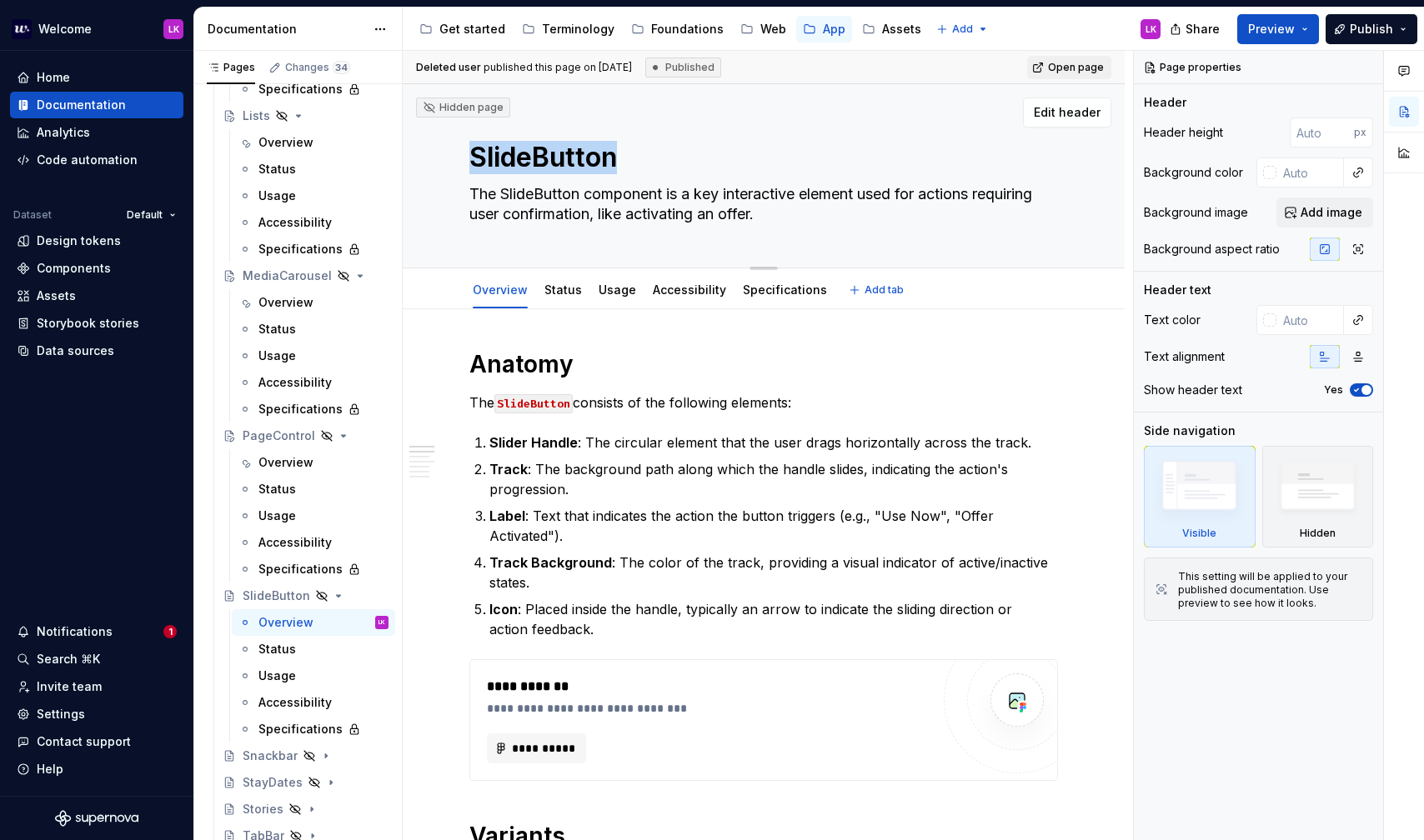
drag, startPoint x: 457, startPoint y: 149, endPoint x: 861, endPoint y: 248, distance: 416.0
click at [863, 248] on div "Hidden page SlideButton The SlideButton component is a key interactive element …" at bounding box center [763, 176] width 722 height 184
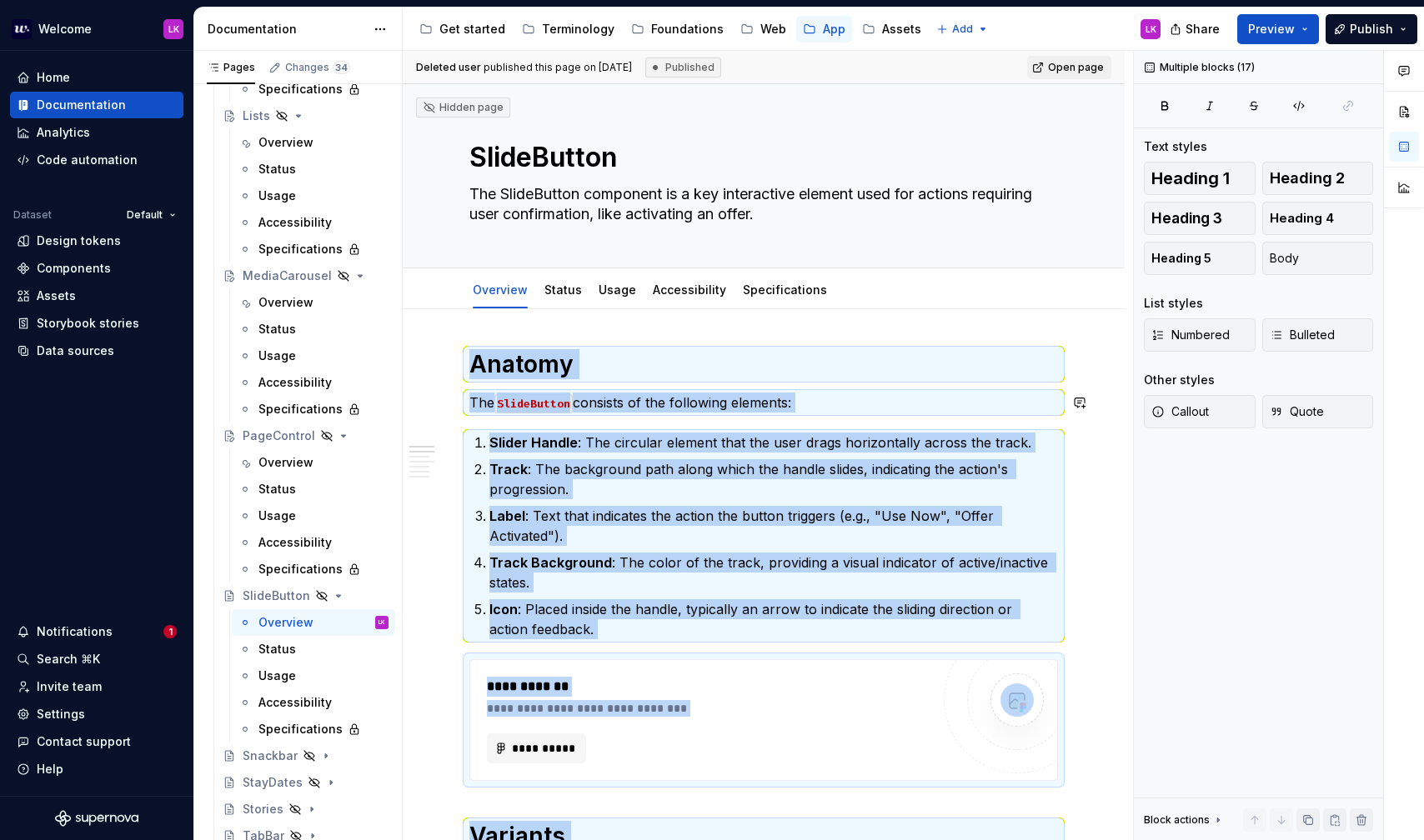
copy div "**********"
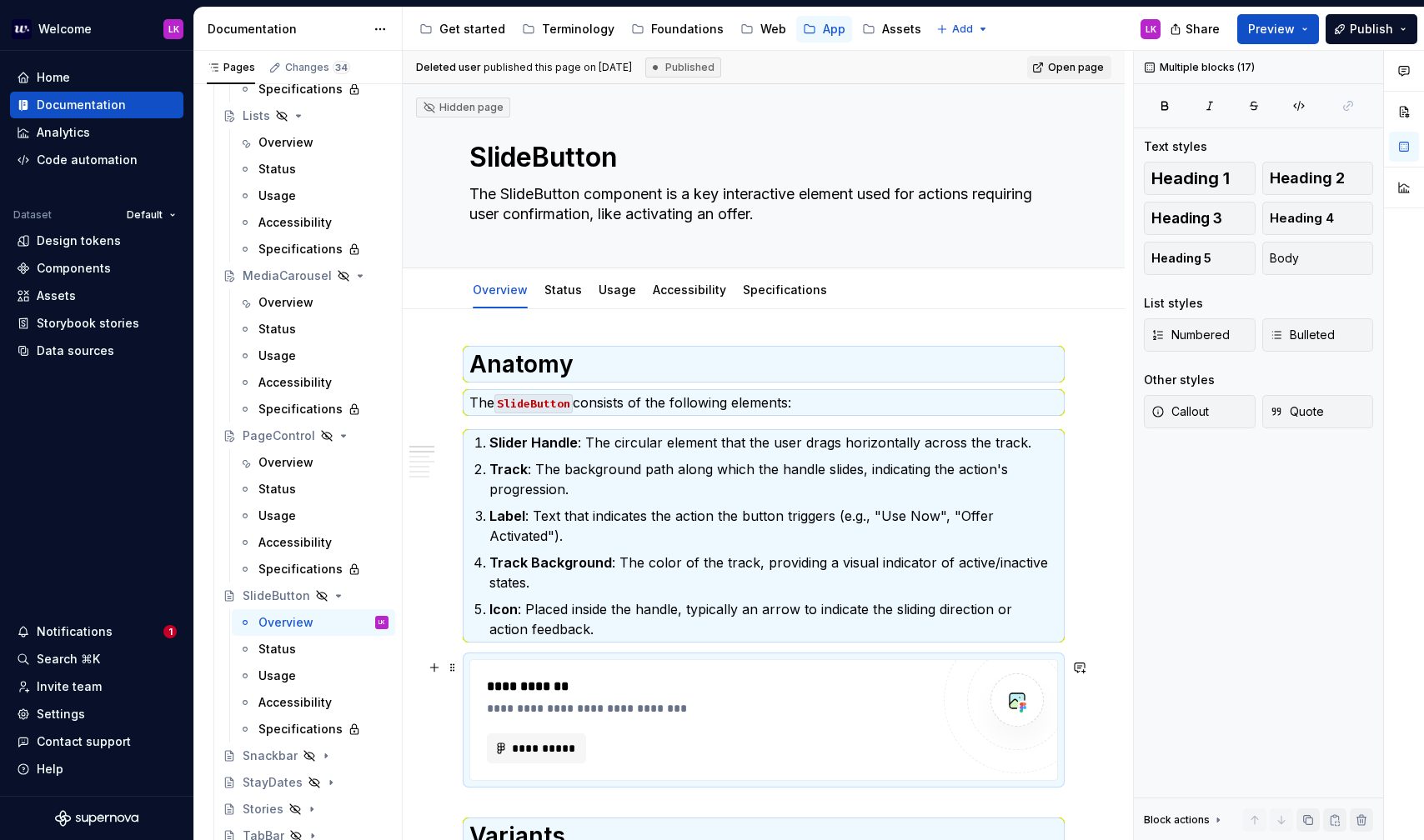
click at [691, 703] on div "**********" at bounding box center [712, 708] width 452 height 17
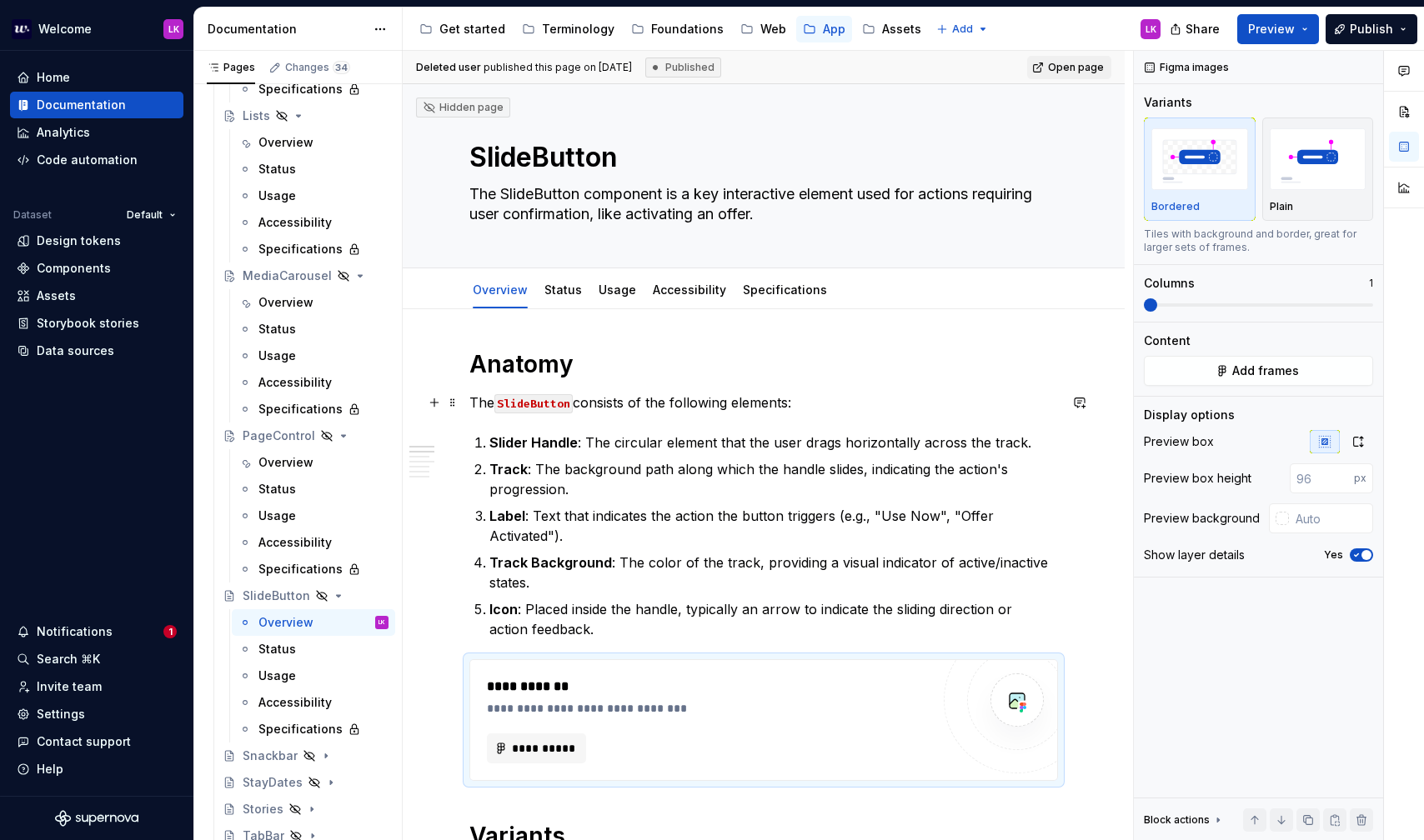
click at [599, 399] on p "The SlideButton consists of the following elements:" at bounding box center [764, 403] width 589 height 20
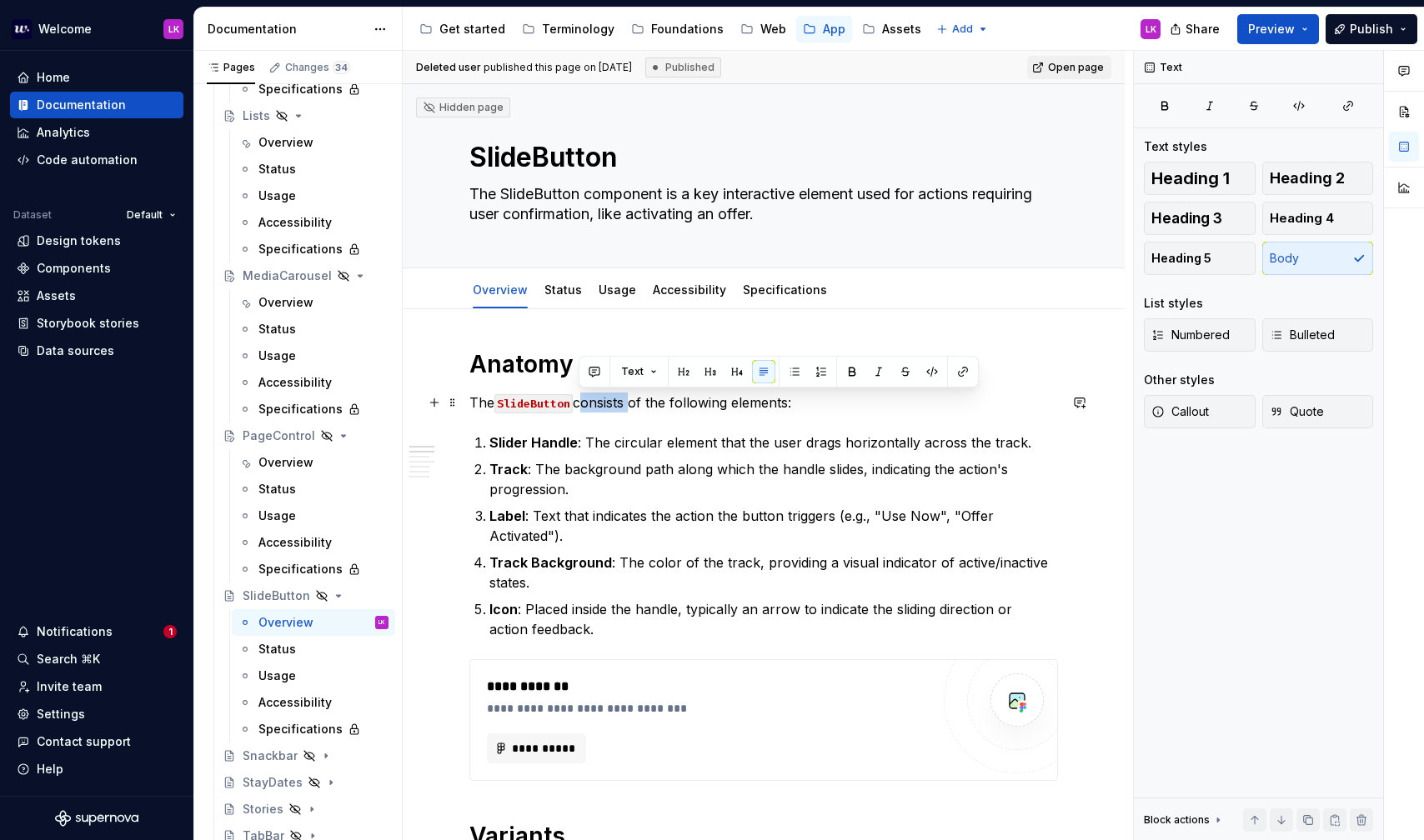
click at [599, 399] on p "The SlideButton consists of the following elements:" at bounding box center [764, 403] width 589 height 20
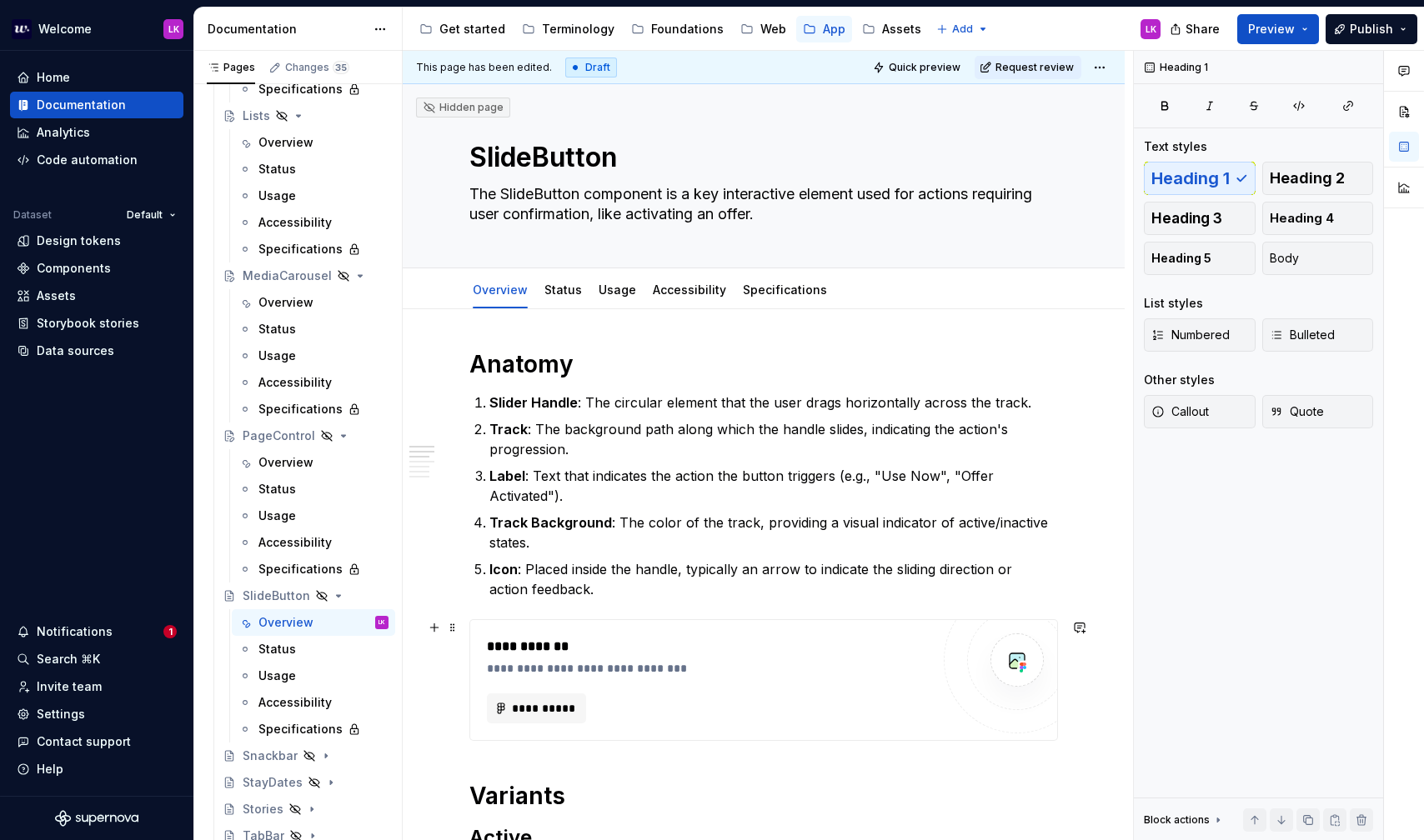
click at [646, 698] on div "**********" at bounding box center [708, 708] width 443 height 30
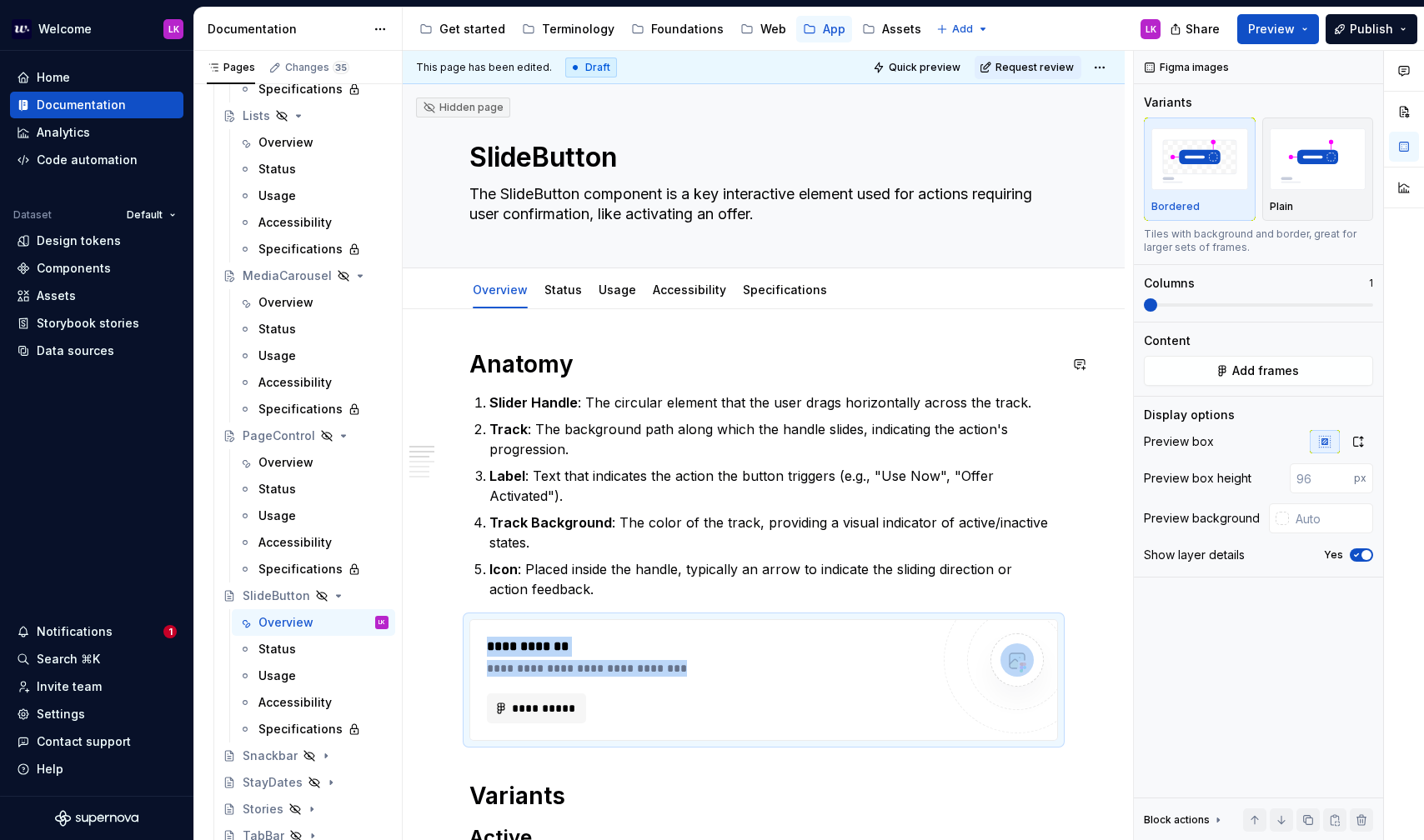
drag, startPoint x: 669, startPoint y: 695, endPoint x: 571, endPoint y: 358, distance: 351.0
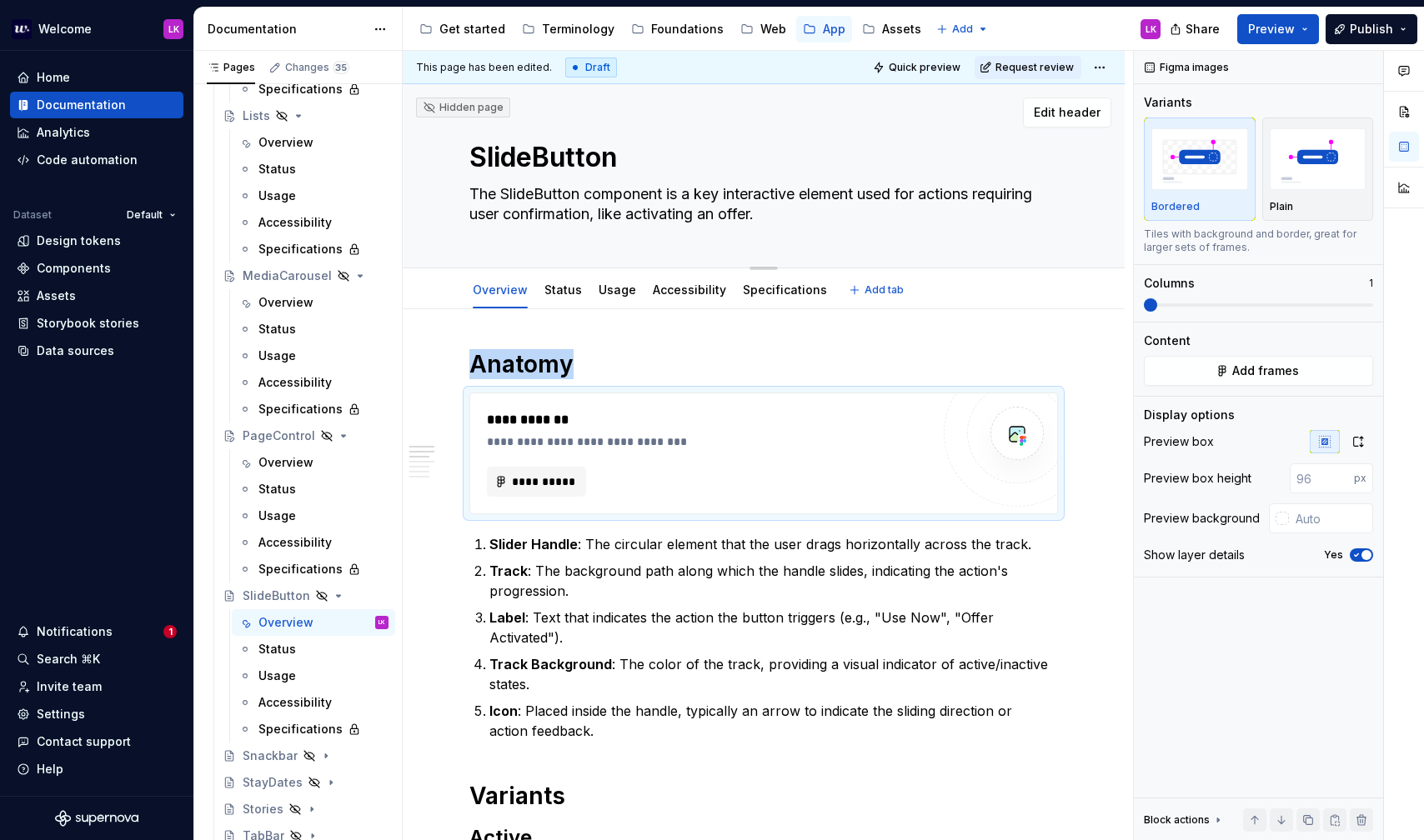
click at [565, 222] on textarea "The SlideButton component is a key interactive element used for actions requiri…" at bounding box center [760, 204] width 589 height 47
paste textarea "SlideButton is an interactive component used for actions that require user conf…"
type textarea "*"
type textarea "SlideButton is an interactive component used for actions that require user conf…"
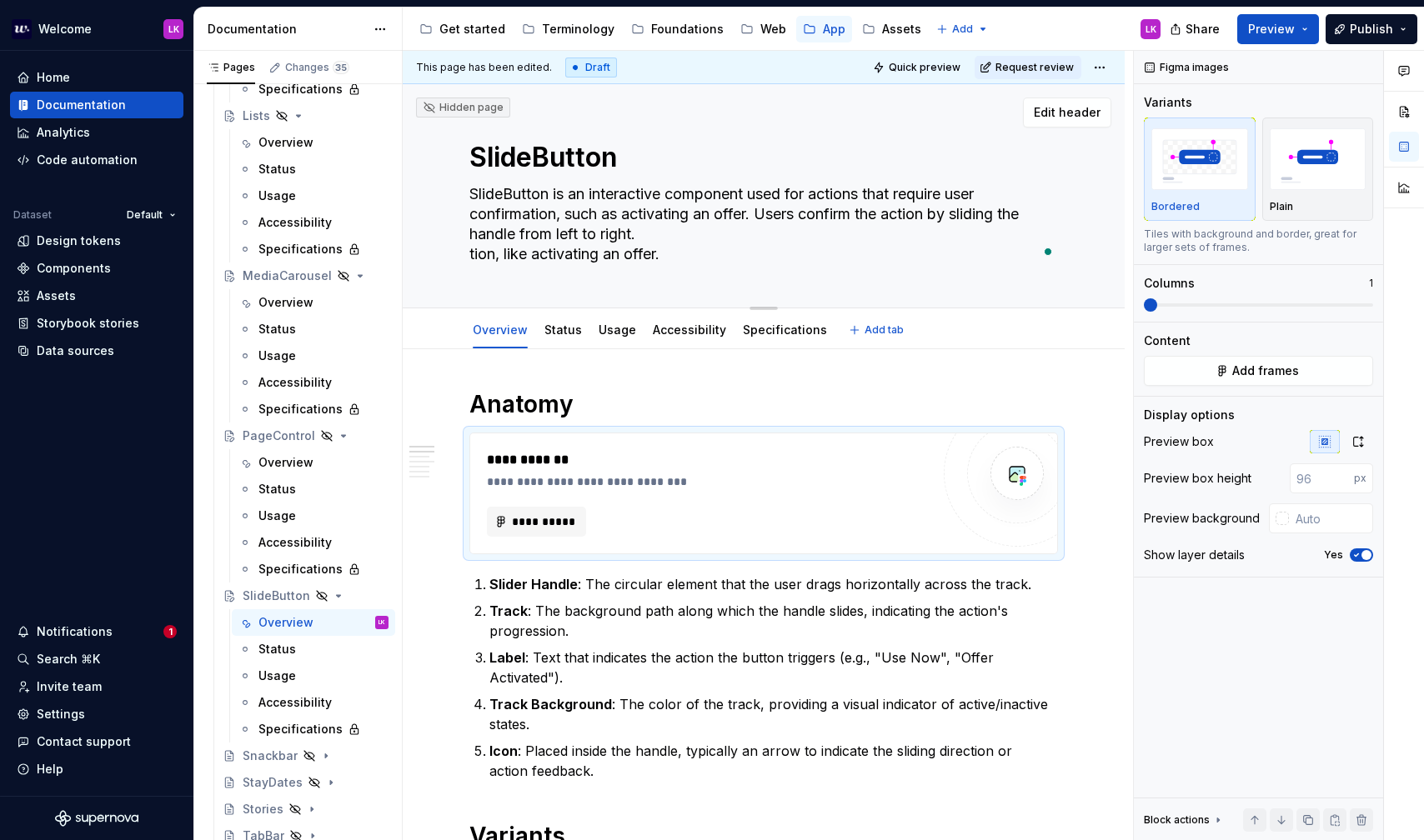
paste textarea "To enrich screen reader interactions, please activate Accessibility in Grammarl…"
type textarea "*"
type textarea "SlideButton is an interactive component used for actions that require user conf…"
type textarea "*"
type textarea "SlideButton is an interactive component used for actions that require user conf…"
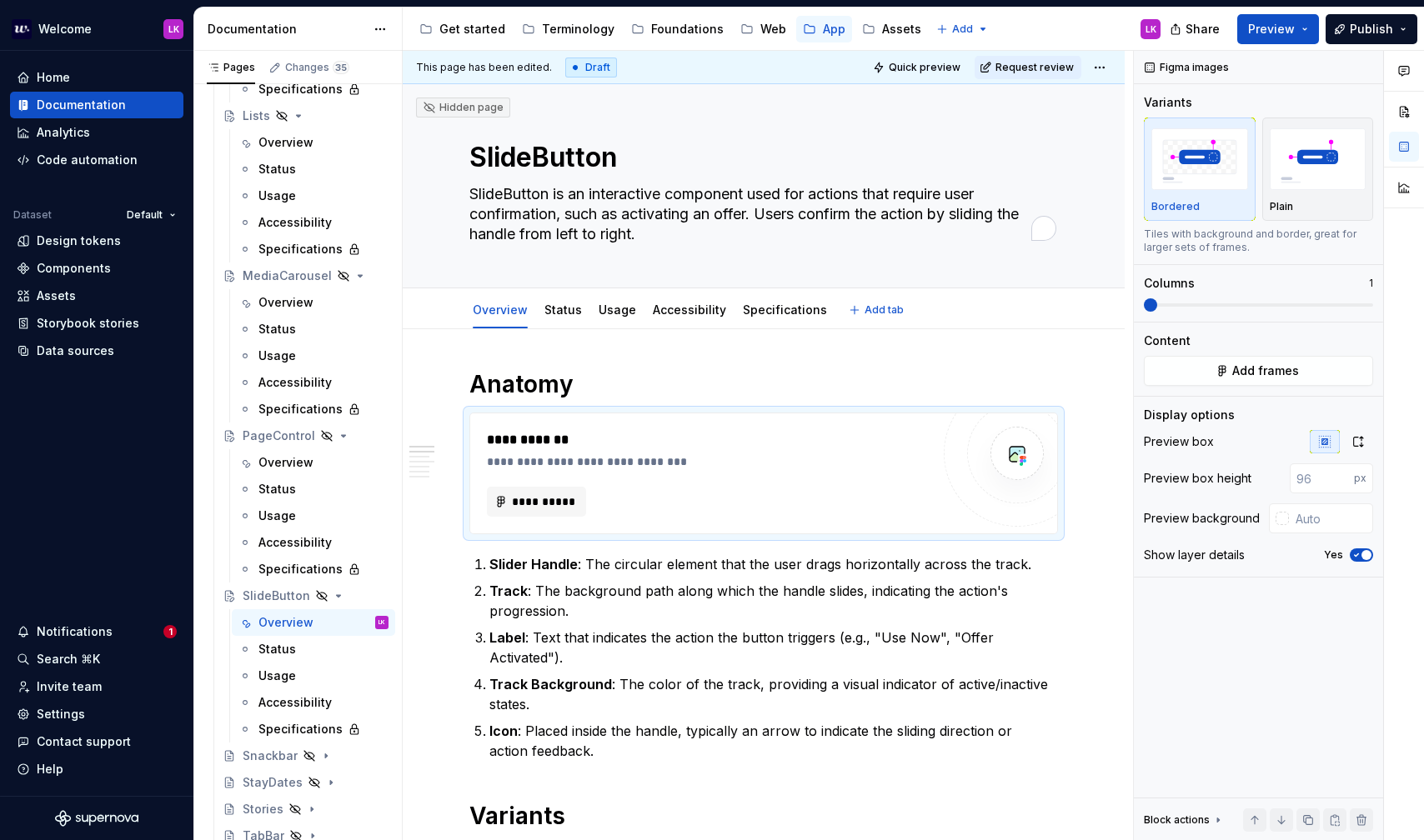
type textarea "*"
type textarea "SlideButton is an interactive component used for actions that require user conf…"
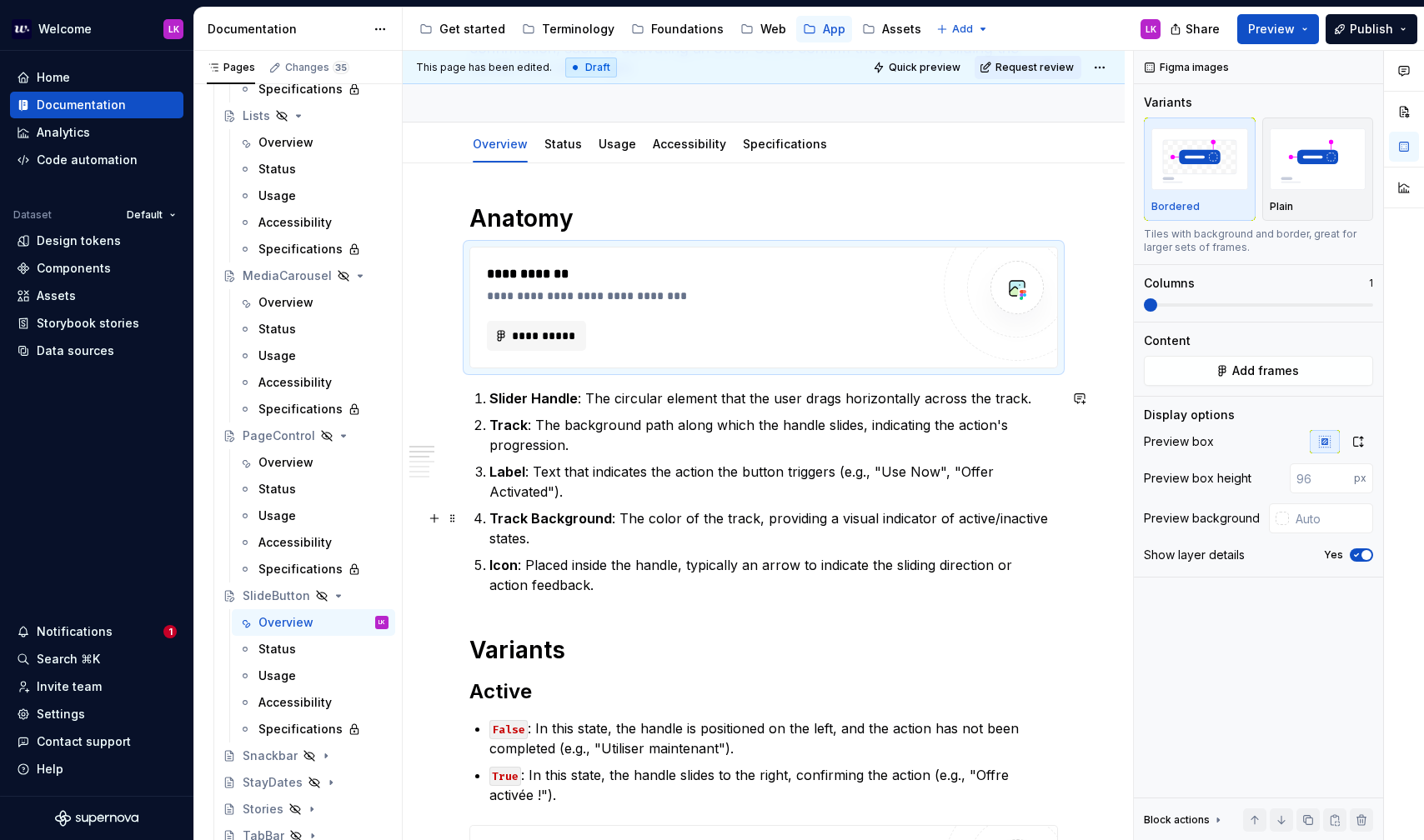
scroll to position [224, 0]
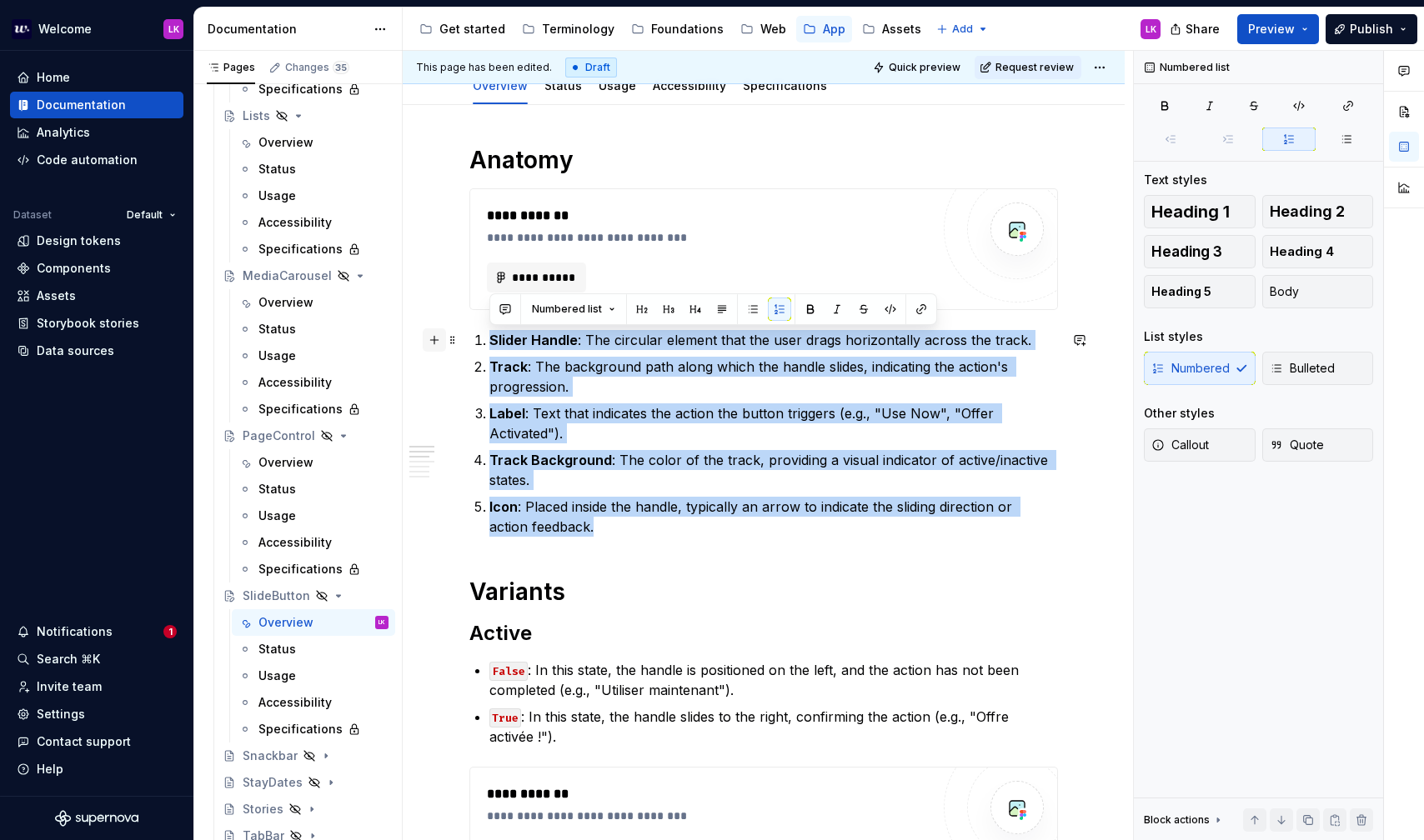
drag, startPoint x: 573, startPoint y: 526, endPoint x: 436, endPoint y: 343, distance: 228.6
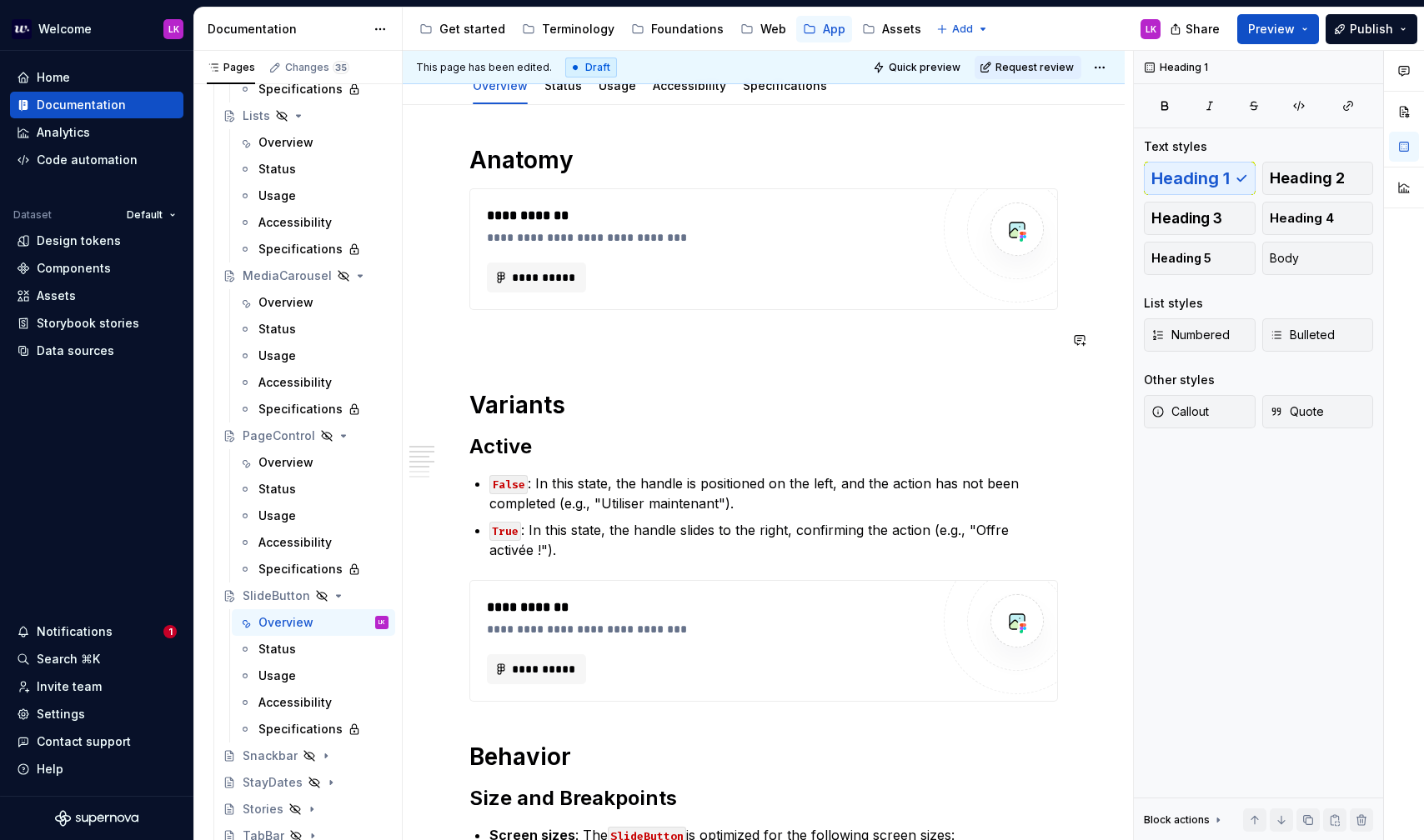
click at [607, 332] on p "To enrich screen reader interactions, please activate Accessibility in Grammarl…" at bounding box center [764, 340] width 589 height 20
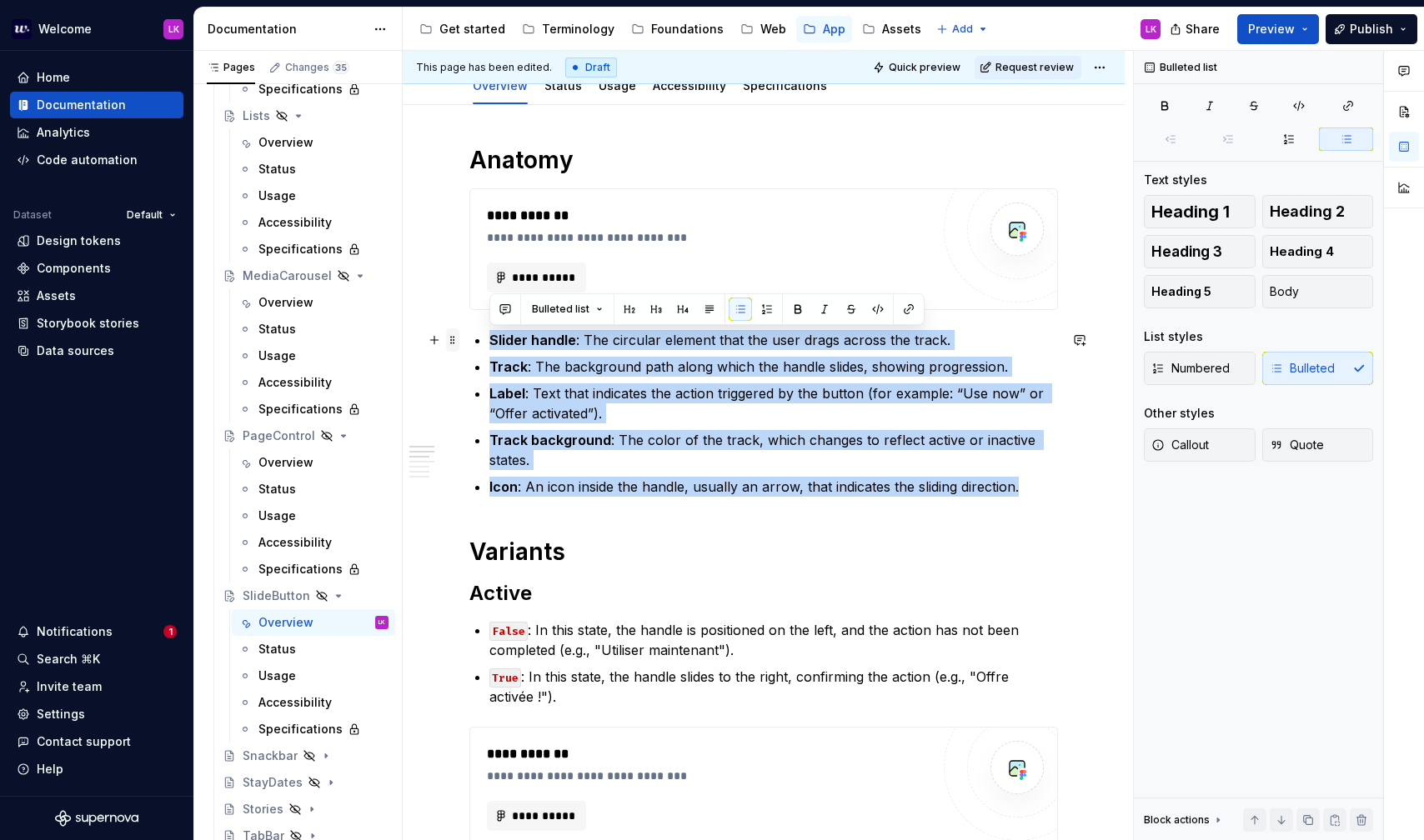
drag, startPoint x: 1040, startPoint y: 491, endPoint x: 450, endPoint y: 340, distance: 609.0
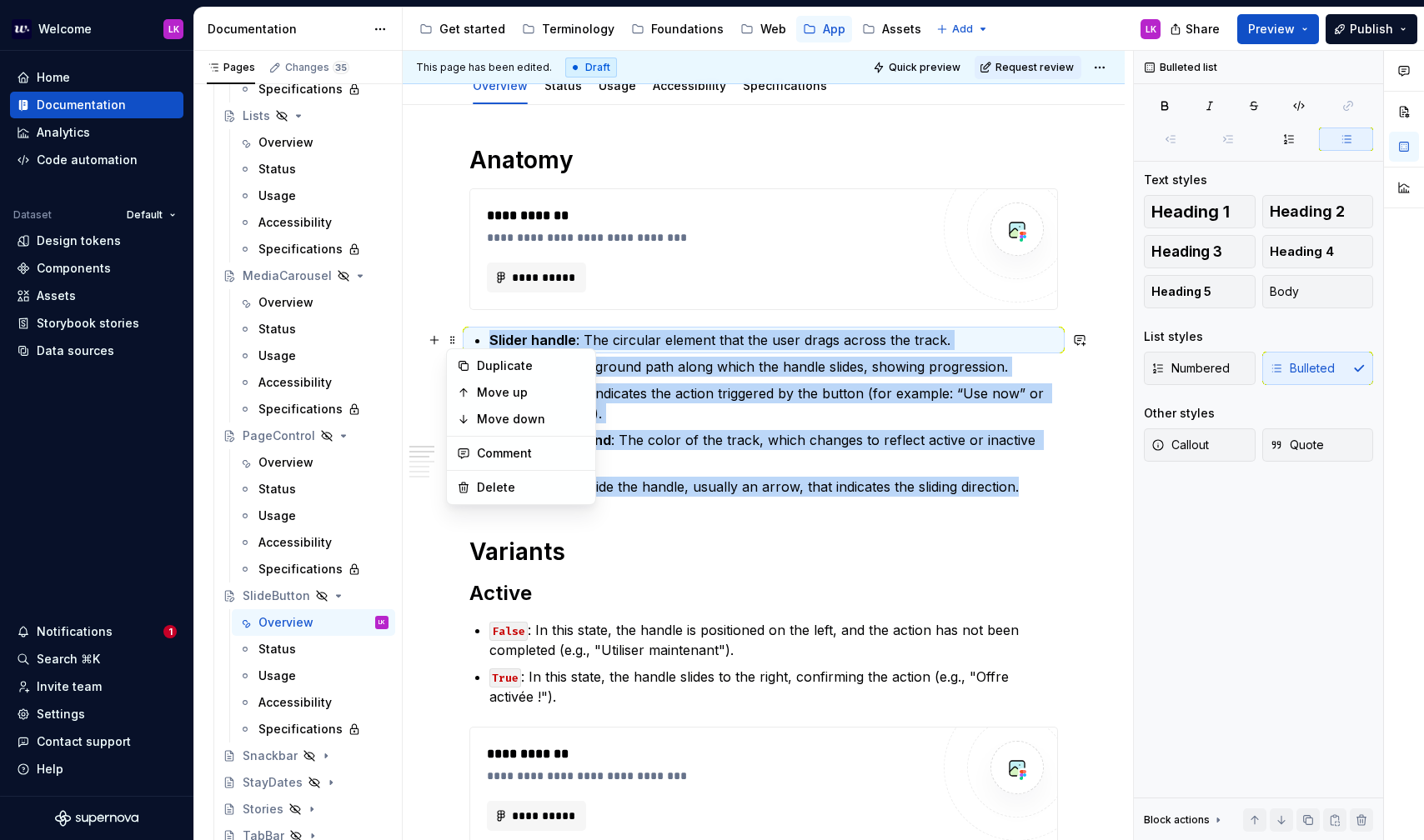
click at [862, 441] on p "Track background : The color of the track, which changes to reflect active or i…" at bounding box center [773, 450] width 568 height 40
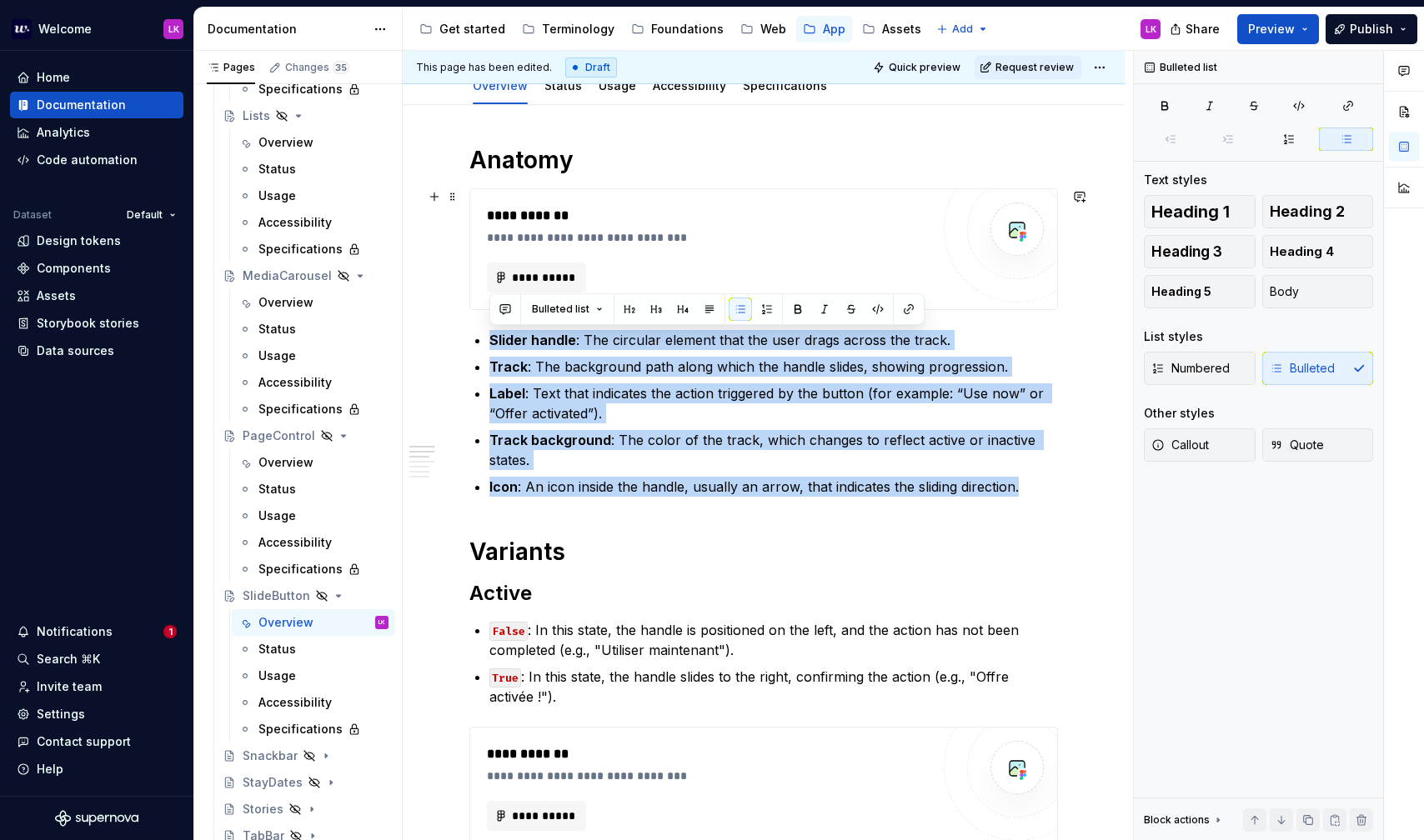
drag, startPoint x: 974, startPoint y: 488, endPoint x: 452, endPoint y: 314, distance: 550.2
click at [774, 315] on button "button" at bounding box center [766, 309] width 23 height 23
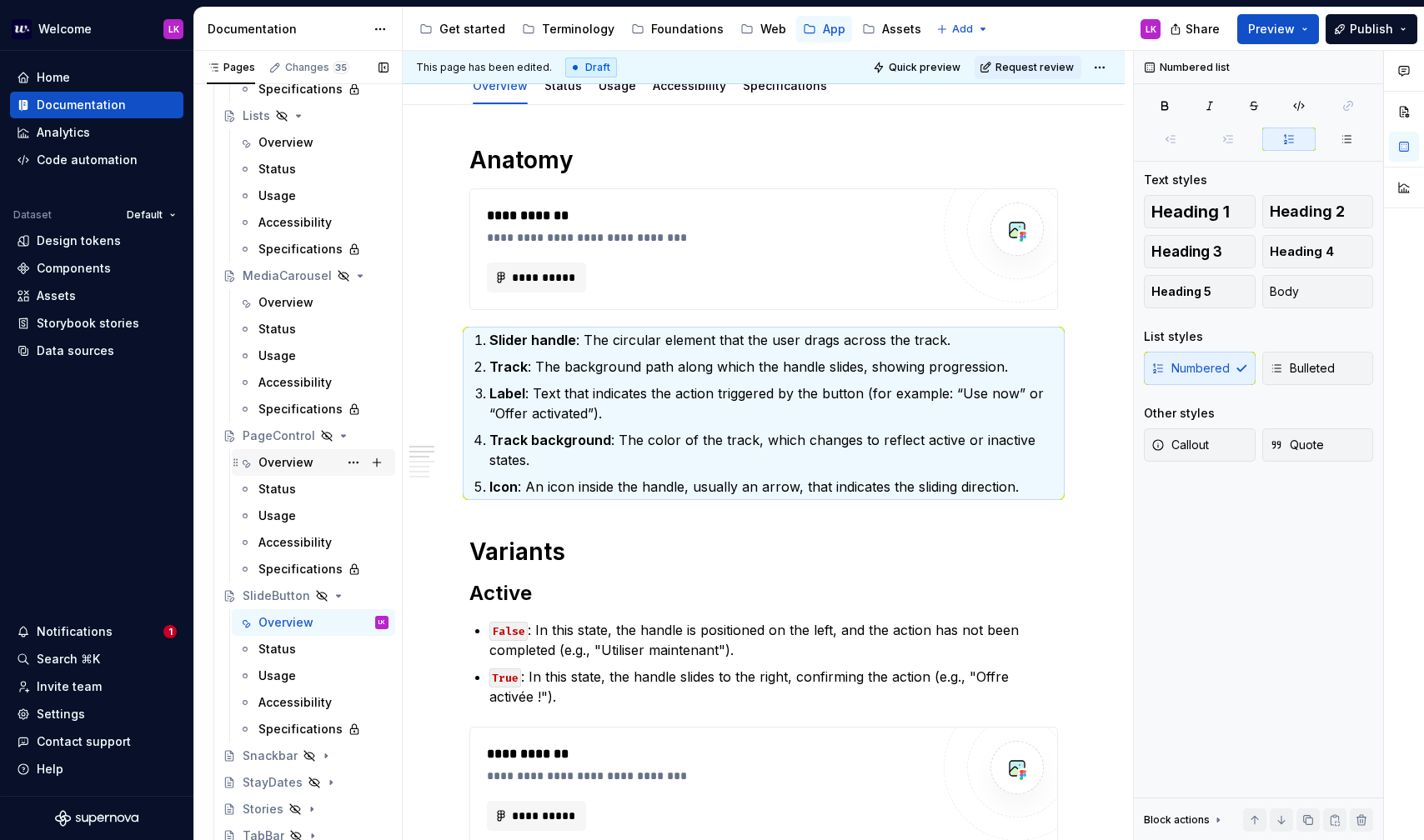
click at [285, 460] on div "Overview" at bounding box center [286, 463] width 55 height 17
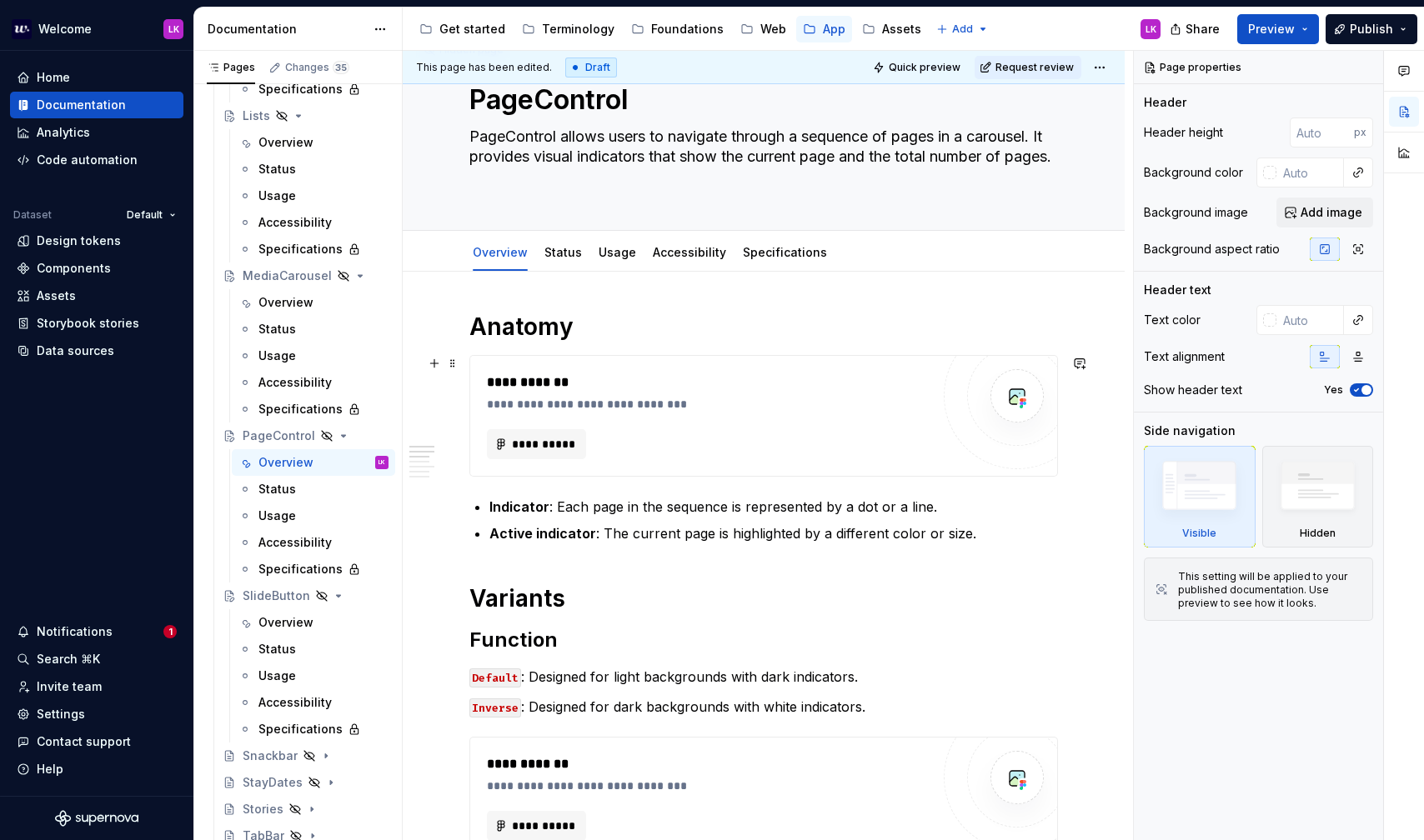
scroll to position [82, 0]
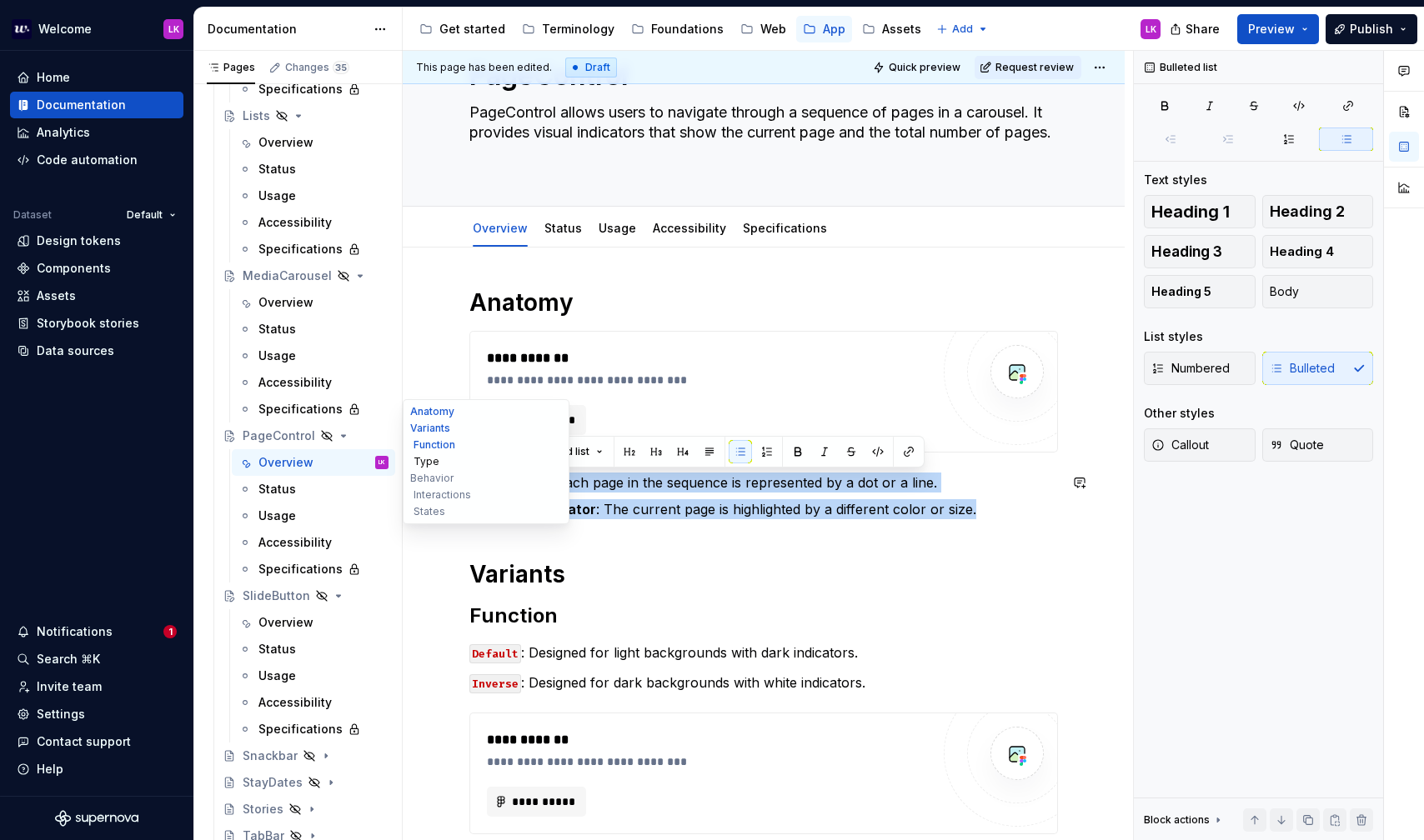
drag, startPoint x: 993, startPoint y: 514, endPoint x: 445, endPoint y: 462, distance: 550.5
click at [766, 451] on button "button" at bounding box center [766, 451] width 23 height 23
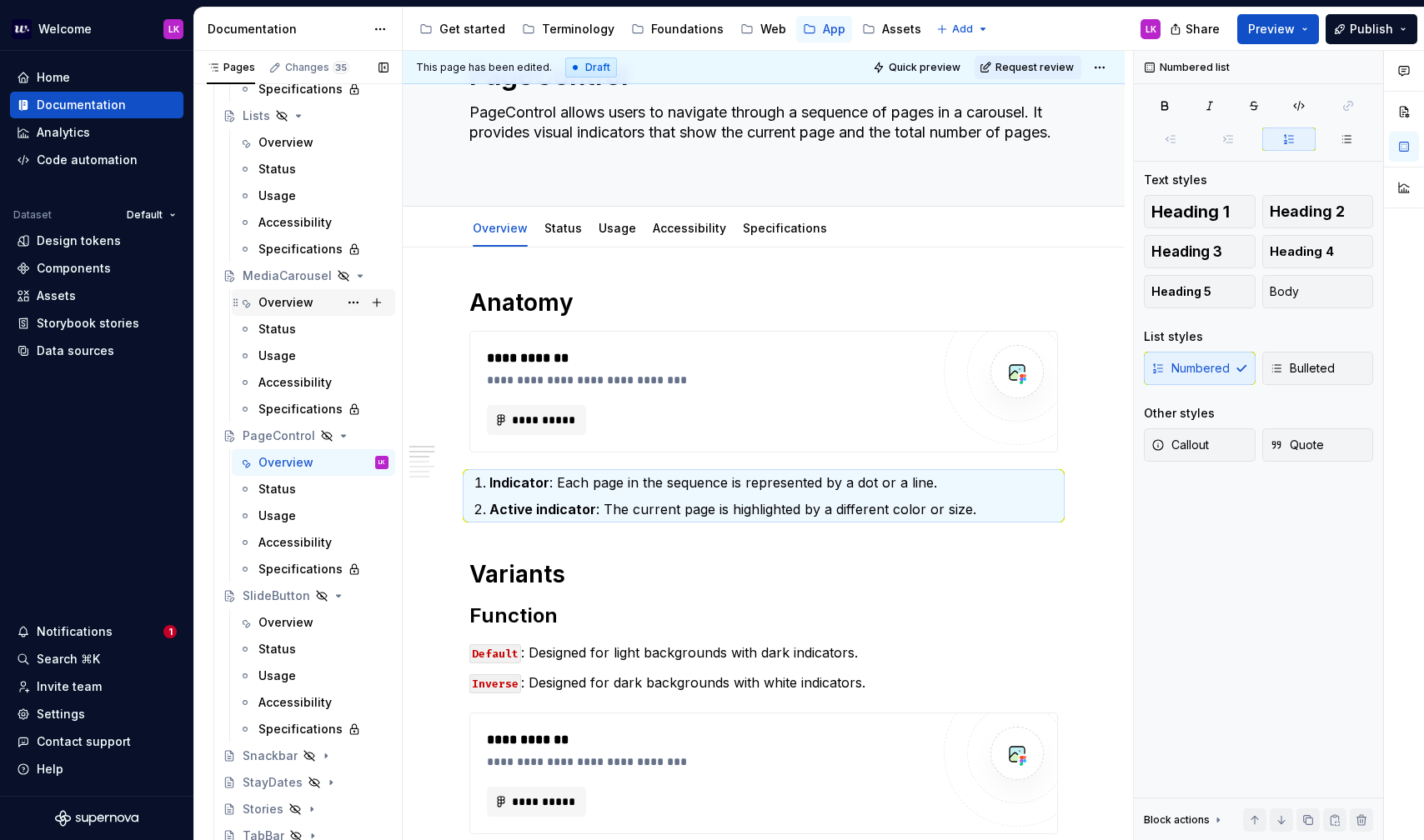
click at [283, 304] on div "Overview" at bounding box center [286, 303] width 55 height 17
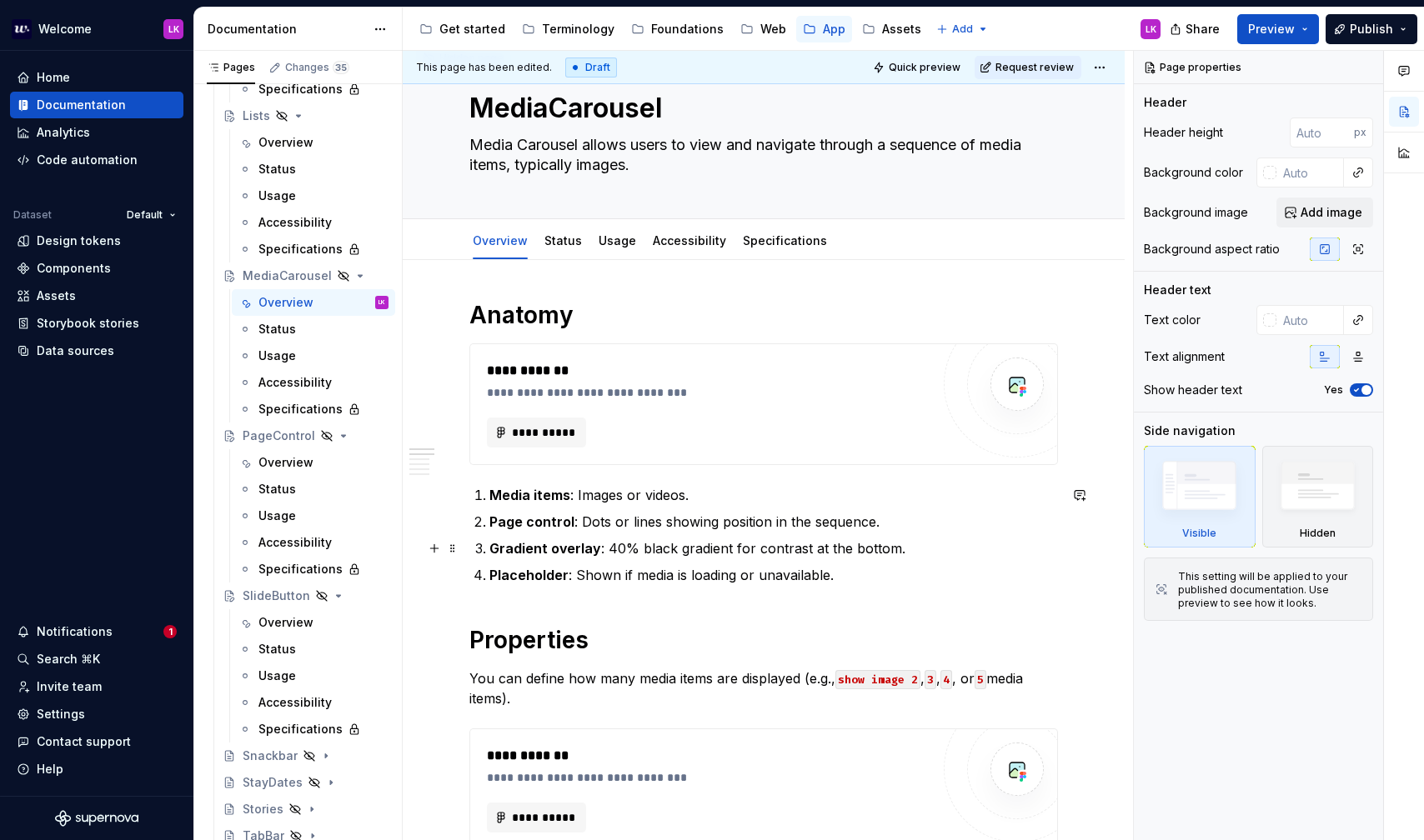
scroll to position [79, 0]
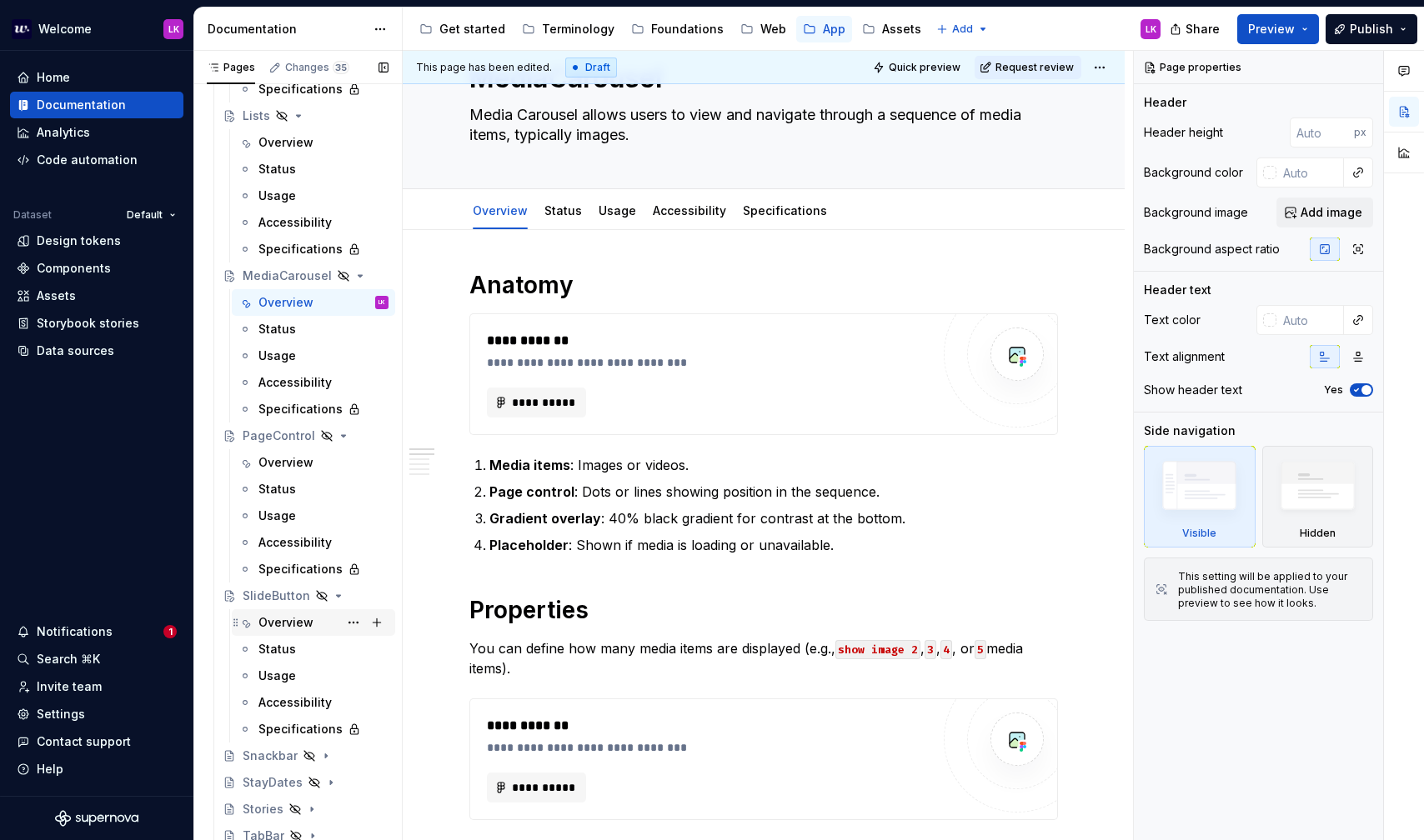
click at [278, 622] on div "Overview" at bounding box center [286, 622] width 55 height 17
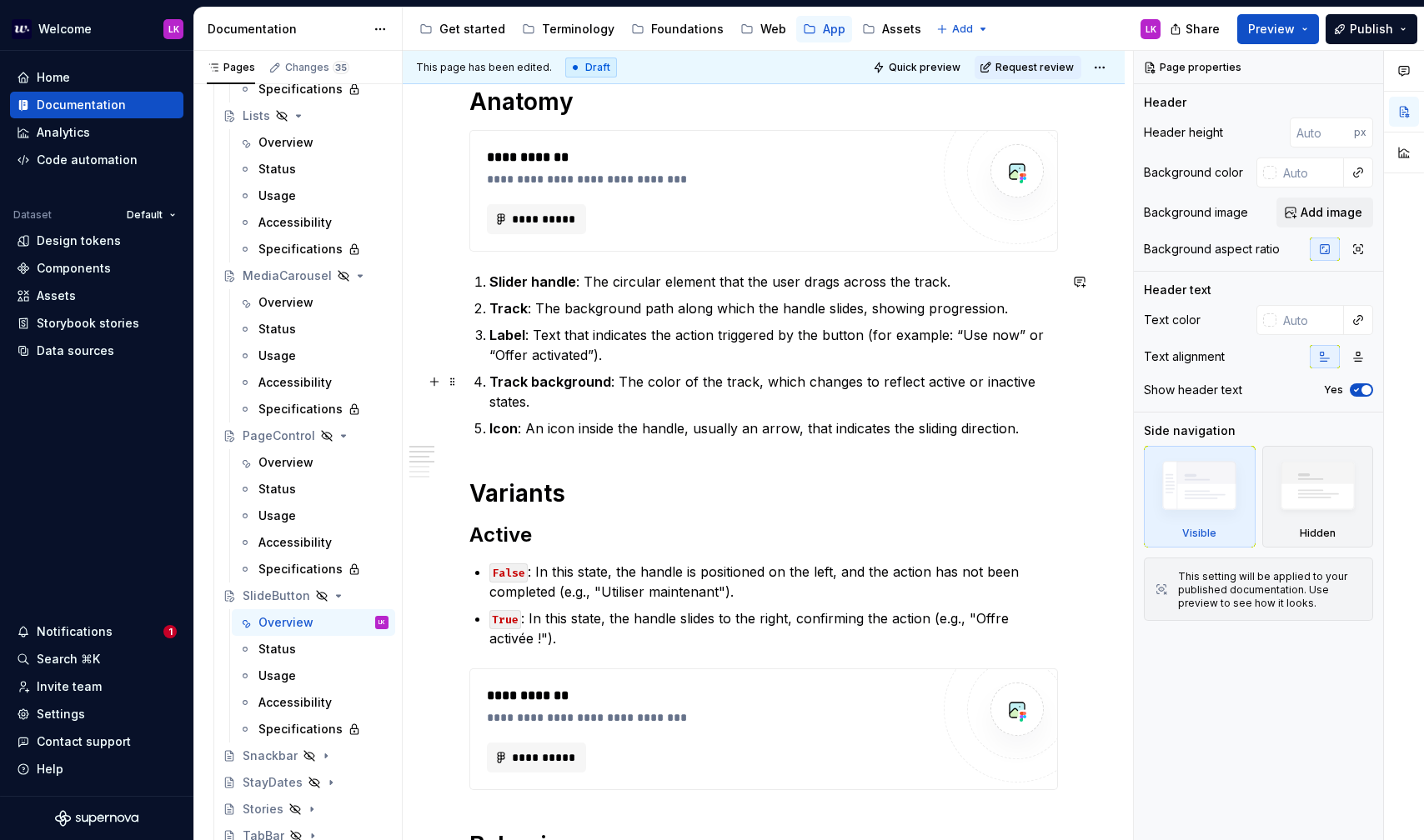
scroll to position [281, 0]
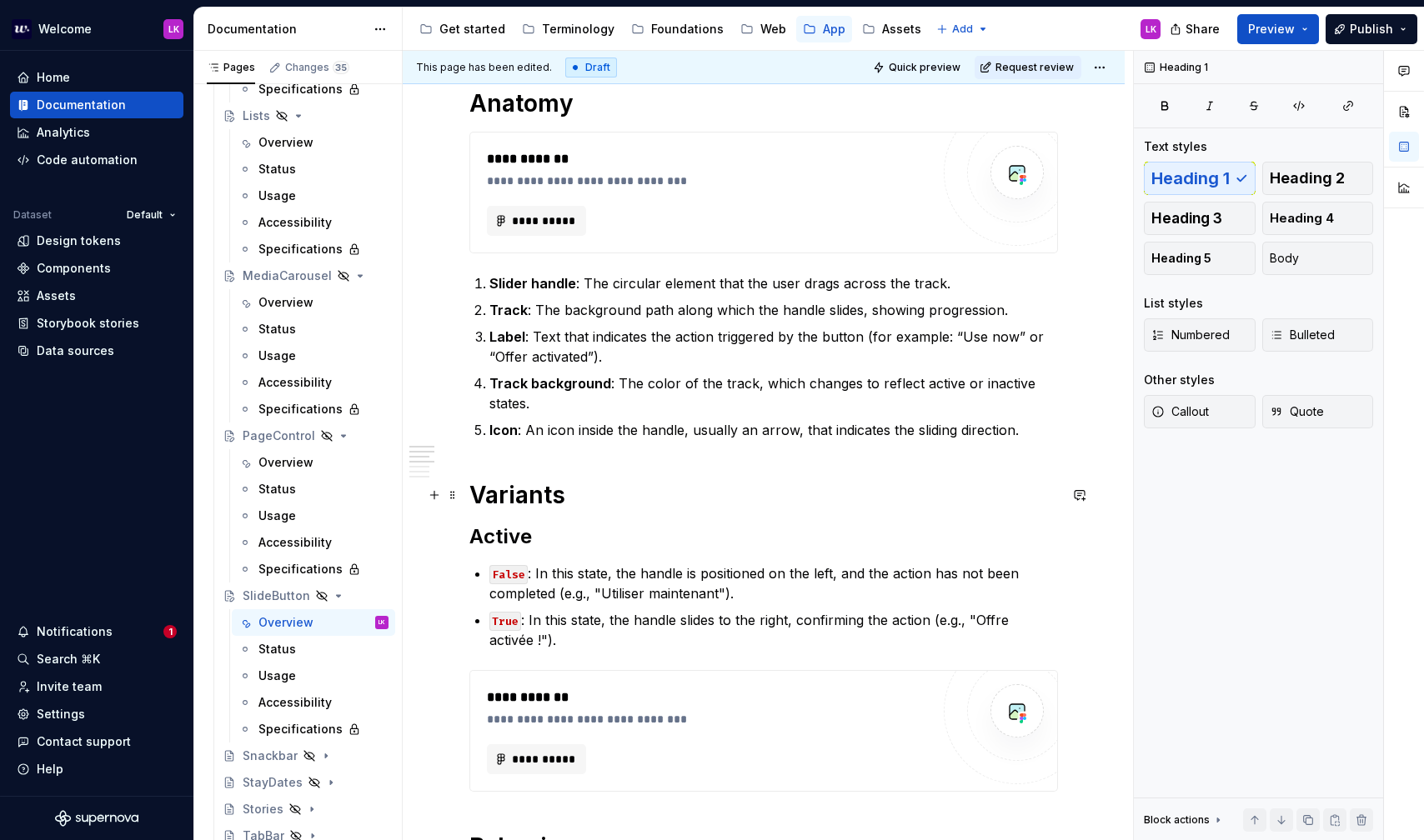
click at [550, 486] on h1 "Variants" at bounding box center [764, 495] width 589 height 30
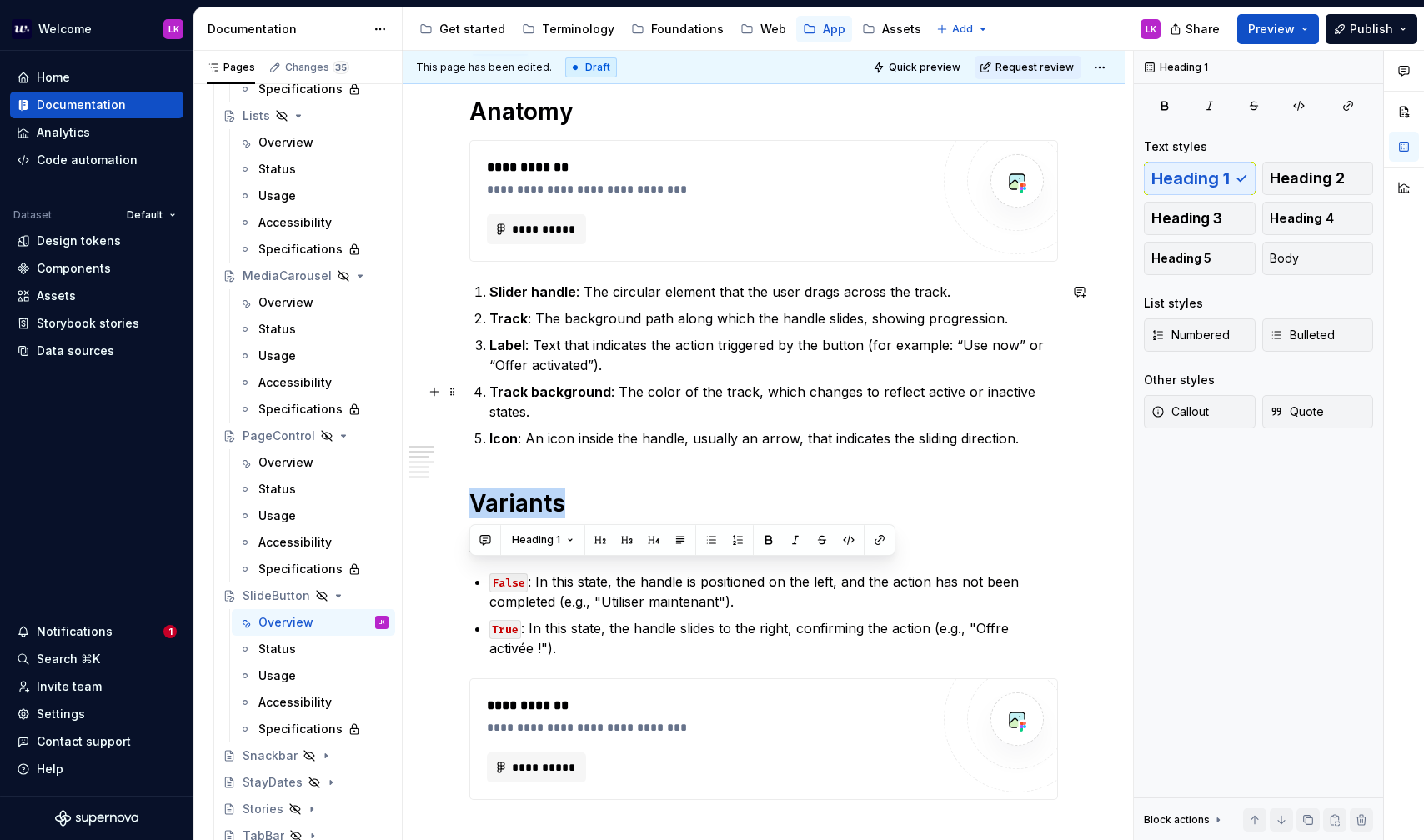
scroll to position [565, 0]
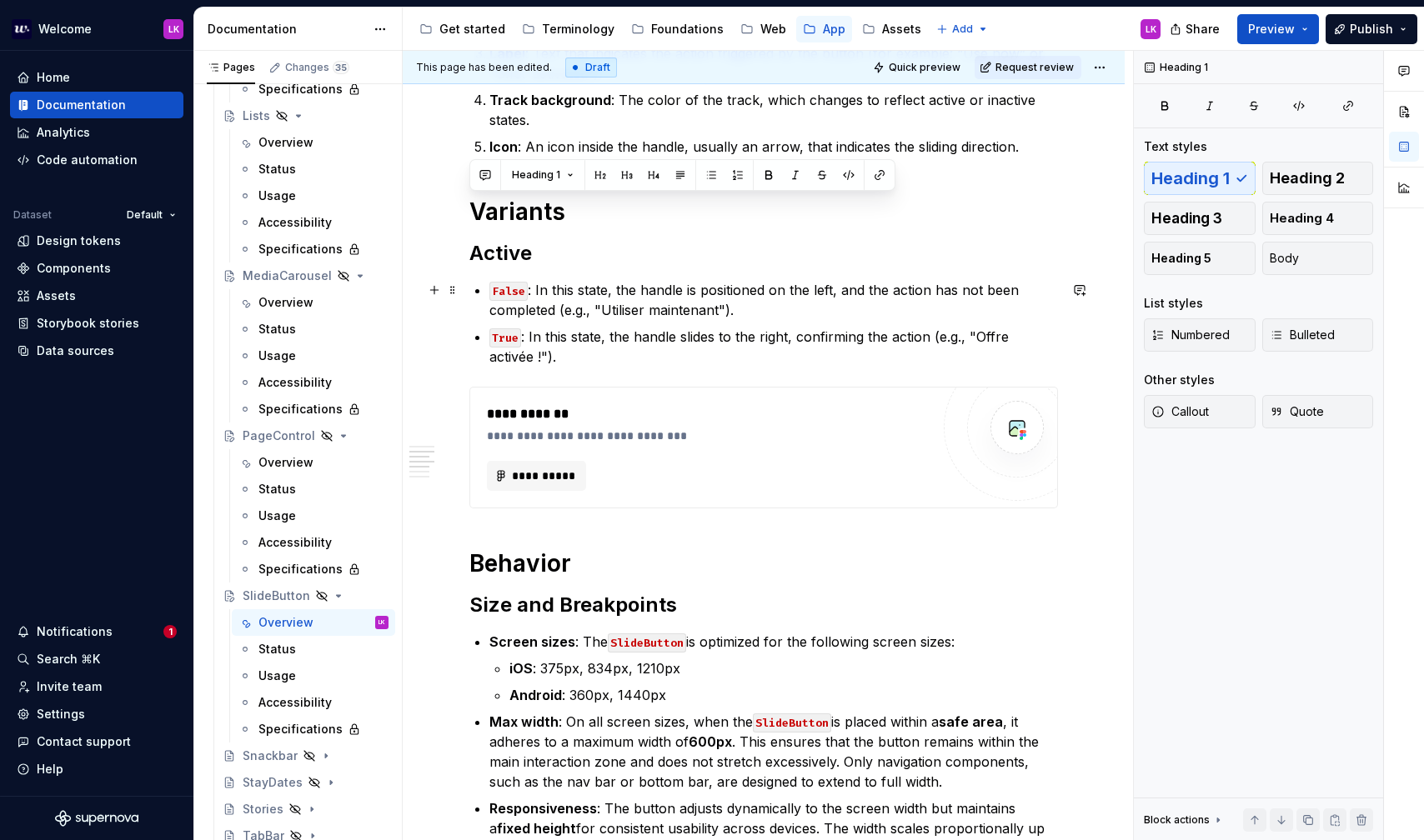
click at [489, 289] on code "False" at bounding box center [508, 291] width 38 height 20
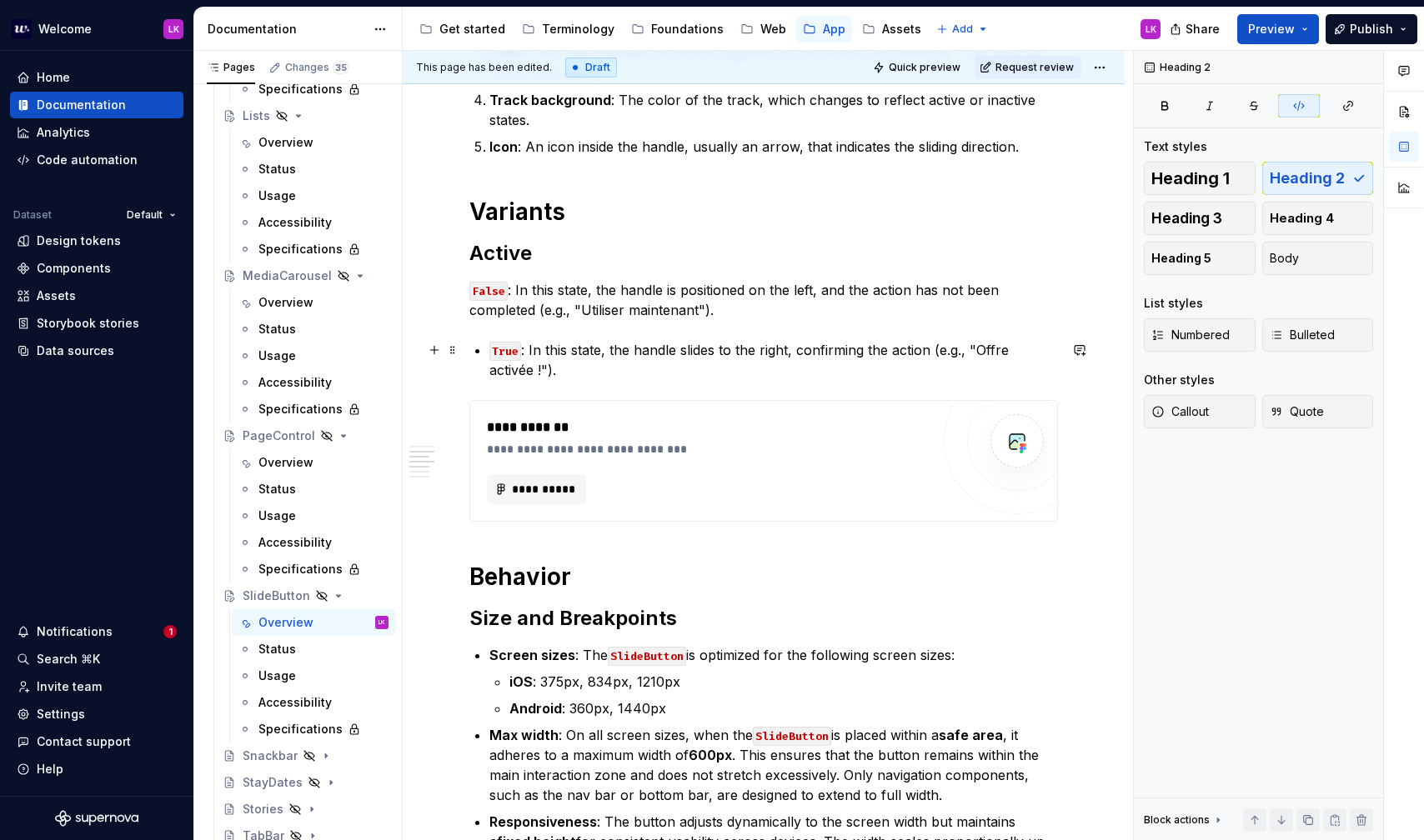
click at [489, 340] on li "True : In this state, the handle slides to the right, confirming the action (e.…" at bounding box center [773, 360] width 568 height 40
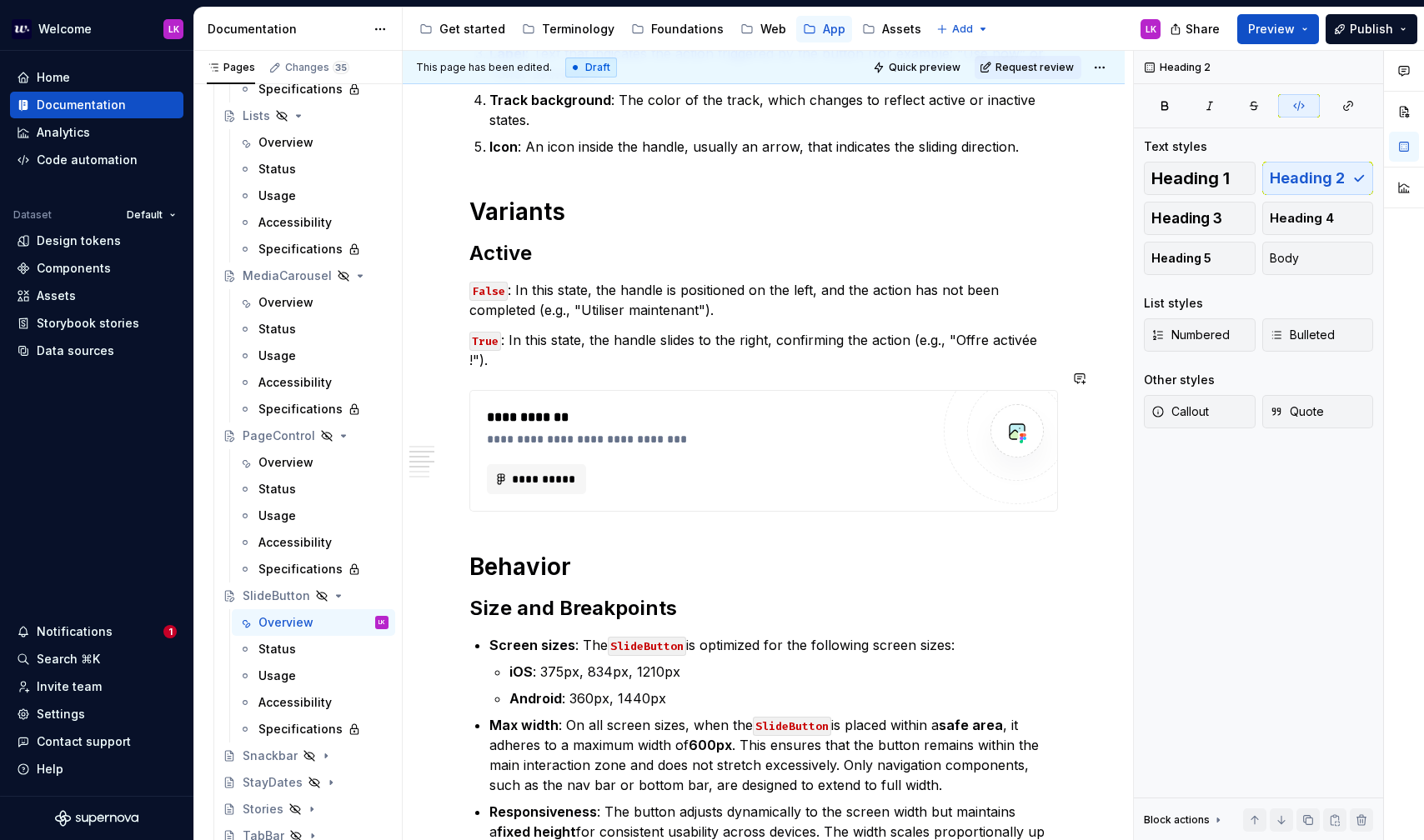
type textarea "*"
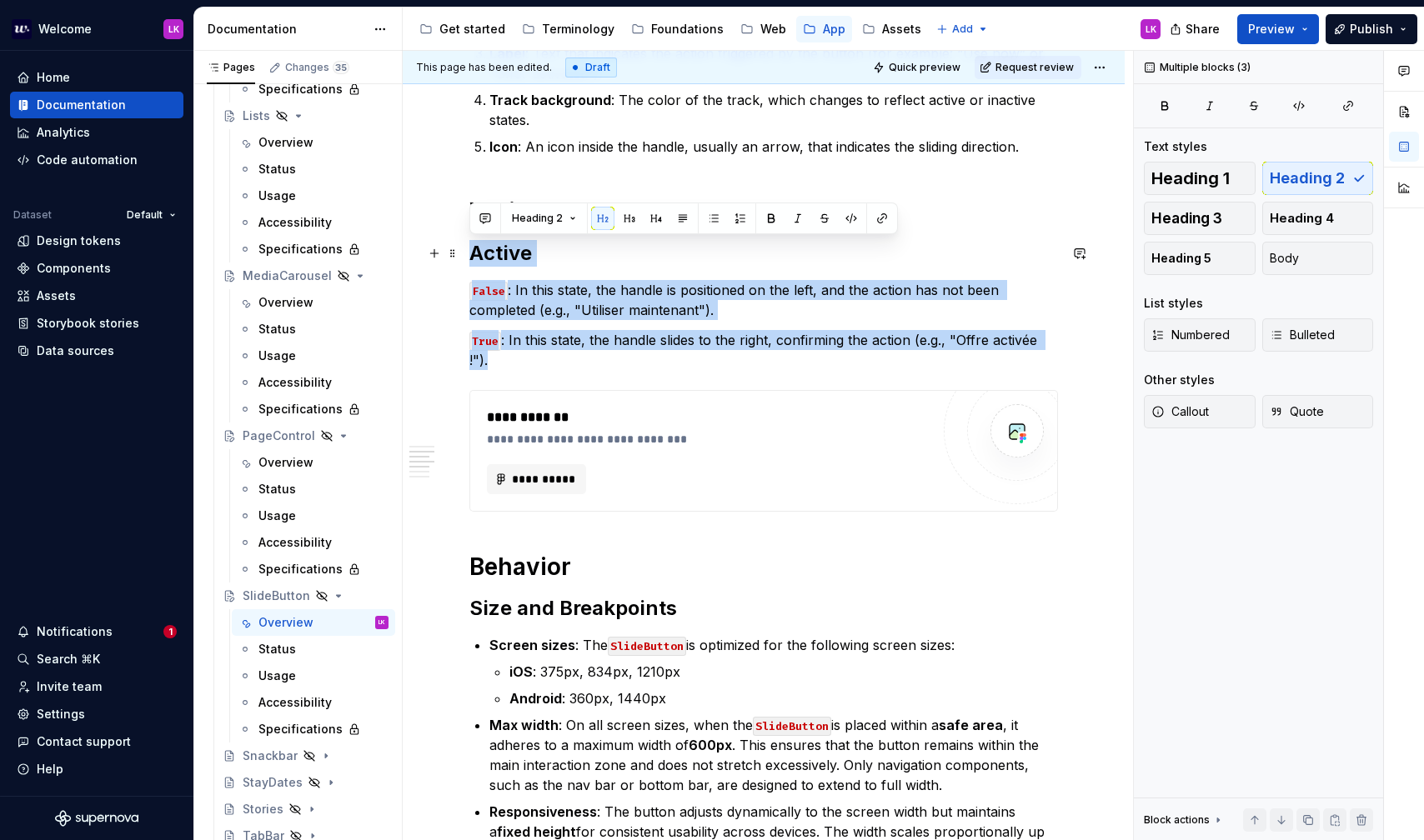
drag, startPoint x: 1060, startPoint y: 338, endPoint x: 464, endPoint y: 262, distance: 600.8
click at [464, 262] on div "**********" at bounding box center [763, 818] width 722 height 2105
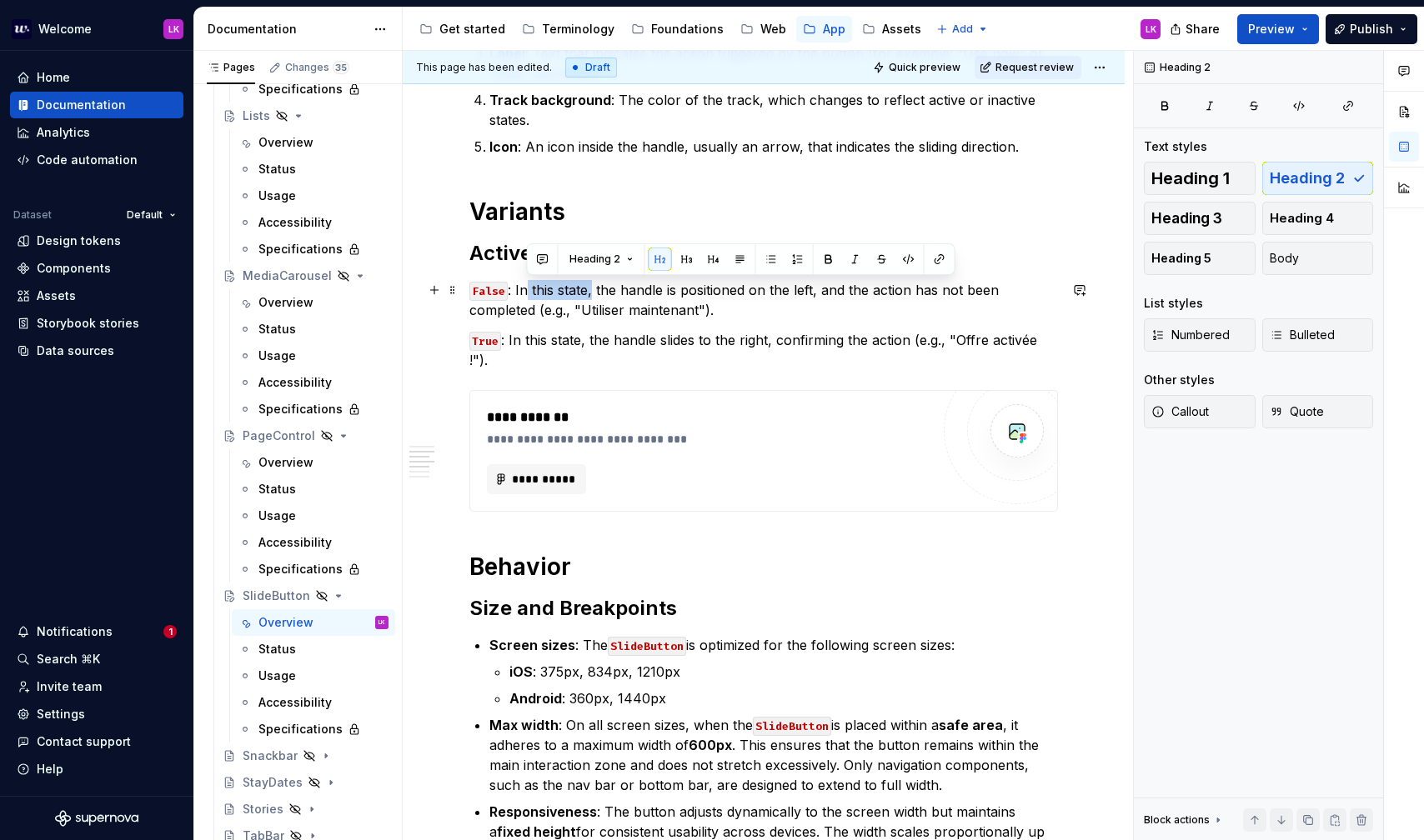
drag, startPoint x: 592, startPoint y: 292, endPoint x: 526, endPoint y: 290, distance: 66.0
click at [526, 290] on p "False : In this state, the handle is positioned on the left, and the action has…" at bounding box center [764, 299] width 589 height 40
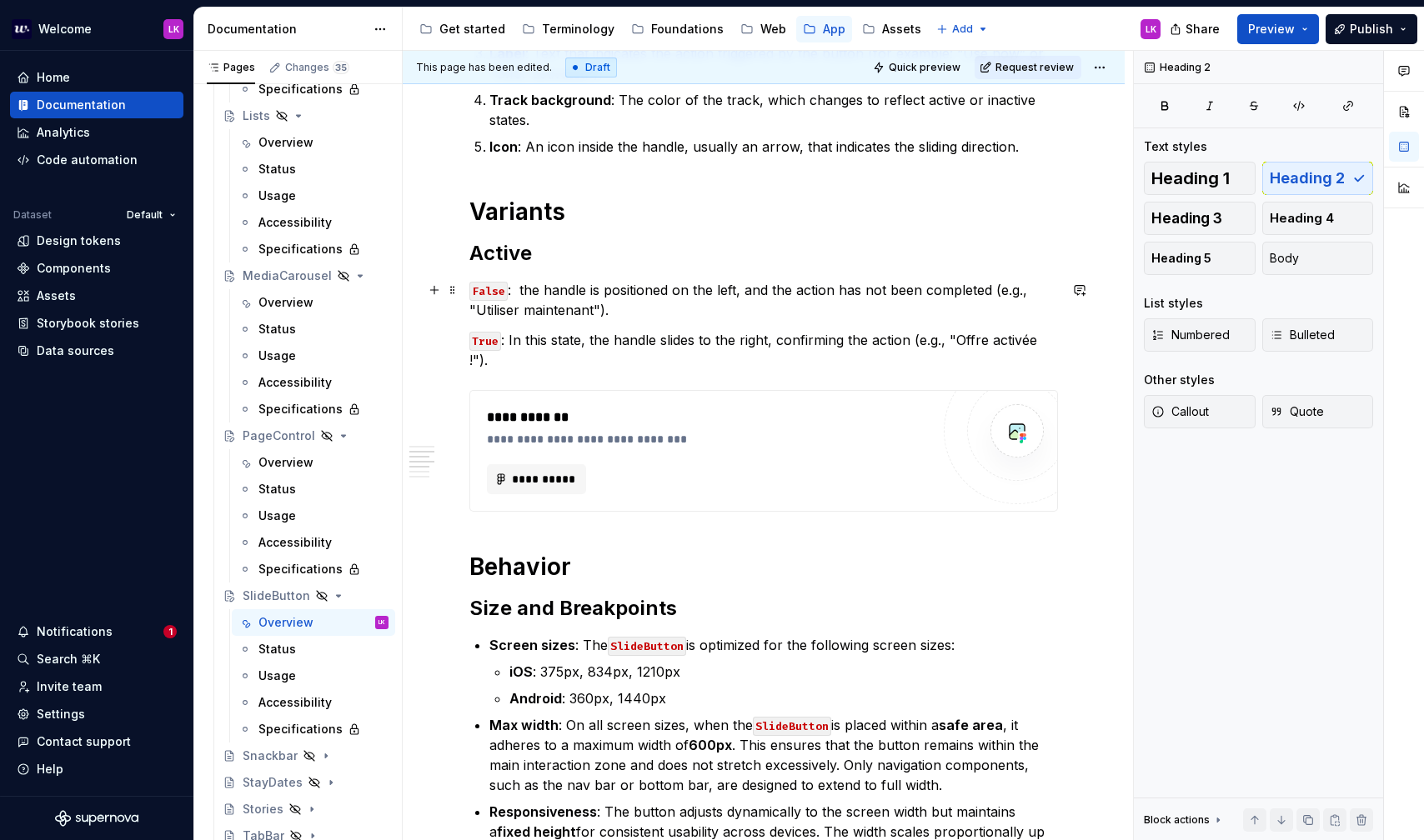
click at [522, 292] on p "False : the handle is positioned on the left, and the action has not been compl…" at bounding box center [764, 299] width 589 height 40
click at [593, 339] on p "True : In this state, the handle slides to the right, confirming the action (e.…" at bounding box center [764, 349] width 589 height 40
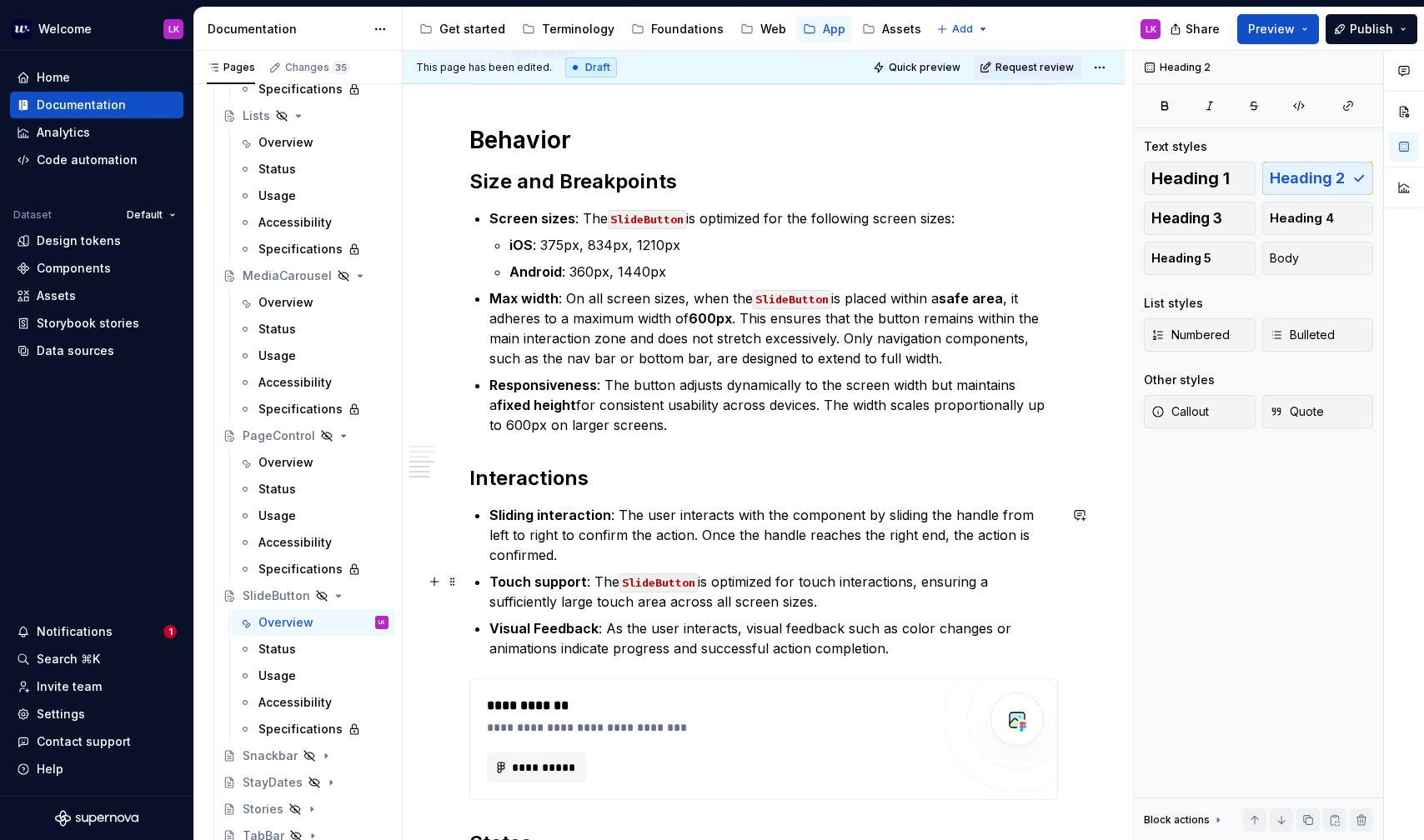
scroll to position [923, 0]
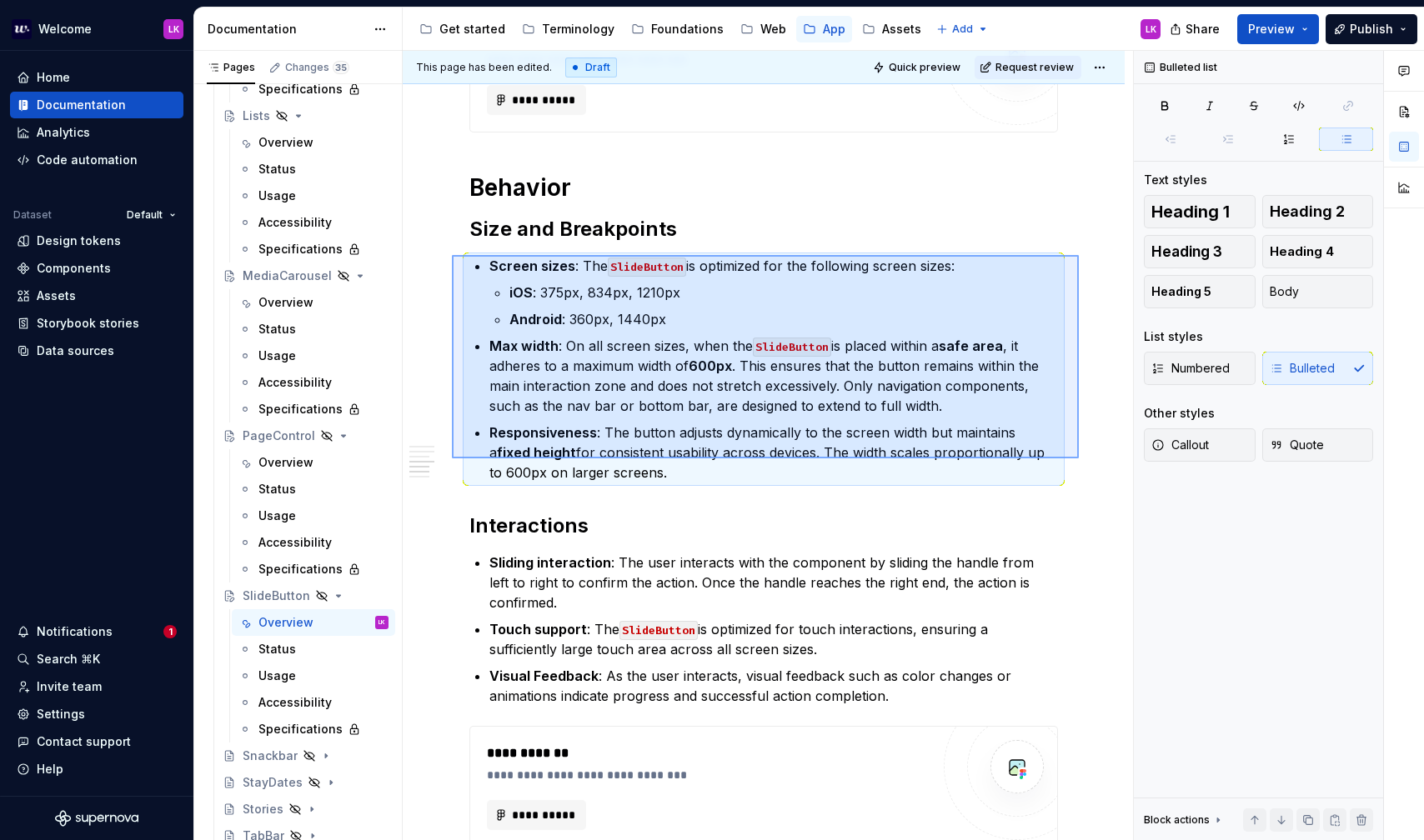
drag, startPoint x: 1079, startPoint y: 458, endPoint x: 452, endPoint y: 255, distance: 659.0
click at [452, 255] on div "**********" at bounding box center [767, 446] width 731 height 790
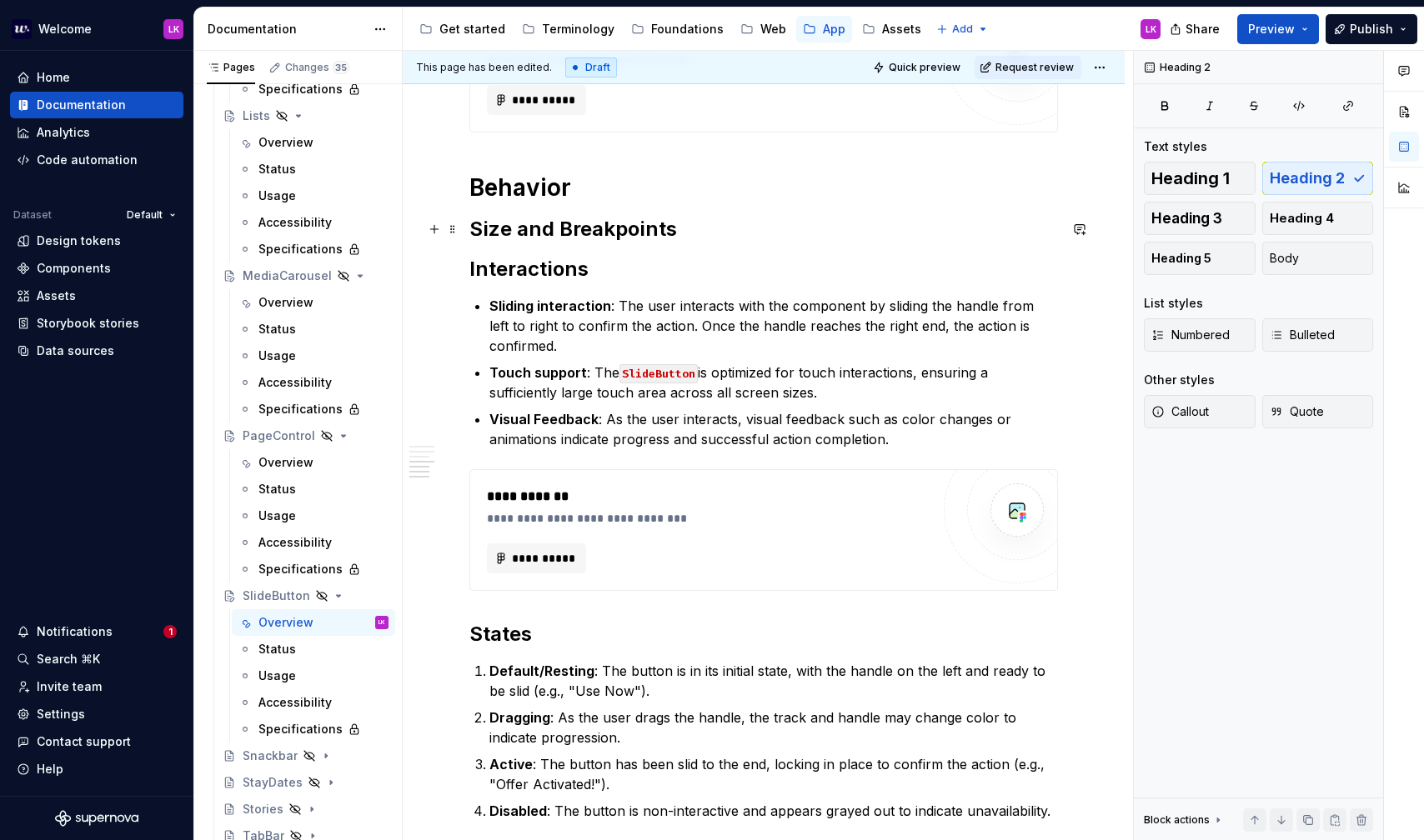
click at [721, 224] on h2 "Size and Breakpoints" at bounding box center [764, 229] width 589 height 26
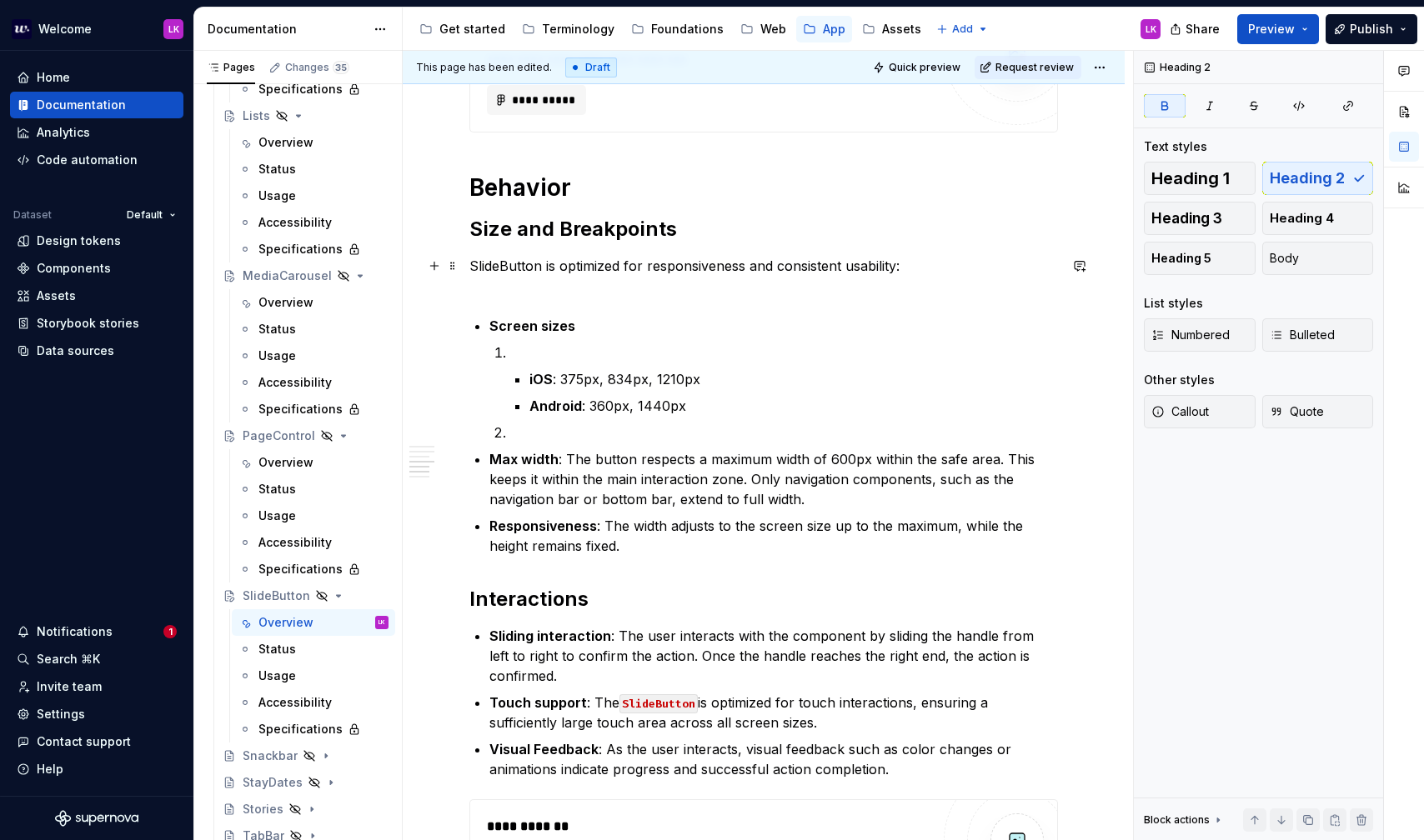
click at [573, 295] on p "SlideButton is optimized for responsiveness and consistent usability:" at bounding box center [764, 275] width 589 height 40
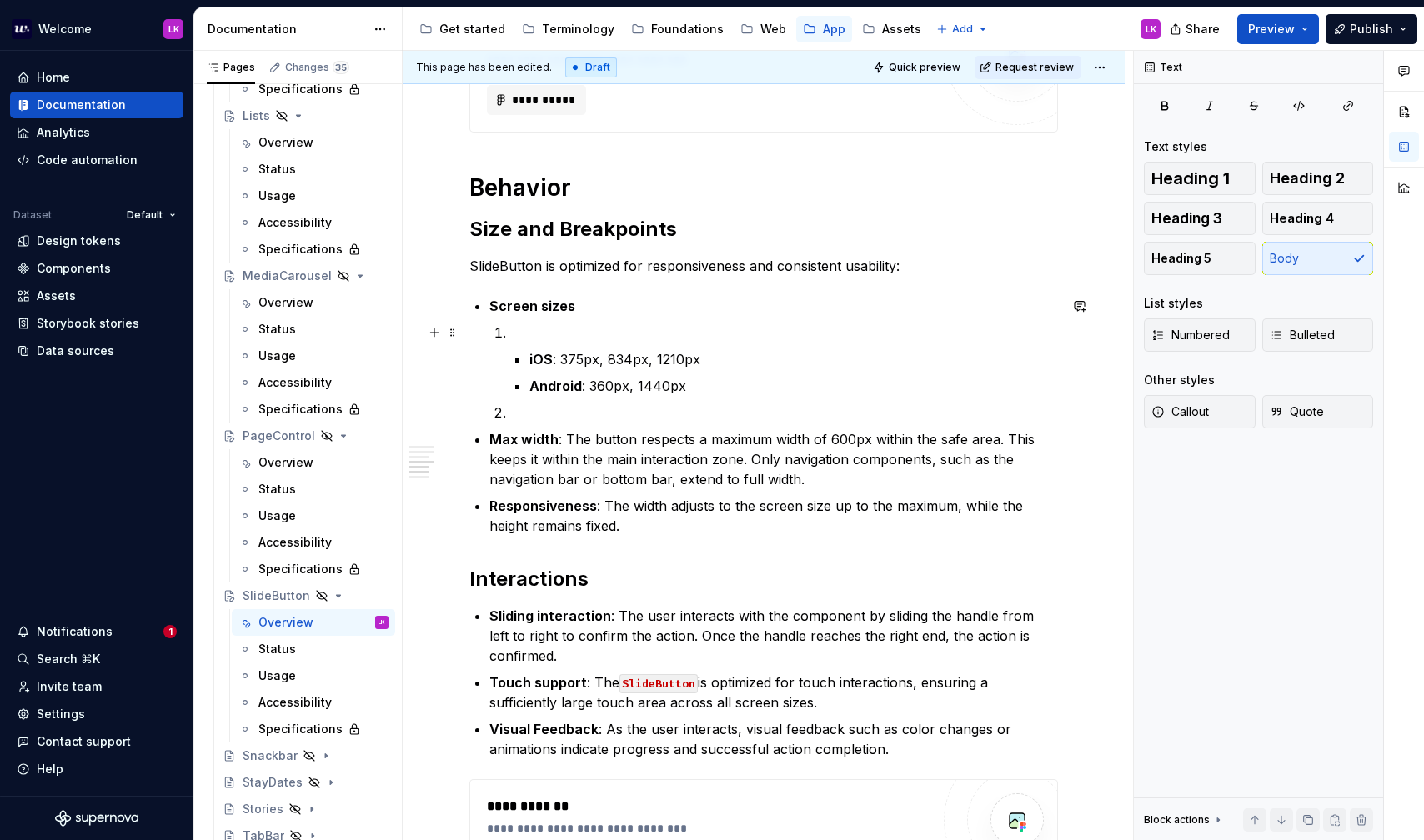
click at [567, 332] on p "To enrich screen reader interactions, please activate Accessibility in Grammarl…" at bounding box center [783, 332] width 549 height 20
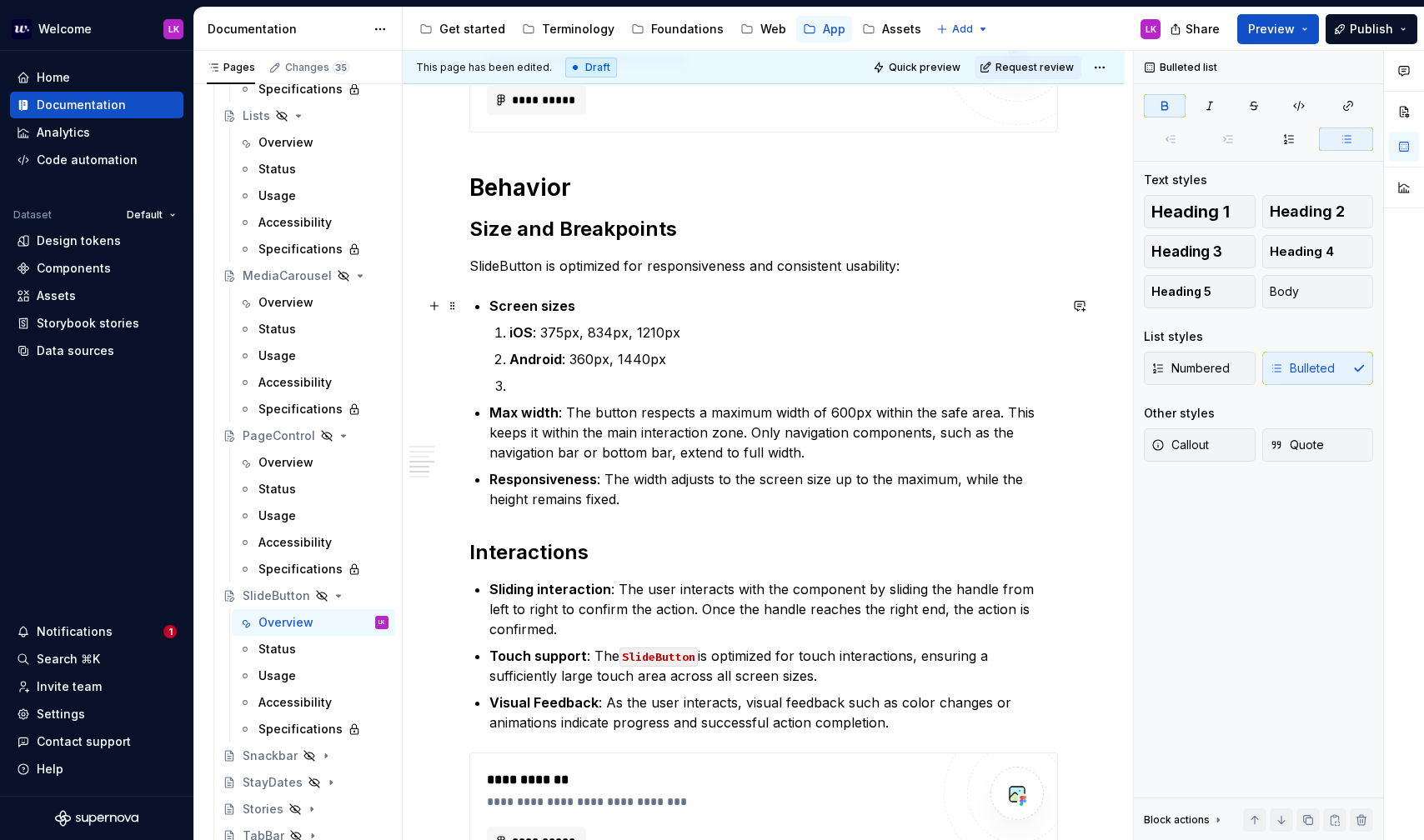
click at [487, 301] on div "**********" at bounding box center [764, 345] width 589 height 1800
click at [492, 309] on strong "Screen sizes" at bounding box center [532, 306] width 86 height 17
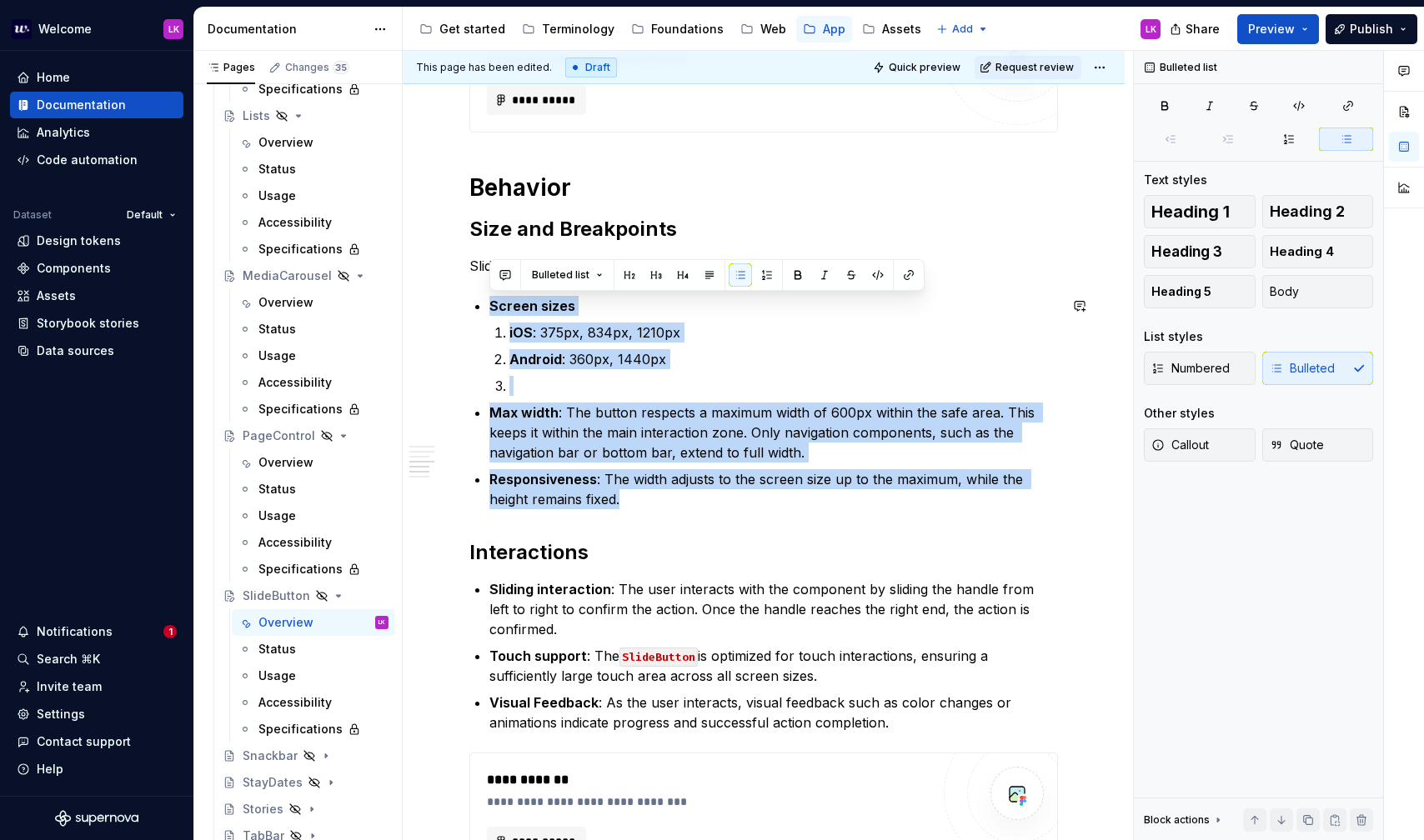
drag, startPoint x: 600, startPoint y: 508, endPoint x: 451, endPoint y: 292, distance: 262.4
click at [451, 292] on div "**********" at bounding box center [763, 462] width 722 height 2112
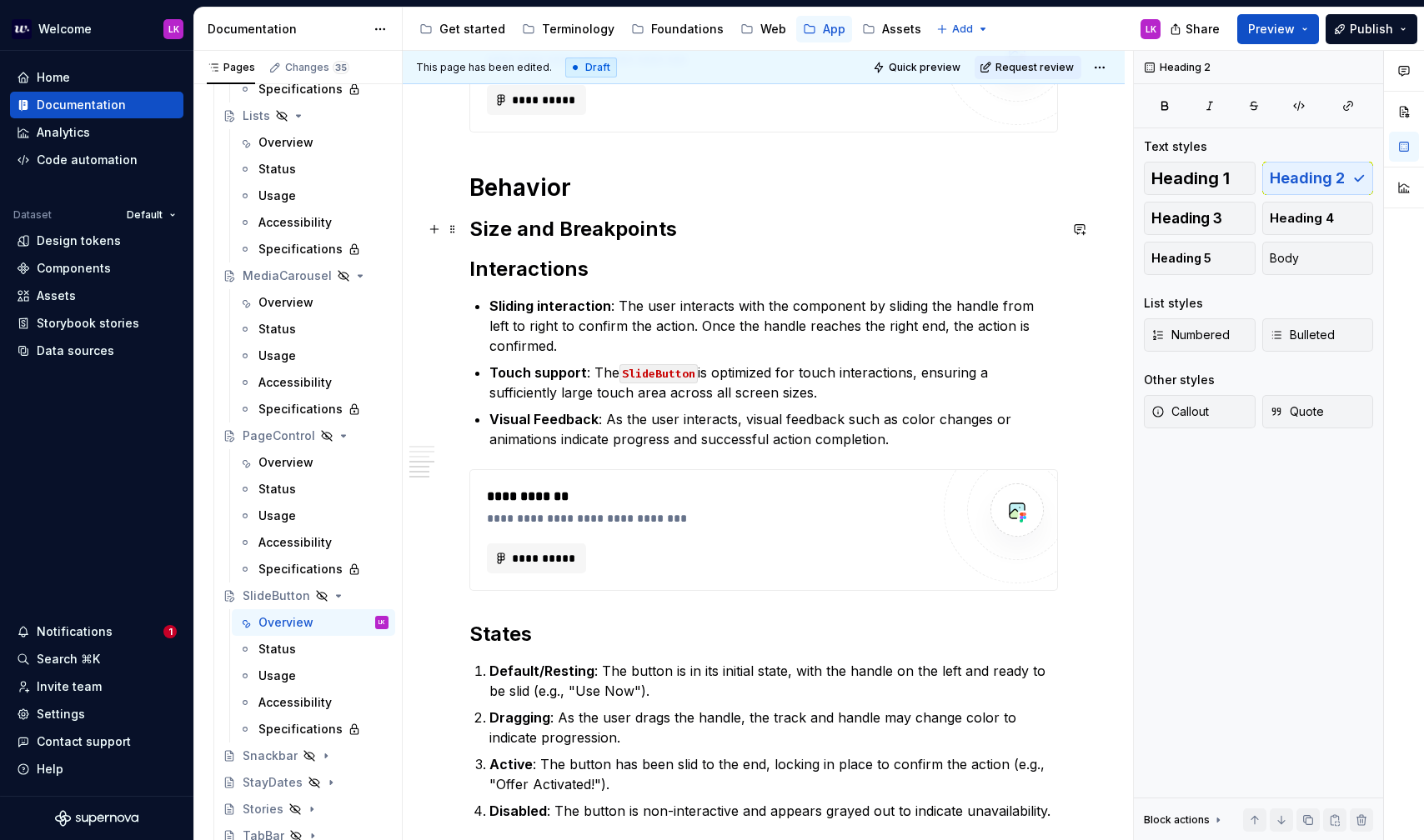
click at [692, 233] on h2 "Size and Breakpoints" at bounding box center [764, 229] width 589 height 26
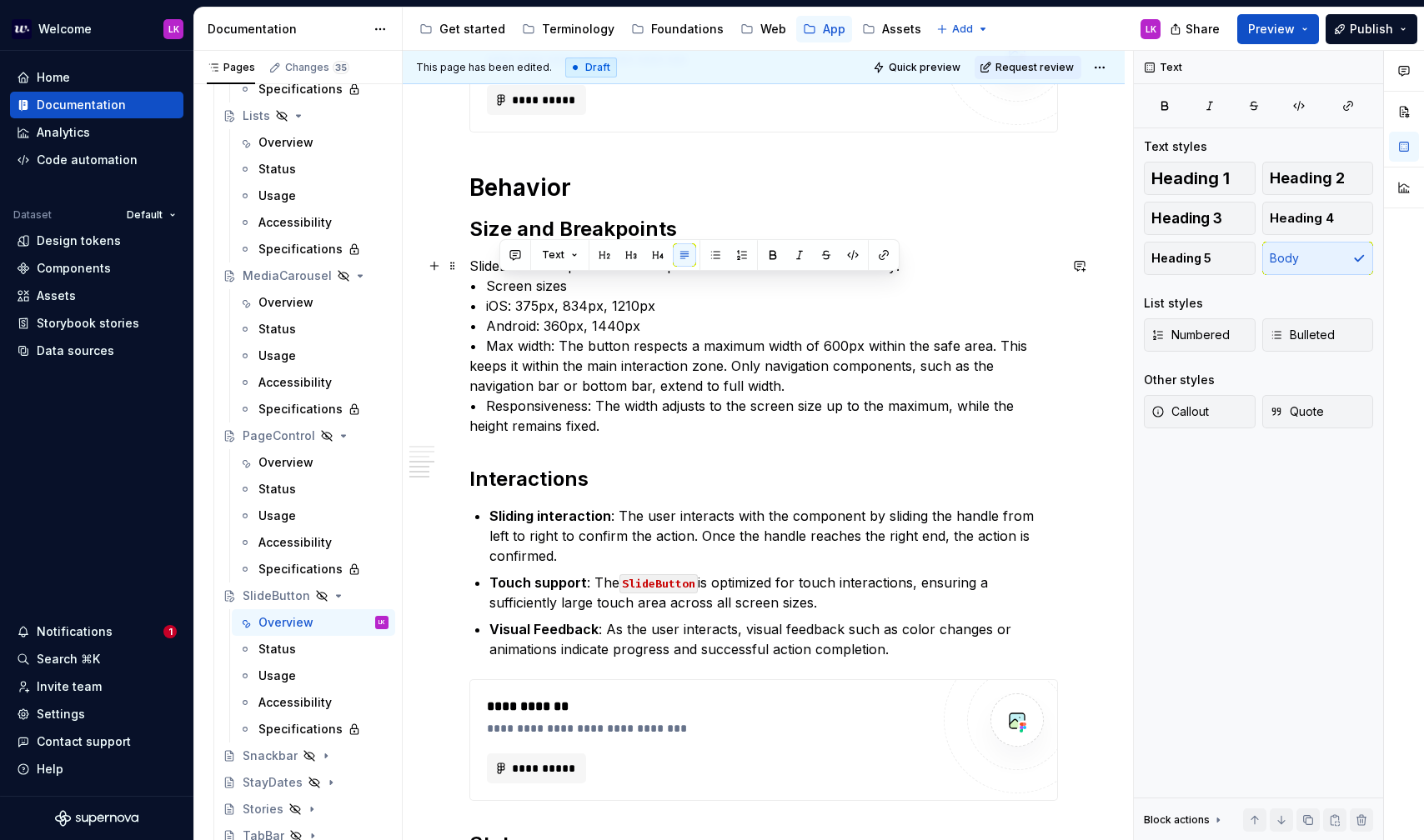
drag, startPoint x: 677, startPoint y: 326, endPoint x: 496, endPoint y: 279, distance: 187.0
click at [496, 279] on p "SlideButton is optimized for responsiveness and consistent usability: • Screen …" at bounding box center [764, 346] width 589 height 180
click at [508, 288] on p "SlideButton is optimized for responsiveness and consistent usability: • Screen …" at bounding box center [764, 346] width 589 height 180
click at [490, 257] on p "SlideButton is optimized for responsiveness and consistent usability: • Screen …" at bounding box center [764, 346] width 589 height 180
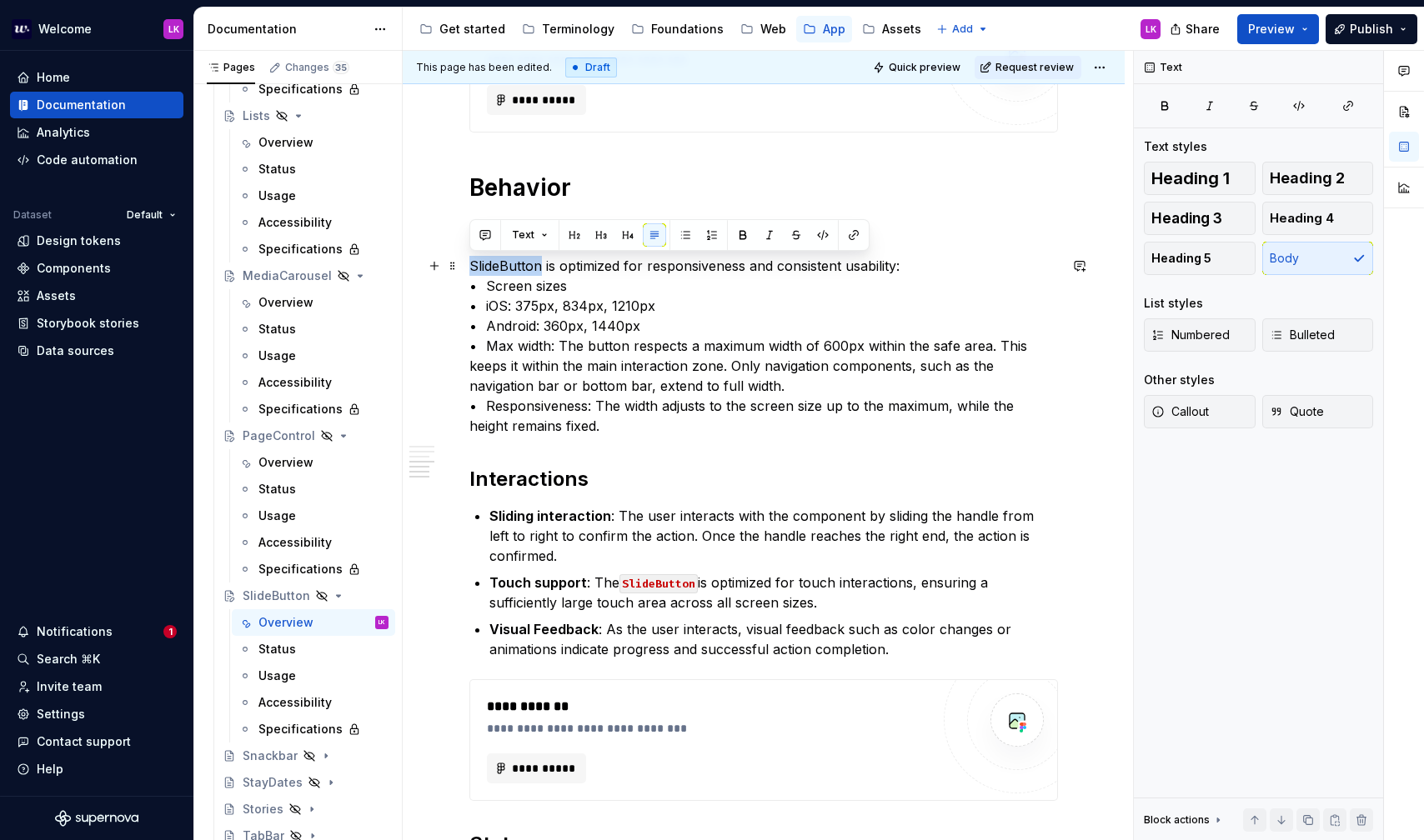
click at [490, 257] on p "SlideButton is optimized for responsiveness and consistent usability: • Screen …" at bounding box center [764, 346] width 589 height 180
click at [935, 258] on p "SlideButton is optimized for responsiveness and consistent usability: • Screen …" at bounding box center [764, 346] width 589 height 180
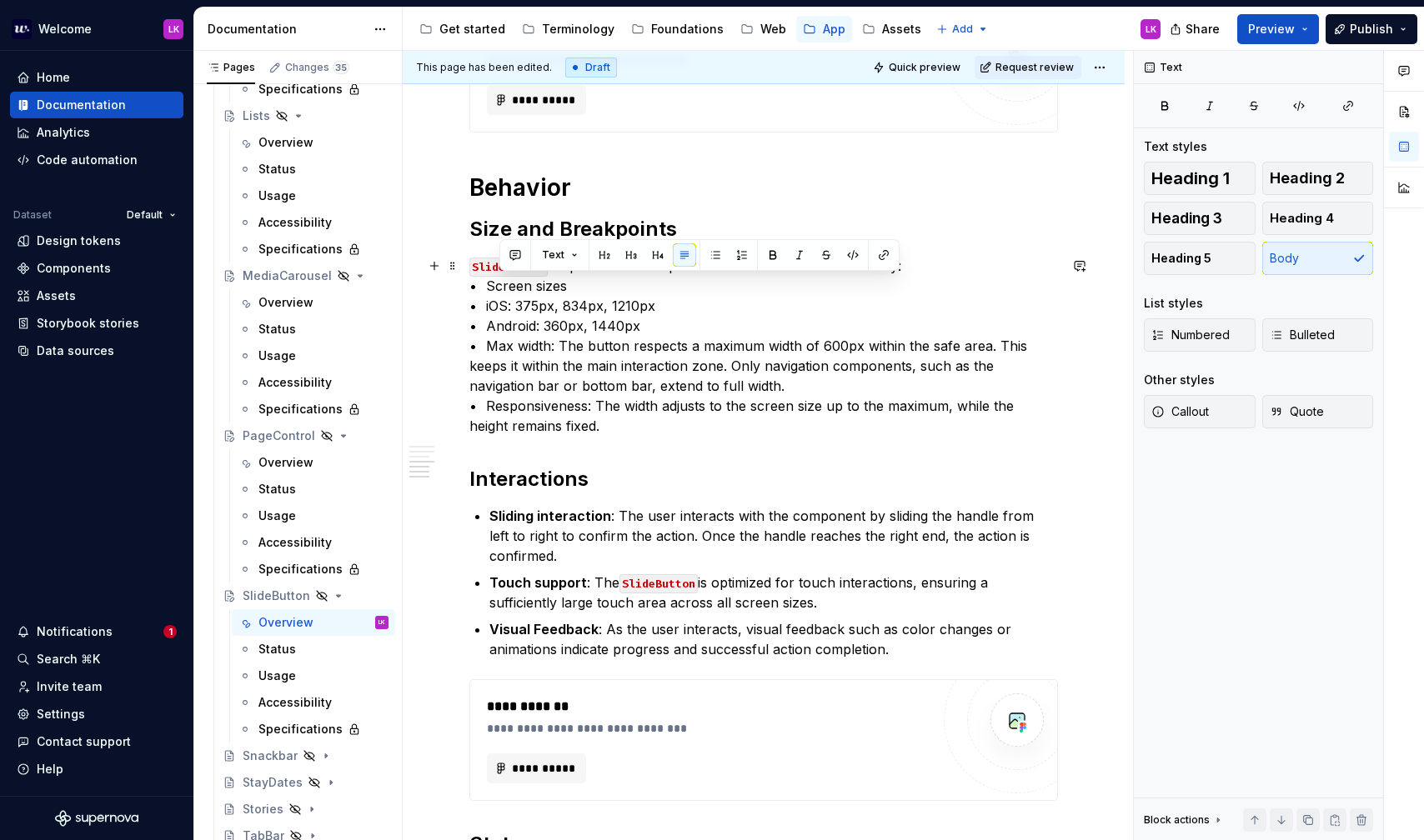
drag, startPoint x: 662, startPoint y: 322, endPoint x: 496, endPoint y: 286, distance: 169.9
click at [496, 286] on p "SlideButton is optimized for responsiveness and consistent usability: • Screen …" at bounding box center [764, 346] width 589 height 180
click at [675, 254] on button "button" at bounding box center [684, 254] width 23 height 23
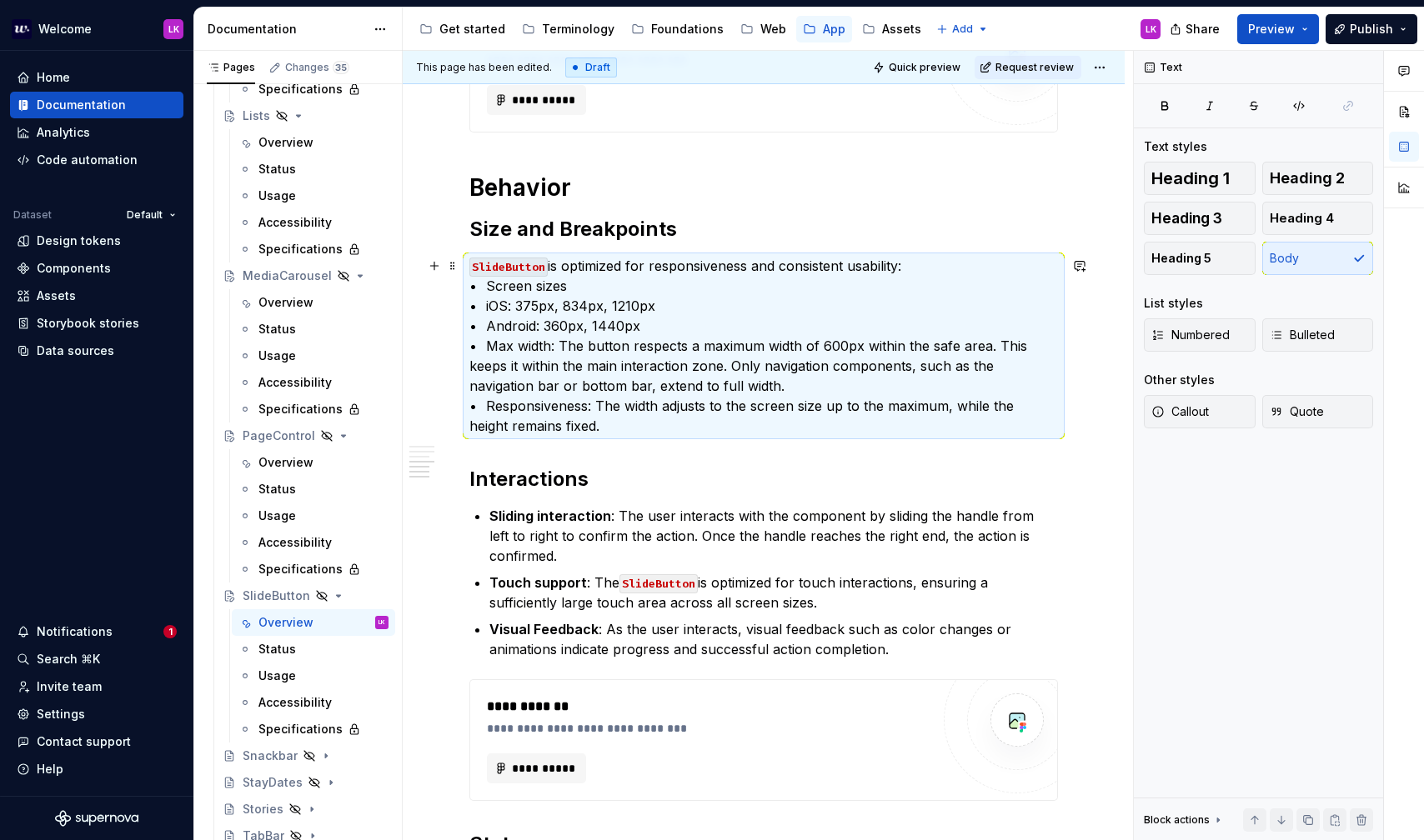
click at [650, 335] on p "SlideButton is optimized for responsiveness and consistent usability: • Screen …" at bounding box center [764, 346] width 589 height 180
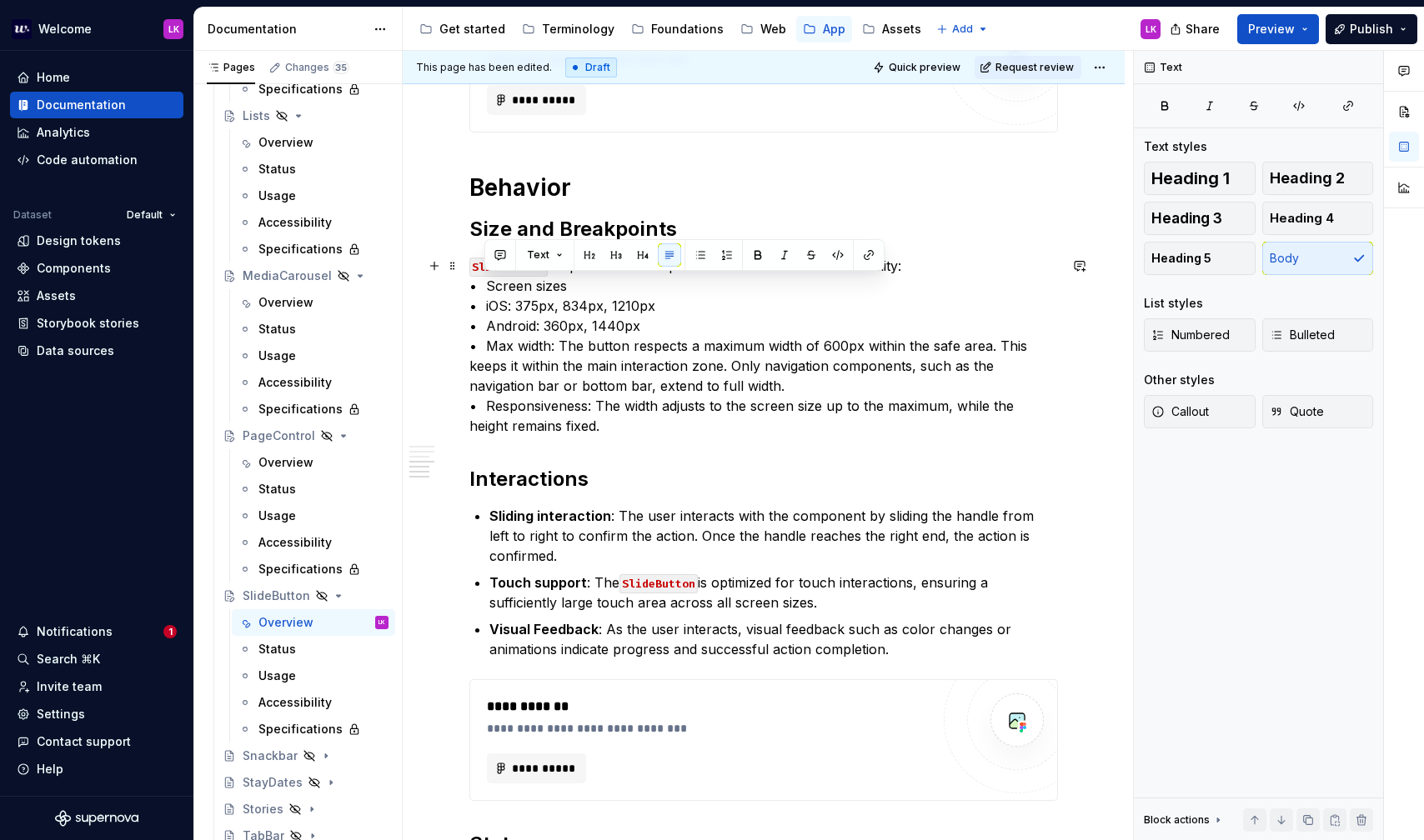
drag, startPoint x: 668, startPoint y: 335, endPoint x: 476, endPoint y: 283, distance: 198.9
click at [476, 283] on p "SlideButton is optimized for responsiveness and consistent usability: • Screen …" at bounding box center [764, 346] width 589 height 180
click at [715, 254] on button "button" at bounding box center [711, 254] width 23 height 23
click at [678, 334] on p "SlideButton is optimized for responsiveness and consistent usability: • Screen …" at bounding box center [764, 346] width 589 height 180
drag, startPoint x: 664, startPoint y: 331, endPoint x: 484, endPoint y: 282, distance: 186.6
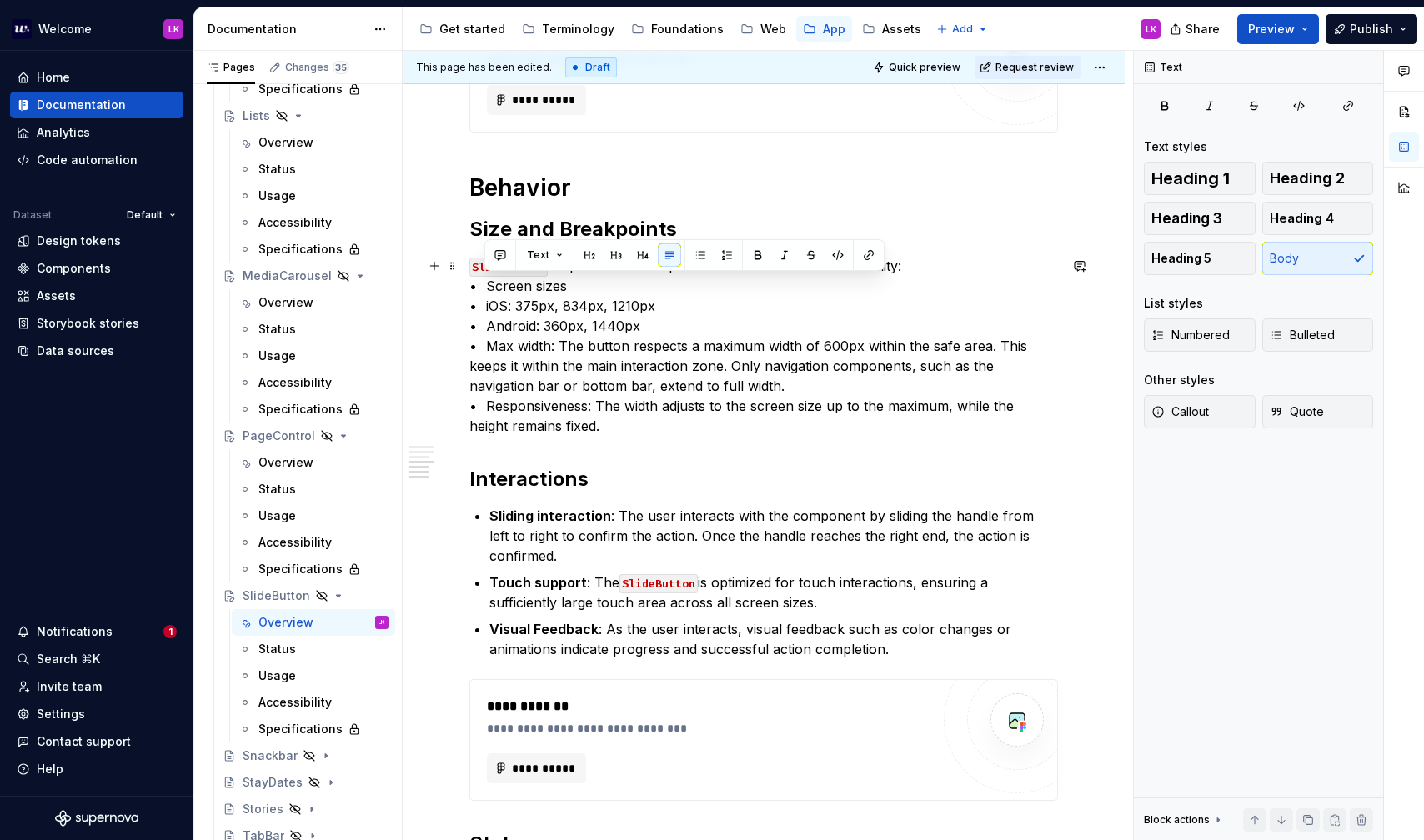
click at [484, 282] on p "SlideButton is optimized for responsiveness and consistent usability: • Screen …" at bounding box center [764, 346] width 589 height 180
click at [726, 253] on button "button" at bounding box center [726, 254] width 23 height 23
click at [657, 322] on p "SlideButton is optimized for responsiveness and consistent usability: • Screen …" at bounding box center [764, 346] width 589 height 180
click at [903, 270] on p "SlideButton is optimized for responsiveness and consistent usability: • Screen …" at bounding box center [764, 346] width 589 height 180
click at [921, 264] on p "SlideButton is optimized for responsiveness and consistent usability: • Screen …" at bounding box center [764, 346] width 589 height 180
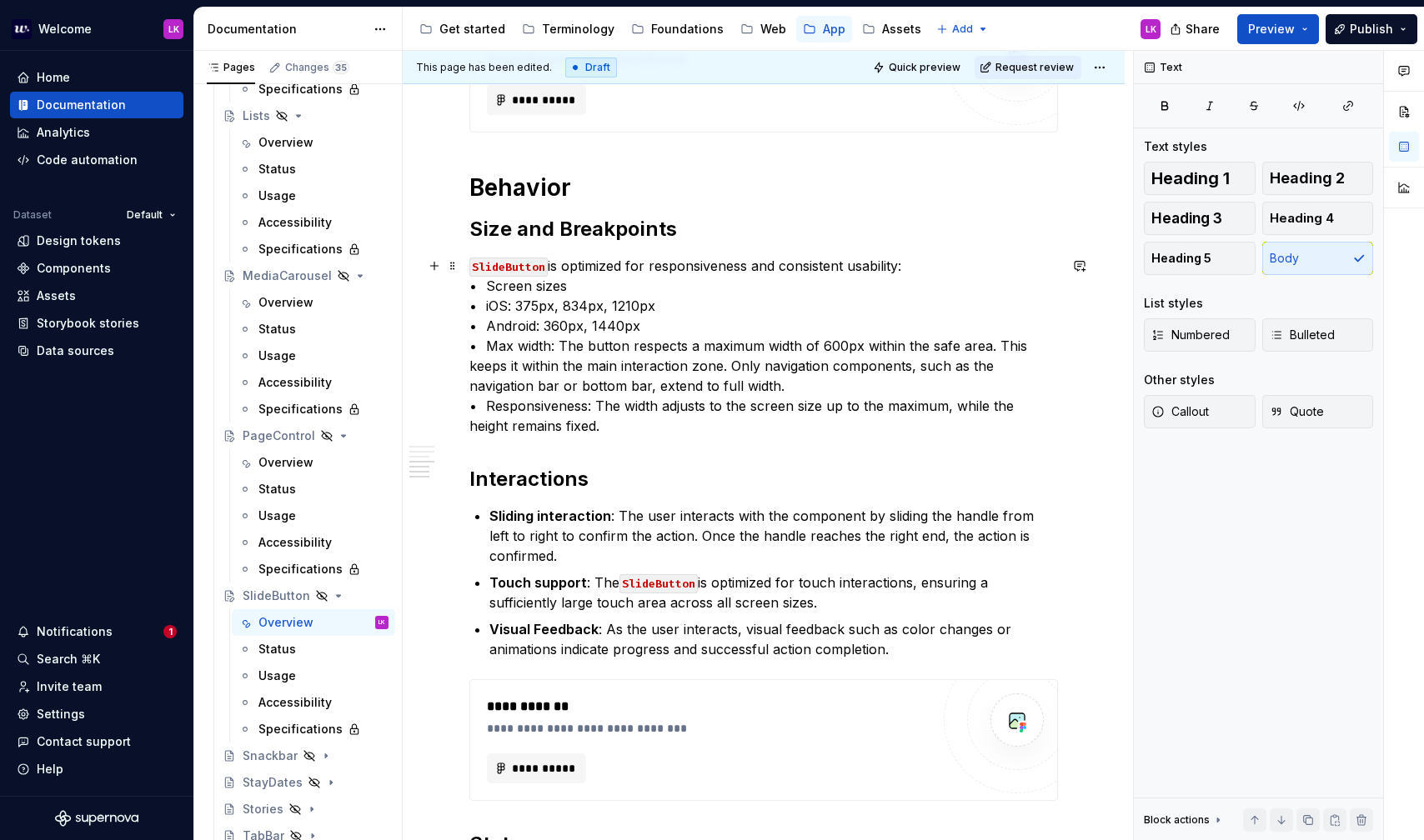
click at [709, 292] on p "SlideButton is optimized for responsiveness and consistent usability: • Screen …" at bounding box center [764, 346] width 589 height 180
click at [721, 310] on p "SlideButton is optimized for responsiveness and consistent usability: • Screen …" at bounding box center [764, 346] width 589 height 180
click at [726, 310] on p "SlideButton is optimized for responsiveness and consistent usability: • Screen …" at bounding box center [764, 346] width 589 height 180
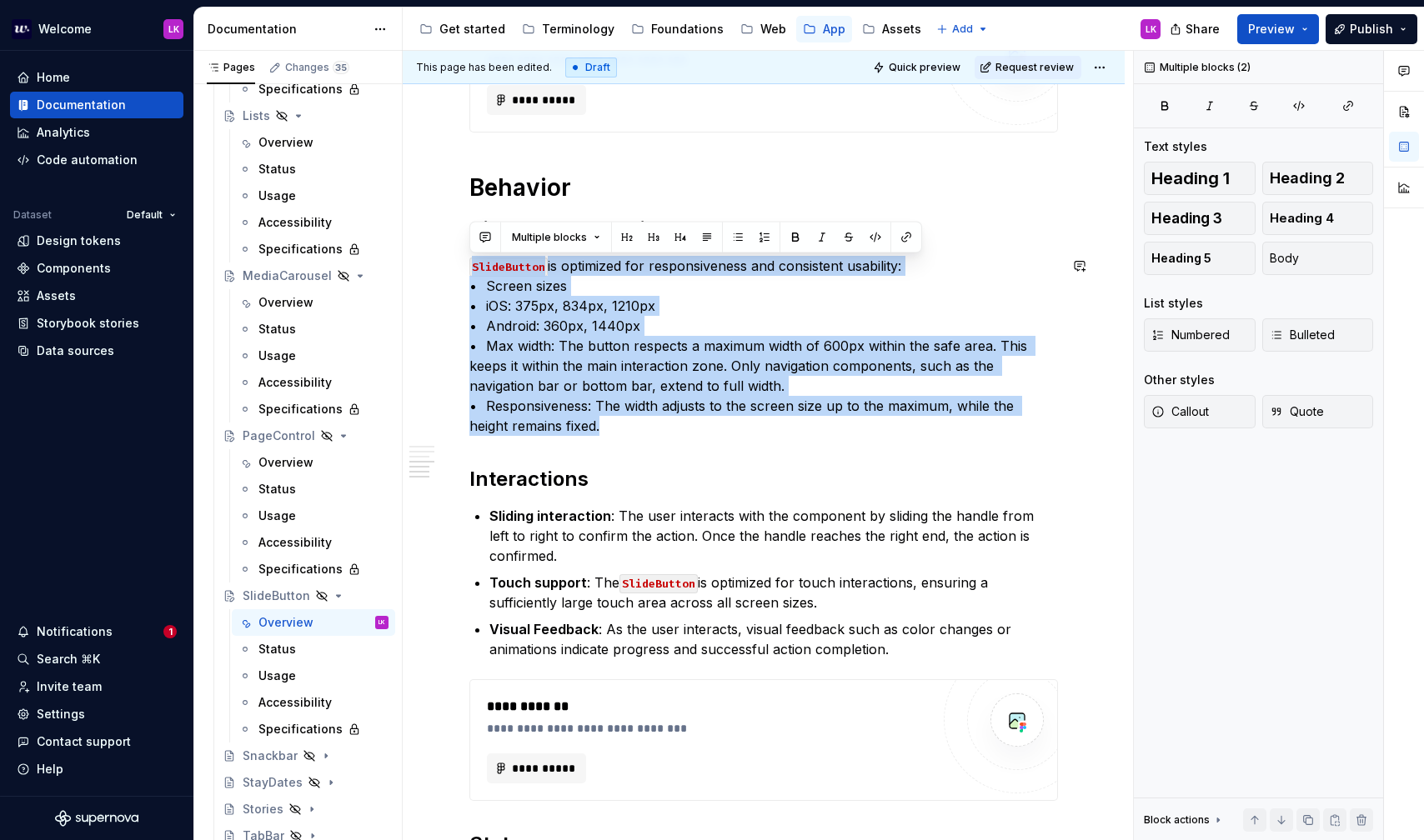
drag, startPoint x: 640, startPoint y: 437, endPoint x: 472, endPoint y: 243, distance: 256.6
click at [472, 243] on div "**********" at bounding box center [764, 309] width 589 height 1727
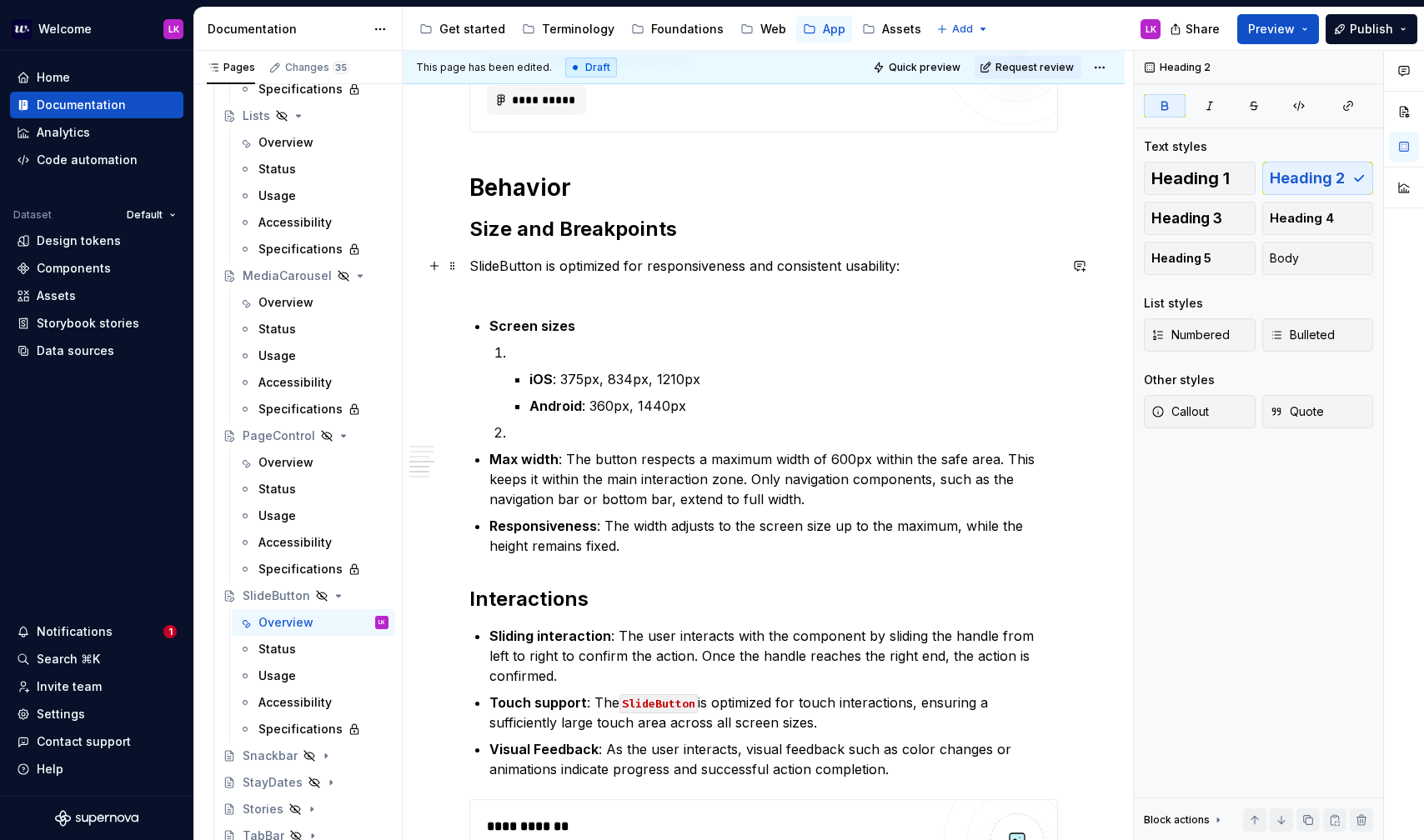
click at [498, 293] on p "SlideButton is optimized for responsiveness and consistent usability:" at bounding box center [764, 275] width 589 height 40
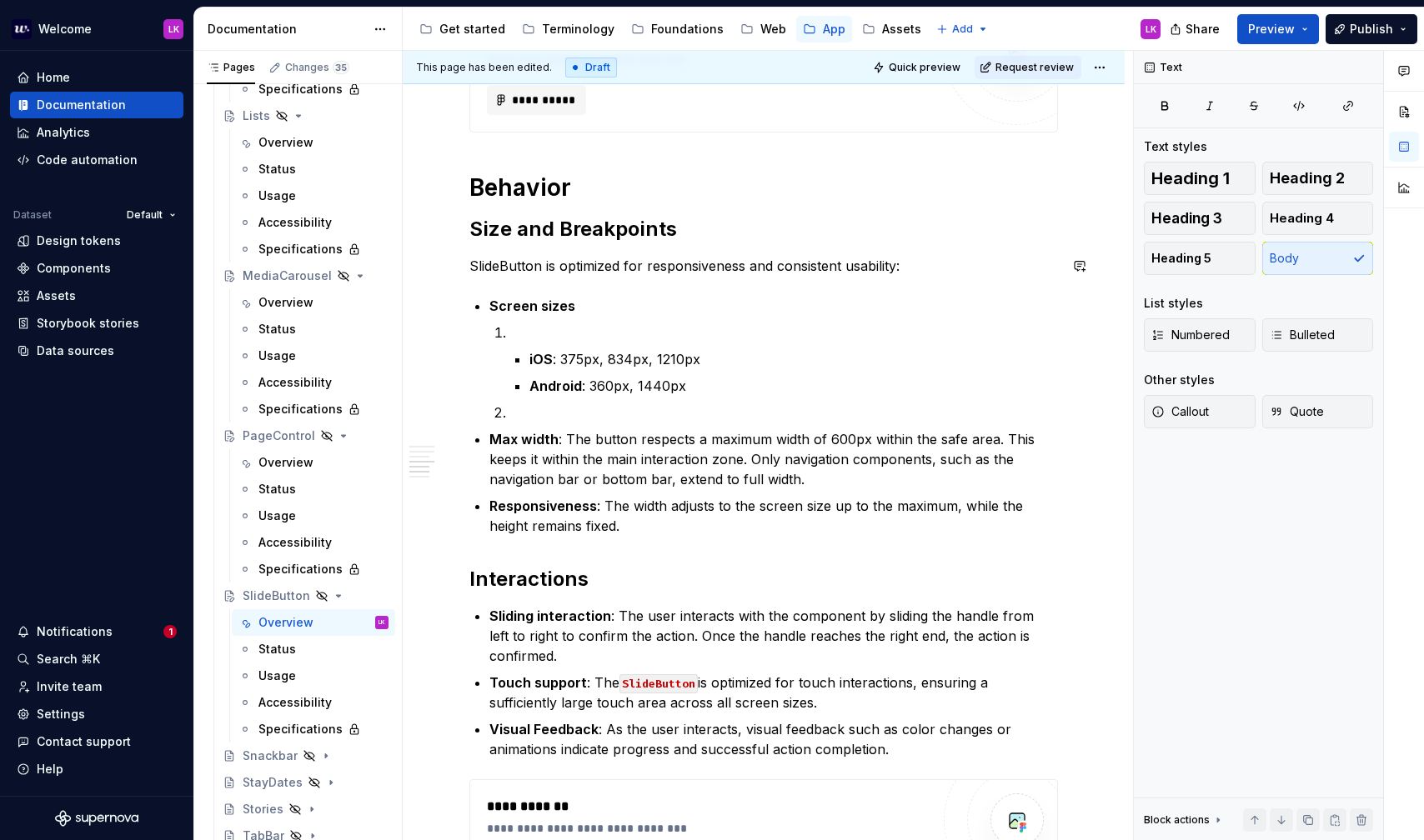
click at [498, 293] on div "**********" at bounding box center [764, 359] width 589 height 1827
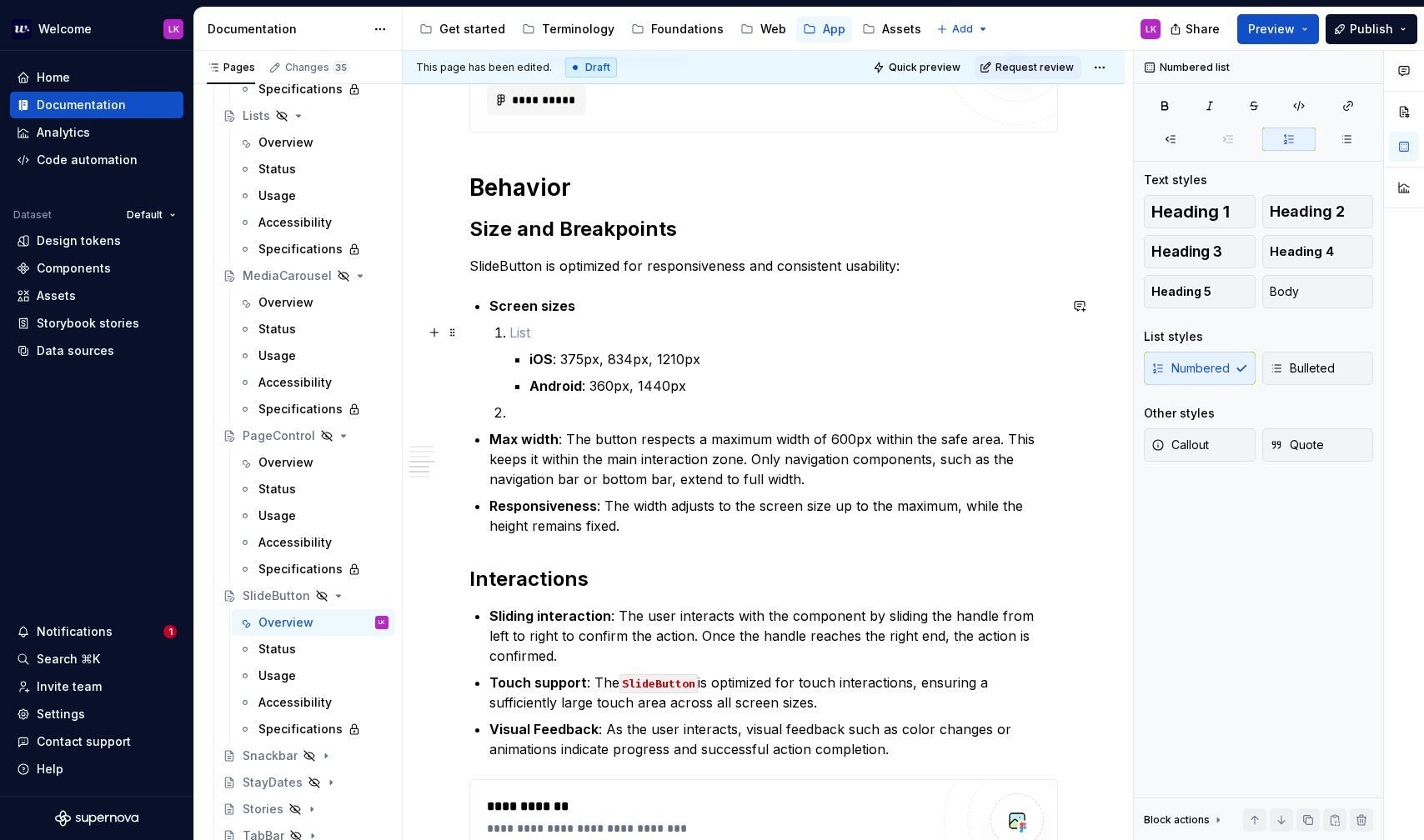
click at [529, 341] on p "To enrich screen reader interactions, please activate Accessibility in Grammarl…" at bounding box center [783, 332] width 549 height 20
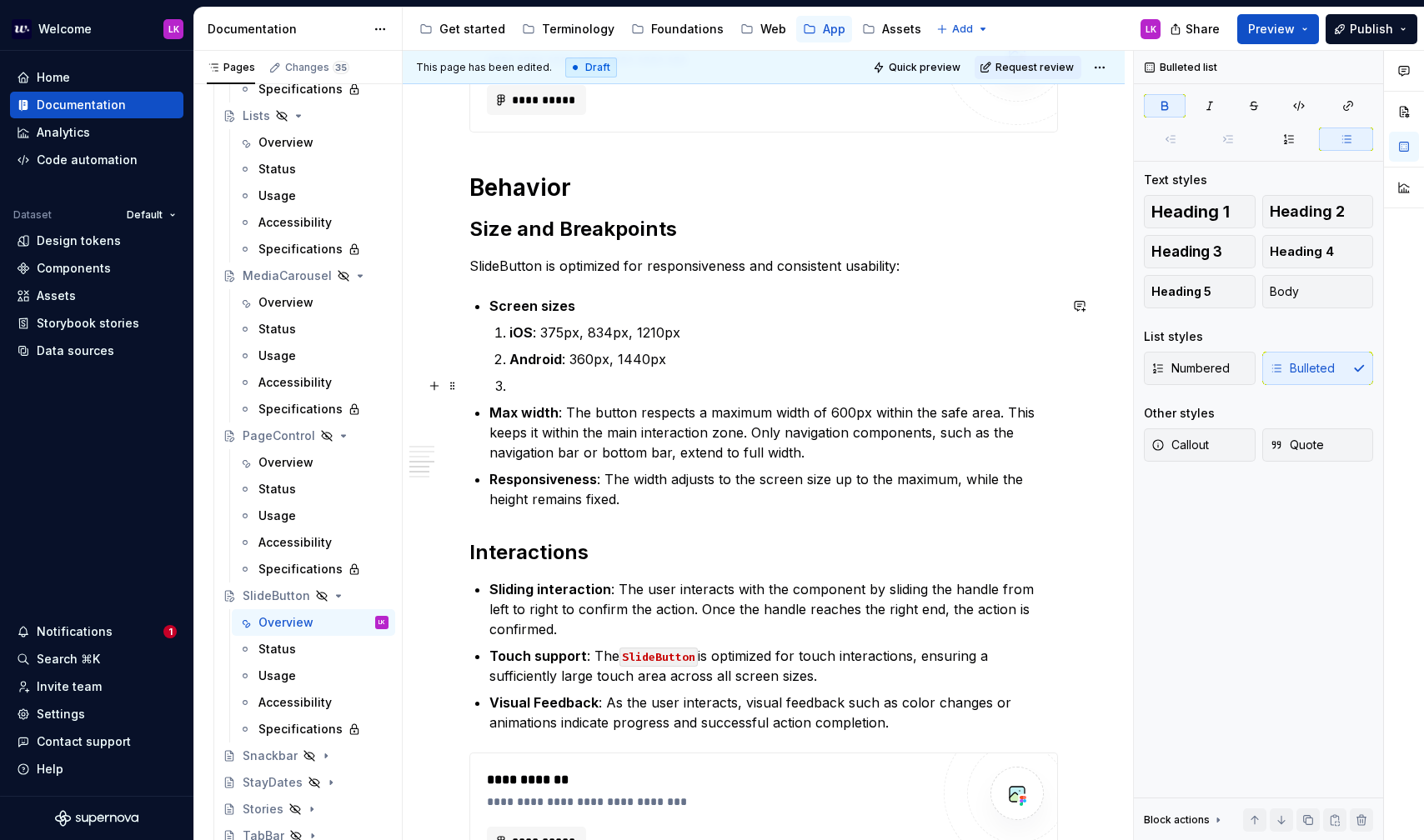
click at [527, 385] on p "To enrich screen reader interactions, please activate Accessibility in Grammarl…" at bounding box center [783, 386] width 549 height 20
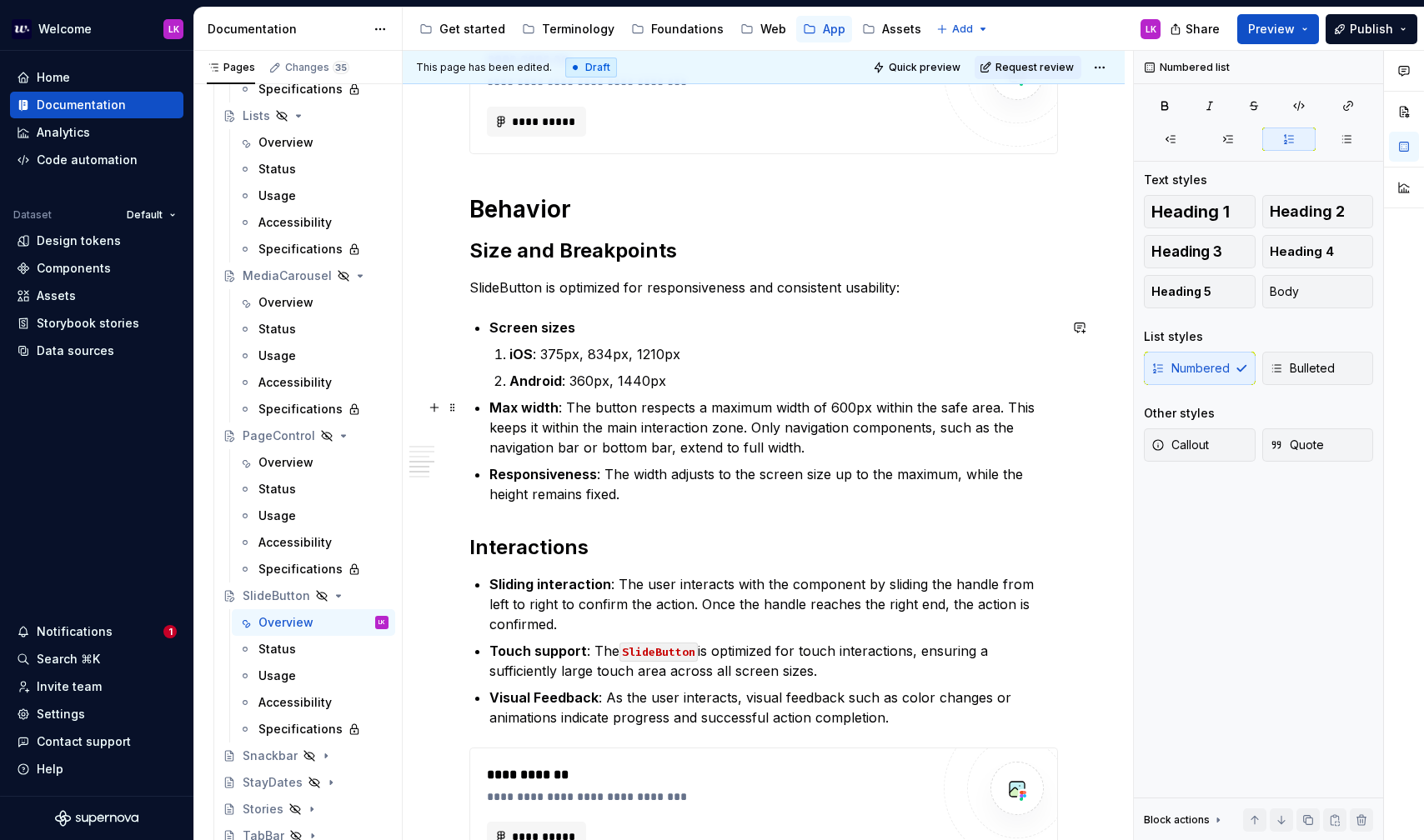
scroll to position [880, 0]
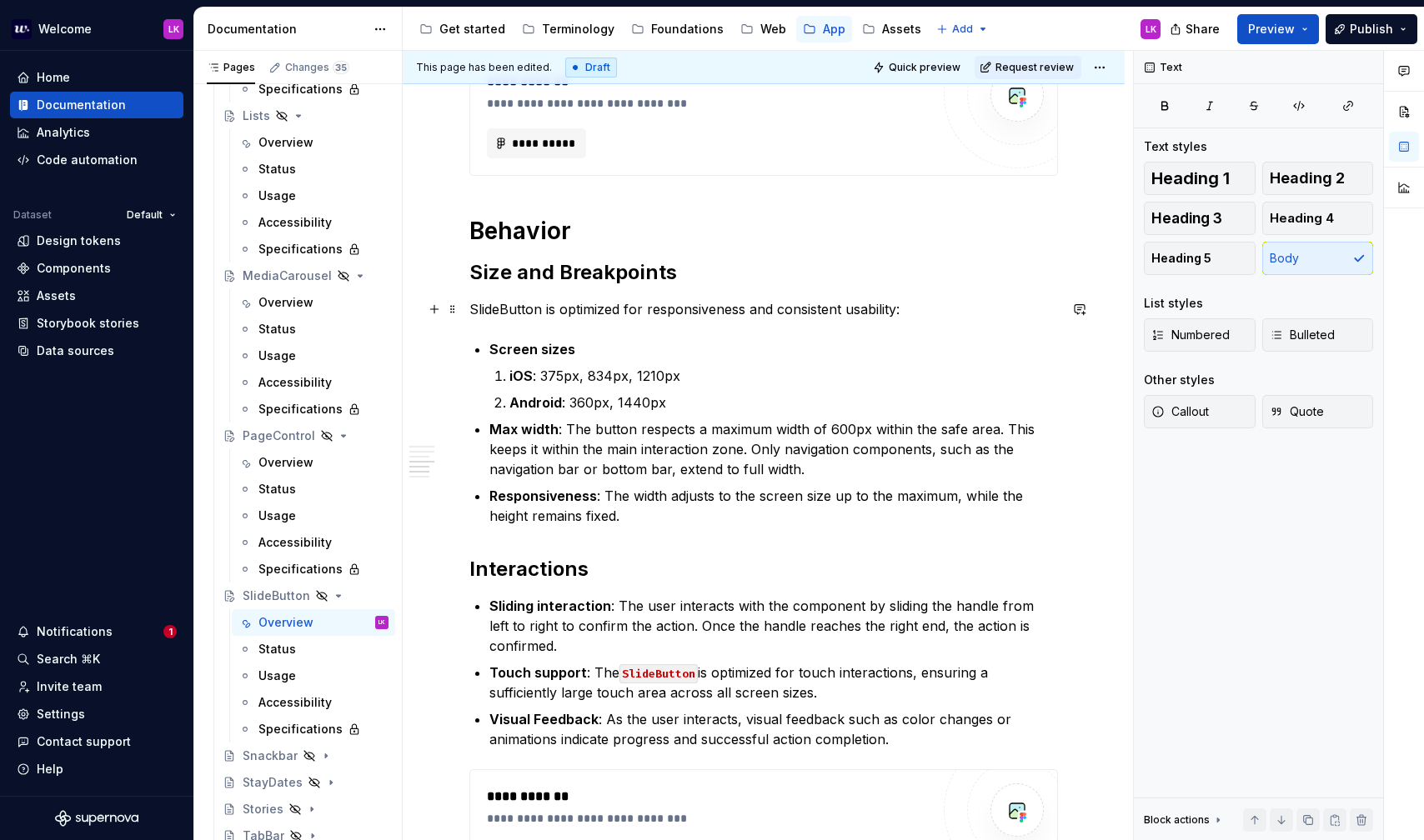
click at [521, 311] on p "SlideButton is optimized for responsiveness and consistent usability:" at bounding box center [764, 309] width 589 height 20
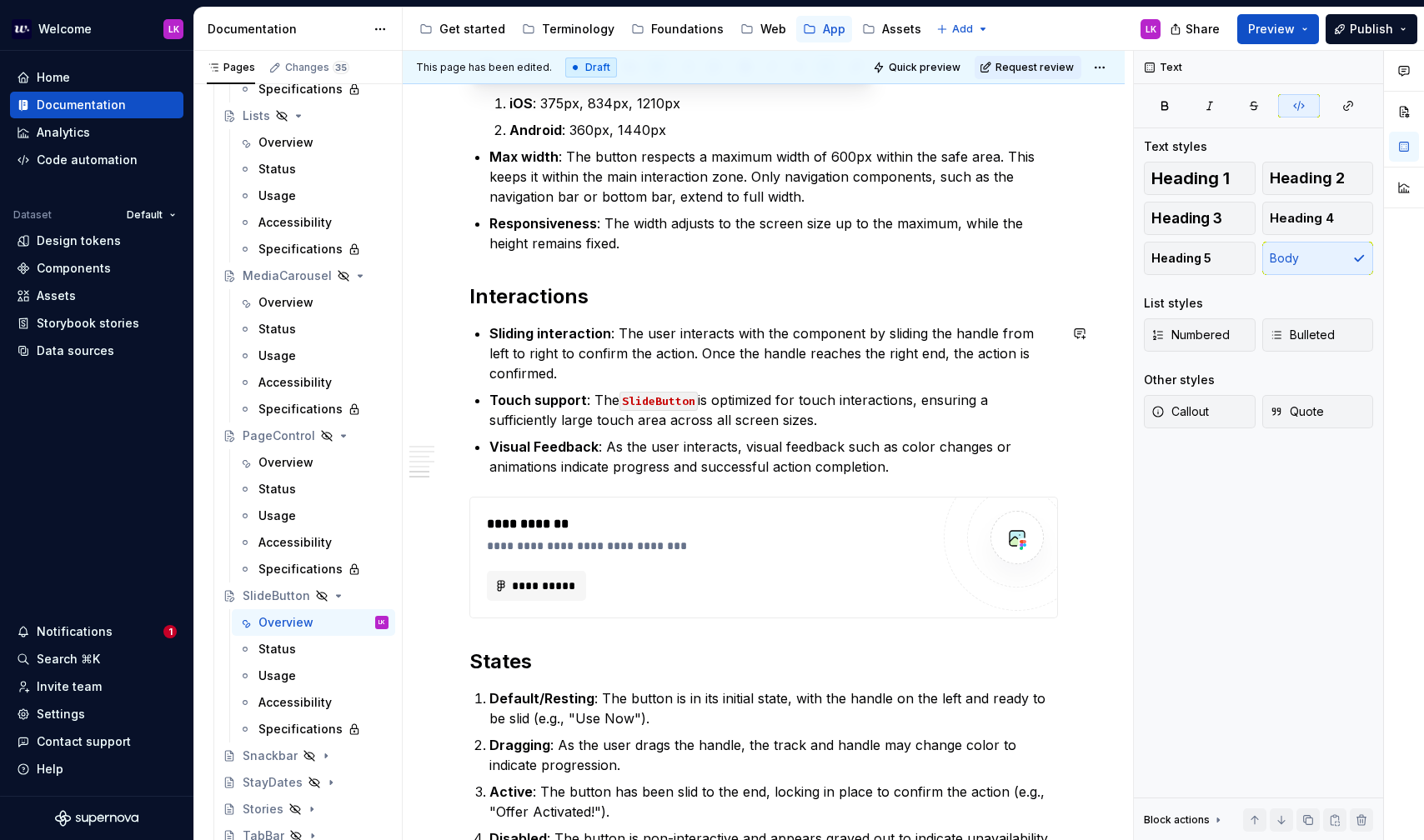
scroll to position [1154, 0]
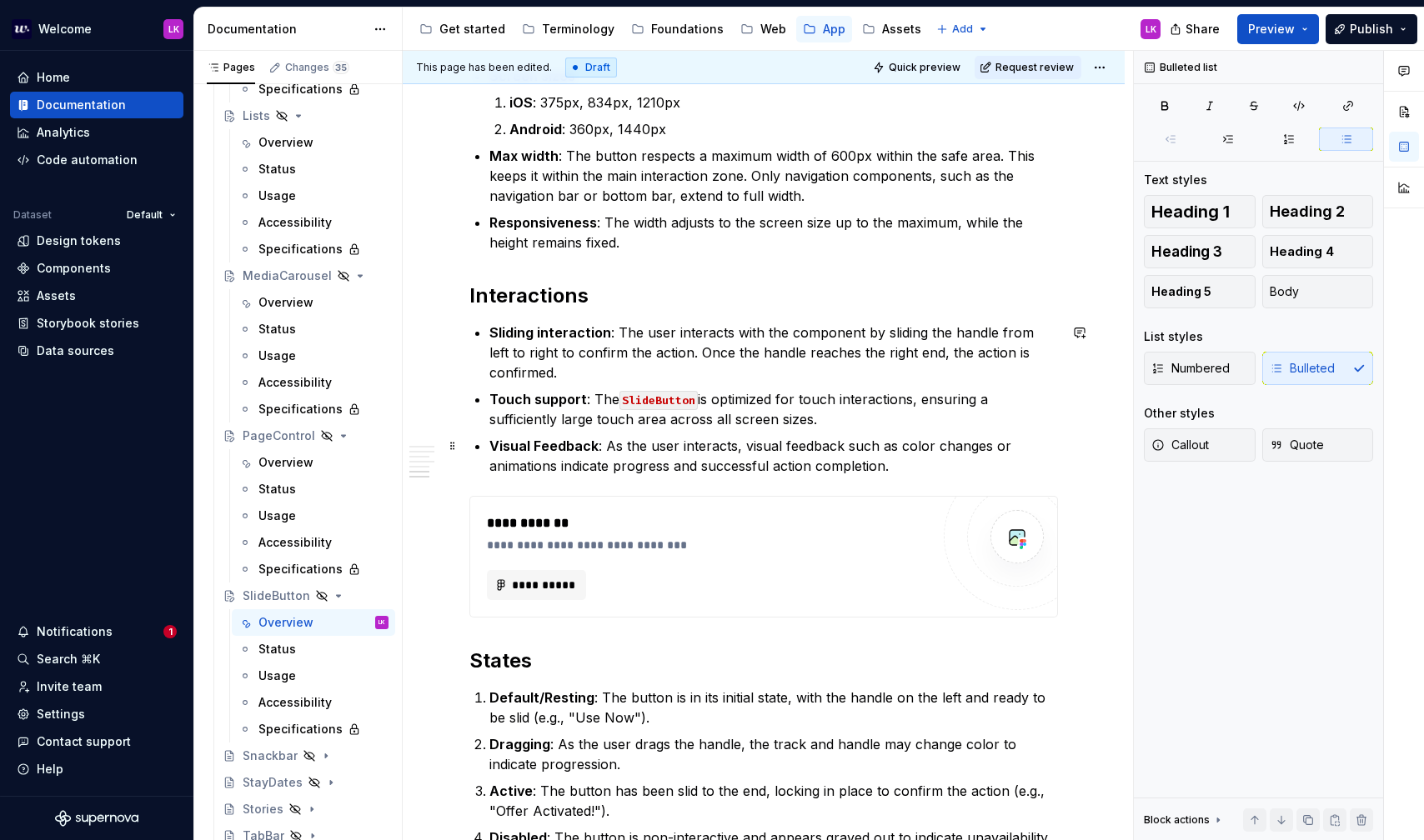
click at [909, 468] on p "Visual Feedback : As the user interacts, visual feedback such as color changes …" at bounding box center [773, 456] width 568 height 40
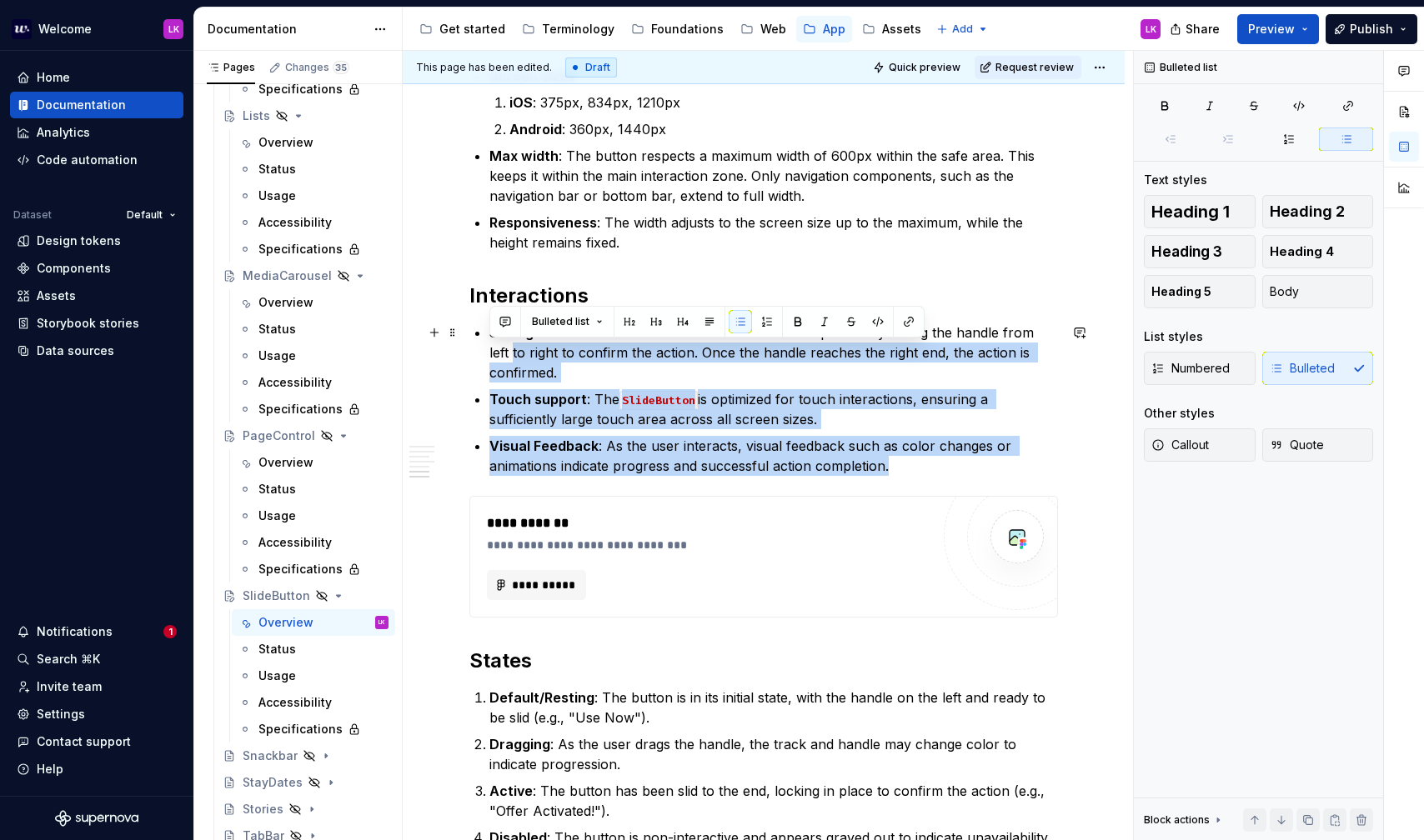
drag, startPoint x: 914, startPoint y: 468, endPoint x: 424, endPoint y: 346, distance: 505.0
click at [424, 346] on div "**********" at bounding box center [763, 219] width 722 height 2085
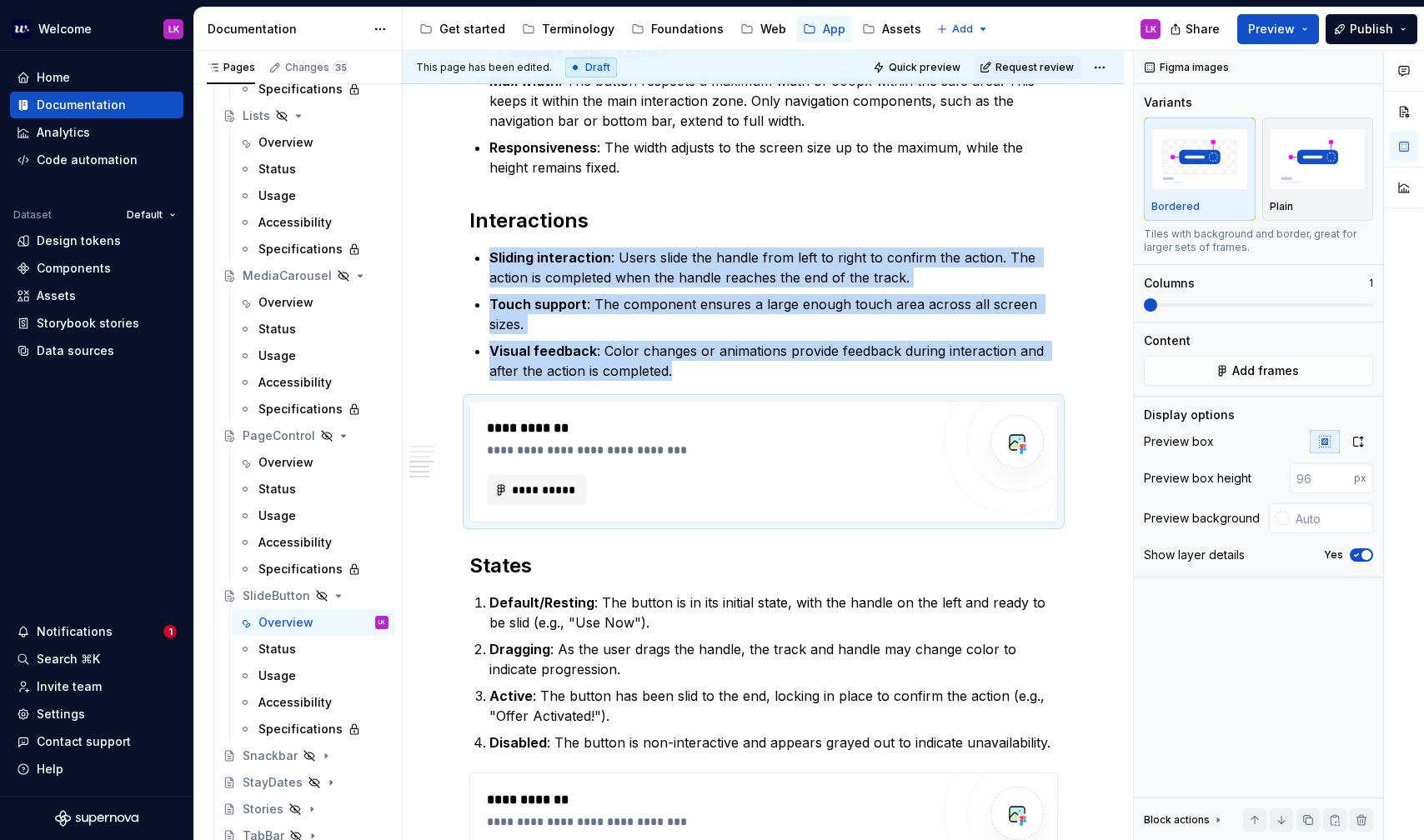
scroll to position [1534, 0]
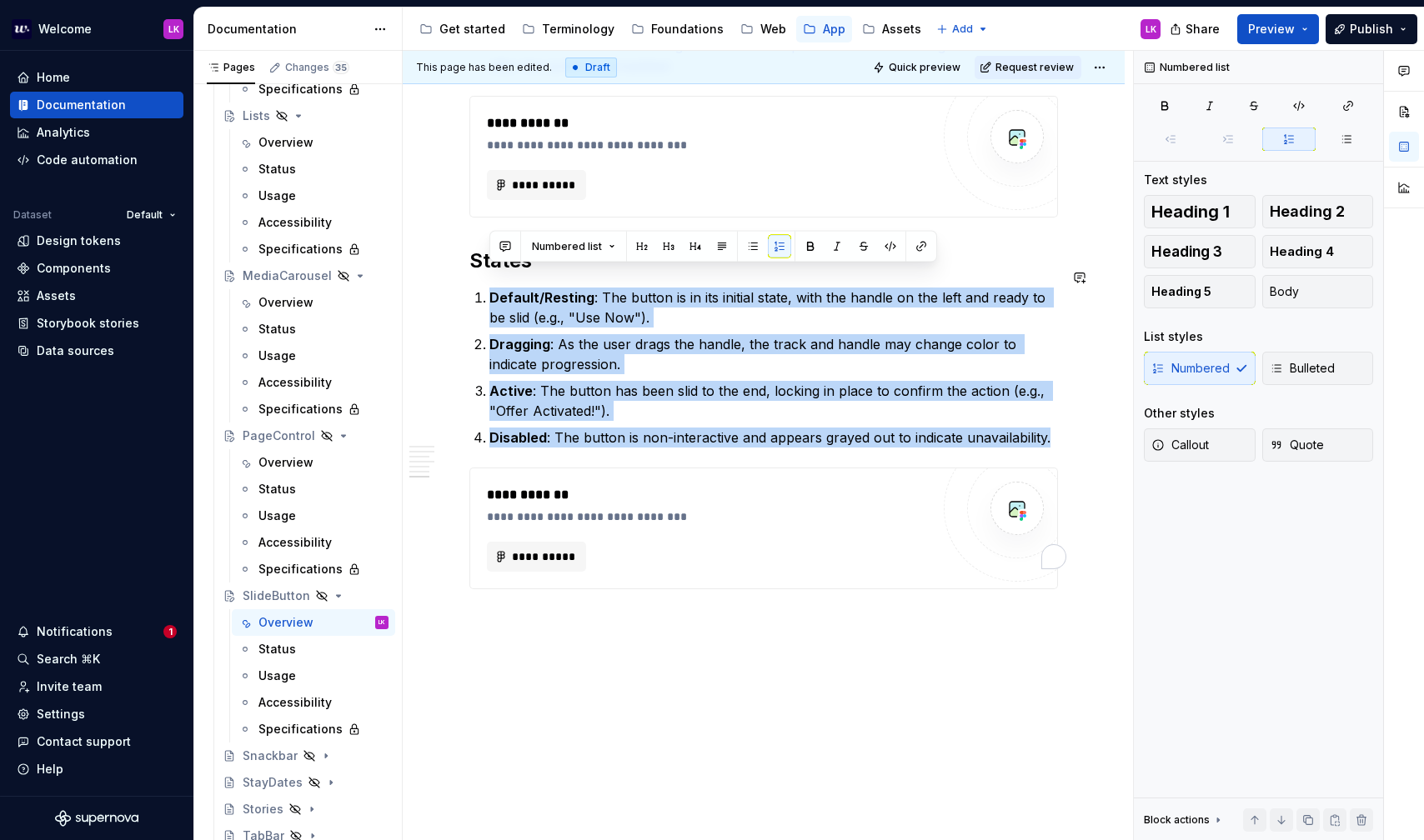
drag, startPoint x: 1057, startPoint y: 414, endPoint x: 436, endPoint y: 264, distance: 638.9
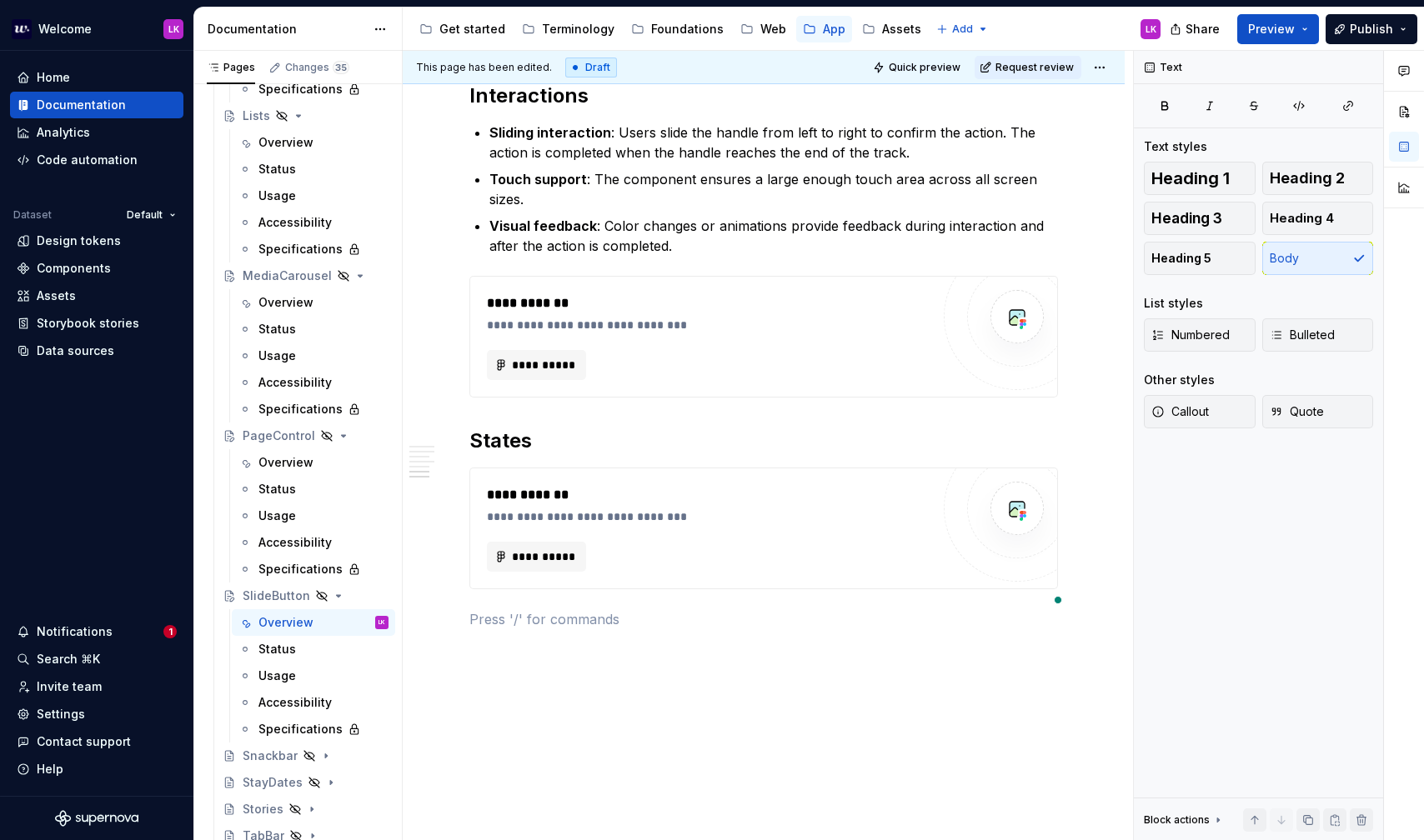
scroll to position [1393, 0]
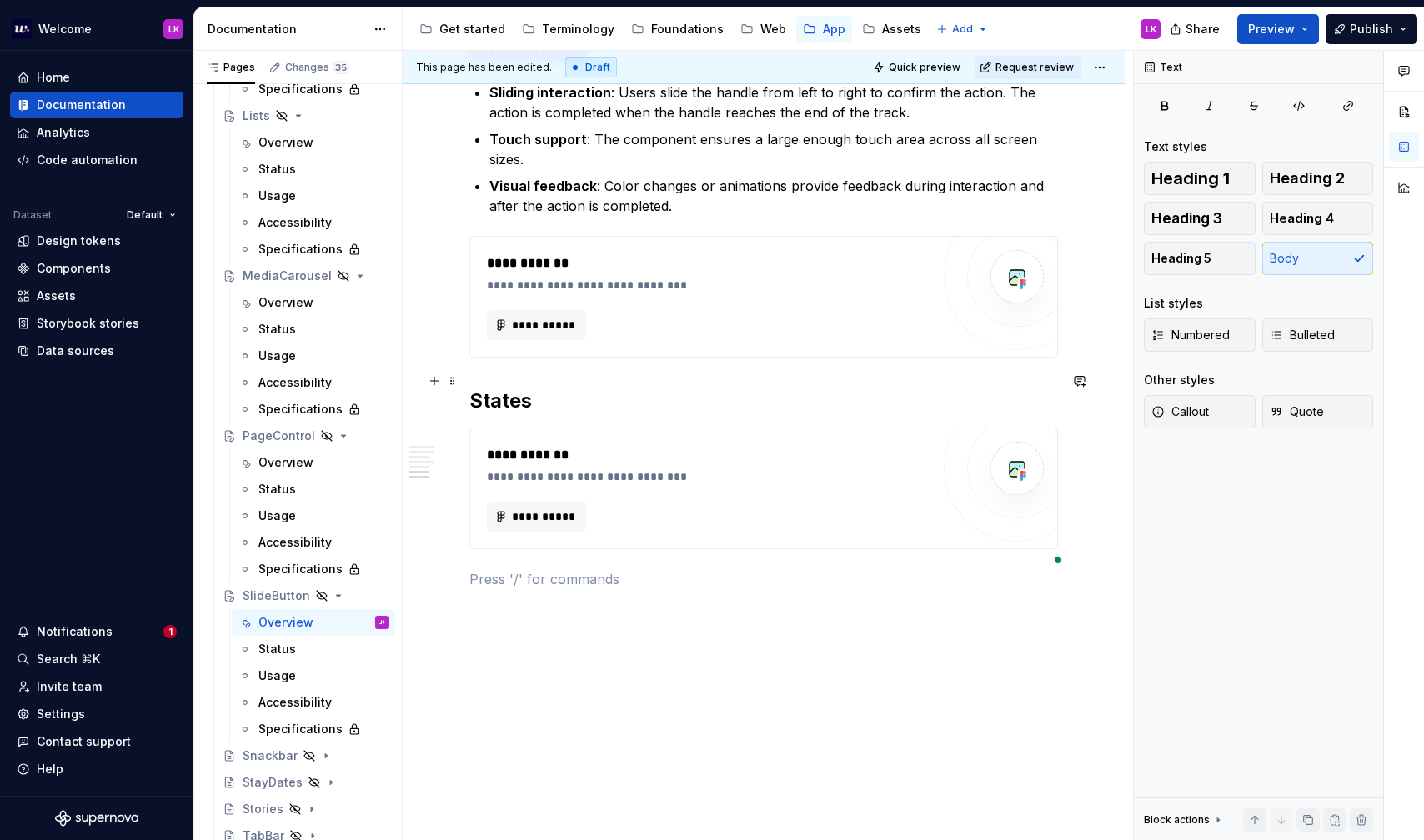
click at [553, 388] on h2 "States" at bounding box center [764, 400] width 589 height 26
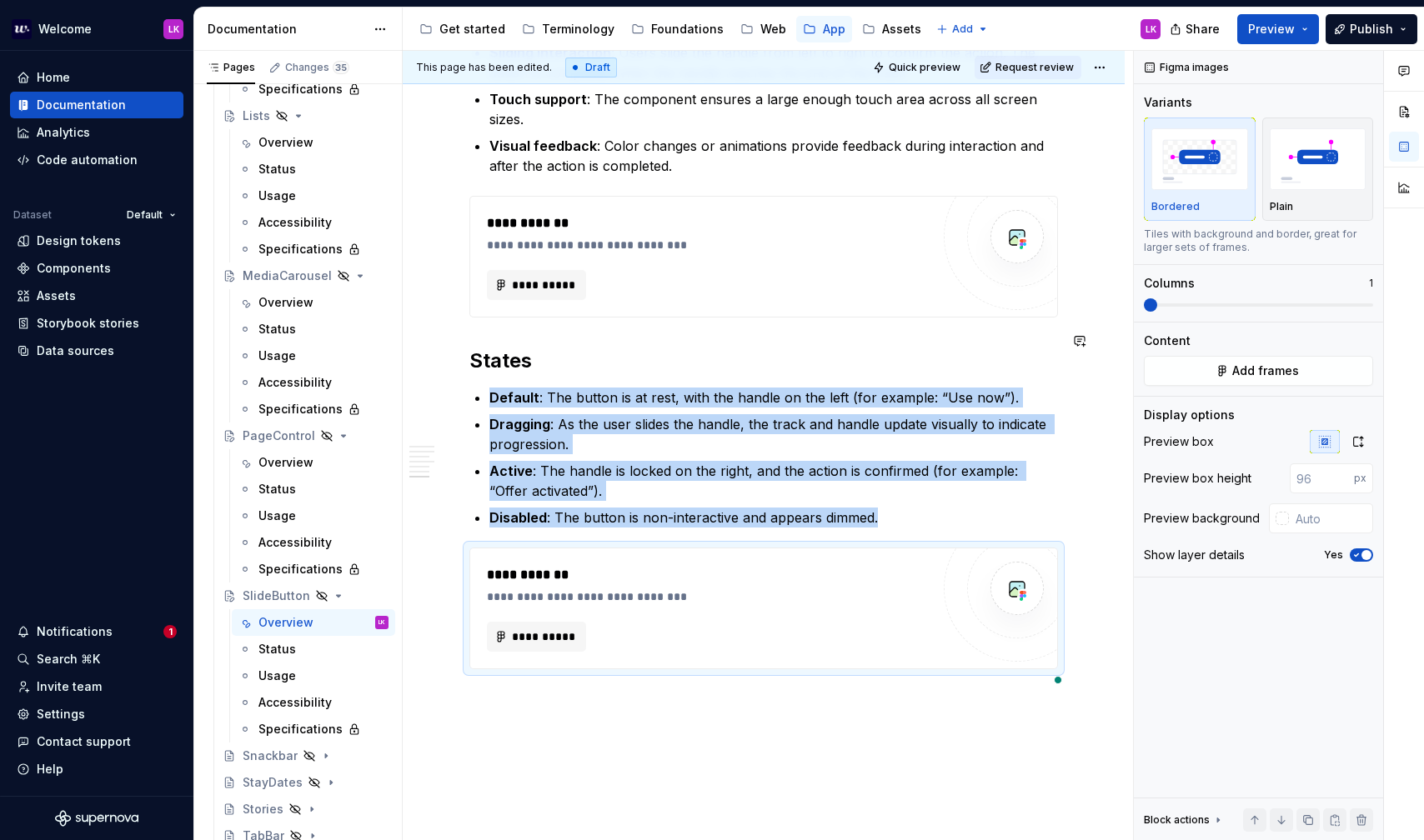
scroll to position [1534, 0]
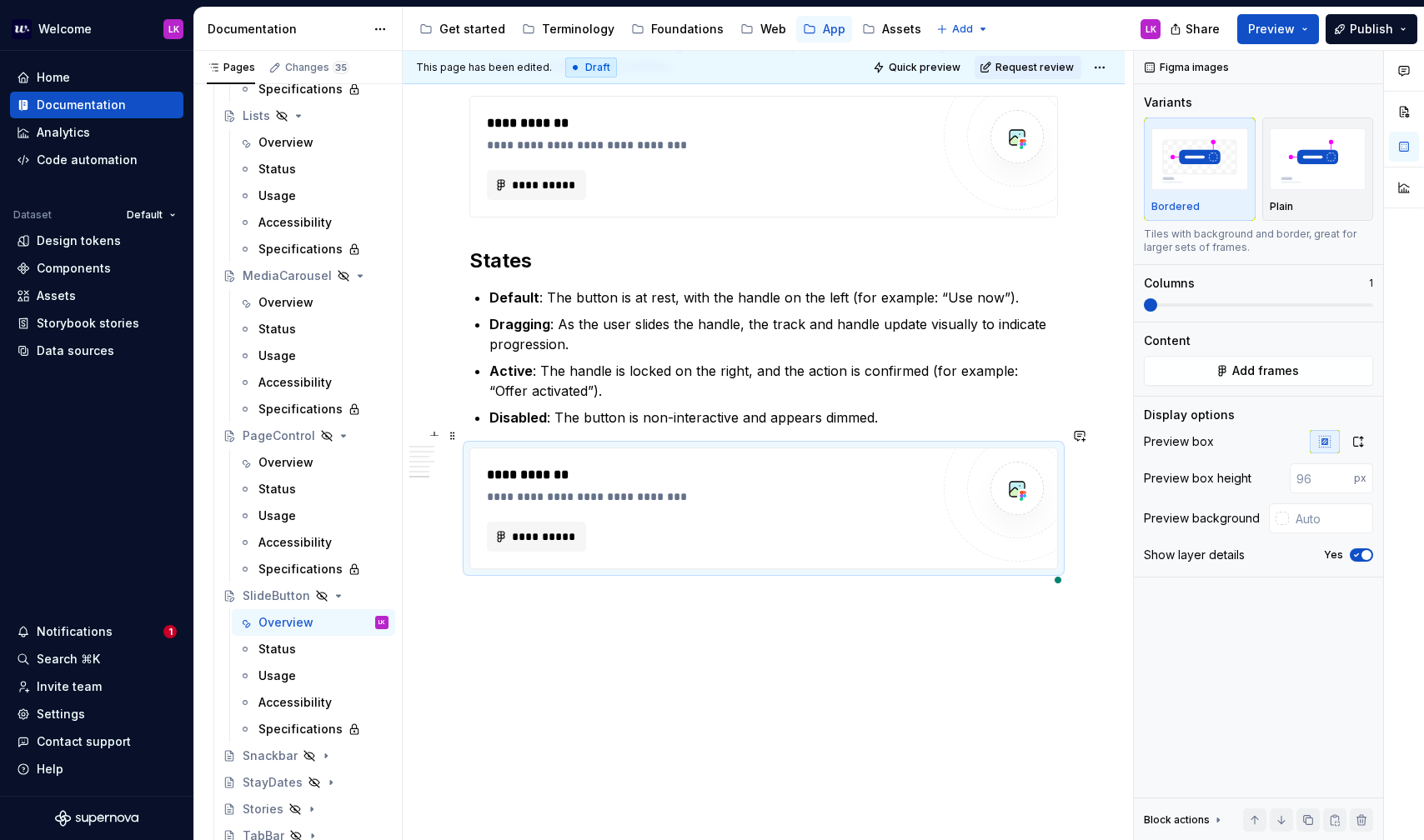
click at [608, 488] on div "**********" at bounding box center [712, 497] width 452 height 17
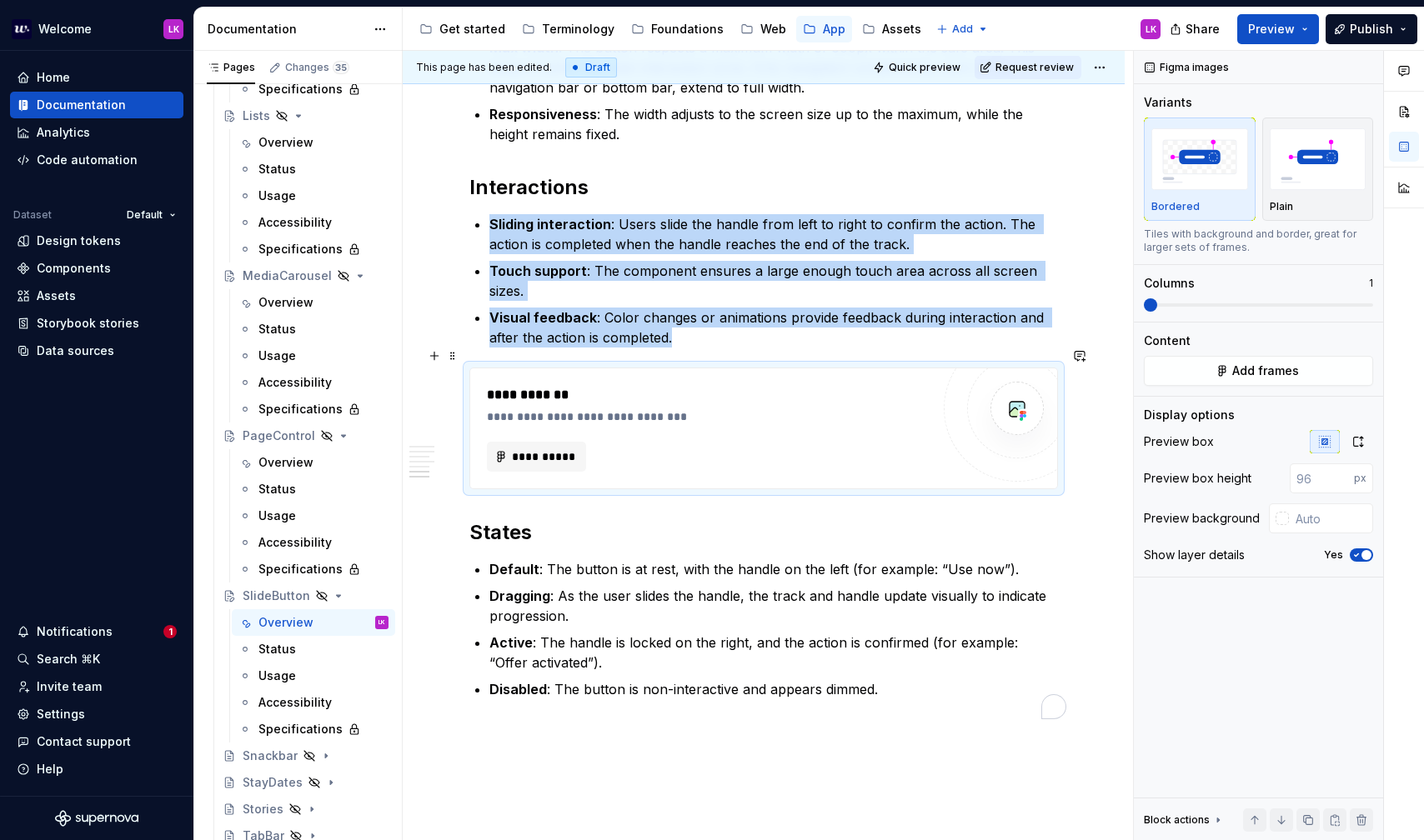
click at [632, 442] on div "**********" at bounding box center [708, 457] width 443 height 30
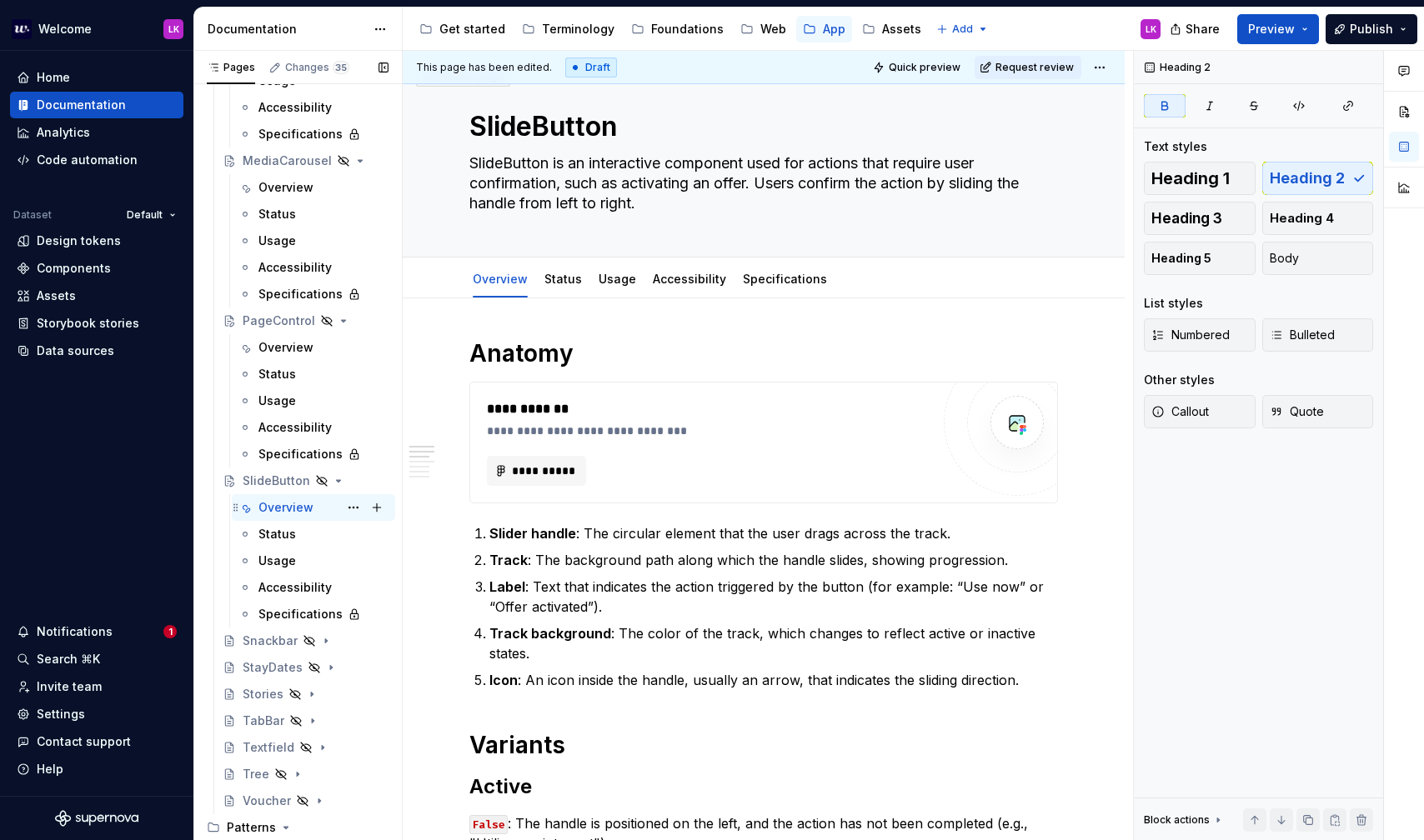
scroll to position [1704, 0]
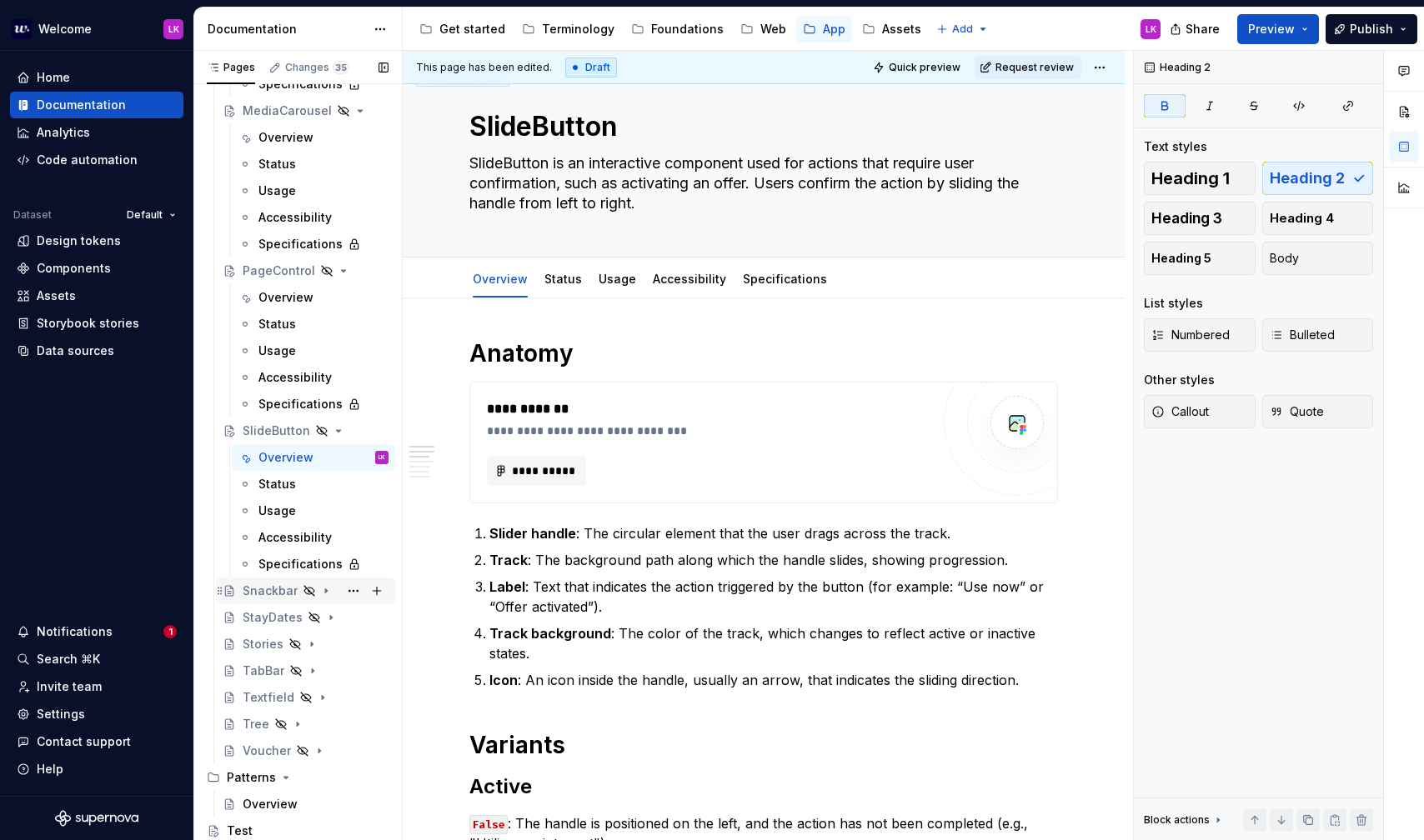
click at [277, 591] on div "Snackbar" at bounding box center [270, 591] width 55 height 17
click at [295, 617] on div "Overview" at bounding box center [286, 618] width 55 height 17
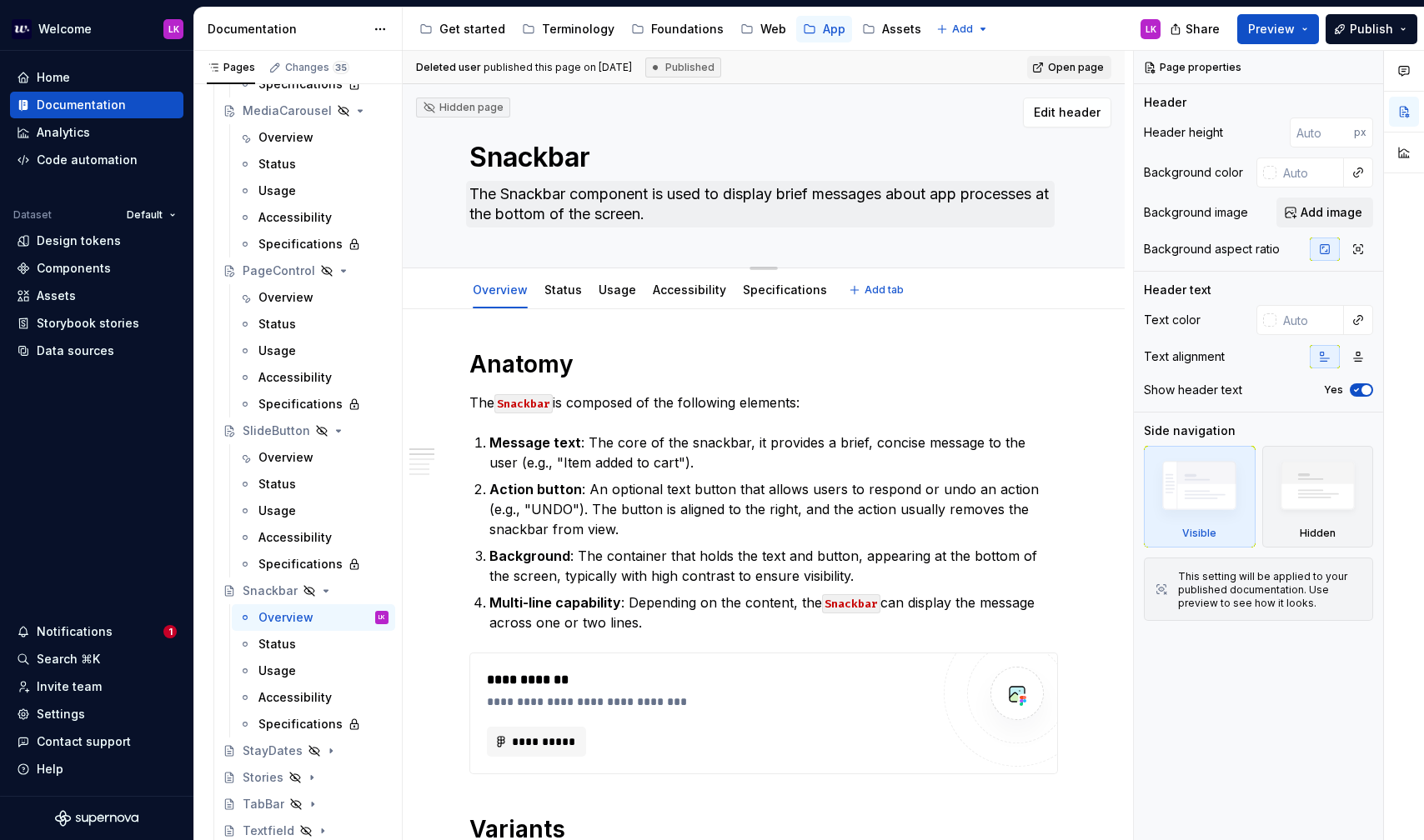
drag, startPoint x: 455, startPoint y: 149, endPoint x: 692, endPoint y: 205, distance: 243.5
click at [692, 205] on div "Hidden page Snackbar The Snackbar component is used to display brief messages a…" at bounding box center [763, 176] width 722 height 184
click at [460, 149] on div "Hidden page Snackbar The Snackbar component is used to display brief messages a…" at bounding box center [763, 176] width 722 height 184
drag, startPoint x: 439, startPoint y: 137, endPoint x: 813, endPoint y: 241, distance: 388.2
click at [813, 241] on div "Hidden page Snackbar The Snackbar component is used to display brief messages a…" at bounding box center [763, 176] width 722 height 184
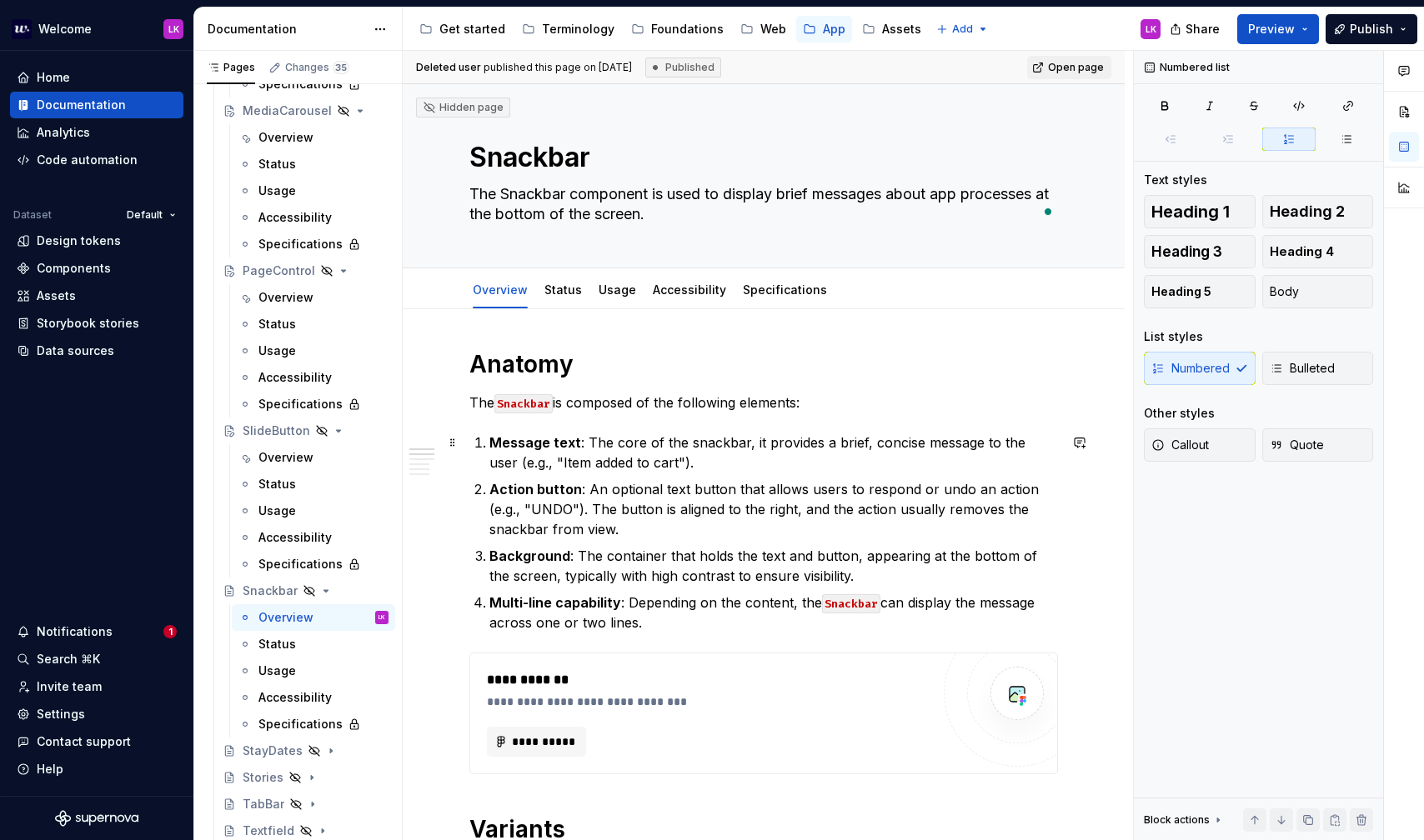
click at [586, 451] on p "Message text : The core of the snackbar, it provides a brief, concise message t…" at bounding box center [773, 452] width 568 height 40
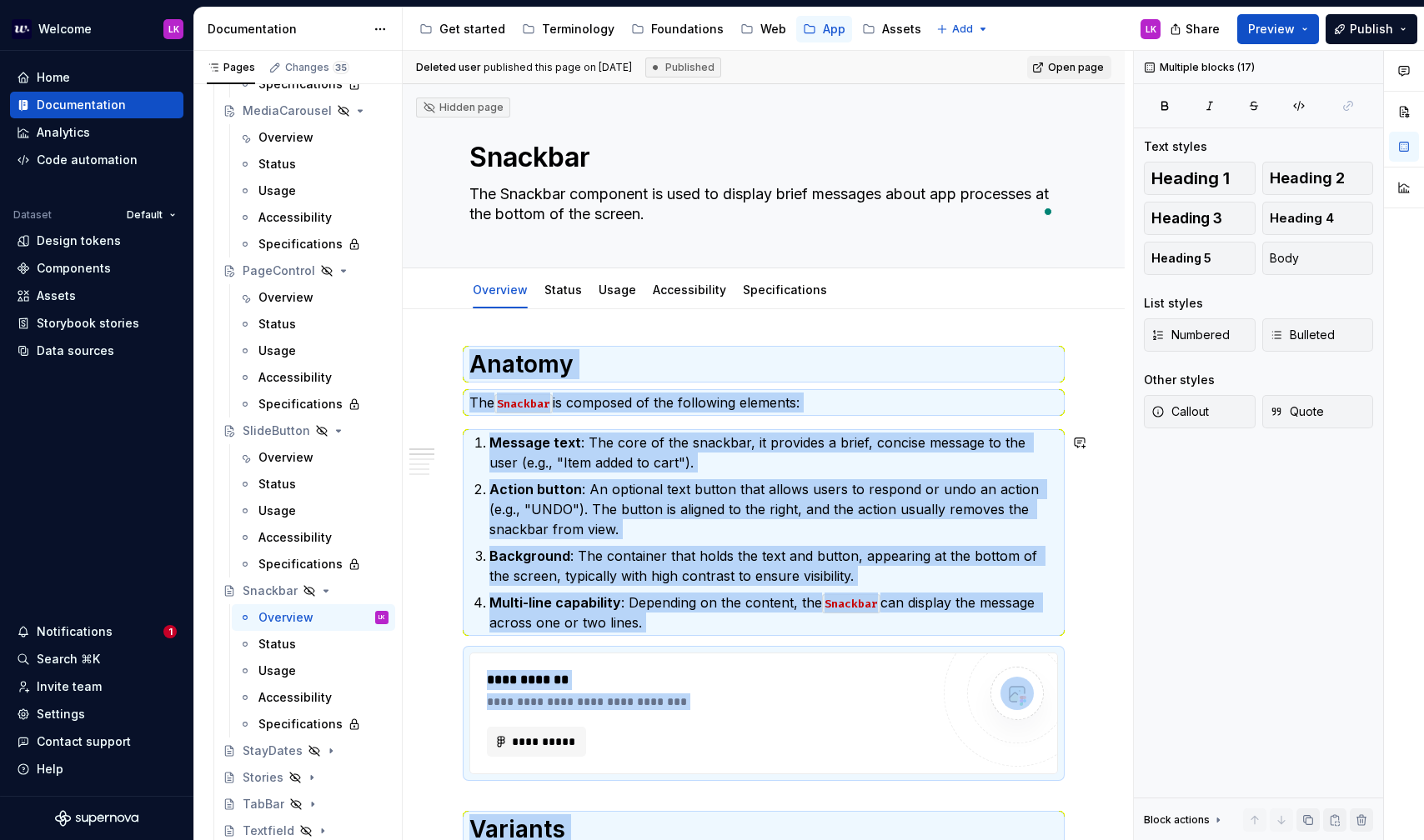
copy div "**********"
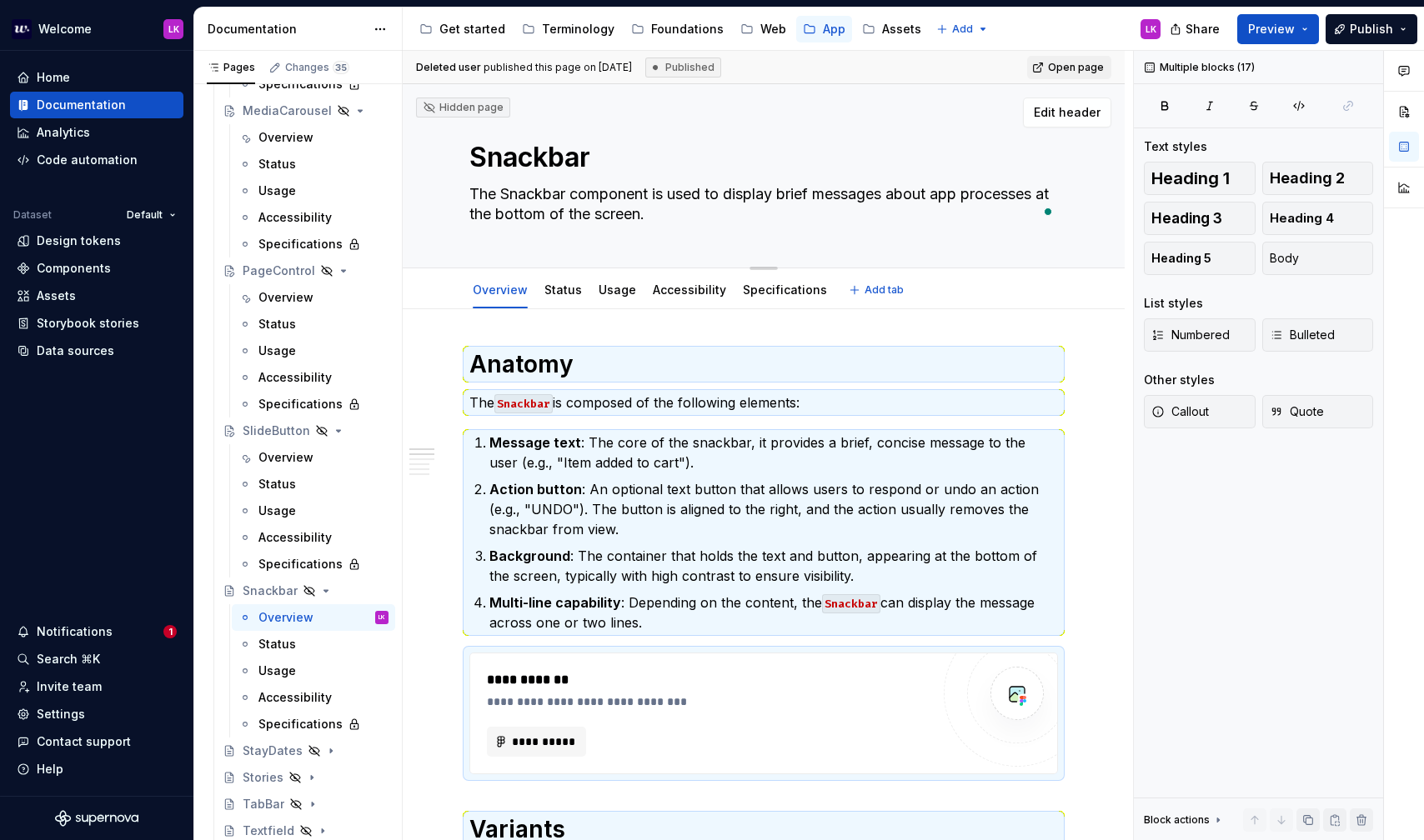
click at [547, 182] on textarea "The Snackbar component is used to display brief messages about app processes at…" at bounding box center [760, 204] width 589 height 47
paste textarea "Snackbar is used to display brief messages about app processes at the bottom of…"
type textarea "*"
type textarea "Snackbar is used to display brief messages about app processes at the bottom of…"
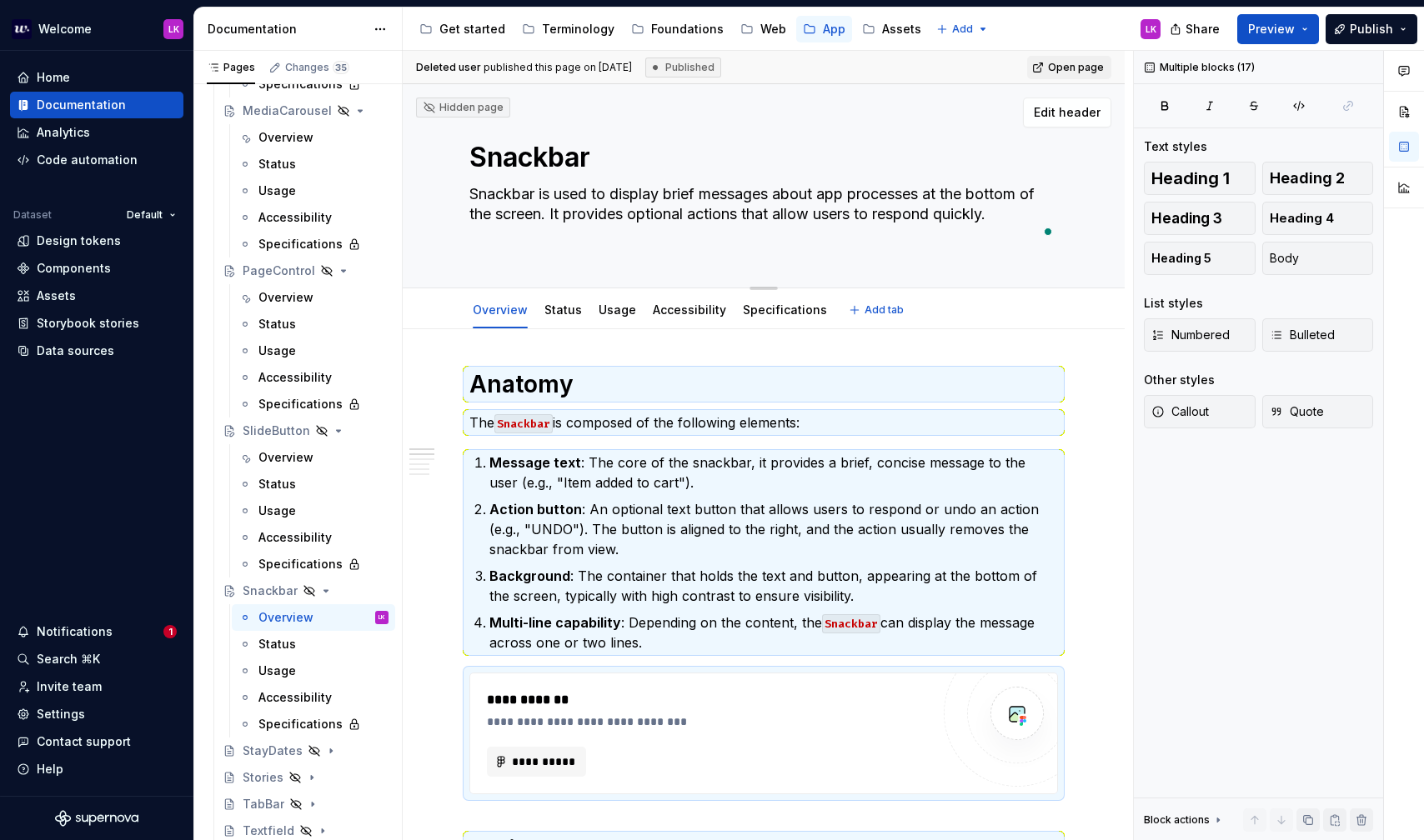
type textarea "*"
type textarea "Snackbar is used to display brief messages about app processes at the bottom of…"
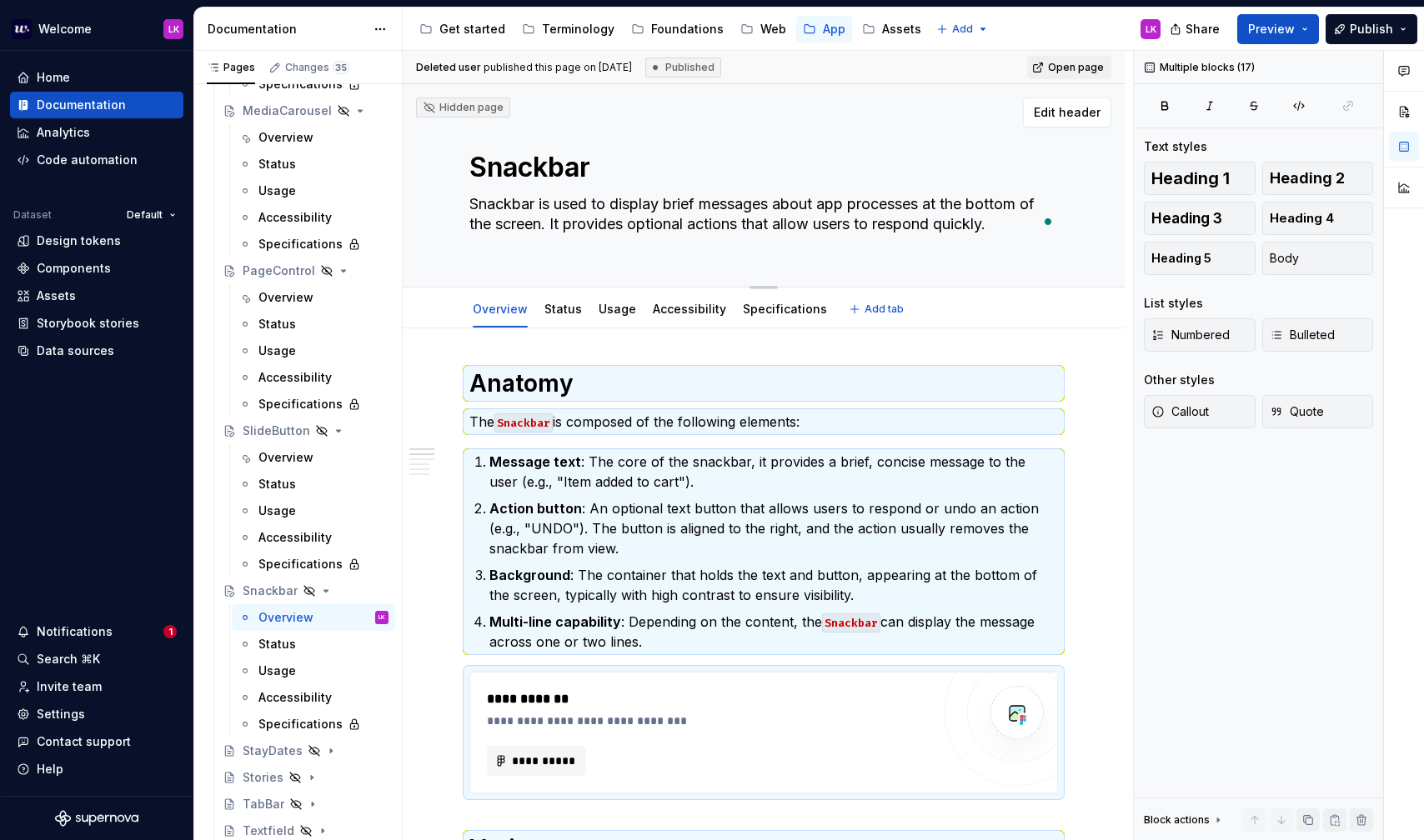
type textarea "*"
type textarea "Snackbar is used to display brief messages about app processes at the bottom of…"
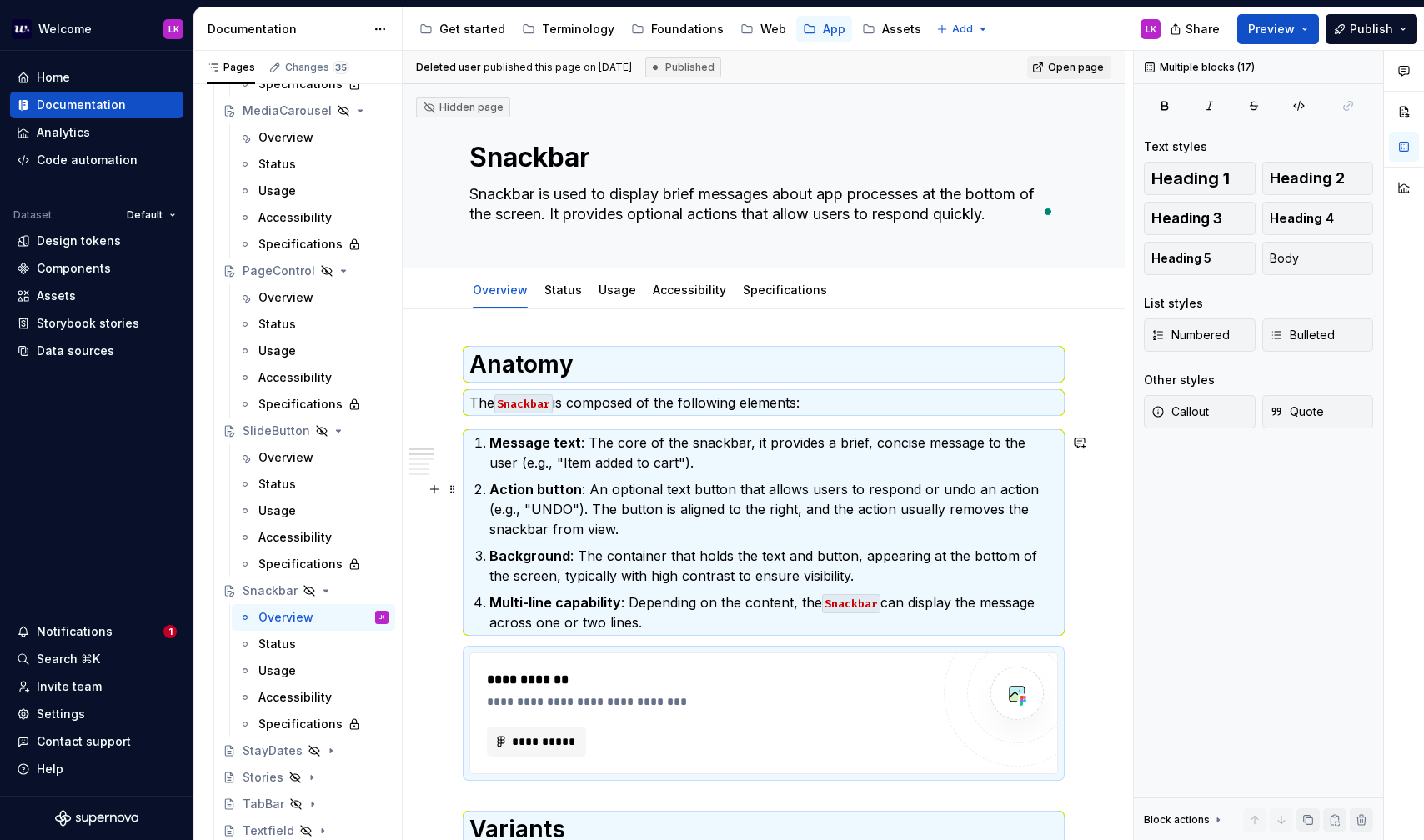
click at [576, 486] on p "Action button : An optional text button that allows users to respond or undo an…" at bounding box center [773, 509] width 568 height 60
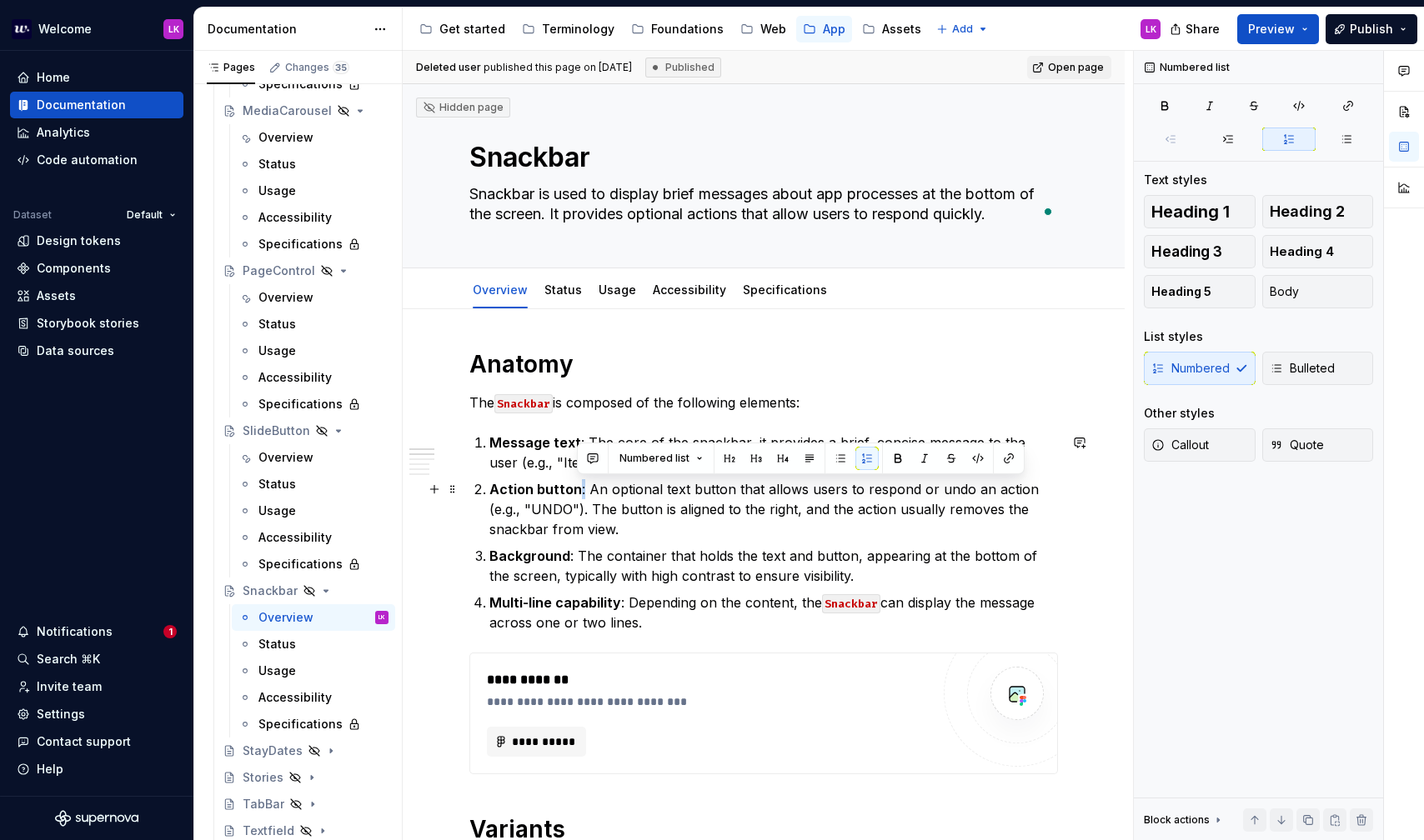
click at [576, 486] on p "Action button : An optional text button that allows users to respond or undo an…" at bounding box center [773, 509] width 568 height 60
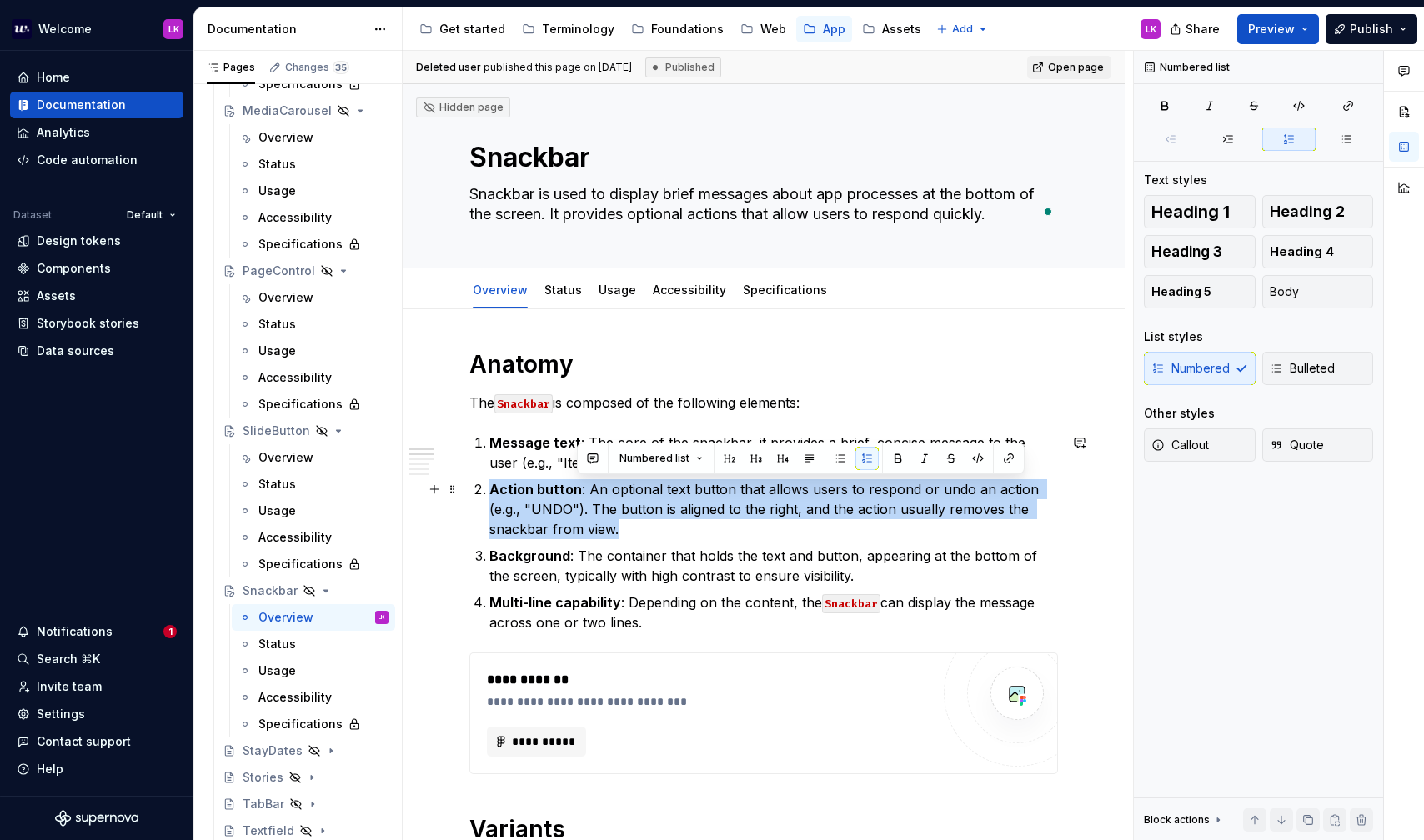
click at [576, 486] on p "Action button : An optional text button that allows users to respond or undo an…" at bounding box center [773, 509] width 568 height 60
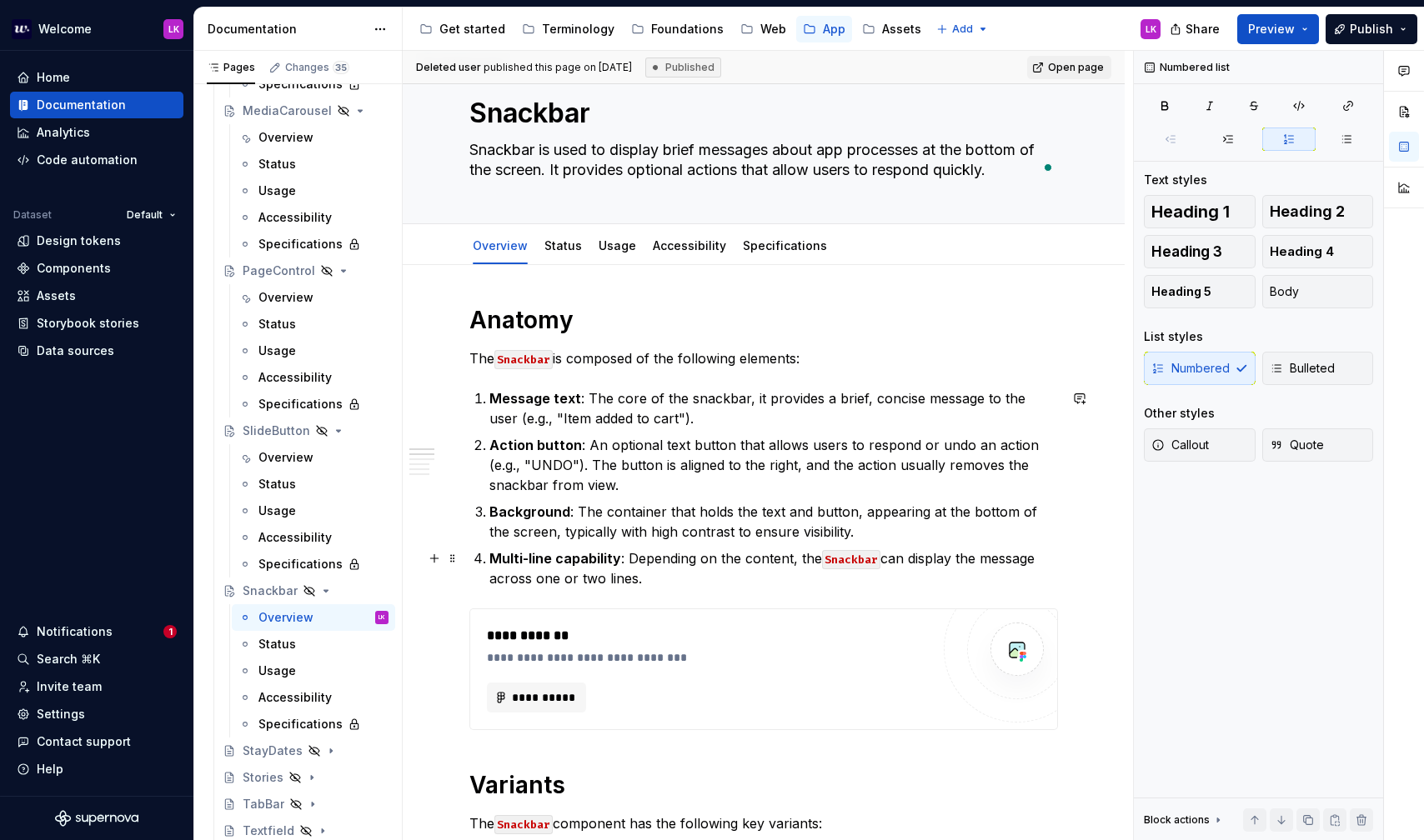
click at [667, 559] on p "Multi-line capability : Depending on the content, the Snackbar can display the …" at bounding box center [773, 568] width 568 height 40
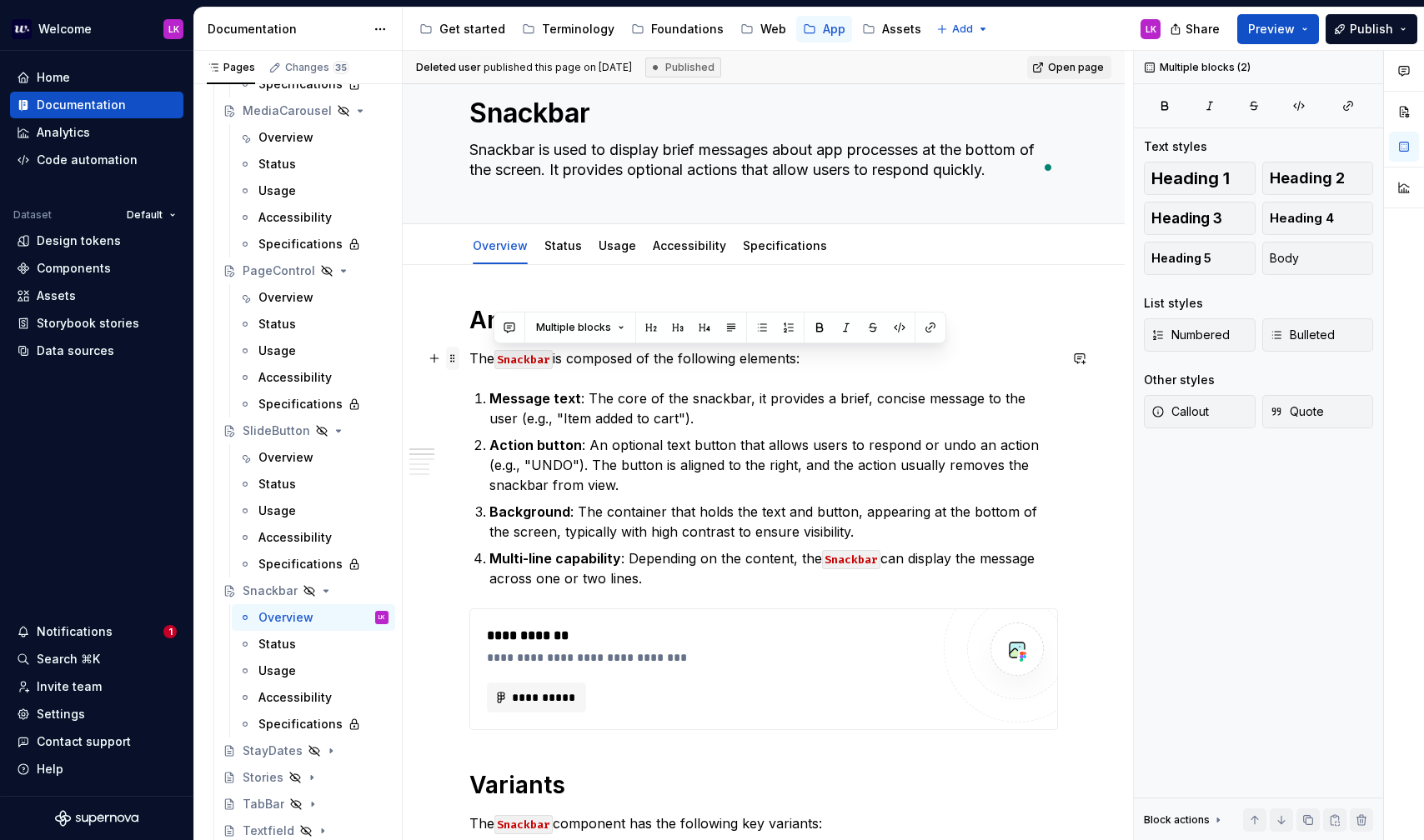
drag, startPoint x: 664, startPoint y: 577, endPoint x: 457, endPoint y: 358, distance: 301.3
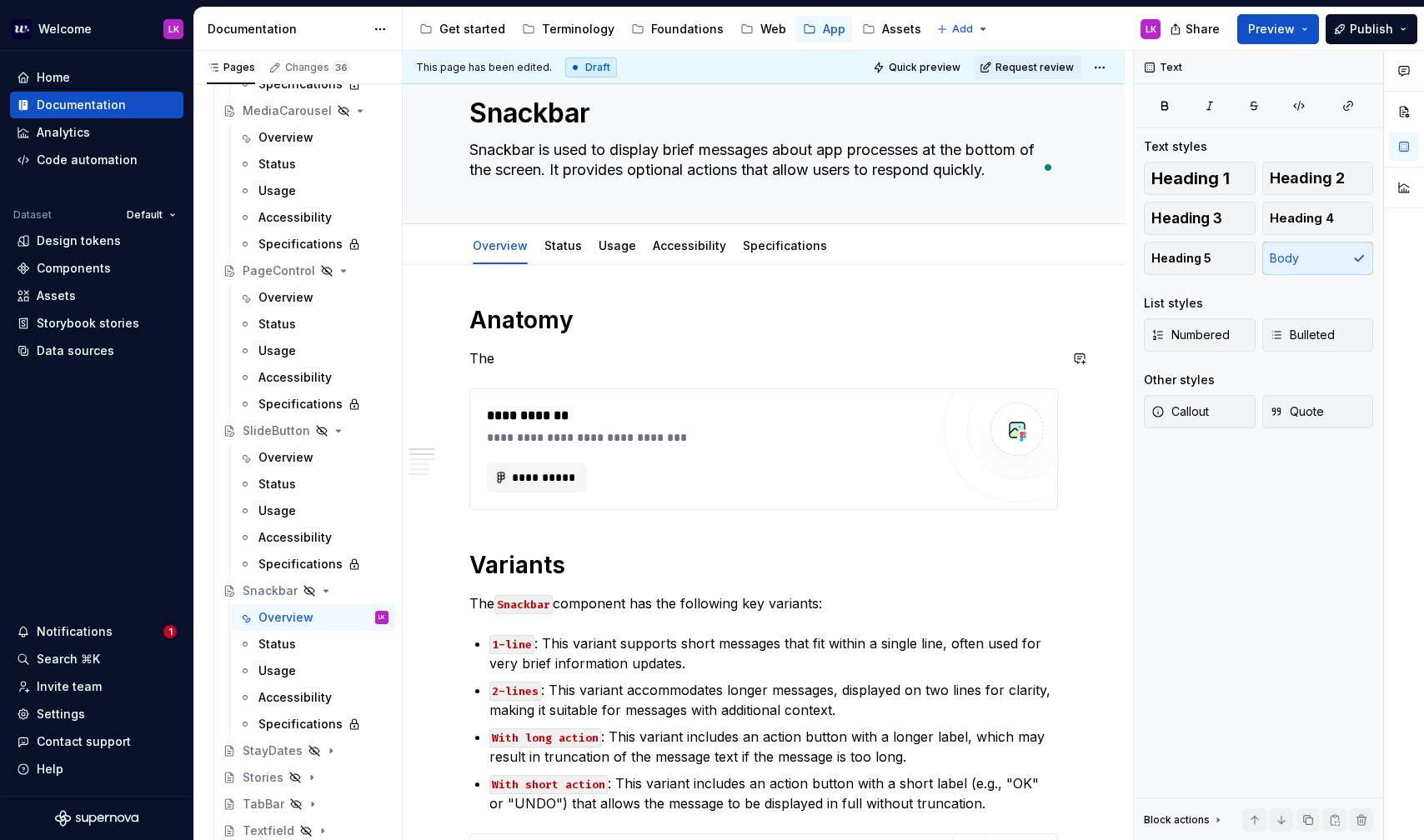
type textarea "*"
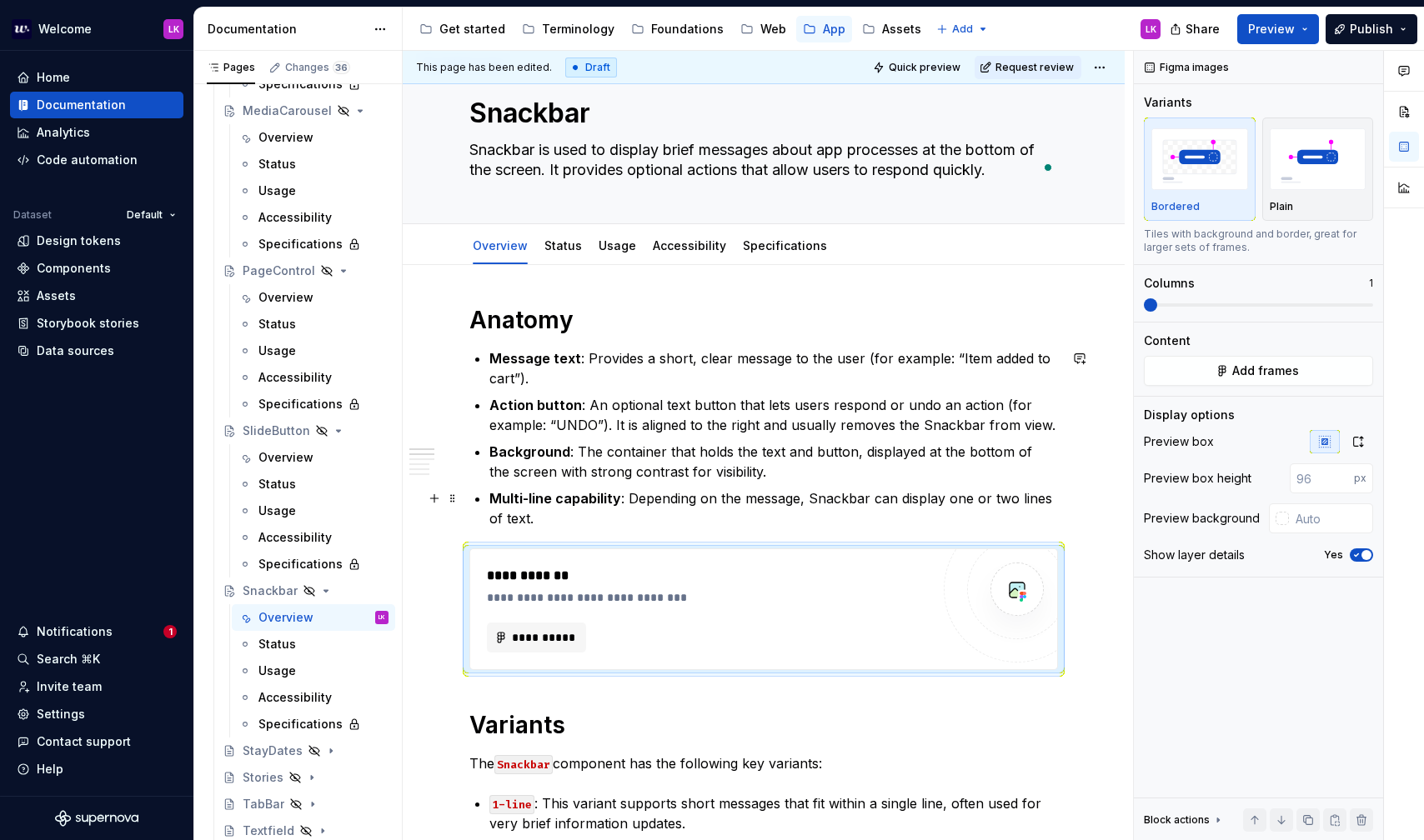
click at [533, 526] on p "Multi-line capability : Depending on the message, Snackbar can display one or t…" at bounding box center [773, 508] width 568 height 40
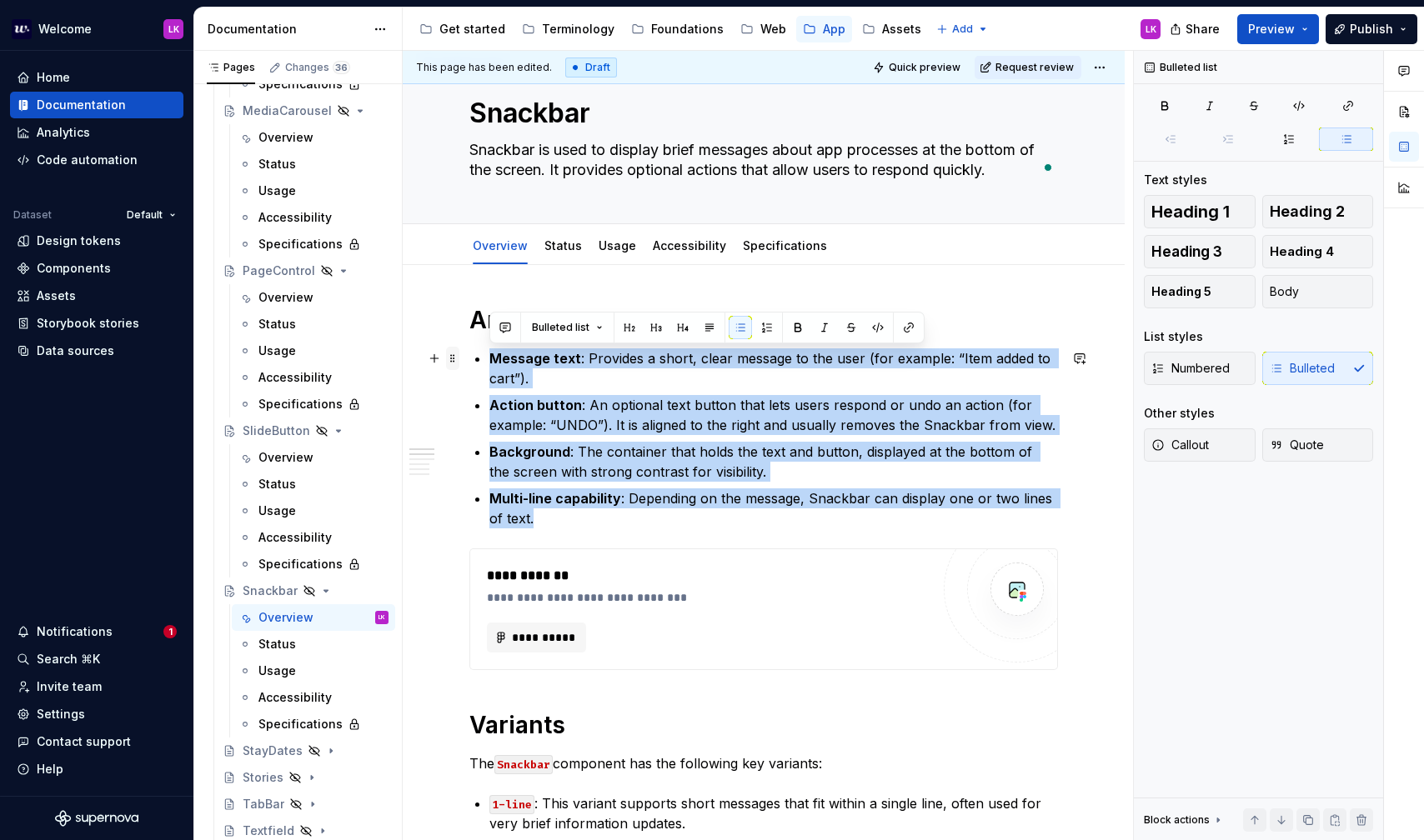
drag, startPoint x: 544, startPoint y: 525, endPoint x: 452, endPoint y: 364, distance: 185.4
click at [774, 335] on button "button" at bounding box center [766, 326] width 23 height 23
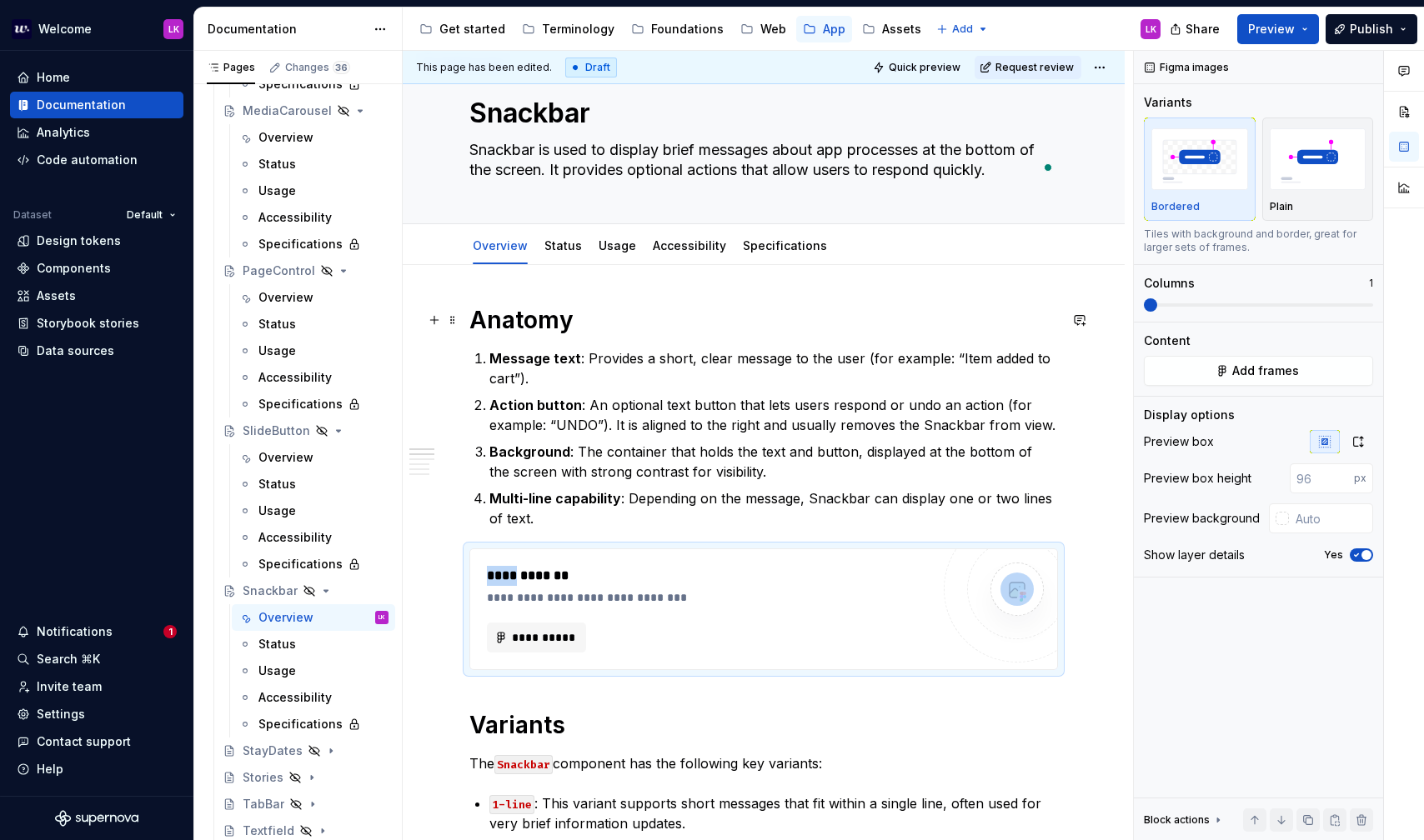
drag, startPoint x: 521, startPoint y: 583, endPoint x: 534, endPoint y: 427, distance: 156.5
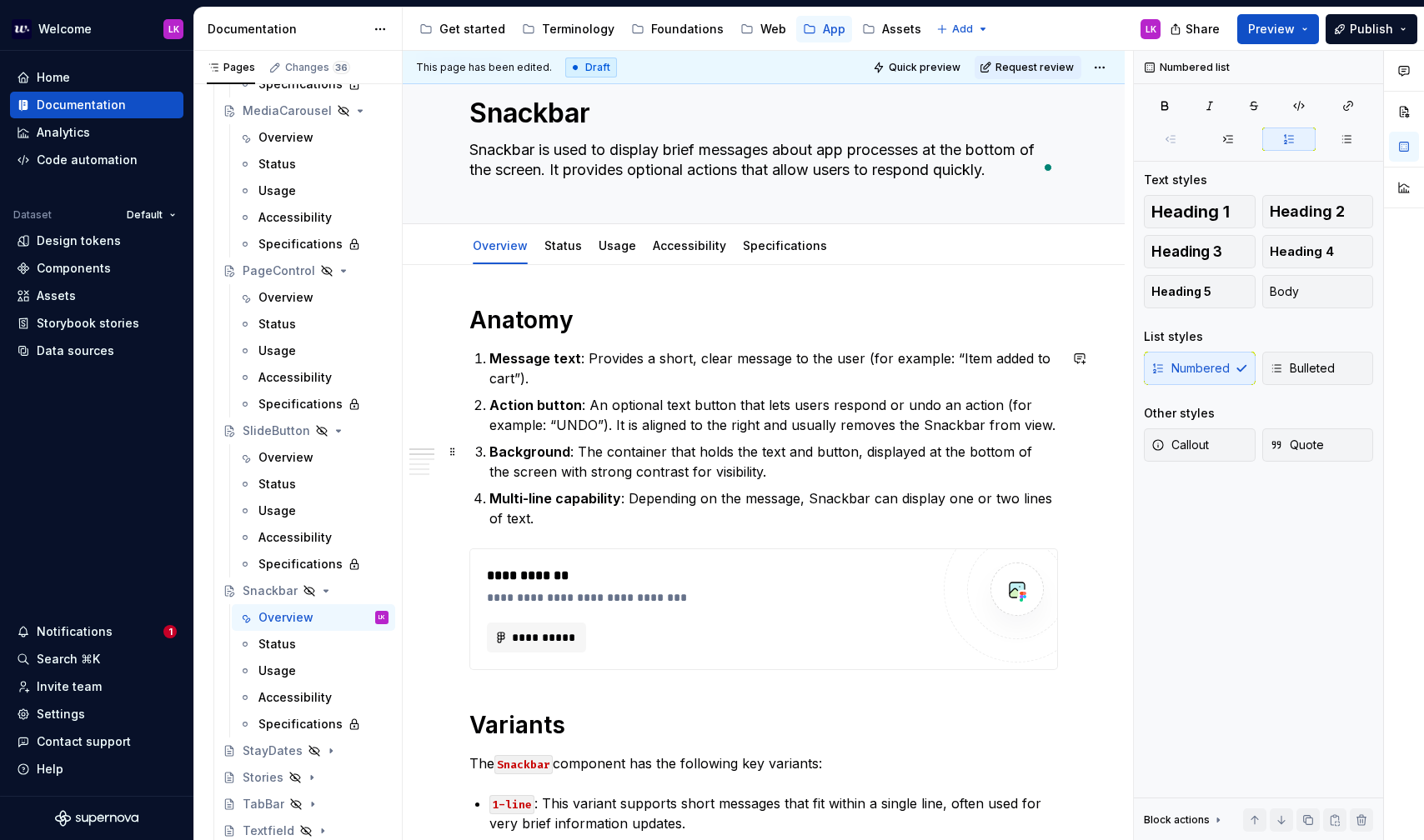
click at [571, 471] on p "Background : The container that holds the text and button, displayed at the bot…" at bounding box center [773, 462] width 568 height 40
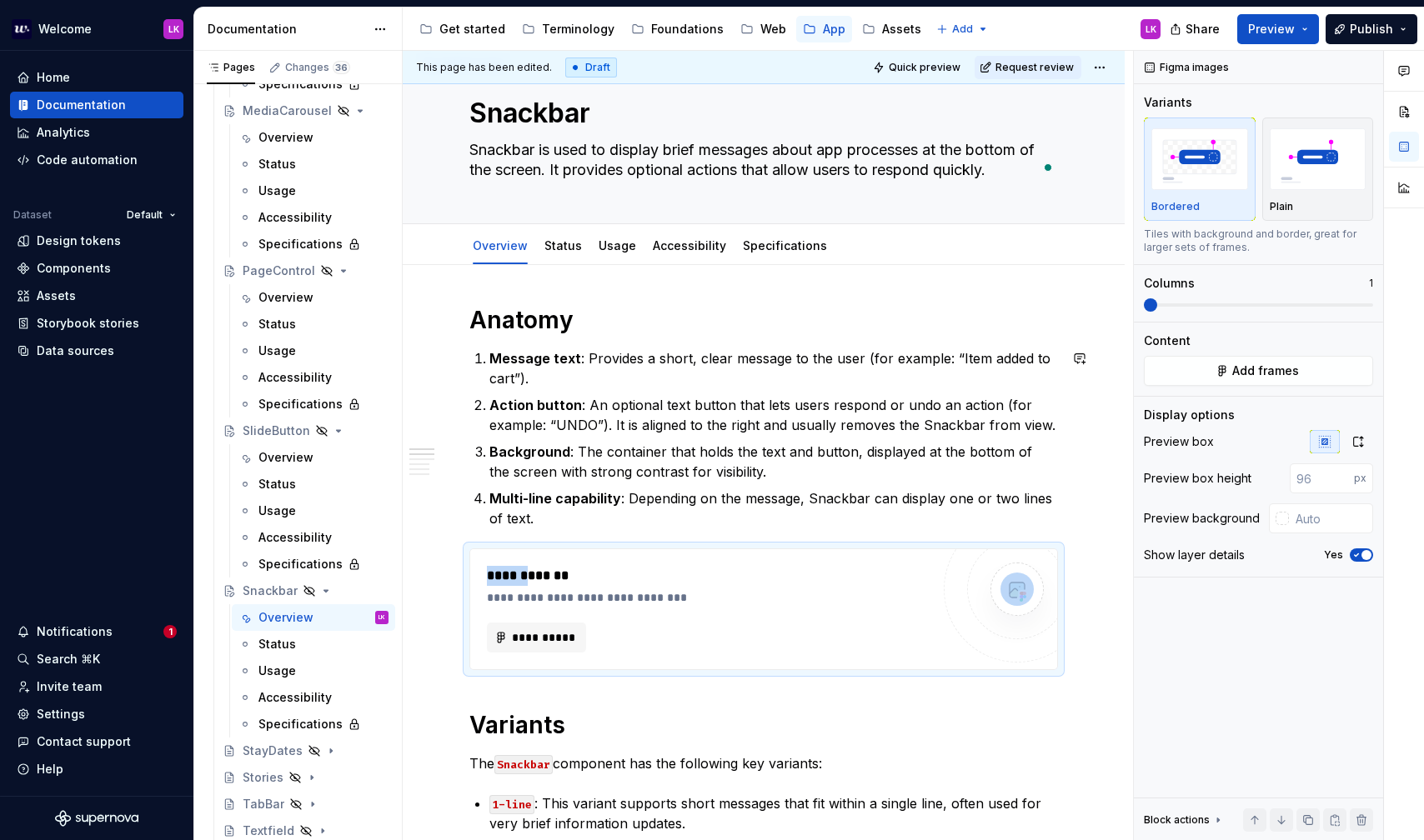
drag, startPoint x: 530, startPoint y: 571, endPoint x: 567, endPoint y: 329, distance: 244.8
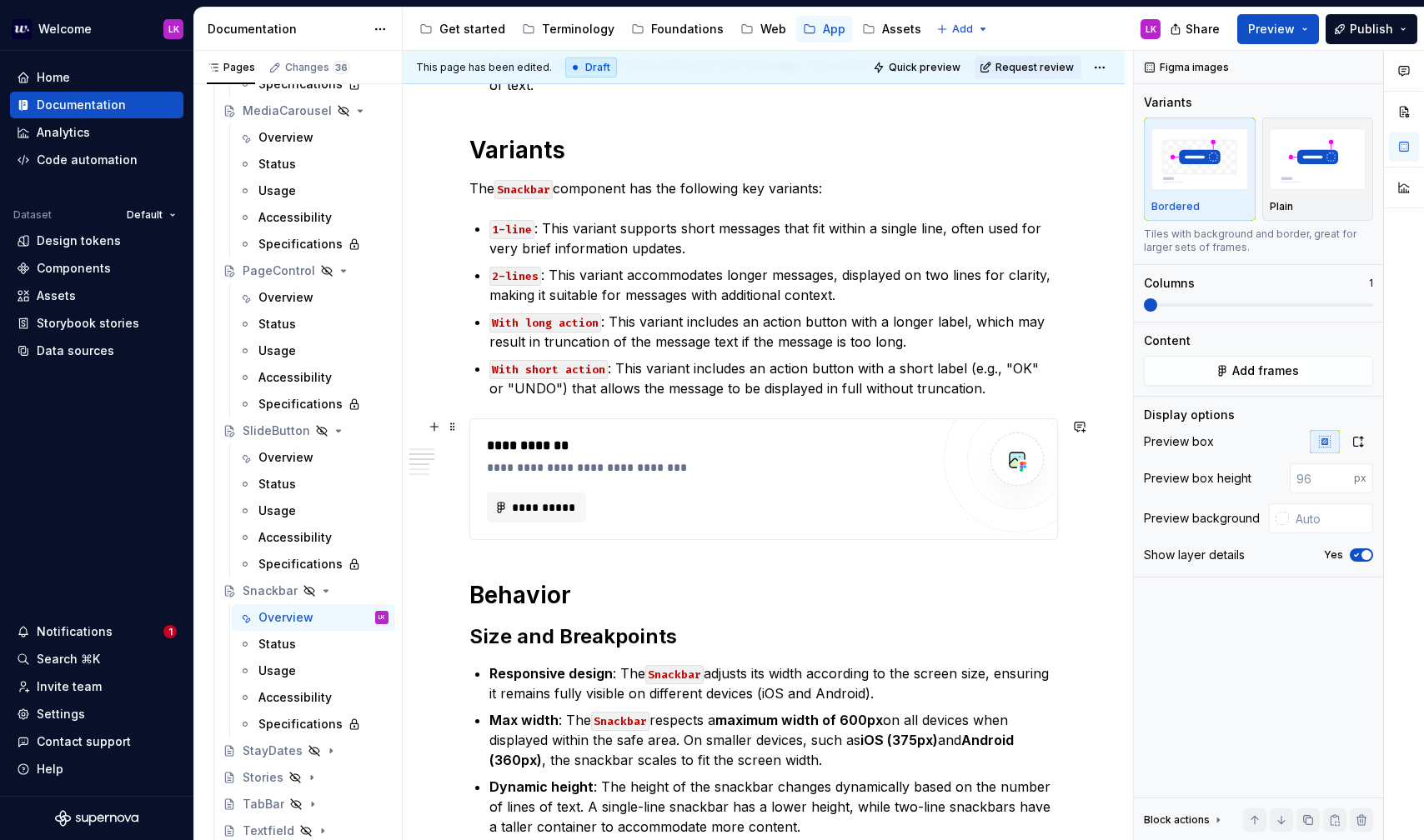
scroll to position [622, 0]
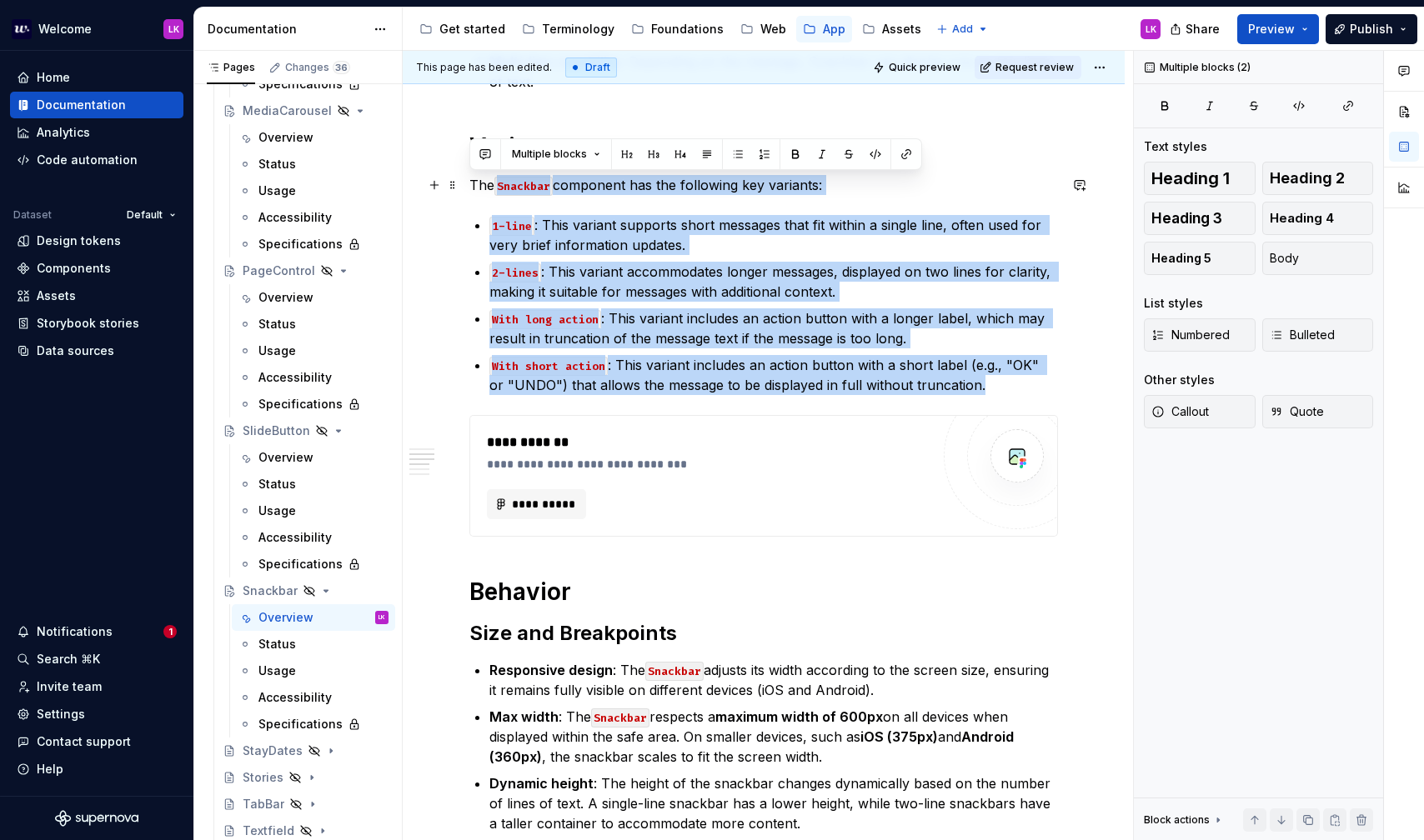
drag, startPoint x: 978, startPoint y: 389, endPoint x: 459, endPoint y: 192, distance: 555.1
click at [470, 192] on div "**********" at bounding box center [764, 664] width 589 height 1876
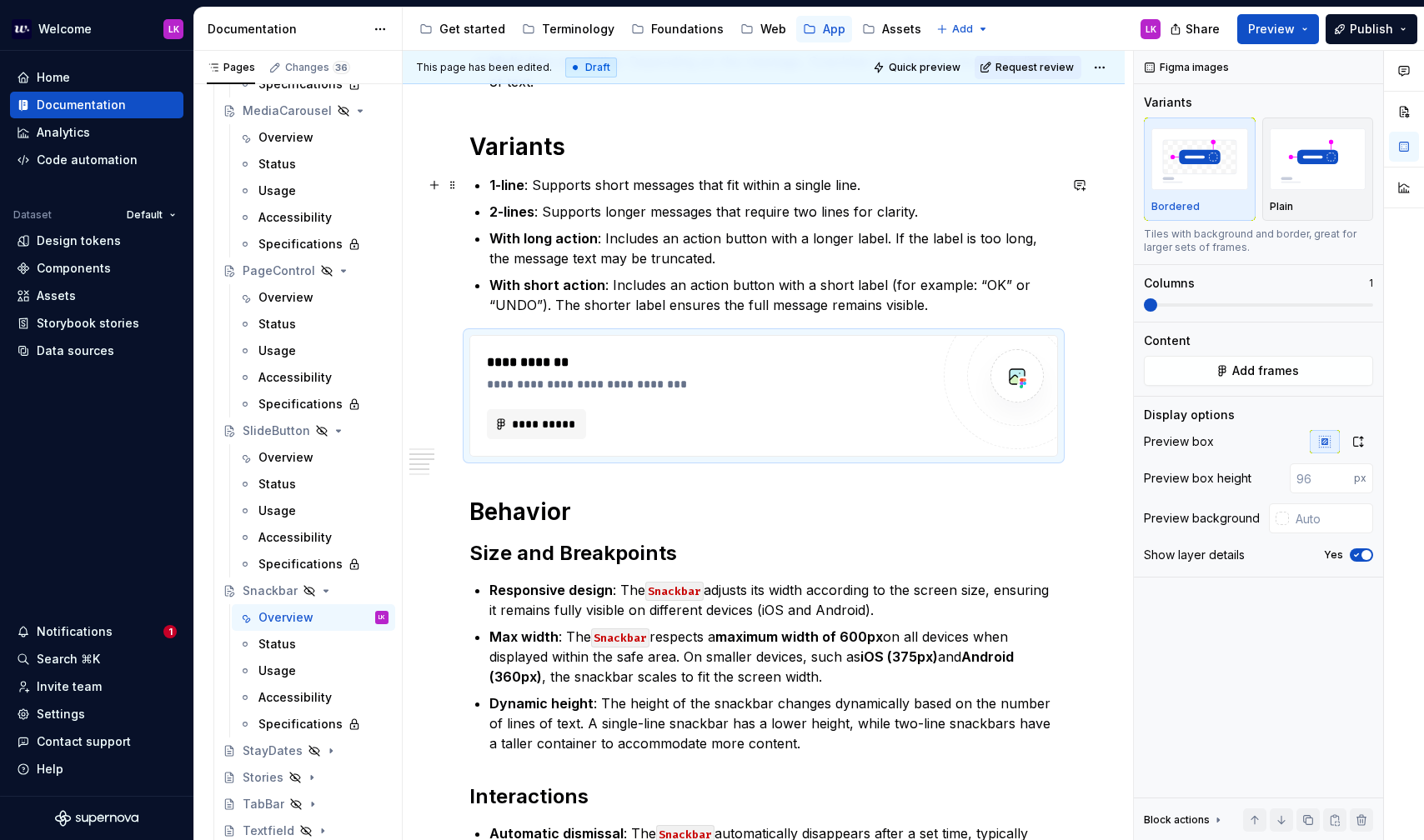
click at [488, 183] on div "**********" at bounding box center [764, 615] width 589 height 1777
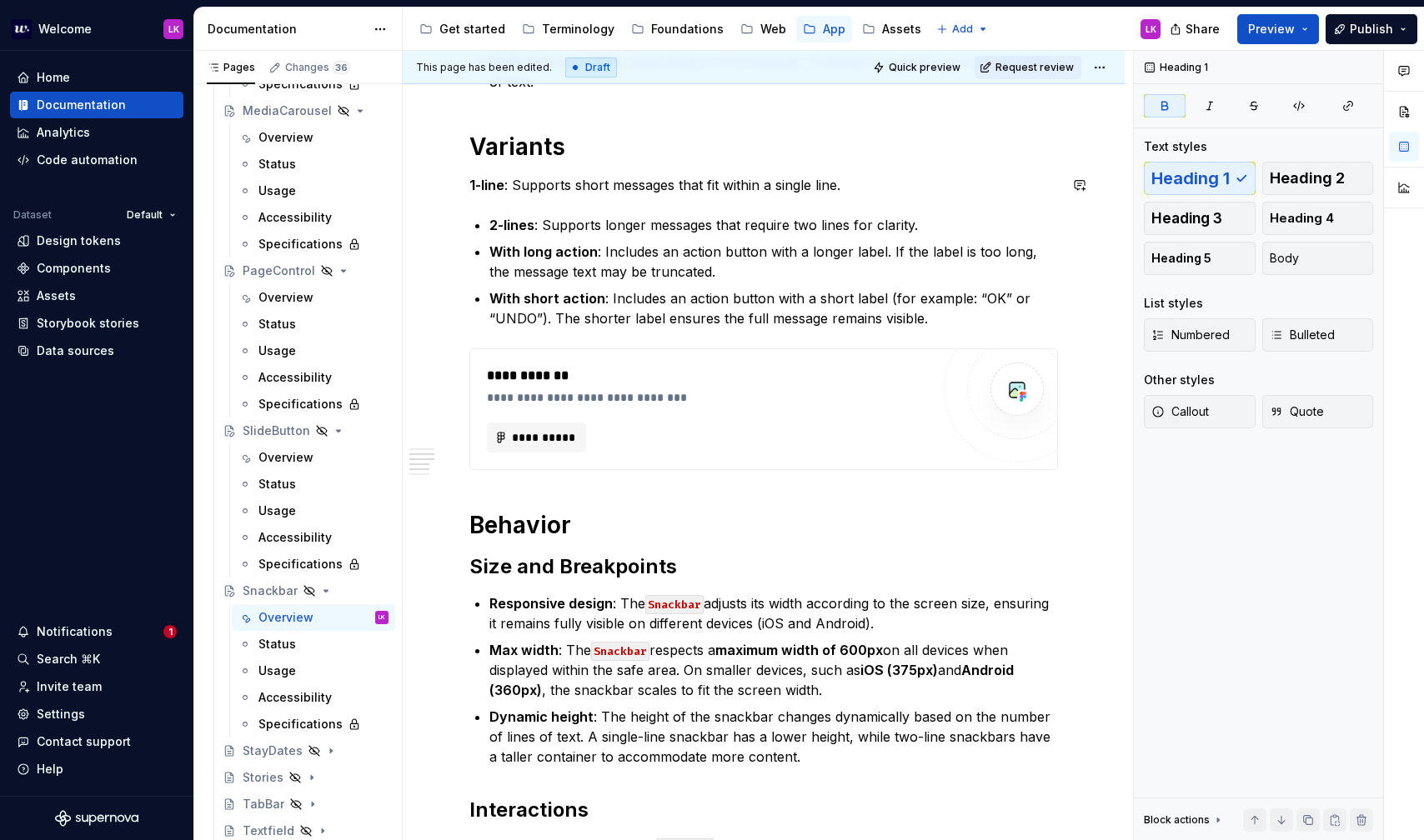
click at [487, 215] on div "**********" at bounding box center [764, 621] width 589 height 1790
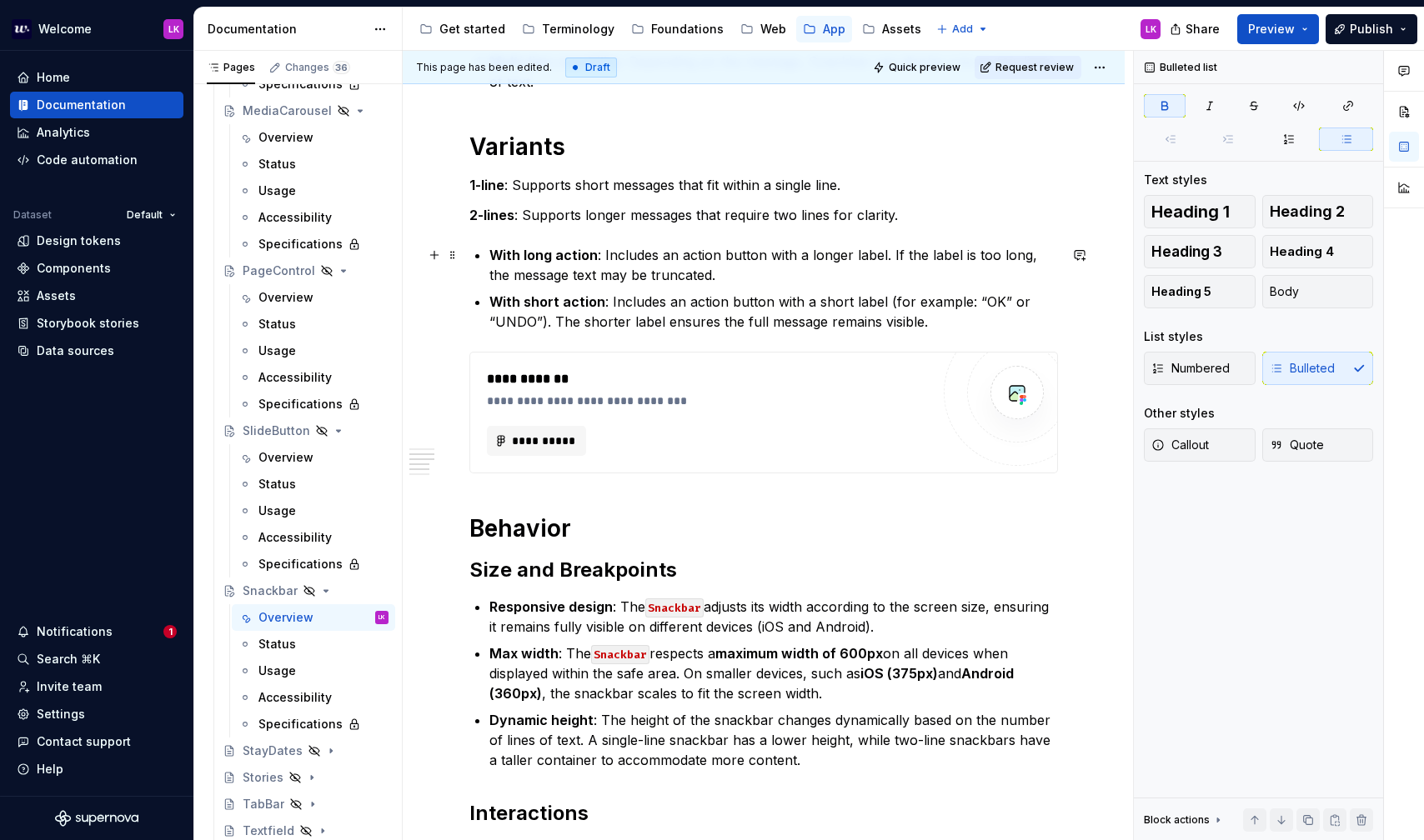
click at [496, 257] on strong "With long action" at bounding box center [543, 255] width 108 height 17
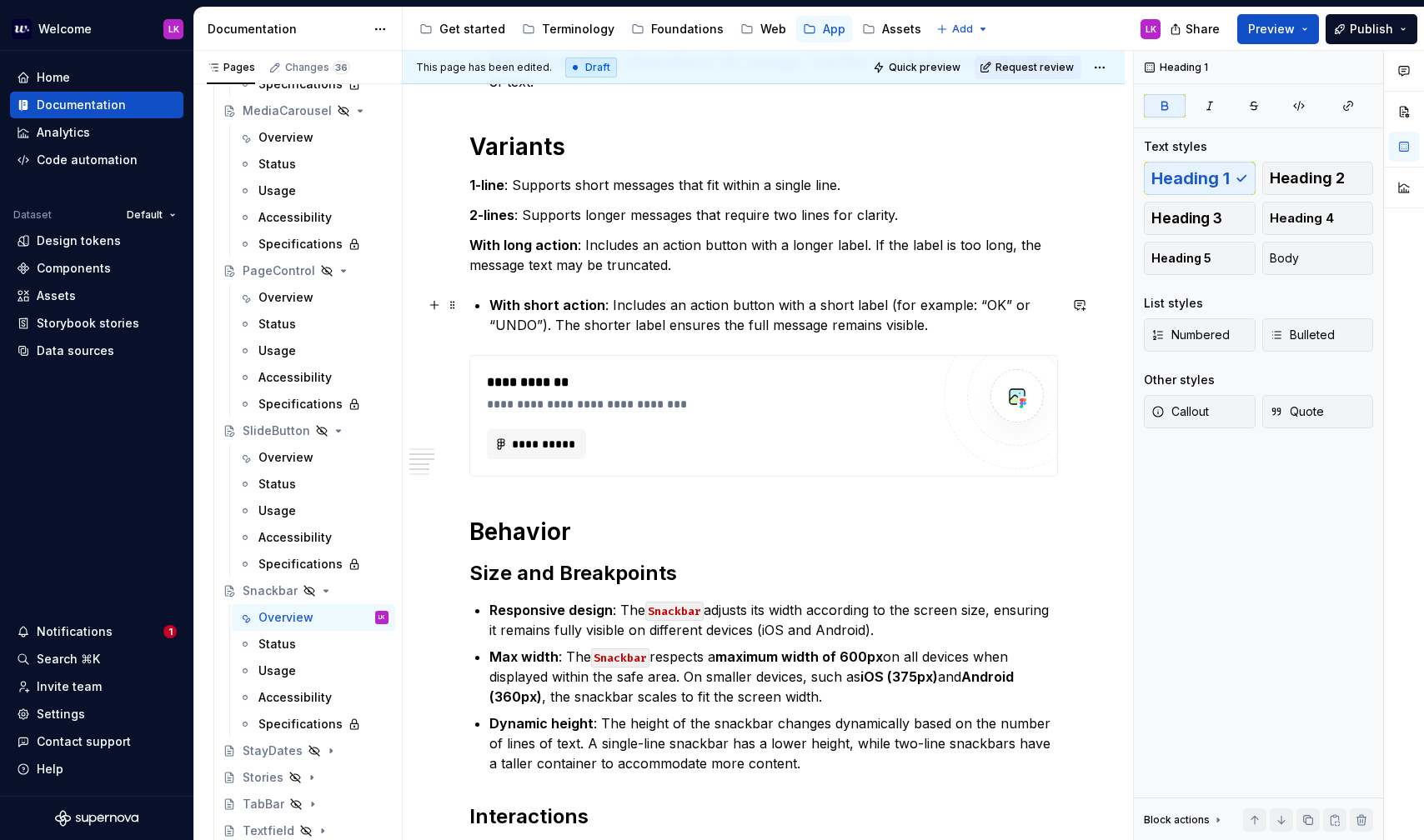
click at [487, 304] on div "**********" at bounding box center [764, 624] width 589 height 1796
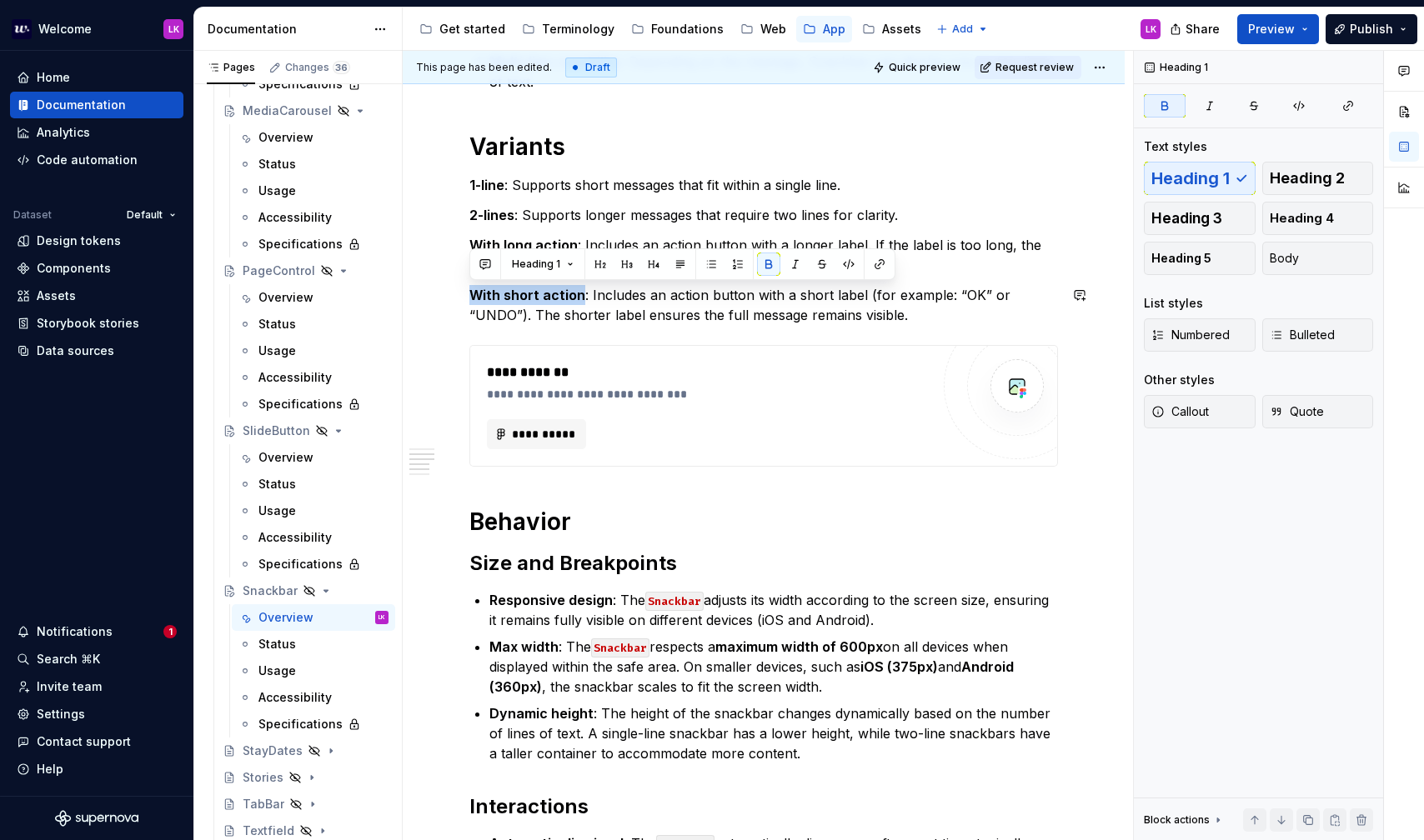
drag, startPoint x: 580, startPoint y: 293, endPoint x: 484, endPoint y: 277, distance: 97.3
click at [484, 277] on div "**********" at bounding box center [764, 620] width 589 height 1787
click at [568, 228] on div "**********" at bounding box center [764, 620] width 589 height 1787
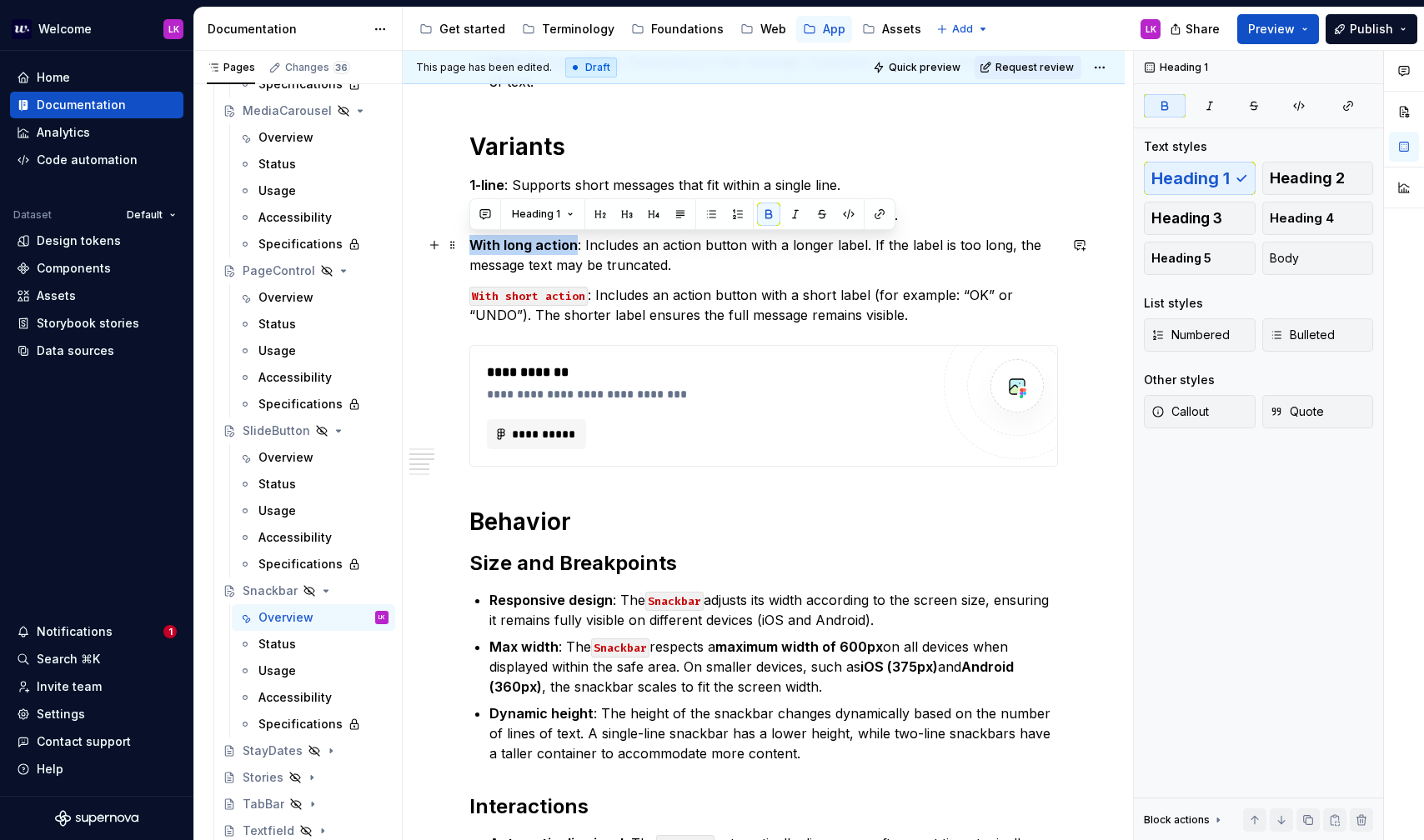
drag, startPoint x: 573, startPoint y: 244, endPoint x: 462, endPoint y: 236, distance: 111.3
click at [462, 236] on div "**********" at bounding box center [763, 735] width 722 height 2098
click at [544, 160] on h1 "Variants" at bounding box center [764, 146] width 589 height 30
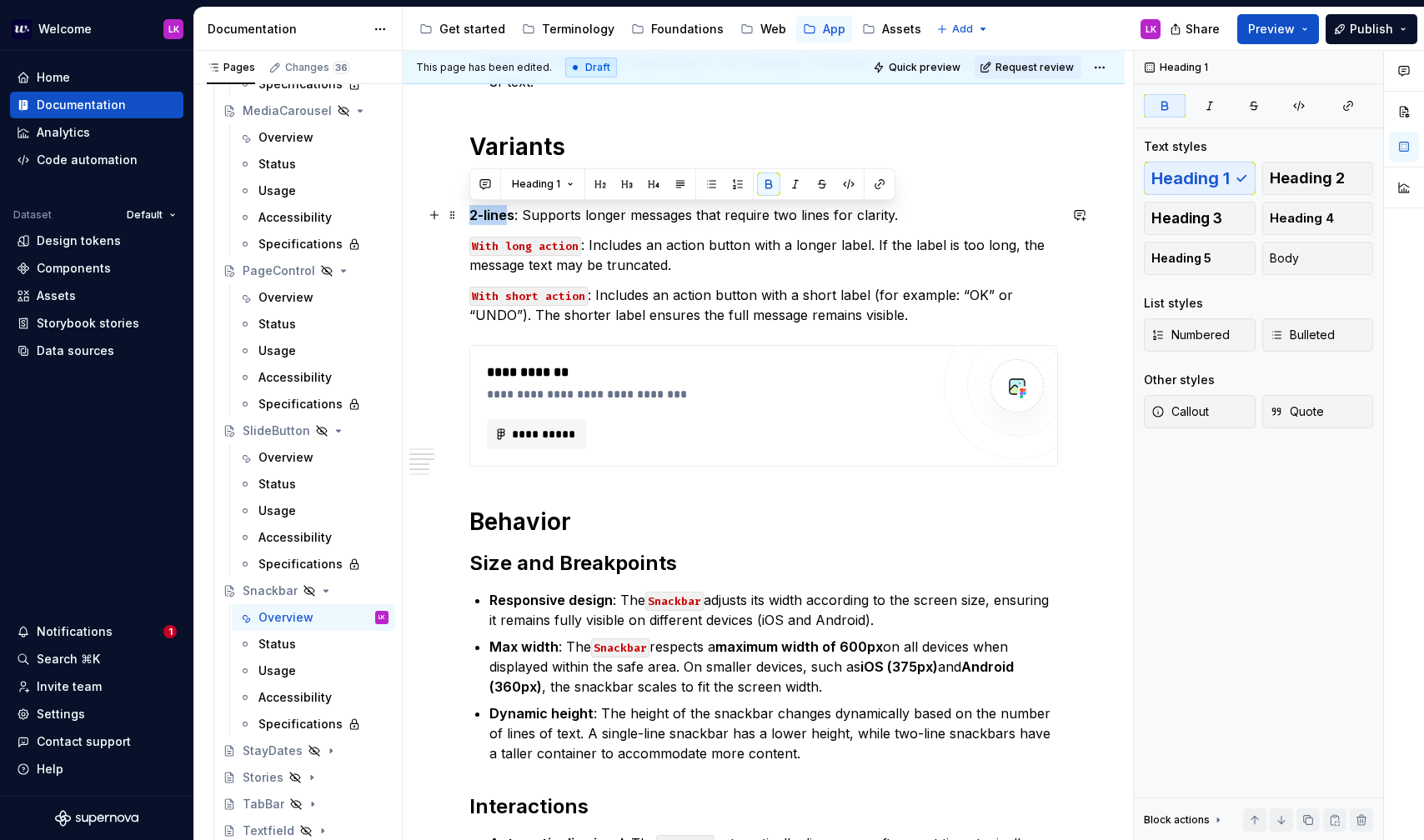
drag, startPoint x: 510, startPoint y: 217, endPoint x: 467, endPoint y: 213, distance: 43.2
click at [467, 213] on div "**********" at bounding box center [763, 735] width 722 height 2098
click at [516, 219] on p "2-lines : Supports longer messages that require two lines for clarity." at bounding box center [764, 215] width 589 height 20
drag, startPoint x: 515, startPoint y: 218, endPoint x: 467, endPoint y: 219, distance: 48.0
click at [467, 219] on div "**********" at bounding box center [763, 735] width 722 height 2098
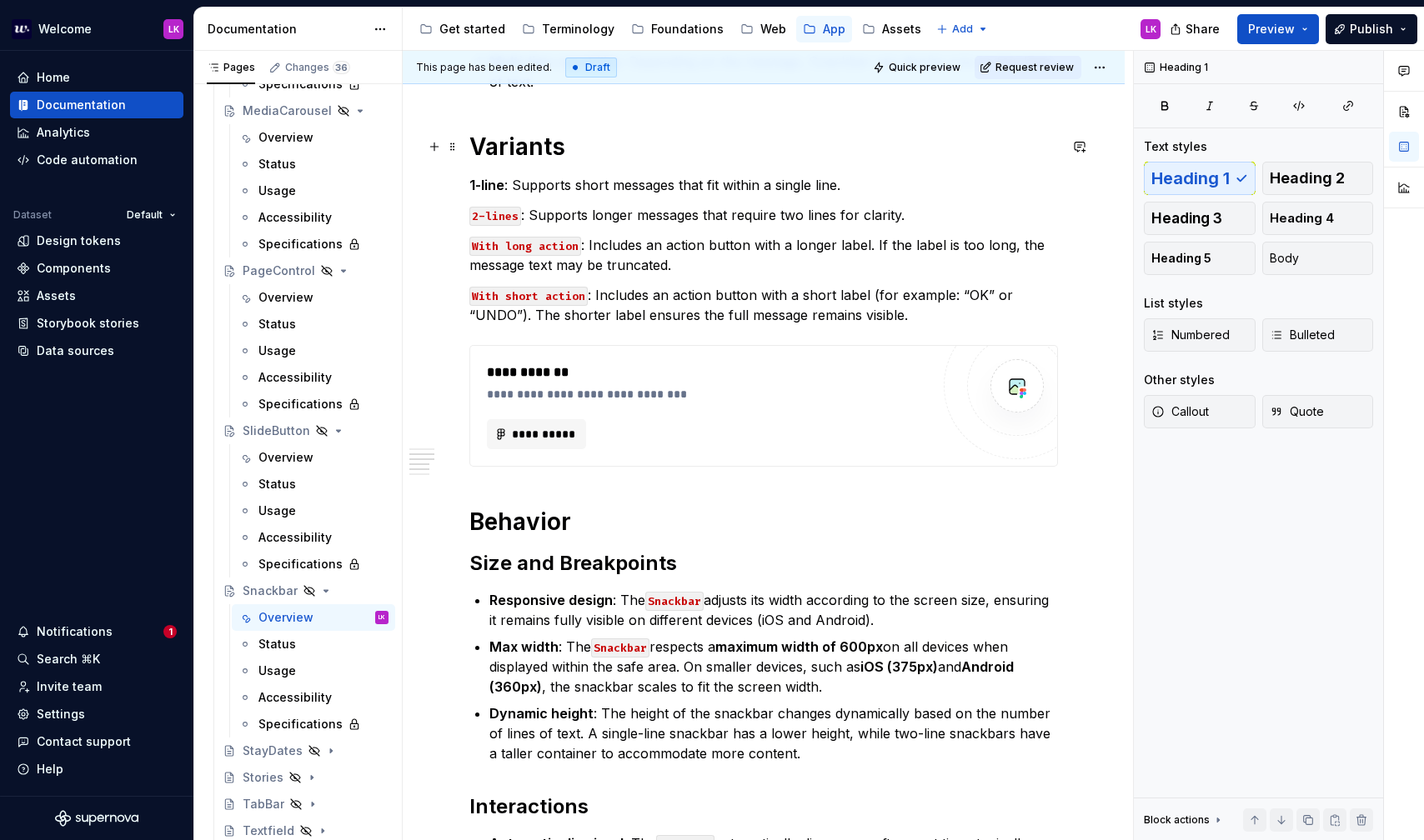
click at [544, 150] on h1 "Variants" at bounding box center [764, 146] width 589 height 30
drag, startPoint x: 504, startPoint y: 185, endPoint x: 460, endPoint y: 181, distance: 44.2
click at [460, 181] on div "**********" at bounding box center [763, 735] width 722 height 2098
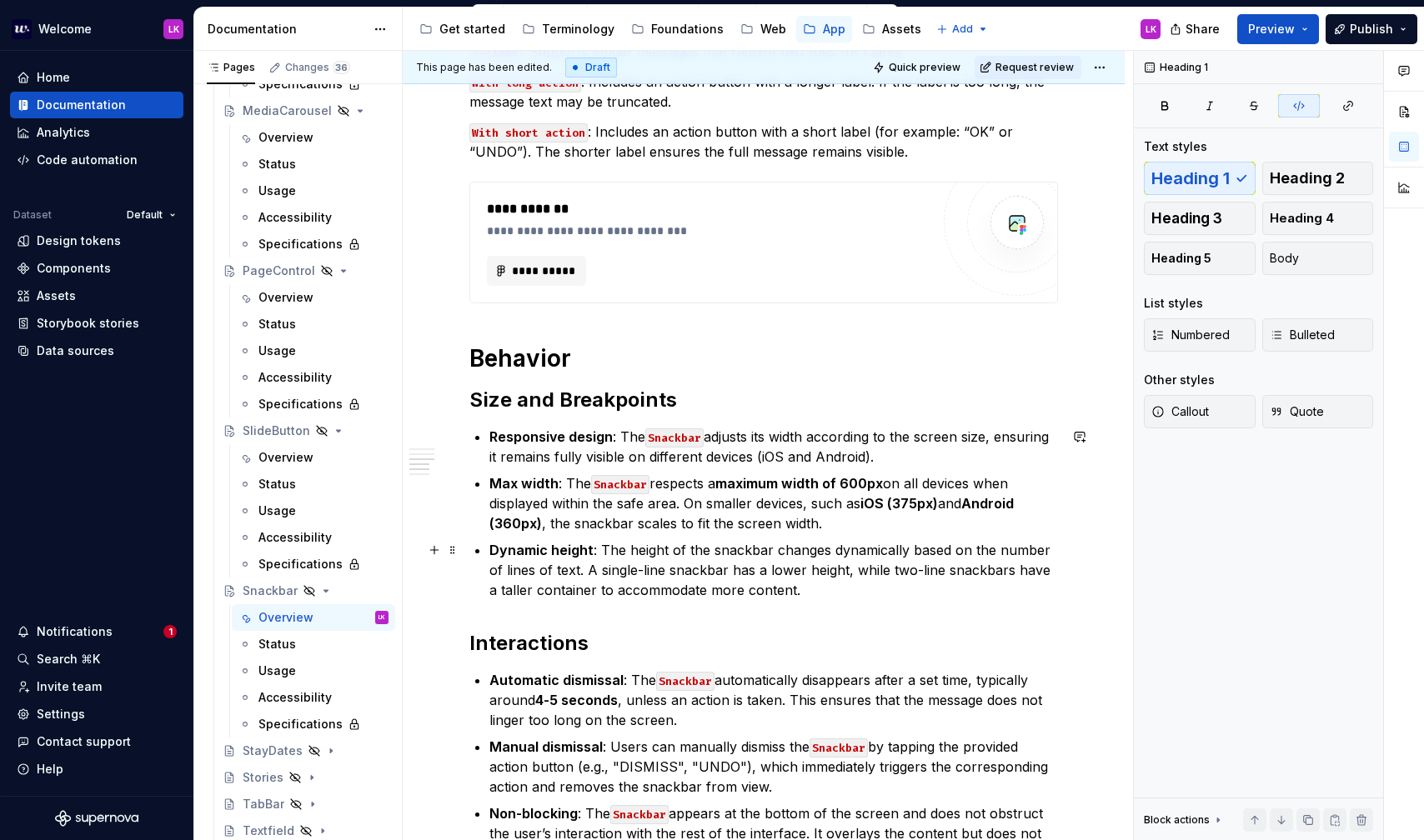
scroll to position [819, 0]
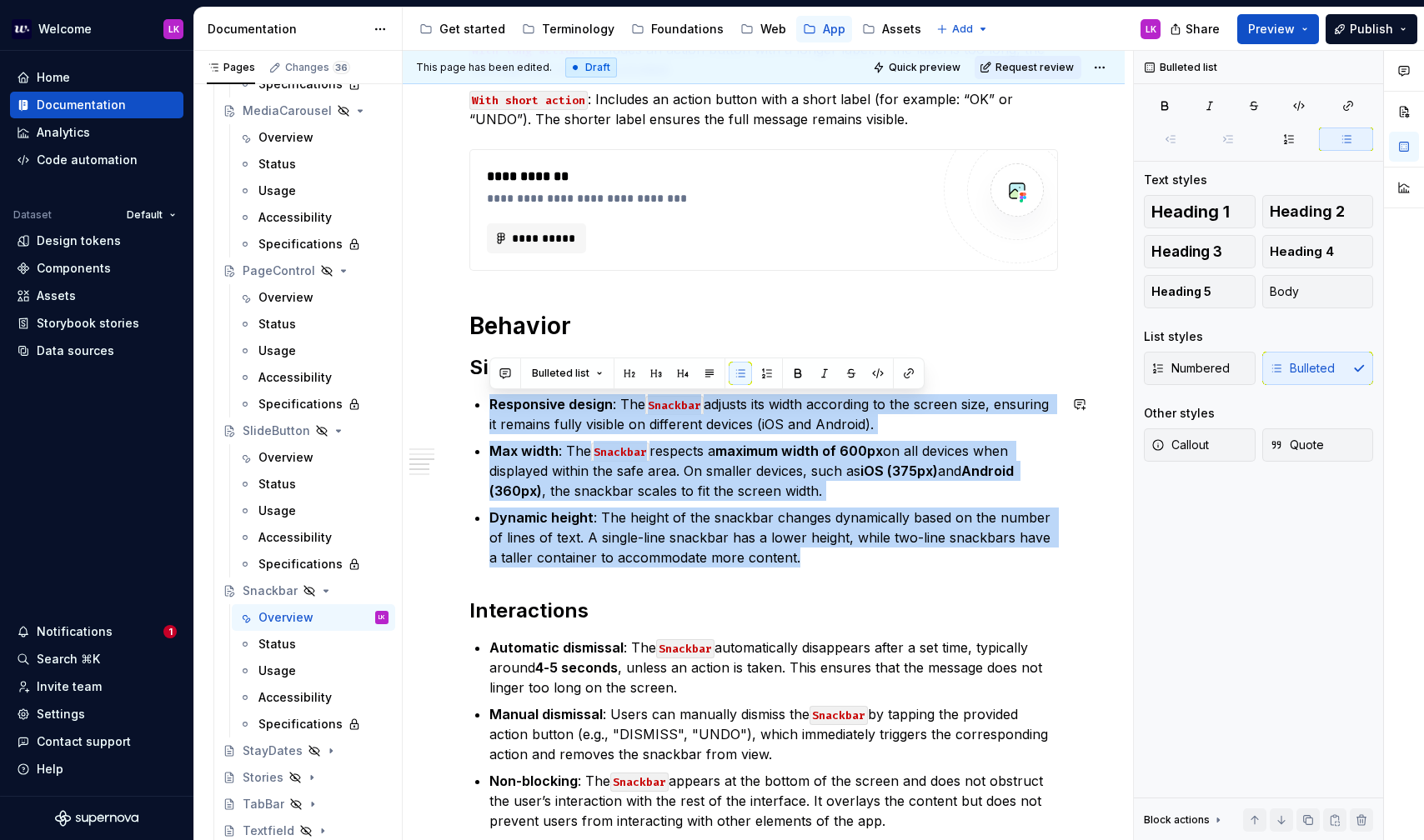
drag, startPoint x: 798, startPoint y: 565, endPoint x: 459, endPoint y: 388, distance: 382.4
click at [459, 388] on div "**********" at bounding box center [763, 540] width 722 height 2098
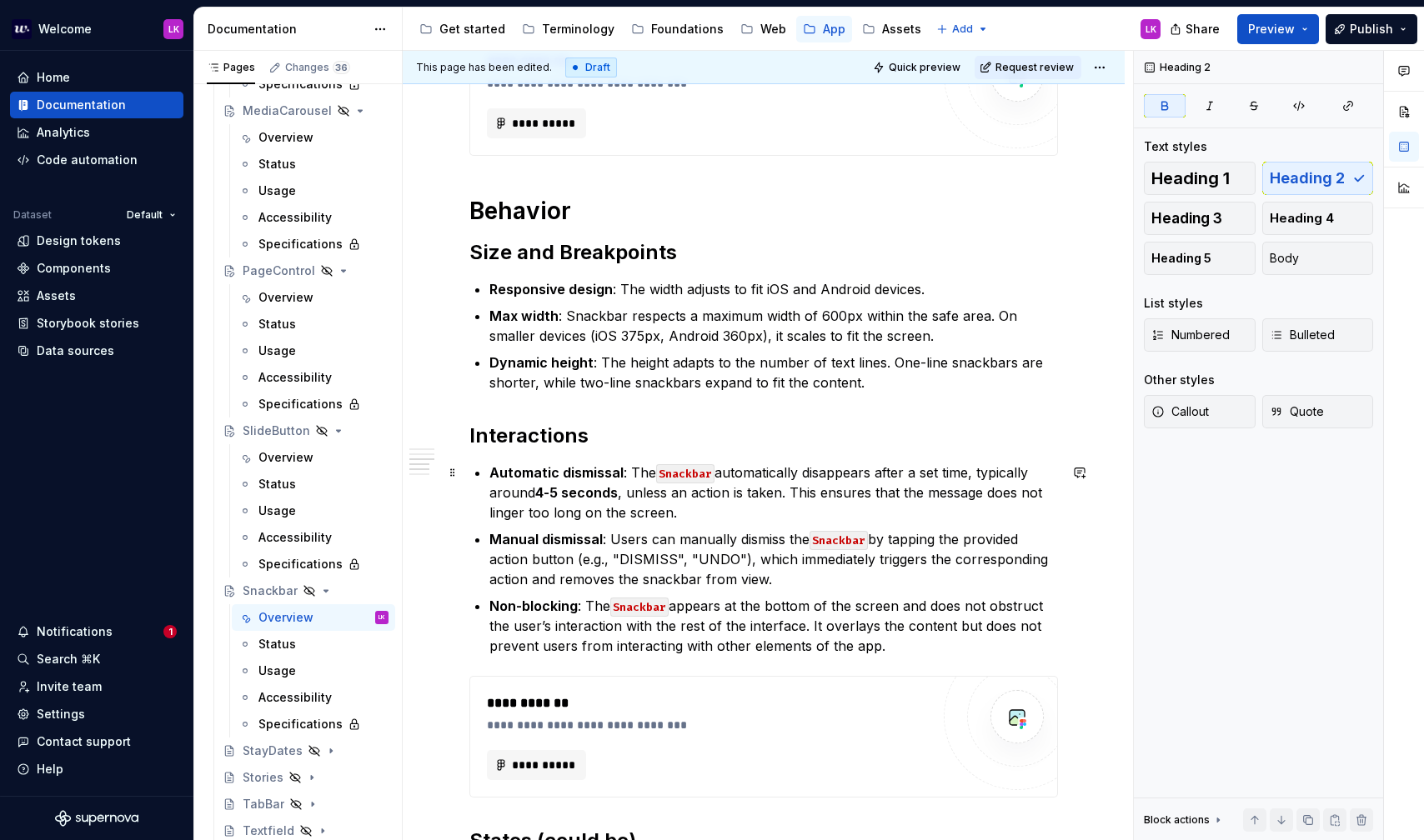
scroll to position [971, 0]
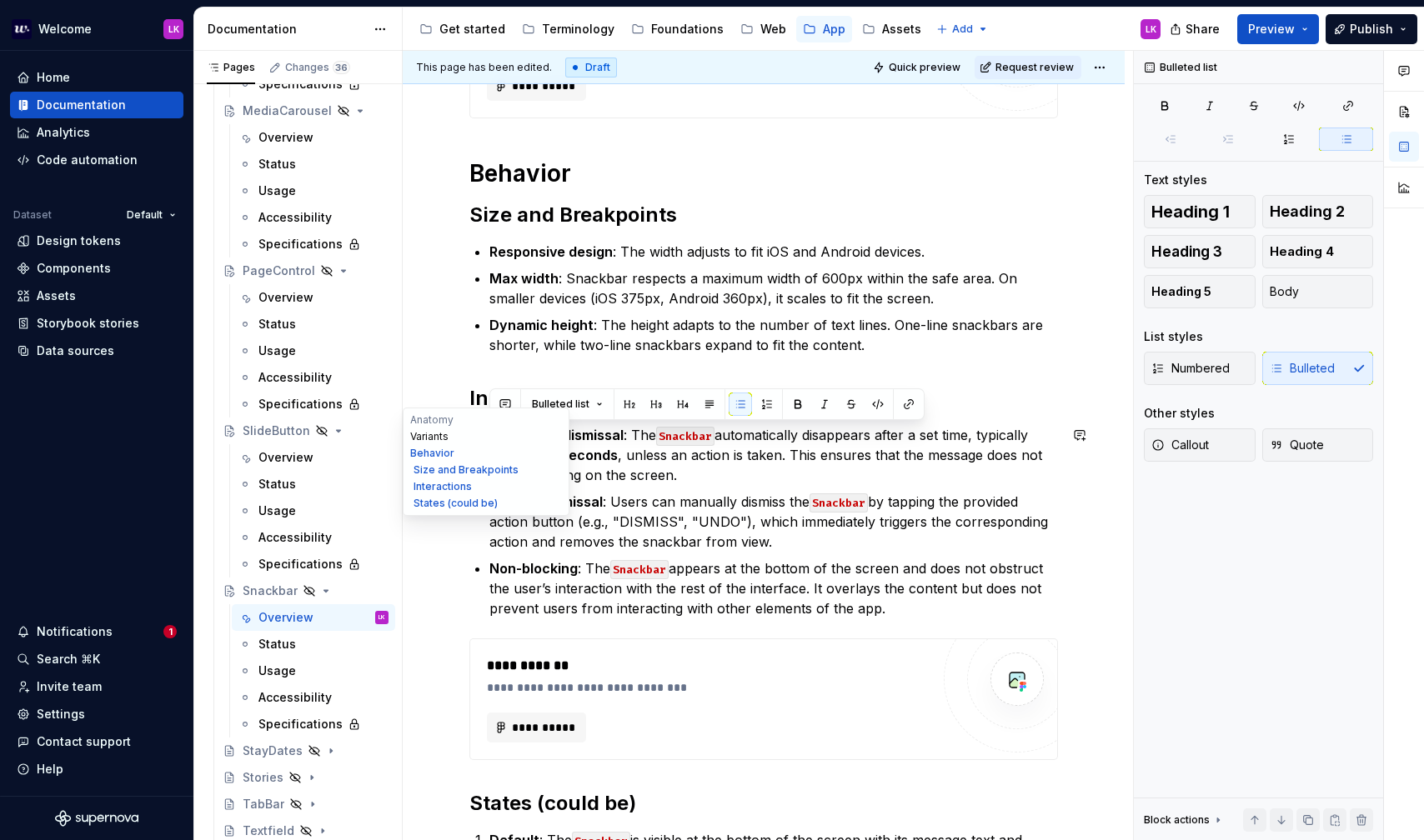
drag, startPoint x: 892, startPoint y: 610, endPoint x: 413, endPoint y: 443, distance: 507.3
click at [413, 443] on div "**********" at bounding box center [763, 245] width 722 height 2263
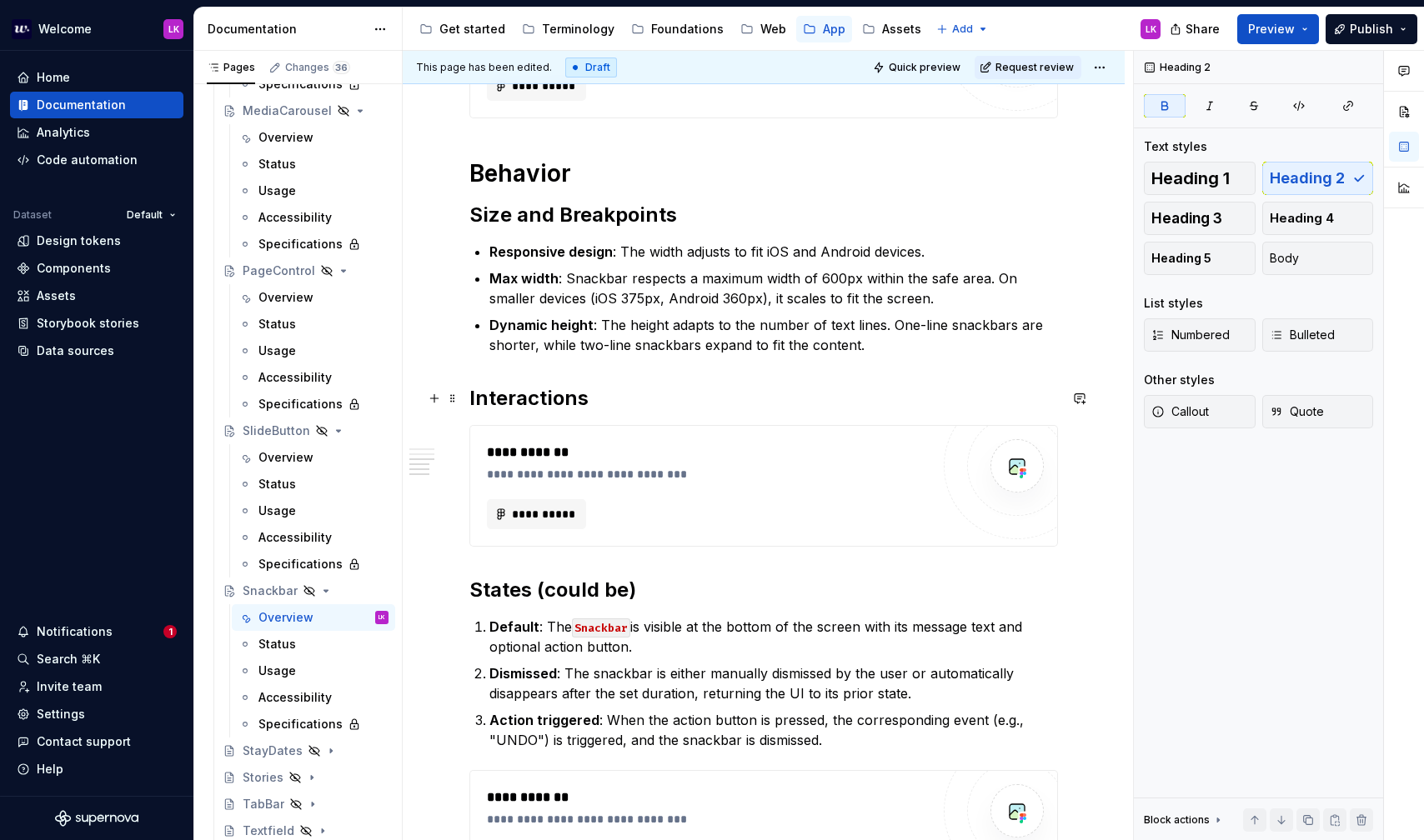
click at [641, 402] on h2 "Interactions" at bounding box center [764, 398] width 589 height 26
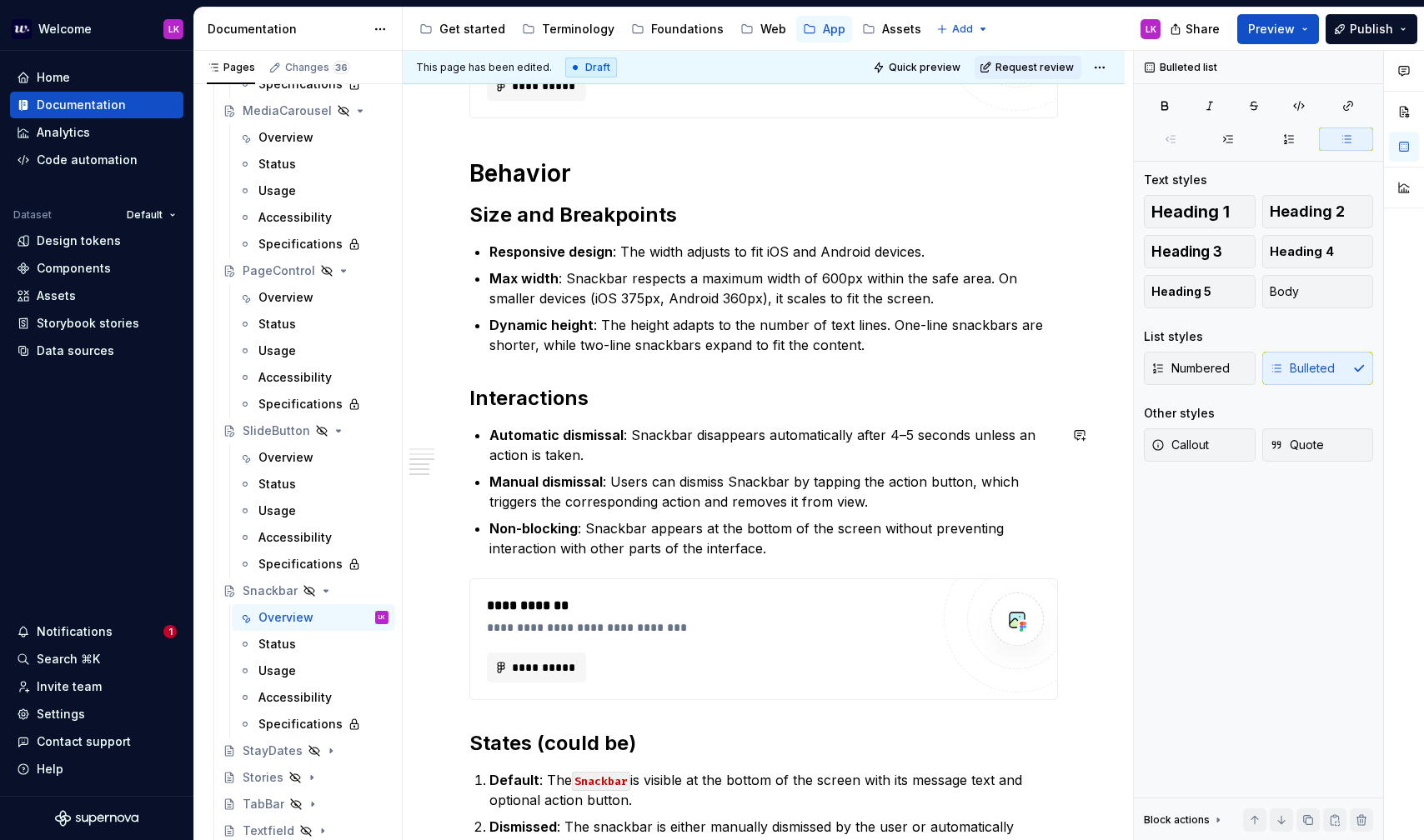
click at [666, 568] on div "**********" at bounding box center [764, 212] width 589 height 1666
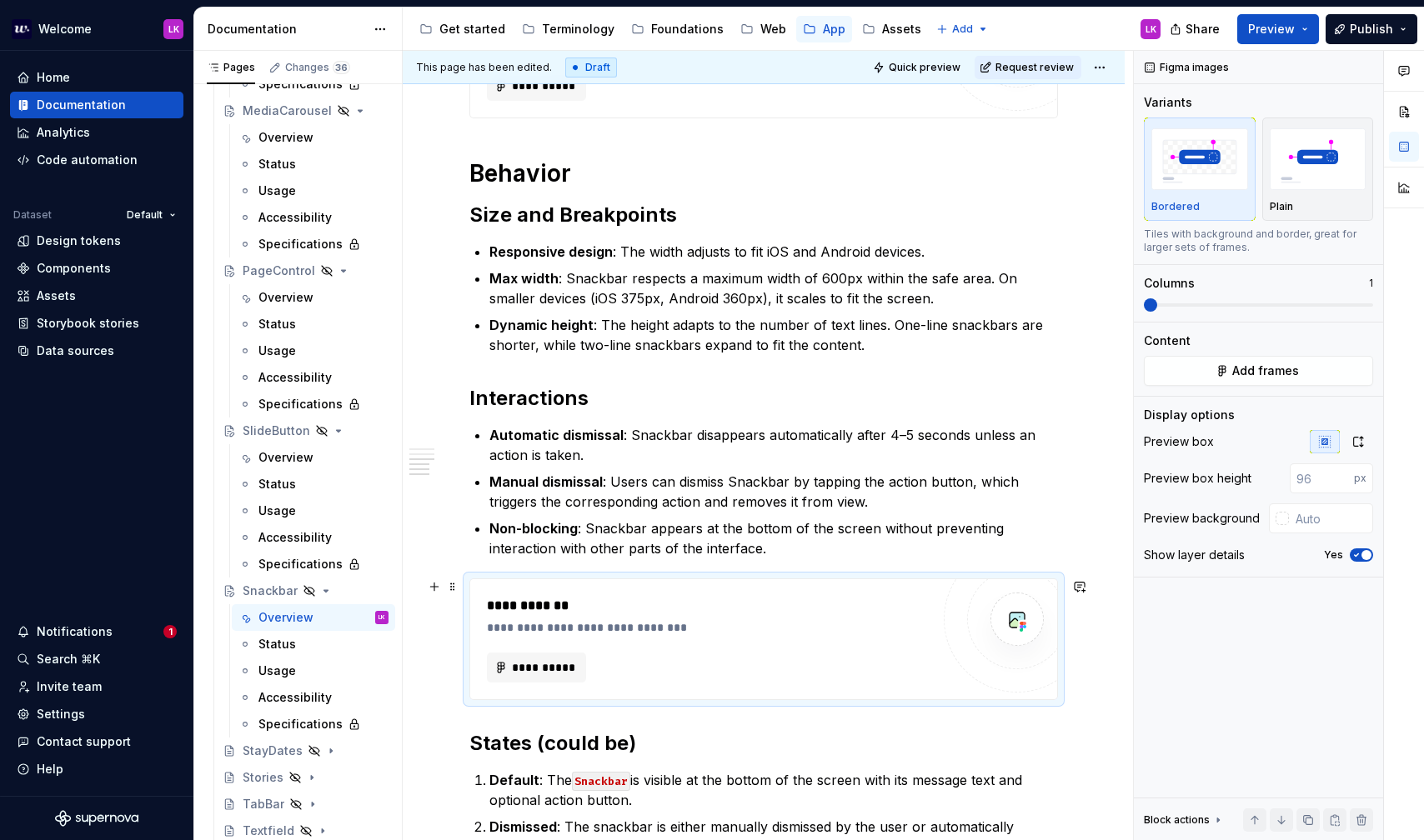
click at [661, 598] on div "**********" at bounding box center [712, 606] width 452 height 20
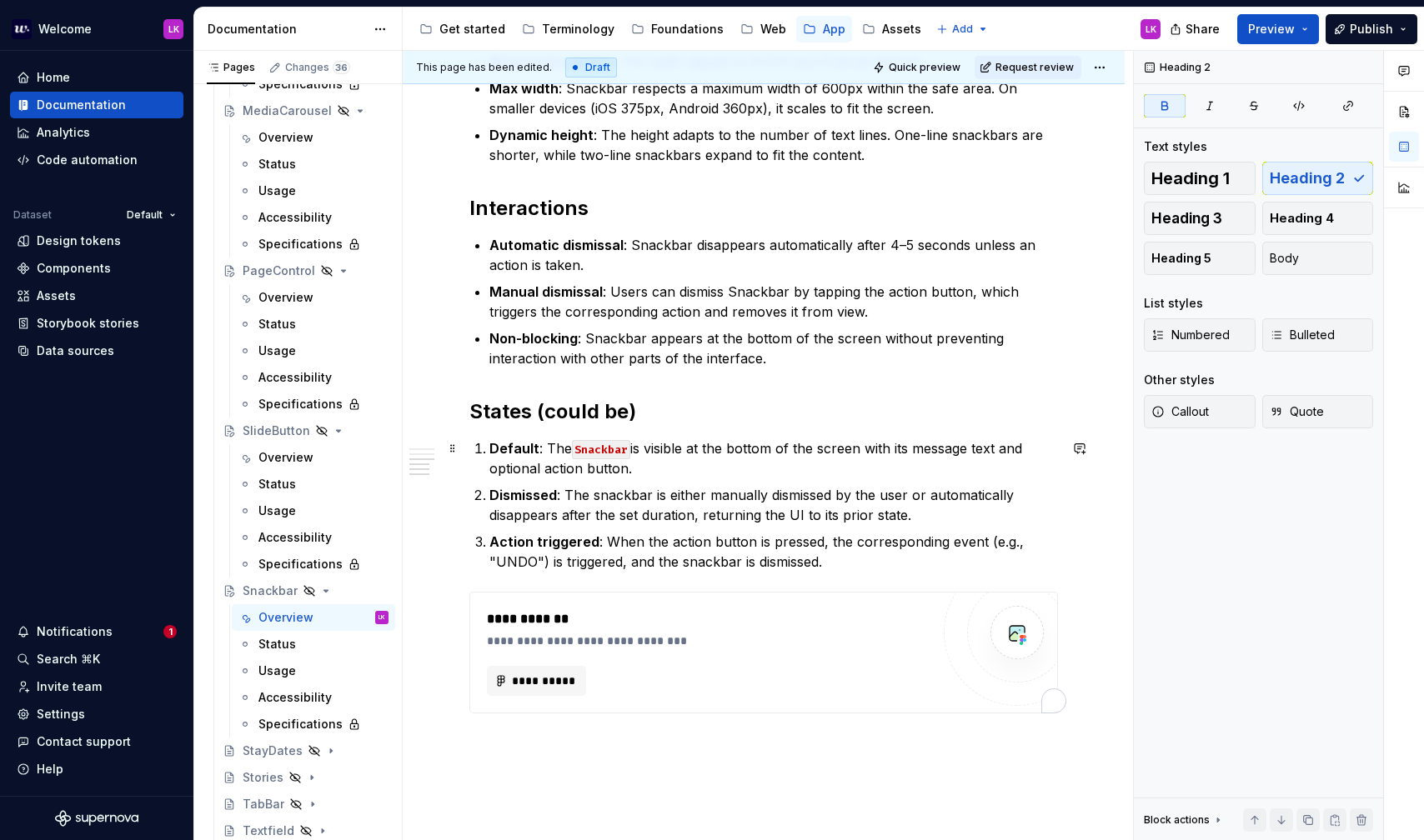
scroll to position [1241, 0]
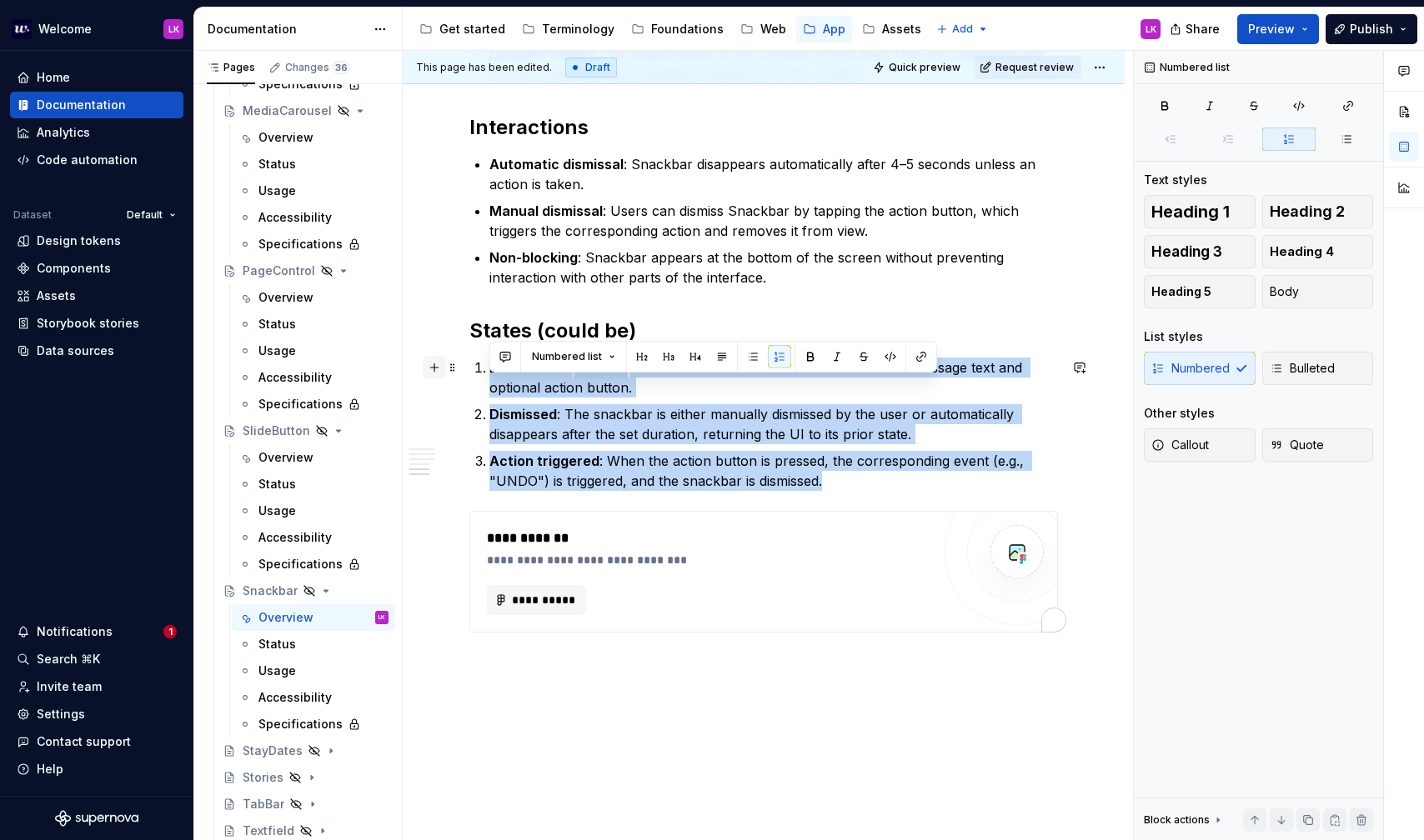
drag, startPoint x: 852, startPoint y: 483, endPoint x: 432, endPoint y: 374, distance: 433.9
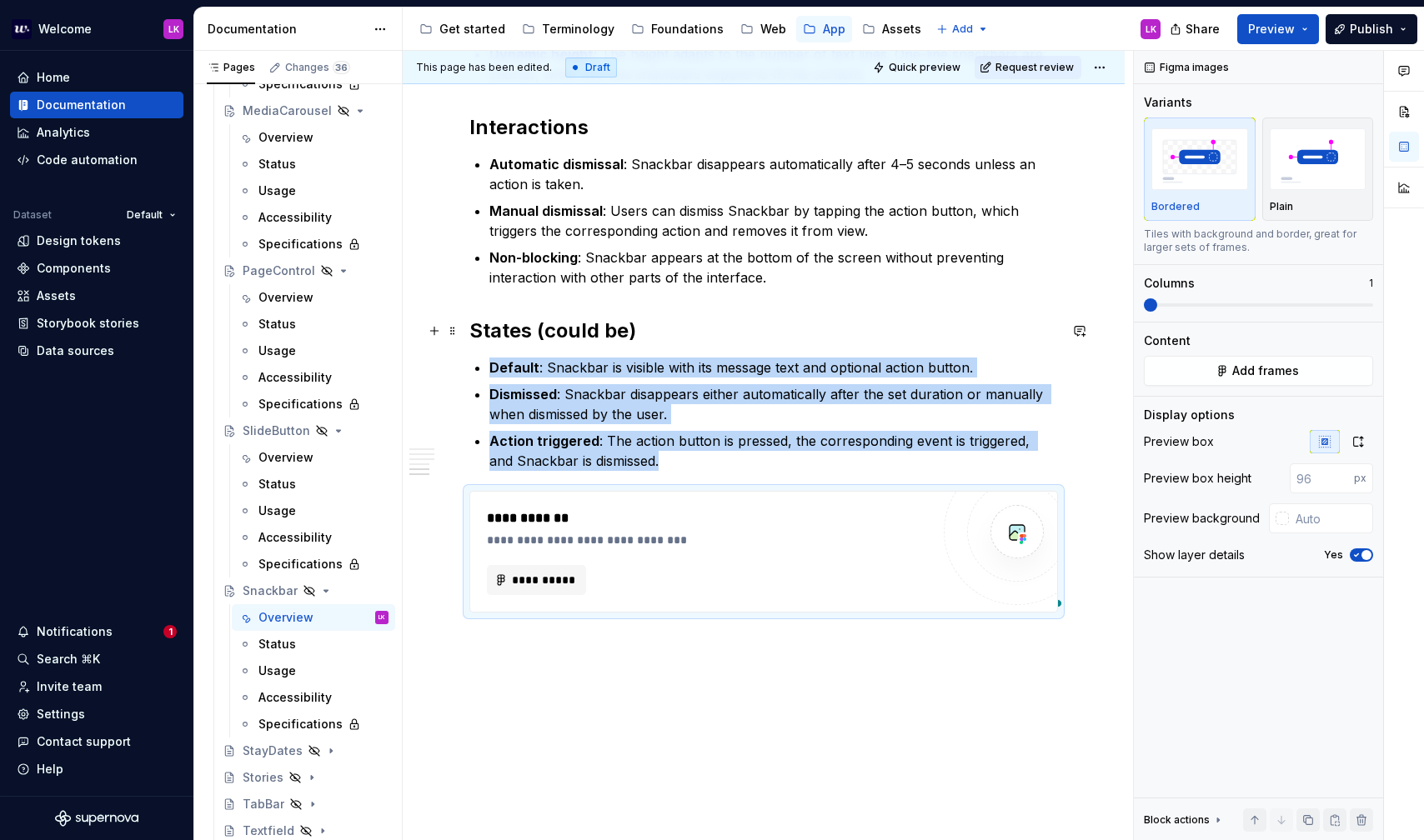
click at [651, 338] on h2 "States (could be)" at bounding box center [764, 330] width 589 height 26
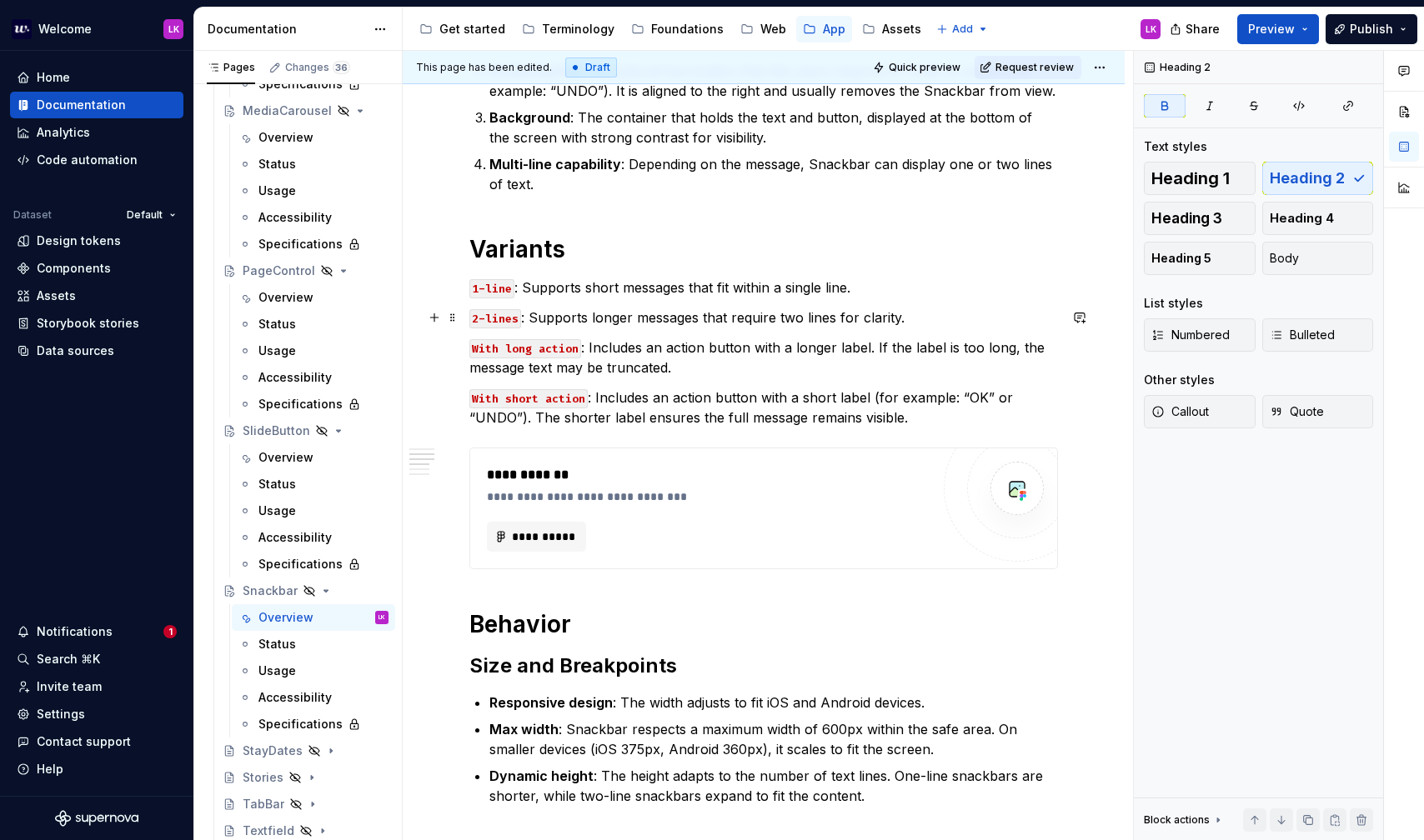
scroll to position [610, 0]
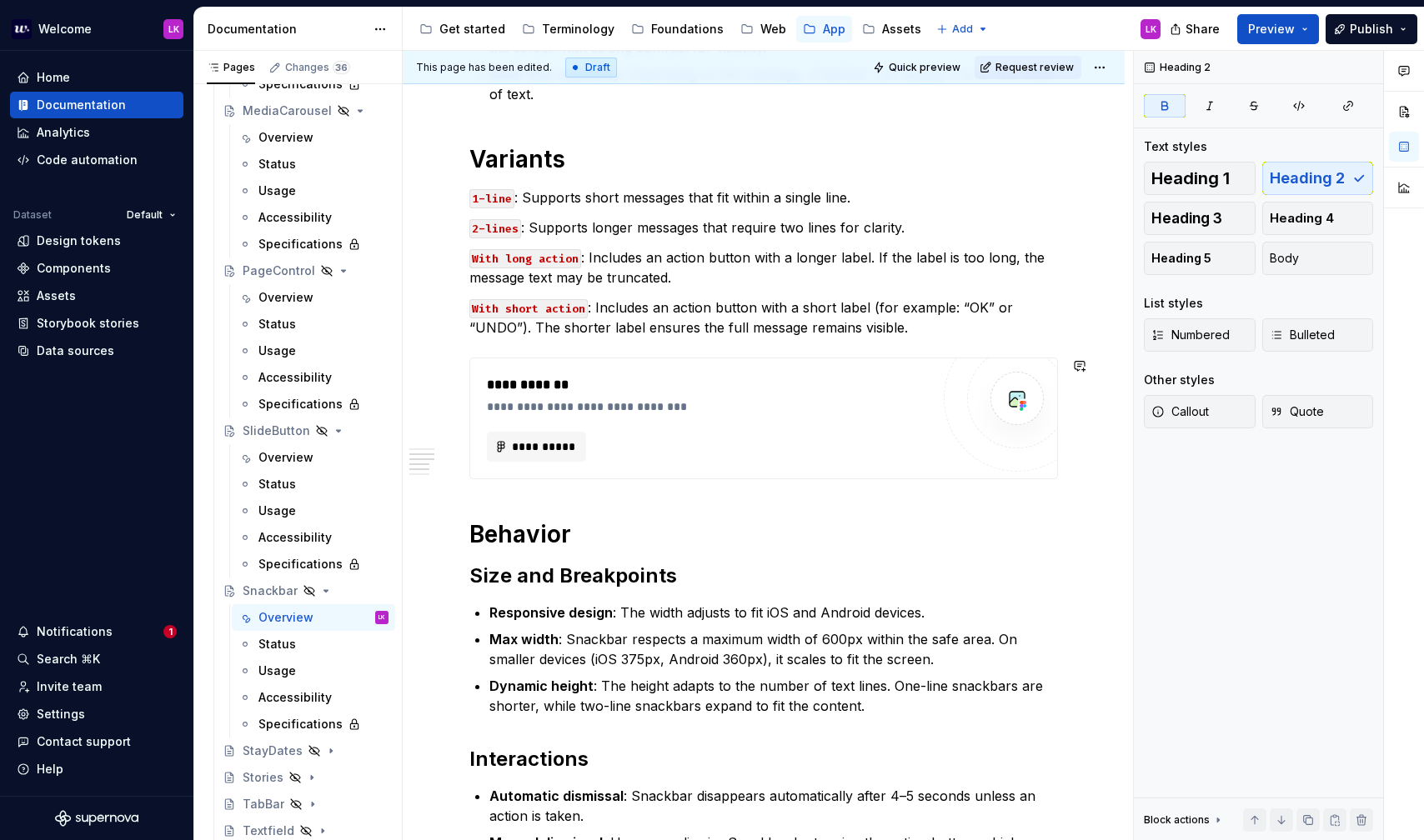
click at [593, 497] on div "**********" at bounding box center [764, 491] width 589 height 1505
click at [547, 491] on div "**********" at bounding box center [764, 491] width 589 height 1505
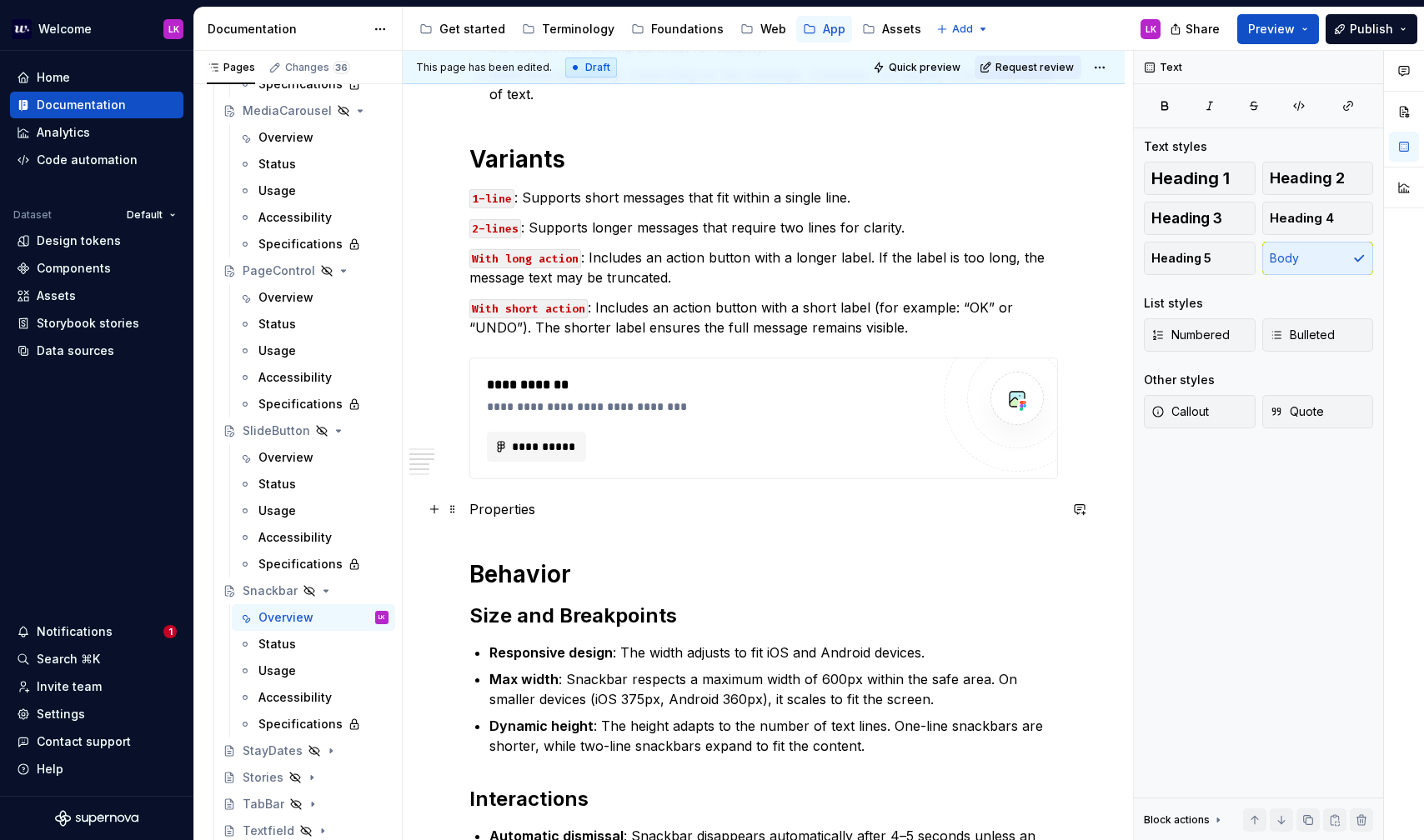
click at [504, 510] on p "Properties" at bounding box center [764, 509] width 589 height 20
click at [538, 474] on button "Text" at bounding box center [530, 478] width 51 height 23
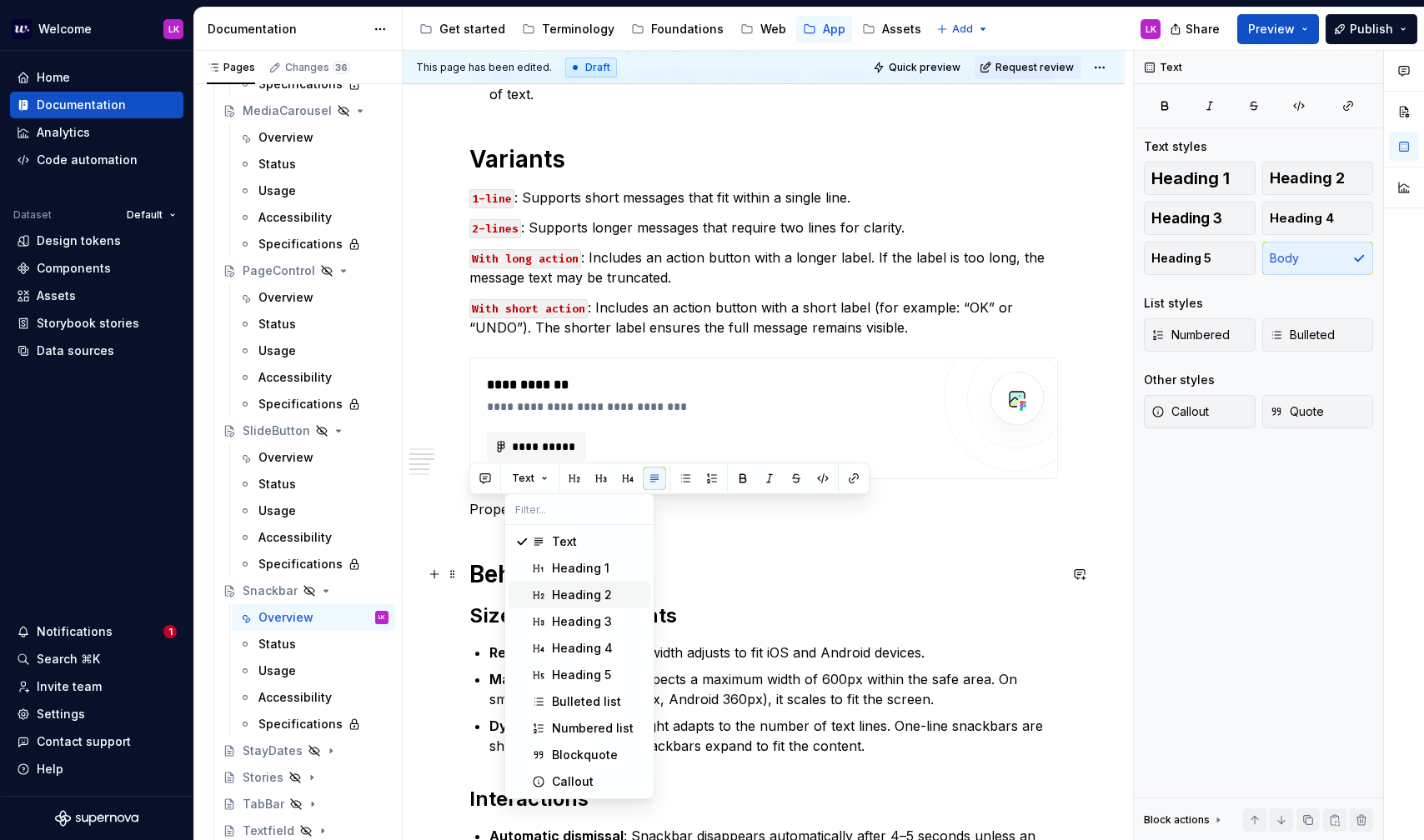
click at [568, 585] on span "Heading 2" at bounding box center [579, 594] width 142 height 26
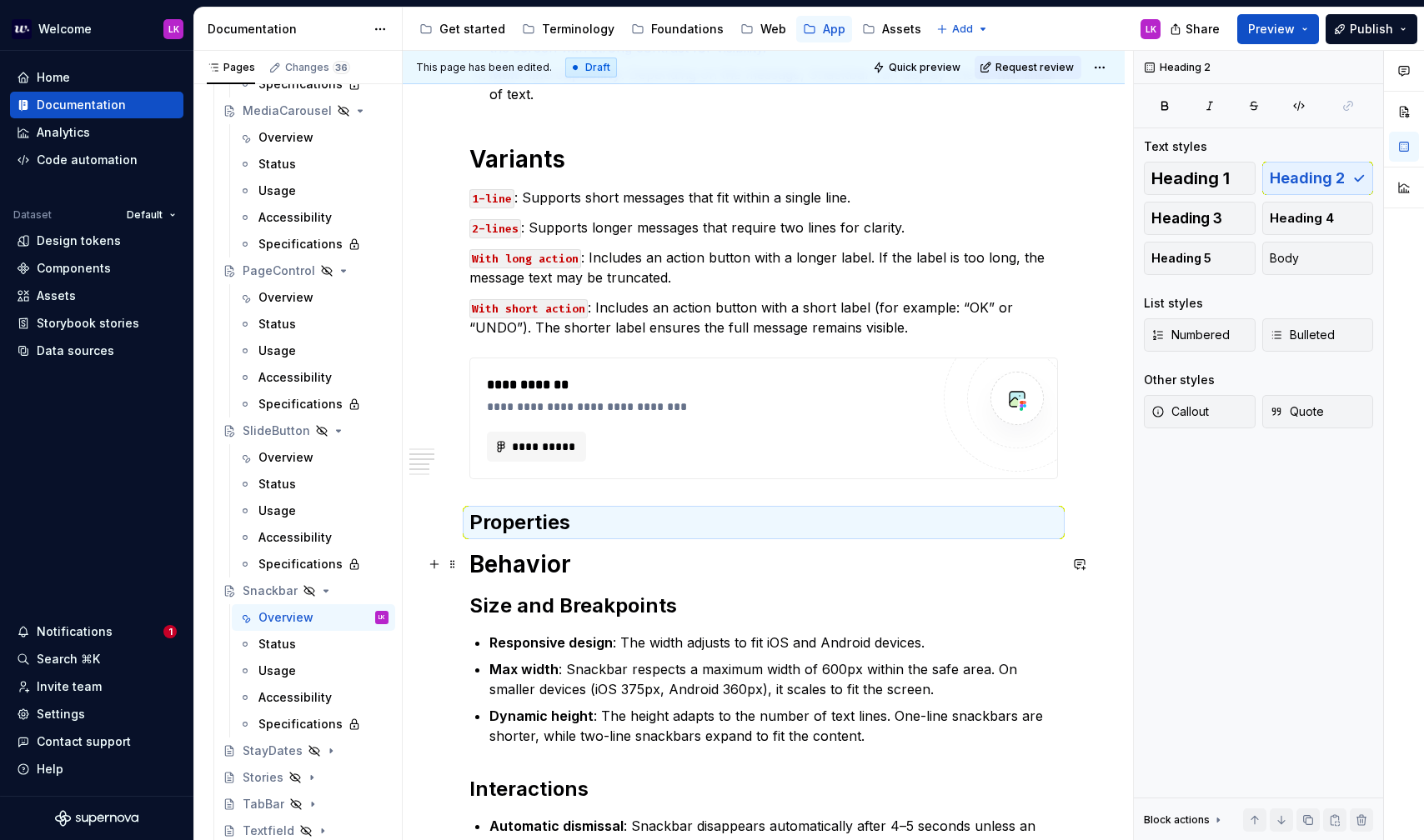
click at [593, 531] on h2 "Properties" at bounding box center [764, 522] width 589 height 26
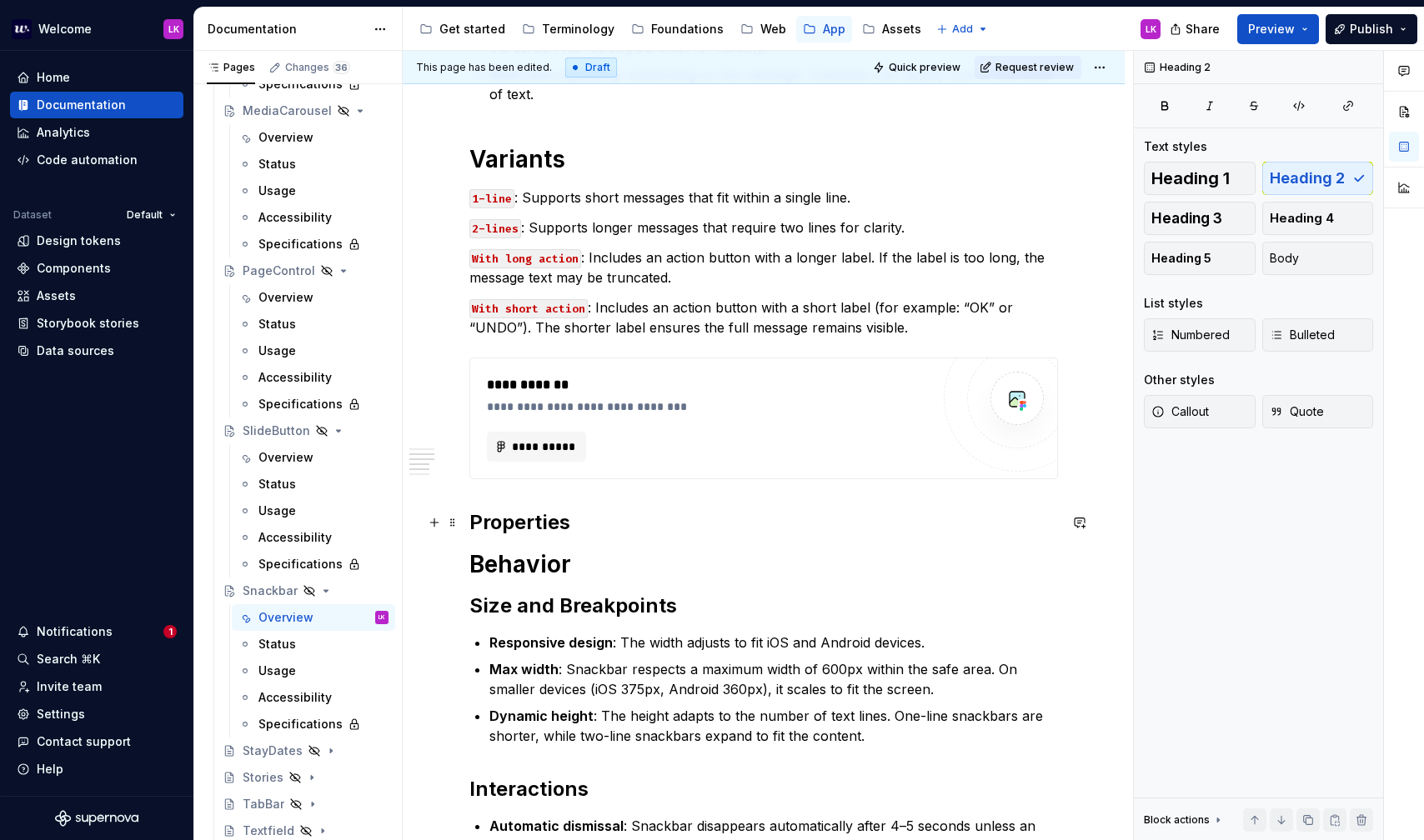
click at [538, 525] on h2 "Properties" at bounding box center [764, 522] width 589 height 26
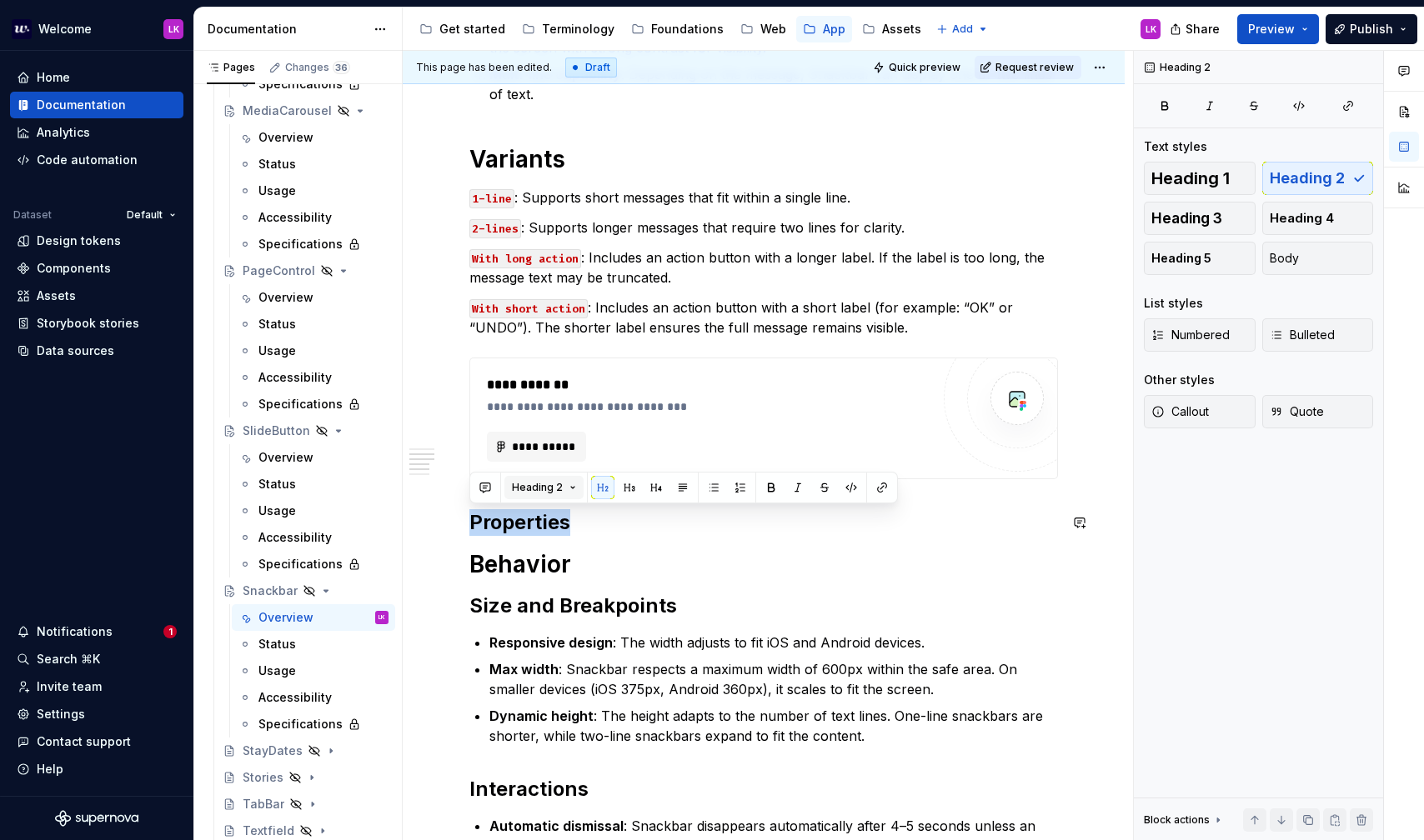
click at [539, 480] on button "Heading 2" at bounding box center [544, 487] width 79 height 23
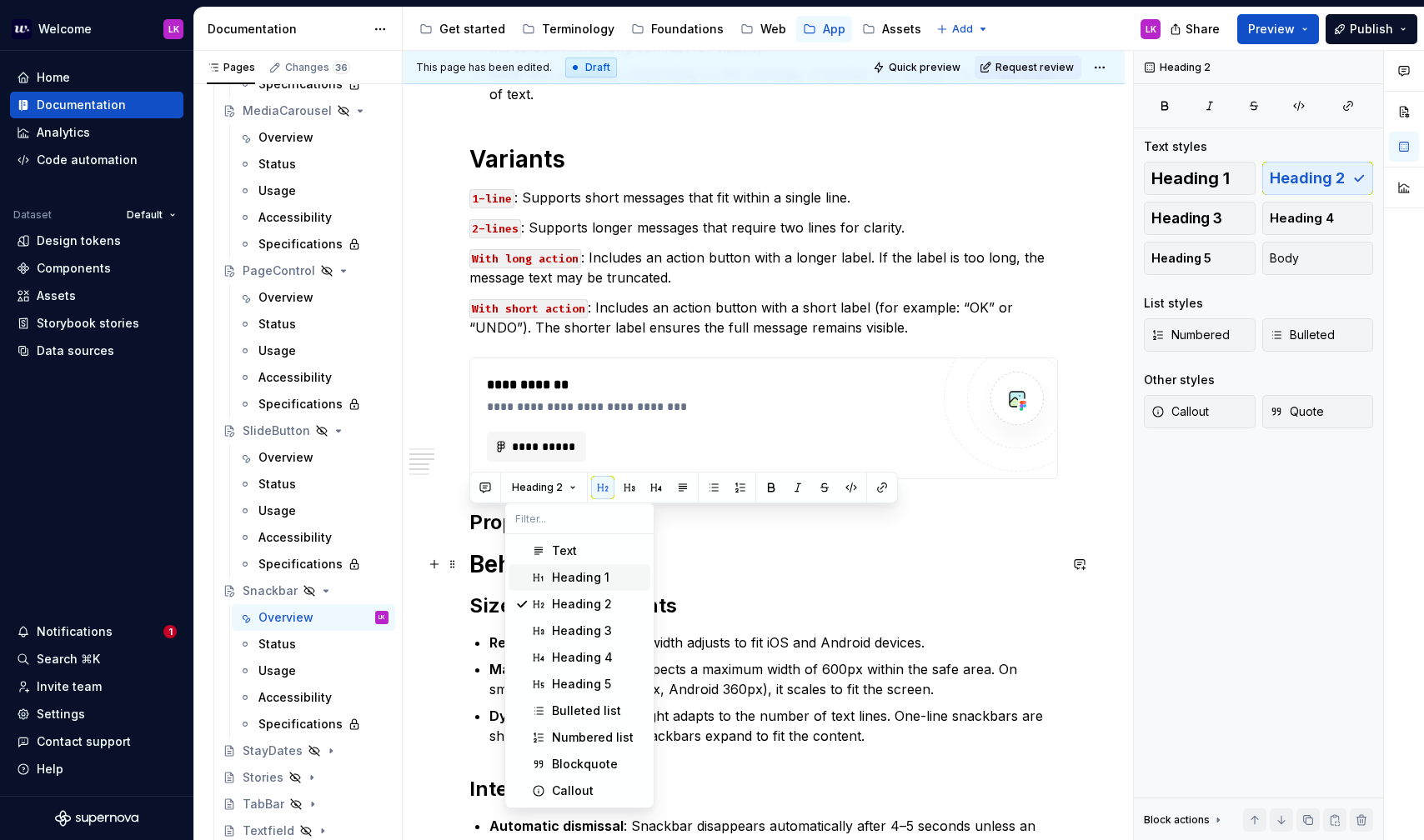
click at [566, 576] on div "Heading 1" at bounding box center [581, 577] width 58 height 17
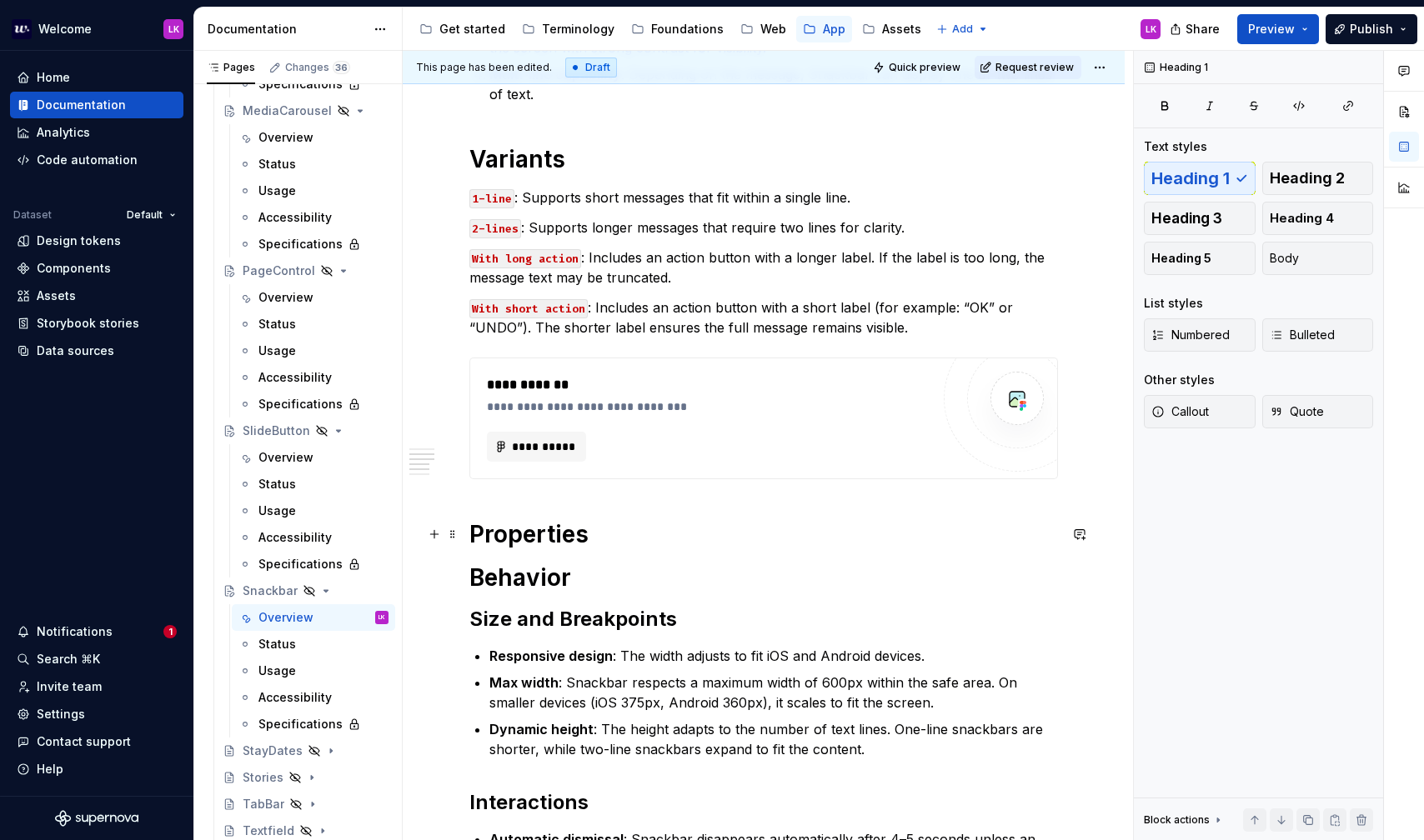
click at [605, 535] on h1 "Properties" at bounding box center [764, 534] width 589 height 30
click at [618, 529] on h1 "Properties" at bounding box center [764, 534] width 589 height 30
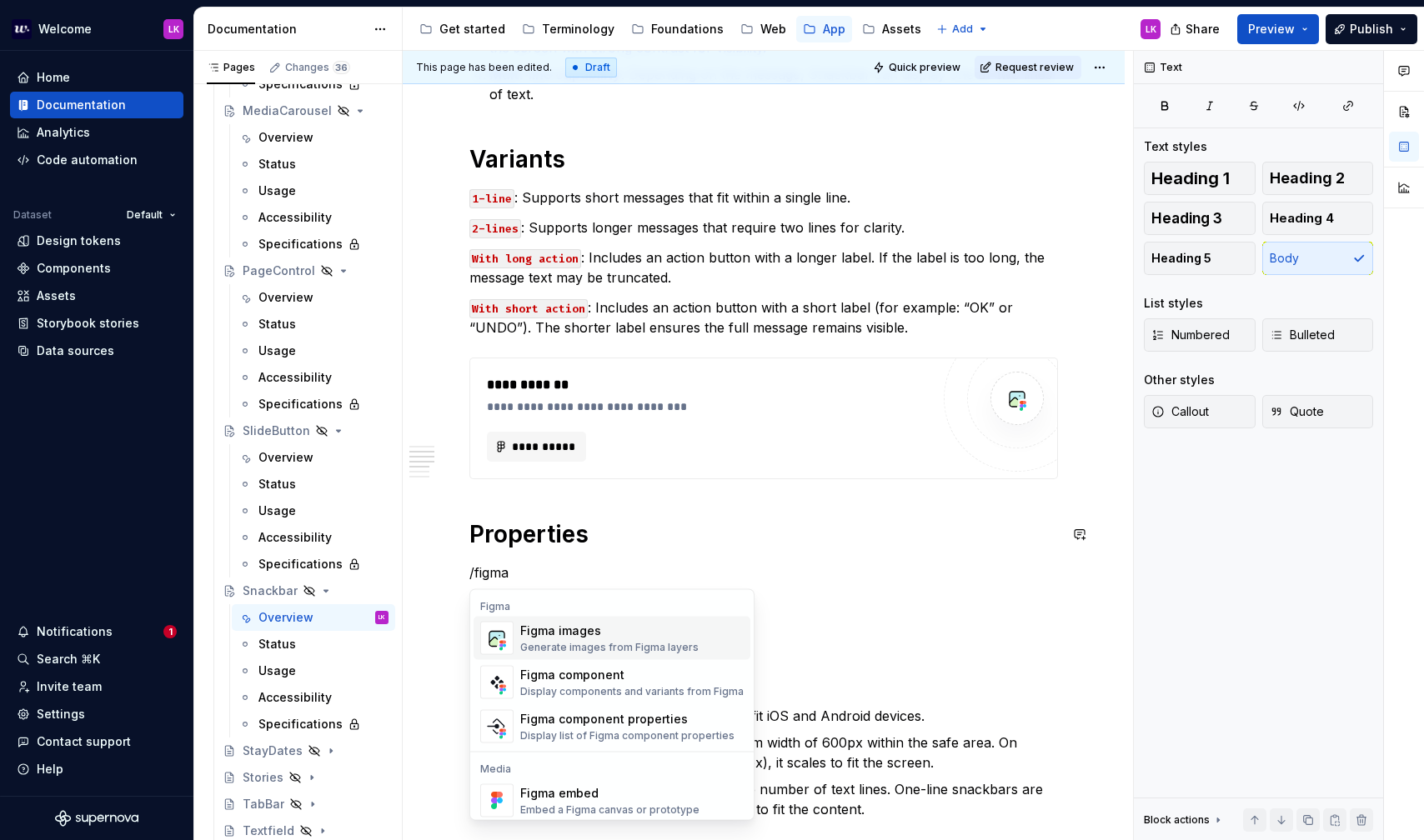
click at [576, 637] on div "Figma images" at bounding box center [610, 631] width 179 height 17
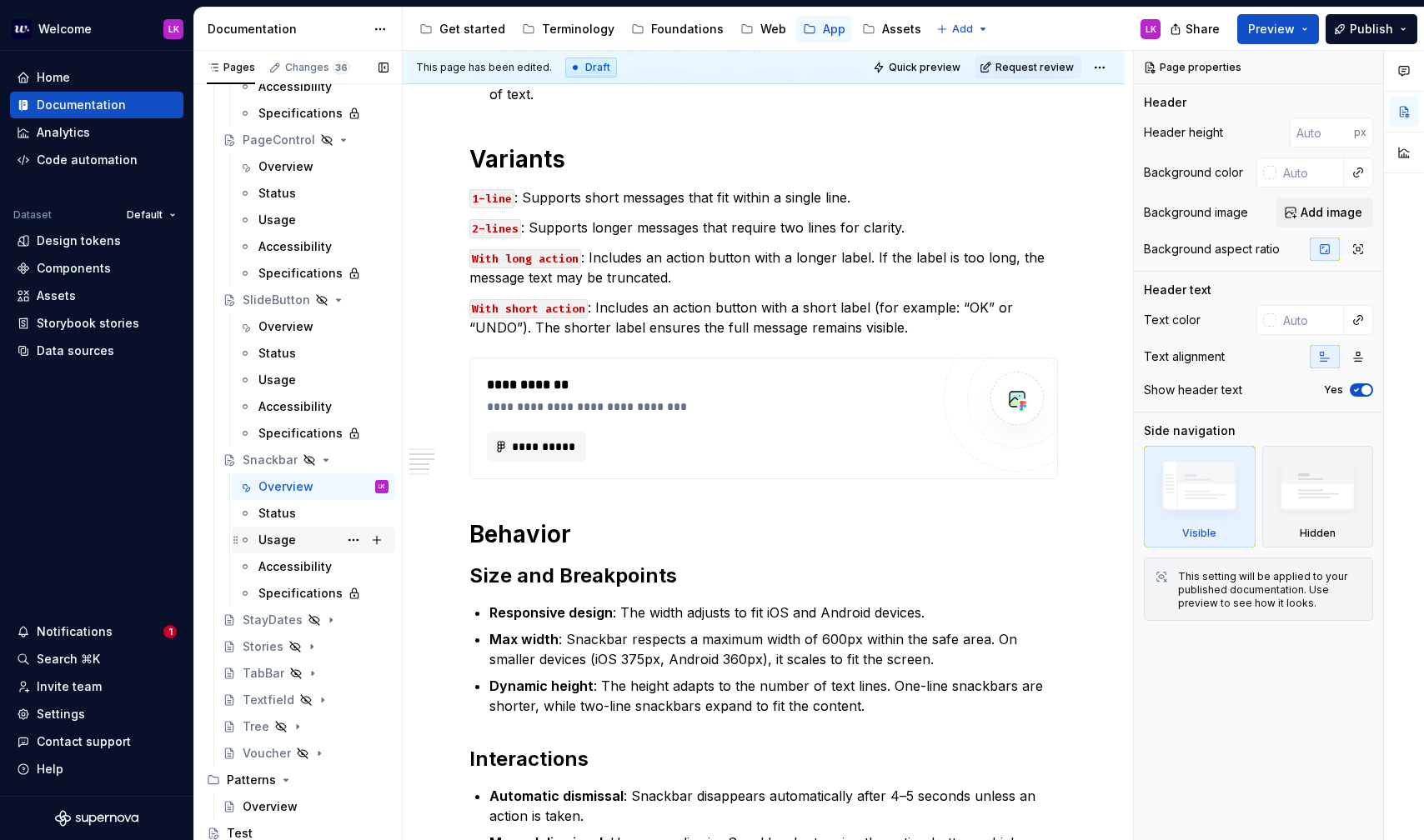
scroll to position [1836, 0]
click at [272, 610] on div "StayDates" at bounding box center [272, 618] width 60 height 17
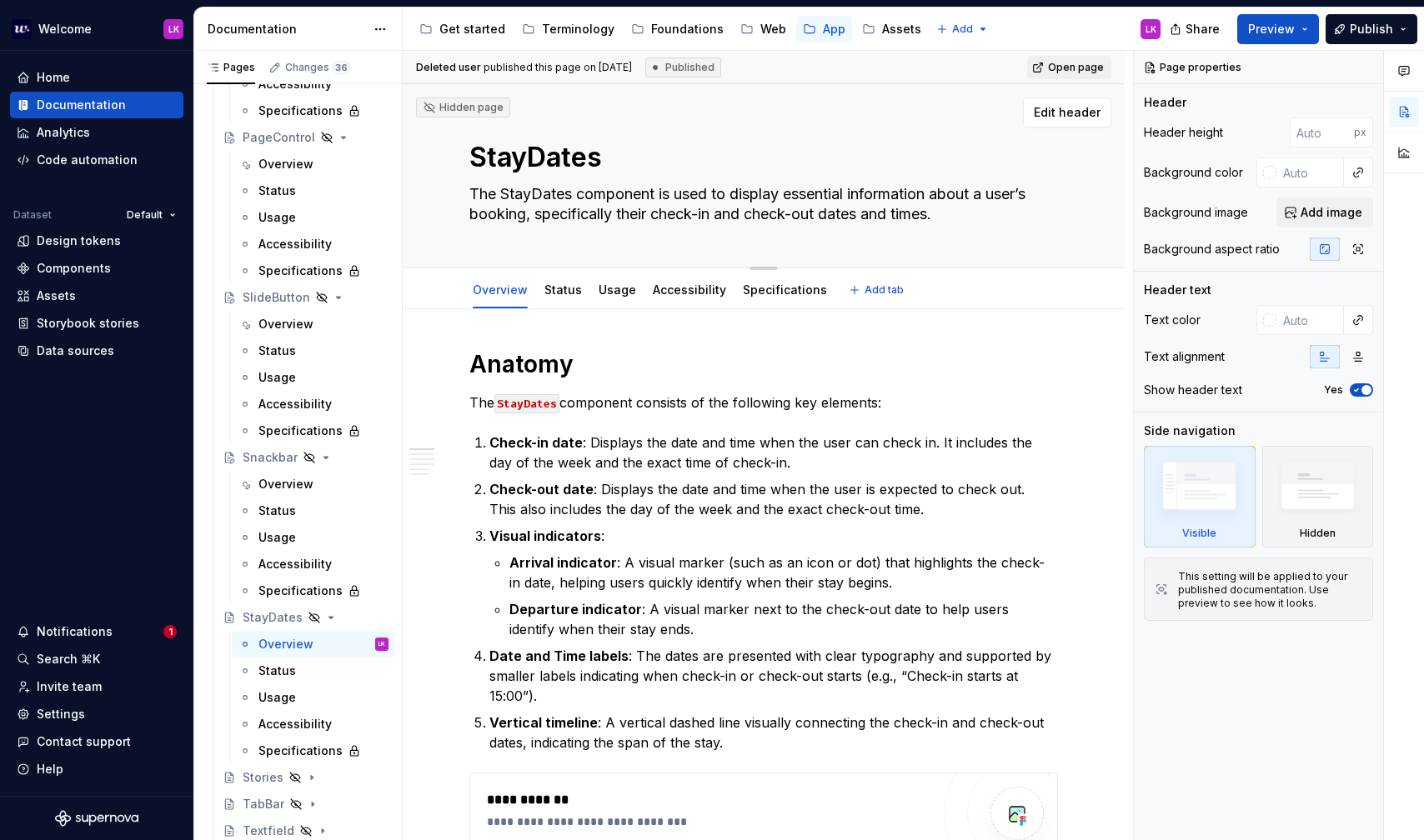
click at [578, 210] on textarea "The StayDates component is used to display essential information about a user’s…" at bounding box center [760, 204] width 589 height 47
click at [745, 553] on p "Arrival indicator : A visual marker (such as an icon or dot) that highlights th…" at bounding box center [783, 572] width 549 height 40
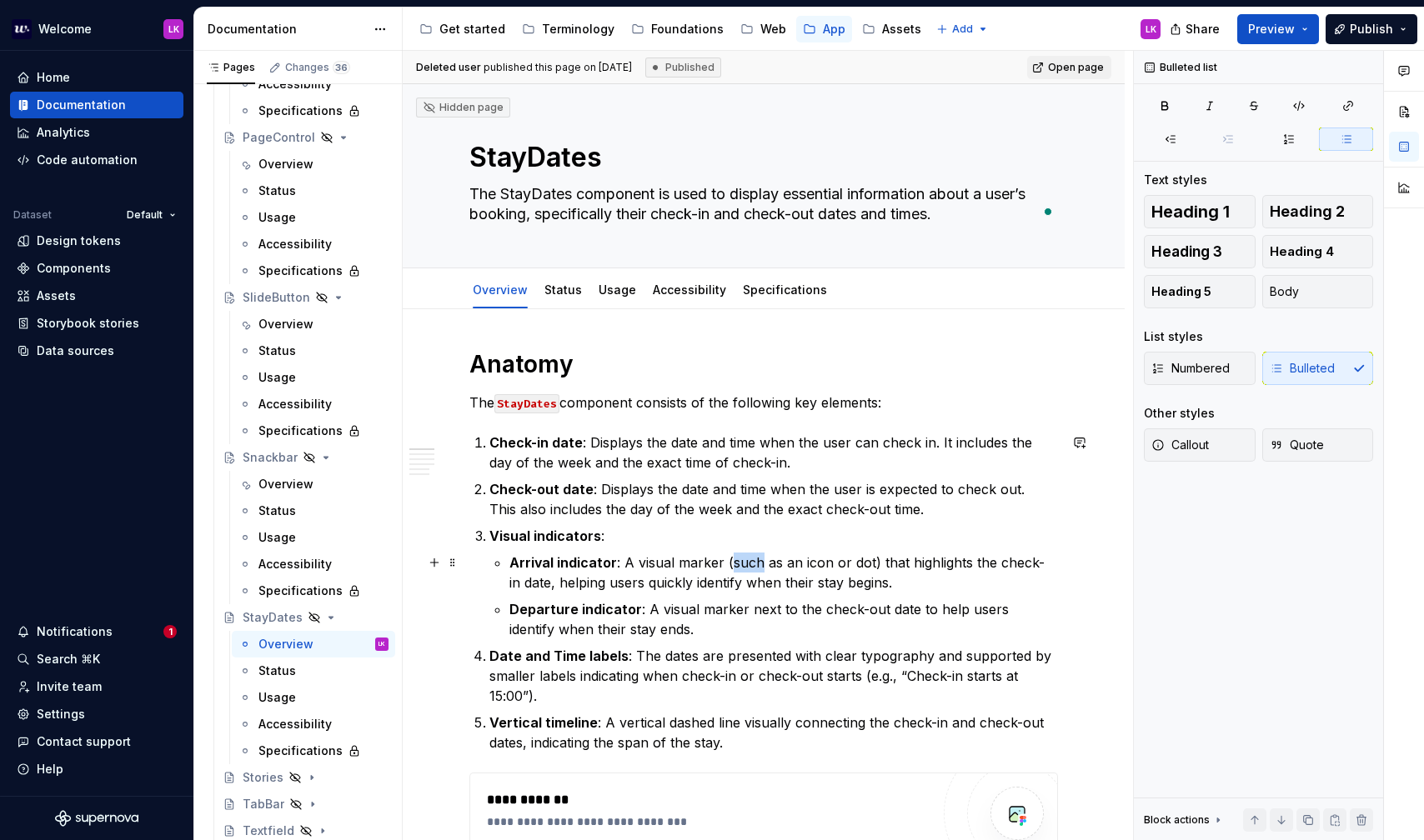
click at [745, 553] on p "Arrival indicator : A visual marker (such as an icon or dot) that highlights th…" at bounding box center [783, 572] width 549 height 40
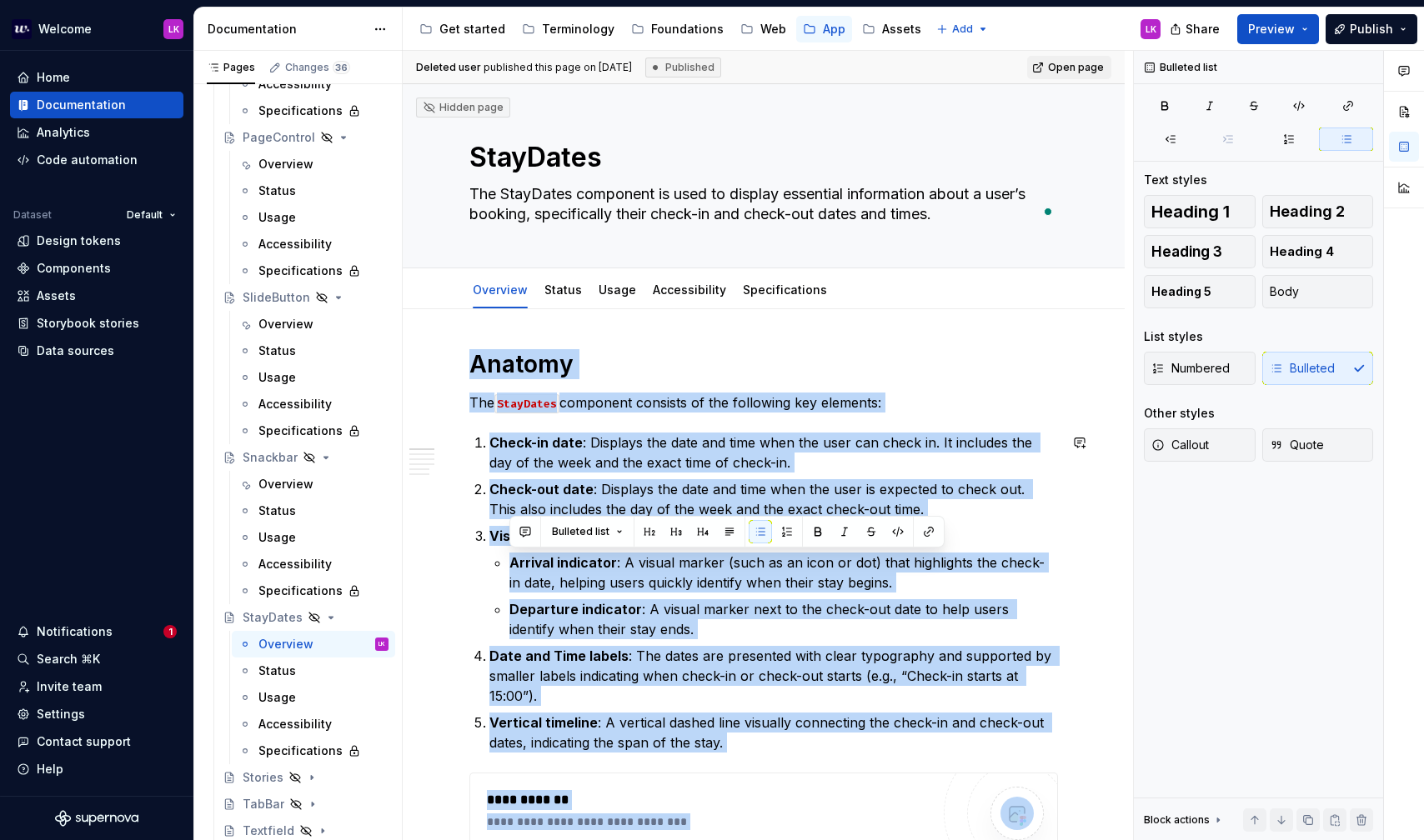
copy div "**********"
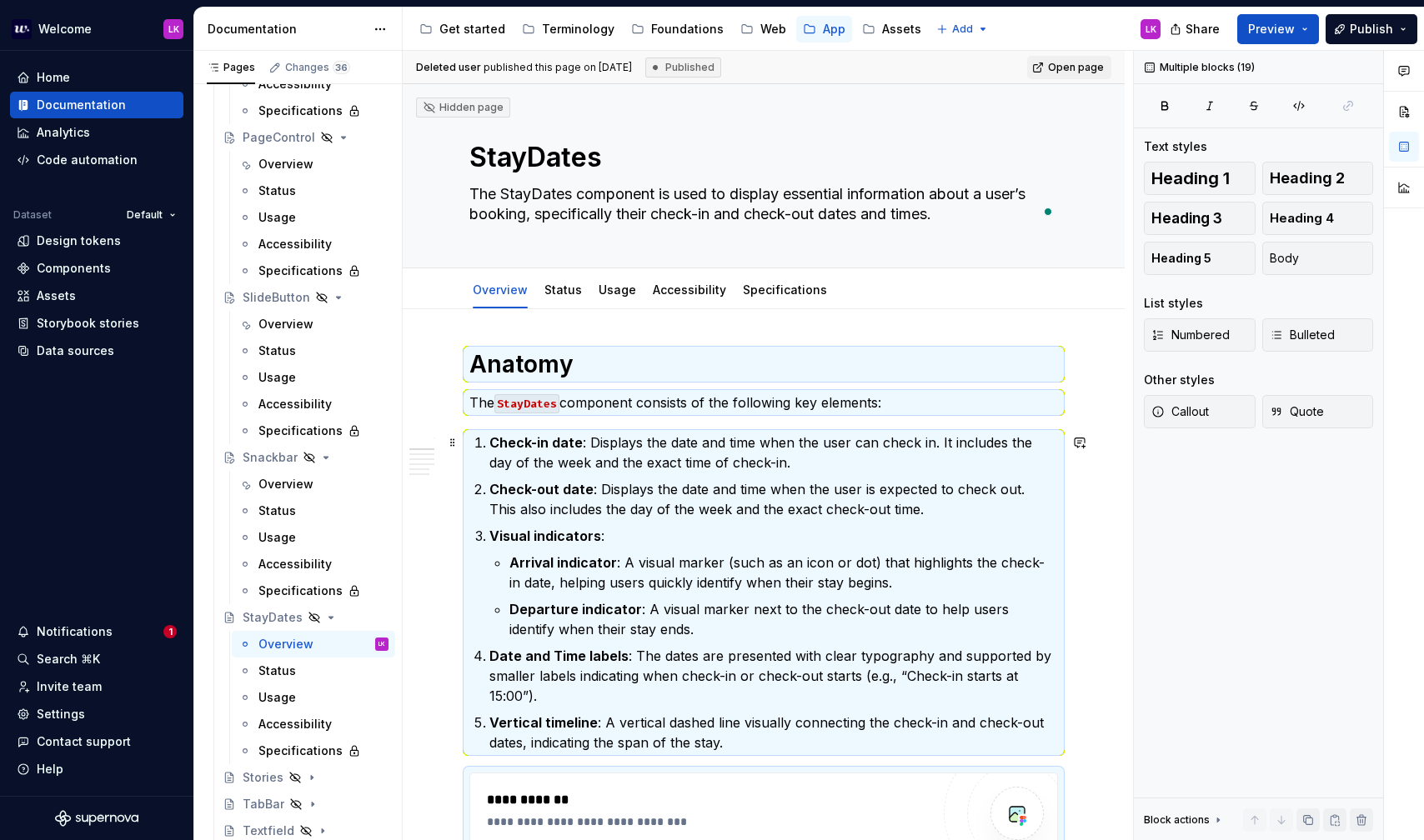
click at [637, 443] on p "Check-in date : Displays the date and time when the user can check in. It inclu…" at bounding box center [773, 452] width 568 height 40
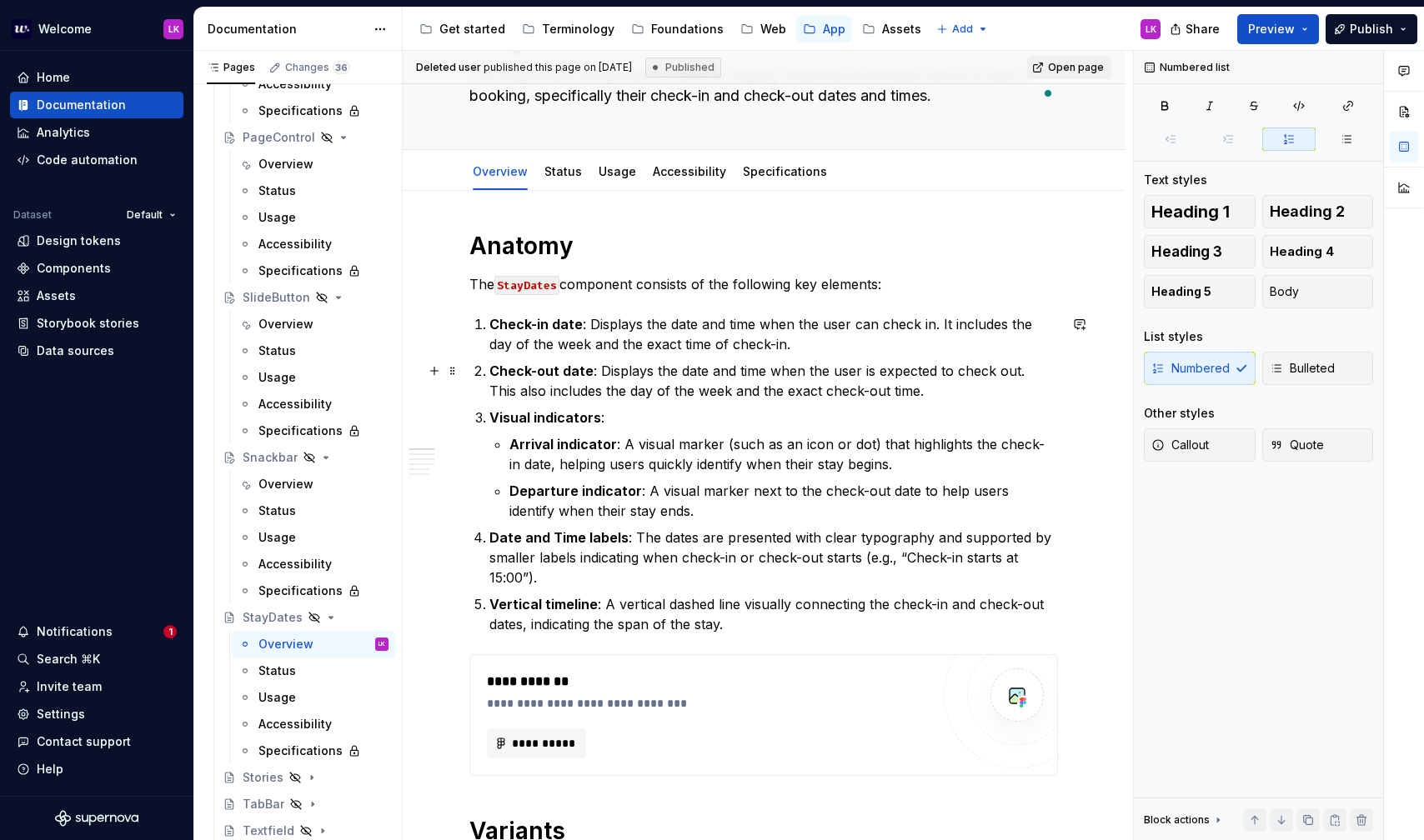
scroll to position [141, 0]
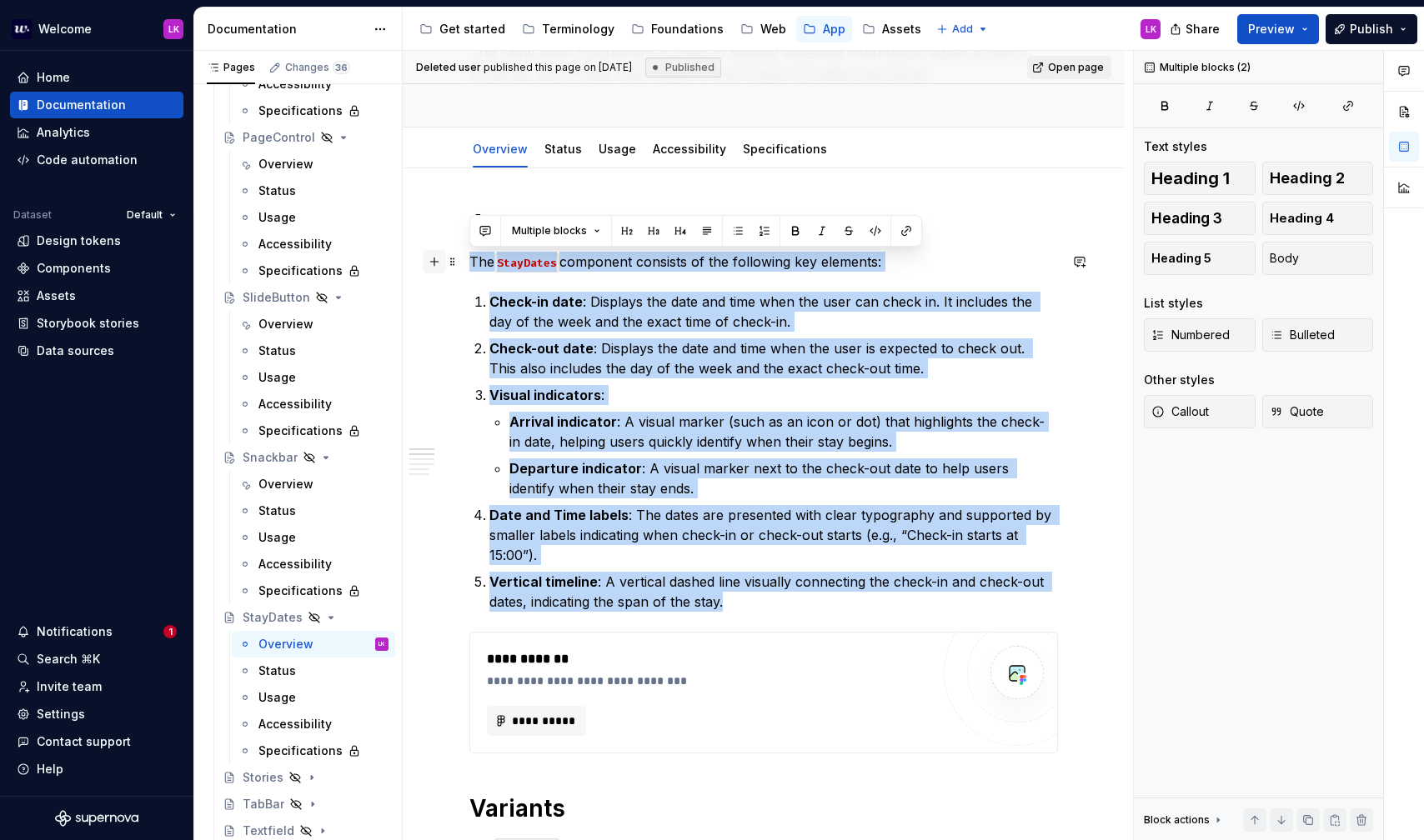
drag, startPoint x: 751, startPoint y: 604, endPoint x: 430, endPoint y: 269, distance: 464.0
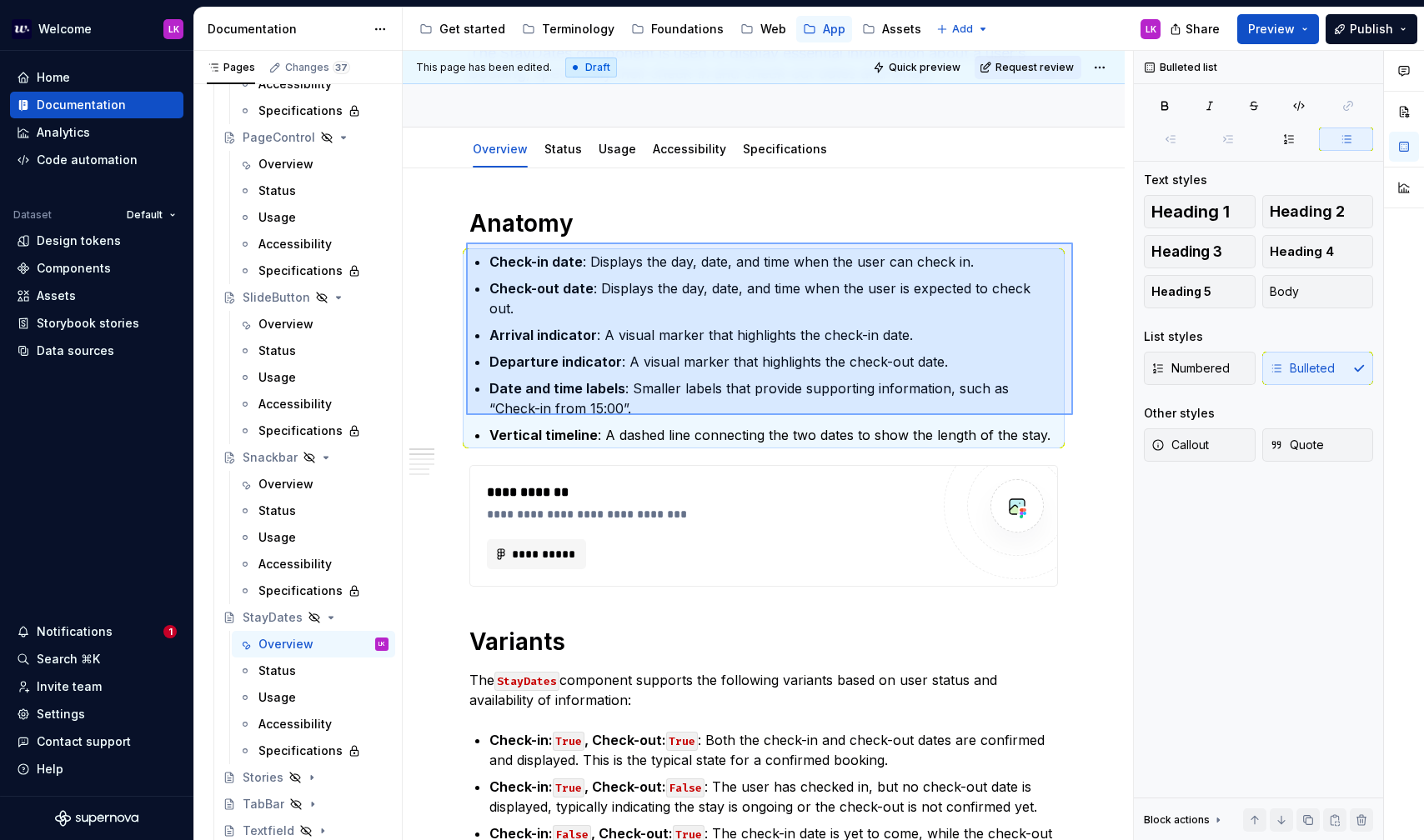
drag, startPoint x: 1074, startPoint y: 415, endPoint x: 467, endPoint y: 251, distance: 628.8
click at [467, 251] on div "**********" at bounding box center [767, 446] width 731 height 790
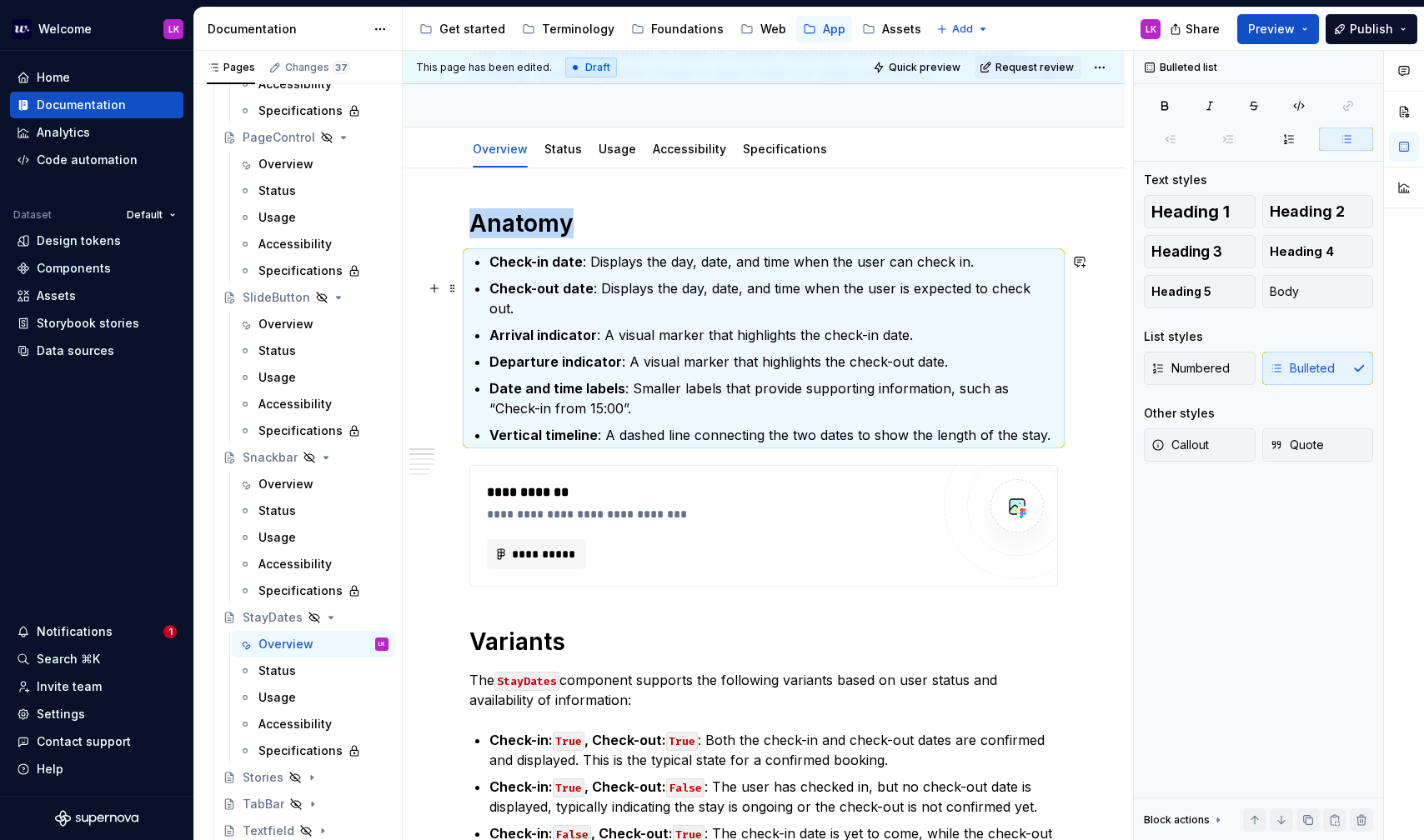
click at [625, 283] on p "Check-out date : Displays the day, date, and time when the user is expected to …" at bounding box center [773, 298] width 568 height 40
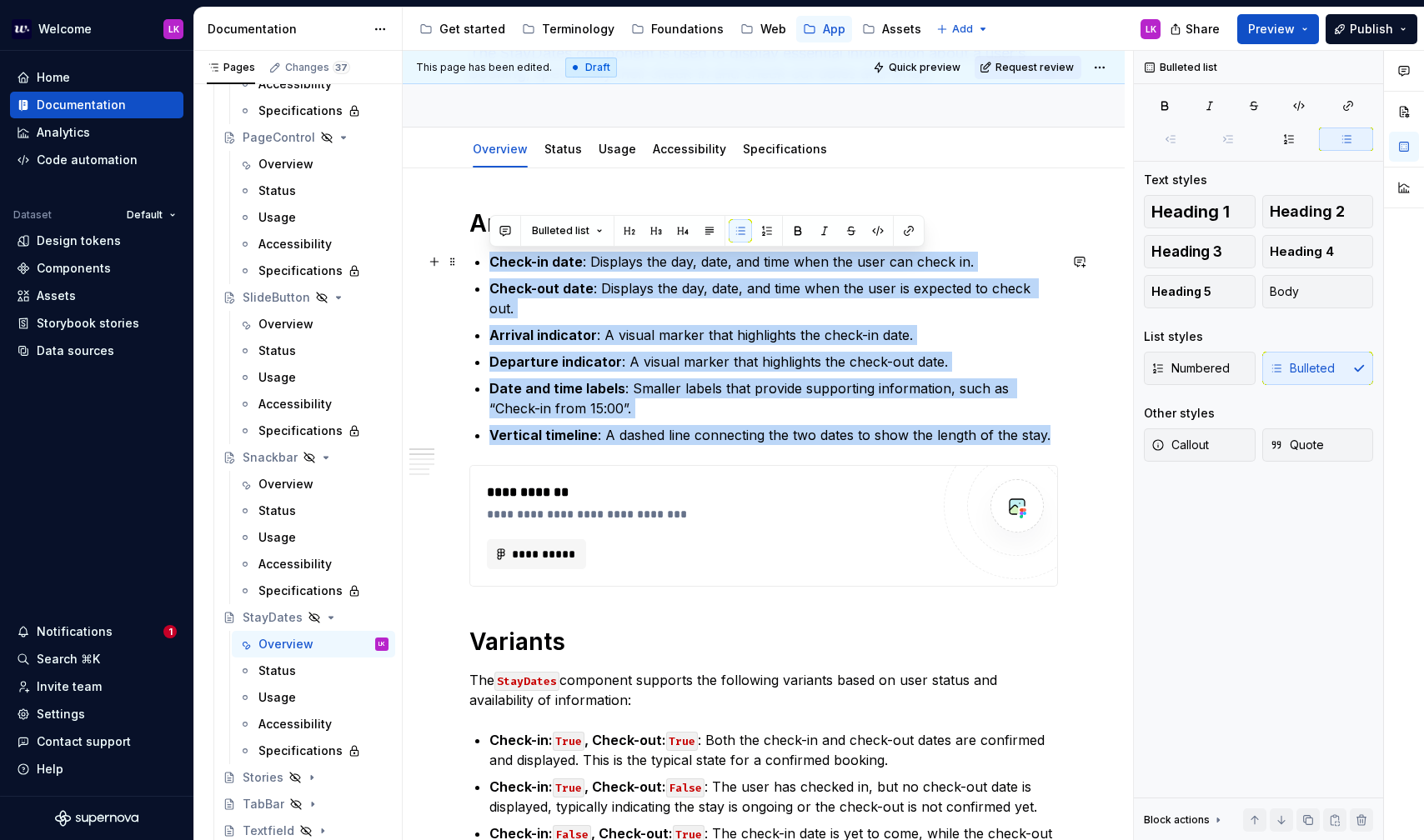
drag, startPoint x: 1055, startPoint y: 415, endPoint x: 479, endPoint y: 252, distance: 598.6
click at [489, 252] on ul "Check-in date : Displays the day, date, and time when the user can check in. Ch…" at bounding box center [773, 348] width 568 height 193
click at [758, 230] on button "button" at bounding box center [766, 230] width 23 height 23
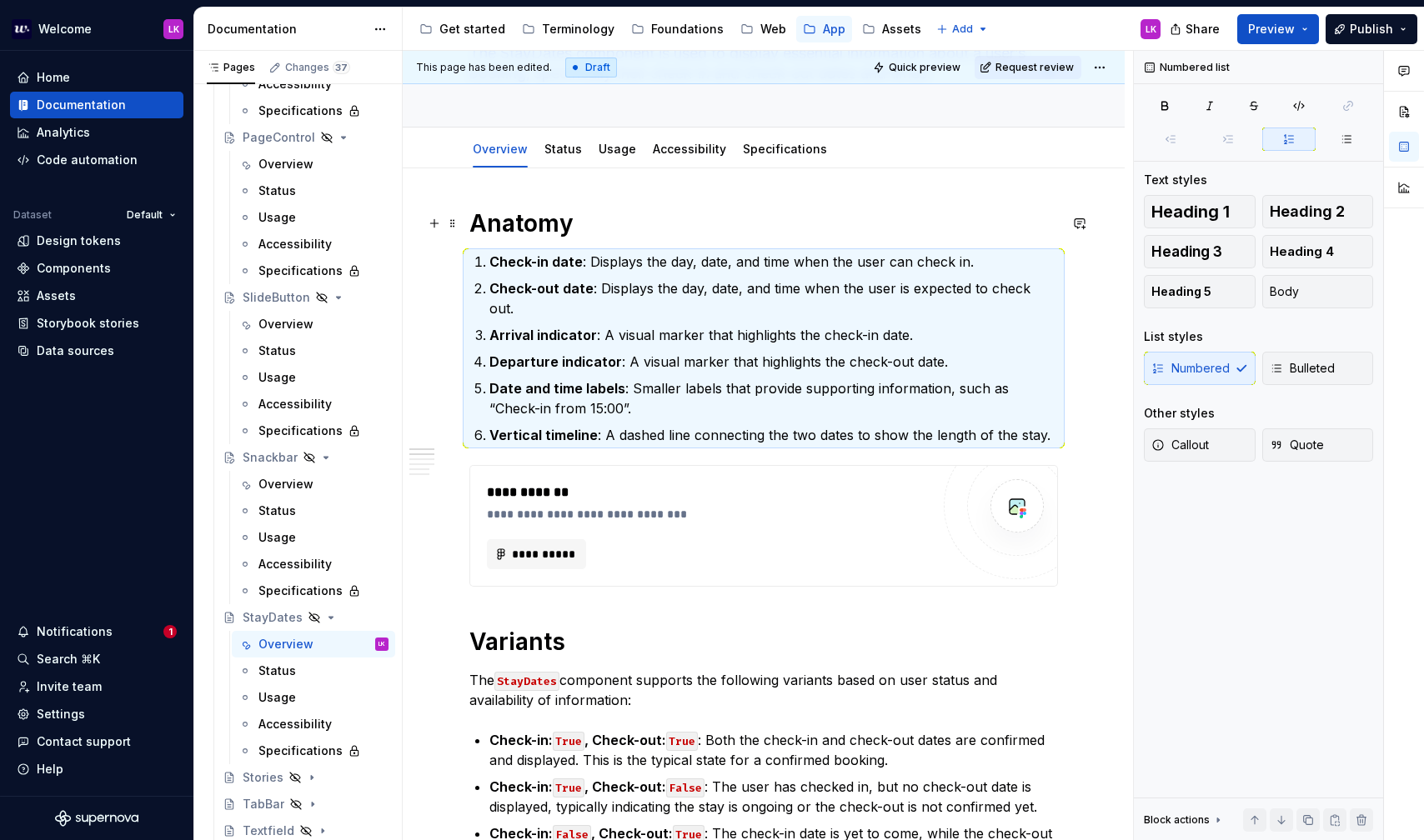
click at [643, 218] on h1 "Anatomy" at bounding box center [764, 223] width 589 height 30
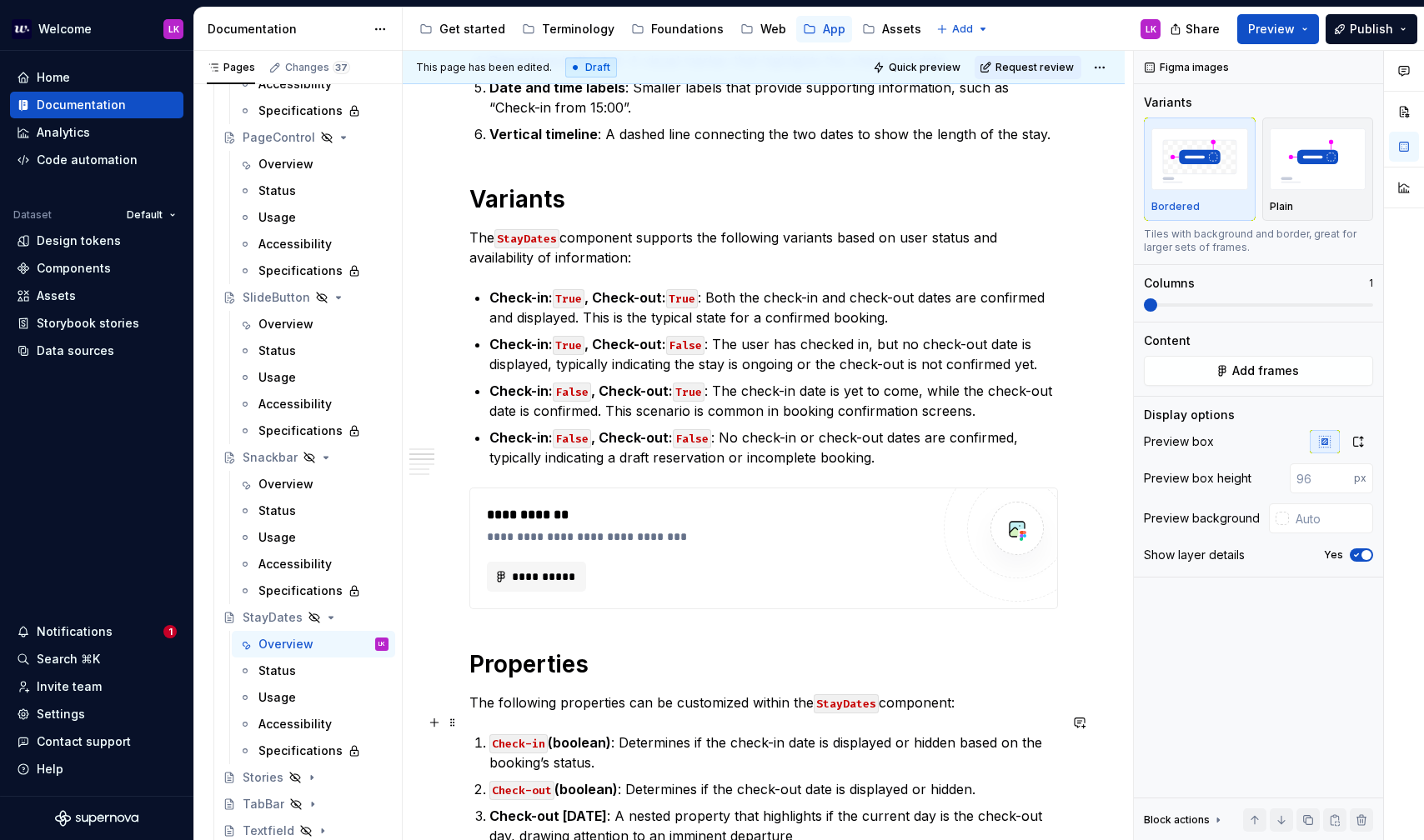
scroll to position [582, 0]
type textarea "*"
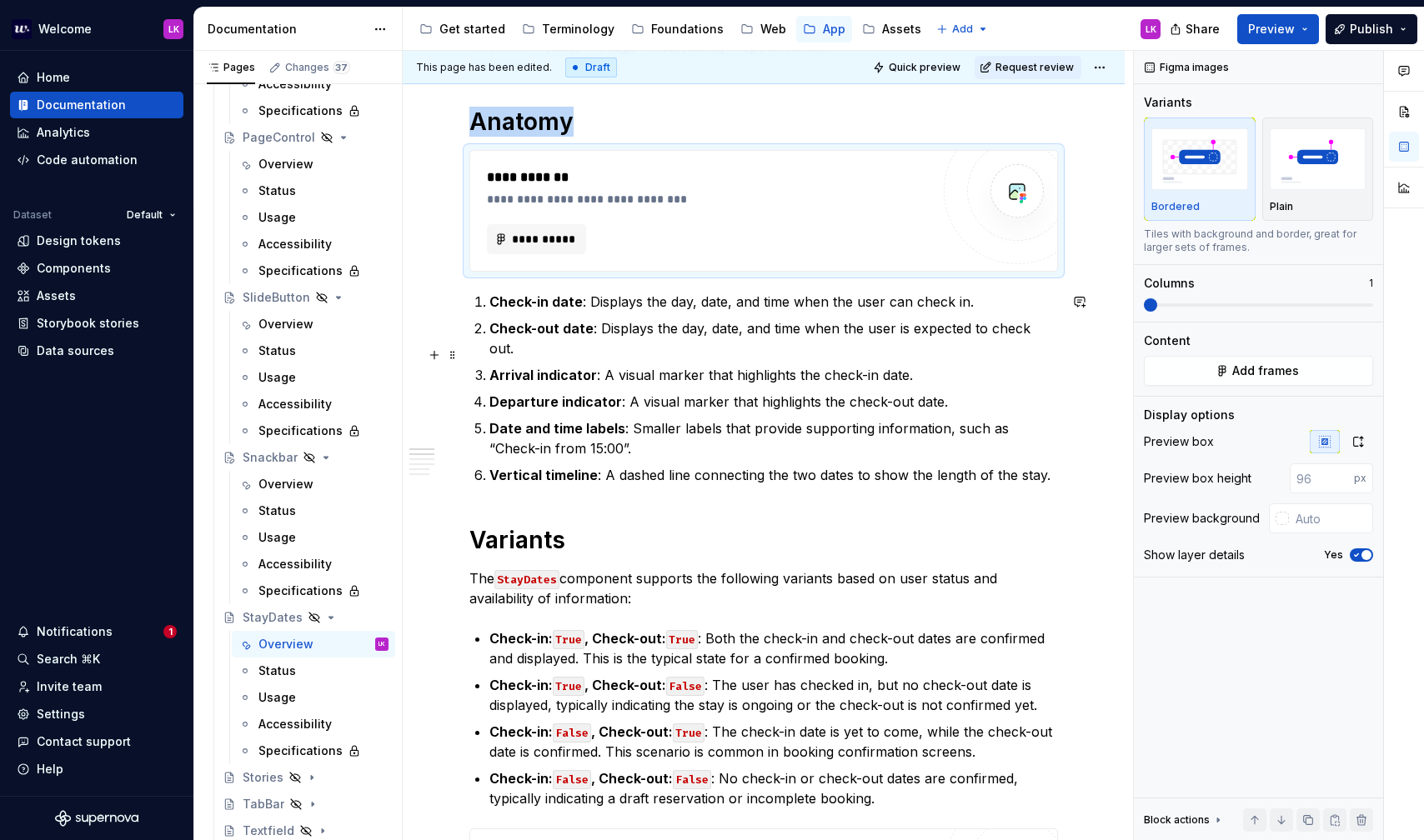
scroll to position [239, 0]
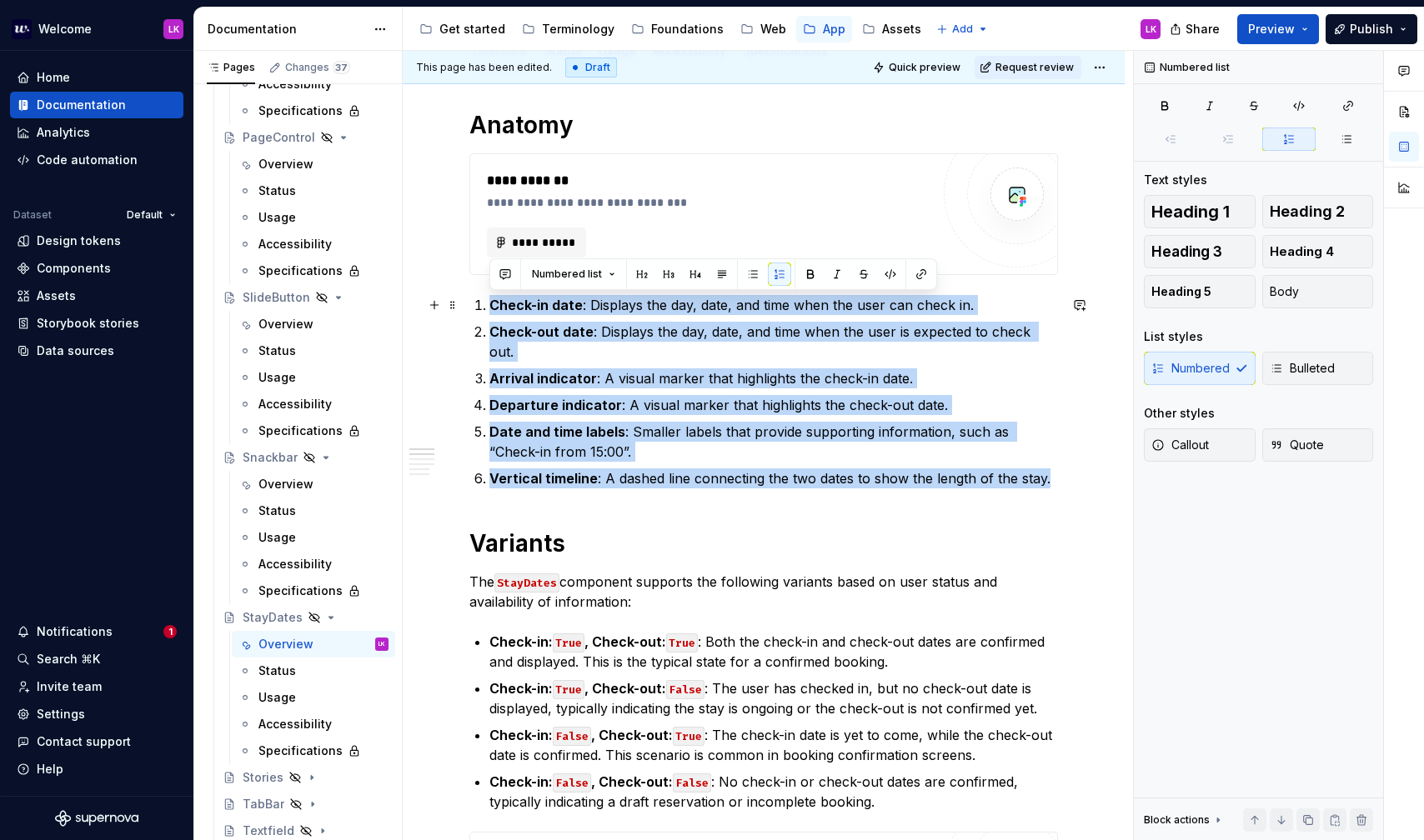
drag, startPoint x: 1060, startPoint y: 459, endPoint x: 459, endPoint y: 295, distance: 623.0
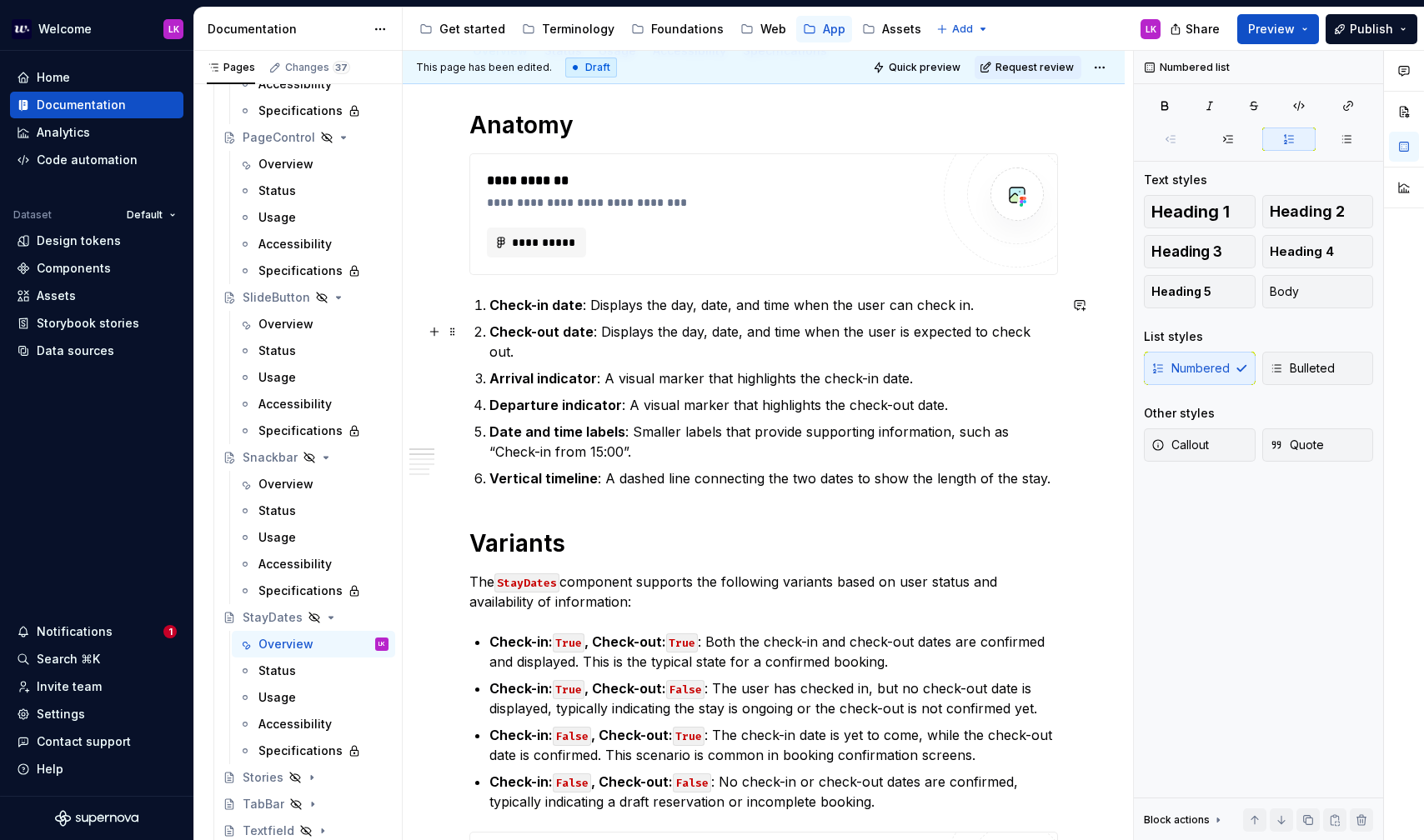
click at [659, 338] on p "Check-out date : Displays the day, date, and time when the user is expected to …" at bounding box center [773, 341] width 568 height 40
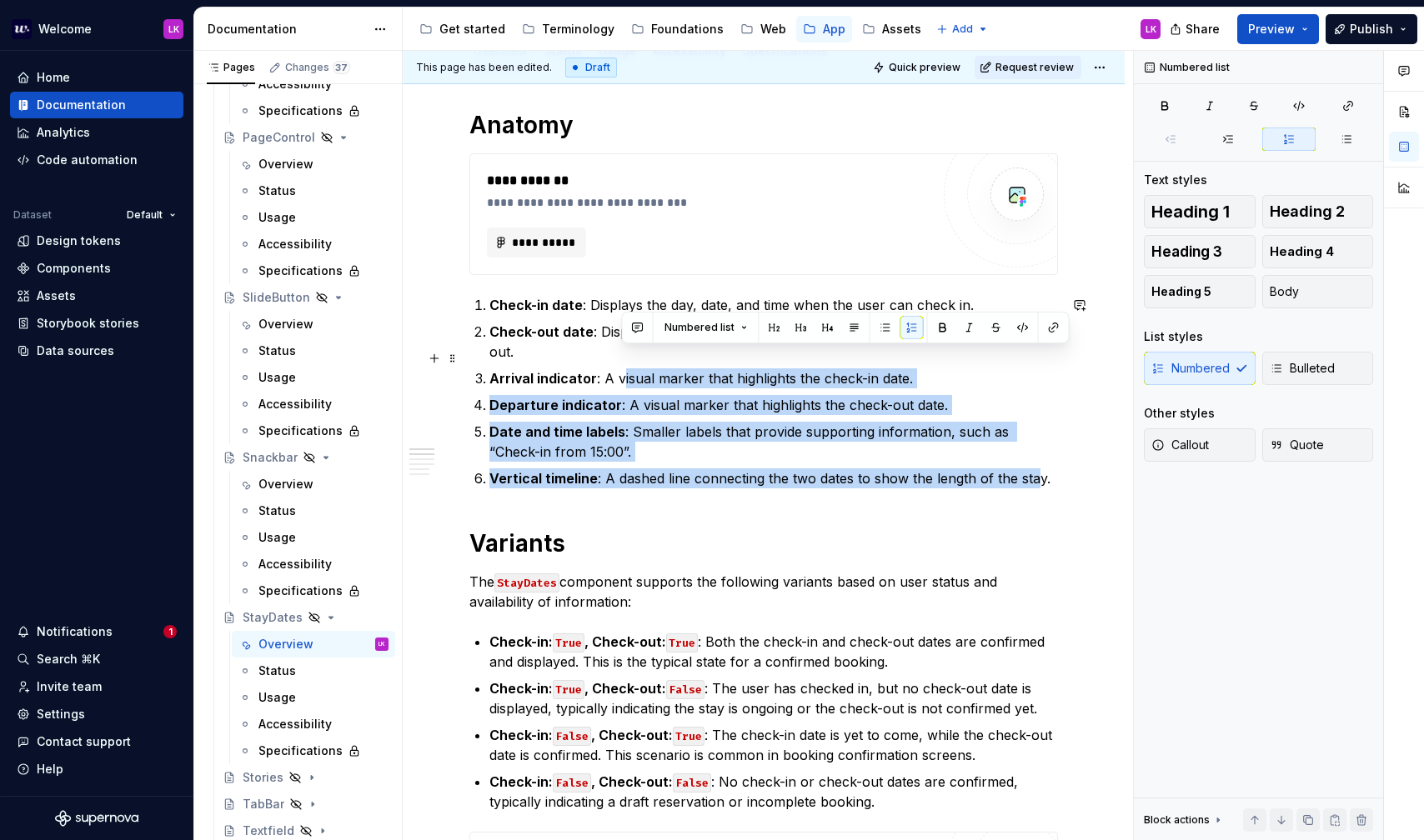
drag, startPoint x: 1036, startPoint y: 463, endPoint x: 623, endPoint y: 364, distance: 424.7
click at [621, 365] on ol "Check-in date : Displays the day, date, and time when the user can check in. Ch…" at bounding box center [773, 391] width 568 height 193
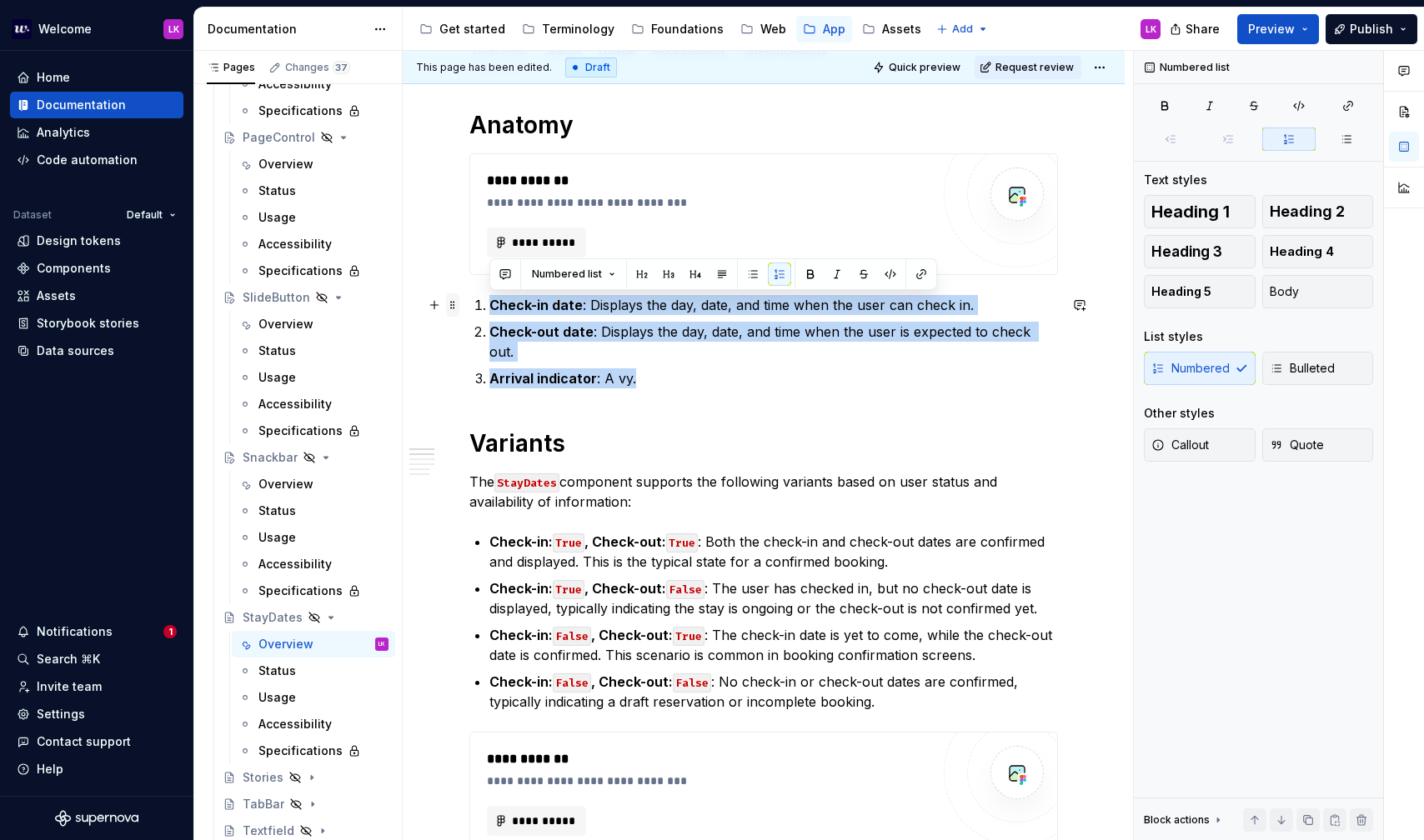
drag, startPoint x: 664, startPoint y: 366, endPoint x: 457, endPoint y: 307, distance: 215.2
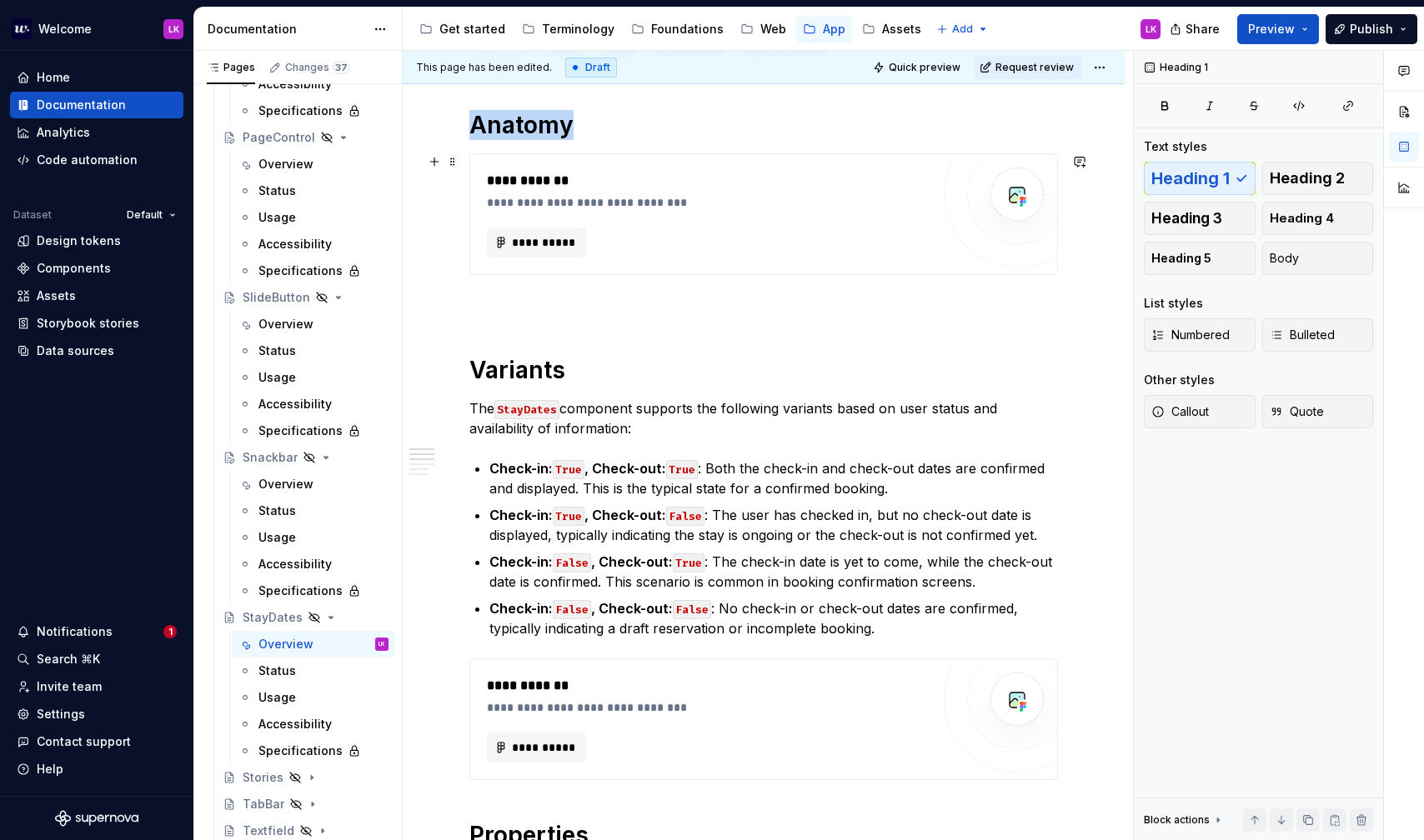
click at [672, 267] on div "**********" at bounding box center [764, 213] width 587 height 120
click at [575, 314] on p "To enrich screen reader interactions, please activate Accessibility in Grammarl…" at bounding box center [764, 305] width 589 height 20
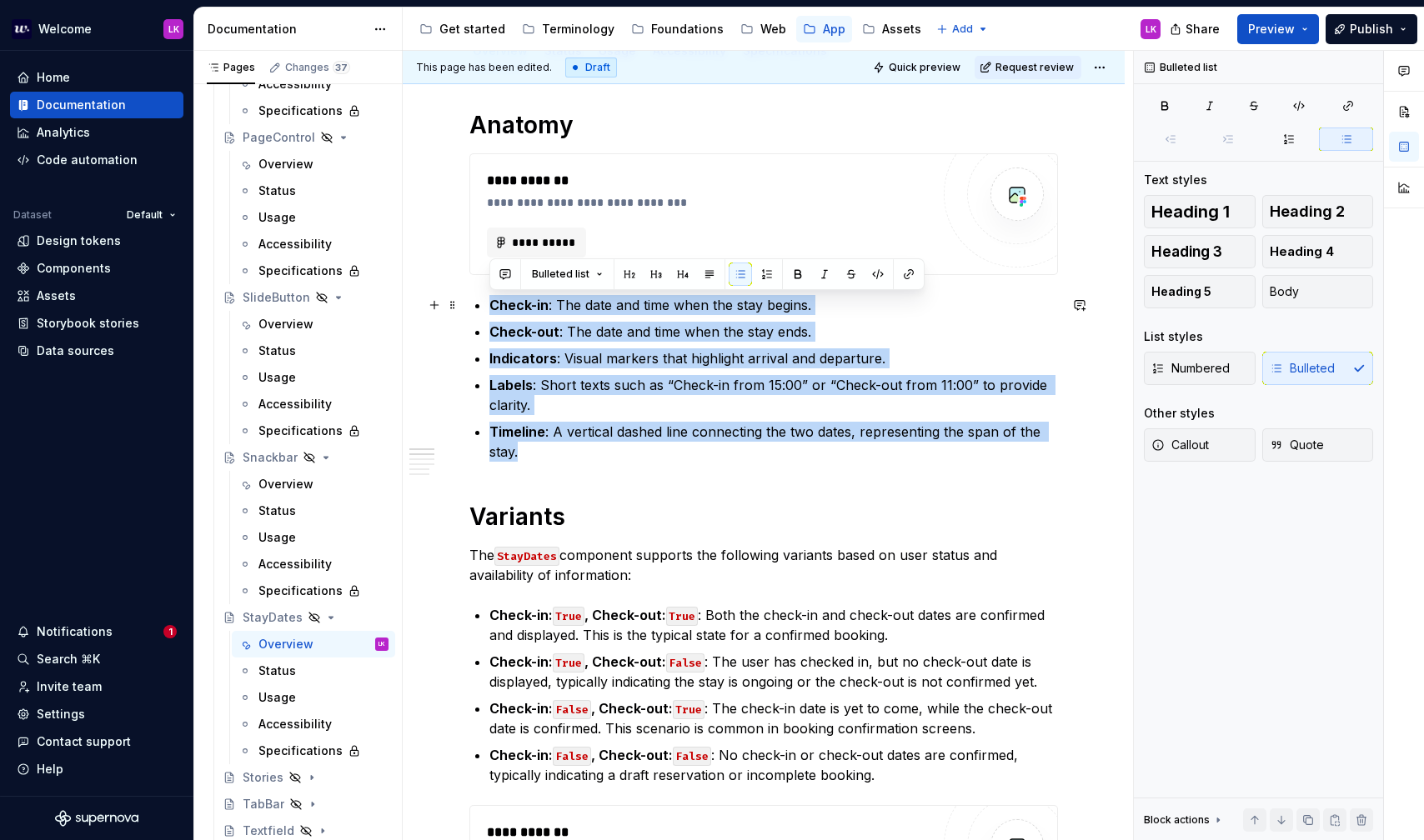
drag, startPoint x: 527, startPoint y: 451, endPoint x: 460, endPoint y: 290, distance: 174.4
click at [760, 273] on button "button" at bounding box center [766, 274] width 23 height 23
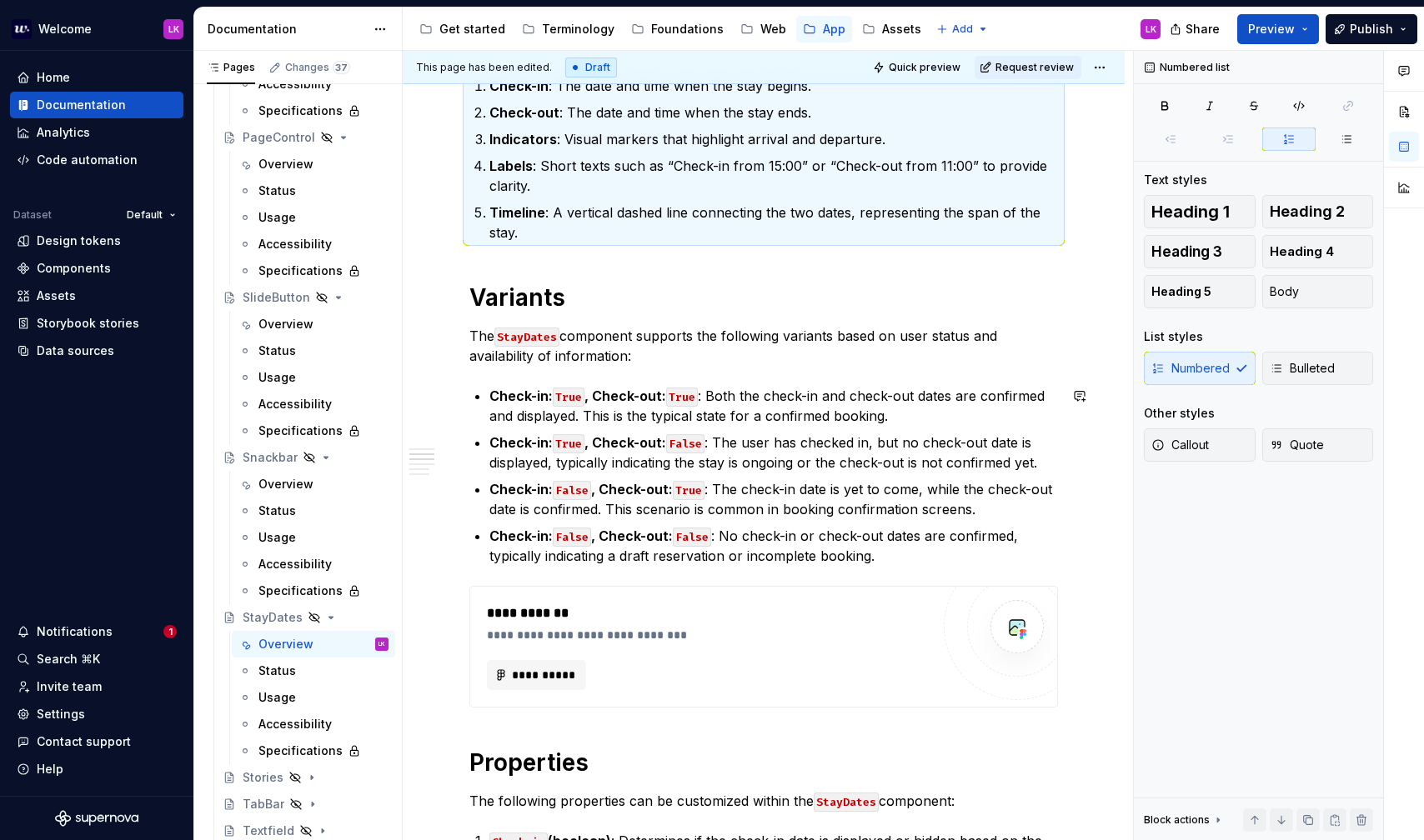
scroll to position [471, 0]
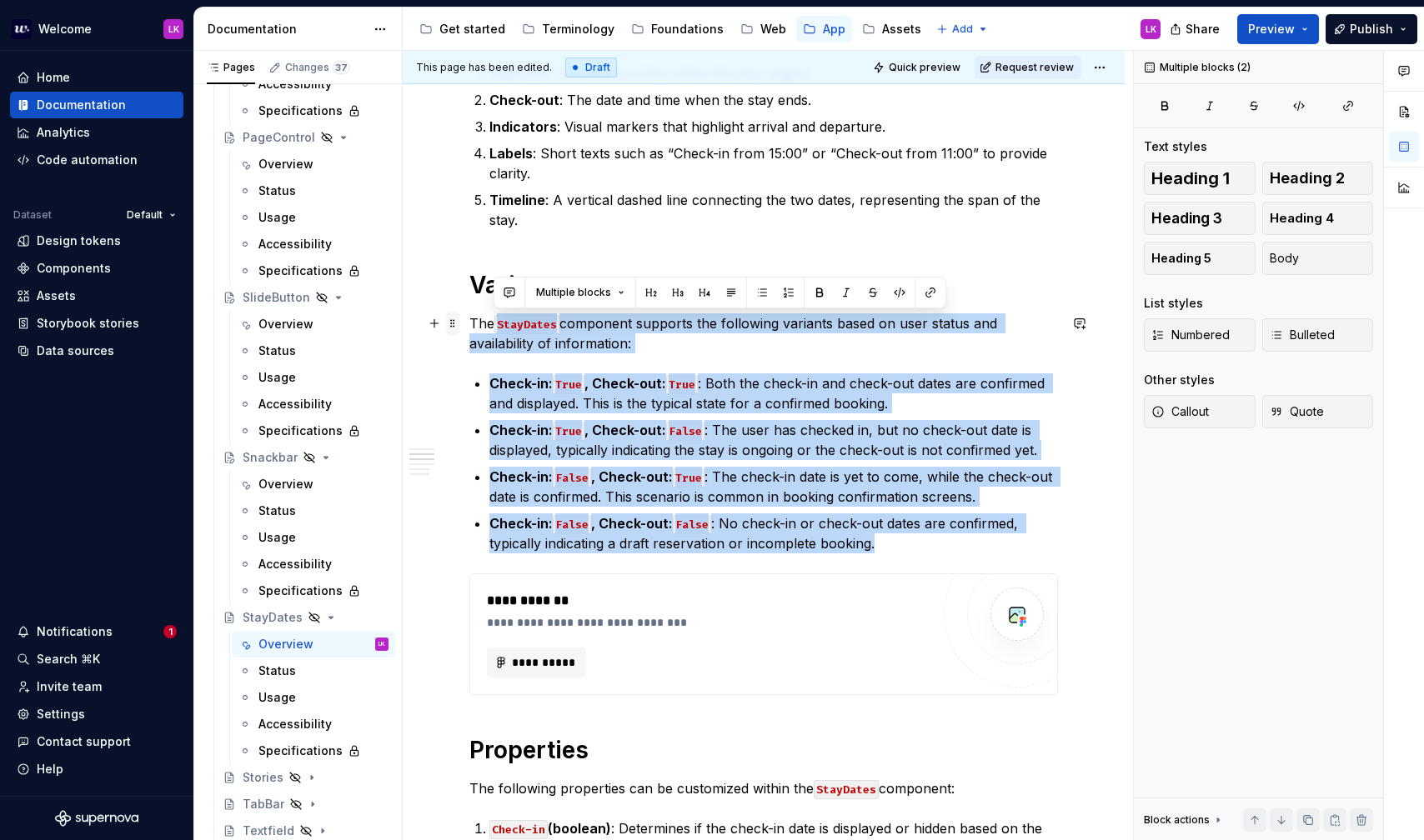
drag, startPoint x: 913, startPoint y: 548, endPoint x: 456, endPoint y: 321, distance: 510.3
click at [470, 321] on div "**********" at bounding box center [764, 811] width 589 height 1865
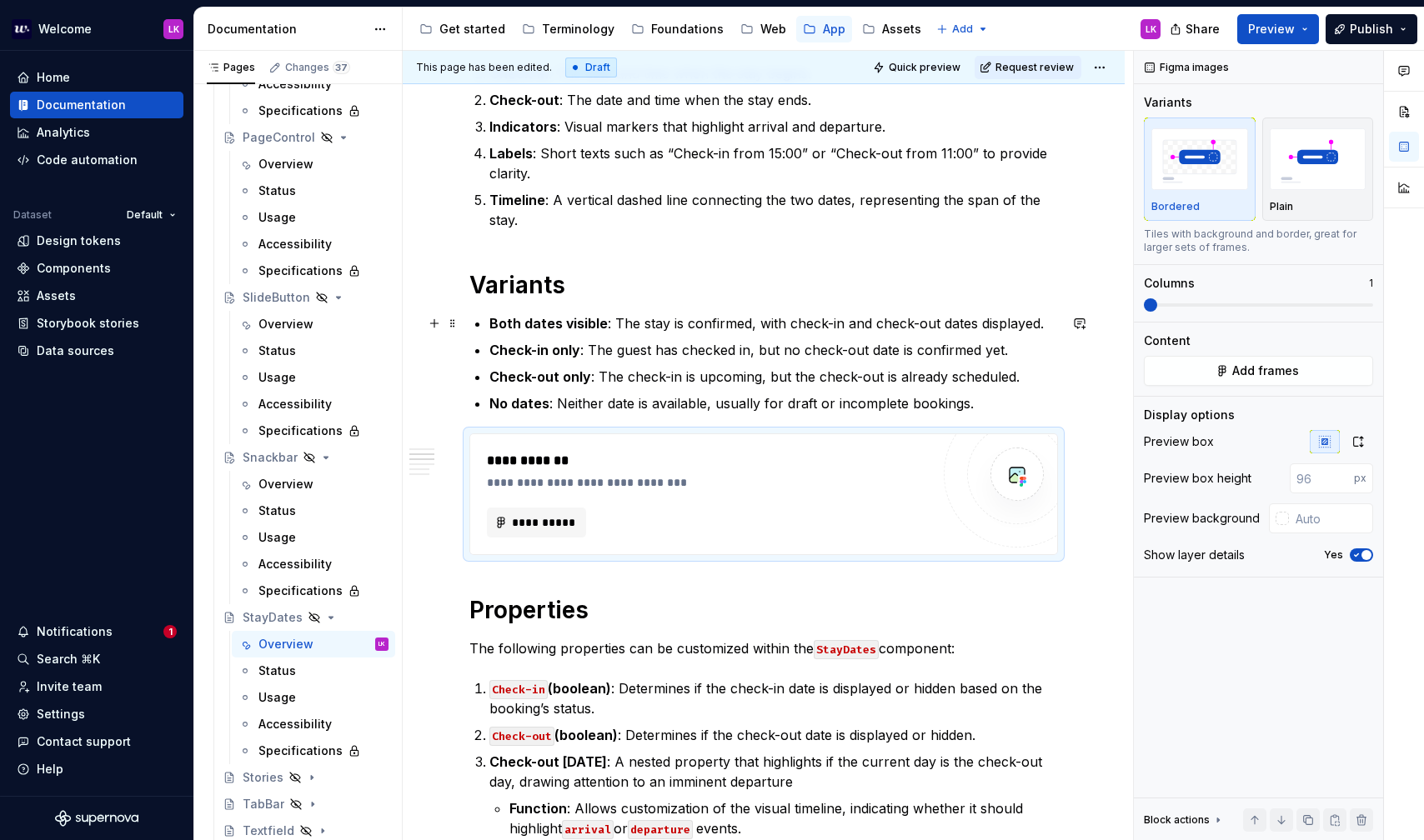
click at [487, 319] on div "**********" at bounding box center [764, 730] width 589 height 1705
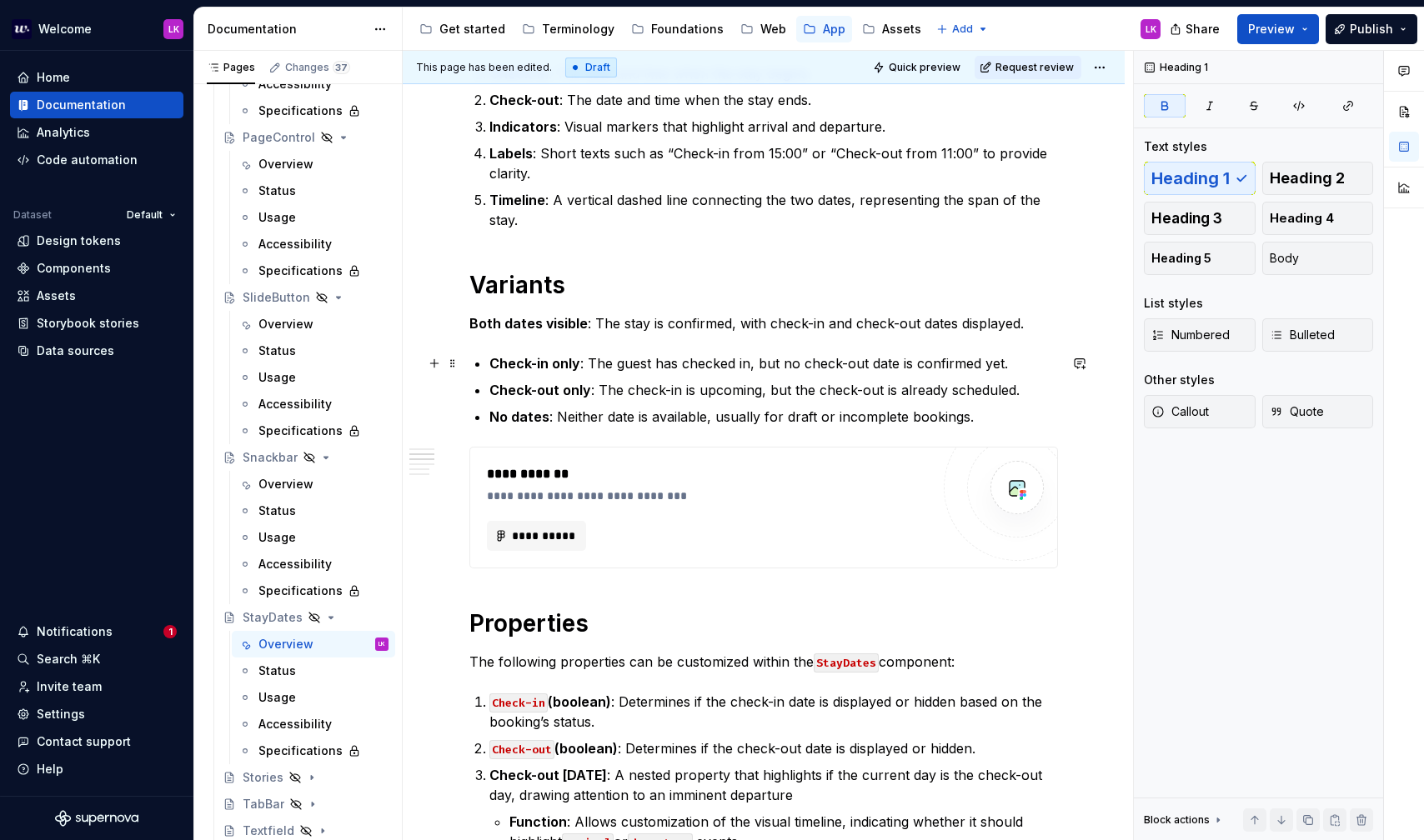
click at [487, 361] on div "**********" at bounding box center [764, 737] width 589 height 1718
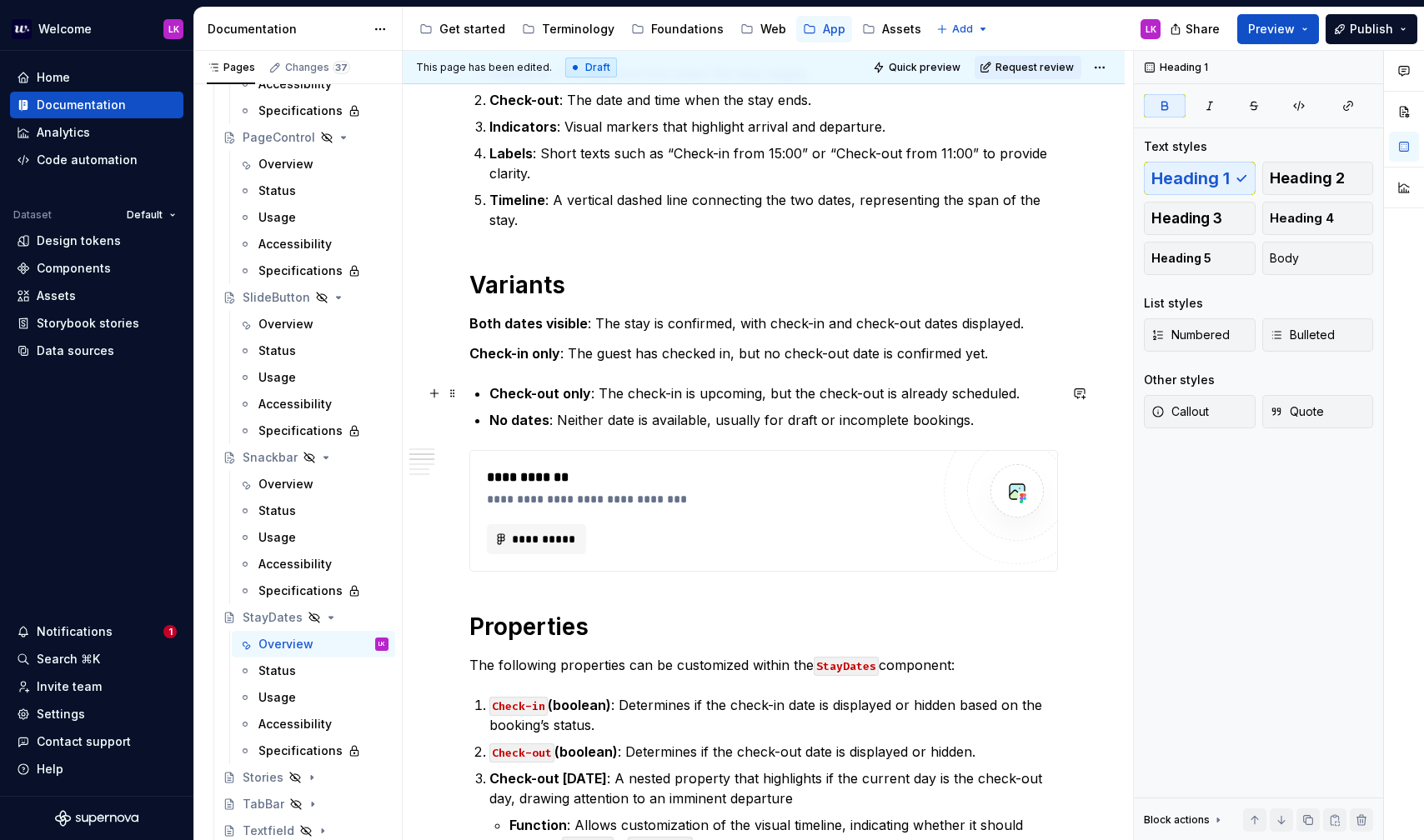
click at [490, 399] on strong "Check-out only" at bounding box center [540, 394] width 102 height 17
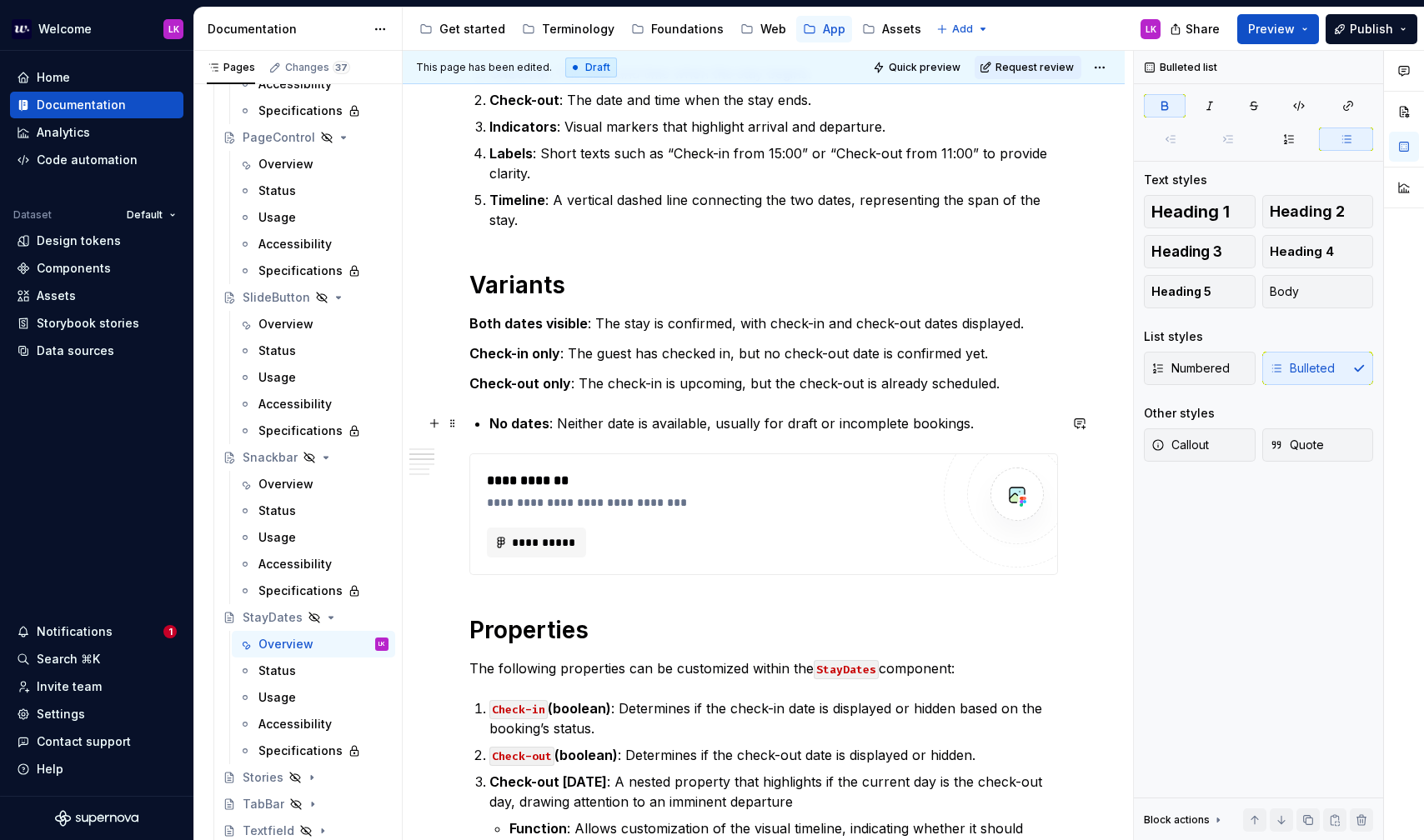
click at [490, 418] on strong "No dates" at bounding box center [519, 423] width 60 height 17
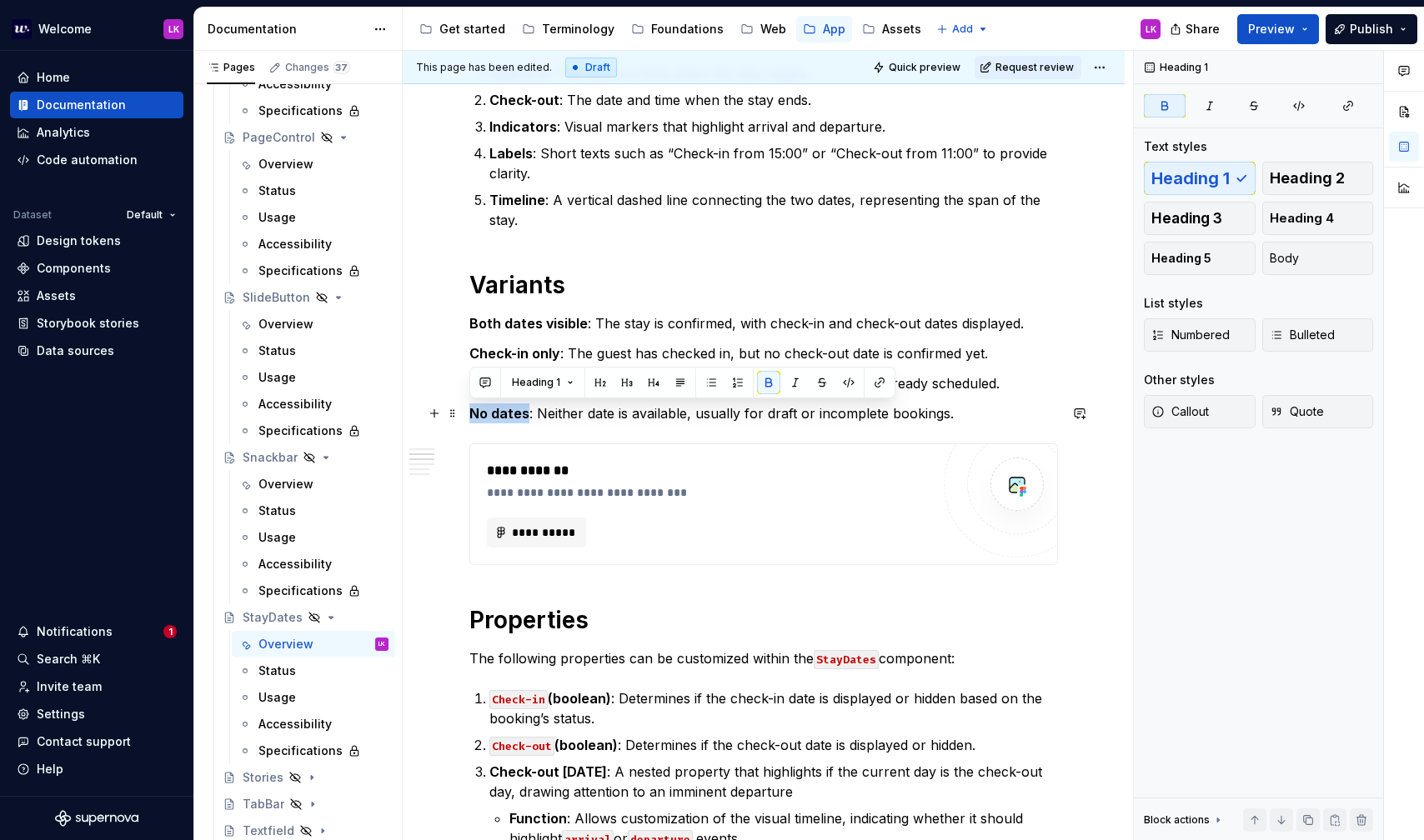
drag, startPoint x: 524, startPoint y: 413, endPoint x: 471, endPoint y: 414, distance: 53.0
click at [471, 414] on strong "No dates" at bounding box center [499, 413] width 60 height 17
click at [562, 426] on div "**********" at bounding box center [764, 735] width 589 height 1715
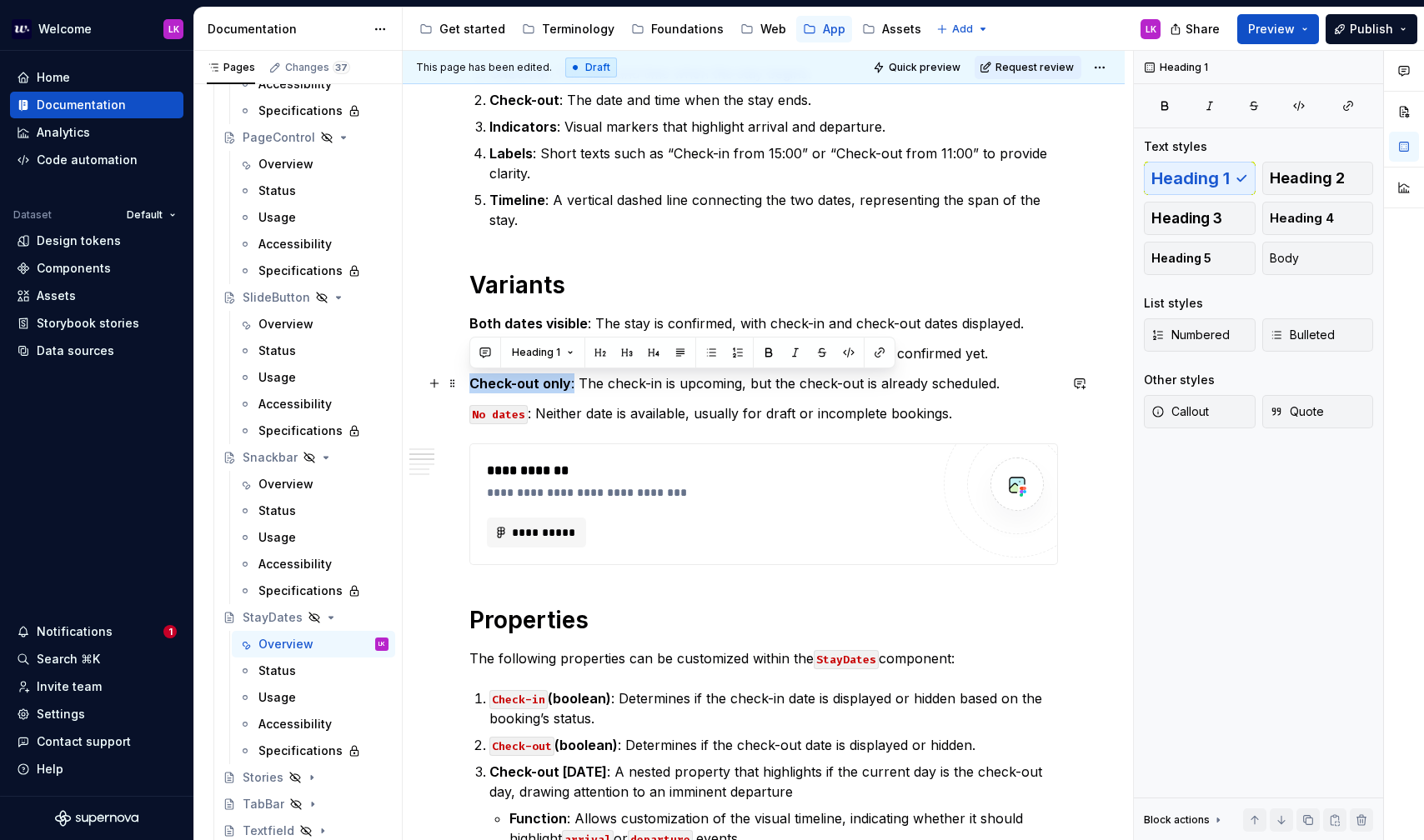
drag, startPoint x: 570, startPoint y: 378, endPoint x: 471, endPoint y: 373, distance: 99.1
click at [471, 373] on p "Check-out only : The check-in is upcoming, but the check-out is already schedul…" at bounding box center [764, 383] width 589 height 20
click at [527, 403] on p "No dates : Neither date is available, usually for draft or incomplete bookings." at bounding box center [764, 413] width 589 height 20
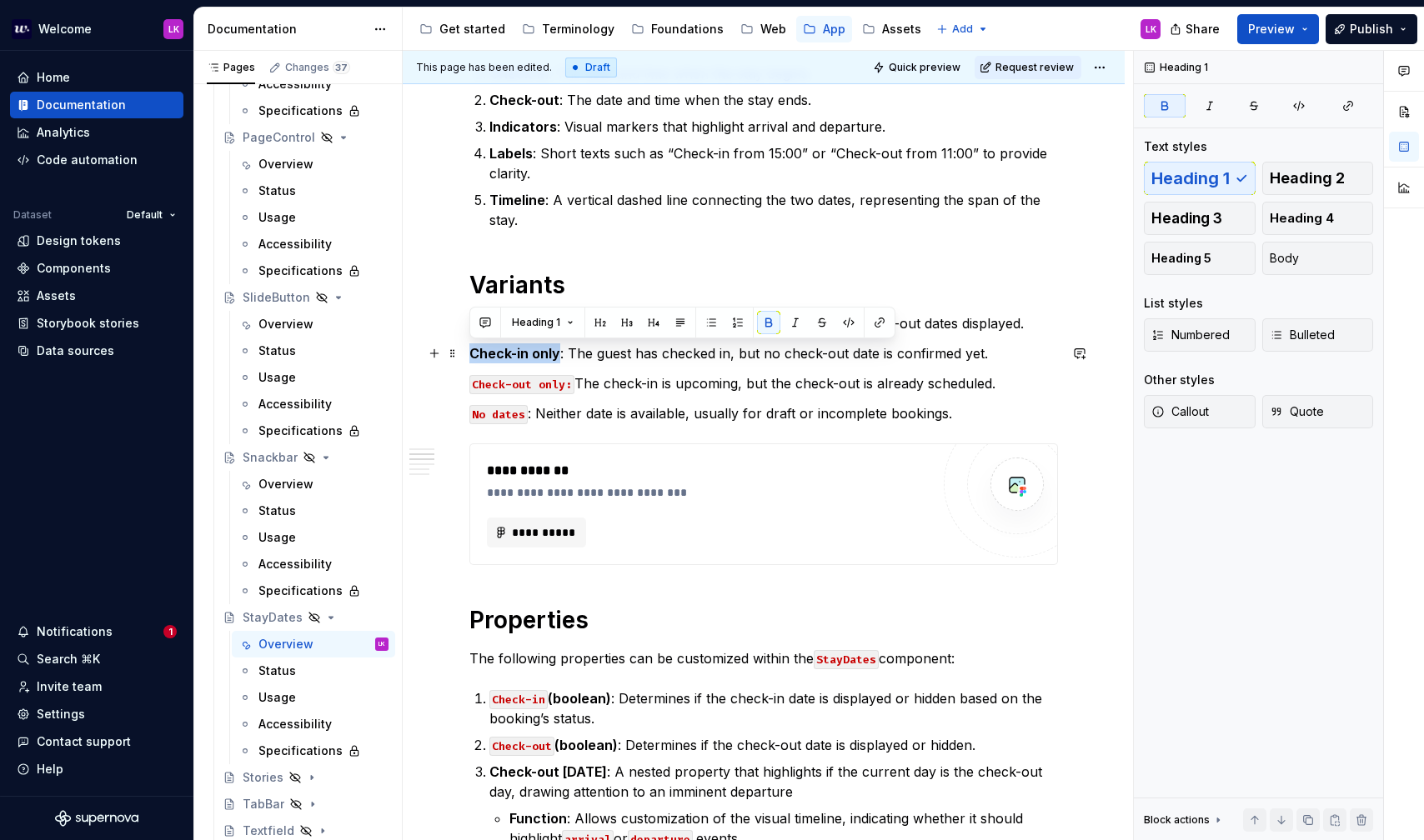
drag, startPoint x: 560, startPoint y: 355, endPoint x: 469, endPoint y: 353, distance: 91.0
click at [469, 353] on div "**********" at bounding box center [763, 852] width 722 height 2027
click at [511, 380] on code "Check-out only:" at bounding box center [522, 384] width 105 height 20
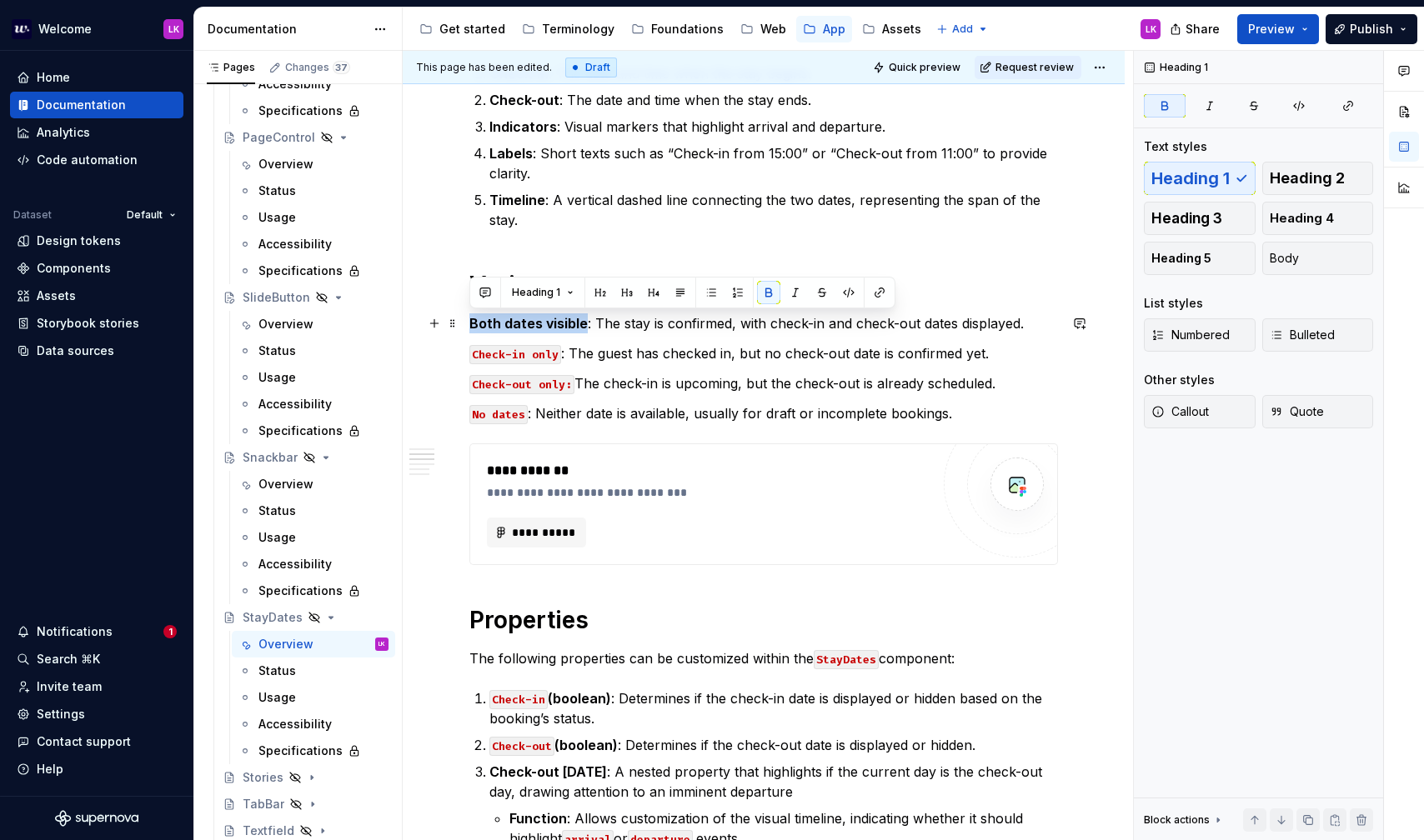
drag, startPoint x: 582, startPoint y: 325, endPoint x: 470, endPoint y: 323, distance: 112.0
click at [470, 323] on strong "Both dates visible" at bounding box center [528, 324] width 118 height 17
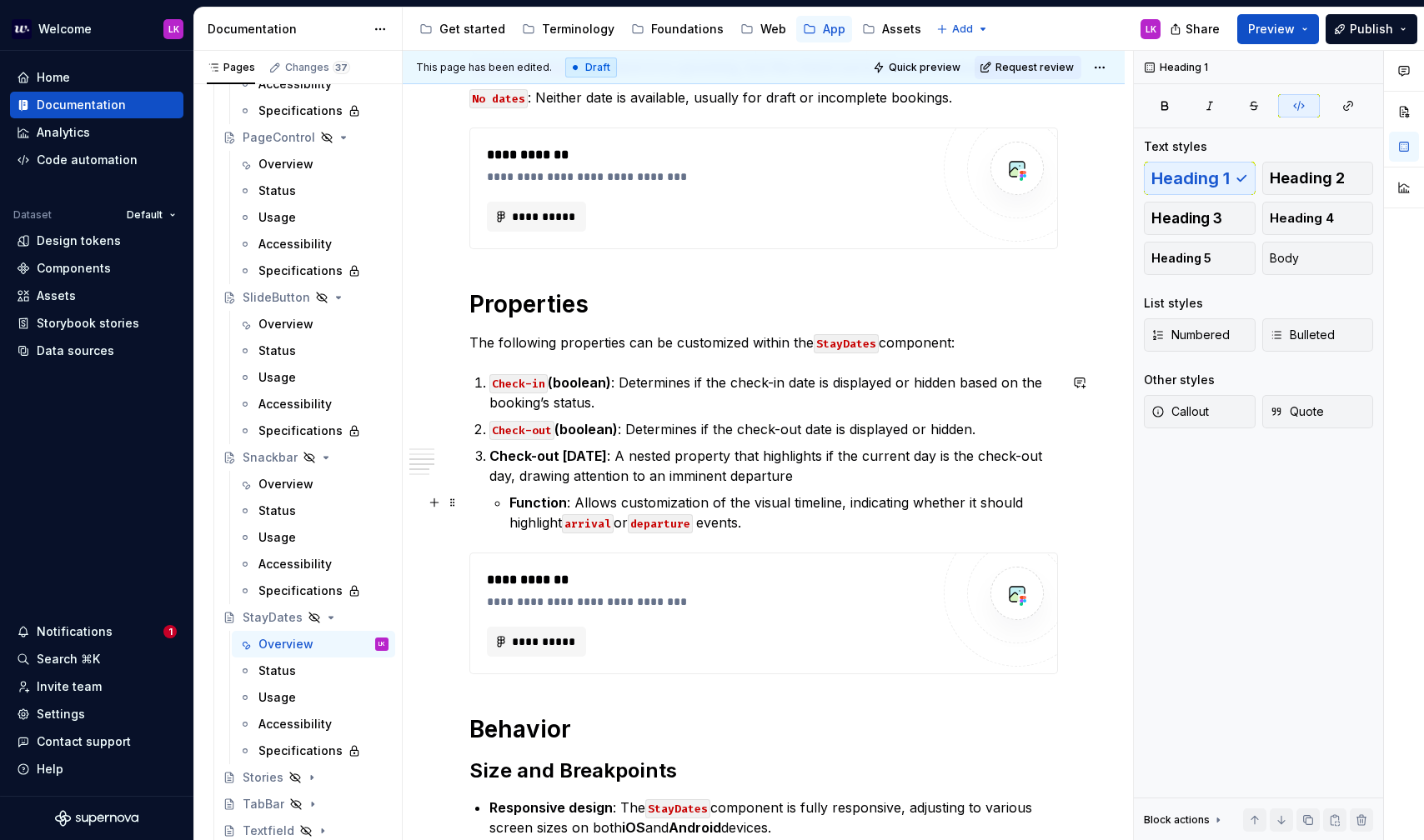
scroll to position [786, 0]
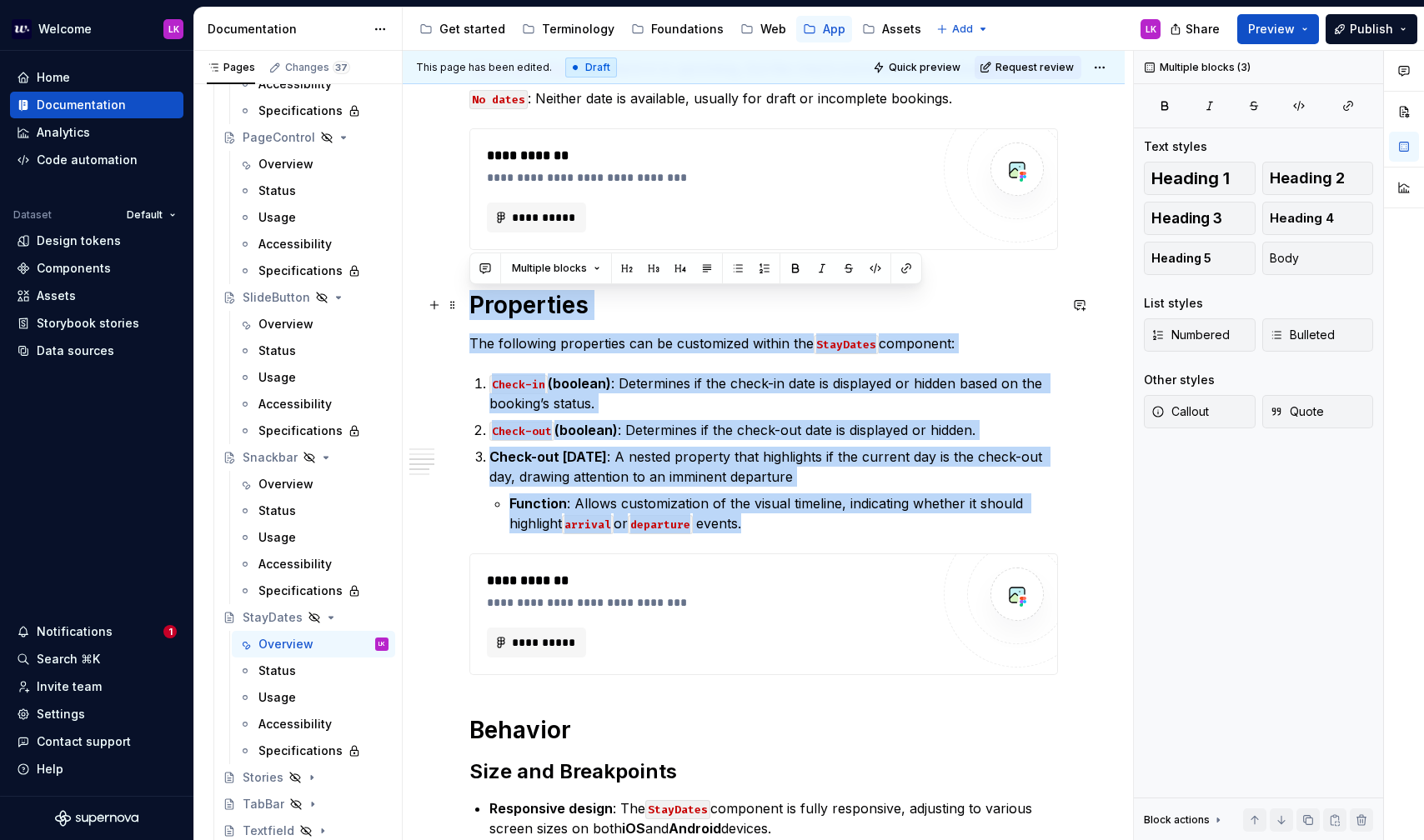
drag, startPoint x: 793, startPoint y: 531, endPoint x: 476, endPoint y: 305, distance: 389.3
click at [476, 305] on div "**********" at bounding box center [764, 420] width 589 height 1715
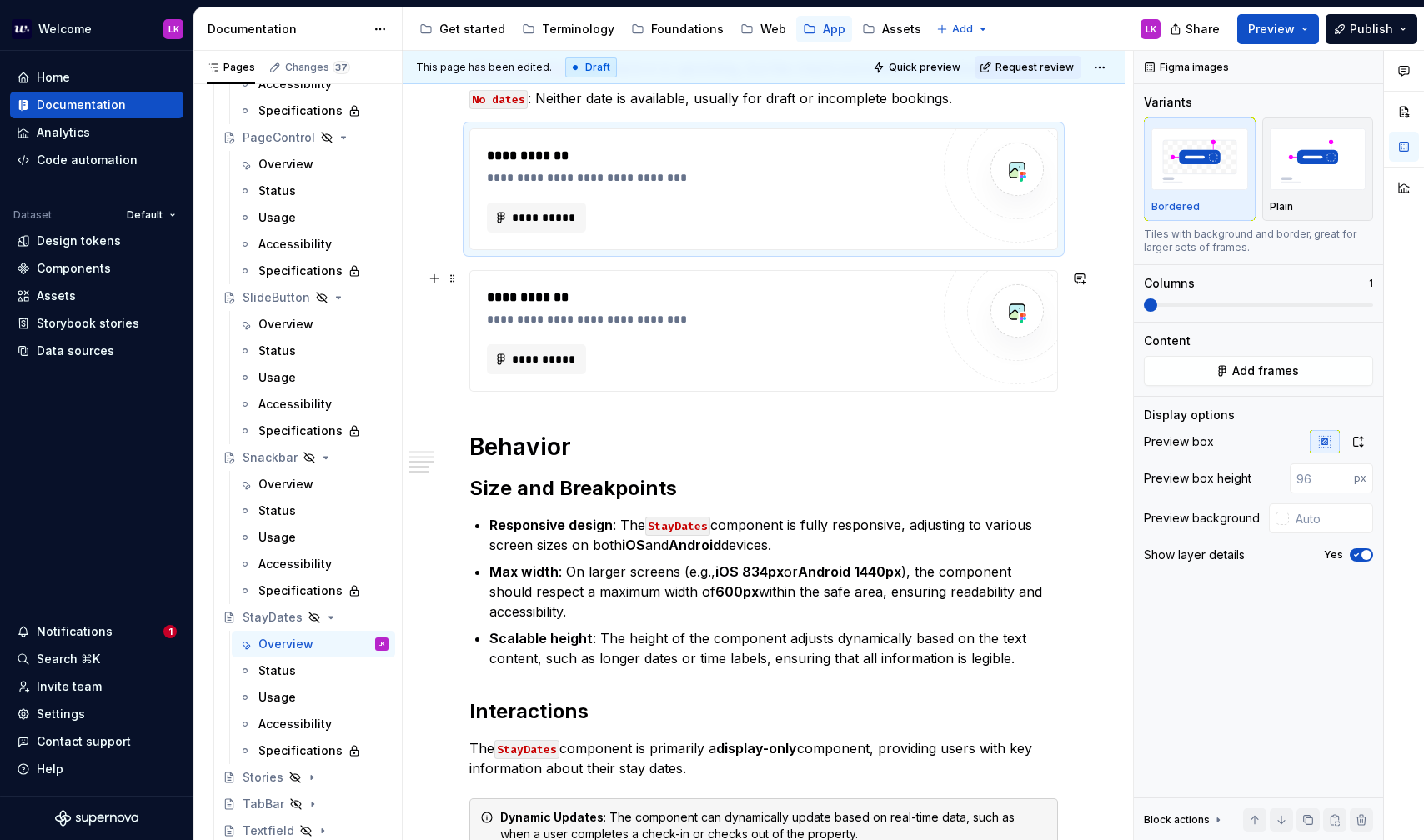
click at [622, 340] on div "**********" at bounding box center [708, 331] width 443 height 87
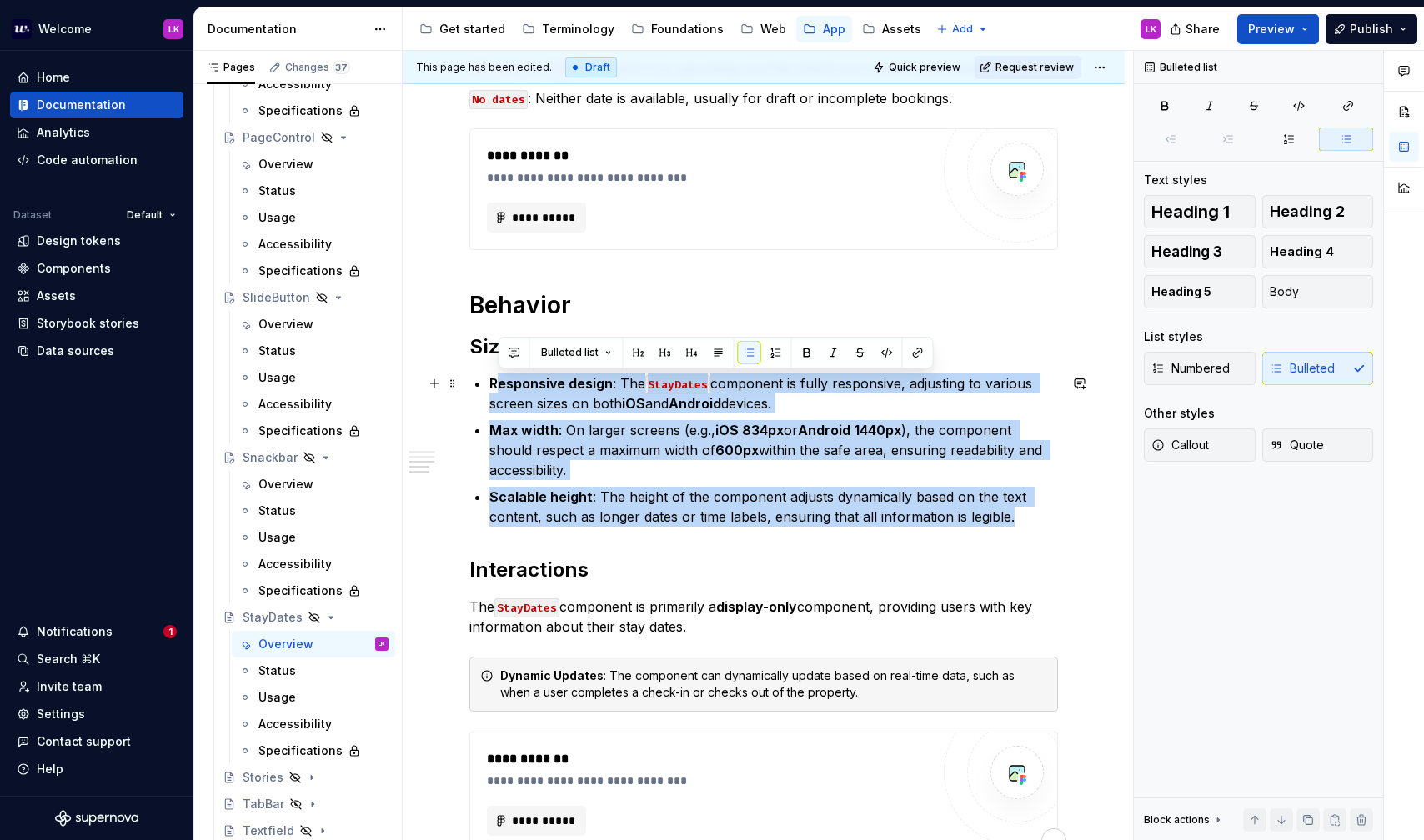
drag, startPoint x: 1040, startPoint y: 512, endPoint x: 498, endPoint y: 387, distance: 556.2
click at [498, 387] on ul "Responsive design : The StayDates component is fully responsive, adjusting to v…" at bounding box center [773, 450] width 568 height 153
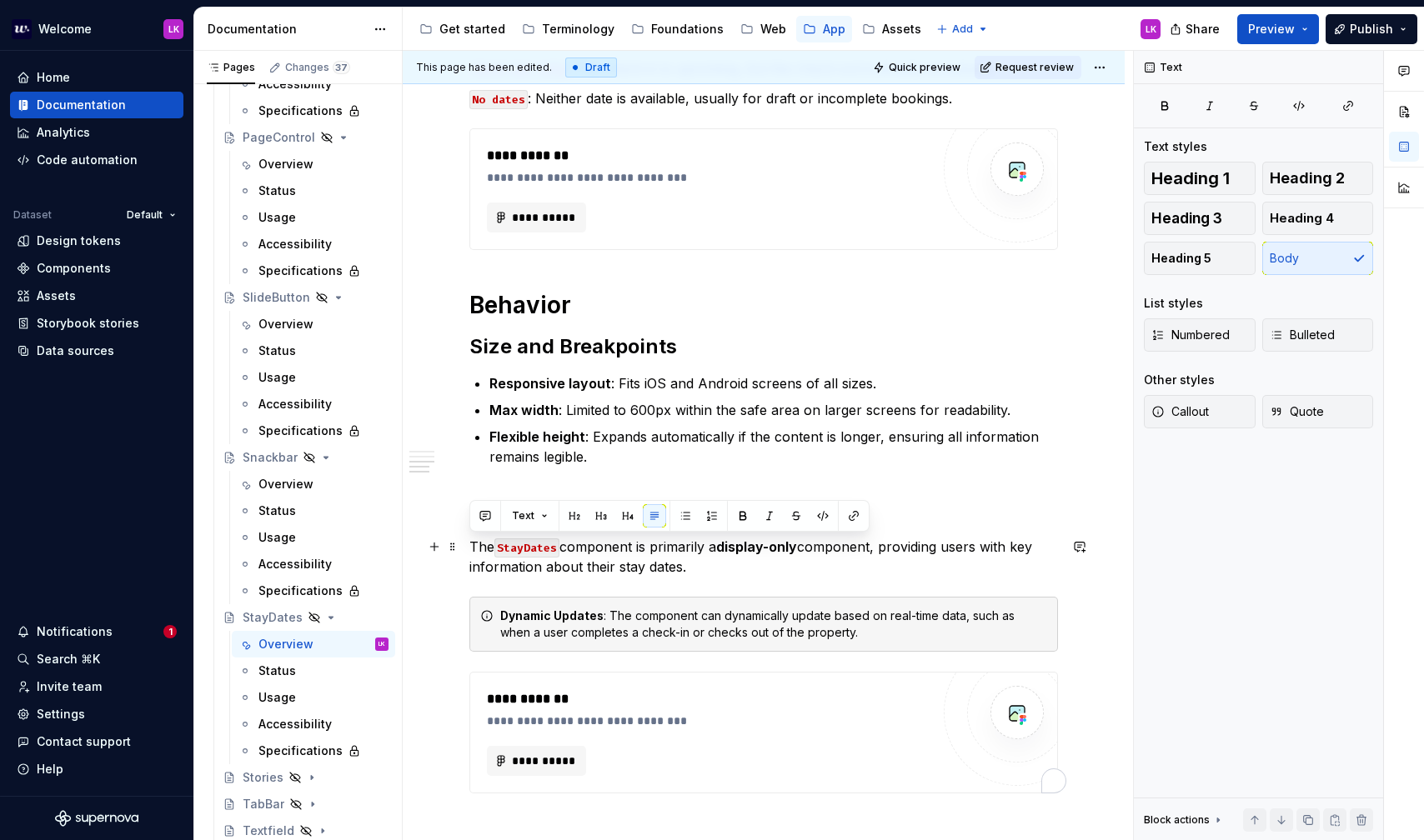
drag, startPoint x: 706, startPoint y: 567, endPoint x: 460, endPoint y: 550, distance: 246.6
click at [460, 550] on div "**********" at bounding box center [763, 293] width 722 height 1541
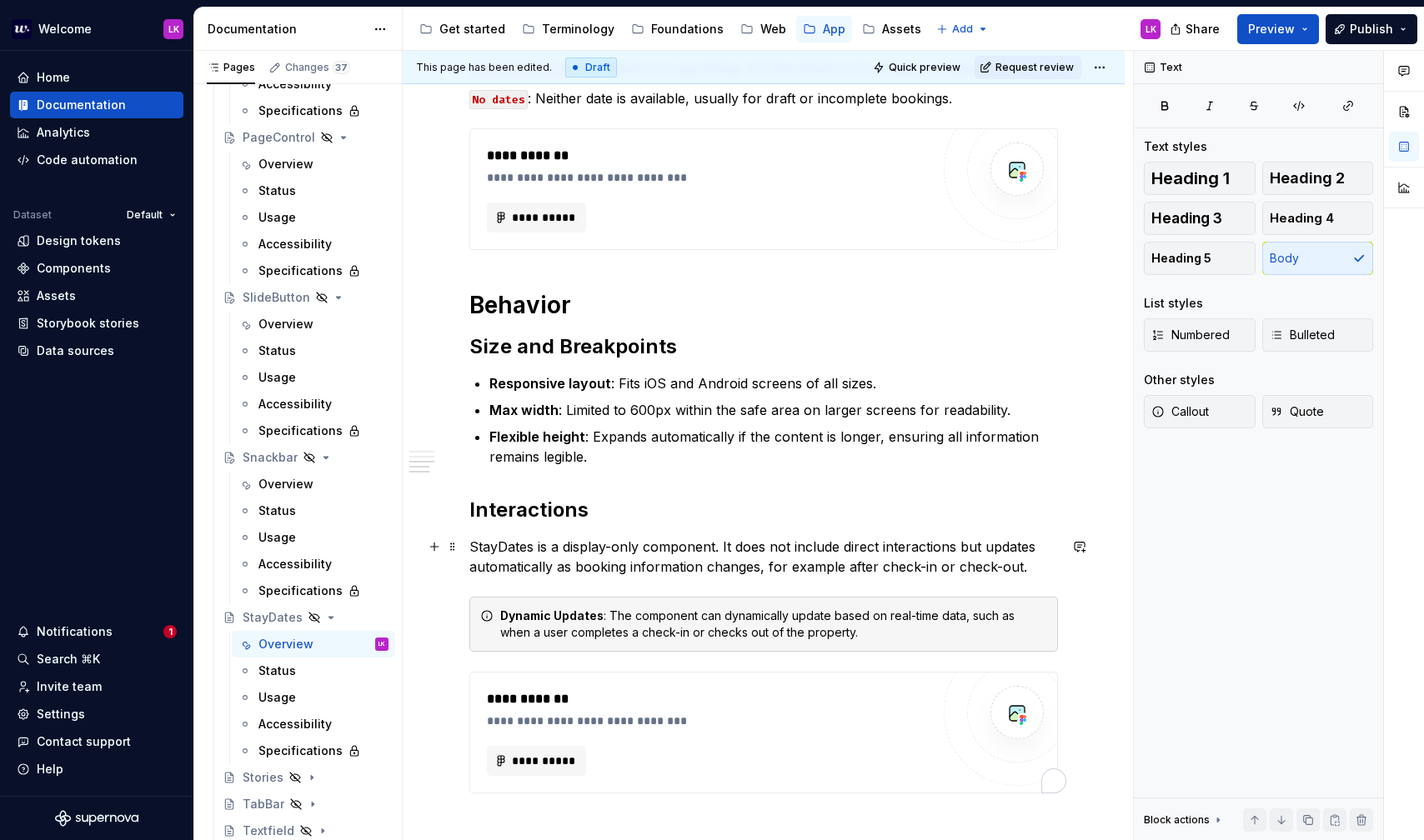
click at [510, 541] on p "StayDates is a display-only component. It does not include direct interactions …" at bounding box center [764, 556] width 589 height 40
click at [510, 542] on p "StayDates is a display-only component. It does not include direct interactions …" at bounding box center [764, 556] width 589 height 40
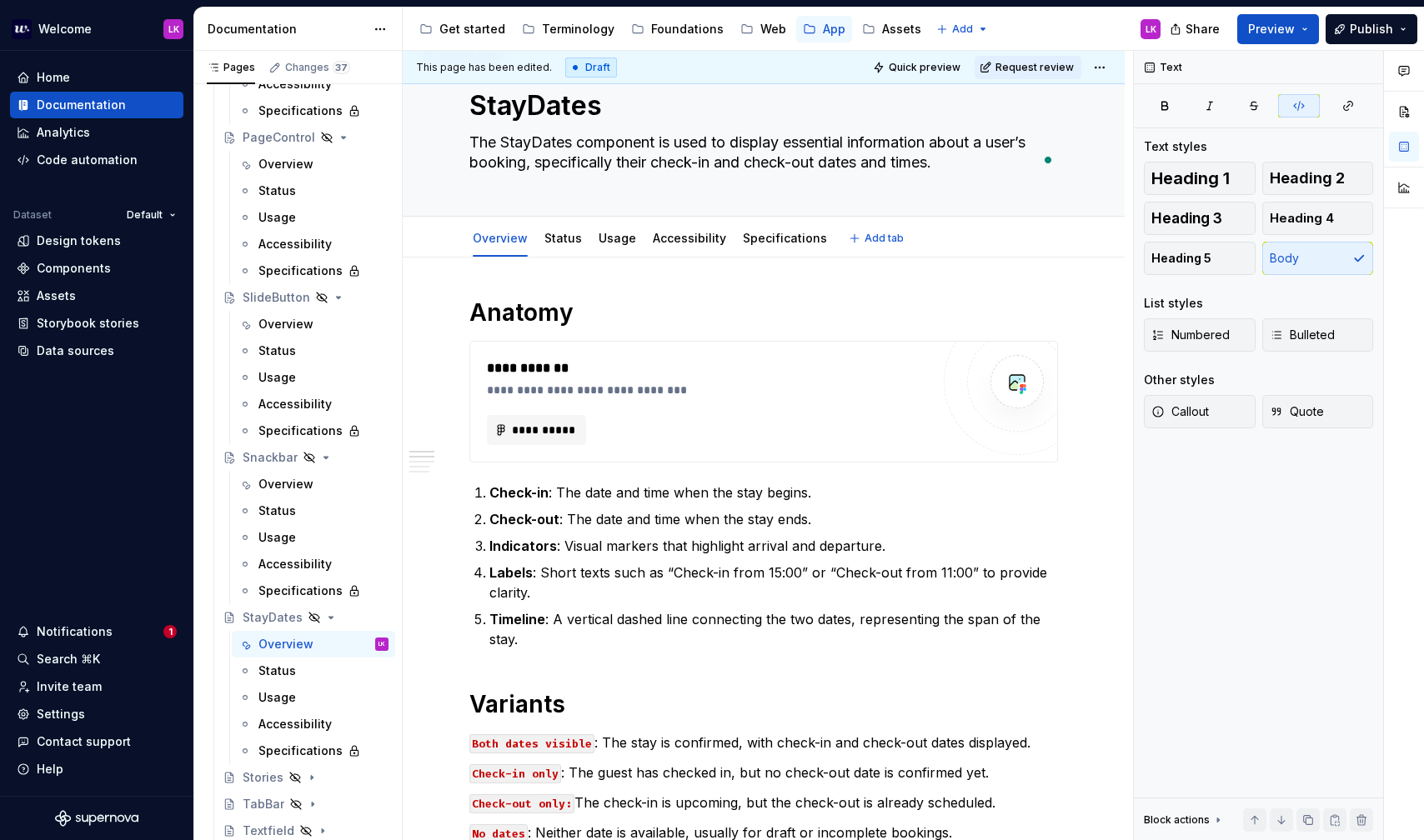
scroll to position [59, 0]
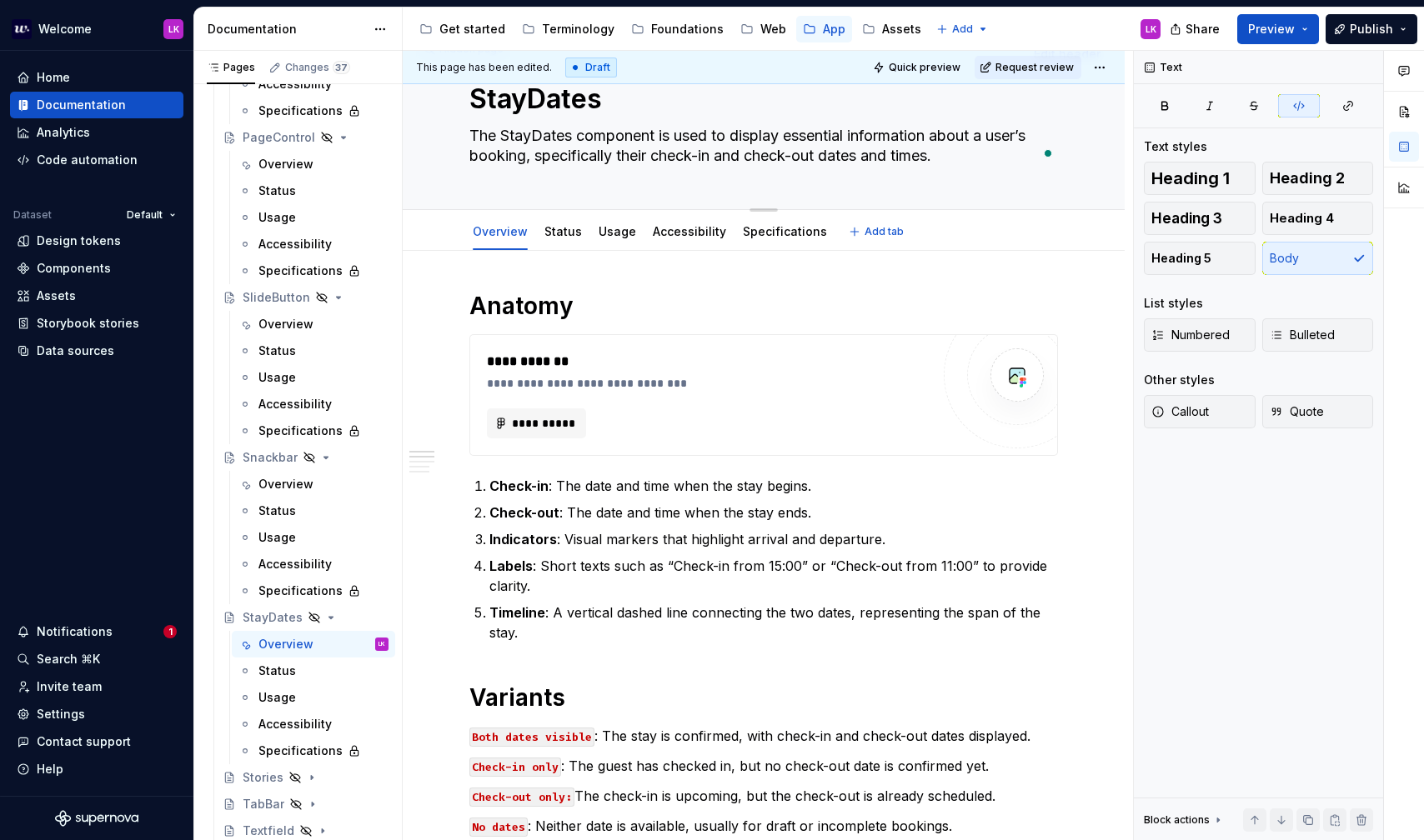
click at [514, 139] on textarea "The StayDates component is used to display essential information about a user’s…" at bounding box center [760, 145] width 589 height 47
paste textarea "StayDates displays the booking dates of a stay. It shows when a guest can check…"
type textarea "*"
type textarea "StayDates displays the booking dates of a stay. It shows when a guest can check…"
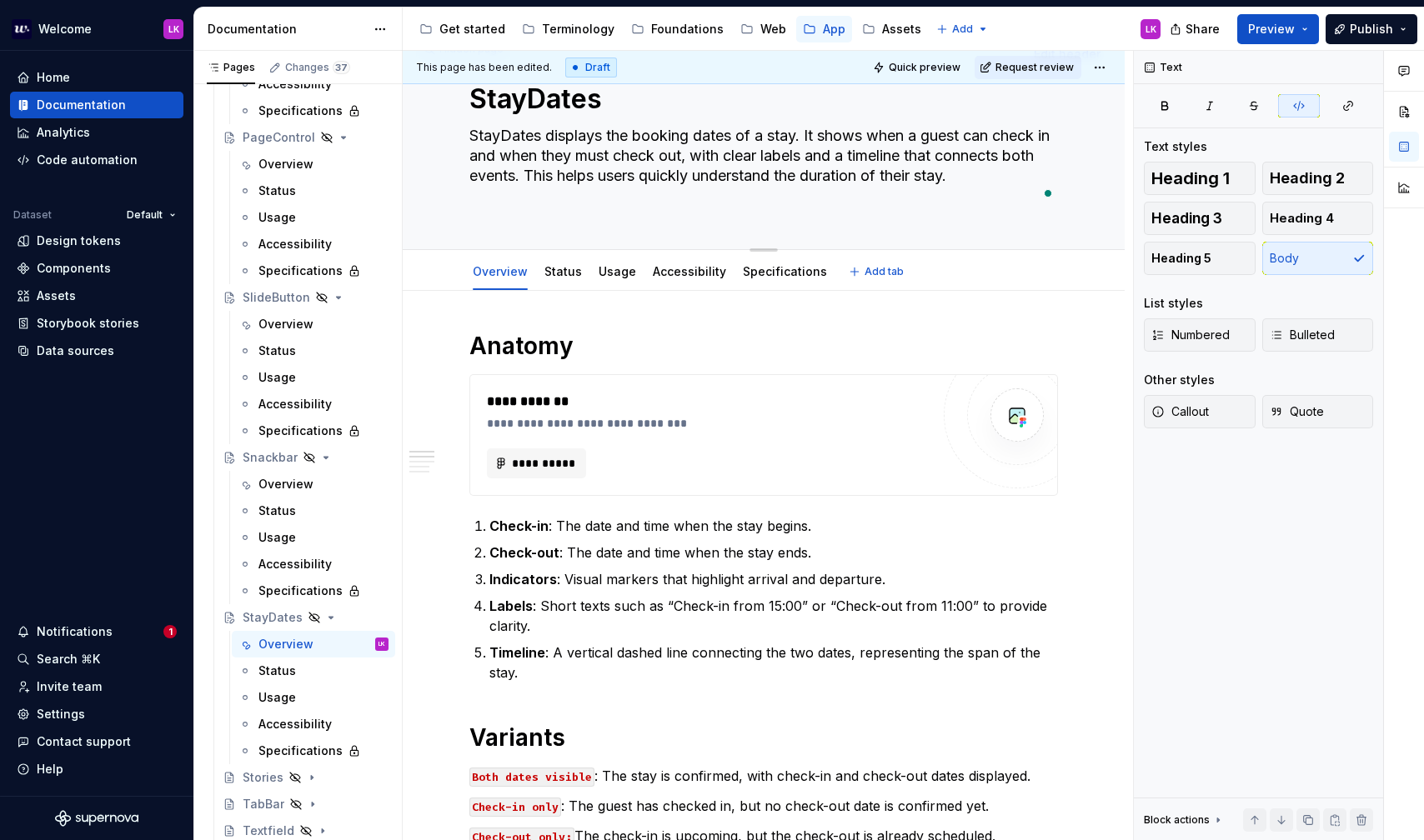
type textarea "*"
type textarea "StayDates displays the booking dates of a stay. It shows when a guest can check…"
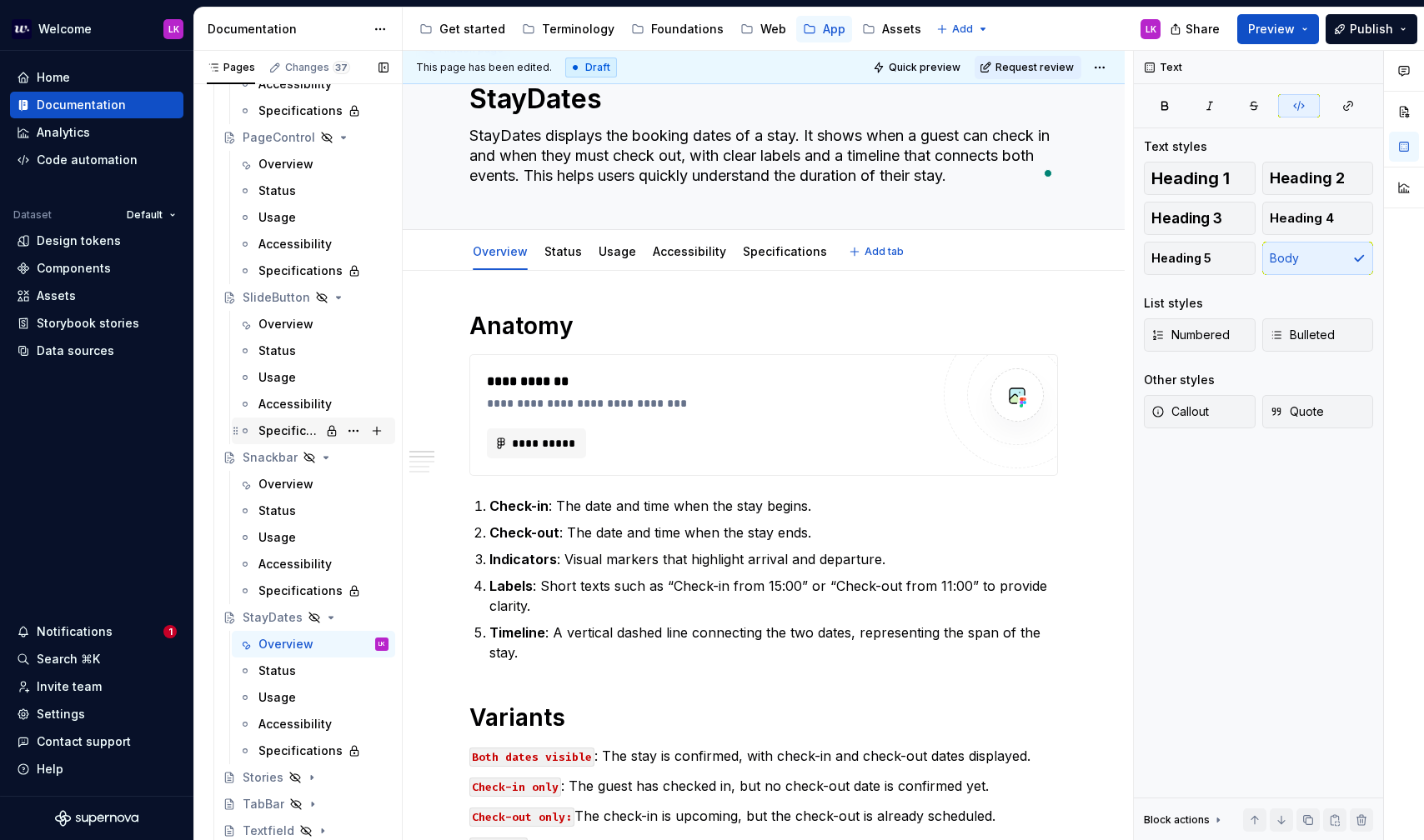
type textarea "*"
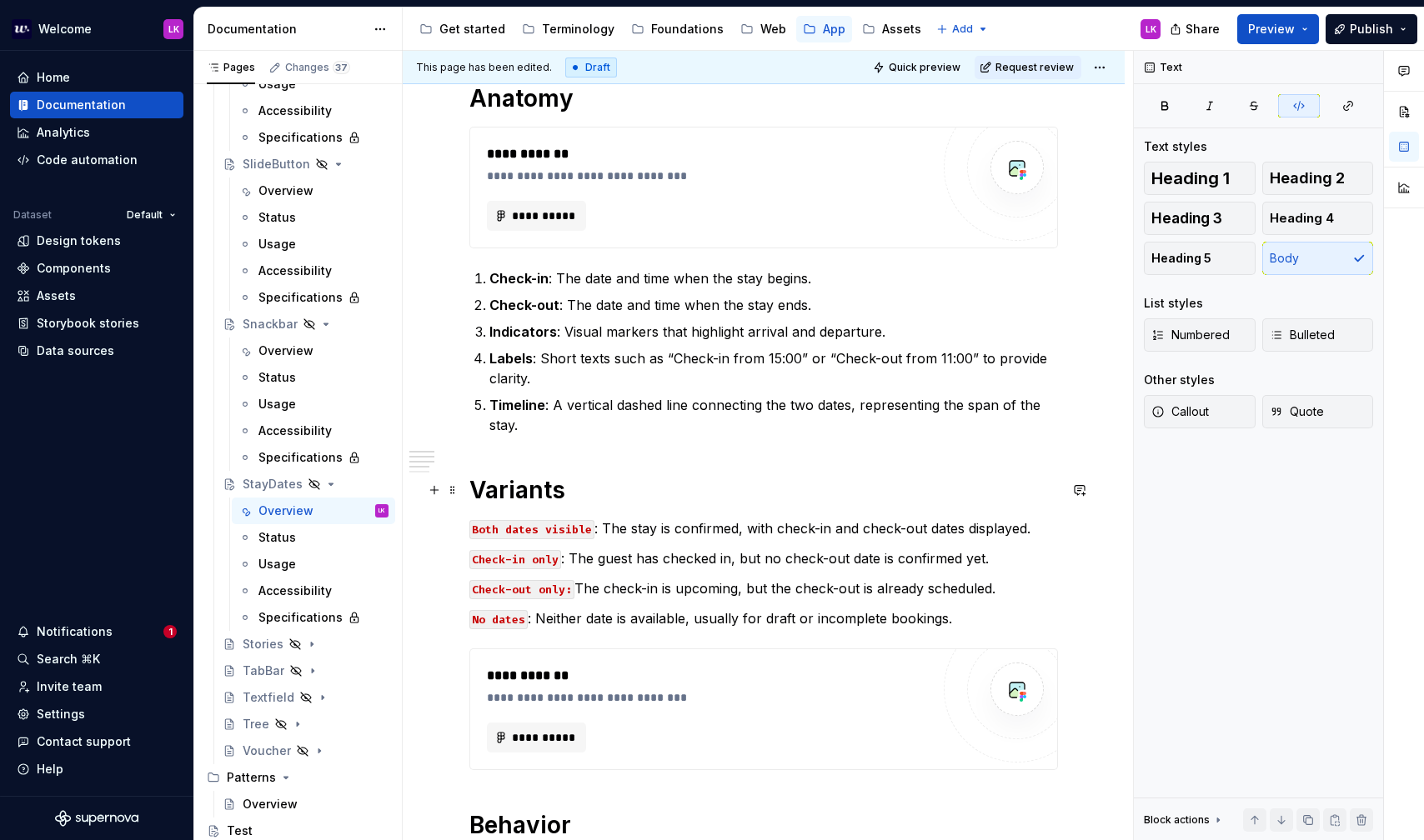
scroll to position [322, 0]
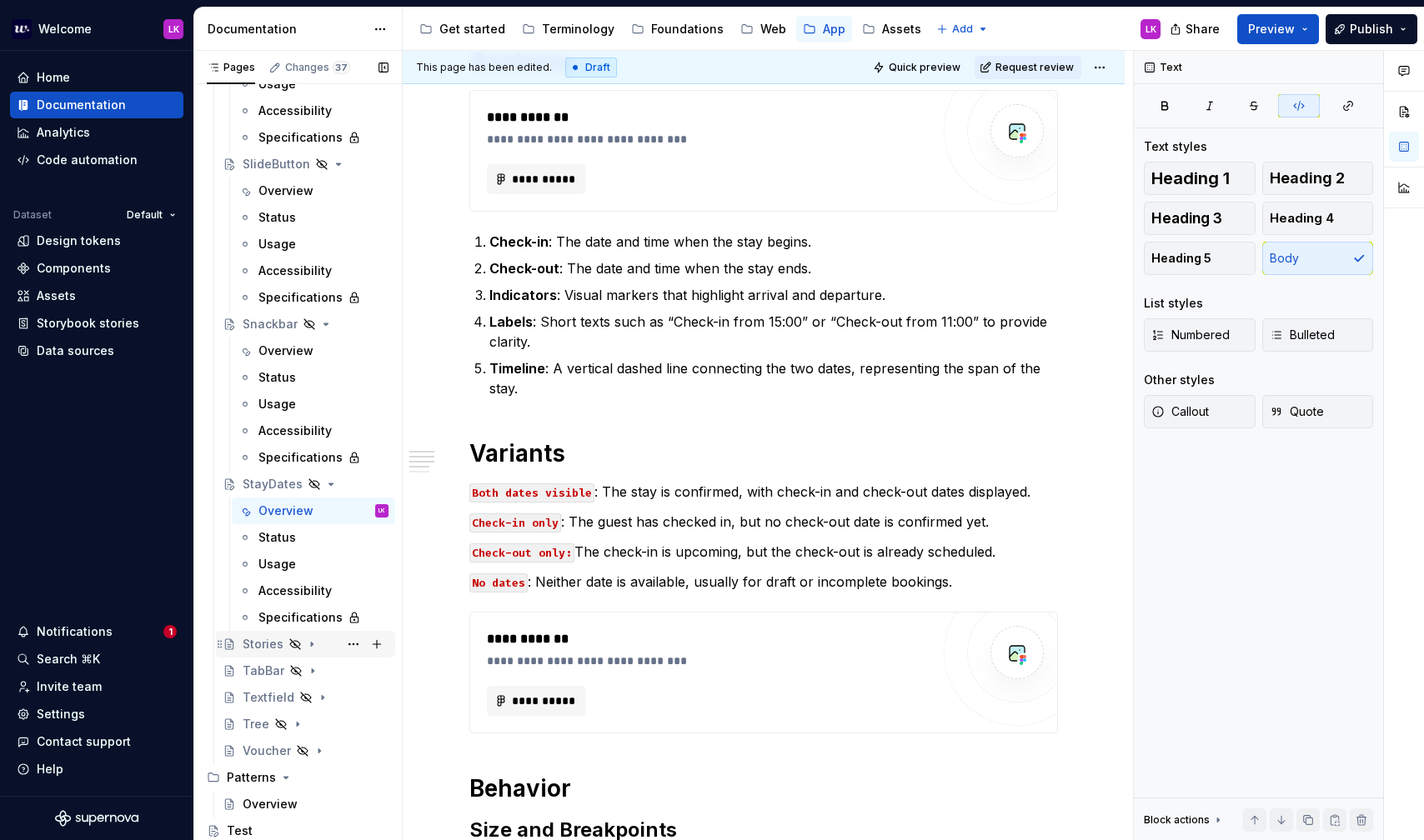
type textarea "StayDates displays the booking dates of a stay. It shows when a guest can check…"
click at [261, 642] on div "Stories" at bounding box center [263, 644] width 41 height 17
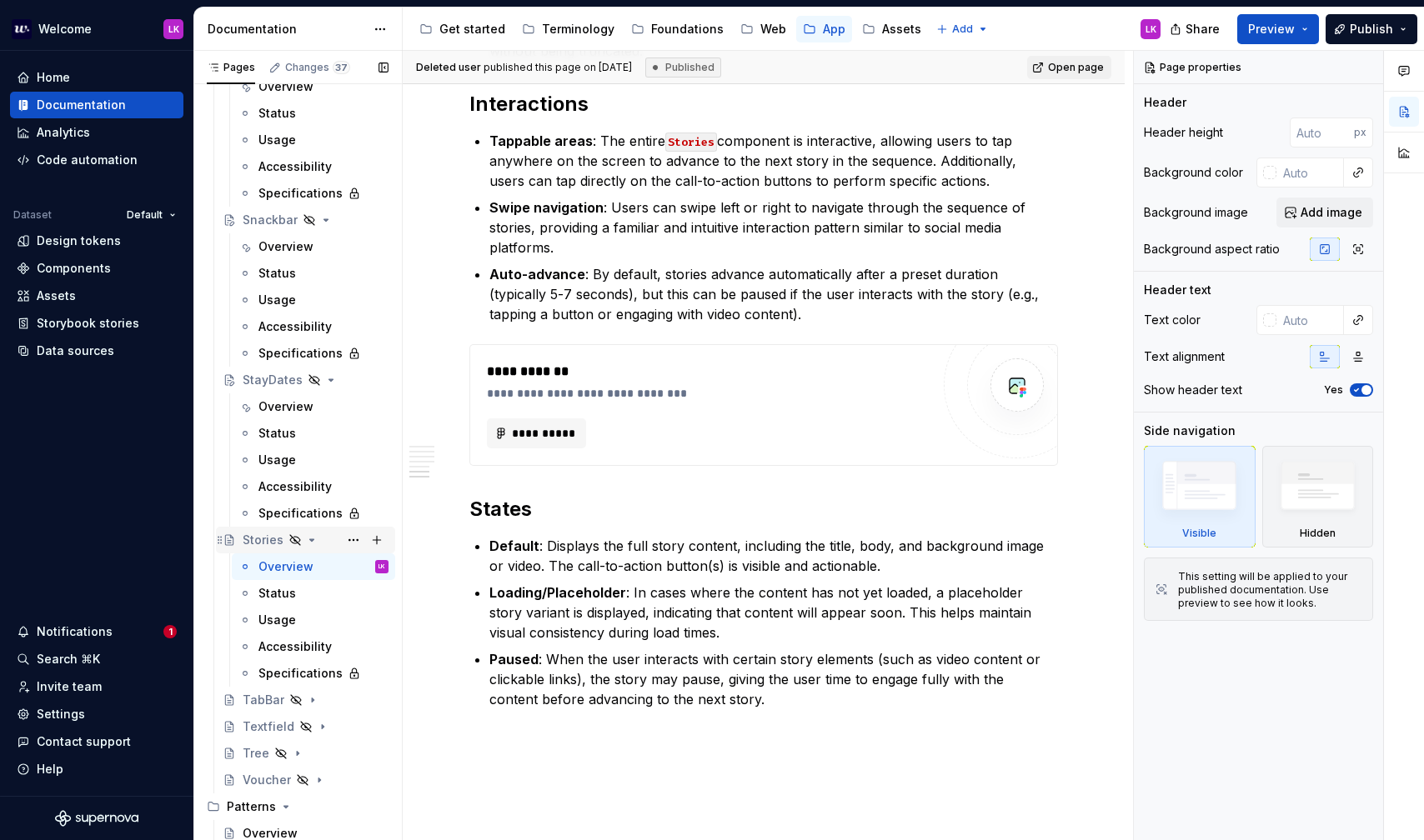
scroll to position [2103, 0]
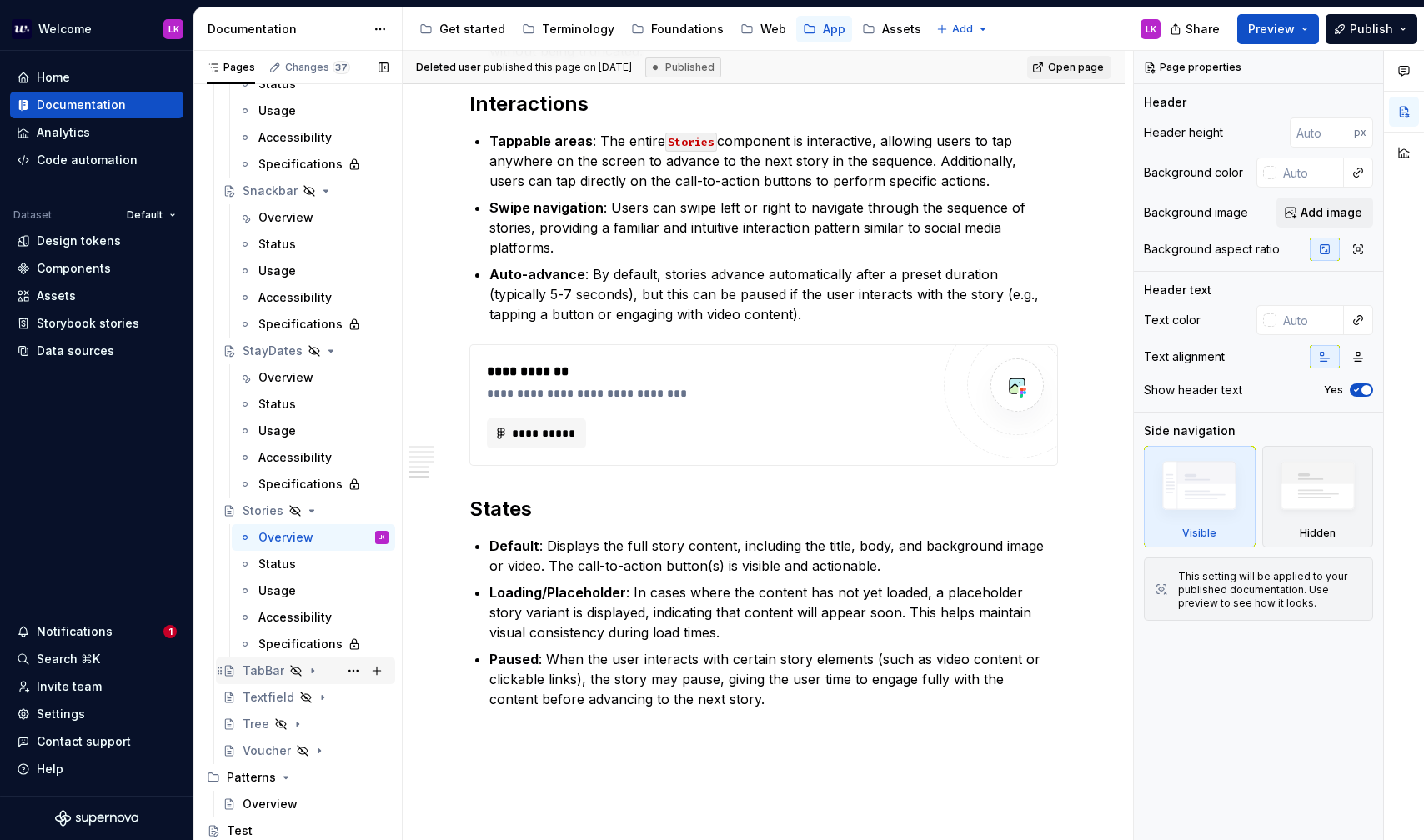
click at [253, 675] on div "TabBar" at bounding box center [263, 671] width 42 height 17
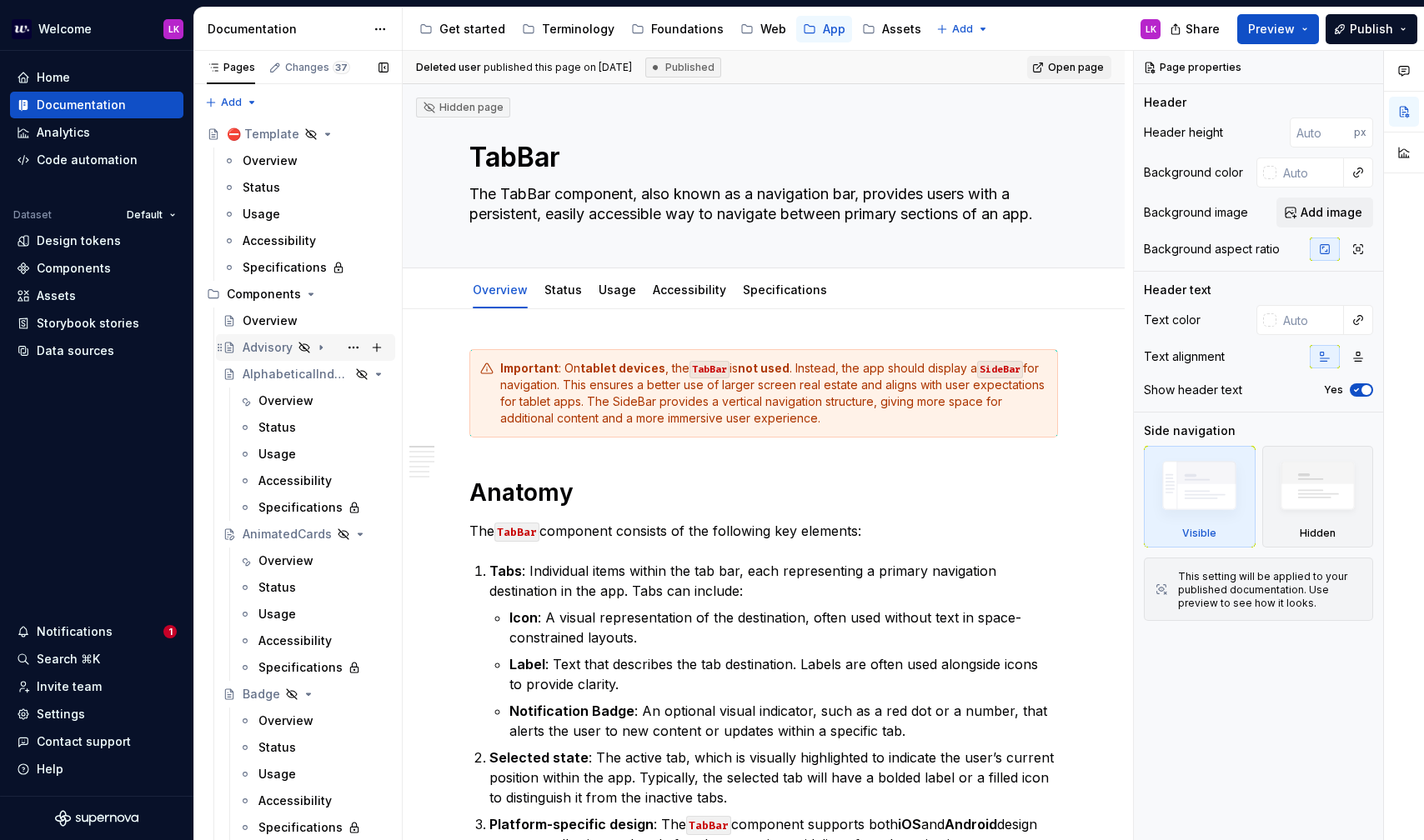
click at [319, 350] on icon "Page tree" at bounding box center [322, 348] width 14 height 14
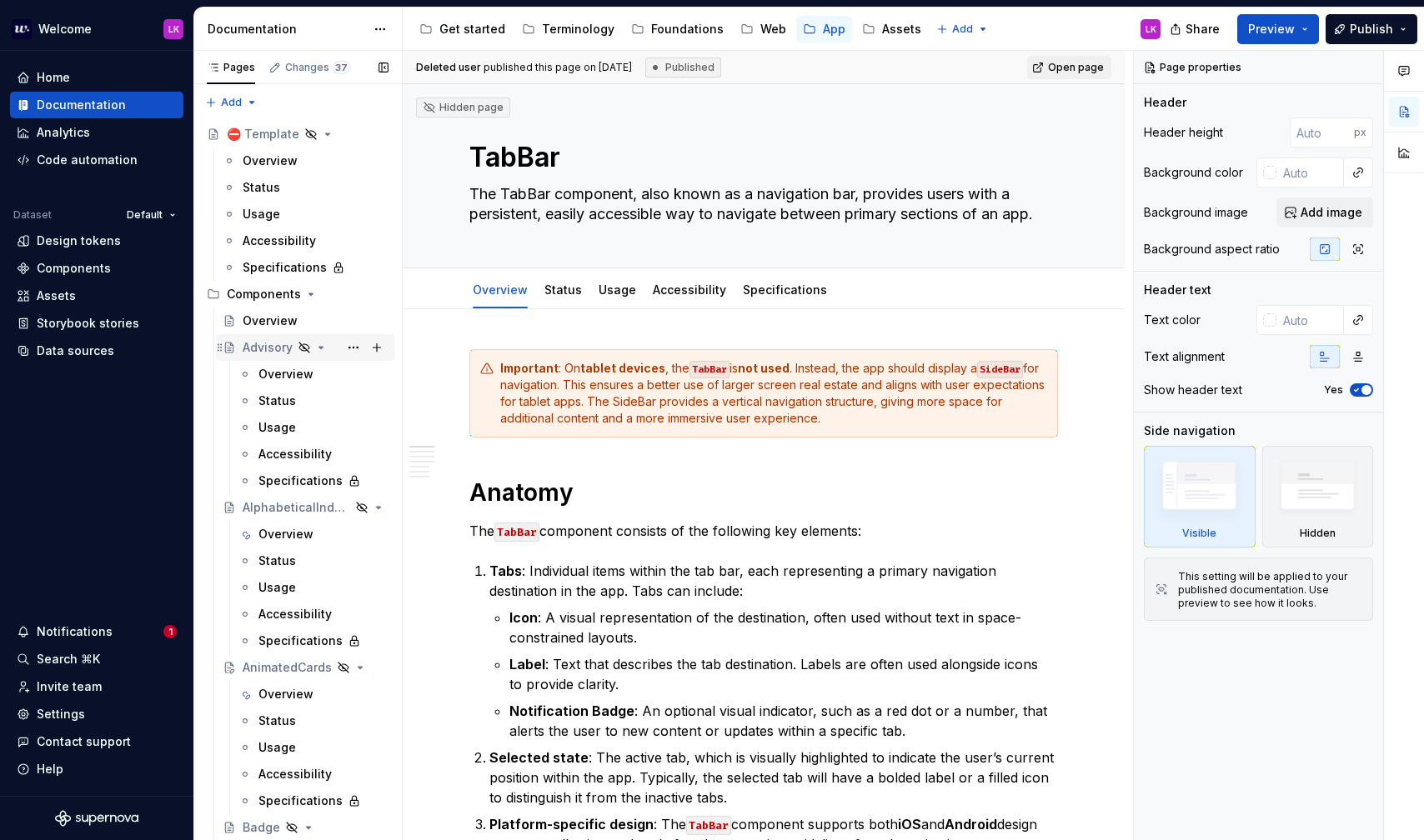
click at [269, 350] on div "Advisory" at bounding box center [267, 348] width 50 height 17
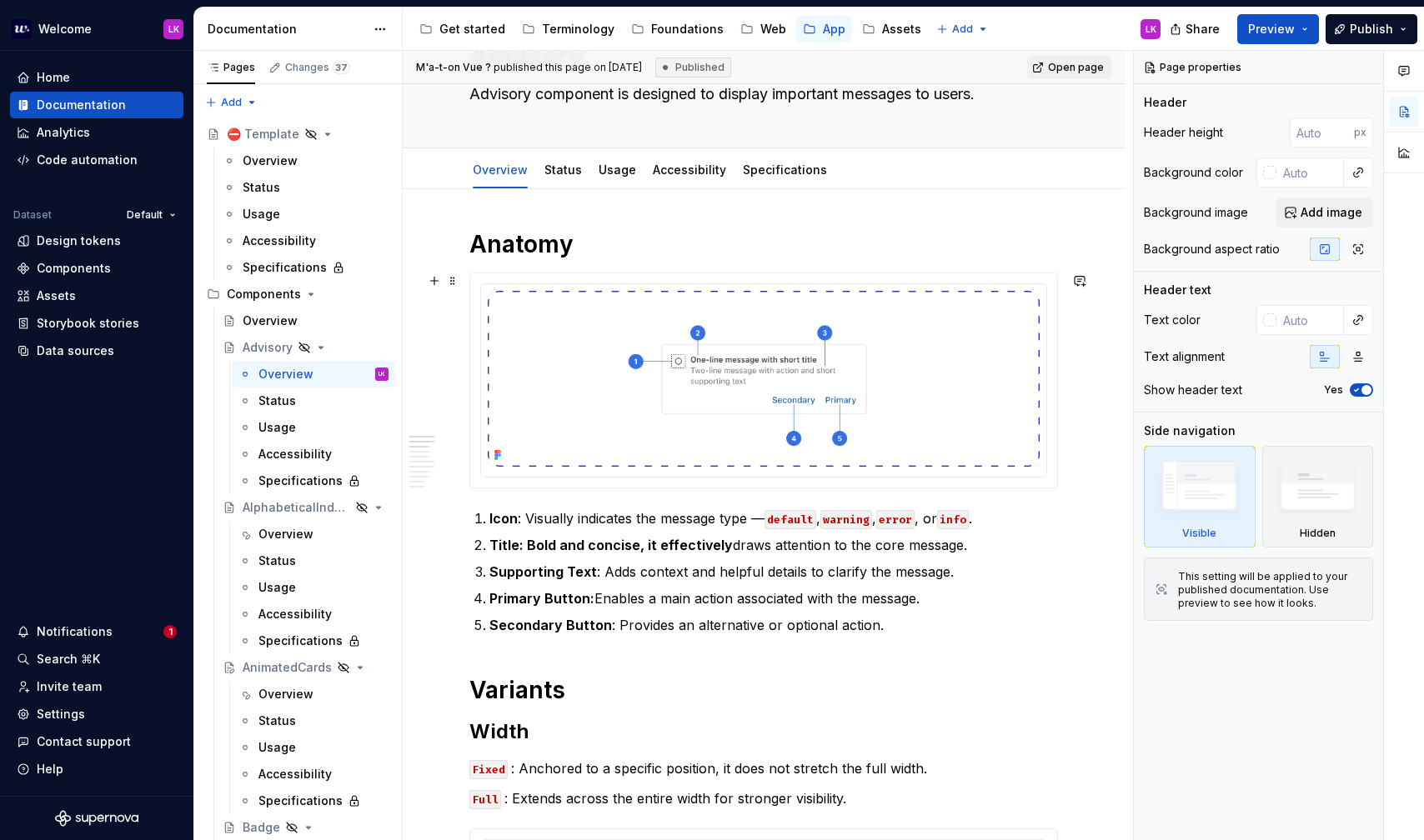
scroll to position [43, 0]
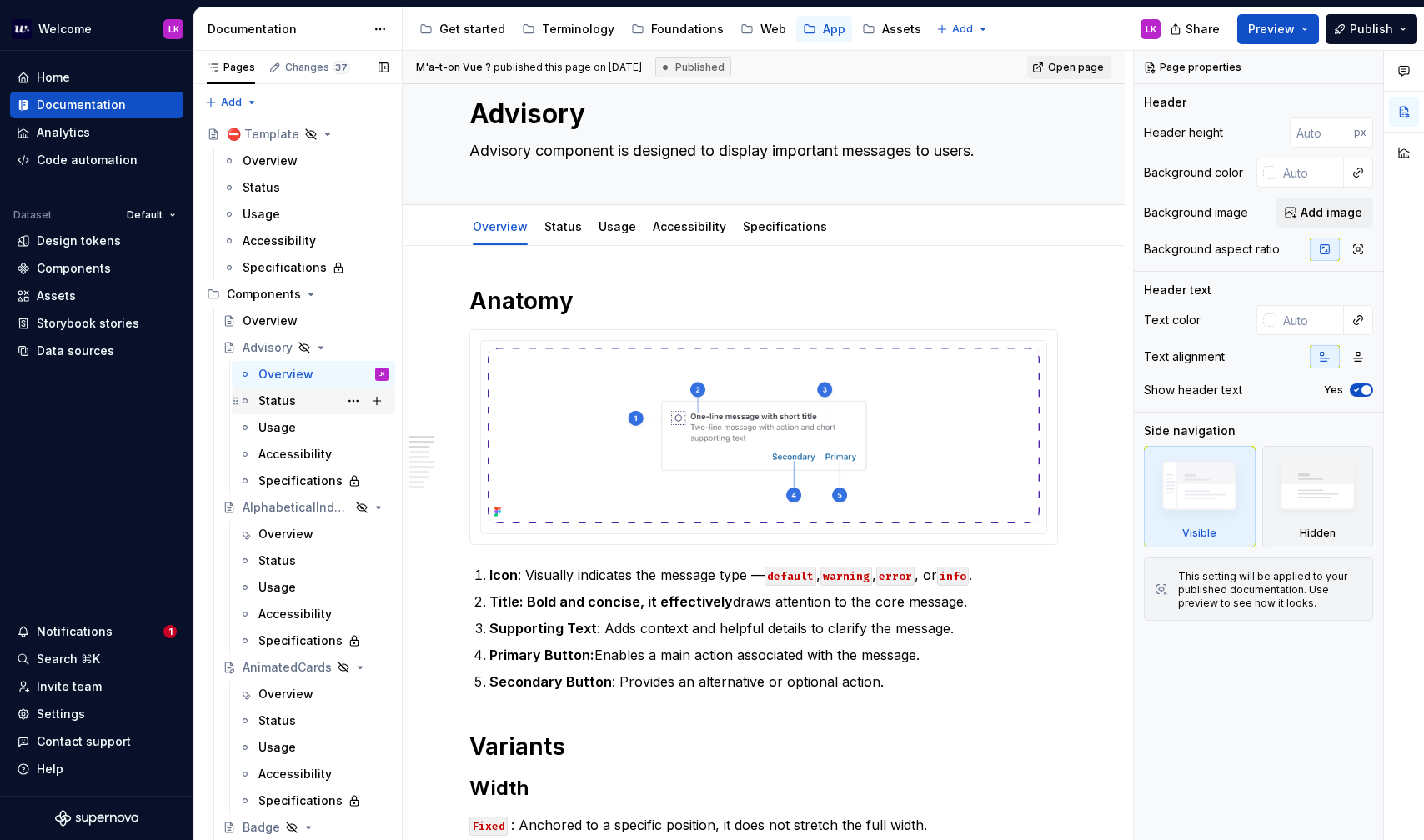
click at [323, 406] on div "Status" at bounding box center [323, 400] width 130 height 23
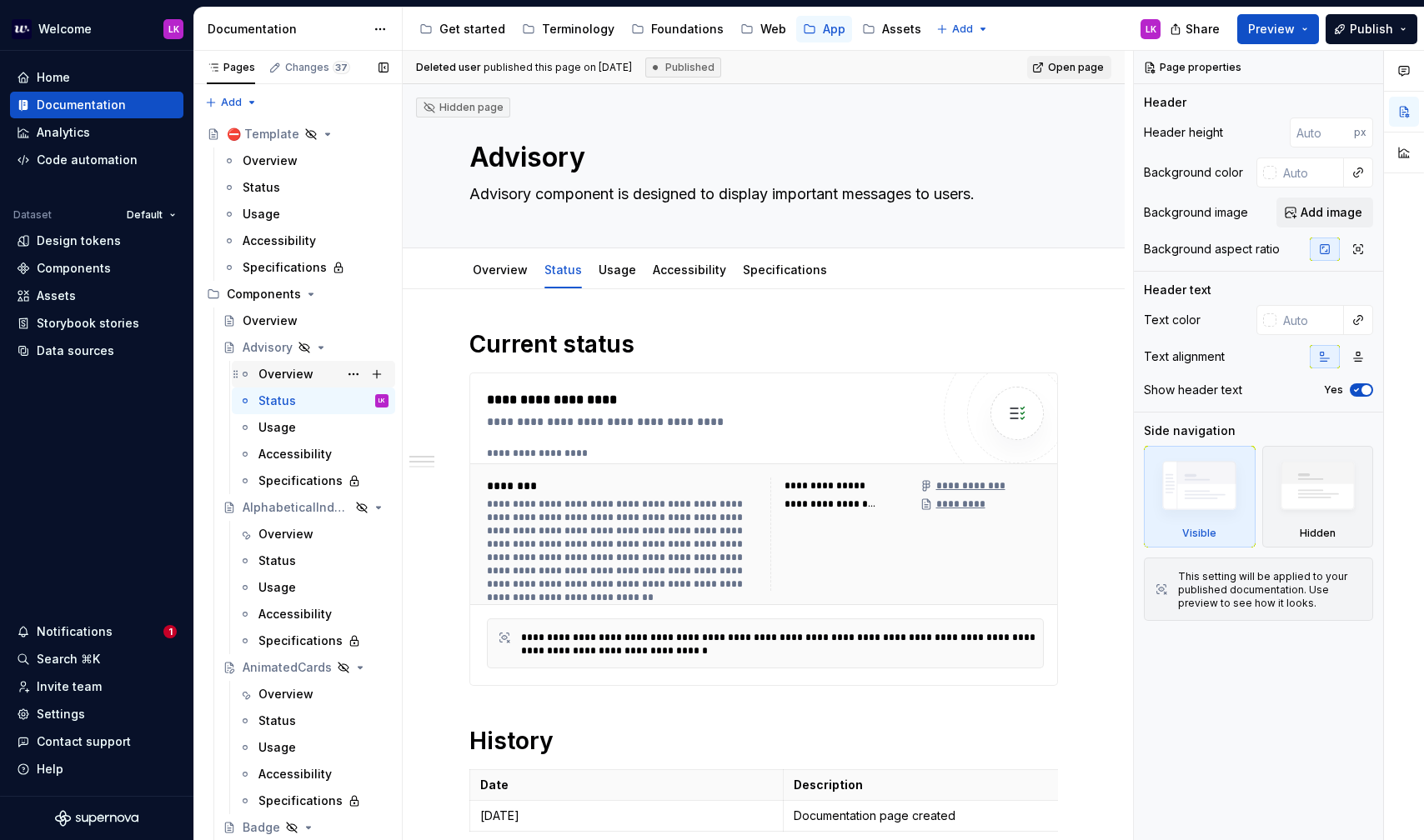
click at [313, 377] on div "Overview" at bounding box center [323, 373] width 130 height 23
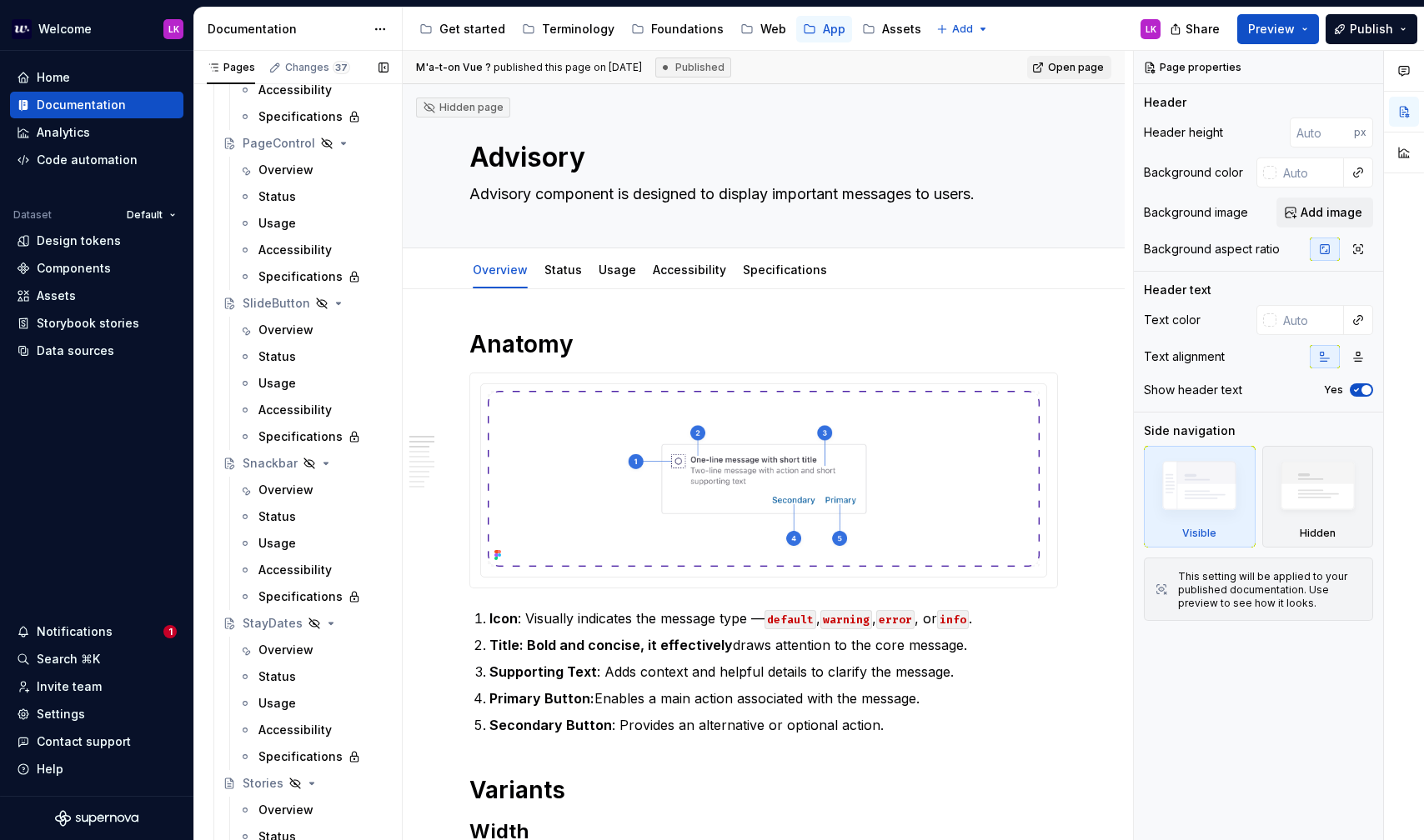
scroll to position [1955, 0]
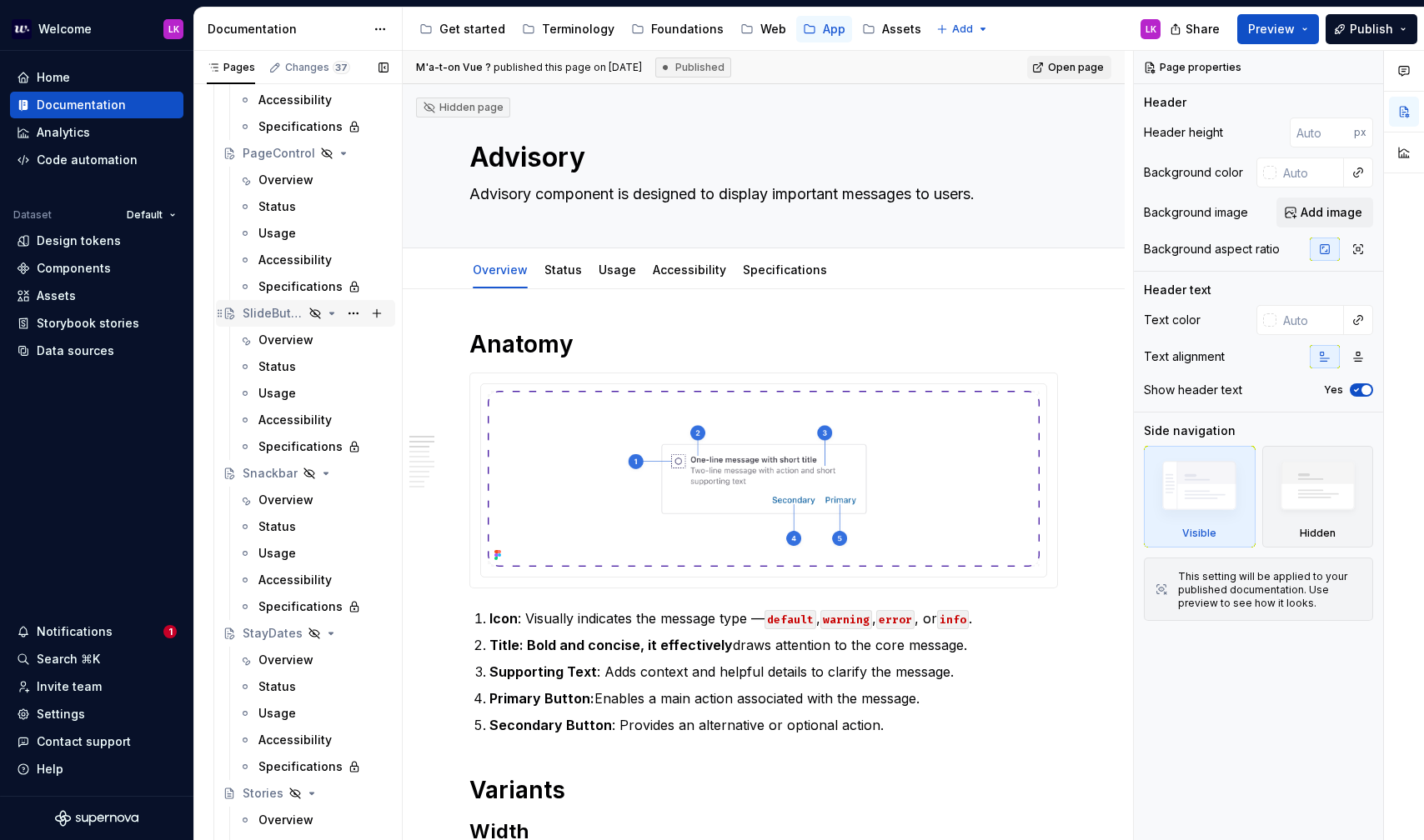
click at [276, 310] on div "SlideButton" at bounding box center [273, 314] width 61 height 17
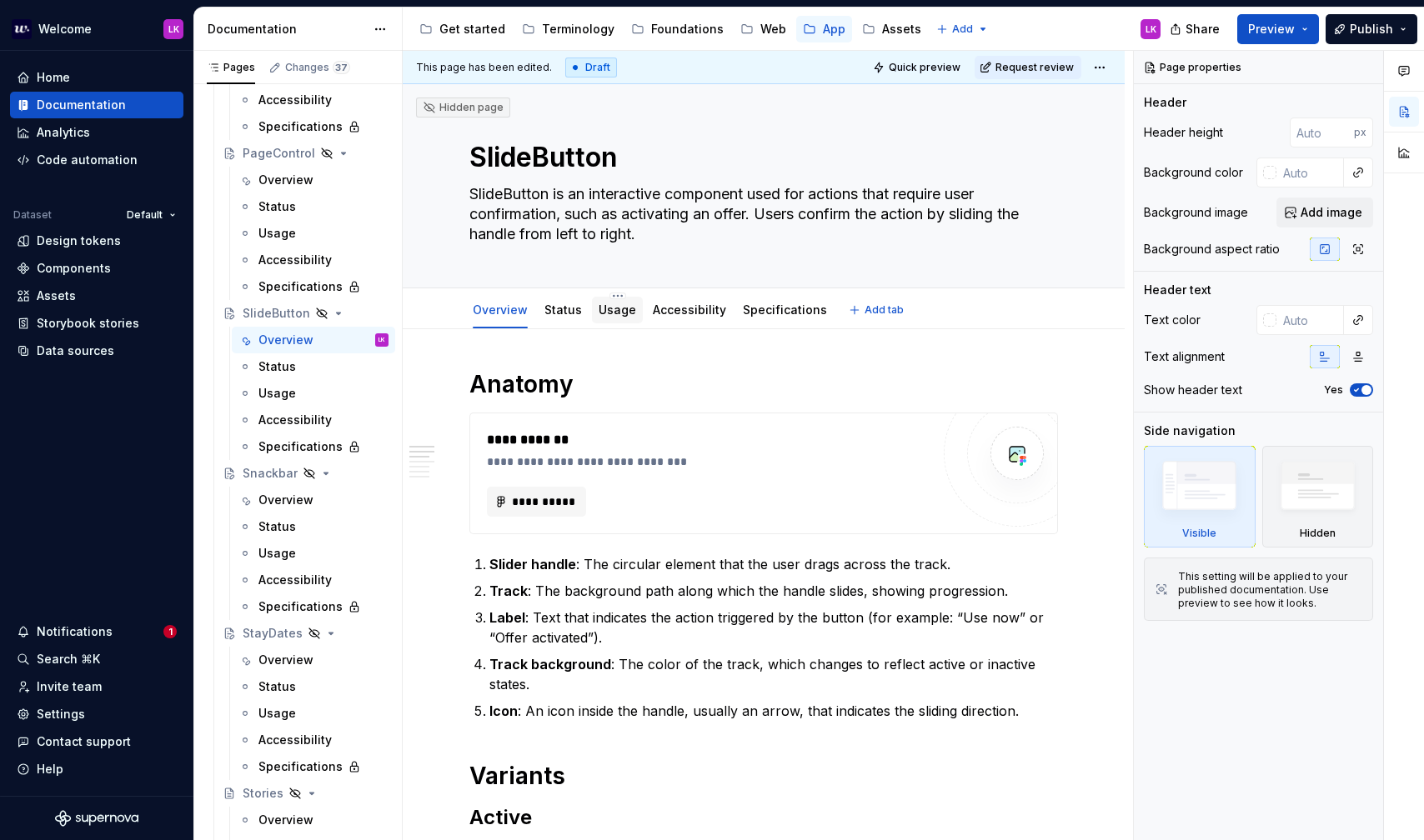
click at [617, 318] on div "Usage" at bounding box center [618, 310] width 37 height 20
click at [611, 318] on div "Usage" at bounding box center [618, 310] width 37 height 20
click at [605, 313] on link "Usage" at bounding box center [618, 309] width 37 height 14
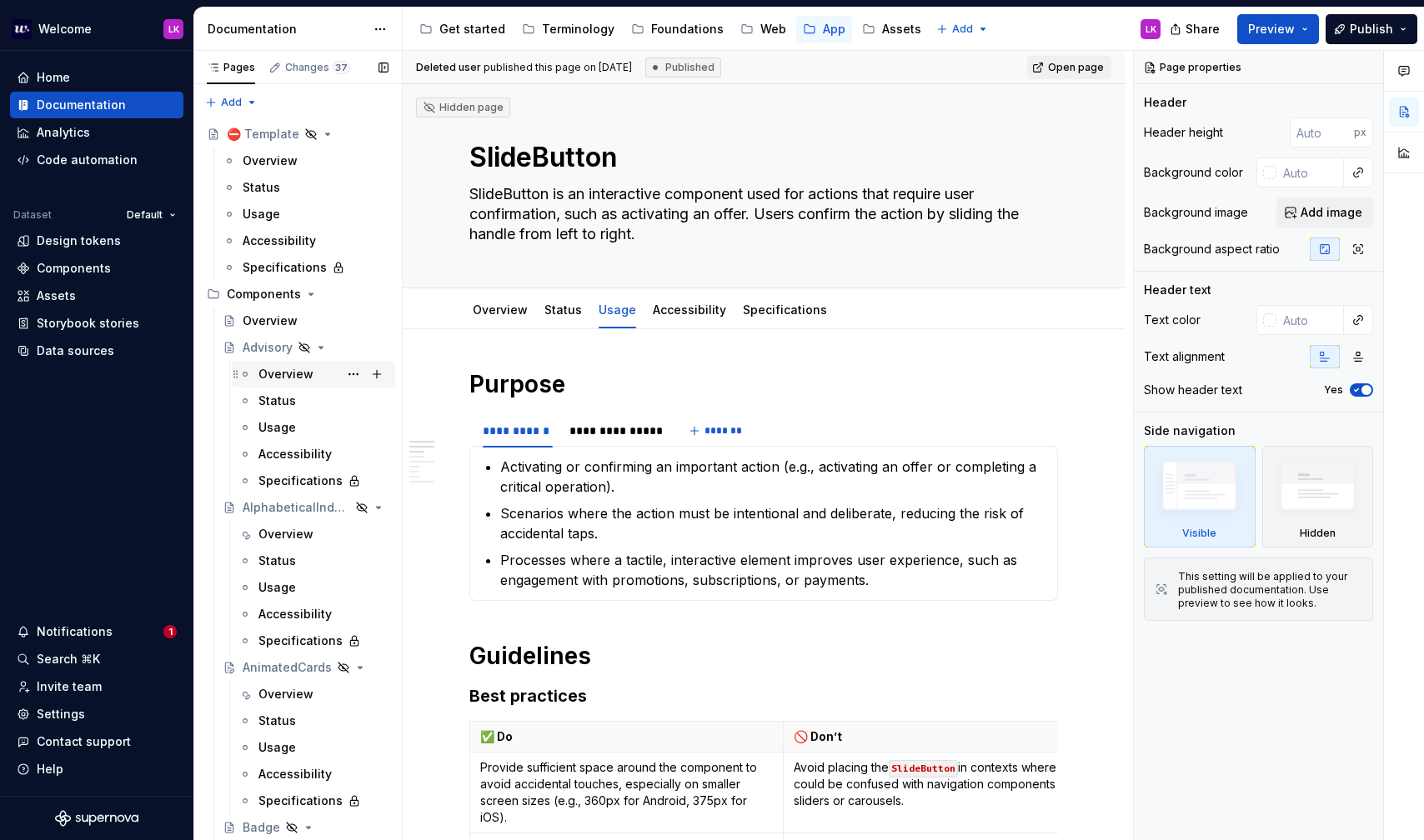
click at [272, 372] on div "Overview" at bounding box center [286, 374] width 55 height 17
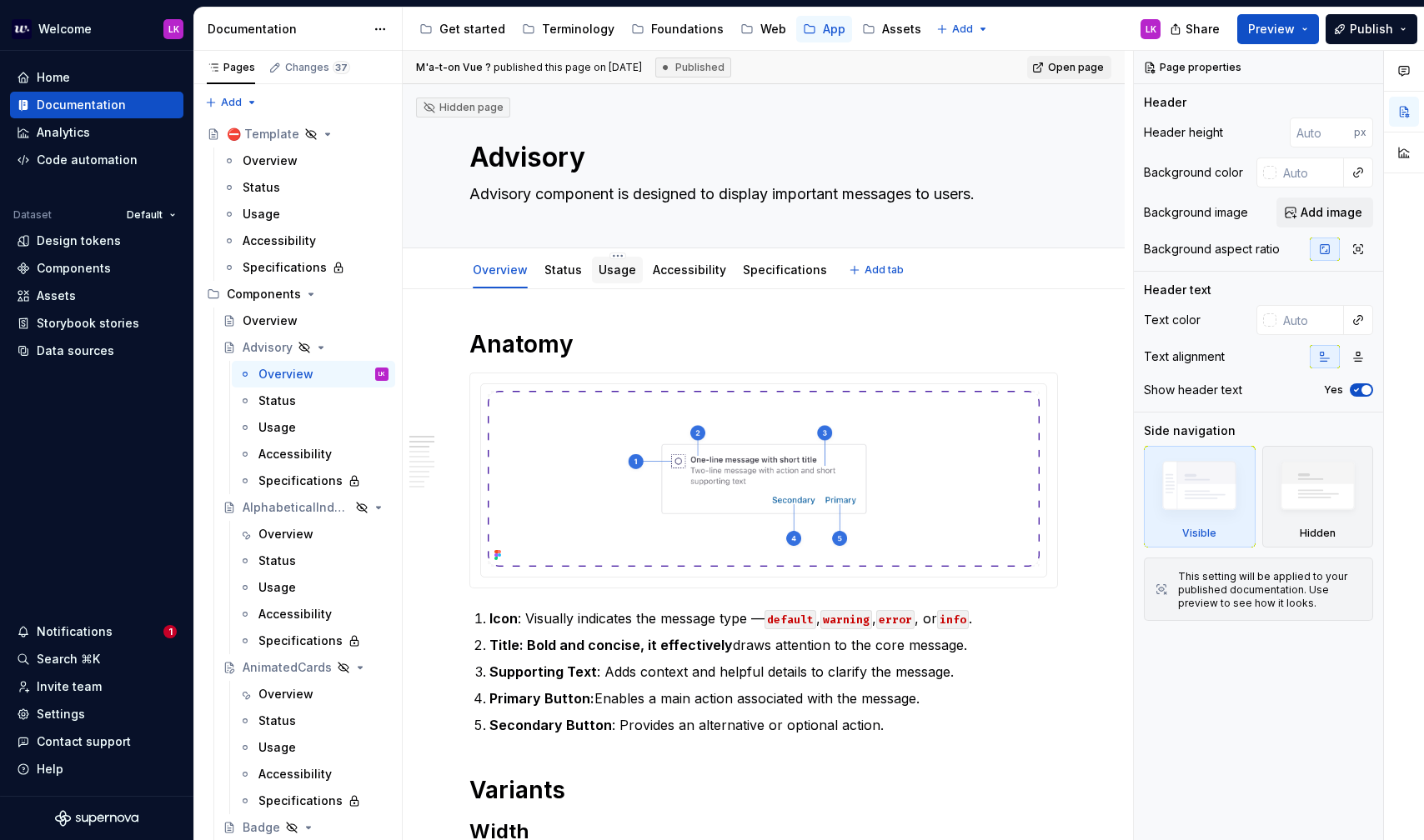
click at [611, 276] on link "Usage" at bounding box center [618, 270] width 37 height 14
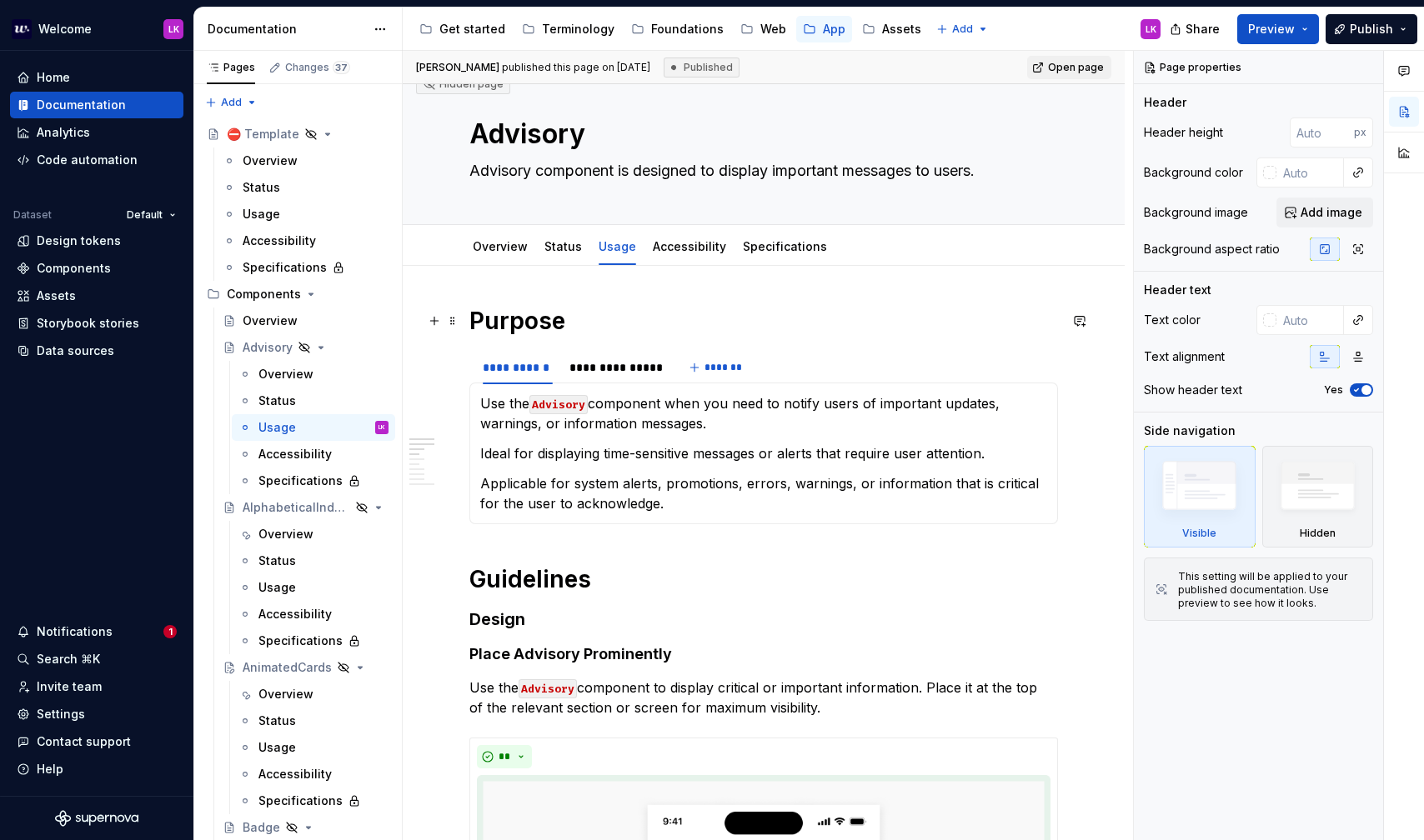
scroll to position [1, 0]
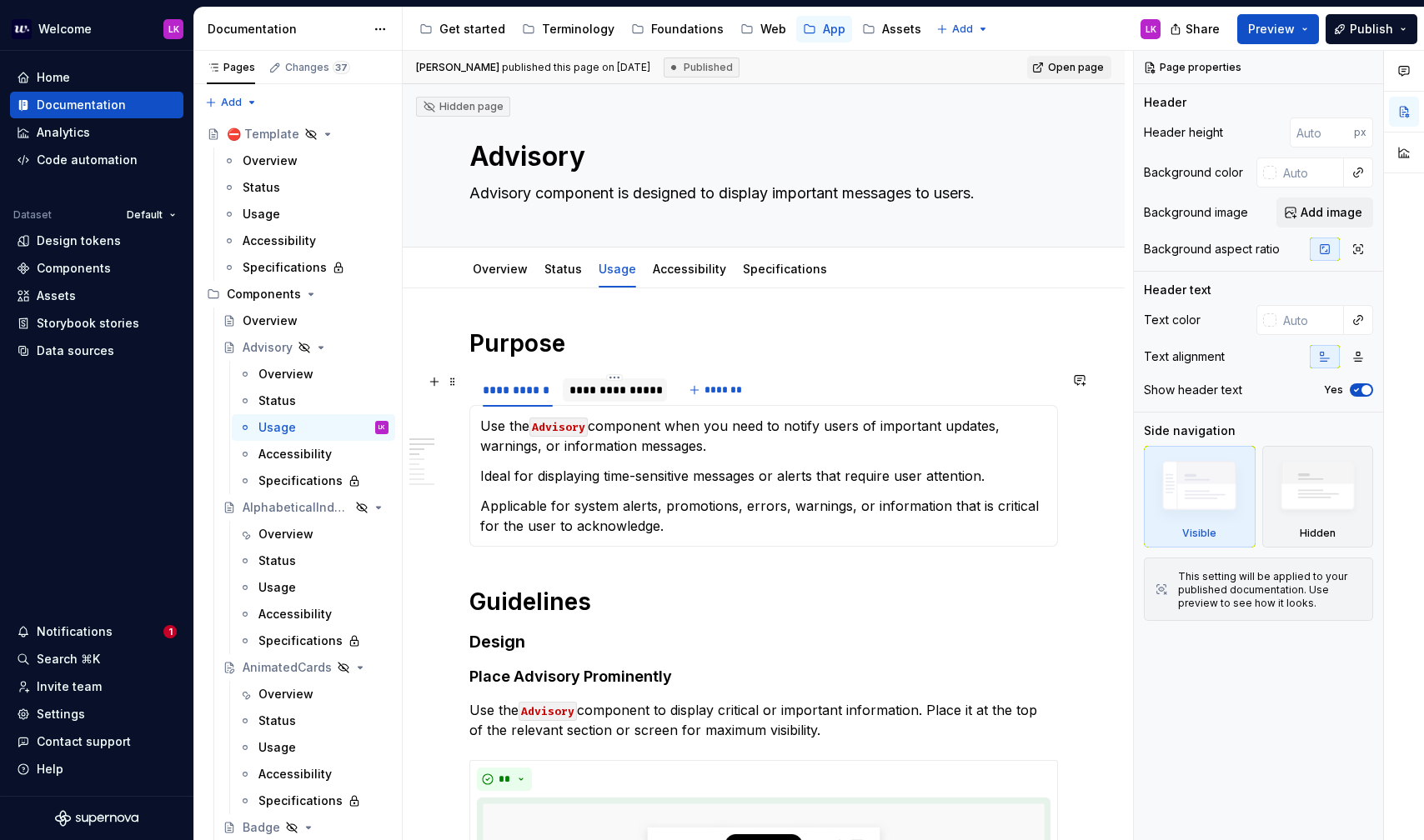
click at [607, 382] on div "**********" at bounding box center [614, 390] width 91 height 17
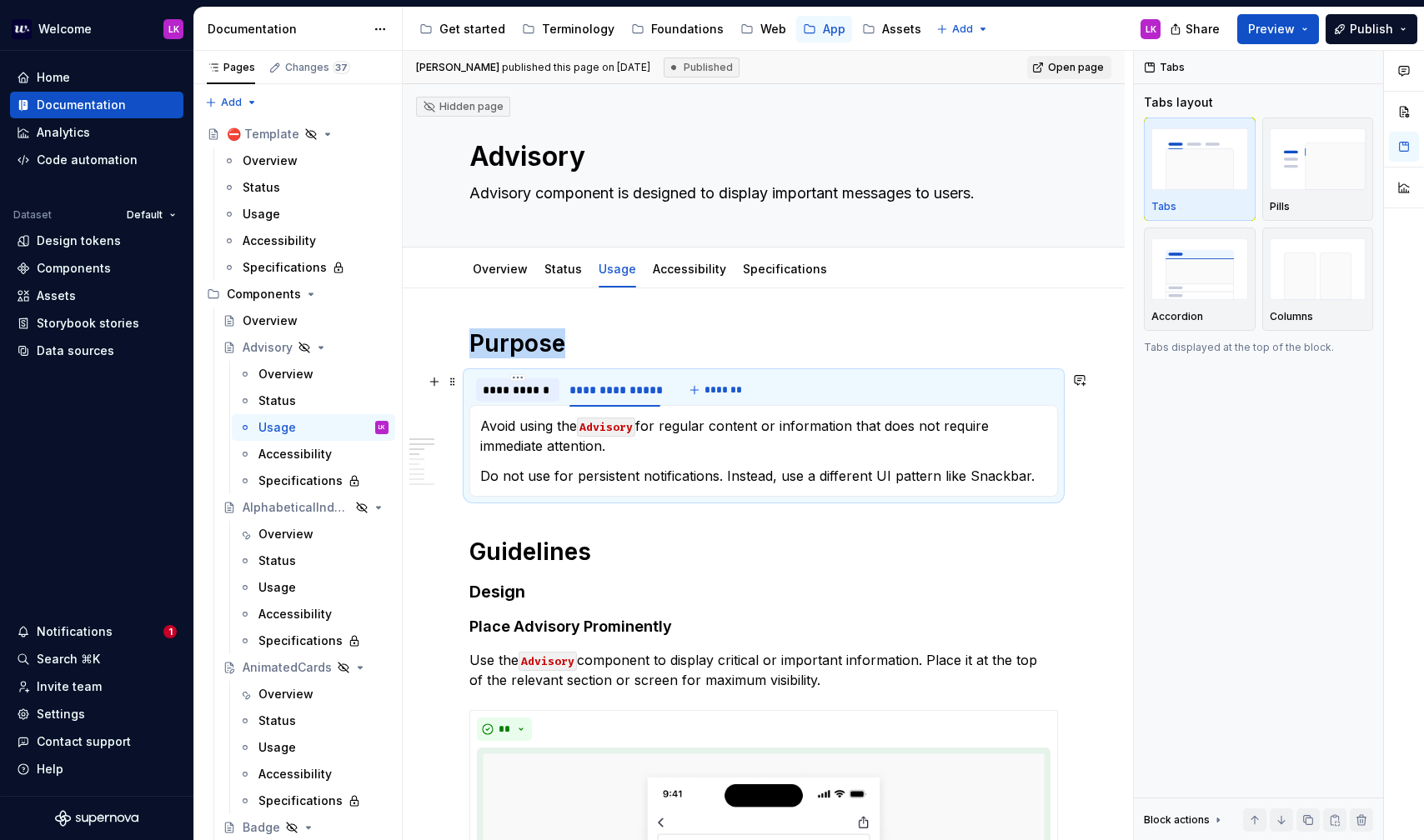
click at [534, 397] on div "**********" at bounding box center [518, 390] width 70 height 17
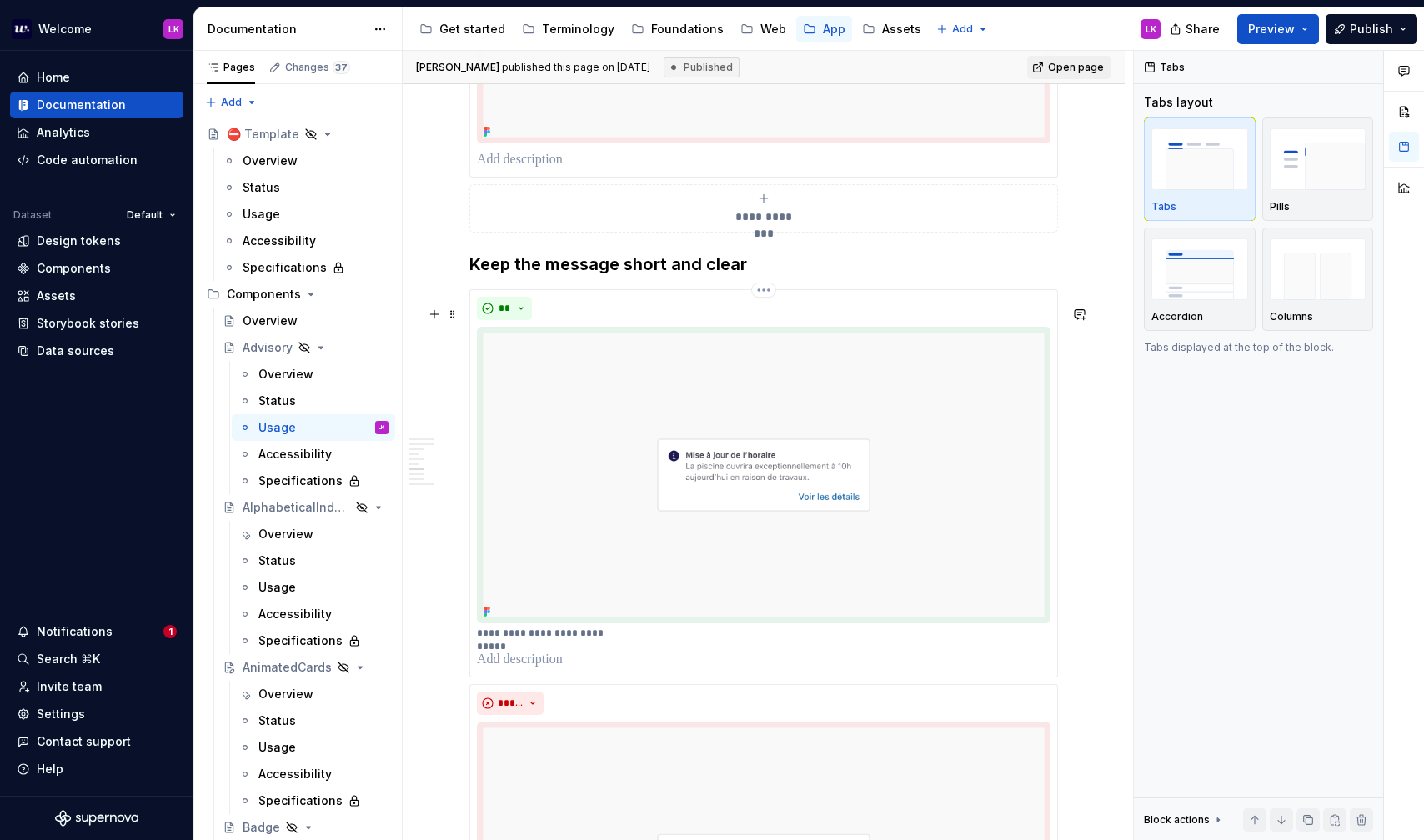
scroll to position [2334, 0]
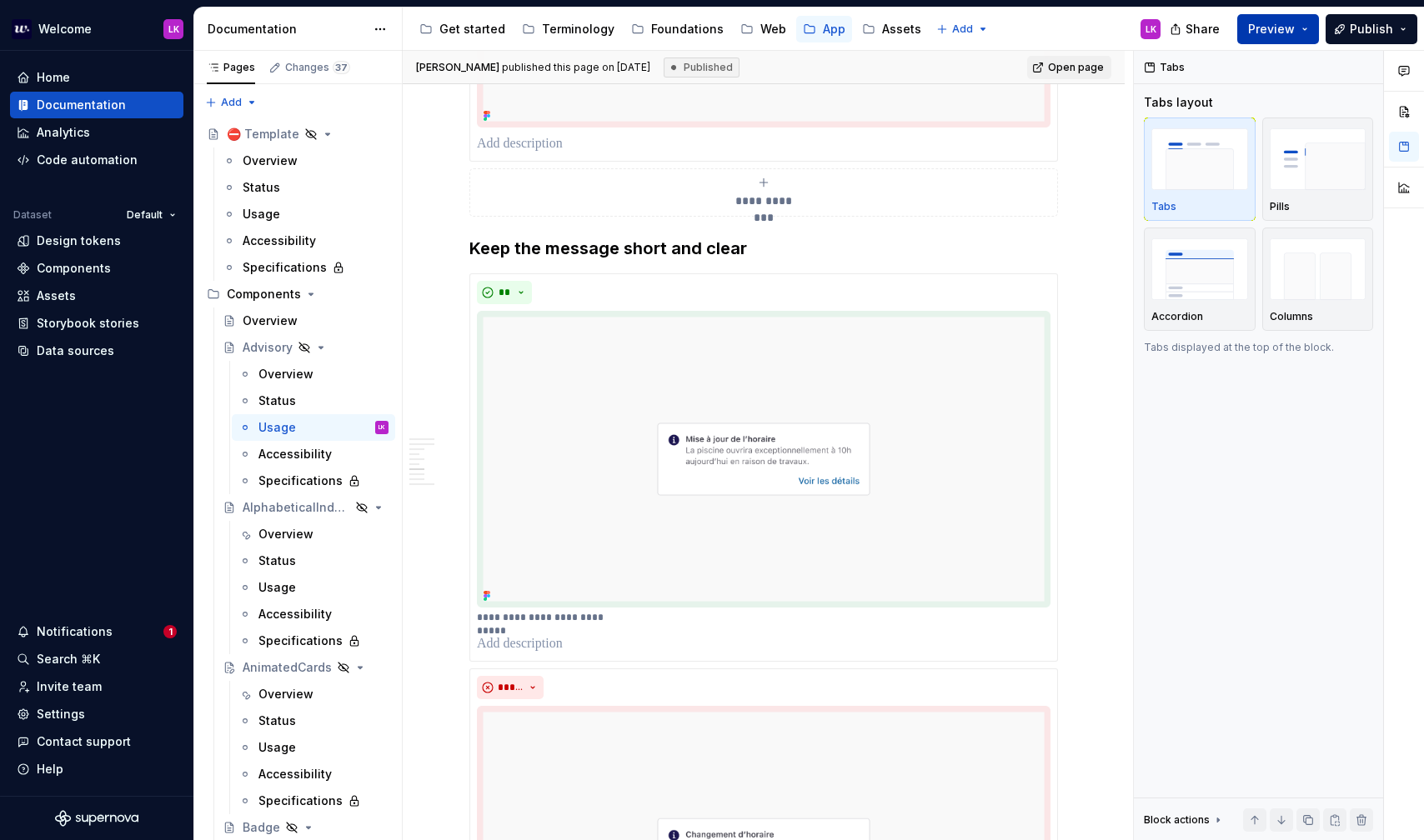
click at [1307, 27] on button "Preview" at bounding box center [1279, 29] width 82 height 30
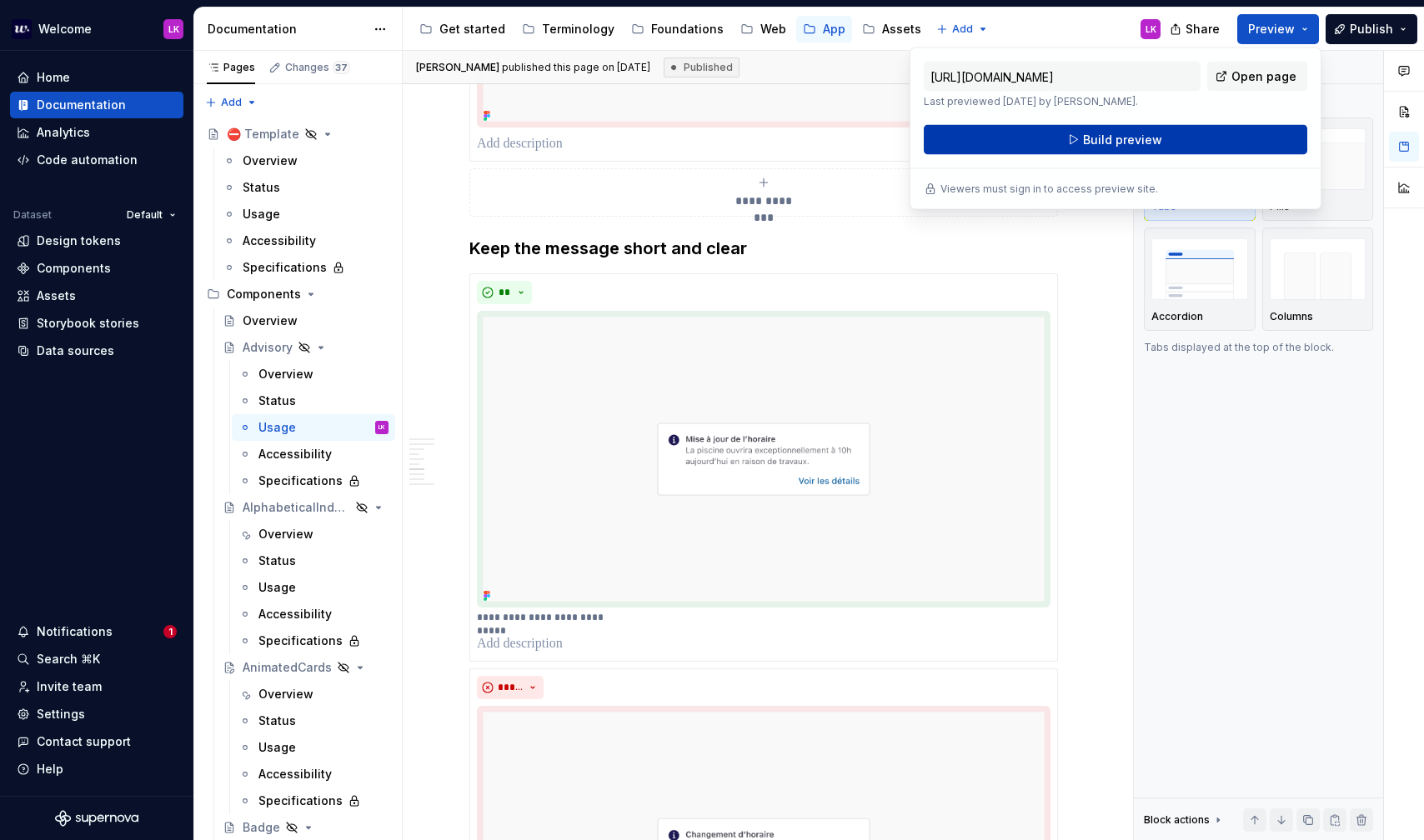
click at [1055, 142] on button "Build preview" at bounding box center [1115, 139] width 384 height 30
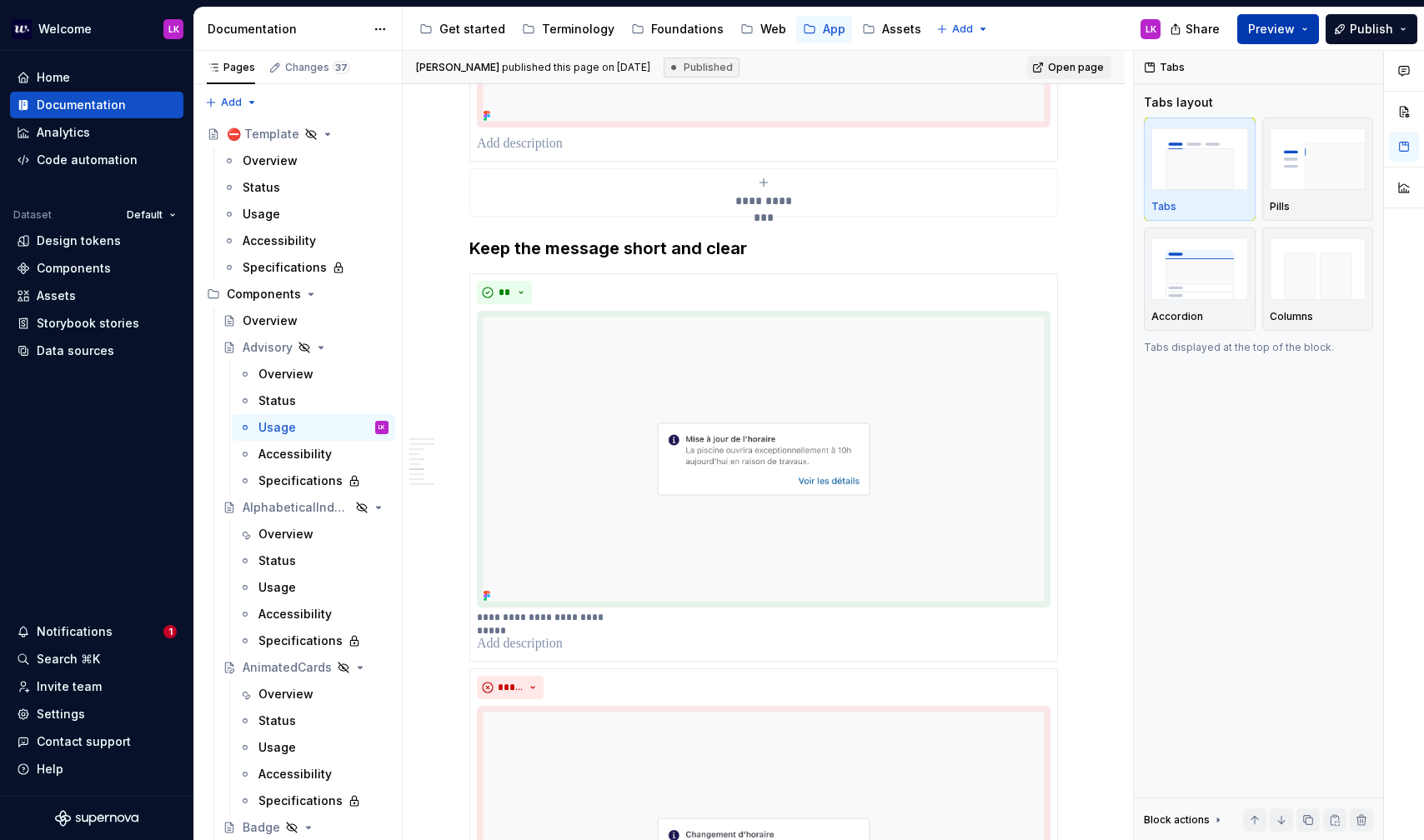
click at [1309, 27] on button "Preview" at bounding box center [1279, 29] width 82 height 30
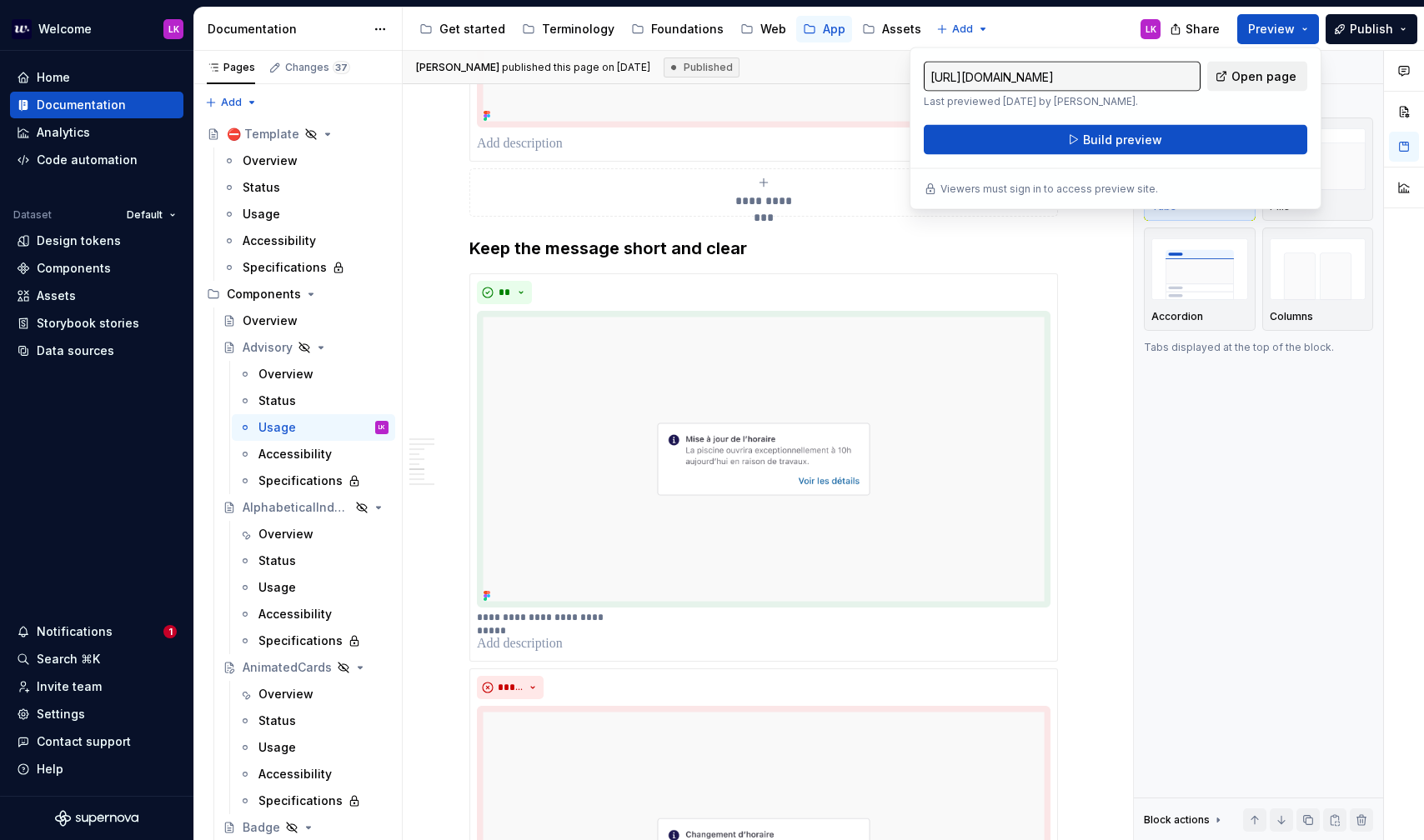
click at [1280, 86] on link "Open page" at bounding box center [1257, 77] width 100 height 30
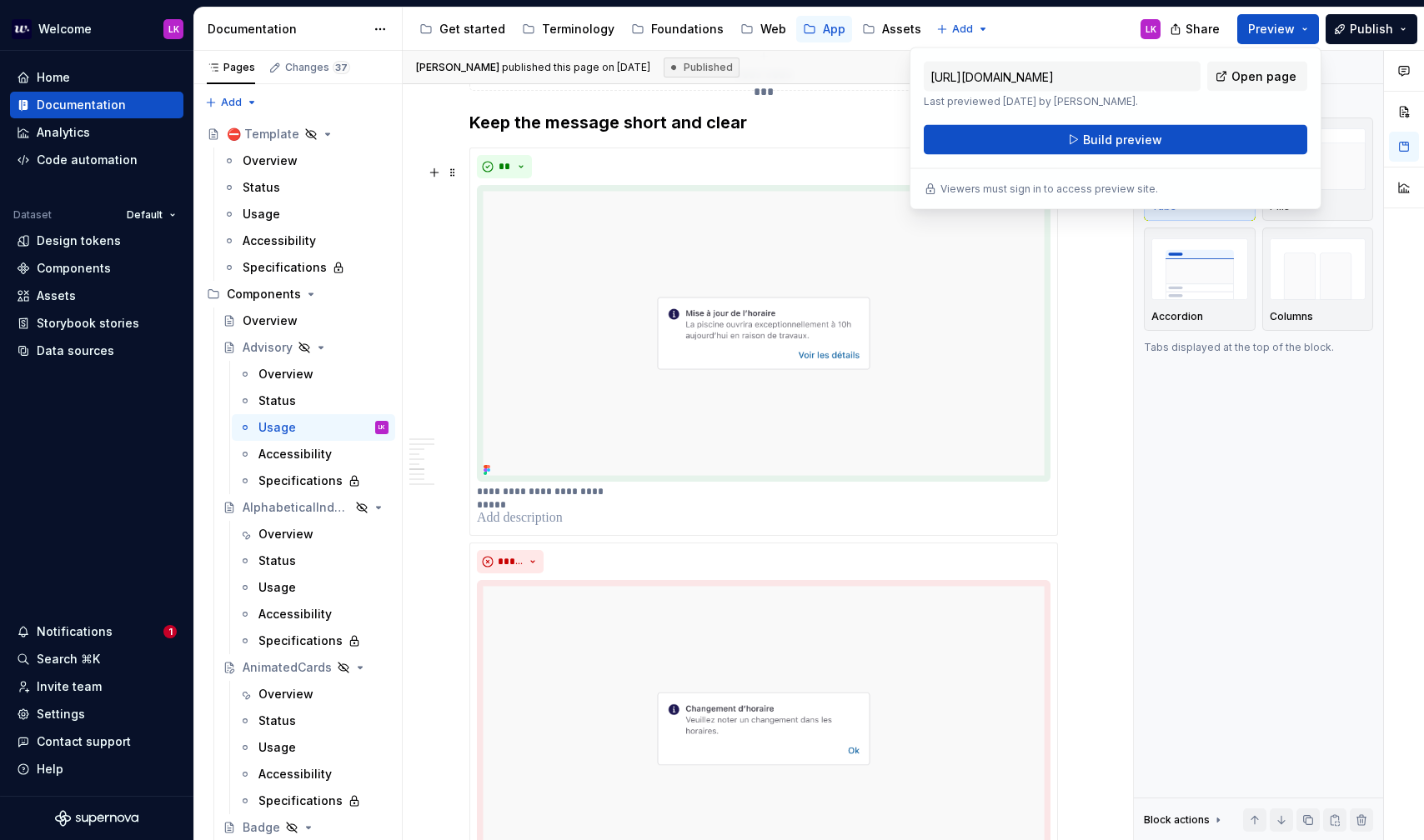
scroll to position [1686, 0]
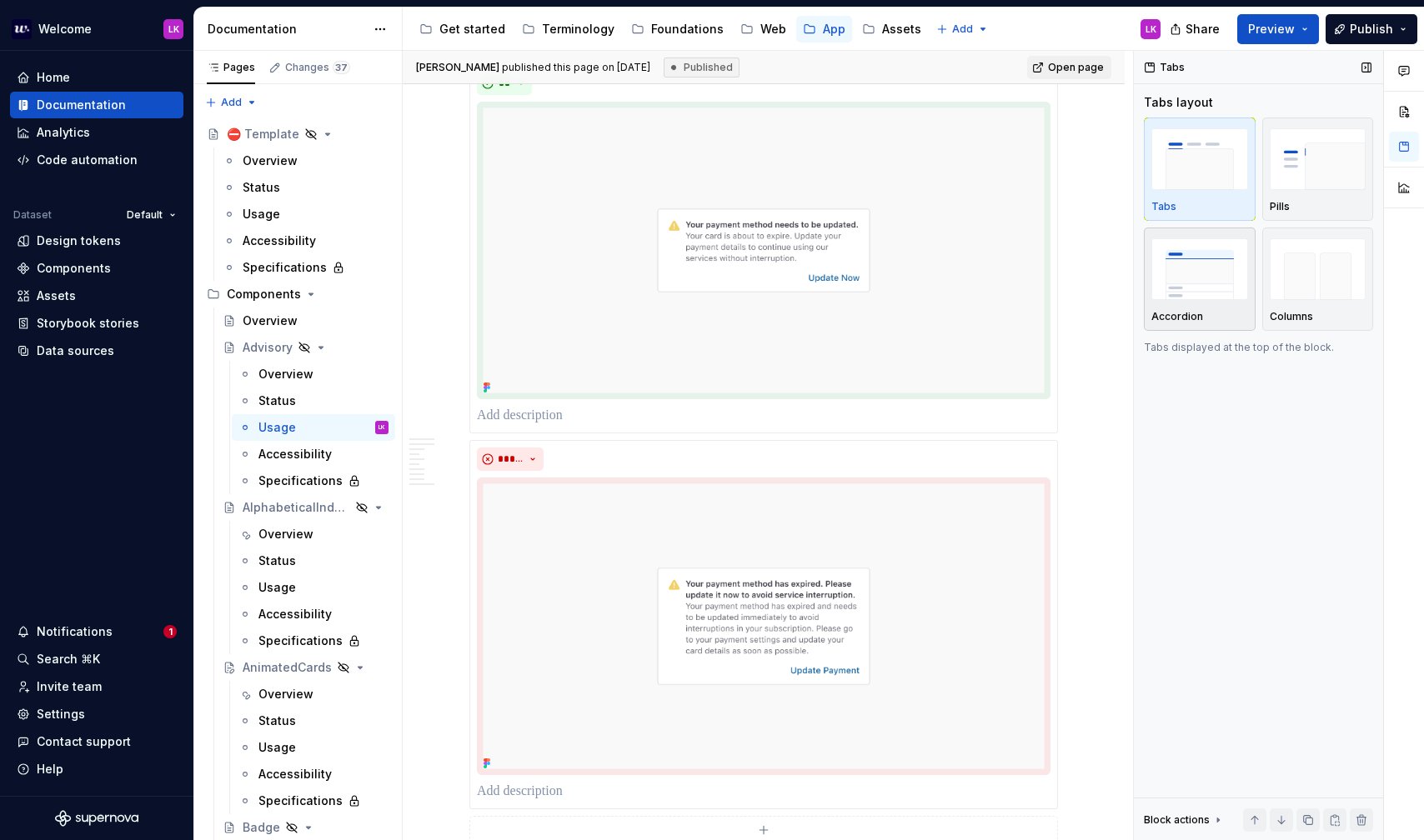
click at [1177, 276] on img "button" at bounding box center [1200, 269] width 97 height 61
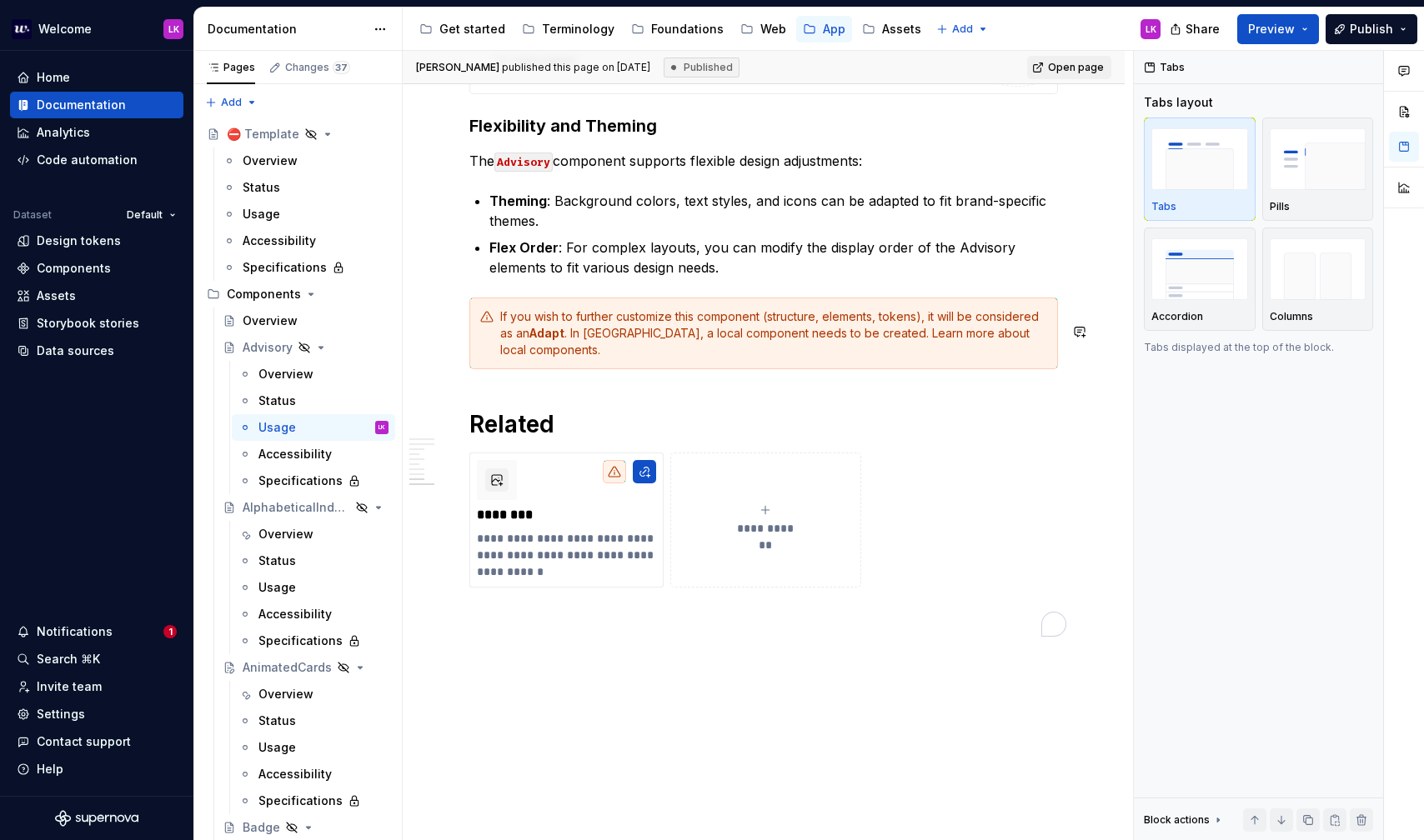
scroll to position [3770, 0]
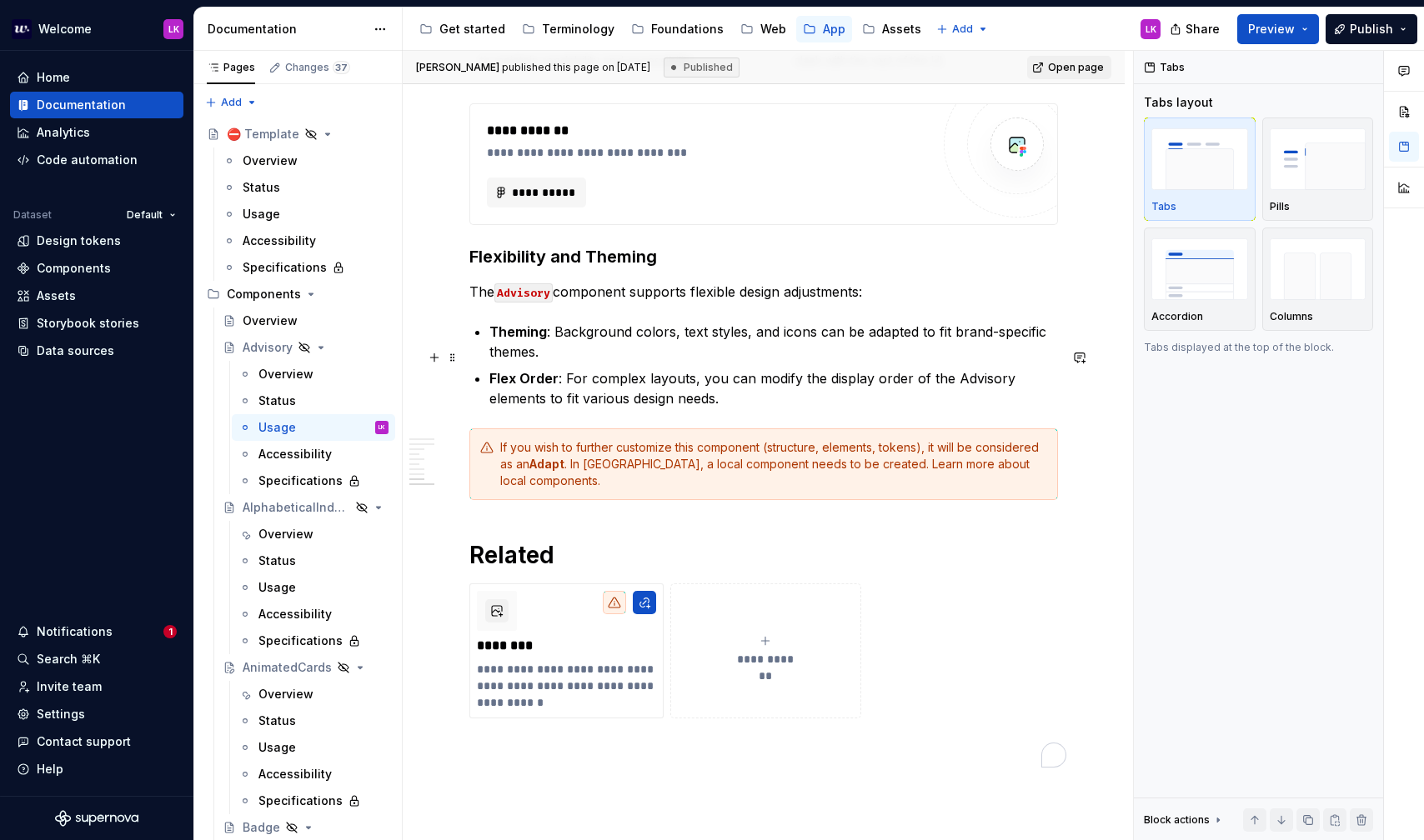
click at [662, 361] on p "Theming : Background colors, text styles, and icons can be adapted to fit brand…" at bounding box center [773, 341] width 568 height 40
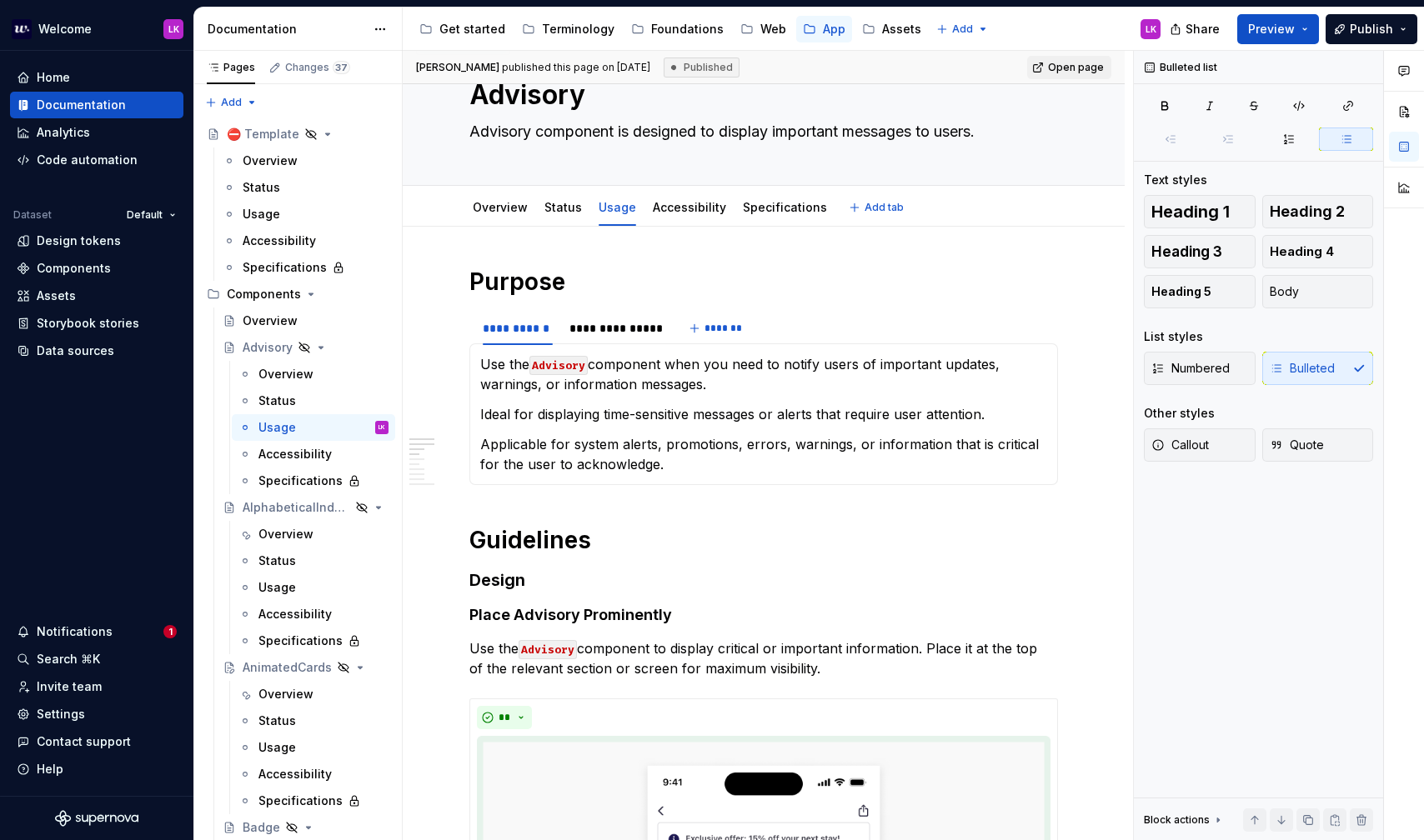
scroll to position [0, 0]
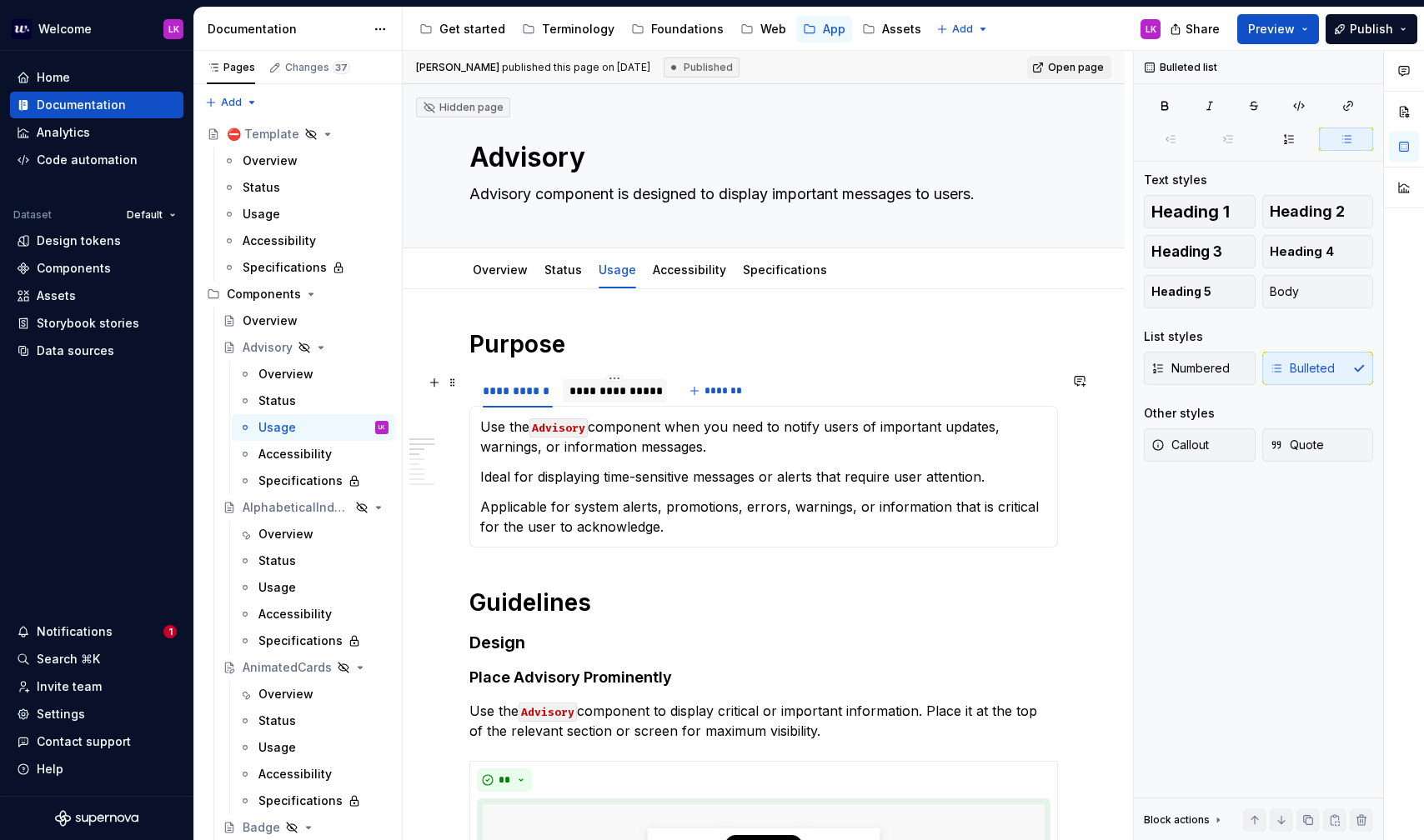
click at [610, 386] on div "**********" at bounding box center [614, 391] width 91 height 17
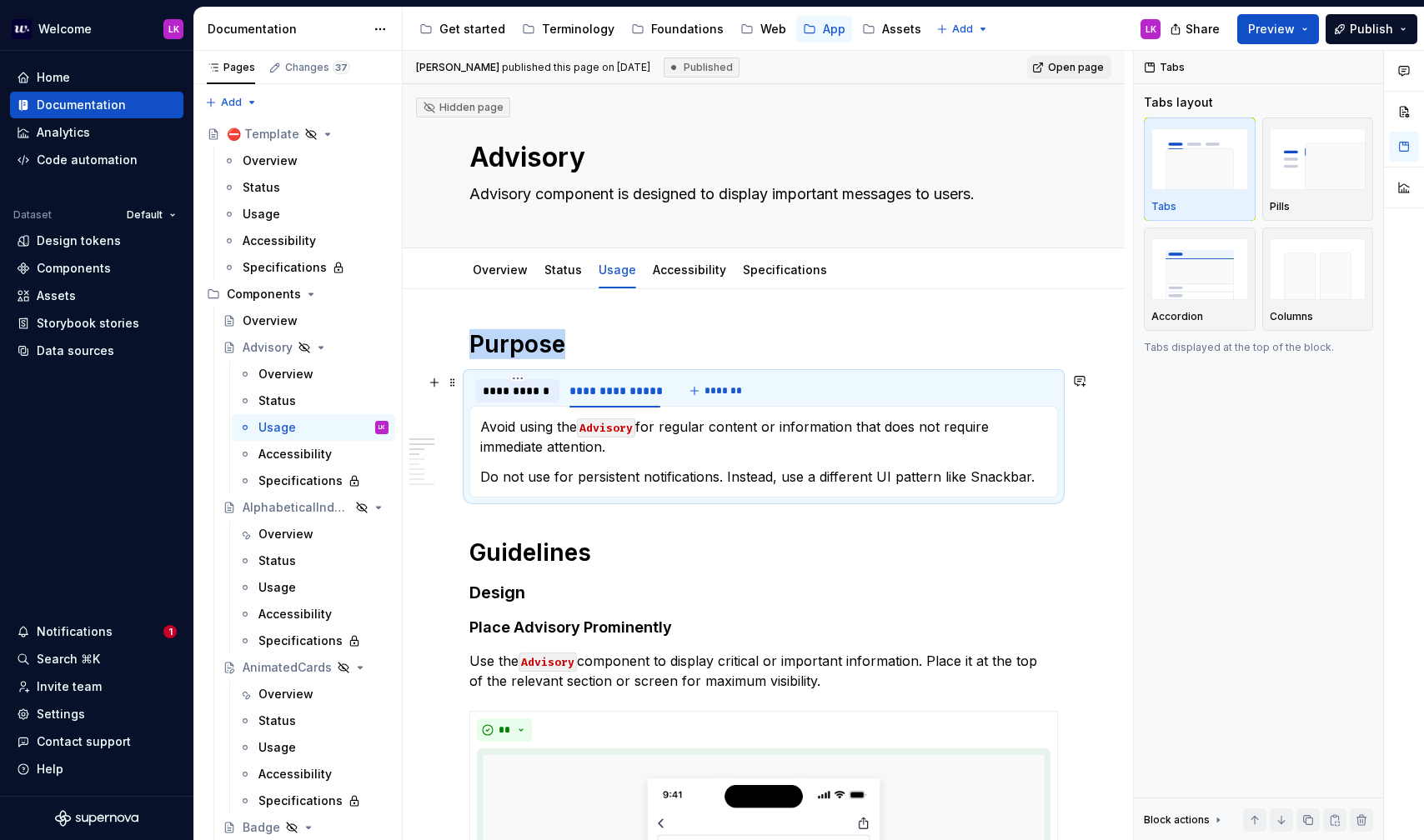
click at [527, 400] on div "**********" at bounding box center [518, 390] width 83 height 23
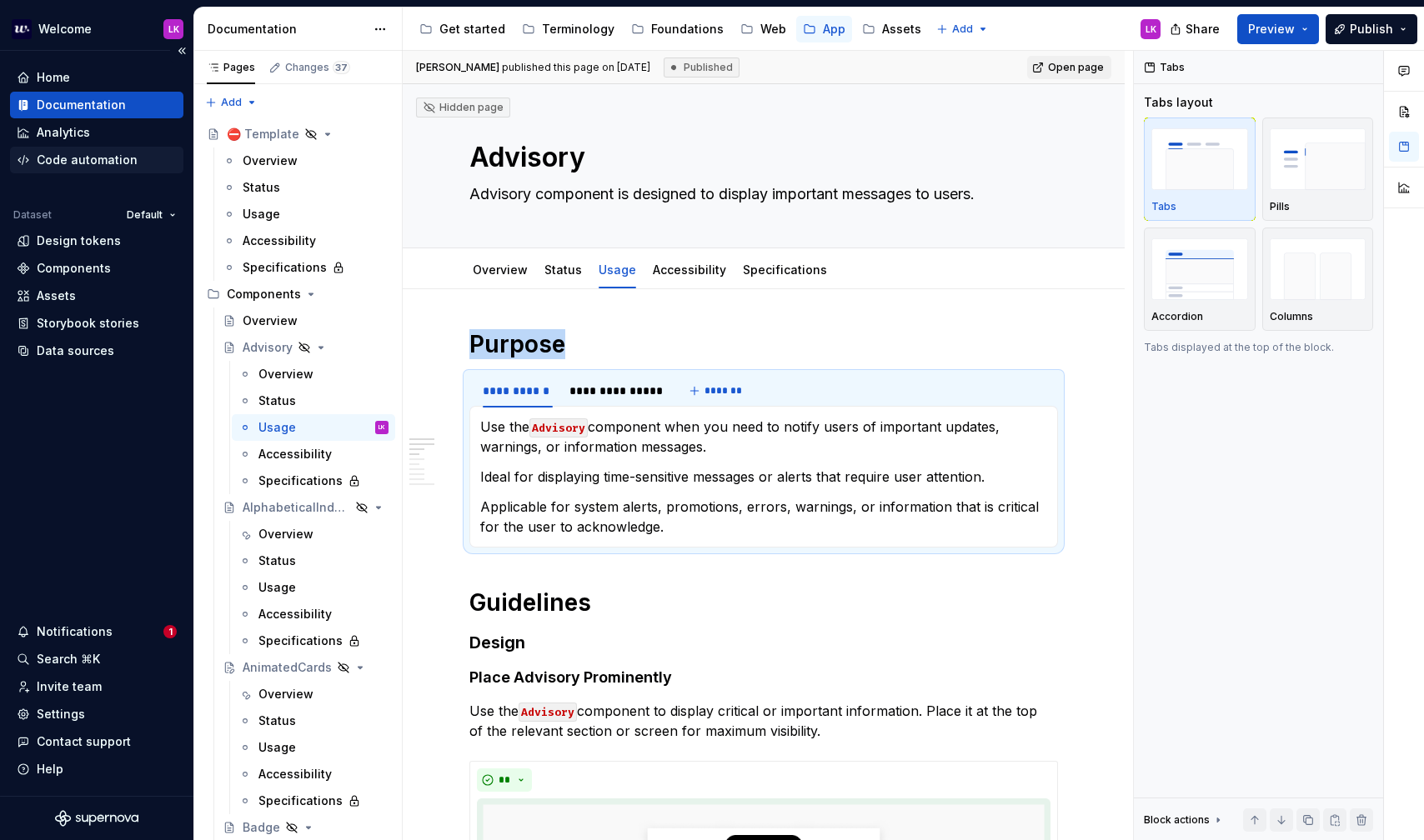
click at [113, 160] on div "Code automation" at bounding box center [87, 160] width 101 height 17
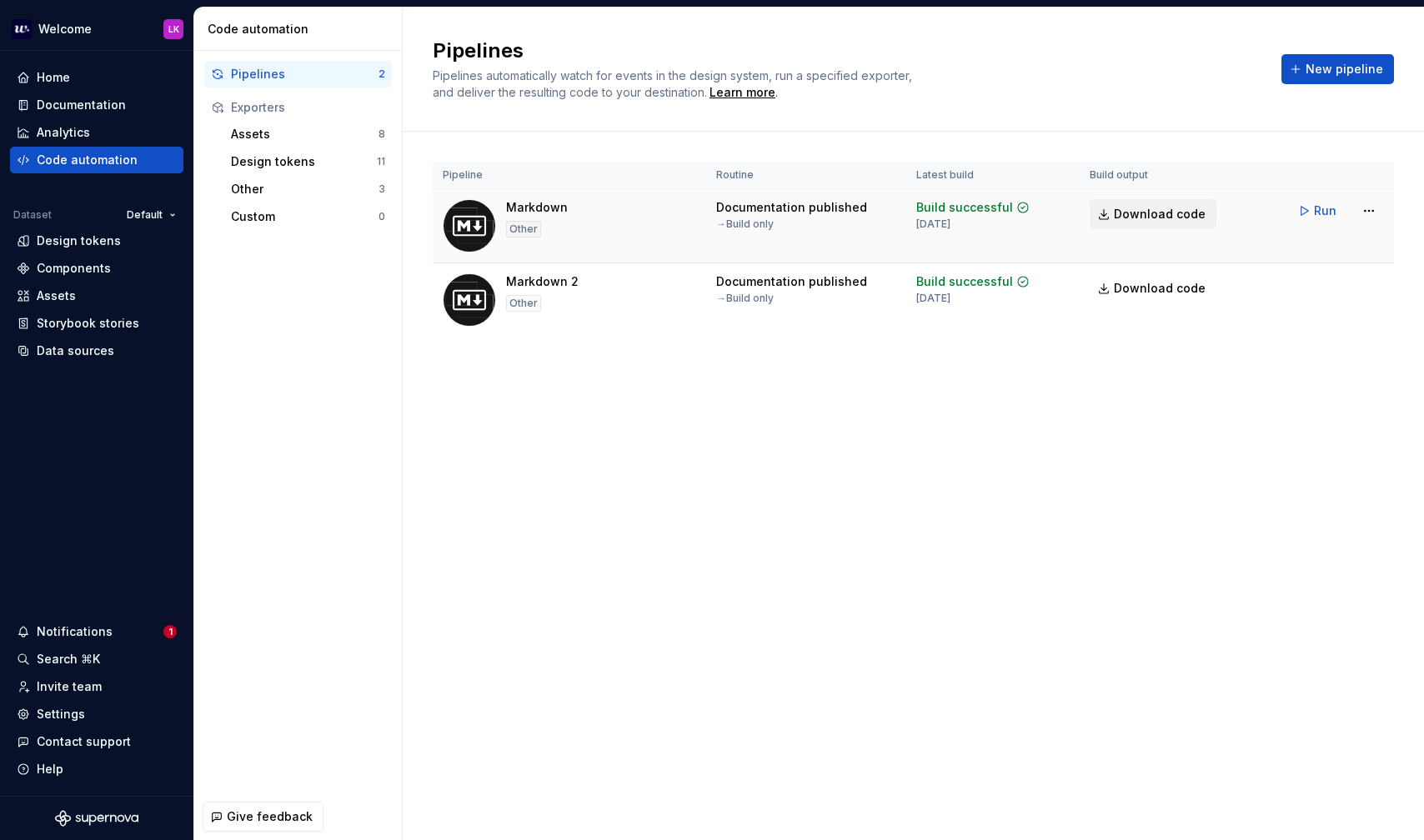
click at [1148, 215] on span "Download code" at bounding box center [1160, 214] width 92 height 17
click at [104, 105] on div "Documentation" at bounding box center [81, 105] width 89 height 17
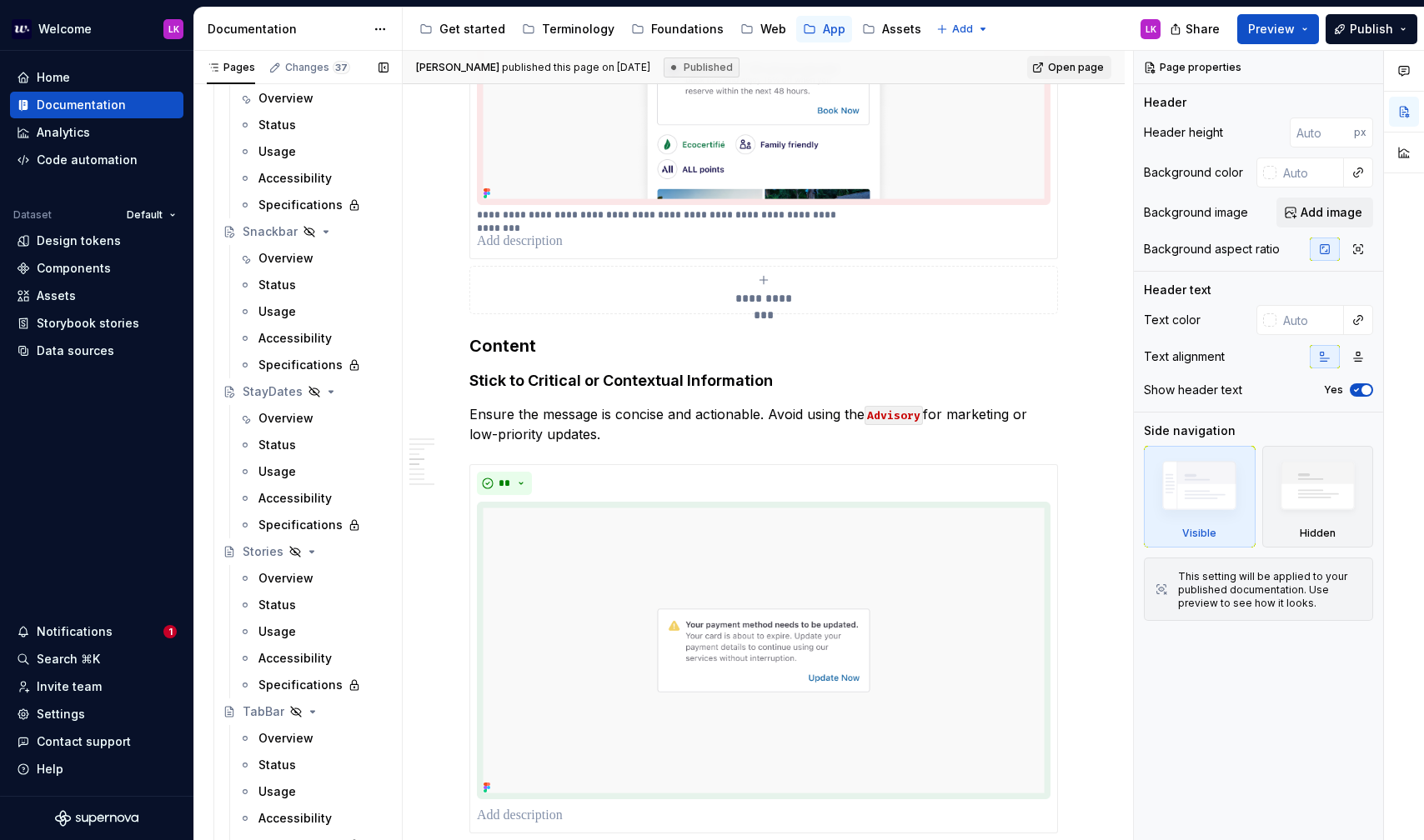
scroll to position [2237, 0]
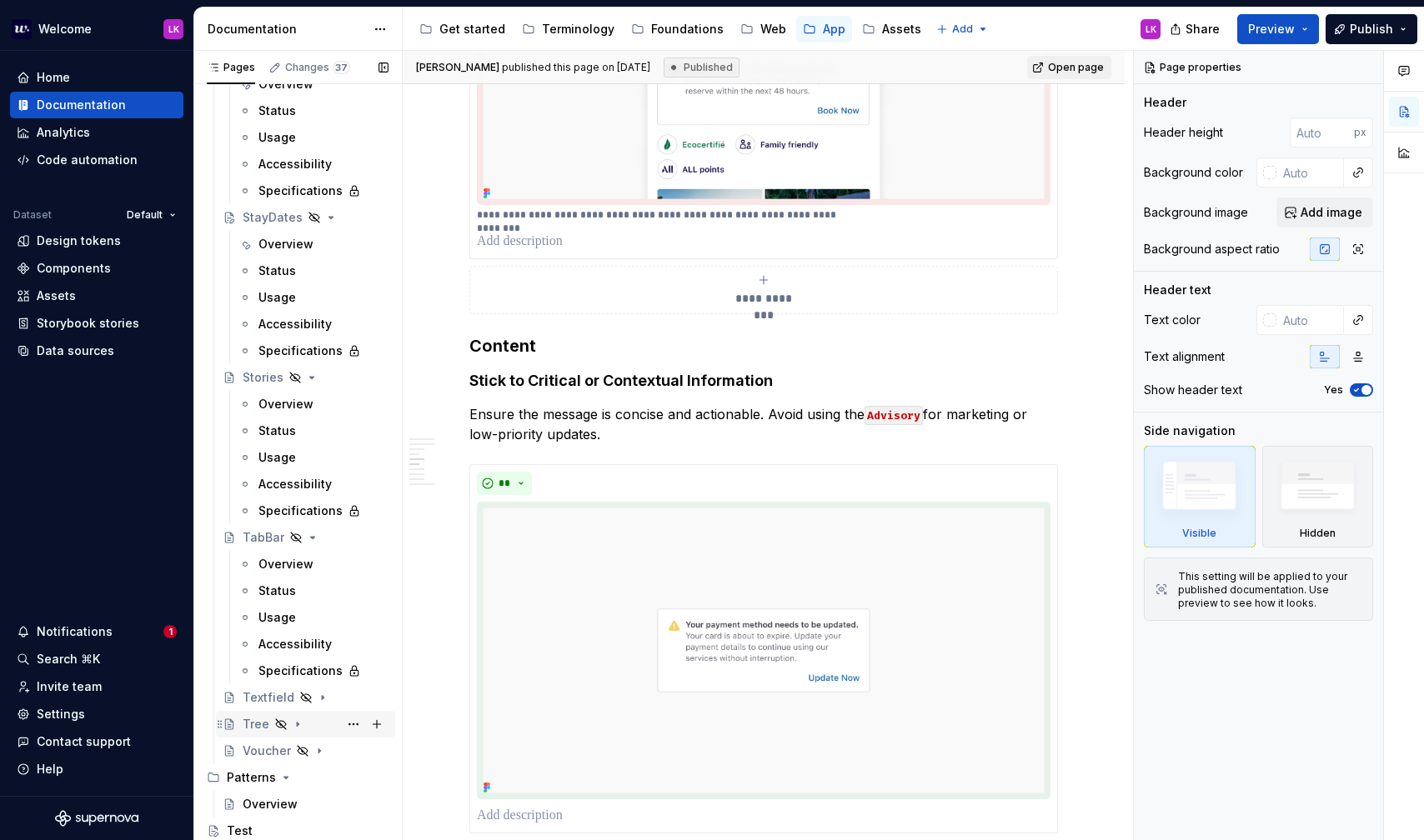
click at [262, 726] on div "Tree" at bounding box center [255, 724] width 26 height 17
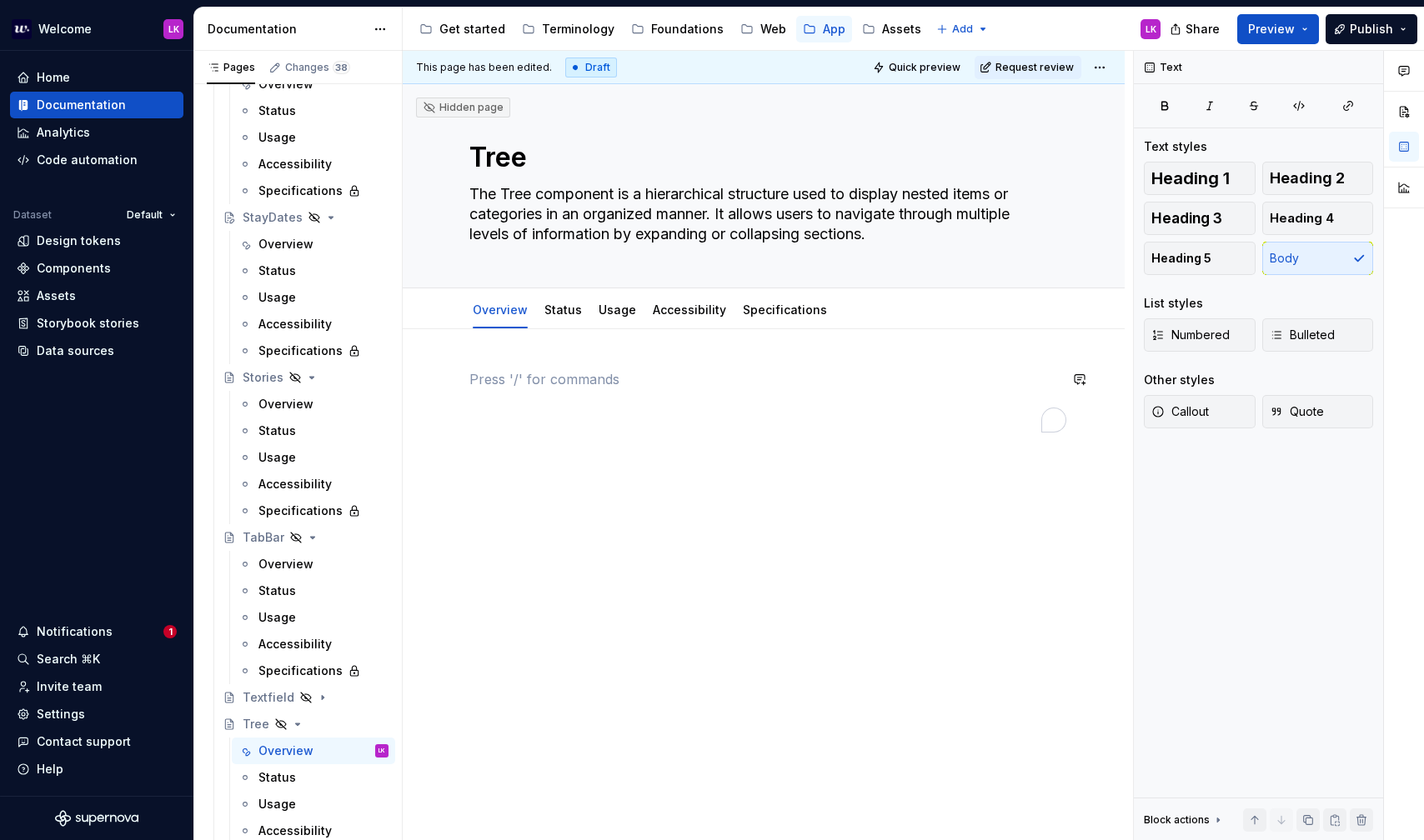
click at [564, 428] on div "To enrich screen reader interactions, please activate Accessibility in Grammarl…" at bounding box center [764, 400] width 589 height 63
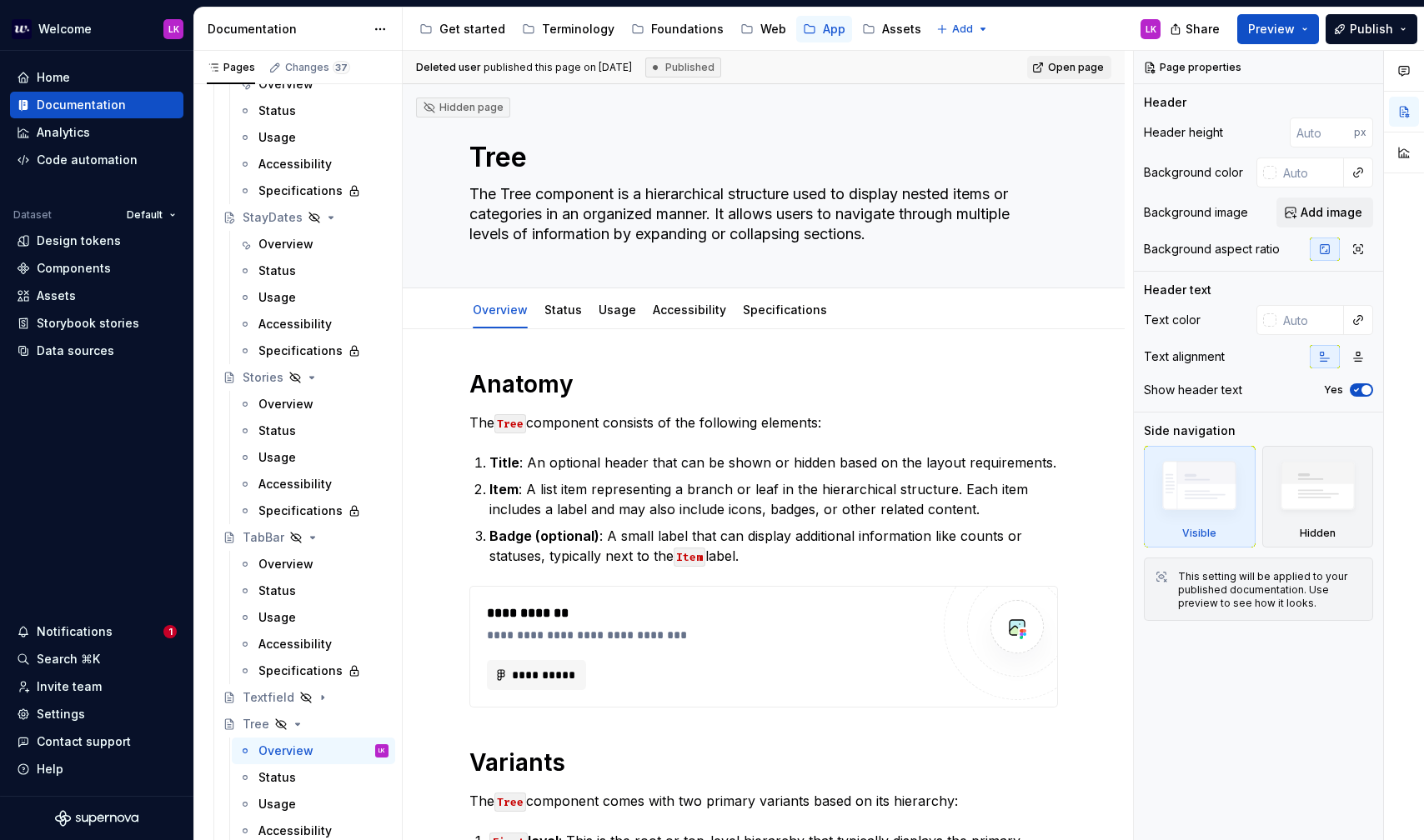
scroll to position [1259, 0]
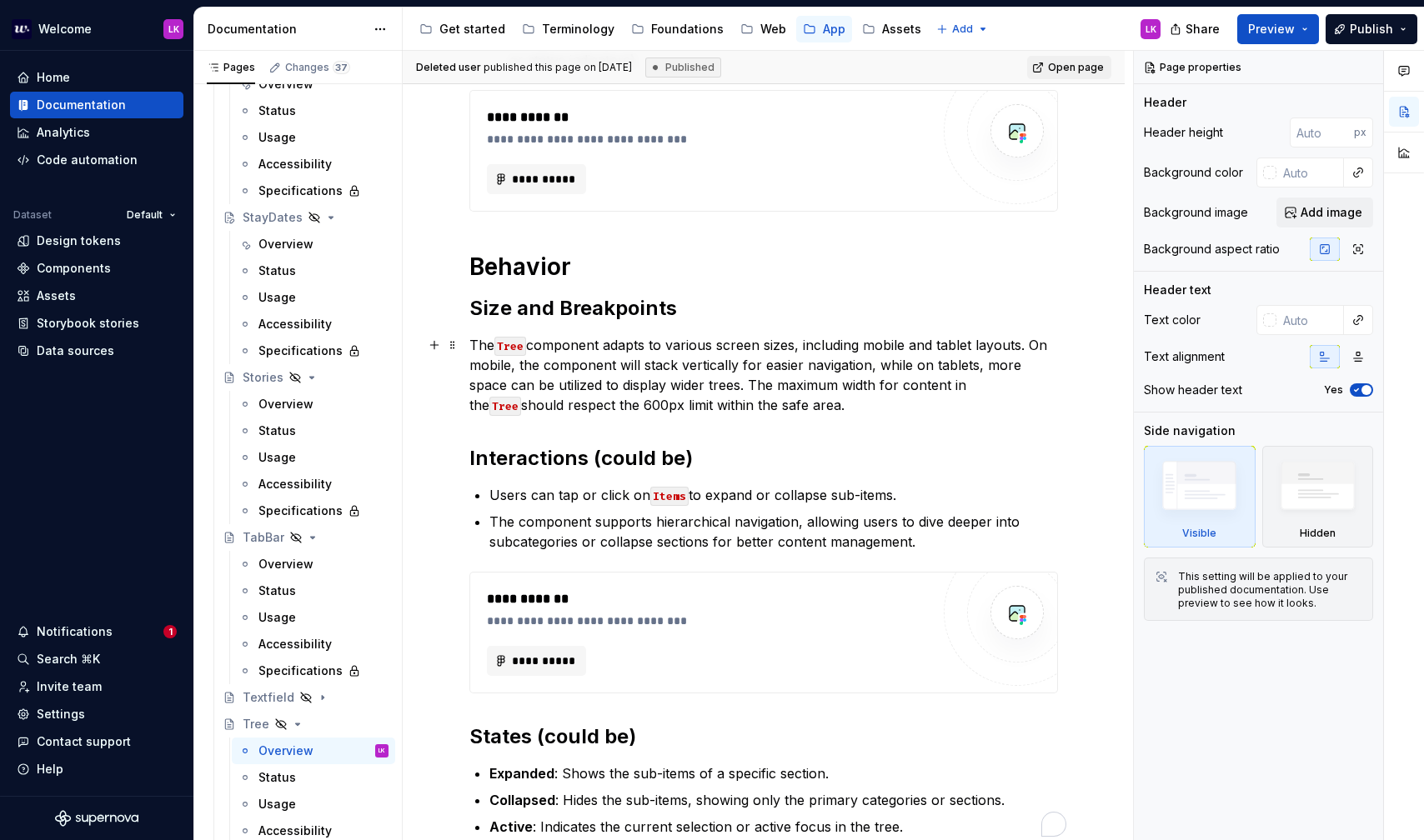
click at [578, 373] on p "The Tree component adapts to various screen sizes, including mobile and tablet …" at bounding box center [764, 375] width 589 height 80
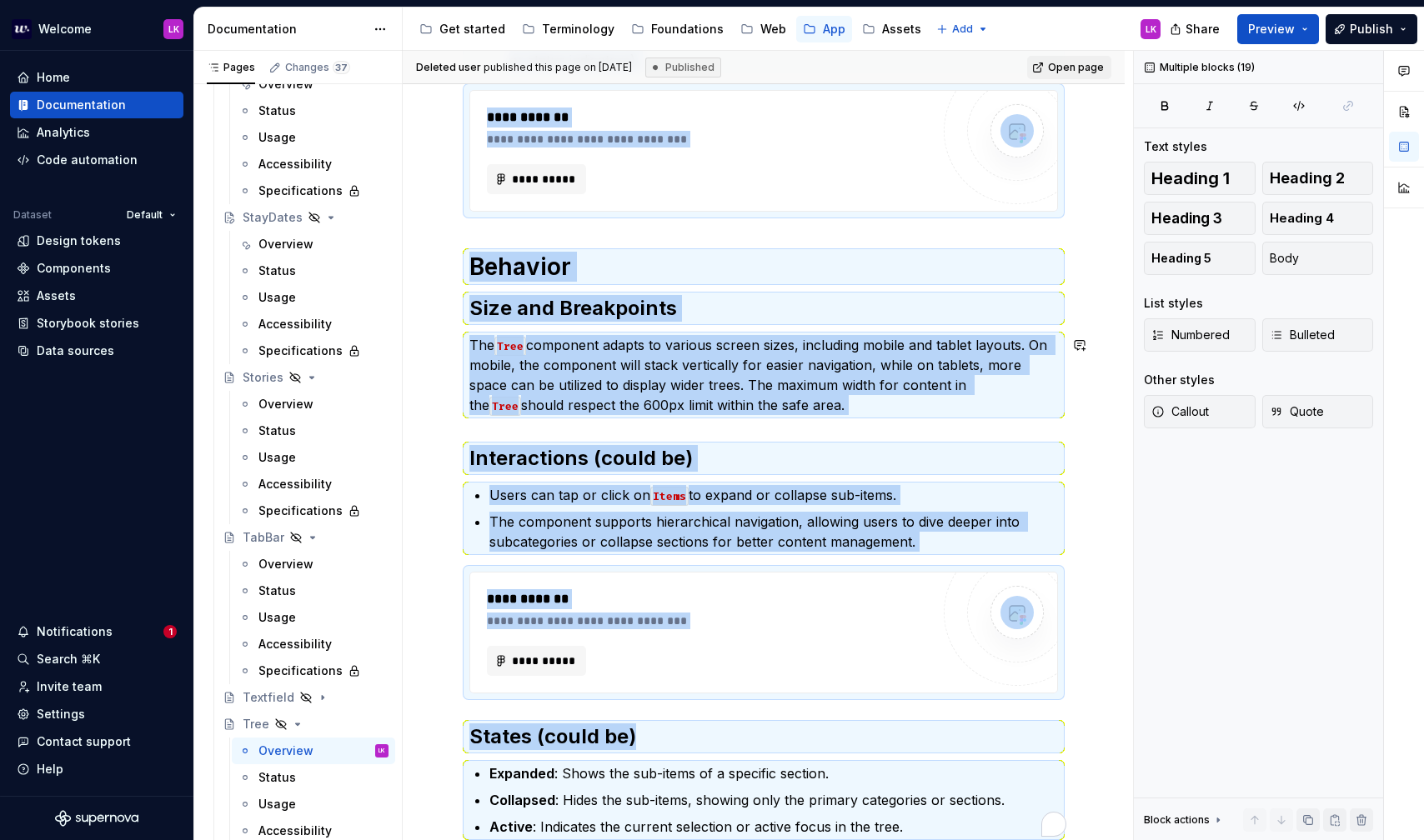
copy div "**********"
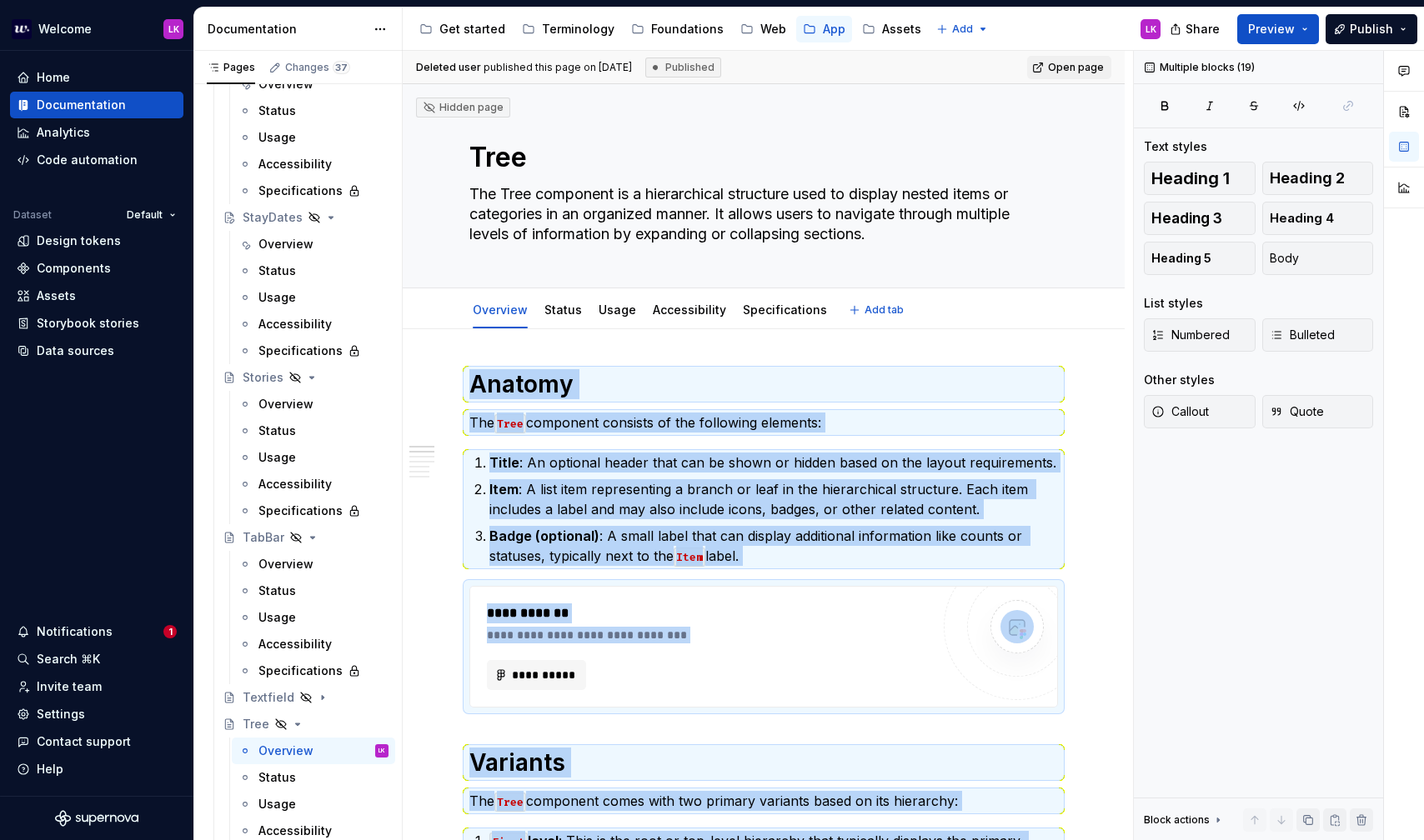
scroll to position [0, 0]
click at [527, 223] on textarea "The Tree component is a hierarchical structure used to display nested items or …" at bounding box center [760, 214] width 589 height 66
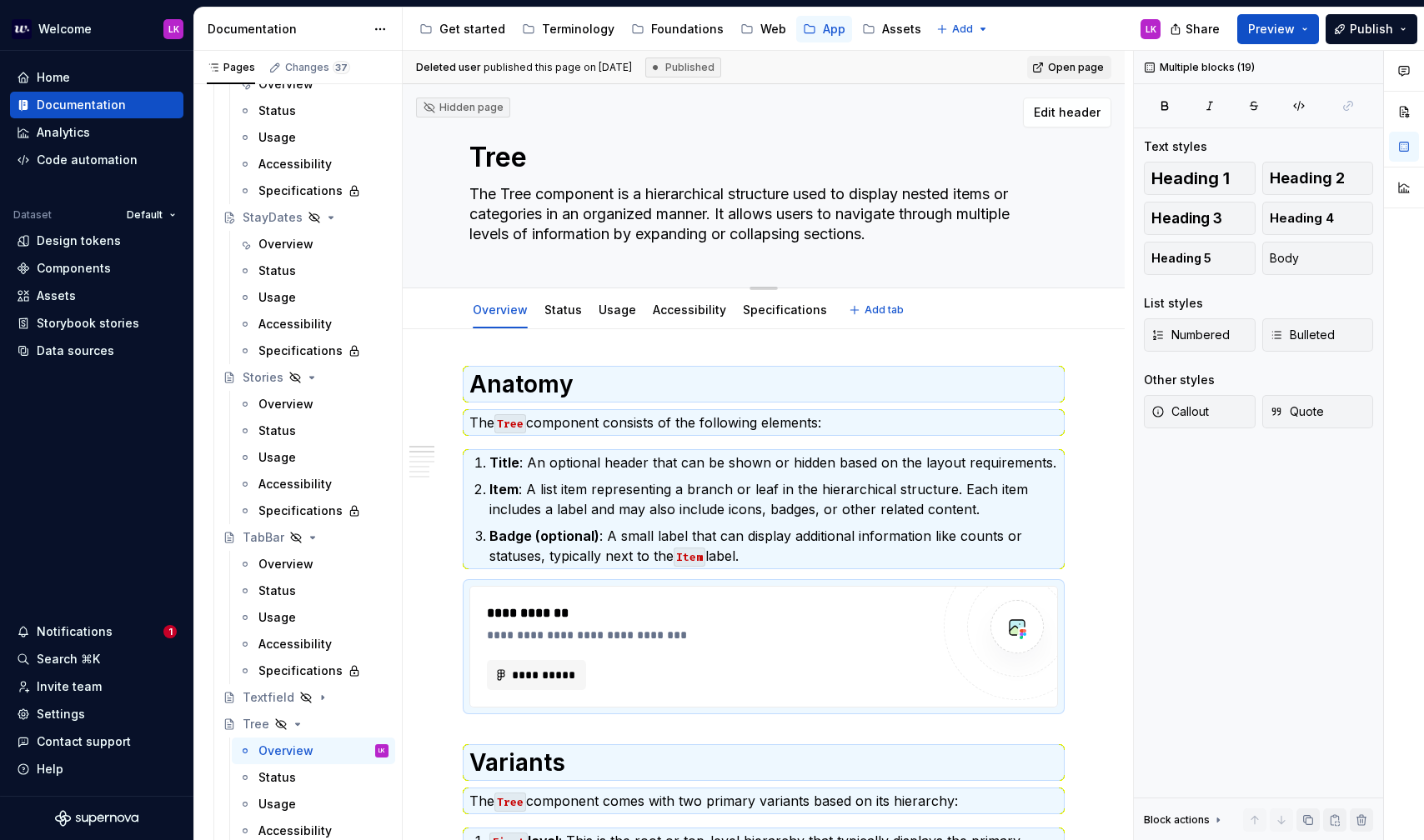
click at [527, 223] on textarea "The Tree component is a hierarchical structure used to display nested items or …" at bounding box center [760, 214] width 589 height 66
paste textarea "ree displays hierarchical information in expandable branches. It helps users na…"
type textarea "*"
type textarea "Tree displays hierarchical information in expandable branches. It helps users n…"
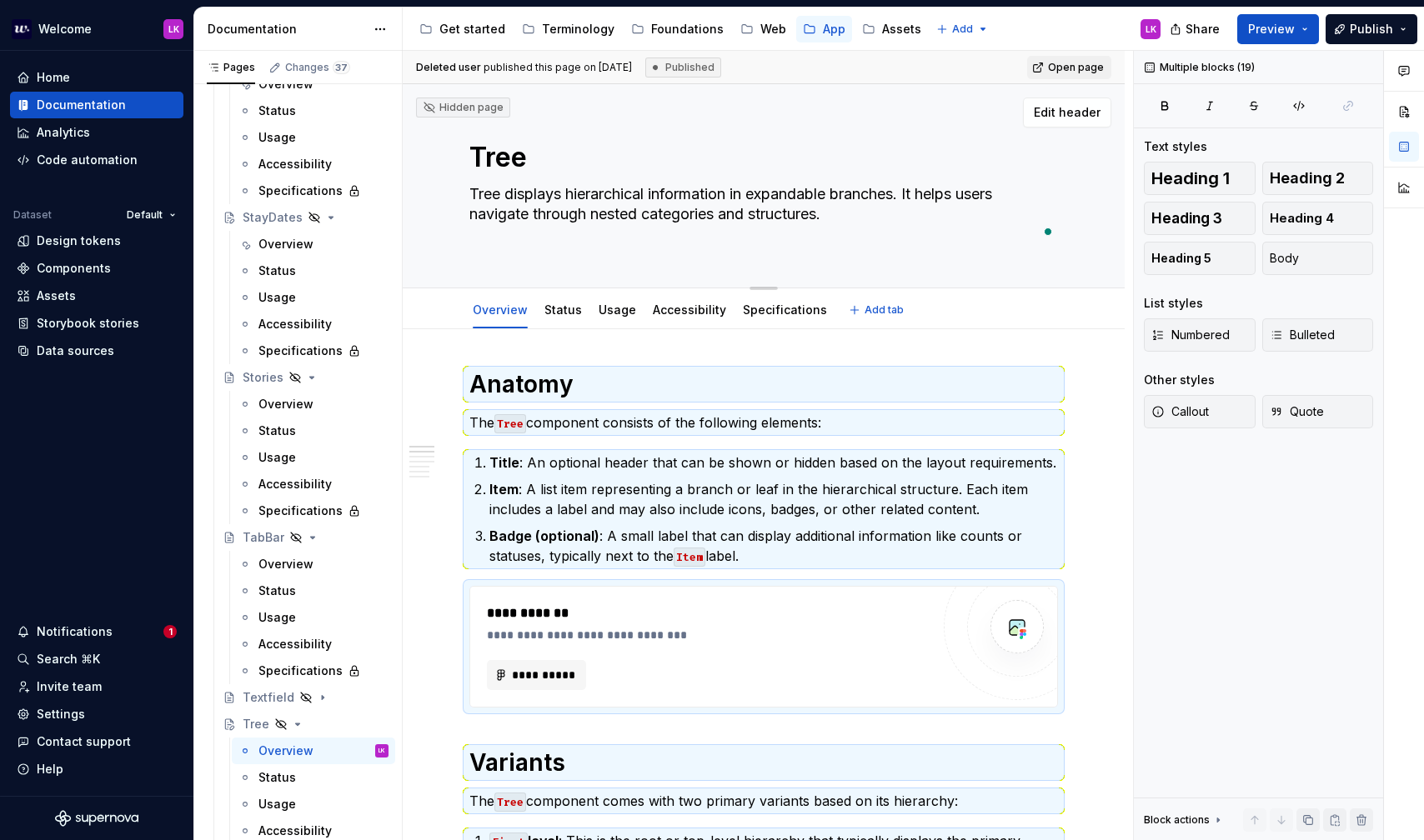
type textarea "*"
type textarea "Tree displays hierarchical information in expandable branches. It helps users n…"
type textarea "*"
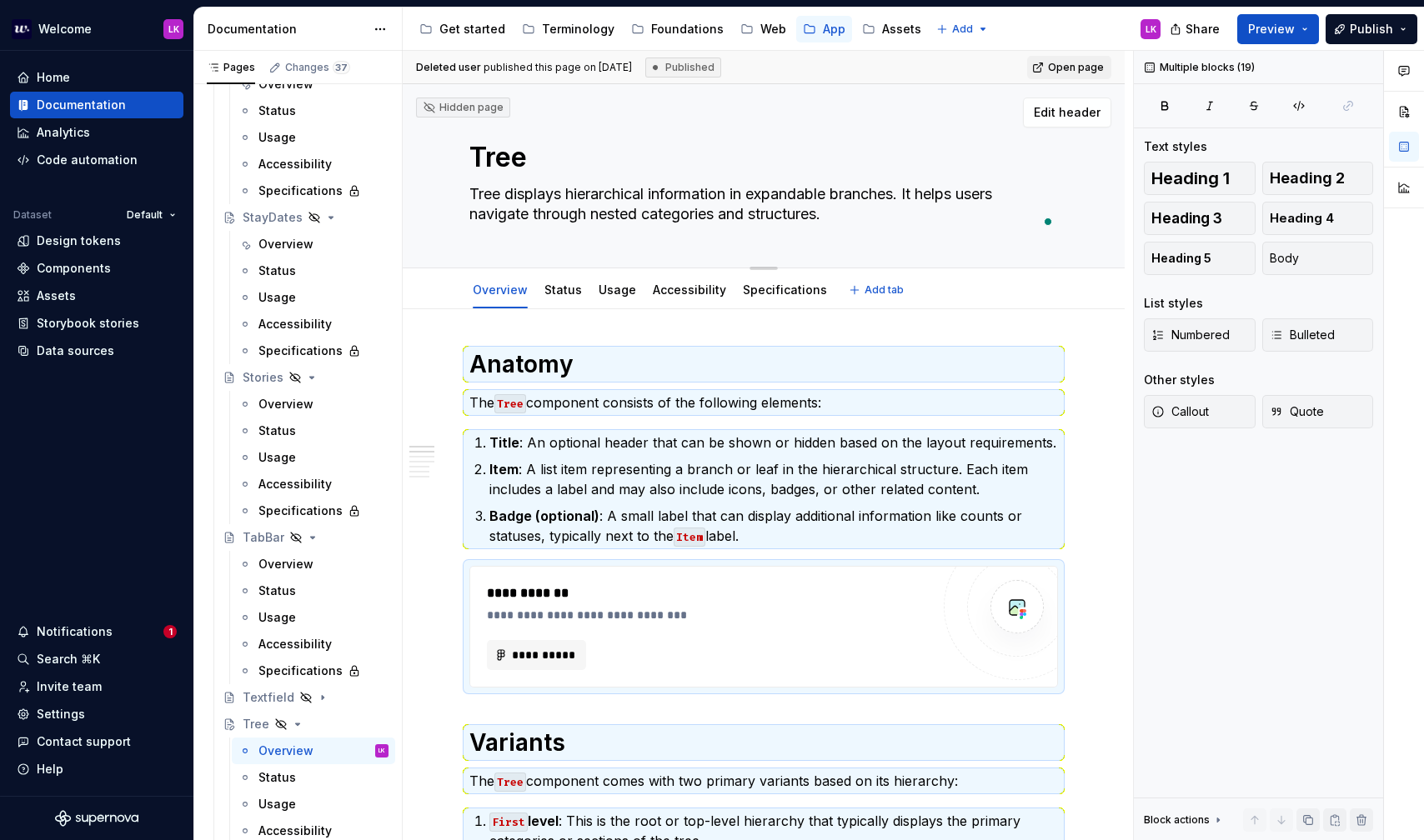
type textarea "Tree displays hierarchical information in expandable branches. It helps users n…"
type textarea "*"
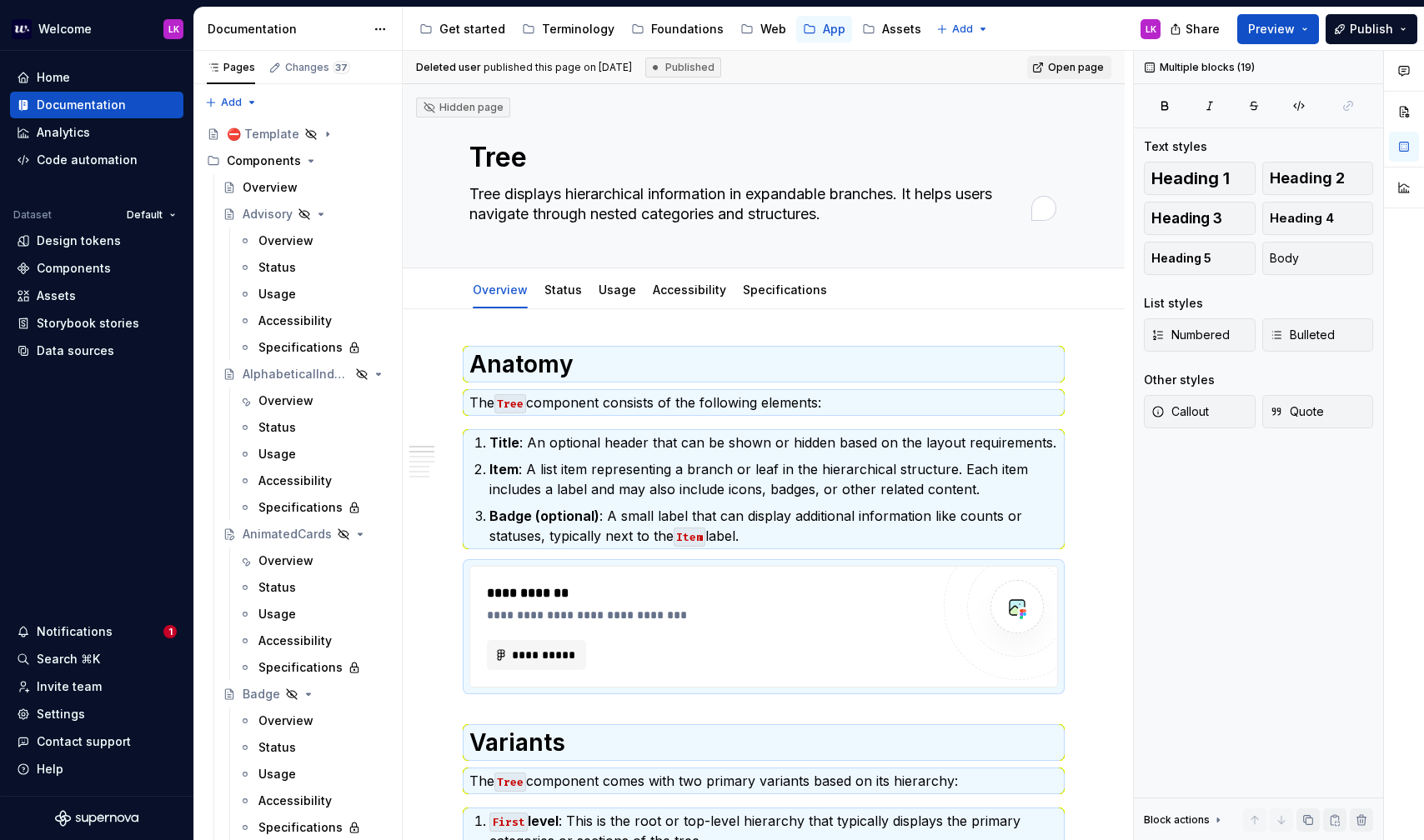
scroll to position [2237, 0]
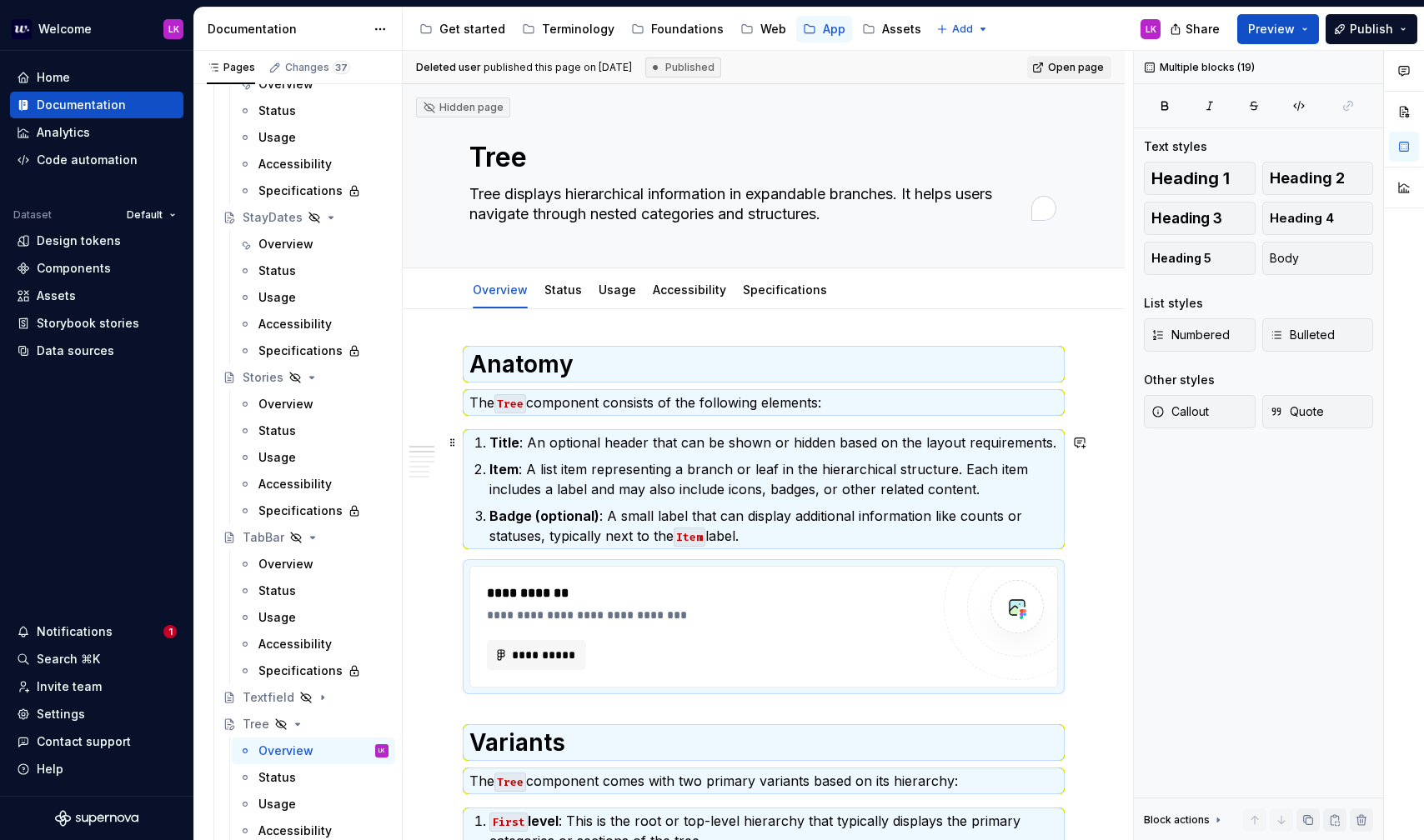
click at [623, 487] on p "Item : A list item representing a branch or leaf in the hierarchical structure.…" at bounding box center [773, 479] width 568 height 40
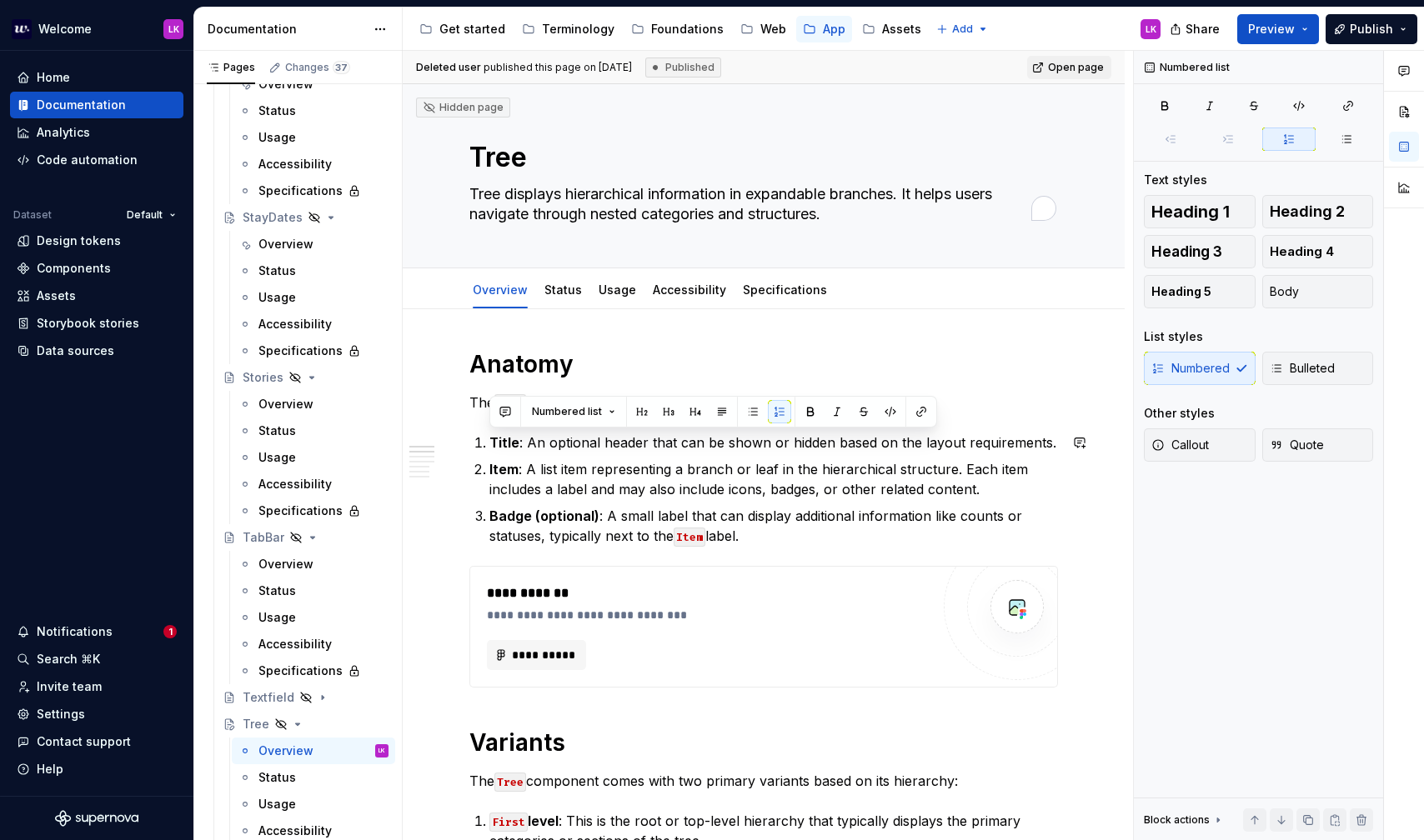
drag, startPoint x: 766, startPoint y: 536, endPoint x: 417, endPoint y: 426, distance: 365.9
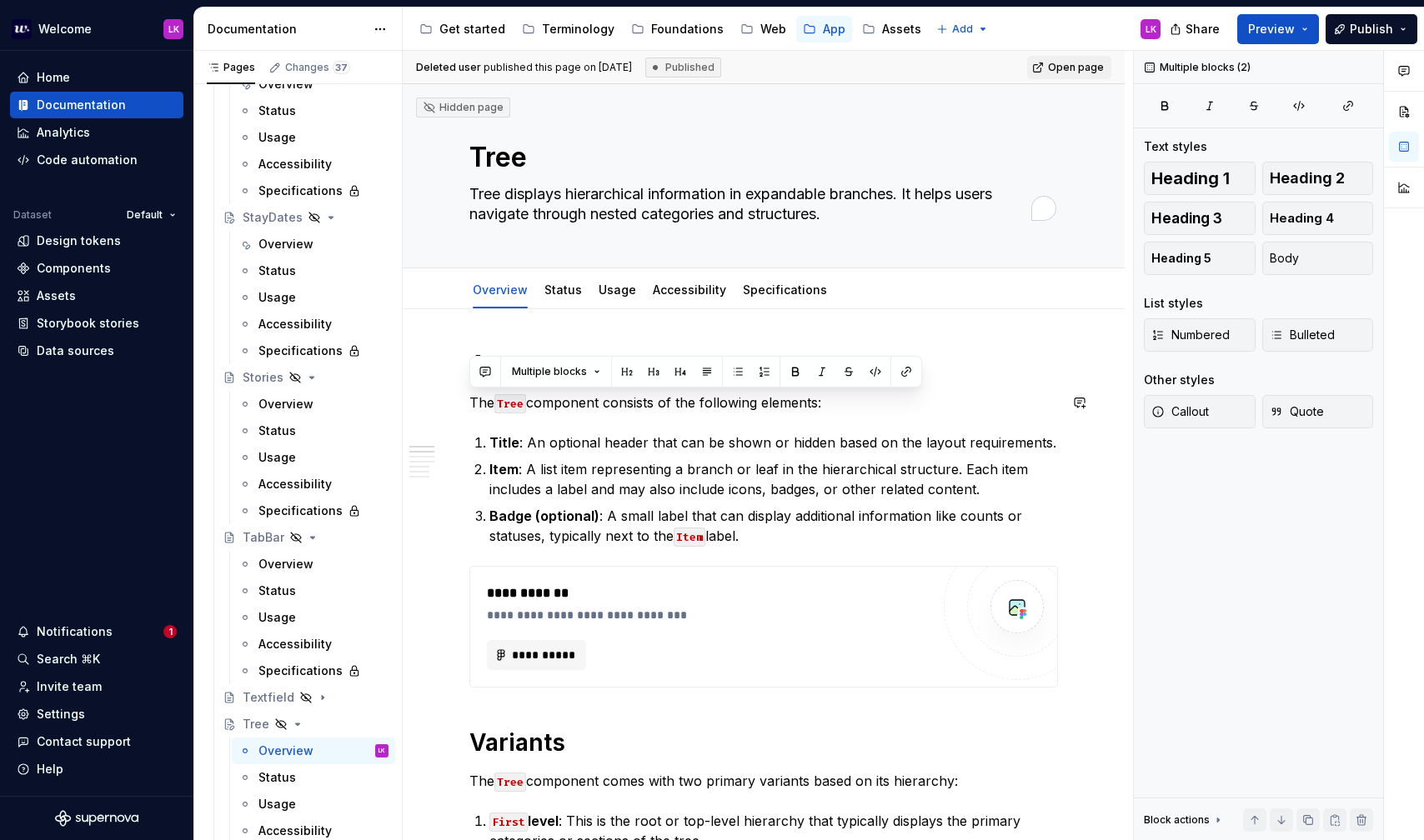
drag, startPoint x: 778, startPoint y: 545, endPoint x: 462, endPoint y: 389, distance: 352.4
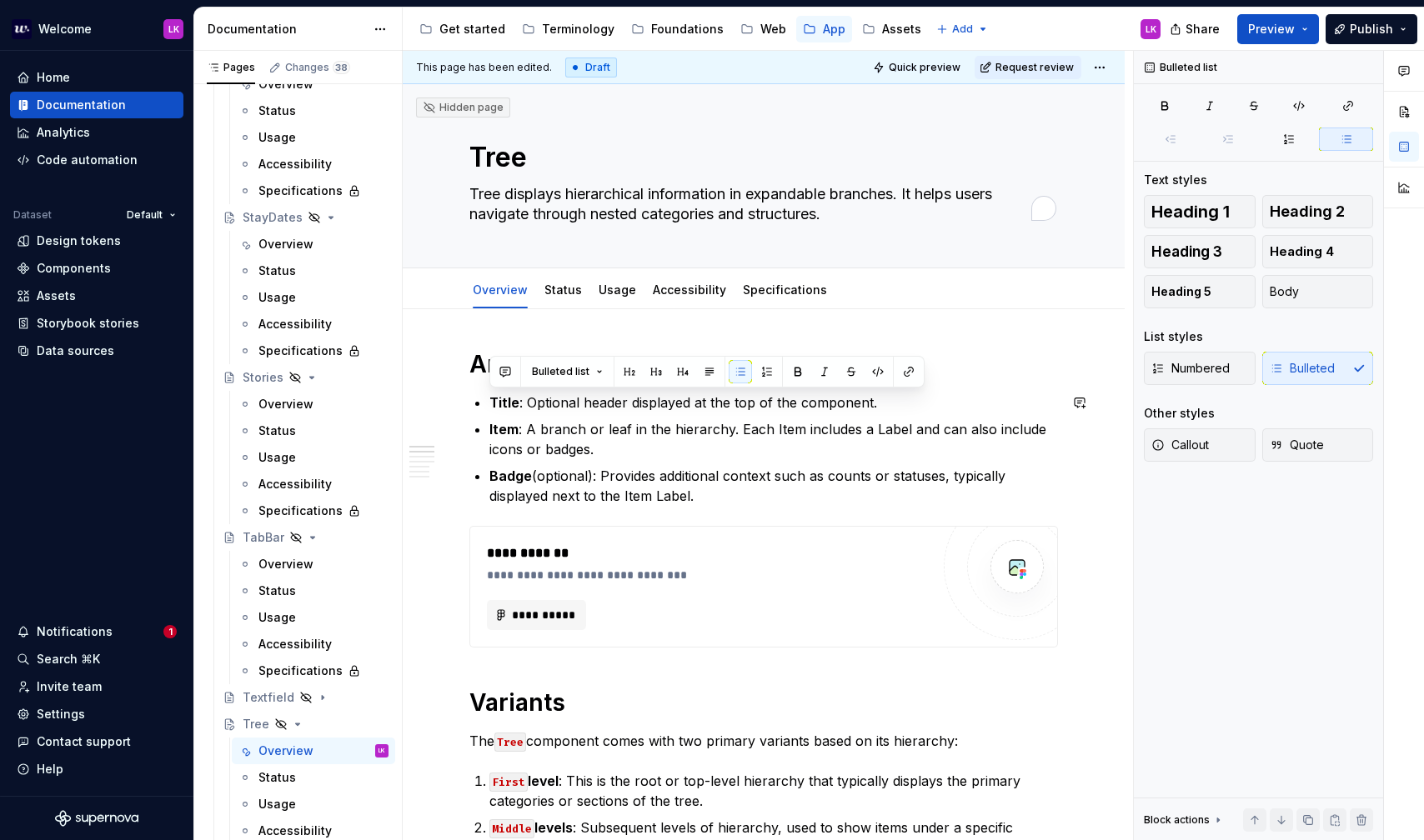
drag, startPoint x: 712, startPoint y: 497, endPoint x: 413, endPoint y: 381, distance: 320.7
click at [769, 377] on button "button" at bounding box center [766, 371] width 23 height 23
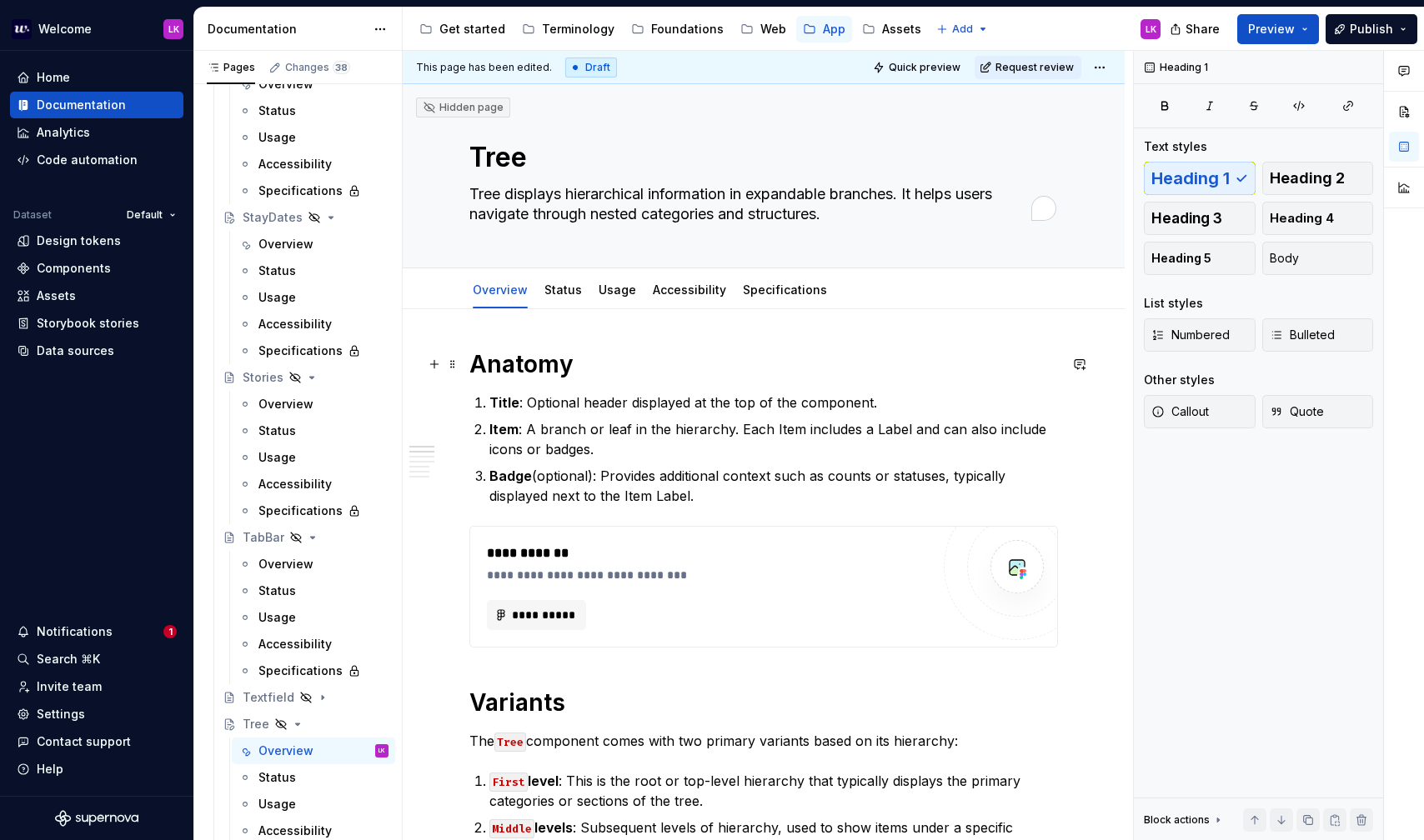
click at [625, 369] on h1 "Anatomy" at bounding box center [764, 364] width 589 height 30
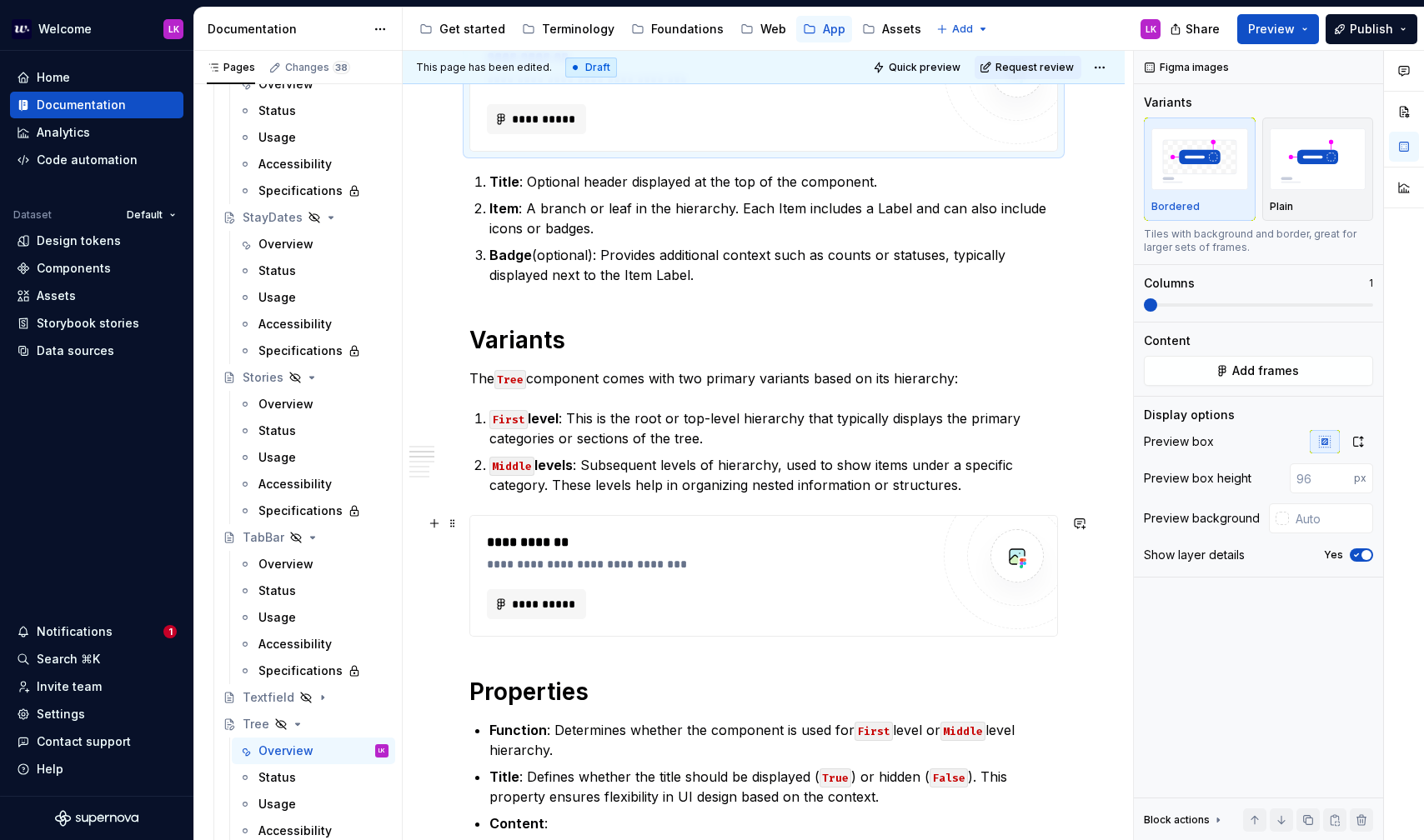
scroll to position [364, 0]
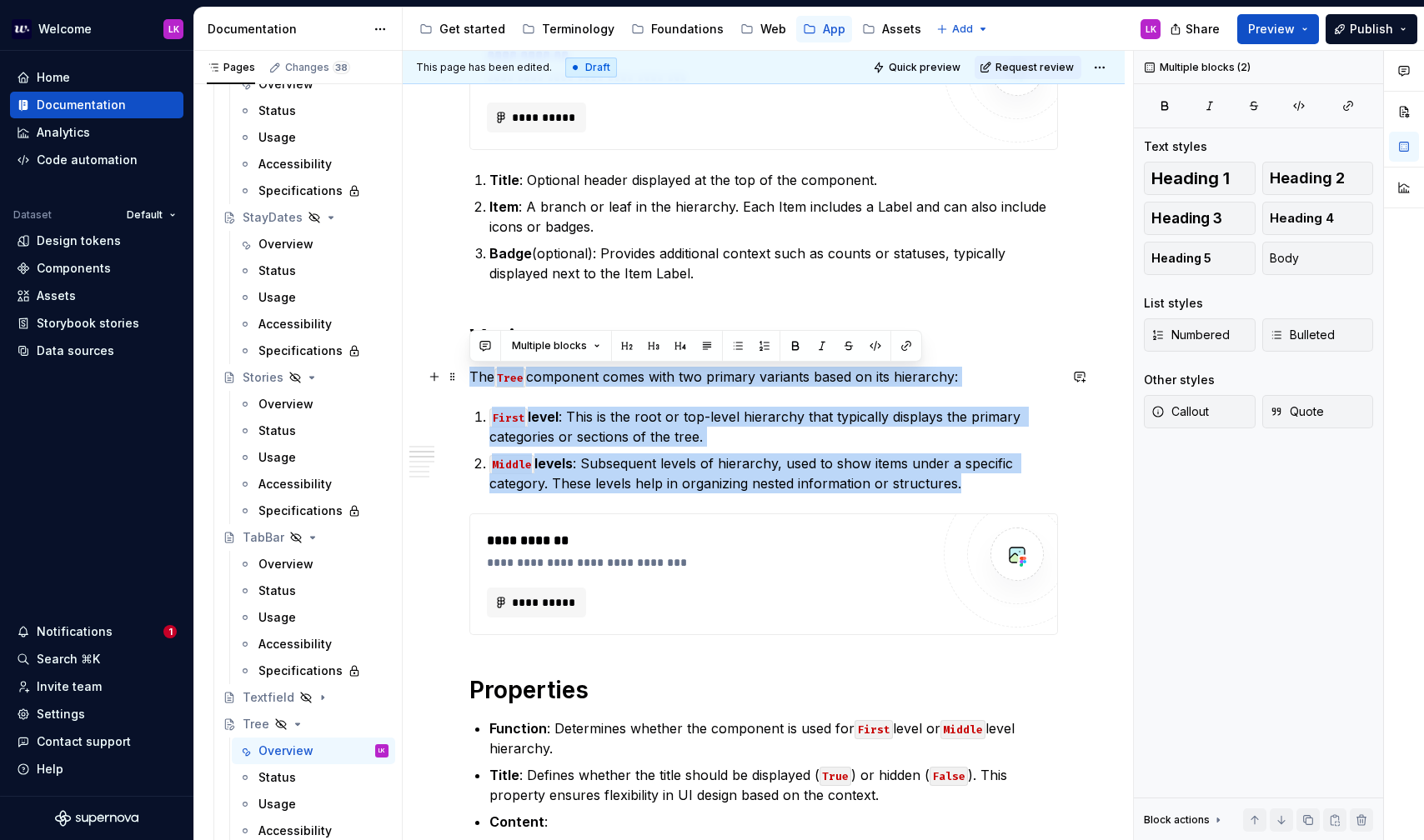
drag, startPoint x: 965, startPoint y: 490, endPoint x: 411, endPoint y: 378, distance: 565.2
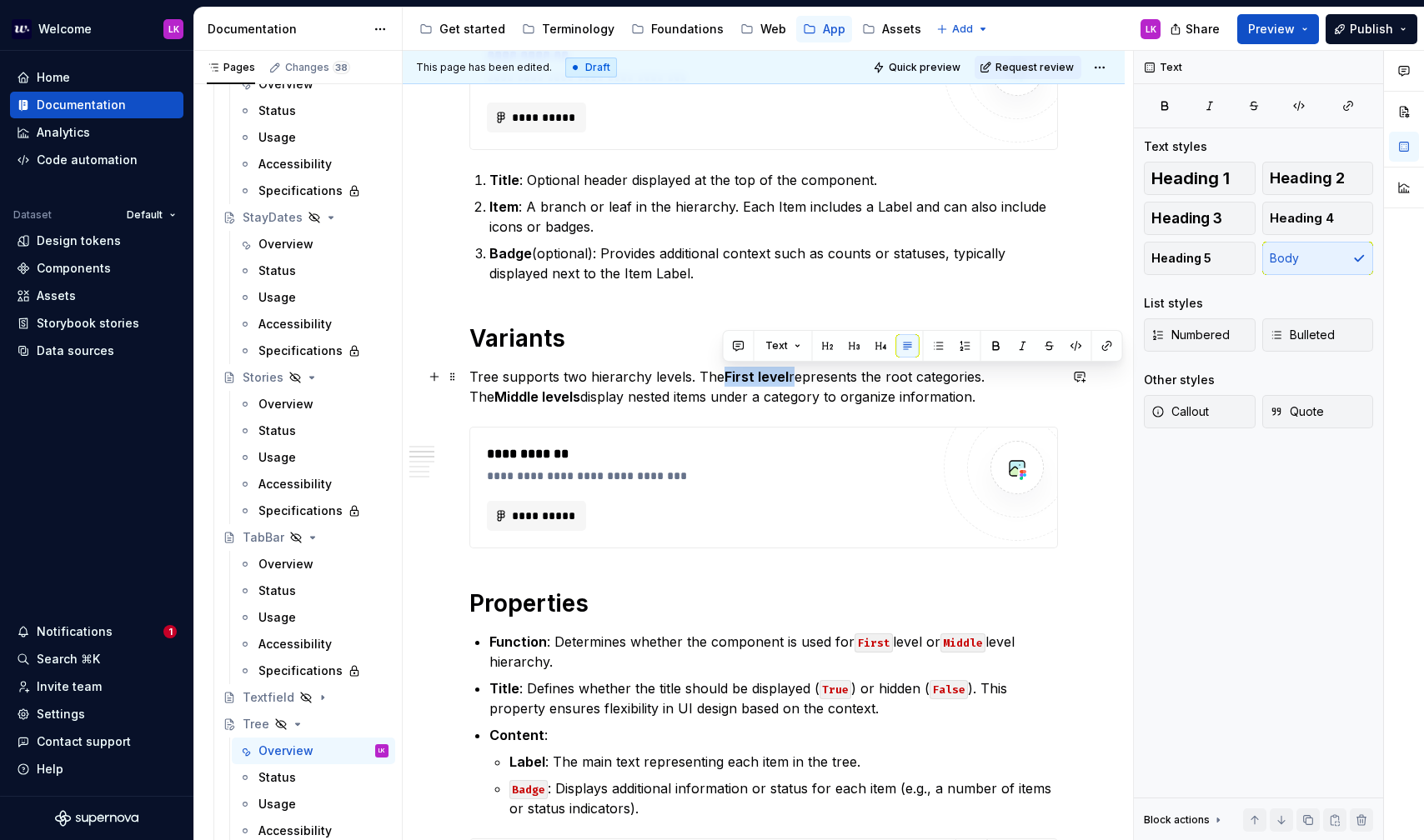
drag, startPoint x: 788, startPoint y: 378, endPoint x: 723, endPoint y: 371, distance: 65.4
click at [723, 371] on p "Tree supports two hierarchy levels. The First level represents the root categor…" at bounding box center [764, 386] width 589 height 40
click at [786, 362] on div "**********" at bounding box center [764, 785] width 589 height 1600
drag, startPoint x: 786, startPoint y: 376, endPoint x: 724, endPoint y: 368, distance: 62.5
click at [723, 368] on p "Tree supports two hierarchy levels. The First level represents the root categor…" at bounding box center [764, 386] width 589 height 40
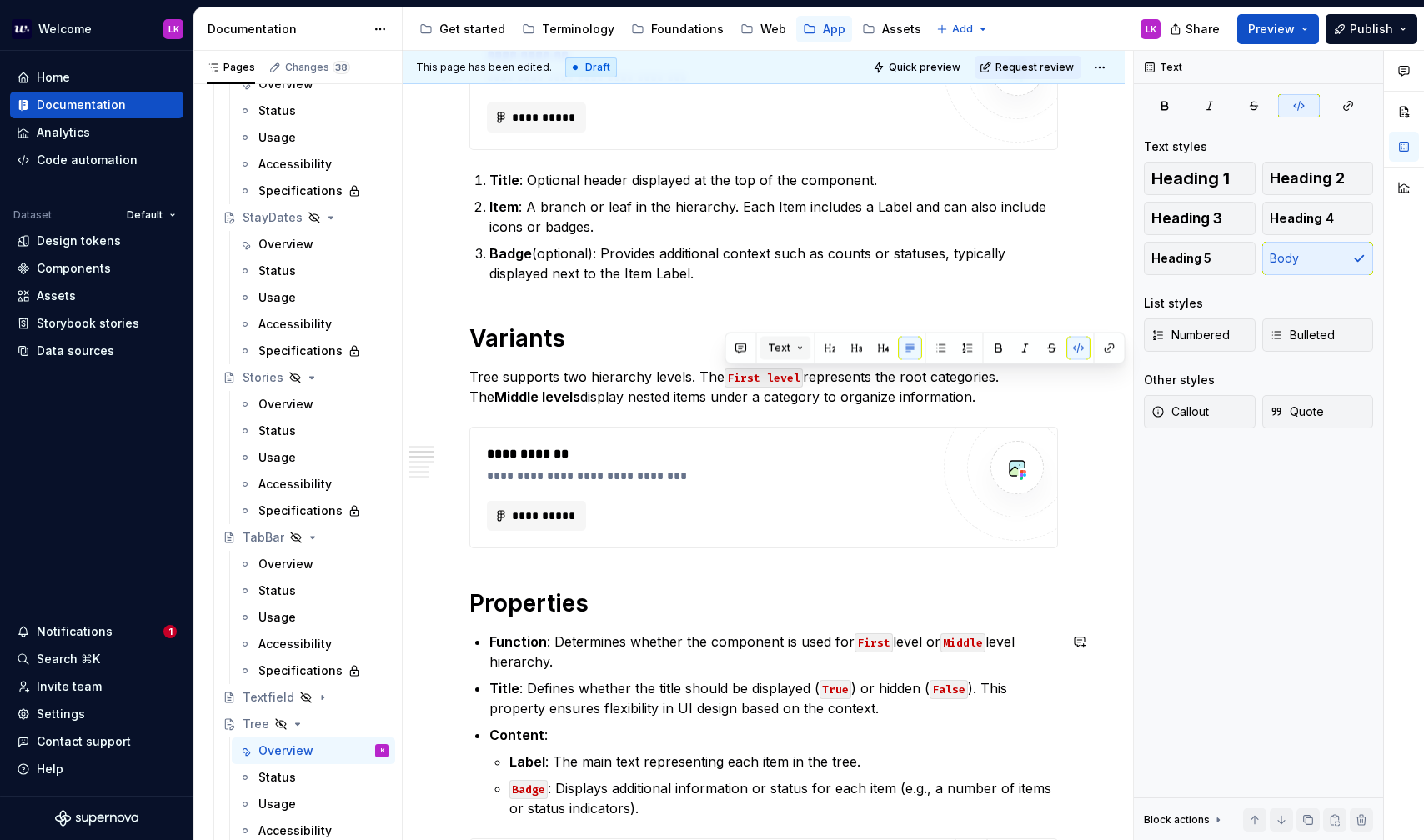
type textarea "*"
click at [791, 387] on p "Tree supports two hierarchy levels. The First level represents the root categor…" at bounding box center [764, 386] width 589 height 40
click at [759, 401] on p "Tree supports two hierarchy levels. The First level represents the root categor…" at bounding box center [764, 386] width 589 height 40
click at [754, 389] on p "Tree supports two hierarchy levels. The First level represents the root categor…" at bounding box center [764, 386] width 589 height 40
click at [773, 370] on code "First level" at bounding box center [764, 377] width 78 height 20
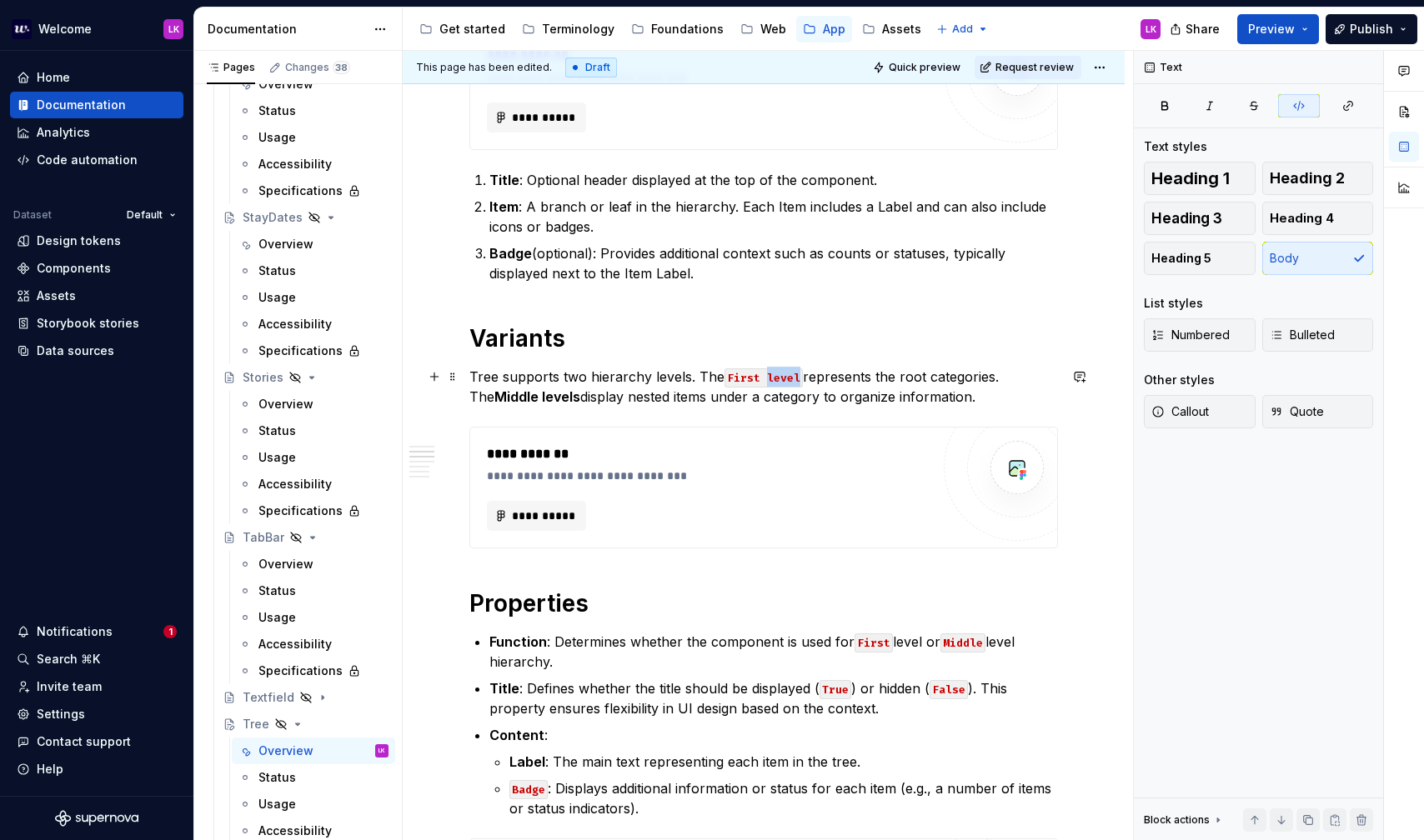
click at [773, 370] on code "First level" at bounding box center [764, 377] width 78 height 20
click at [755, 388] on p "Tree supports two hierarchy levels. The First level represents the root categor…" at bounding box center [764, 386] width 589 height 40
click at [758, 378] on code "First" at bounding box center [743, 377] width 38 height 20
click at [494, 394] on strong "Middle levels" at bounding box center [537, 397] width 86 height 17
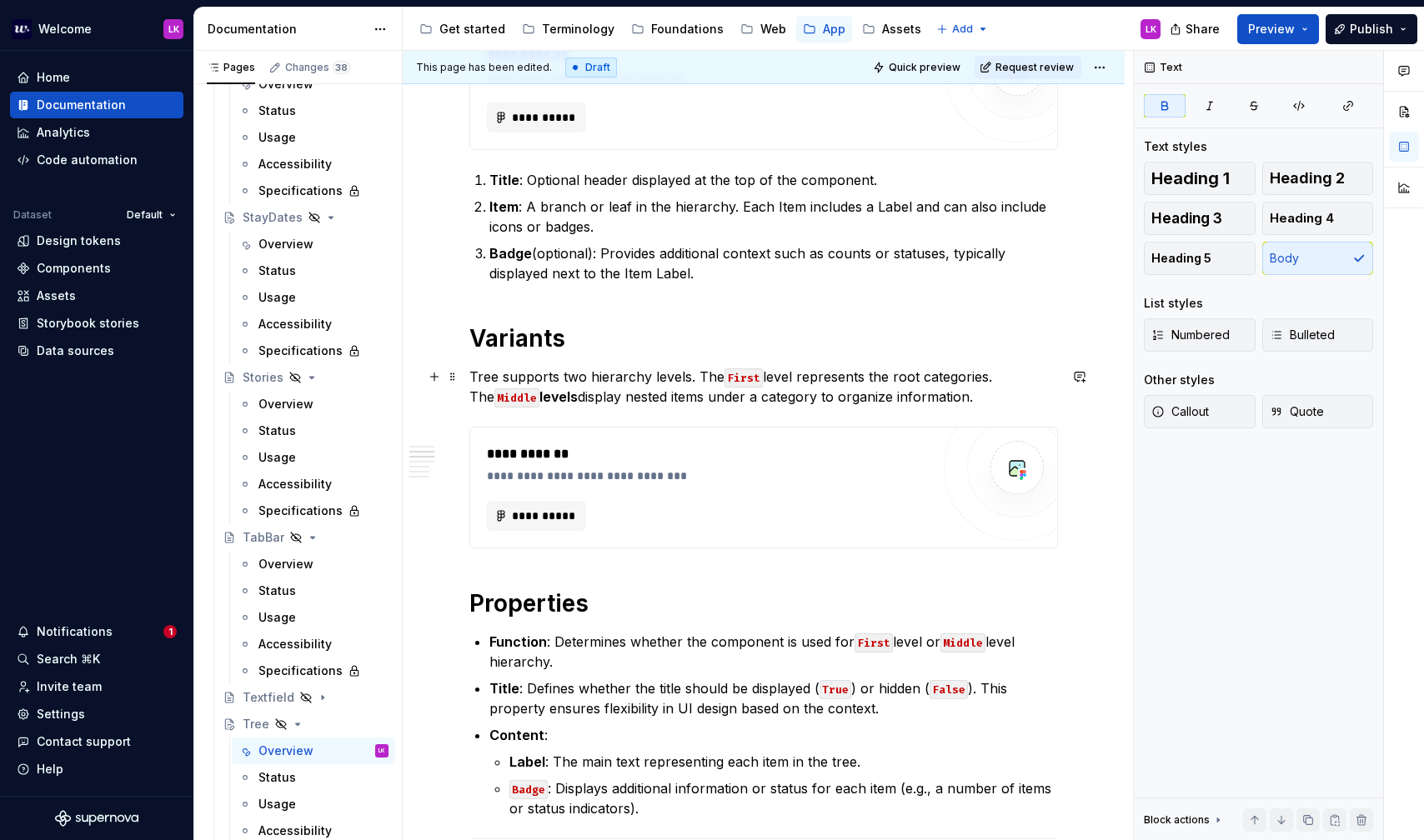
click at [539, 398] on strong "levels" at bounding box center [558, 397] width 38 height 17
click at [617, 408] on div "**********" at bounding box center [764, 785] width 589 height 1600
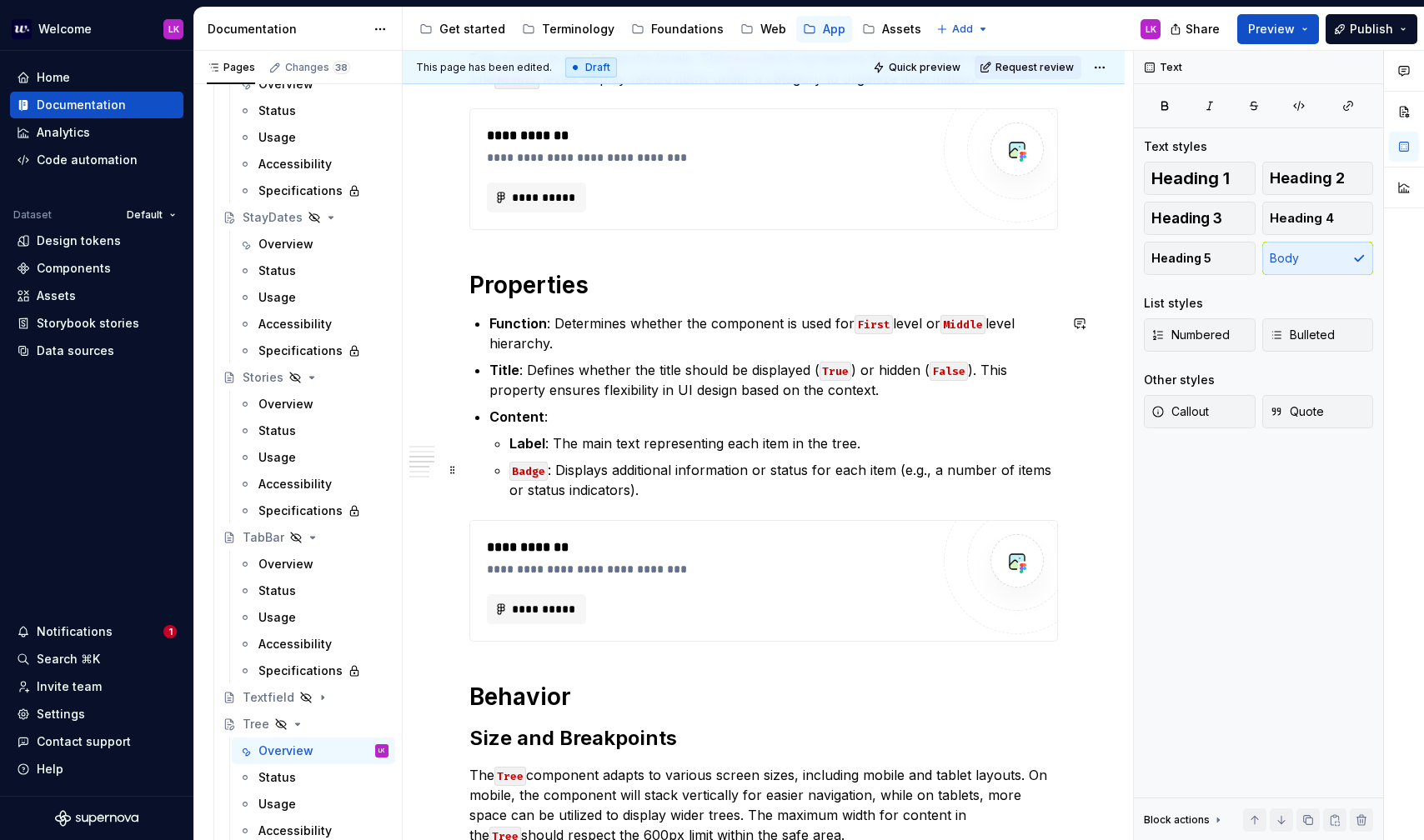
scroll to position [695, 0]
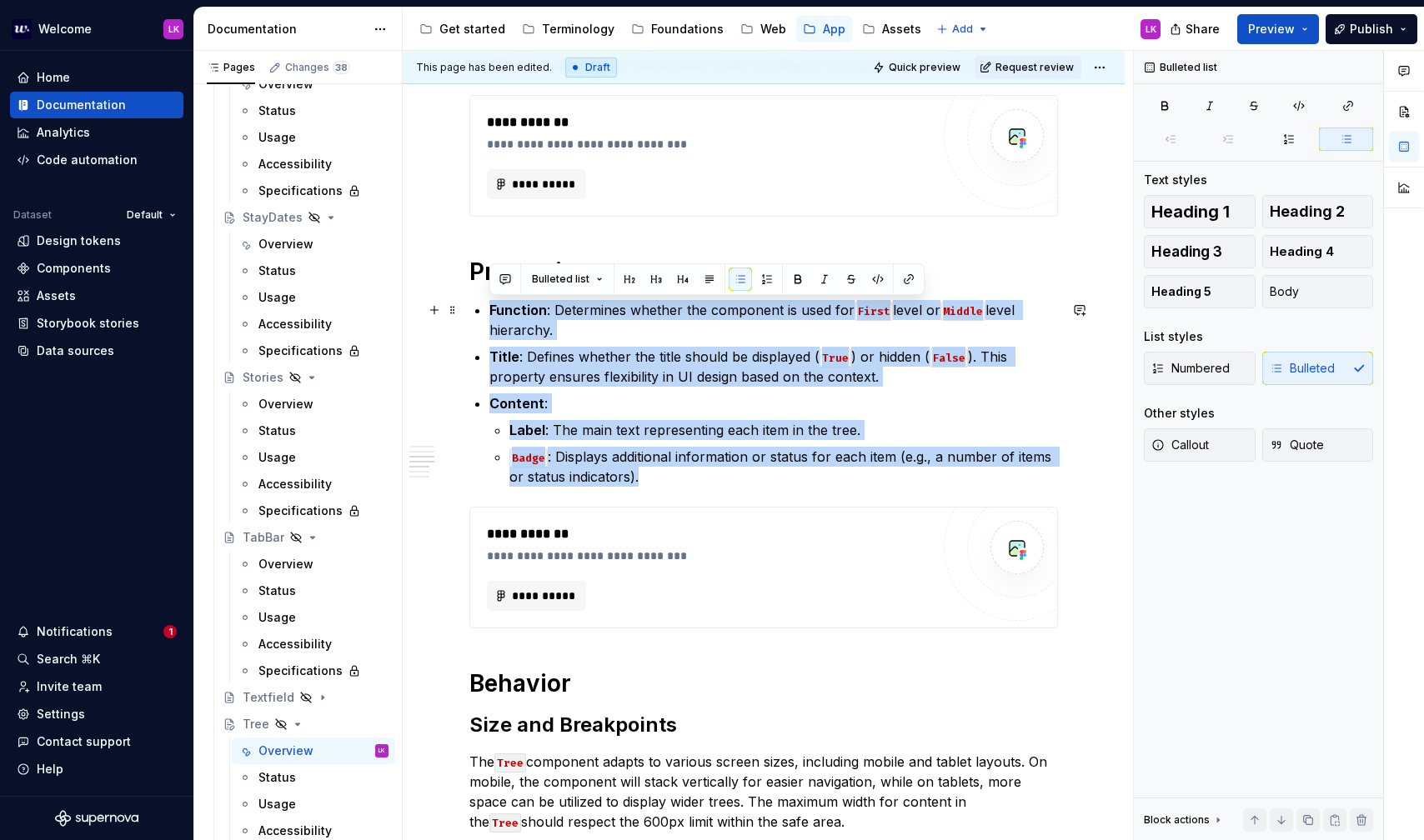
drag, startPoint x: 659, startPoint y: 477, endPoint x: 415, endPoint y: 304, distance: 299.1
click at [415, 304] on div "**********" at bounding box center [763, 569] width 722 height 1912
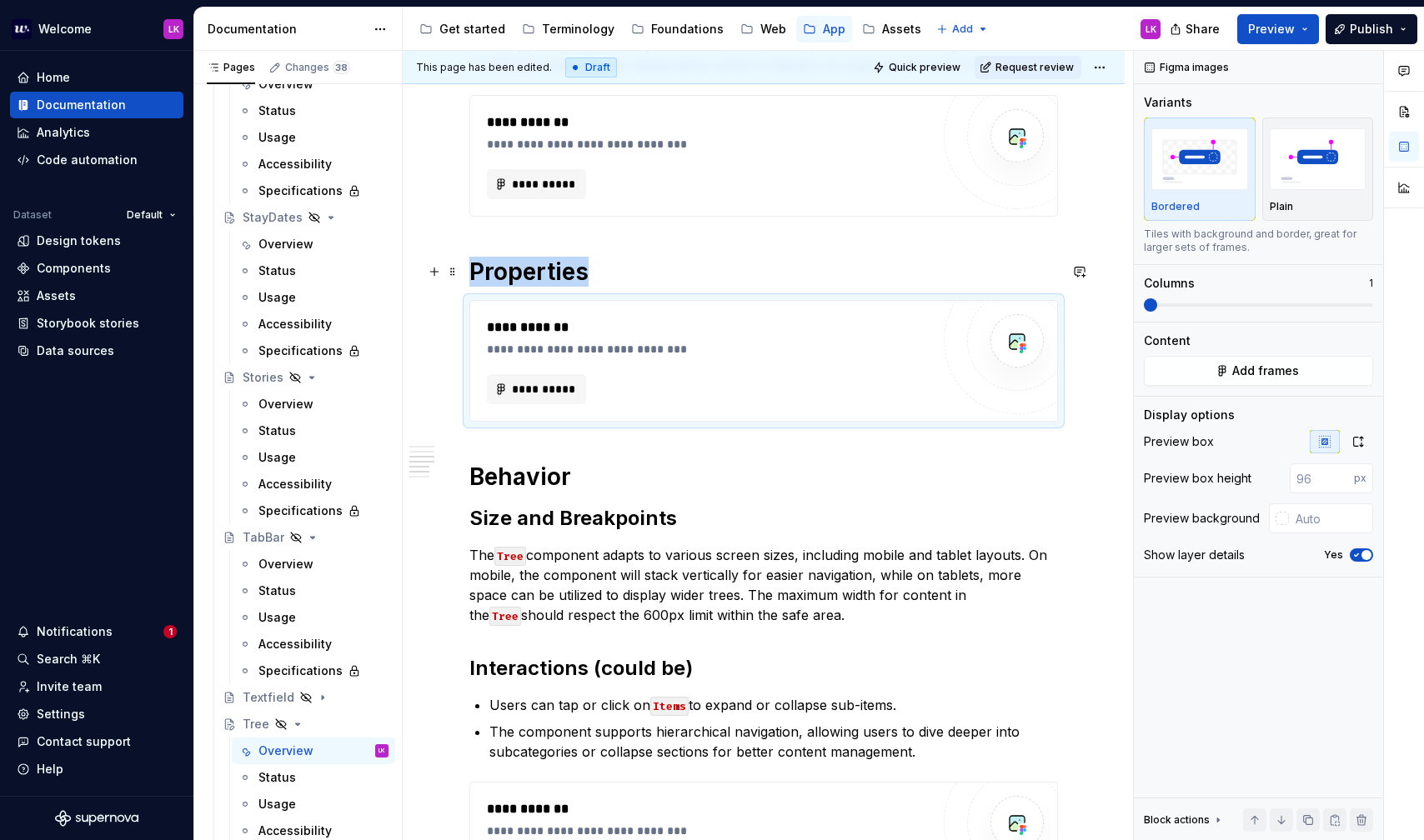
click at [714, 268] on h1 "Properties" at bounding box center [764, 271] width 589 height 30
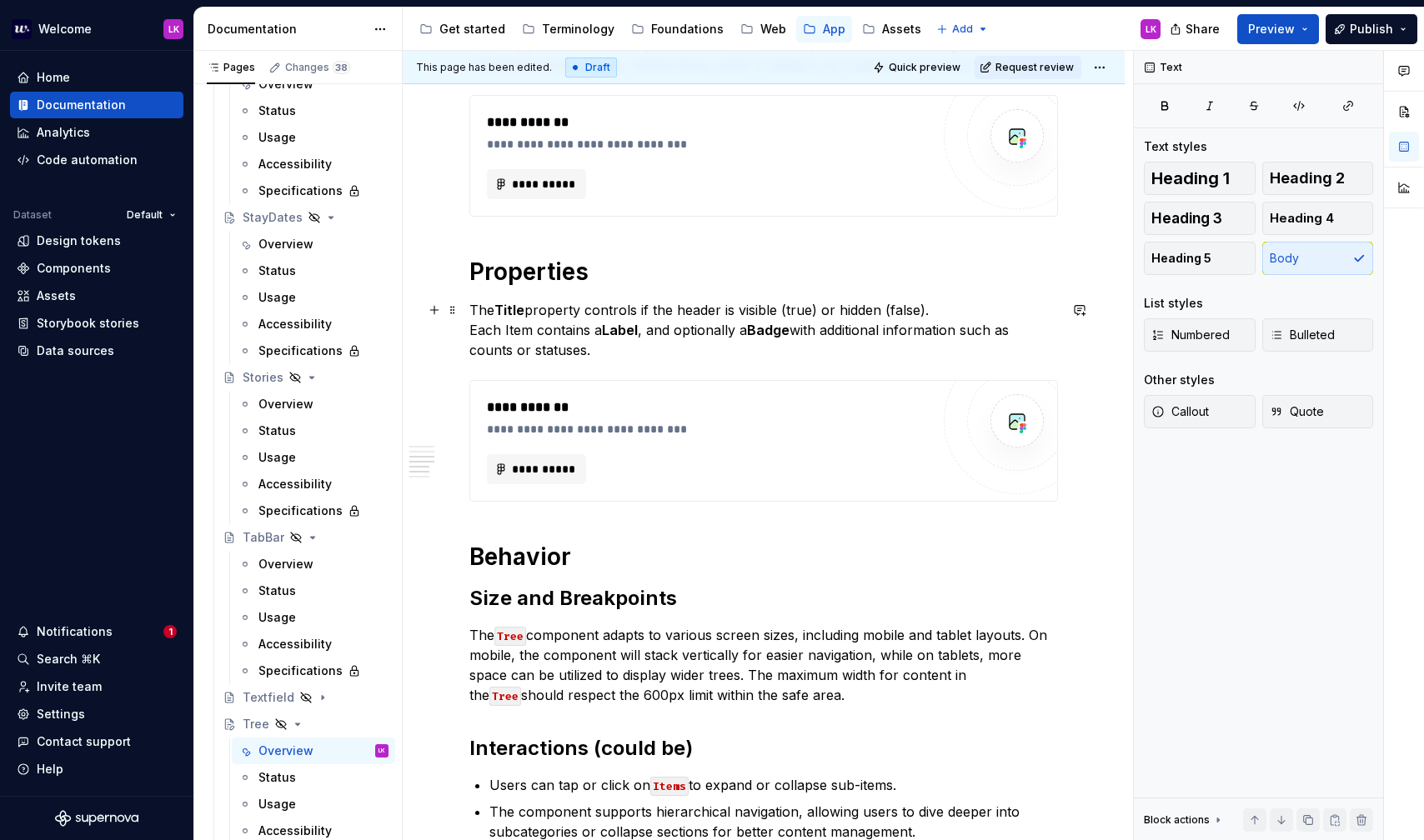
click at [518, 311] on strong "Title" at bounding box center [509, 310] width 30 height 17
click at [624, 335] on strong "Label" at bounding box center [620, 330] width 36 height 17
click at [771, 338] on strong "Badge" at bounding box center [771, 330] width 43 height 17
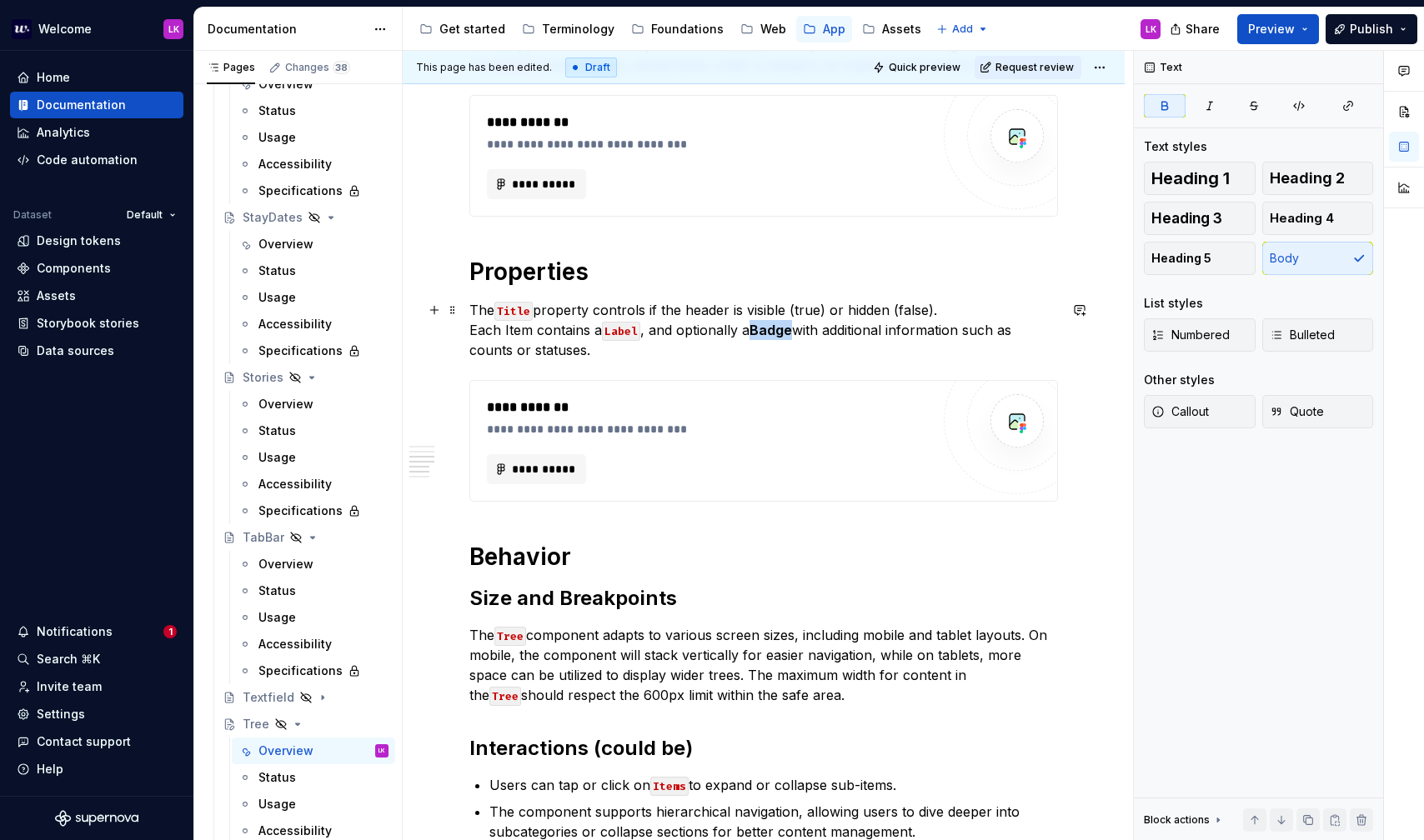
click at [771, 338] on strong "Badge" at bounding box center [771, 330] width 43 height 17
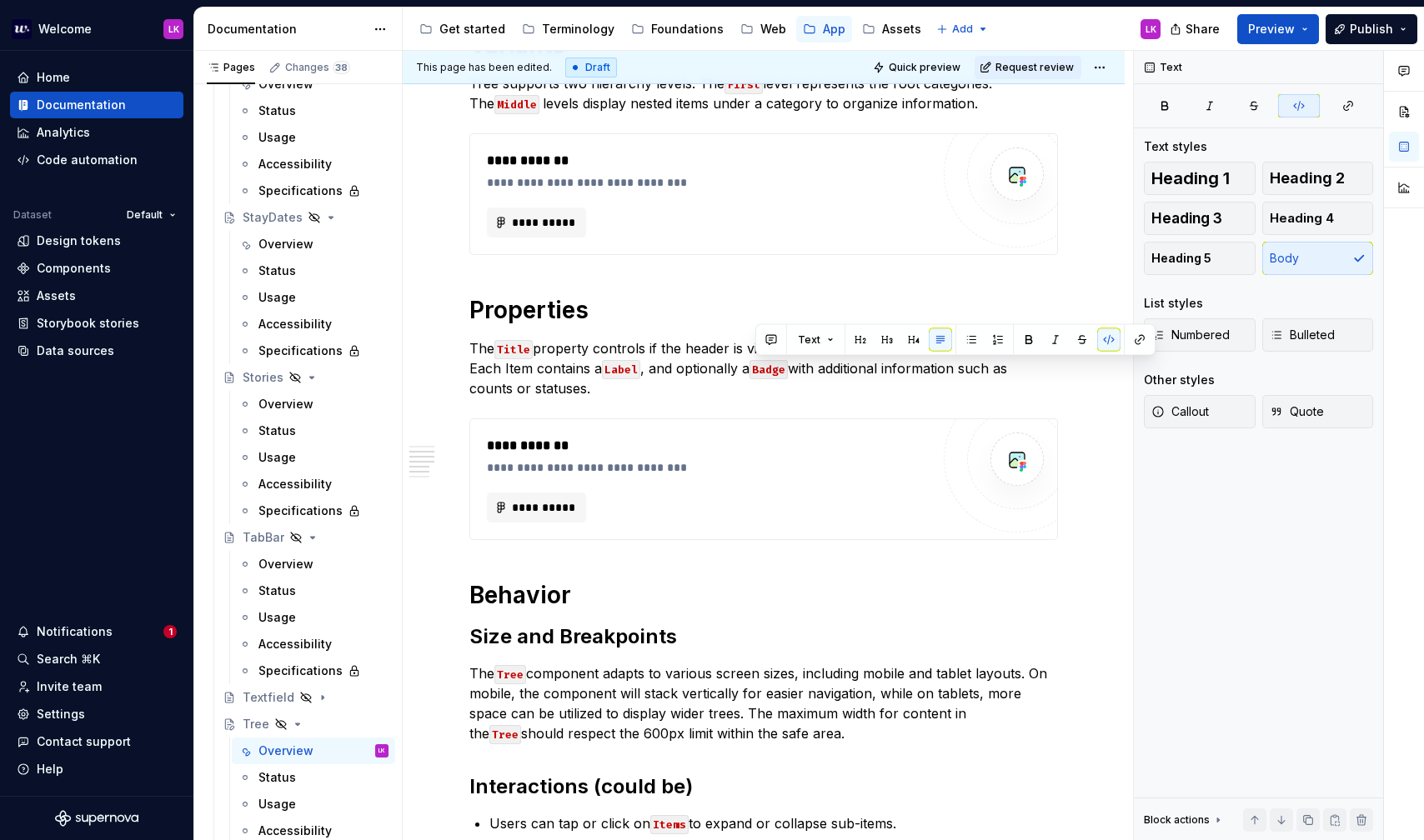
scroll to position [637, 0]
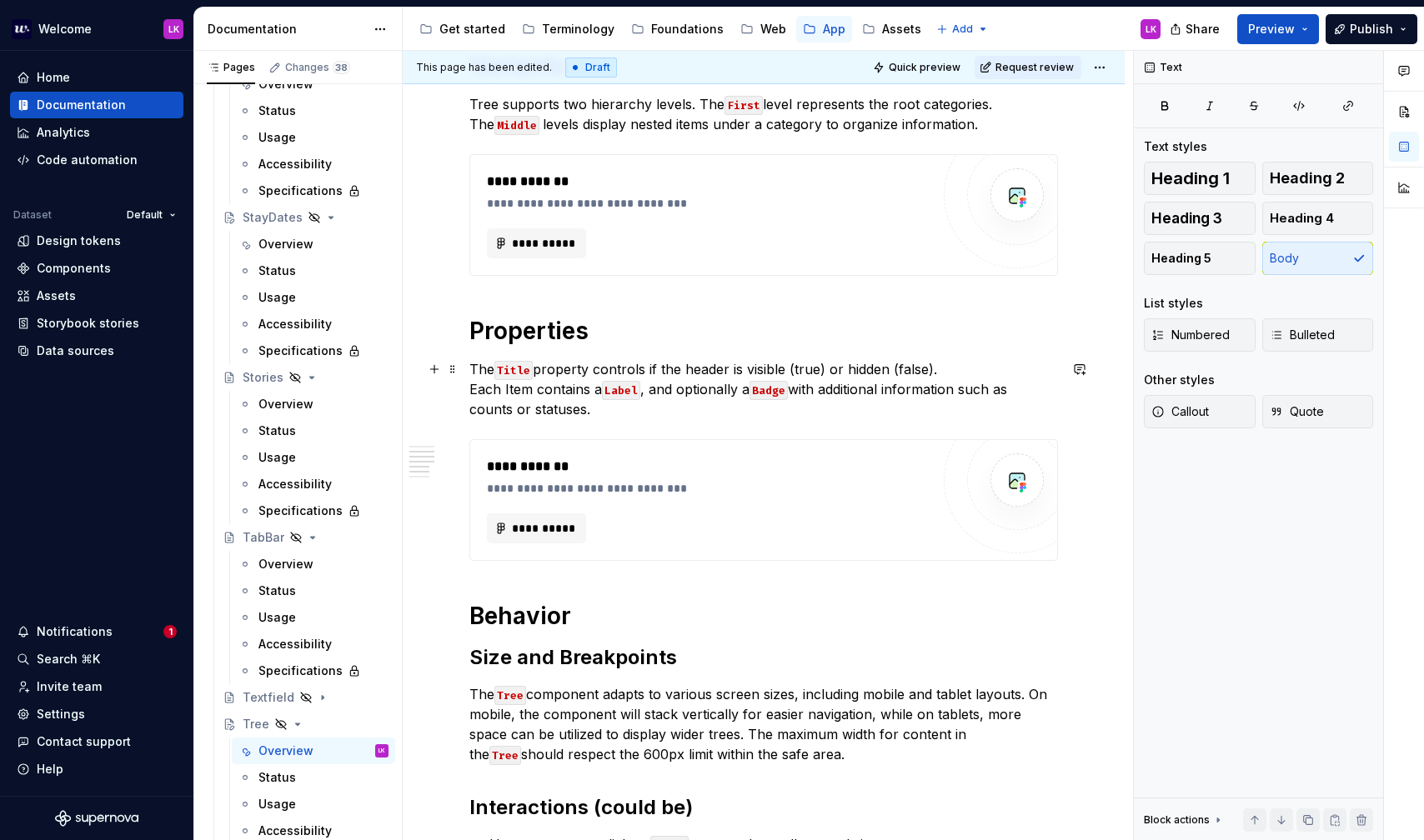
click at [605, 417] on p "The Title property controls if the header is visible (true) or hidden (false). …" at bounding box center [764, 389] width 589 height 60
drag, startPoint x: 569, startPoint y: 417, endPoint x: 449, endPoint y: 373, distance: 127.8
click at [449, 373] on div "**********" at bounding box center [763, 565] width 722 height 1785
click at [629, 420] on div "**********" at bounding box center [764, 449] width 589 height 1473
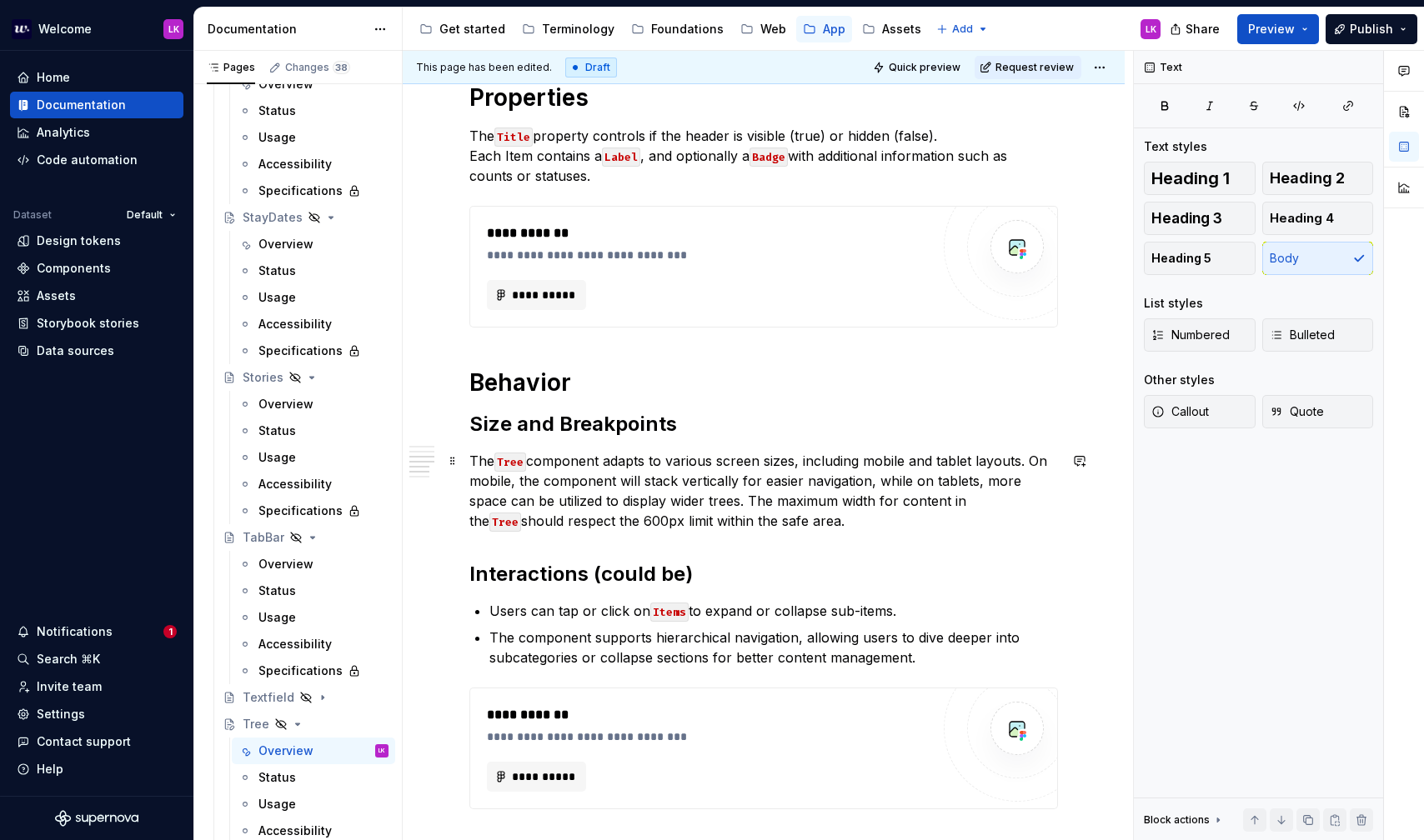
scroll to position [868, 0]
click at [568, 482] on p "The Tree component adapts to various screen sizes, including mobile and tablet …" at bounding box center [764, 492] width 589 height 80
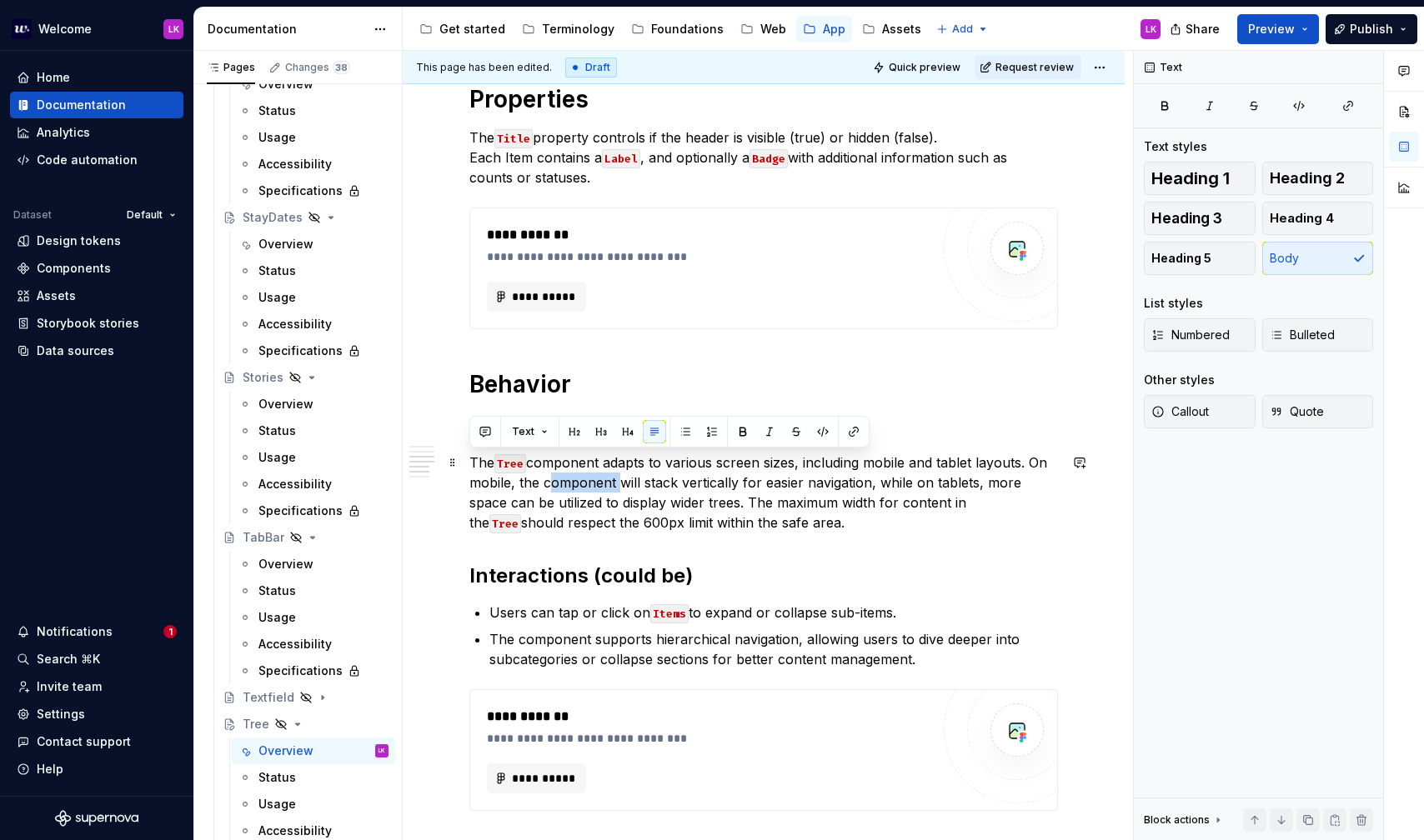
click at [568, 482] on p "The Tree component adapts to various screen sizes, including mobile and tablet …" at bounding box center [764, 492] width 589 height 80
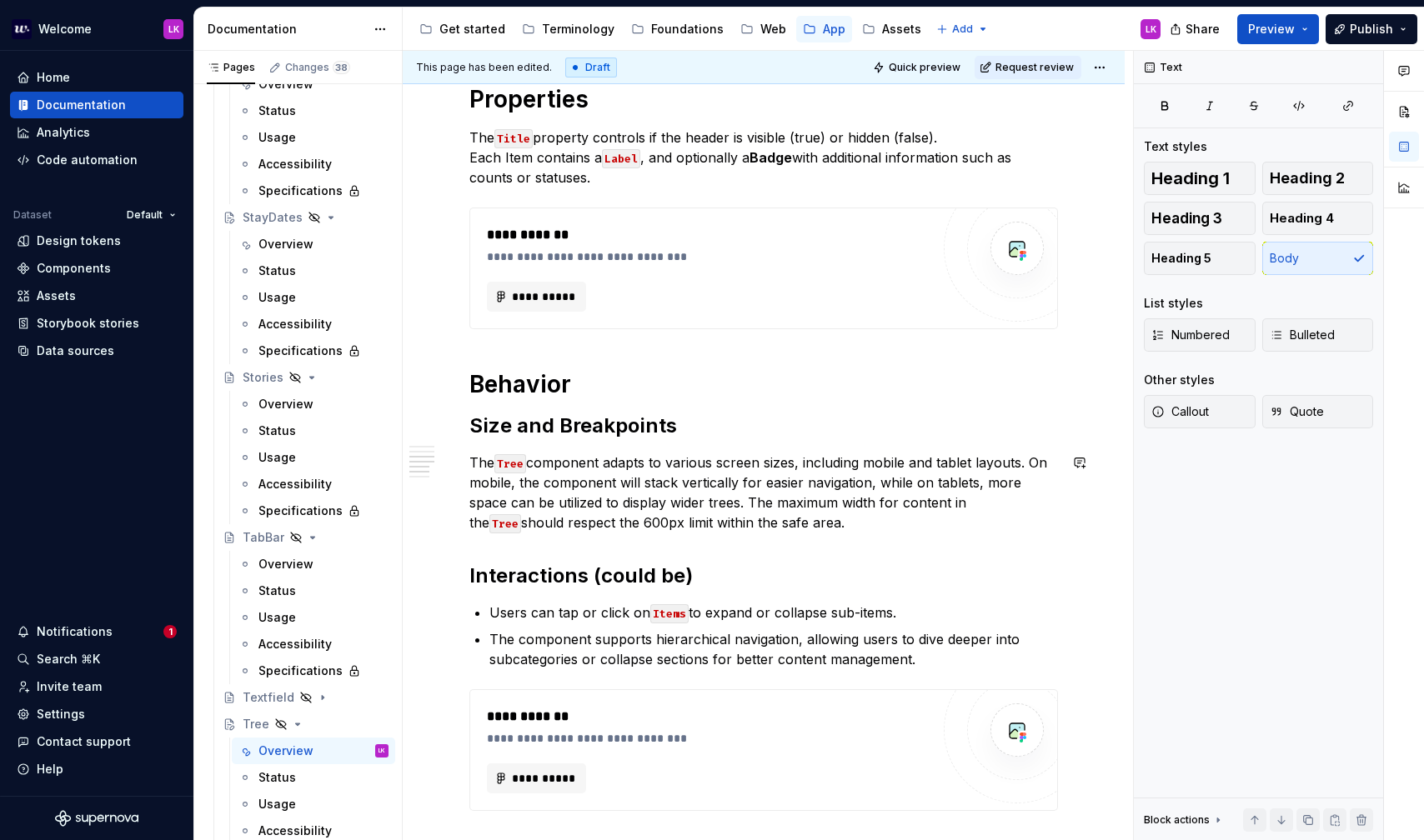
click at [578, 518] on p "The Tree component adapts to various screen sizes, including mobile and tablet …" at bounding box center [764, 492] width 589 height 80
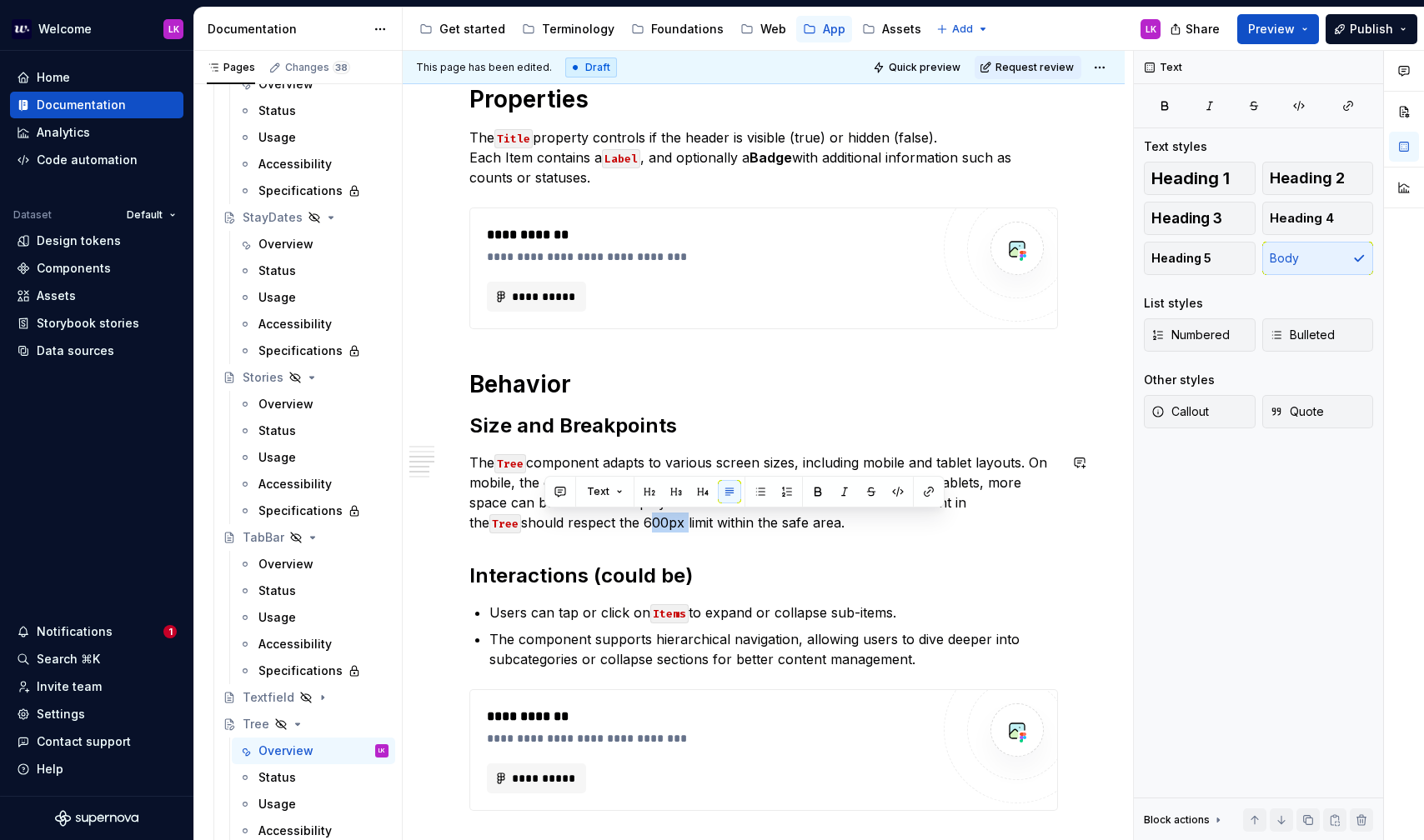
click at [578, 518] on p "The Tree component adapts to various screen sizes, including mobile and tablet …" at bounding box center [764, 492] width 589 height 80
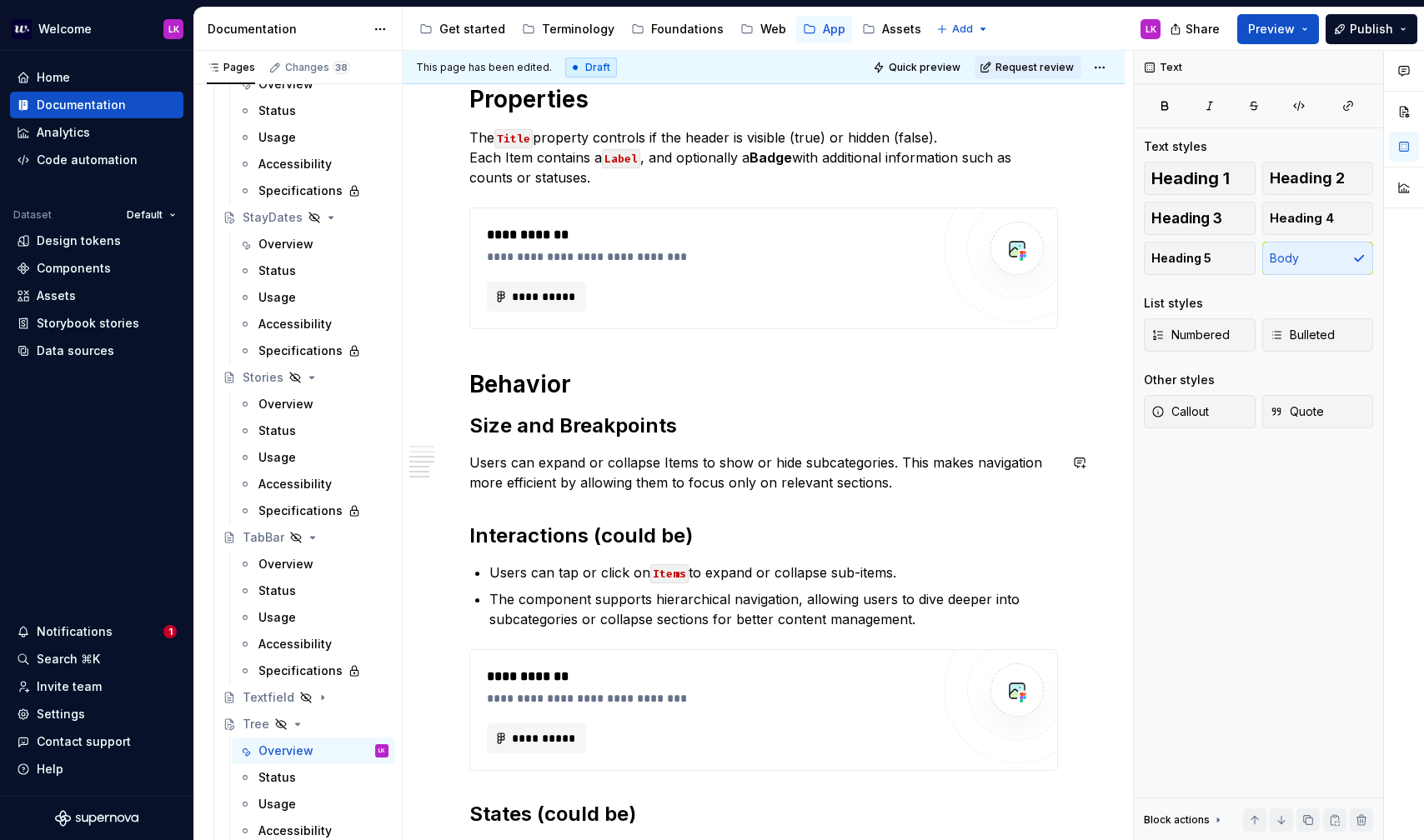
scroll to position [905, 0]
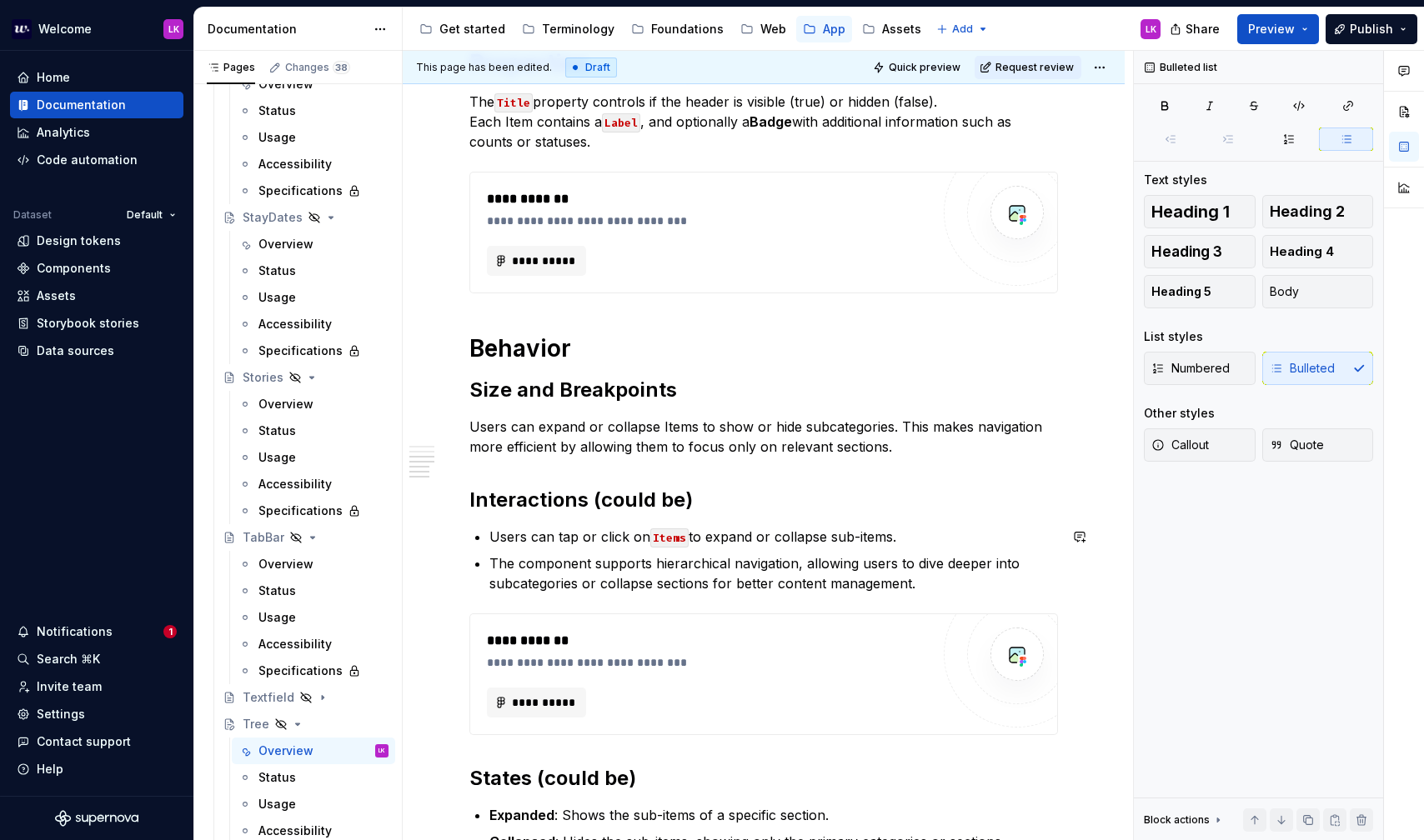
click at [622, 514] on div "**********" at bounding box center [764, 162] width 589 height 1433
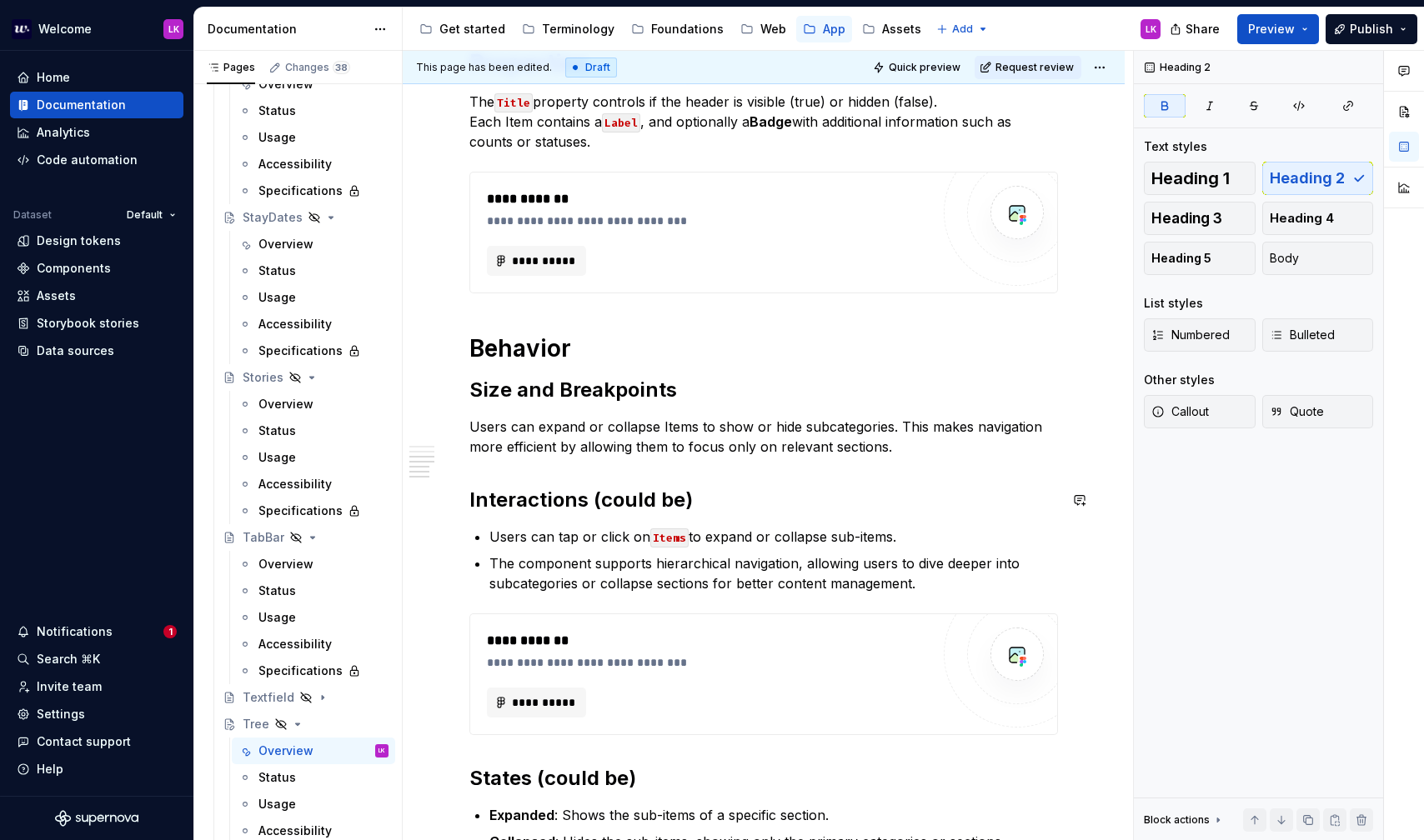
click at [693, 467] on div "**********" at bounding box center [764, 162] width 589 height 1433
drag, startPoint x: 702, startPoint y: 498, endPoint x: 617, endPoint y: 485, distance: 86.0
click at [617, 486] on h2 "Interactions (could be)" at bounding box center [764, 499] width 589 height 26
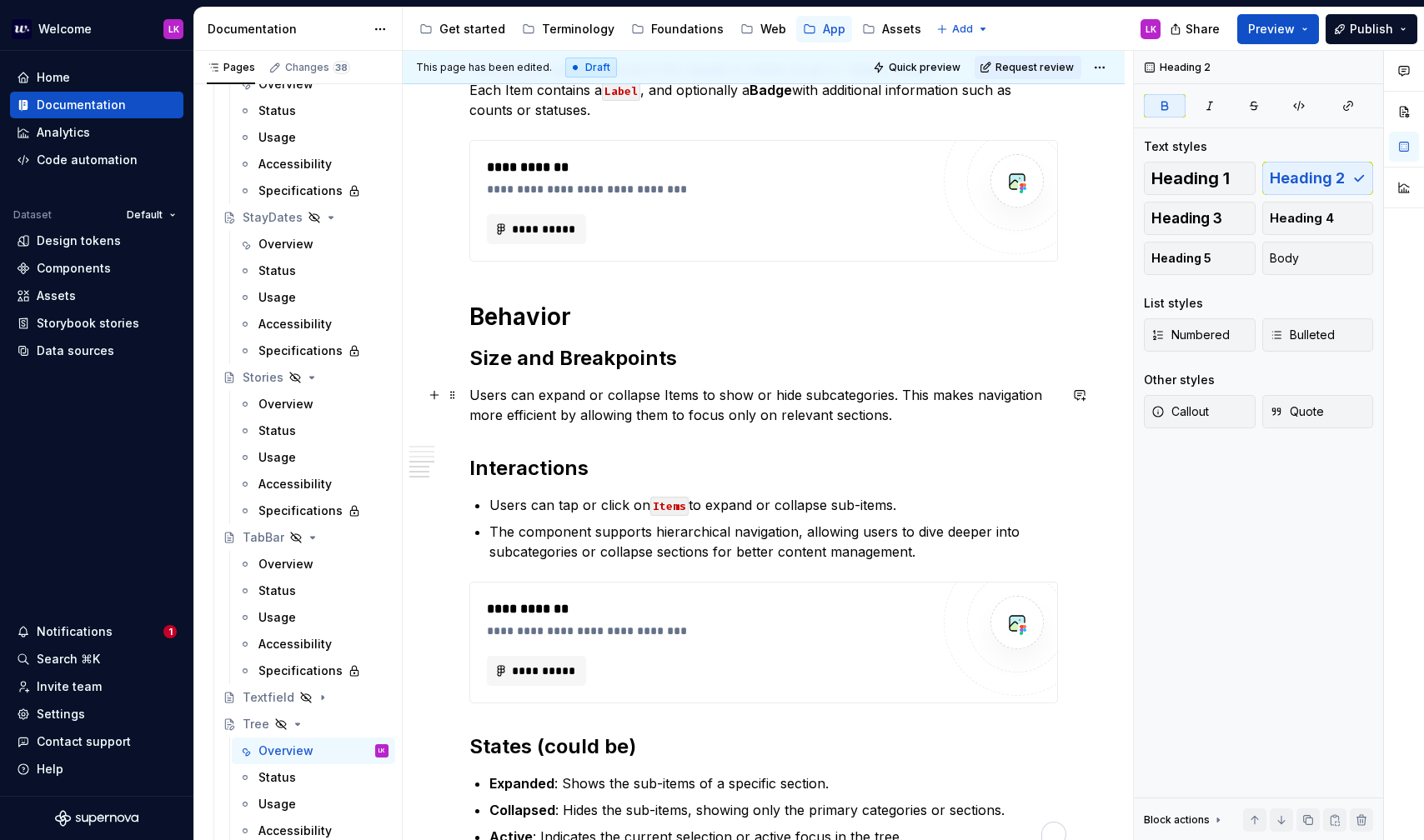
click at [515, 394] on p "Users can expand or collapse Items to show or hide subcategories. This makes na…" at bounding box center [764, 405] width 589 height 40
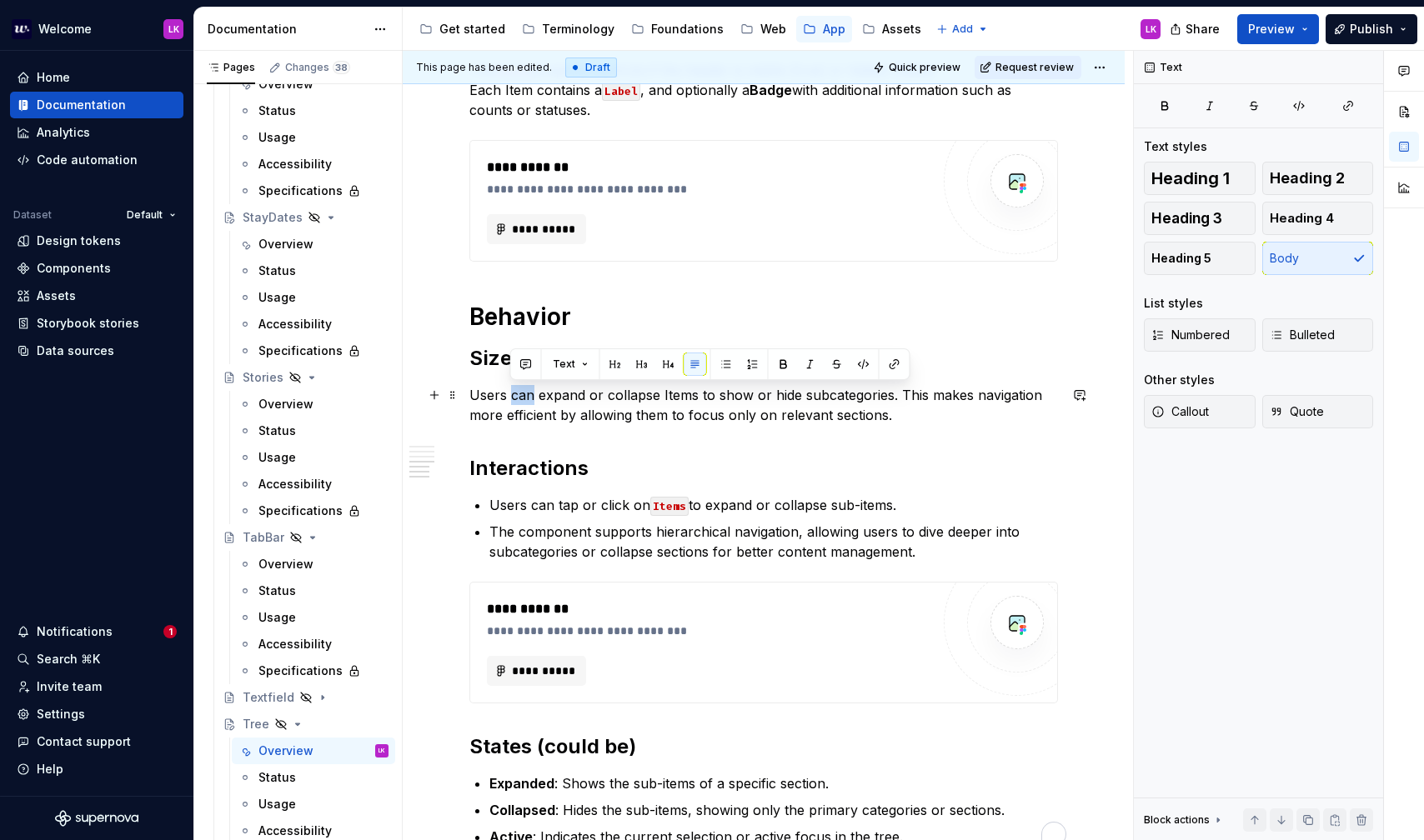
click at [515, 394] on p "Users can expand or collapse Items to show or hide subcategories. This makes na…" at bounding box center [764, 405] width 589 height 40
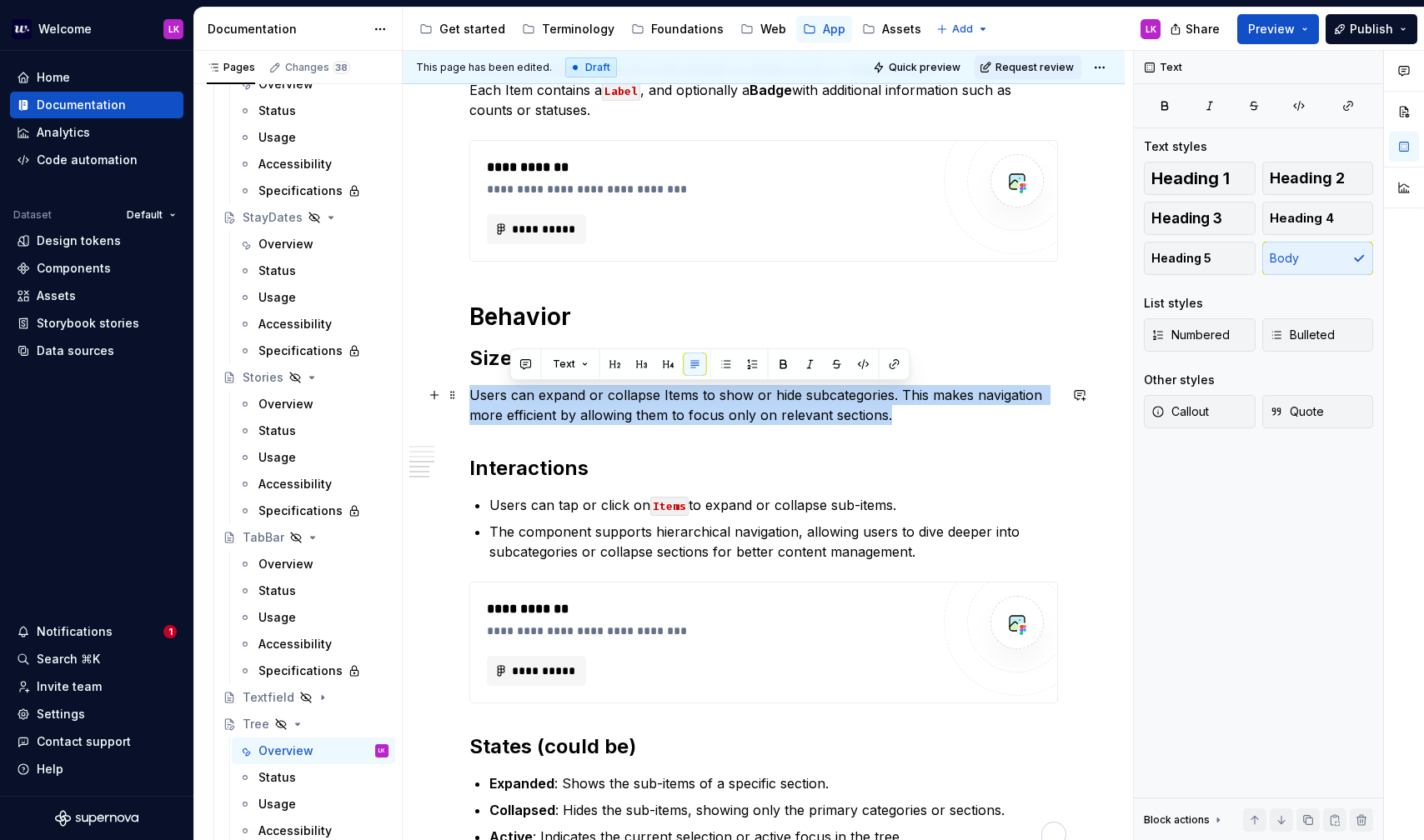
click at [515, 394] on p "Users can expand or collapse Items to show or hide subcategories. This makes na…" at bounding box center [764, 405] width 589 height 40
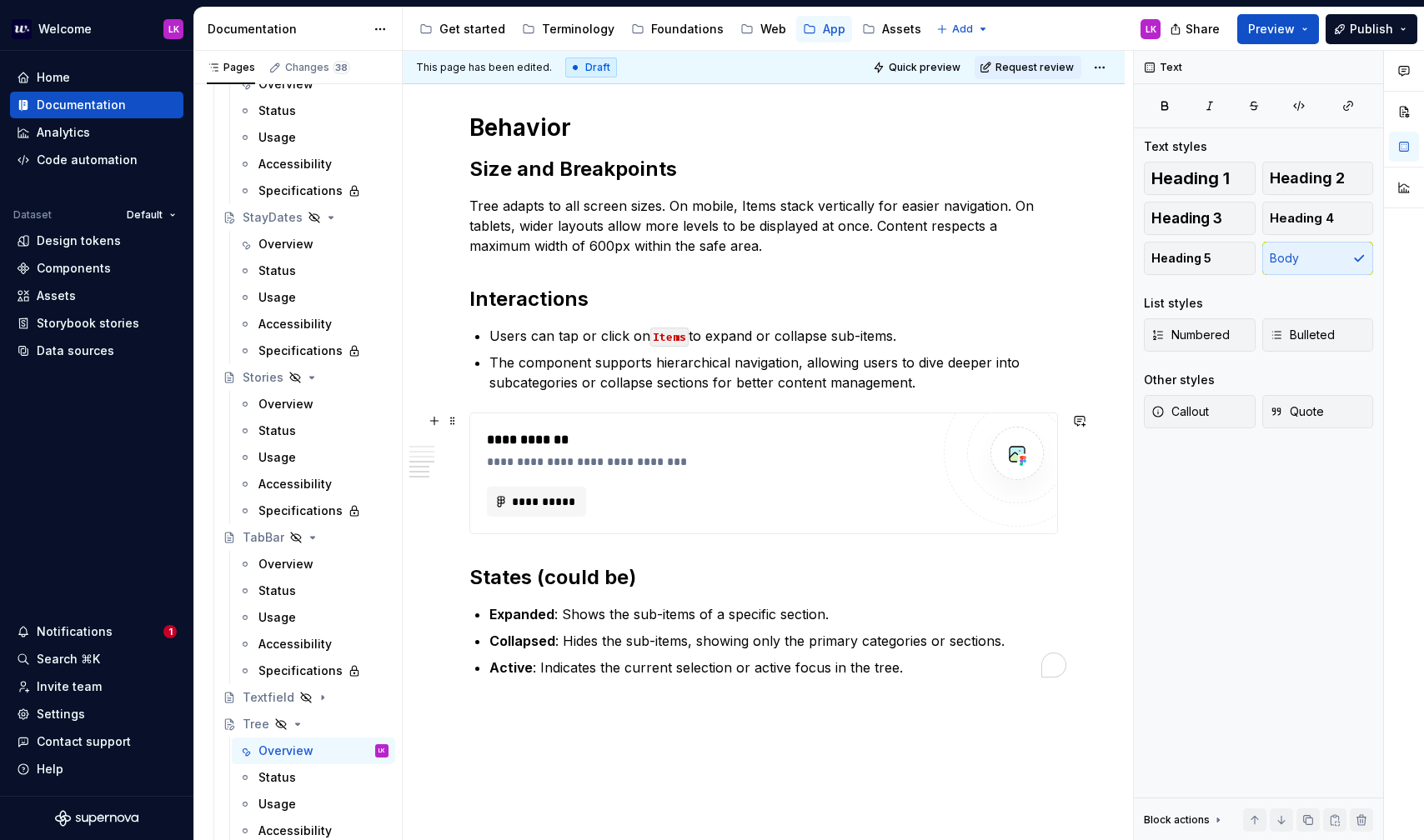
scroll to position [1234, 0]
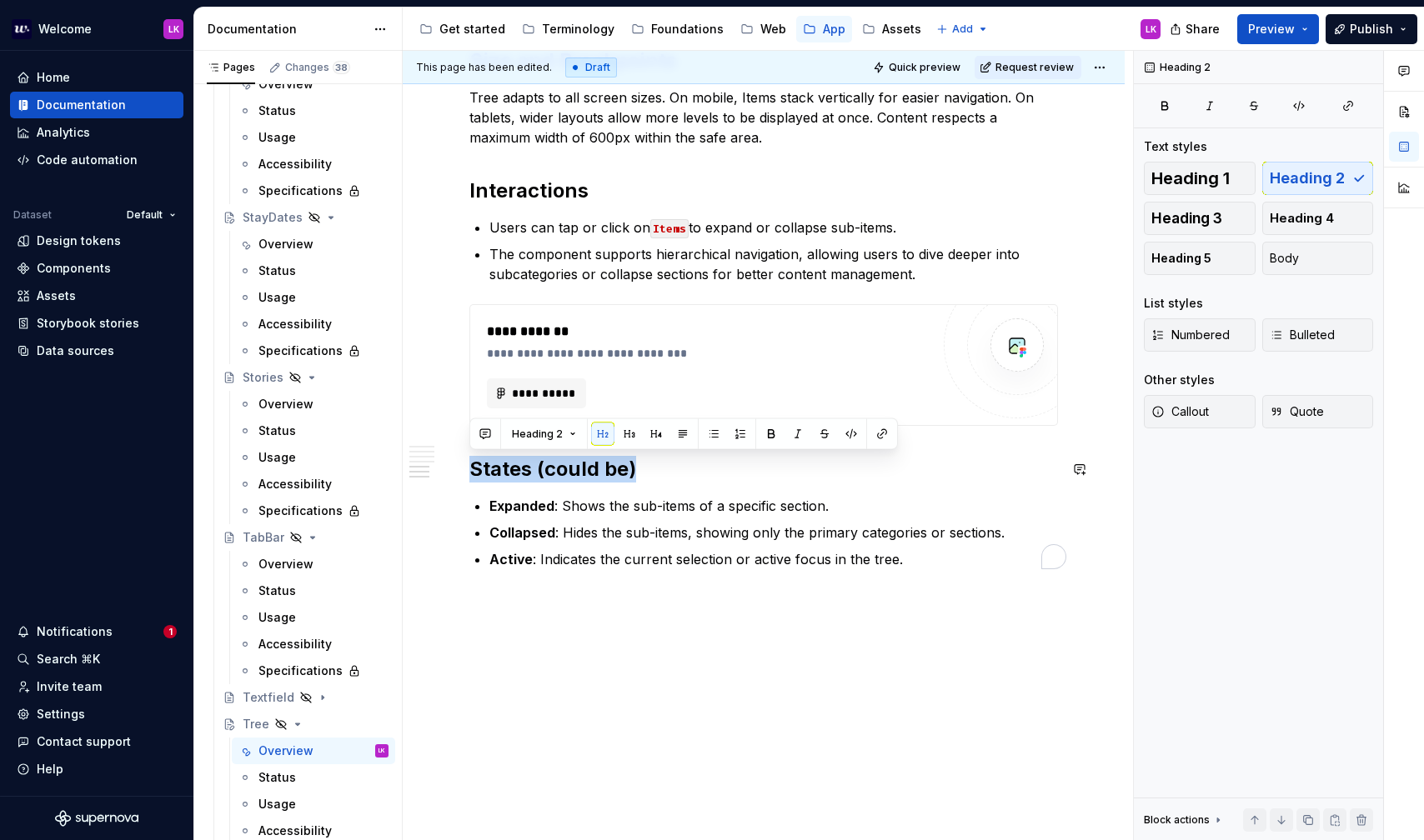
drag, startPoint x: 648, startPoint y: 463, endPoint x: 538, endPoint y: 452, distance: 110.5
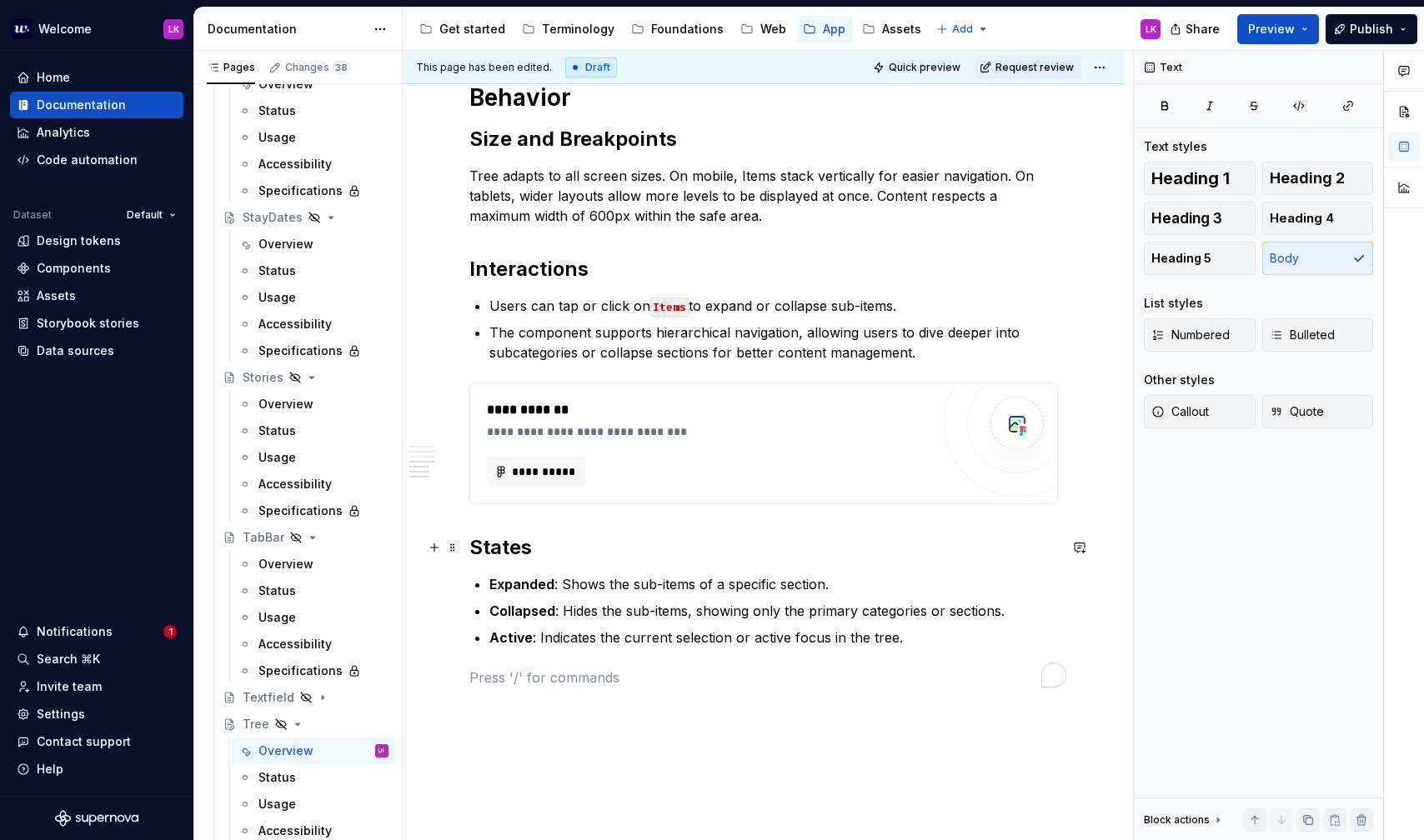
scroll to position [1124, 0]
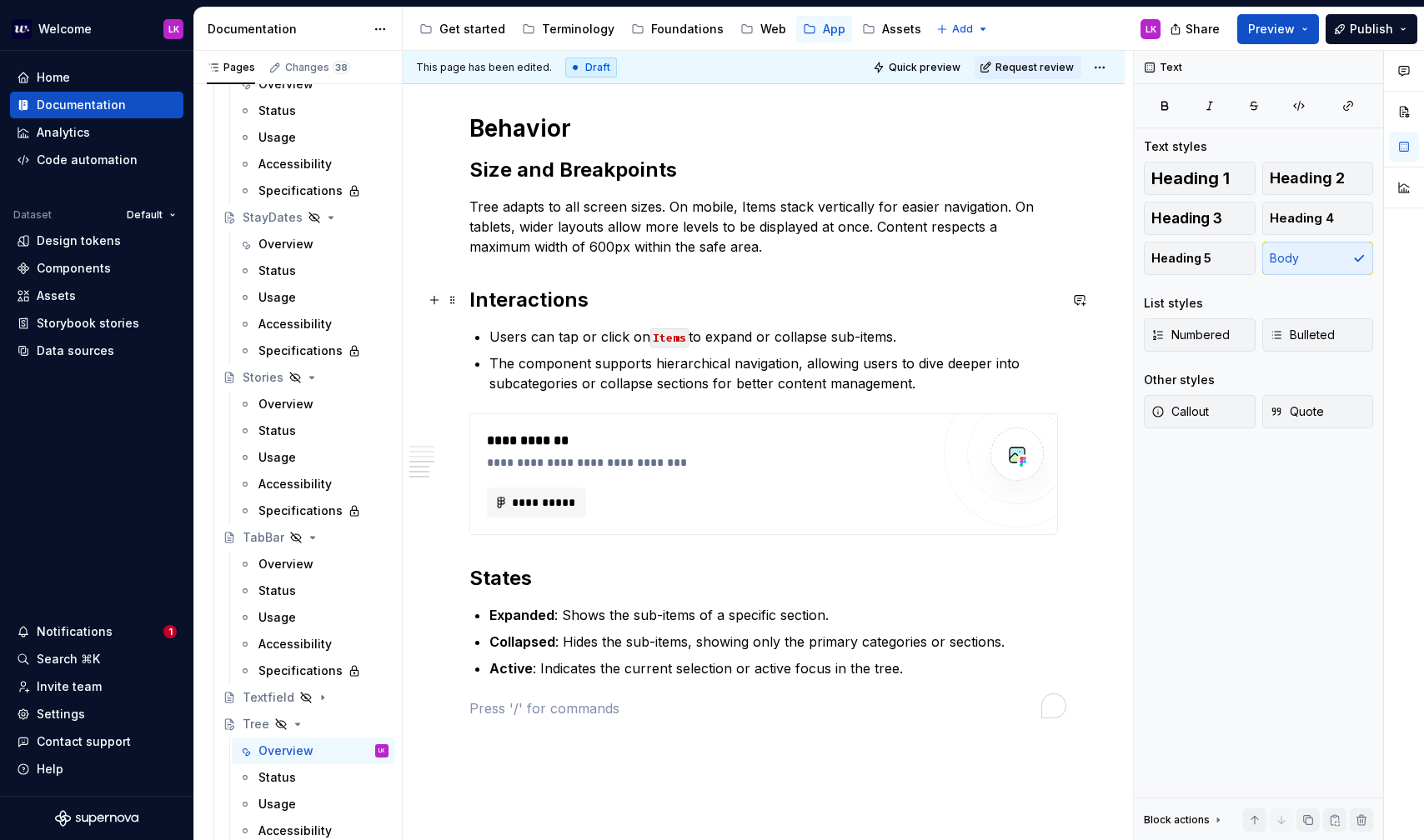
click at [519, 287] on h2 "Interactions" at bounding box center [764, 299] width 589 height 26
click at [524, 305] on strong "Interactions" at bounding box center [529, 299] width 119 height 24
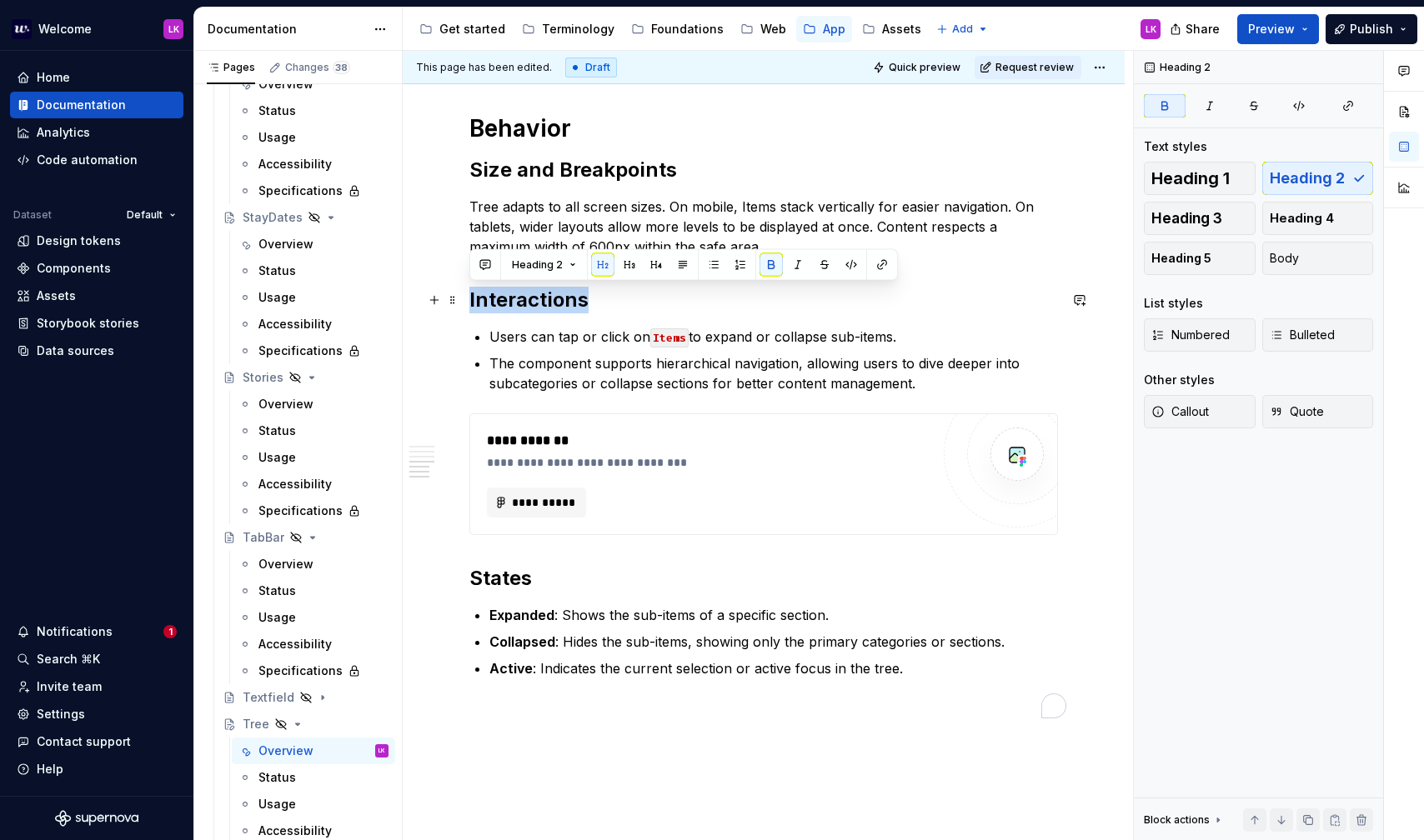
click at [524, 305] on strong "Interactions" at bounding box center [529, 299] width 119 height 24
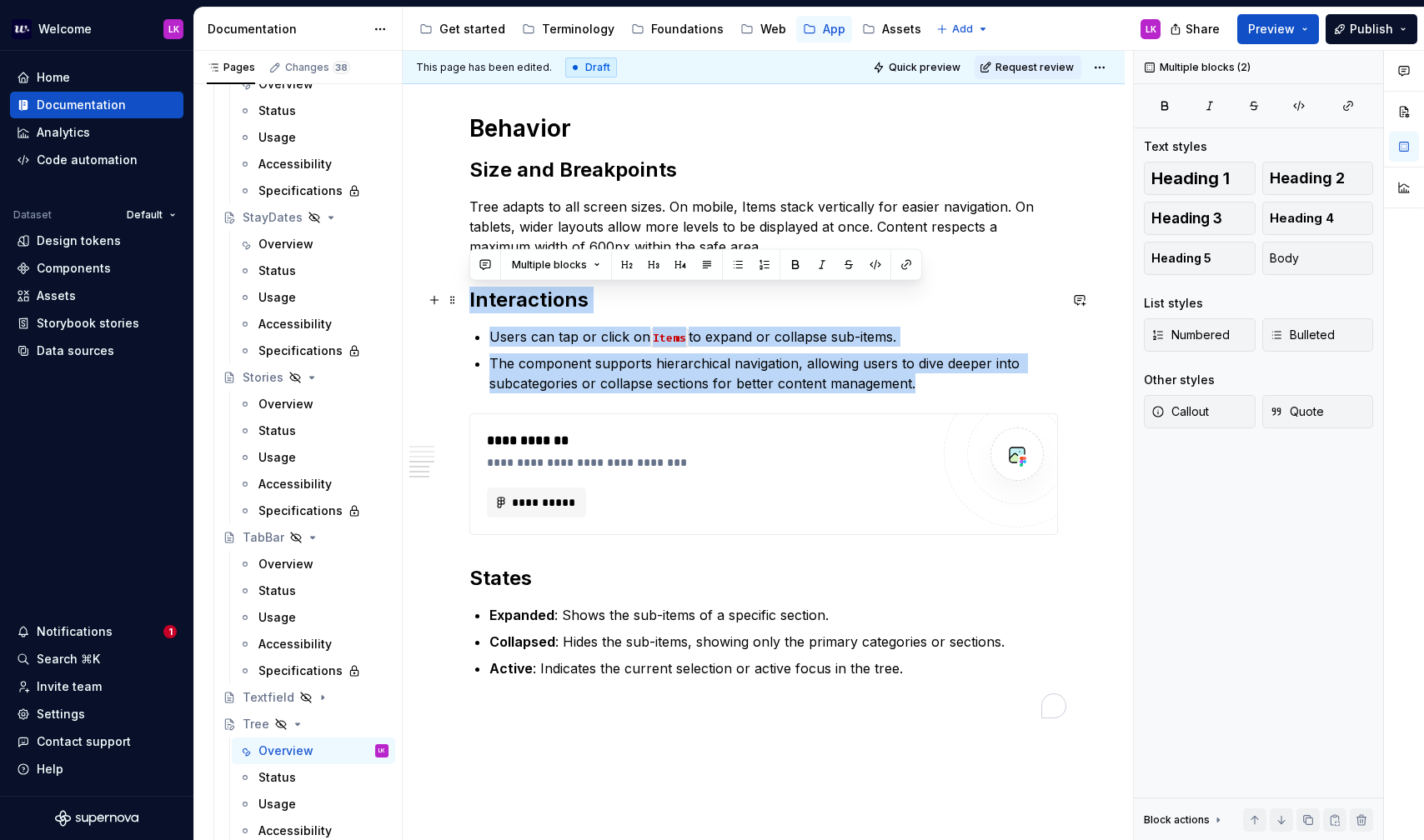
drag, startPoint x: 935, startPoint y: 389, endPoint x: 411, endPoint y: 309, distance: 530.1
click at [411, 309] on div "**********" at bounding box center [763, 87] width 722 height 1805
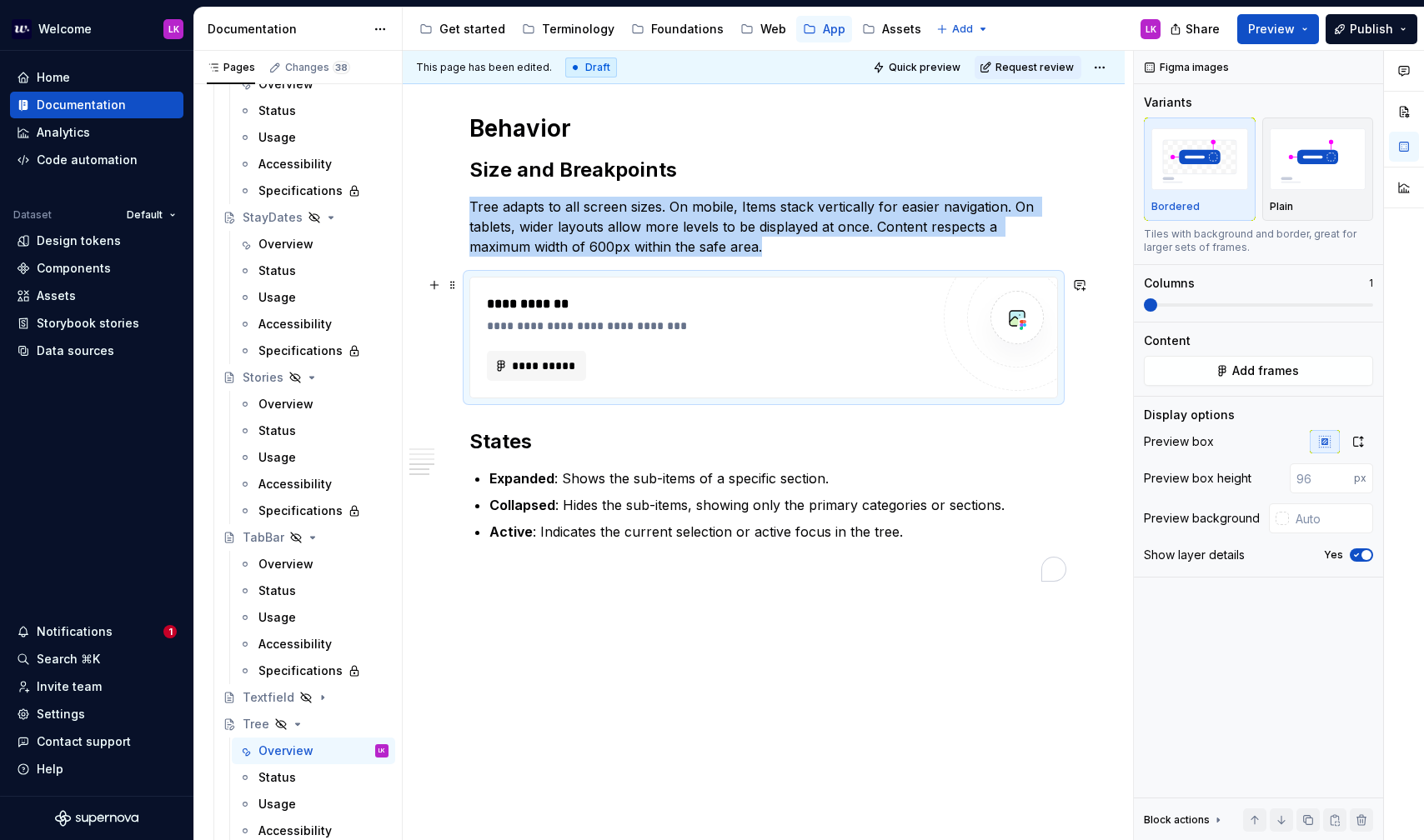
click at [675, 334] on div "**********" at bounding box center [708, 338] width 443 height 87
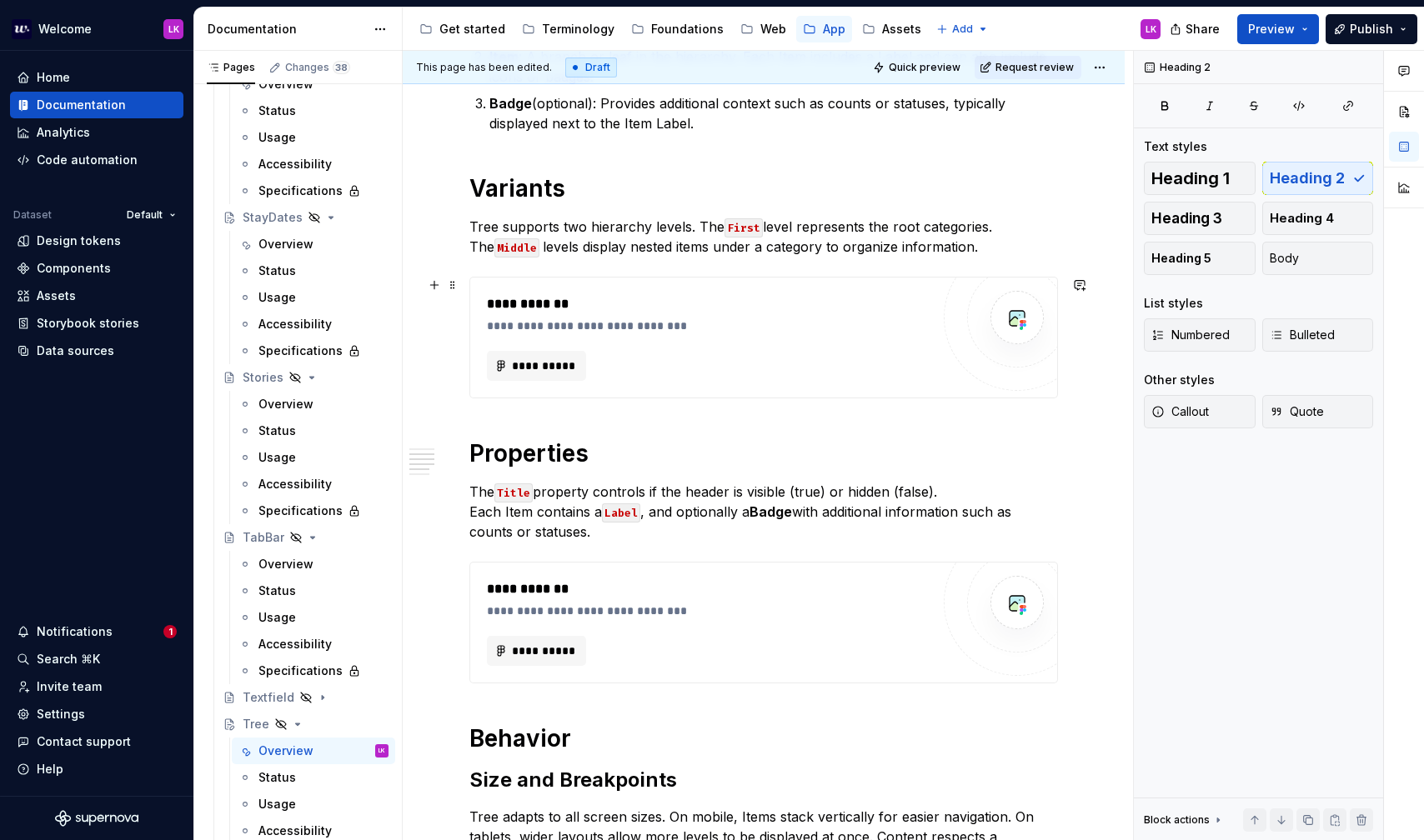
scroll to position [536, 0]
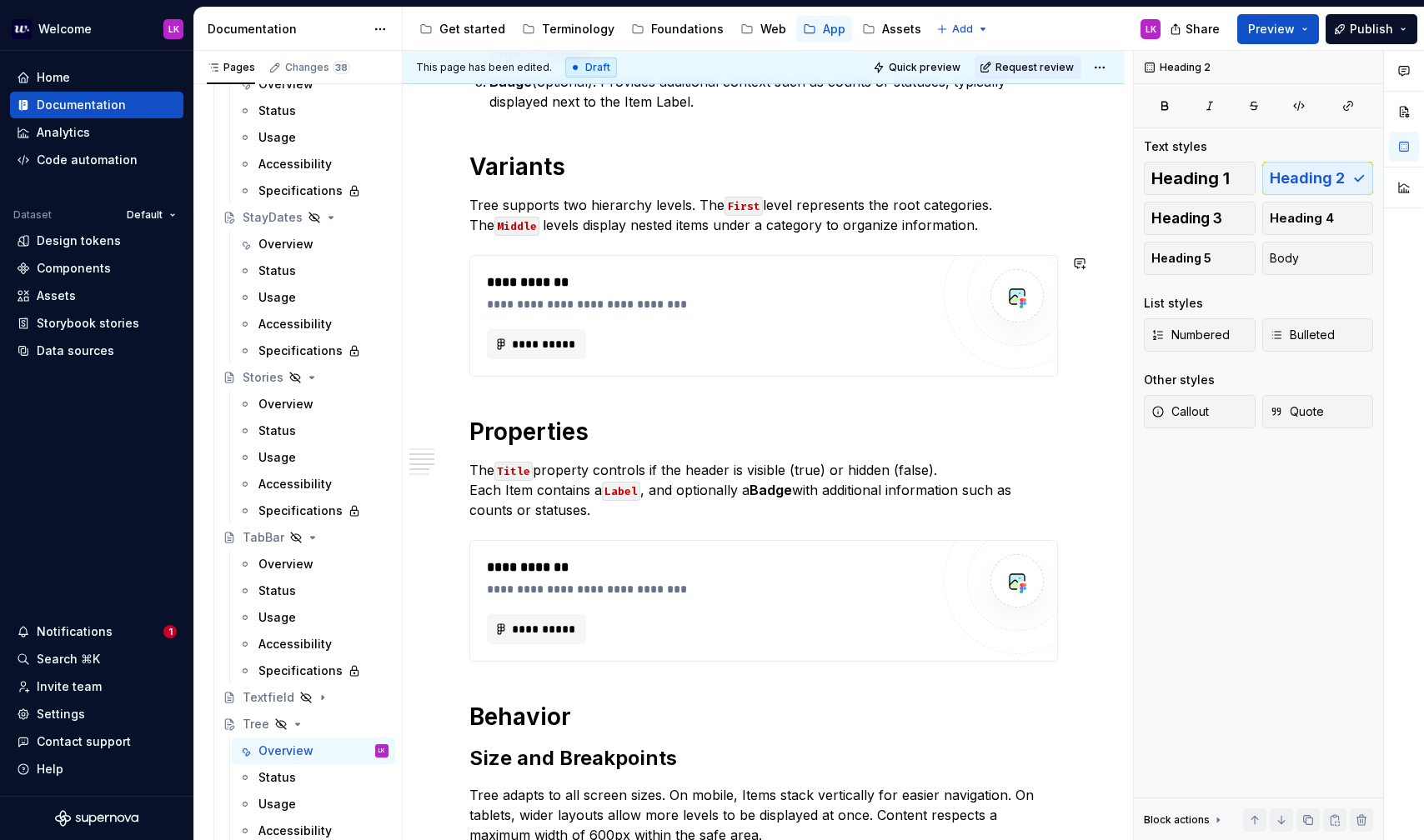
click at [590, 392] on div "**********" at bounding box center [764, 420] width 589 height 1215
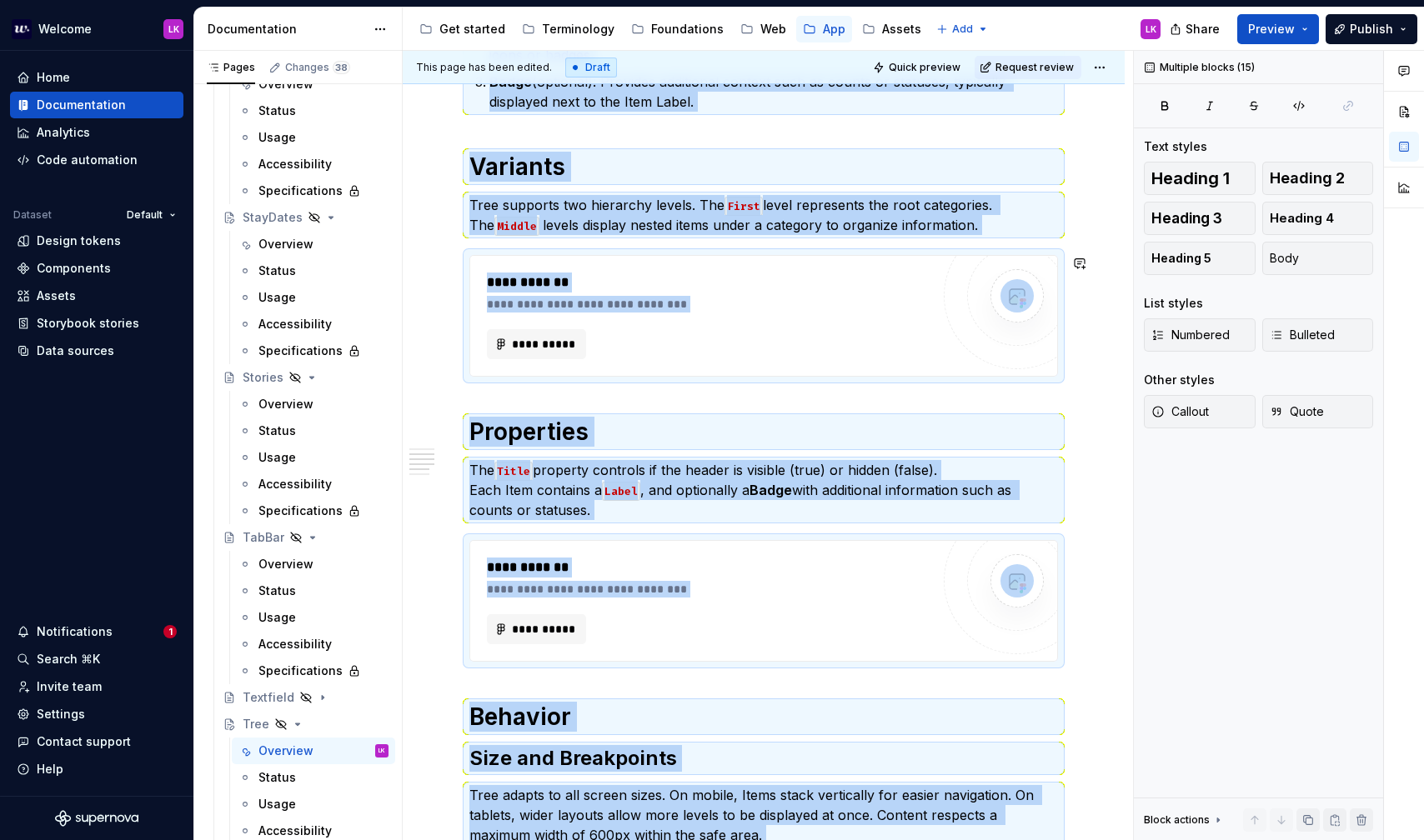
copy div "**********"
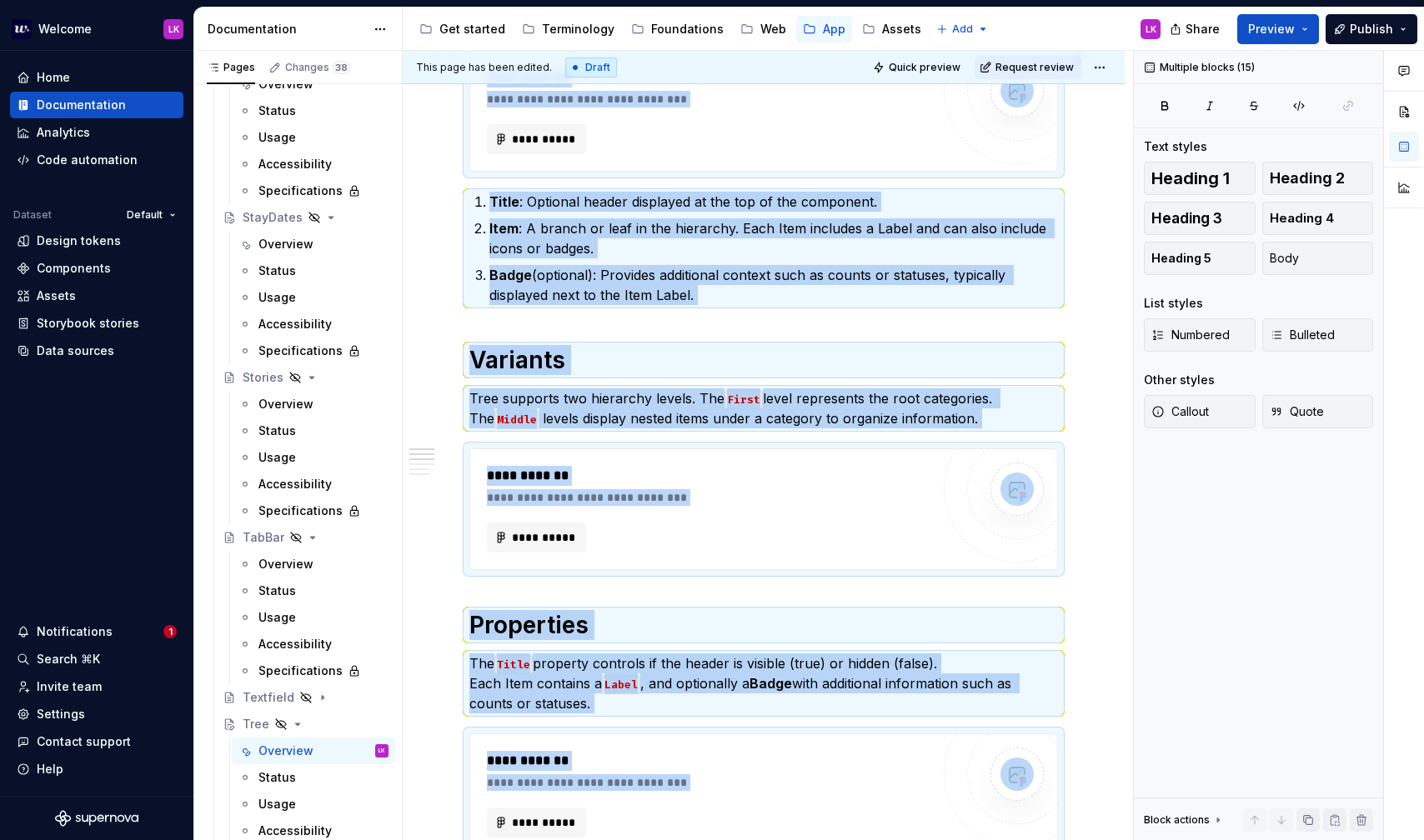
scroll to position [357, 0]
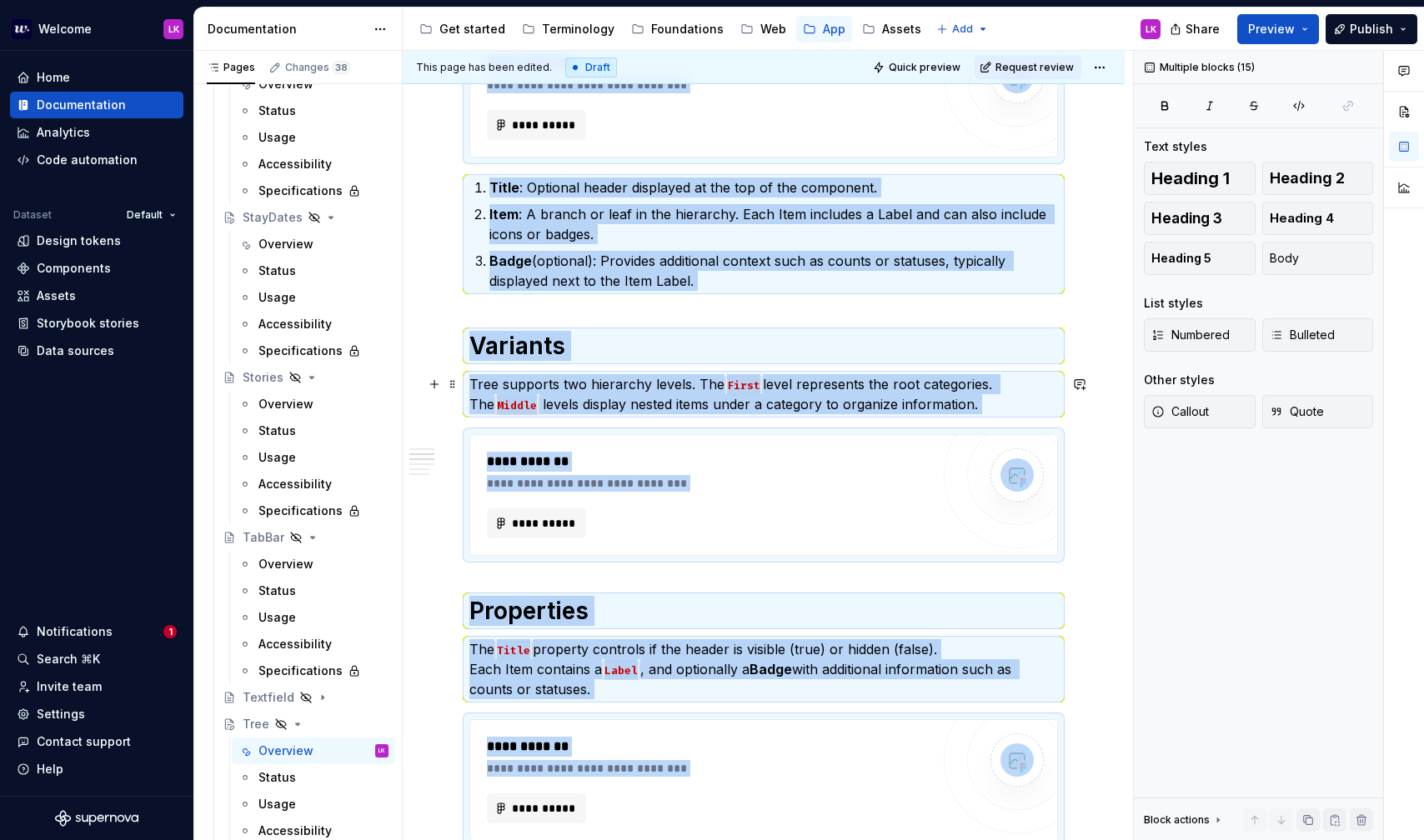
click at [570, 413] on p "Tree supports two hierarchy levels. The First level represents the root categor…" at bounding box center [764, 394] width 589 height 40
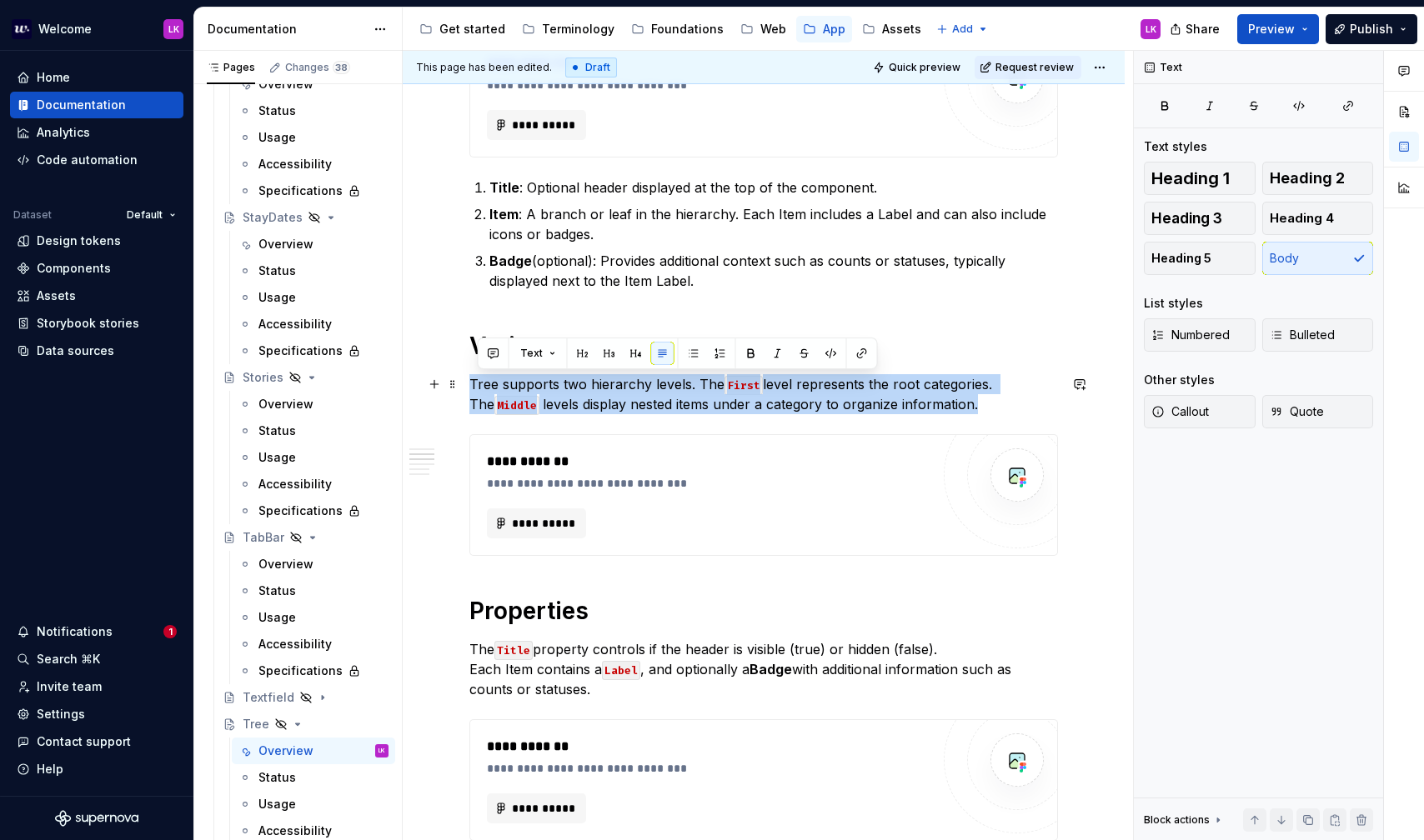
drag, startPoint x: 957, startPoint y: 407, endPoint x: 472, endPoint y: 388, distance: 485.4
click at [472, 388] on p "Tree supports two hierarchy levels. The First level represents the root categor…" at bounding box center [764, 394] width 589 height 40
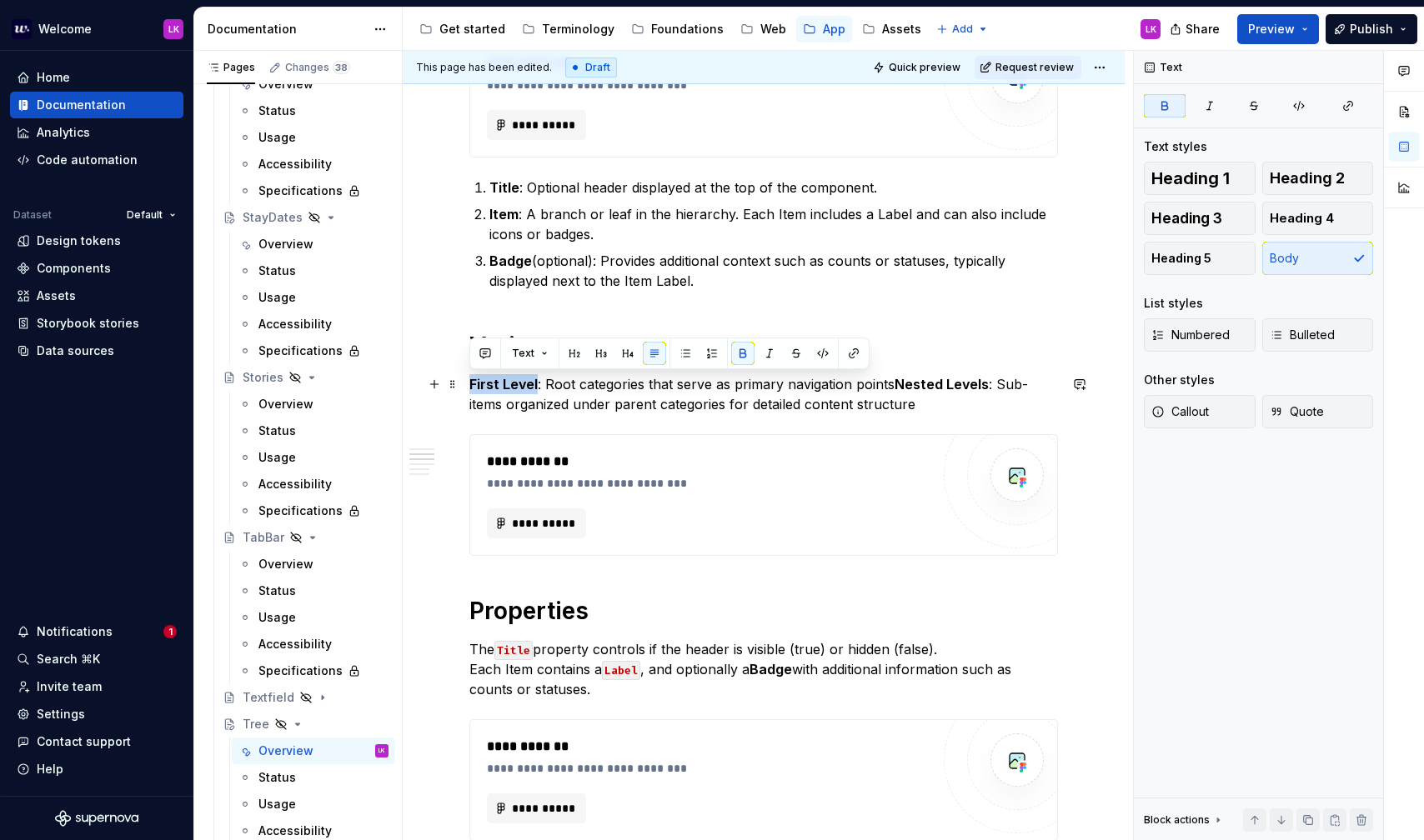
drag, startPoint x: 534, startPoint y: 385, endPoint x: 463, endPoint y: 377, distance: 71.4
click at [463, 377] on div "**********" at bounding box center [763, 716] width 722 height 1527
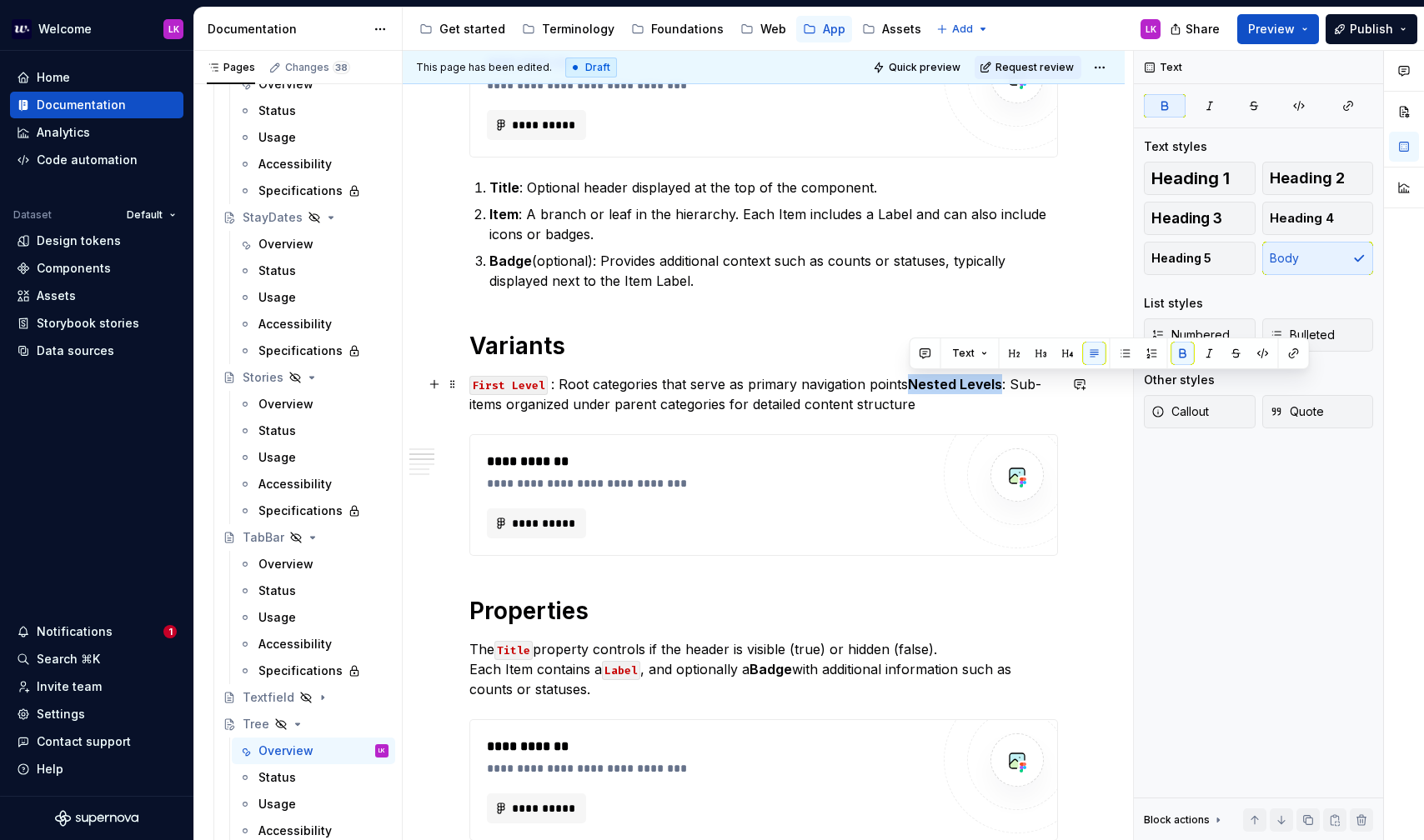
drag, startPoint x: 999, startPoint y: 383, endPoint x: 913, endPoint y: 381, distance: 86.0
click at [913, 381] on strong "Nested Levels" at bounding box center [954, 384] width 94 height 17
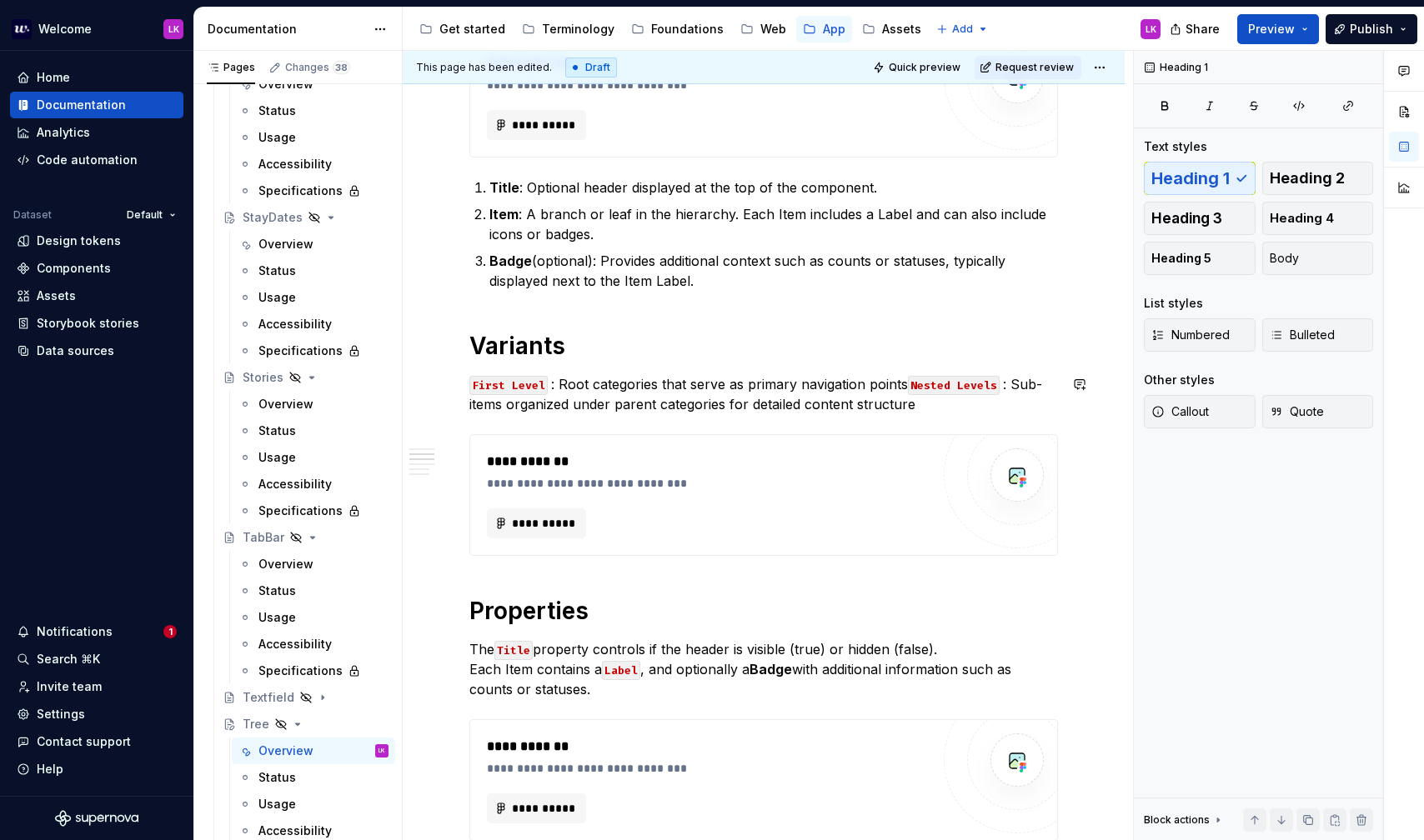
click at [930, 414] on div "**********" at bounding box center [764, 599] width 589 height 1215
click at [590, 390] on p "First Level : Root categories that serve as primary navigation points Nested Le…" at bounding box center [764, 394] width 589 height 40
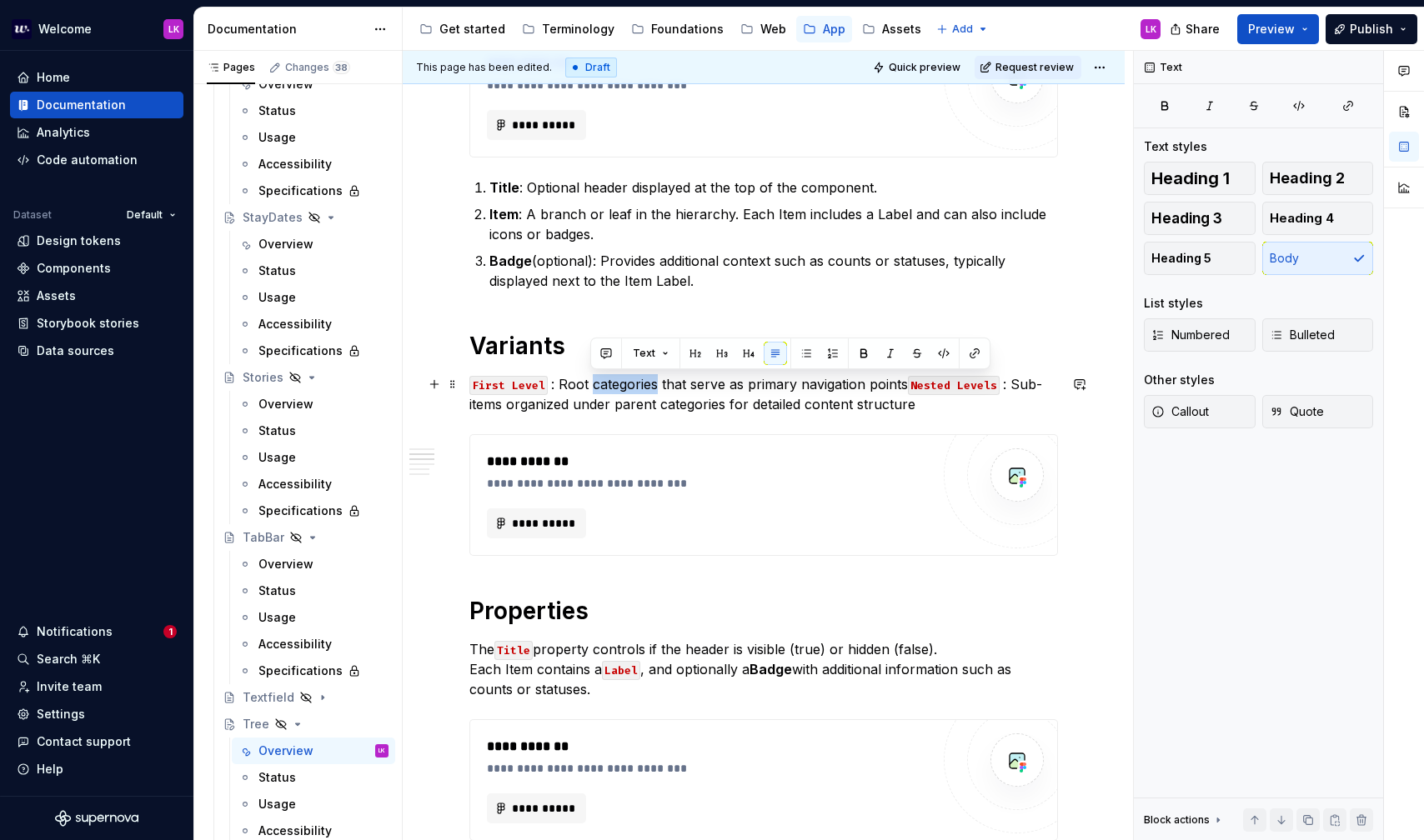
click at [590, 390] on p "First Level : Root categories that serve as primary navigation points Nested Le…" at bounding box center [764, 394] width 589 height 40
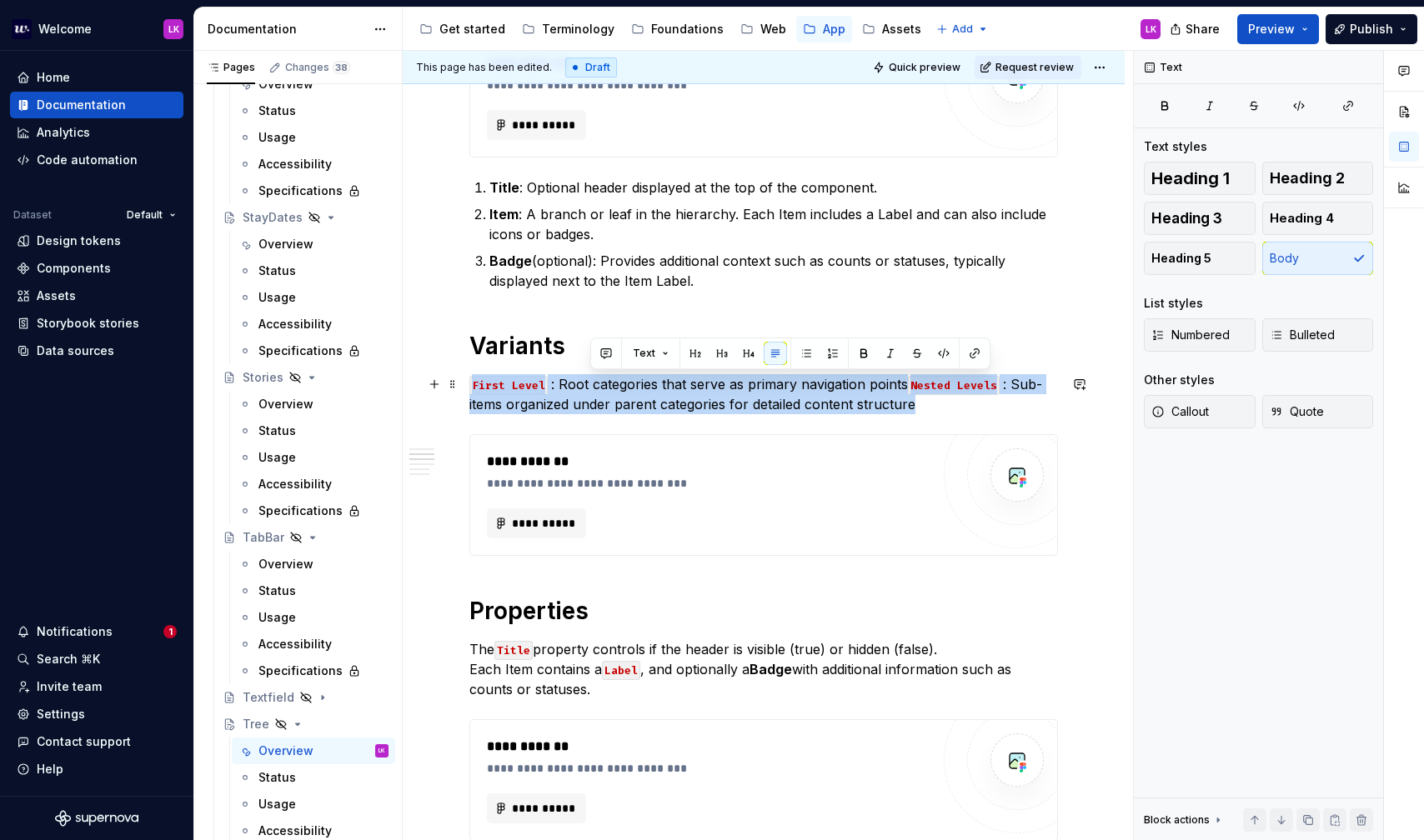
click at [590, 390] on p "First Level : Root categories that serve as primary navigation points Nested Le…" at bounding box center [764, 394] width 589 height 40
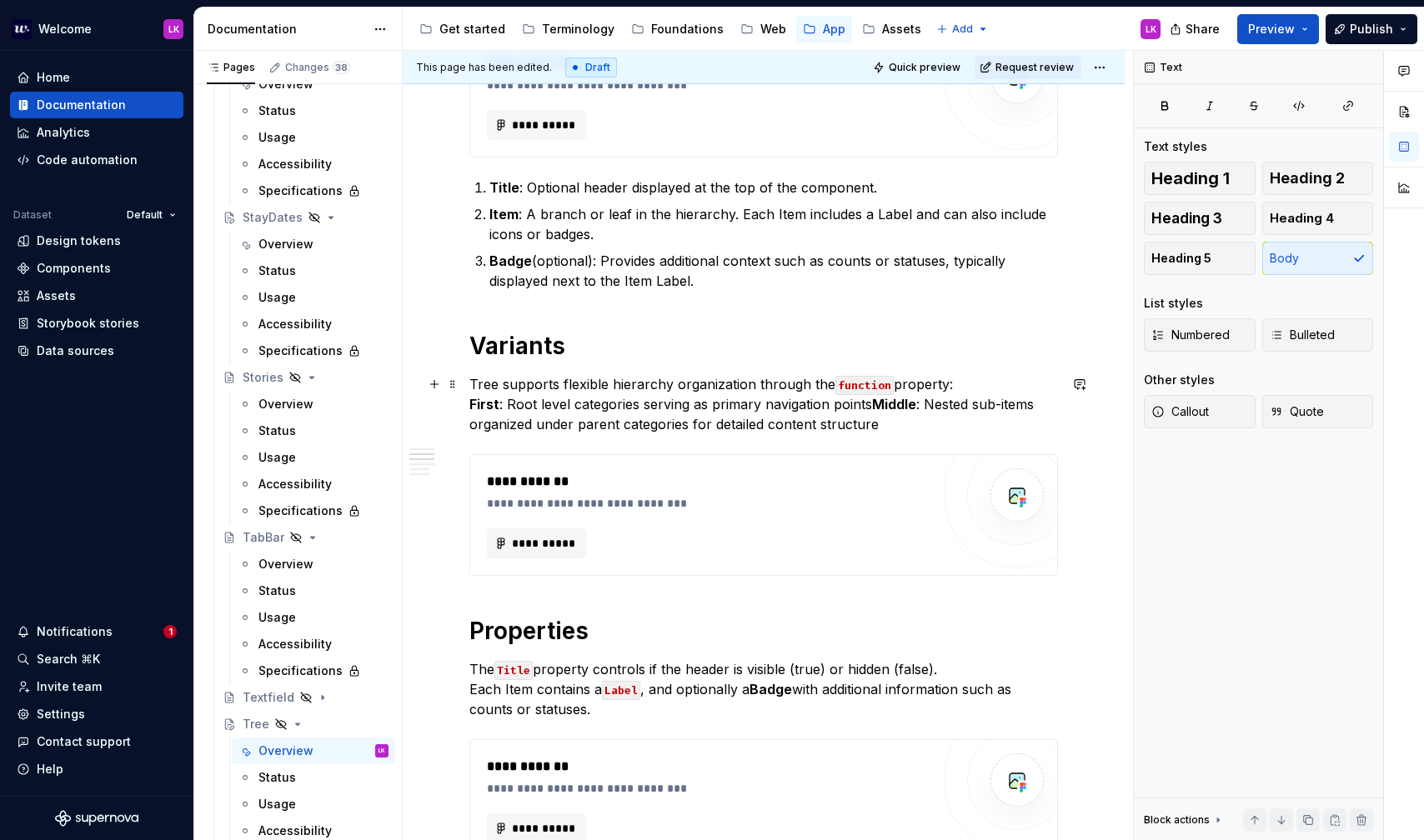
click at [977, 387] on p "Tree supports flexible hierarchy organization through the function property: Fi…" at bounding box center [764, 404] width 589 height 60
click at [487, 399] on strong "First" at bounding box center [484, 405] width 30 height 17
click at [905, 403] on strong "Middle" at bounding box center [906, 405] width 44 height 17
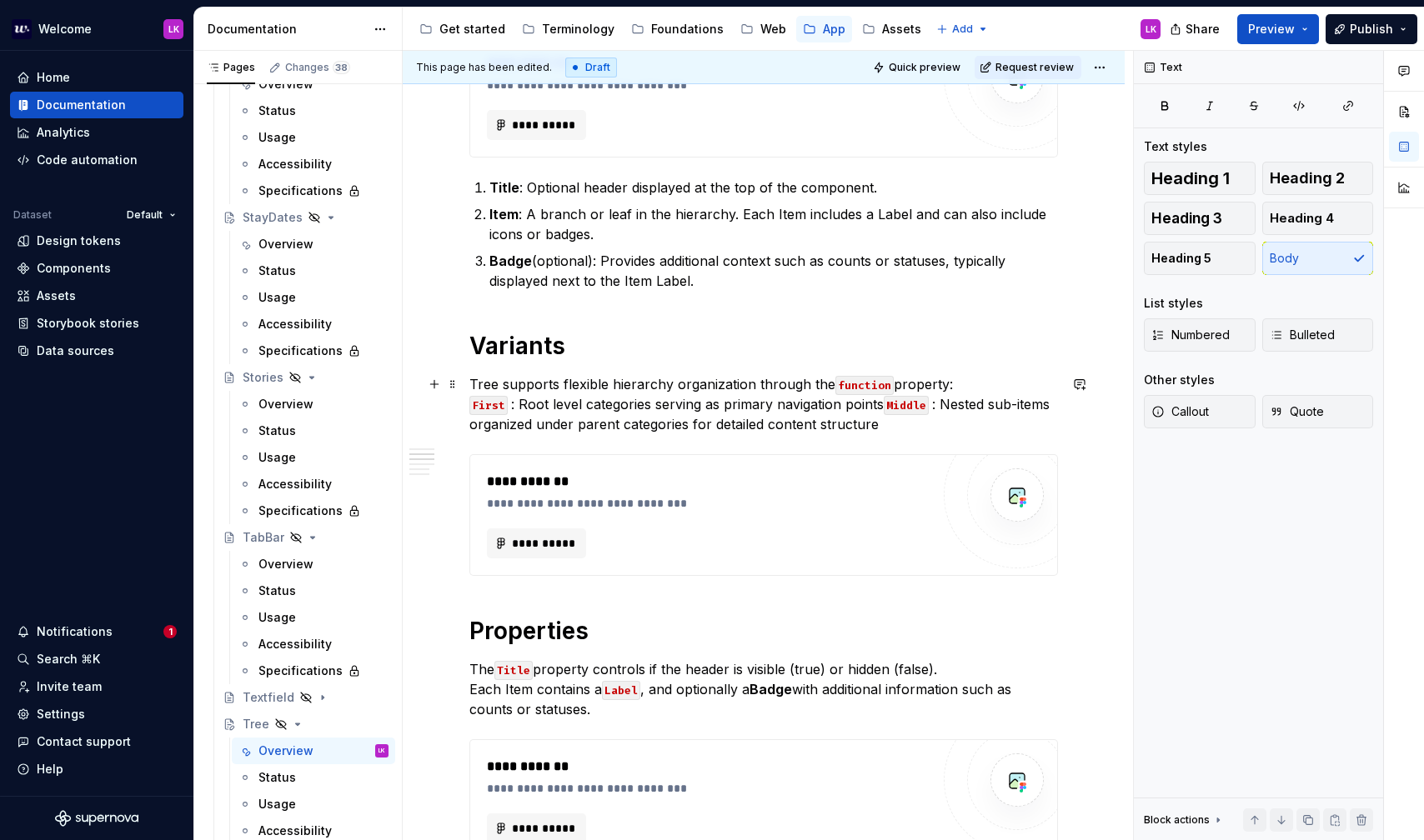
click at [893, 434] on p "Tree supports flexible hierarchy organization through the function property: Fi…" at bounding box center [764, 404] width 589 height 60
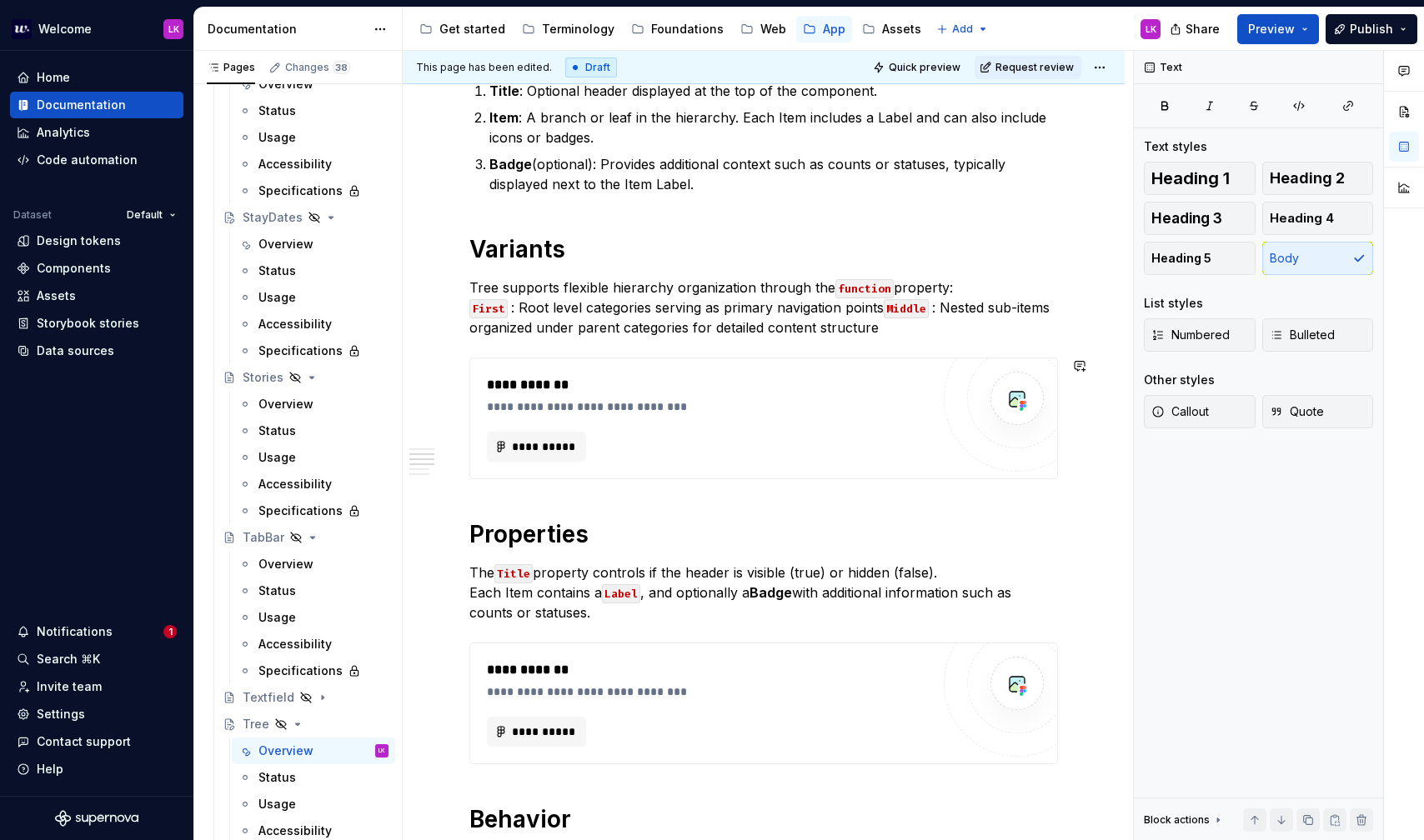
scroll to position [466, 0]
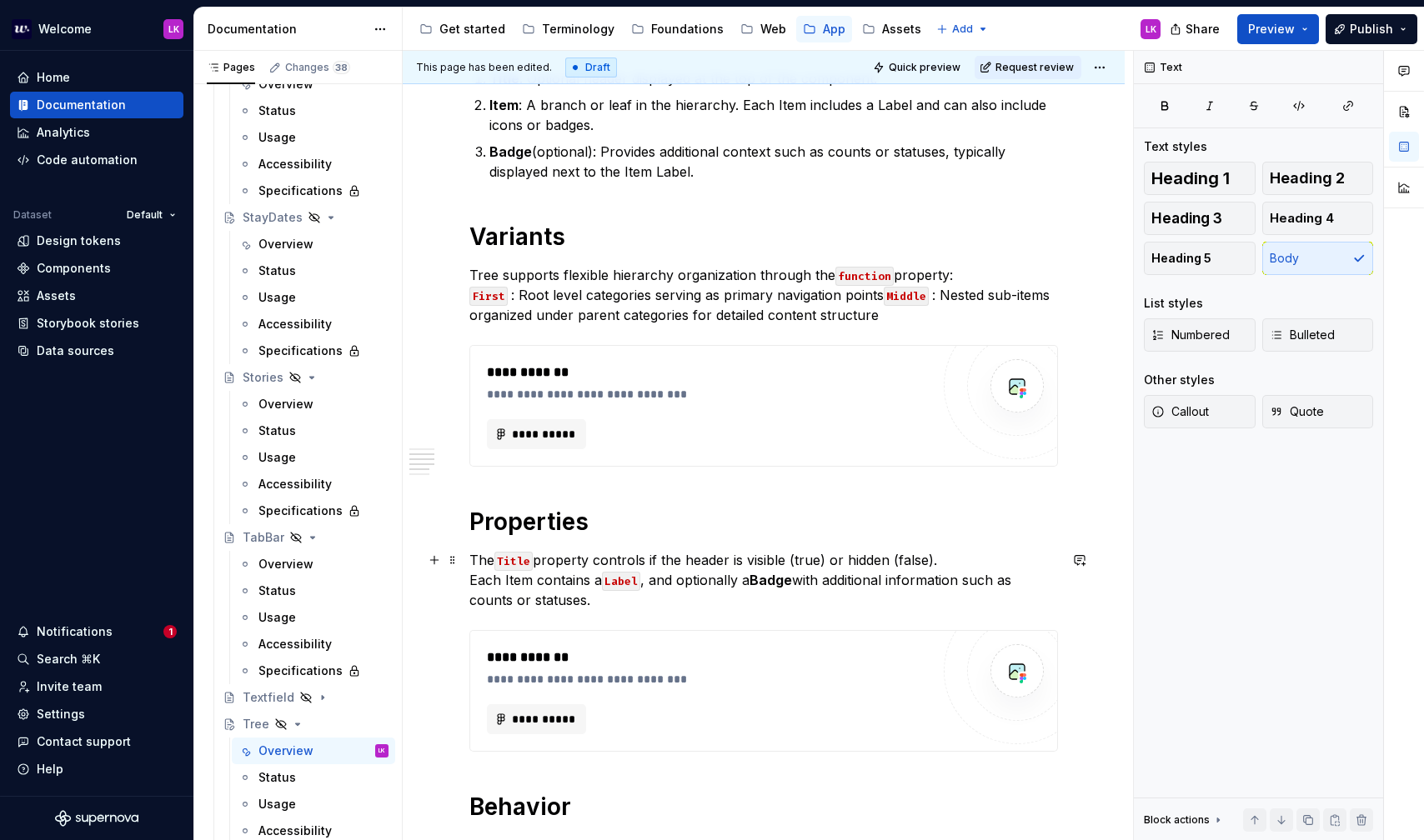
click at [556, 587] on p "The Title property controls if the header is visible (true) or hidden (false). …" at bounding box center [764, 580] width 589 height 60
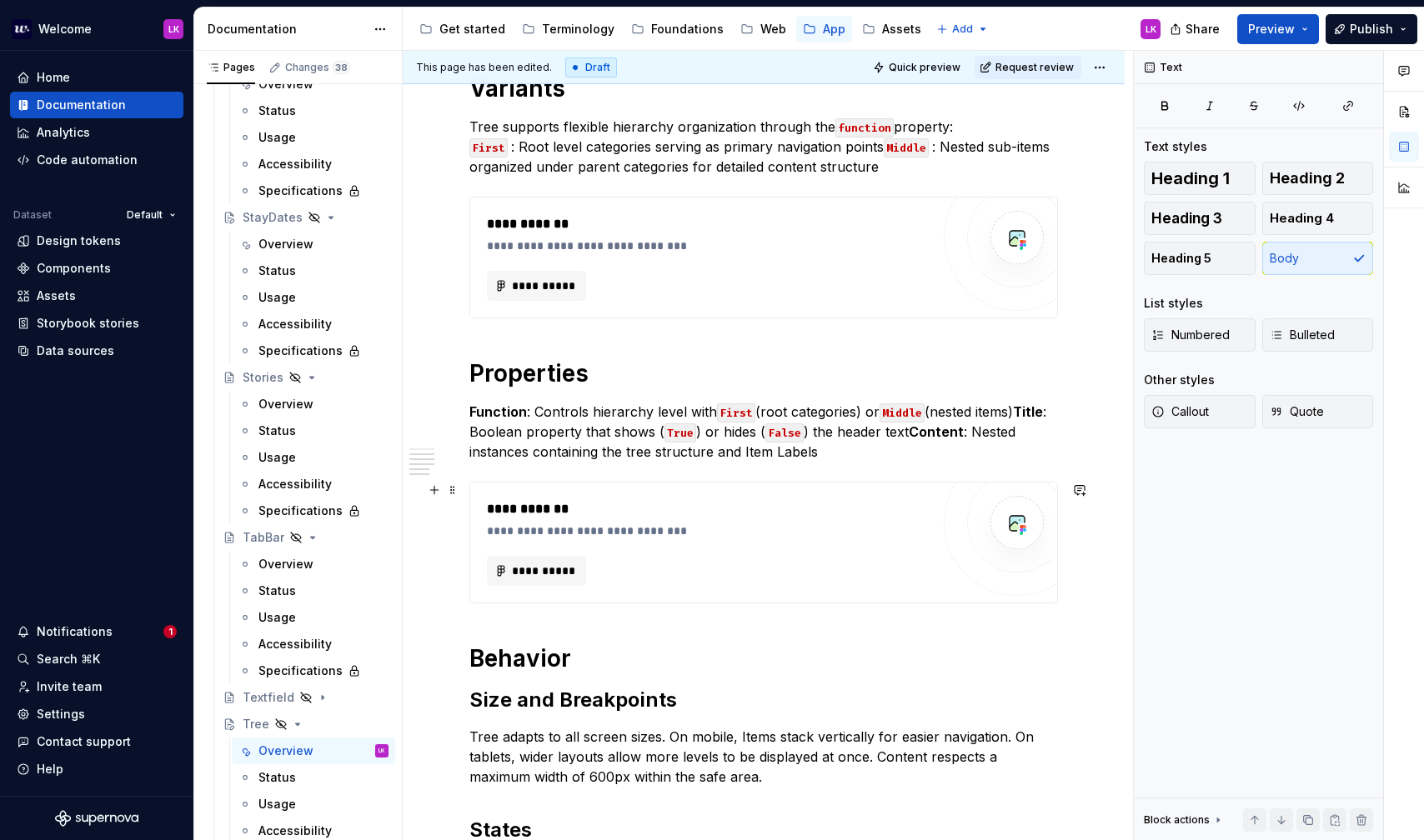
scroll to position [613, 0]
click at [538, 410] on p "Function : Controls hierarchy level with First (root categories) or Middle (nes…" at bounding box center [764, 432] width 589 height 60
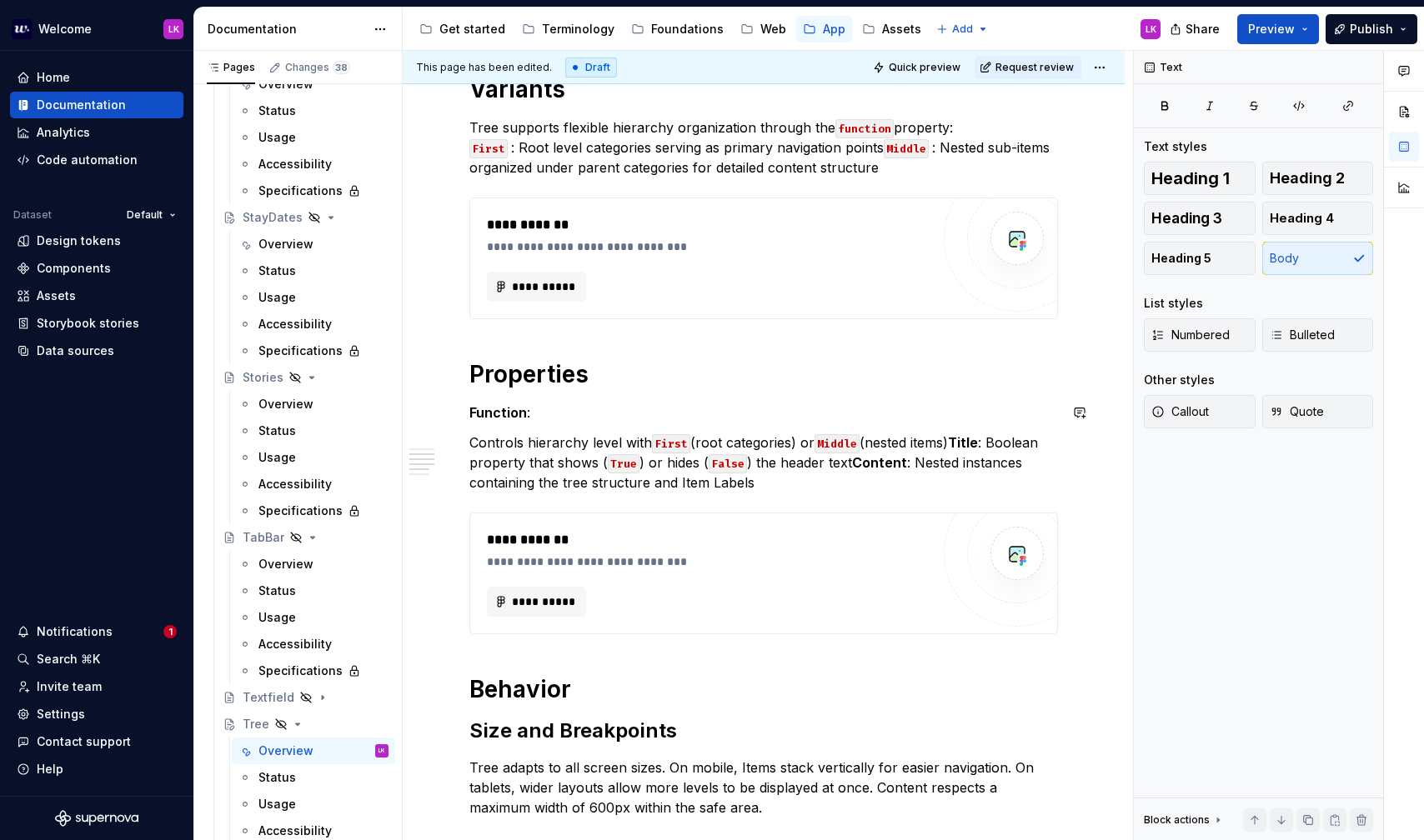
click at [551, 394] on div "**********" at bounding box center [764, 368] width 589 height 1265
click at [538, 406] on p "Function :" at bounding box center [764, 412] width 589 height 20
click at [482, 415] on strong "Function" at bounding box center [498, 412] width 58 height 17
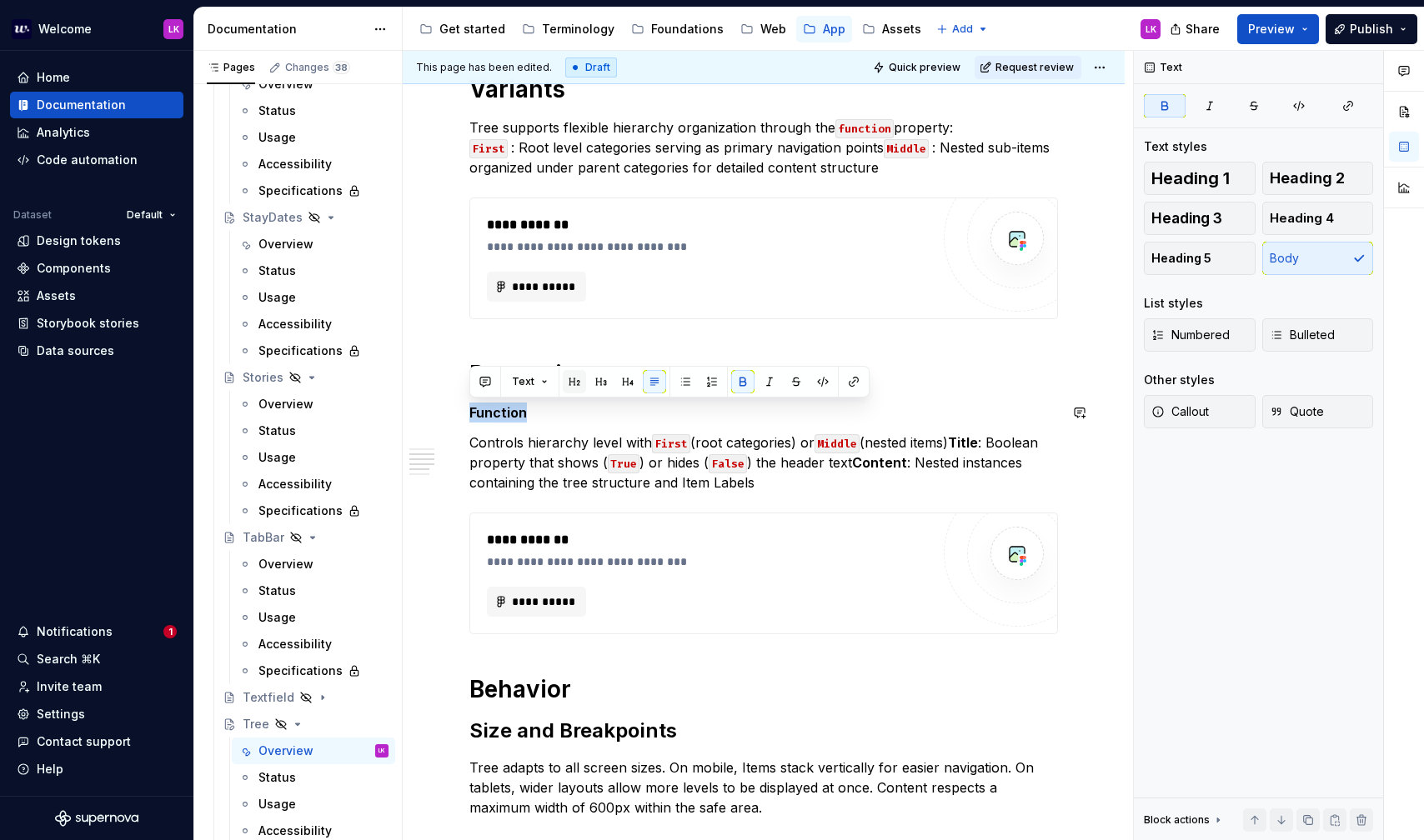
click at [576, 379] on button "button" at bounding box center [574, 381] width 23 height 23
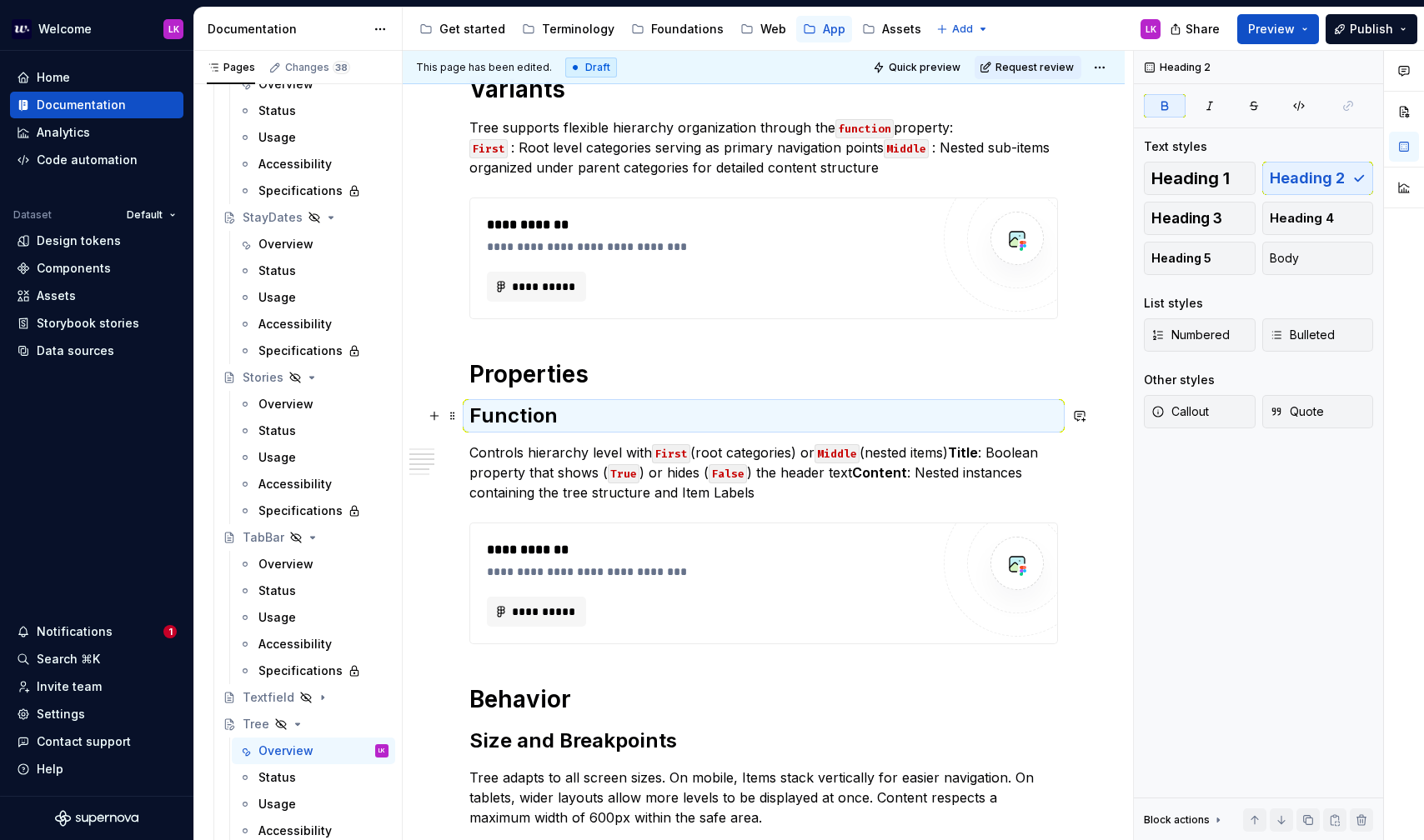
click at [564, 423] on h2 "Function" at bounding box center [764, 415] width 589 height 26
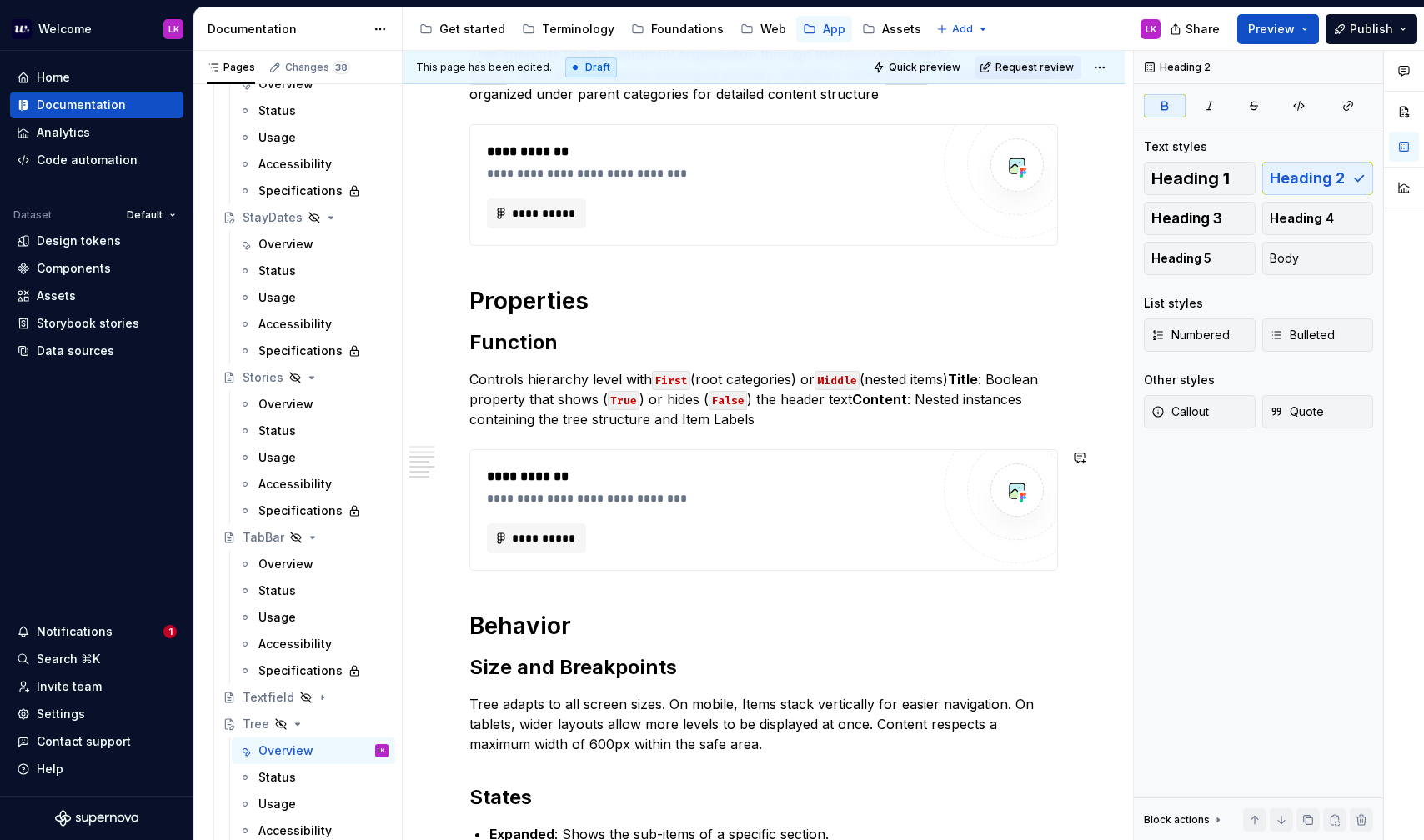
scroll to position [919, 0]
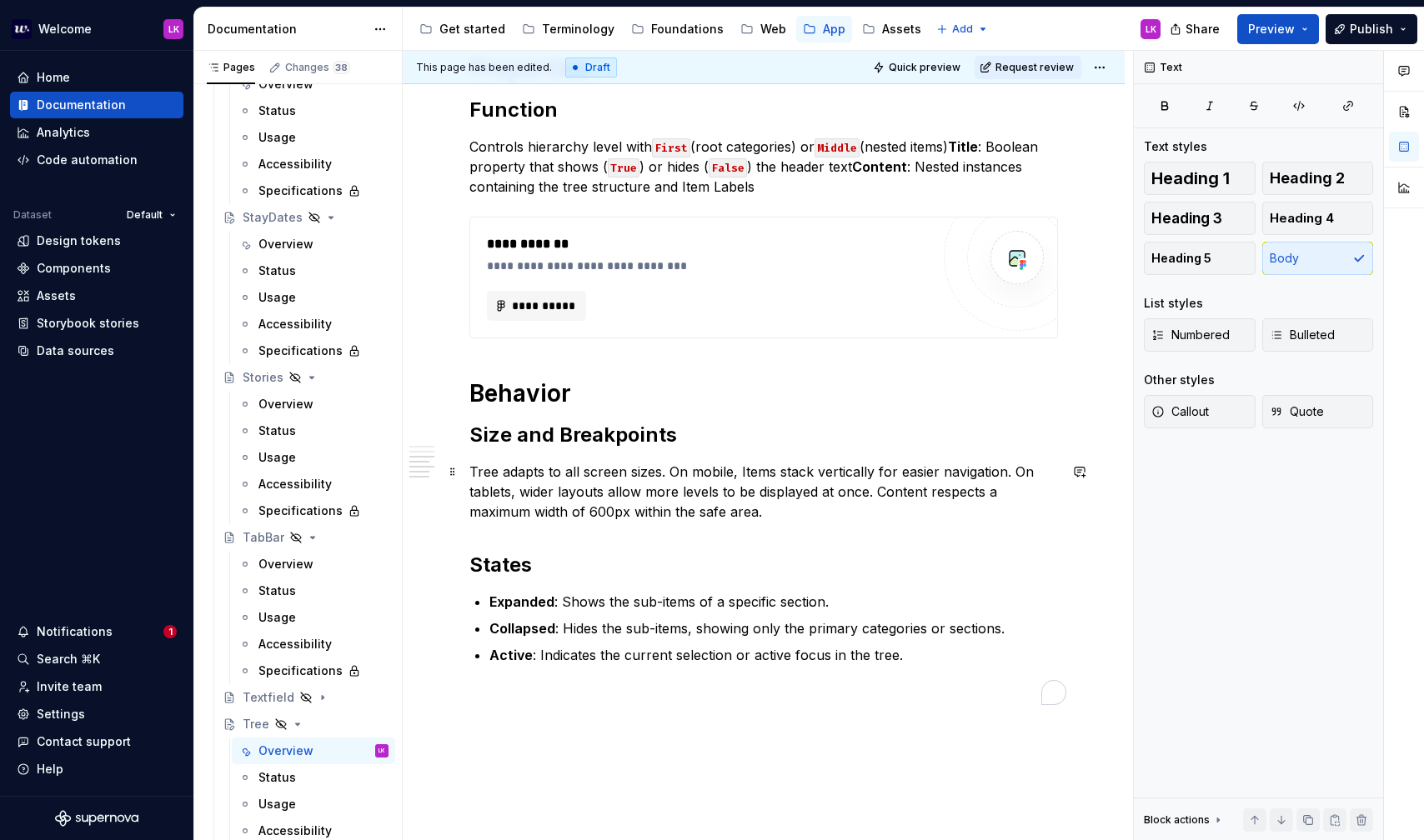
click at [506, 475] on p "Tree adapts to all screen sizes. On mobile, Items stack vertically for easier n…" at bounding box center [764, 491] width 589 height 60
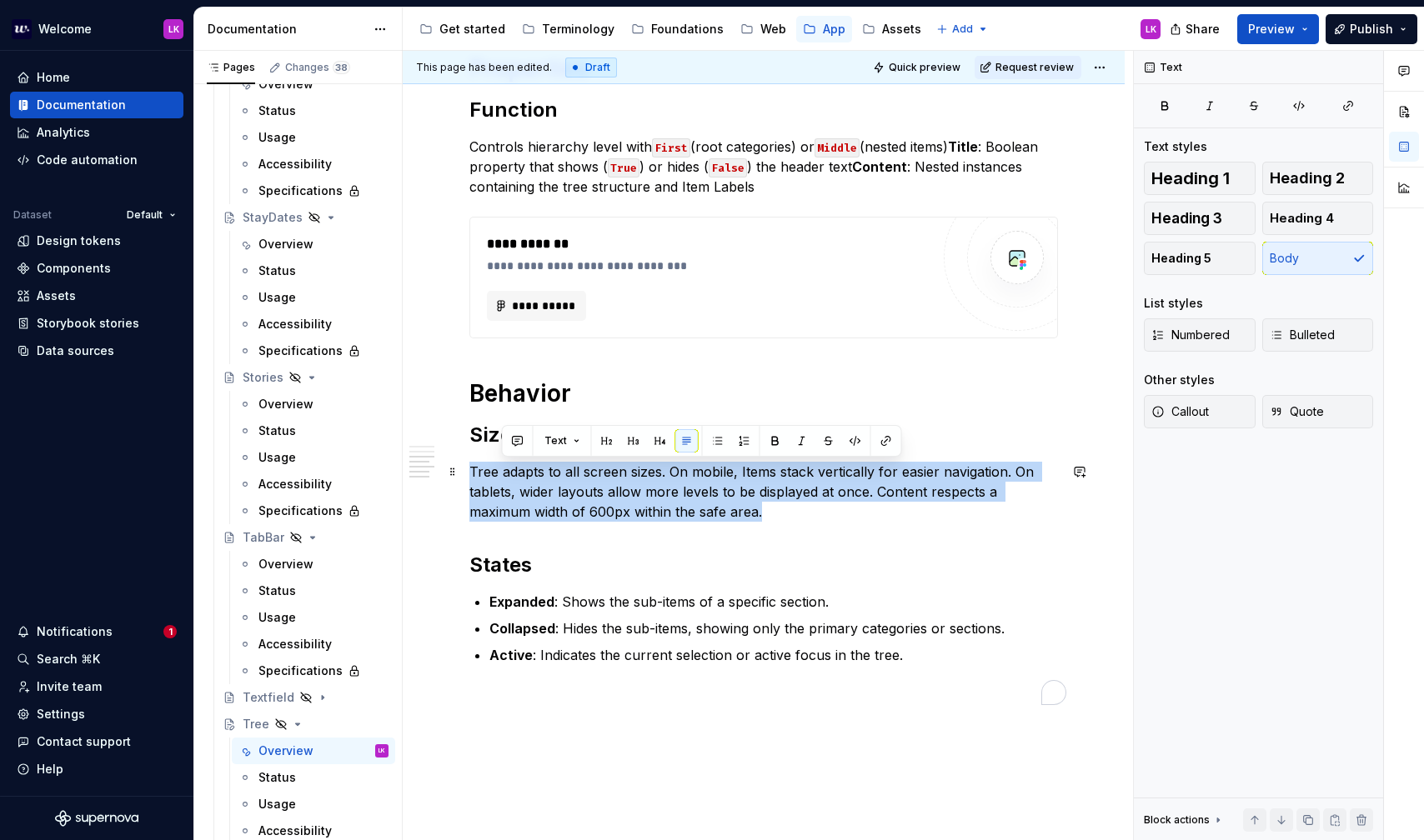
click at [506, 475] on p "Tree adapts to all screen sizes. On mobile, Items stack vertically for easier n…" at bounding box center [764, 491] width 589 height 60
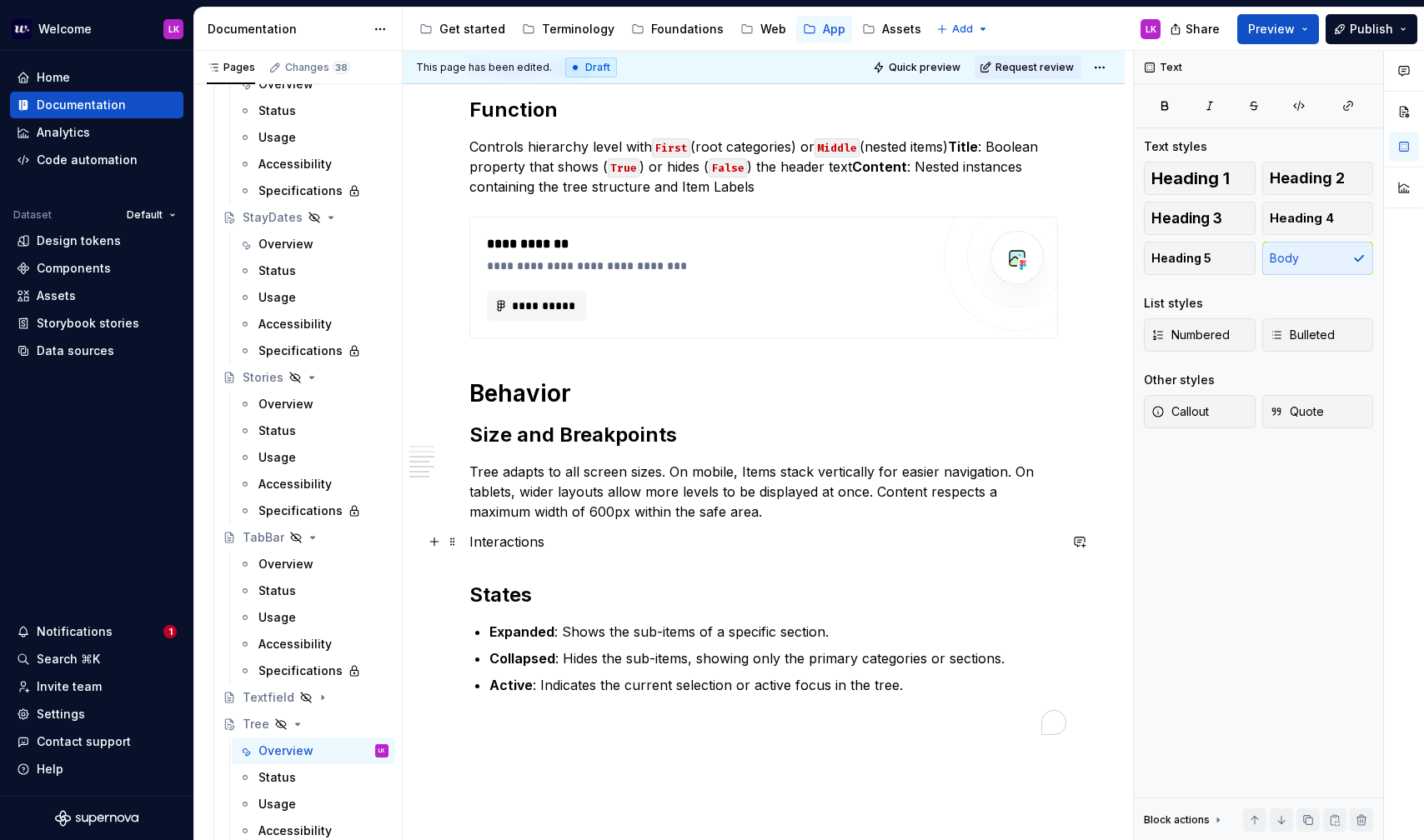
click at [493, 538] on p "Interactions" at bounding box center [764, 542] width 589 height 20
click at [576, 514] on button "button" at bounding box center [574, 510] width 23 height 23
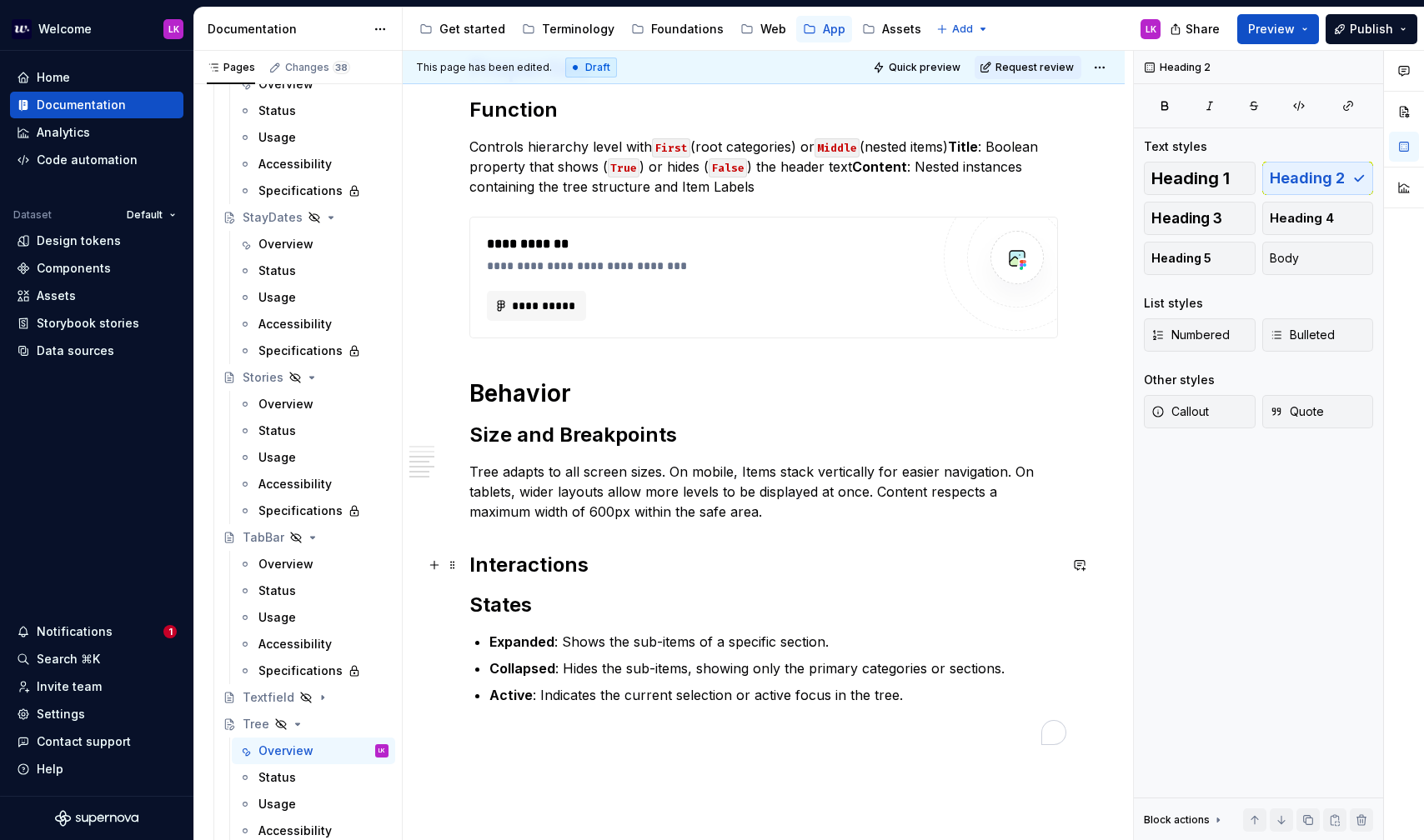
click at [608, 565] on h2 "Interactions" at bounding box center [764, 565] width 589 height 26
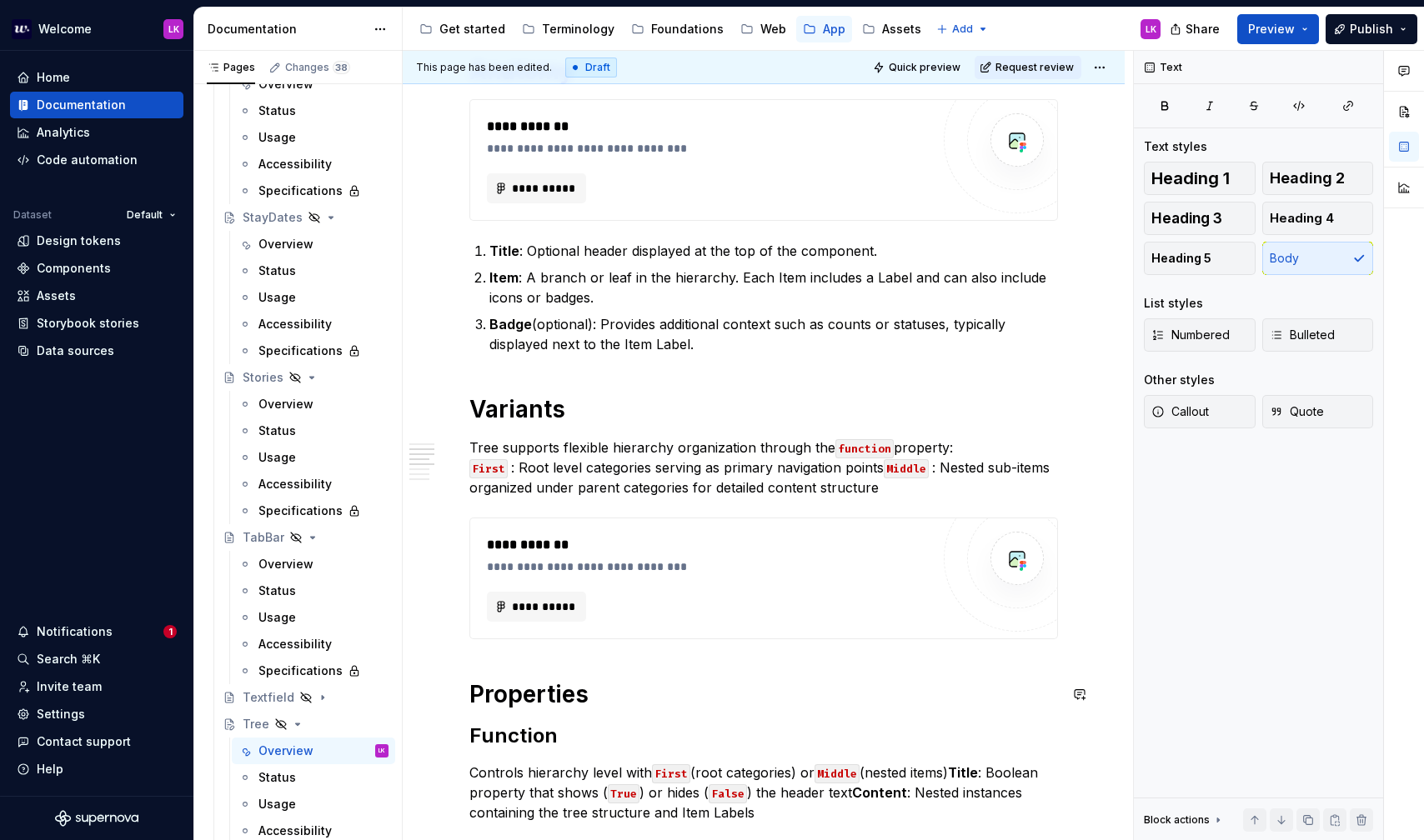
scroll to position [0, 0]
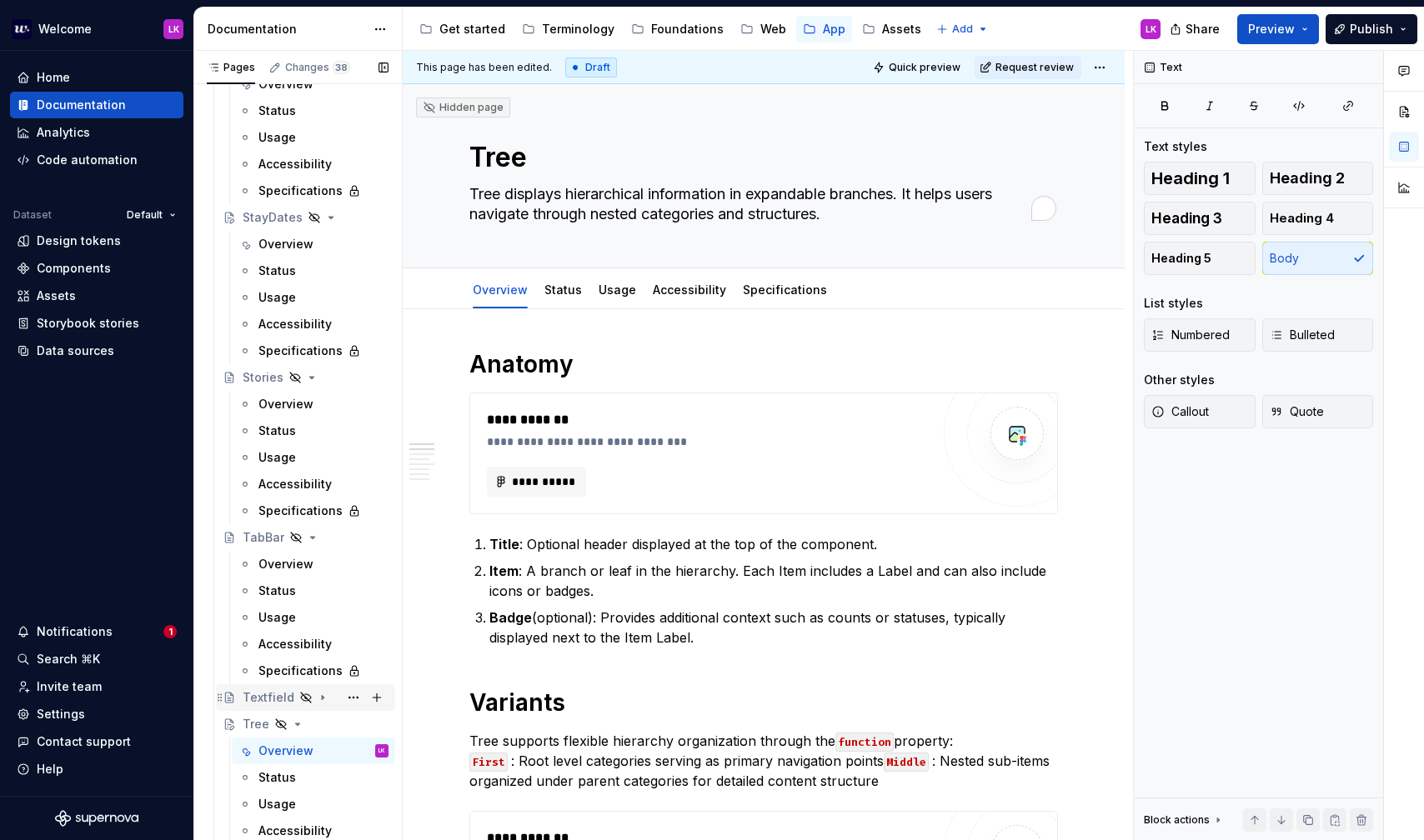
click at [321, 701] on icon "Page tree" at bounding box center [322, 698] width 14 height 14
click at [292, 722] on div "Overview" at bounding box center [286, 724] width 55 height 17
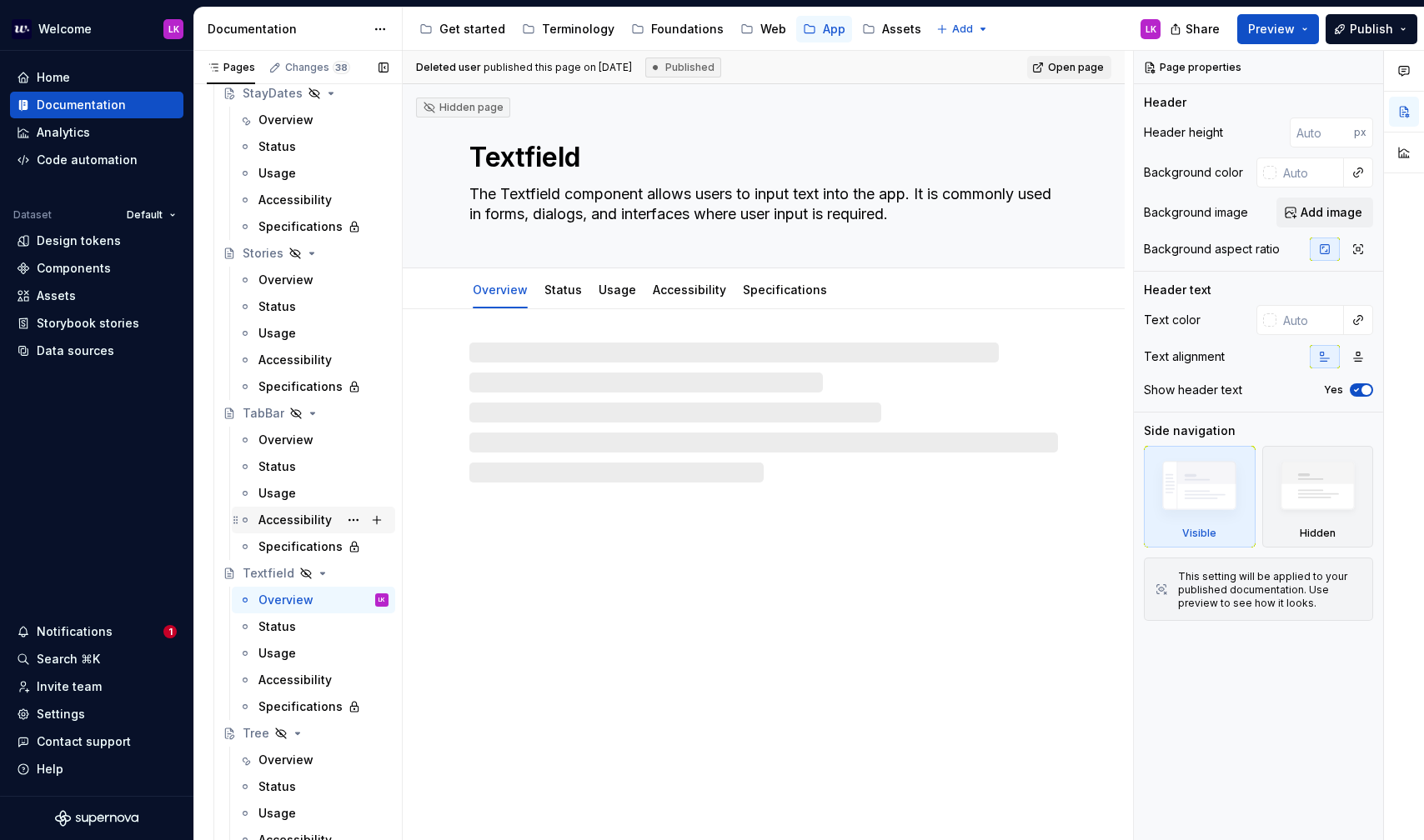
scroll to position [2439, 0]
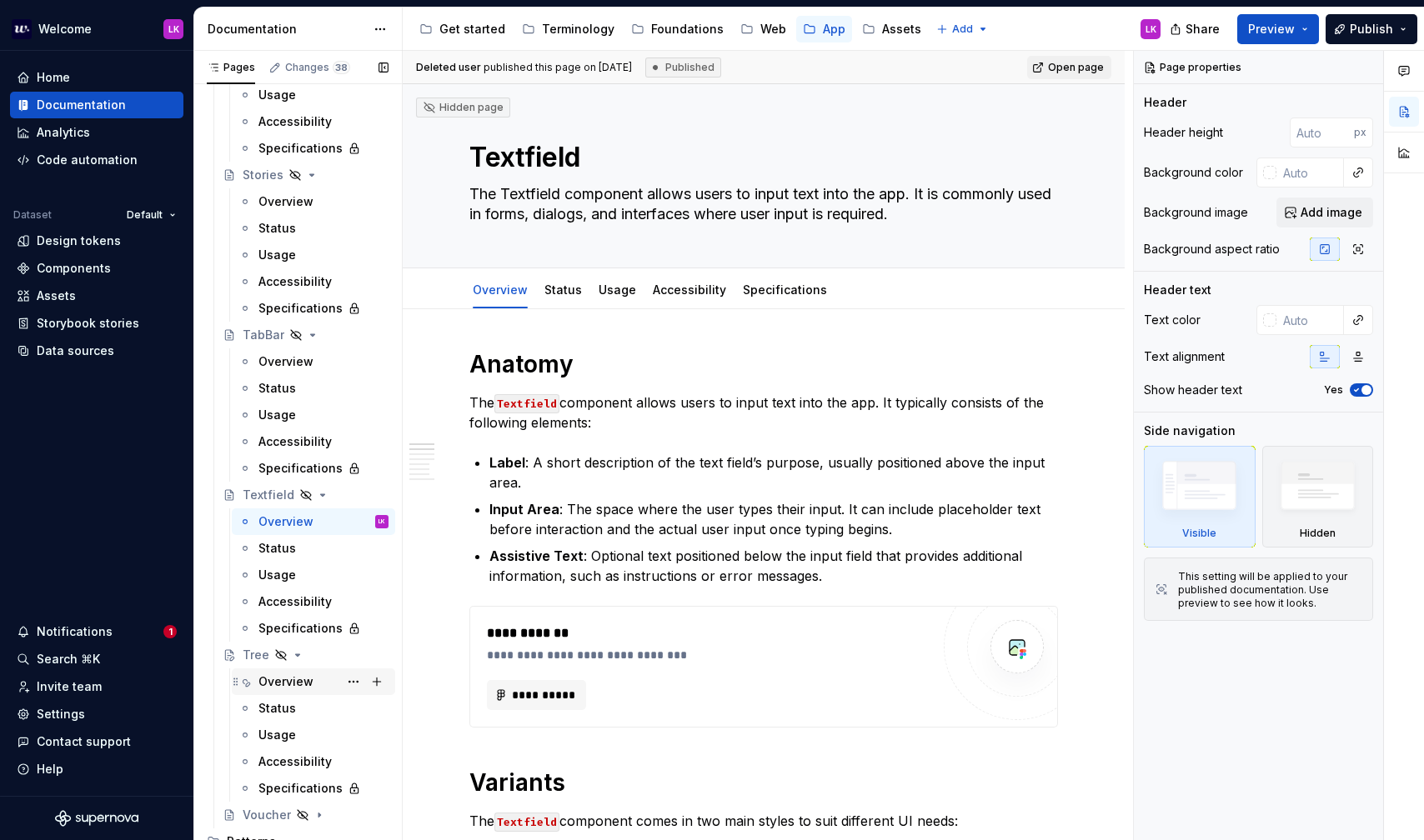
click at [310, 672] on div "Overview" at bounding box center [323, 681] width 130 height 23
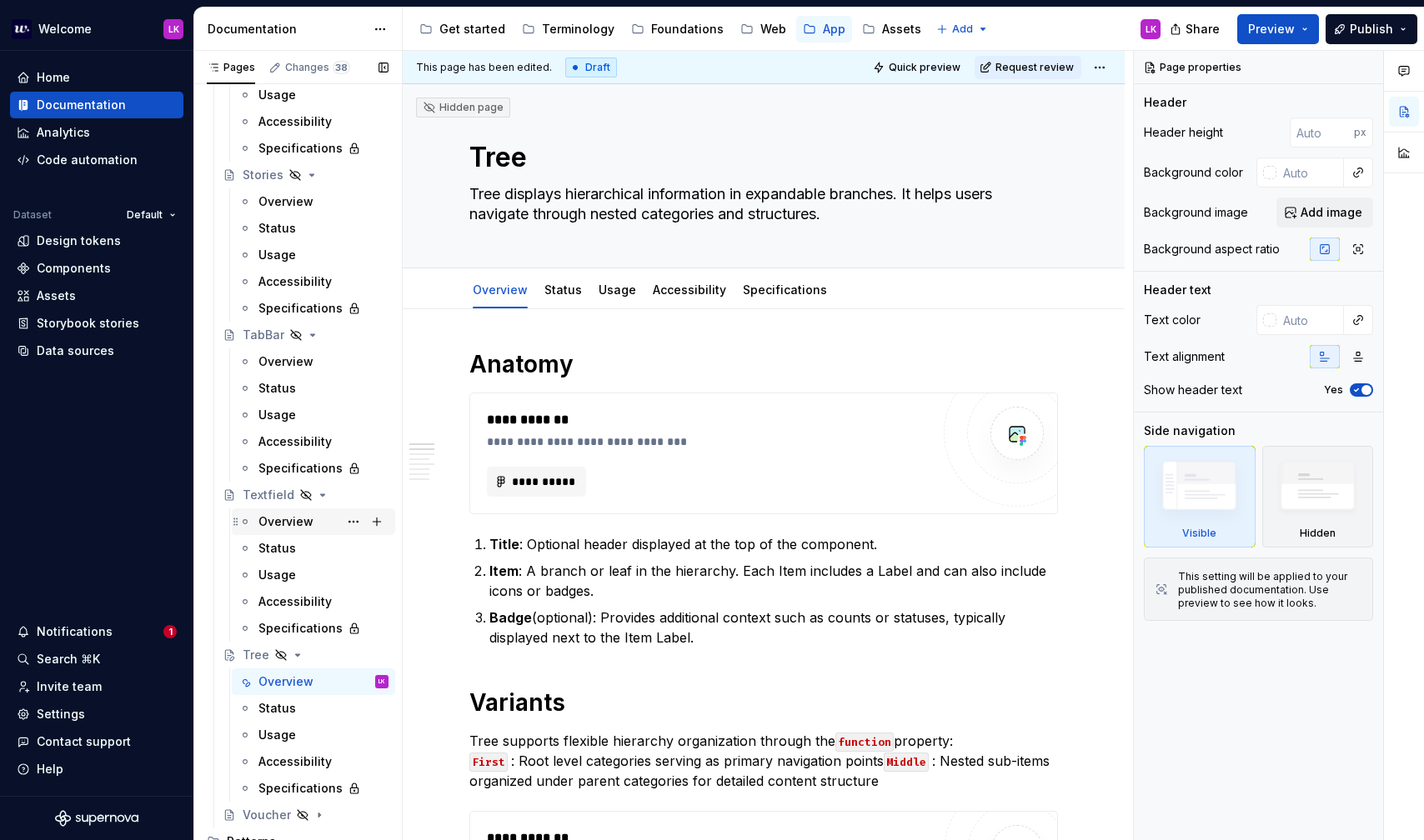
click at [298, 526] on div "Overview" at bounding box center [286, 522] width 55 height 17
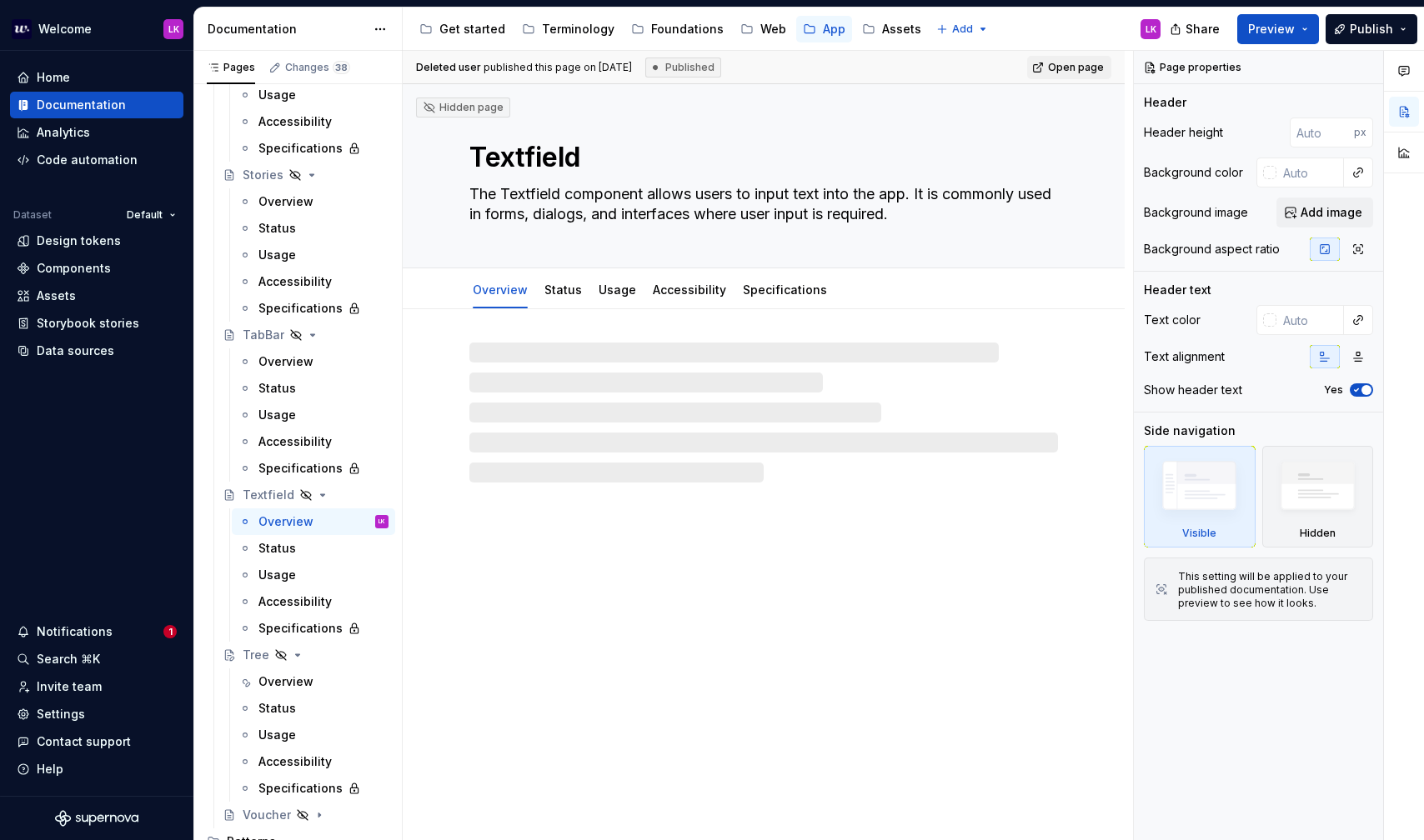
type textarea "*"
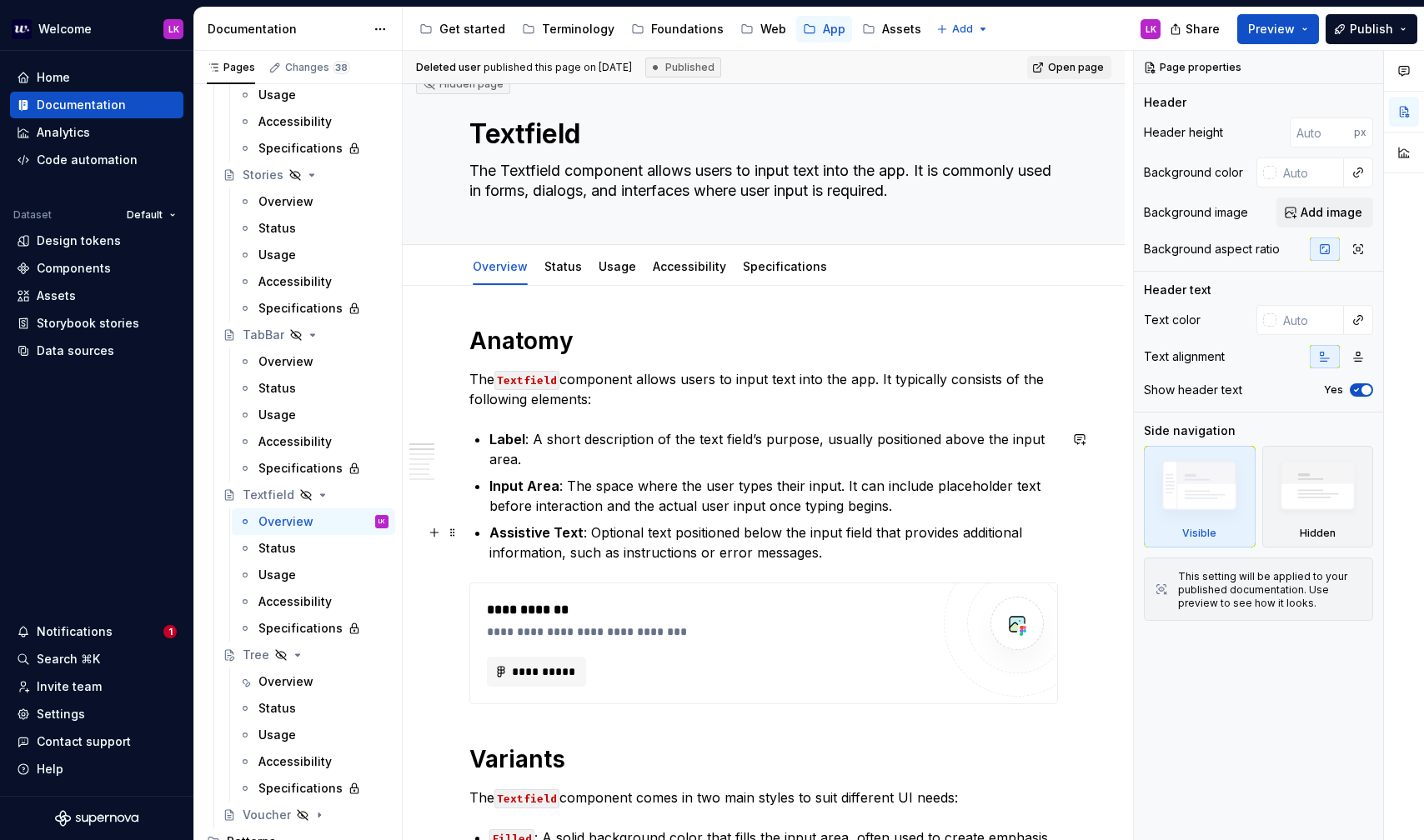
scroll to position [19, 0]
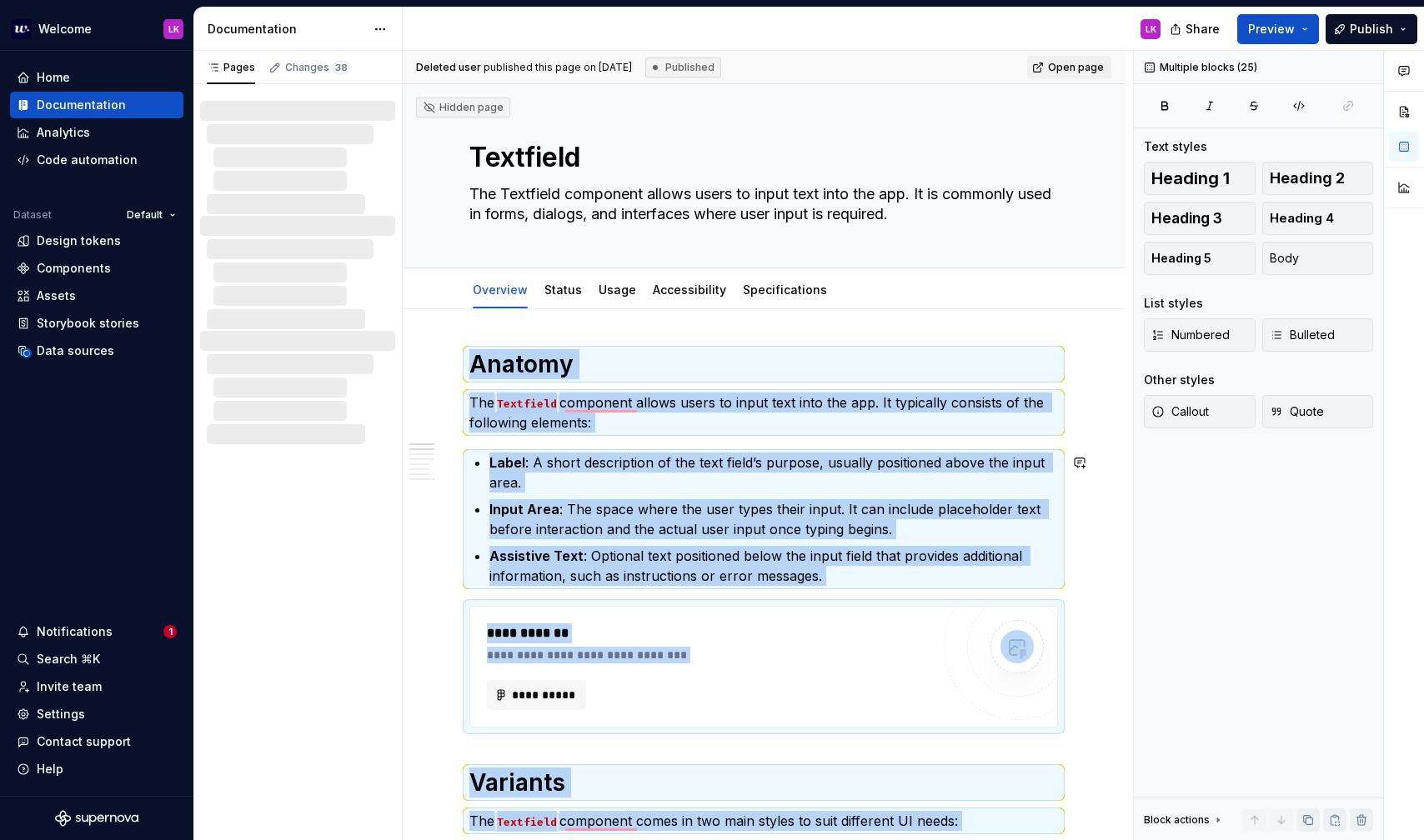
copy div "**********"
type textarea "*"
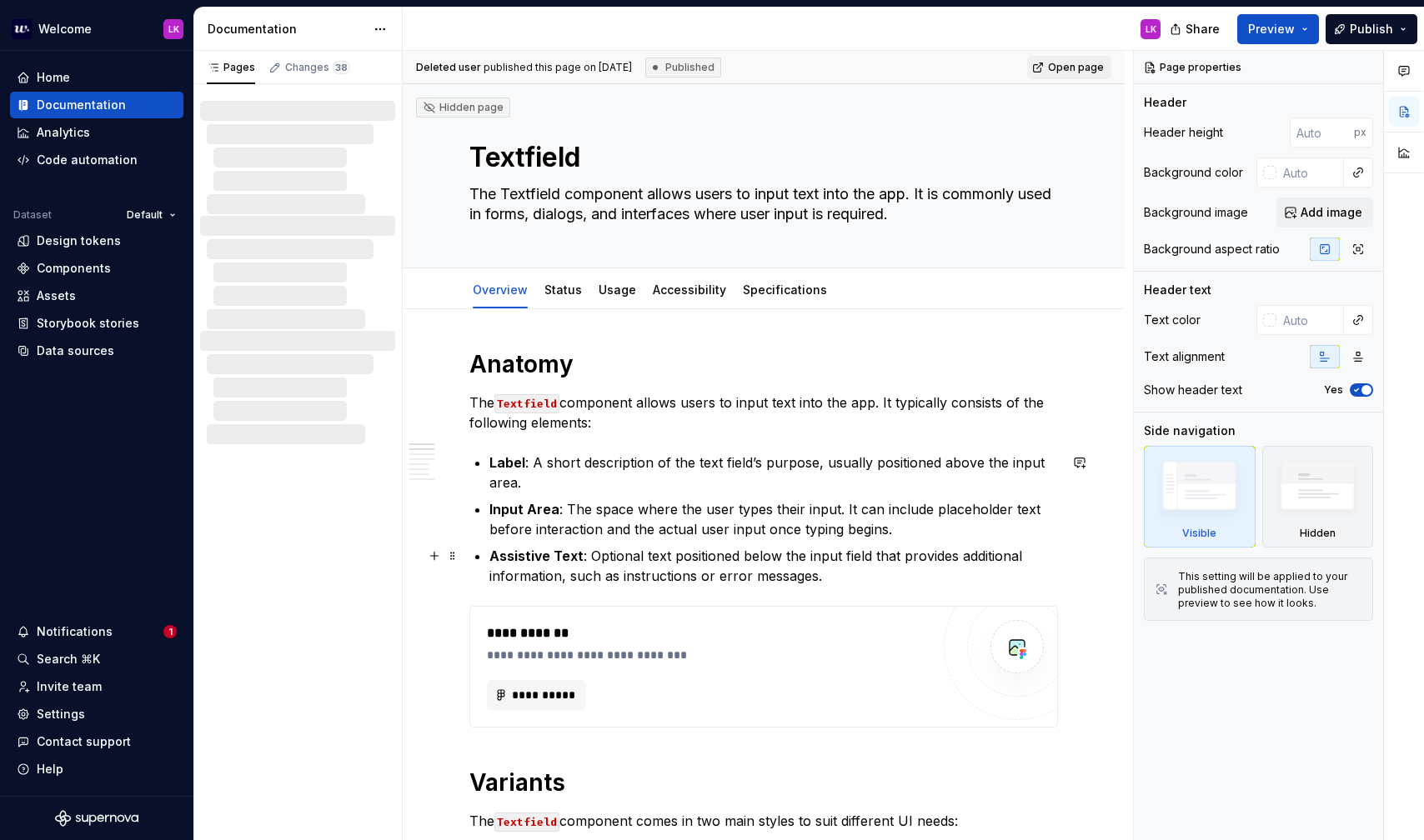
click at [838, 570] on p "Assistive Text : Optional text positioned below the input field that provides a…" at bounding box center [773, 565] width 568 height 40
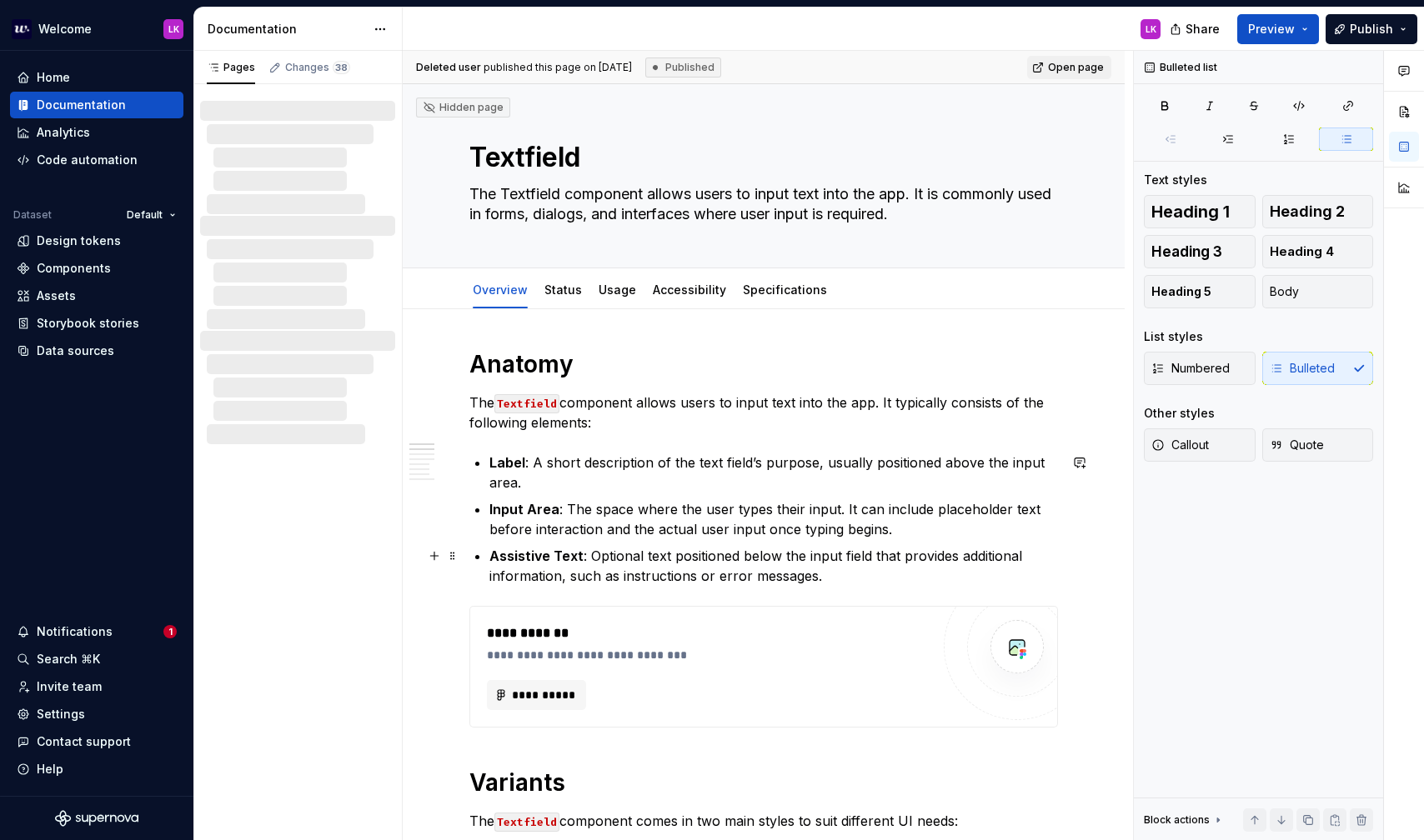
type textarea "*"
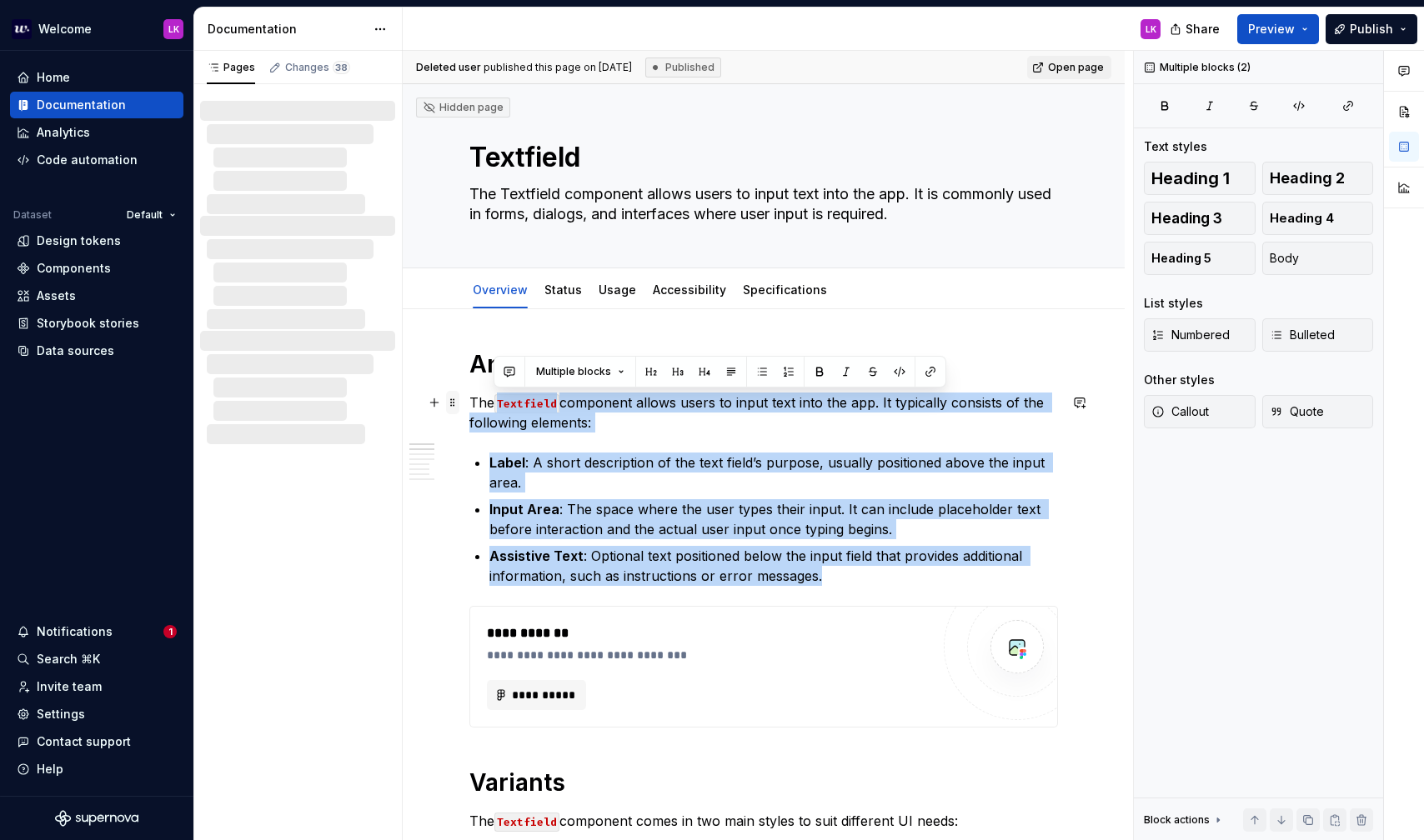
drag, startPoint x: 844, startPoint y: 578, endPoint x: 456, endPoint y: 399, distance: 427.3
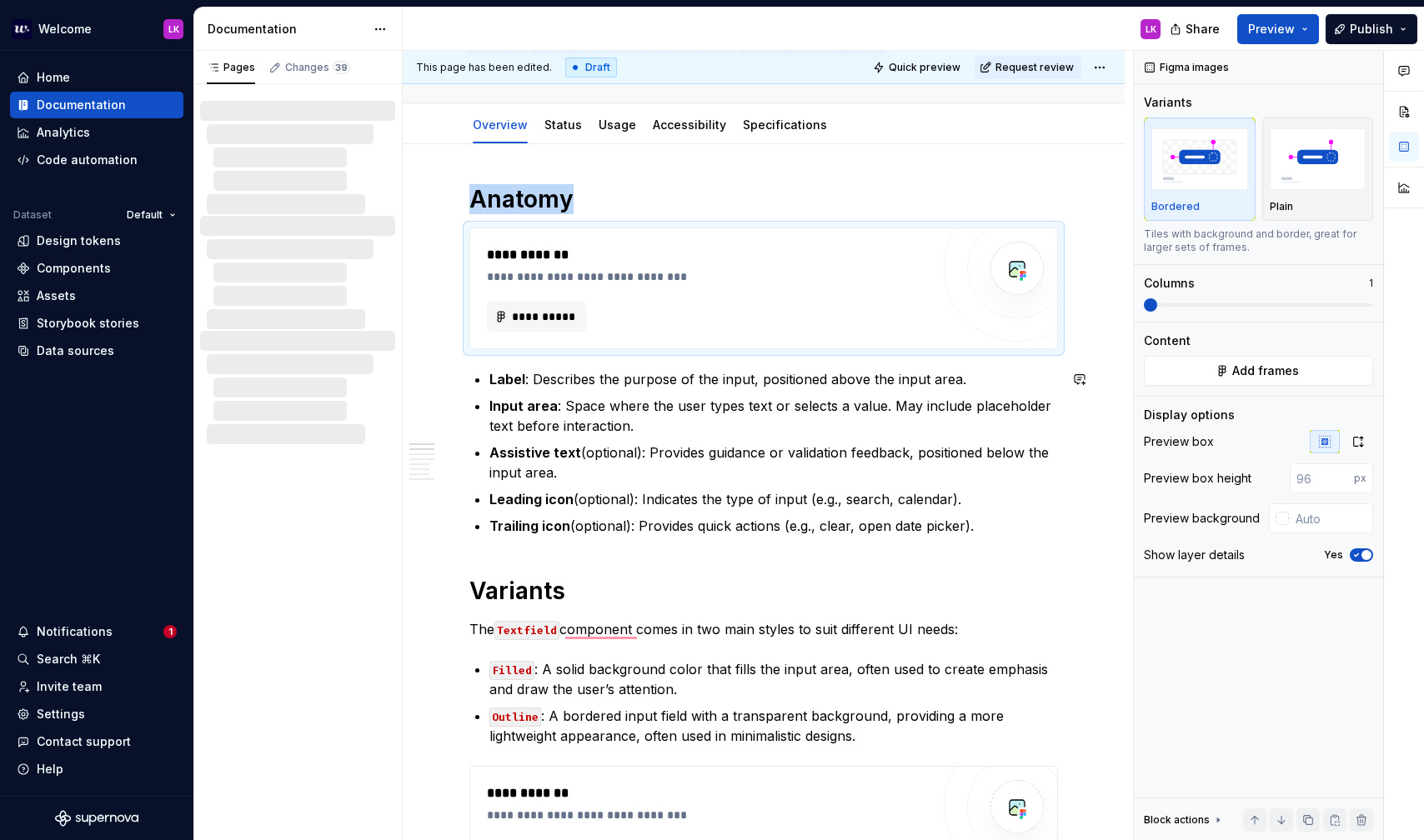
scroll to position [165, 0]
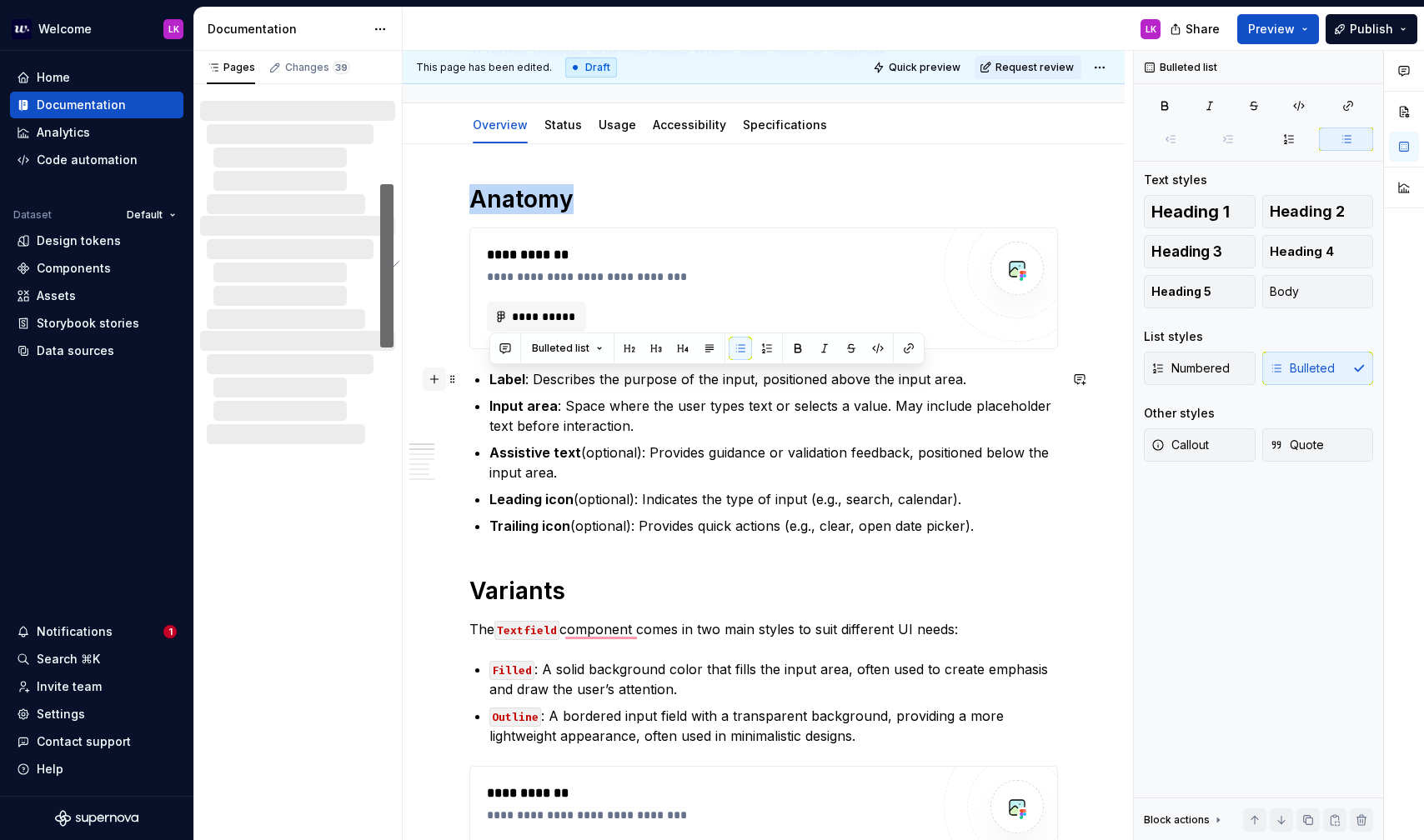
drag, startPoint x: 984, startPoint y: 526, endPoint x: 437, endPoint y: 370, distance: 568.8
click at [749, 347] on span at bounding box center [740, 348] width 23 height 23
click at [771, 347] on button "button" at bounding box center [766, 348] width 23 height 23
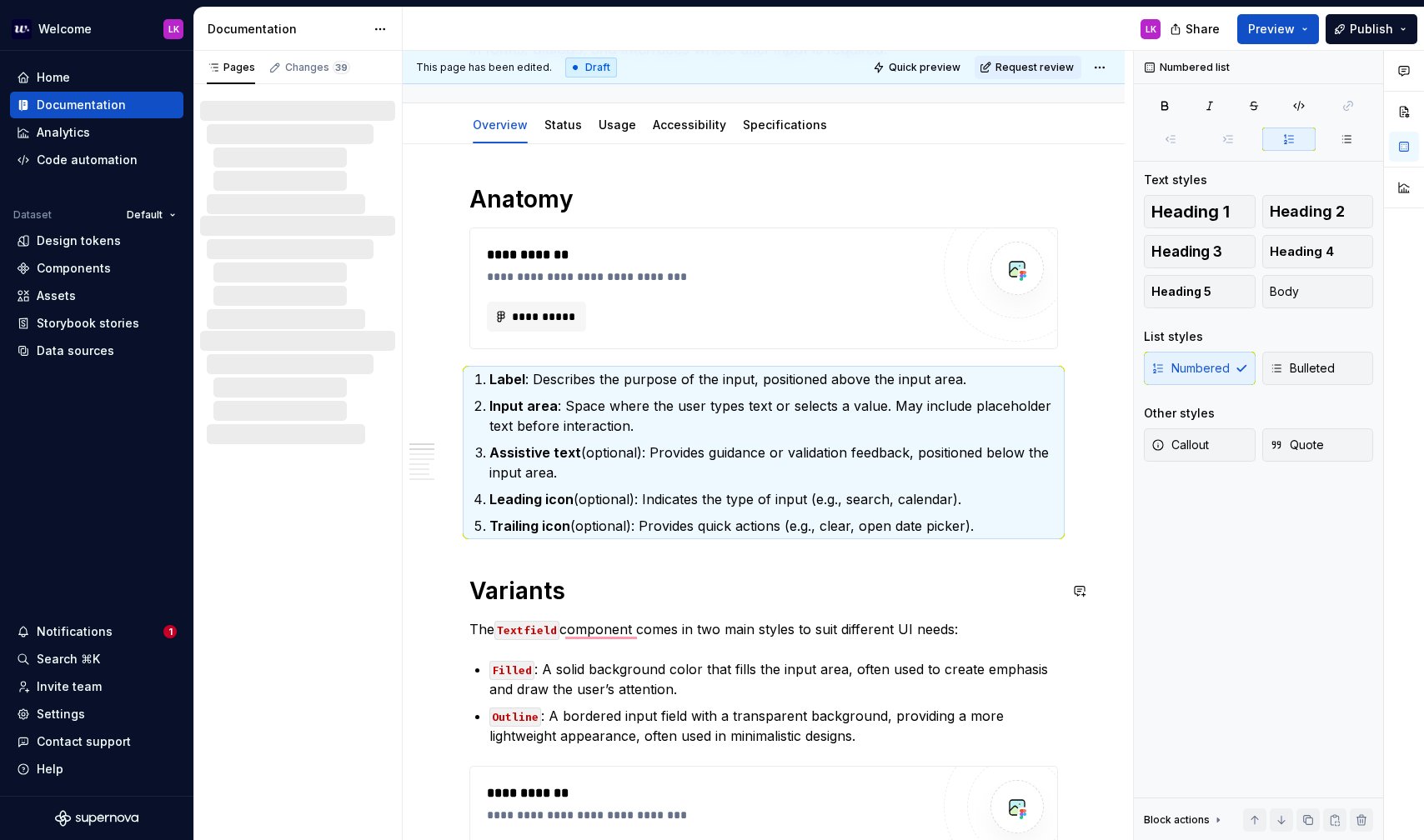
scroll to position [377, 0]
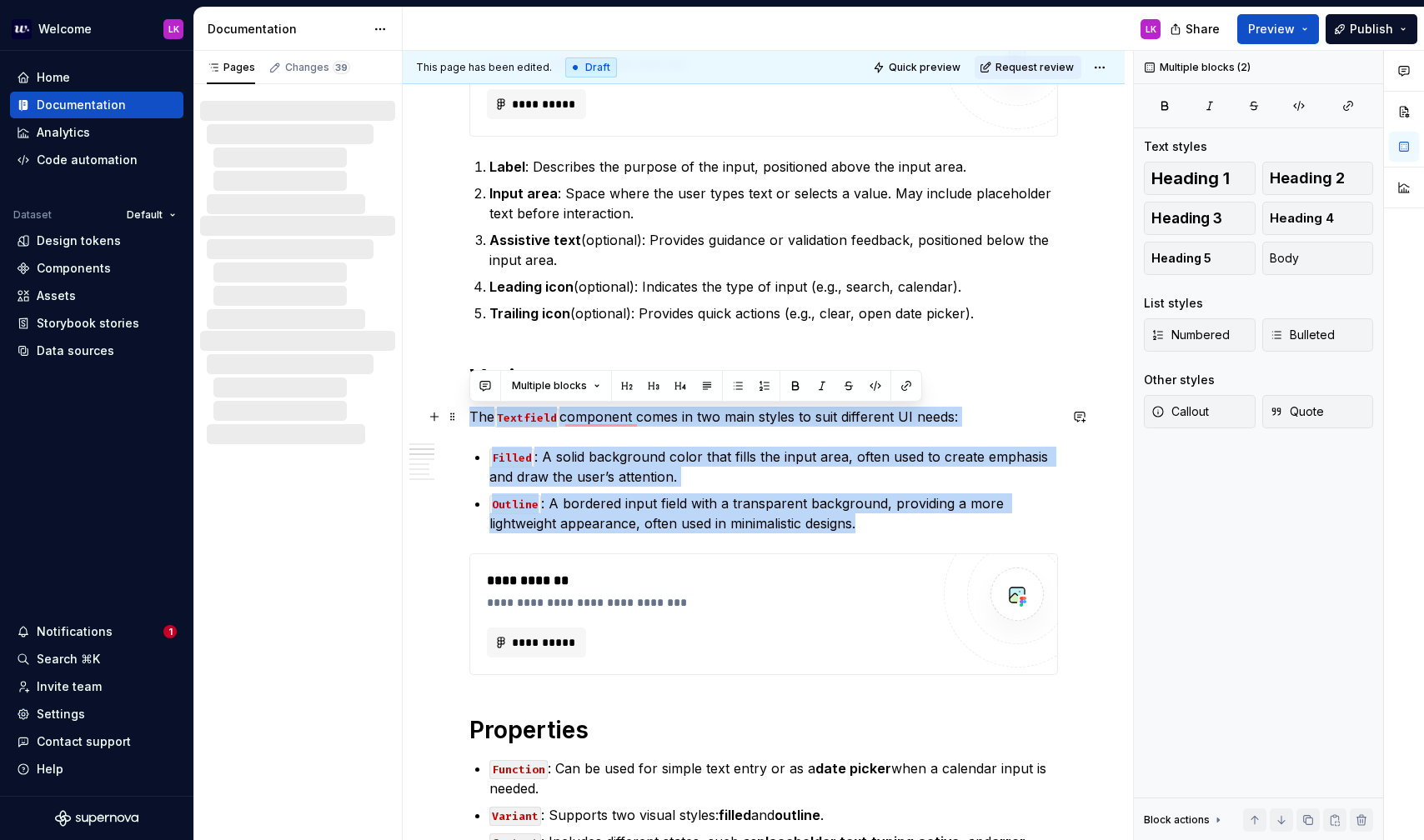
click at [459, 411] on html "Welcome LK Home Documentation Analytics Code automation Dataset Default Design …" at bounding box center [712, 420] width 1424 height 840
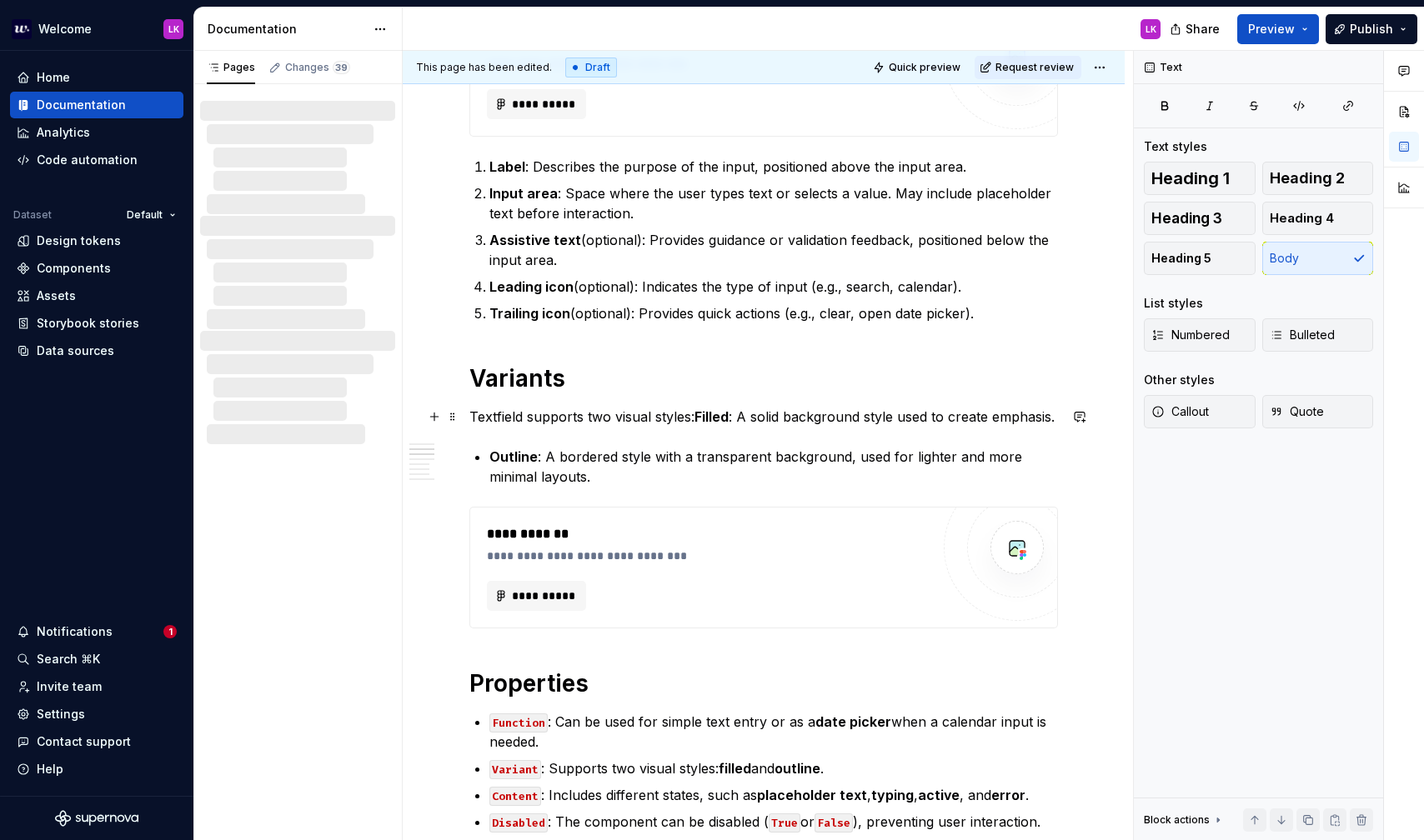
click at [714, 415] on strong "Filled" at bounding box center [712, 417] width 34 height 17
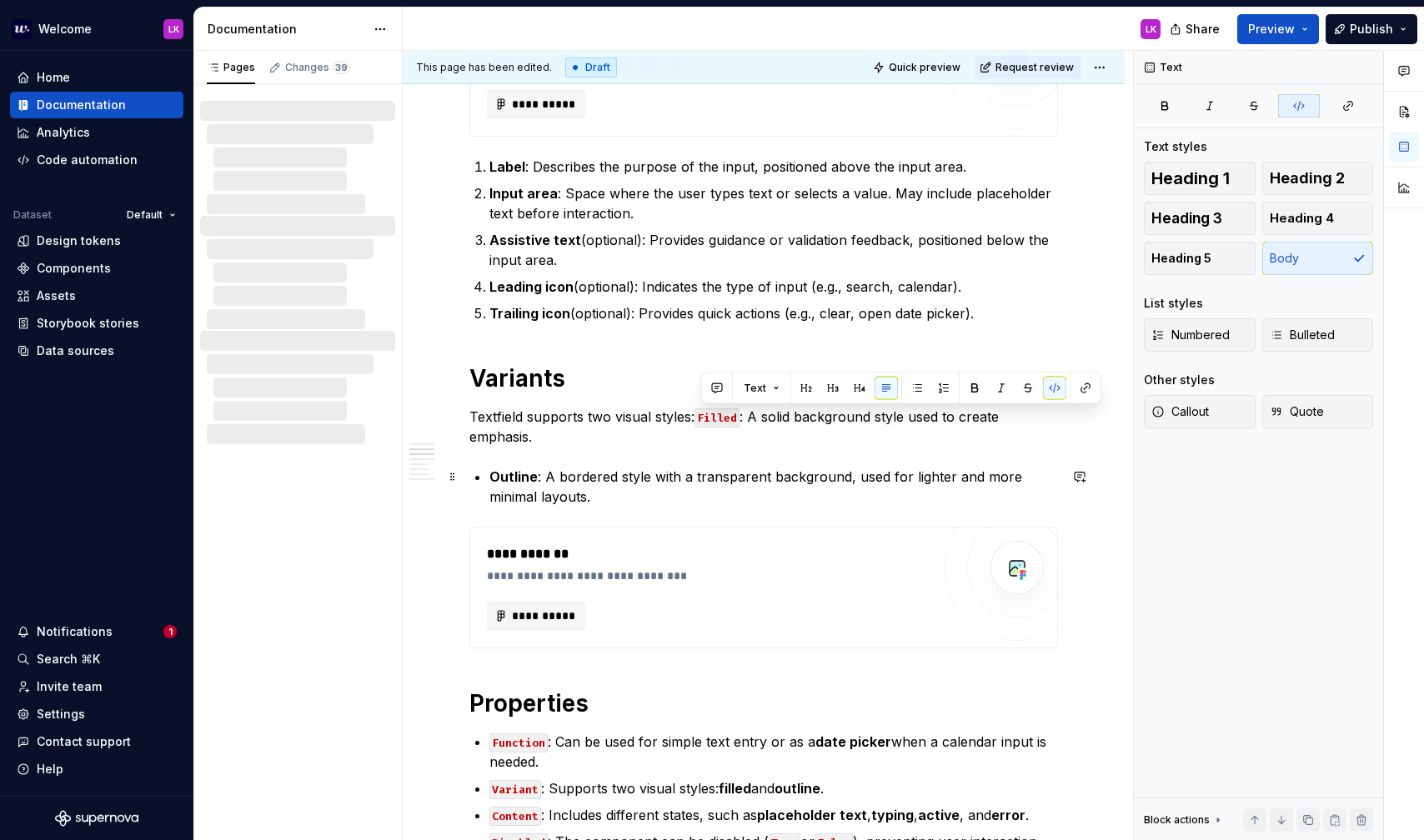
click at [491, 470] on strong "Outline" at bounding box center [513, 477] width 48 height 17
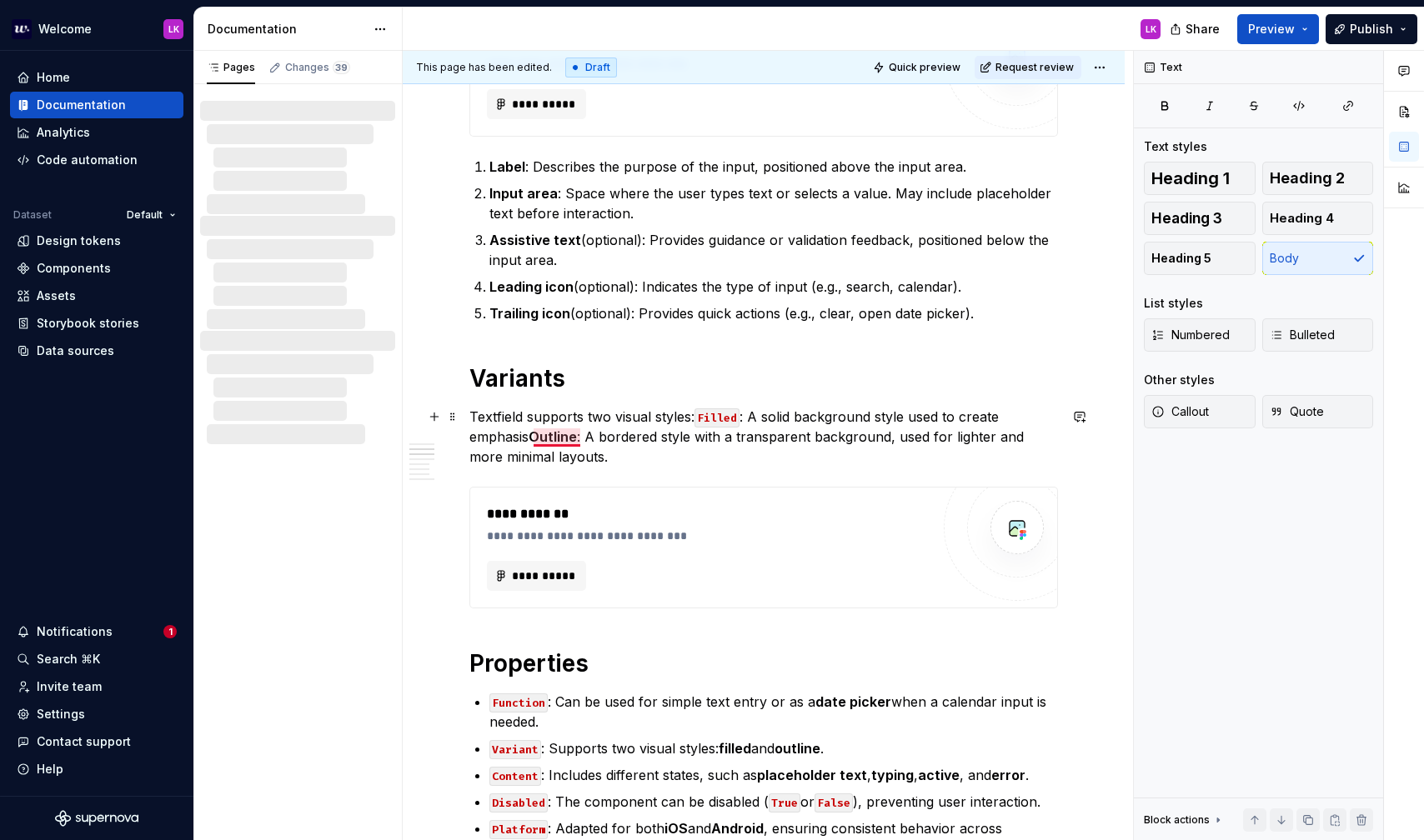
click at [544, 435] on strong "Outline" at bounding box center [552, 437] width 48 height 17
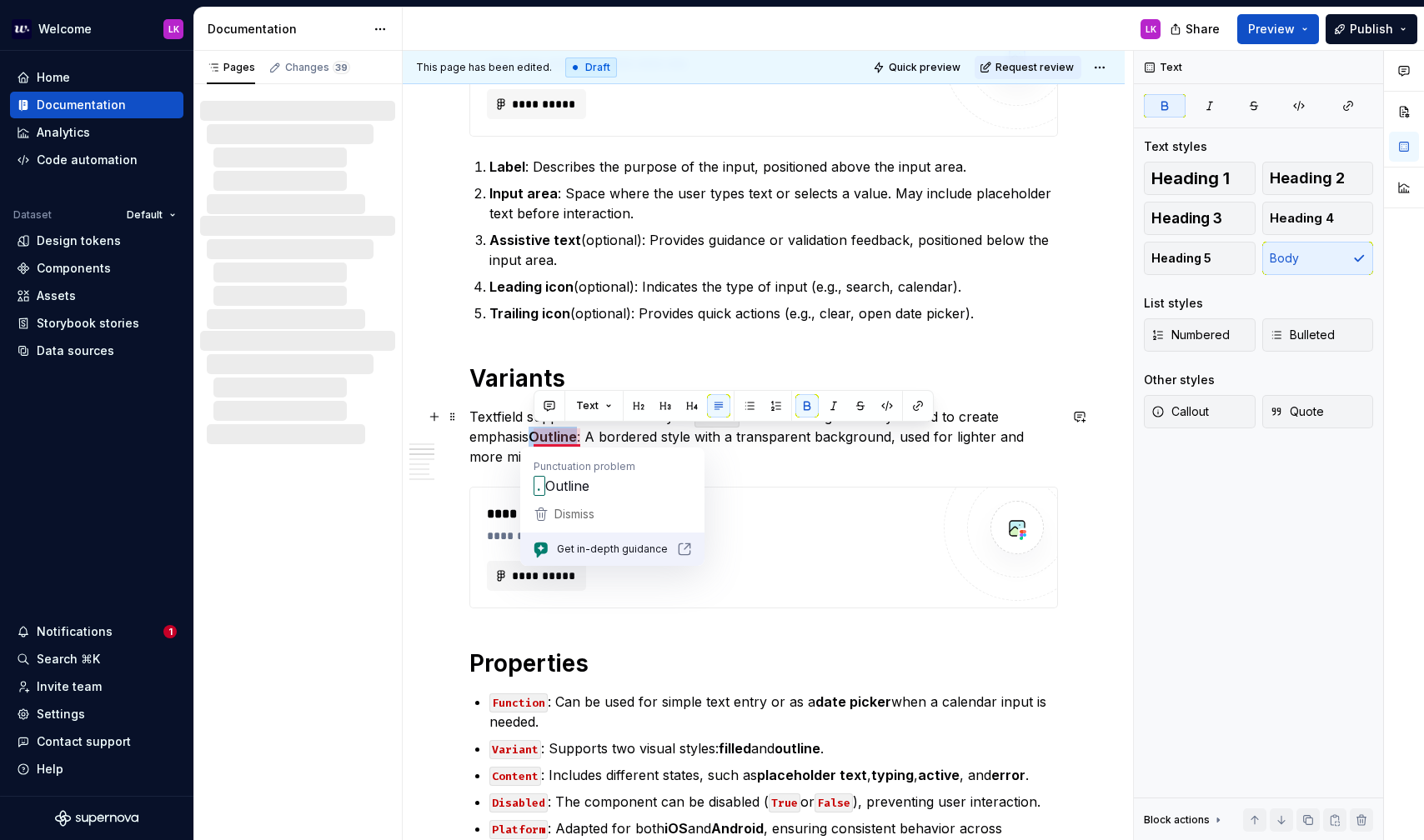
click at [544, 435] on strong "Outline" at bounding box center [552, 437] width 48 height 17
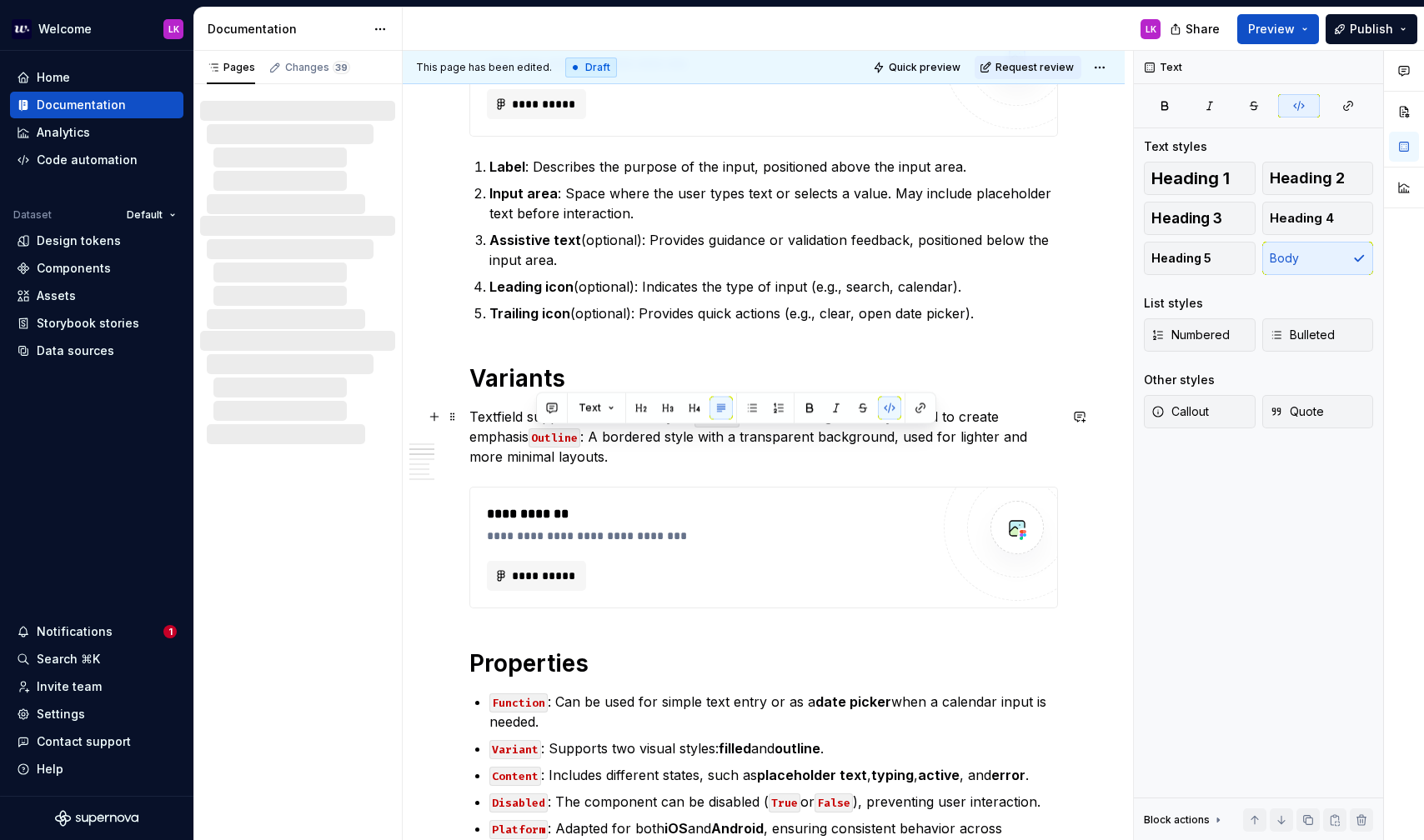
click at [607, 460] on p "Textfield supports two visual styles: Filled : A solid background style used to…" at bounding box center [764, 436] width 589 height 60
type textarea "*"
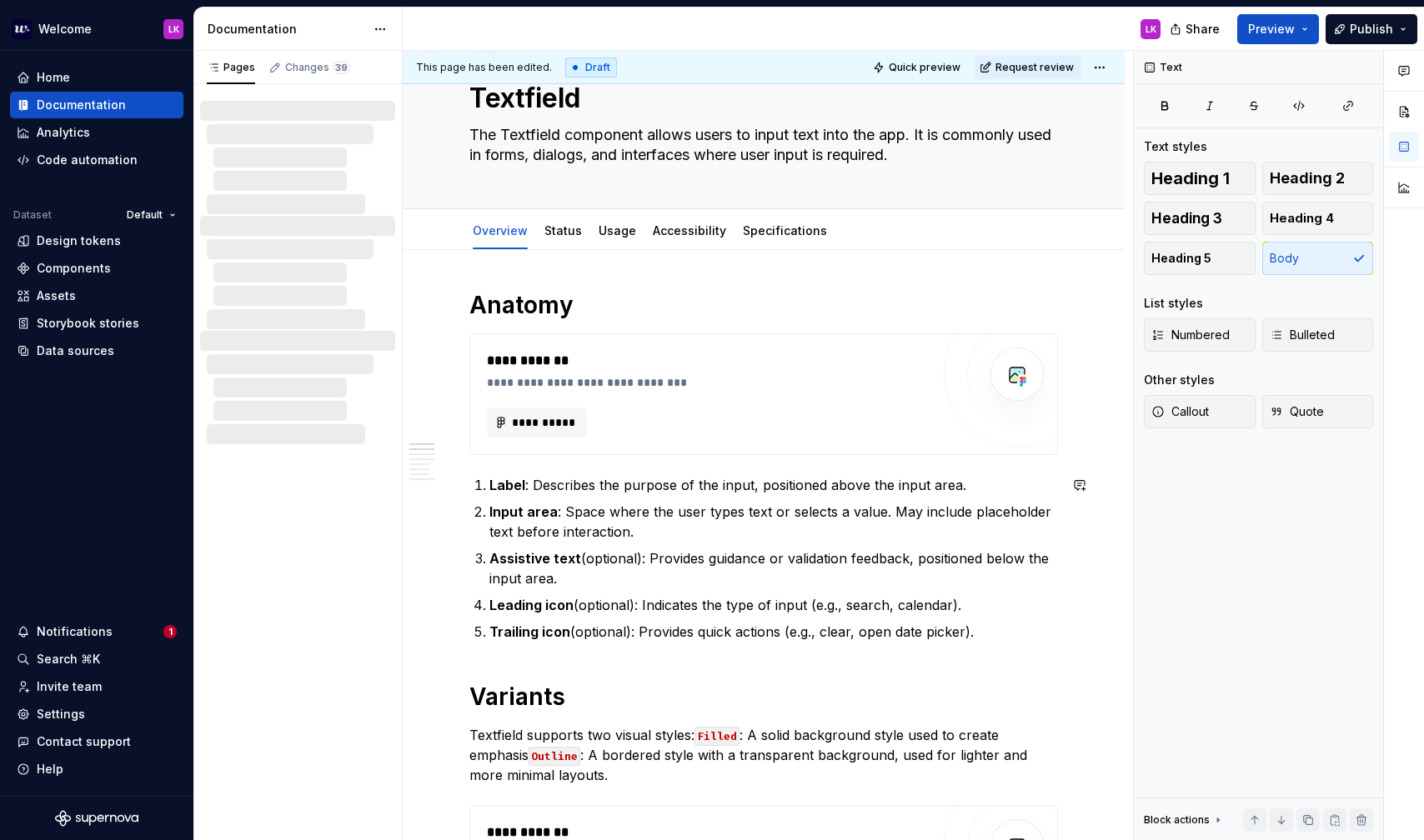
scroll to position [0, 0]
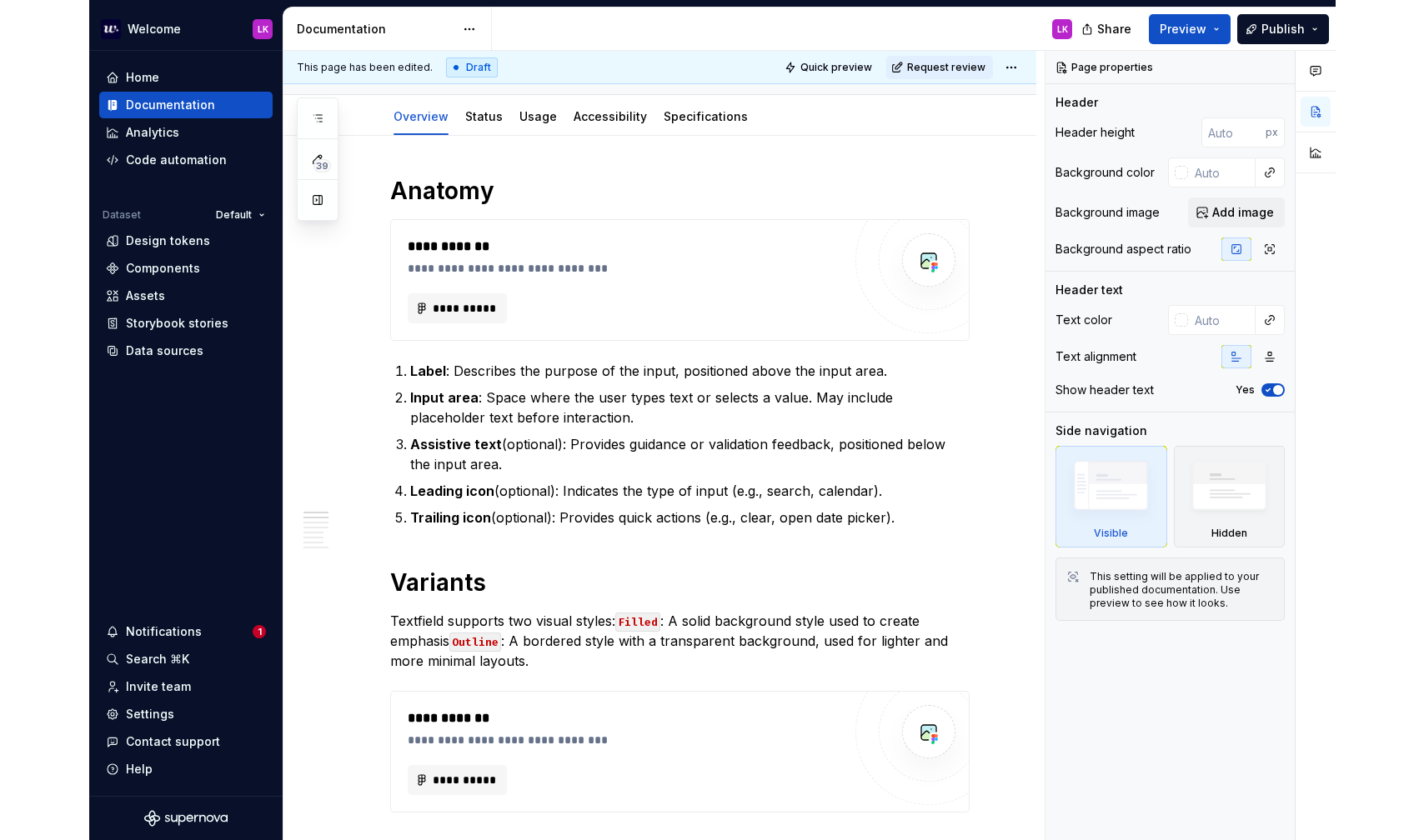
scroll to position [173, 0]
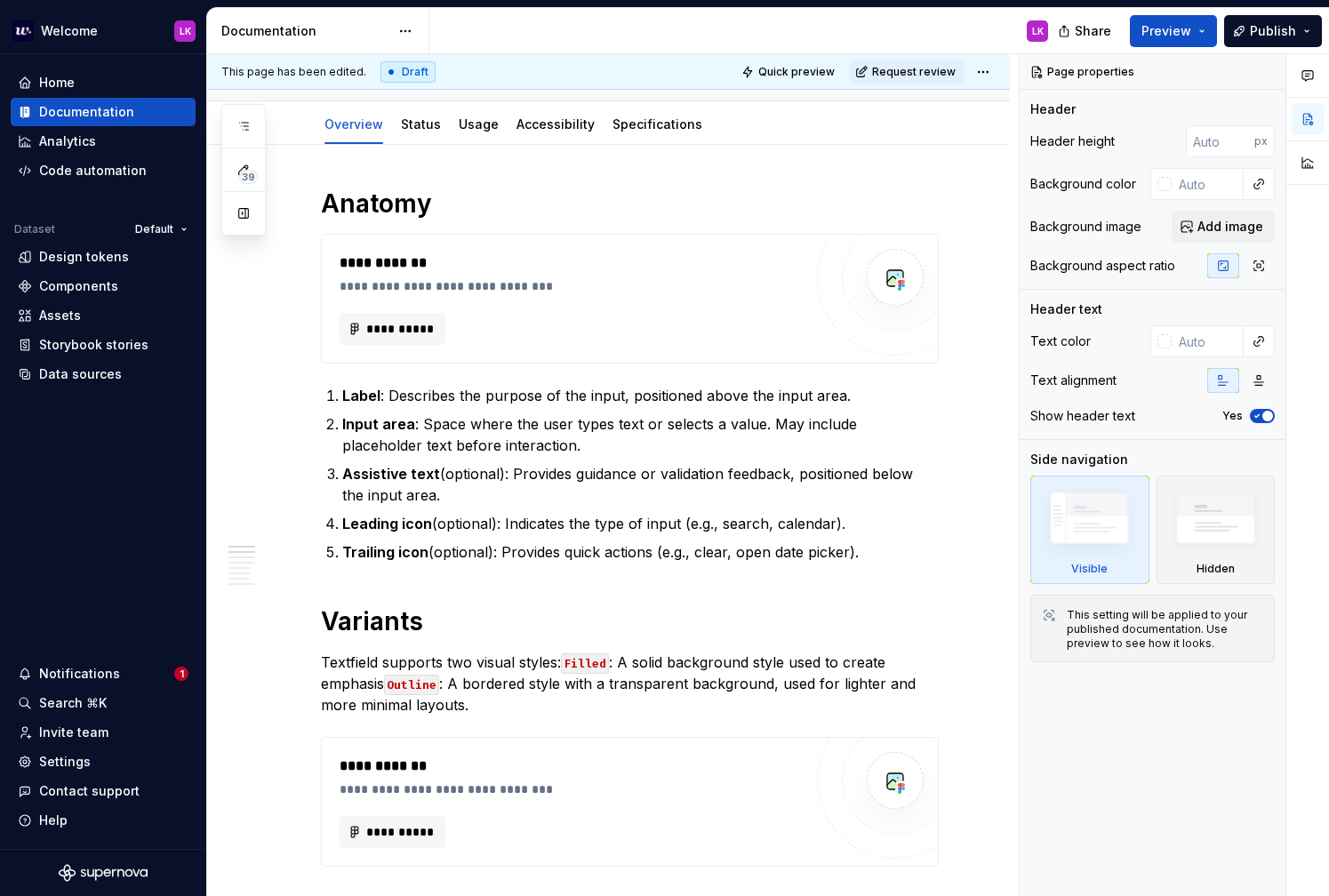
type textarea "*"
click at [249, 110] on div "39" at bounding box center [243, 170] width 44 height 131
click at [249, 119] on icon "button" at bounding box center [244, 126] width 15 height 15
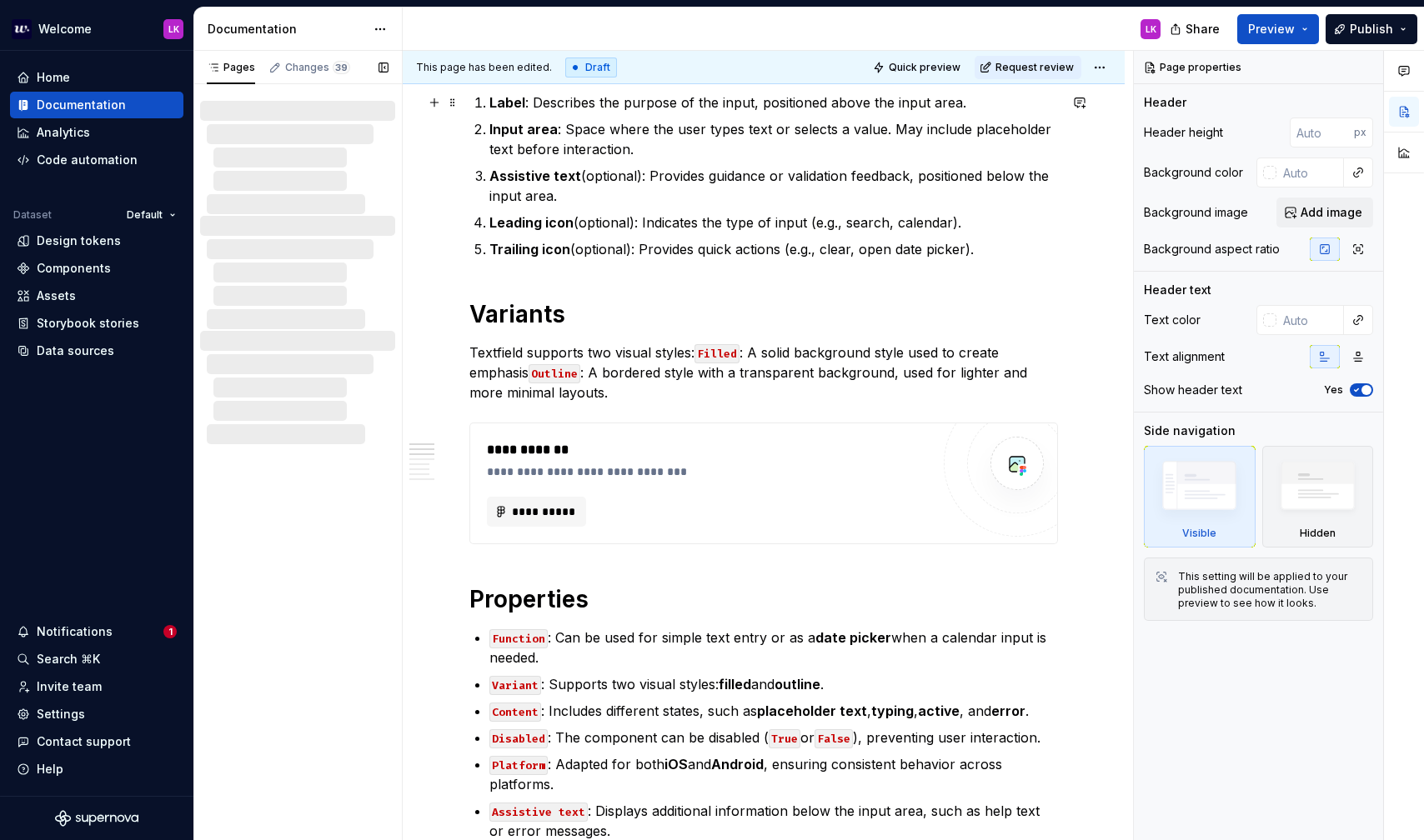
scroll to position [0, 0]
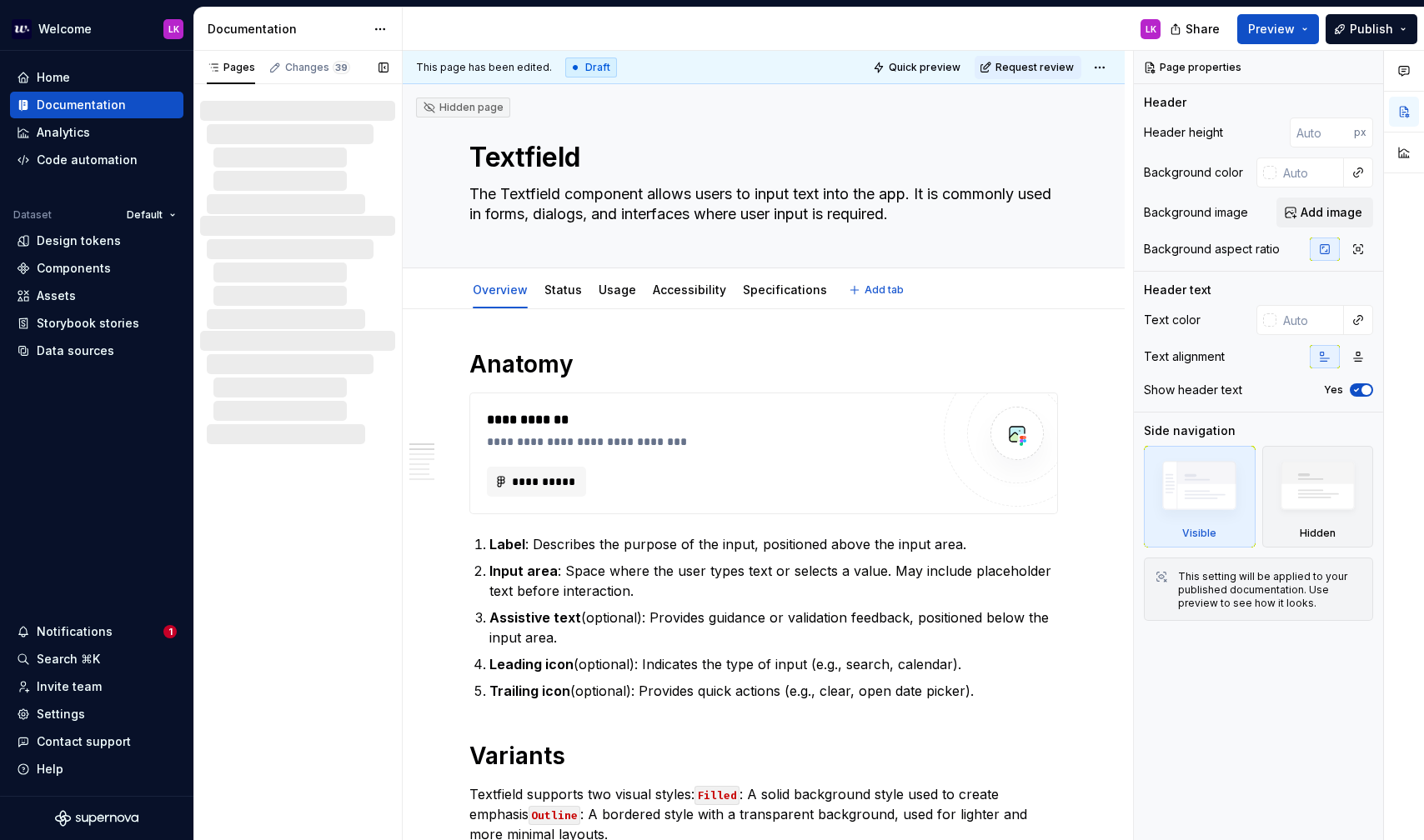
type textarea "*"
click at [305, 67] on div "Changes 39" at bounding box center [317, 68] width 65 height 14
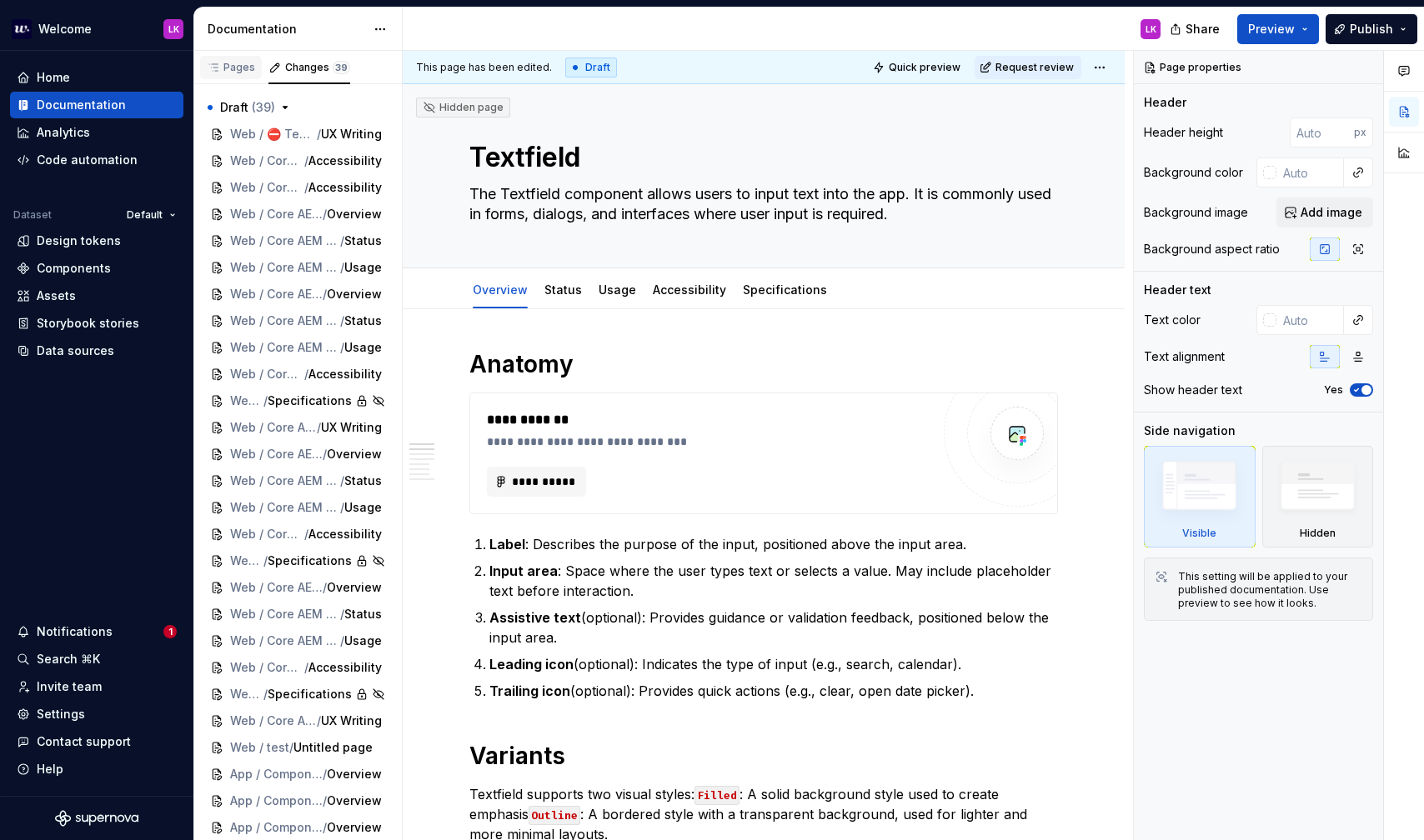
click at [239, 67] on div "Pages" at bounding box center [231, 68] width 48 height 14
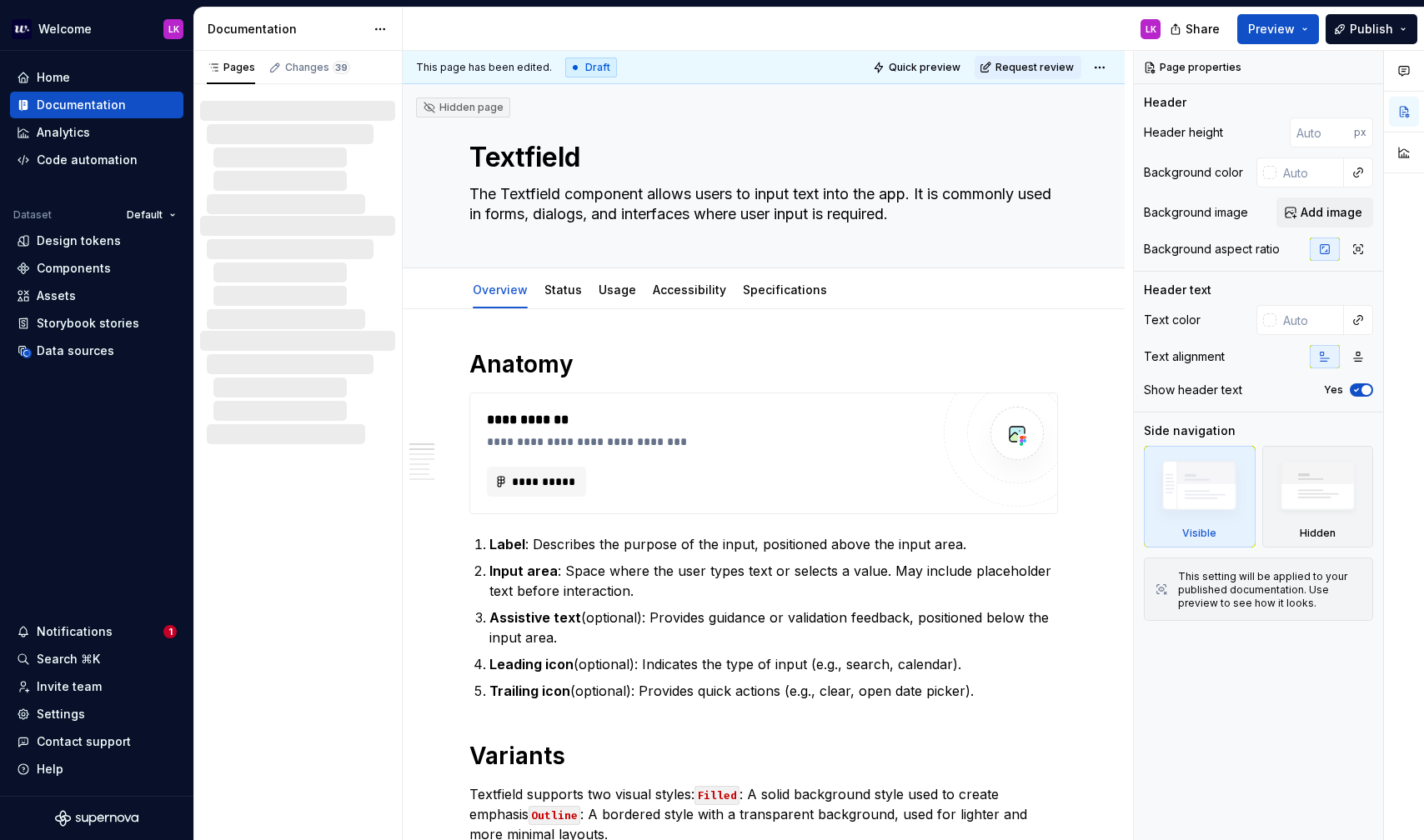
type textarea "*"
click at [282, 236] on div at bounding box center [297, 272] width 195 height 113
click at [218, 60] on div "Pages" at bounding box center [231, 67] width 62 height 23
click at [73, 142] on div "Analytics" at bounding box center [97, 132] width 174 height 26
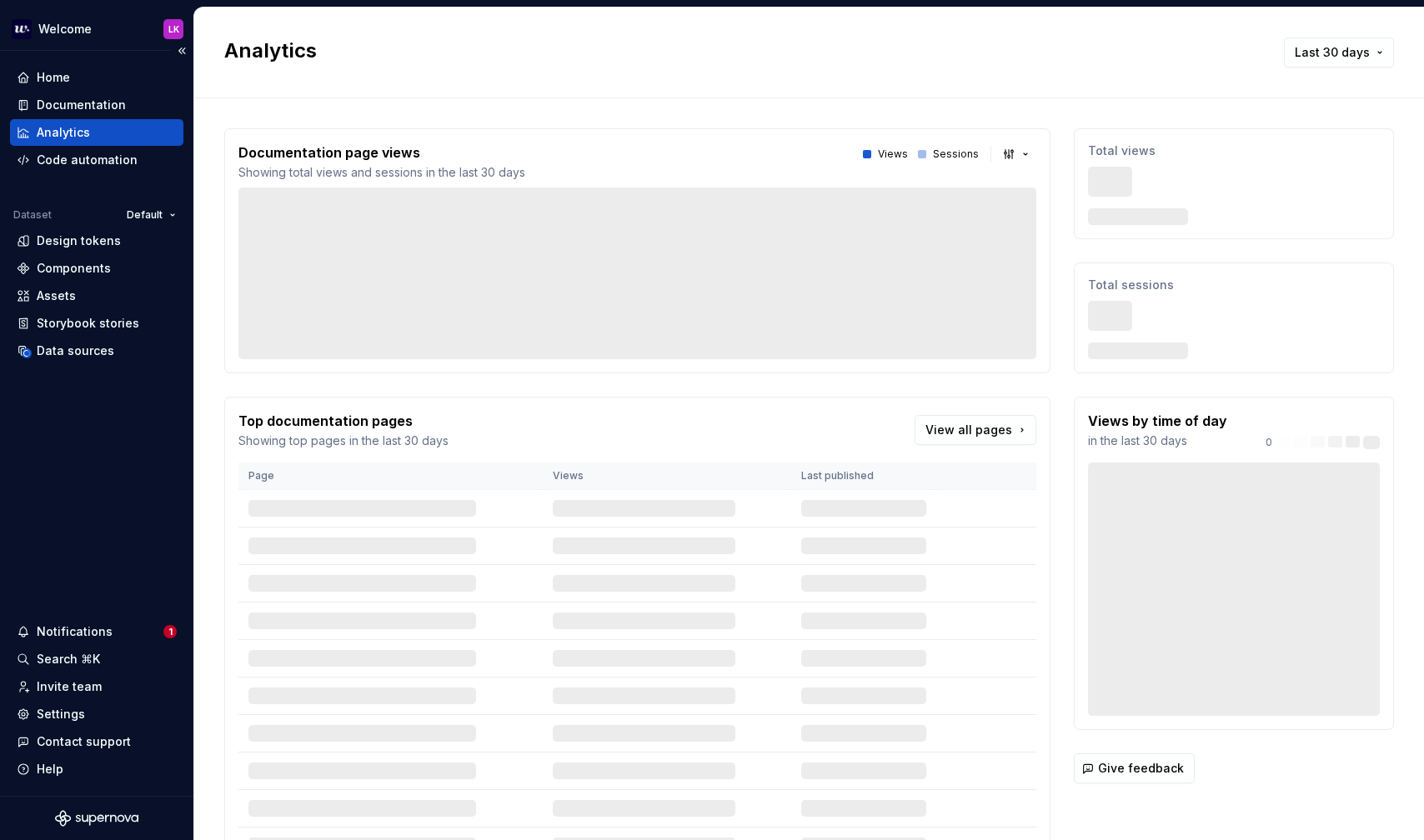
click at [65, 130] on div "Analytics" at bounding box center [63, 133] width 54 height 17
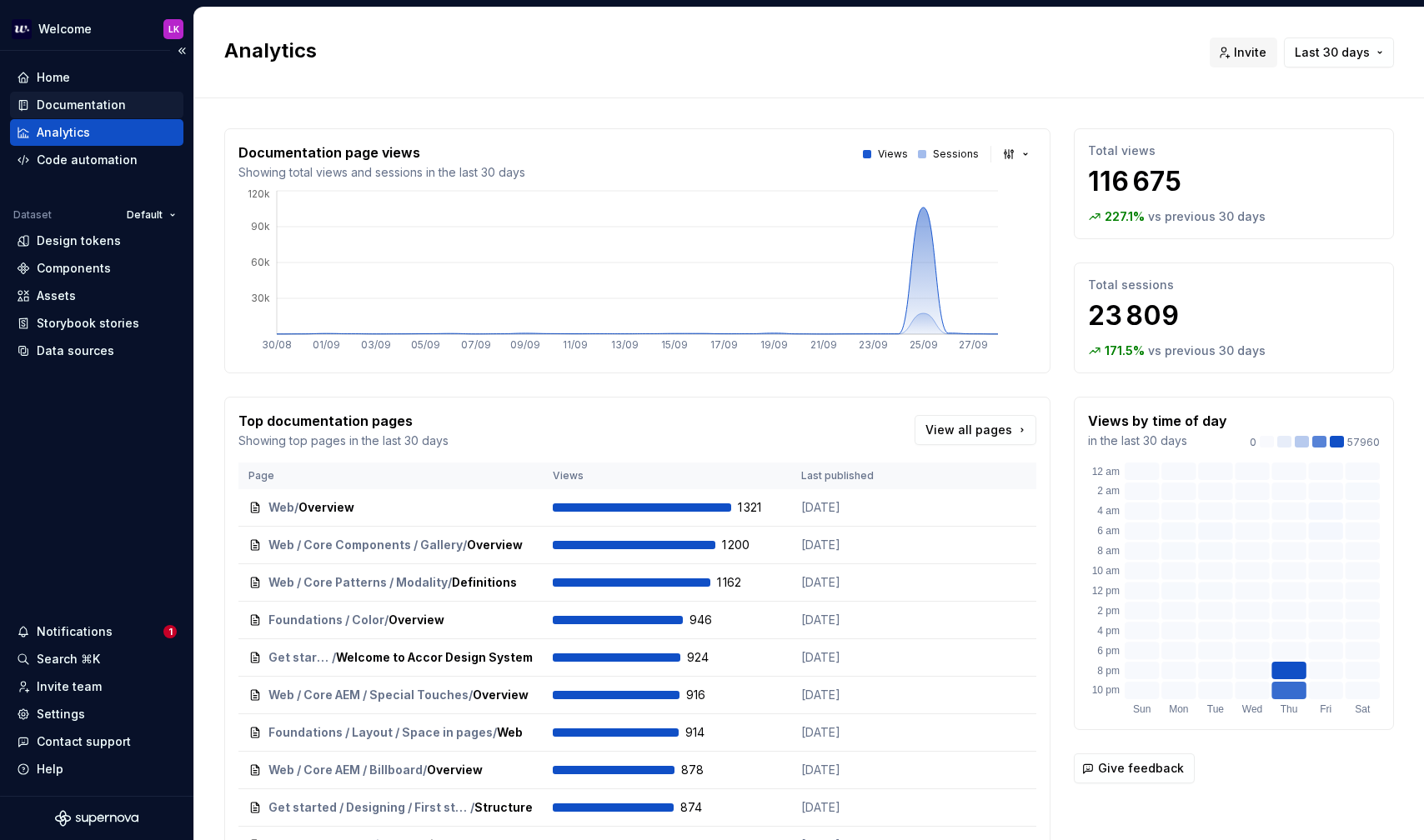
click at [66, 107] on div "Documentation" at bounding box center [81, 105] width 89 height 17
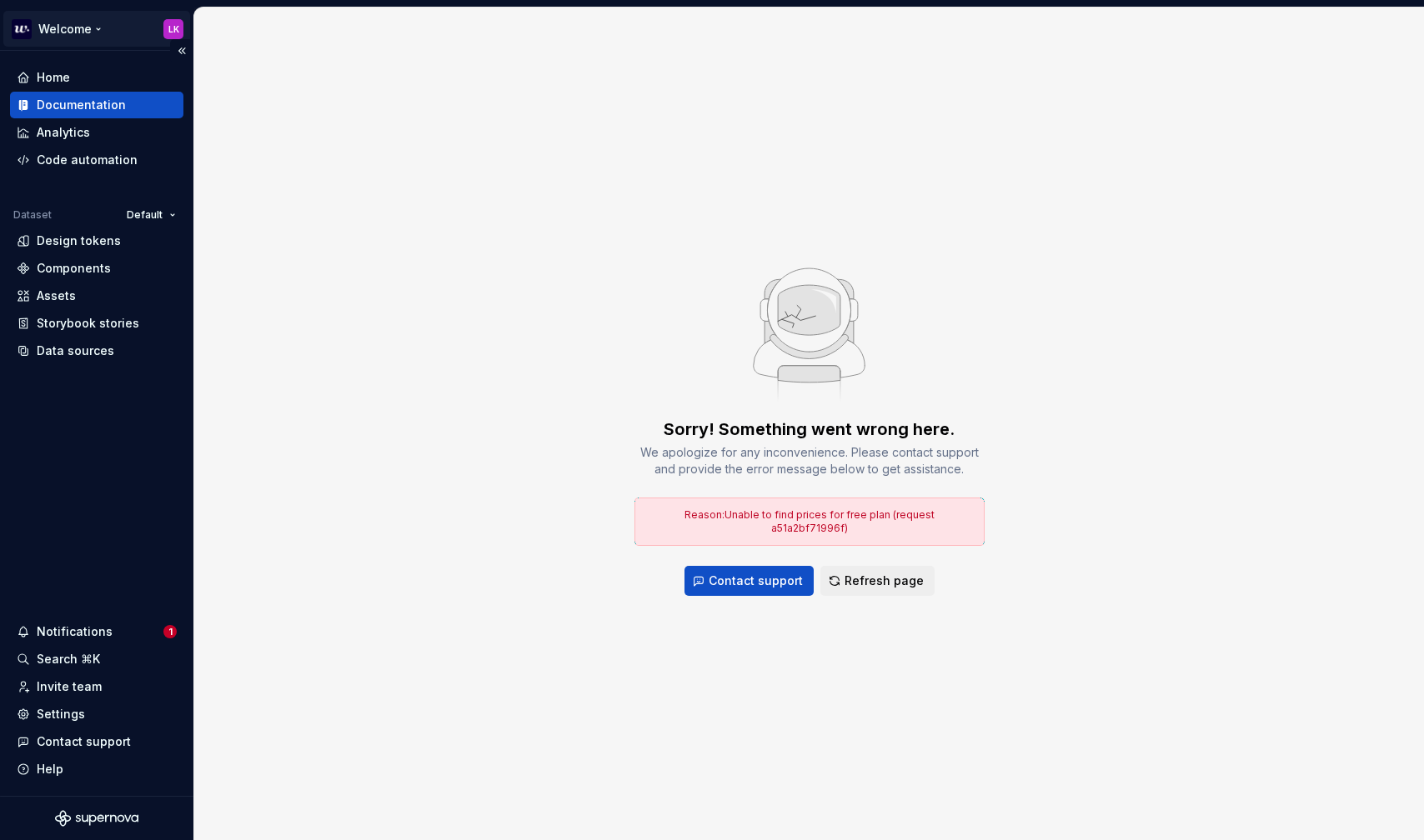
click at [180, 26] on html "Welcome LK Home Documentation Analytics Code automation Dataset Default Design …" at bounding box center [712, 420] width 1424 height 840
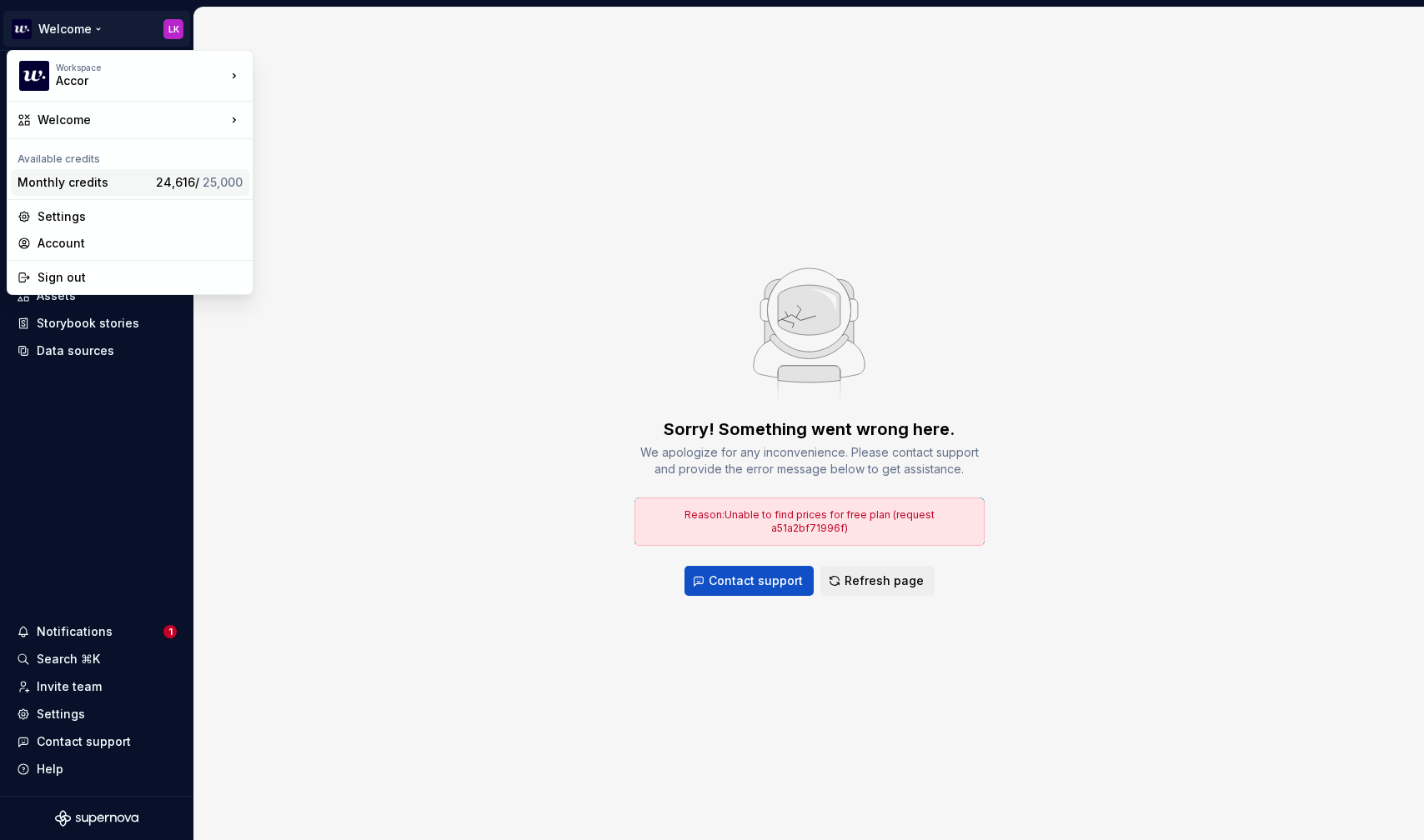
click at [213, 190] on div "24,616 / 25,000" at bounding box center [199, 183] width 87 height 17
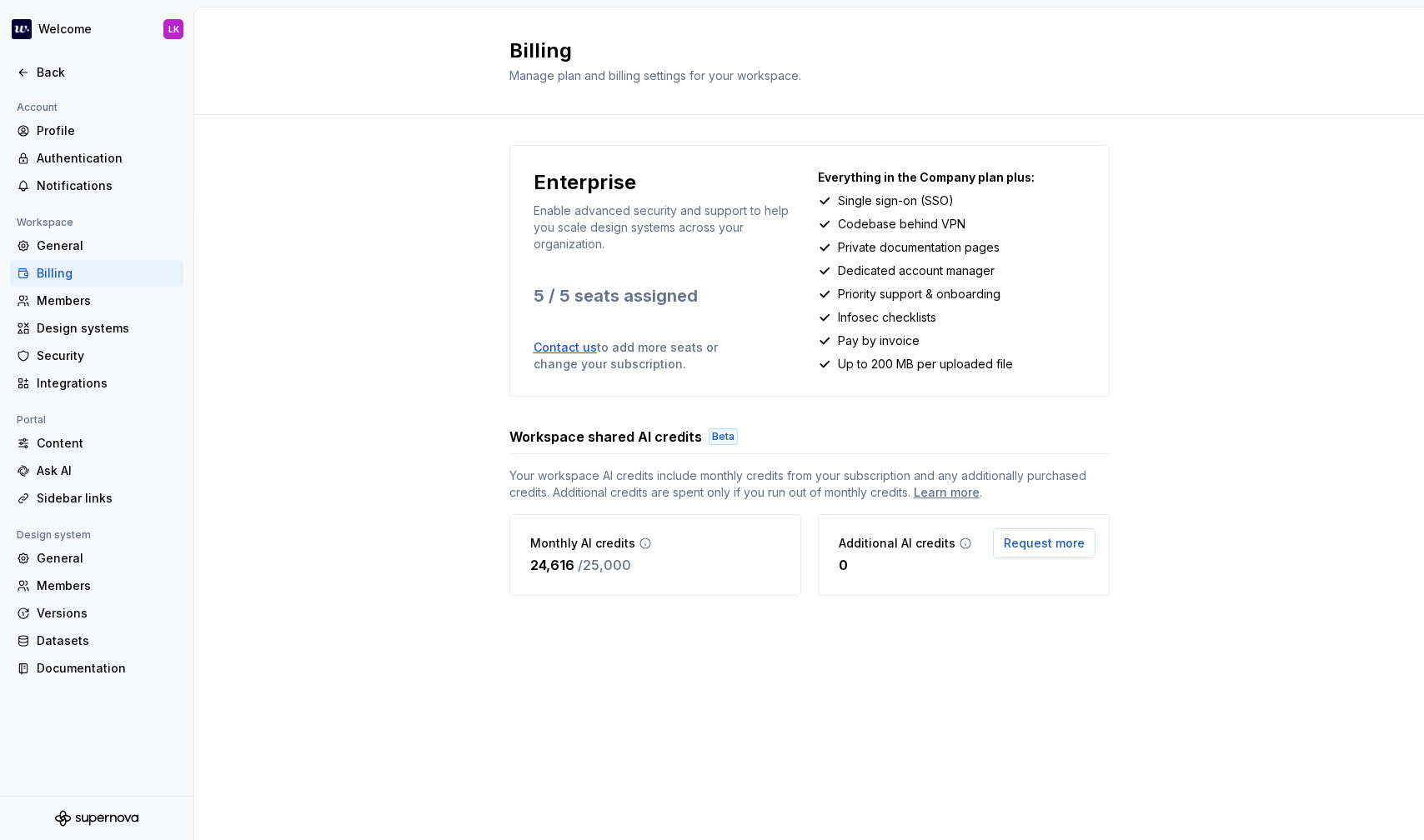
click at [28, 53] on div at bounding box center [96, 55] width 193 height 9
click at [34, 65] on div "Back" at bounding box center [97, 72] width 160 height 17
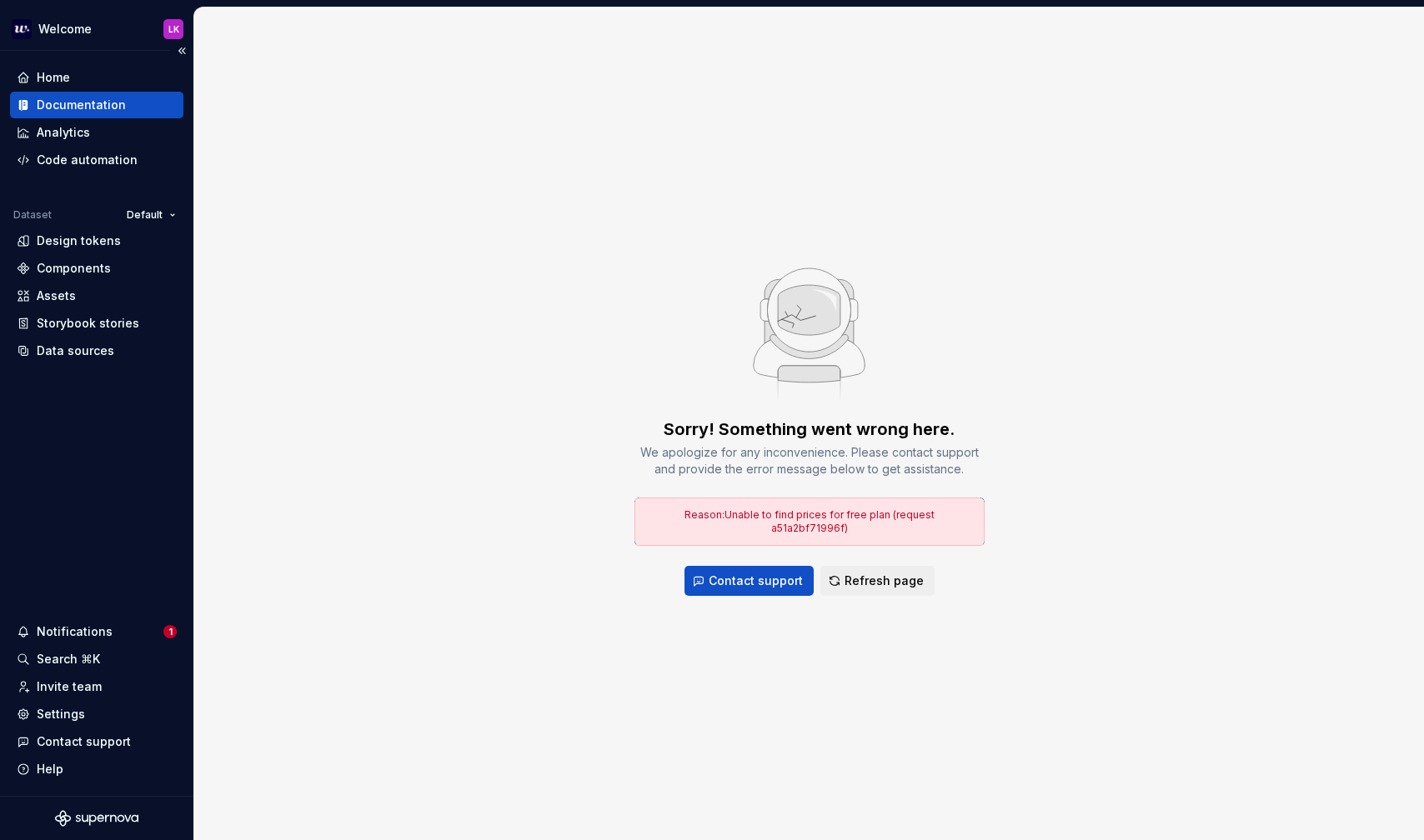
click at [81, 111] on div "Documentation" at bounding box center [81, 105] width 89 height 17
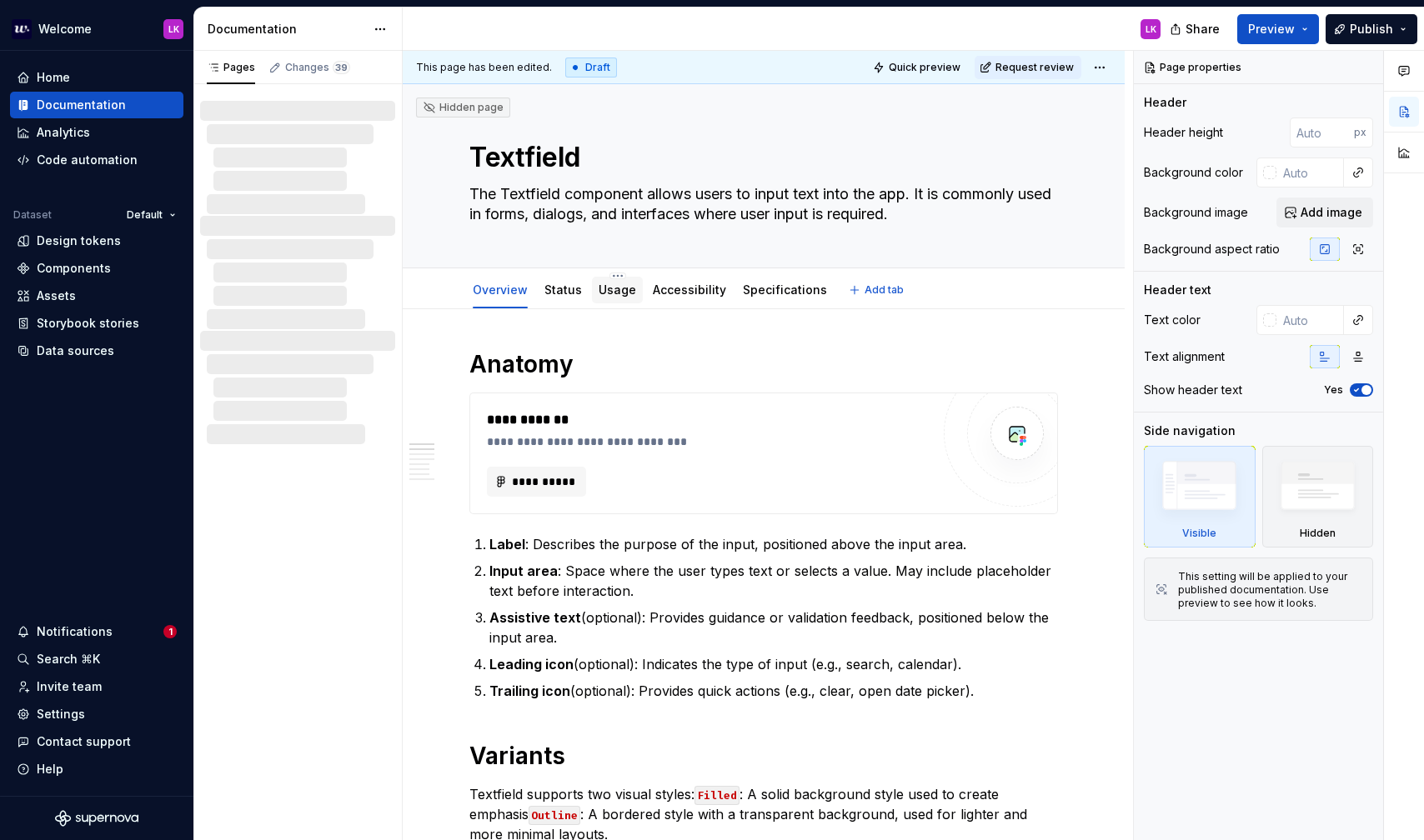
click at [616, 281] on div "Usage" at bounding box center [618, 290] width 37 height 17
type textarea "*"
click at [305, 67] on div "Changes 39" at bounding box center [317, 68] width 65 height 14
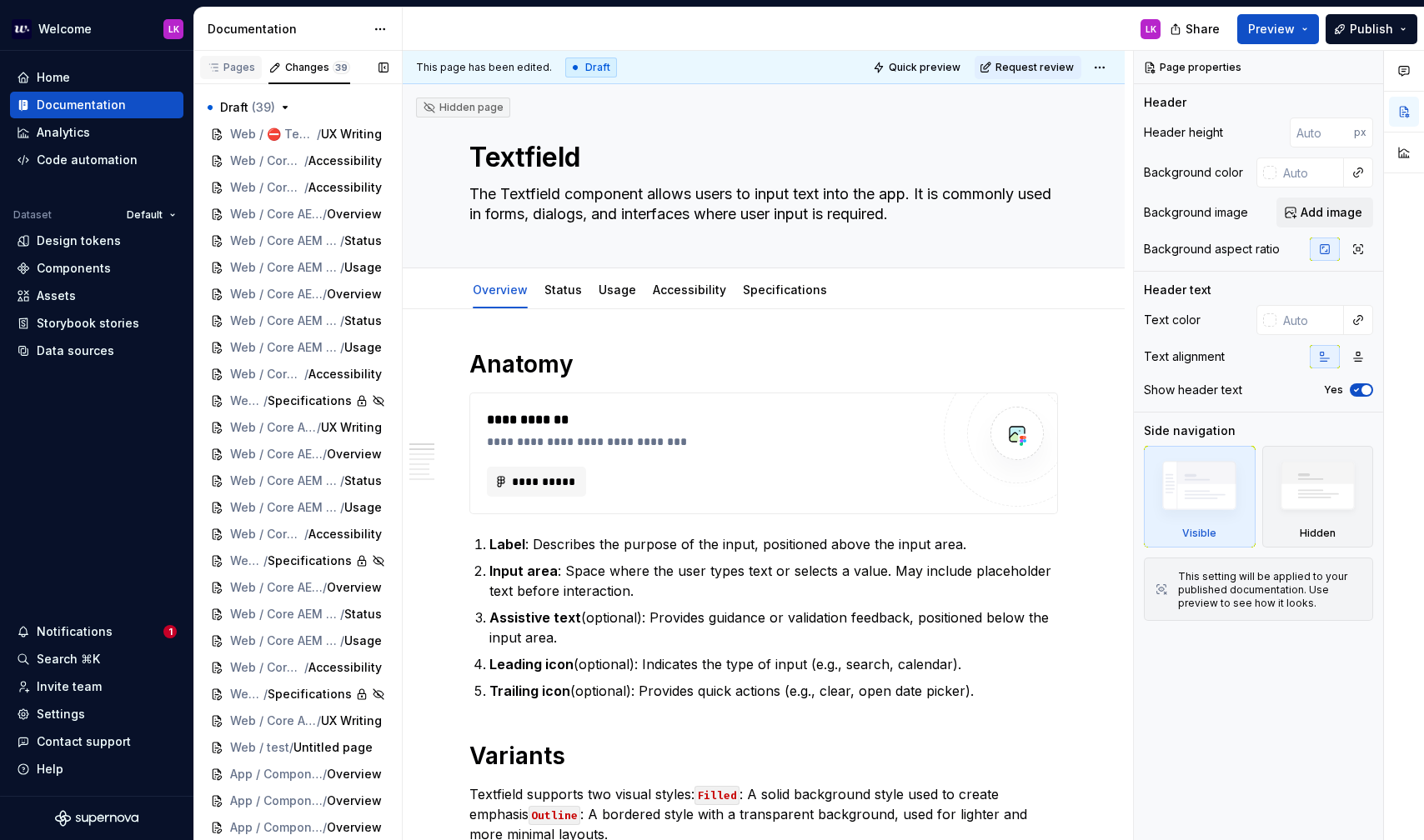
click at [242, 67] on div "Pages" at bounding box center [231, 68] width 48 height 14
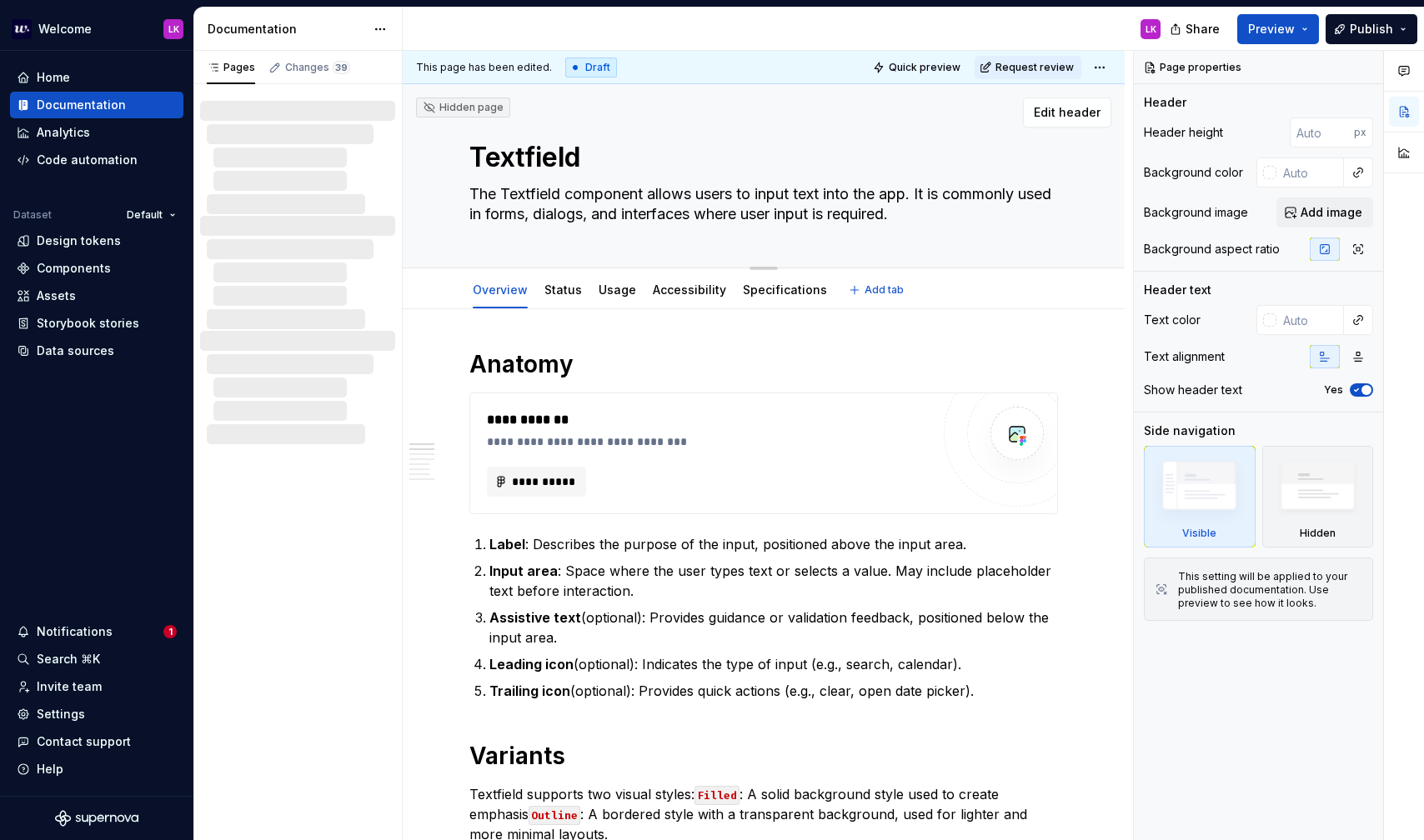
click at [519, 247] on div "Textfield The Textfield component allows users to input text into the app. It i…" at bounding box center [764, 176] width 589 height 184
click at [509, 219] on textarea "The Textfield component allows users to input text into the app. It is commonly…" at bounding box center [760, 204] width 589 height 47
click at [512, 240] on div "Textfield The Textfield component allows users to input text into the app. It i…" at bounding box center [764, 176] width 589 height 184
click at [111, 147] on div "Code automation" at bounding box center [97, 160] width 174 height 26
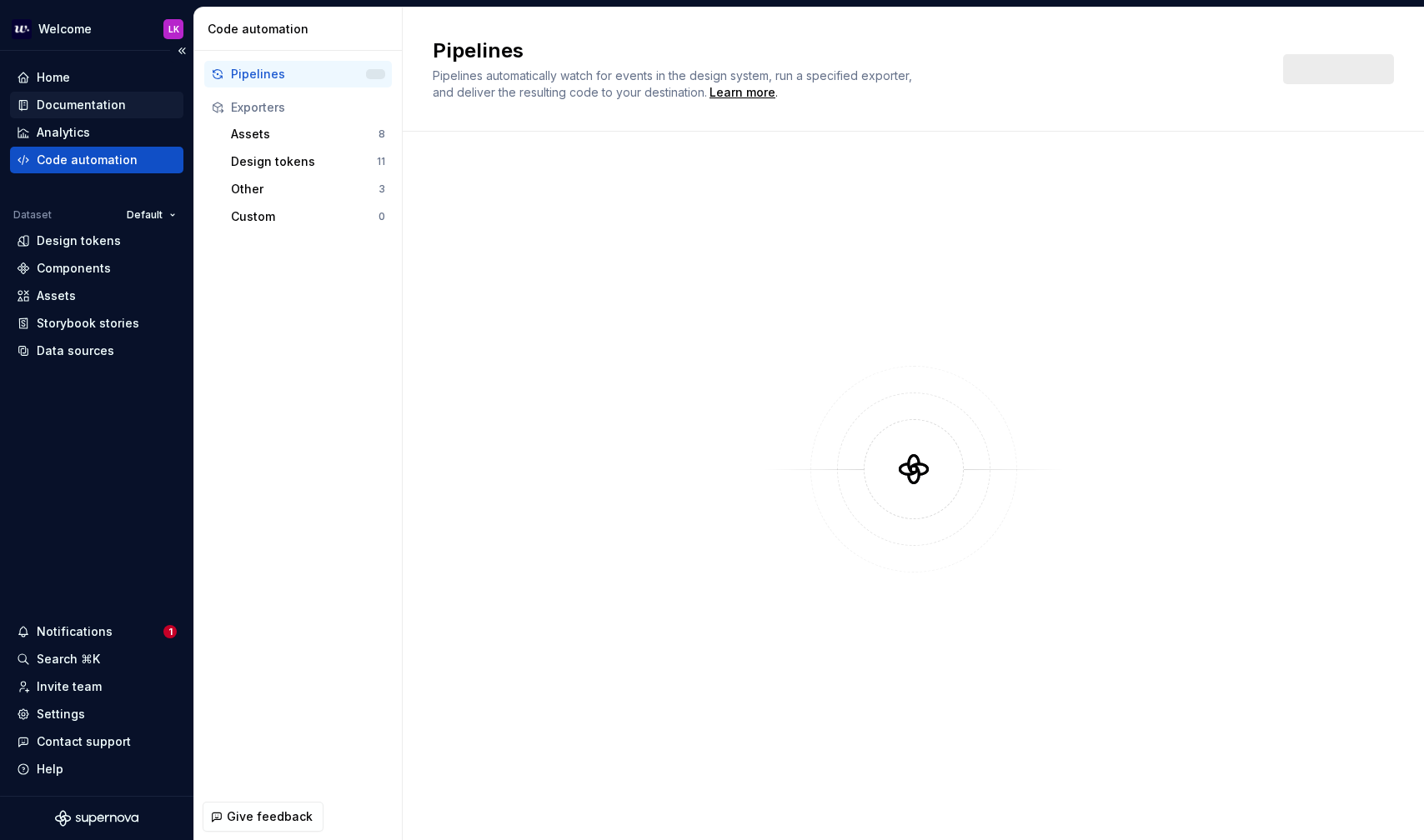
click at [94, 110] on div "Documentation" at bounding box center [81, 105] width 89 height 17
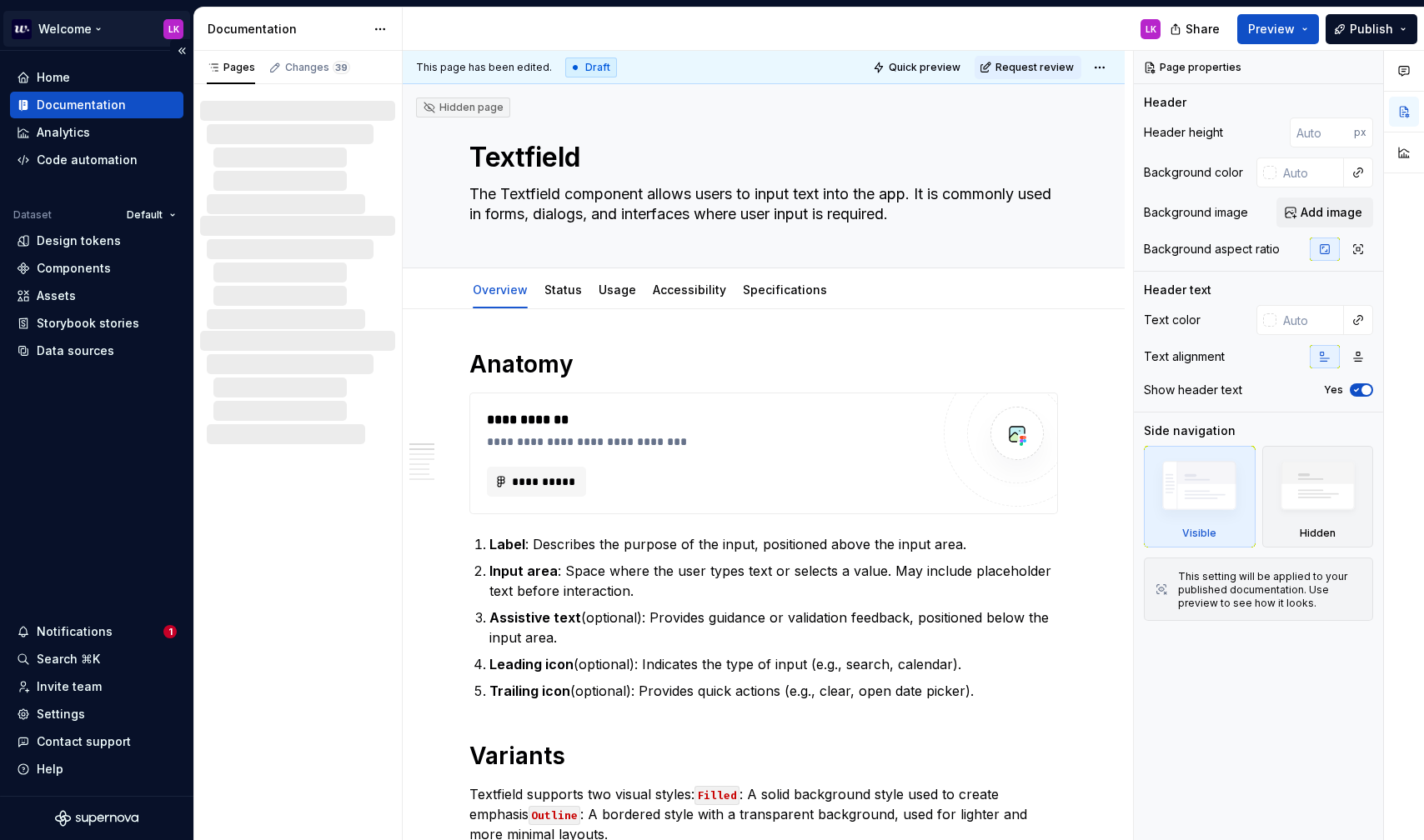
click at [180, 28] on html "Welcome LK Home Documentation Analytics Code automation Dataset Default Design …" at bounding box center [712, 420] width 1424 height 840
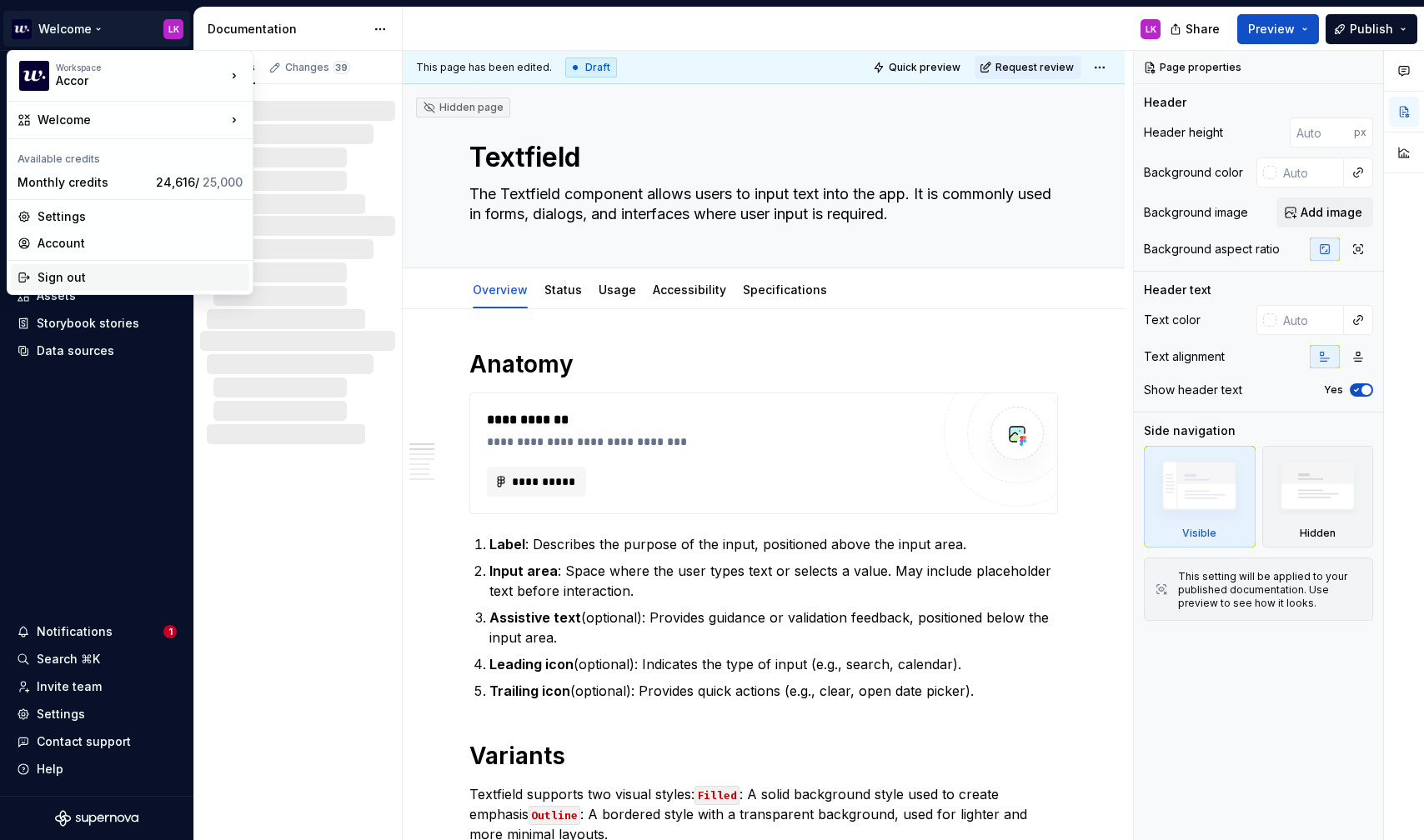
click at [146, 275] on div "Sign out" at bounding box center [140, 278] width 205 height 17
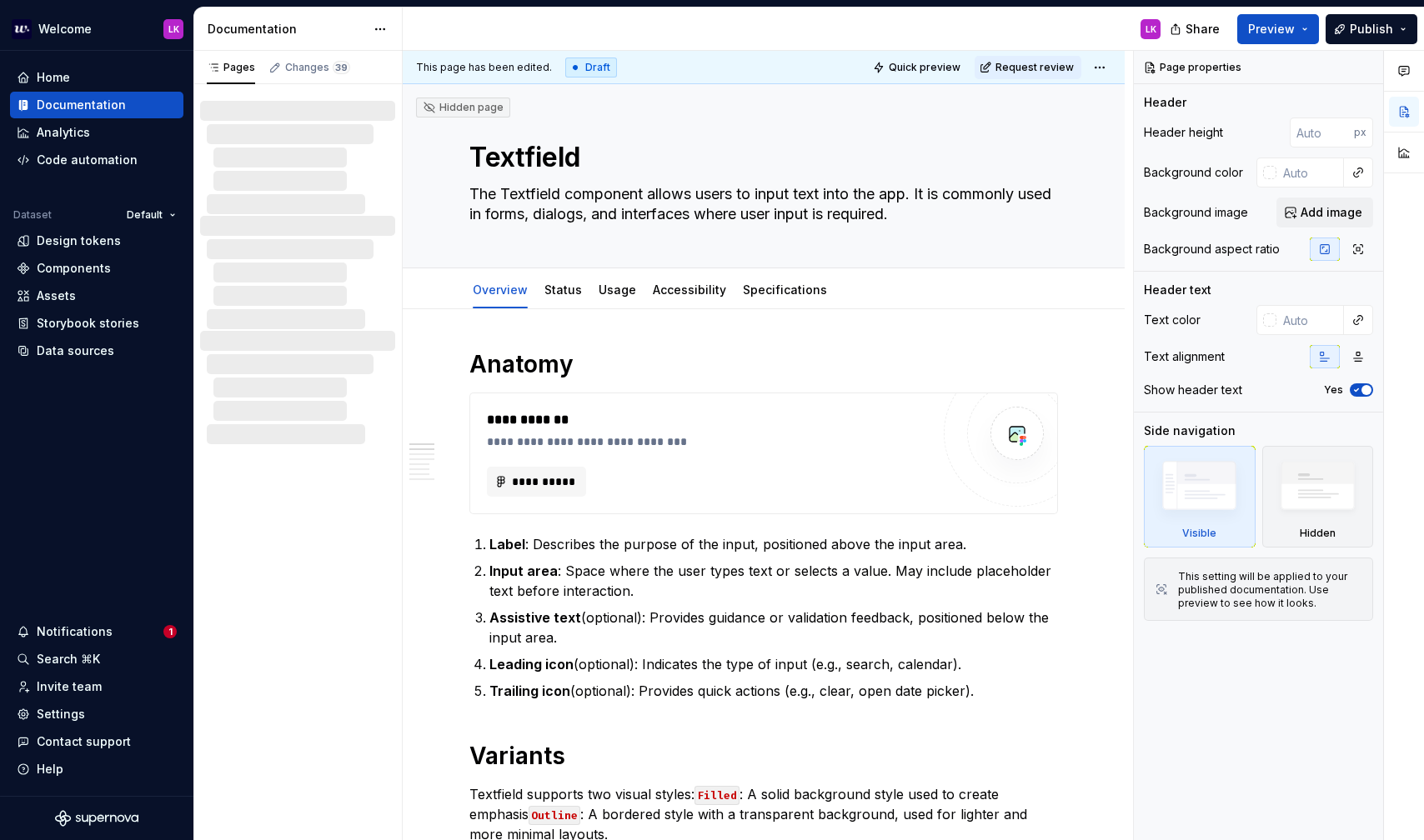
type textarea "*"
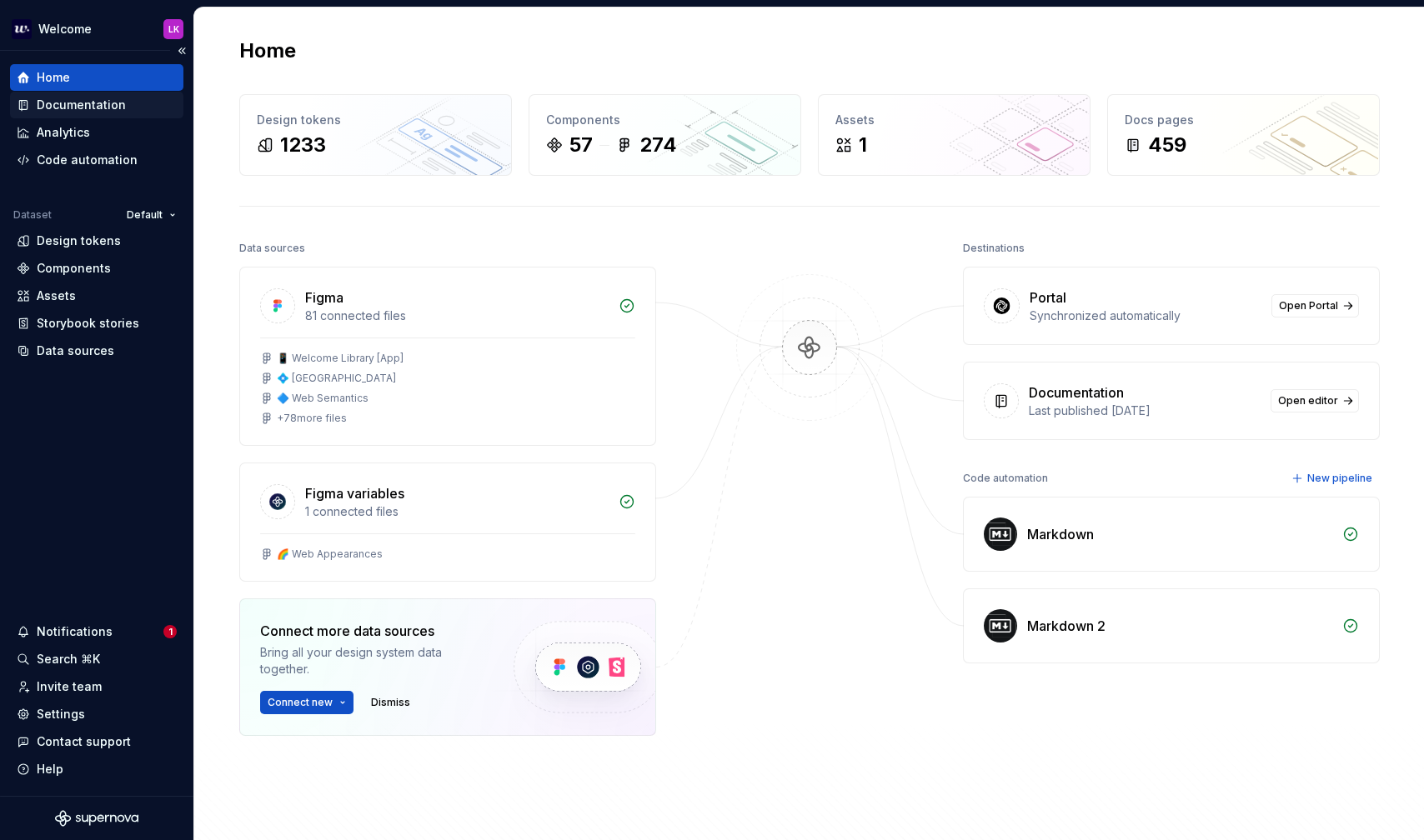
click at [72, 99] on div "Documentation" at bounding box center [81, 105] width 89 height 17
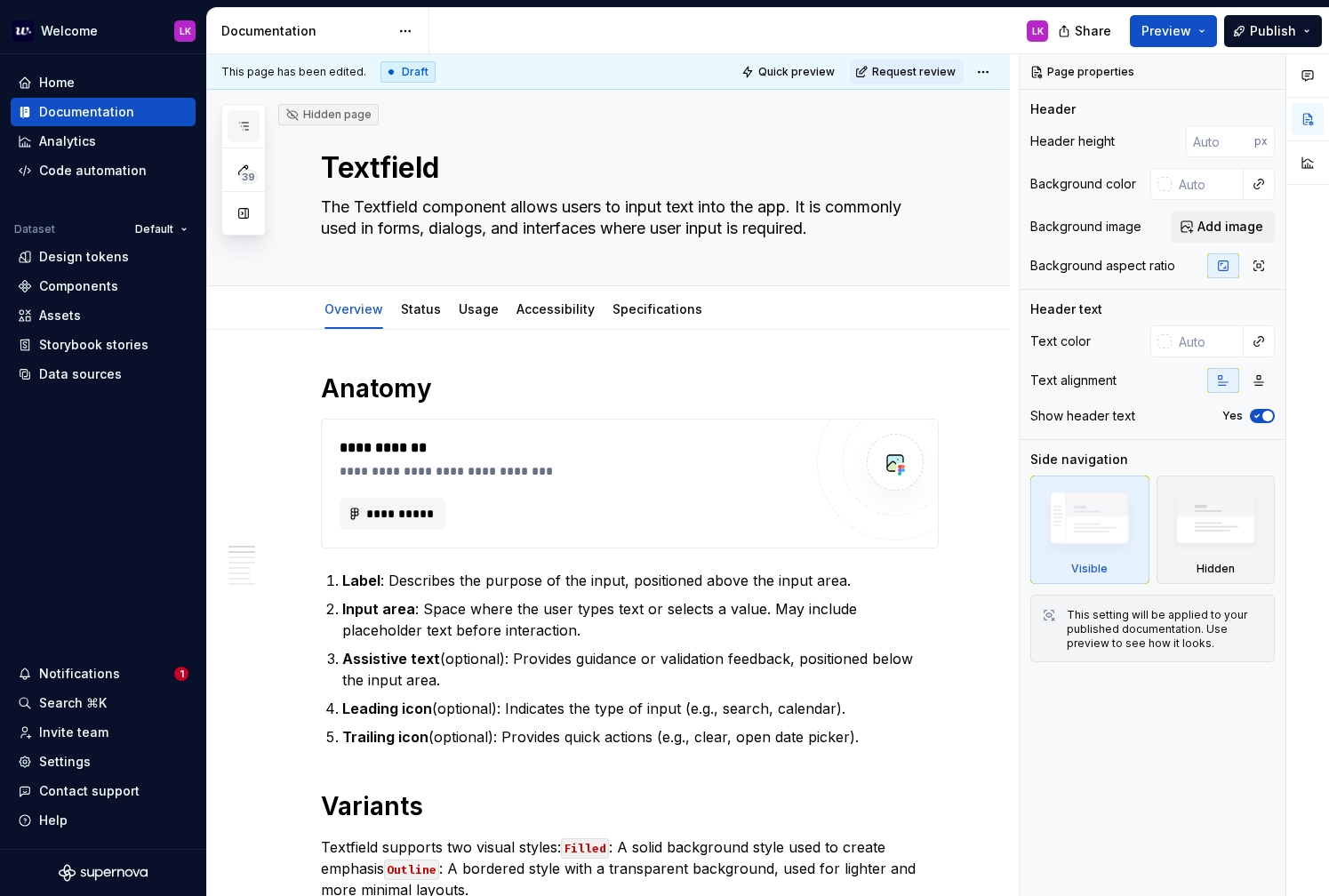
click at [233, 118] on button "button" at bounding box center [243, 126] width 32 height 32
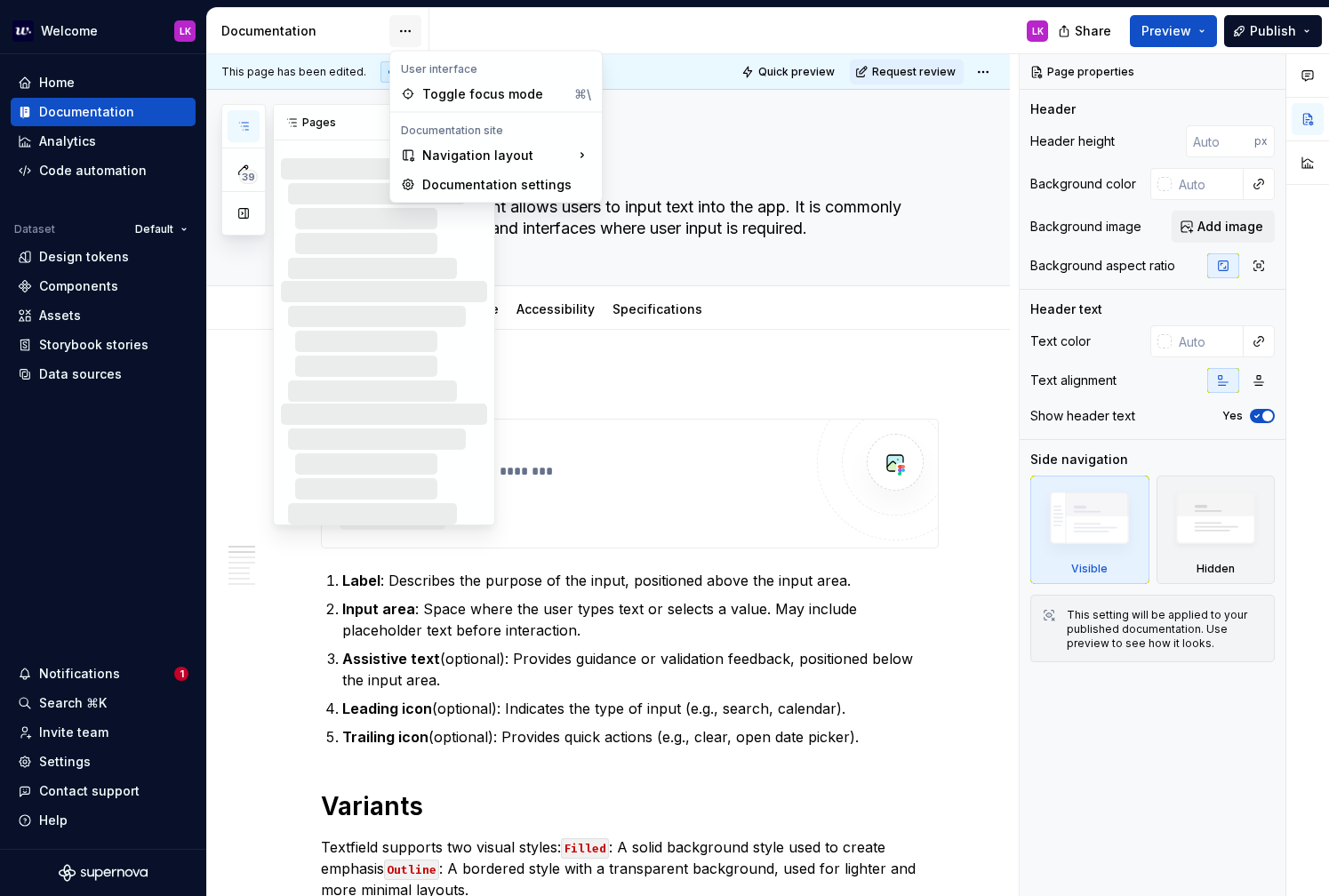
click at [409, 23] on html "Welcome LK Home Documentation Analytics Code automation Dataset Default Design …" at bounding box center [664, 448] width 1329 height 896
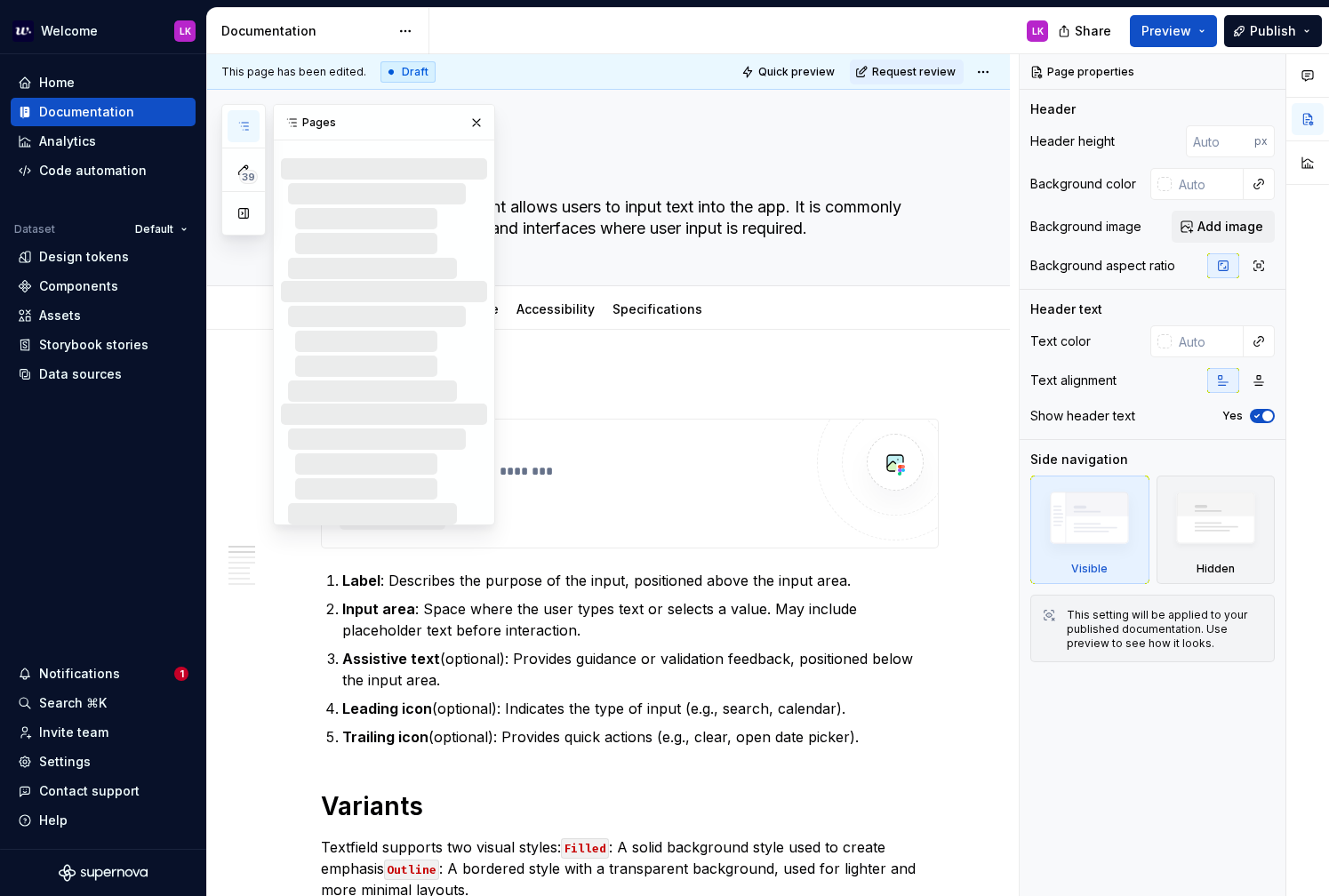
click at [493, 31] on html "Welcome LK Home Documentation Analytics Code automation Dataset Default Design …" at bounding box center [664, 448] width 1329 height 896
click at [253, 169] on button "39" at bounding box center [243, 170] width 32 height 32
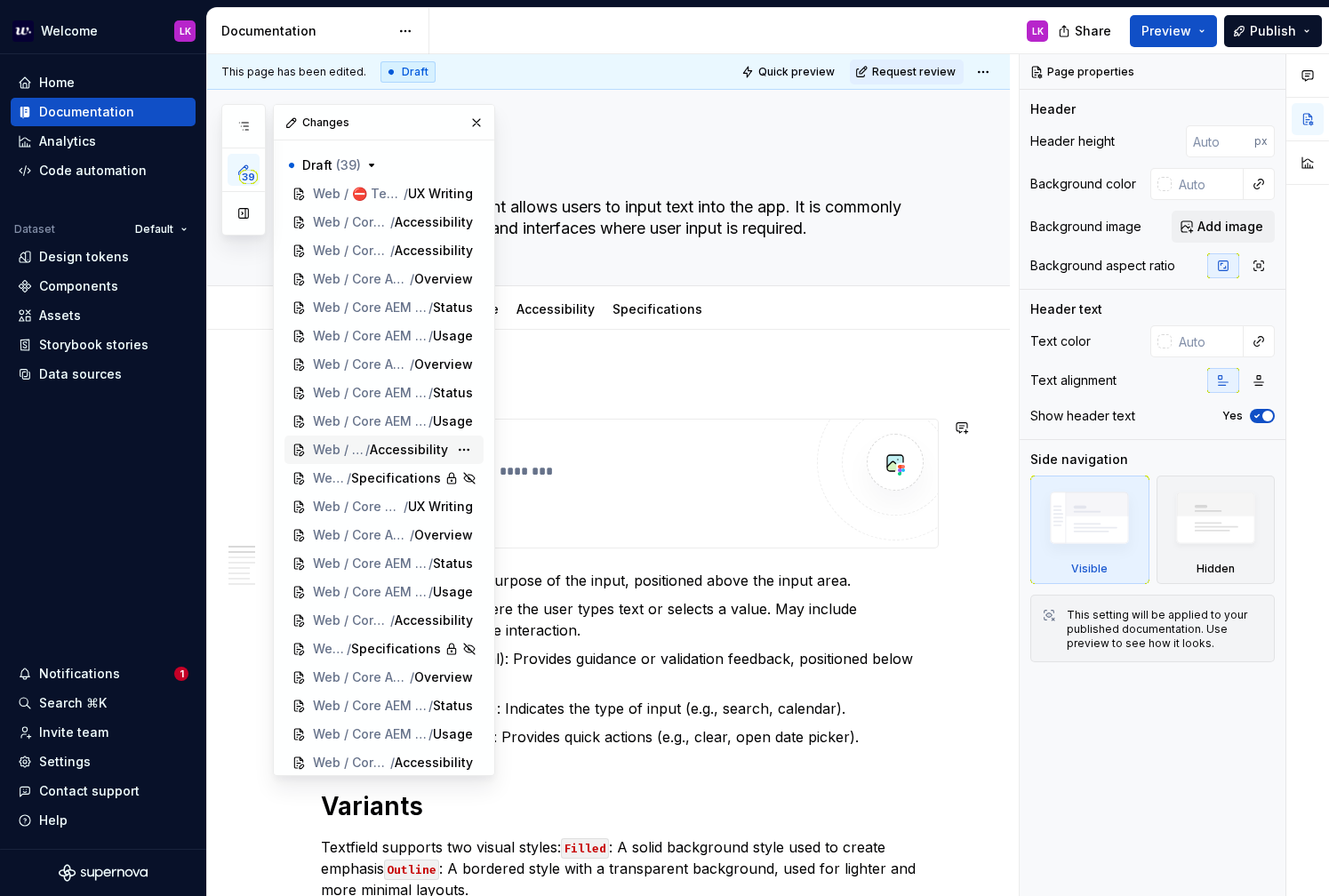
scroll to position [524, 0]
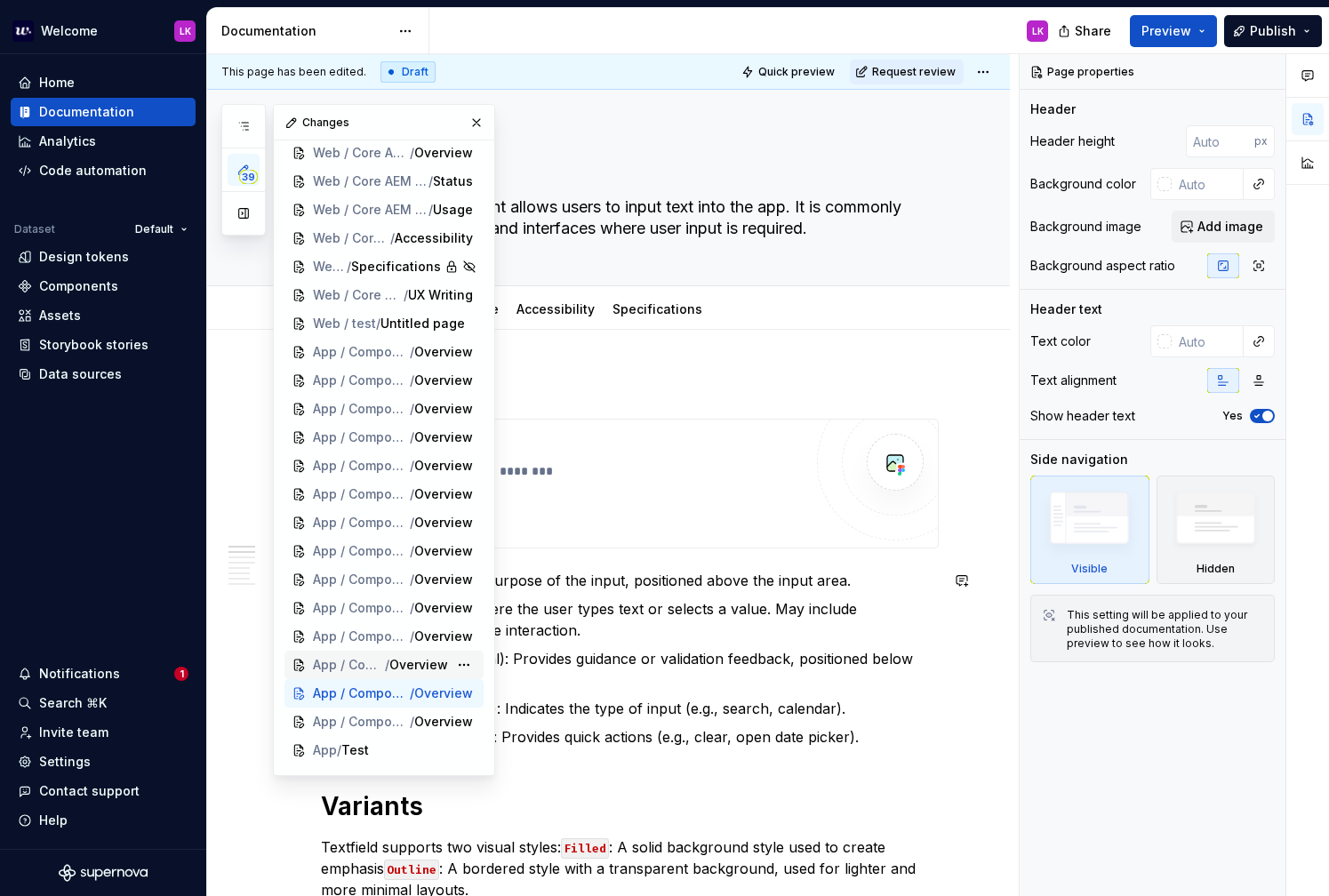
click at [360, 673] on span "App / Components / StayDates" at bounding box center [348, 665] width 72 height 18
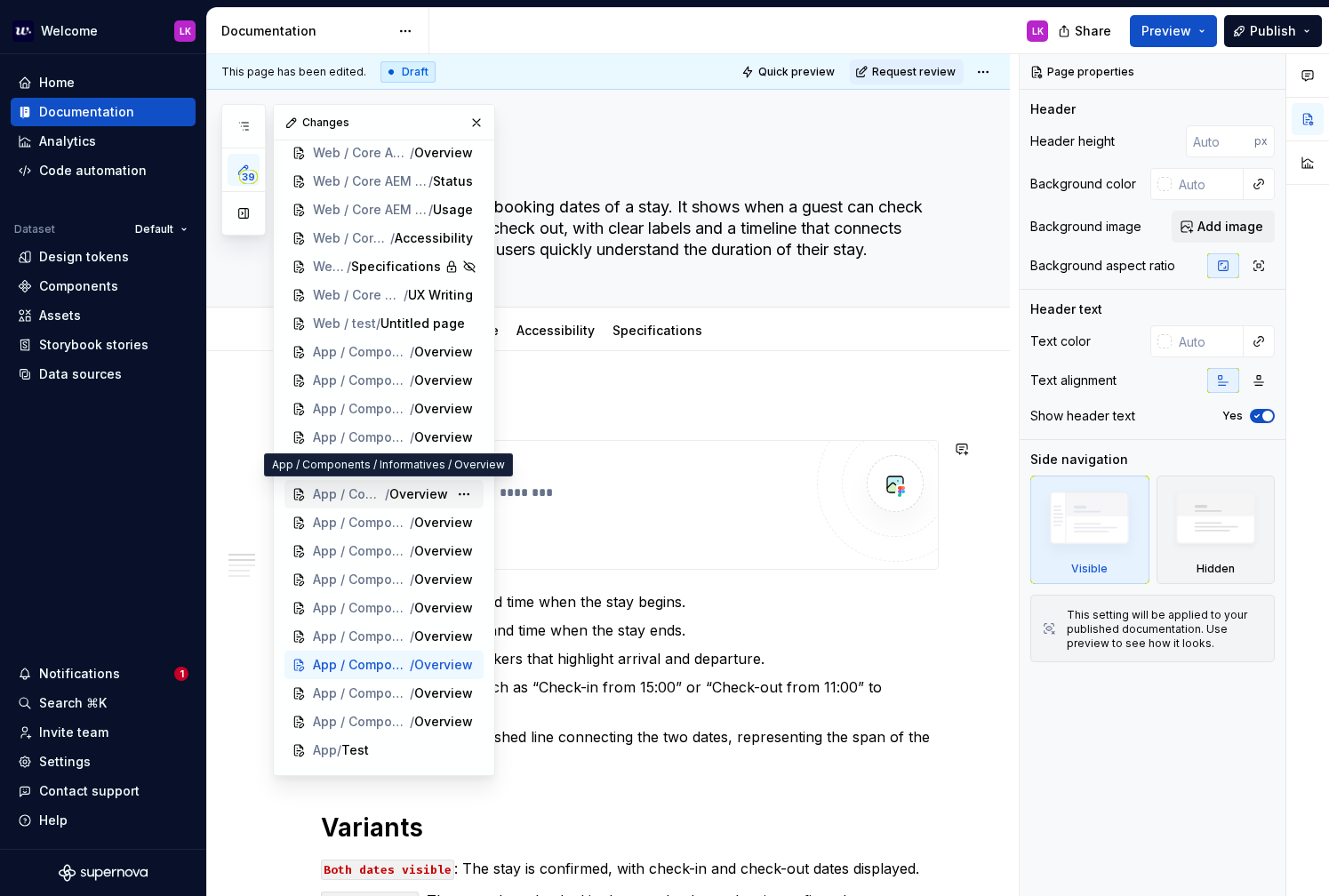
click at [351, 486] on span "App / Components / Informatives" at bounding box center [348, 494] width 72 height 18
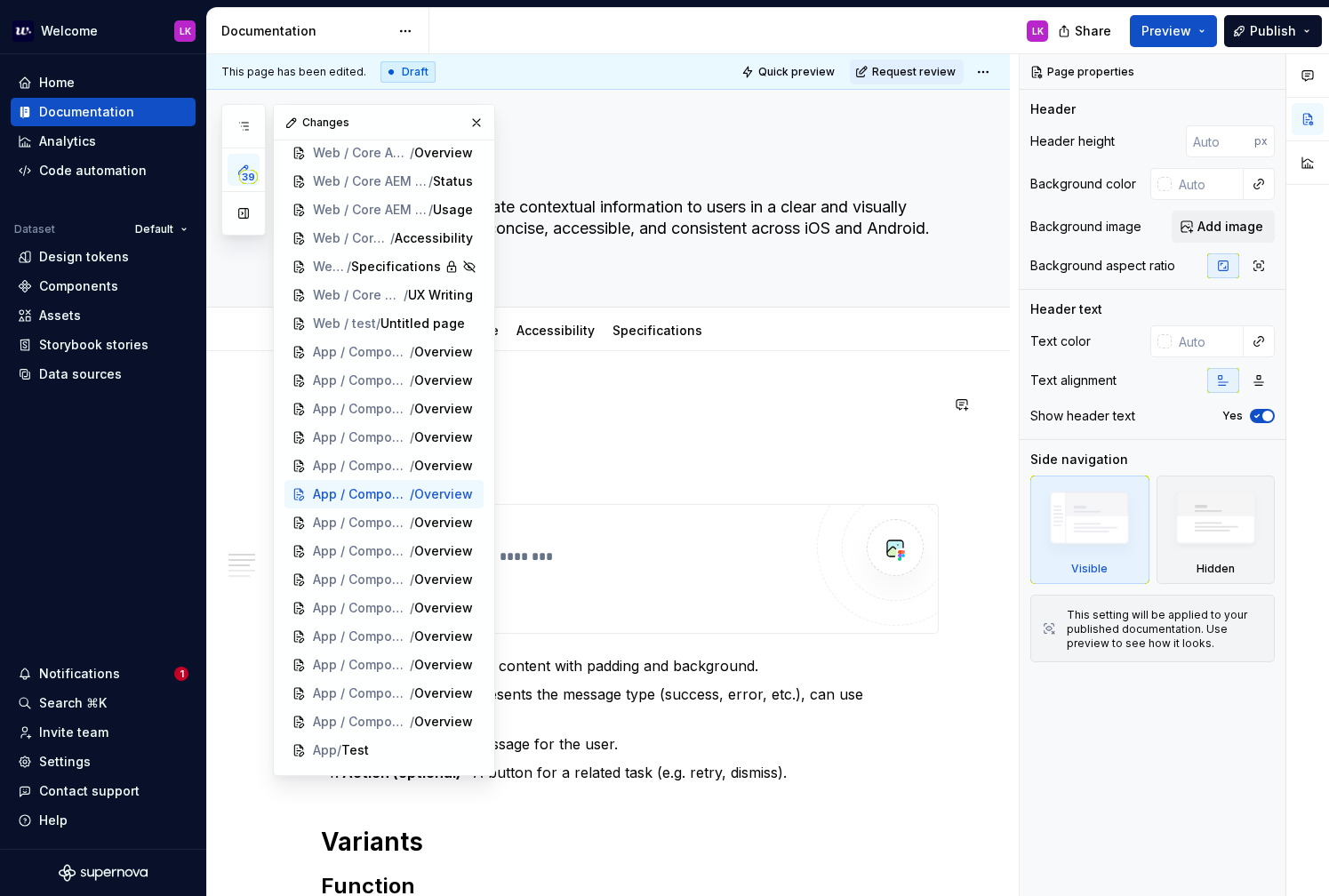
click at [636, 412] on p at bounding box center [630, 404] width 618 height 22
click at [634, 762] on p "Action (optional) – A button for a related task (e.g. retry, dismiss)." at bounding box center [640, 773] width 597 height 22
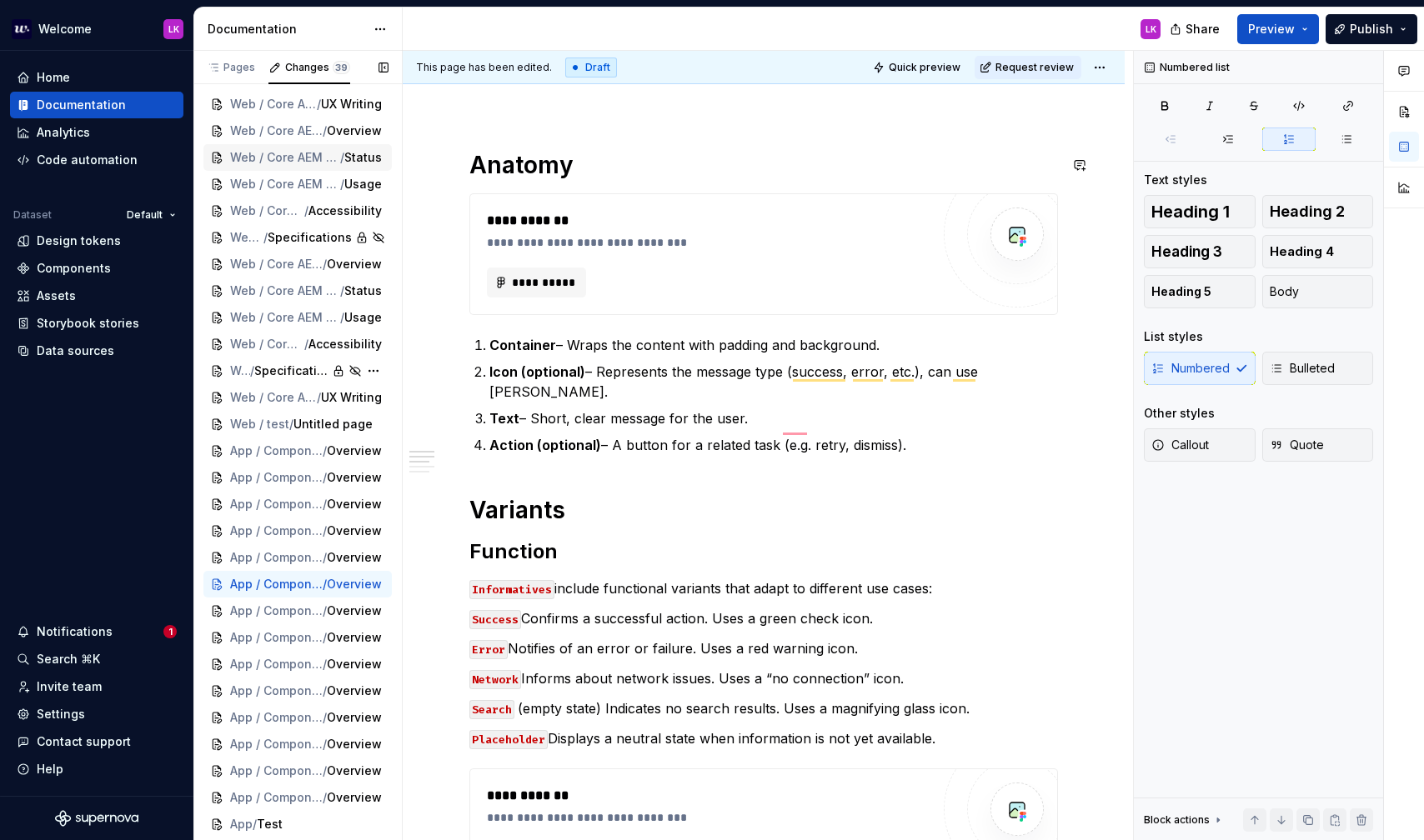
scroll to position [258, 0]
click at [236, 71] on div "Pages" at bounding box center [231, 68] width 48 height 14
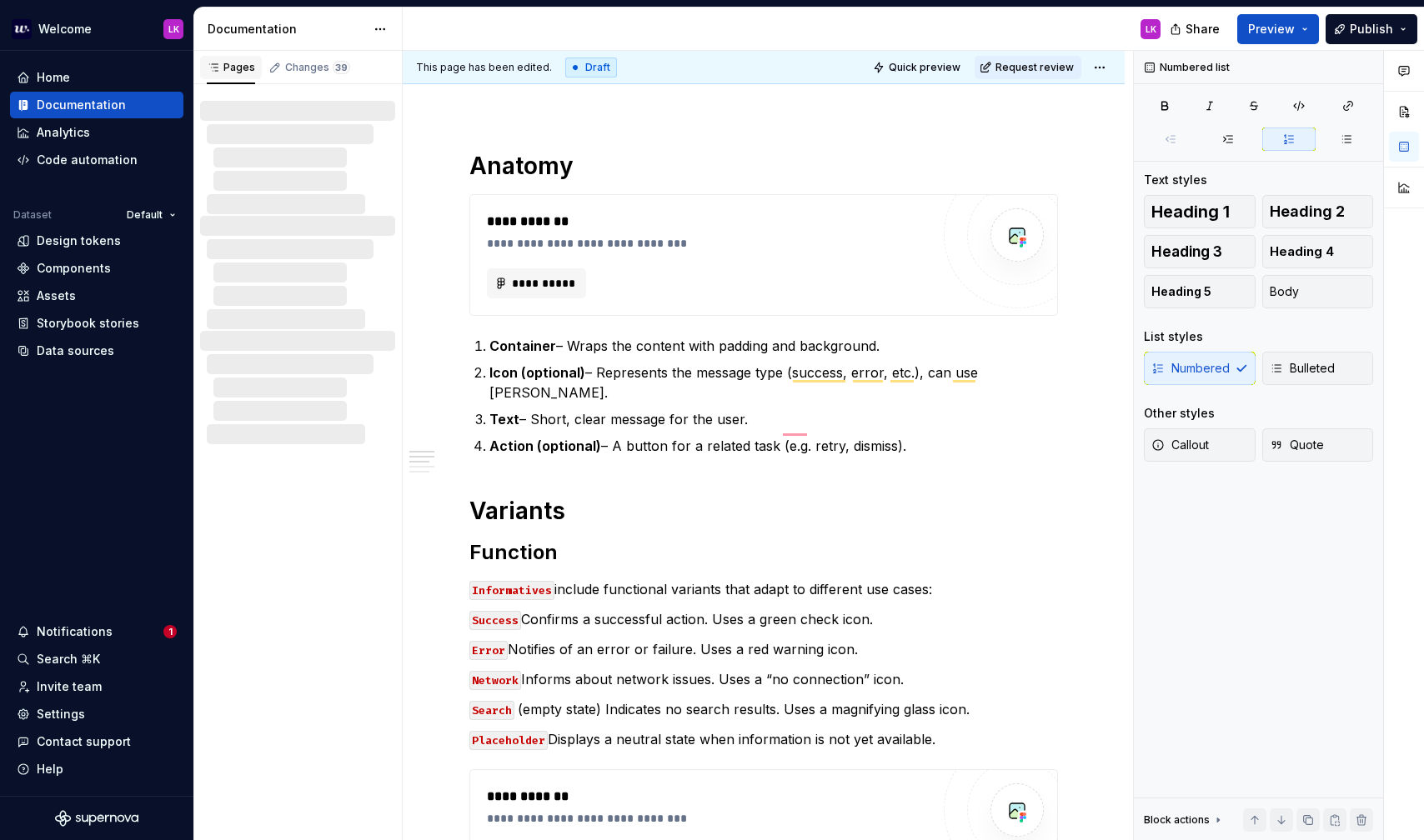
scroll to position [0, 0]
click at [307, 70] on div "Changes 39" at bounding box center [317, 68] width 65 height 14
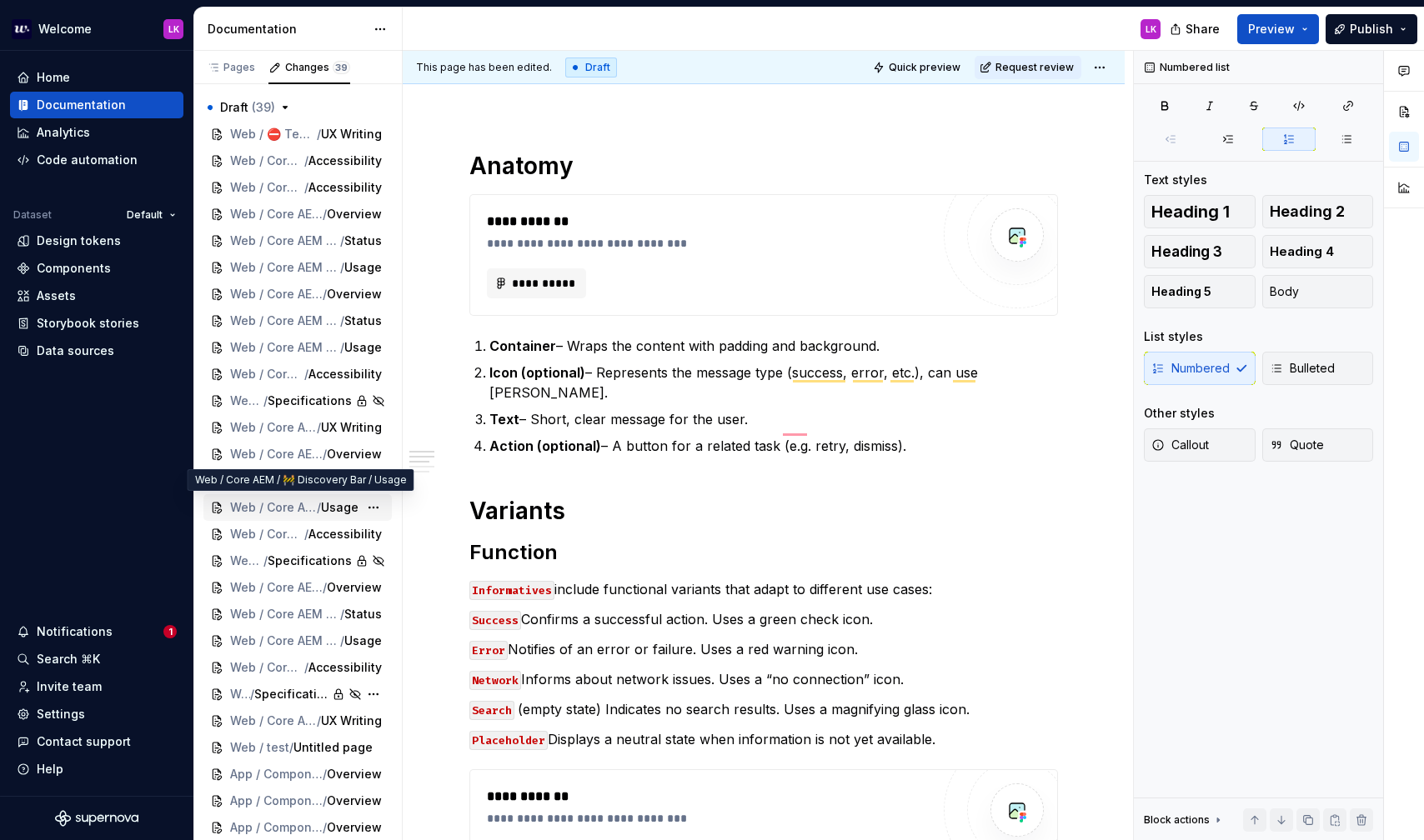
scroll to position [323, 0]
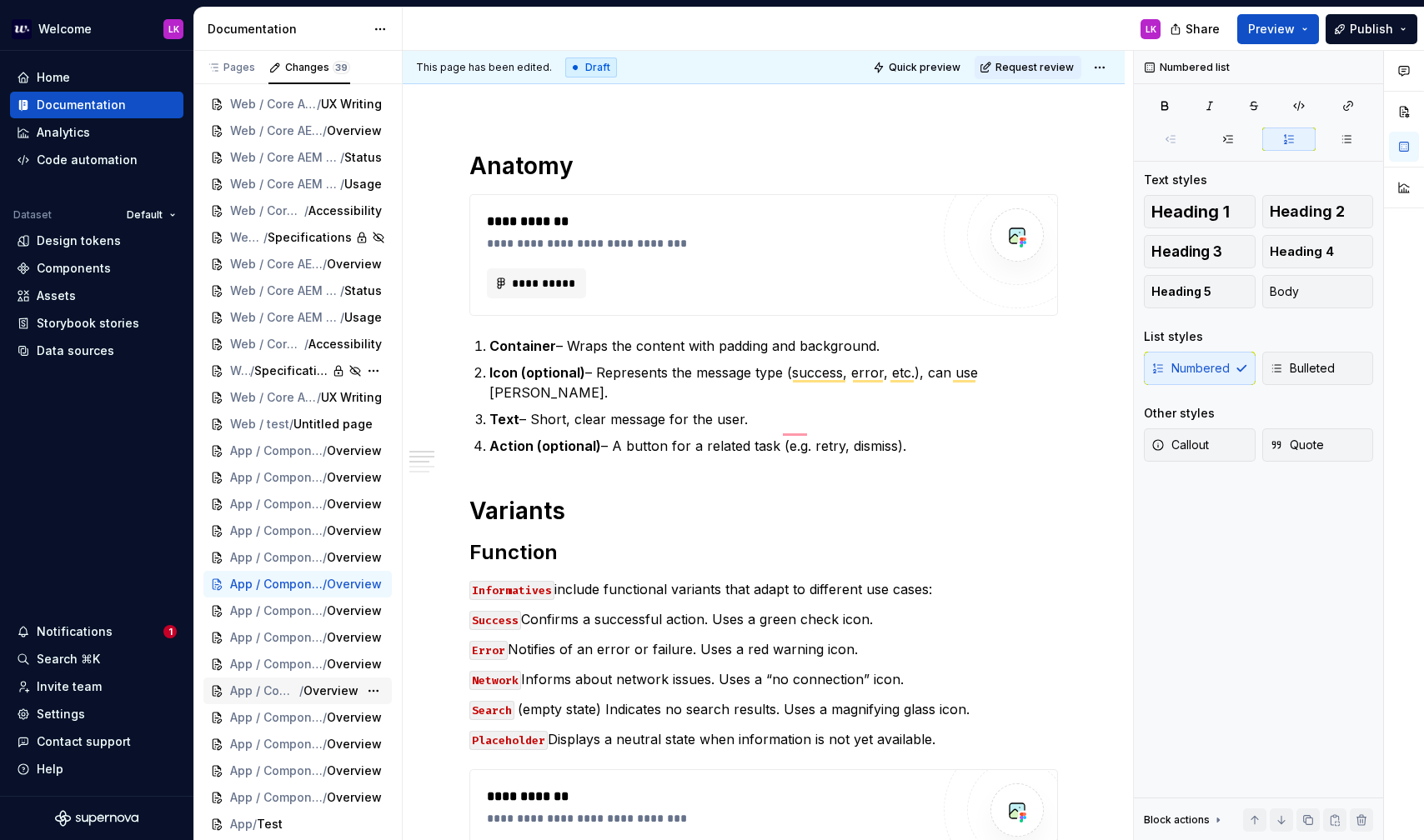
click at [250, 698] on span "App / Components / SlideButton" at bounding box center [265, 691] width 69 height 17
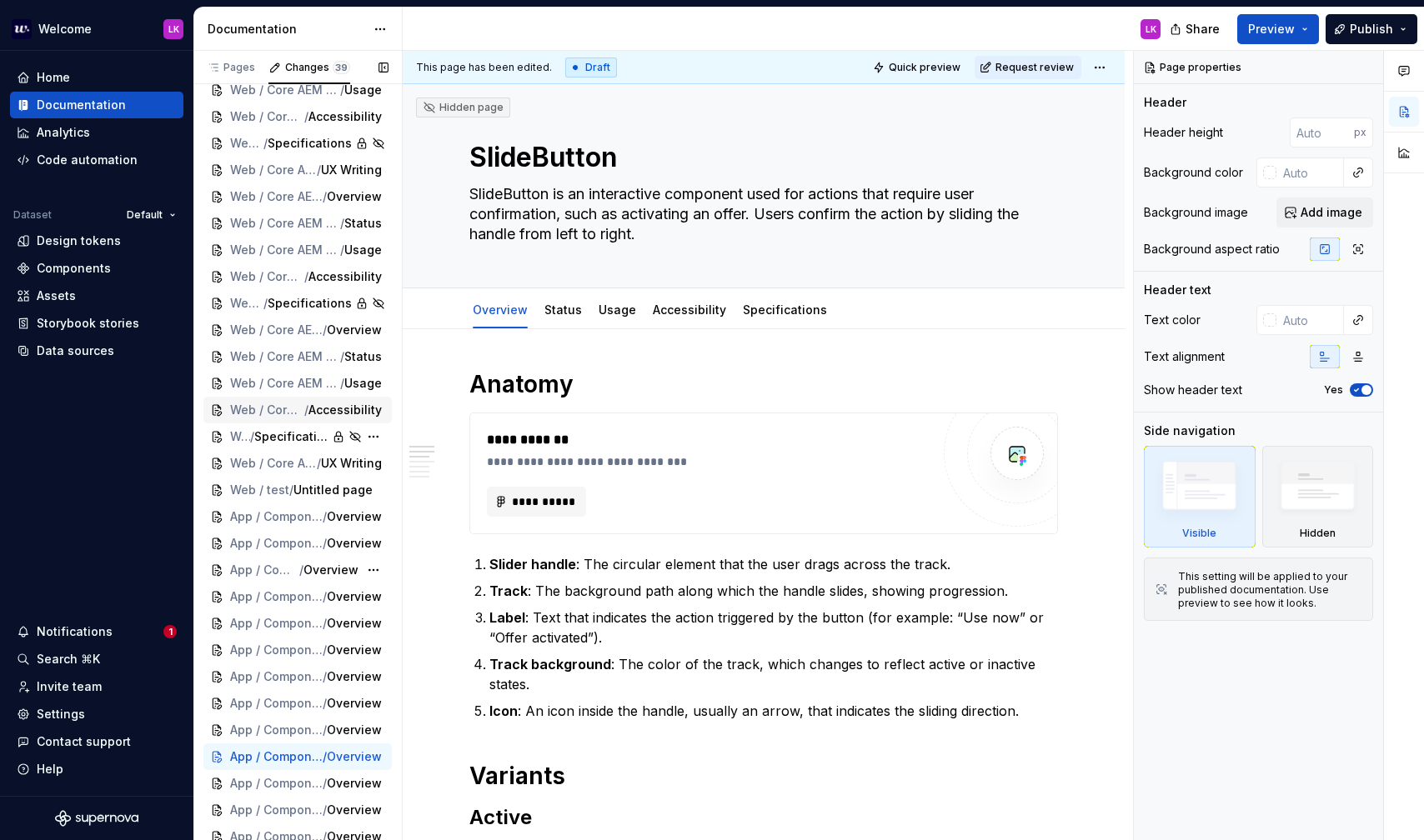
scroll to position [244, 0]
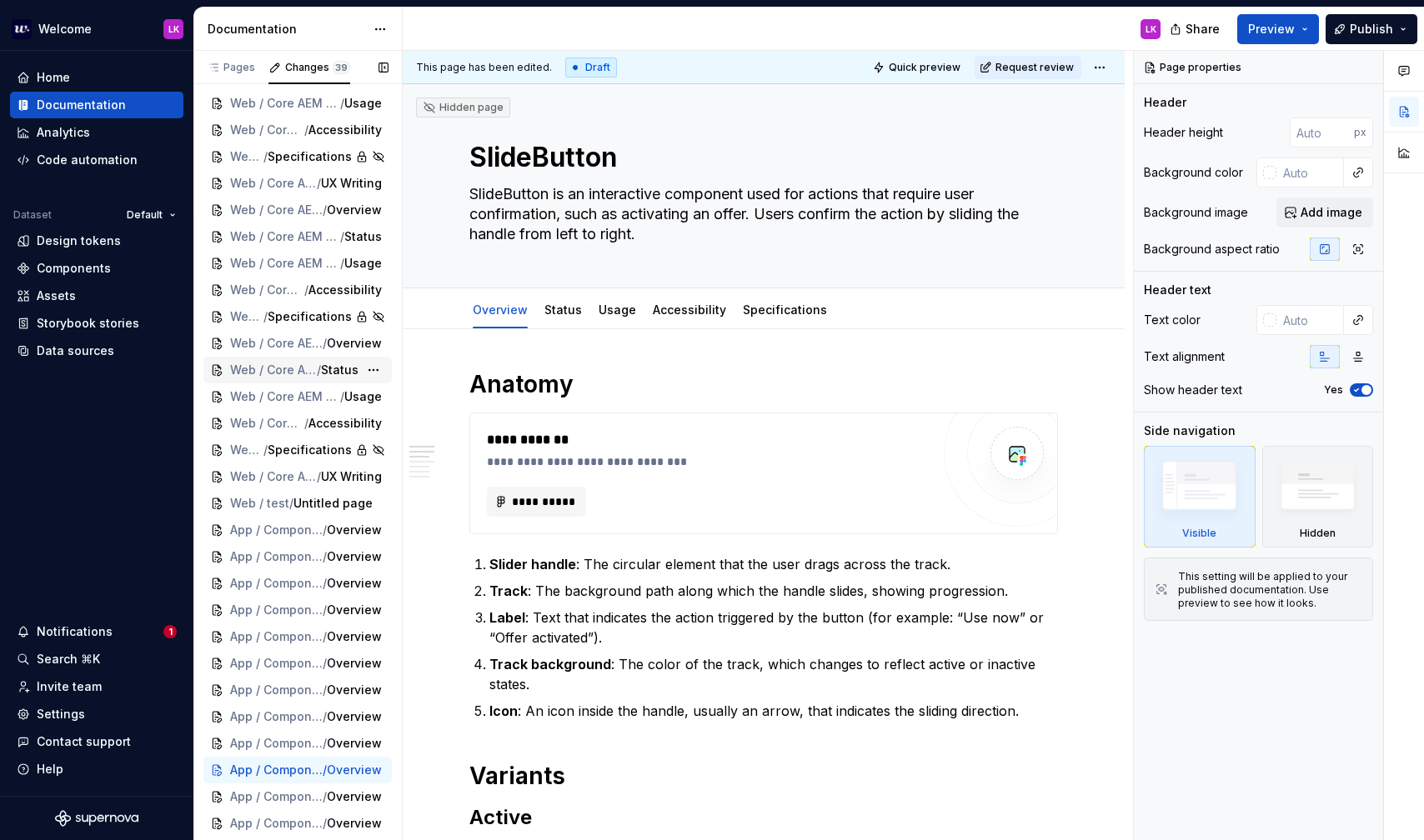
click at [299, 359] on div "Web / Core AEM / Newsletter Subscription / Status" at bounding box center [298, 370] width 189 height 26
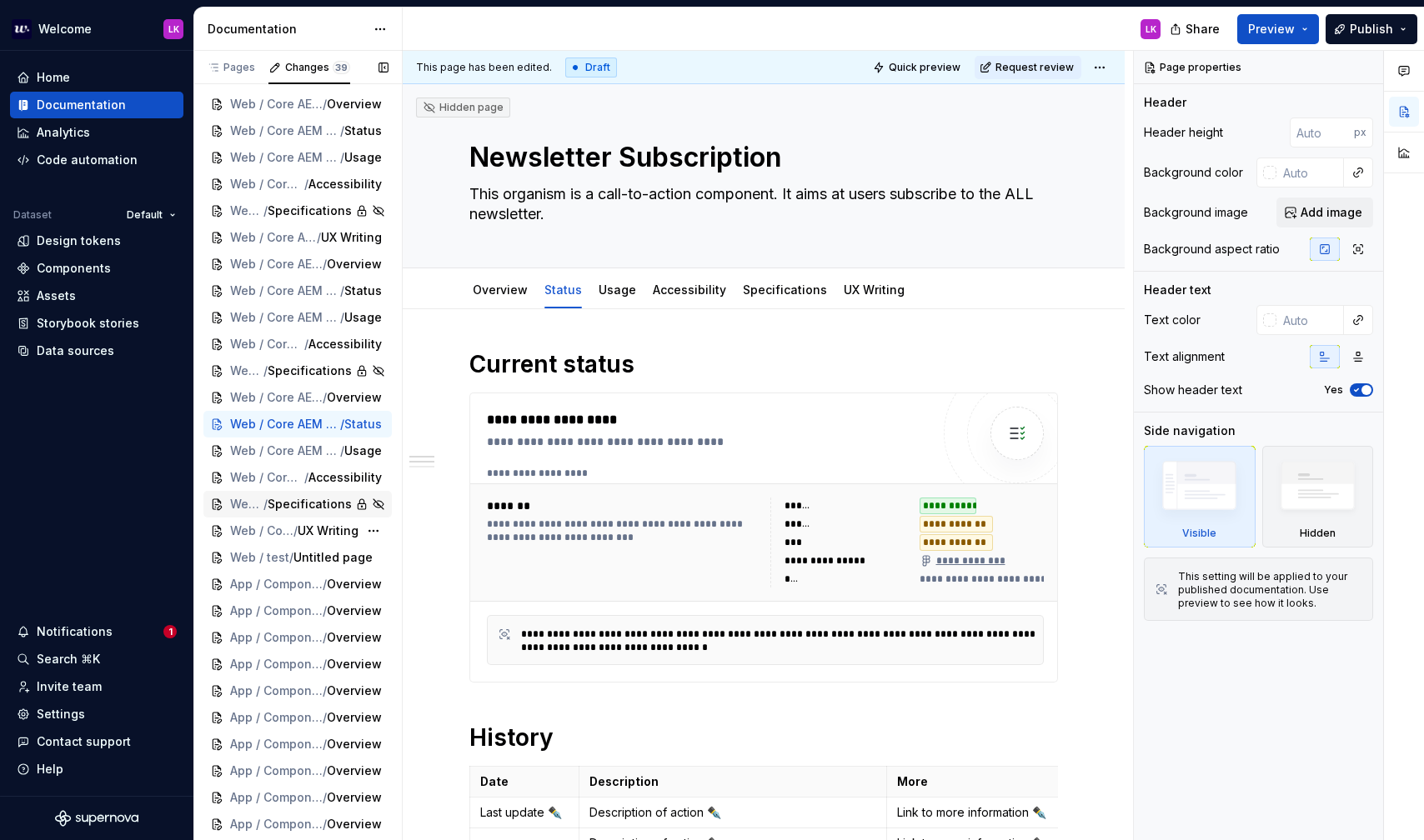
scroll to position [323, 0]
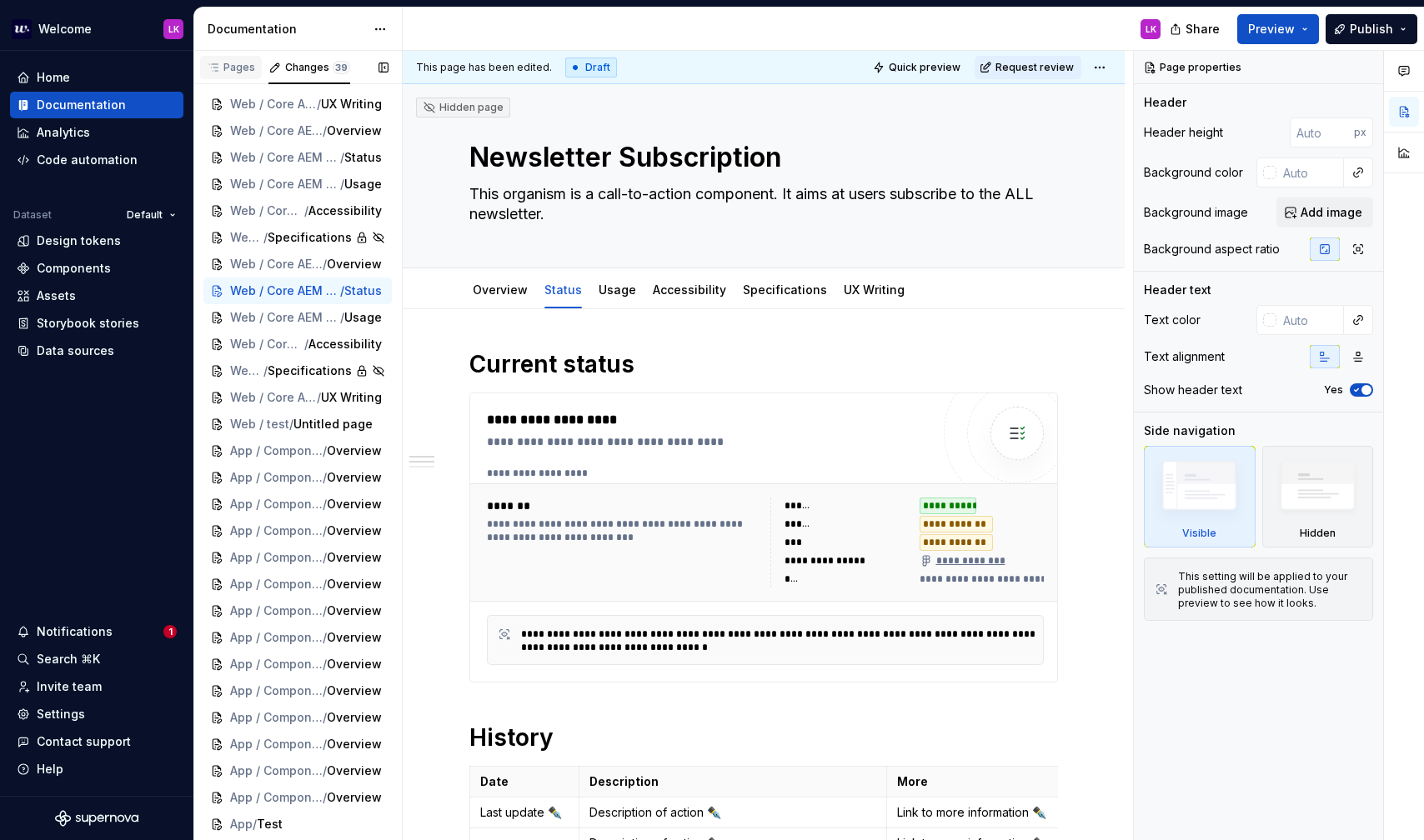
click at [230, 63] on div "Pages" at bounding box center [231, 68] width 48 height 14
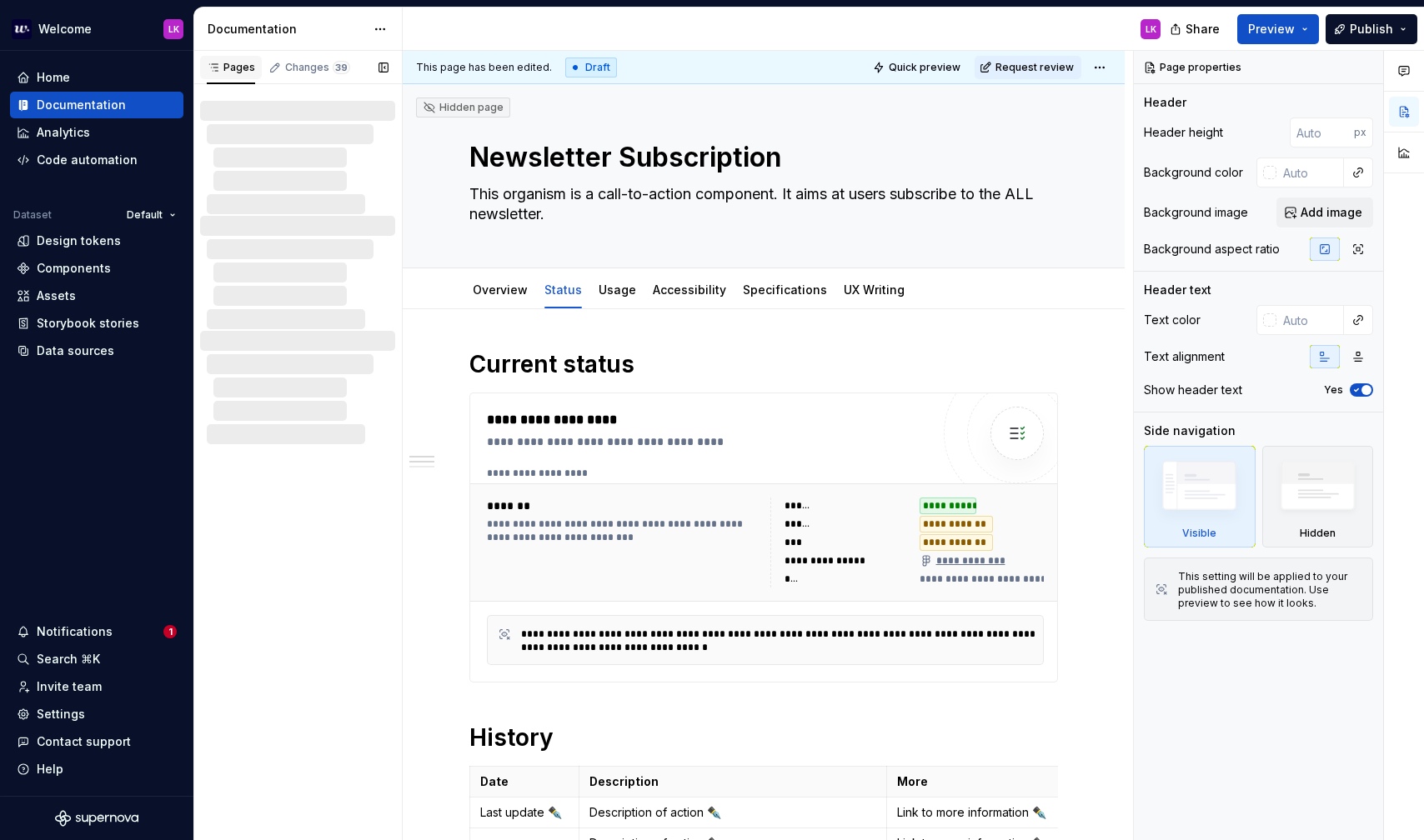
scroll to position [0, 0]
click at [381, 69] on button "button" at bounding box center [383, 67] width 23 height 23
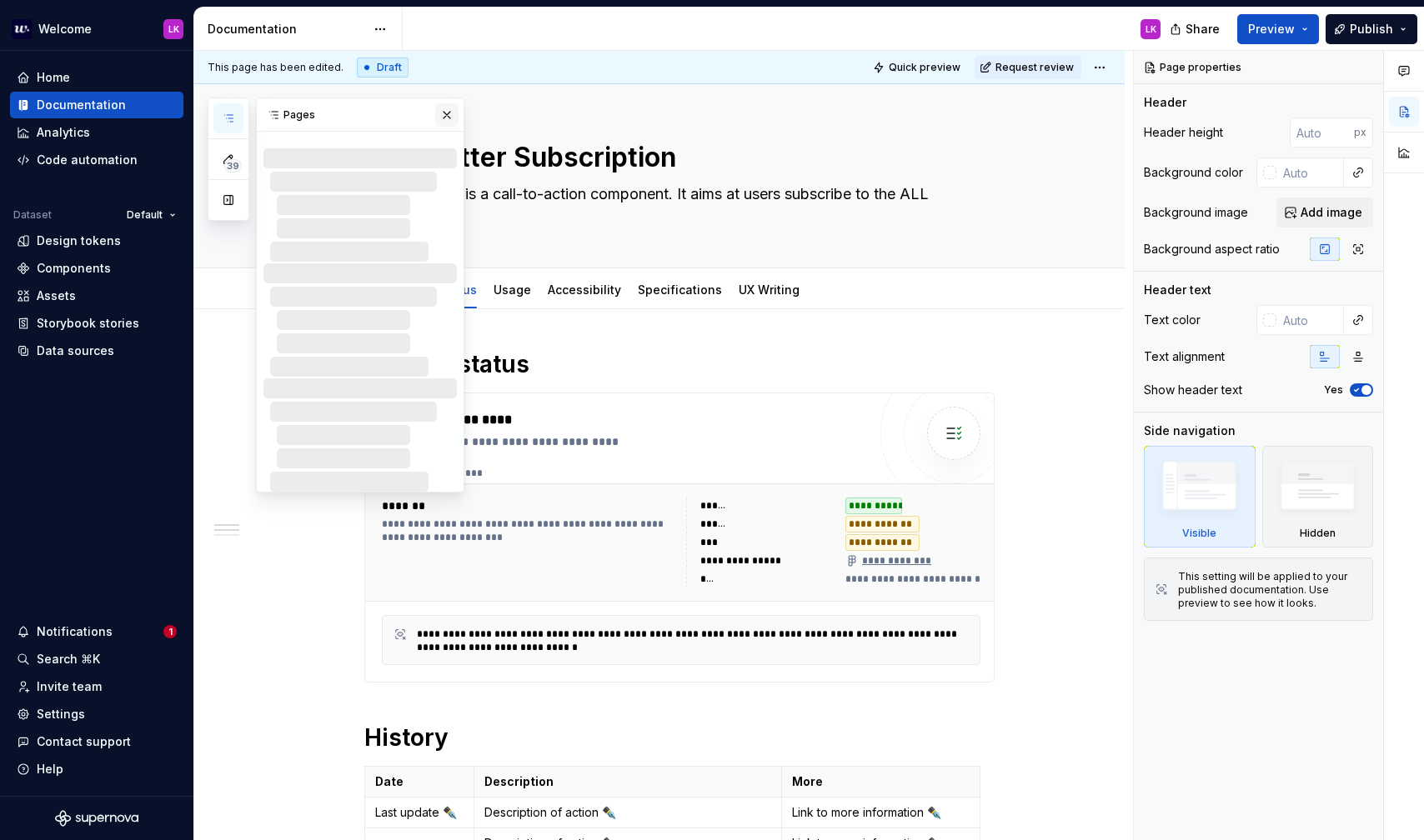
click at [446, 110] on button "button" at bounding box center [447, 115] width 23 height 23
click at [224, 123] on icon "button" at bounding box center [229, 118] width 14 height 14
click at [230, 195] on button "button" at bounding box center [228, 200] width 30 height 30
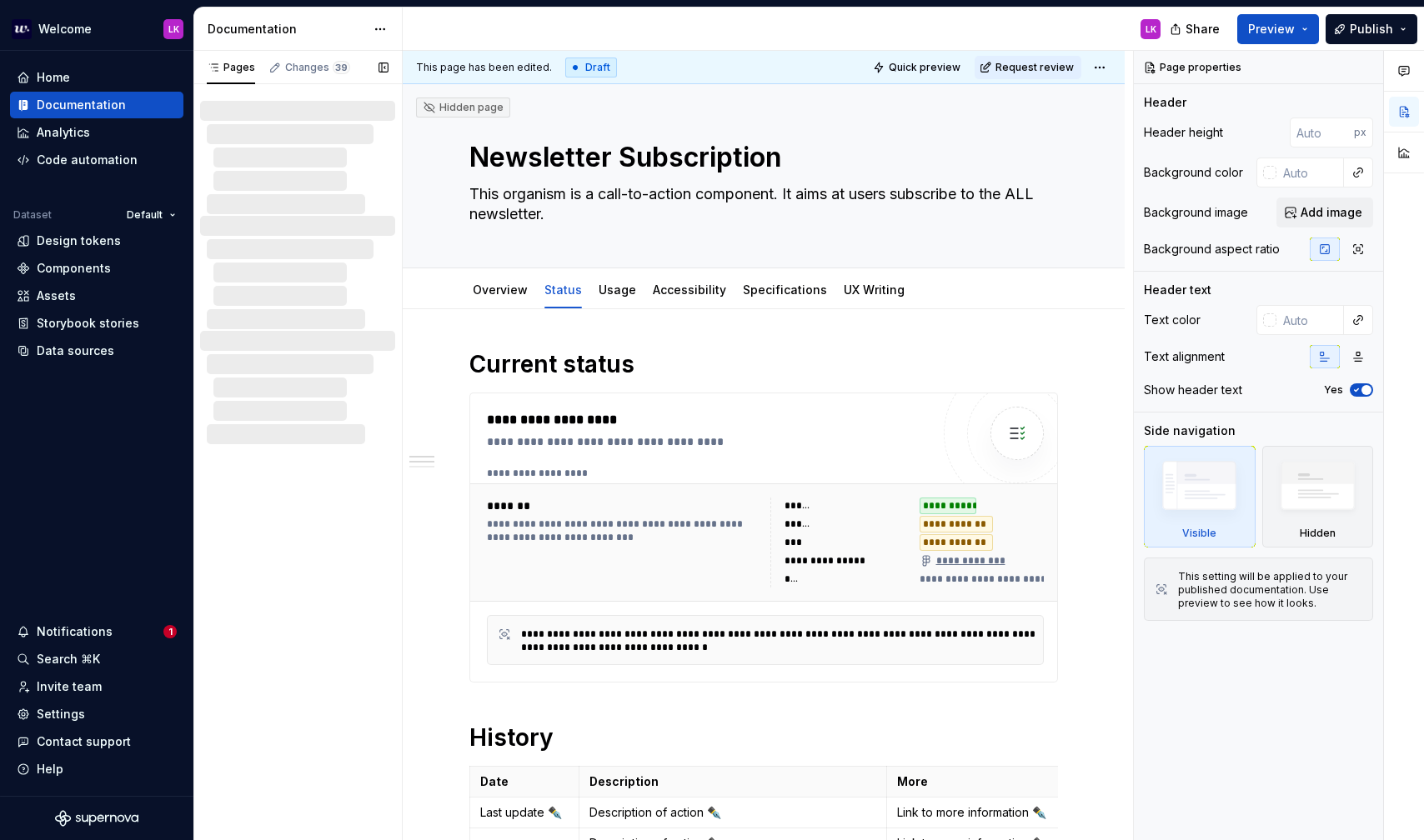
type textarea "*"
click at [324, 302] on div at bounding box center [305, 296] width 182 height 20
type textarea "*"
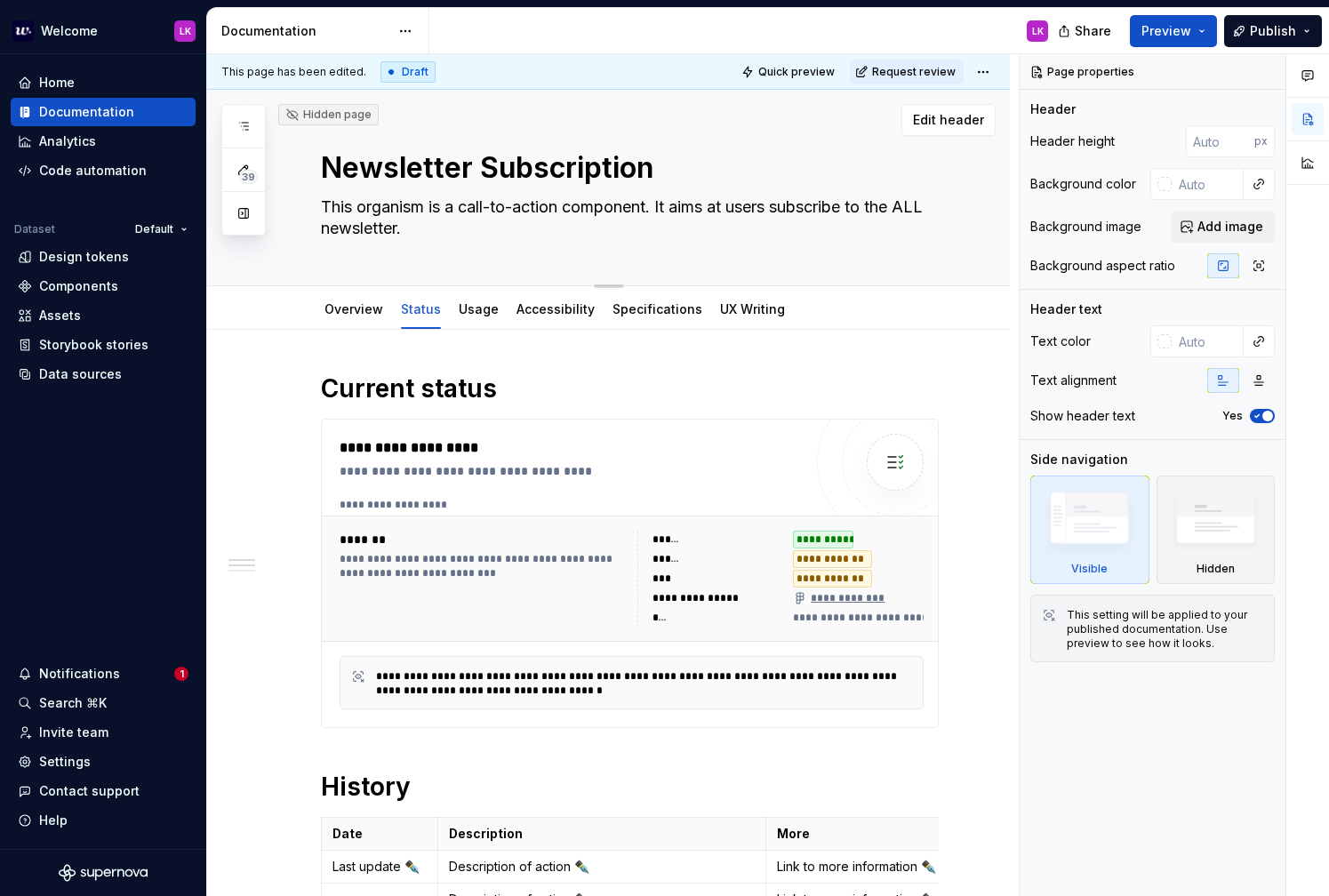
type textarea "*"
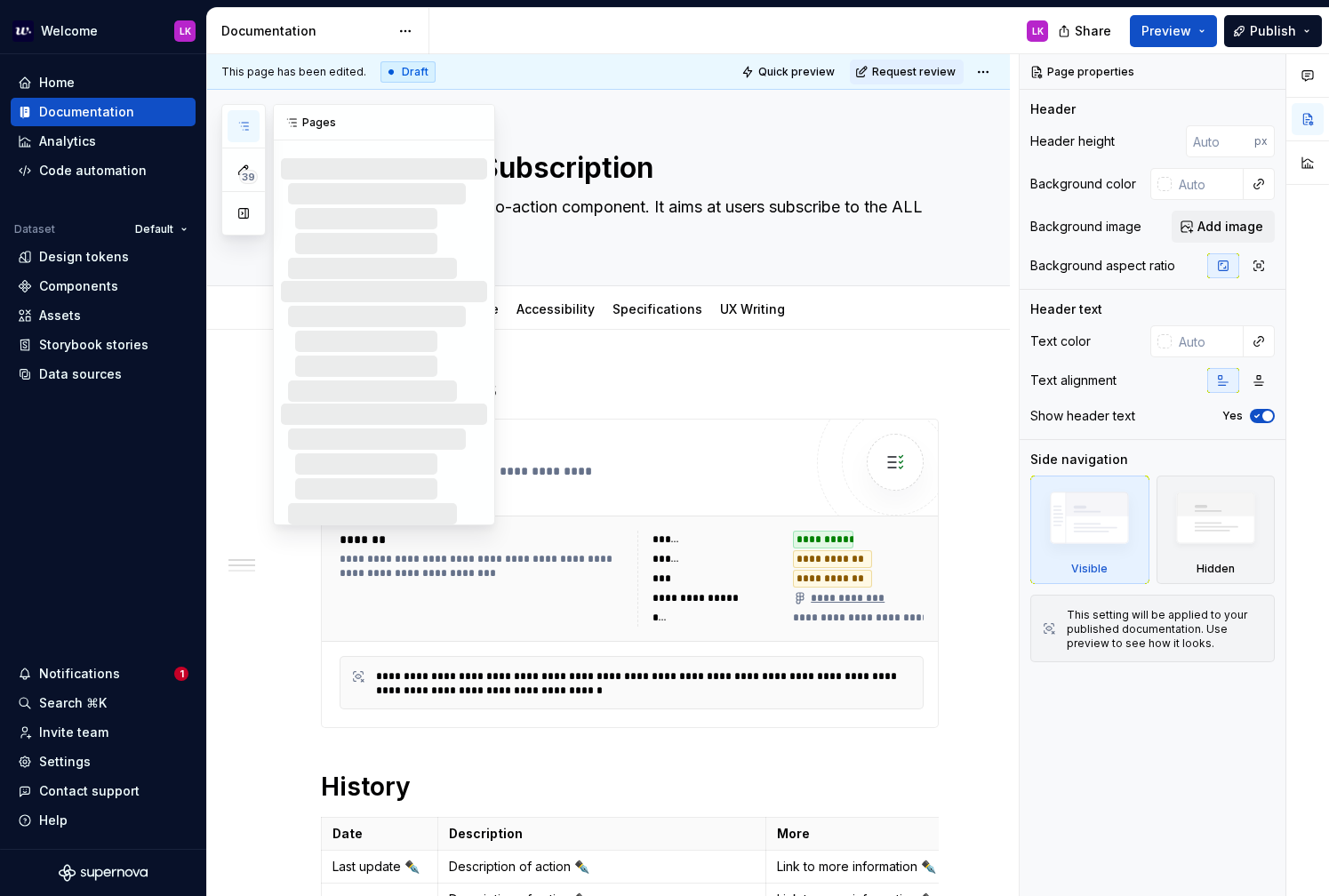
click at [241, 121] on icon "button" at bounding box center [244, 126] width 15 height 15
click at [242, 166] on icon "button" at bounding box center [244, 170] width 15 height 15
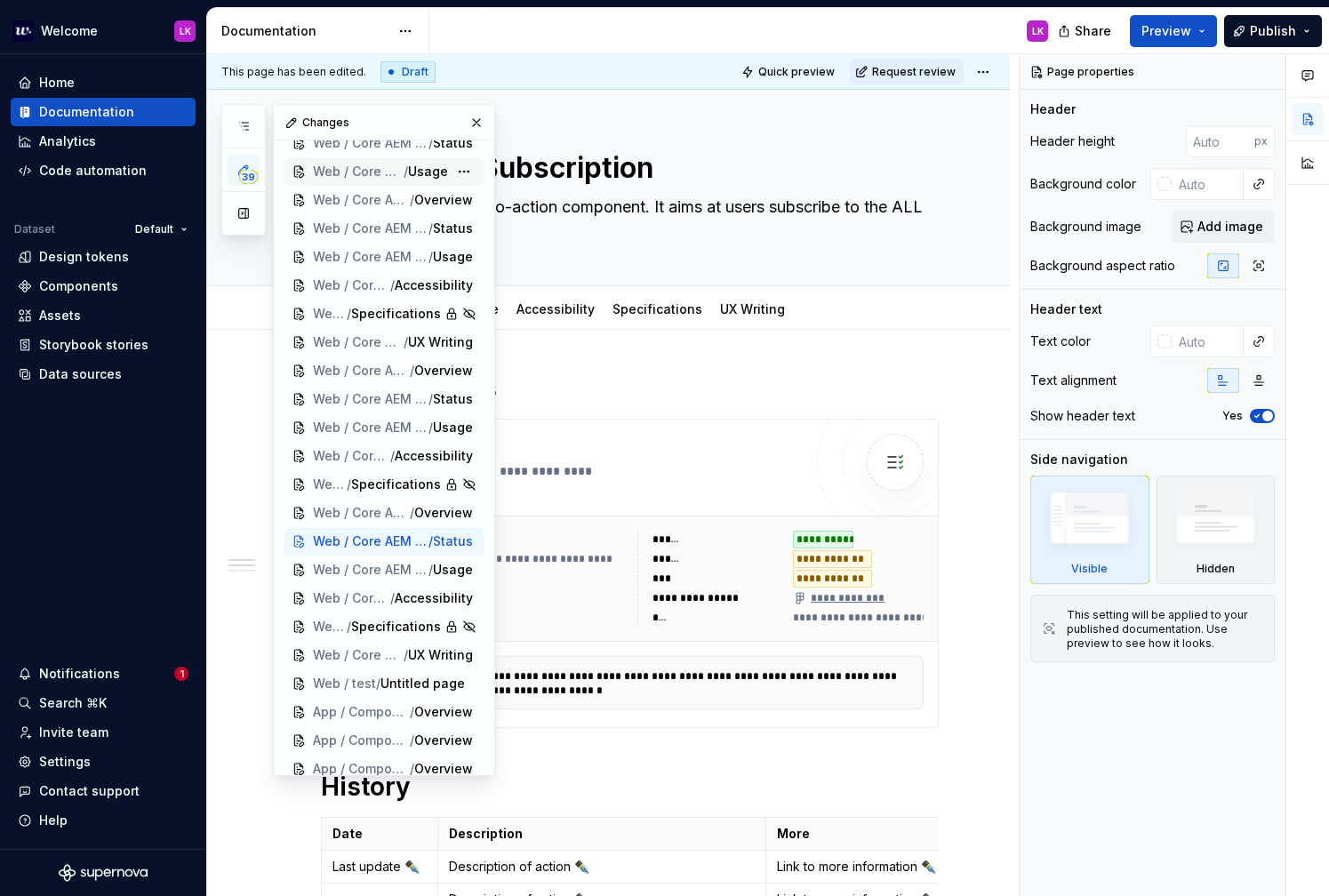
scroll to position [524, 0]
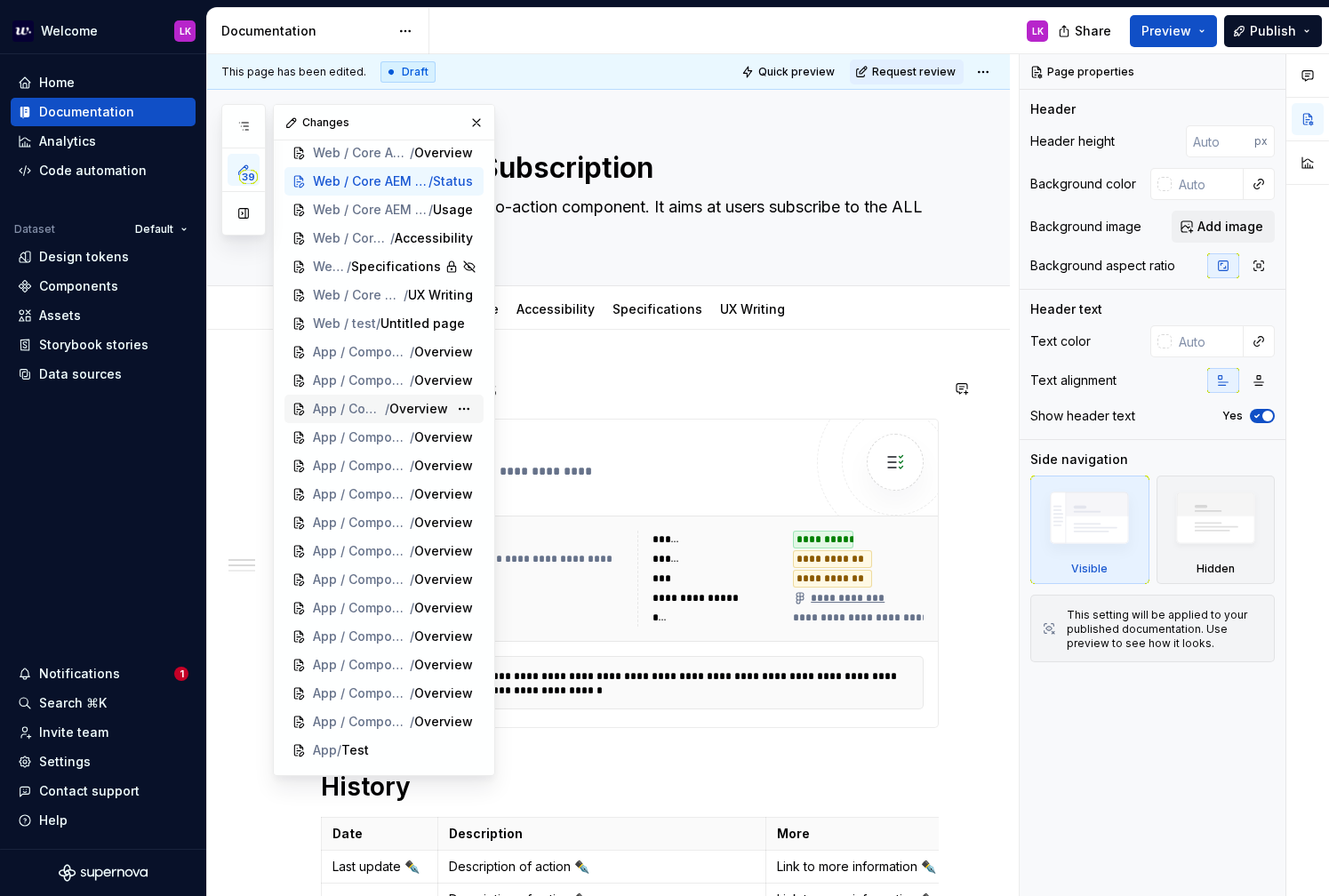
click at [337, 407] on span "App / Components / Carousel" at bounding box center [348, 409] width 72 height 18
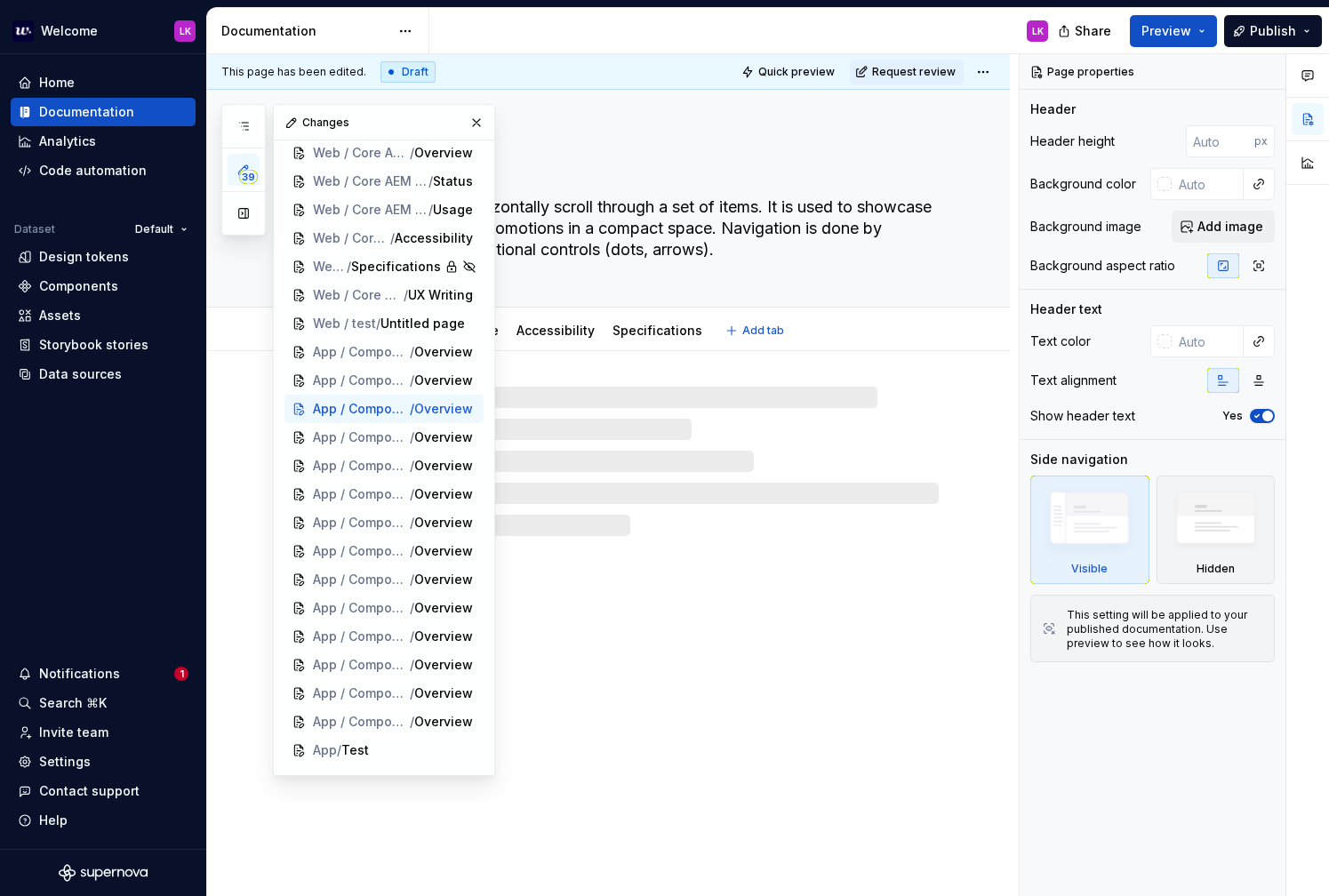
click at [606, 234] on textarea "Carousel lets users horizontally scroll through a set of items. It is used to s…" at bounding box center [626, 229] width 618 height 71
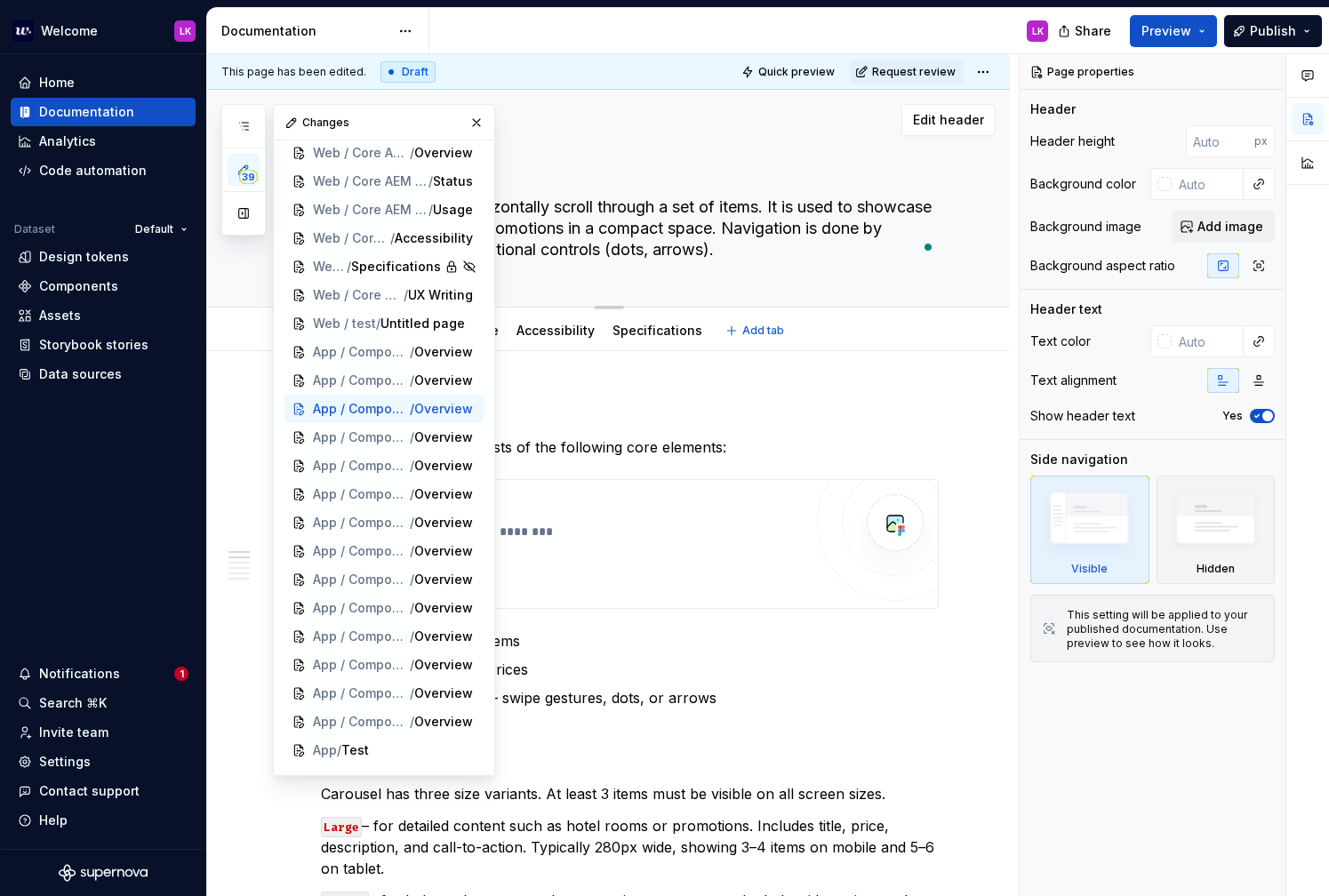
click at [572, 145] on div "Carousel Carousel lets users horizontally scroll through a set of items. It is …" at bounding box center [630, 198] width 618 height 217
click at [482, 131] on button "button" at bounding box center [476, 122] width 24 height 24
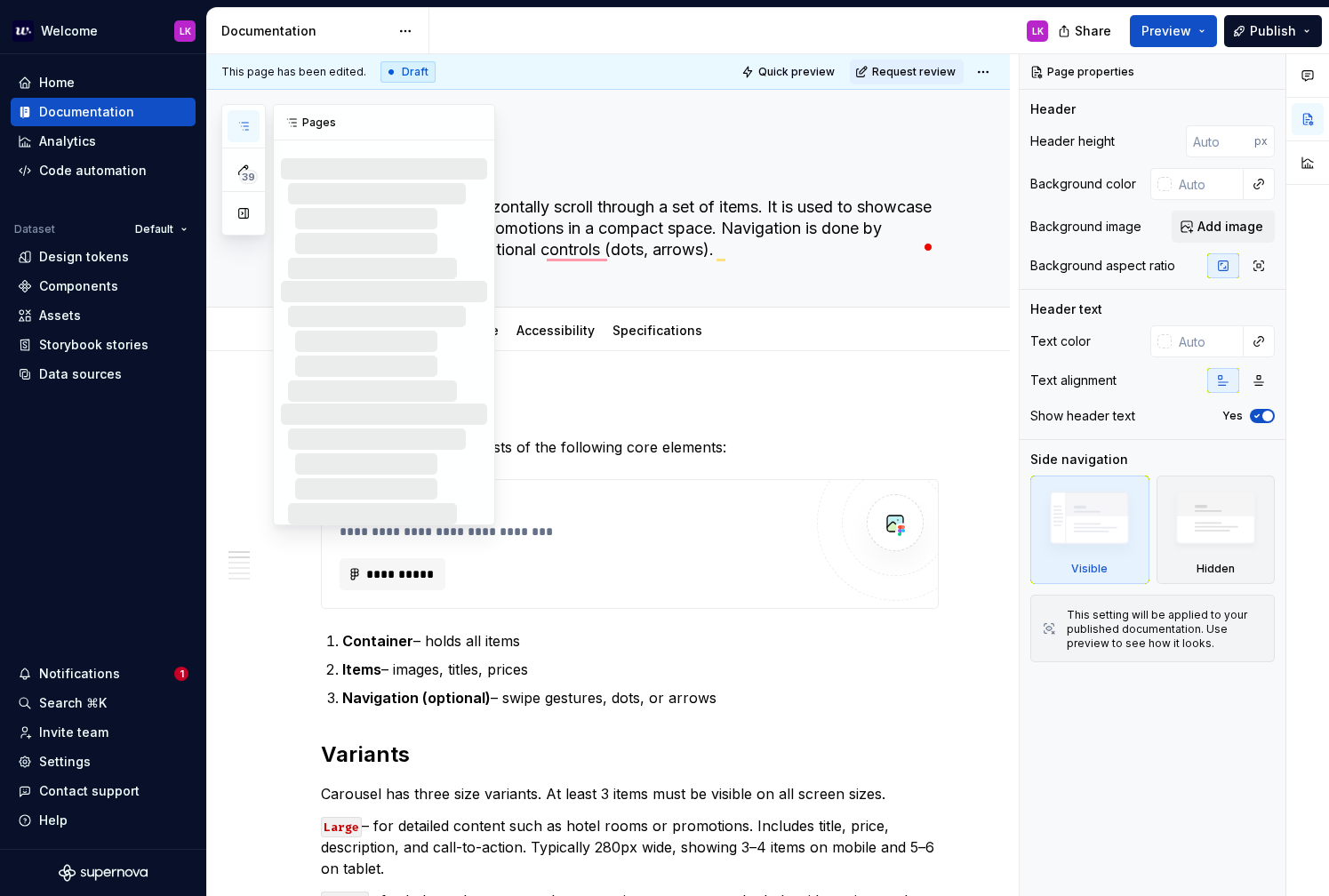
click at [249, 118] on button "button" at bounding box center [243, 126] width 32 height 32
click at [482, 115] on button "button" at bounding box center [476, 122] width 24 height 24
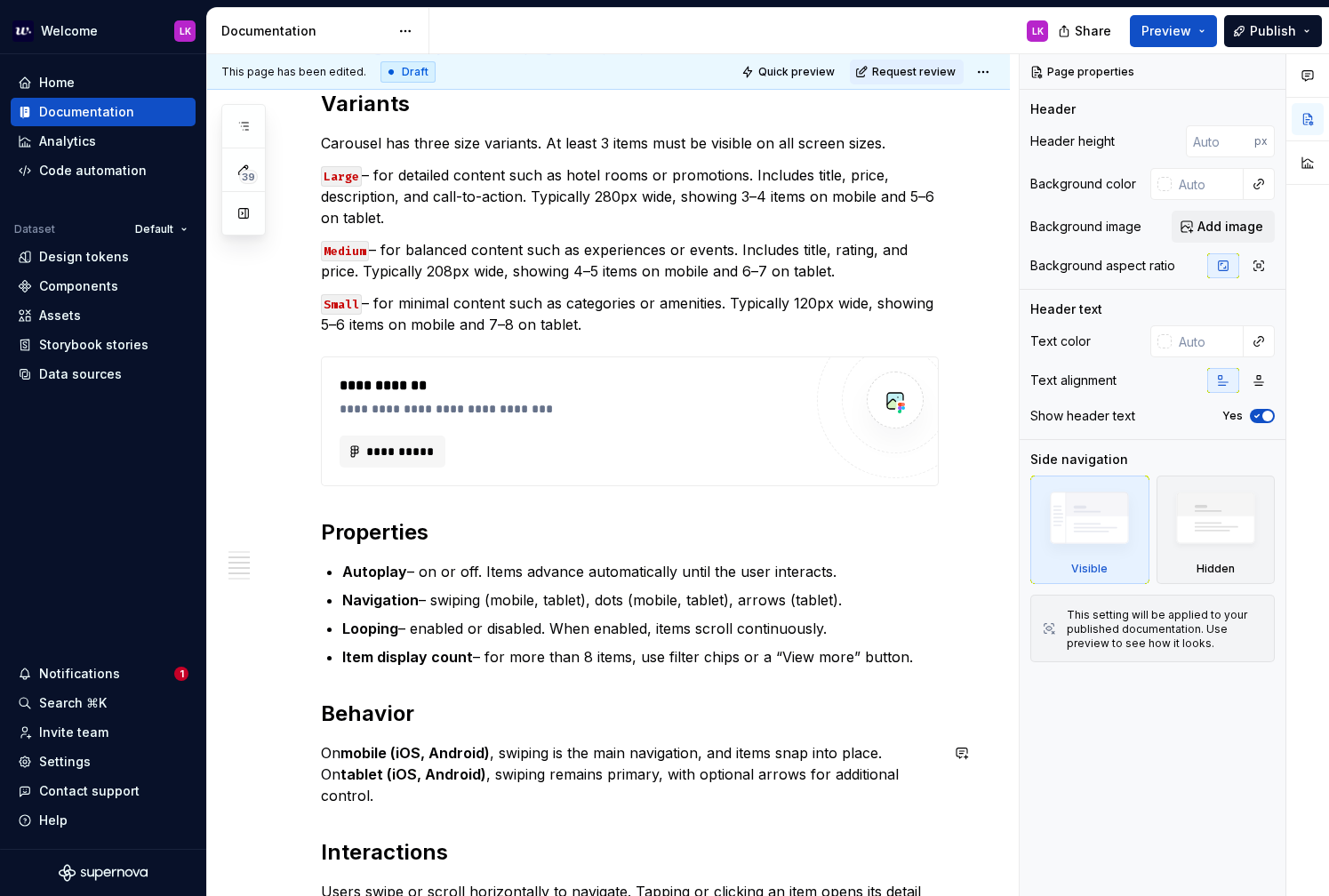
scroll to position [664, 0]
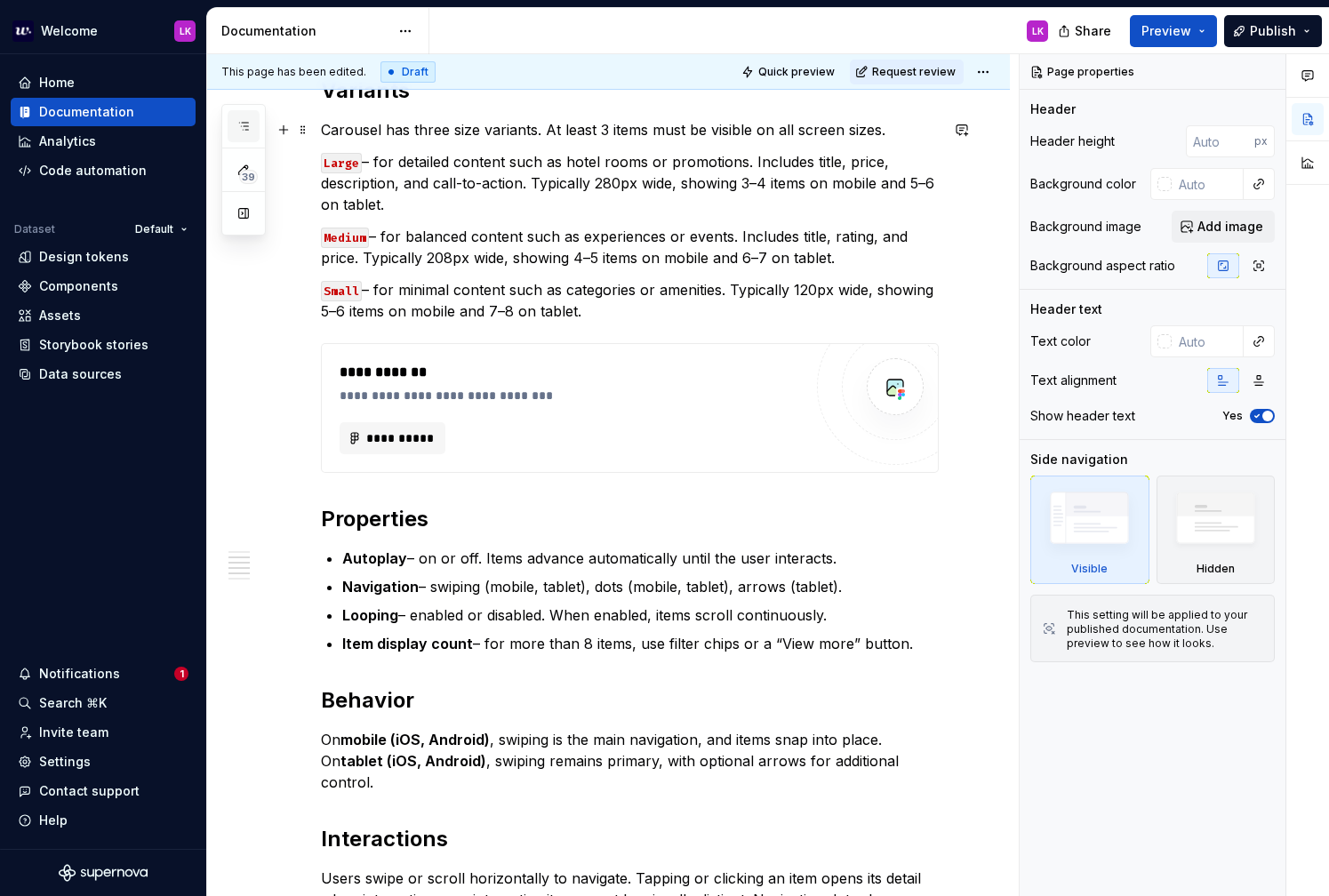
click at [247, 128] on icon "button" at bounding box center [244, 126] width 15 height 15
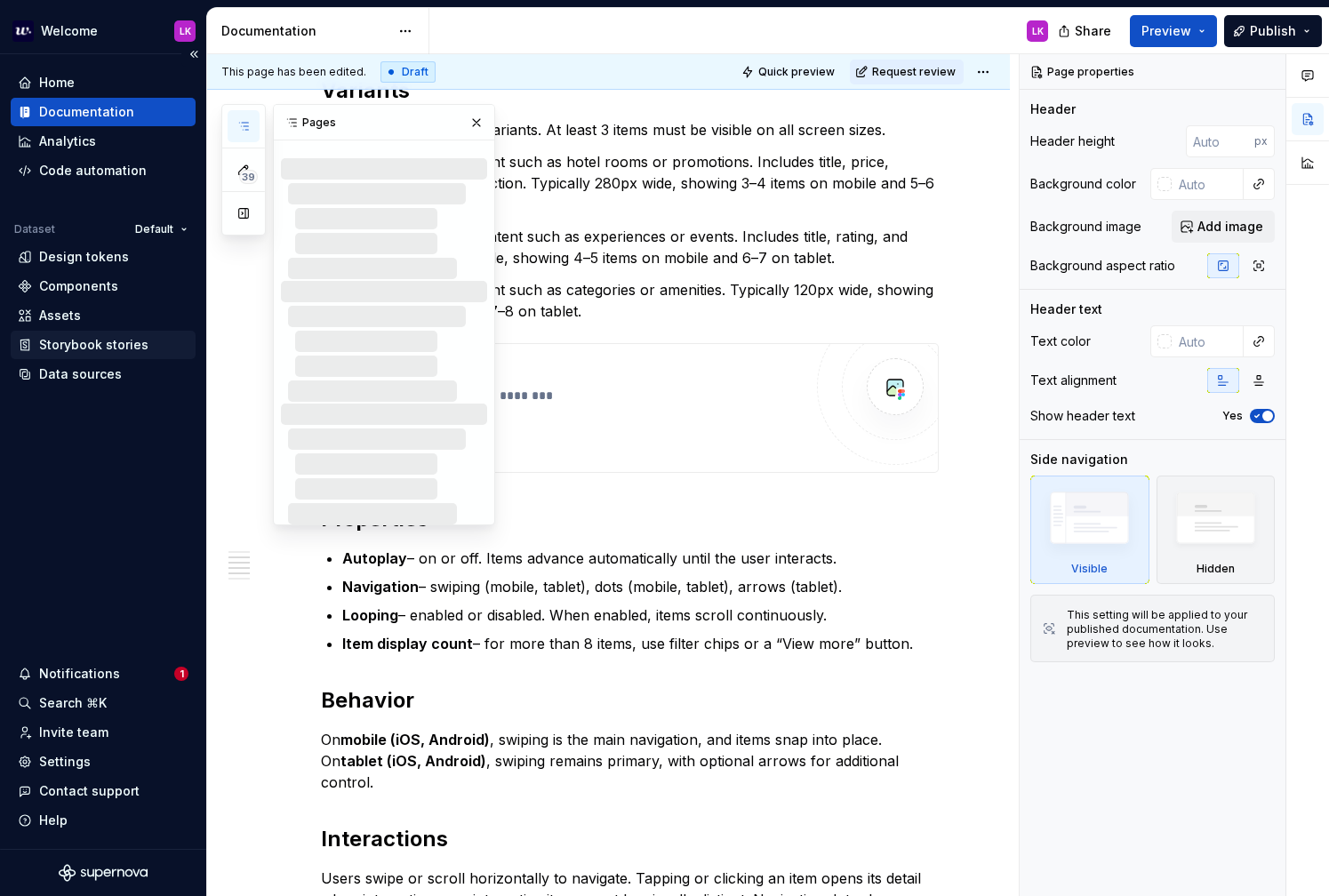
click at [118, 350] on div "Storybook stories" at bounding box center [93, 346] width 110 height 18
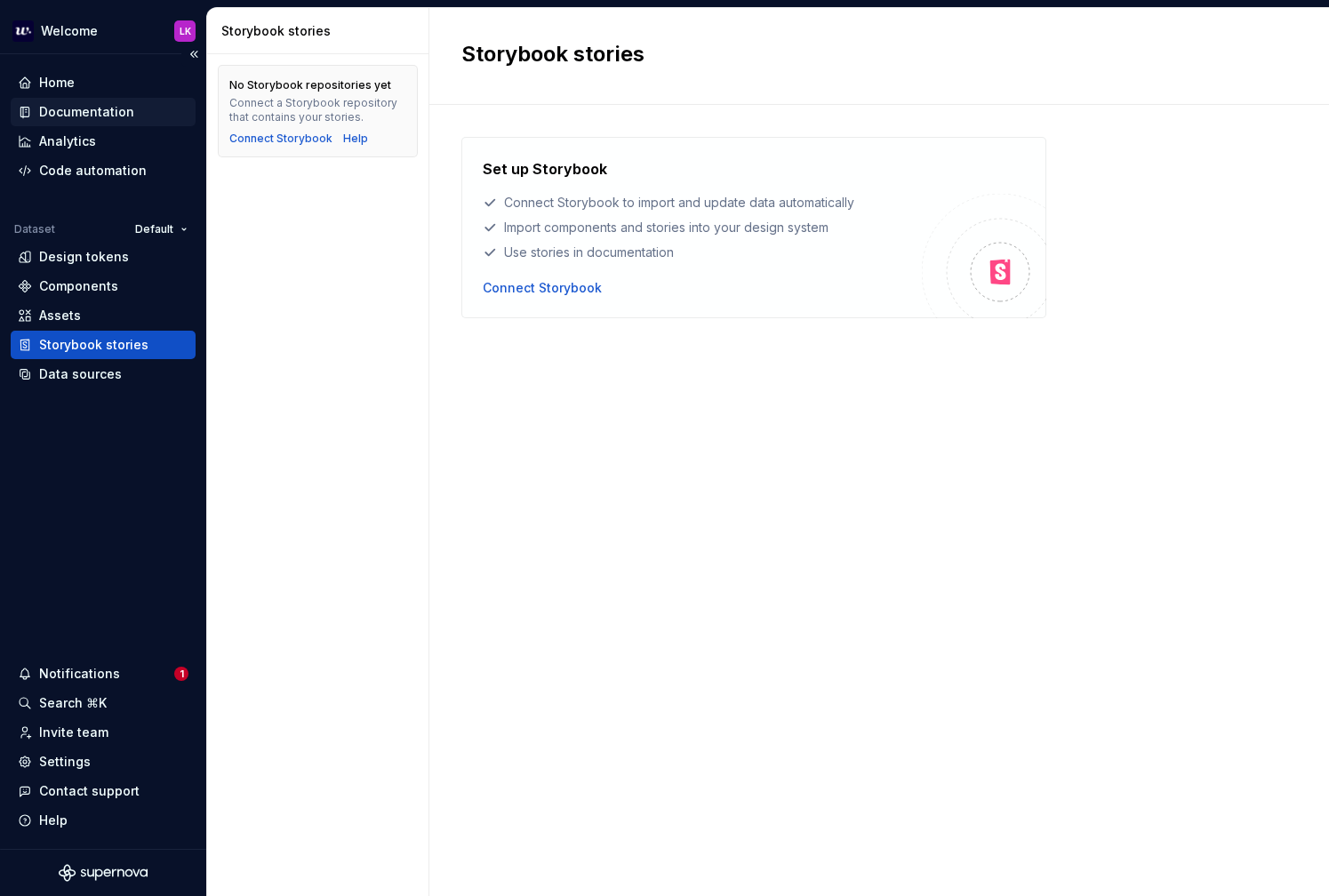
click at [81, 111] on div "Documentation" at bounding box center [86, 112] width 95 height 18
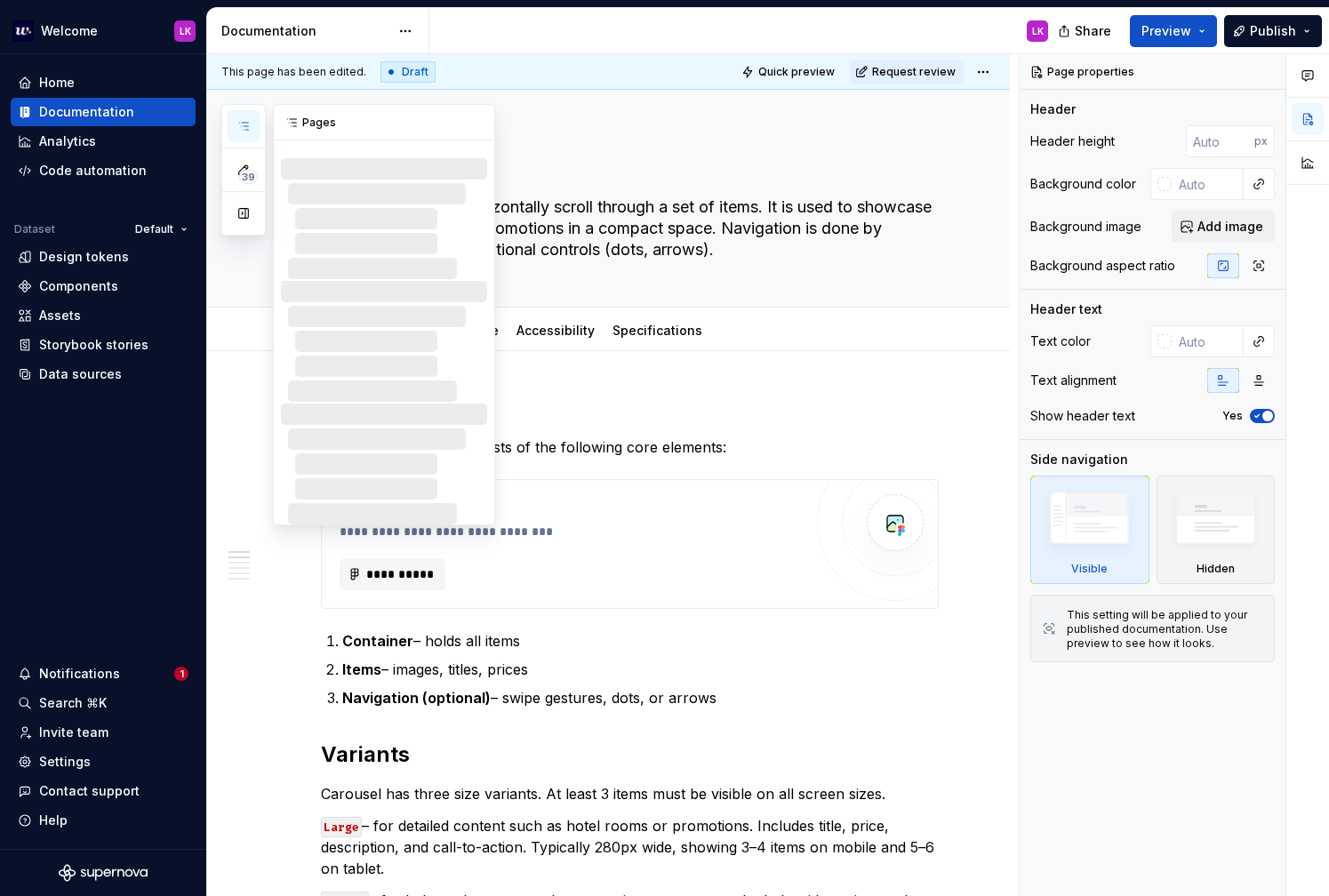
click at [237, 130] on icon "button" at bounding box center [244, 126] width 15 height 15
type textarea "*"
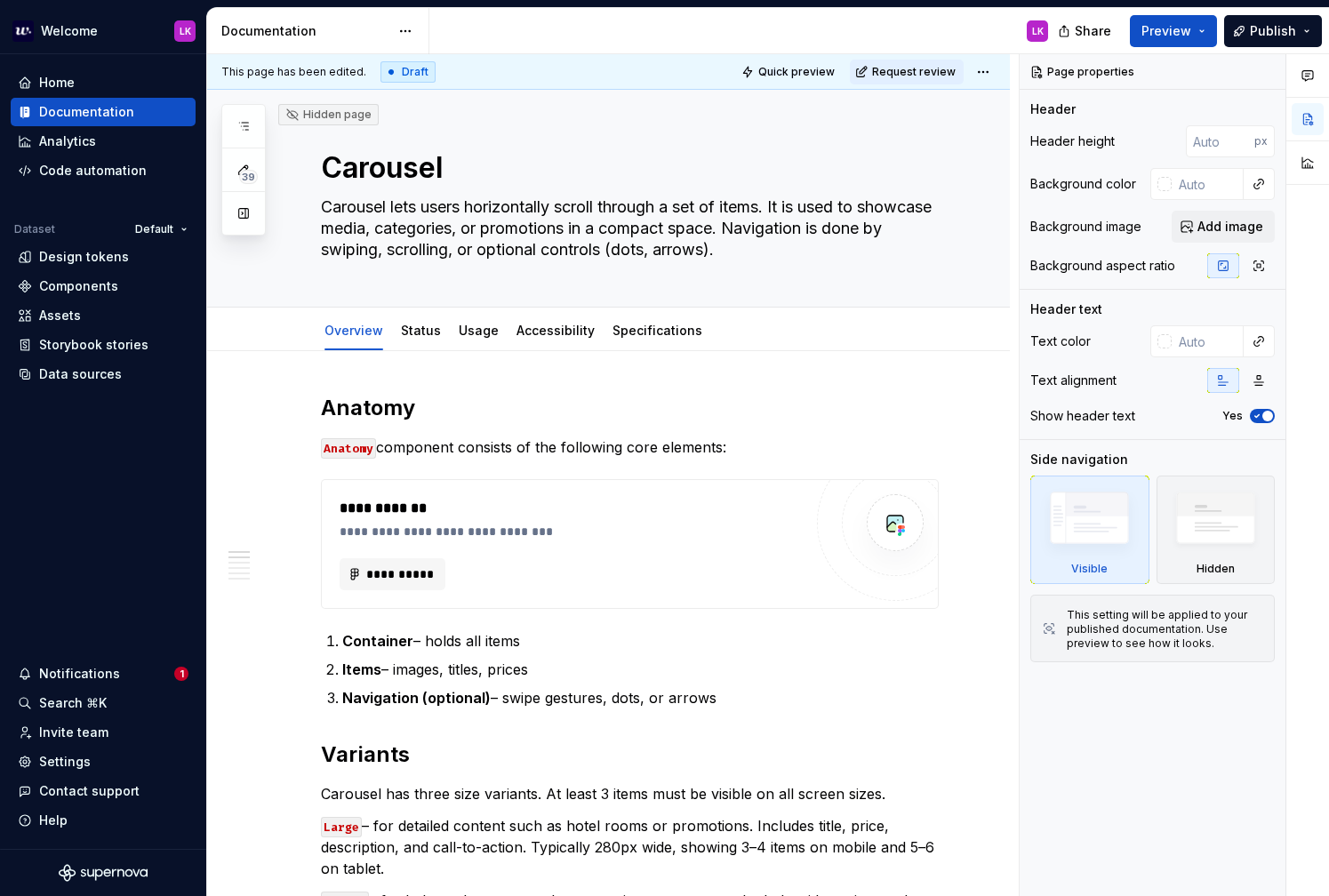
type textarea "*"
